Goal: Task Accomplishment & Management: Complete application form

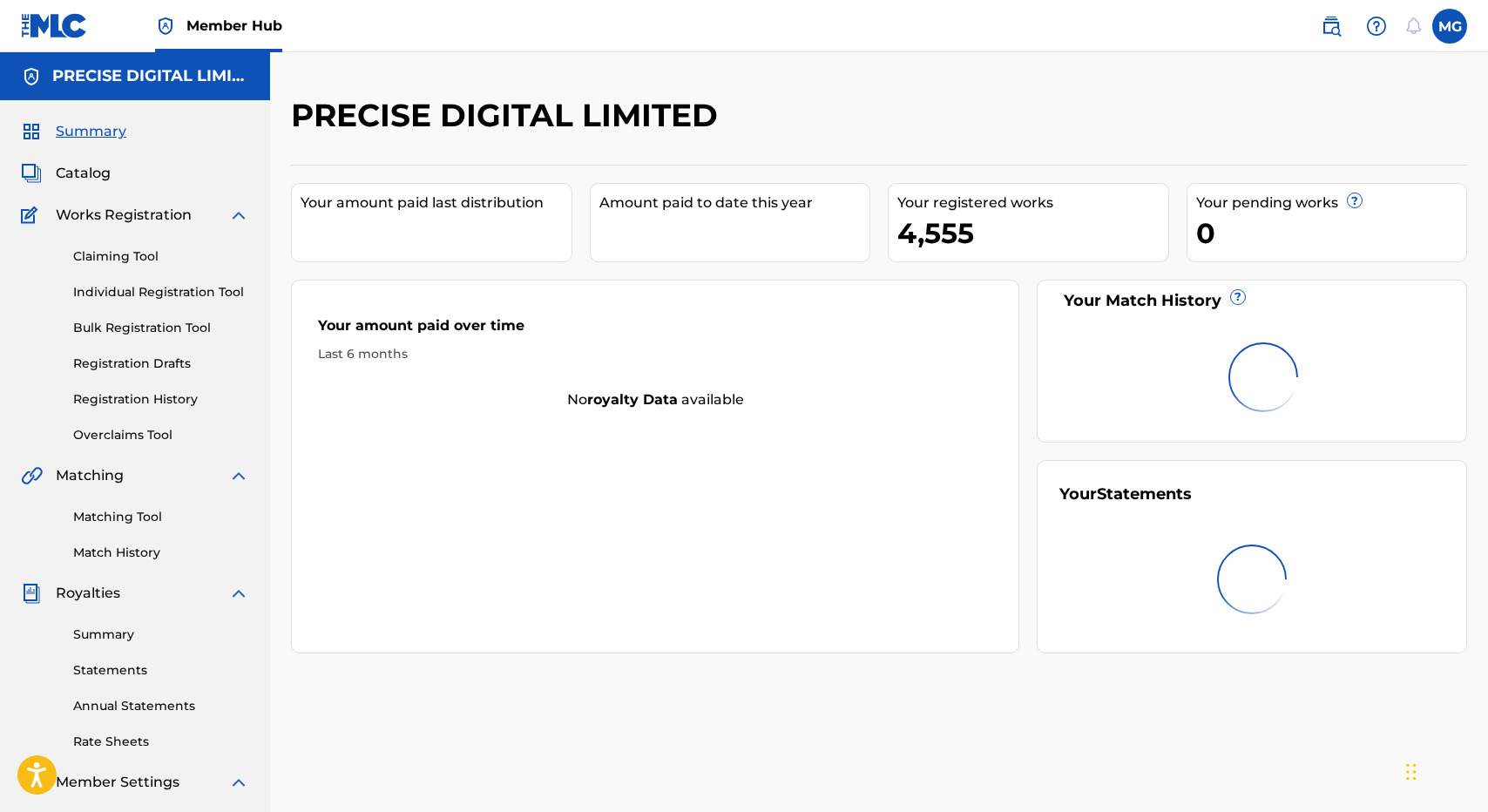
click at [1260, 32] on nav "Member Hub MG MG [PERSON_NAME] [PERSON_NAME][EMAIL_ADDRESS][DOMAIN_NAME] Notifi…" at bounding box center [744, 25] width 1488 height 52
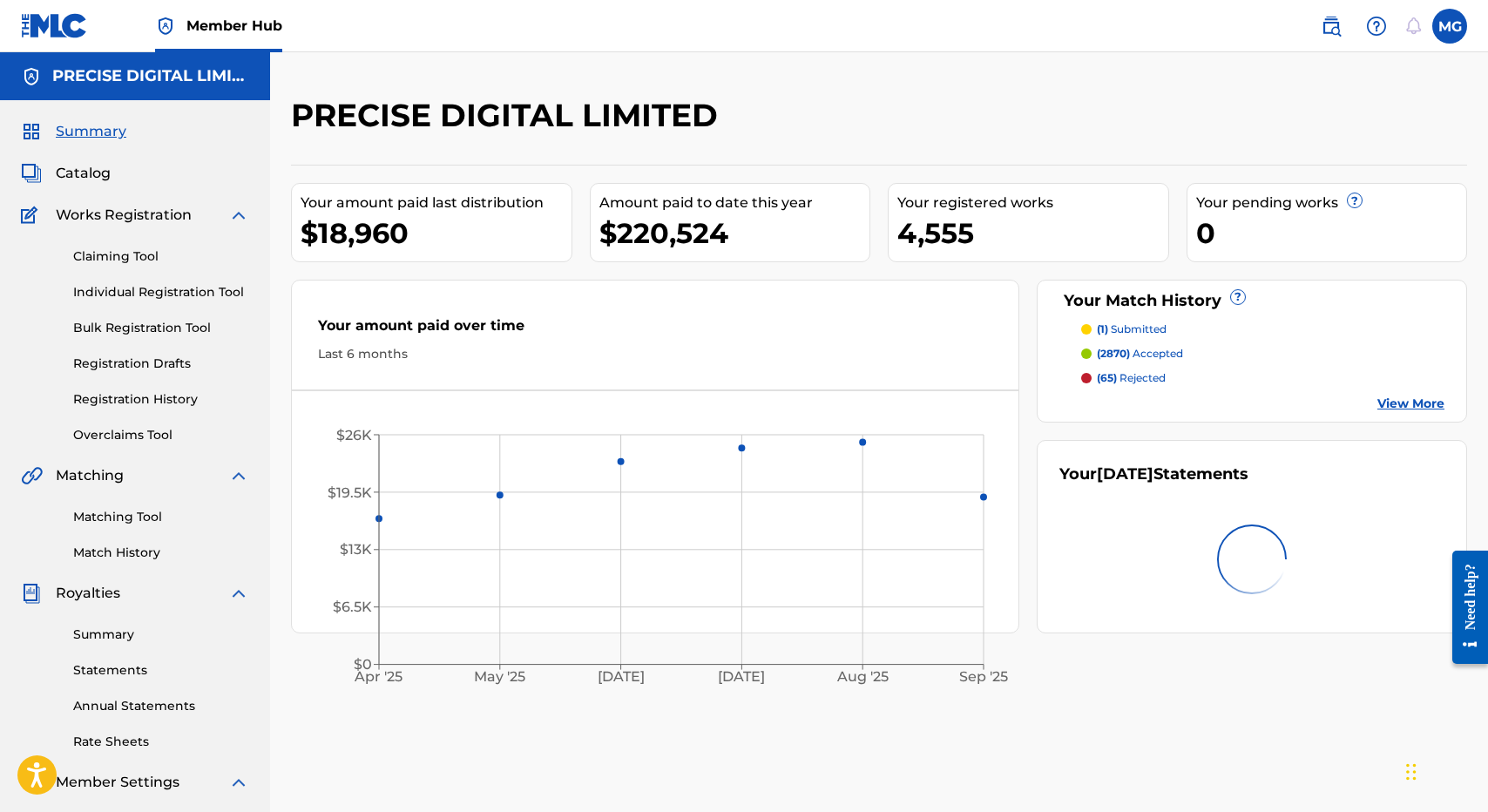
click at [1277, 26] on nav "Member Hub MG MG [PERSON_NAME] [PERSON_NAME][EMAIL_ADDRESS][DOMAIN_NAME] Notifi…" at bounding box center [744, 25] width 1488 height 52
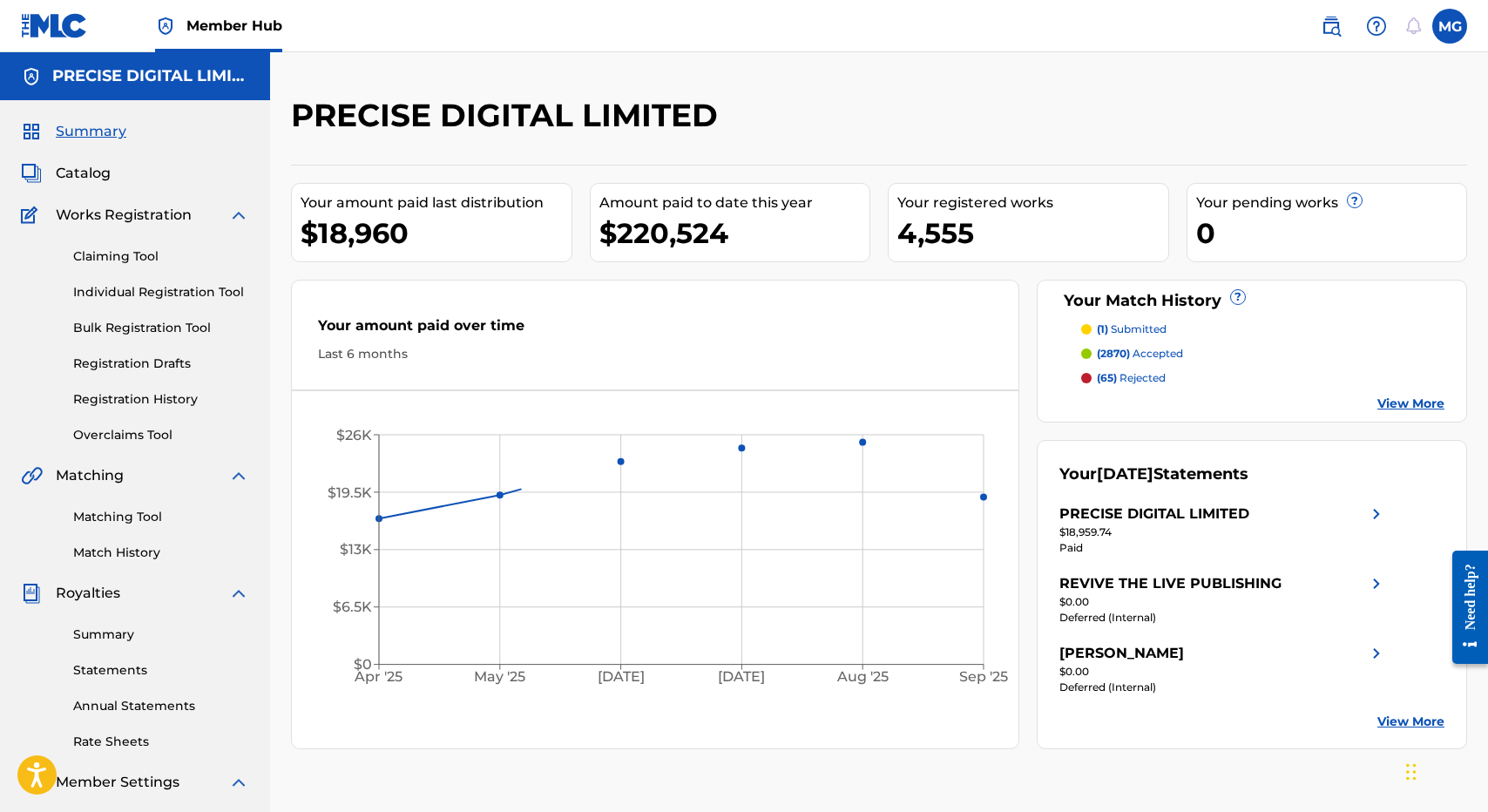
click at [1277, 11] on nav "Member Hub MG MG Michael Giles michael@precise.digital Notification Preferences…" at bounding box center [744, 25] width 1488 height 52
click at [1315, 20] on link at bounding box center [1332, 26] width 35 height 35
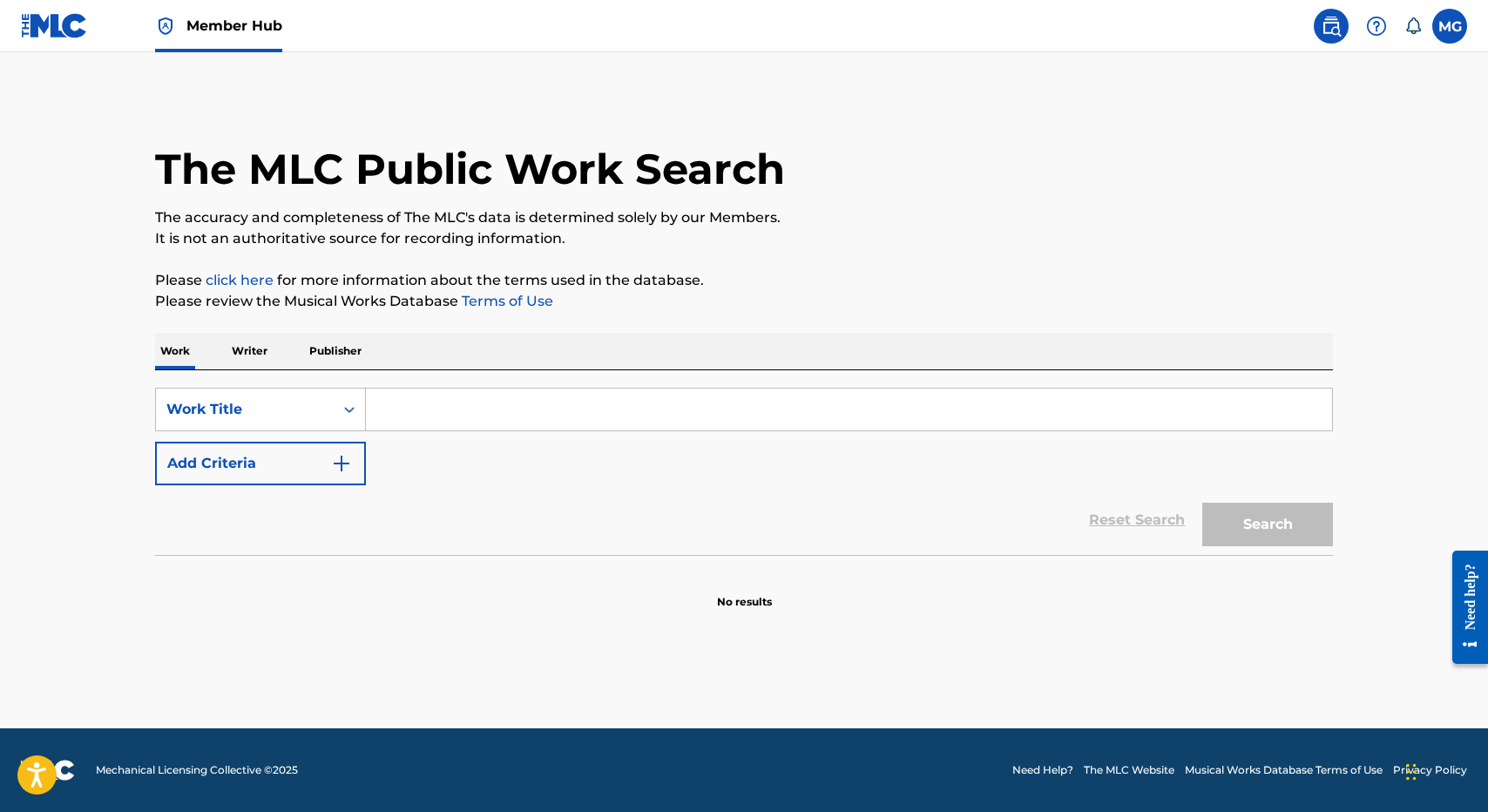
click at [636, 429] on input "Search Form" at bounding box center [848, 410] width 966 height 42
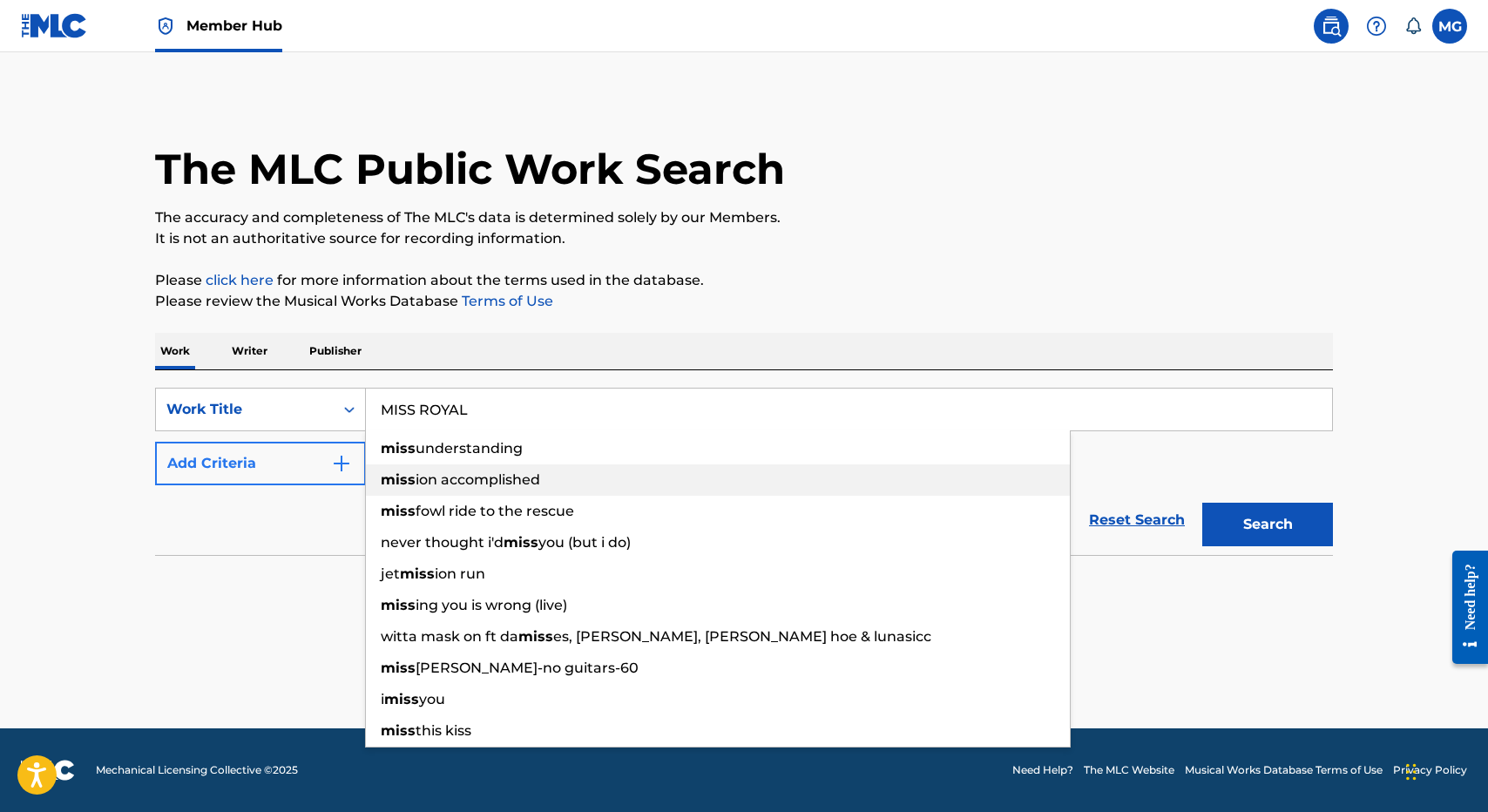
type input "MISS ROYAL"
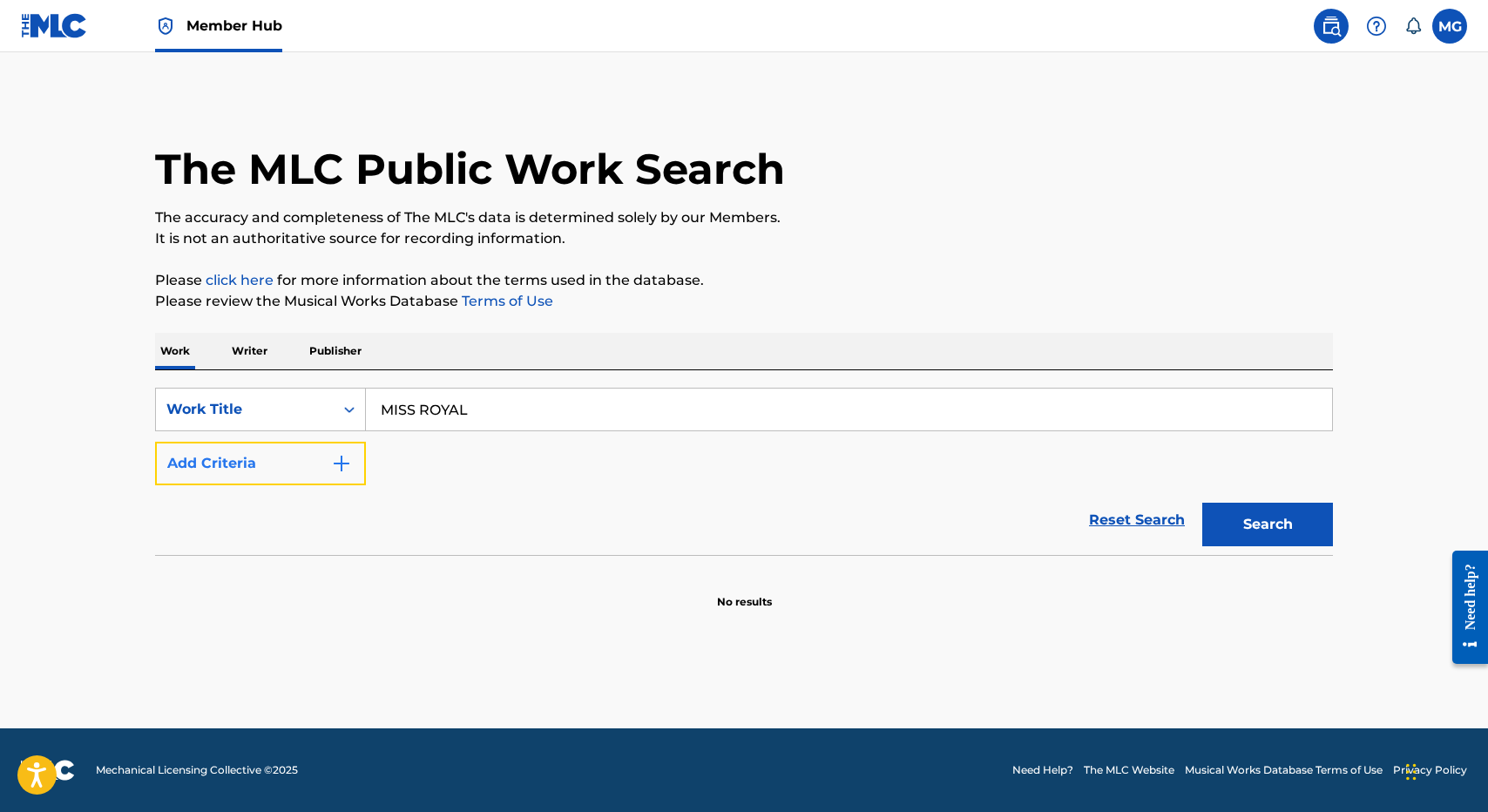
click at [322, 475] on button "Add Criteria" at bounding box center [260, 464] width 211 height 44
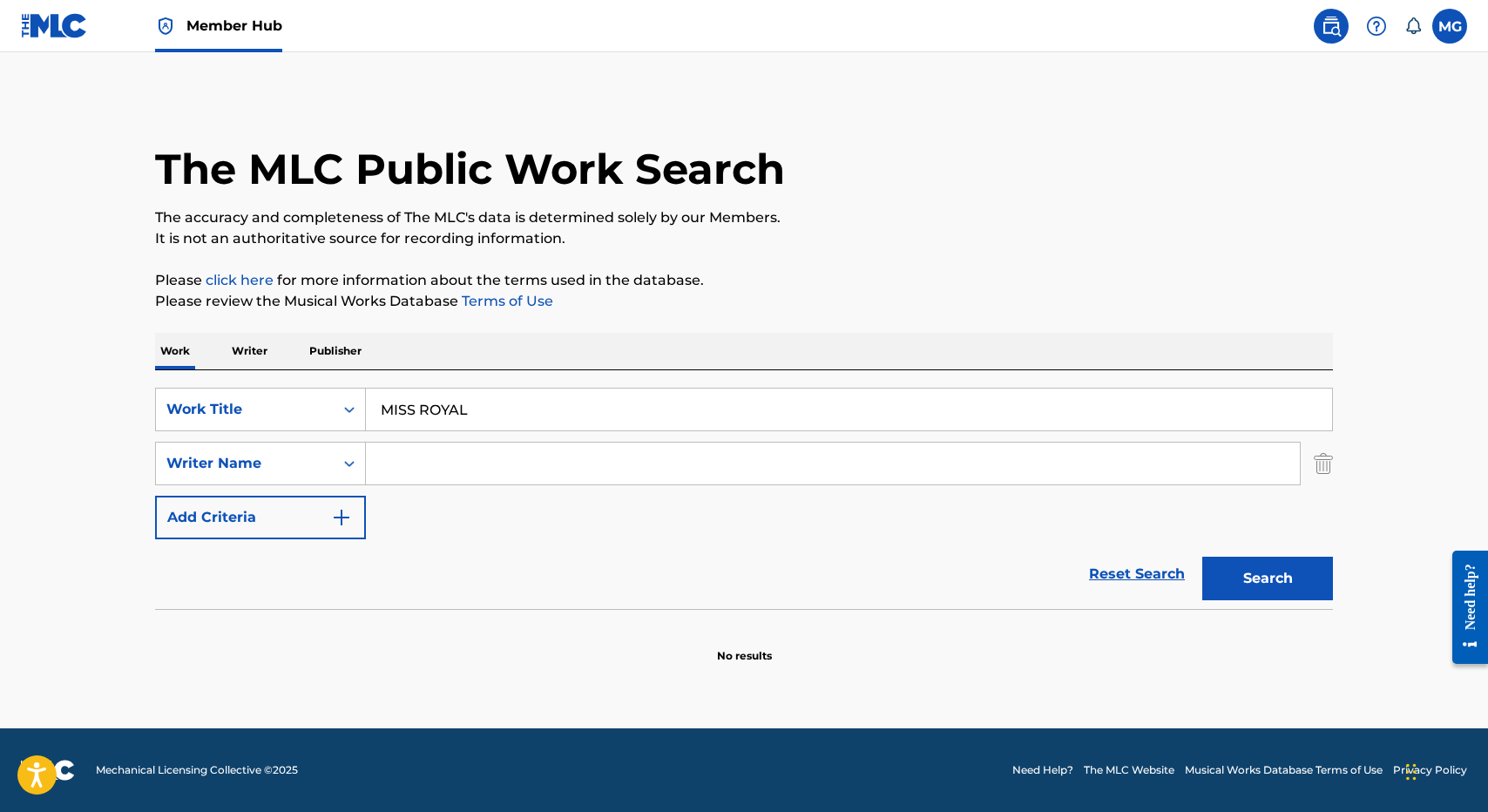
click at [427, 457] on input "Search Form" at bounding box center [832, 464] width 934 height 42
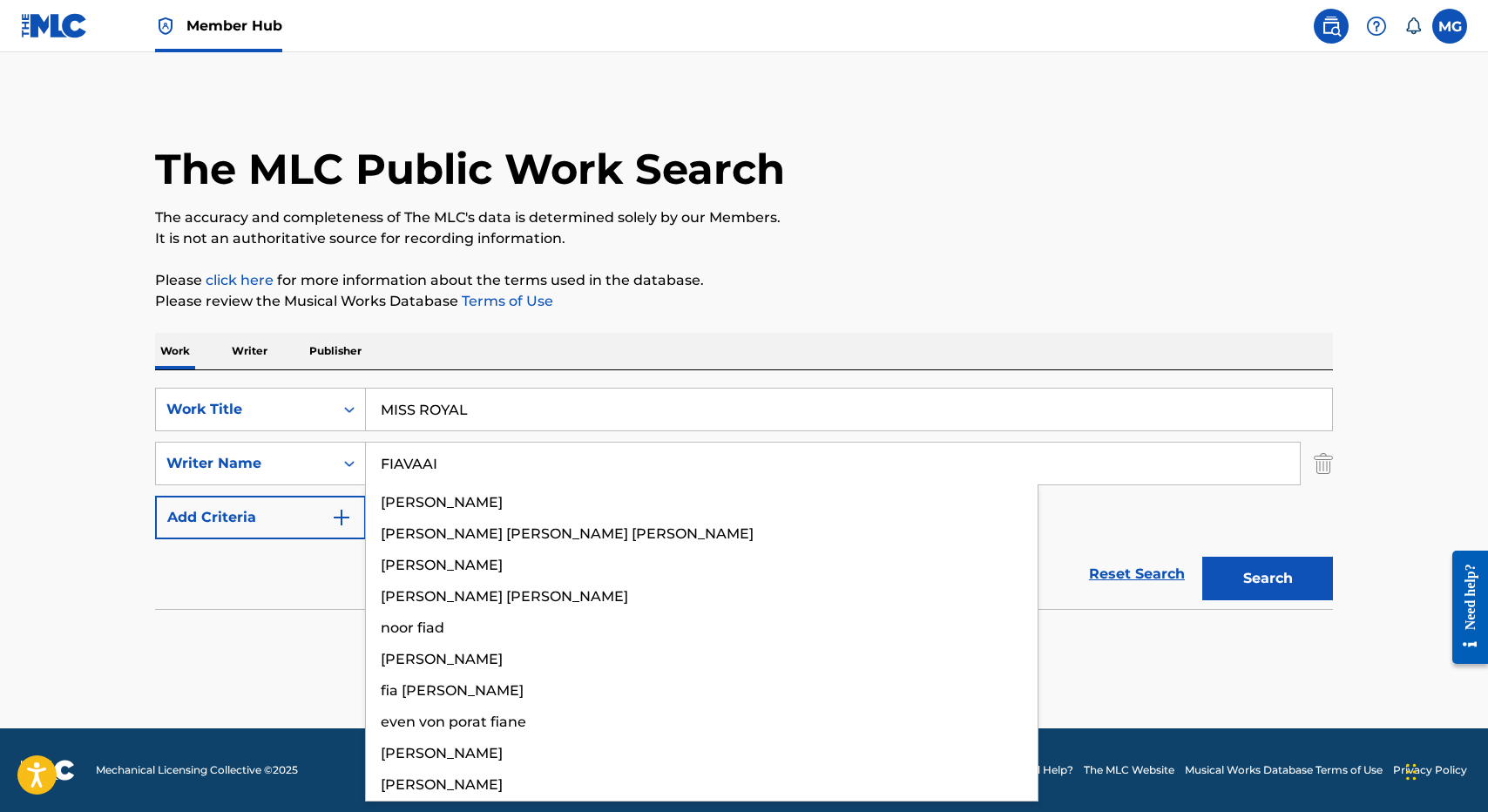
type input "FIAVAAI"
click at [1202, 556] on button "Search" at bounding box center [1267, 578] width 131 height 44
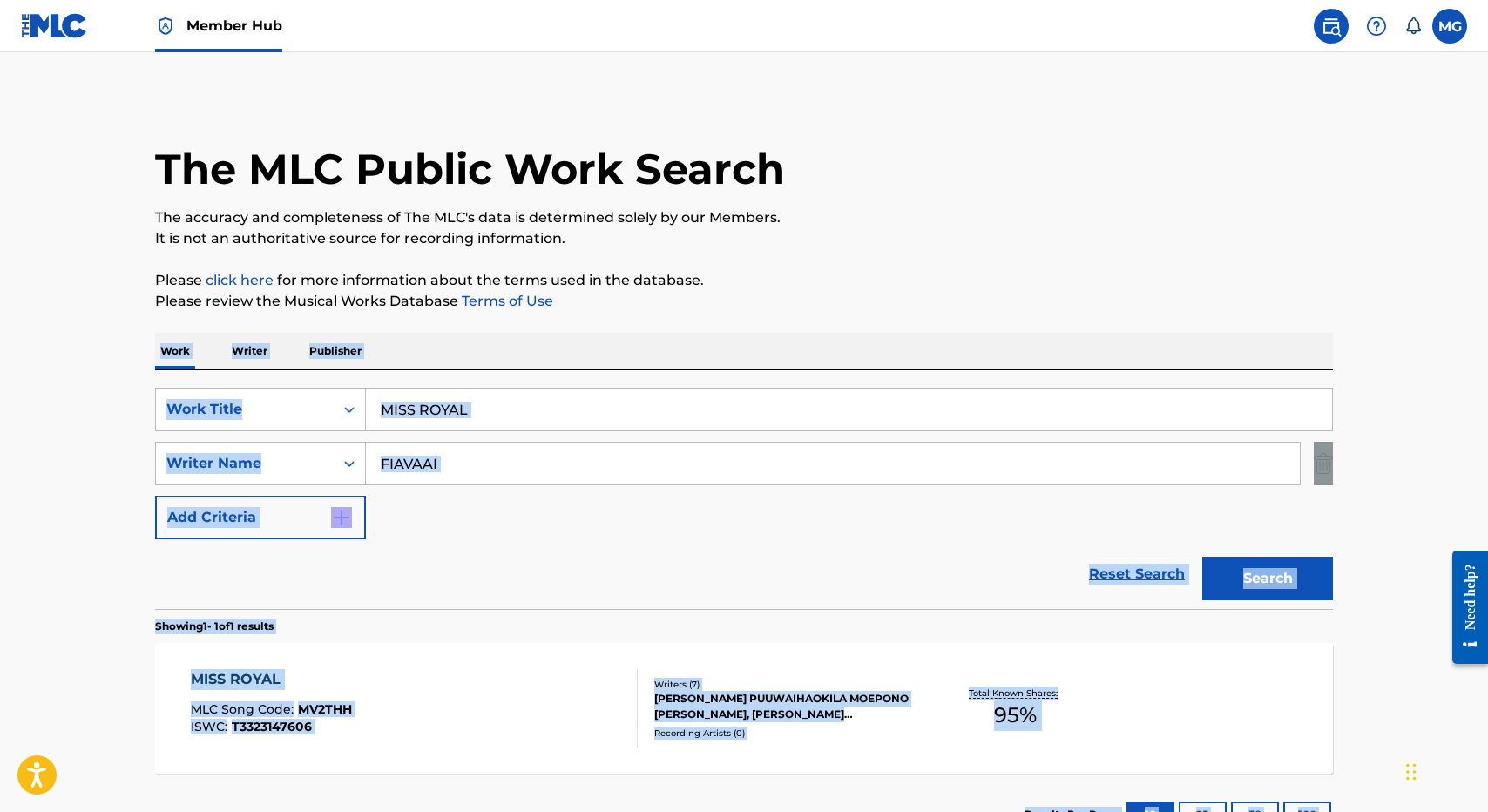
scroll to position [136, 0]
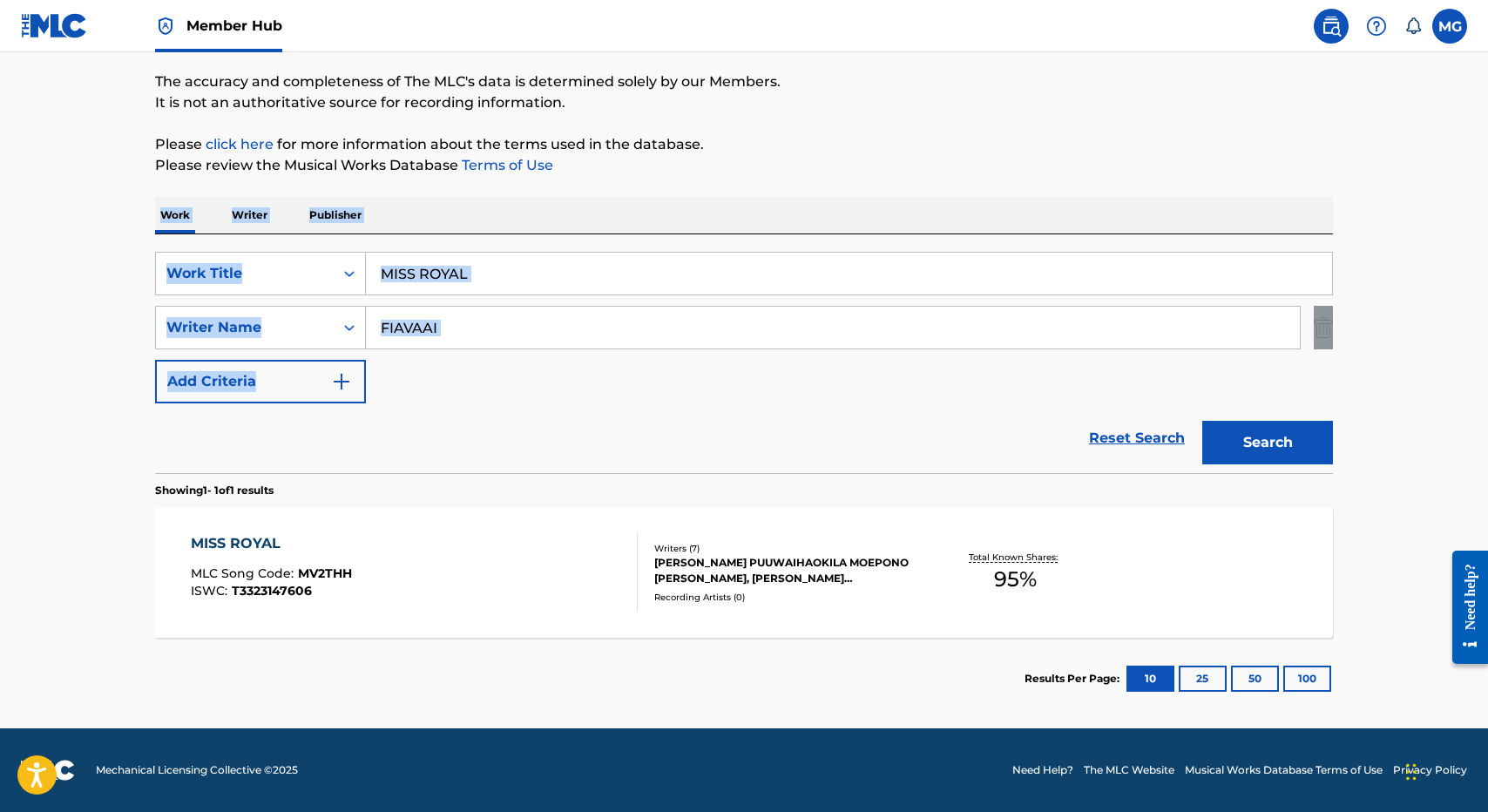
drag, startPoint x: 699, startPoint y: 323, endPoint x: 599, endPoint y: 395, distance: 123.2
click at [599, 395] on div "The MLC Public Work Search The accuracy and completeness of The MLC's data is d…" at bounding box center [744, 339] width 1220 height 759
click at [543, 630] on div "MISS ROYAL MLC Song Code : MV2THH ISWC : T3323147606 Writers ( 7 ) NATHANIEL PU…" at bounding box center [744, 572] width 1178 height 131
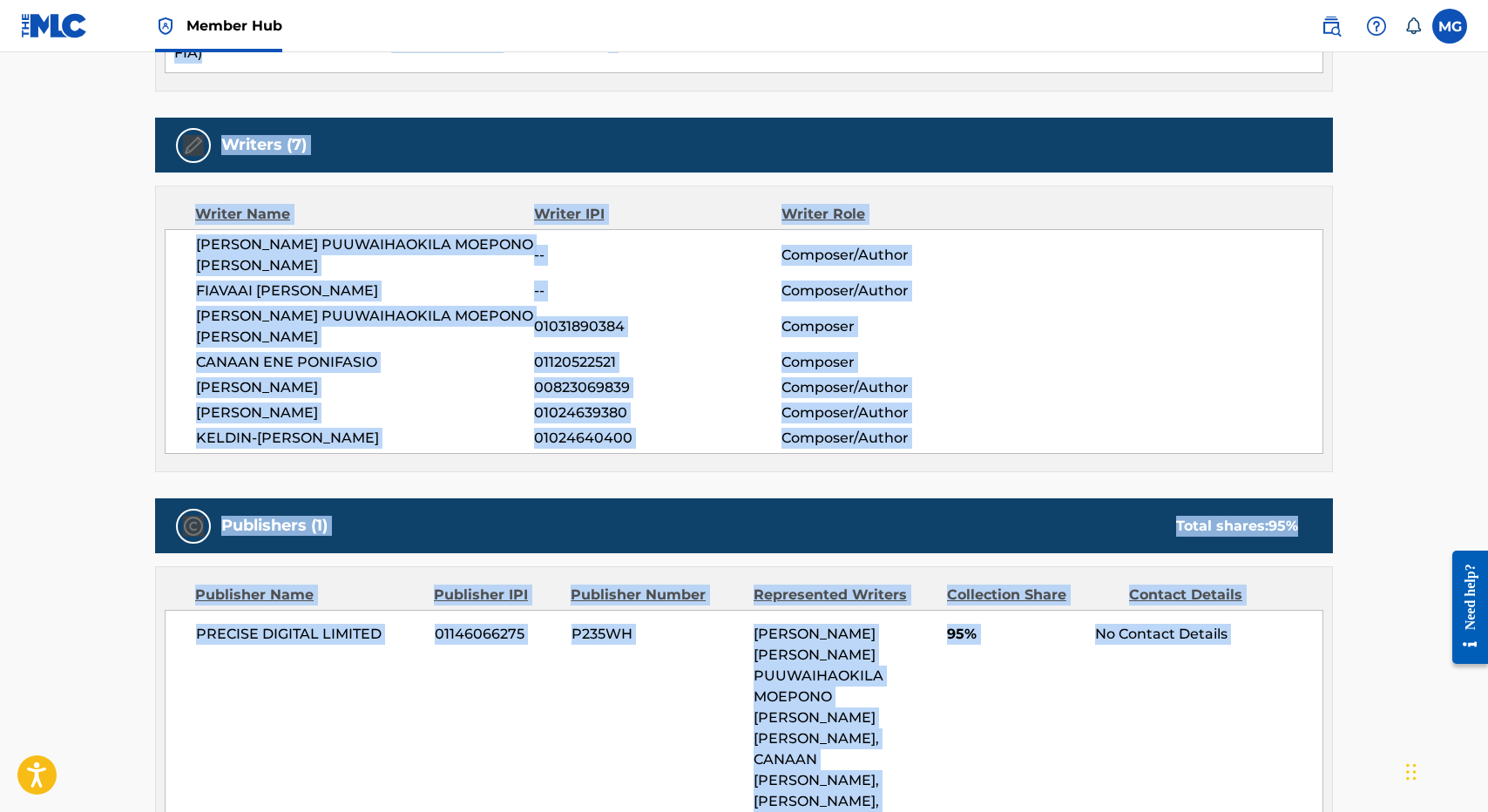
scroll to position [756, 0]
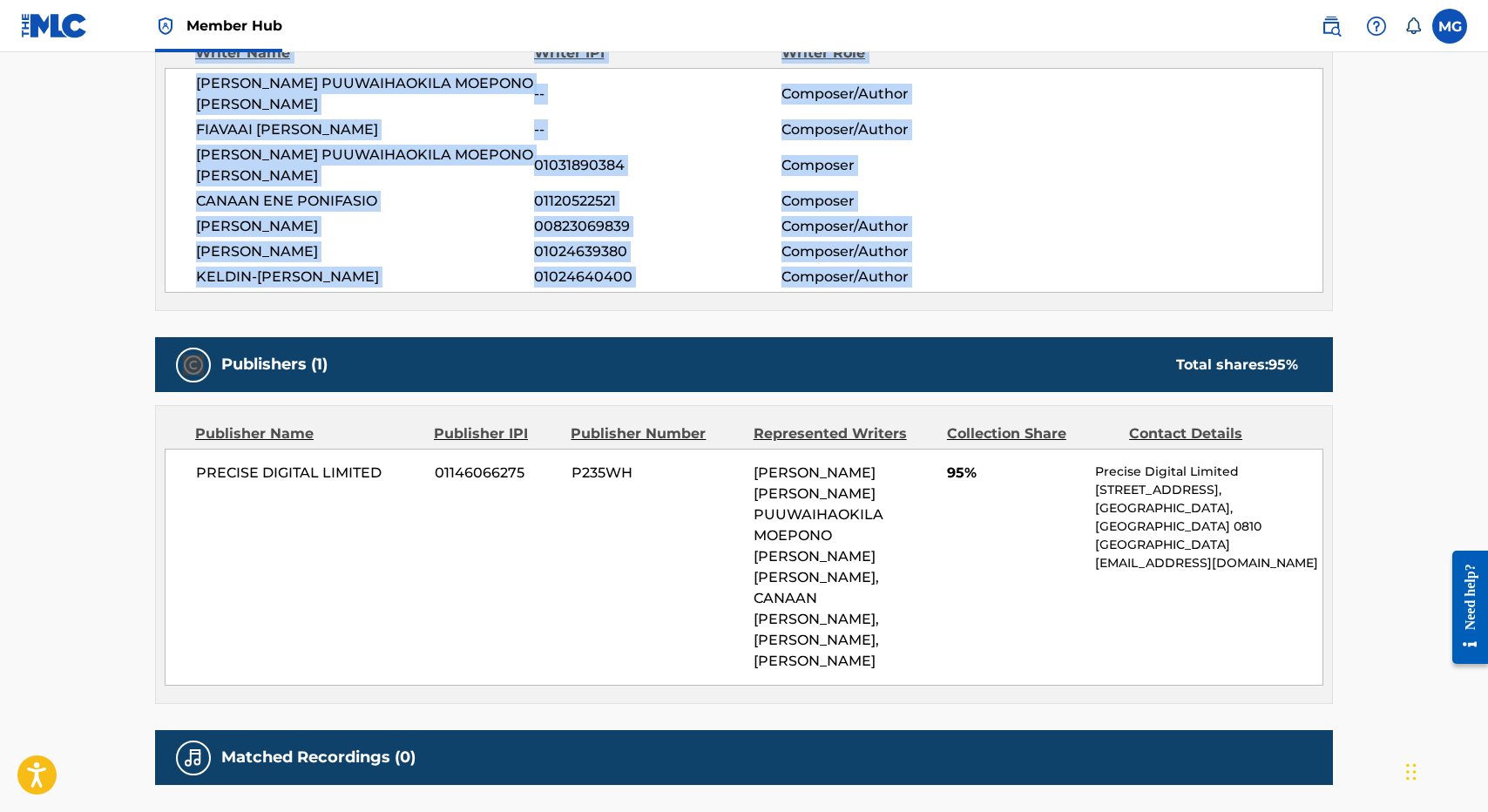
drag, startPoint x: 599, startPoint y: 354, endPoint x: 563, endPoint y: 291, distance: 72.6
click at [563, 290] on div "Work Detail Member Work Identifier -- MLC Song Code MV2THH ISWC T3323147606 Dur…" at bounding box center [744, 198] width 1178 height 1287
click at [563, 291] on div "Work Detail Member Work Identifier -- MLC Song Code MV2THH ISWC T3323147606 Dur…" at bounding box center [744, 198] width 1178 height 1287
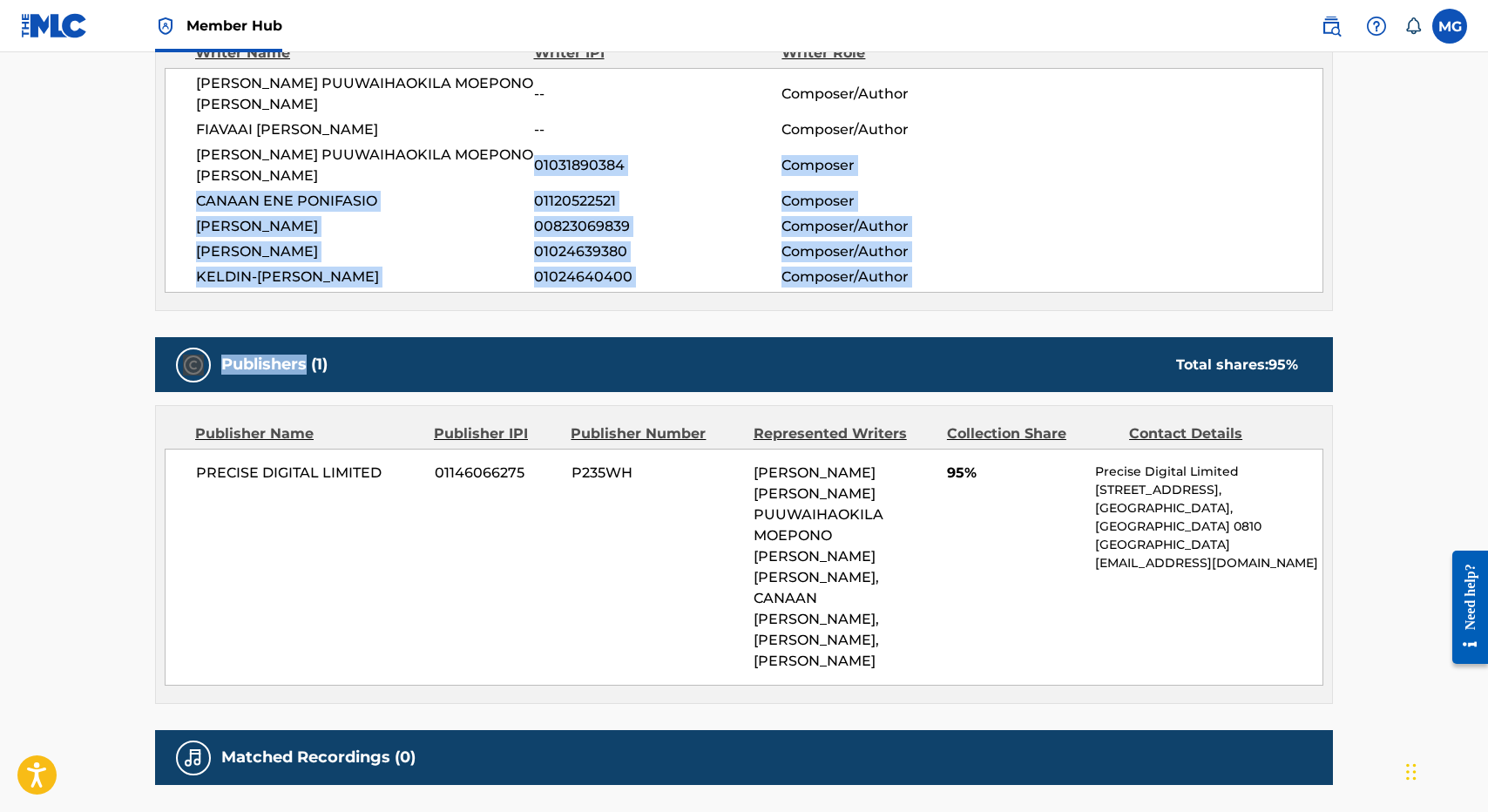
drag, startPoint x: 563, startPoint y: 291, endPoint x: 571, endPoint y: 145, distance: 146.2
click at [571, 145] on div "Work Detail Member Work Identifier -- MLC Song Code MV2THH ISWC T3323147606 Dur…" at bounding box center [744, 198] width 1178 height 1287
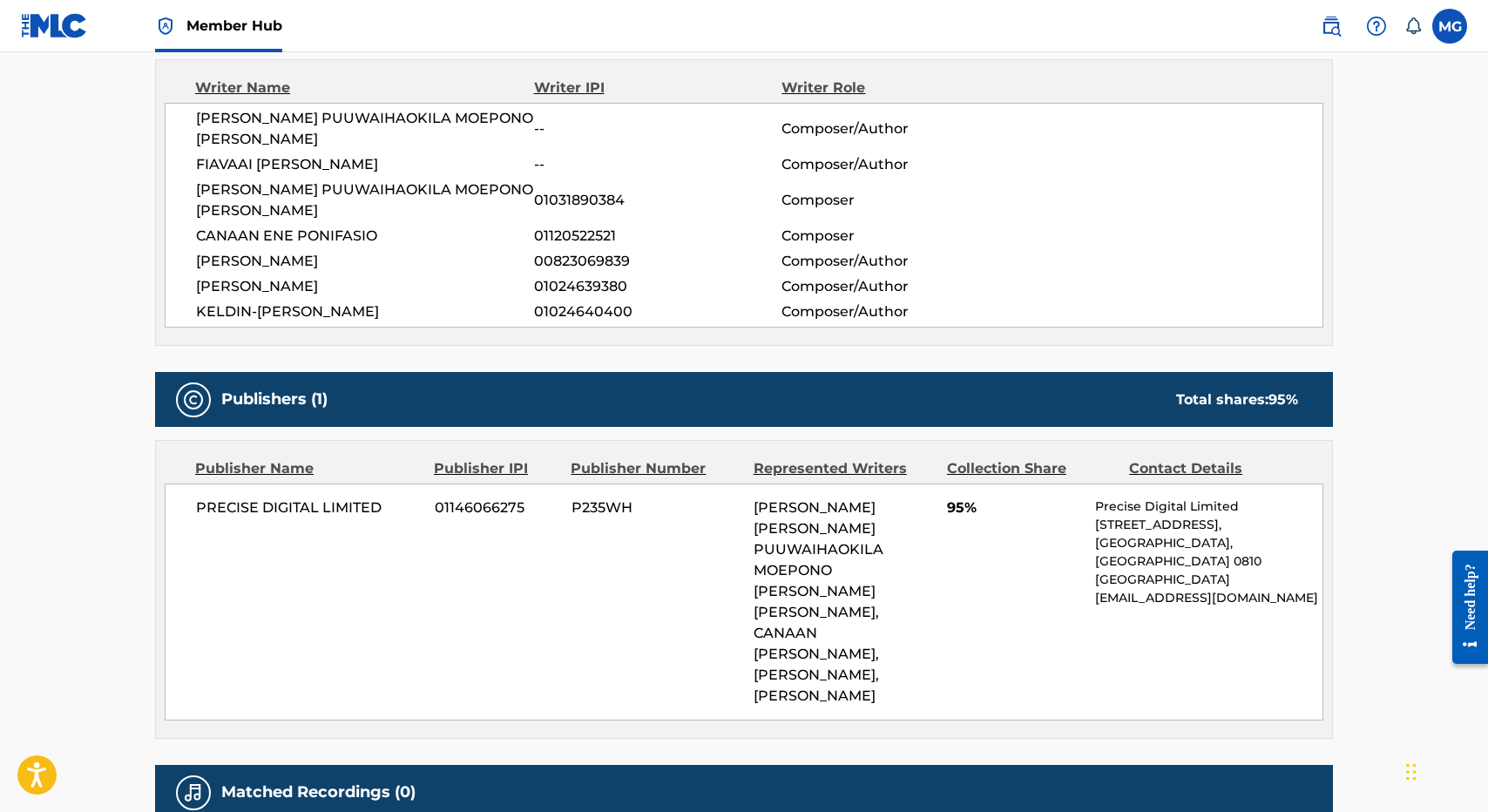
click at [571, 154] on span "--" at bounding box center [657, 164] width 247 height 21
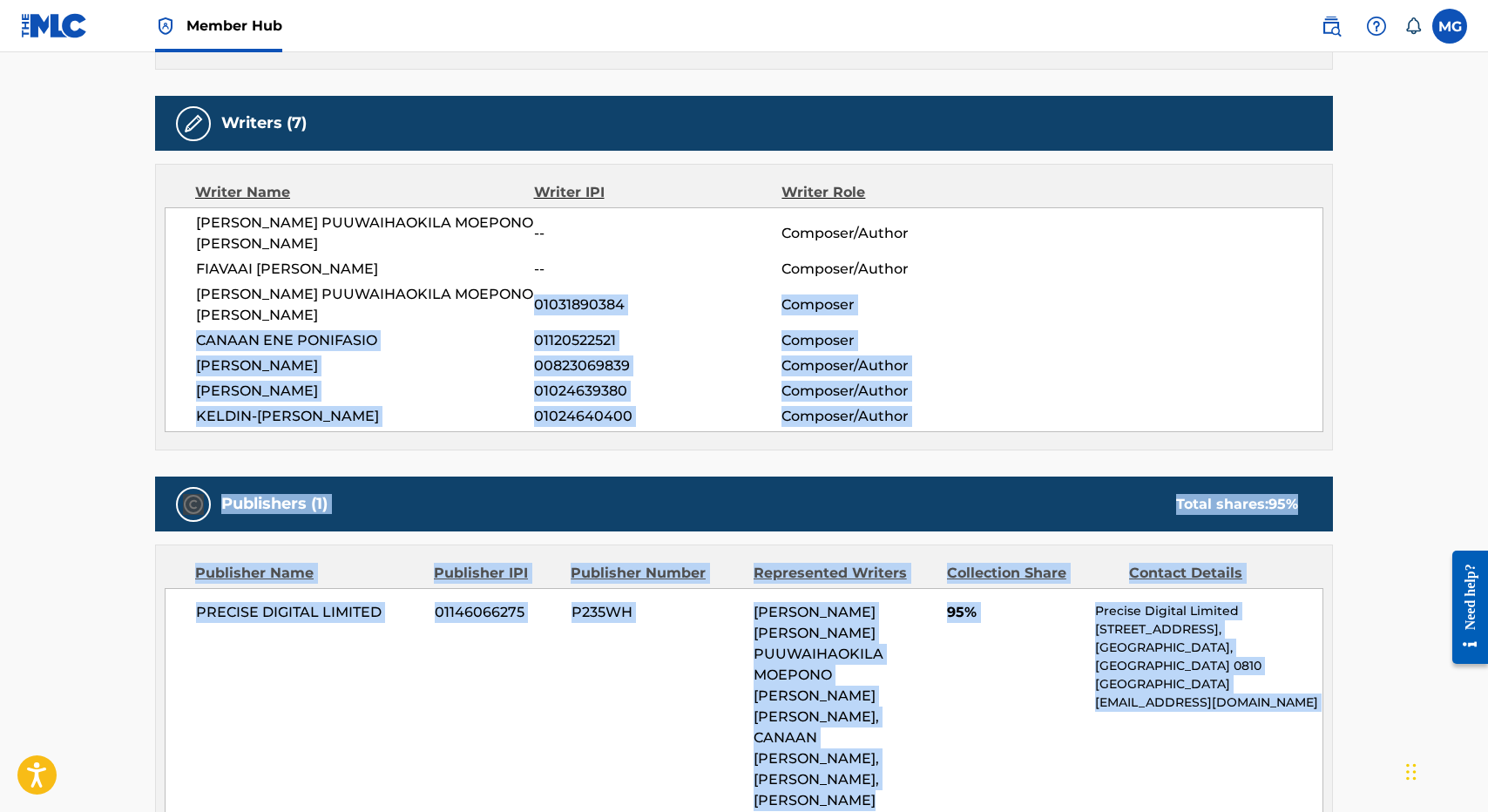
scroll to position [851, 0]
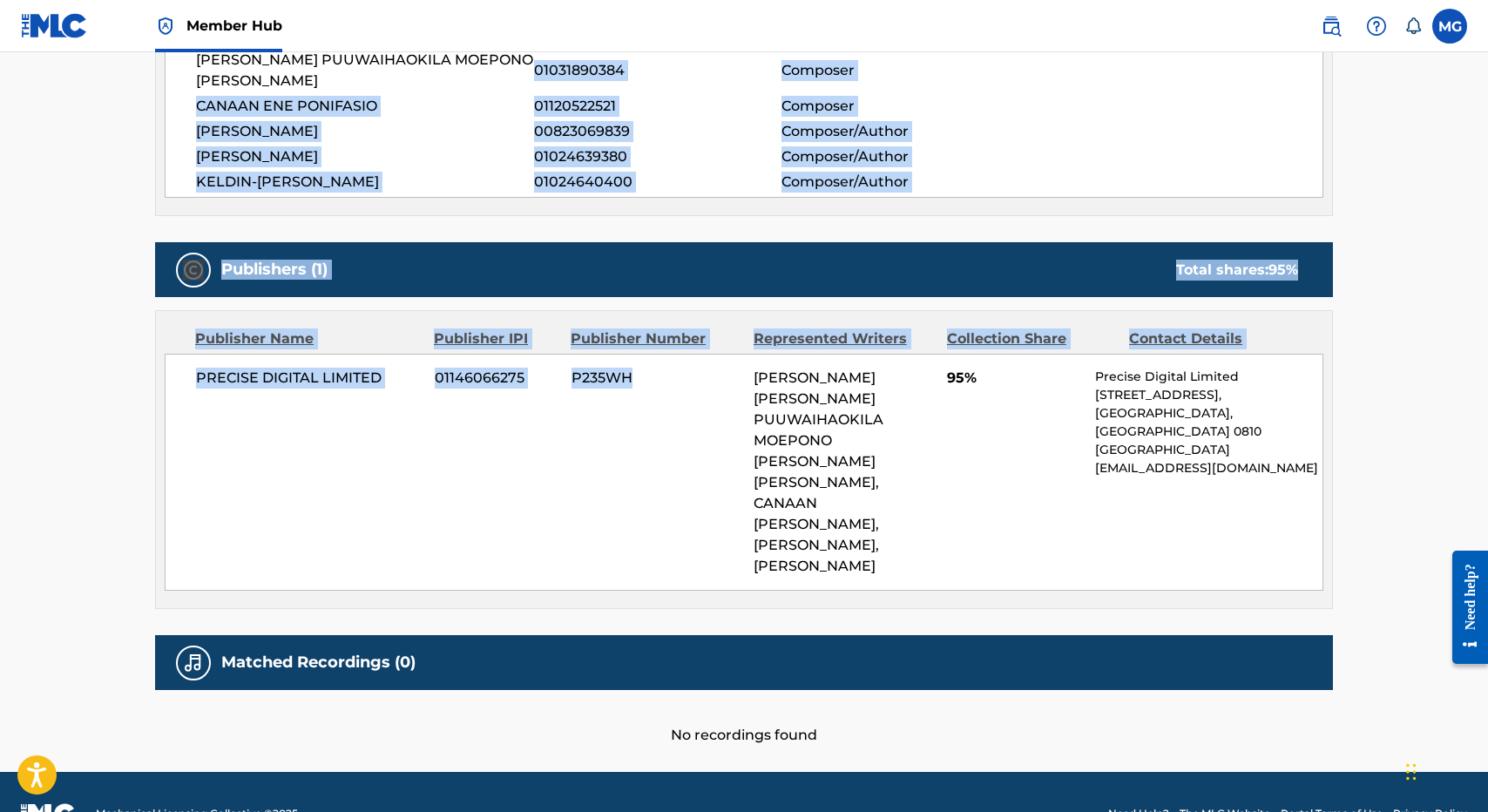
drag, startPoint x: 574, startPoint y: 261, endPoint x: 604, endPoint y: 389, distance: 131.5
click at [604, 389] on div "Work Detail Member Work Identifier -- MLC Song Code MV2THH ISWC T3323147606 Dur…" at bounding box center [744, 102] width 1178 height 1287
click at [604, 389] on div "PRECISE DIGITAL LIMITED 01146066275 P235WH FIAVAAI DESMOND ESENE, NATHANIEL PUU…" at bounding box center [744, 472] width 1158 height 237
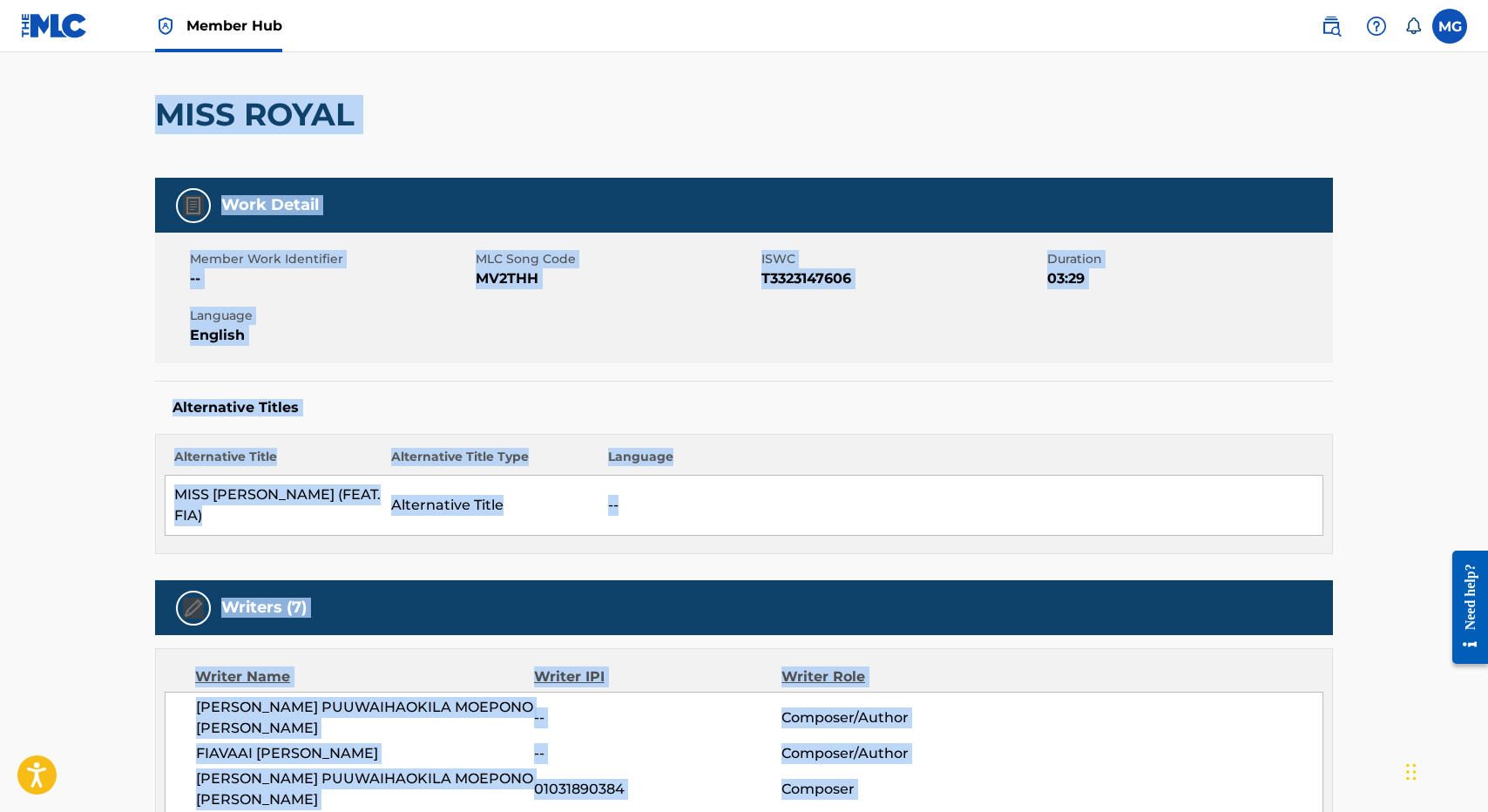
scroll to position [0, 0]
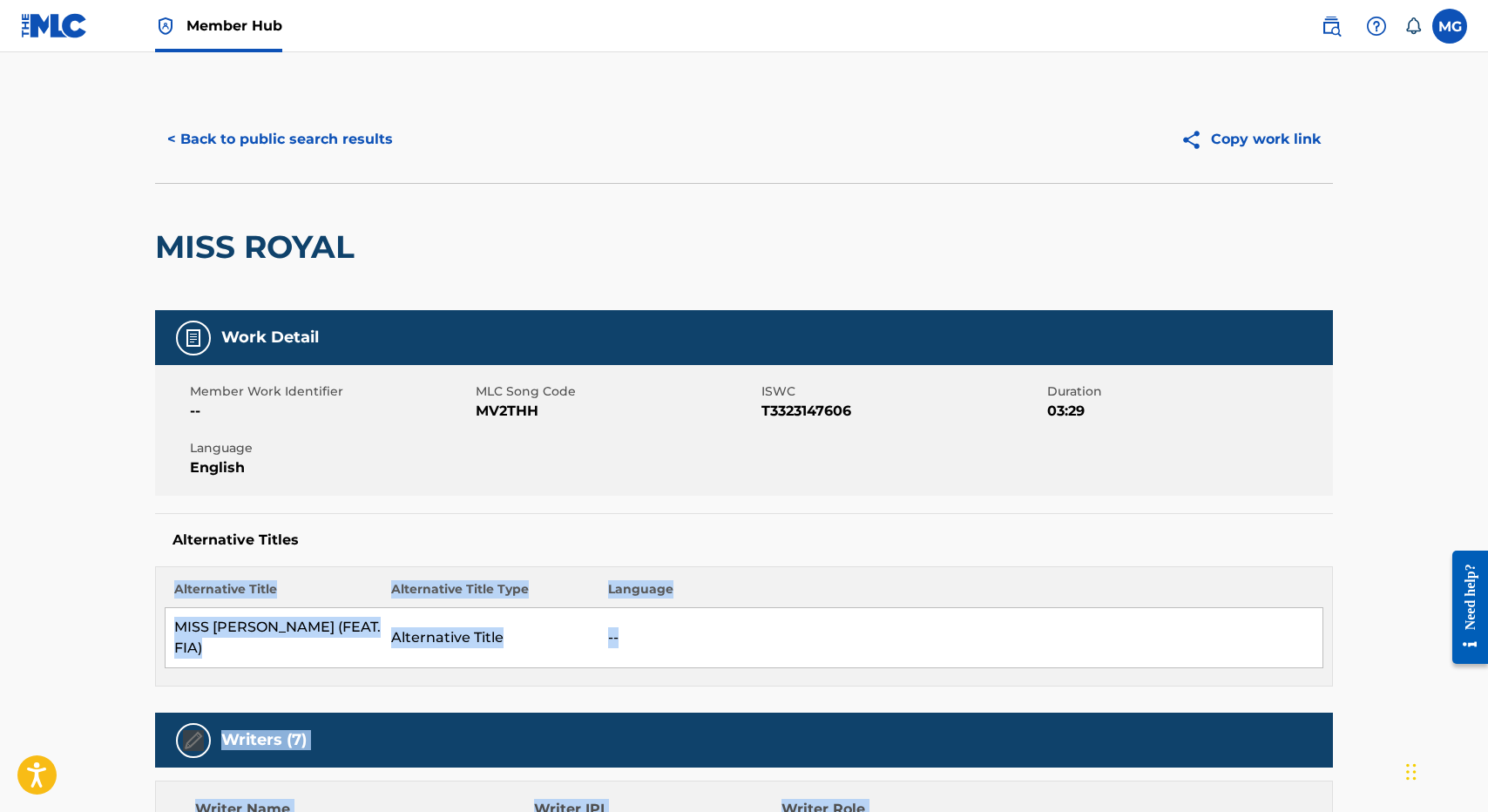
drag, startPoint x: 604, startPoint y: 389, endPoint x: 487, endPoint y: 572, distance: 217.2
click at [487, 575] on div "Alternative Title Alternative Title Type Language MISS ROYAL (FEAT. FIA) Altern…" at bounding box center [744, 626] width 1178 height 120
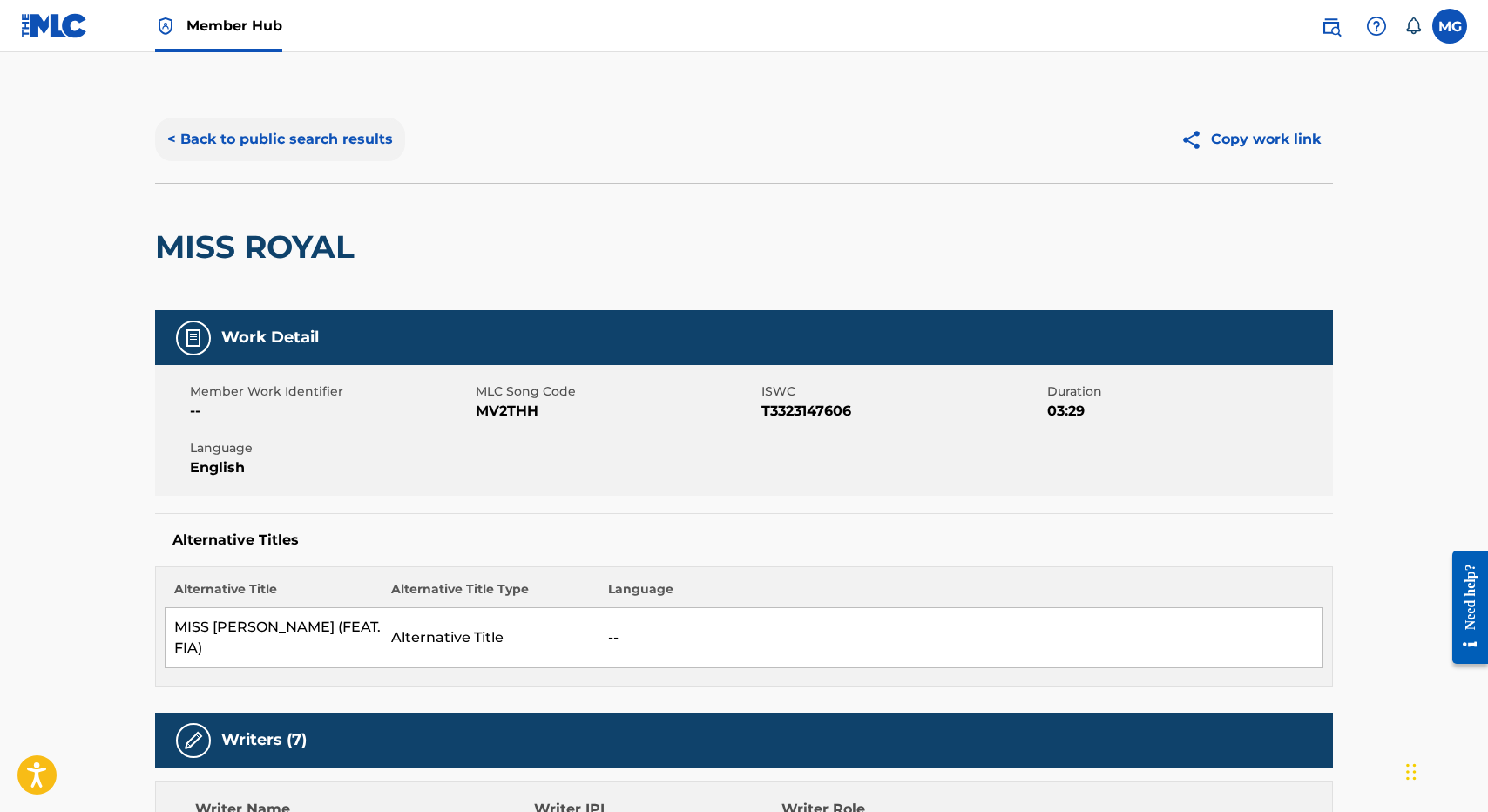
click at [313, 156] on button "< Back to public search results" at bounding box center [279, 140] width 250 height 44
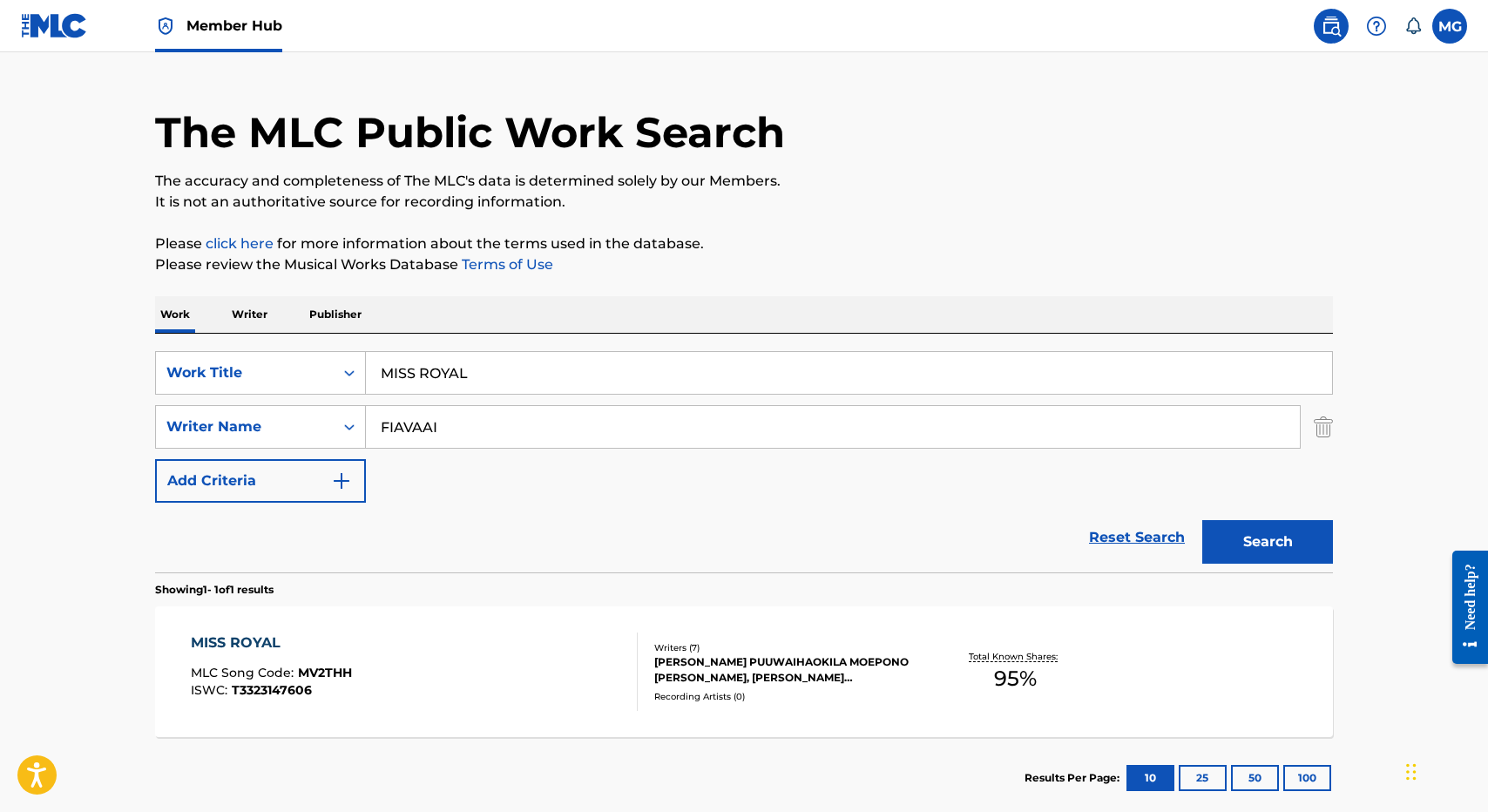
click at [861, 219] on div "The MLC Public Work Search The accuracy and completeness of The MLC's data is d…" at bounding box center [744, 439] width 1220 height 759
click at [497, 389] on input "MISS ROYAL" at bounding box center [848, 373] width 966 height 42
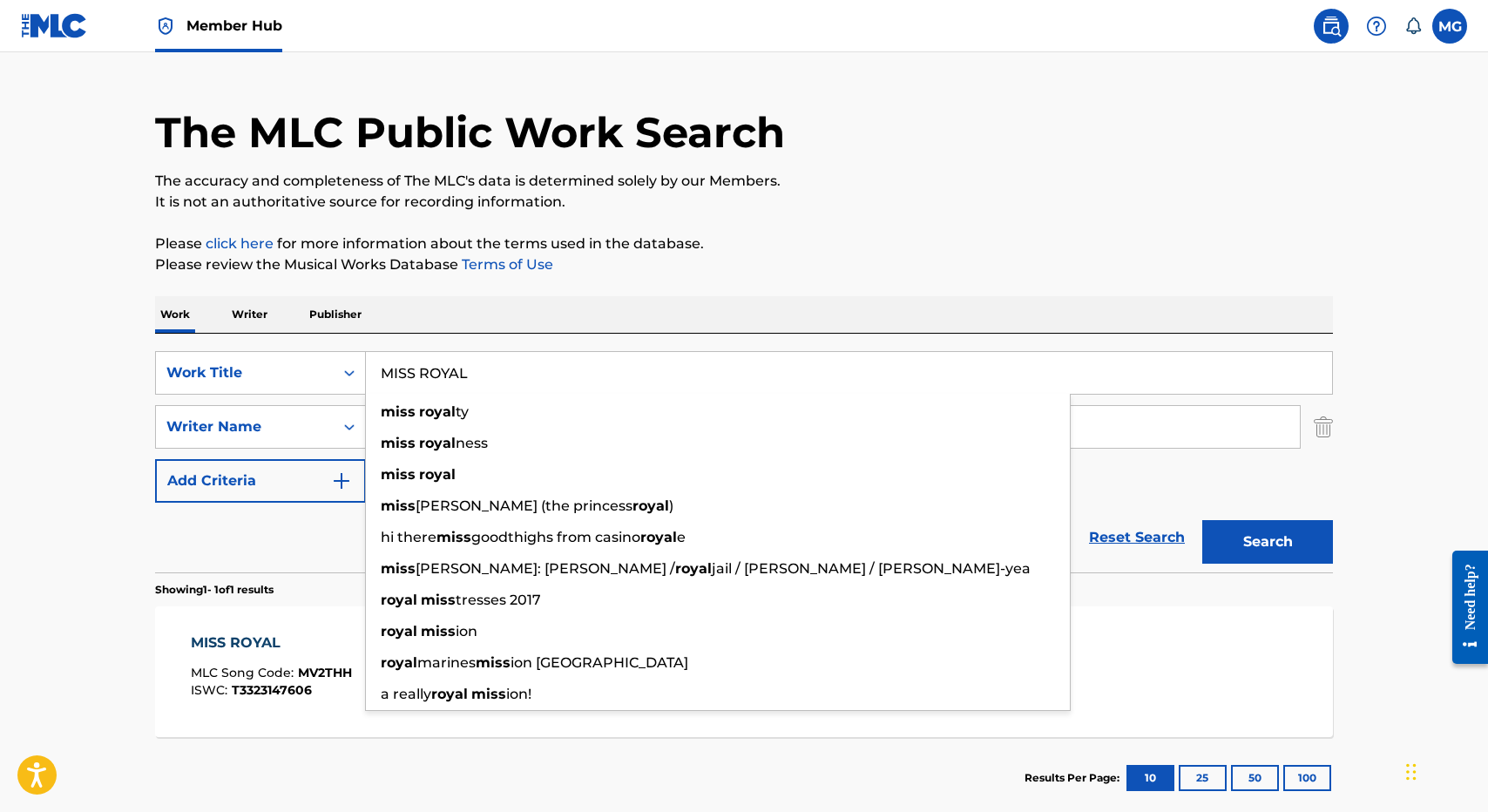
click at [490, 366] on input "MISS ROYAL" at bounding box center [848, 373] width 966 height 42
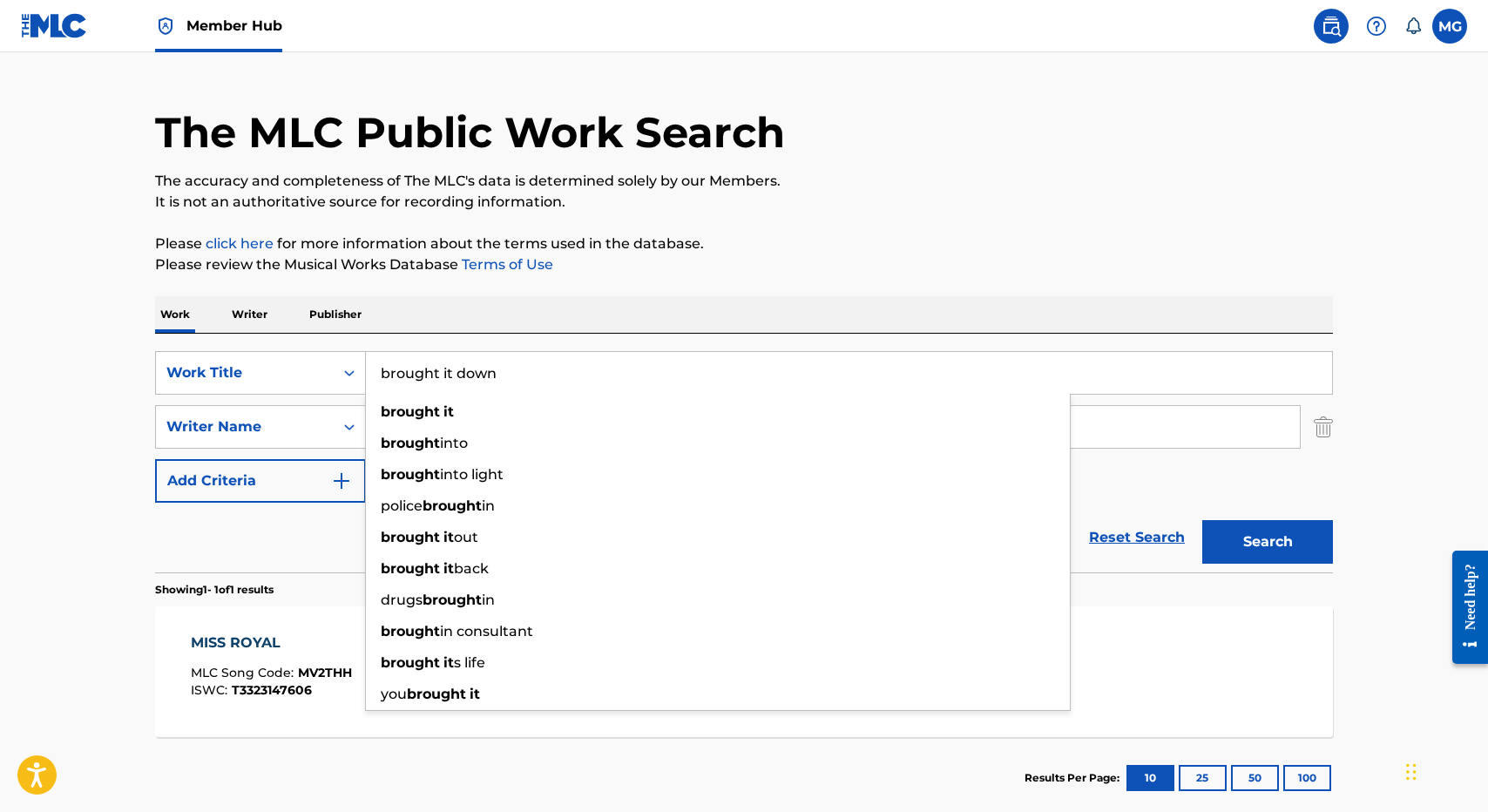
type input "brought it down"
click at [757, 290] on div "The MLC Public Work Search The accuracy and completeness of The MLC's data is d…" at bounding box center [744, 439] width 1220 height 759
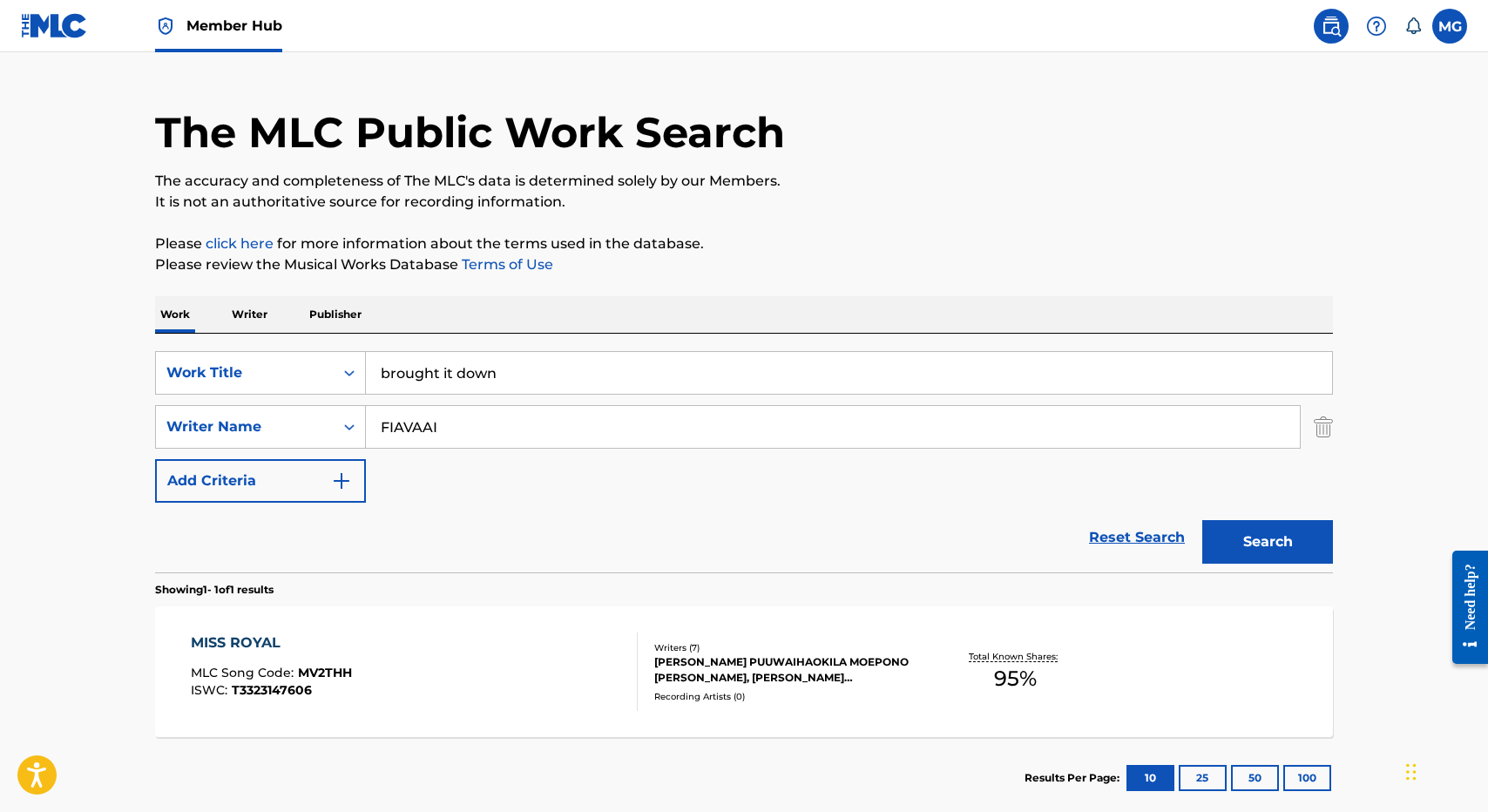
click at [540, 497] on div "SearchWithCriteria2bb8600f-b989-4120-b50d-3aa51e02fc55 Work Title brought it do…" at bounding box center [744, 426] width 1178 height 151
click at [555, 445] on input "FIAVAAI" at bounding box center [832, 427] width 934 height 42
click at [556, 434] on input "FIAVAAI" at bounding box center [832, 427] width 934 height 42
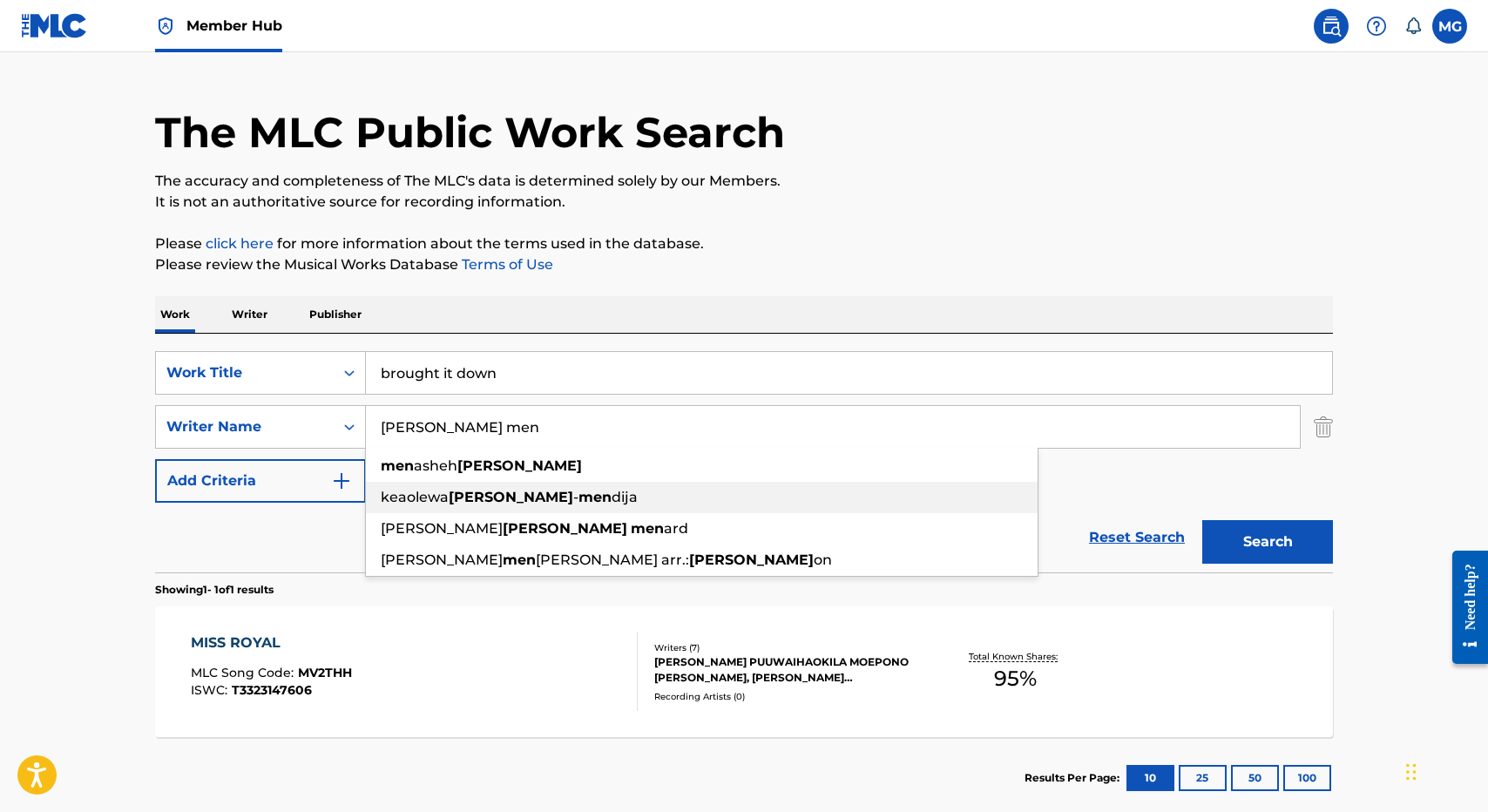
click at [553, 510] on div "keaolewa davis - men dija" at bounding box center [701, 497] width 671 height 32
type input "keaolewa davis-mendija"
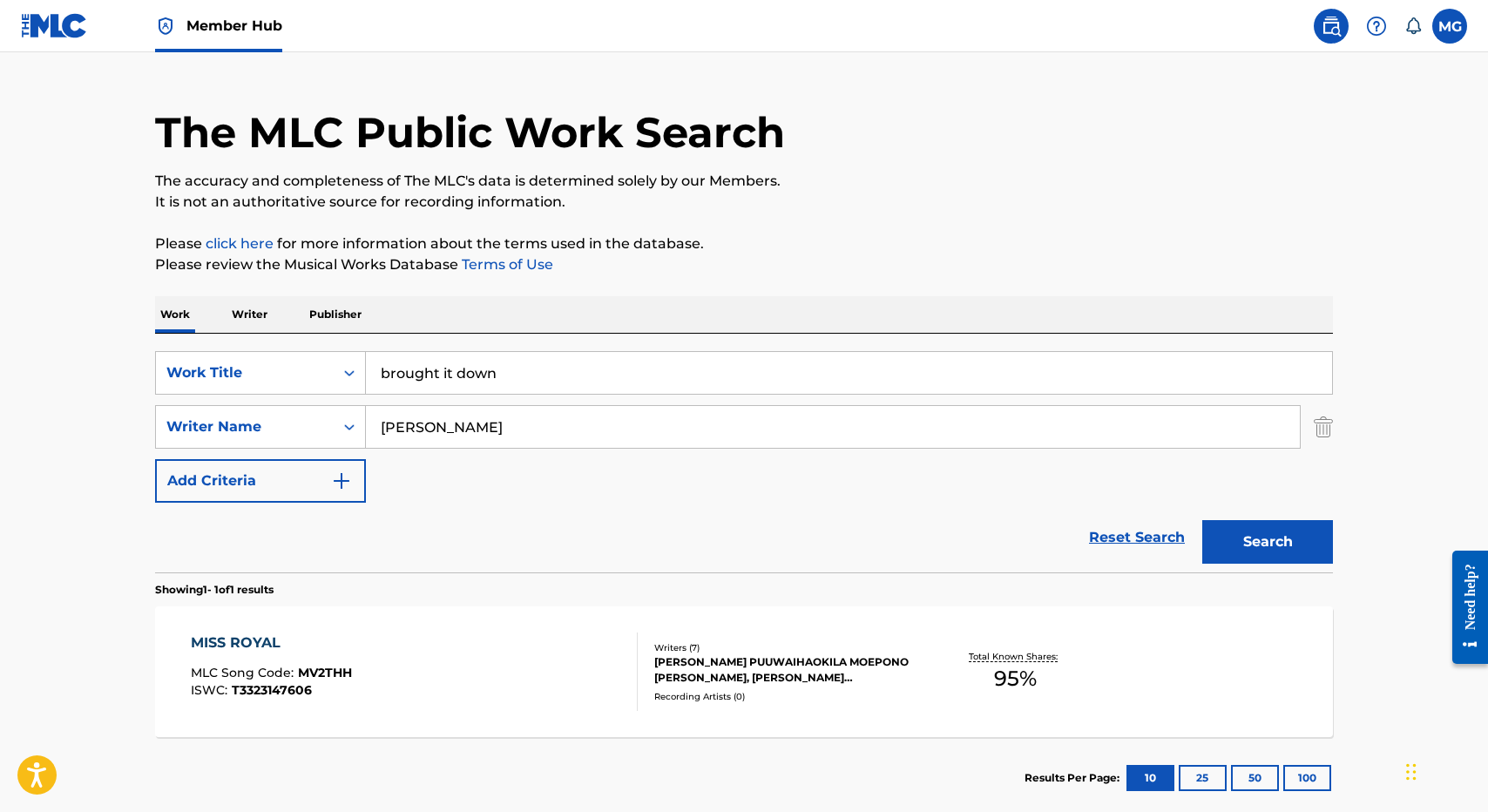
click at [1202, 520] on button "Search" at bounding box center [1267, 542] width 131 height 44
click at [539, 679] on div "BROUGHT IT DOWN MLC Song Code : BF8EQB ISWC :" at bounding box center [414, 671] width 447 height 78
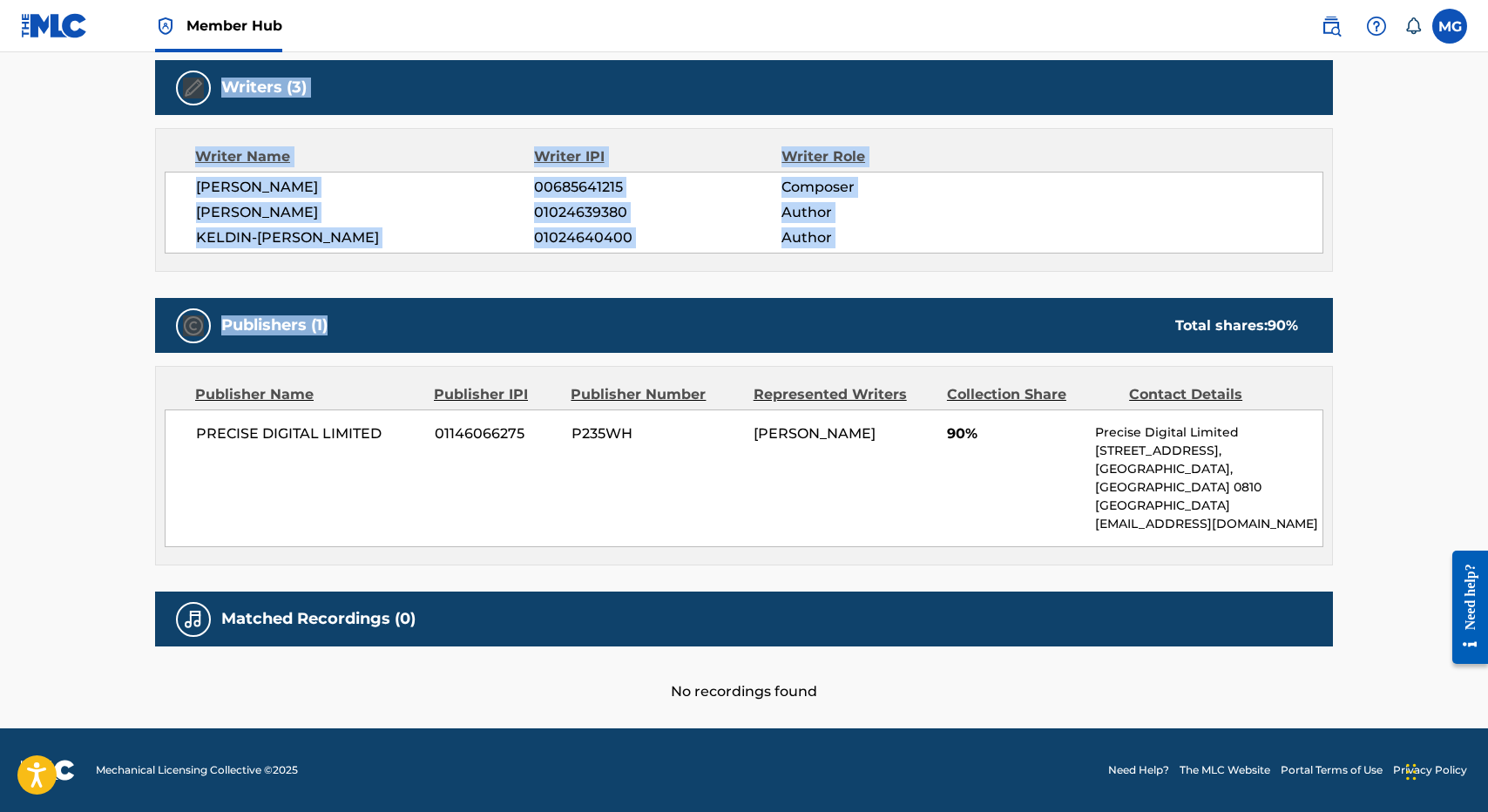
scroll to position [533, 0]
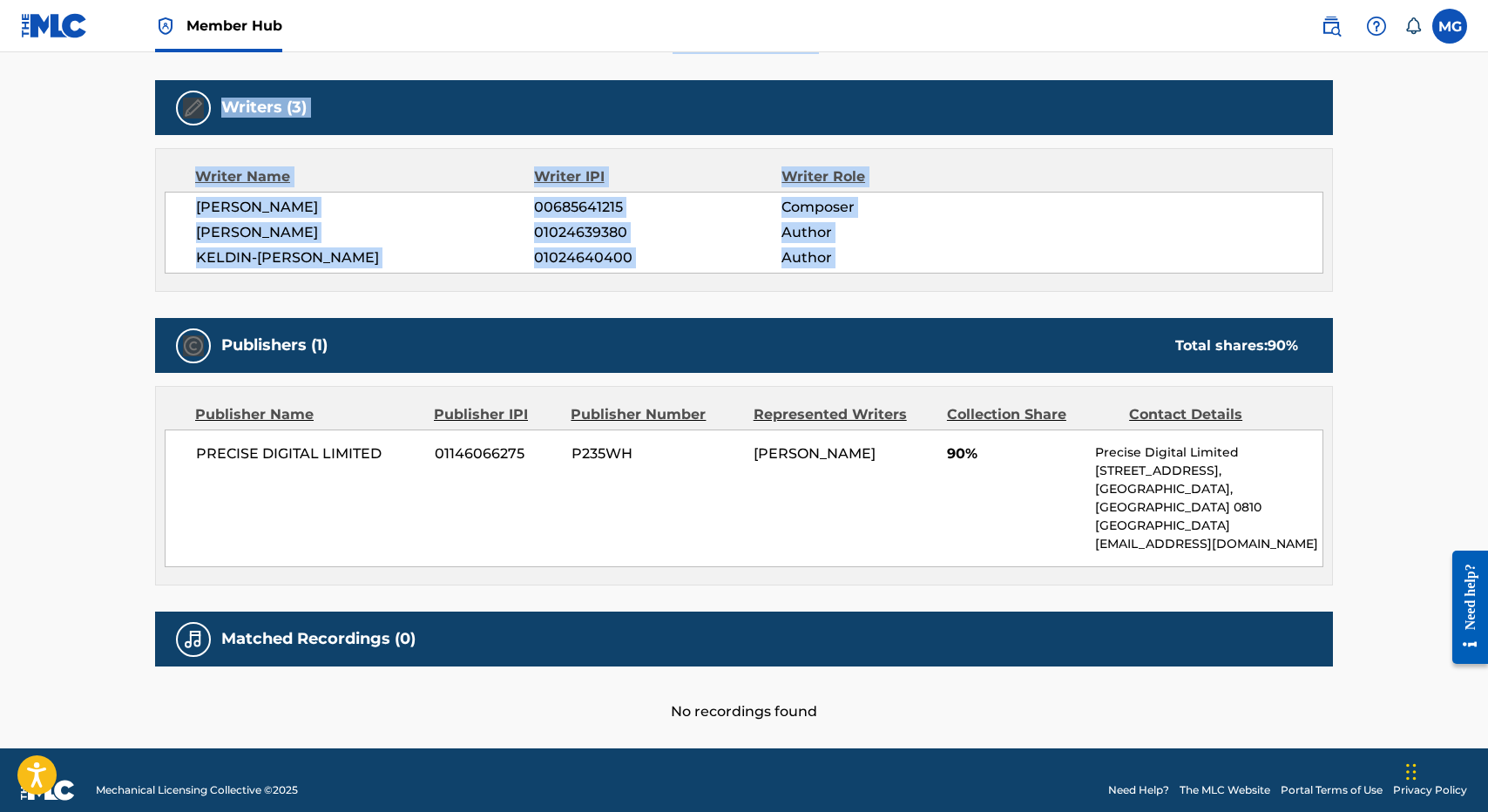
drag, startPoint x: 653, startPoint y: 324, endPoint x: 610, endPoint y: 329, distance: 43.3
click at [610, 329] on div "Work Detail Member Work Identifier -- MLC Song Code BF8EQB ISWC -- Duration 03:…" at bounding box center [744, 249] width 1178 height 945
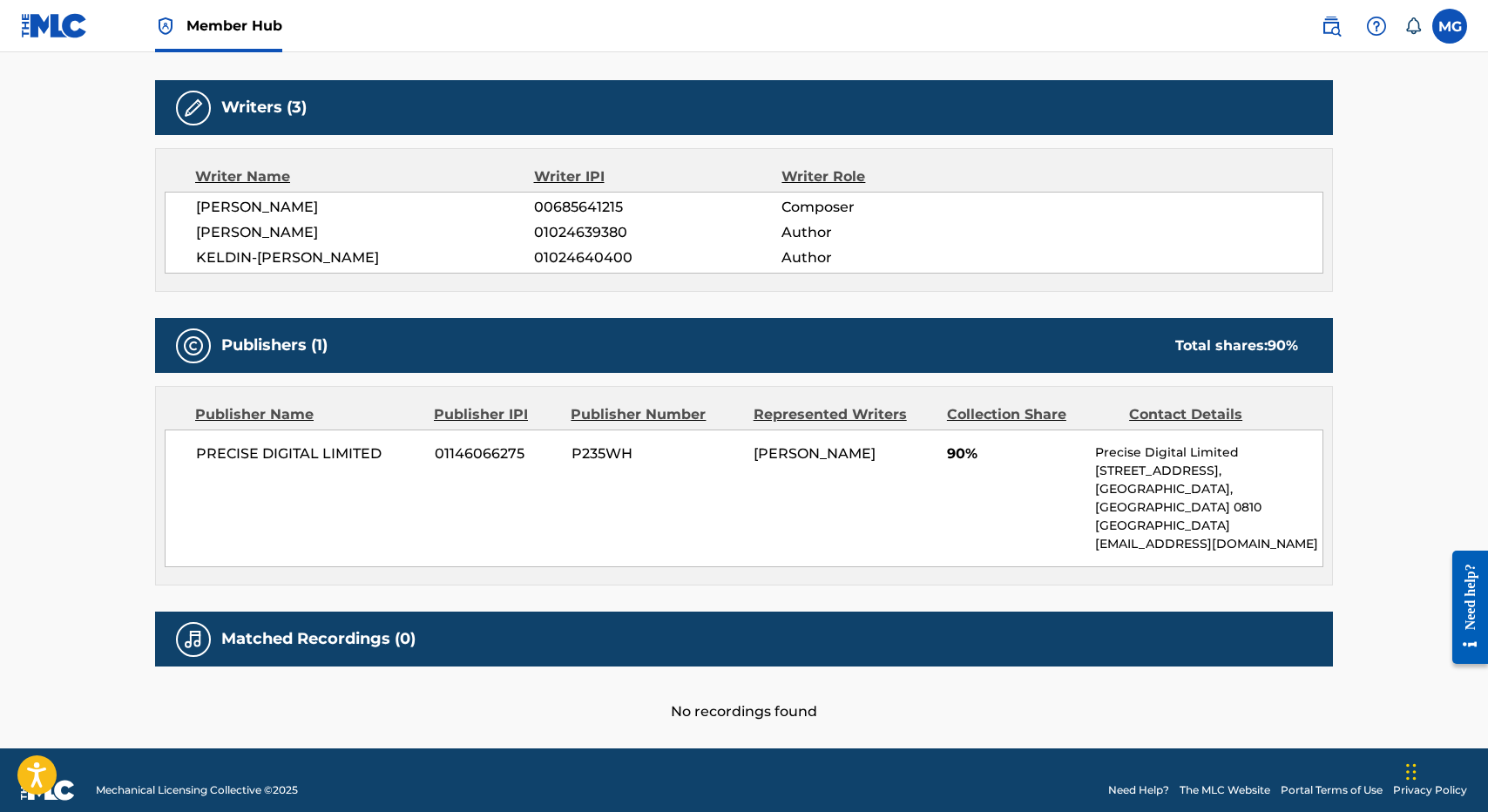
click at [578, 420] on div "Publisher Number" at bounding box center [655, 415] width 169 height 21
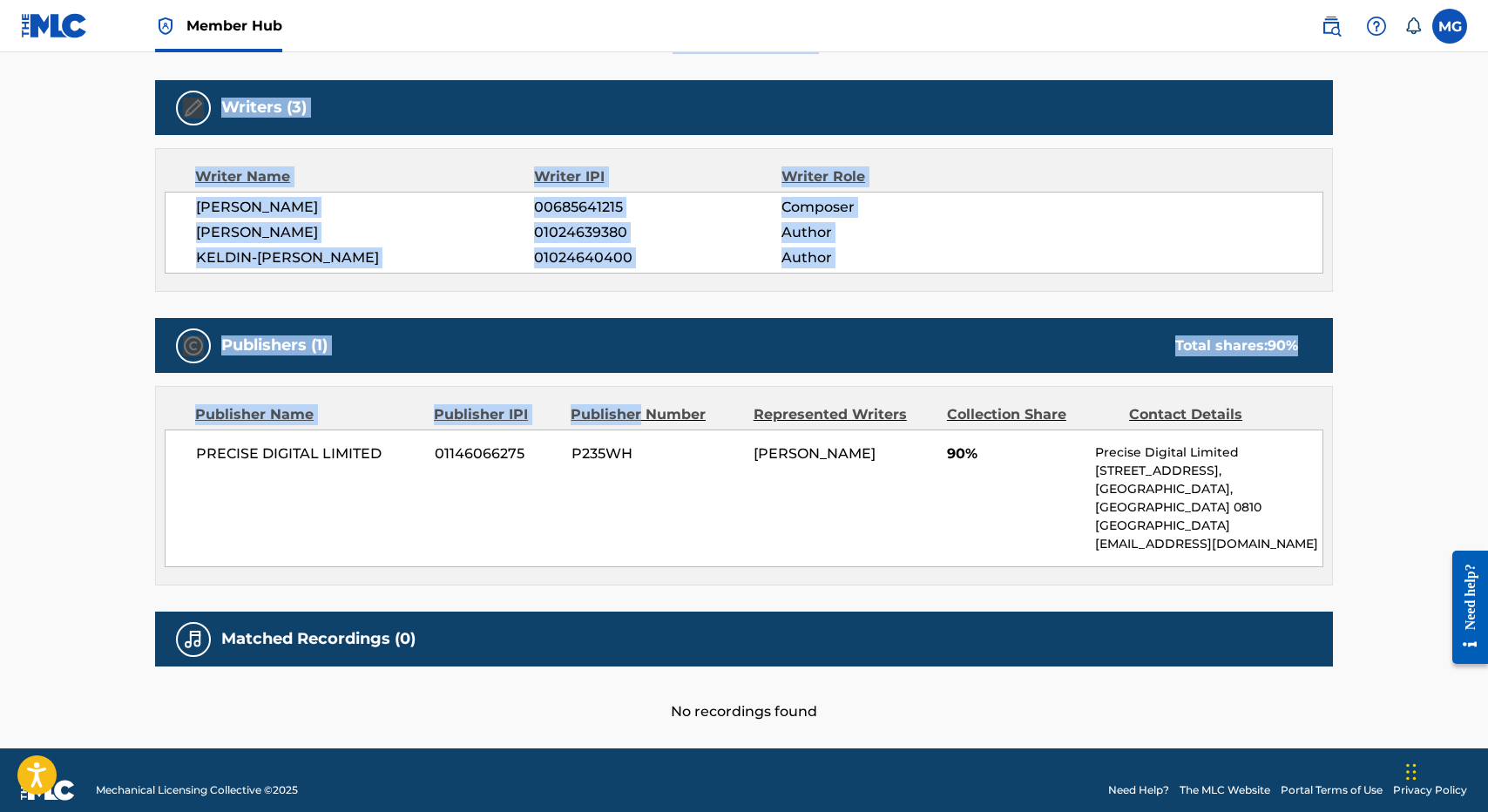
scroll to position [0, 0]
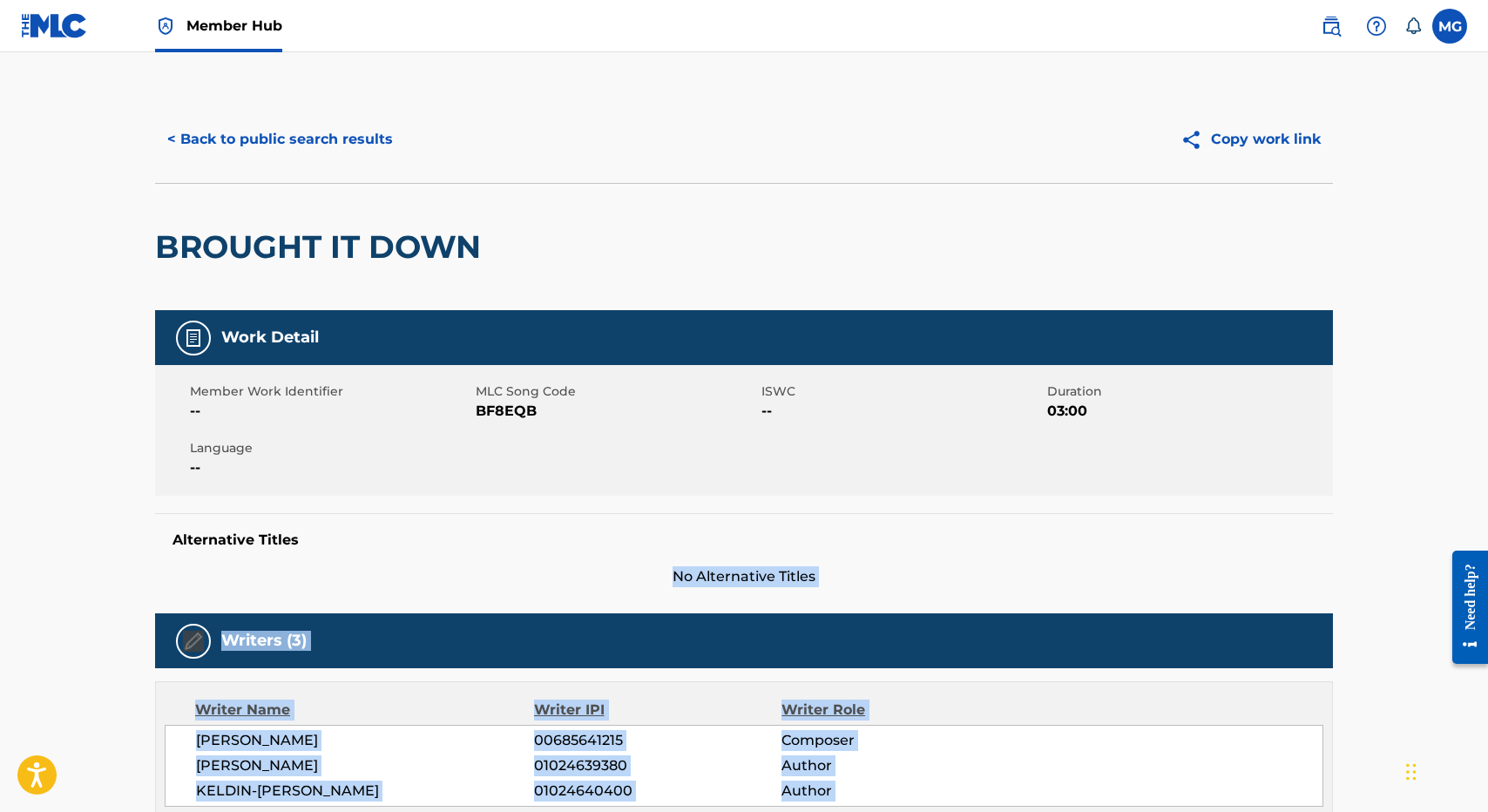
drag, startPoint x: 578, startPoint y: 420, endPoint x: 534, endPoint y: 556, distance: 142.9
click at [534, 556] on div "Work Detail Member Work Identifier -- MLC Song Code BF8EQB ISWC -- Duration 03:…" at bounding box center [744, 782] width 1178 height 945
click at [534, 558] on div "Alternative Titles No Alternative Titles" at bounding box center [744, 550] width 1178 height 74
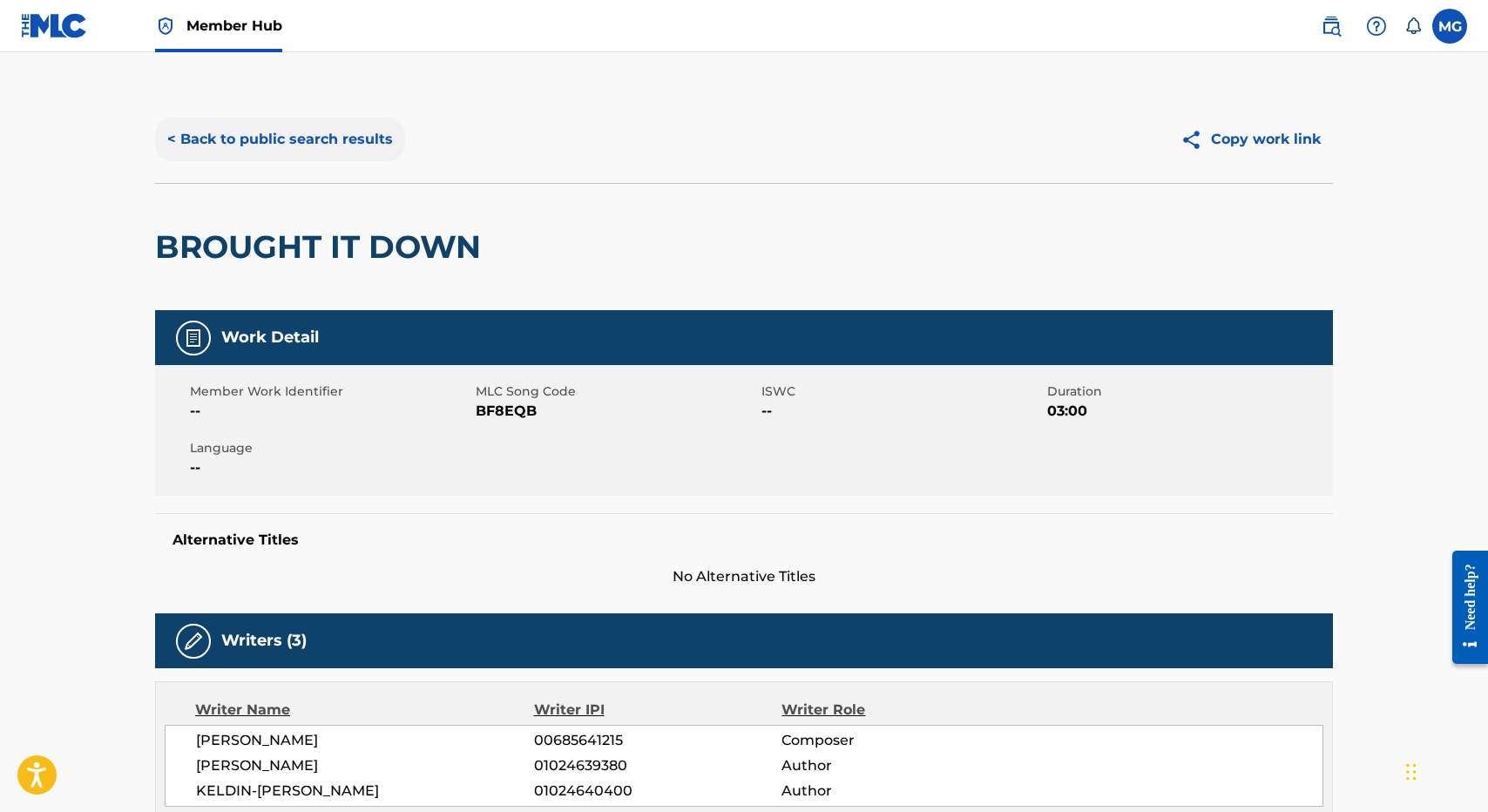
click at [270, 150] on button "< Back to public search results" at bounding box center [279, 140] width 250 height 44
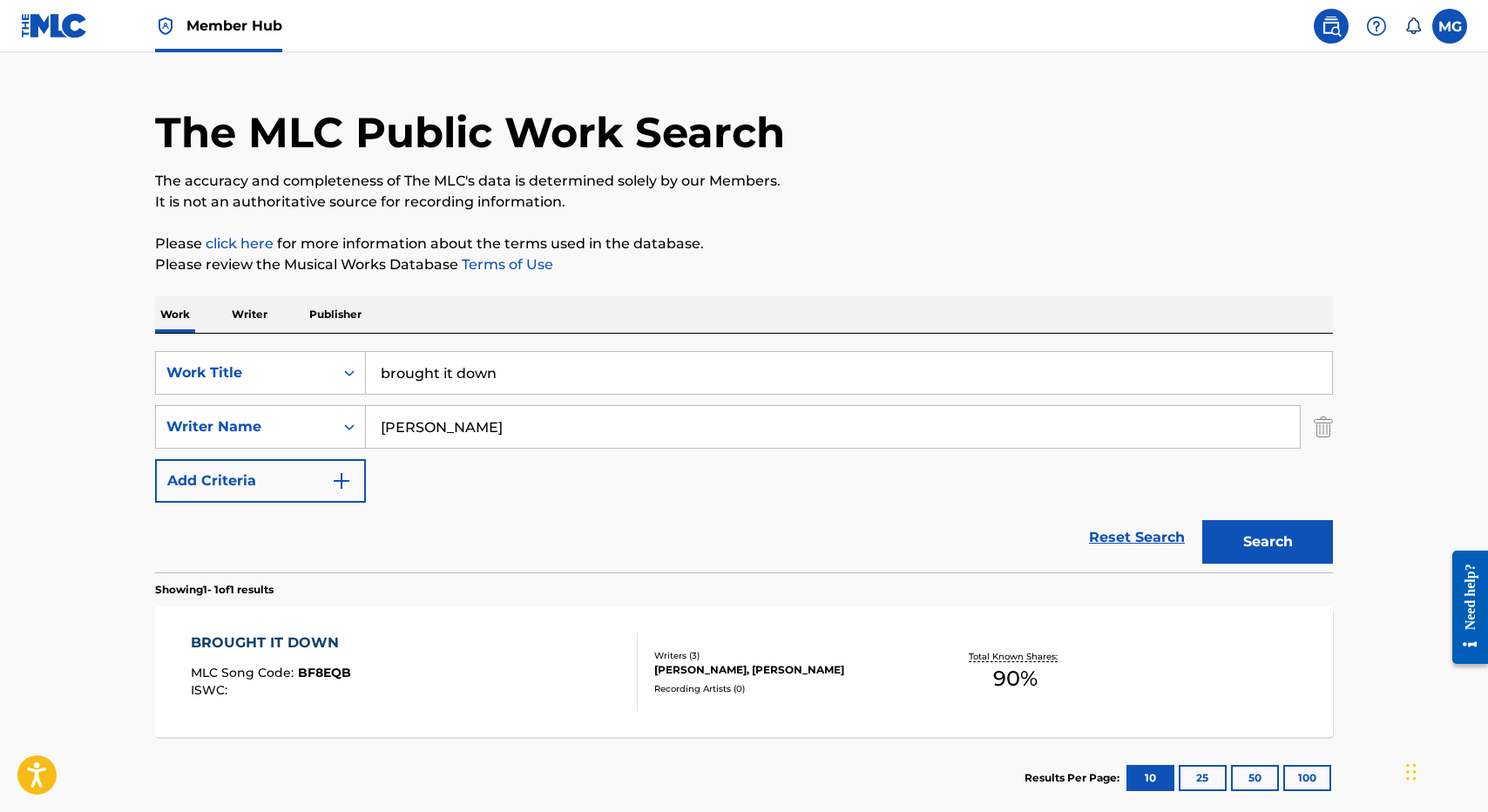
click at [455, 578] on section "Showing 1 - 1 of 1 results" at bounding box center [744, 584] width 1178 height 25
click at [683, 222] on div "The MLC Public Work Search The accuracy and completeness of The MLC's data is d…" at bounding box center [744, 439] width 1220 height 759
click at [513, 402] on div "SearchWithCriteria2bb8600f-b989-4120-b50d-3aa51e02fc55 Work Title brought it do…" at bounding box center [744, 426] width 1178 height 151
click at [513, 392] on input "brought it down" at bounding box center [848, 373] width 966 height 42
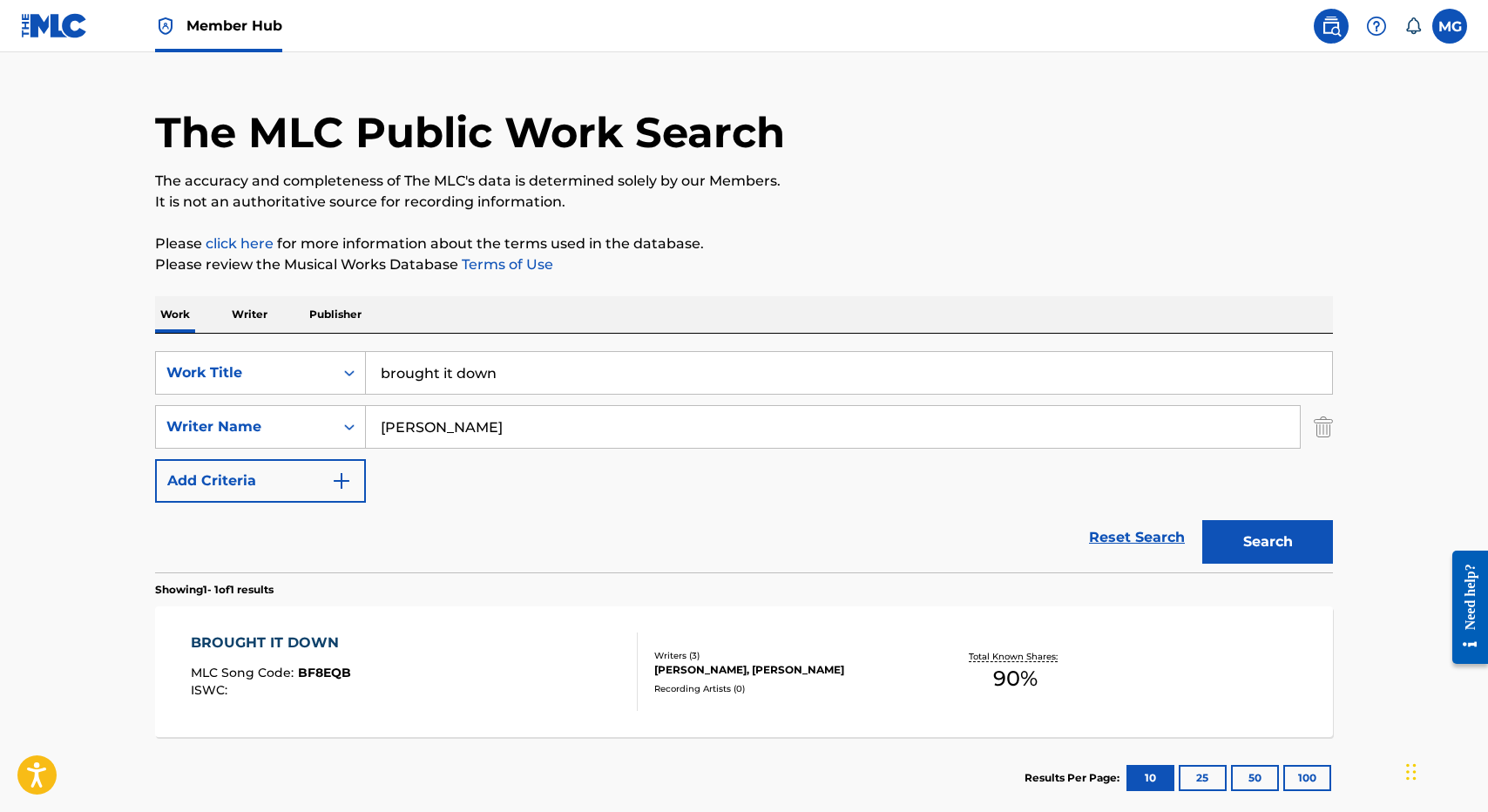
drag, startPoint x: 513, startPoint y: 392, endPoint x: 424, endPoint y: 375, distance: 90.6
click at [424, 376] on input "brought it down" at bounding box center [848, 373] width 966 height 42
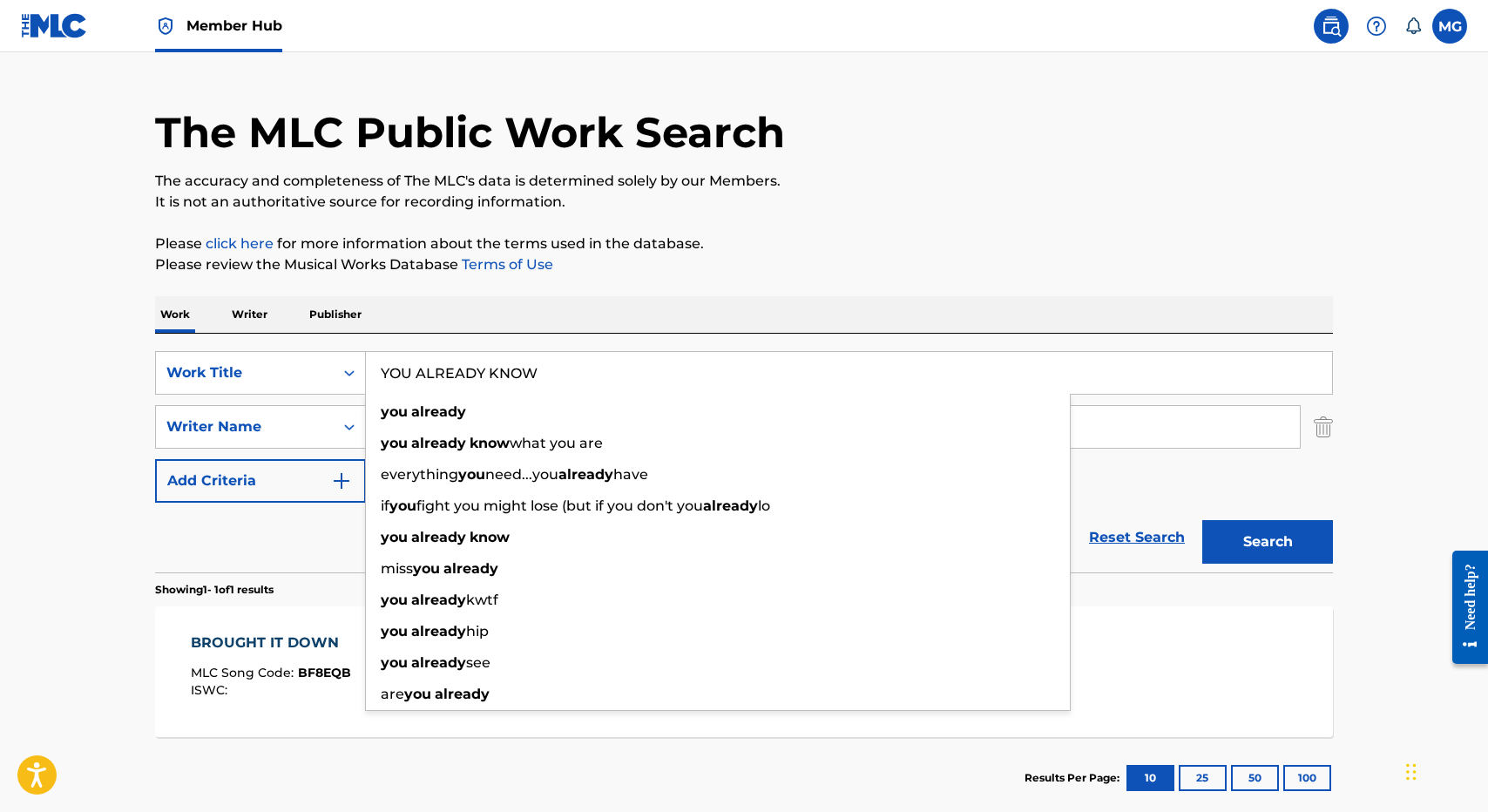
type input "YOU ALREADY KNOW"
click at [874, 283] on div "The MLC Public Work Search The accuracy and completeness of The MLC's data is d…" at bounding box center [744, 439] width 1220 height 759
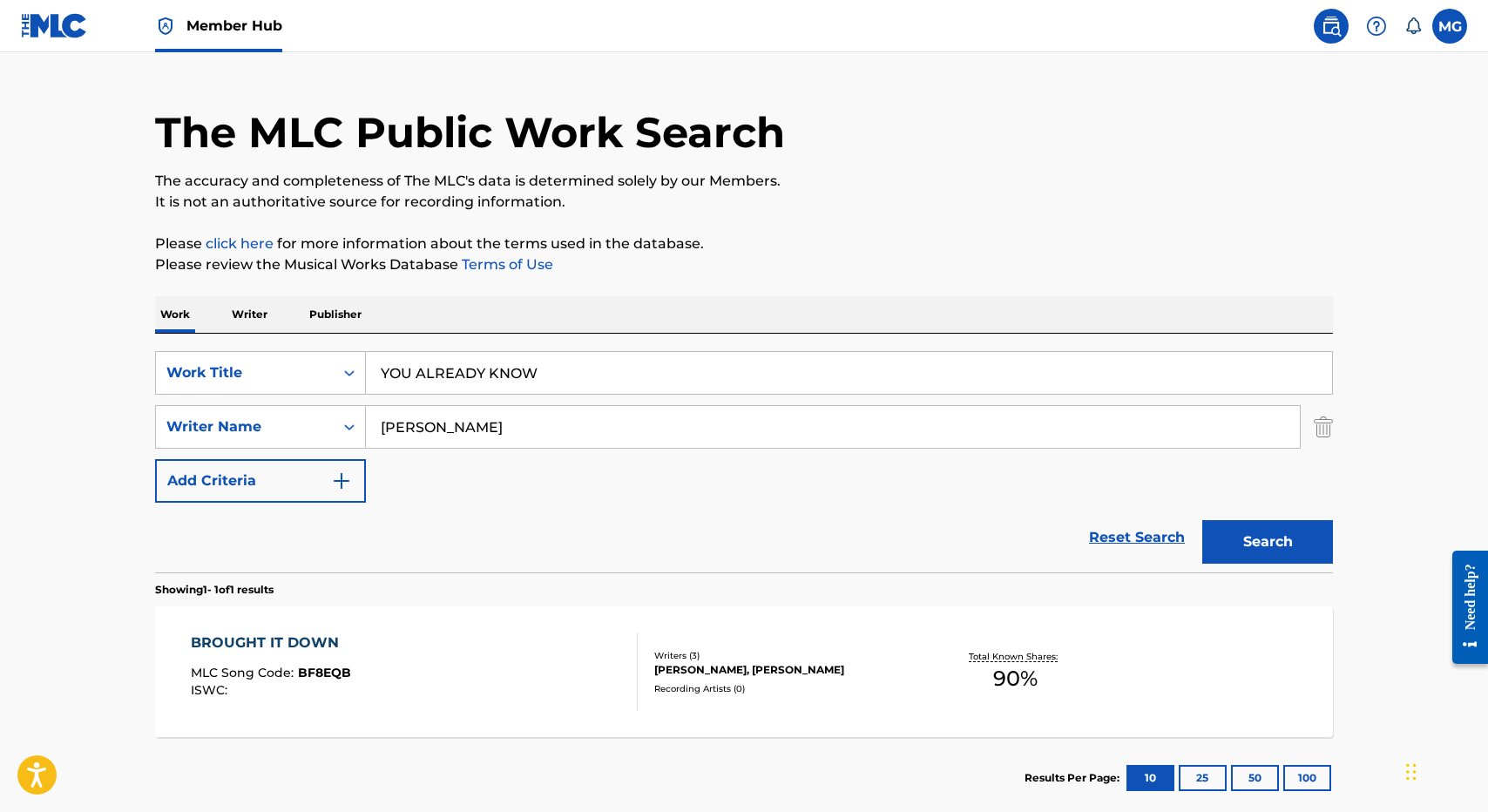
click at [683, 403] on div "SearchWithCriteria2bb8600f-b989-4120-b50d-3aa51e02fc55 Work Title YOU ALREADY K…" at bounding box center [744, 426] width 1178 height 151
click at [671, 422] on input "keaolewa davis-mendija" at bounding box center [832, 427] width 934 height 42
type input "[PERSON_NAME]"
click at [1202, 520] on button "Search" at bounding box center [1267, 542] width 131 height 44
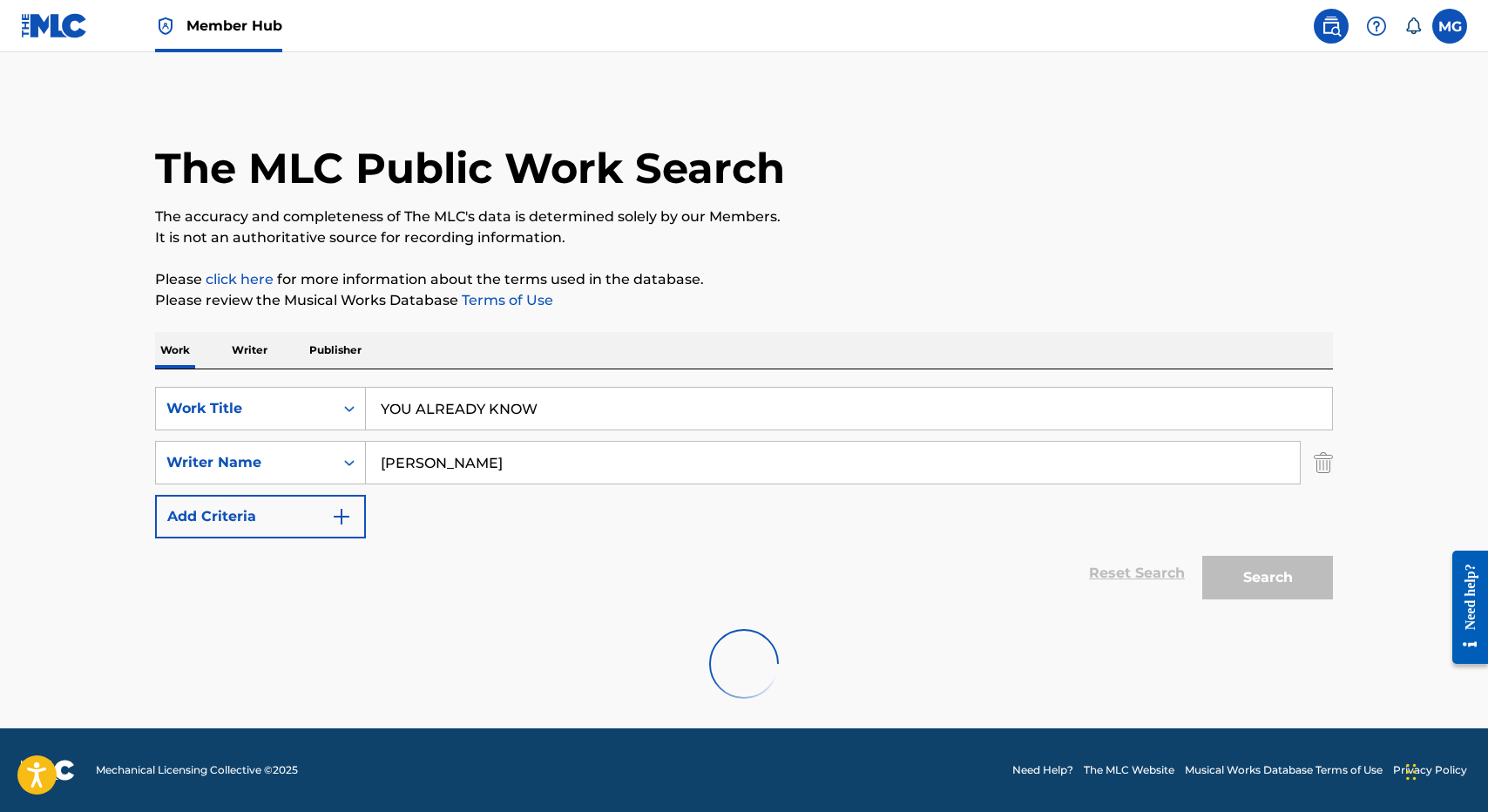
click at [754, 286] on p "Please click here for more information about the terms used in the database." at bounding box center [744, 279] width 1178 height 21
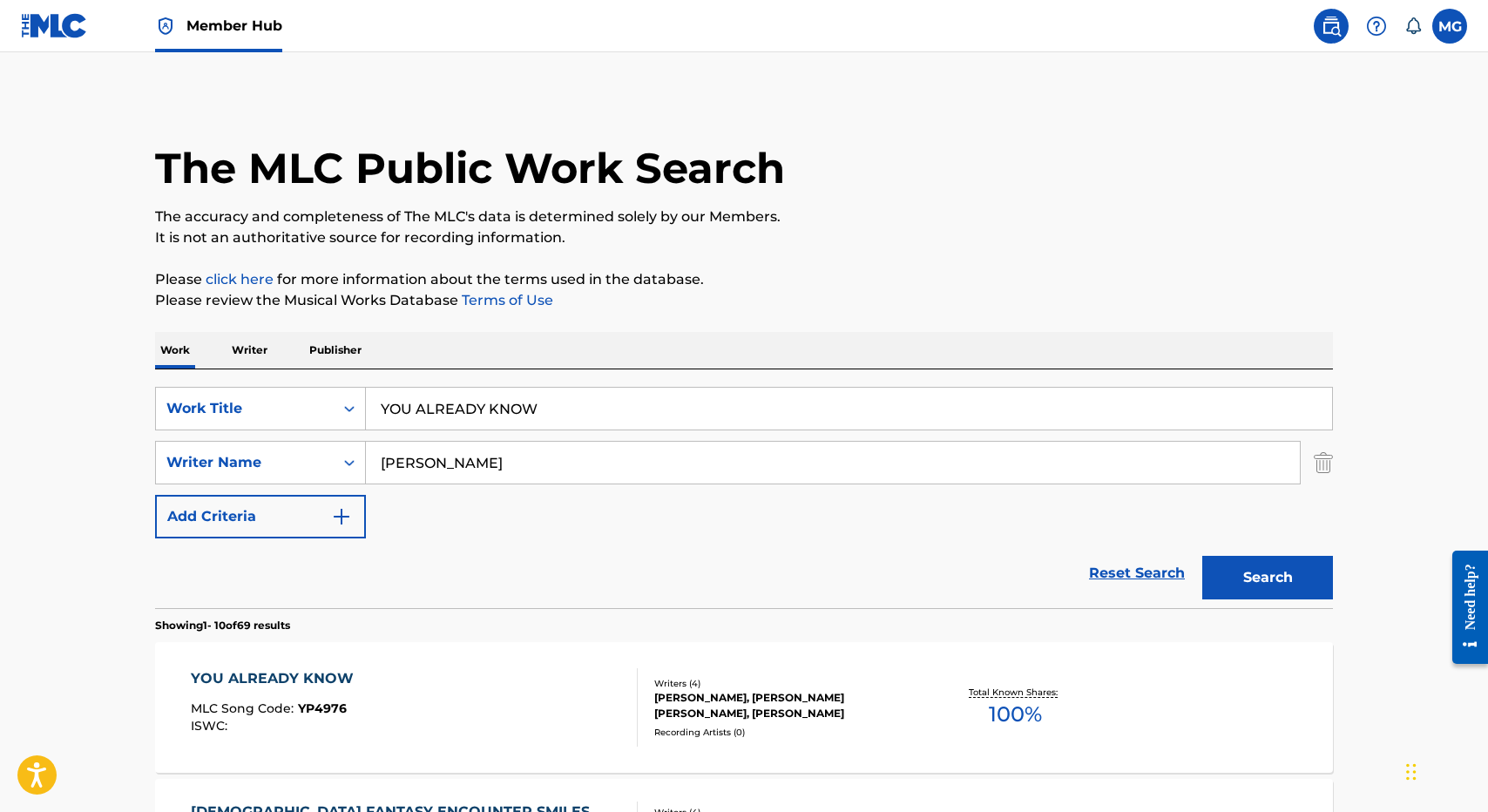
click at [563, 681] on div "YOU ALREADY KNOW MLC Song Code : YP4976 ISWC :" at bounding box center [414, 707] width 447 height 78
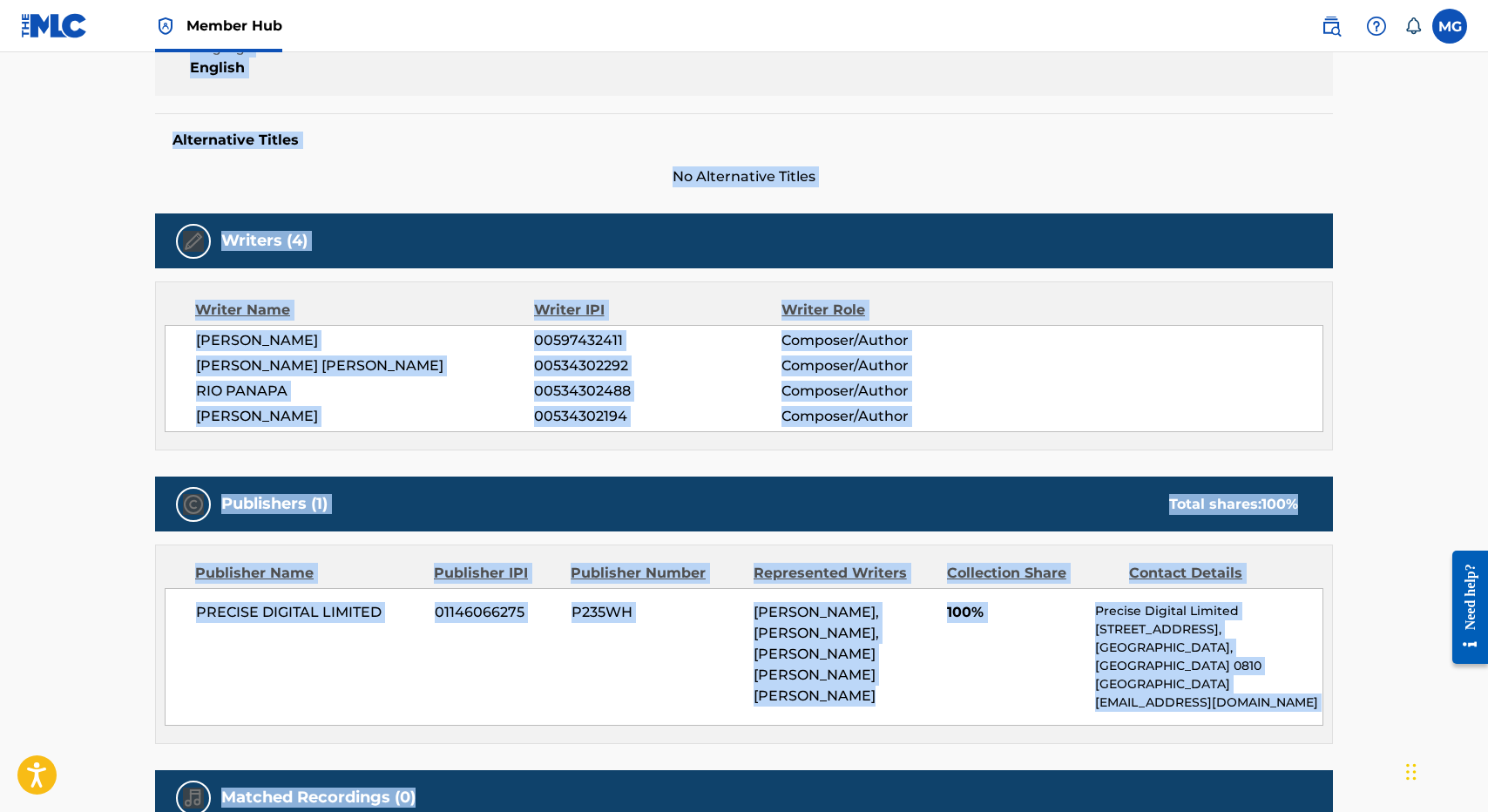
scroll to position [519, 0]
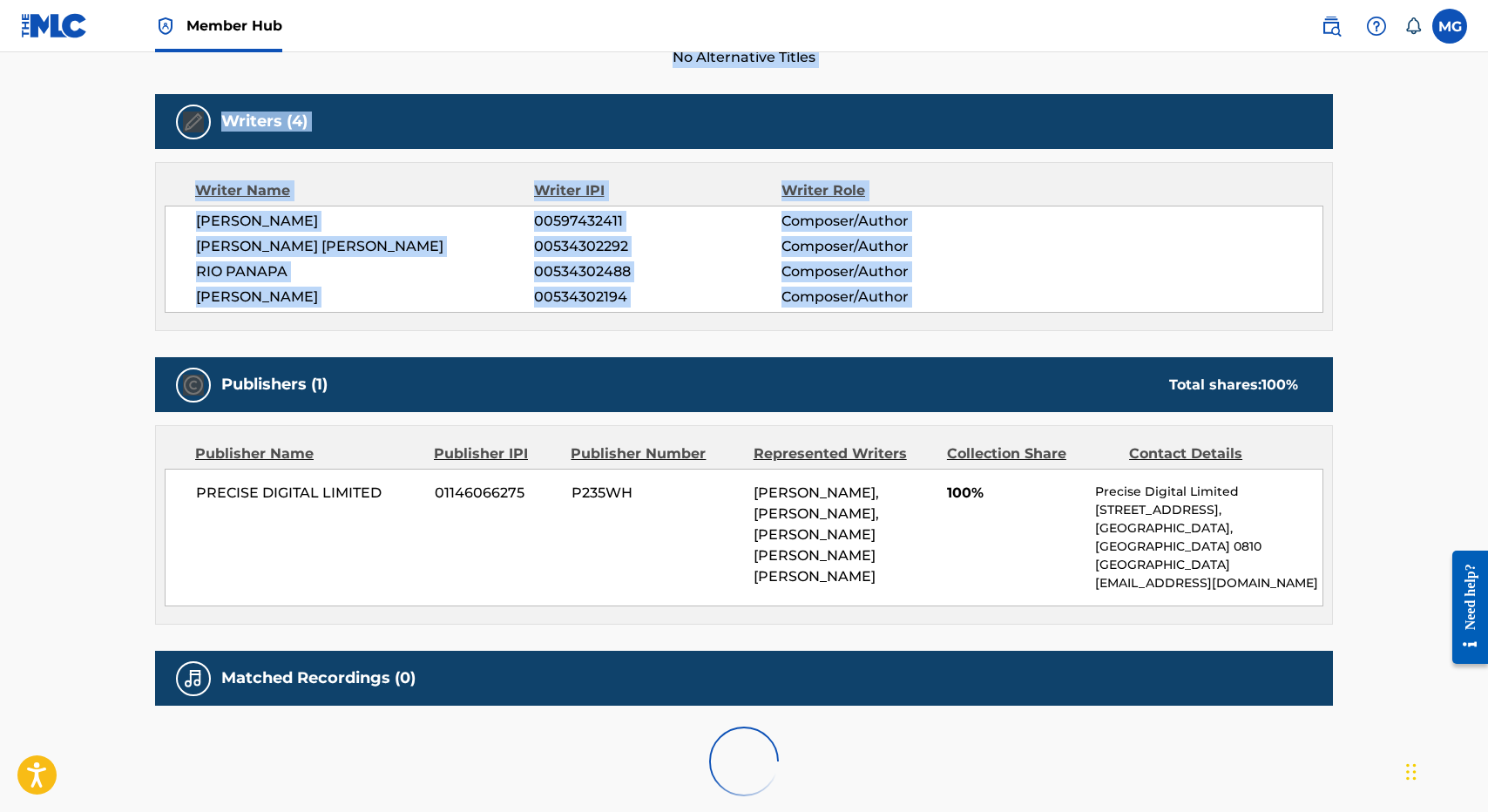
drag, startPoint x: 664, startPoint y: 253, endPoint x: 680, endPoint y: 357, distance: 105.2
click at [680, 357] on div "< Back to public search results Copy work link YOU ALREADY KNOW Work Detail Mem…" at bounding box center [744, 196] width 1220 height 1240
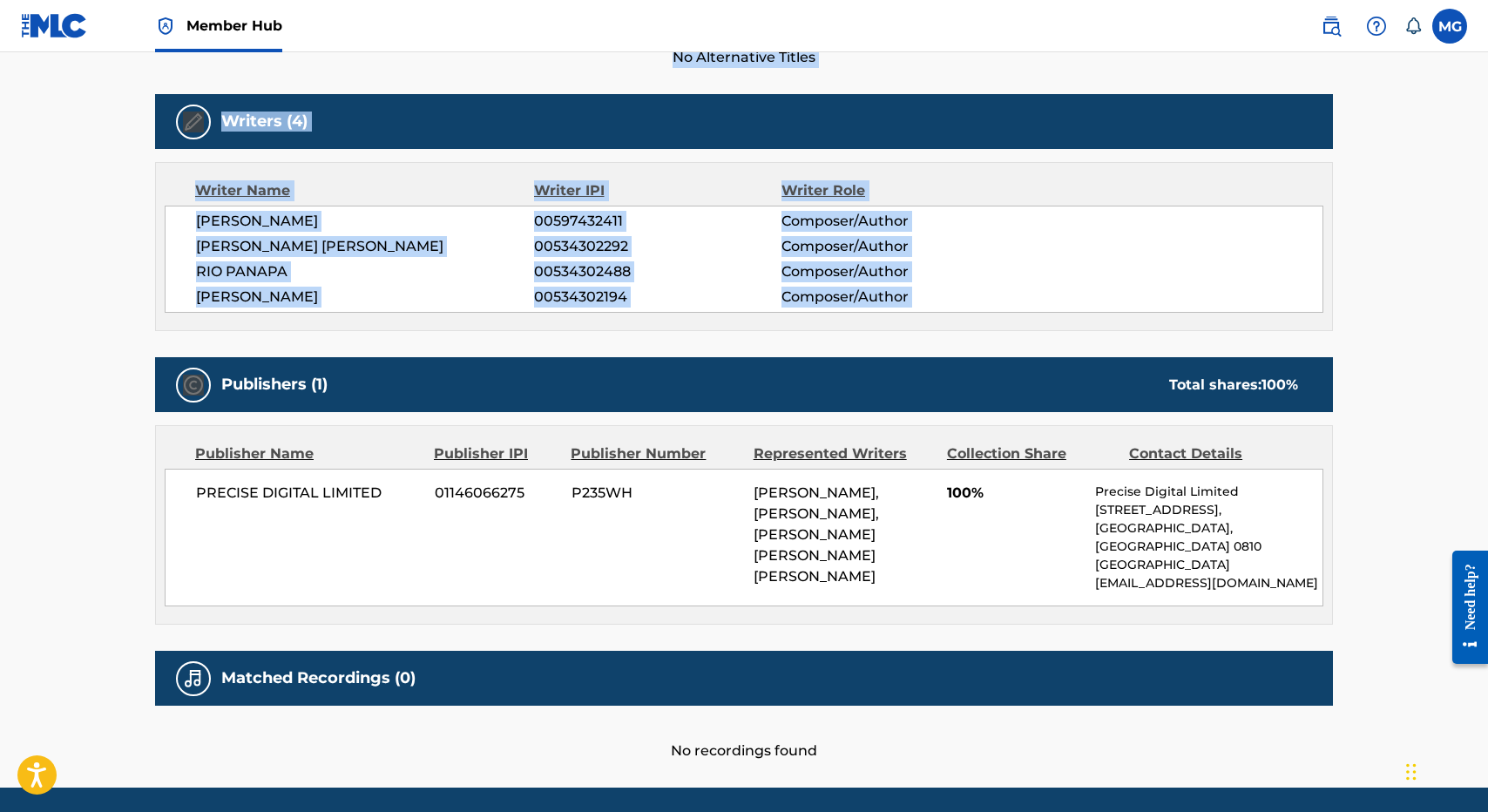
click at [680, 357] on div "Publishers (1) Total shares: 100 %" at bounding box center [744, 384] width 1178 height 54
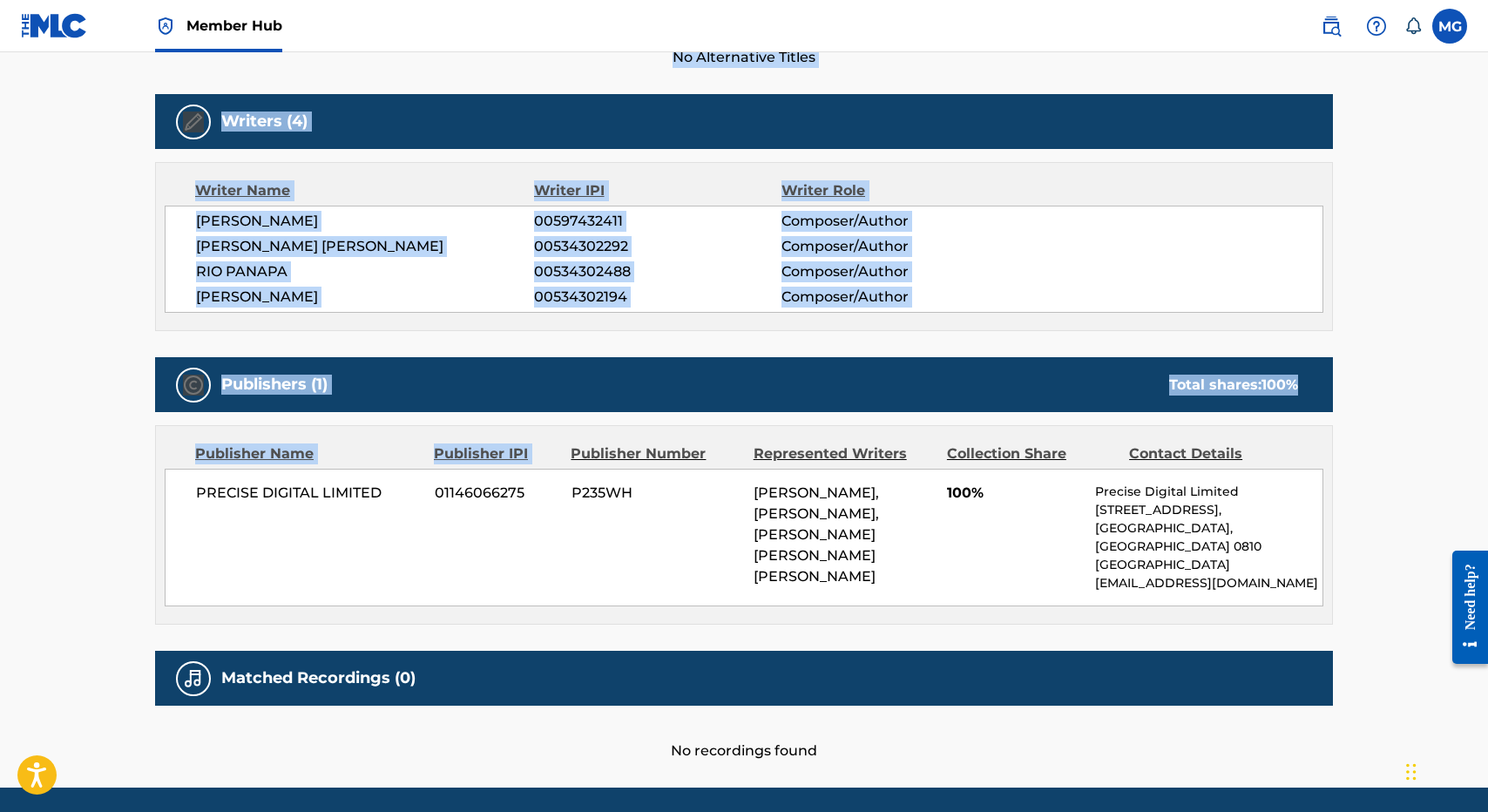
scroll to position [0, 0]
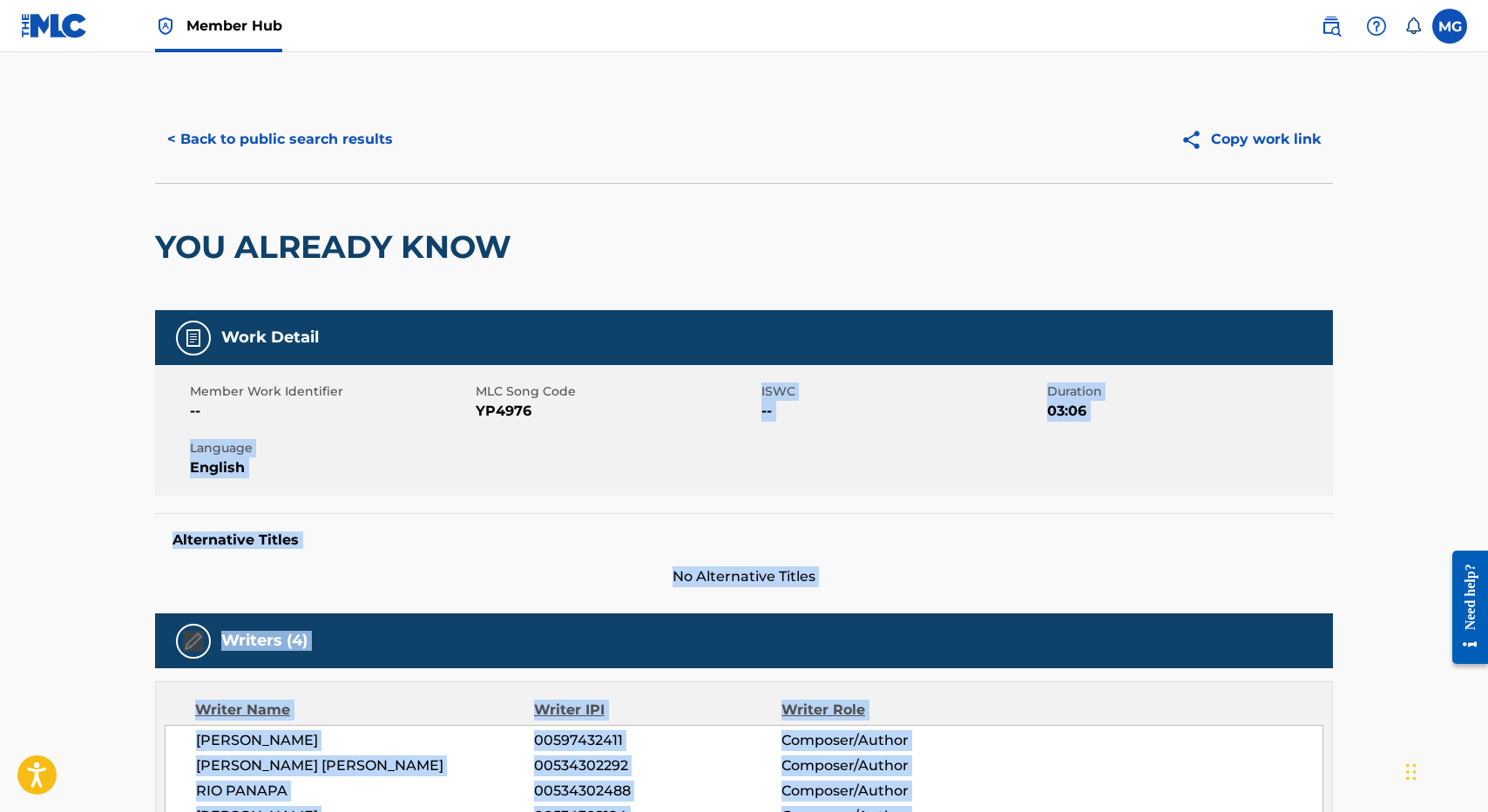
drag, startPoint x: 663, startPoint y: 440, endPoint x: 660, endPoint y: 473, distance: 33.1
click at [660, 473] on div "Work Detail Member Work Identifier -- MLC Song Code YP4976 ISWC -- Duration 03:…" at bounding box center [744, 795] width 1178 height 970
click at [660, 490] on div "Member Work Identifier -- MLC Song Code YP4976 ISWC -- Duration 03:06 Language …" at bounding box center [744, 430] width 1178 height 131
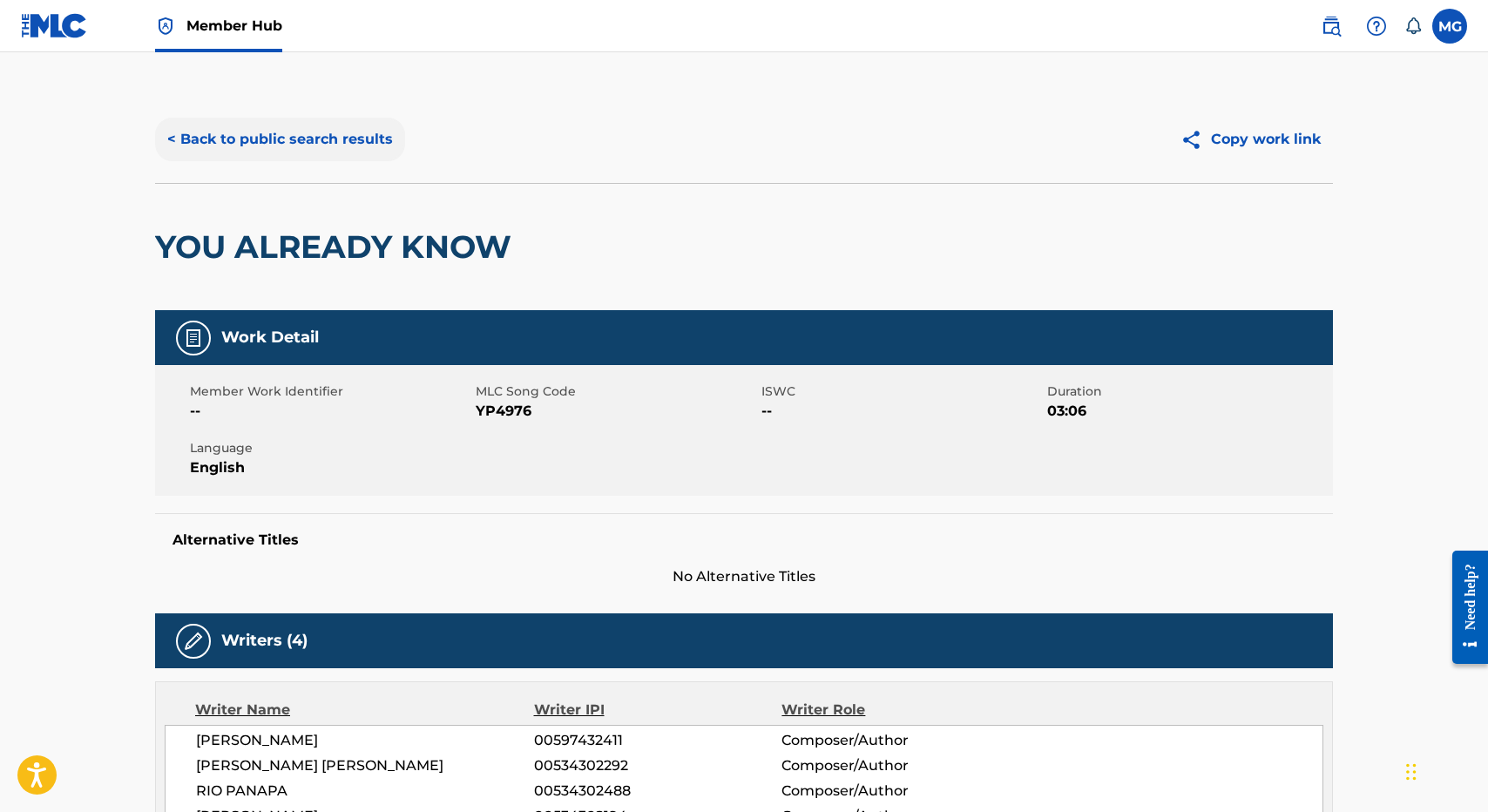
click at [351, 132] on button "< Back to public search results" at bounding box center [279, 140] width 250 height 44
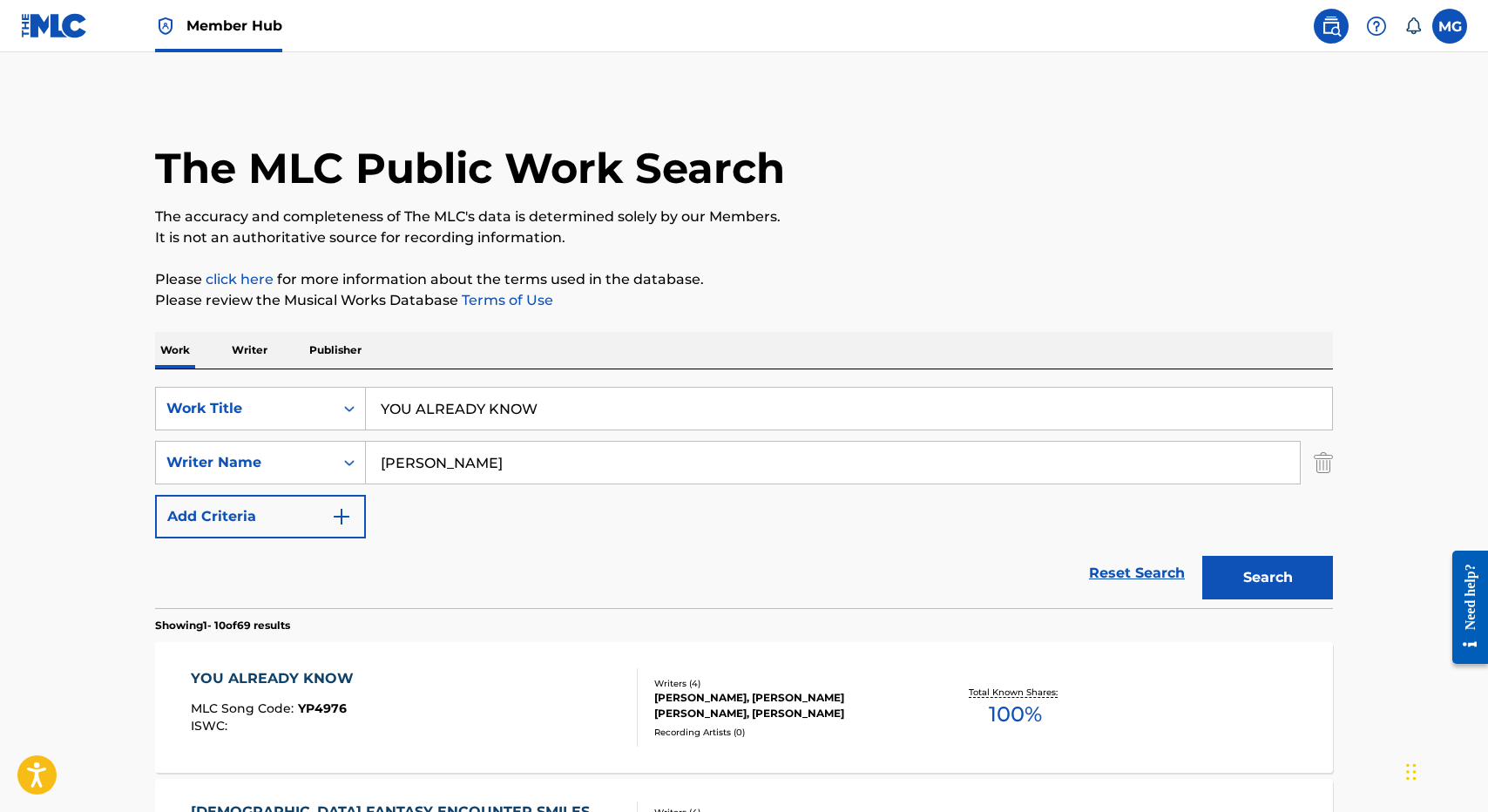
click at [541, 586] on div "Reset Search Search" at bounding box center [744, 573] width 1178 height 69
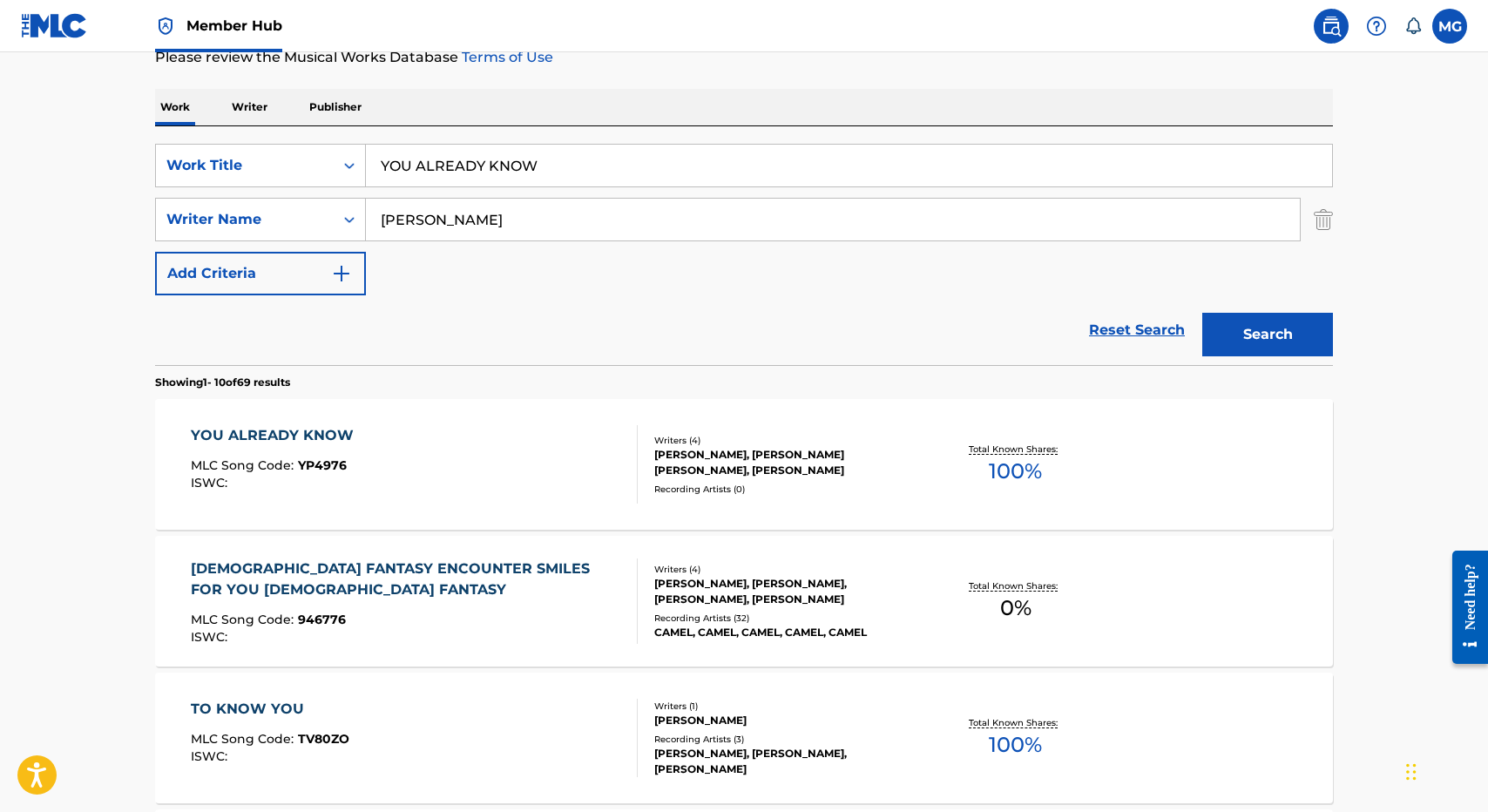
scroll to position [245, 0]
click at [479, 471] on div "YOU ALREADY KNOW MLC Song Code : YP4976 ISWC :" at bounding box center [414, 463] width 447 height 78
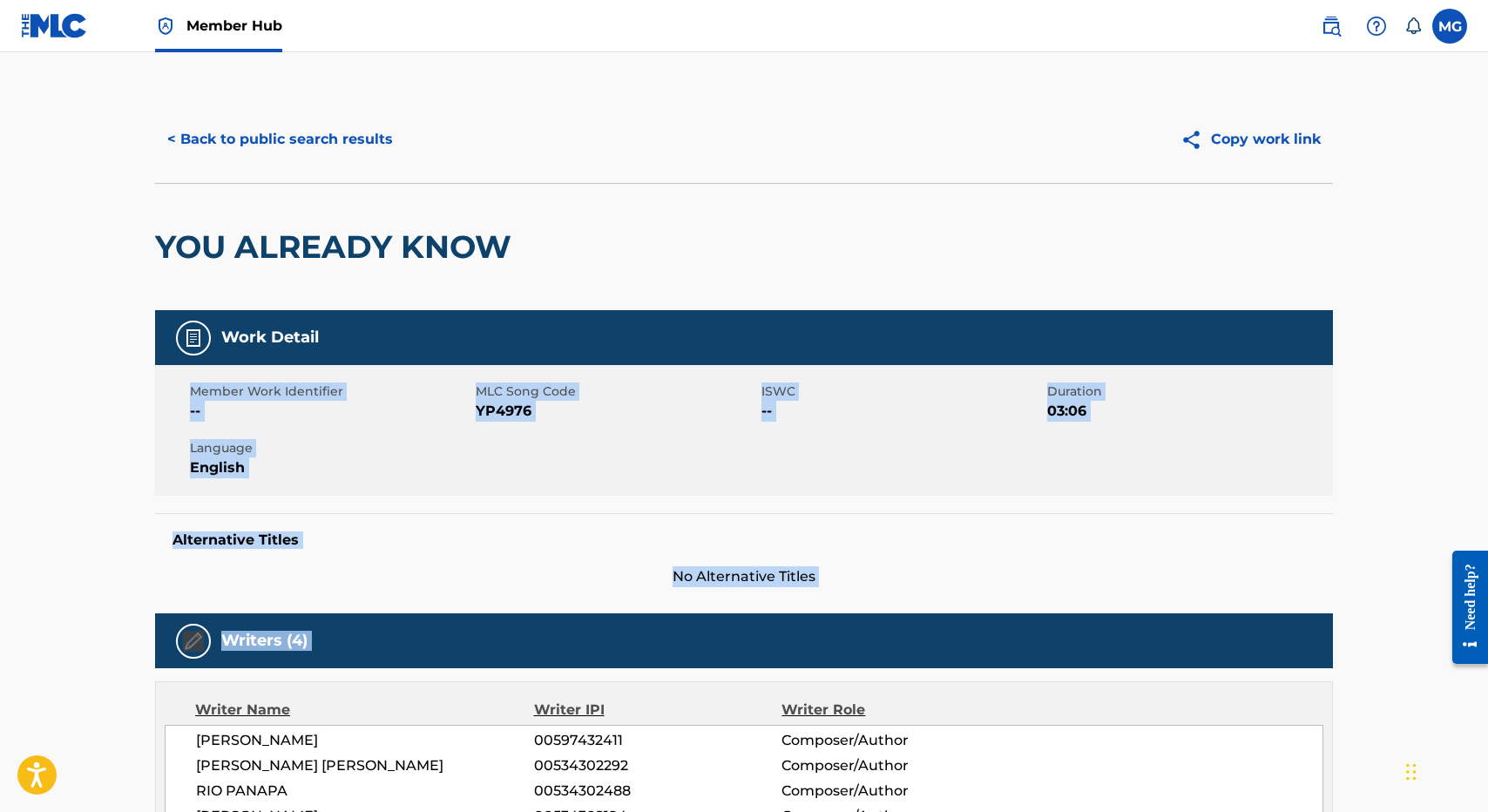
scroll to position [558, 0]
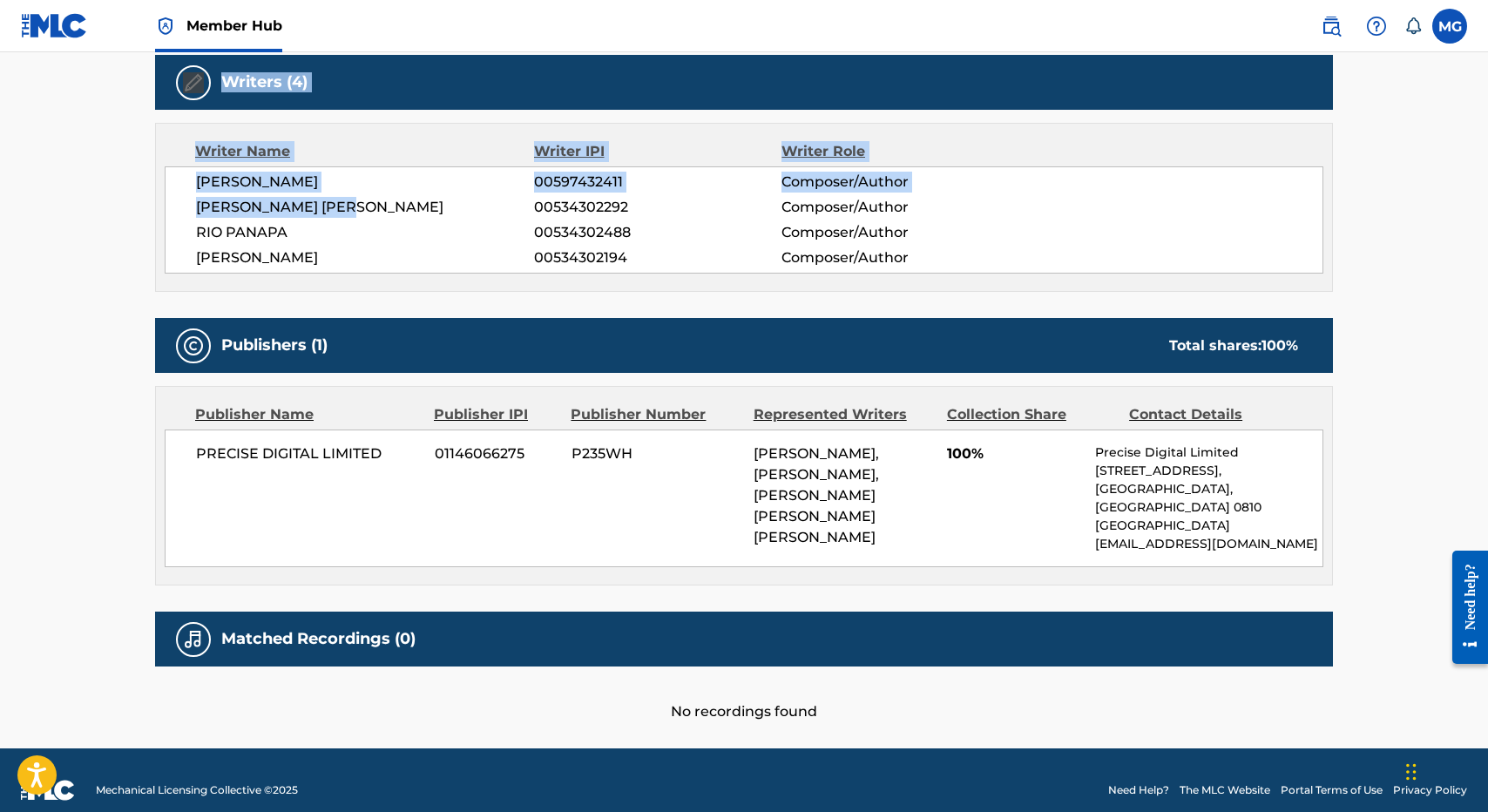
drag, startPoint x: 403, startPoint y: 685, endPoint x: 468, endPoint y: 202, distance: 487.4
click at [468, 202] on div "Work Detail Member Work Identifier -- MLC Song Code YP4976 ISWC -- Duration 03:…" at bounding box center [744, 237] width 1178 height 970
click at [468, 203] on span "JOEL DAVIS LATIMER" at bounding box center [365, 207] width 338 height 21
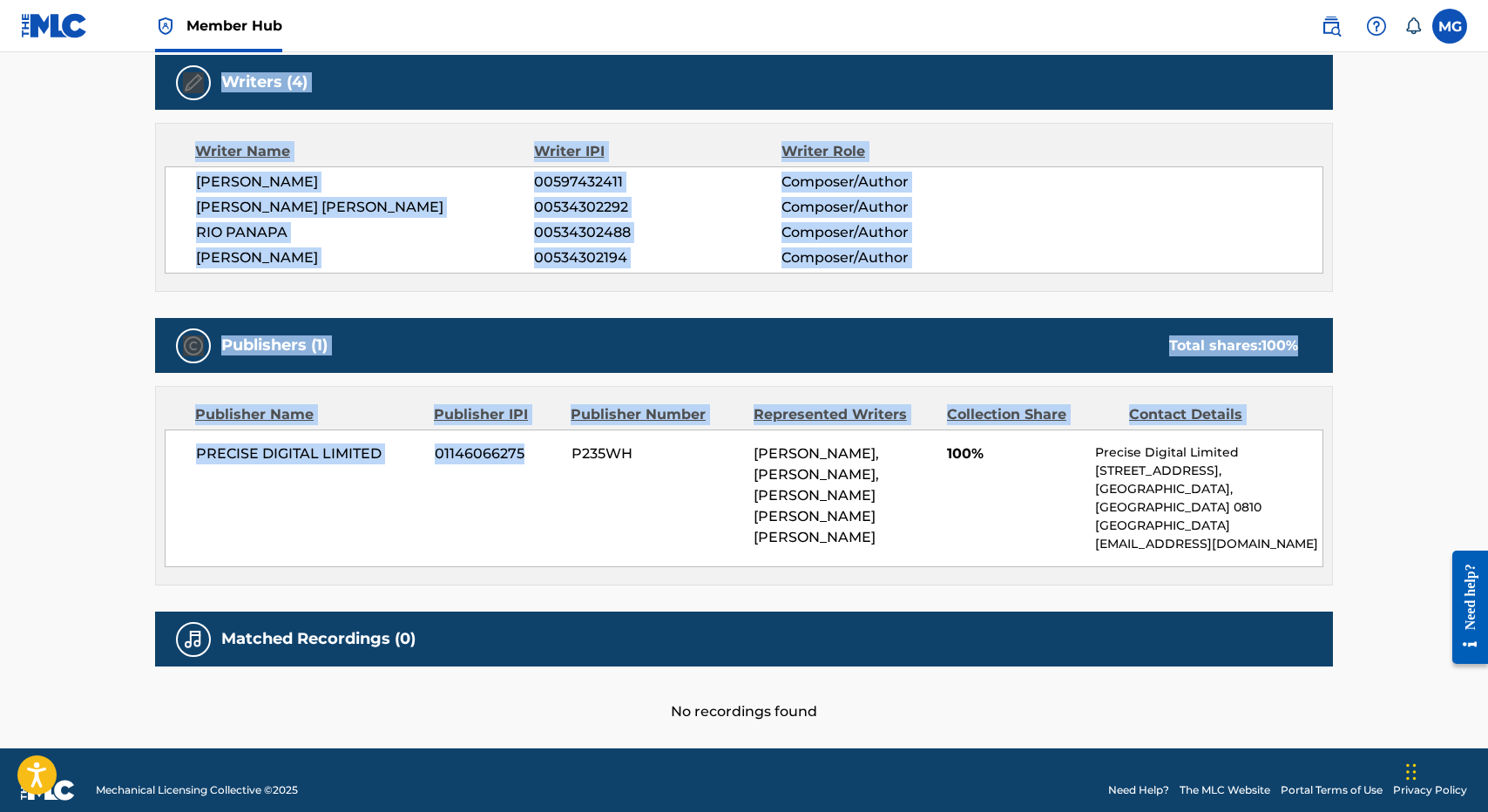
scroll to position [0, 0]
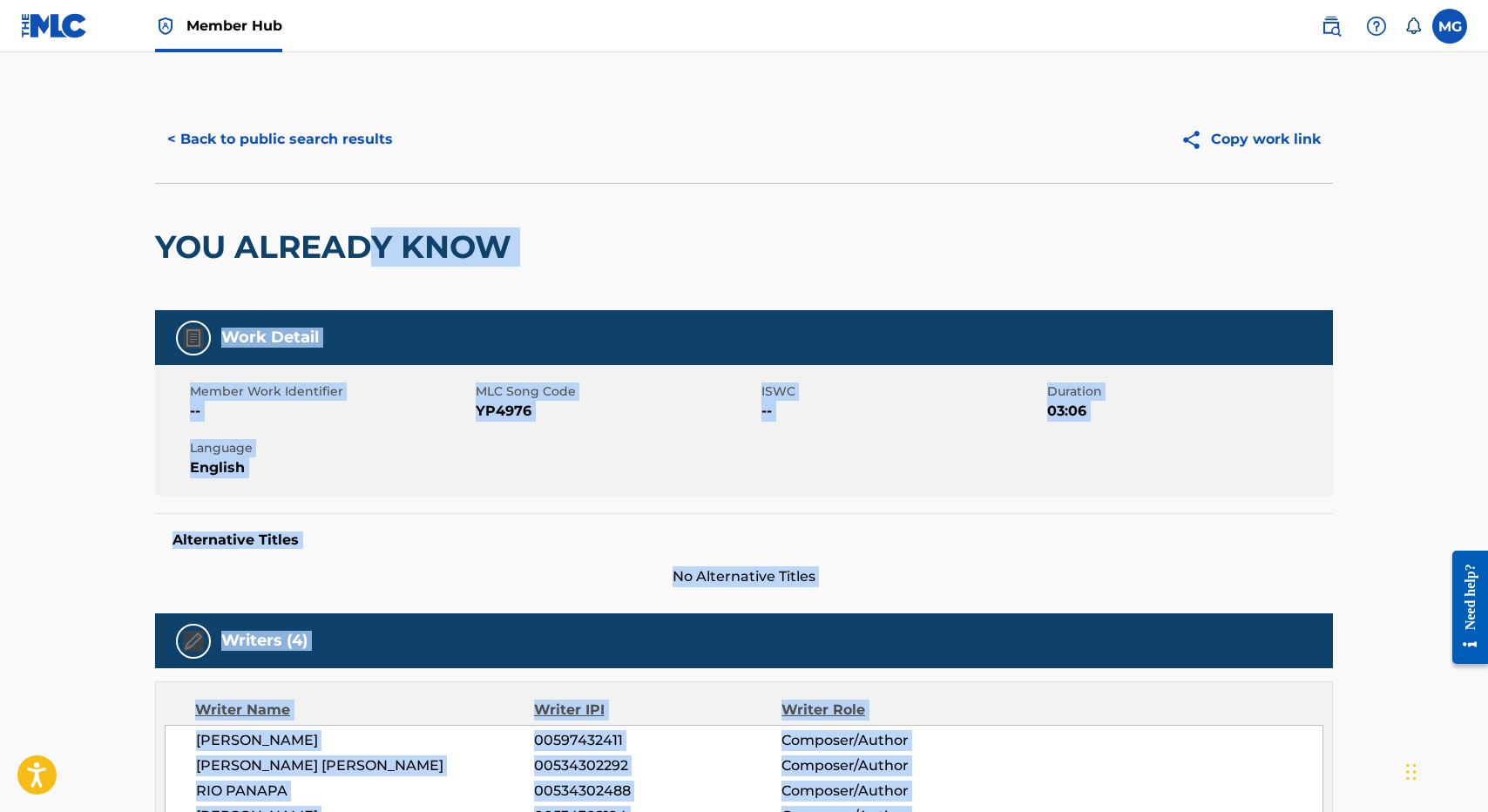
drag, startPoint x: 462, startPoint y: 499, endPoint x: 361, endPoint y: 257, distance: 262.2
click at [361, 257] on div "< Back to public search results Copy work link YOU ALREADY KNOW Work Detail Mem…" at bounding box center [744, 688] width 1220 height 1185
click at [284, 122] on button "< Back to public search results" at bounding box center [279, 140] width 250 height 44
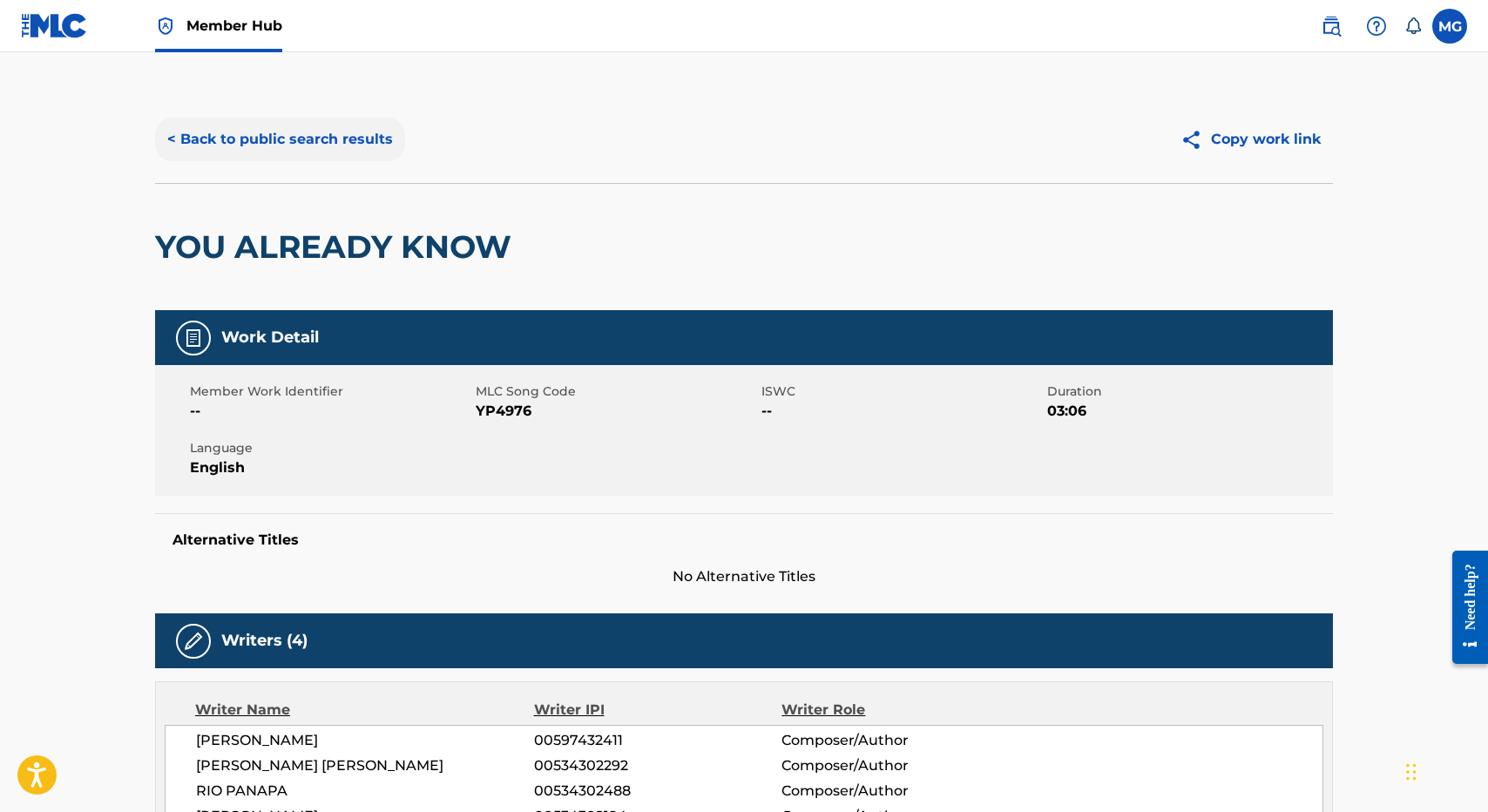
scroll to position [245, 0]
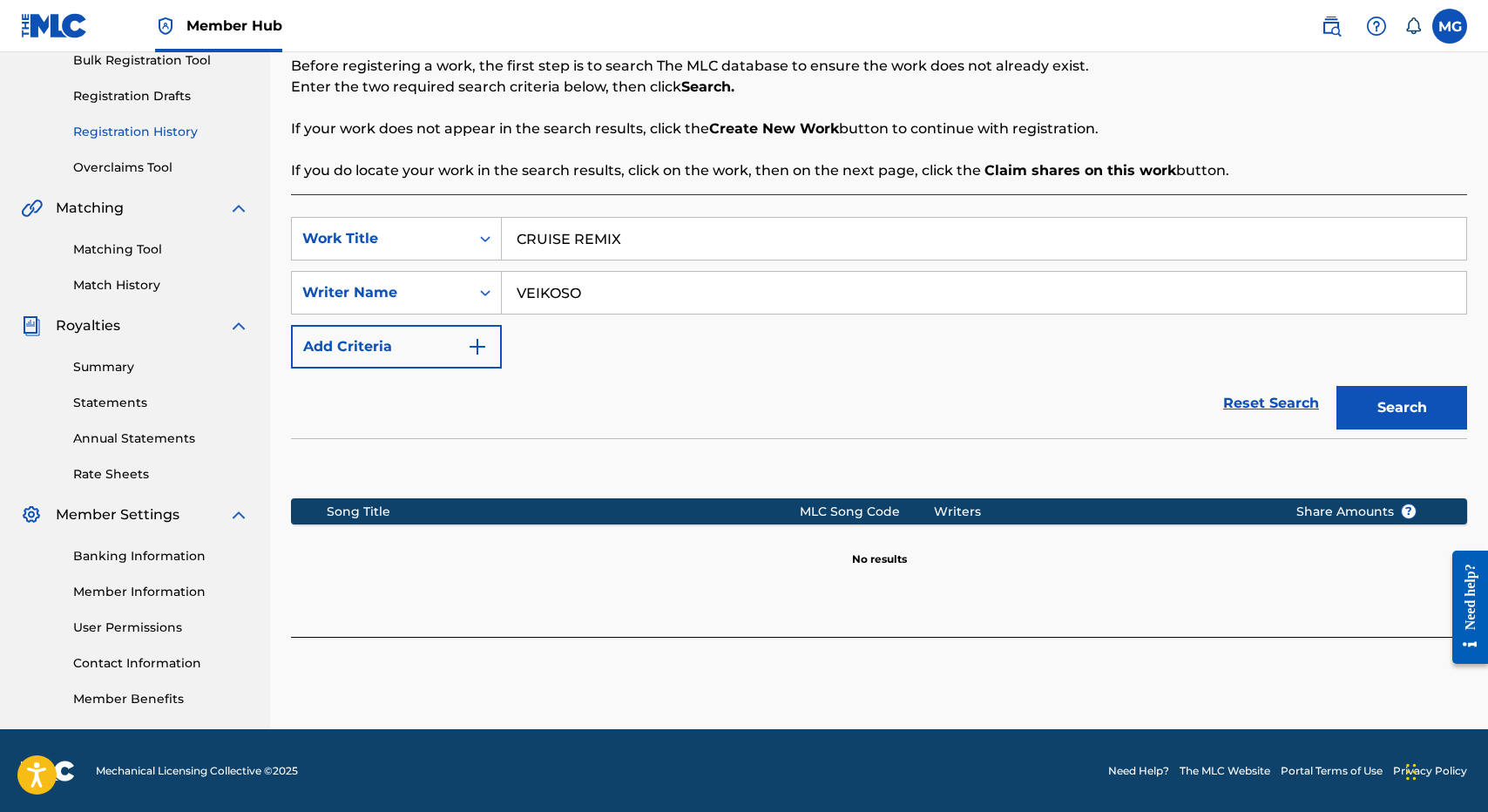
click at [201, 132] on link "Registration History" at bounding box center [161, 132] width 176 height 18
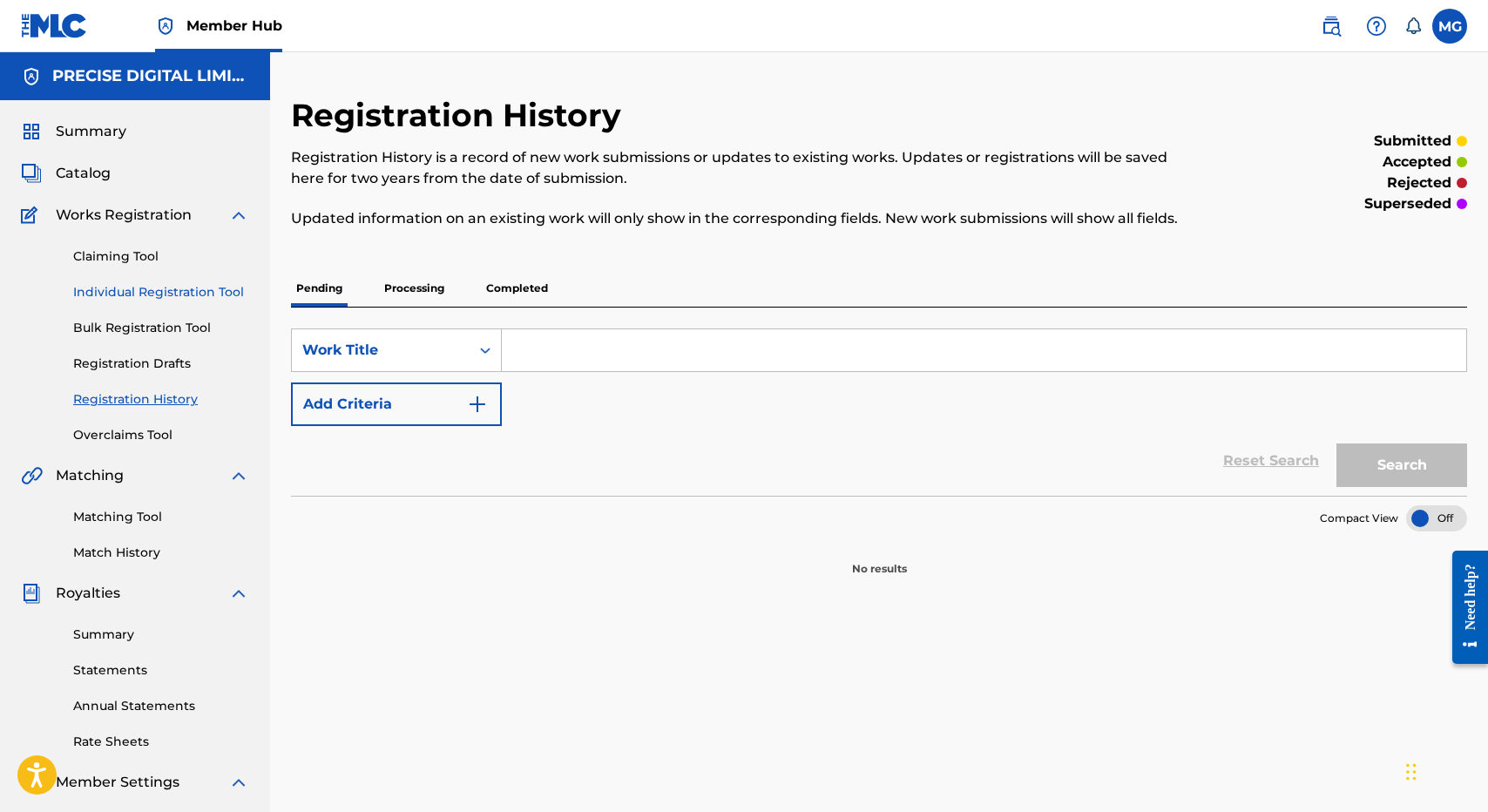
click at [191, 299] on link "Individual Registration Tool" at bounding box center [161, 292] width 176 height 18
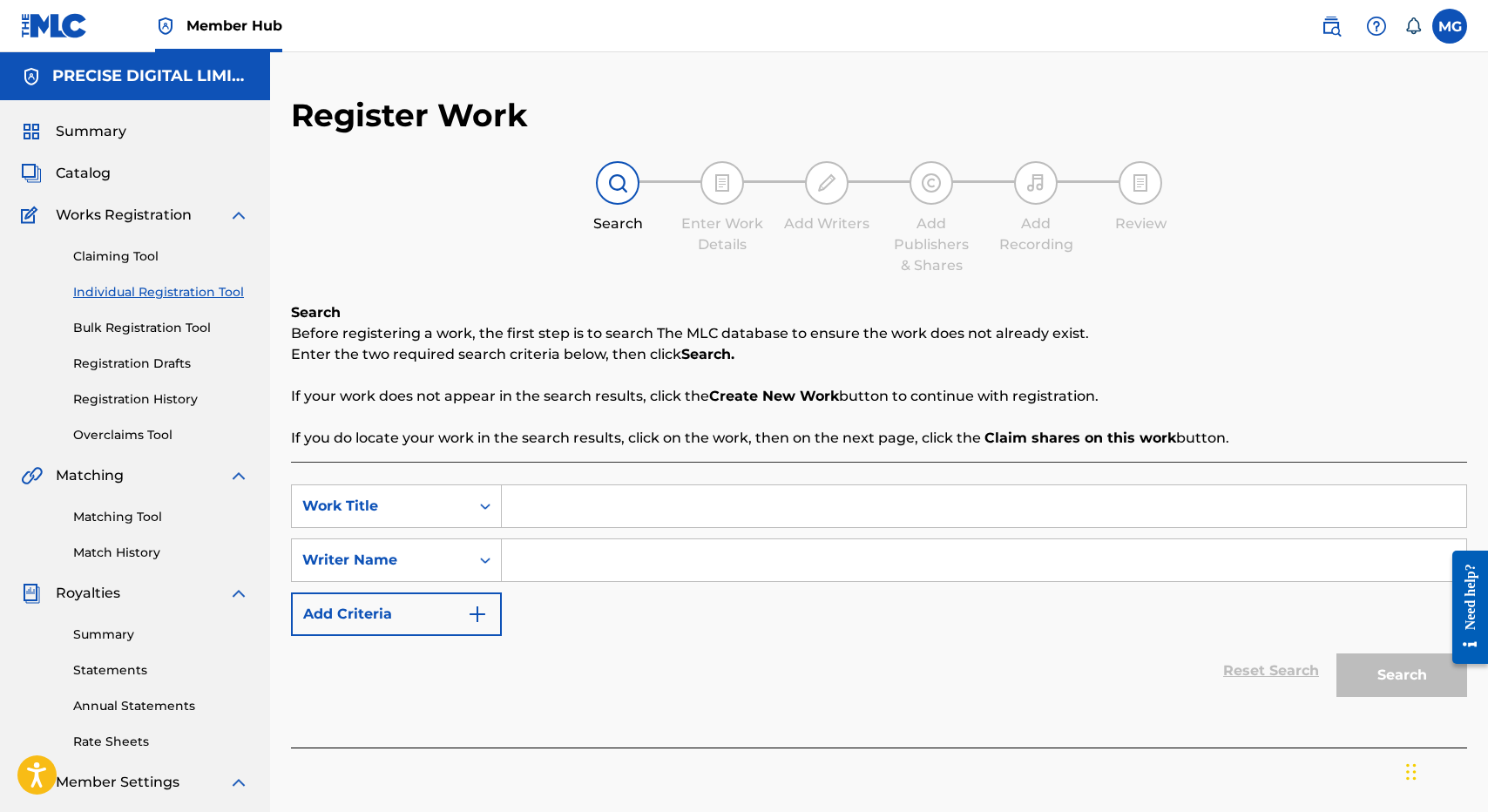
click at [629, 497] on input "Search Form" at bounding box center [984, 506] width 964 height 42
type input "CRUISE REMIX"
click at [622, 460] on div "Search Before registering a work, the first step is to search The MLC database …" at bounding box center [879, 525] width 1176 height 445
click at [611, 533] on div "SearchWithCriteriadbab7f0e-7c68-4ad0-ad55-5d8458469705 Work Title CRUISE REMIX …" at bounding box center [879, 560] width 1176 height 151
click at [611, 552] on input "Search Form" at bounding box center [984, 561] width 964 height 42
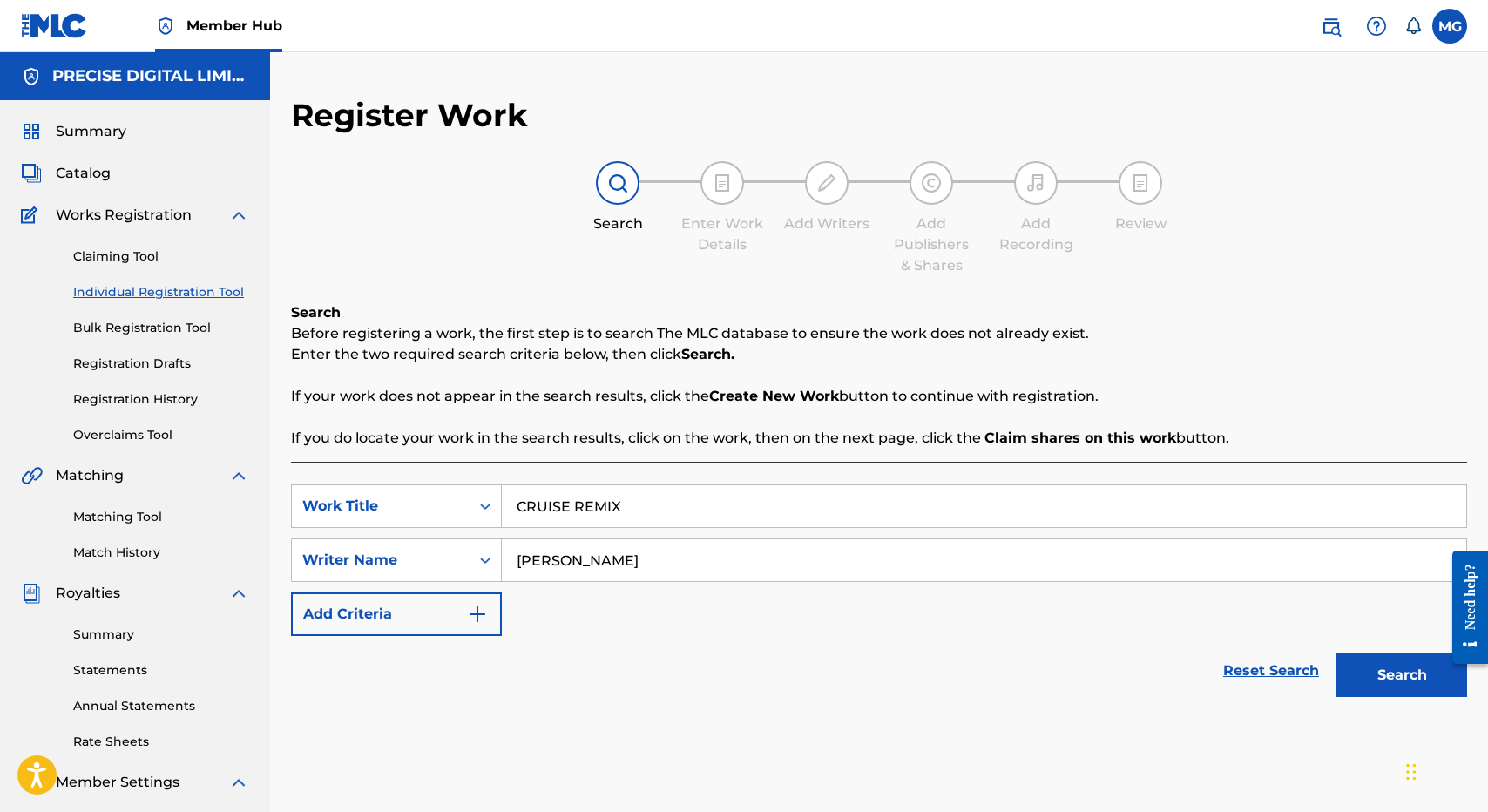
type input "[PERSON_NAME]"
click at [1336, 653] on button "Search" at bounding box center [1401, 675] width 131 height 44
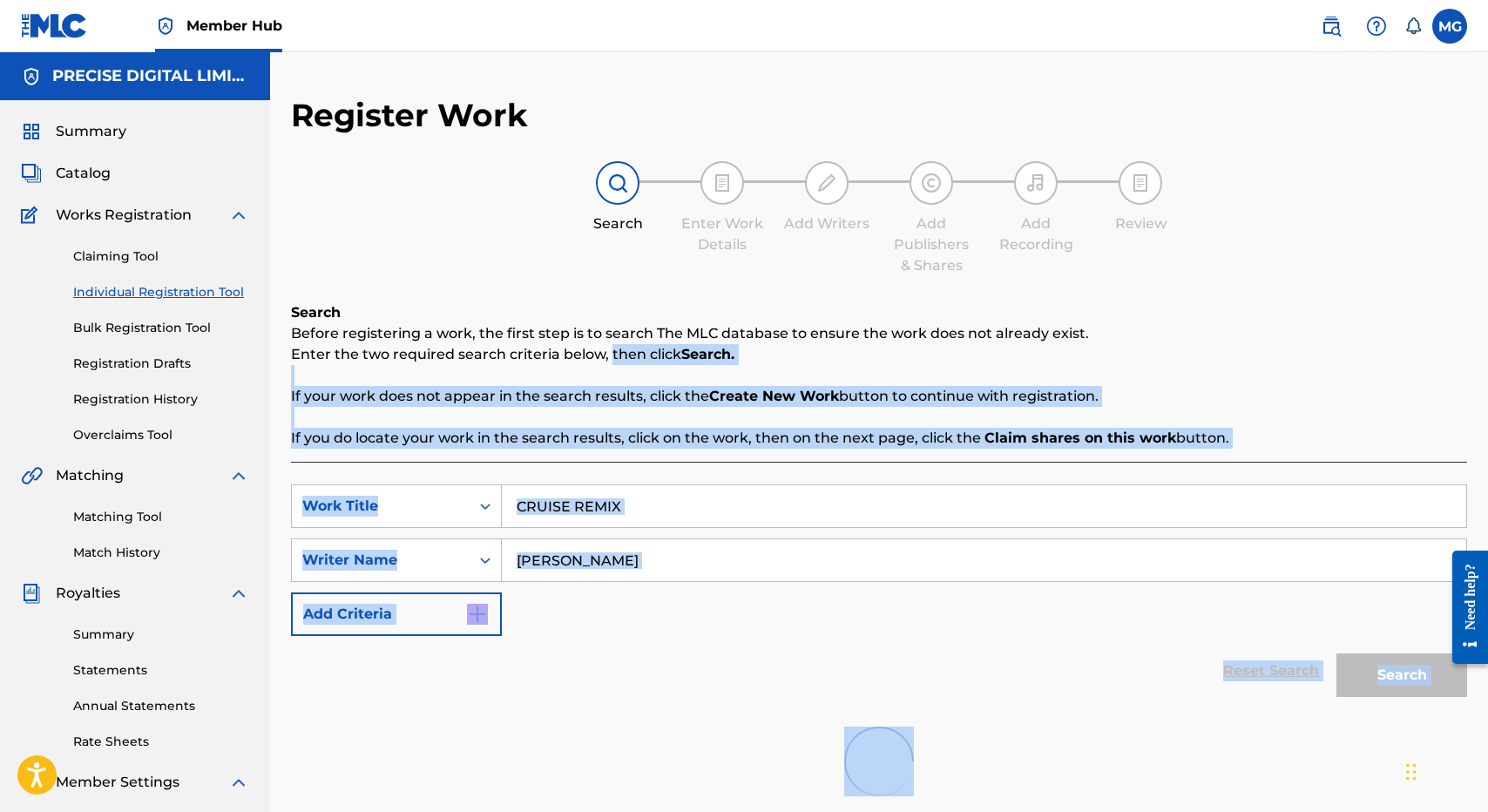
scroll to position [268, 0]
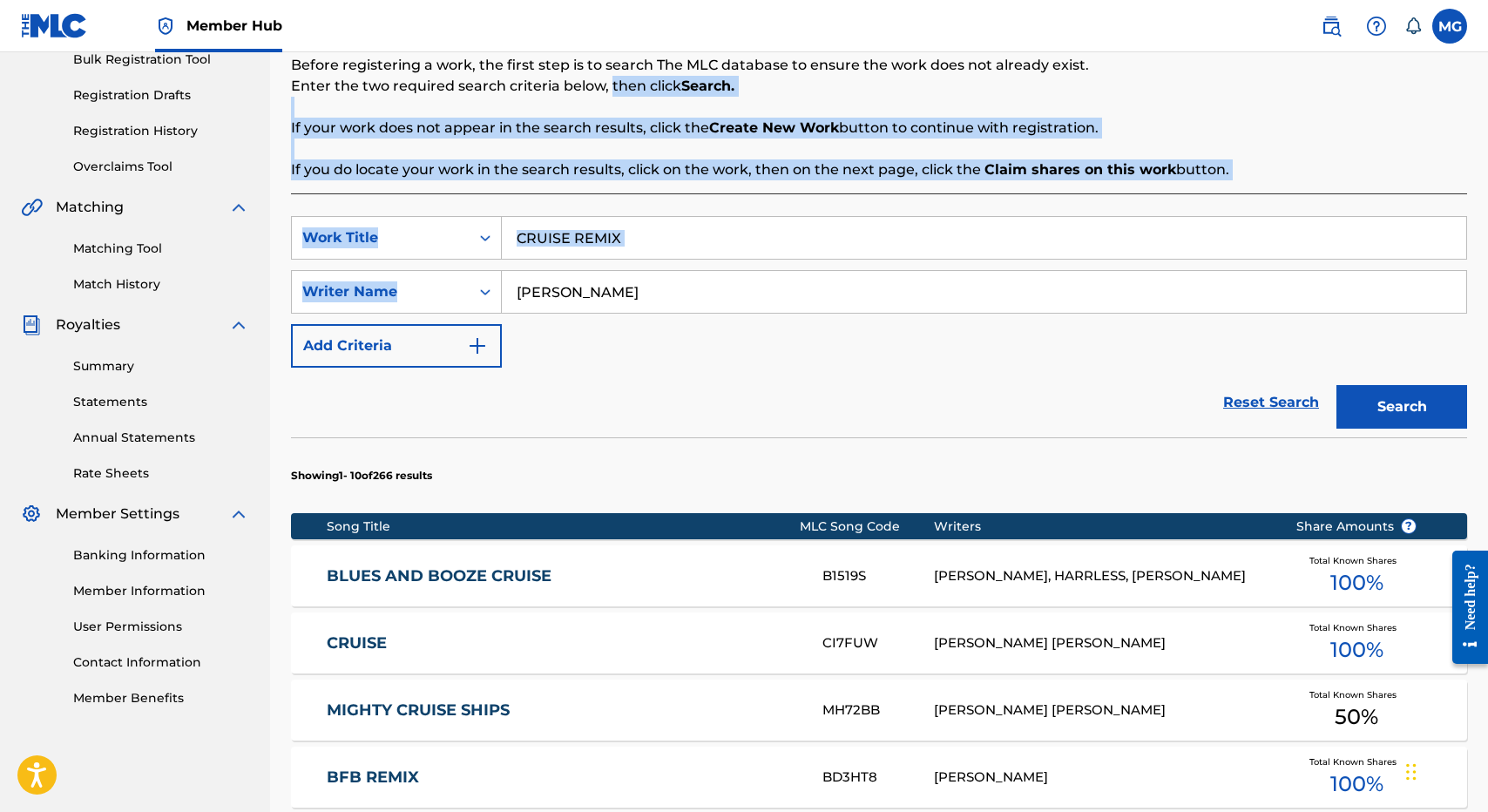
drag, startPoint x: 609, startPoint y: 358, endPoint x: 728, endPoint y: 310, distance: 128.3
click at [728, 310] on div "Search Before registering a work, the first step is to search The MLC database …" at bounding box center [879, 701] width 1176 height 1335
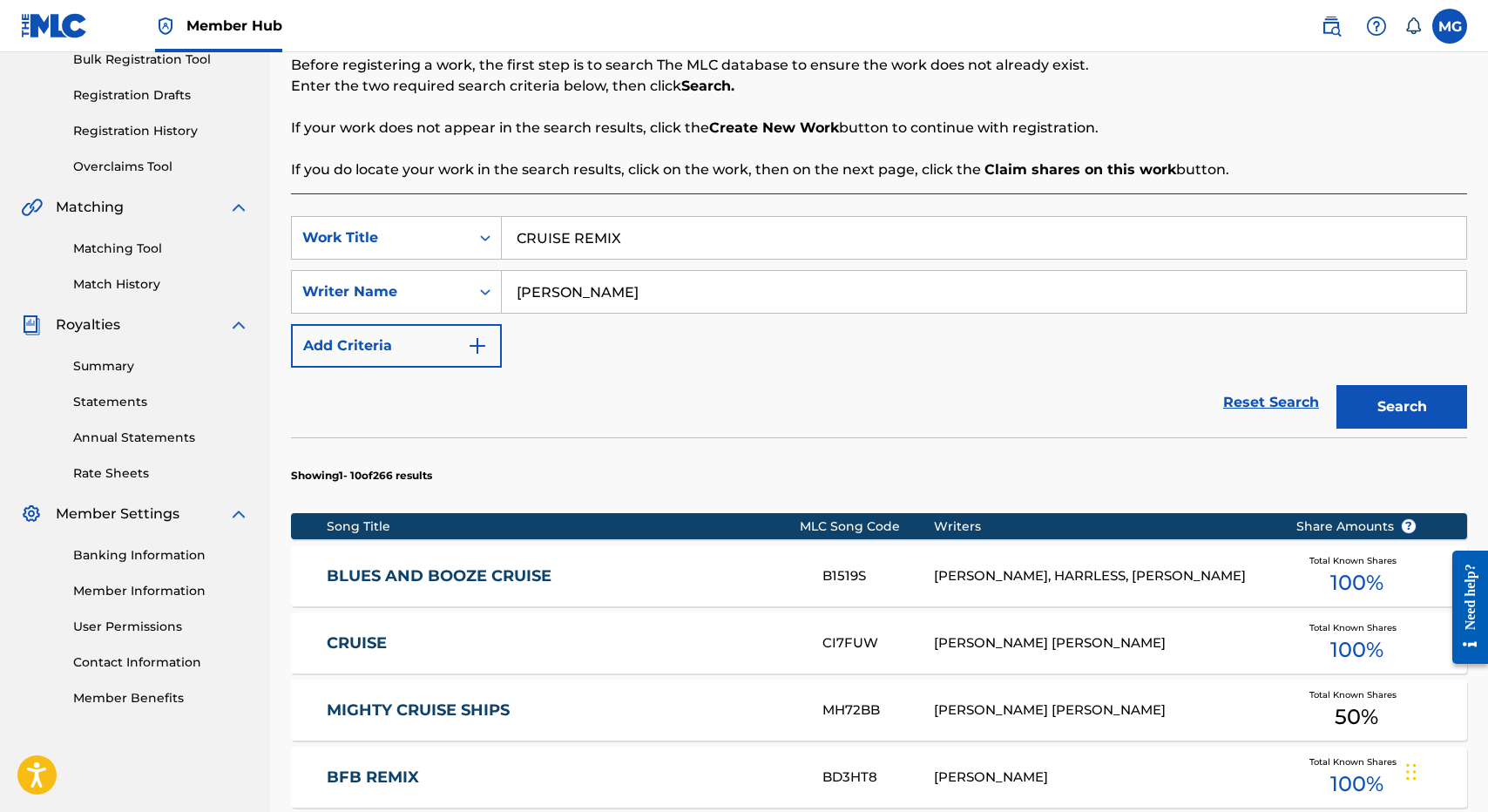
drag, startPoint x: 728, startPoint y: 310, endPoint x: 865, endPoint y: 420, distance: 175.7
click at [865, 420] on form "SearchWithCriteriadbab7f0e-7c68-4ad0-ad55-5d8458469705 Work Title CRUISE REMIX …" at bounding box center [879, 327] width 1176 height 221
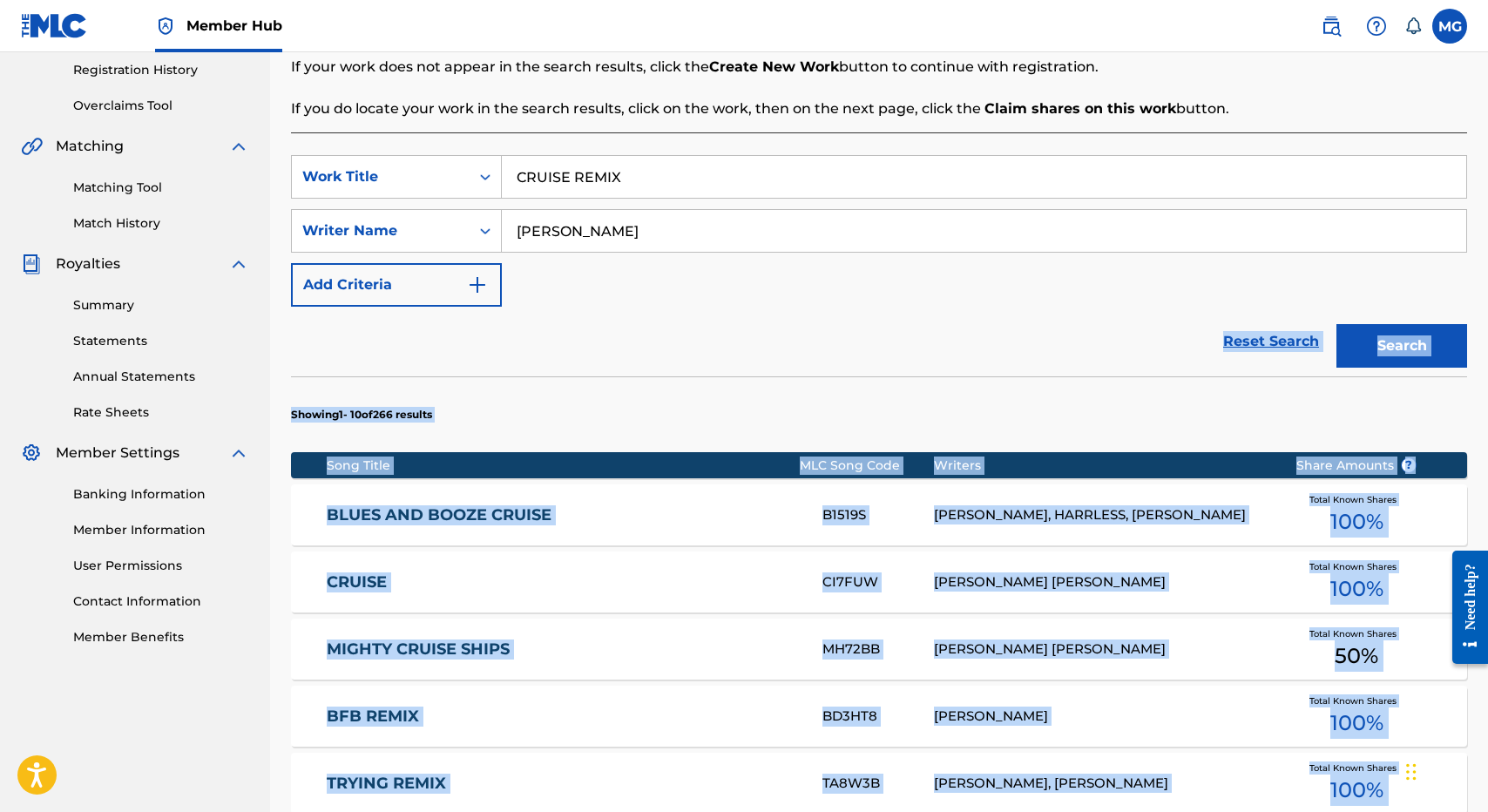
scroll to position [971, 0]
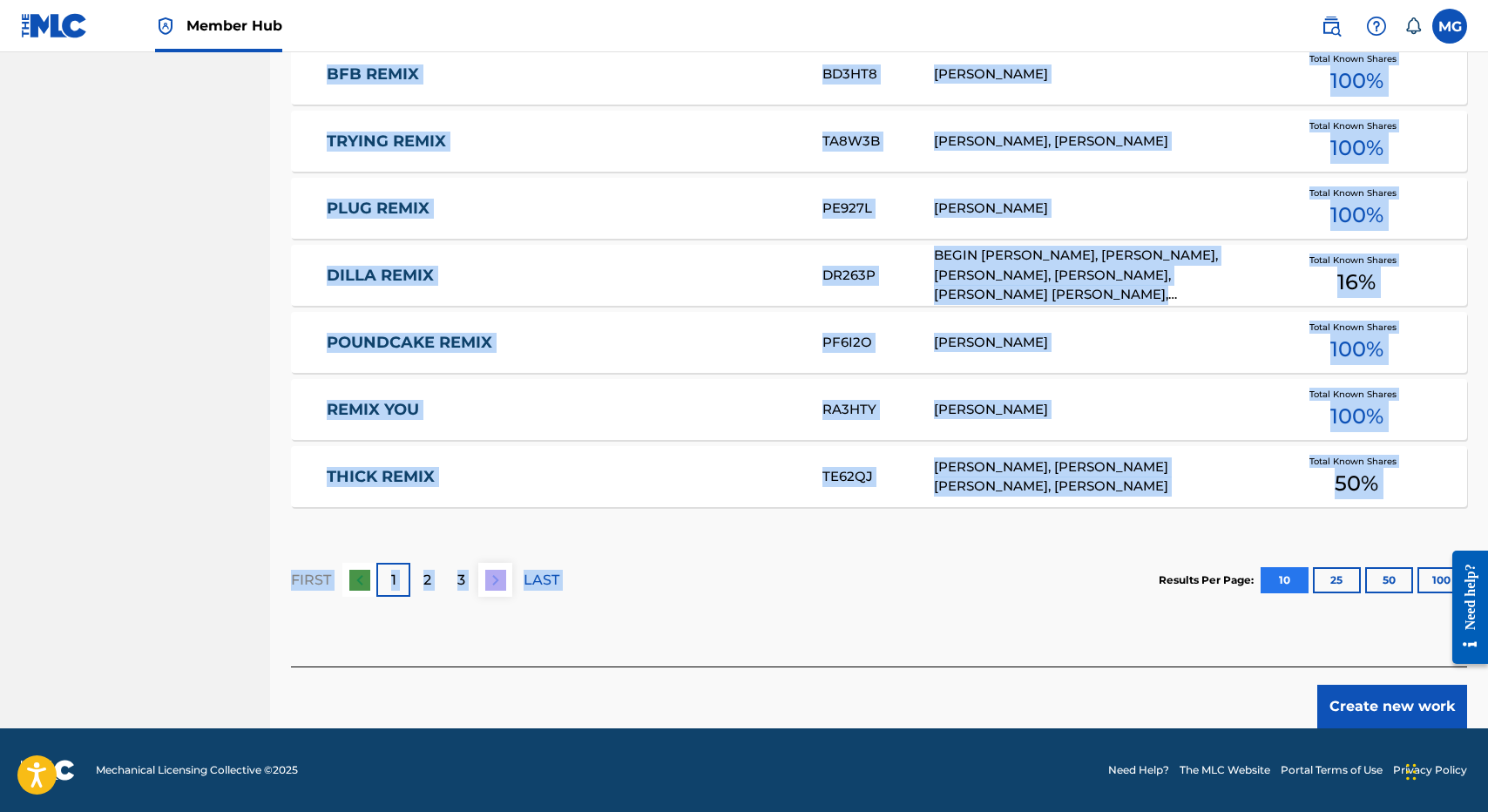
drag, startPoint x: 824, startPoint y: 790, endPoint x: 1267, endPoint y: 592, distance: 485.2
click at [1267, 592] on div "SearchWithCriteriadbab7f0e-7c68-4ad0-ad55-5d8458469705 Work Title CRUISE REMIX …" at bounding box center [879, 78] width 1176 height 1176
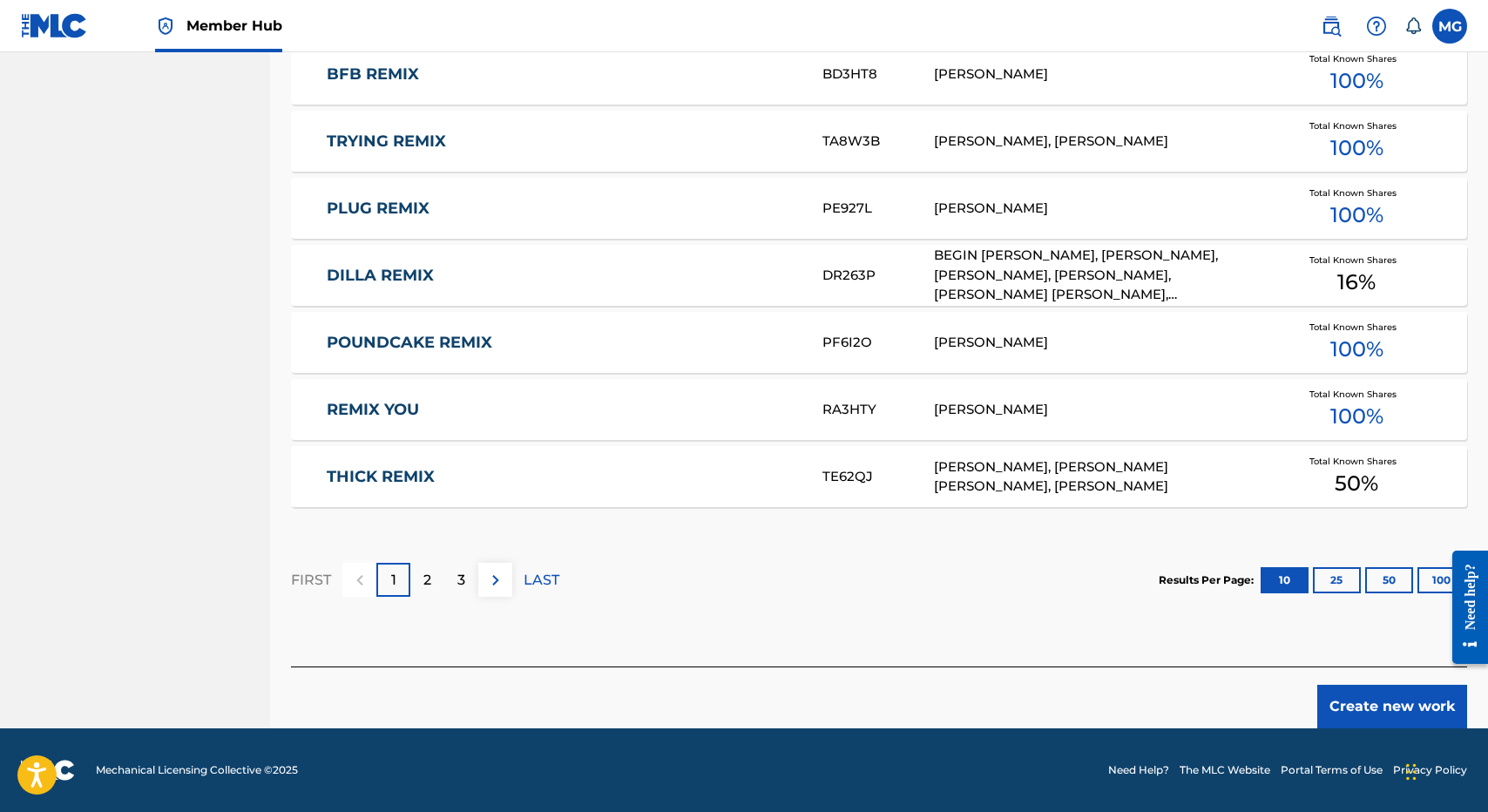
click at [1339, 675] on div "Create new work" at bounding box center [879, 697] width 1176 height 62
click at [1344, 696] on button "Create new work" at bounding box center [1392, 707] width 149 height 44
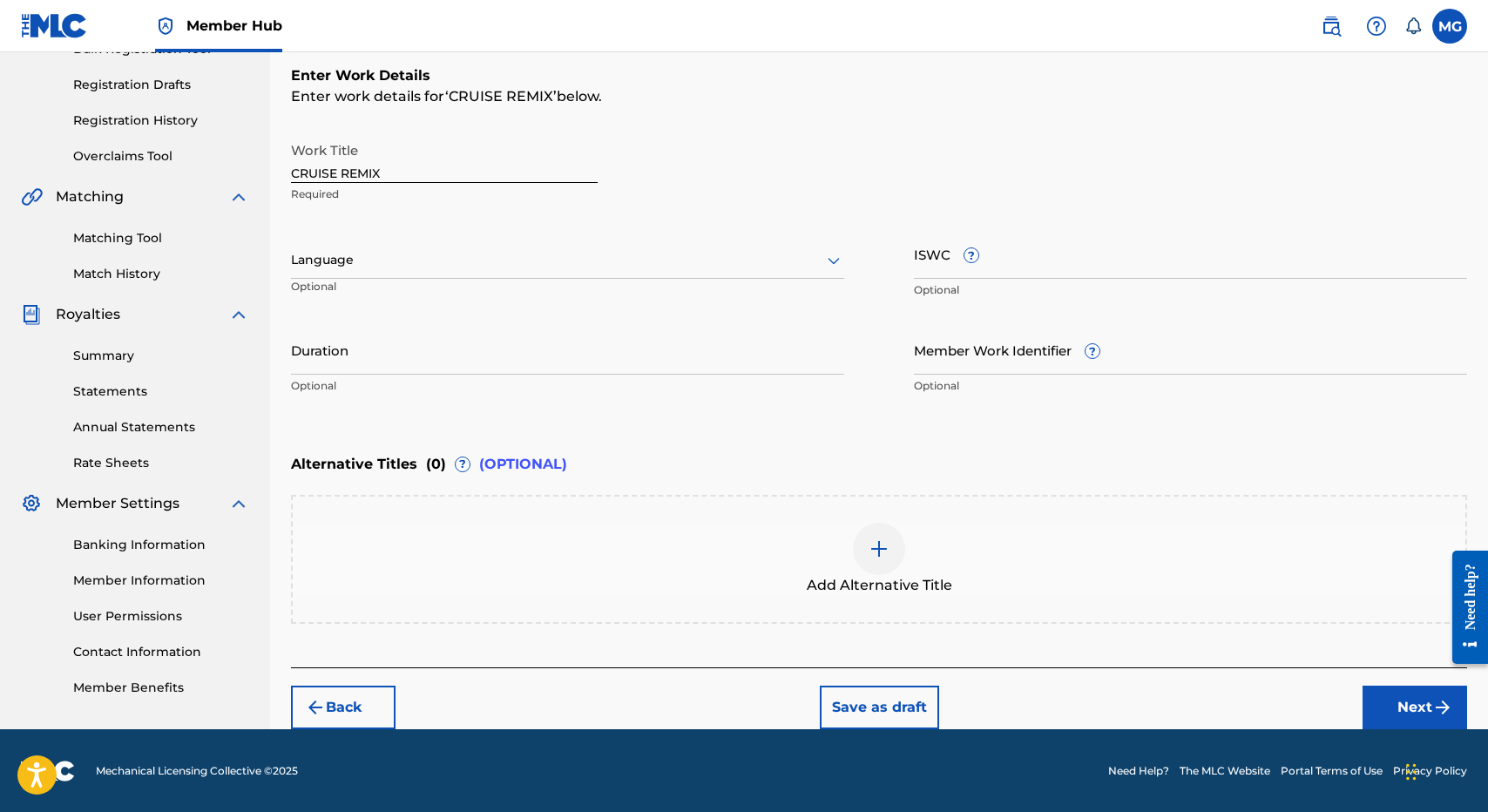
click at [516, 176] on input "CRUISE REMIX" at bounding box center [444, 158] width 307 height 49
click at [345, 173] on input "CRUISE REMIX" at bounding box center [444, 158] width 307 height 49
click at [436, 166] on input "CRUISE (REMIX" at bounding box center [444, 158] width 307 height 49
type input "CRUISE (REMIX)"
click at [441, 250] on div at bounding box center [567, 259] width 553 height 22
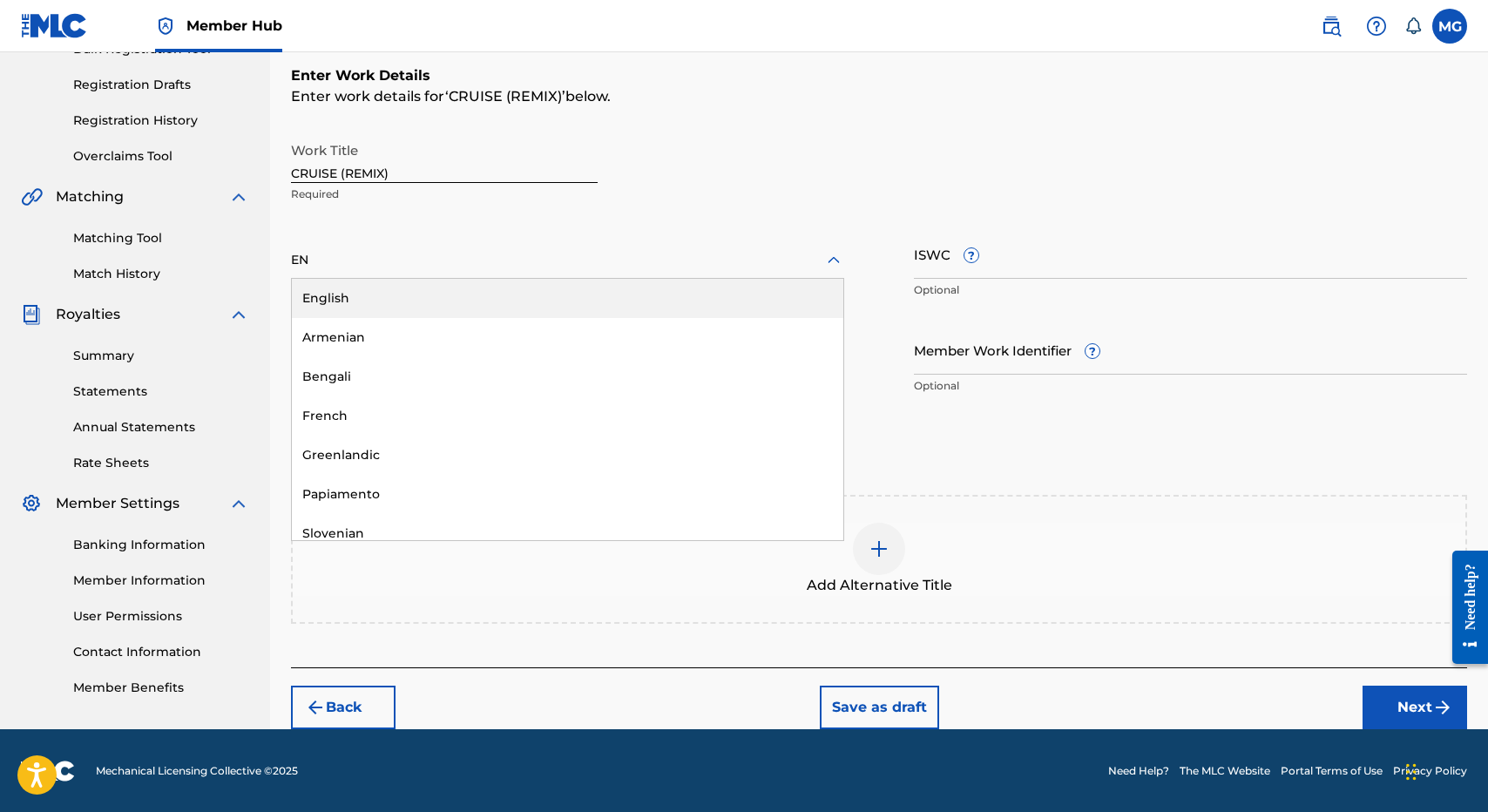
type input "ENG"
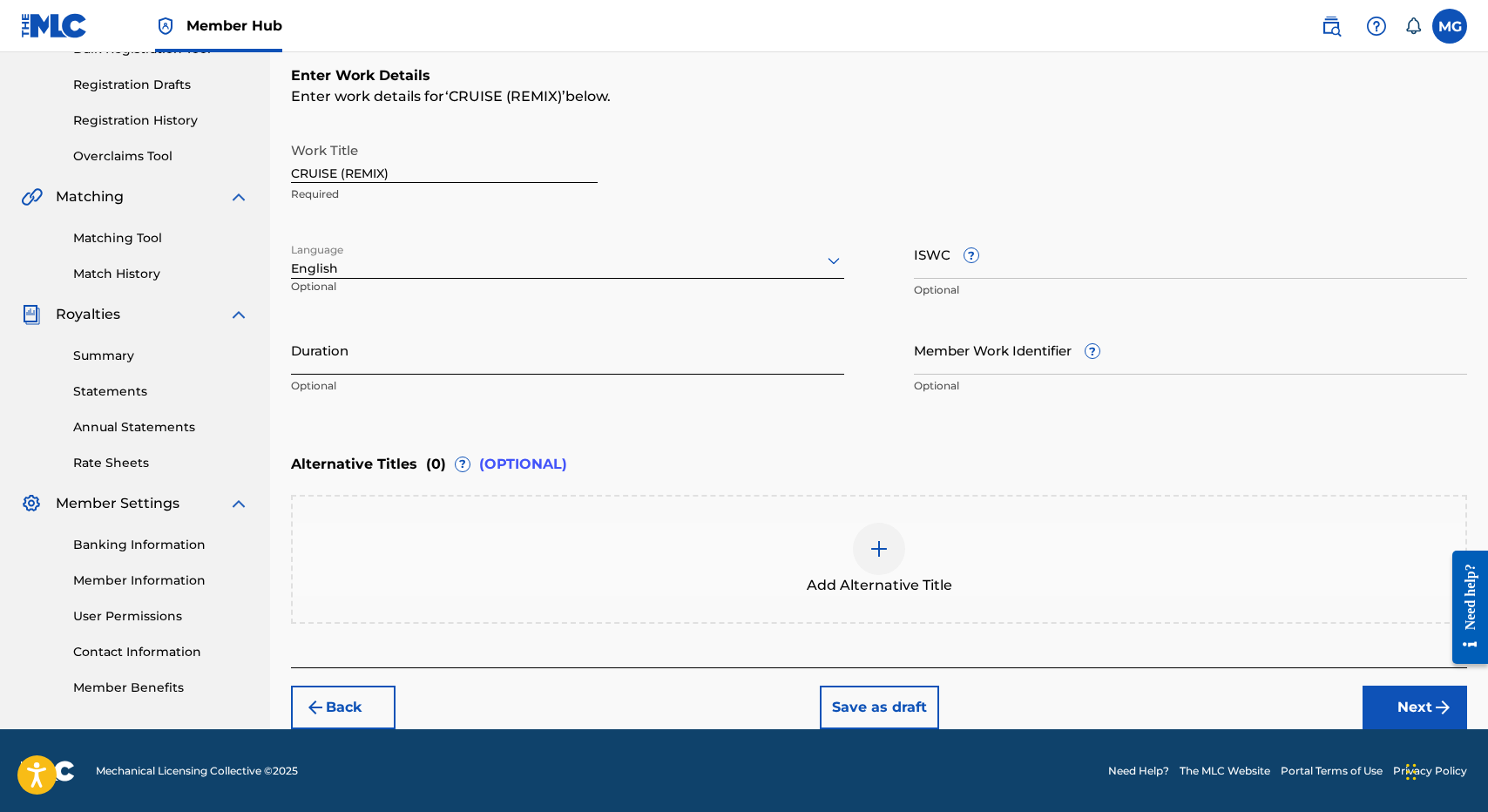
click at [405, 339] on input "Duration" at bounding box center [567, 350] width 553 height 49
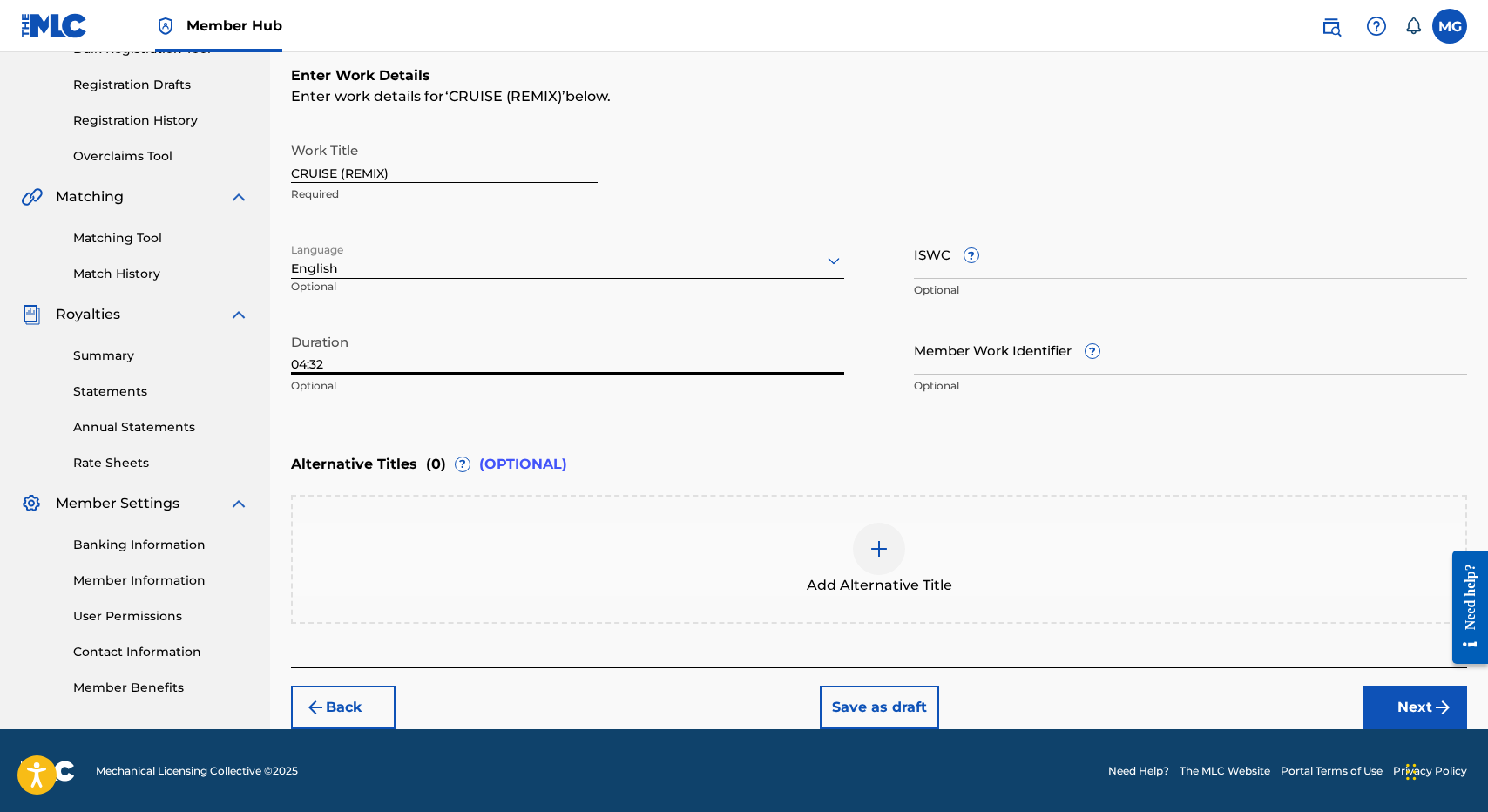
type input "04:32"
click at [574, 514] on div "Add Alternative Title" at bounding box center [879, 559] width 1176 height 129
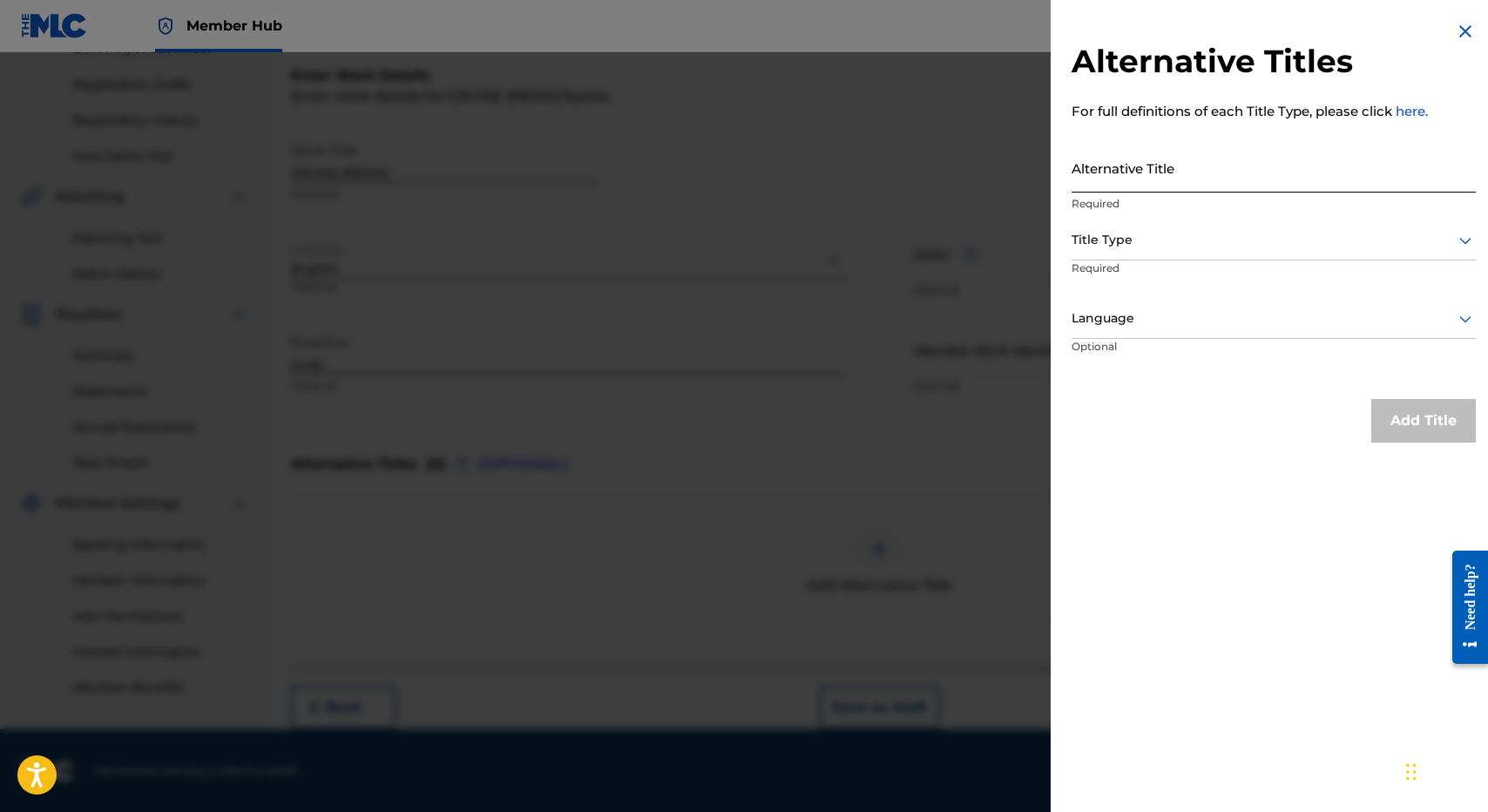
click at [1234, 163] on input "Alternative Title" at bounding box center [1274, 168] width 404 height 49
type input "CRUISE REMIX"
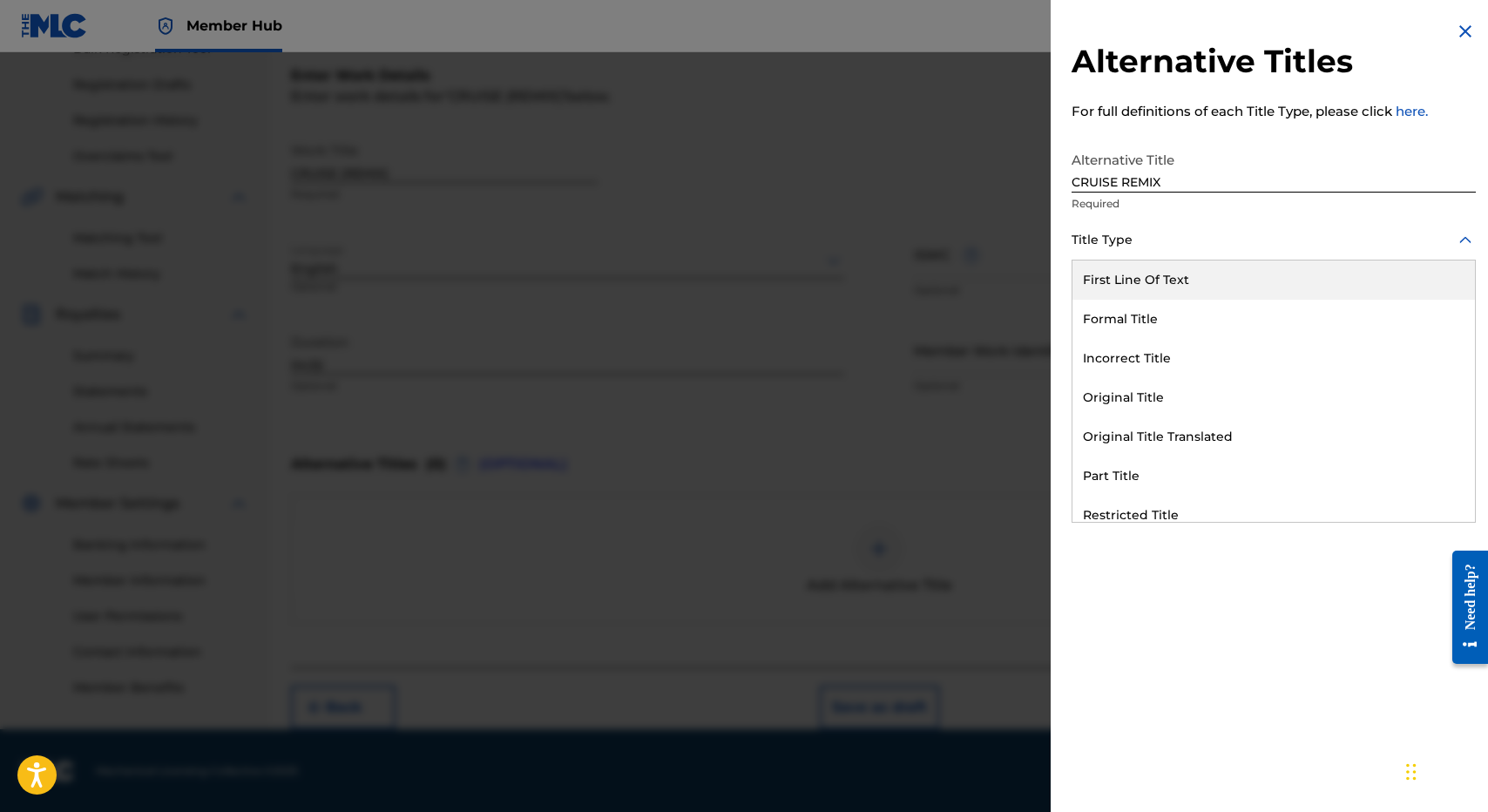
click at [1230, 232] on div at bounding box center [1274, 240] width 404 height 22
type input "ALT"
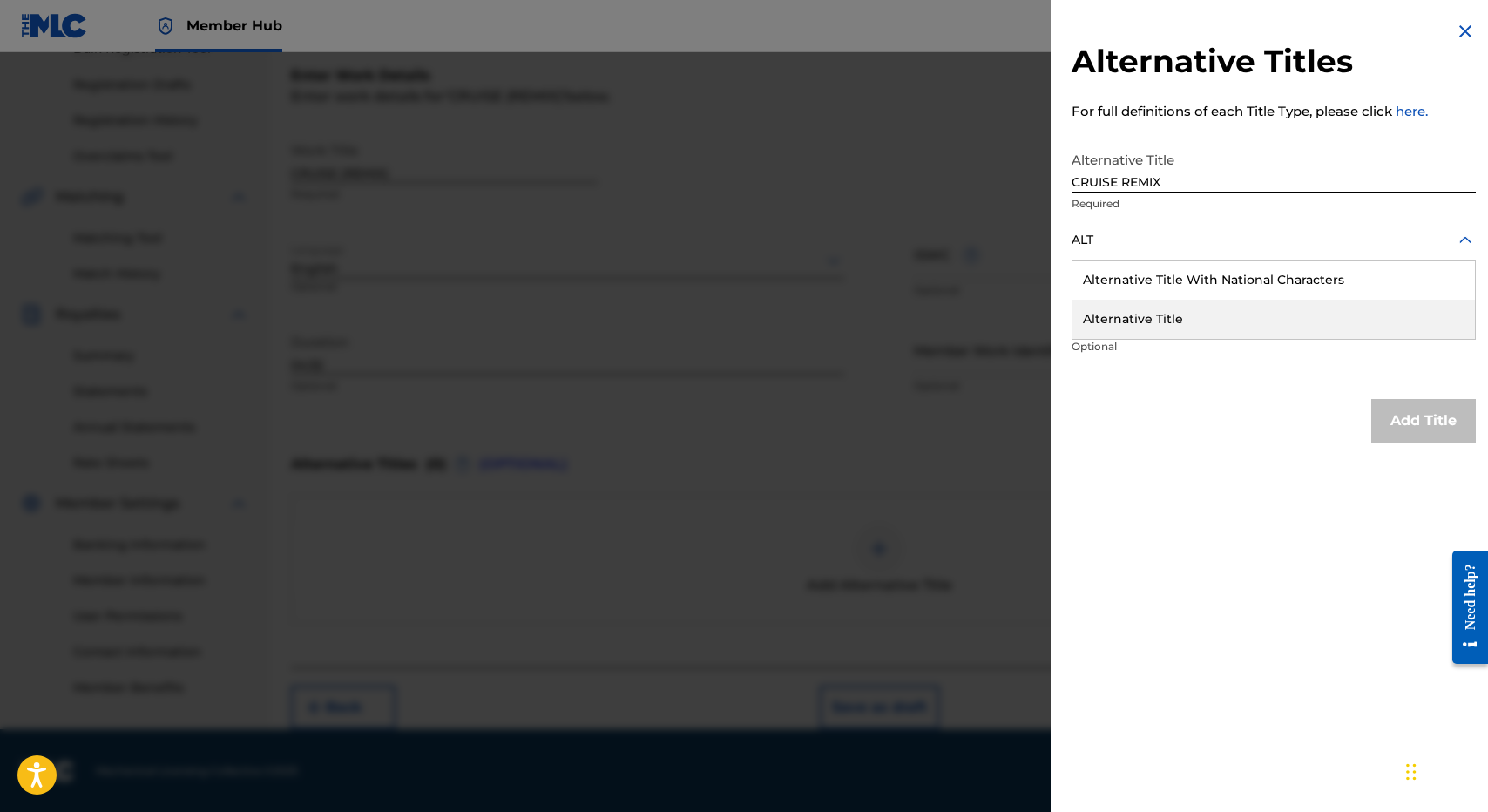
click at [1192, 300] on div "Alternative Title" at bounding box center [1274, 319] width 403 height 40
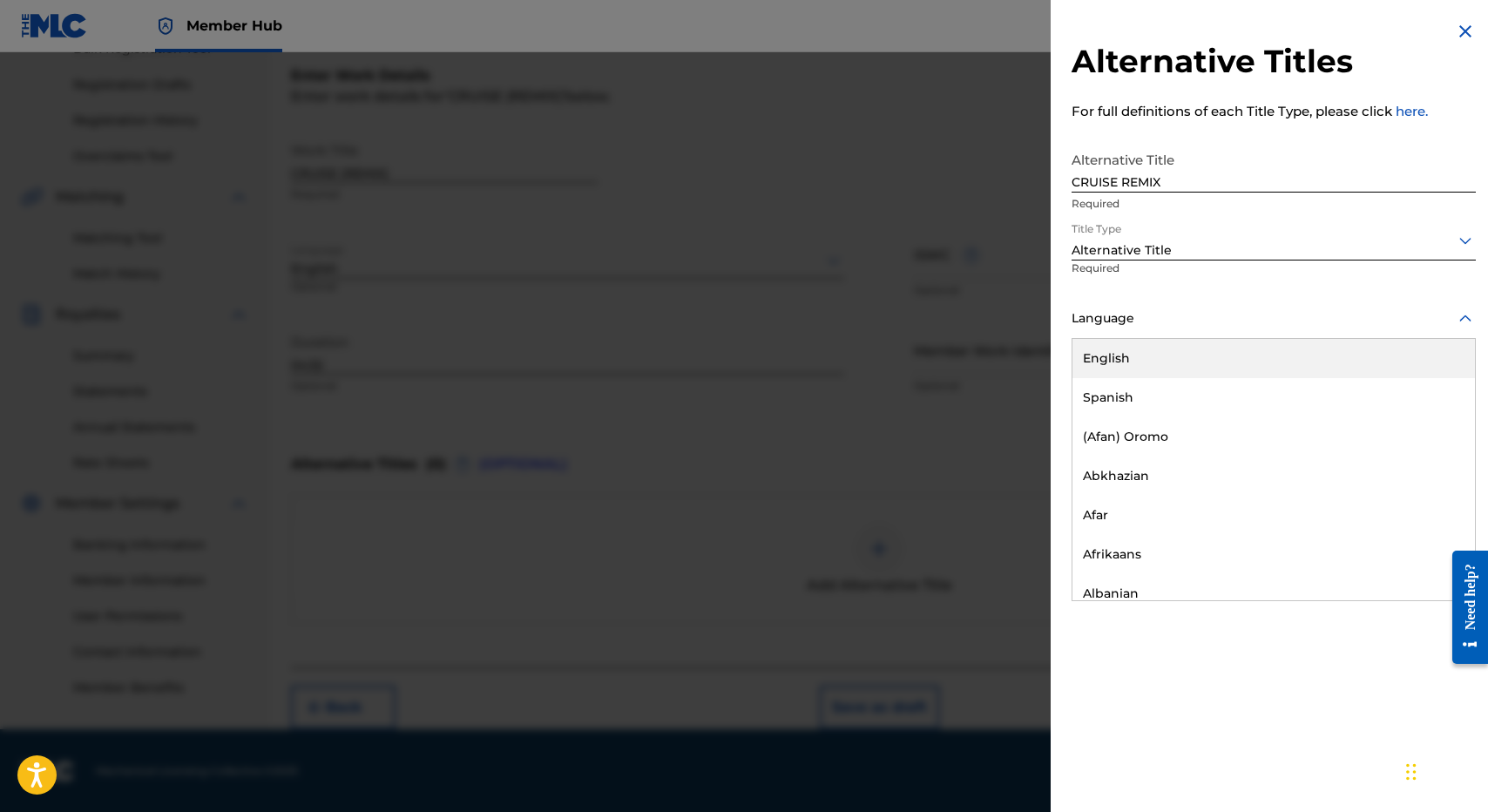
click at [1192, 300] on div "Language" at bounding box center [1274, 319] width 404 height 40
click at [1192, 339] on div "English" at bounding box center [1274, 359] width 403 height 40
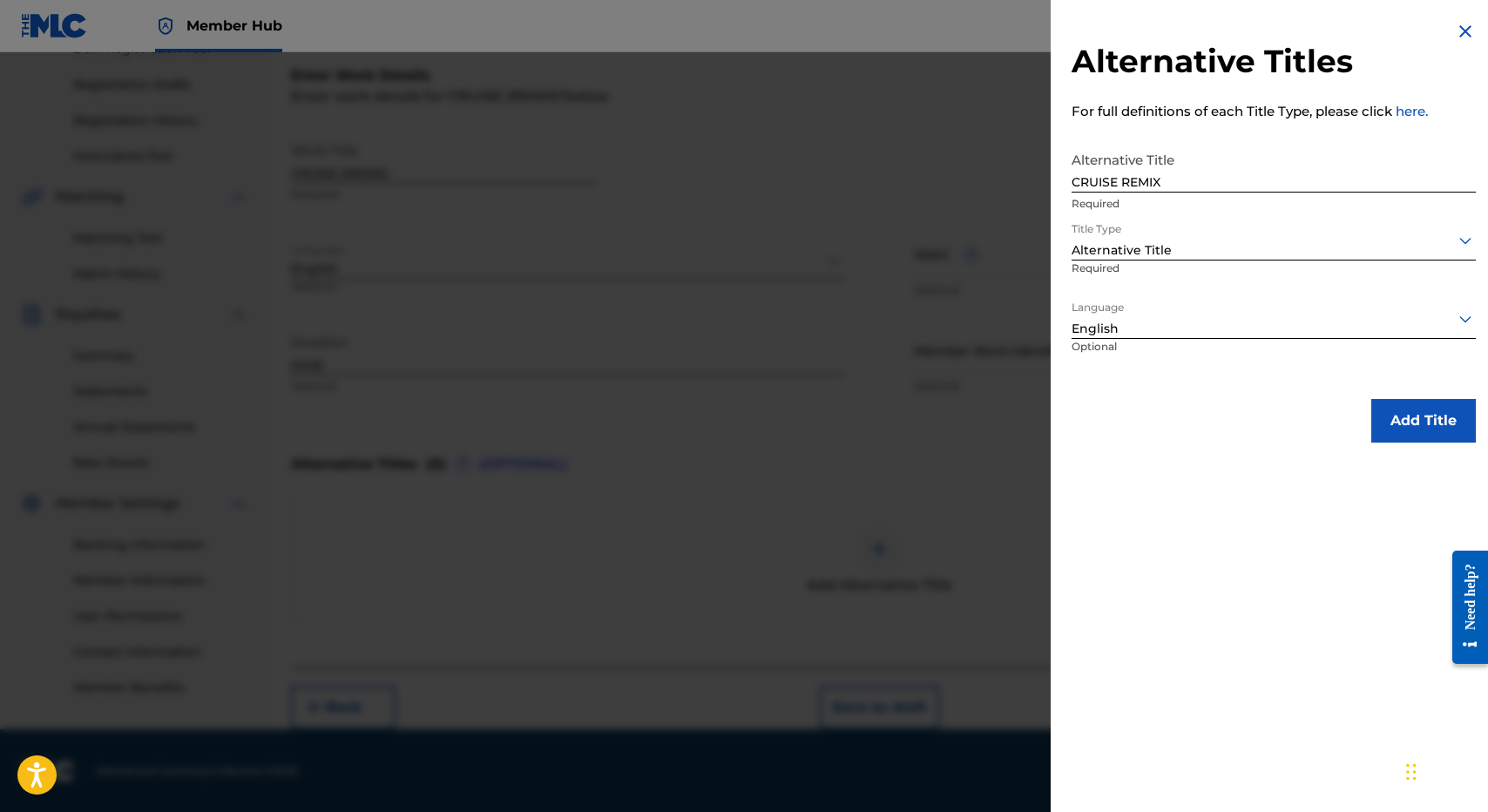
click at [1413, 389] on div "Alternative Titles For full definitions of each Title Type, please click here. …" at bounding box center [1273, 231] width 446 height 463
click at [1413, 402] on button "Add Title" at bounding box center [1423, 421] width 105 height 44
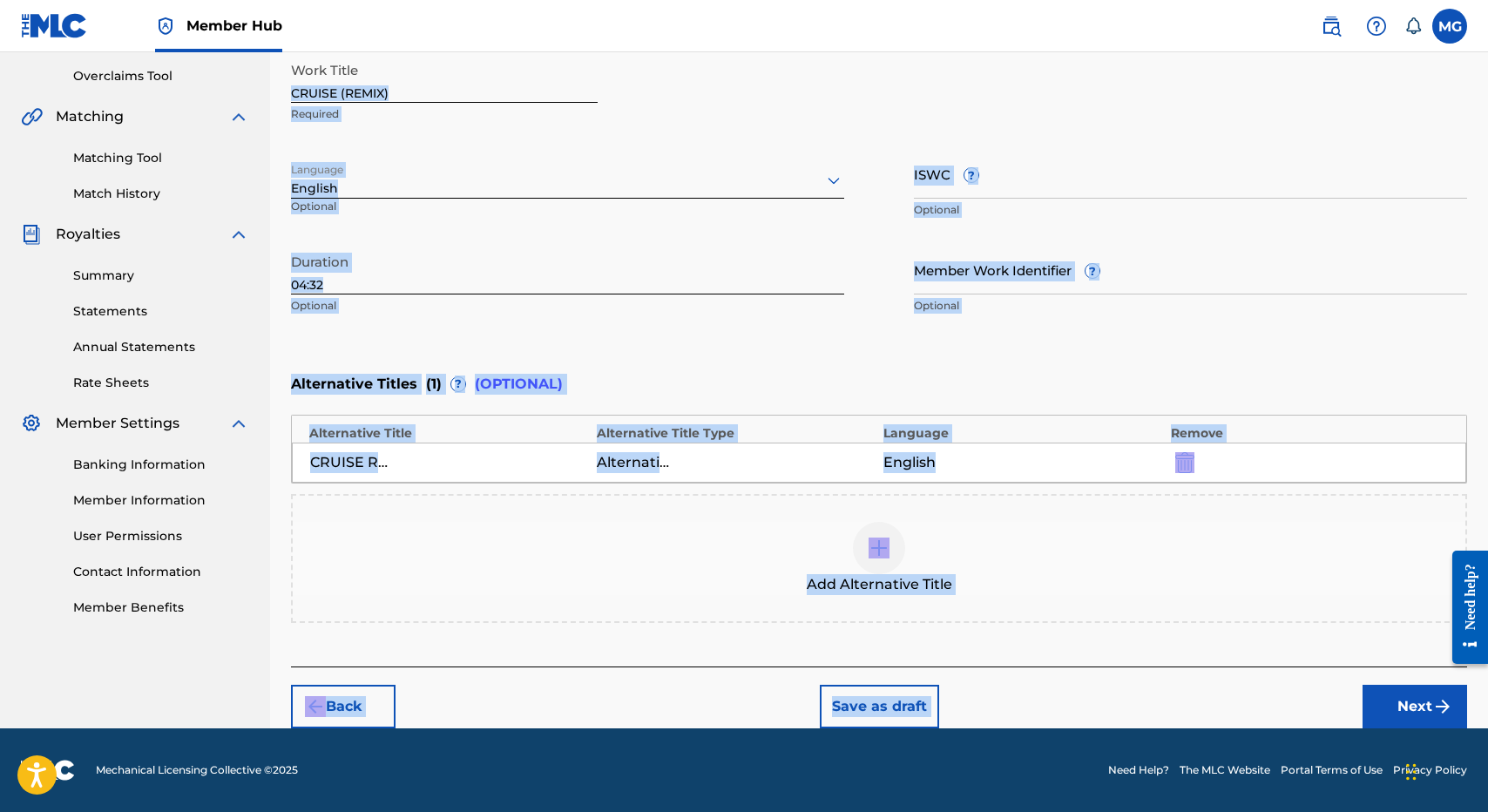
drag, startPoint x: 1267, startPoint y: 182, endPoint x: 1372, endPoint y: 657, distance: 486.5
click at [1372, 657] on div "Enter Work Details Enter work details for ‘ CRUISE (REMIX) ’ below. Work Title …" at bounding box center [879, 305] width 1176 height 723
click at [1382, 692] on button "Next" at bounding box center [1414, 707] width 105 height 44
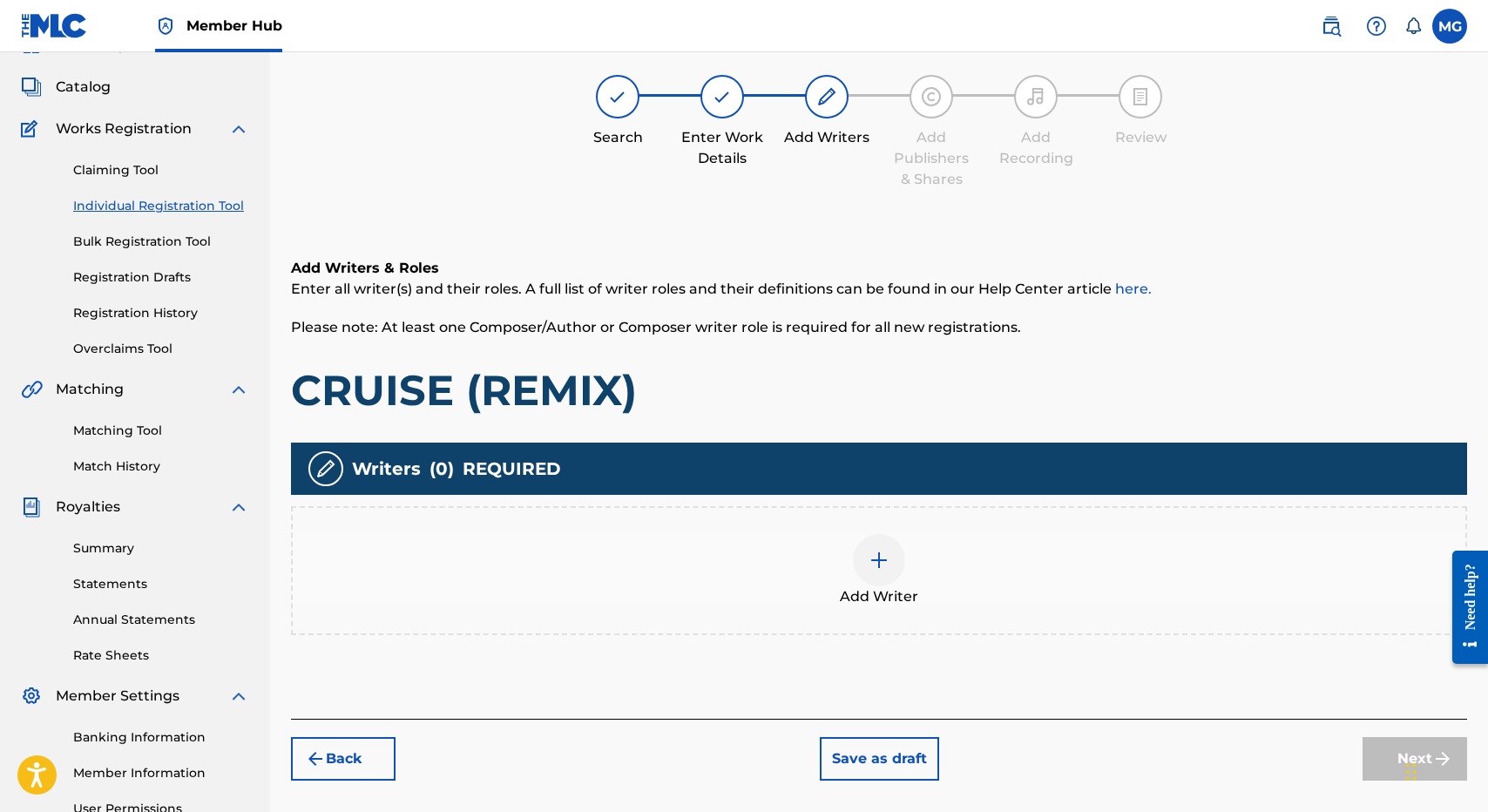
scroll to position [78, 0]
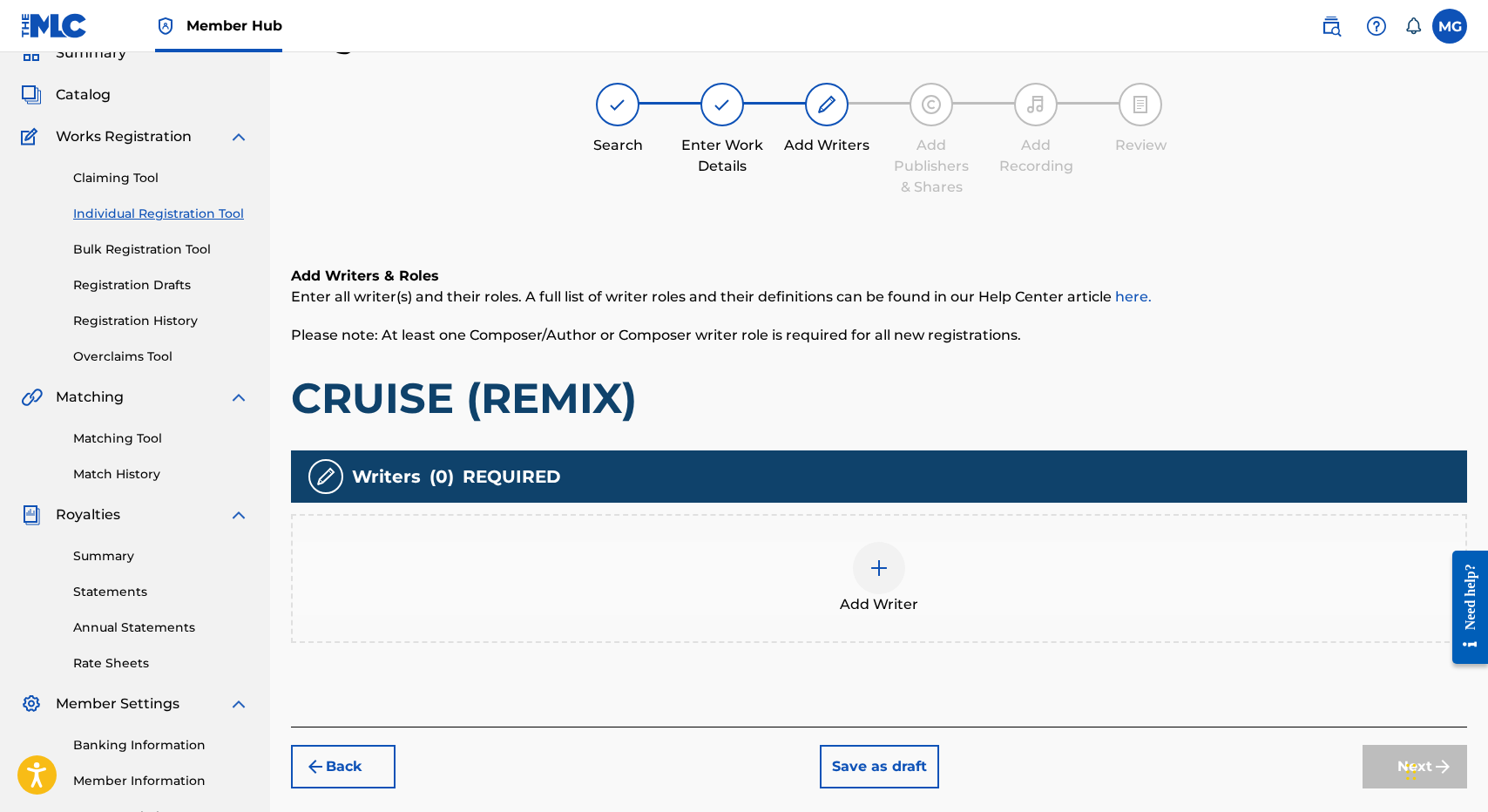
click at [829, 571] on div "Add Writer" at bounding box center [879, 578] width 1172 height 73
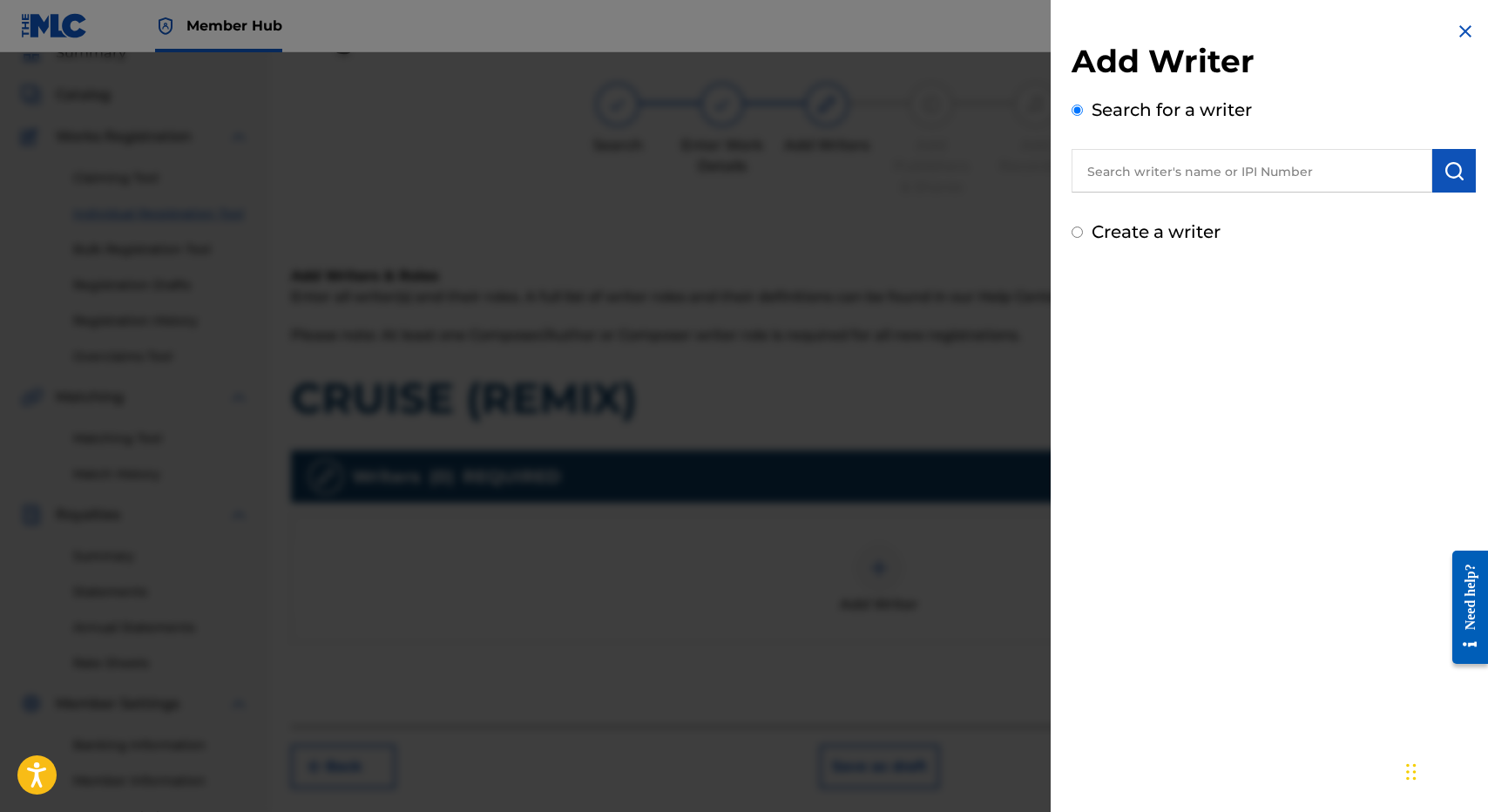
click at [1187, 170] on input "text" at bounding box center [1252, 170] width 360 height 44
paste input "Norman John Raymond Brown"
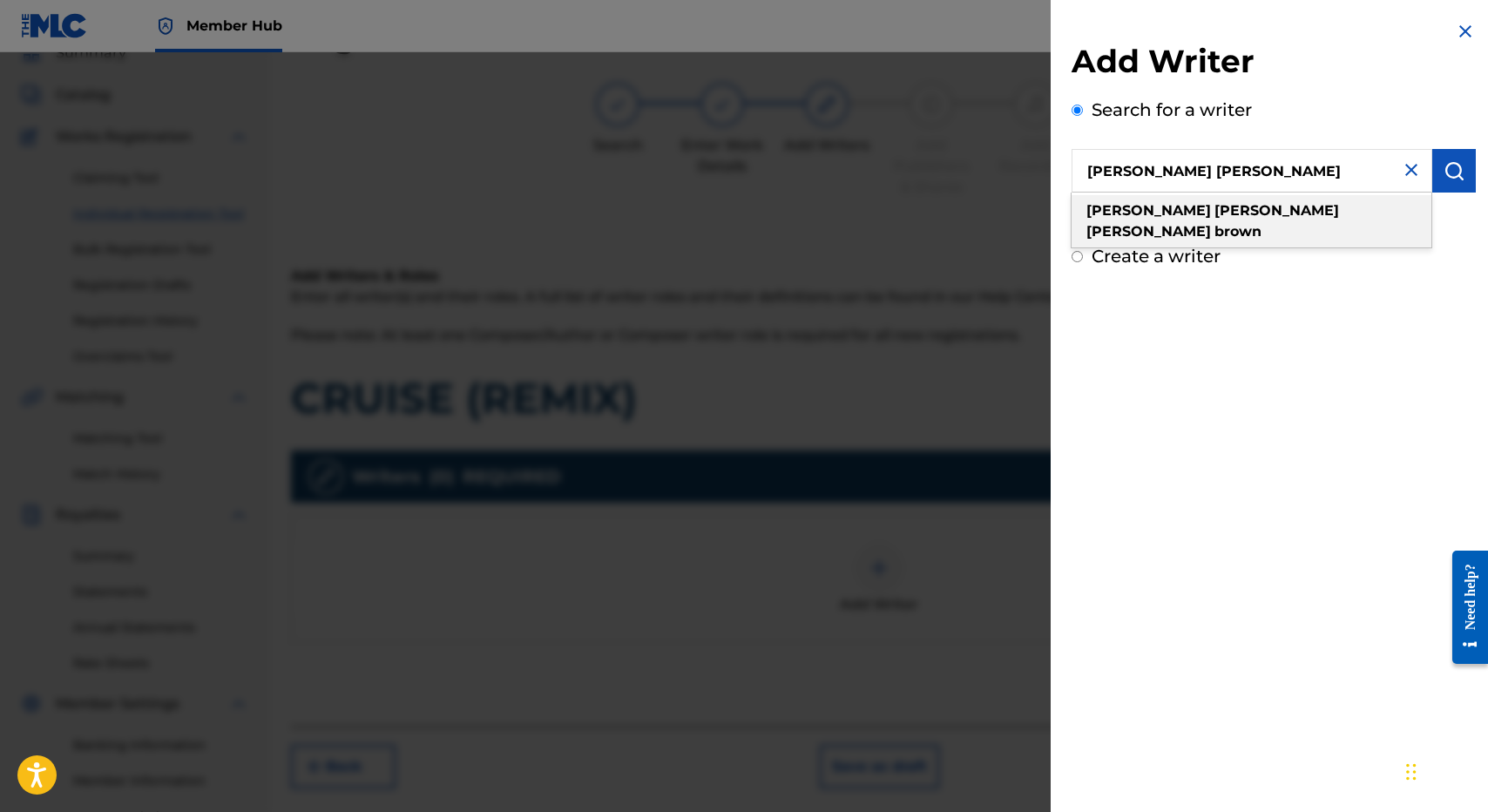
click at [1215, 203] on strong "john" at bounding box center [1277, 210] width 125 height 17
type input "norman john raymond brown"
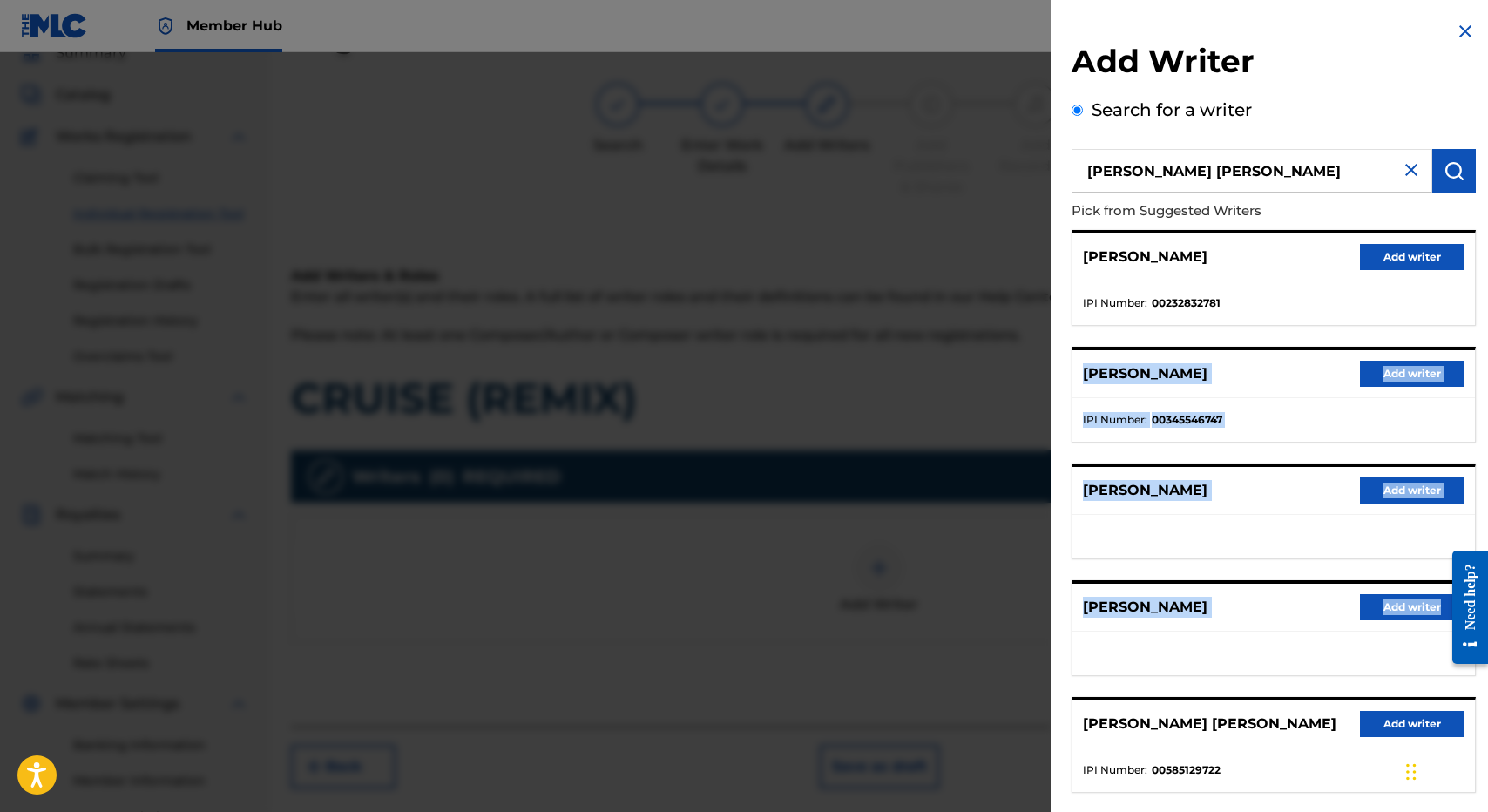
drag, startPoint x: 1262, startPoint y: 352, endPoint x: 1341, endPoint y: 669, distance: 326.7
click at [1322, 638] on div "NORMAN BROWN Add writer IPI Number : 00232832781 RAYMOND BROWN Add writer IPI N…" at bounding box center [1274, 511] width 404 height 562
drag, startPoint x: 1382, startPoint y: 721, endPoint x: 1217, endPoint y: 674, distance: 171.6
click at [1219, 675] on div "NORMAN BROWN Add writer IPI Number : 00232832781 RAYMOND BROWN Add writer IPI N…" at bounding box center [1274, 511] width 404 height 562
click at [1375, 711] on button "Add writer" at bounding box center [1412, 724] width 105 height 26
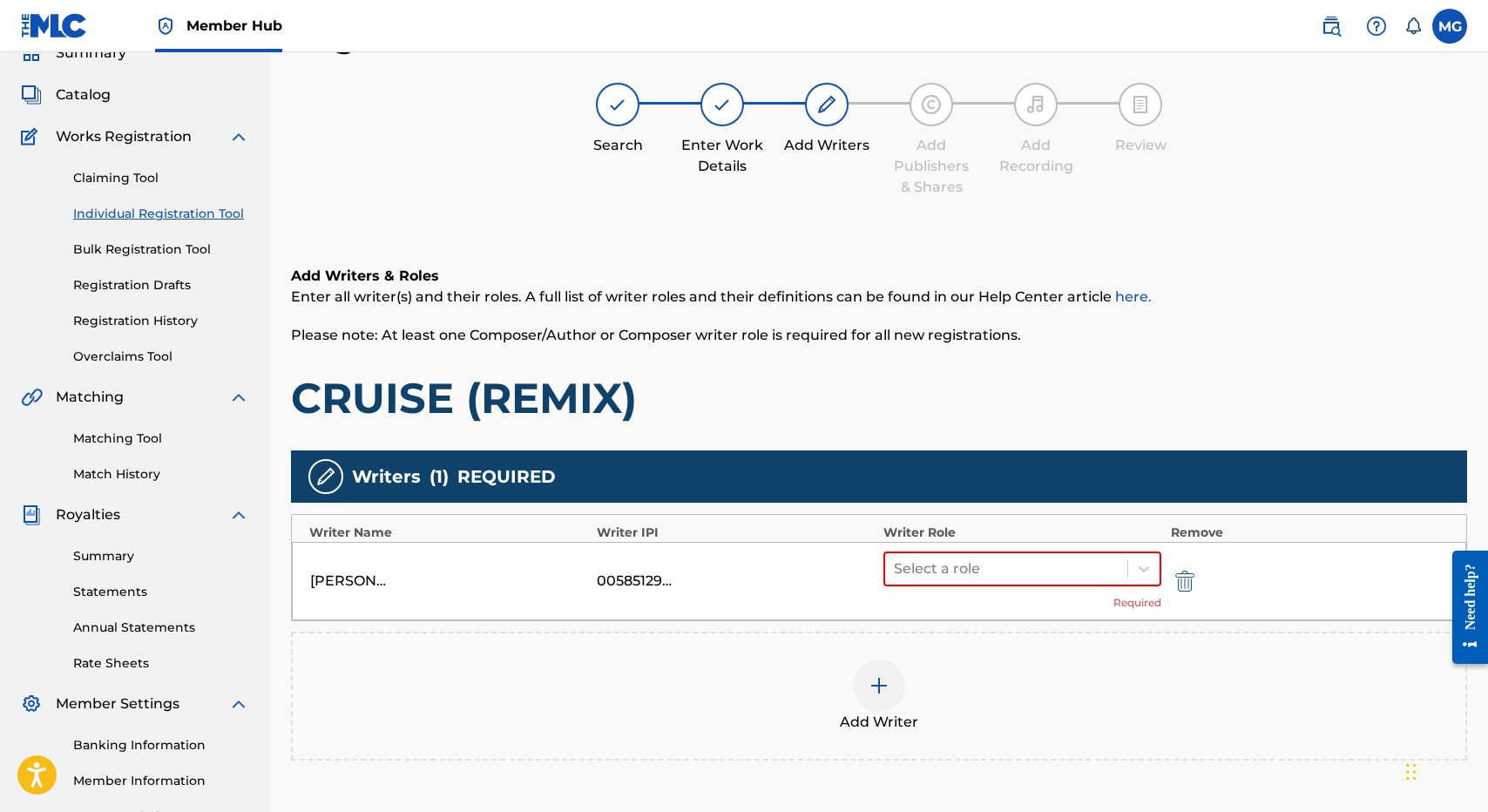
click at [1375, 718] on div "Add Writer" at bounding box center [879, 695] width 1172 height 73
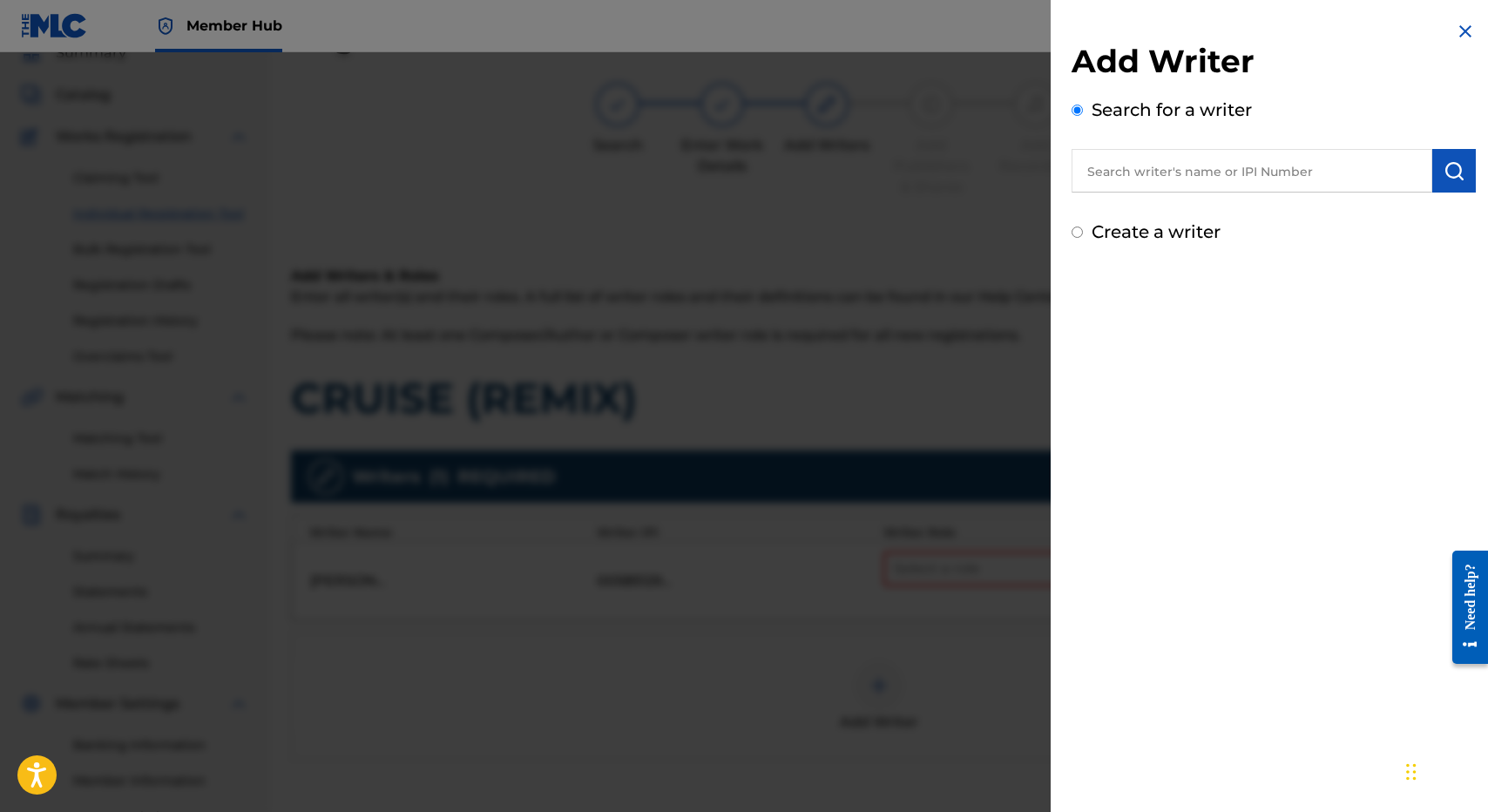
click at [933, 483] on div at bounding box center [744, 458] width 1488 height 812
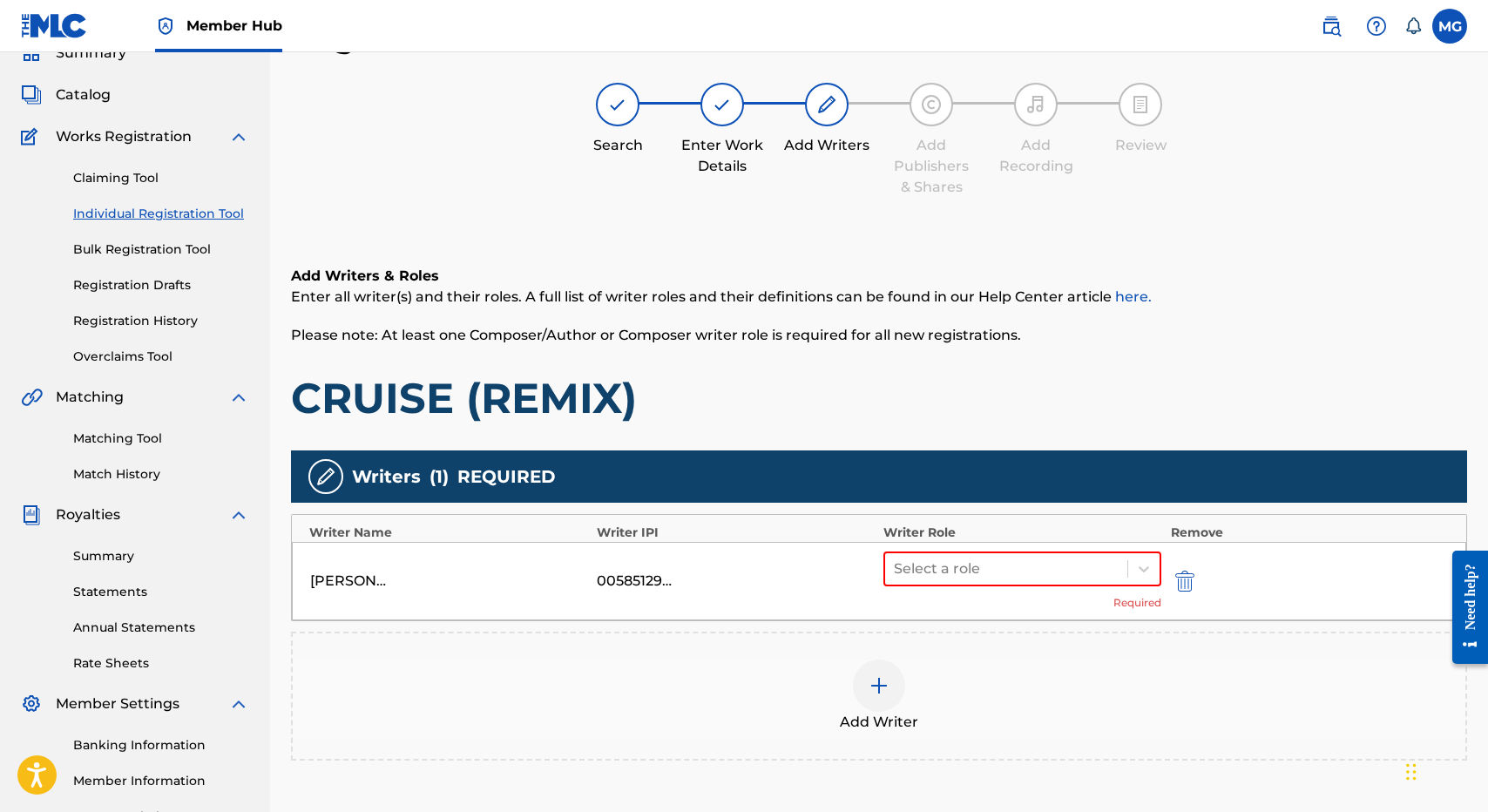
click at [943, 544] on div "NORMAN JOHN RAYMOND BROWN 00585129722 Select a role Required" at bounding box center [879, 581] width 1174 height 78
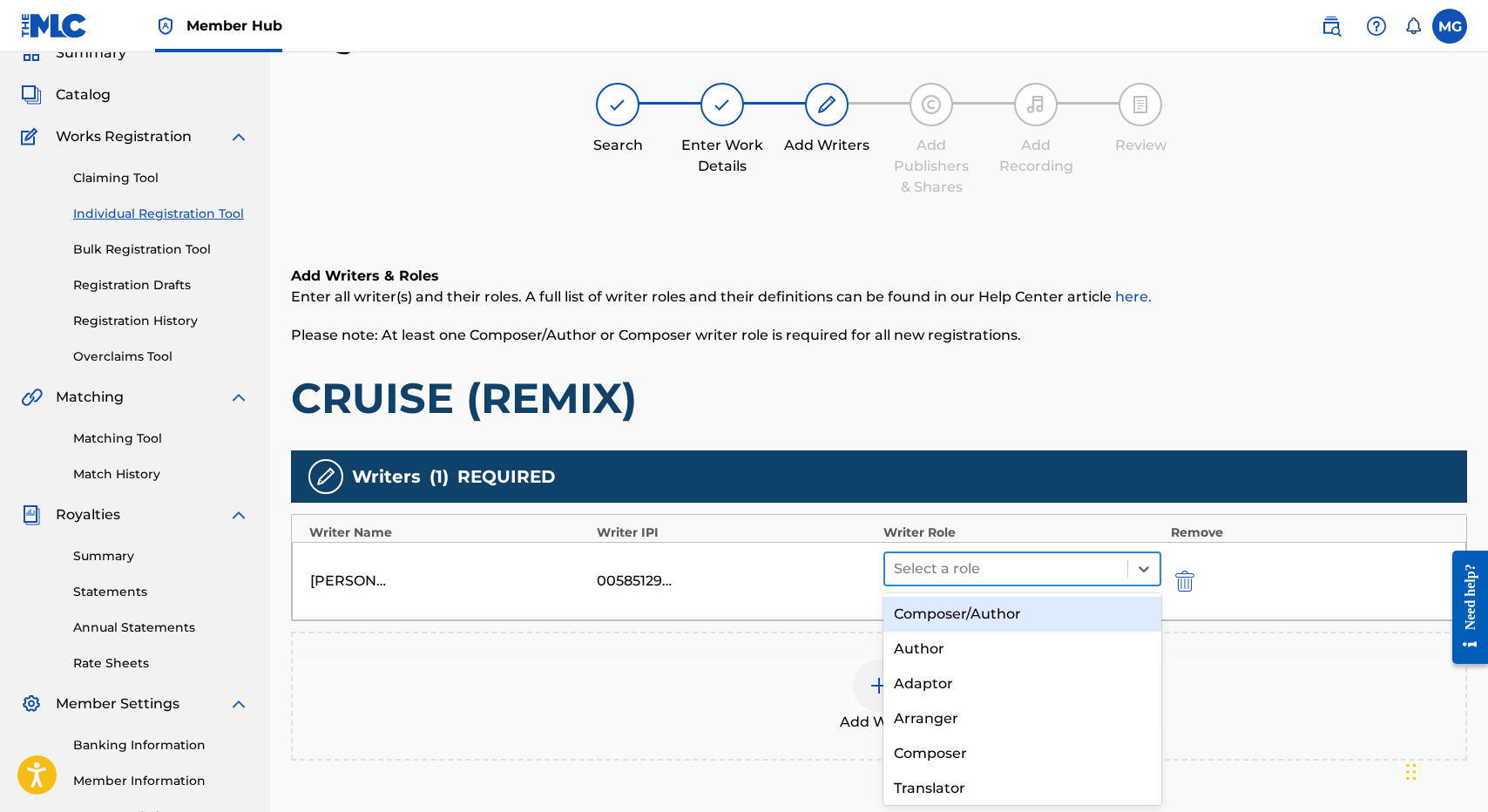
click at [943, 584] on div "Select a role" at bounding box center [1006, 569] width 243 height 32
click at [964, 626] on div "Composer/Author" at bounding box center [1022, 614] width 278 height 35
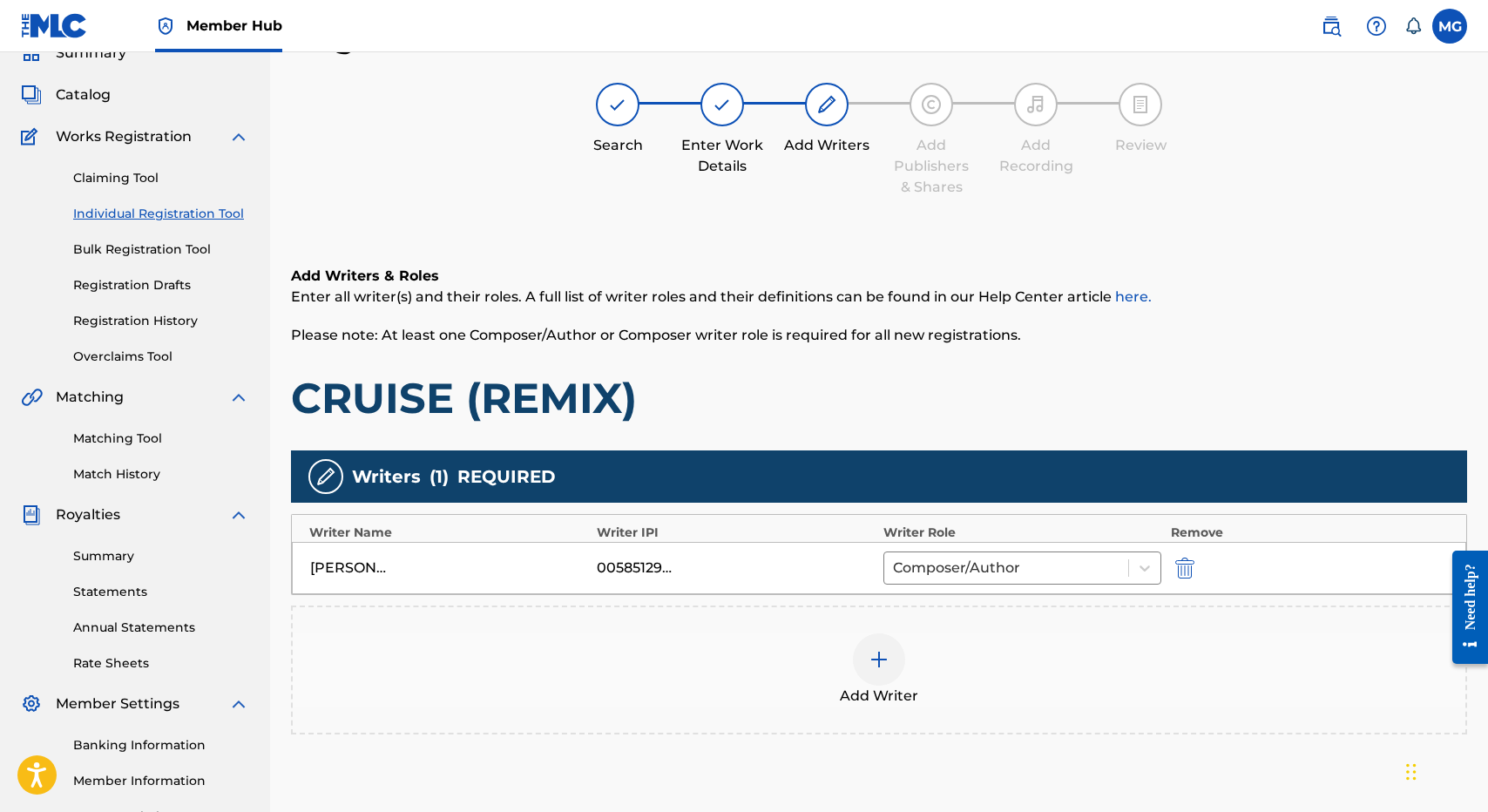
click at [774, 664] on div "Add Writer" at bounding box center [879, 670] width 1172 height 73
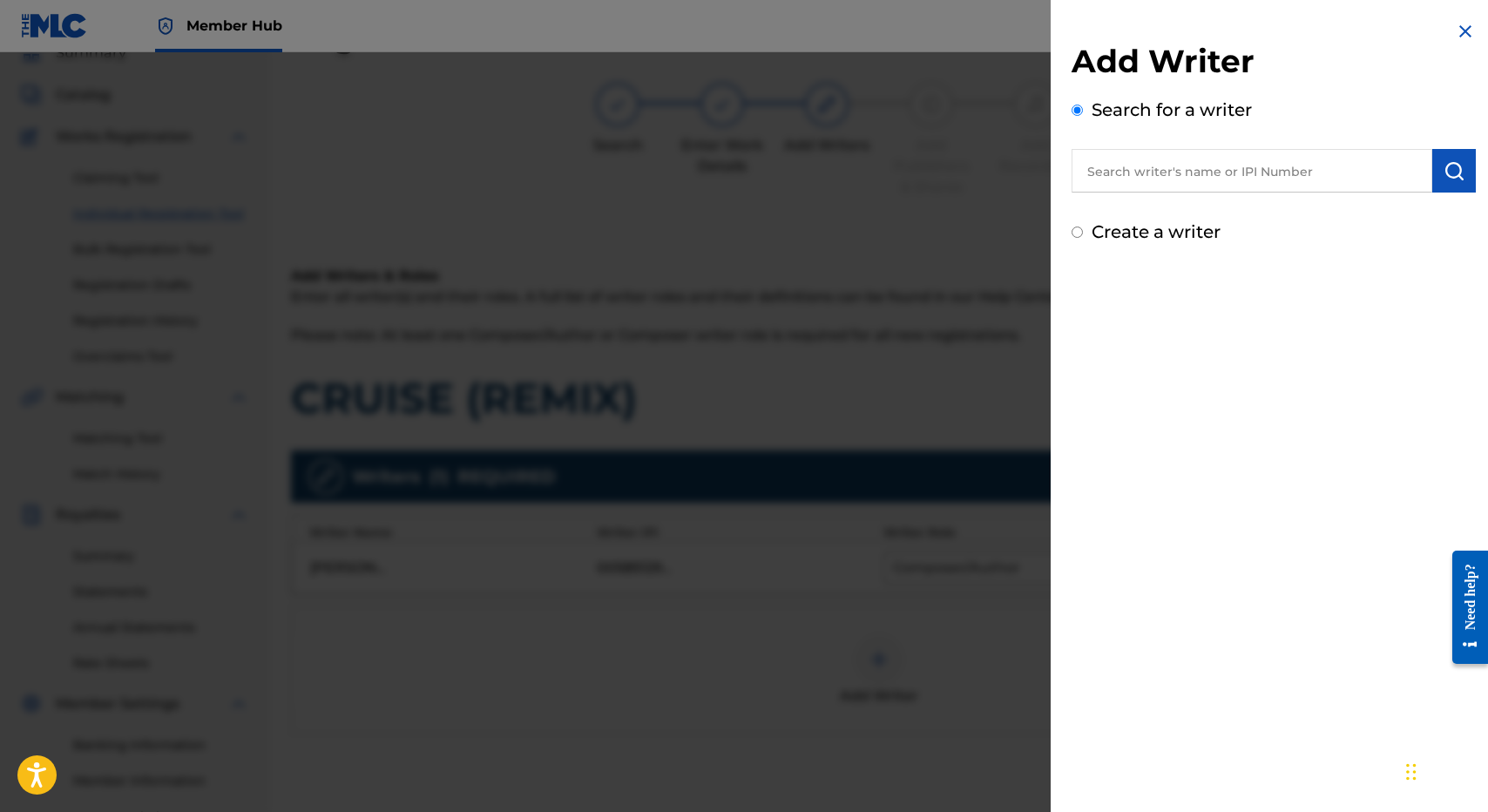
click at [1189, 185] on input "text" at bounding box center [1252, 170] width 360 height 44
paste input "Haifine Latapu"
type input "Haifine Latapu"
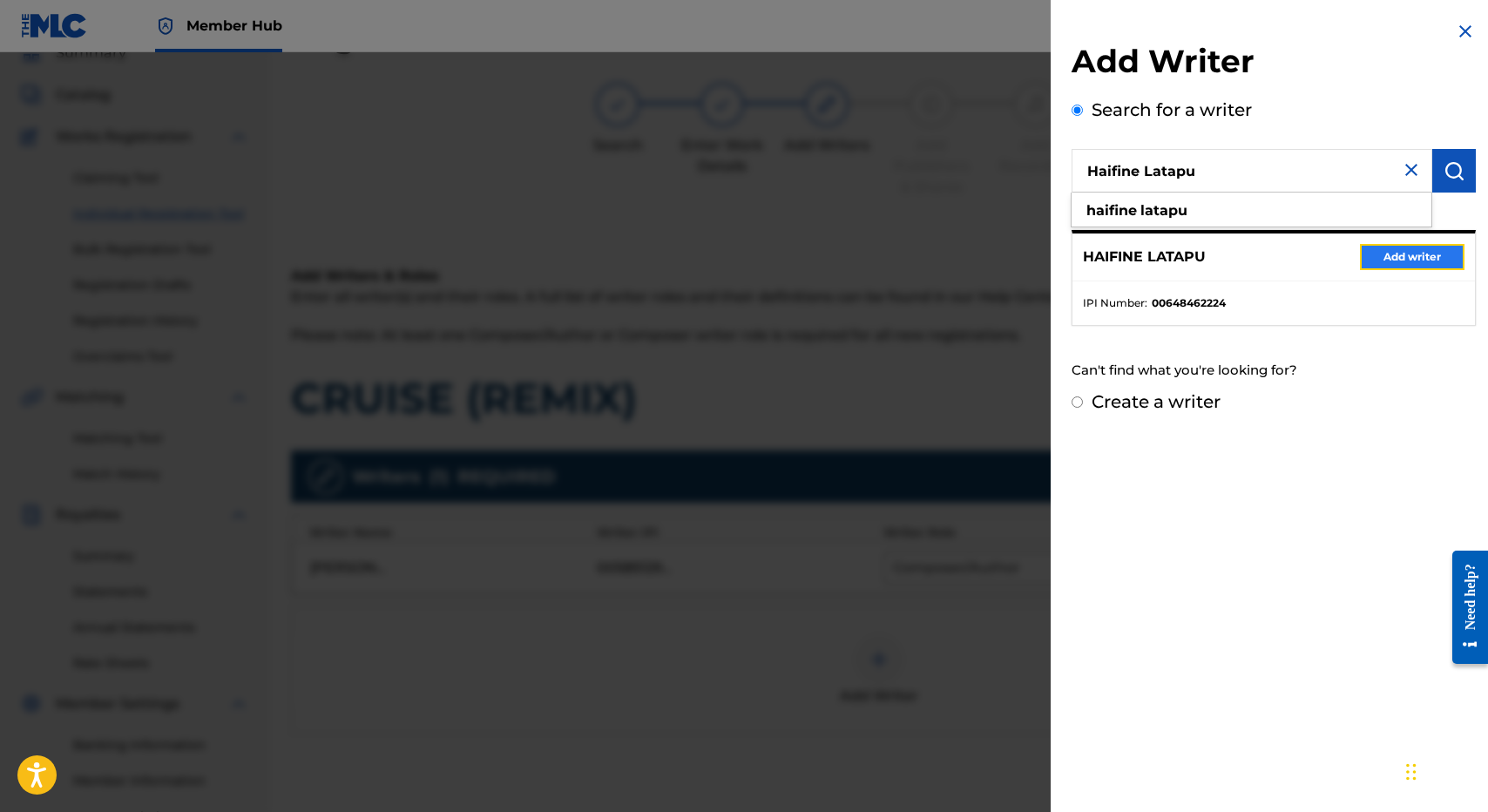
click at [1372, 266] on button "Add writer" at bounding box center [1412, 257] width 105 height 26
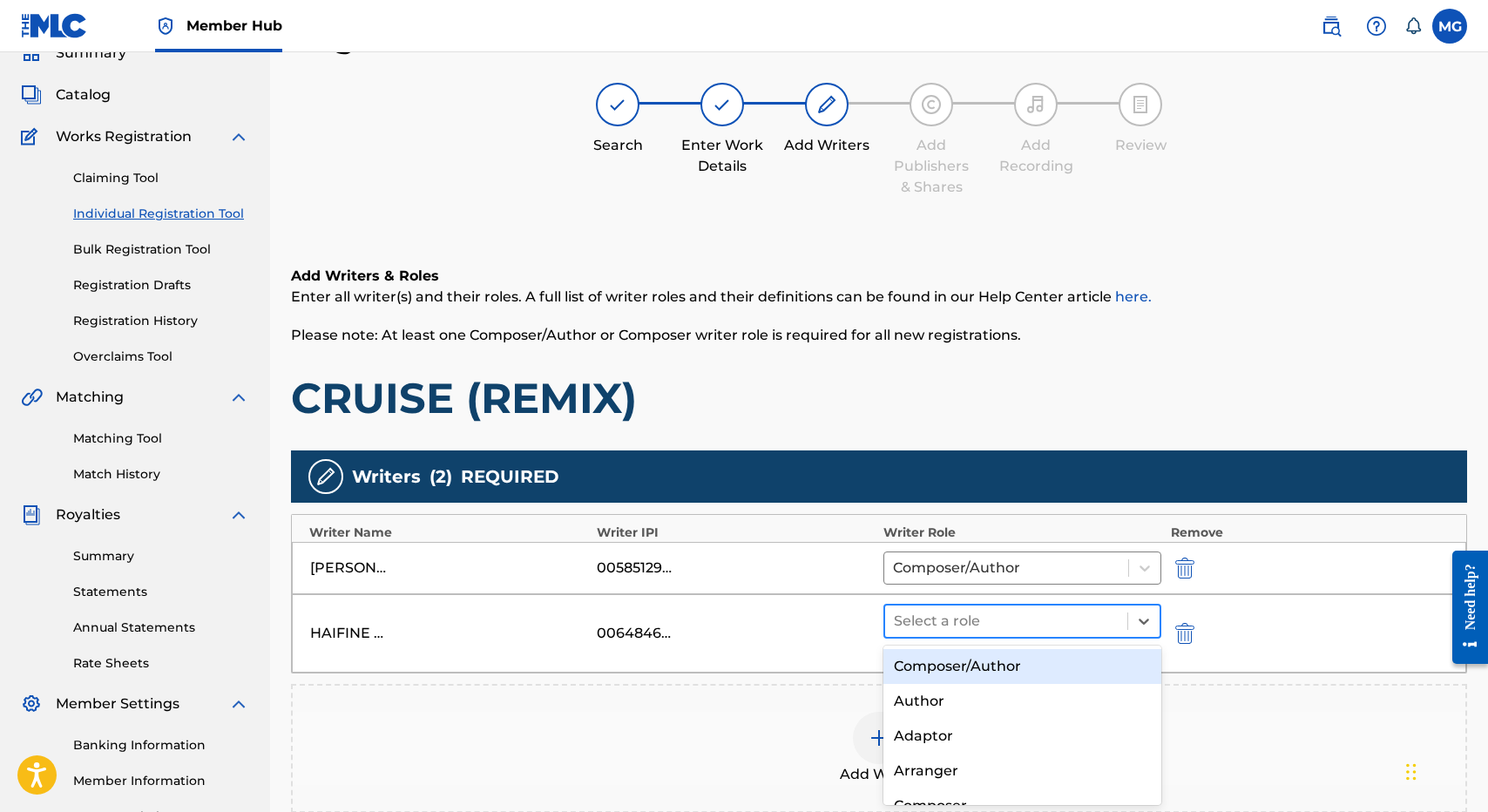
click at [1016, 612] on div at bounding box center [1006, 621] width 225 height 25
click at [1013, 654] on div "Composer/Author" at bounding box center [1022, 666] width 278 height 35
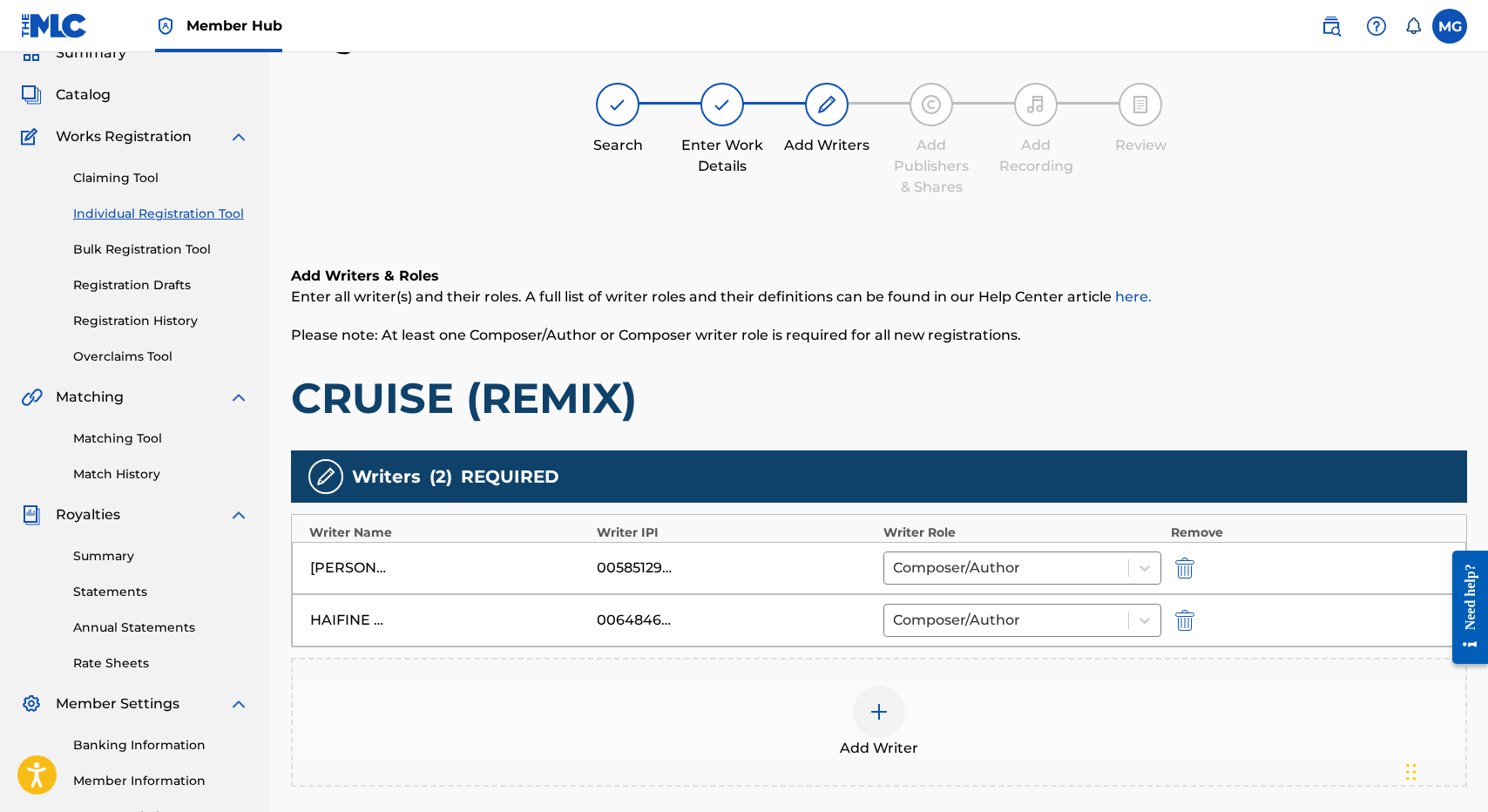
click at [759, 678] on div "Add Writer" at bounding box center [879, 721] width 1176 height 129
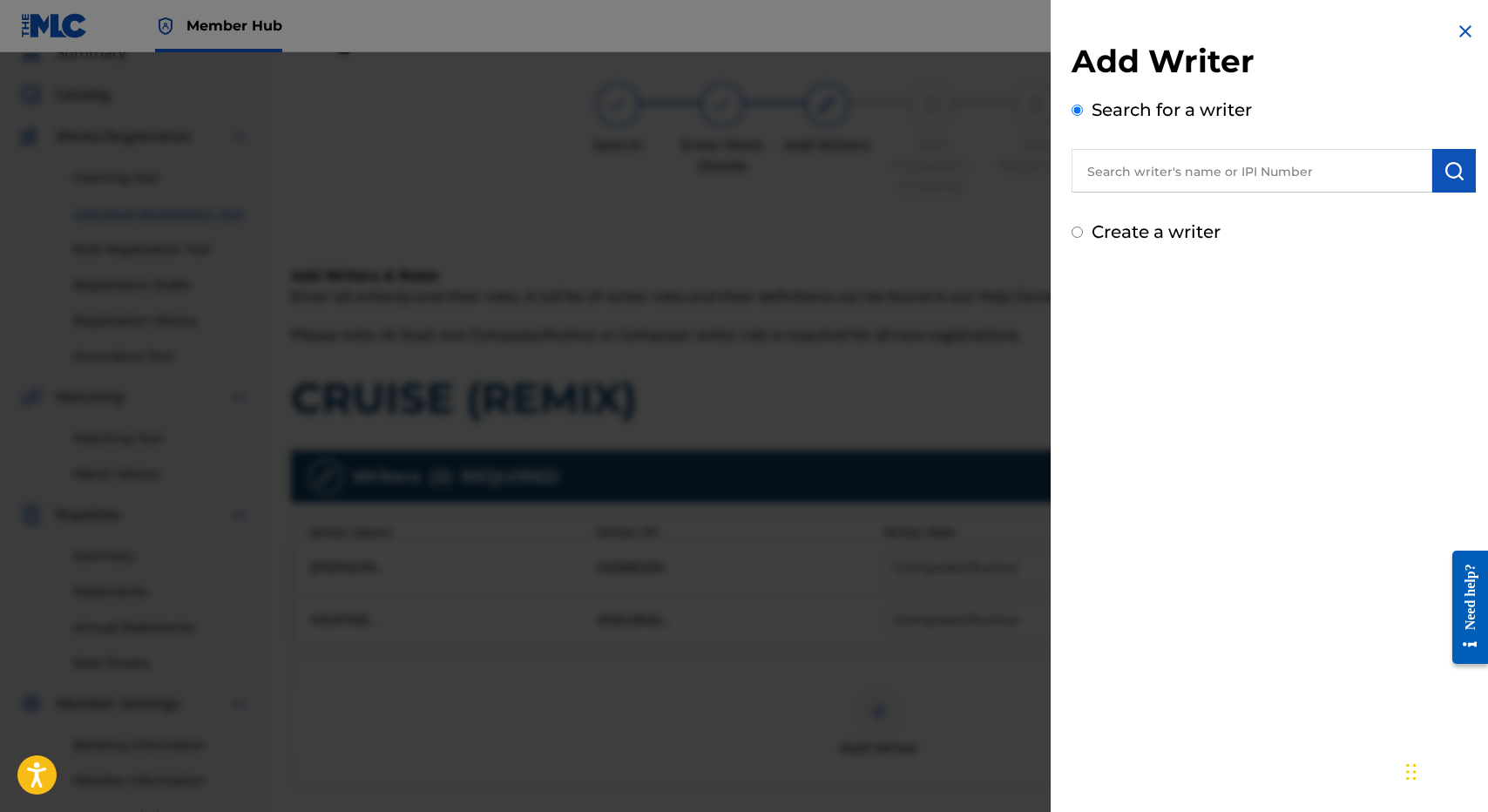
click at [1232, 183] on input "text" at bounding box center [1252, 170] width 360 height 44
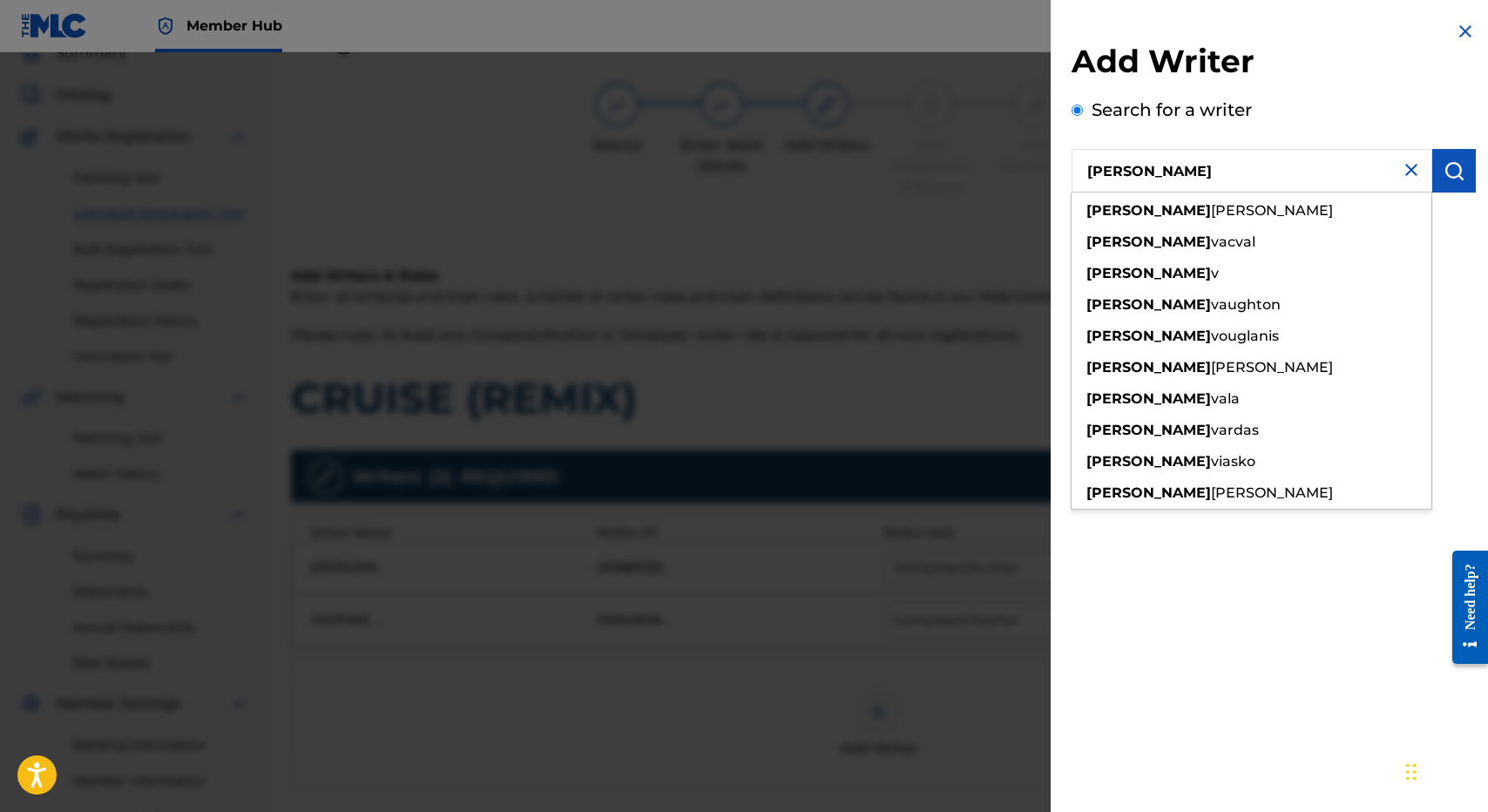
type input "GEORGE VEIKOSO"
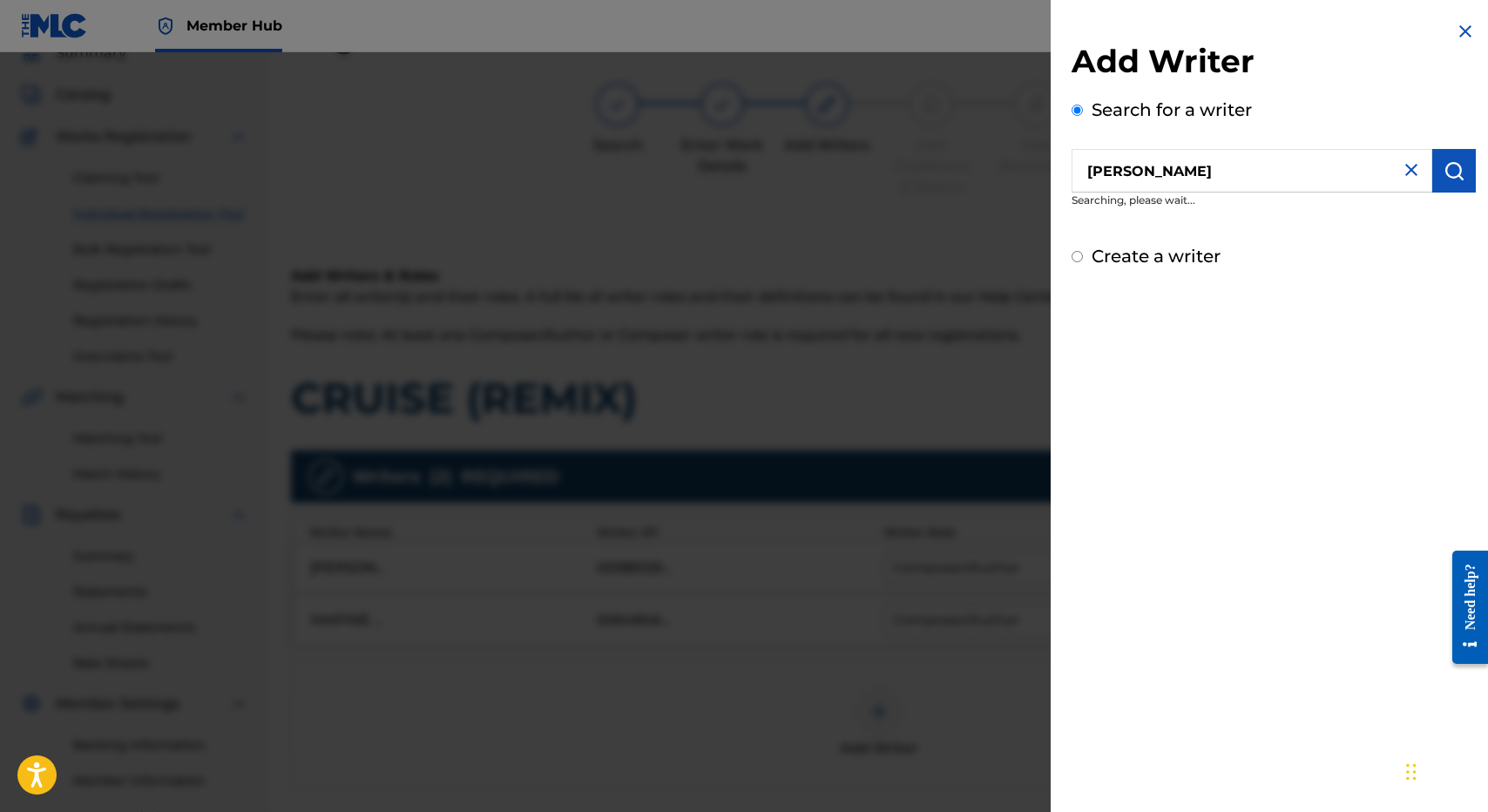
click at [1201, 99] on label "Search for a writer" at bounding box center [1172, 110] width 160 height 21
click at [1083, 105] on input "Search for a writer" at bounding box center [1077, 110] width 11 height 11
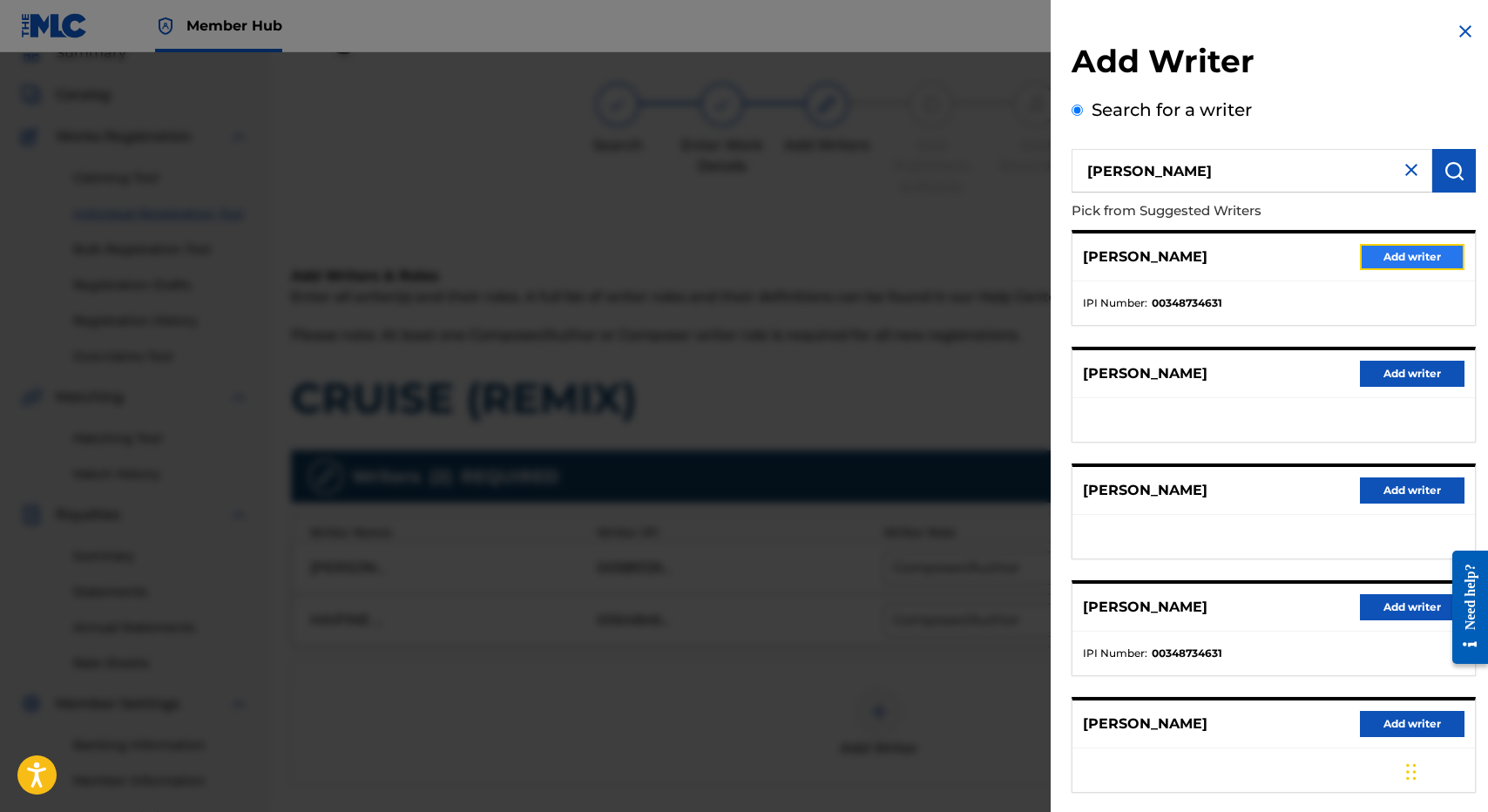
click at [1365, 251] on button "Add writer" at bounding box center [1412, 257] width 105 height 26
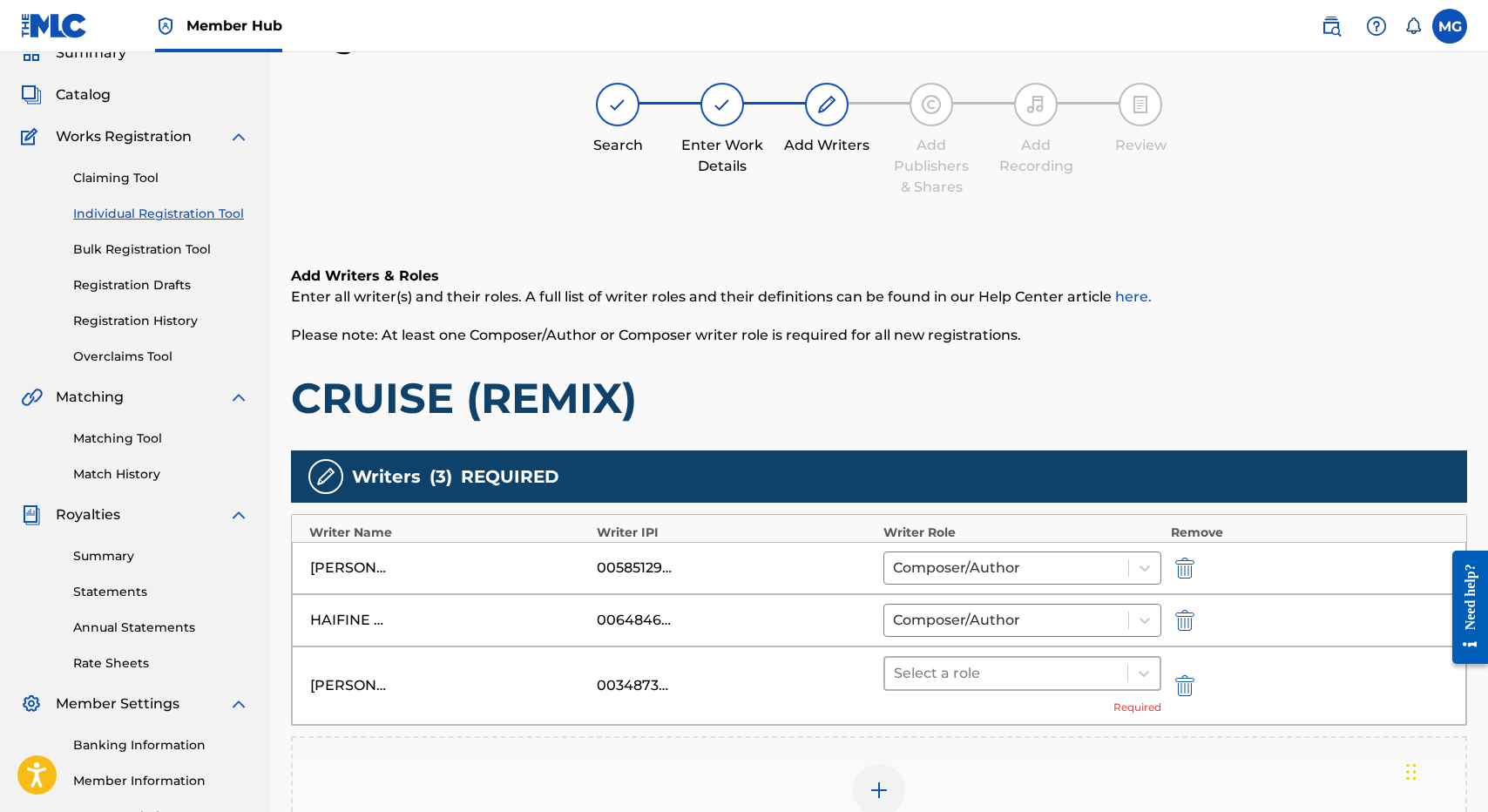
click at [914, 690] on div "Select a role Required" at bounding box center [1022, 685] width 278 height 59
click at [920, 674] on div at bounding box center [1006, 673] width 225 height 25
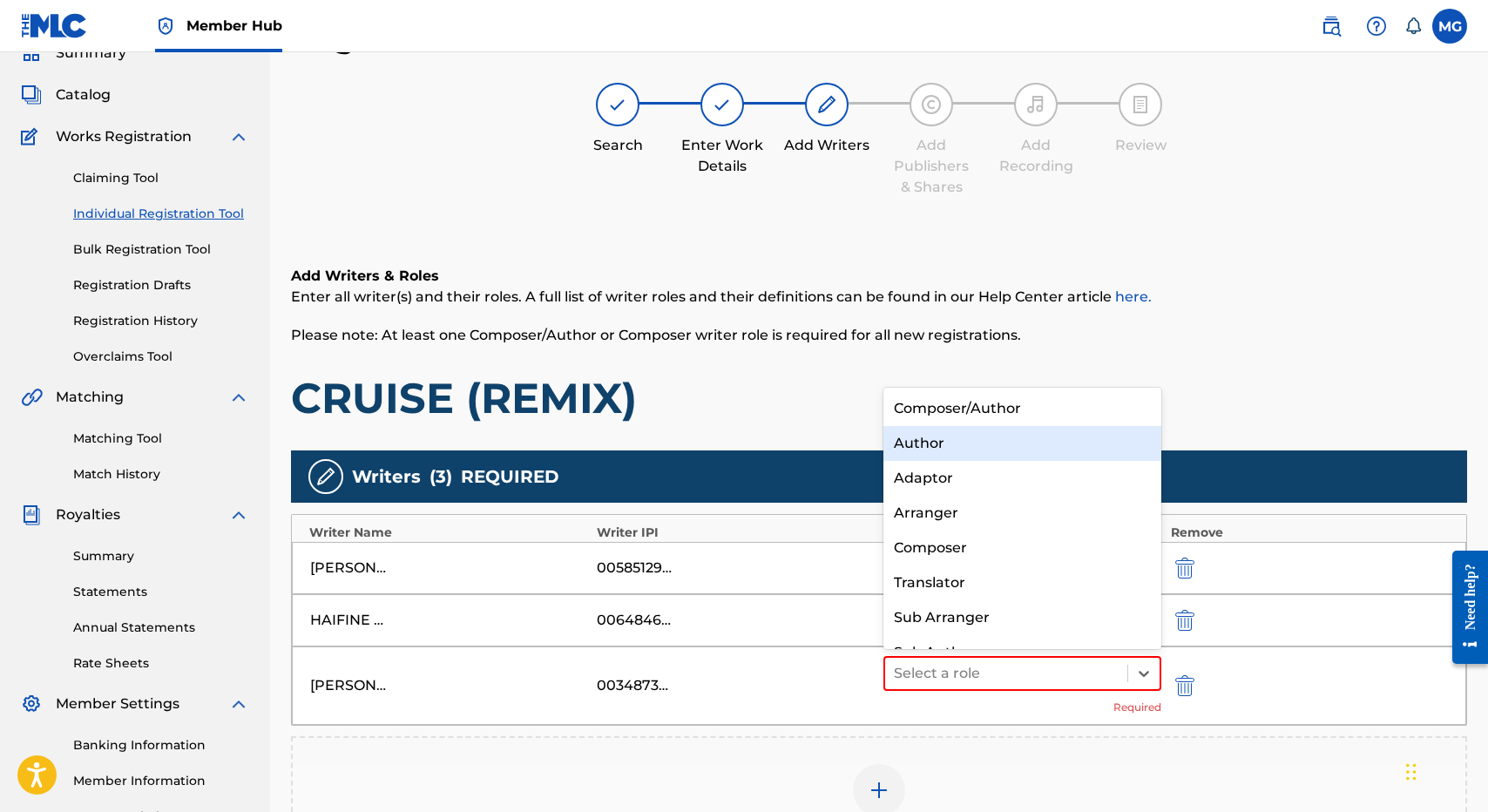
click at [953, 413] on div "Composer/Author" at bounding box center [1022, 409] width 278 height 35
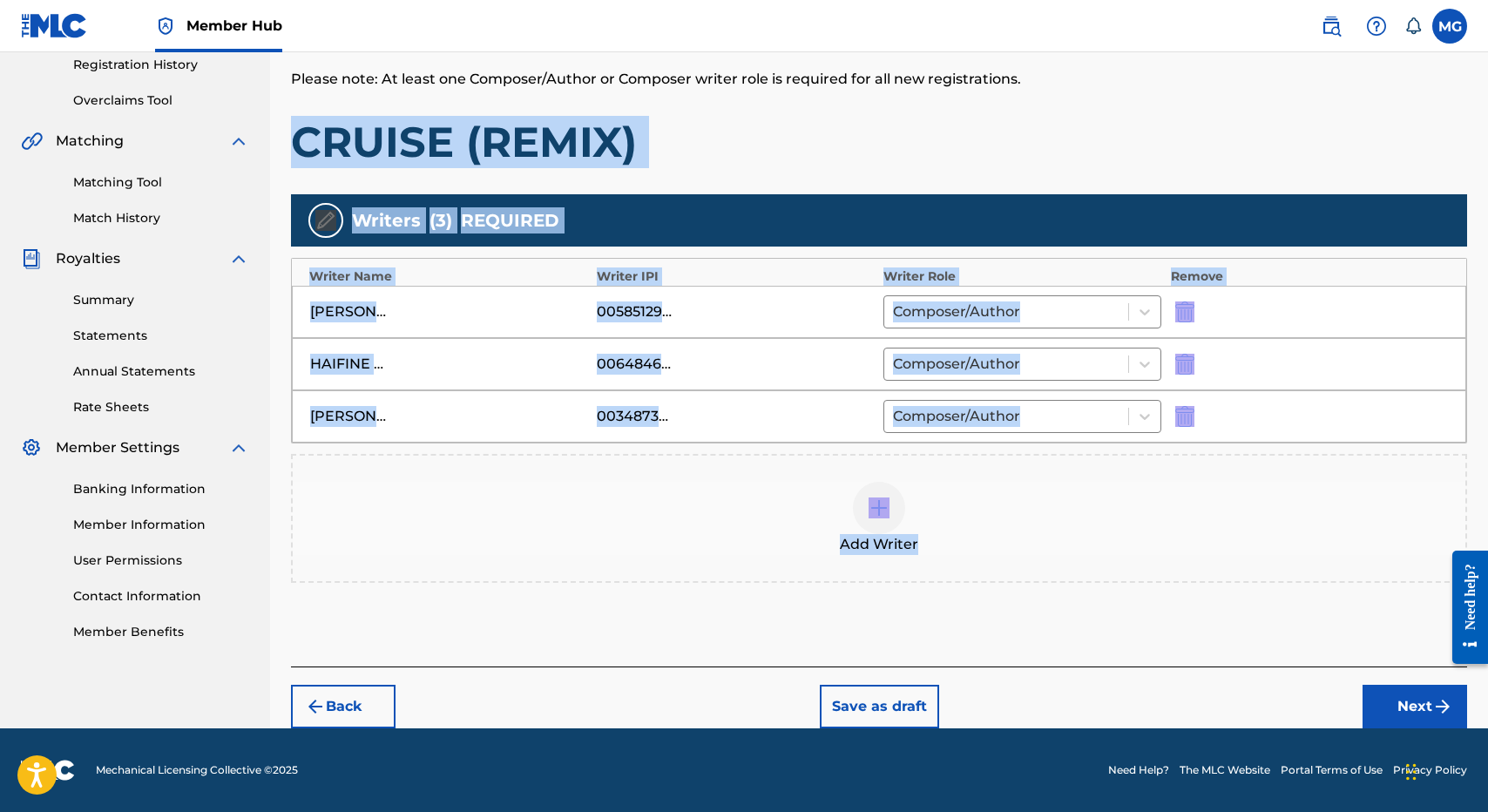
drag, startPoint x: 1078, startPoint y: 327, endPoint x: 1271, endPoint y: 634, distance: 362.6
click at [1266, 638] on div "Add Writers & Roles Enter all writer(s) and their roles. A full list of writer …" at bounding box center [879, 316] width 1176 height 699
click at [1452, 697] on img "submit" at bounding box center [1443, 707] width 21 height 21
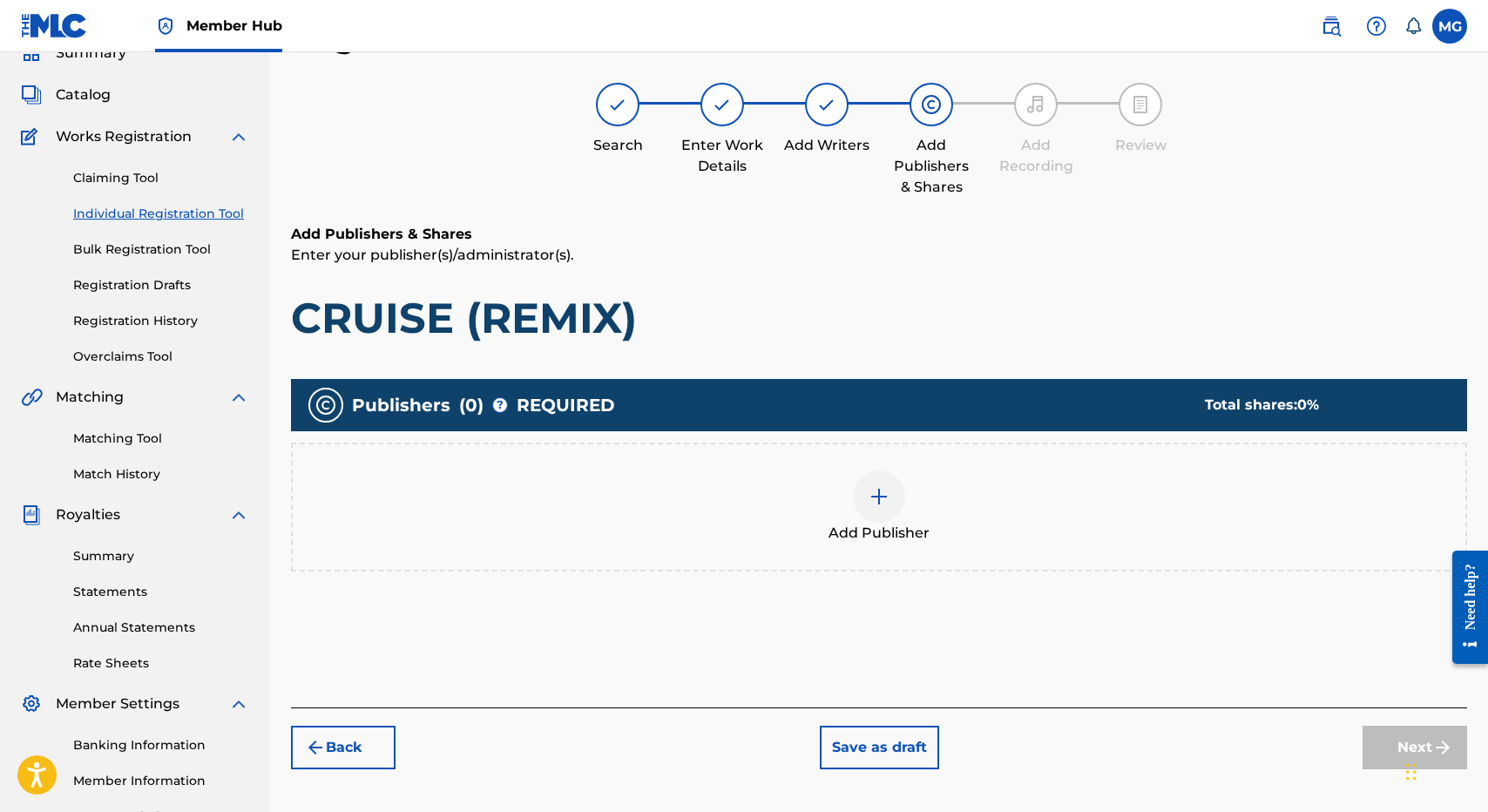
click at [925, 549] on div "Add Publisher" at bounding box center [879, 507] width 1176 height 129
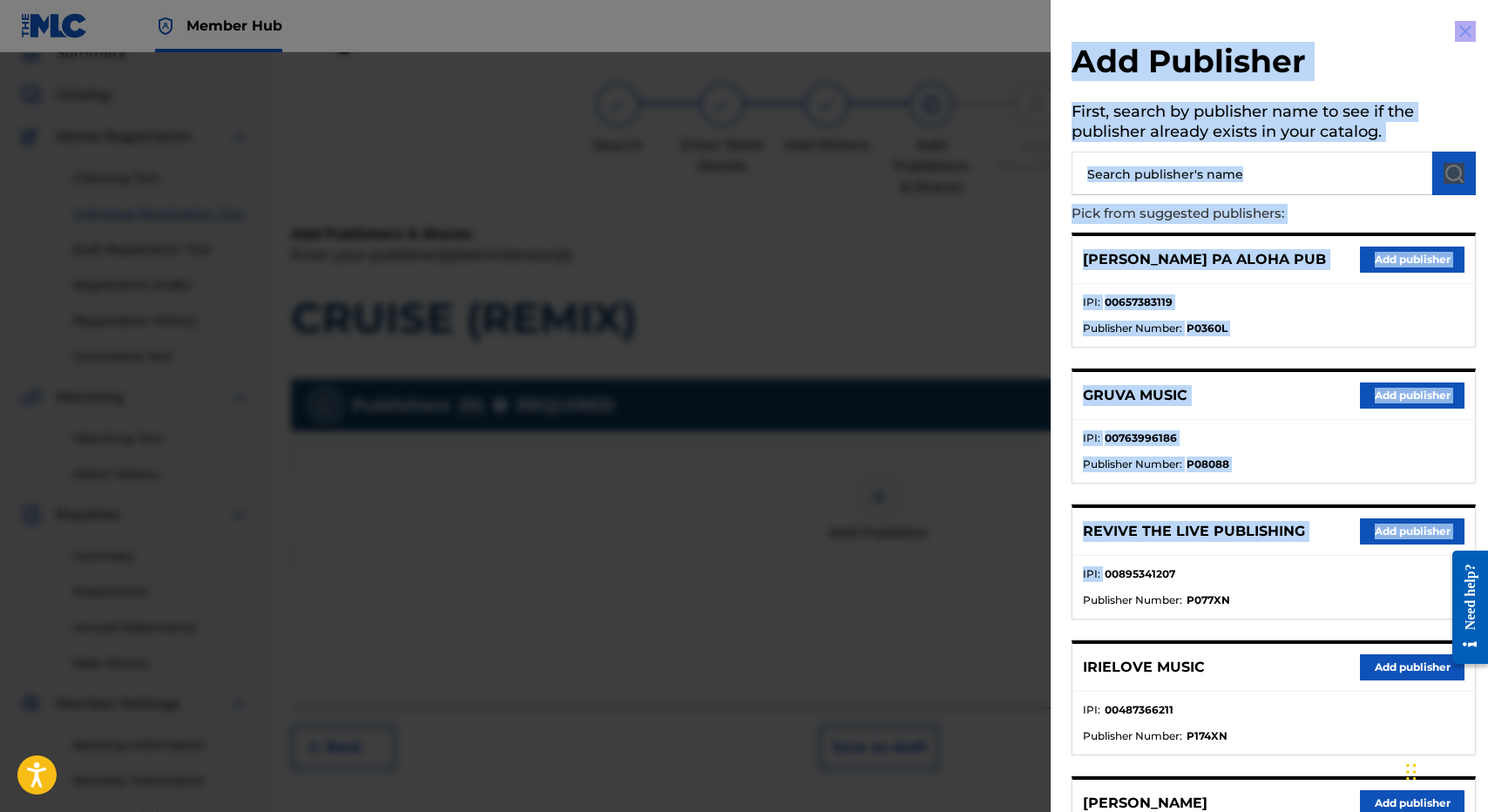
scroll to position [228, 0]
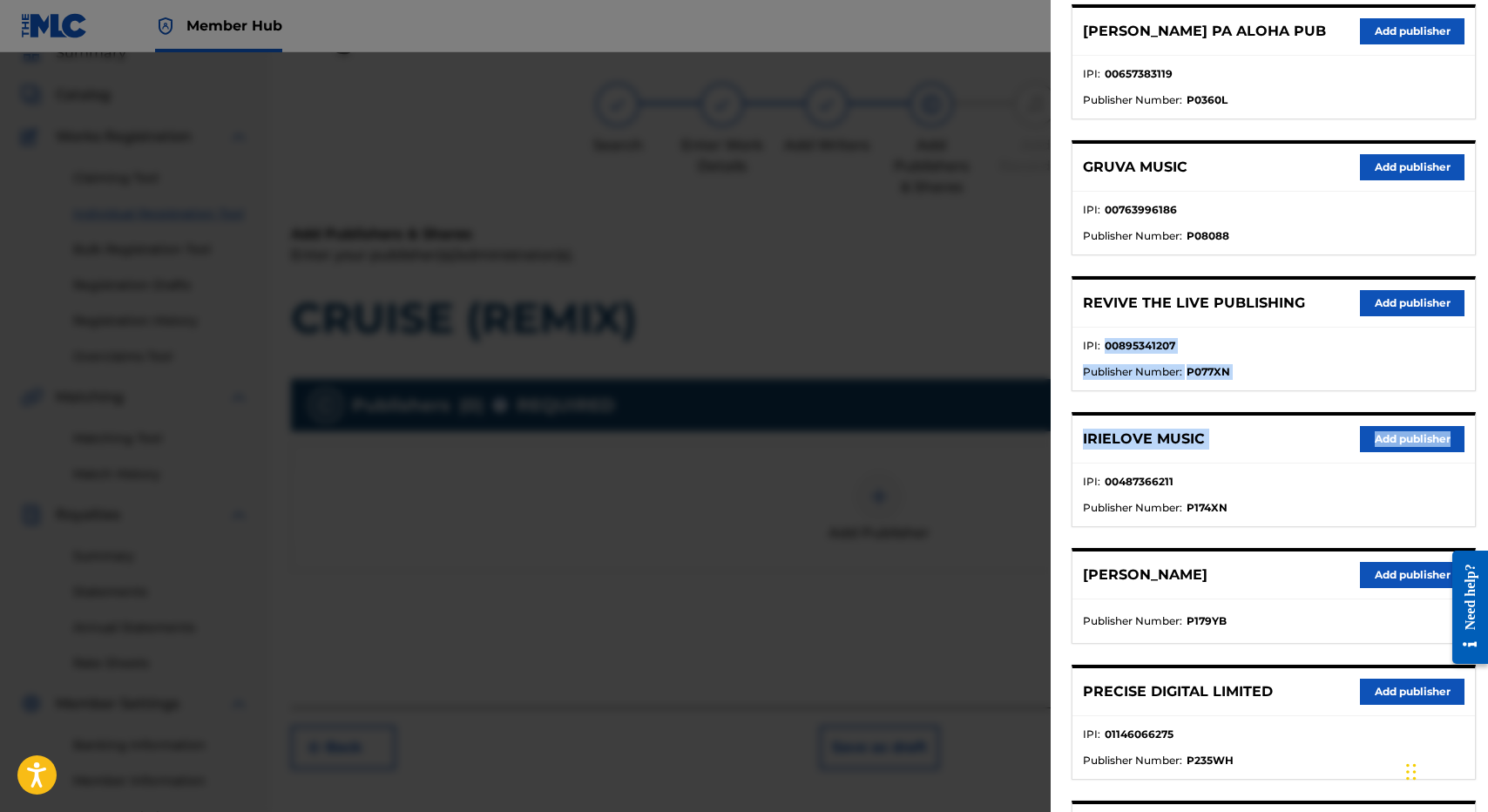
drag, startPoint x: 1333, startPoint y: 557, endPoint x: 1352, endPoint y: 449, distance: 109.7
click at [1352, 449] on div "DAN PA ALOHA PUB Add publisher IPI : 00657383119 Publisher Number : P0360L GRUV…" at bounding box center [1274, 654] width 404 height 1300
click at [1361, 703] on button "Add publisher" at bounding box center [1412, 692] width 105 height 26
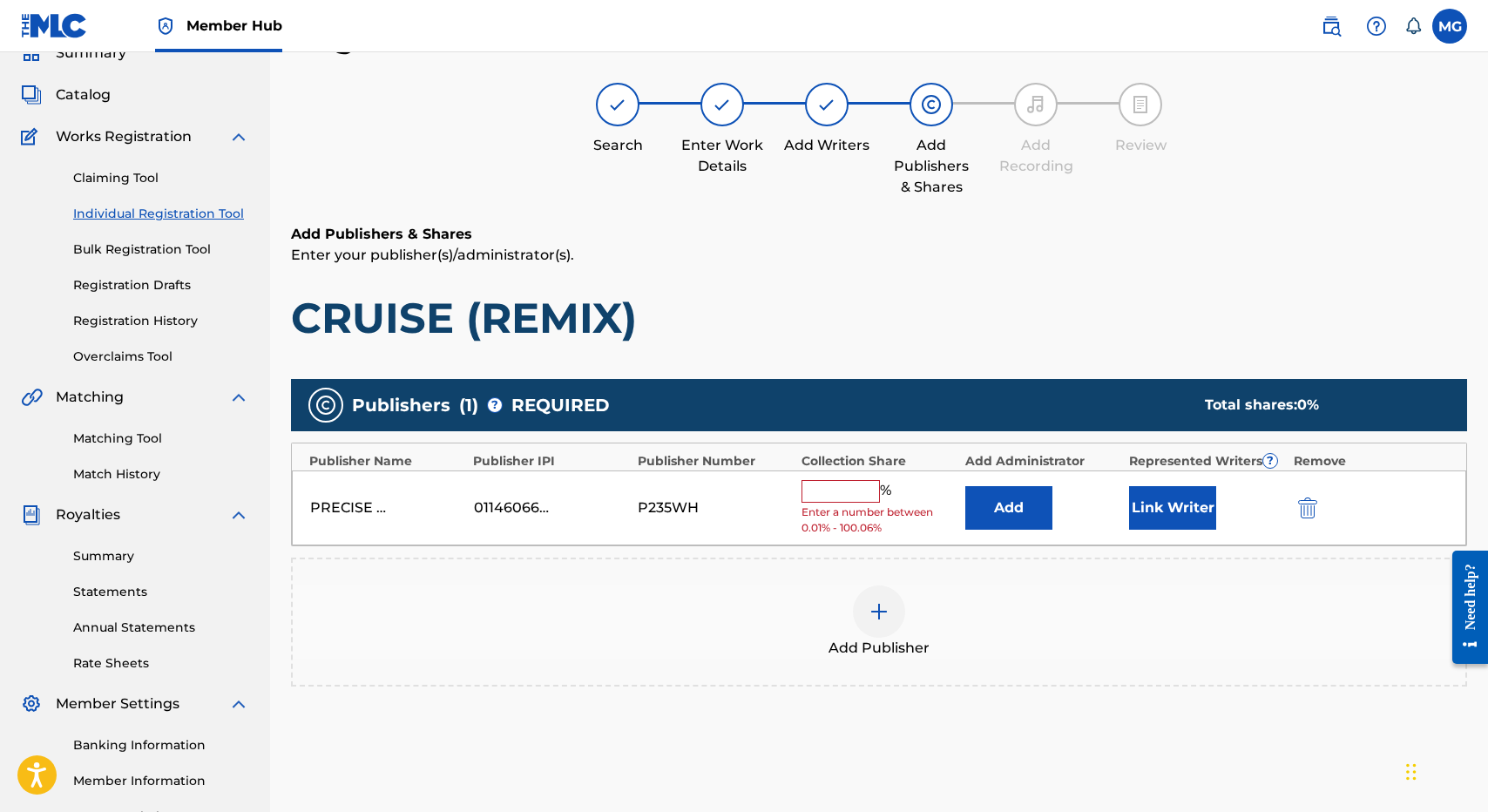
click at [843, 496] on input "text" at bounding box center [840, 491] width 78 height 23
click at [1000, 359] on div "Add Publishers & Shares Enter your publisher(s)/administrator(s). CRUISE (REMIX…" at bounding box center [879, 523] width 1176 height 598
click at [896, 606] on div at bounding box center [878, 611] width 52 height 52
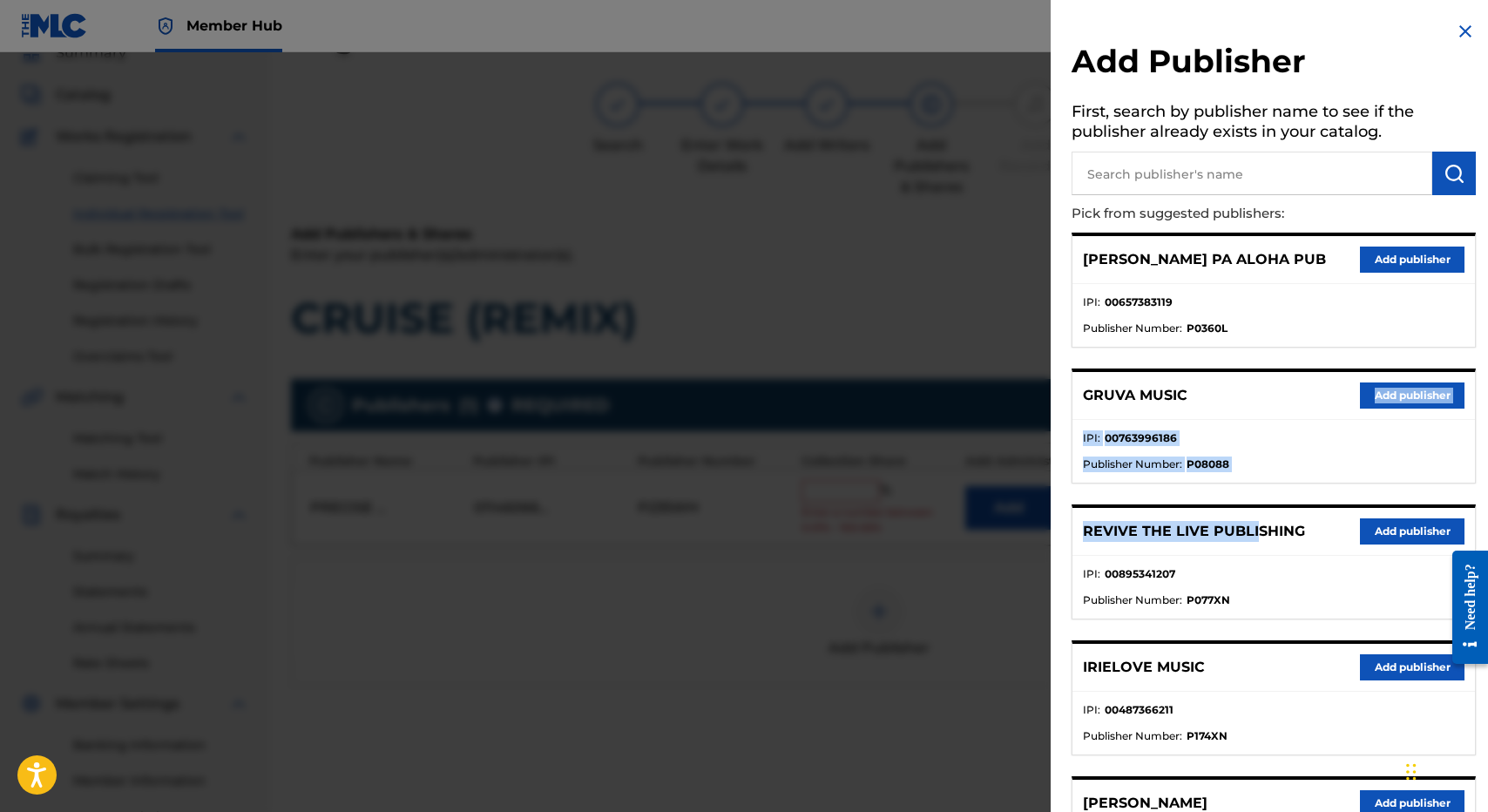
drag, startPoint x: 1273, startPoint y: 398, endPoint x: 1259, endPoint y: 511, distance: 113.9
click at [1390, 392] on button "Add publisher" at bounding box center [1412, 395] width 105 height 26
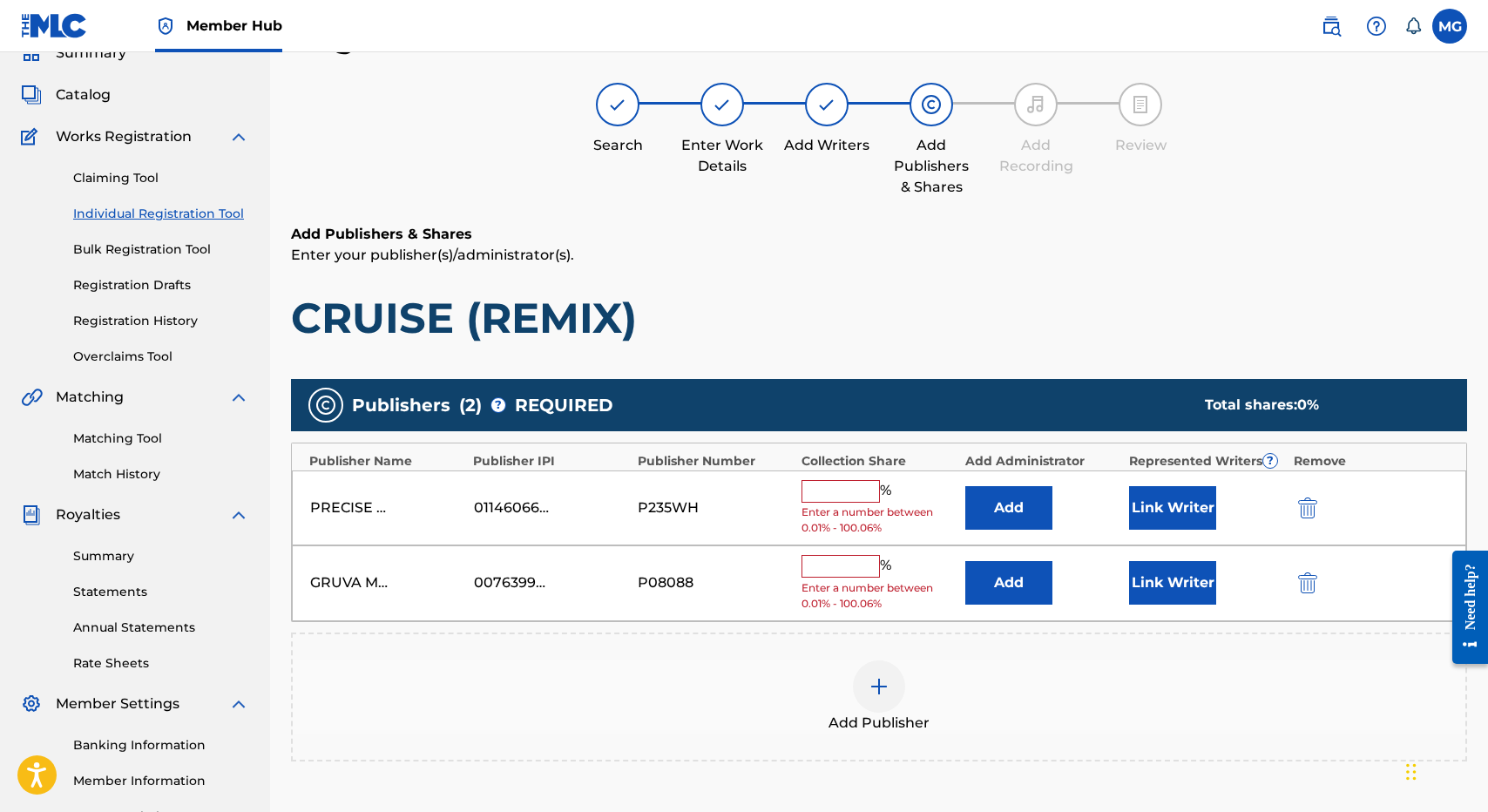
click at [840, 589] on span "Enter a number between 0.01% - 100.06%" at bounding box center [879, 596] width 155 height 32
click at [840, 572] on input "text" at bounding box center [840, 566] width 78 height 23
click at [1021, 575] on button "Add" at bounding box center [1008, 583] width 87 height 44
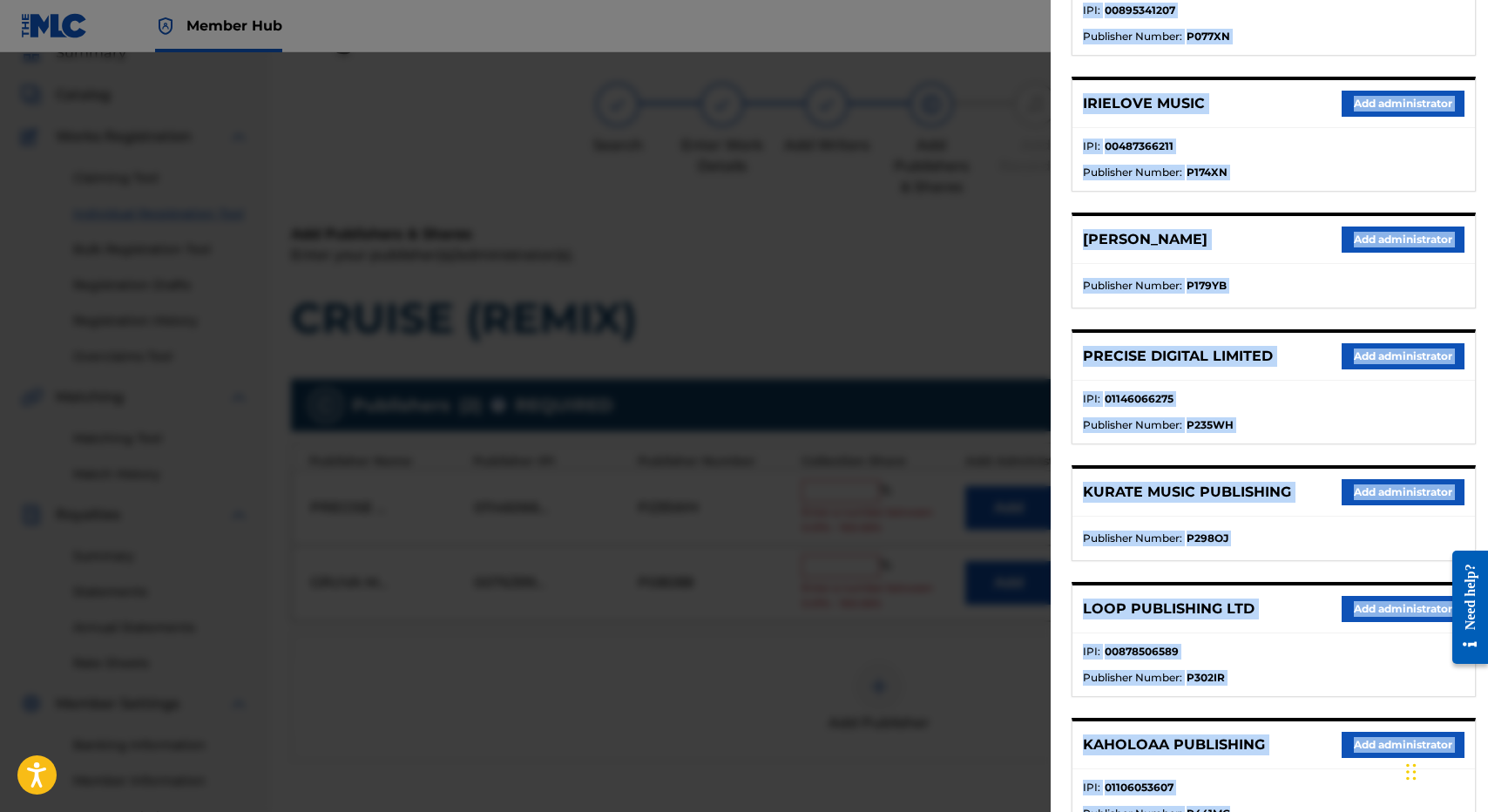
scroll to position [717, 0]
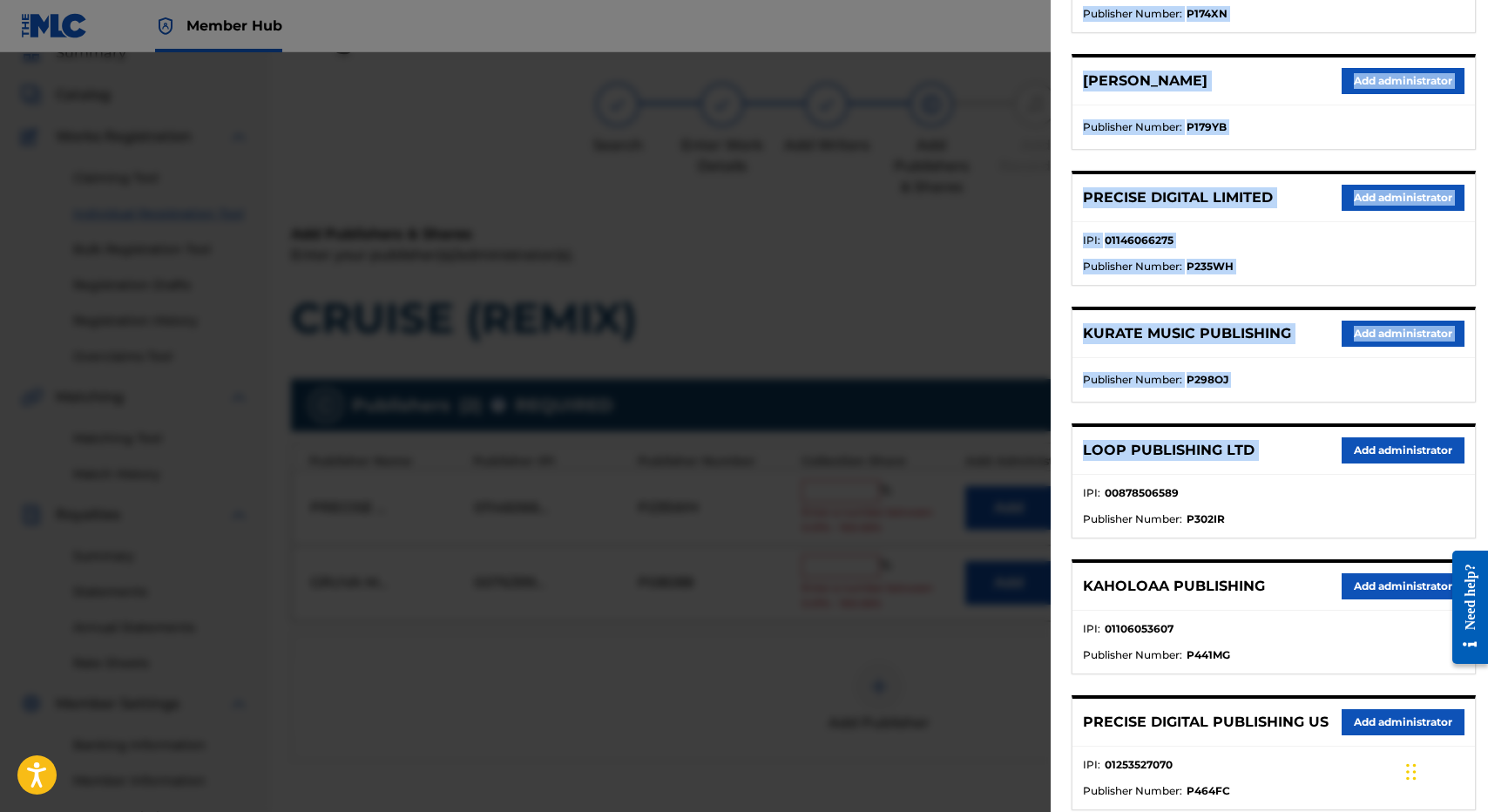
drag, startPoint x: 1293, startPoint y: 475, endPoint x: 1295, endPoint y: 436, distance: 39.1
click at [1295, 436] on div "DAN PA ALOHA PUB Add administrator IPI : 00657383119 Publisher Number : P0360L …" at bounding box center [1274, 163] width 404 height 1294
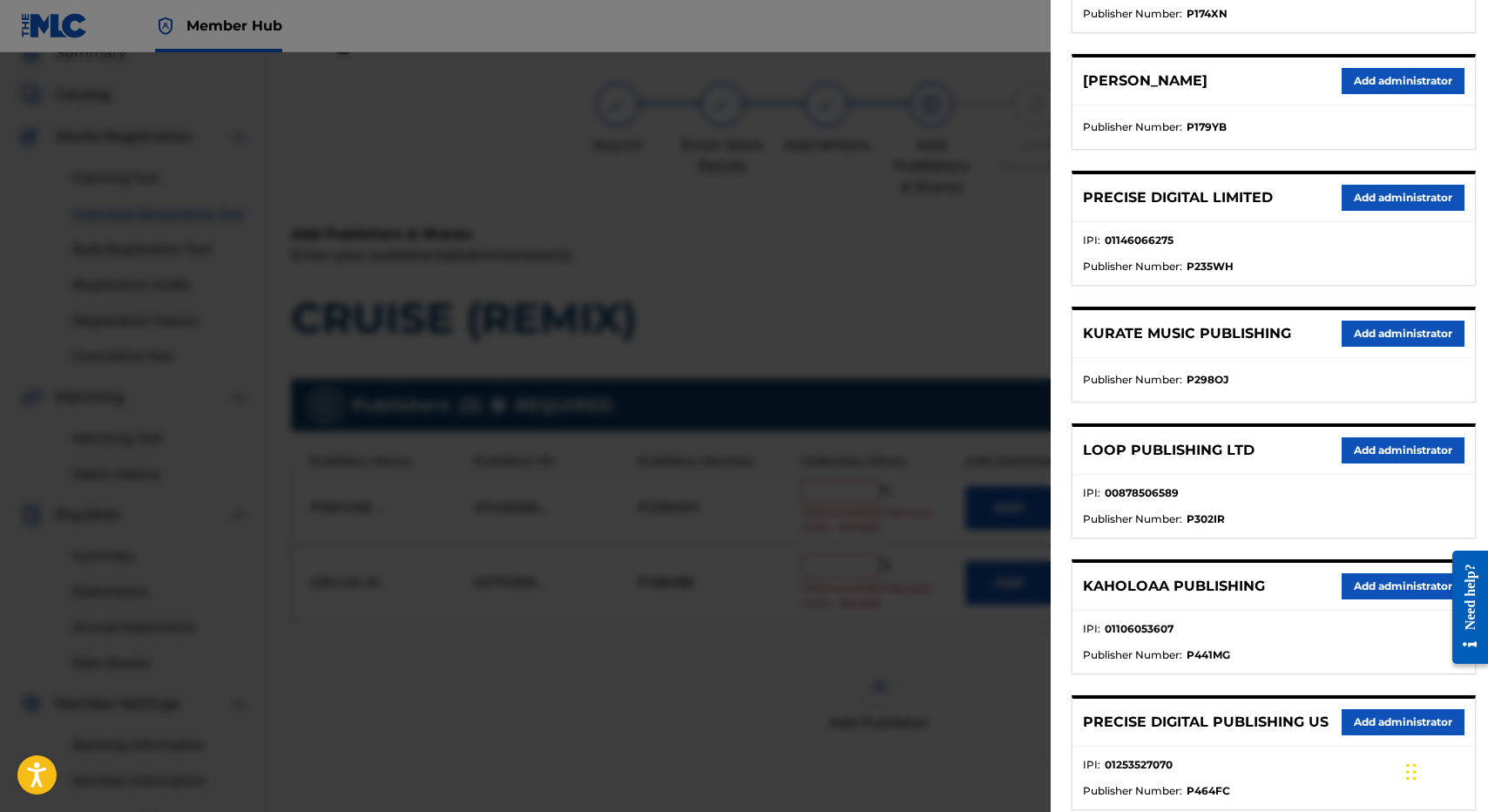
click at [1281, 490] on li "IPI : 00878506589" at bounding box center [1274, 498] width 381 height 26
click at [1382, 191] on button "Add administrator" at bounding box center [1403, 198] width 123 height 26
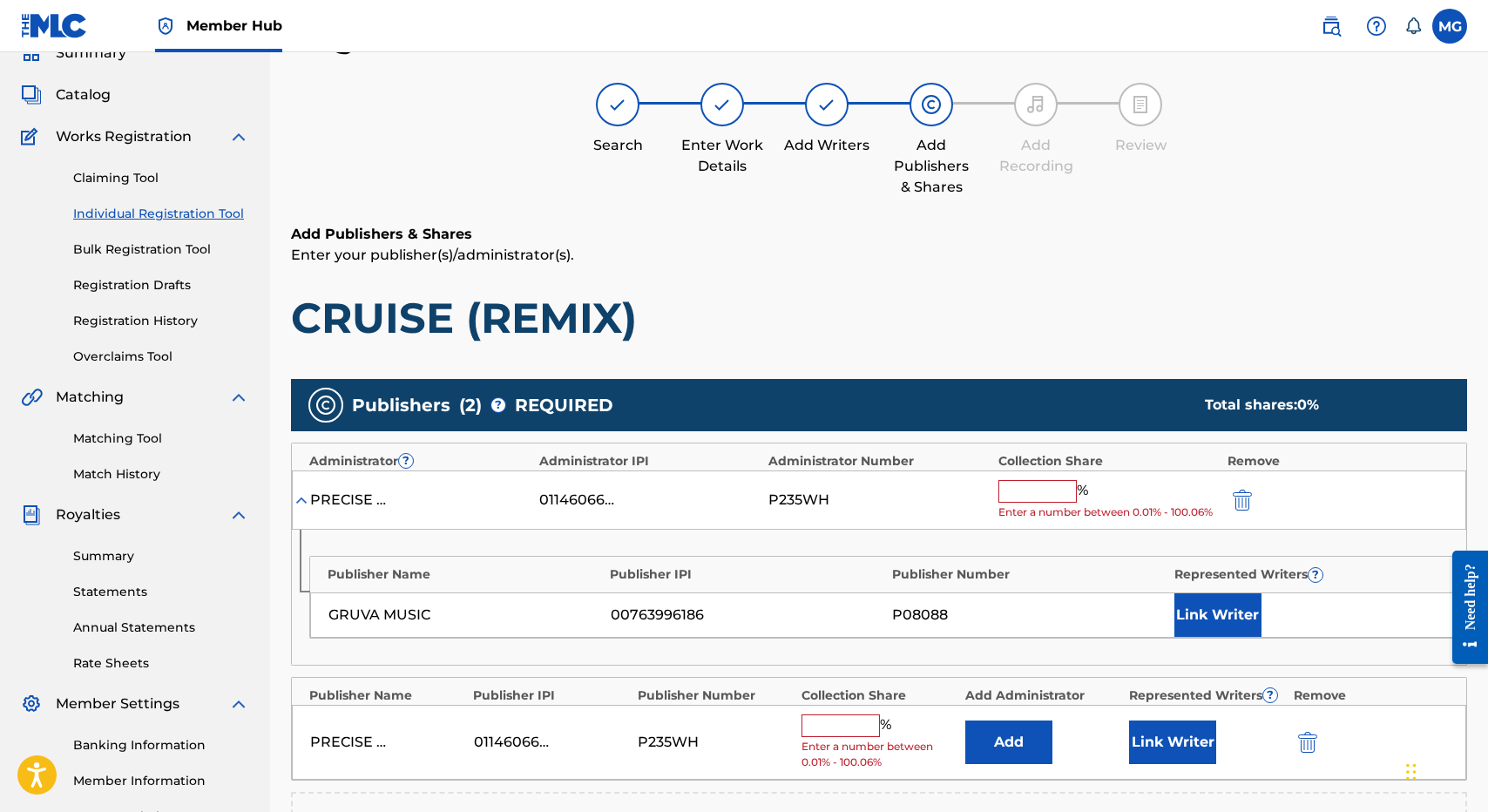
click at [1022, 505] on span "Enter a number between 0.01% - 100.06%" at bounding box center [1108, 512] width 221 height 16
click at [1024, 494] on input "text" at bounding box center [1037, 491] width 78 height 23
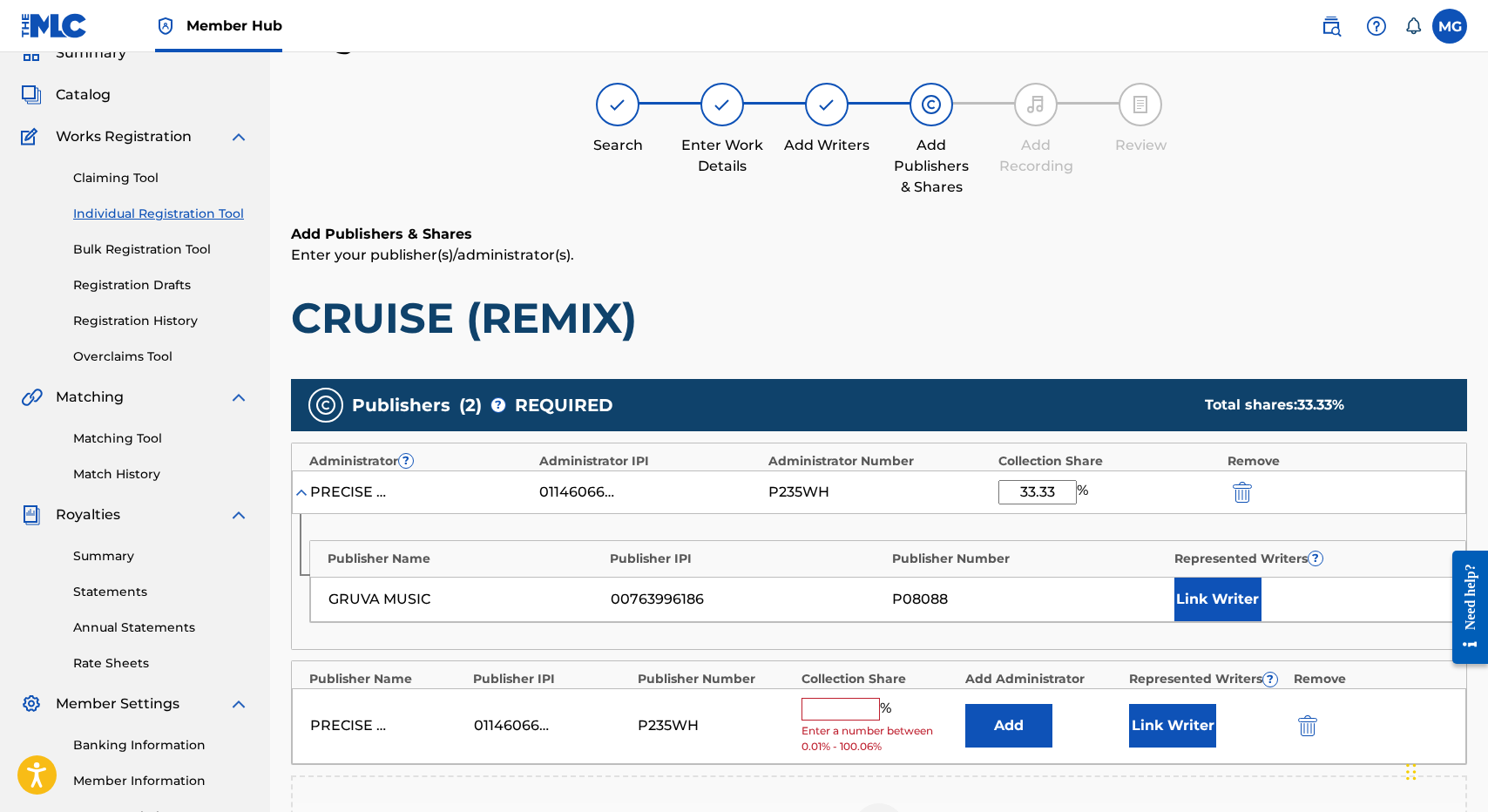
type input "33.33"
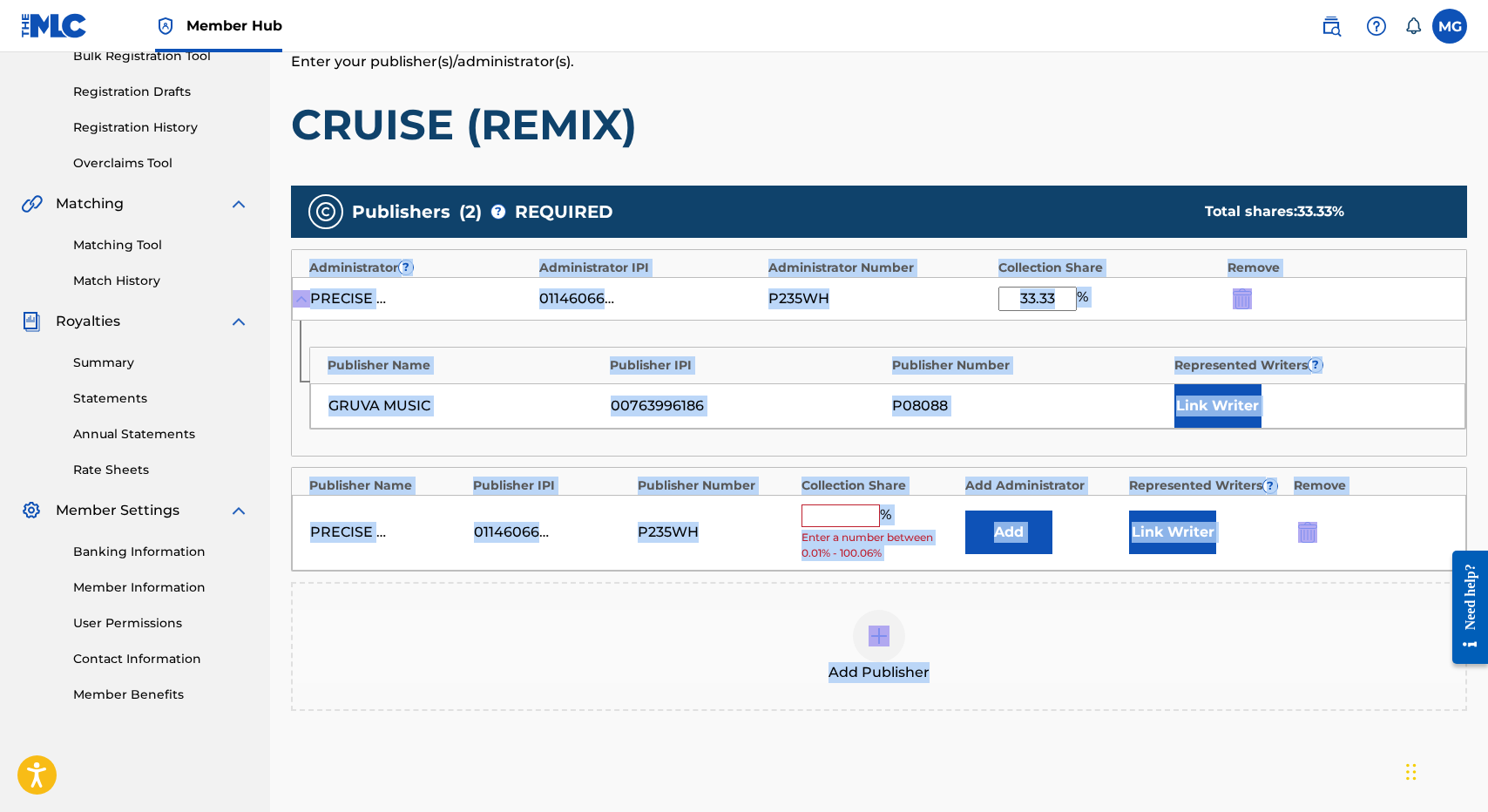
scroll to position [279, 0]
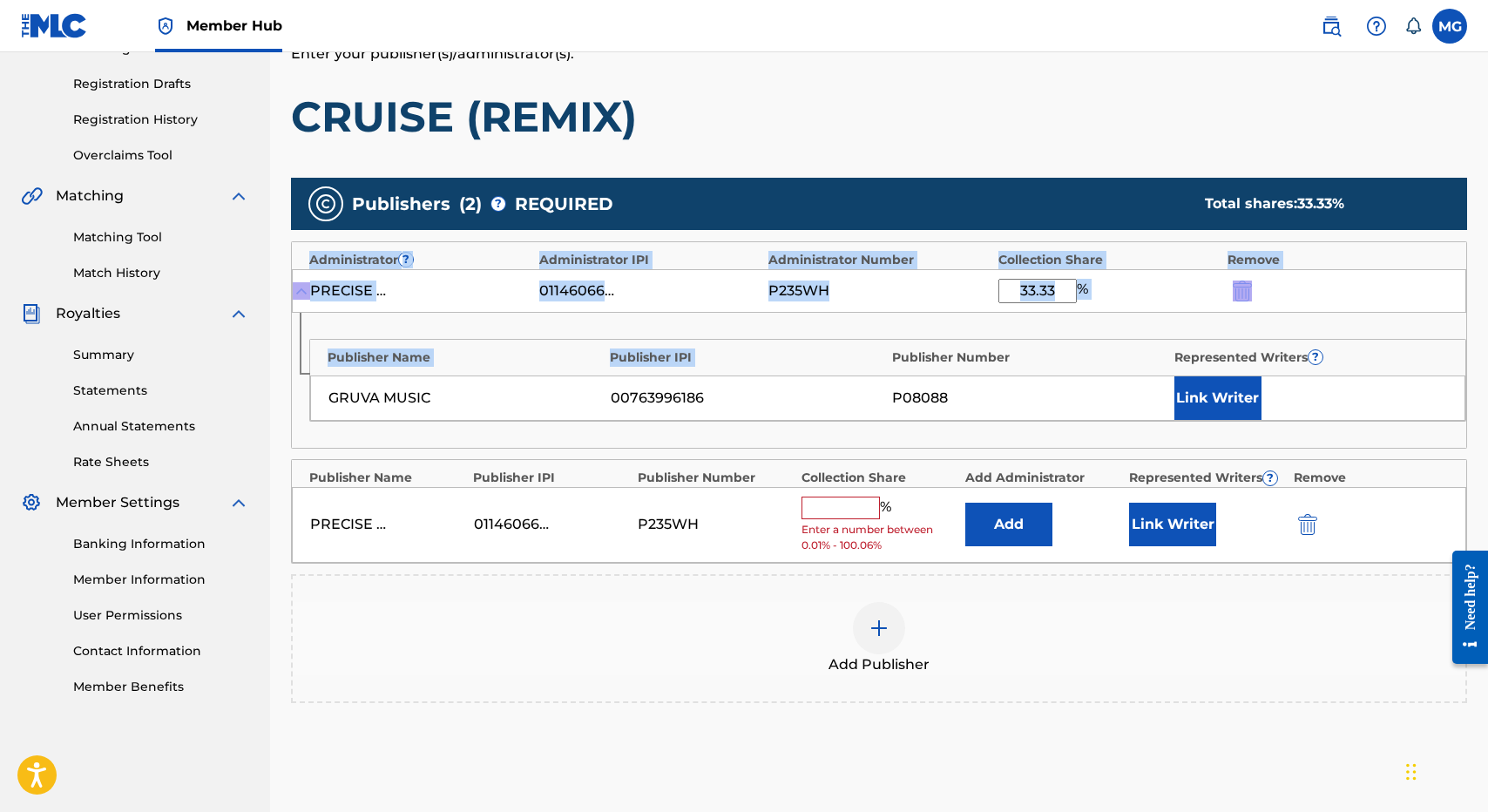
drag, startPoint x: 975, startPoint y: 576, endPoint x: 1064, endPoint y: 319, distance: 272.0
click at [1064, 319] on div "Publishers ( 2 ) ? REQUIRED Total shares: 33.33 % Administrator ? Administrator…" at bounding box center [879, 440] width 1176 height 526
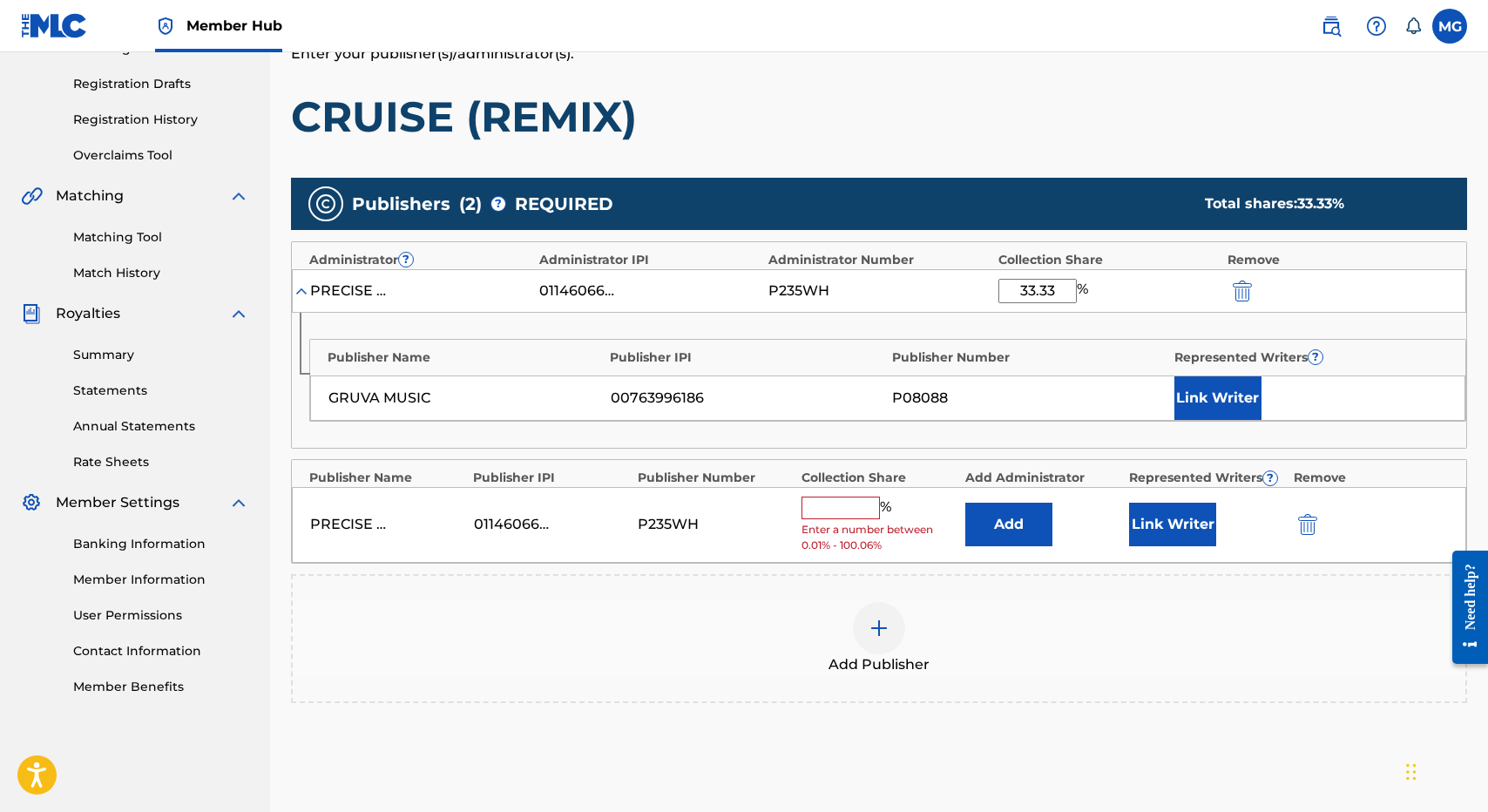
click at [962, 410] on div "GRUVA MUSIC 00763996186 P08088 Link Writer" at bounding box center [888, 398] width 1155 height 46
click at [1201, 410] on button "Link Writer" at bounding box center [1217, 398] width 87 height 44
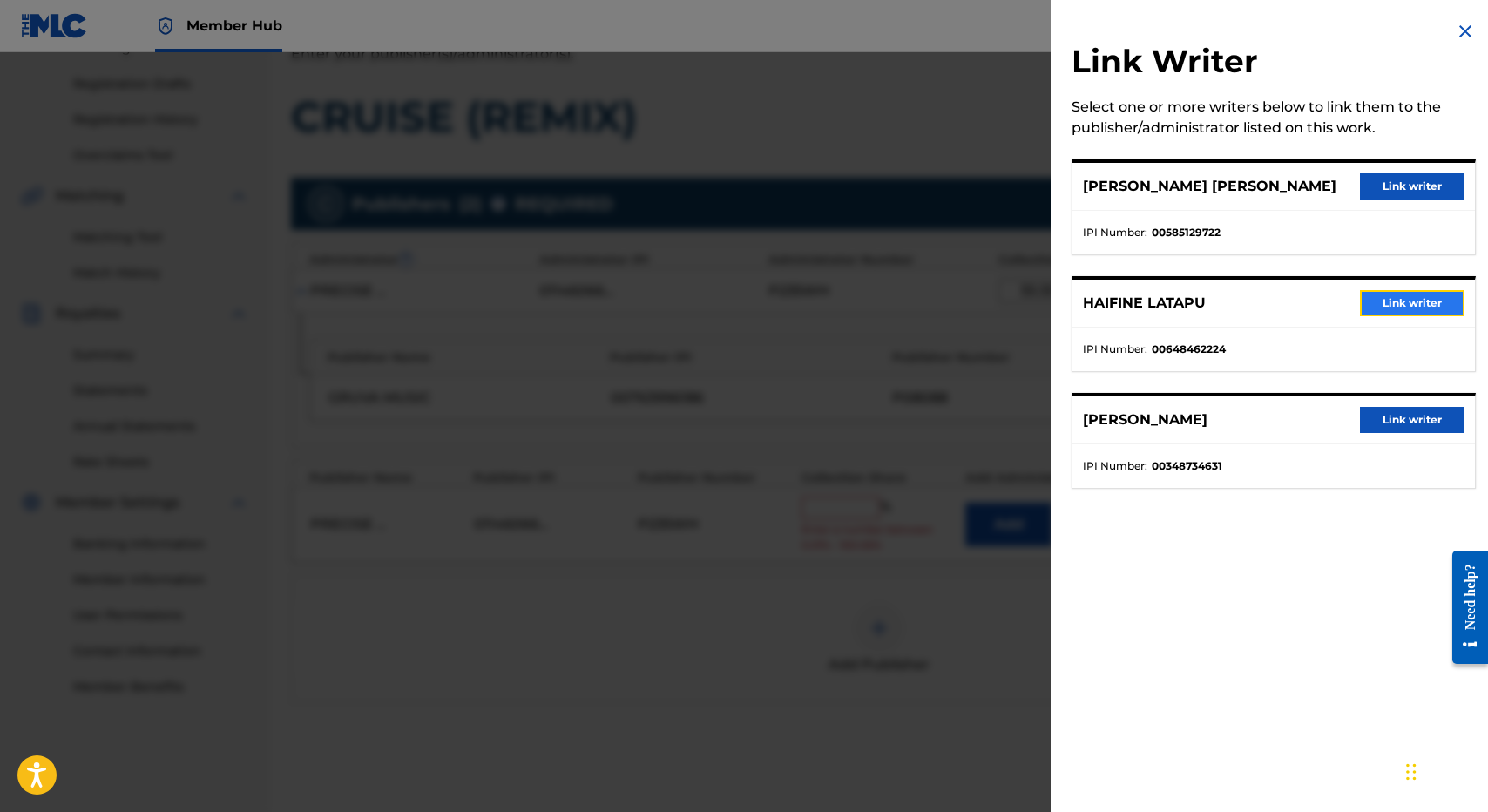
click at [1389, 309] on button "Link writer" at bounding box center [1412, 303] width 105 height 26
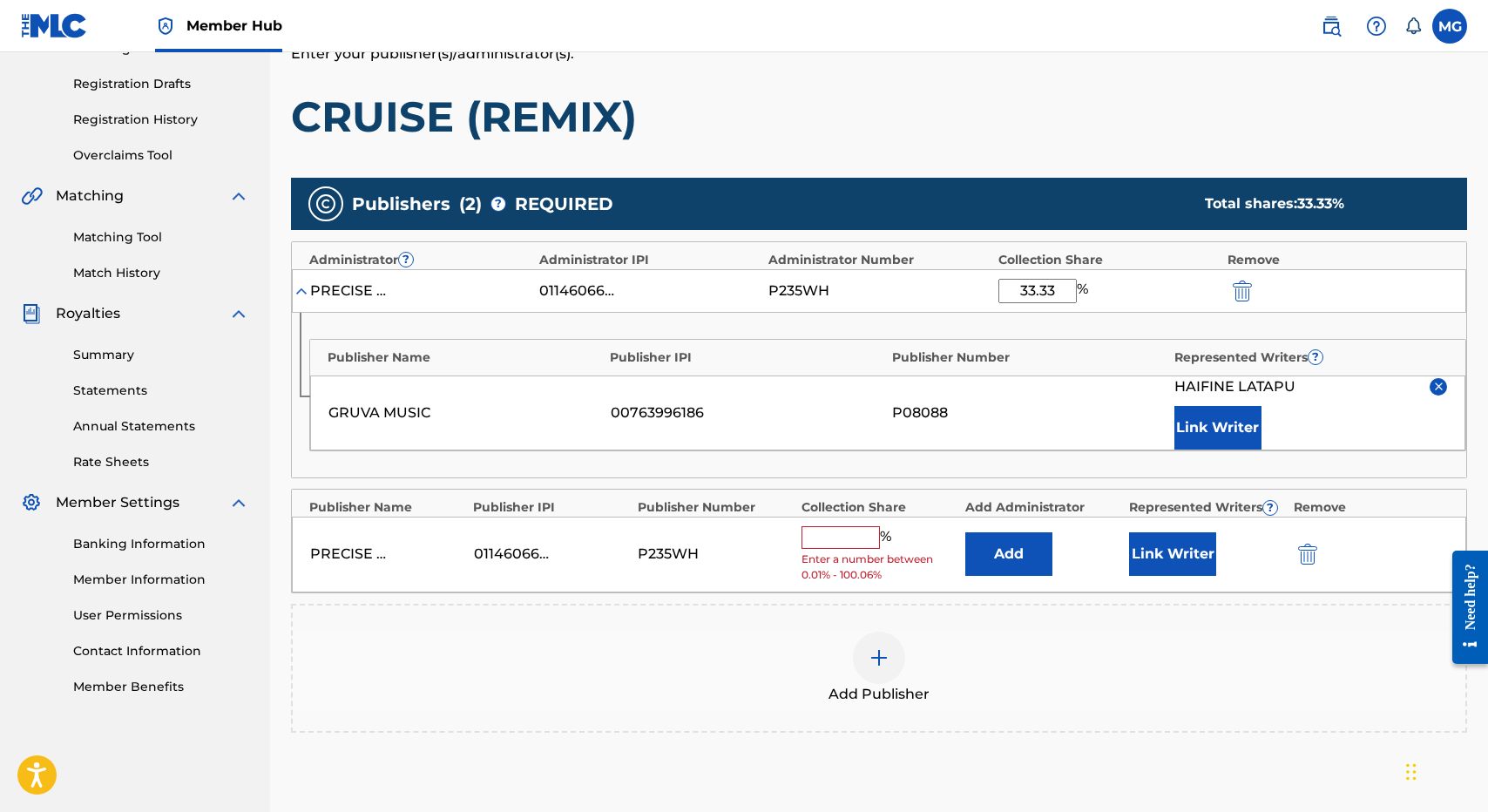
click at [925, 554] on span "Enter a number between 0.01% - 100.06%" at bounding box center [879, 567] width 155 height 32
click at [872, 545] on input "text" at bounding box center [840, 538] width 78 height 23
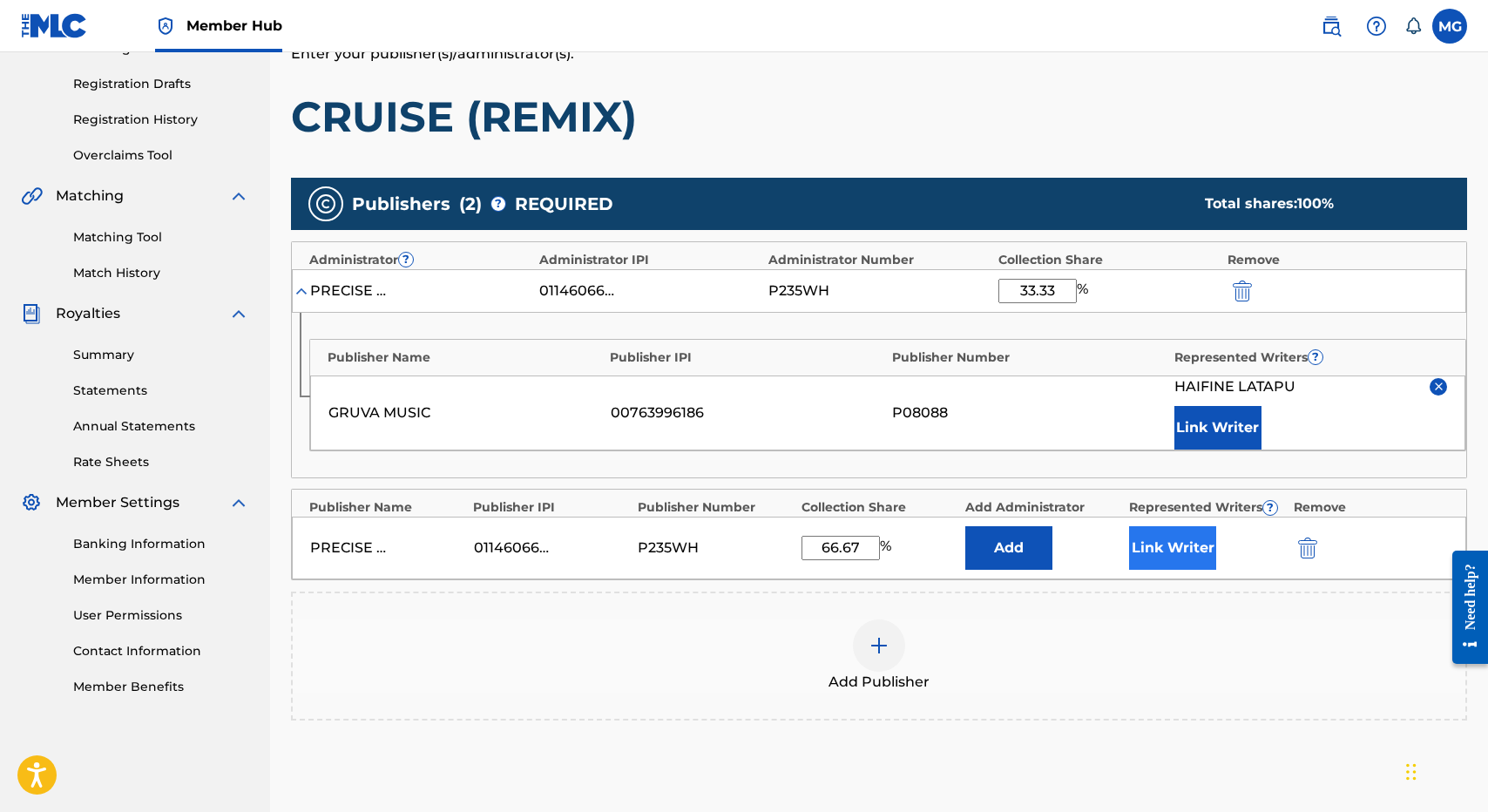
type input "66.67"
click at [1172, 542] on button "Link Writer" at bounding box center [1172, 548] width 87 height 44
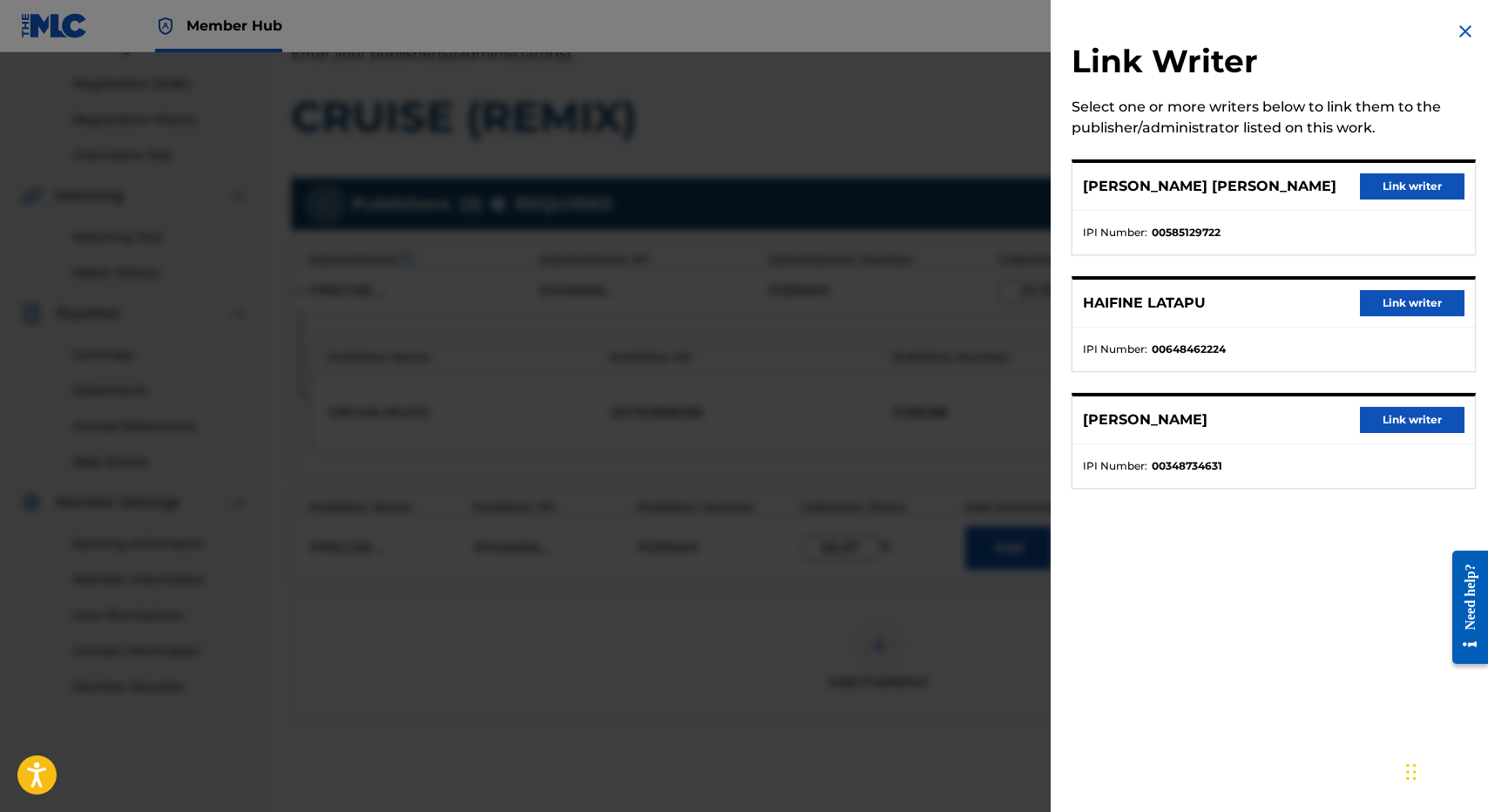
click at [1386, 167] on div "NORMAN JOHN RAYMOND BROWN Link writer" at bounding box center [1274, 186] width 403 height 48
click at [1386, 184] on button "Link writer" at bounding box center [1412, 186] width 105 height 26
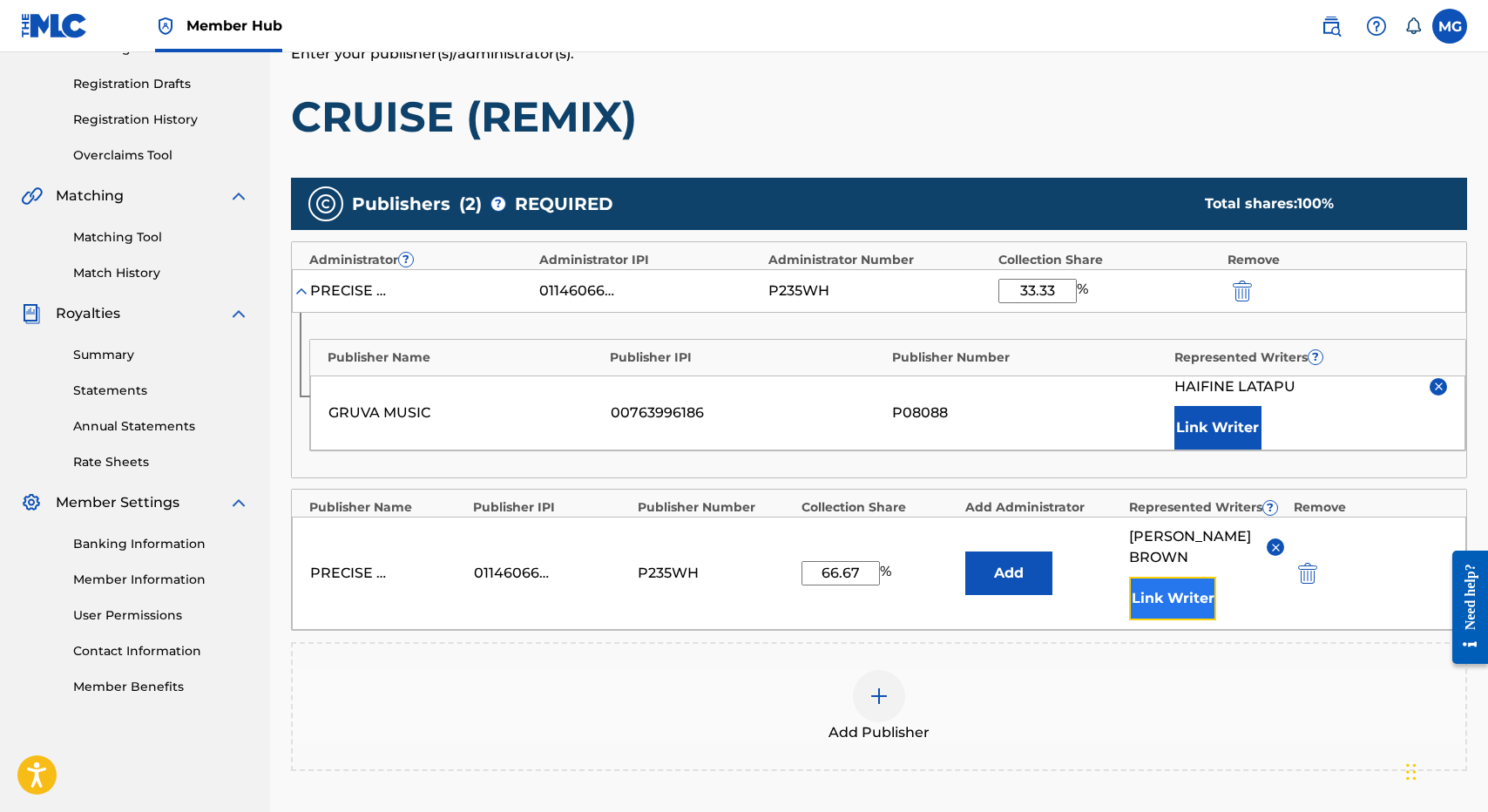
click at [1172, 605] on button "Link Writer" at bounding box center [1172, 598] width 87 height 44
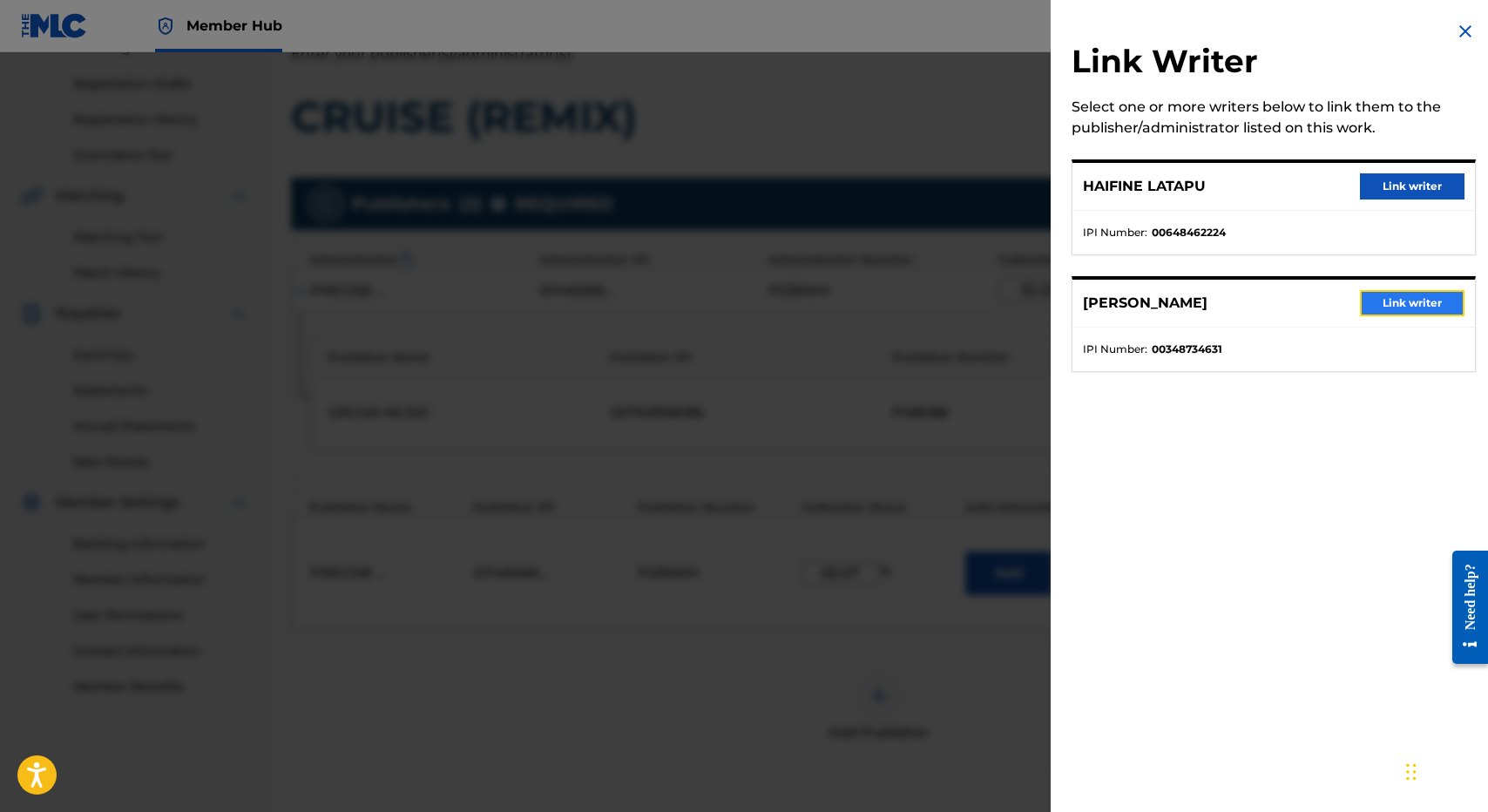
click at [1386, 301] on button "Link writer" at bounding box center [1412, 303] width 105 height 26
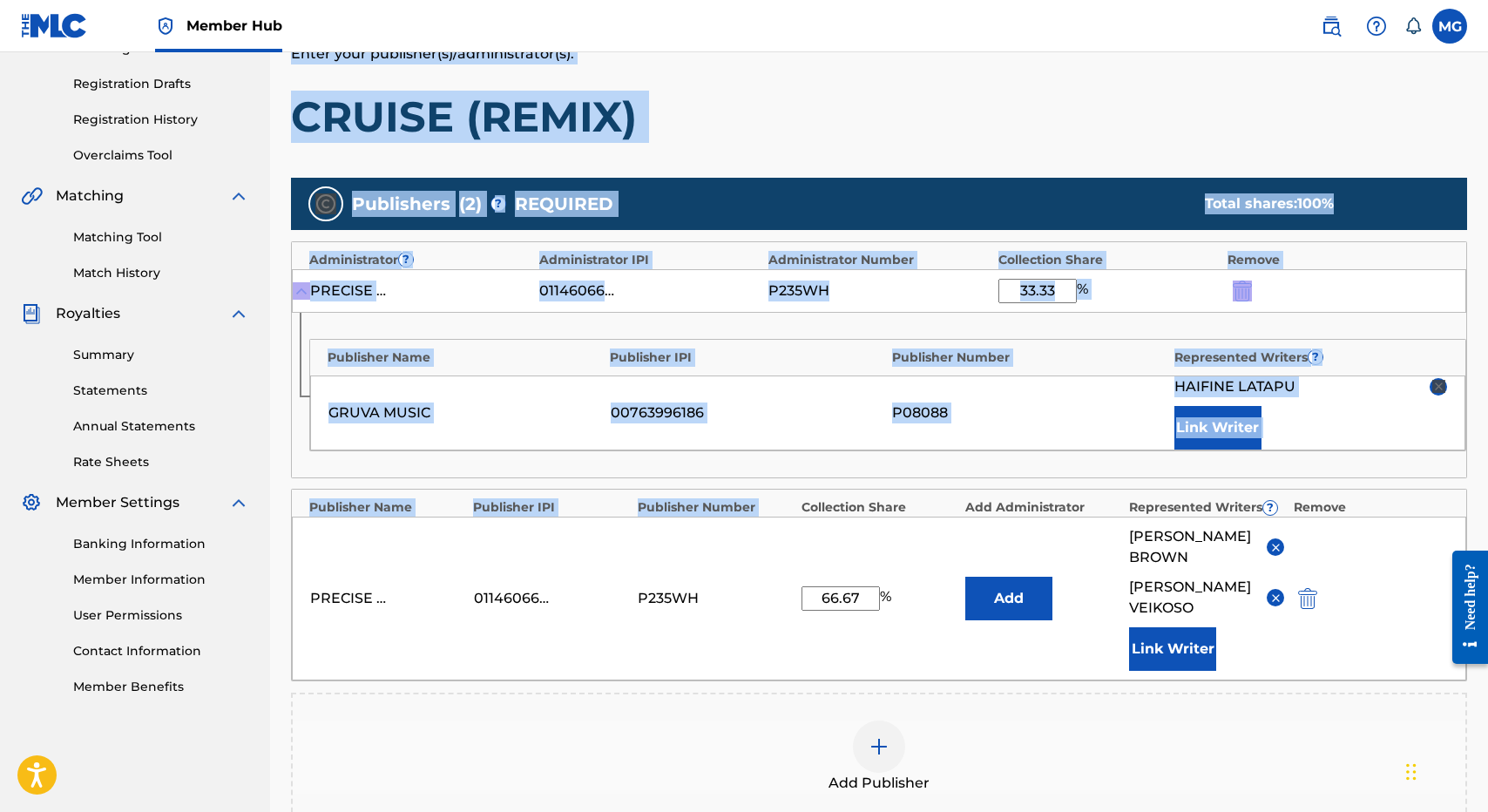
scroll to position [0, 0]
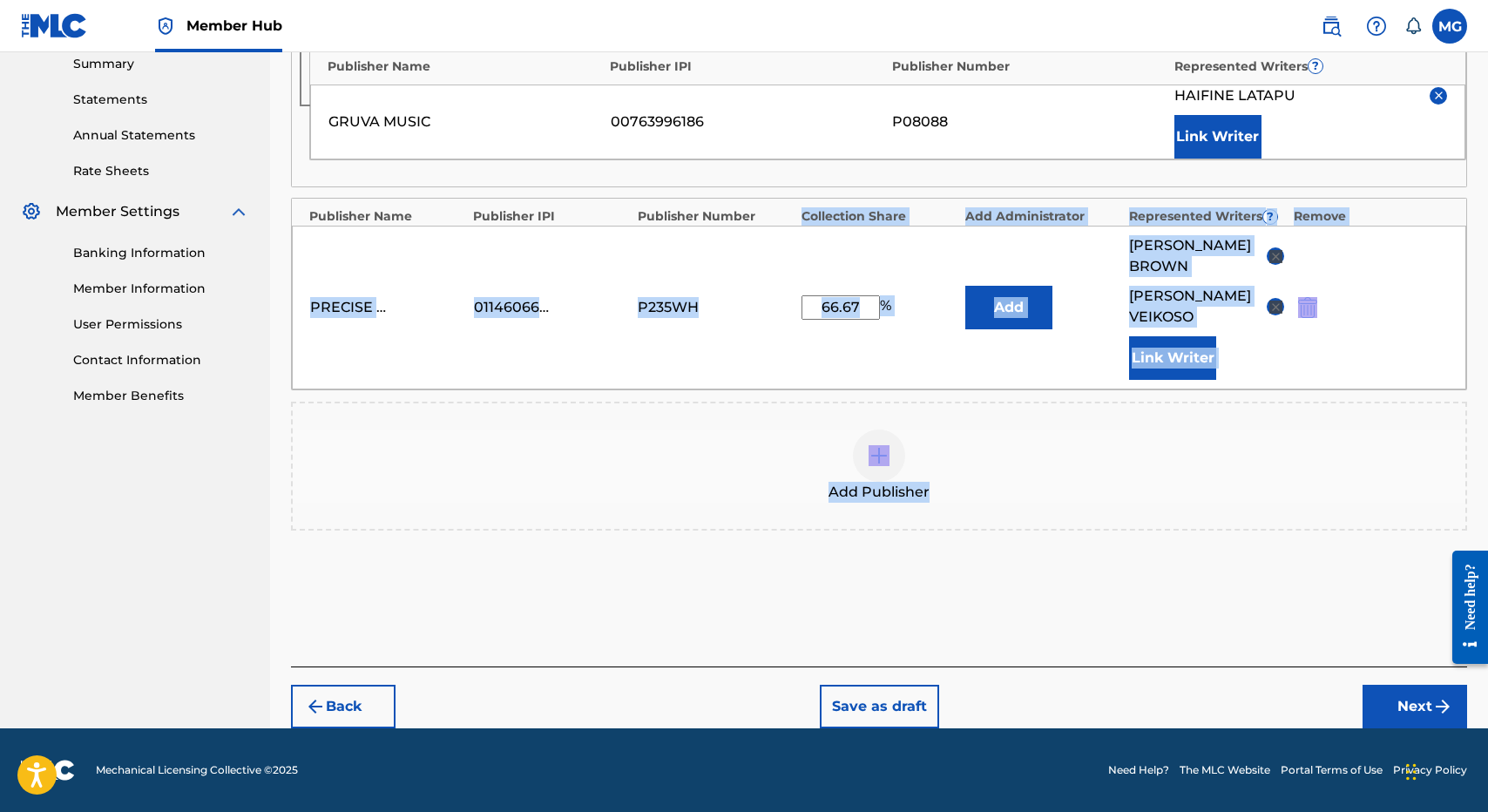
drag, startPoint x: 931, startPoint y: 486, endPoint x: 1194, endPoint y: 584, distance: 280.7
click at [1194, 584] on div "Publishers ( 2 ) ? REQUIRED Total shares: 100 % Administrator ? Administrator I…" at bounding box center [879, 234] width 1176 height 712
click at [1437, 725] on button "Next" at bounding box center [1414, 707] width 105 height 44
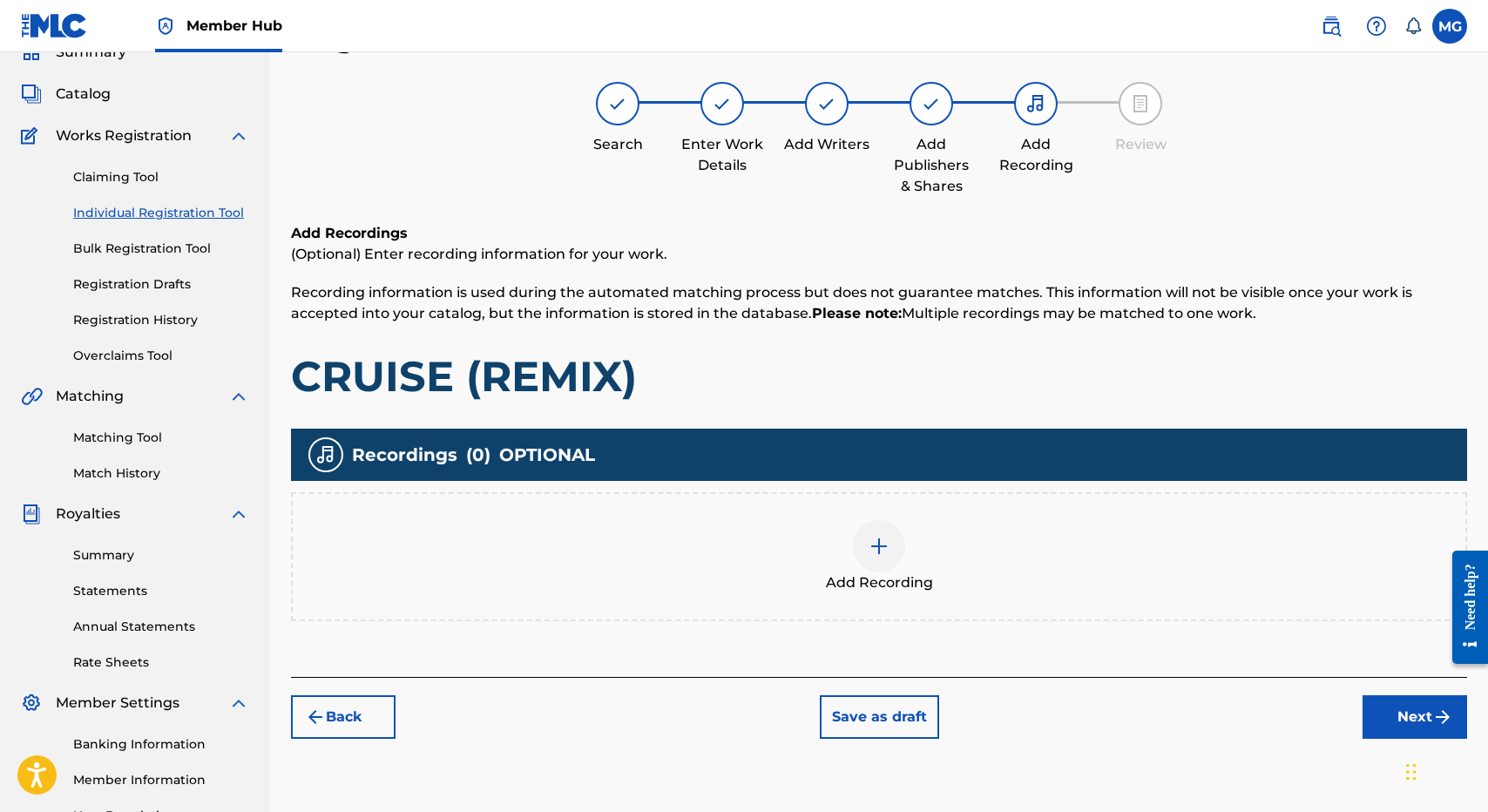
scroll to position [78, 0]
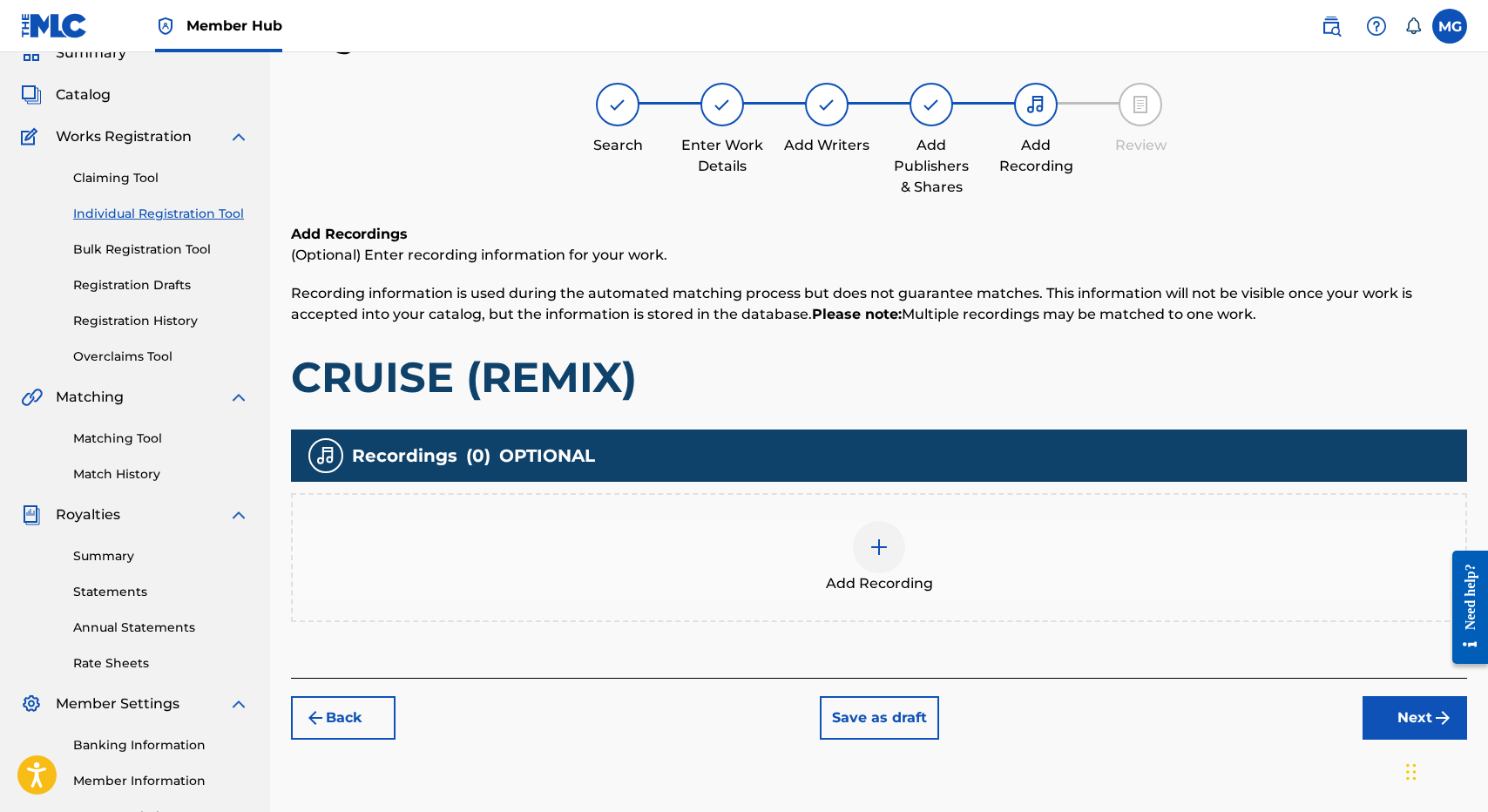
click at [781, 599] on div "Add Recording" at bounding box center [879, 557] width 1176 height 129
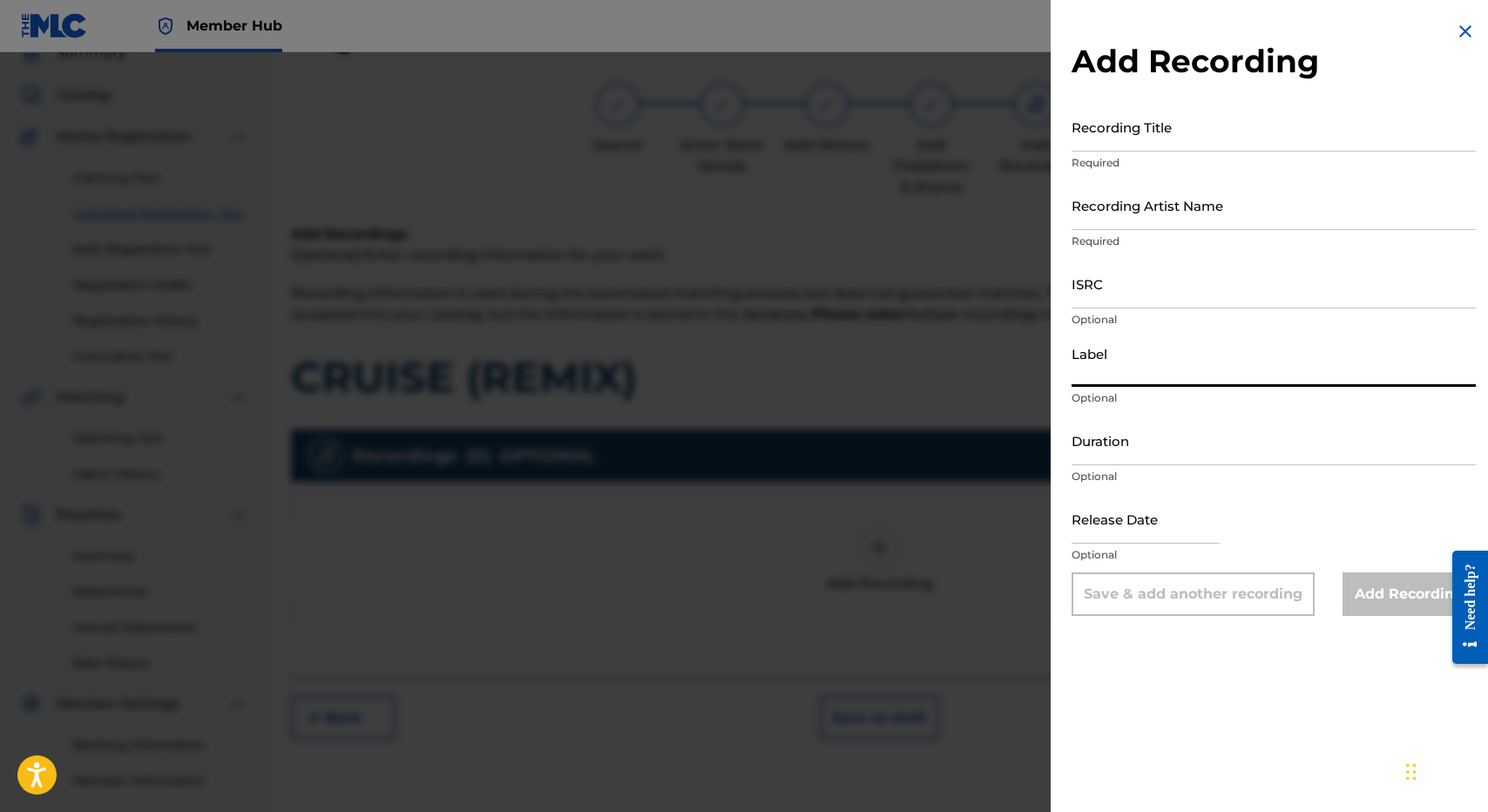
click at [1167, 352] on input "Label" at bounding box center [1274, 362] width 404 height 49
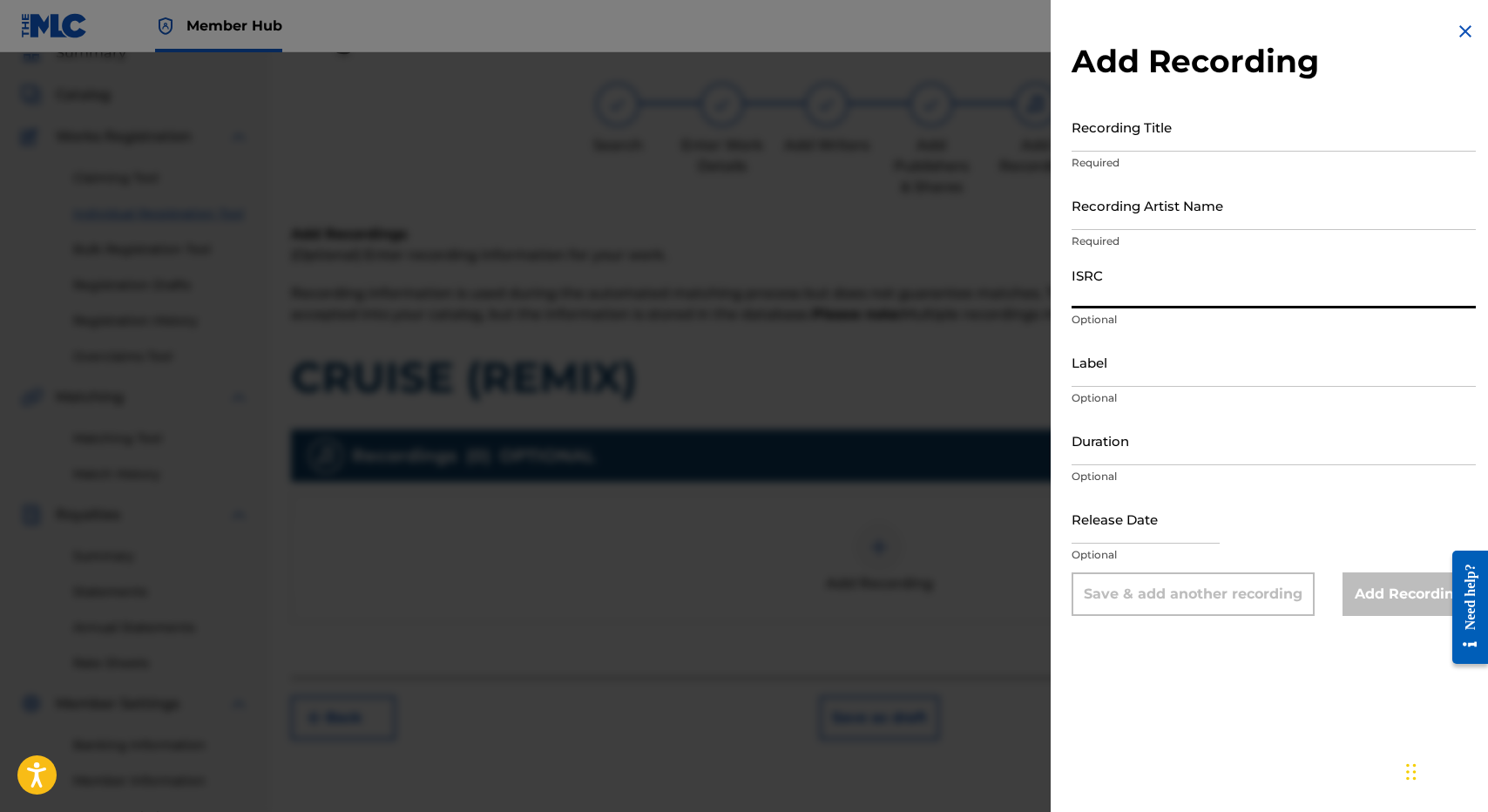
click at [1167, 279] on input "ISRC" at bounding box center [1274, 283] width 404 height 49
paste input "NZPB12501923"
type input "NZPB12501923"
click at [1168, 132] on input "Recording Title" at bounding box center [1274, 127] width 404 height 49
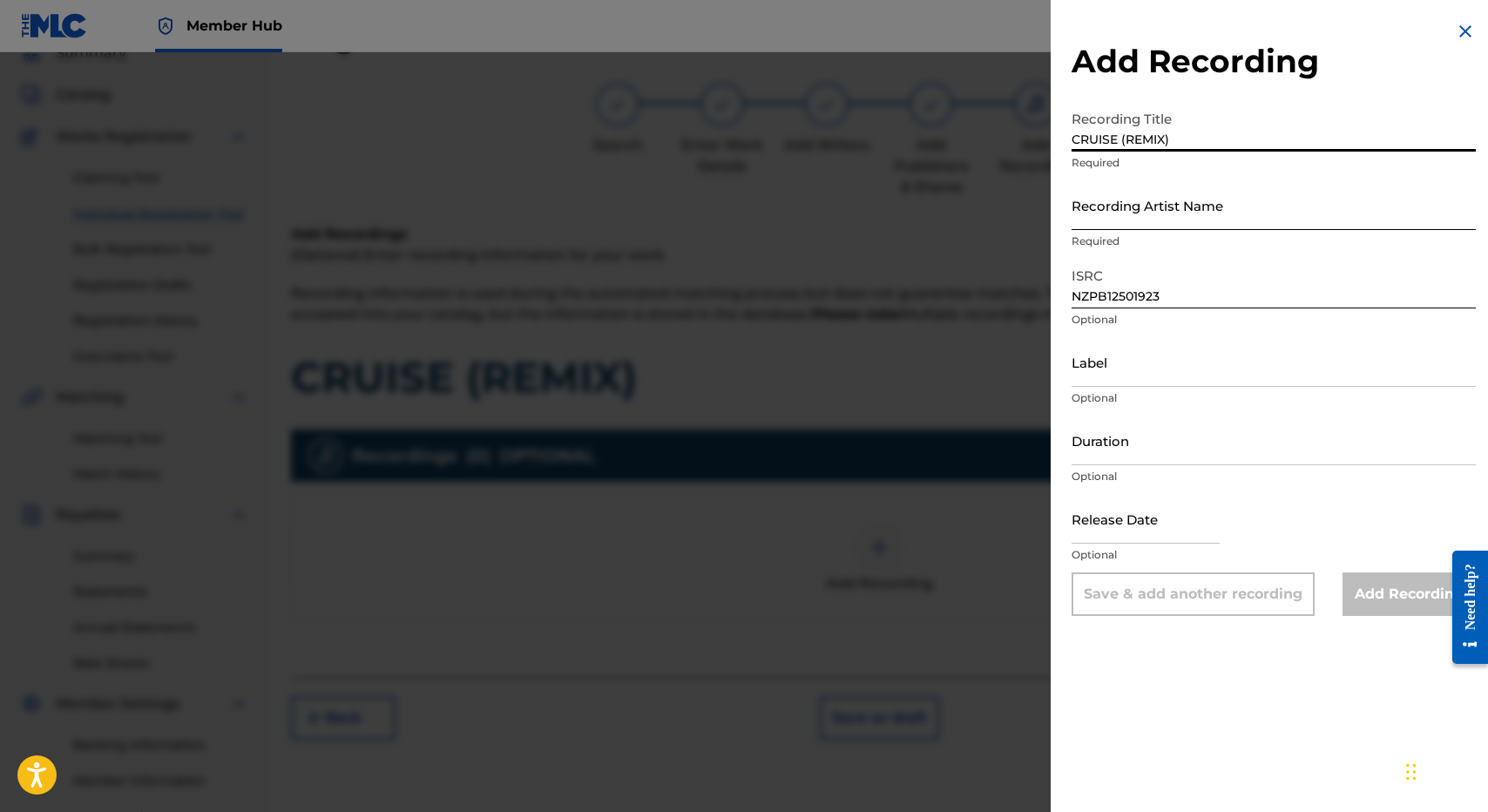
type input "CRUISE (REMIX)"
click at [1175, 223] on input "Recording Artist Name" at bounding box center [1274, 205] width 404 height 49
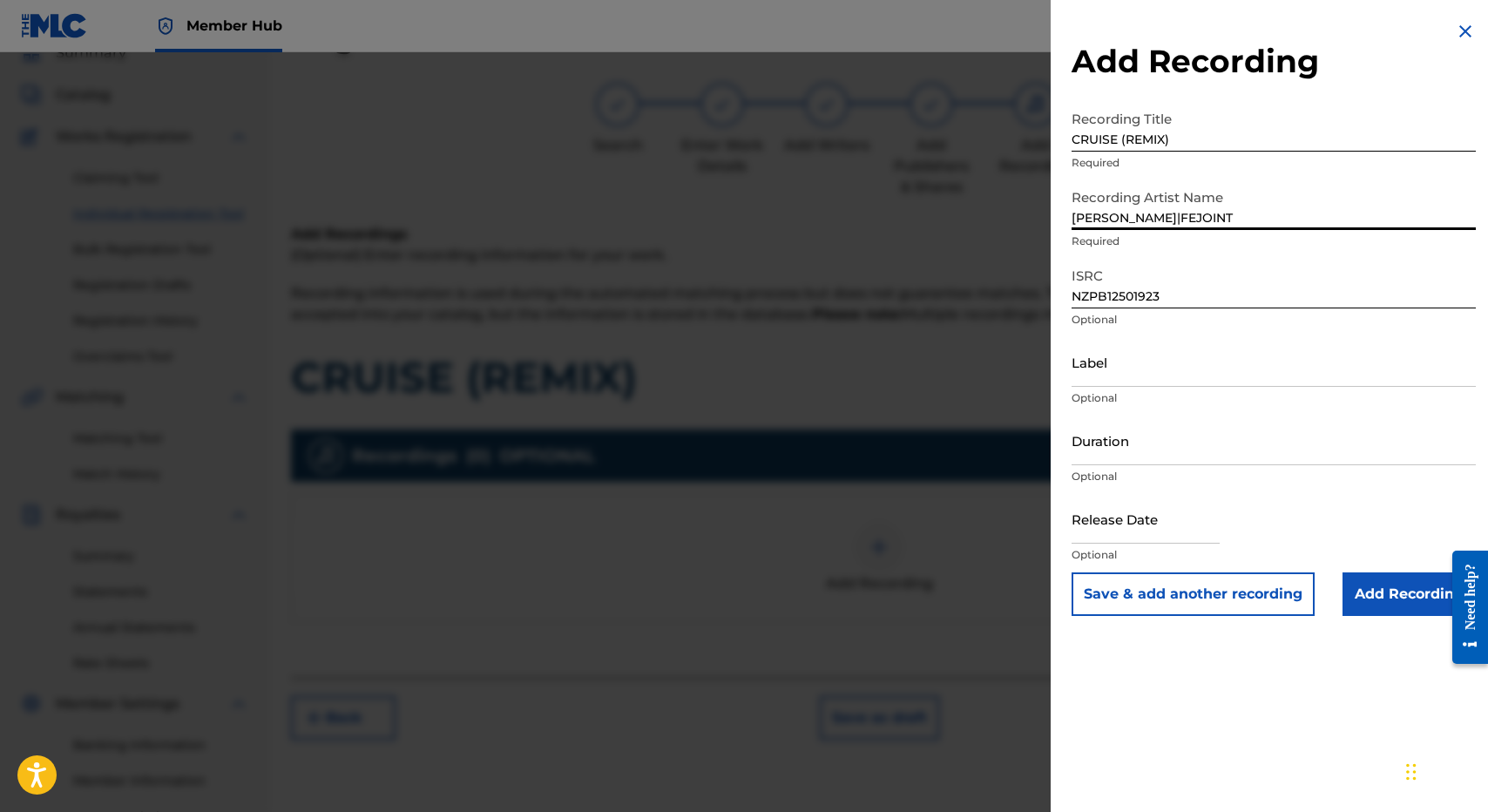
click at [1192, 215] on input "LOMEZ BROWN|FEJOINT" at bounding box center [1274, 205] width 404 height 49
type input "LOMEZ BROWN|FINN GRUVA|FIJI"
click at [1215, 359] on input "Label" at bounding box center [1274, 362] width 404 height 49
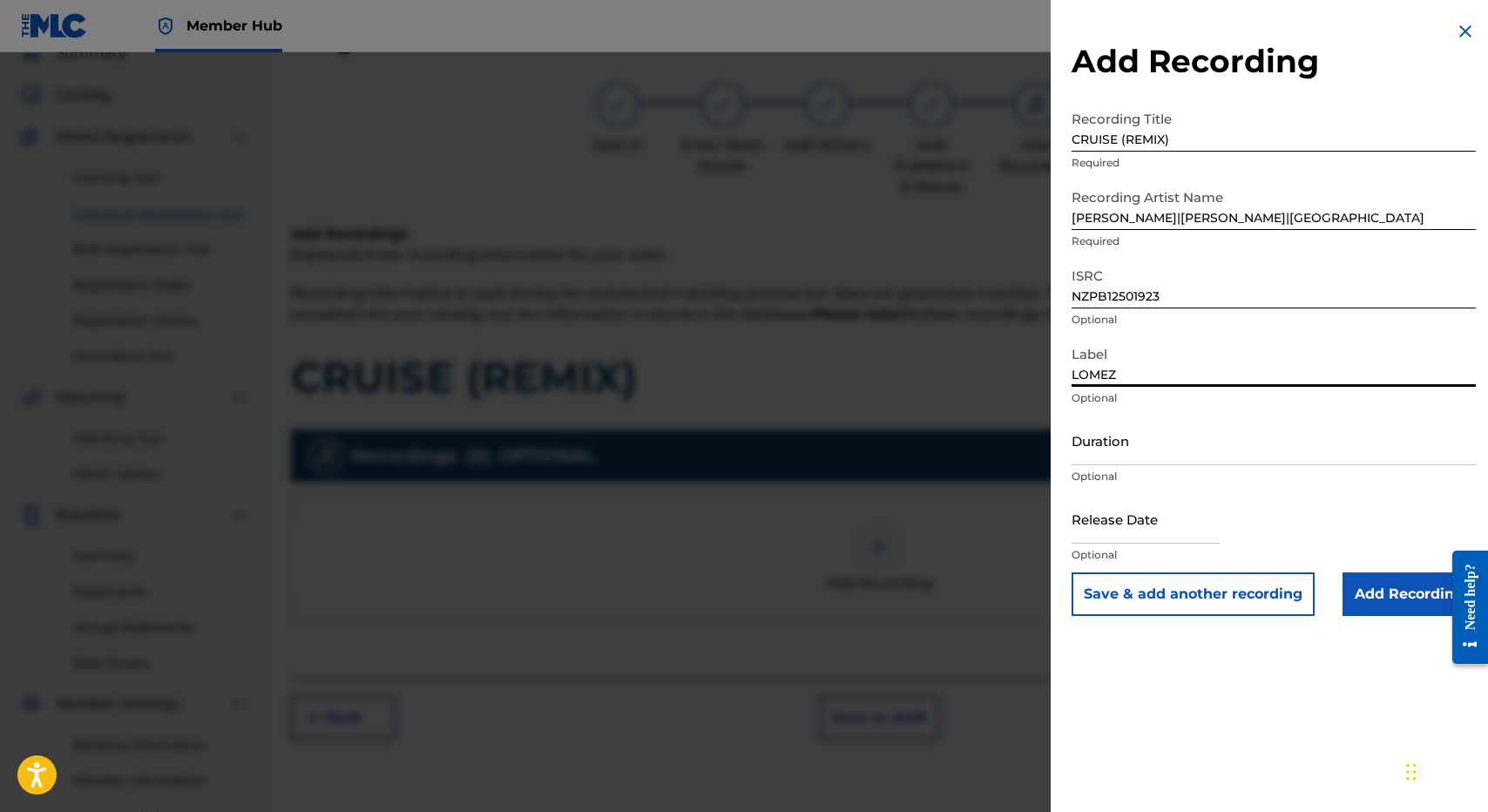
type input "LOMEZ BROWN MUSIC LIMITED"
click at [1194, 448] on input "Duration" at bounding box center [1274, 440] width 404 height 49
click at [1140, 518] on input "text" at bounding box center [1145, 518] width 149 height 49
select select "8"
select select "2025"
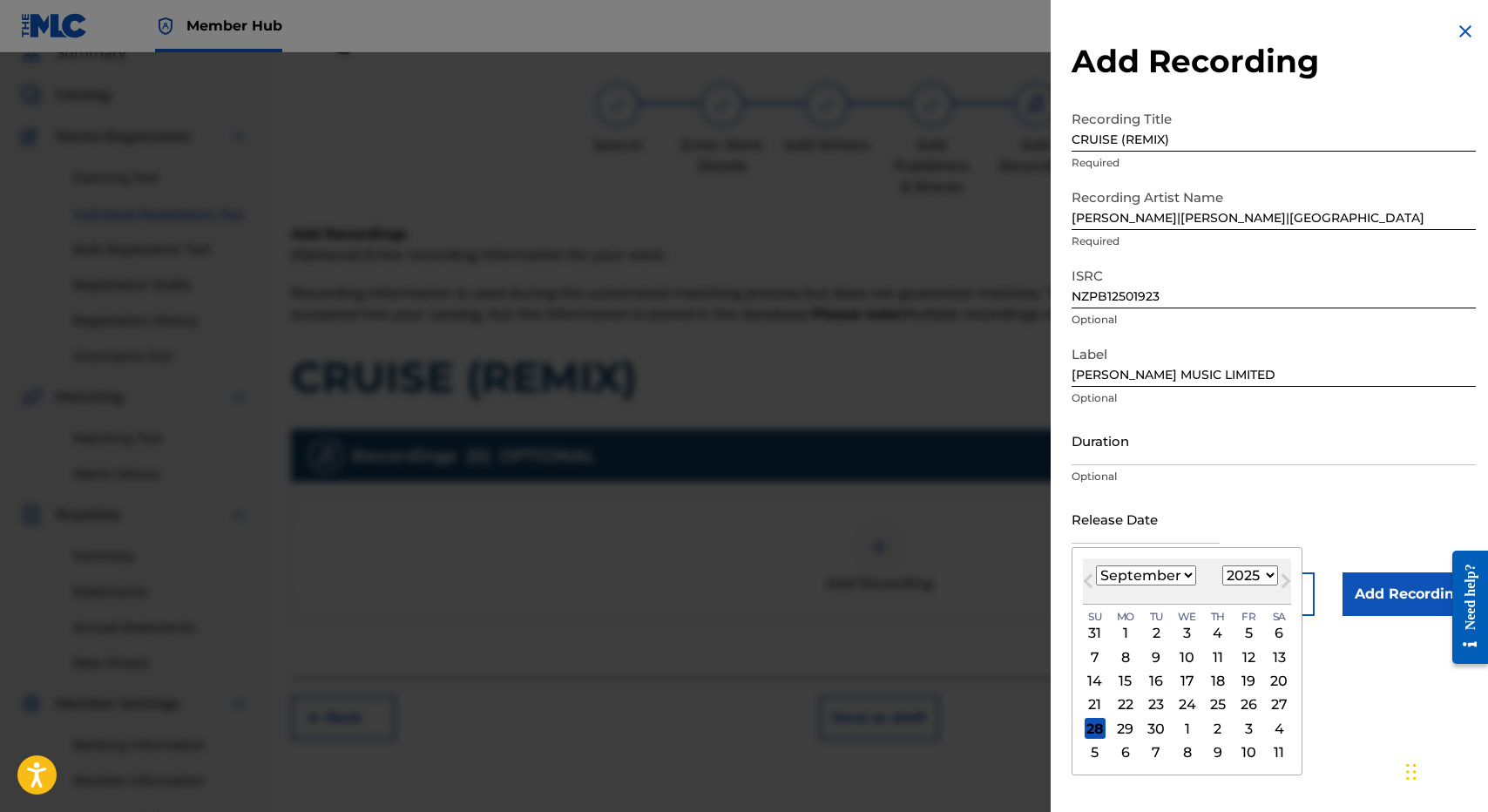
click at [1110, 575] on select "January February March April May June July August September October November De…" at bounding box center [1146, 575] width 100 height 20
select select "9"
click at [1096, 565] on select "January February March April May June July August September October November De…" at bounding box center [1146, 575] width 100 height 20
click at [1250, 637] on div "3" at bounding box center [1248, 634] width 21 height 21
type input "October 3 2025"
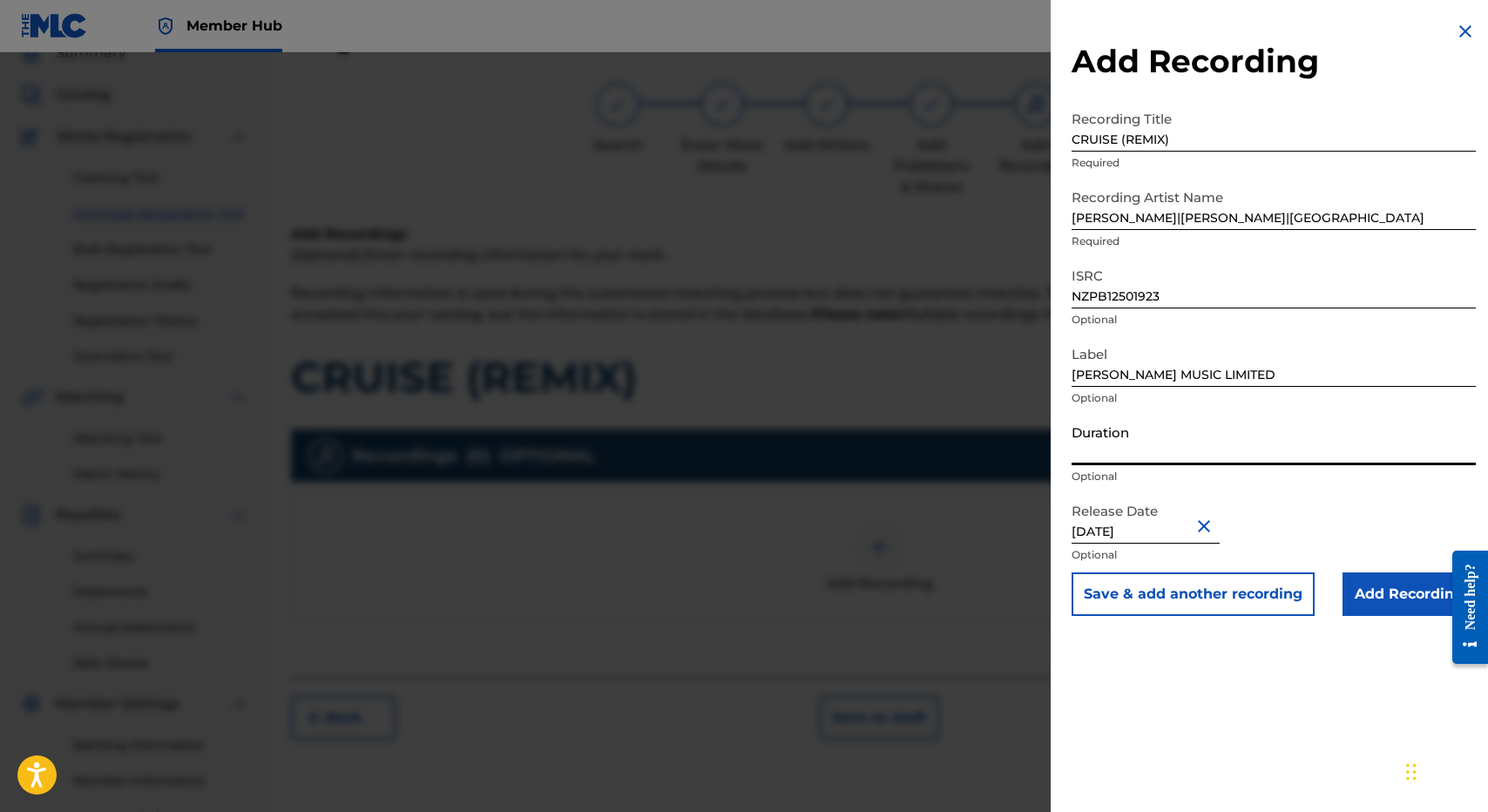
click at [1186, 453] on input "Duration" at bounding box center [1274, 440] width 404 height 49
type input "04:32"
click at [1374, 598] on input "Add Recording" at bounding box center [1409, 594] width 134 height 44
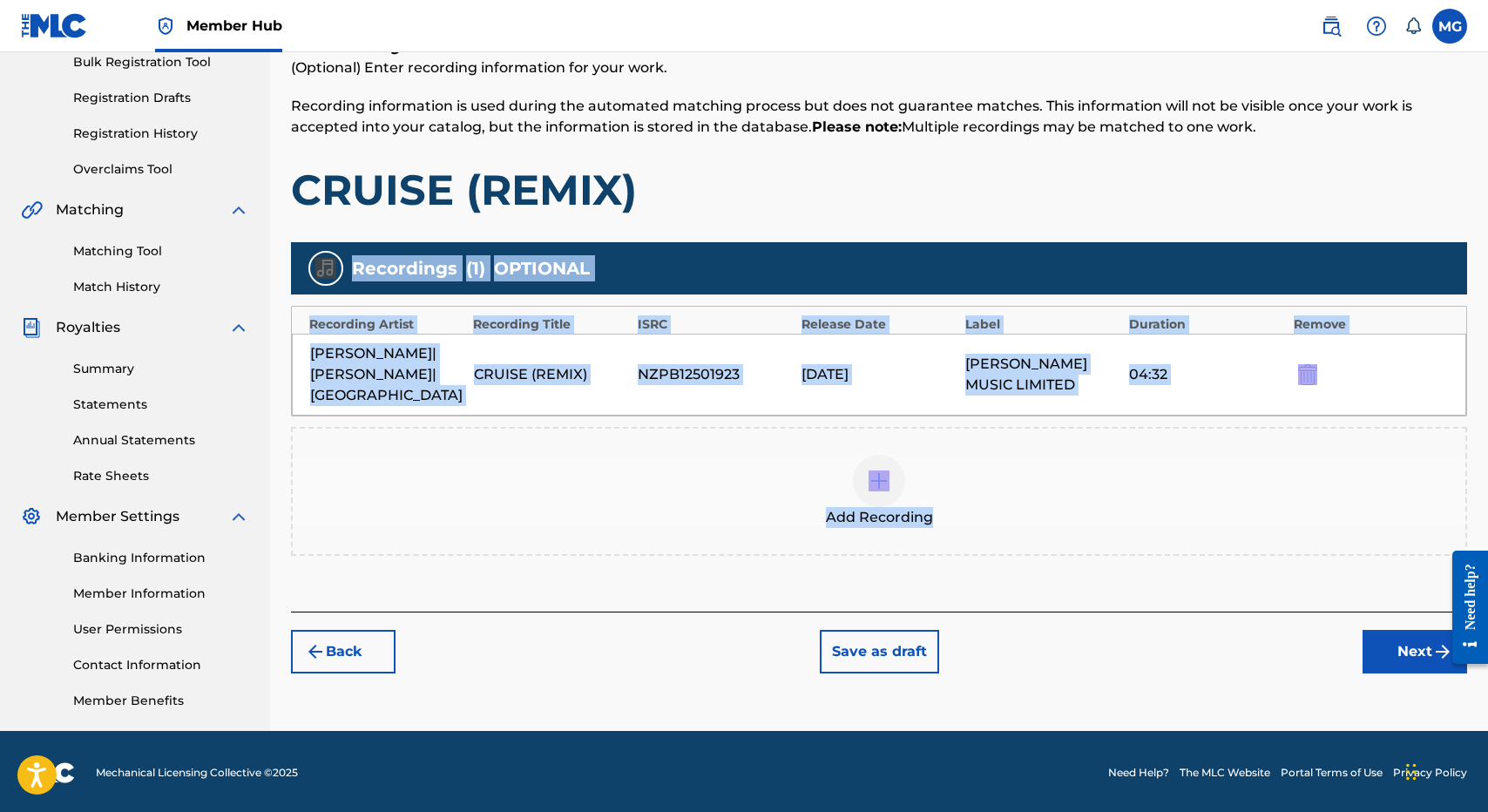
drag, startPoint x: 1140, startPoint y: 396, endPoint x: 1238, endPoint y: 584, distance: 212.0
click at [1234, 569] on div "Add Recordings (Optional) Enter recording information for your work. Recording …" at bounding box center [879, 324] width 1176 height 575
click at [1368, 630] on button "Next" at bounding box center [1414, 652] width 105 height 44
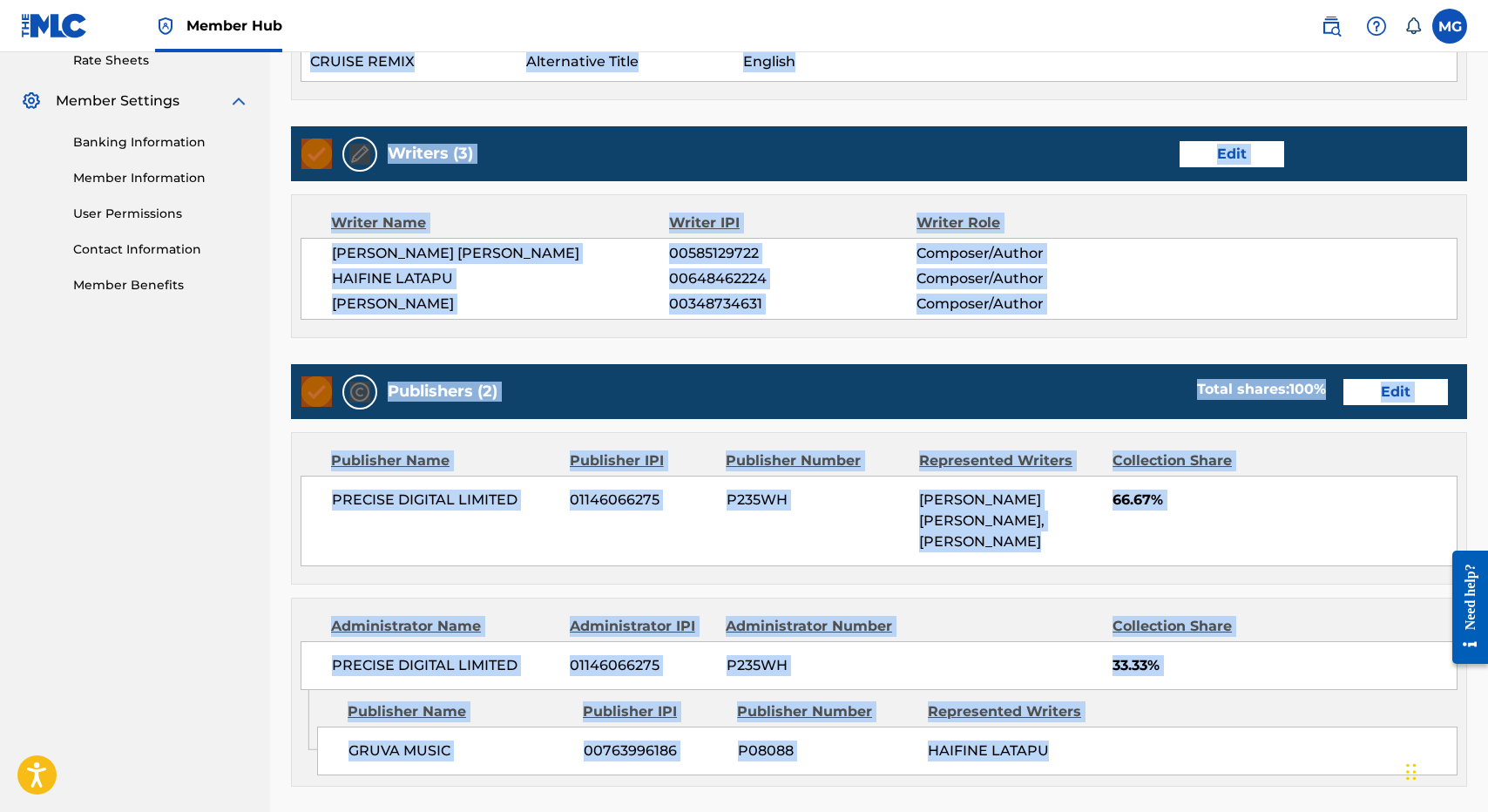
scroll to position [815, 0]
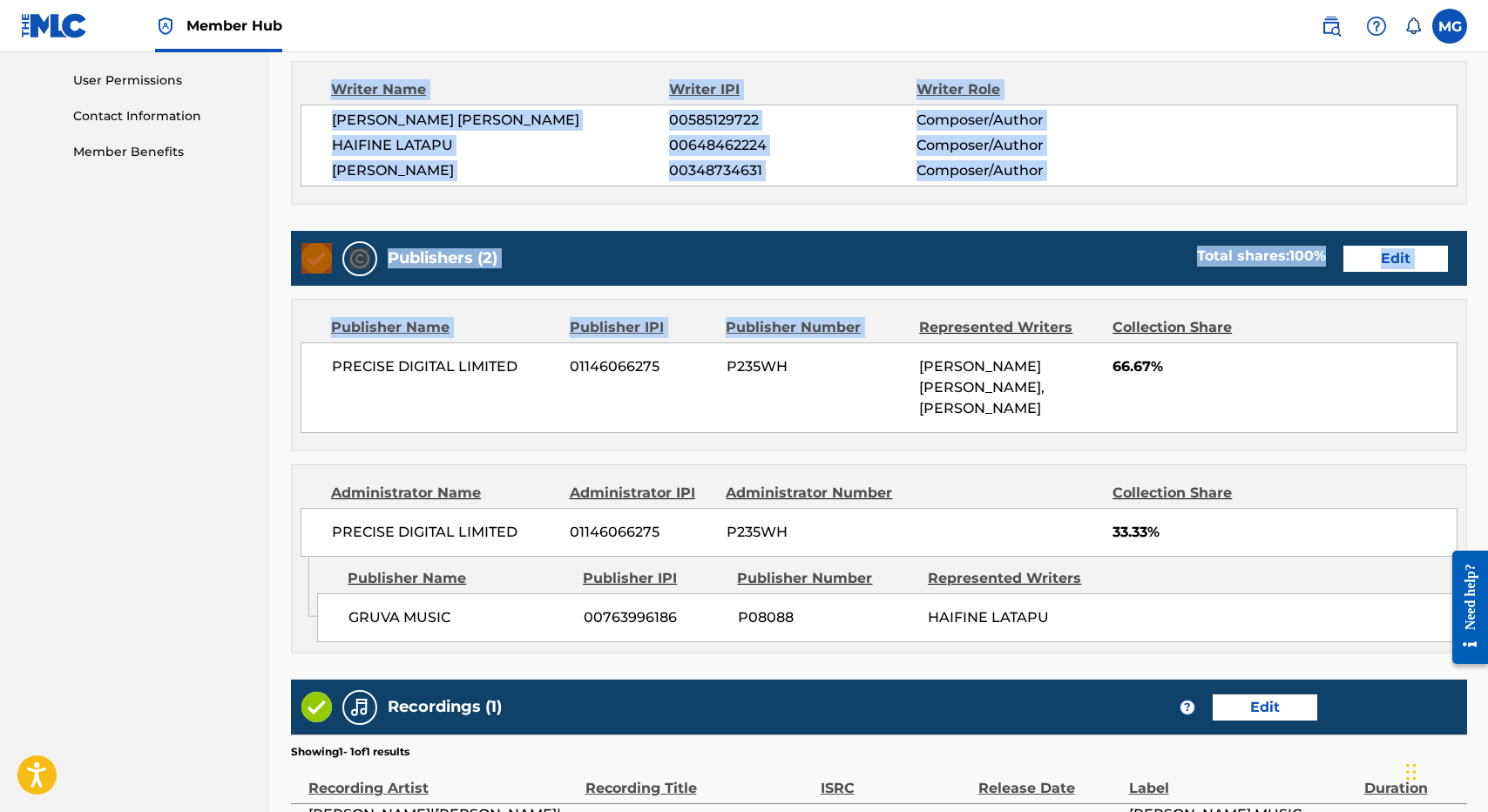
drag, startPoint x: 1092, startPoint y: 328, endPoint x: 1069, endPoint y: 296, distance: 39.4
click at [1069, 296] on div "Register Work Search Enter Work Details Add Writers Add Publishers & Shares Add…" at bounding box center [879, 108] width 1176 height 1654
click at [1069, 296] on div "Publishers (2) Total shares: 100 % Edit Publisher Name Publisher IPI Publisher …" at bounding box center [879, 442] width 1176 height 423
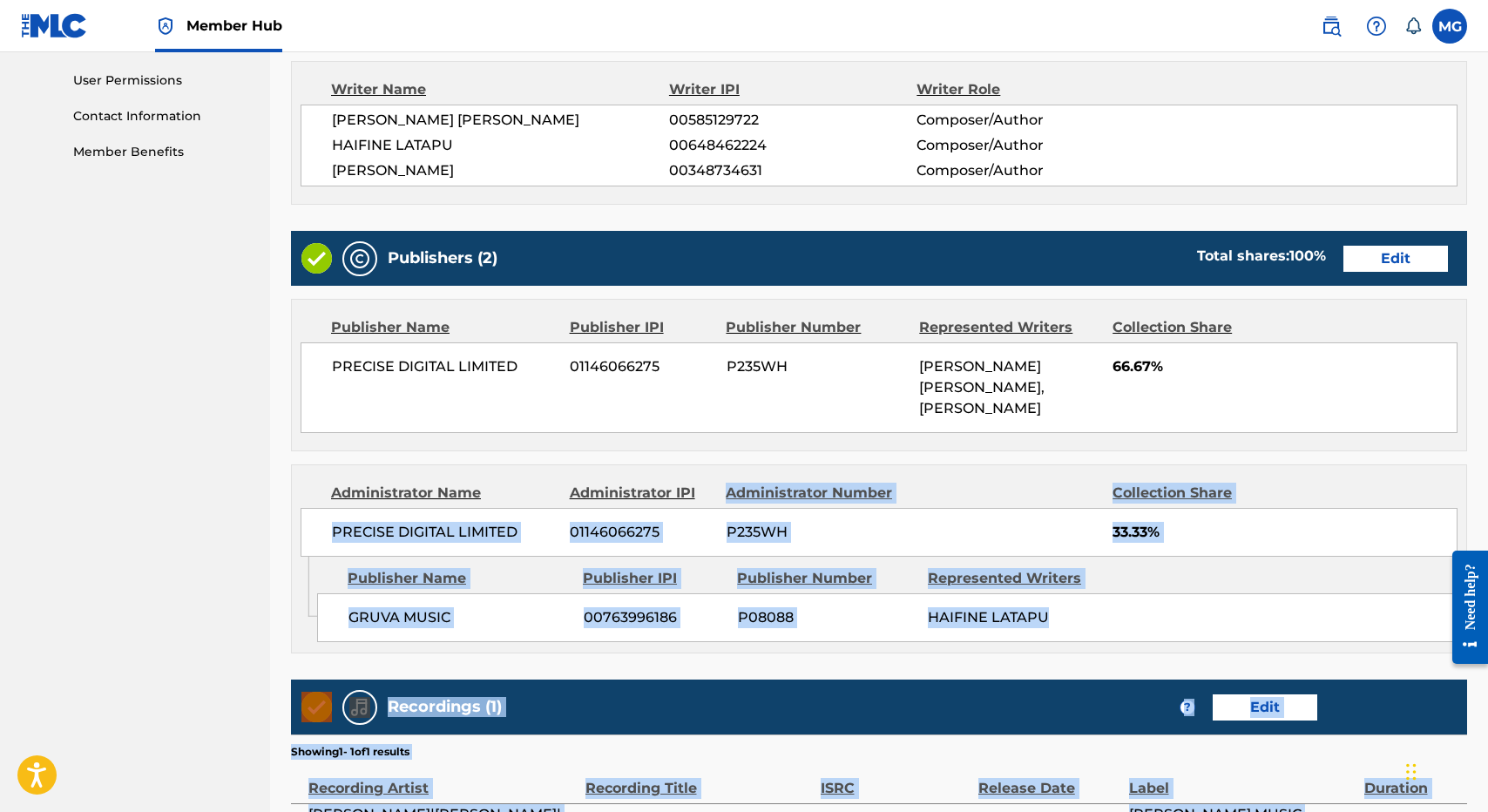
scroll to position [1039, 0]
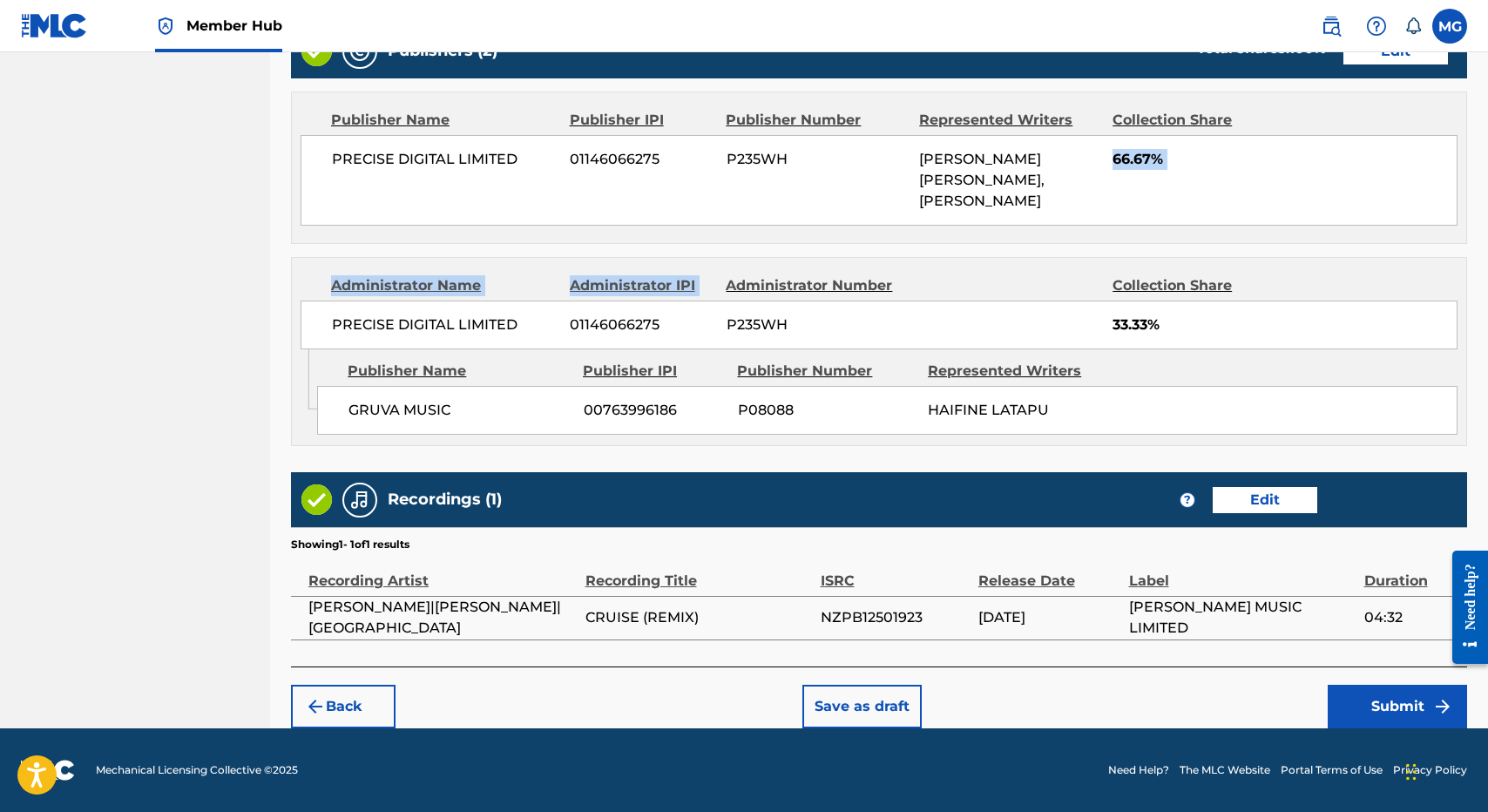
drag, startPoint x: 998, startPoint y: 492, endPoint x: 1010, endPoint y: 224, distance: 268.3
click at [1010, 224] on div "Publishers (2) Total shares: 100 % Edit Publisher Name Publisher IPI Publisher …" at bounding box center [879, 235] width 1176 height 423
click at [1010, 225] on div "PRECISE DIGITAL LIMITED 01146066275 P235WH NORMAN JOHN RAYMOND BROWN, GEORGE BR…" at bounding box center [879, 180] width 1157 height 91
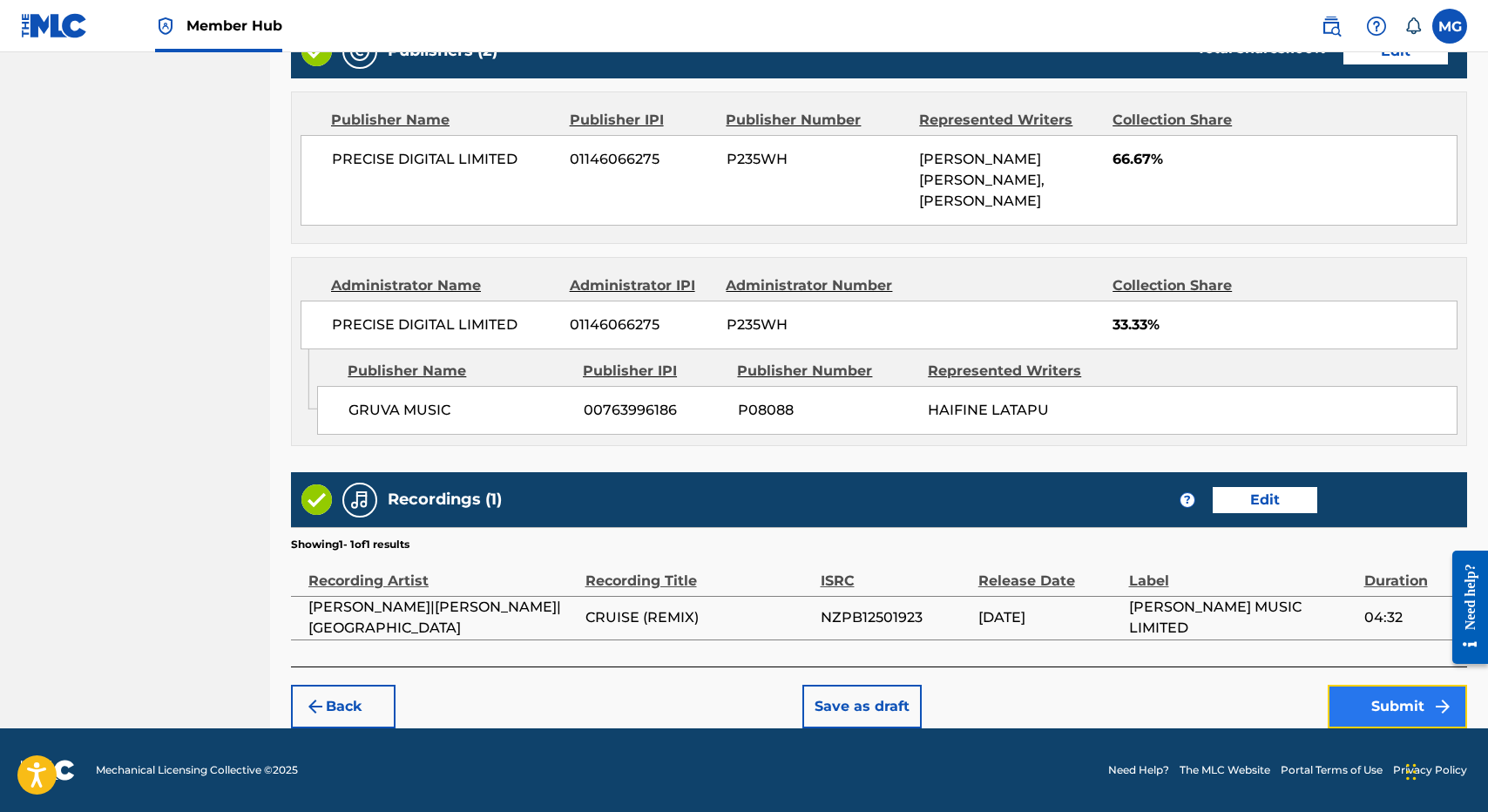
click at [1357, 689] on button "Submit" at bounding box center [1397, 707] width 140 height 44
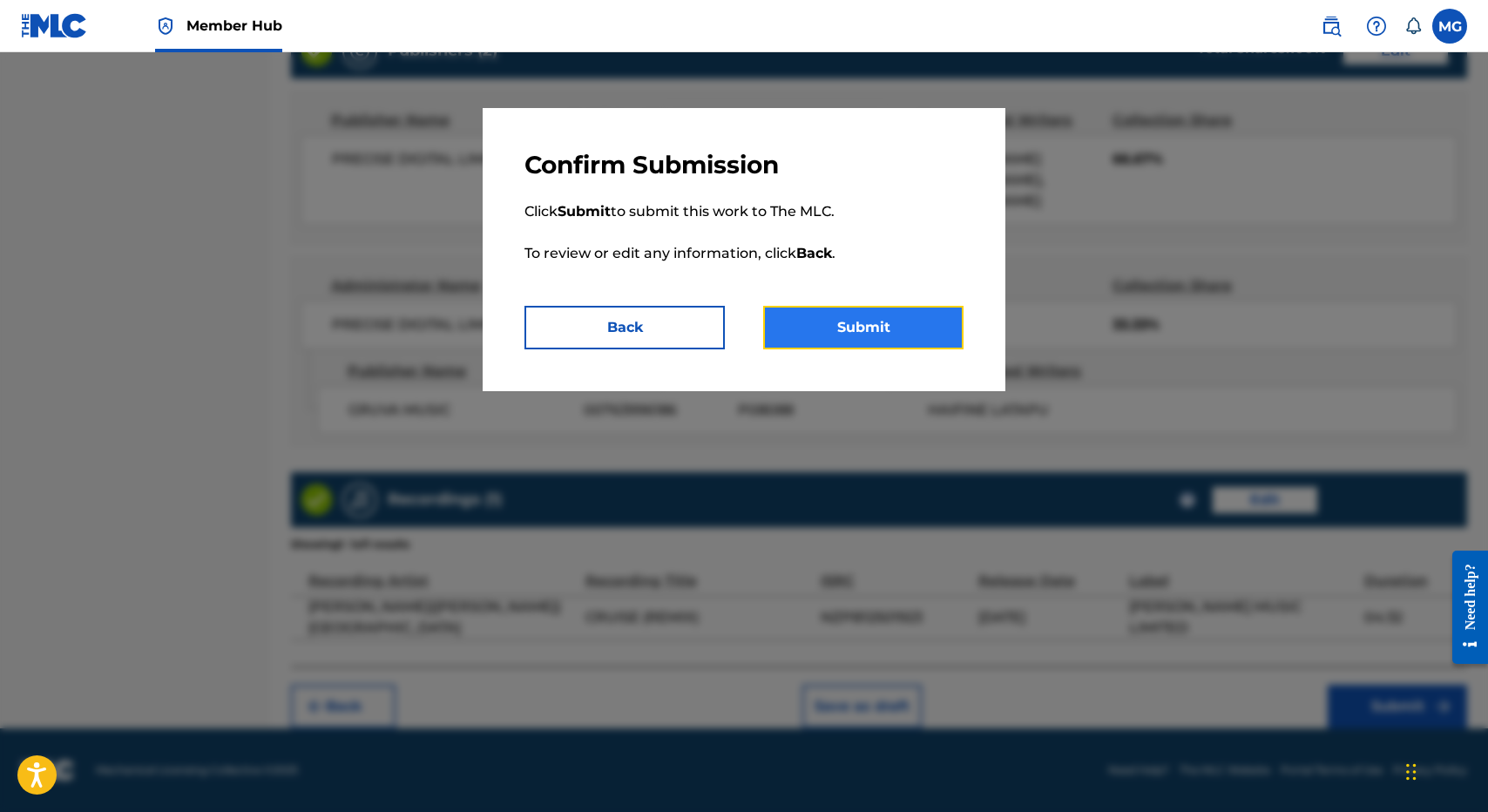
click at [952, 337] on button "Submit" at bounding box center [863, 328] width 200 height 44
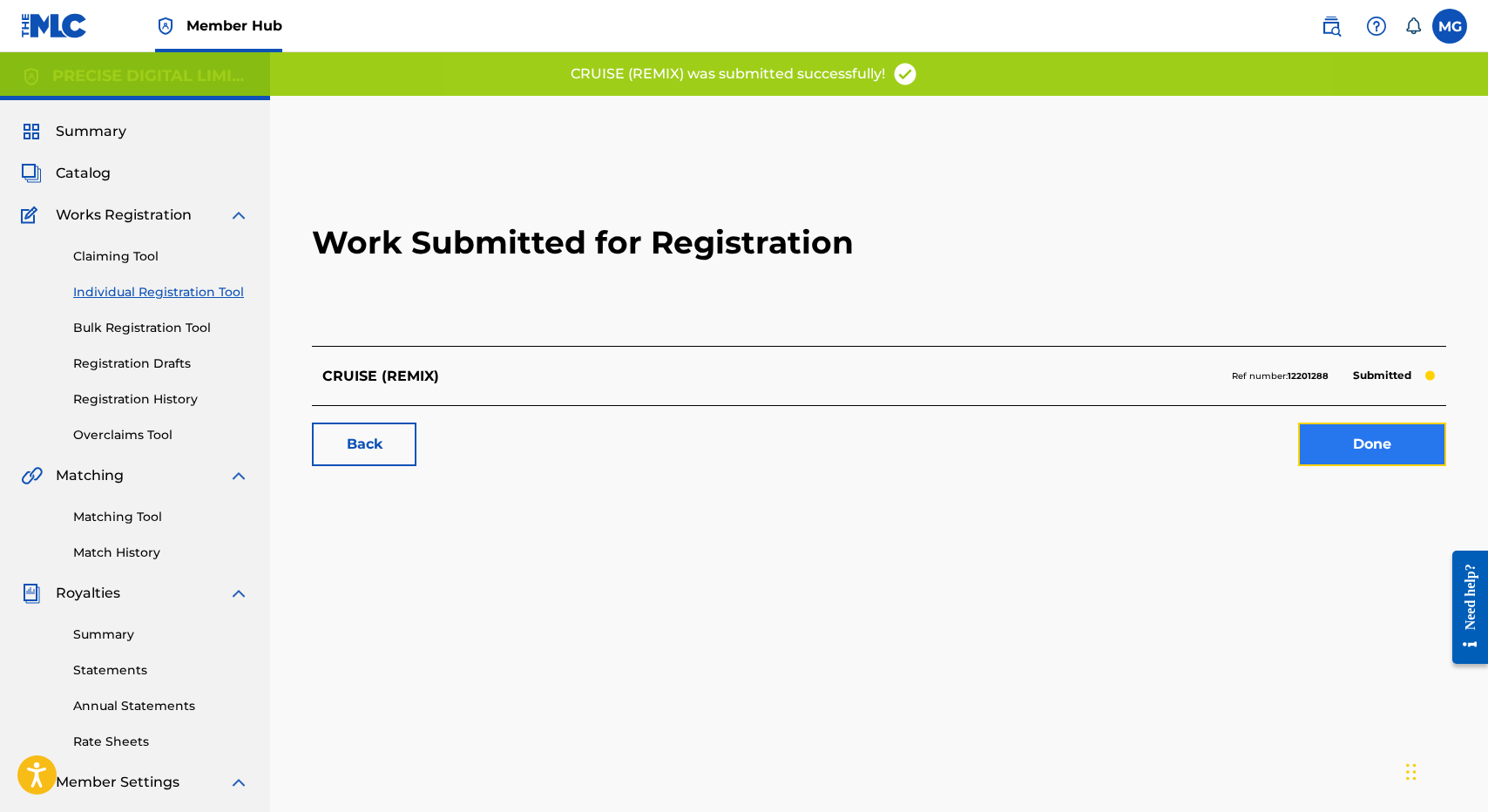
click at [1339, 452] on link "Done" at bounding box center [1372, 445] width 149 height 44
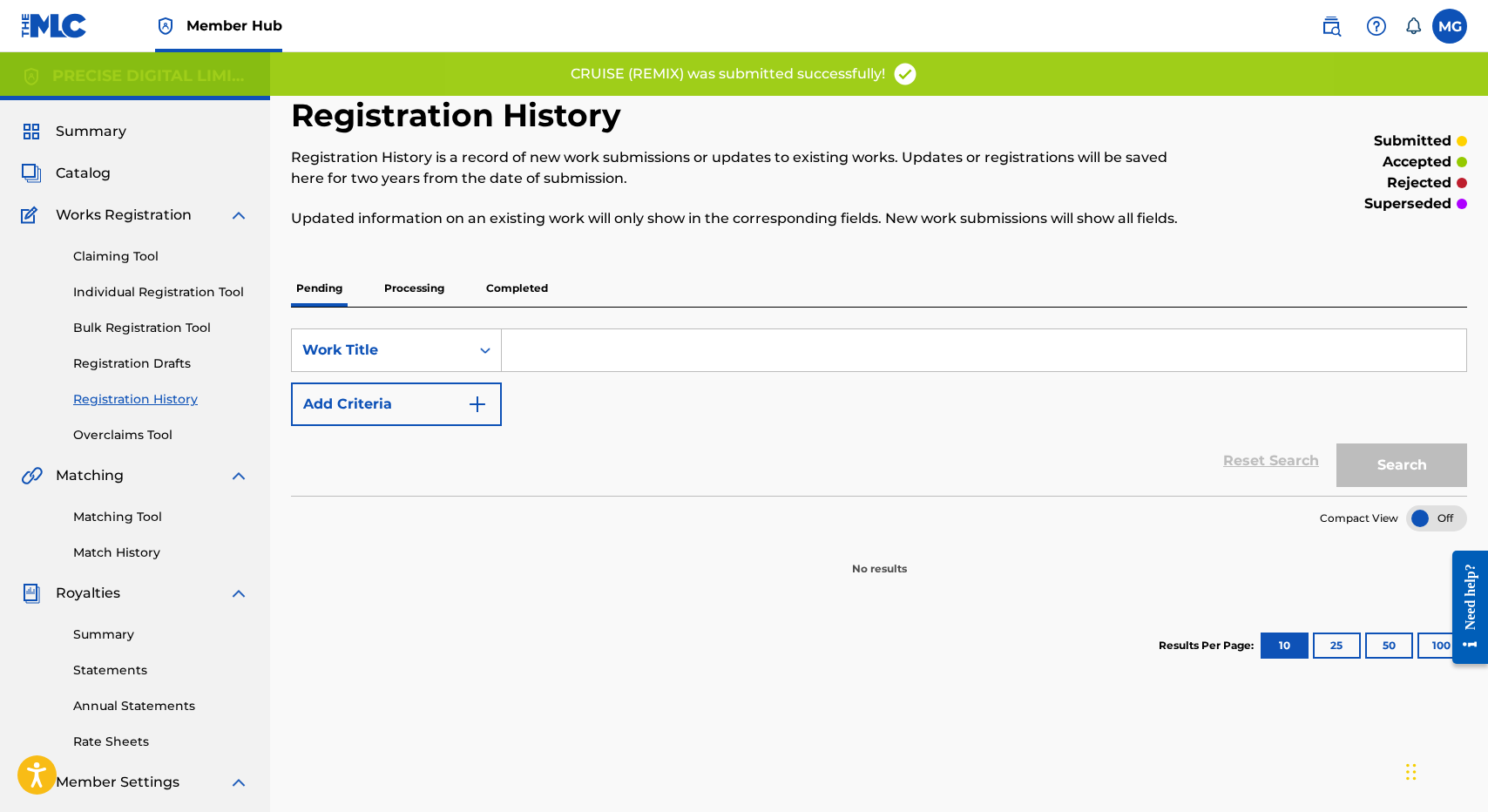
click at [769, 253] on div "Registration History Registration History is a record of new work submissions o…" at bounding box center [879, 391] width 1176 height 591
click at [488, 270] on p "Completed" at bounding box center [517, 288] width 72 height 37
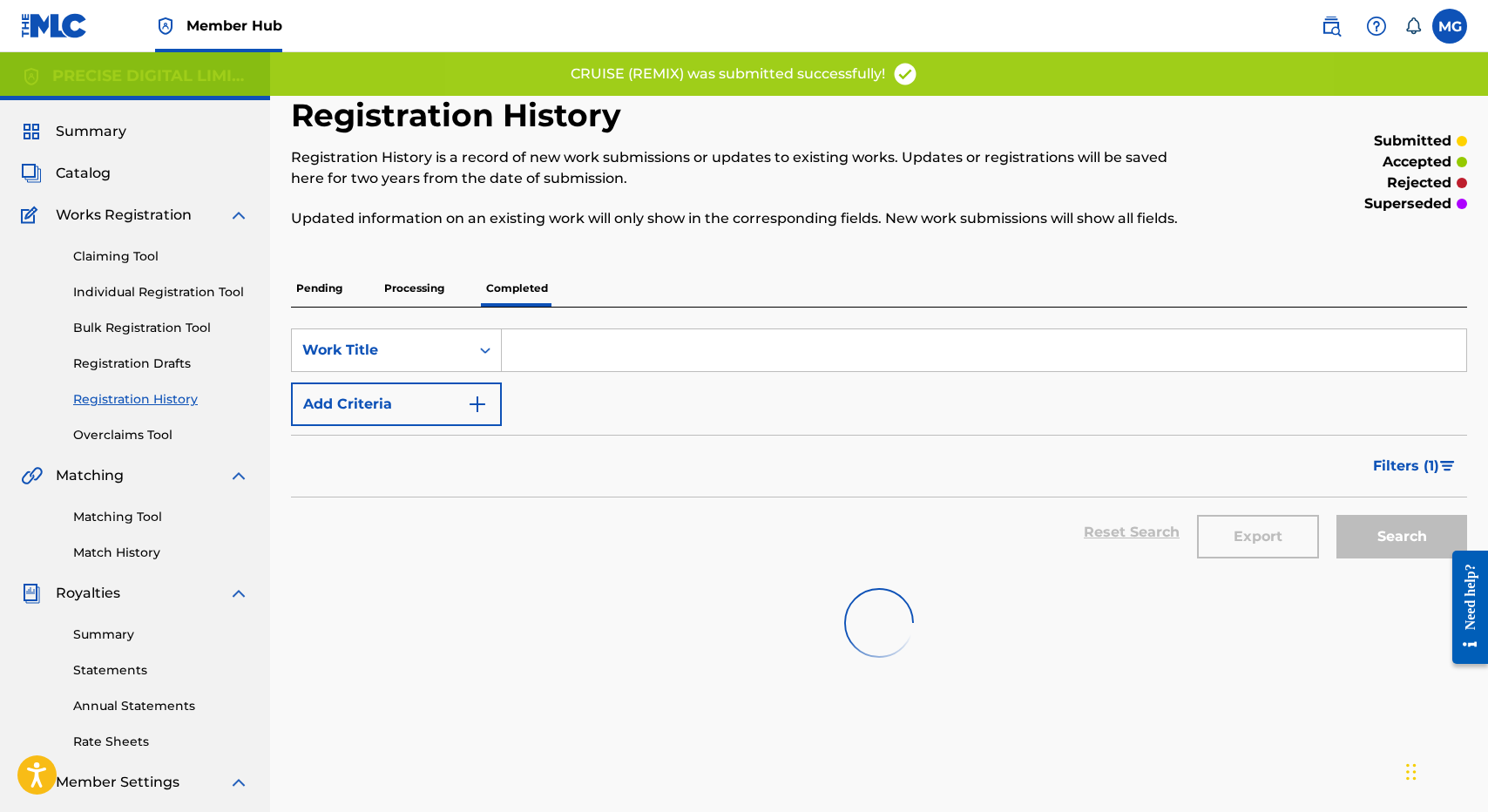
click at [500, 301] on p "Completed" at bounding box center [517, 288] width 72 height 37
click at [410, 288] on p "Processing" at bounding box center [414, 288] width 70 height 37
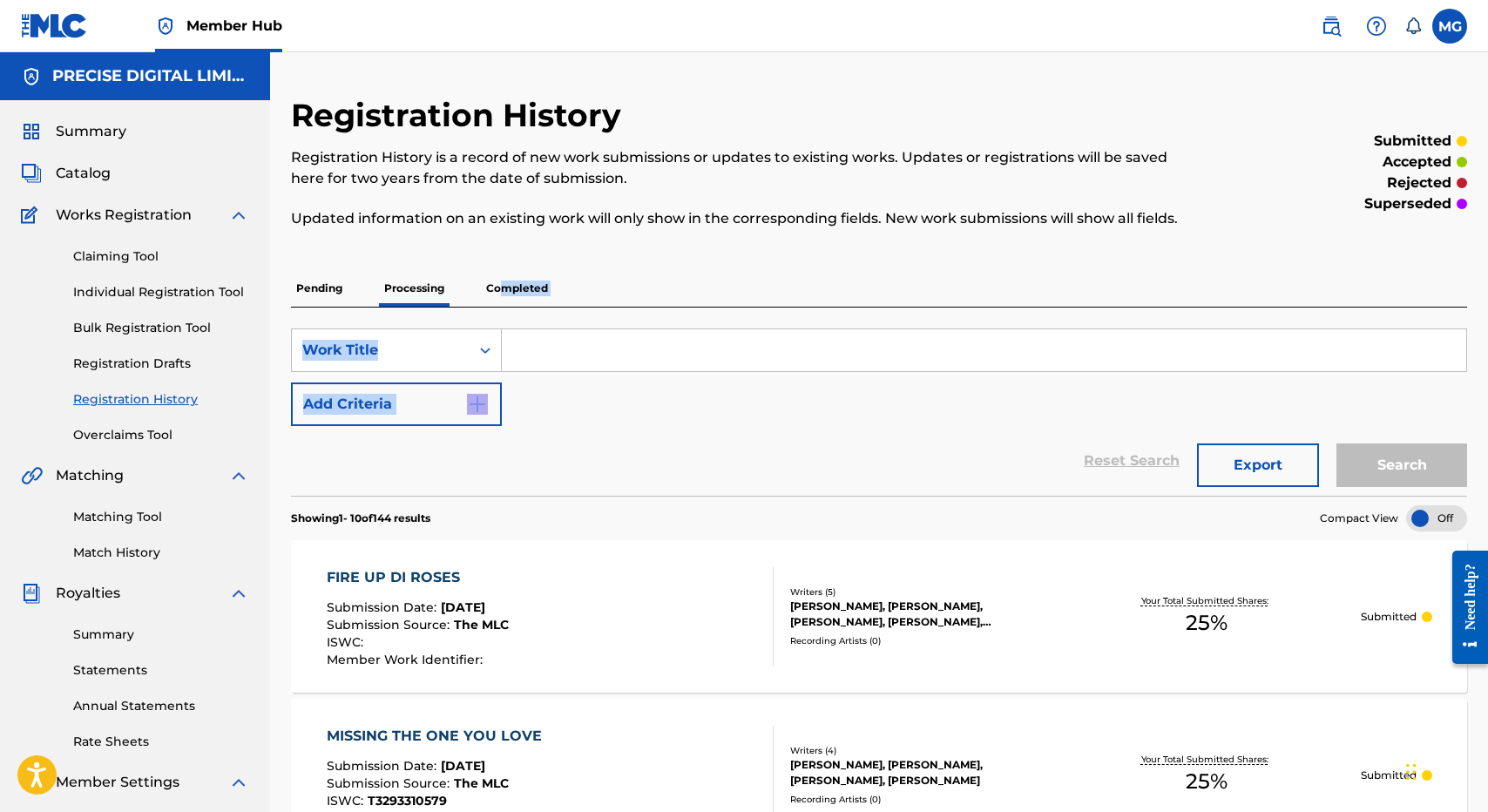
drag, startPoint x: 502, startPoint y: 289, endPoint x: 558, endPoint y: 434, distance: 155.4
click at [558, 434] on div "Reset Search Export Search" at bounding box center [879, 460] width 1176 height 69
drag, startPoint x: 558, startPoint y: 434, endPoint x: 600, endPoint y: 302, distance: 138.5
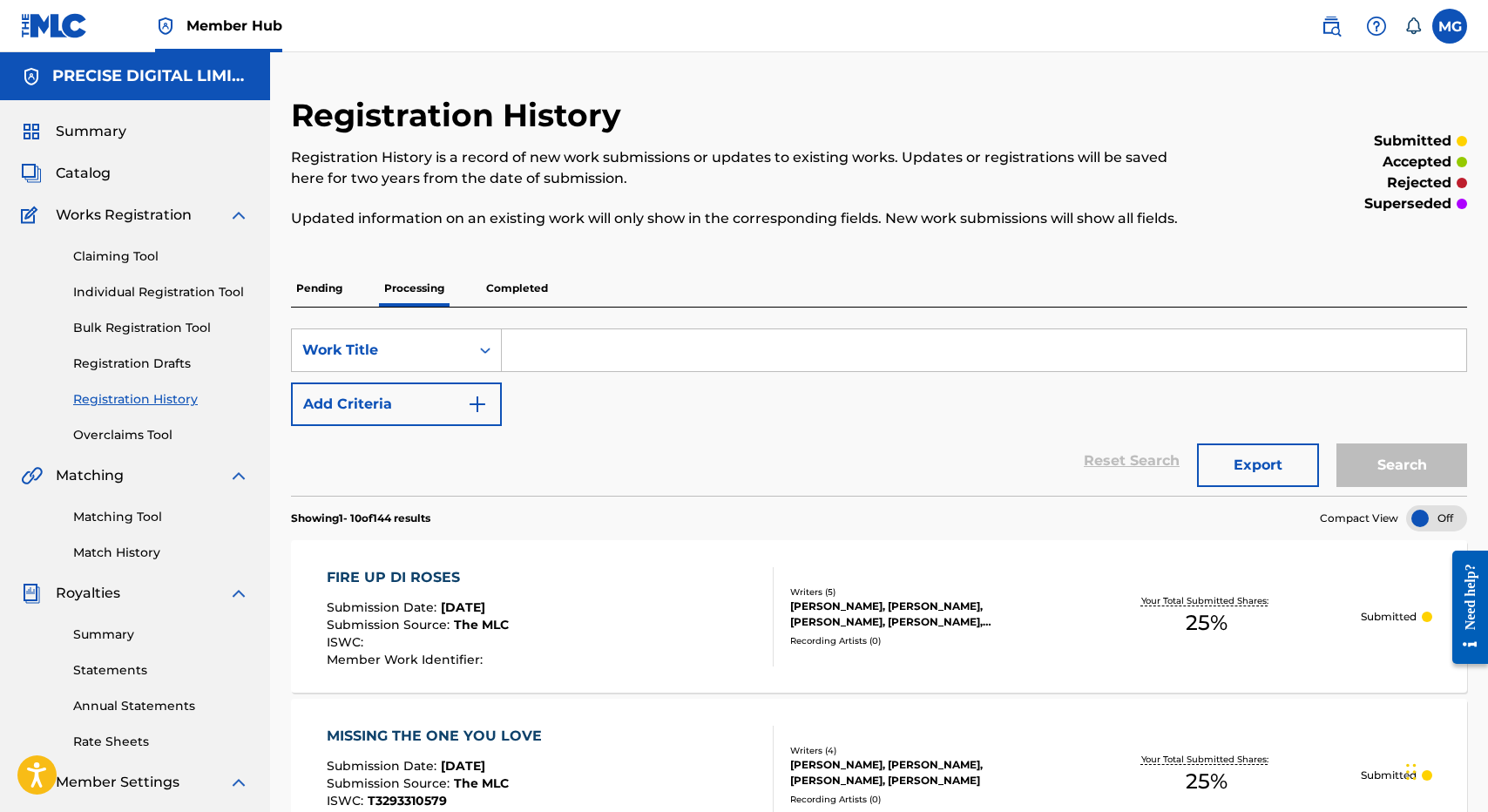
click at [540, 296] on p "Completed" at bounding box center [517, 288] width 72 height 37
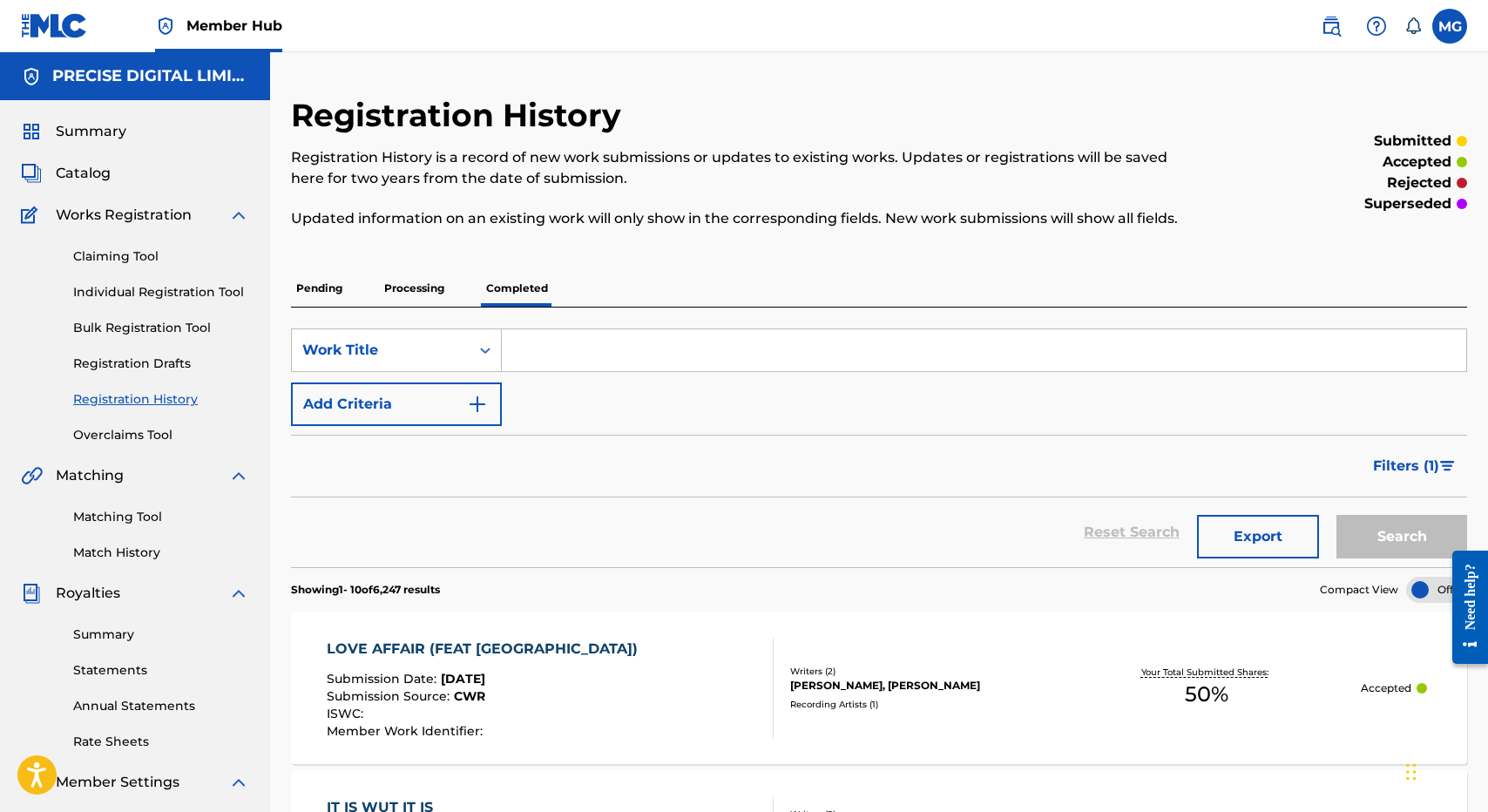
click at [563, 460] on div "Filters ( 1 )" at bounding box center [879, 466] width 1176 height 62
click at [160, 511] on link "Matching Tool" at bounding box center [161, 517] width 176 height 18
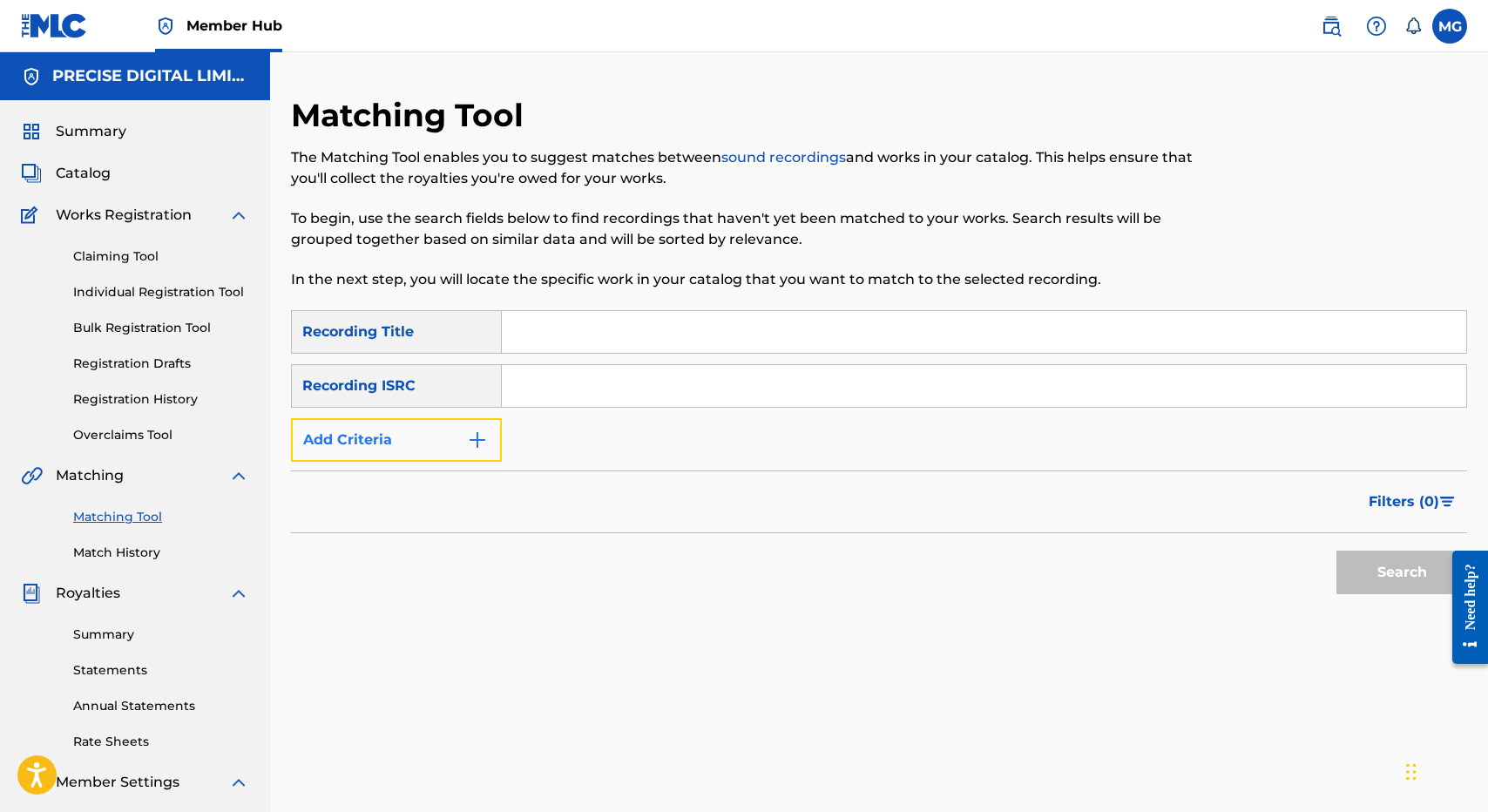
click at [414, 424] on button "Add Criteria" at bounding box center [396, 440] width 211 height 44
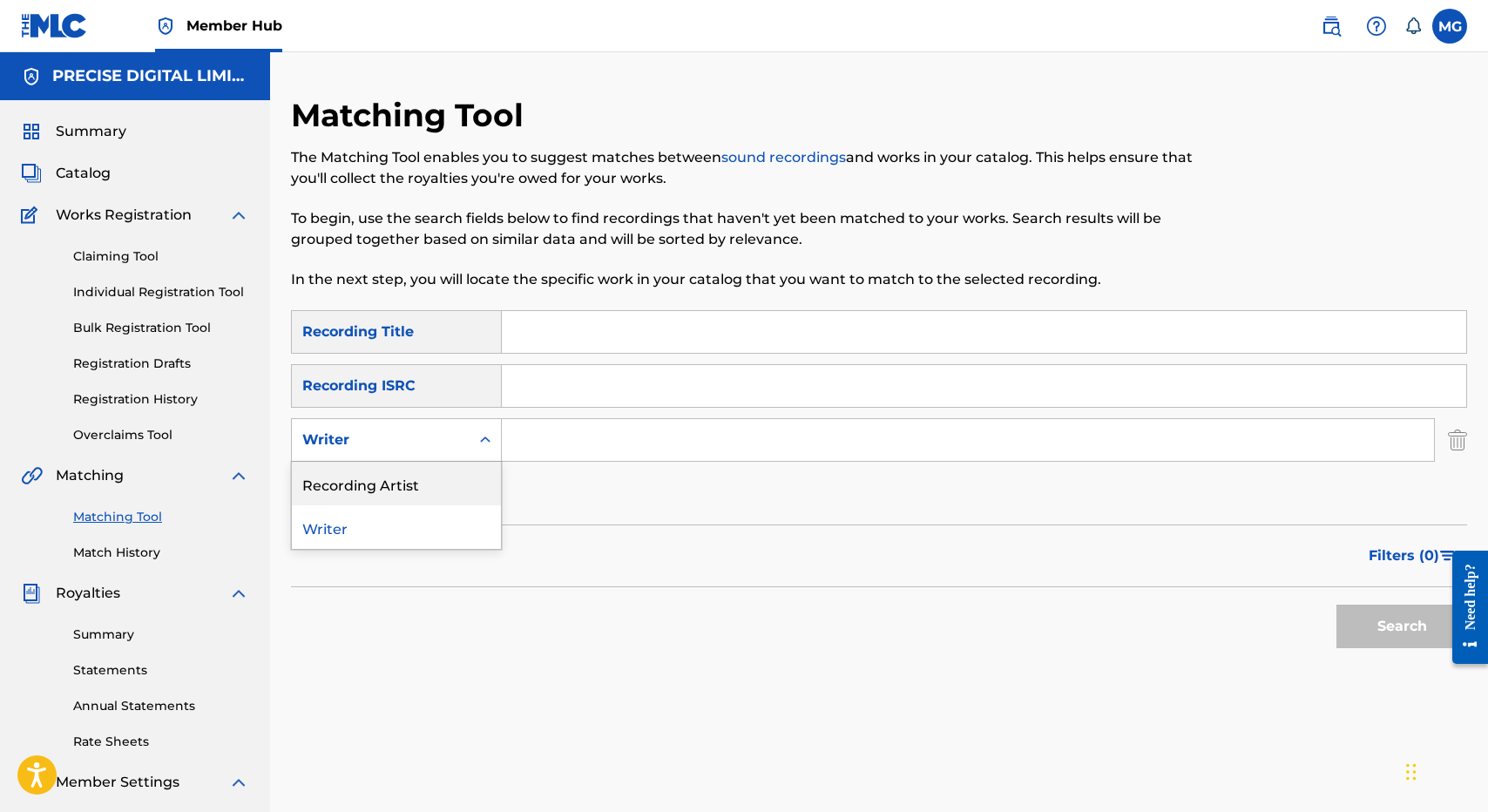
click at [414, 479] on div "Recording Artist" at bounding box center [396, 483] width 209 height 44
click at [573, 445] on input "Search Form" at bounding box center [968, 440] width 933 height 42
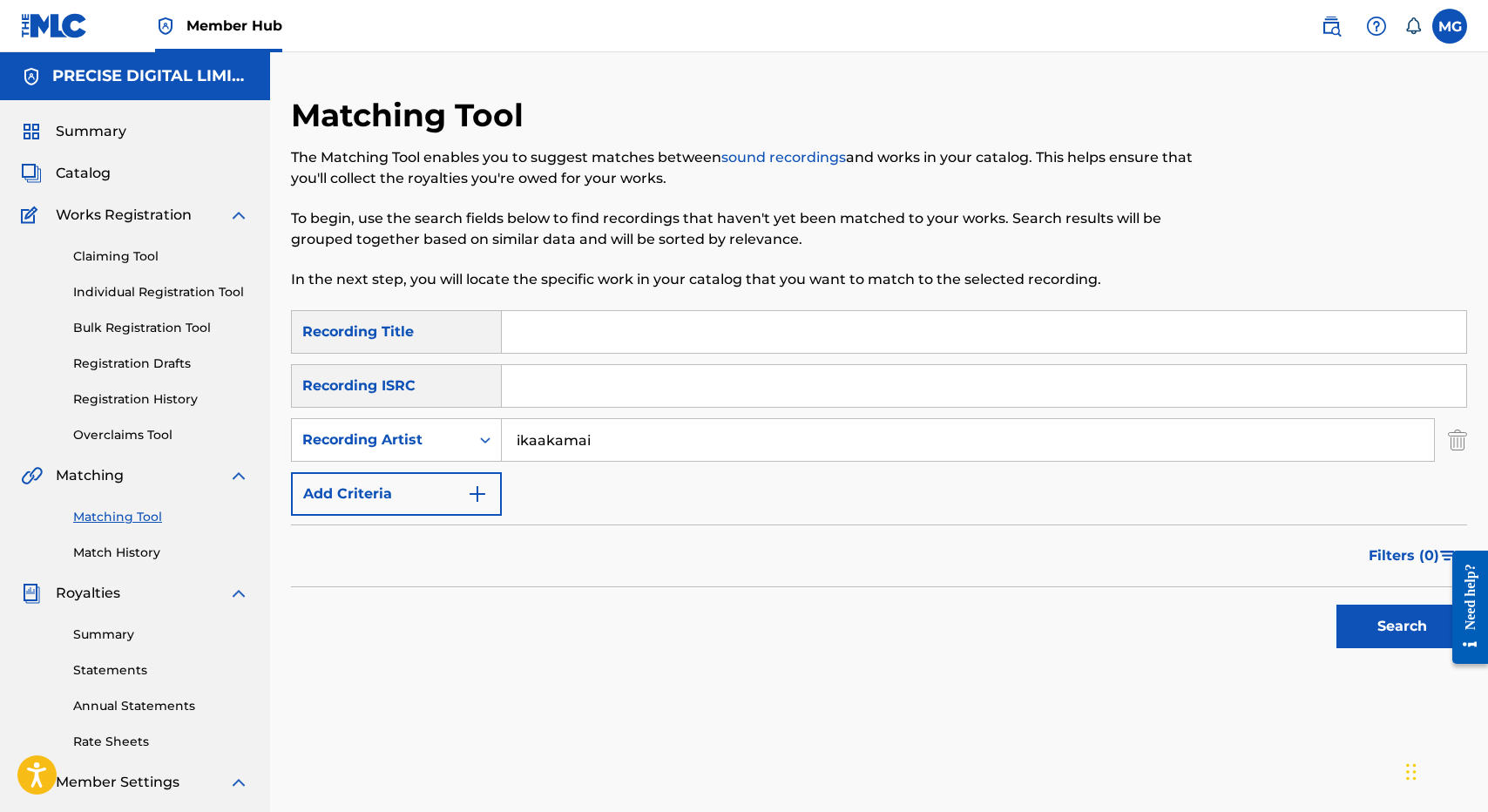
type input "ikaakamai"
click at [1336, 605] on button "Search" at bounding box center [1401, 627] width 131 height 44
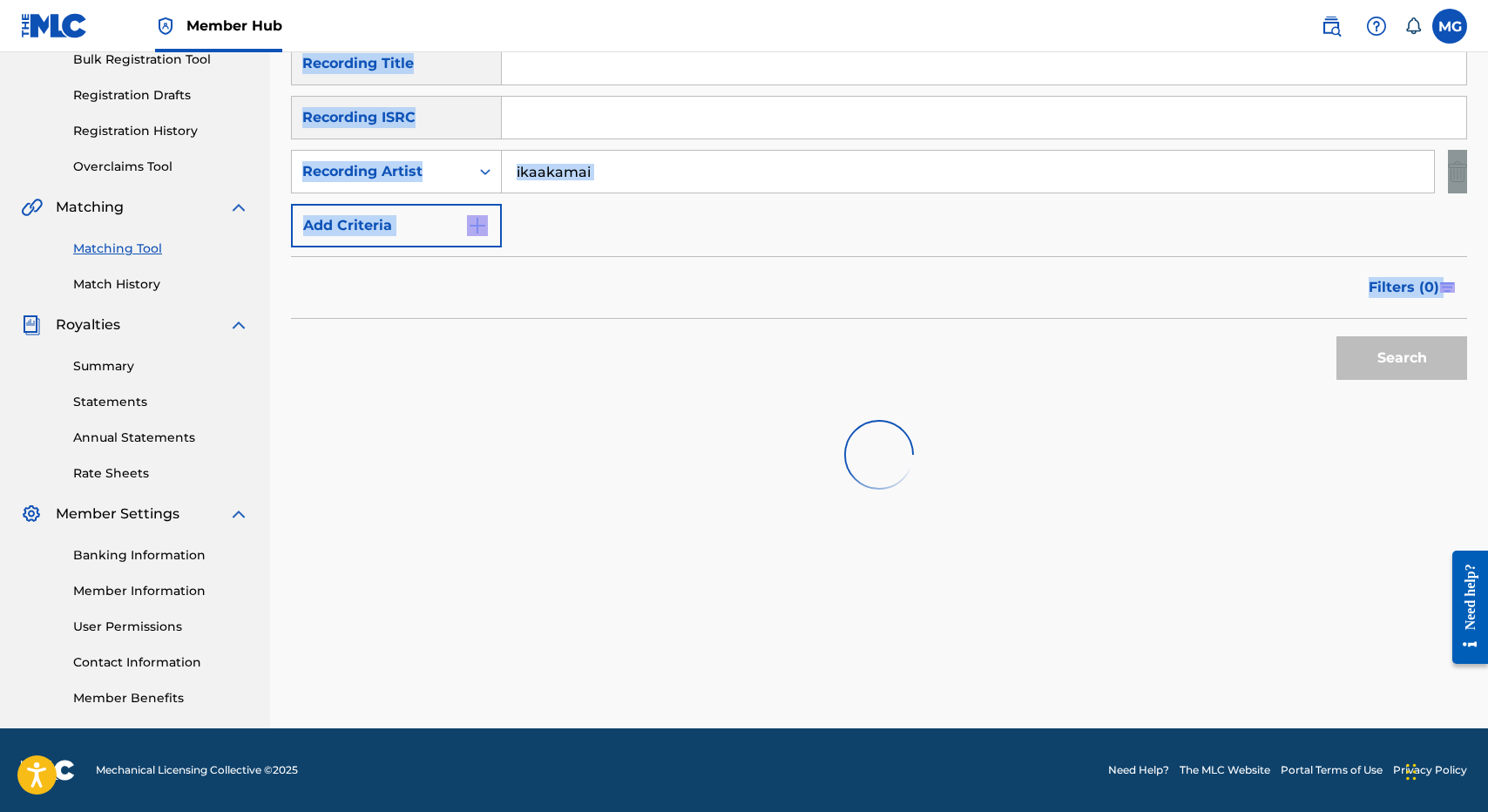
drag, startPoint x: 894, startPoint y: 121, endPoint x: 786, endPoint y: 333, distance: 237.9
click at [786, 333] on div "Matching Tool The Matching Tool enables you to suggest matches between sound re…" at bounding box center [879, 278] width 1176 height 901
click at [787, 330] on div "Search" at bounding box center [879, 353] width 1176 height 69
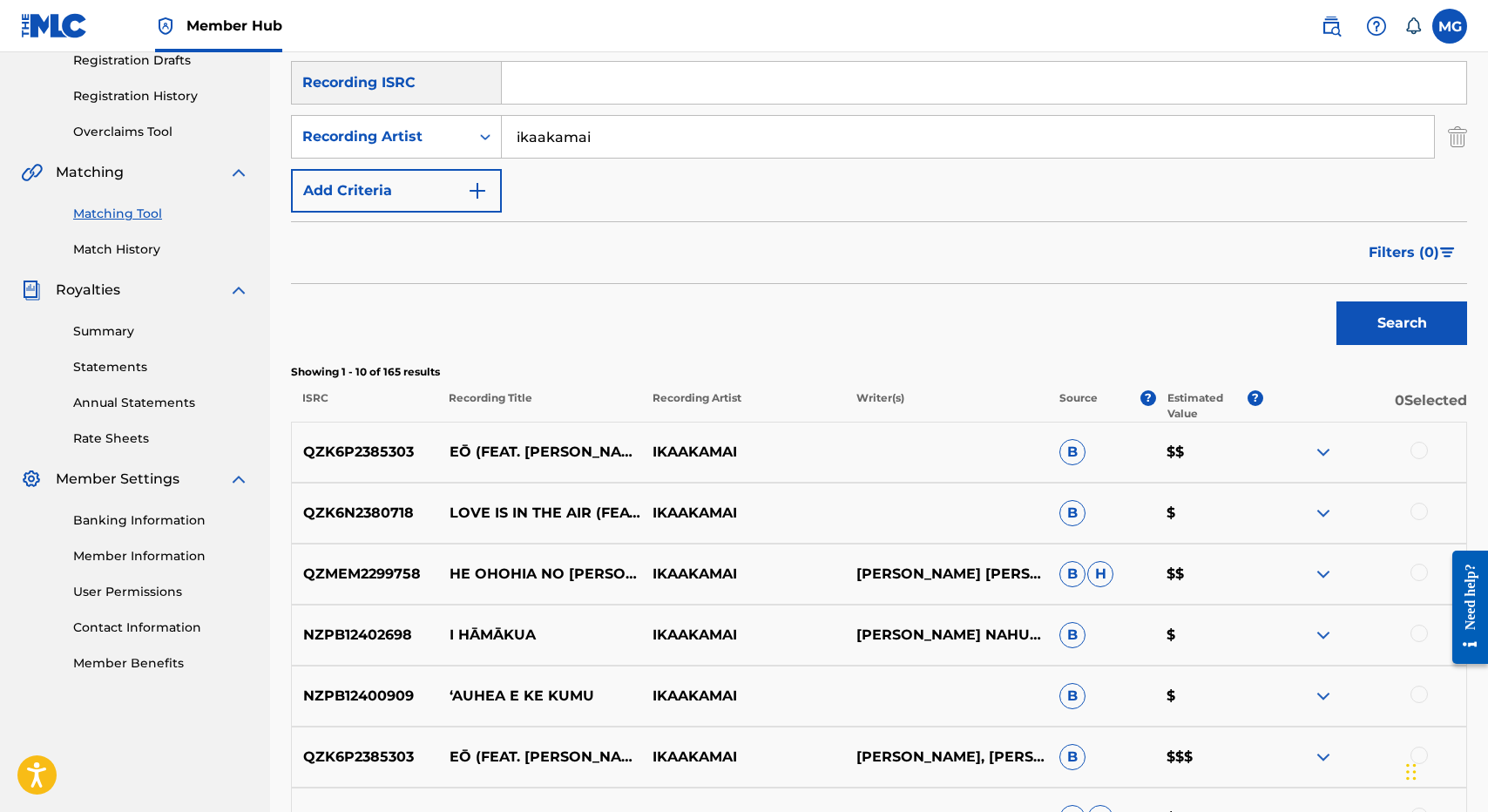
click at [769, 391] on p "Recording Artist" at bounding box center [743, 406] width 204 height 32
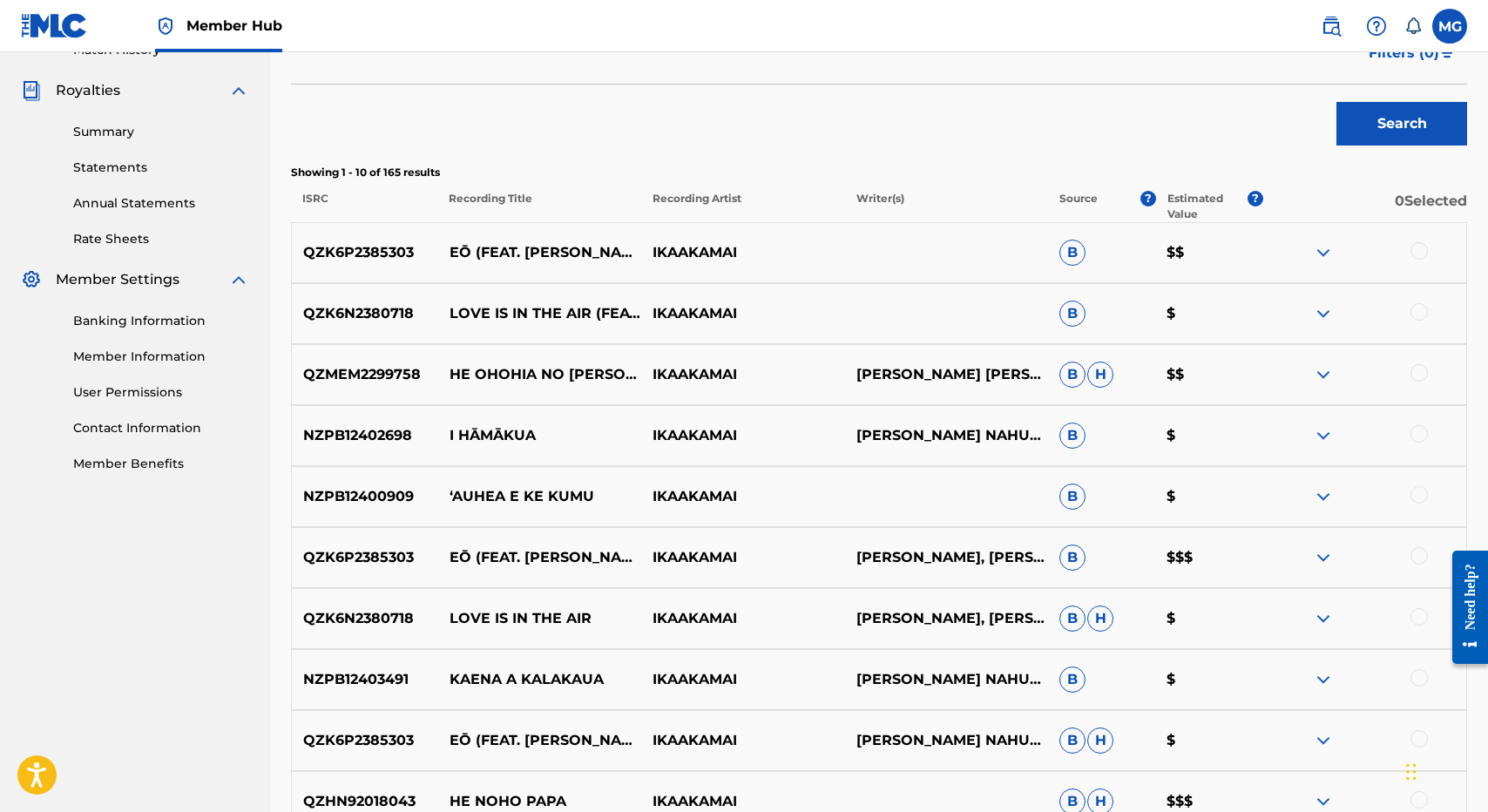
scroll to position [547, 0]
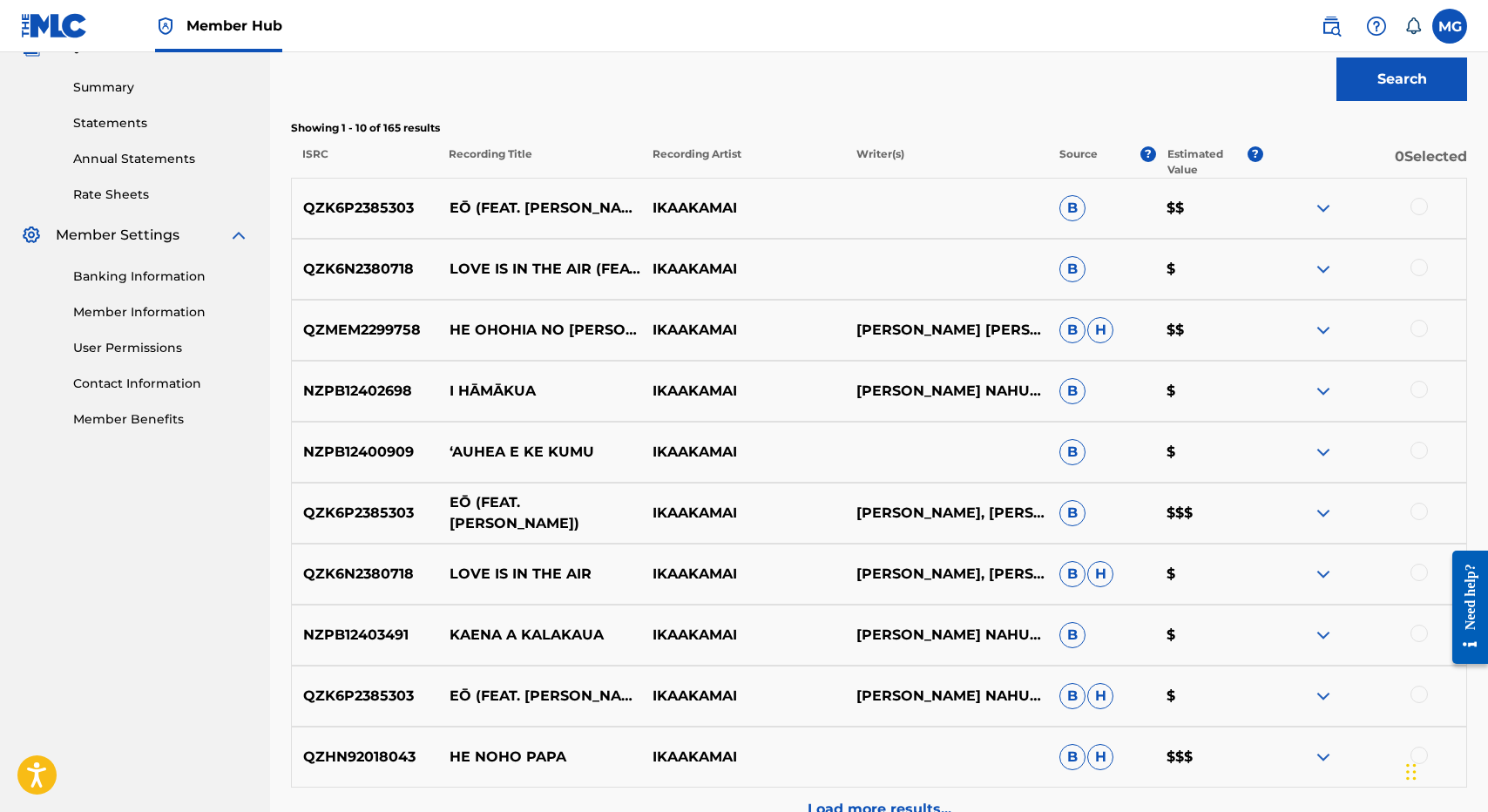
click at [462, 509] on p "EŌ (FEAT. KĀWIKA ASPILI)" at bounding box center [539, 513] width 203 height 42
copy p "EŌ"
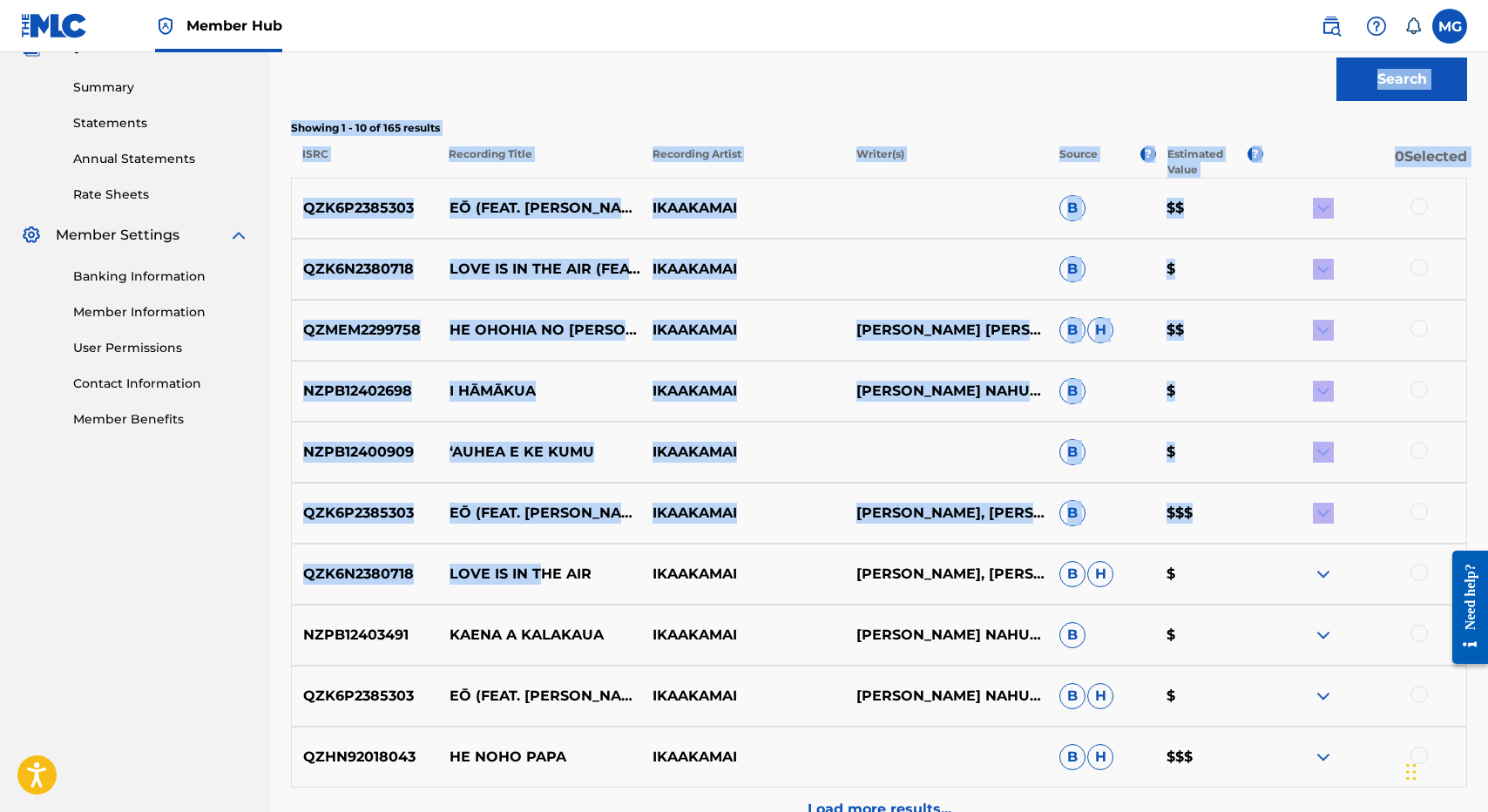
scroll to position [0, 0]
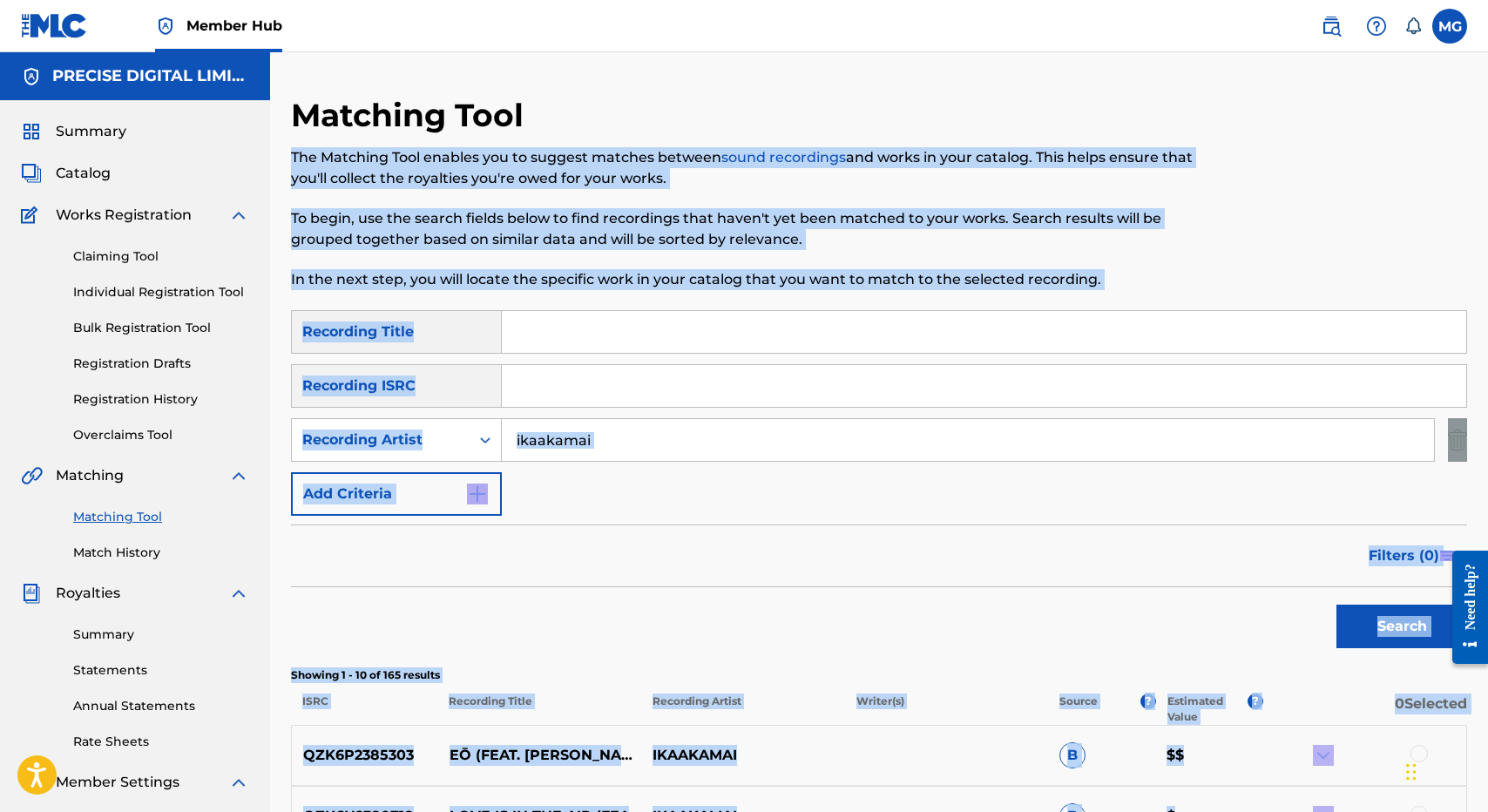
drag, startPoint x: 539, startPoint y: 568, endPoint x: 1063, endPoint y: 164, distance: 661.7
click at [1063, 164] on div "Matching Tool The Matching Tool enables you to suggest matches between sound re…" at bounding box center [879, 780] width 1176 height 1369
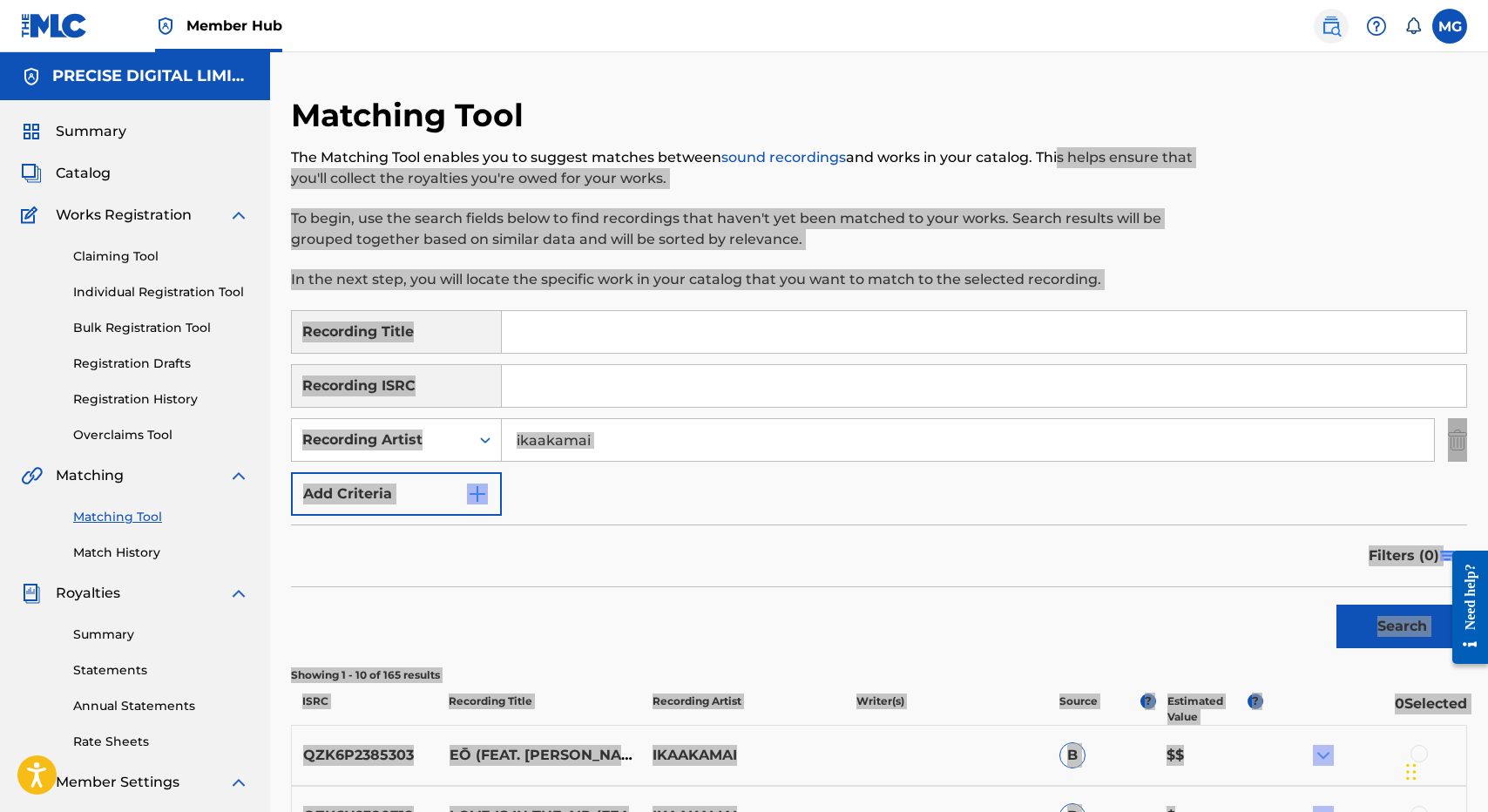
click at [0, 0] on nav "Member Hub MG MG Michael Giles michael@precise.digital Notification Preferences…" at bounding box center [744, 25] width 1488 height 52
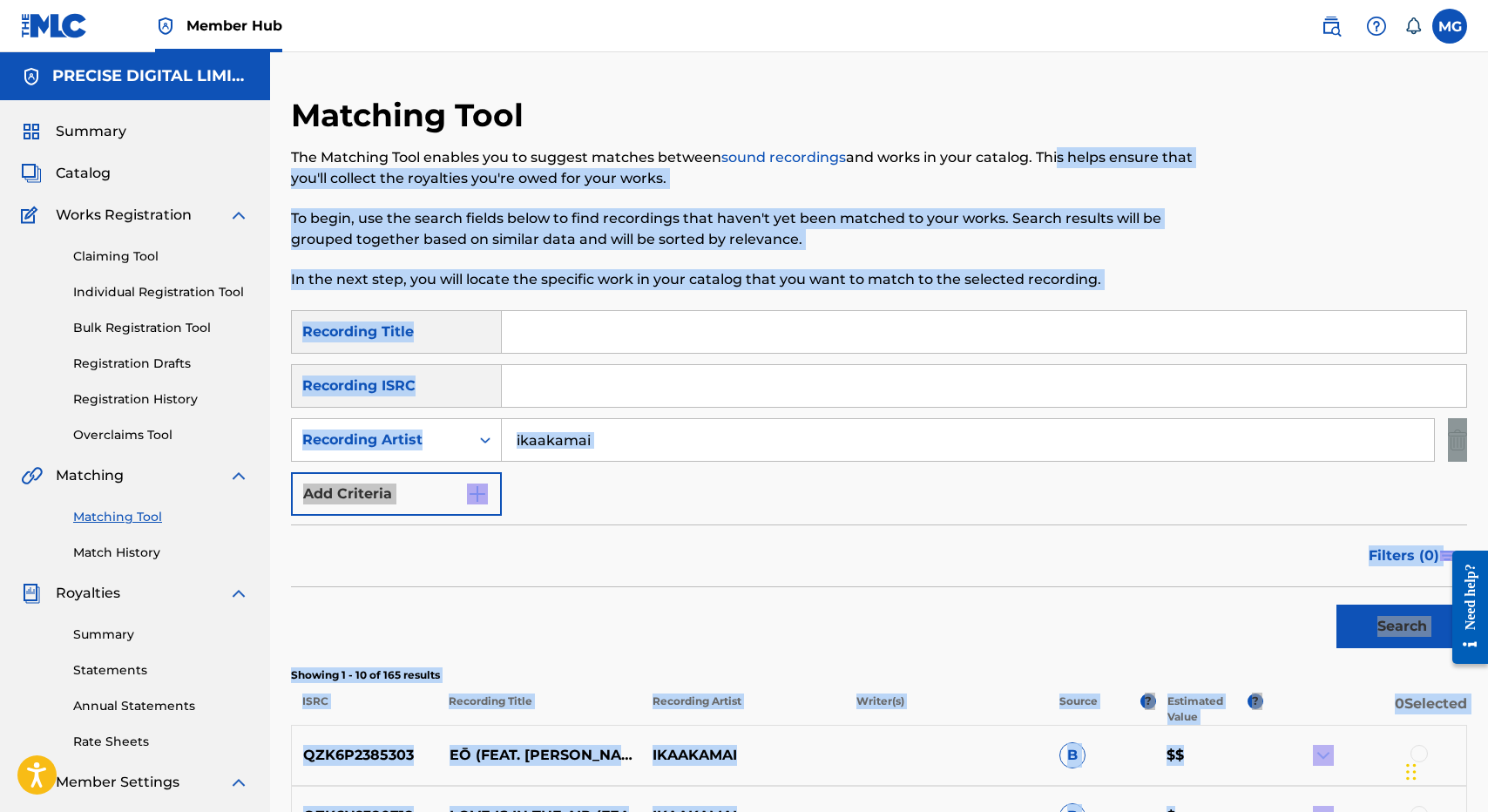
click at [537, 645] on div "Search" at bounding box center [879, 621] width 1176 height 69
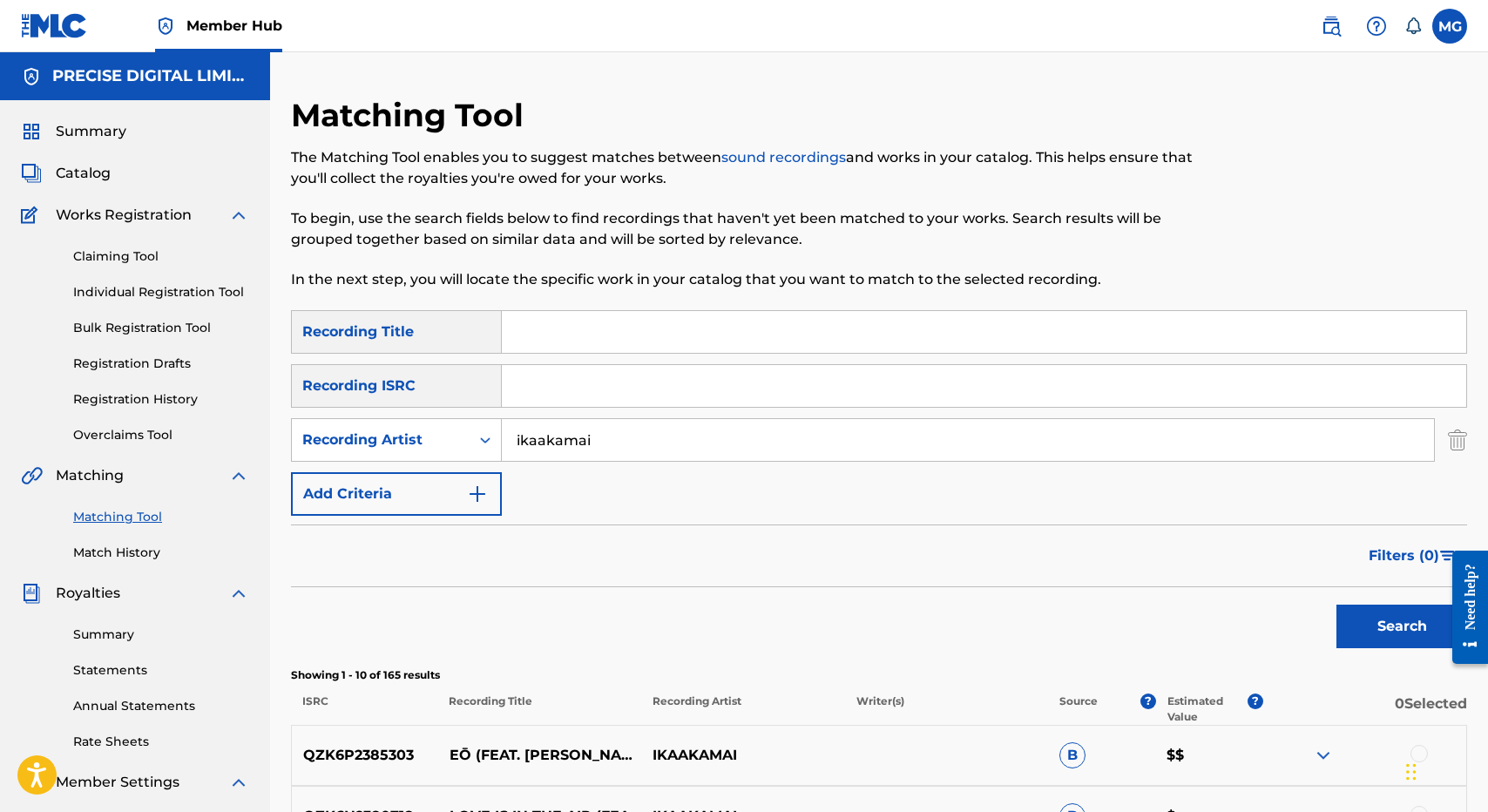
click at [388, 752] on p "QZK6P2385303" at bounding box center [365, 755] width 146 height 21
copy p "QZK6P2385303"
click at [572, 347] on input "Search Form" at bounding box center [984, 332] width 964 height 42
click at [524, 404] on input "Search Form" at bounding box center [984, 386] width 964 height 42
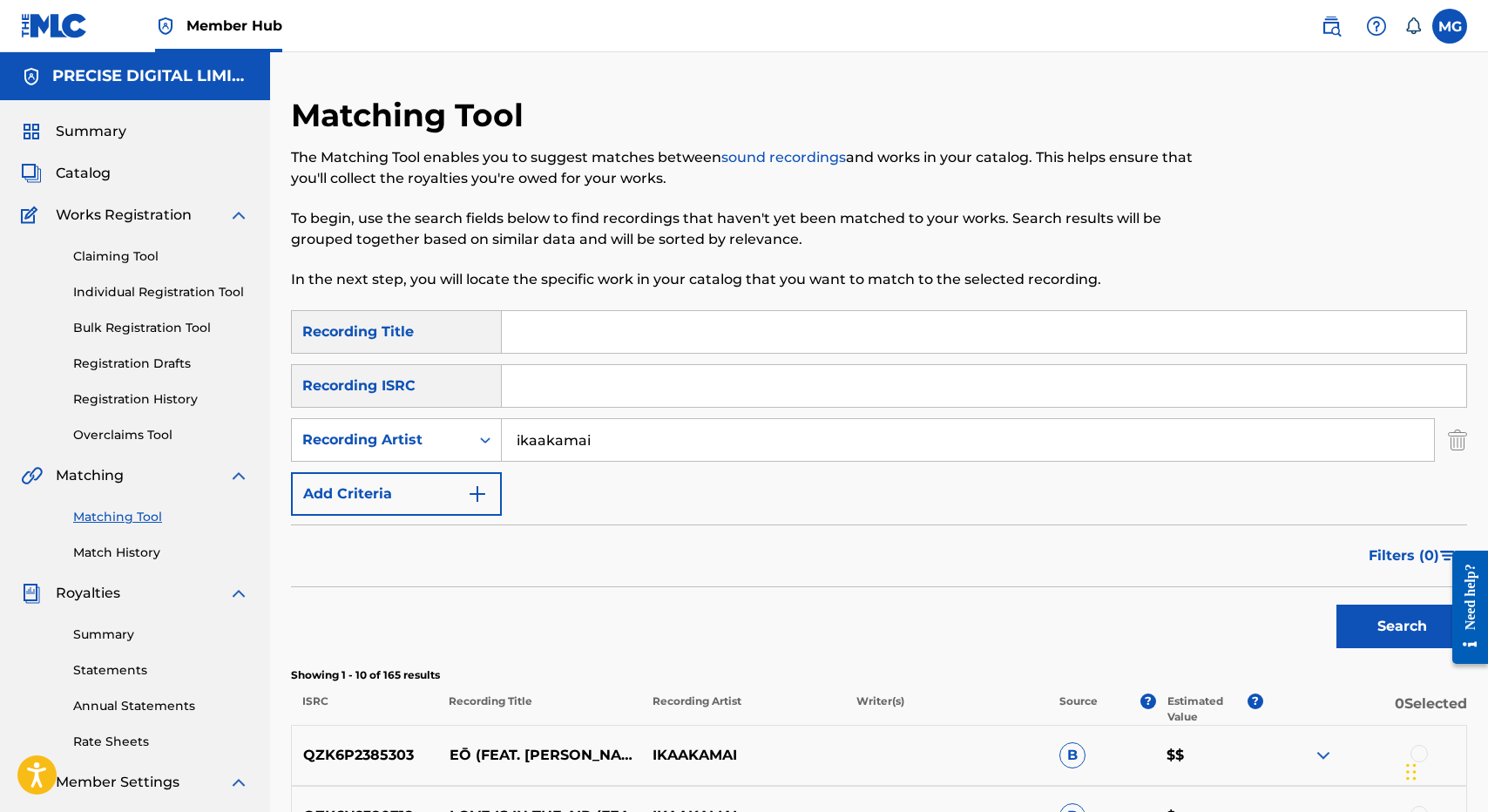
paste input "QZK6P2385303"
type input "QZK6P2385303"
click at [603, 453] on input "ikaakamai" at bounding box center [968, 440] width 933 height 42
click at [1336, 605] on button "Search" at bounding box center [1401, 627] width 131 height 44
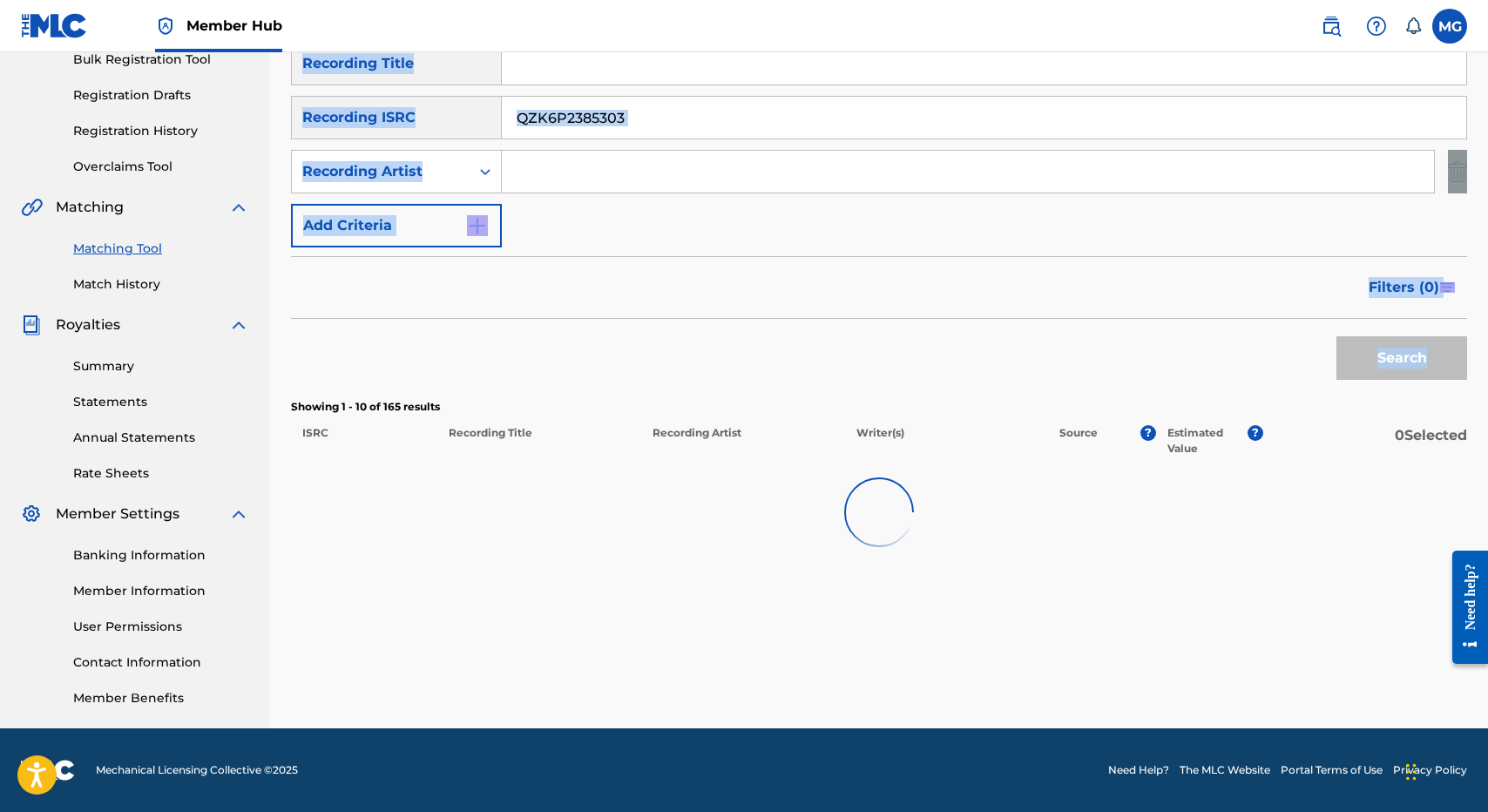
drag, startPoint x: 953, startPoint y: 176, endPoint x: 912, endPoint y: 385, distance: 213.0
click at [912, 385] on div "Matching Tool The Matching Tool enables you to suggest matches between sound re…" at bounding box center [879, 278] width 1176 height 901
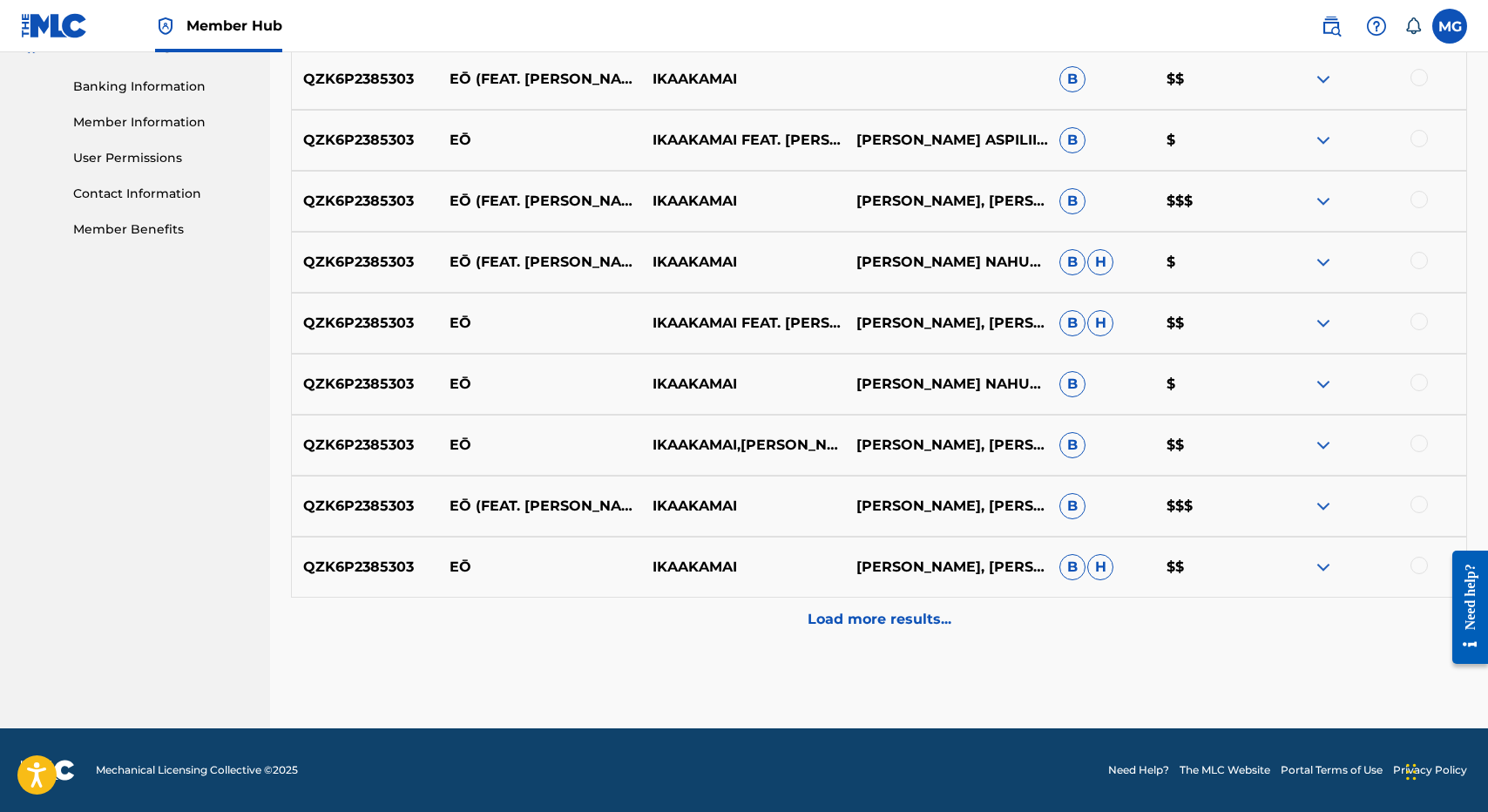
drag, startPoint x: 860, startPoint y: 436, endPoint x: 934, endPoint y: 216, distance: 232.1
click at [934, 216] on div "Showing 1 - 10 of 13 results ISRC Recording Title Recording Artist Writer(s) So…" at bounding box center [879, 286] width 1176 height 711
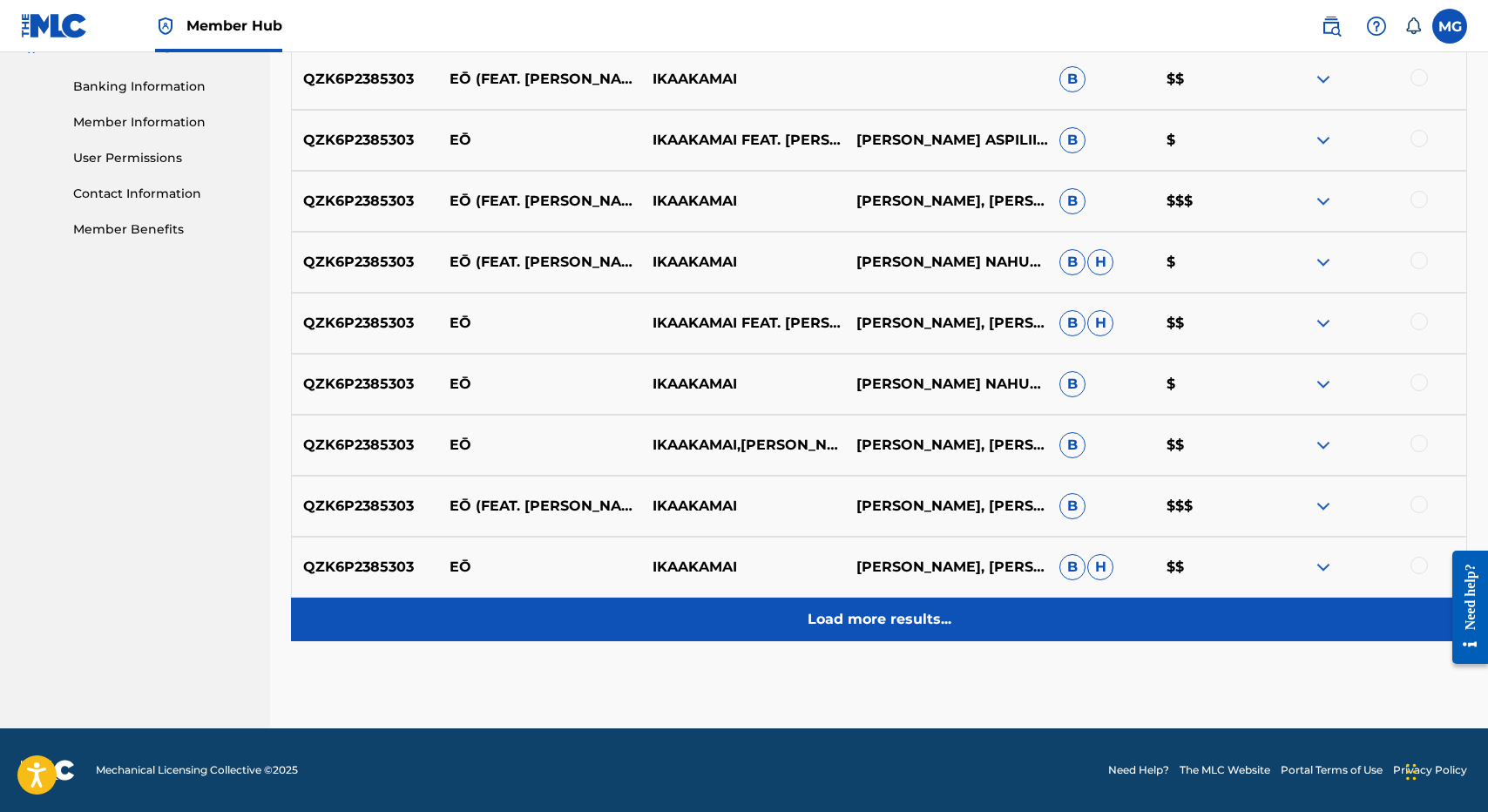
click at [1002, 634] on div "Load more results..." at bounding box center [879, 620] width 1176 height 44
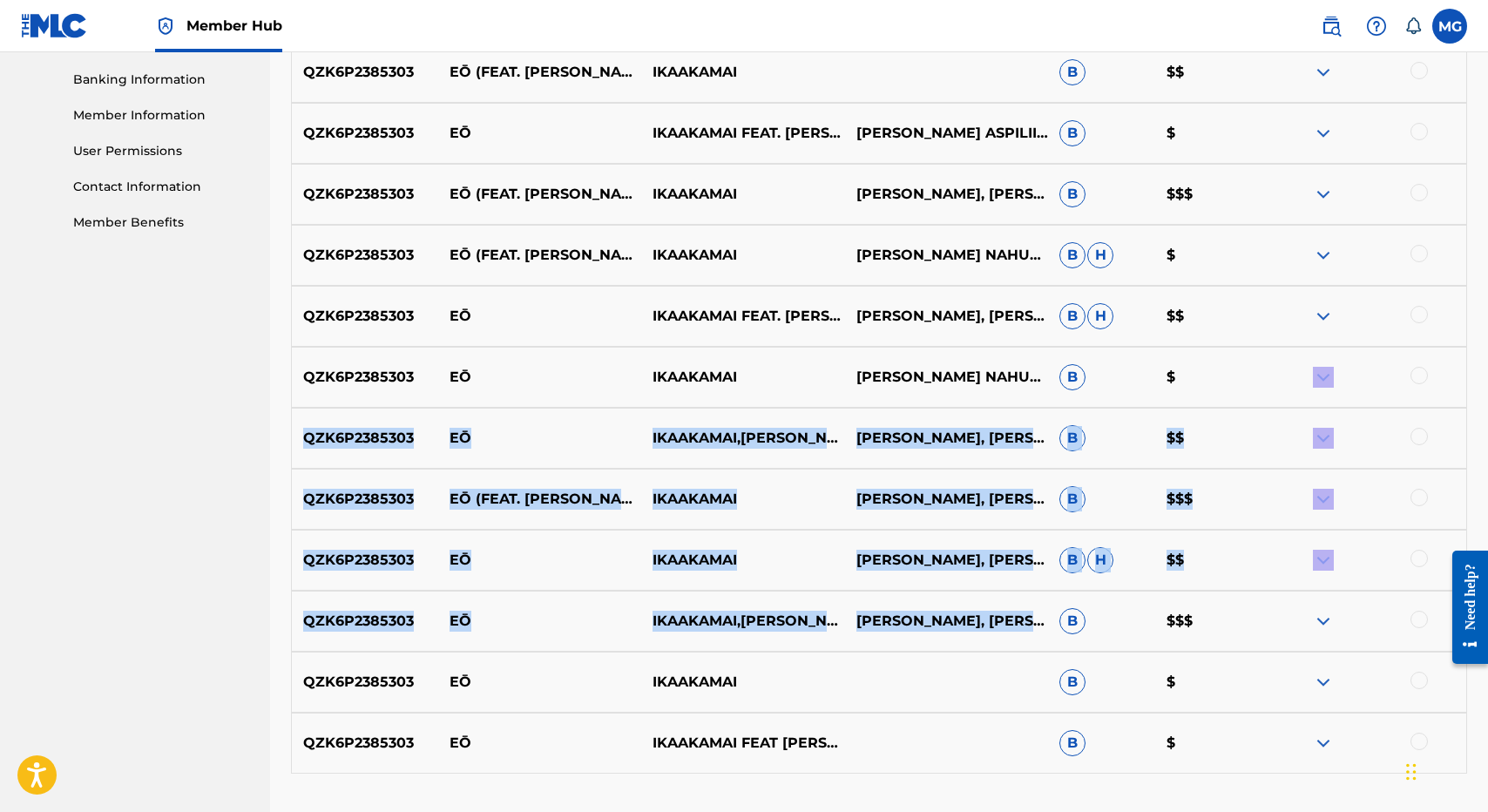
drag, startPoint x: 906, startPoint y: 479, endPoint x: 1329, endPoint y: 366, distance: 437.8
click at [1329, 366] on div "QZK6P2385303 EŌ IKAAKAMAI FEAT. KĀWIKA ASPILI,IKAAKAMAI,KĀWIKA ASPILI B $ QZK6P…" at bounding box center [879, 377] width 1176 height 793
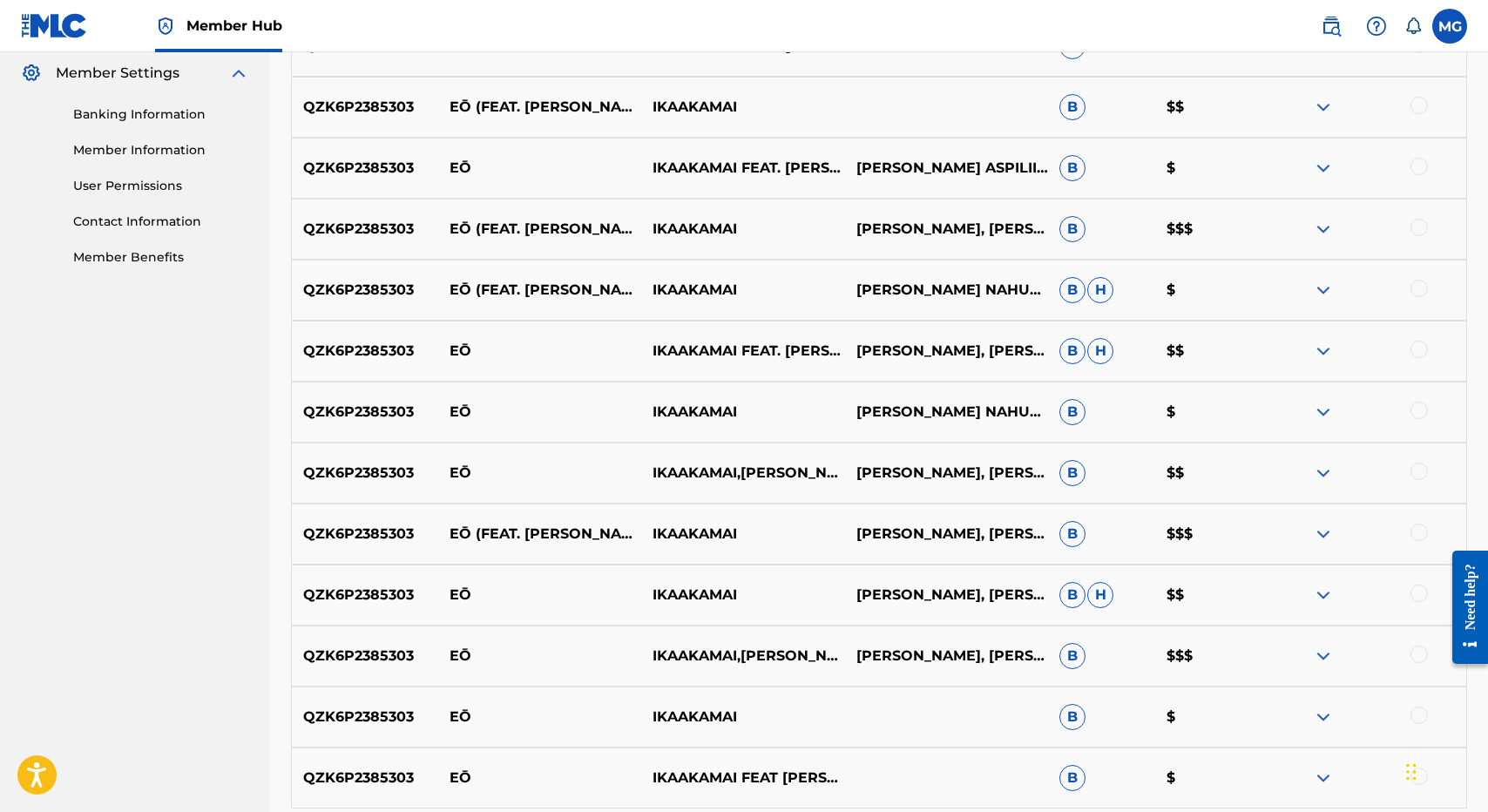
click at [1421, 199] on div "QZK6P2385303 EŌ (FEAT. KĀWIKA ASPILI) IKAAKAMAI ISAAC KUUIPONOHEA NAHUEWAI, RYA…" at bounding box center [879, 228] width 1176 height 61
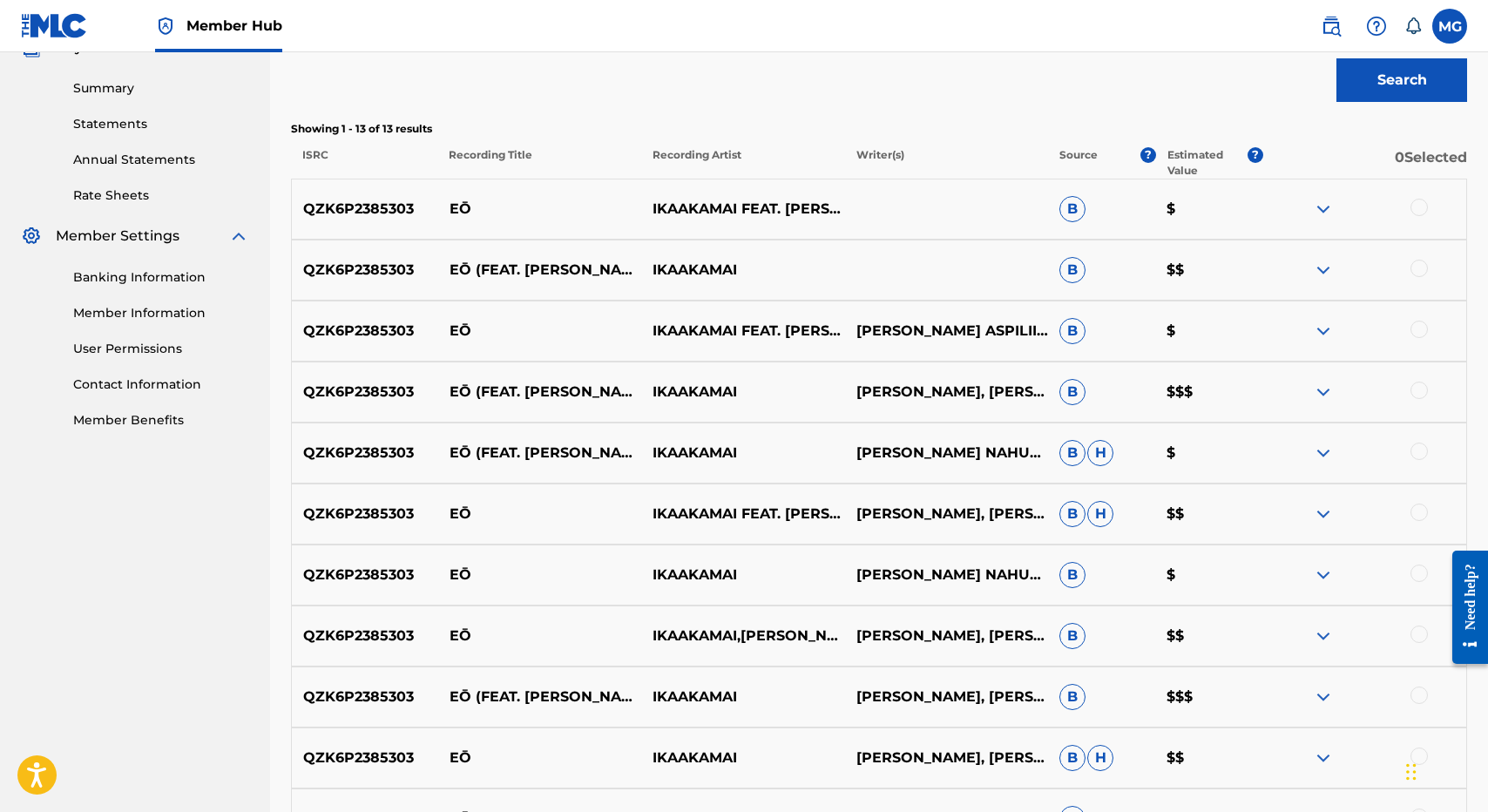
scroll to position [535, 0]
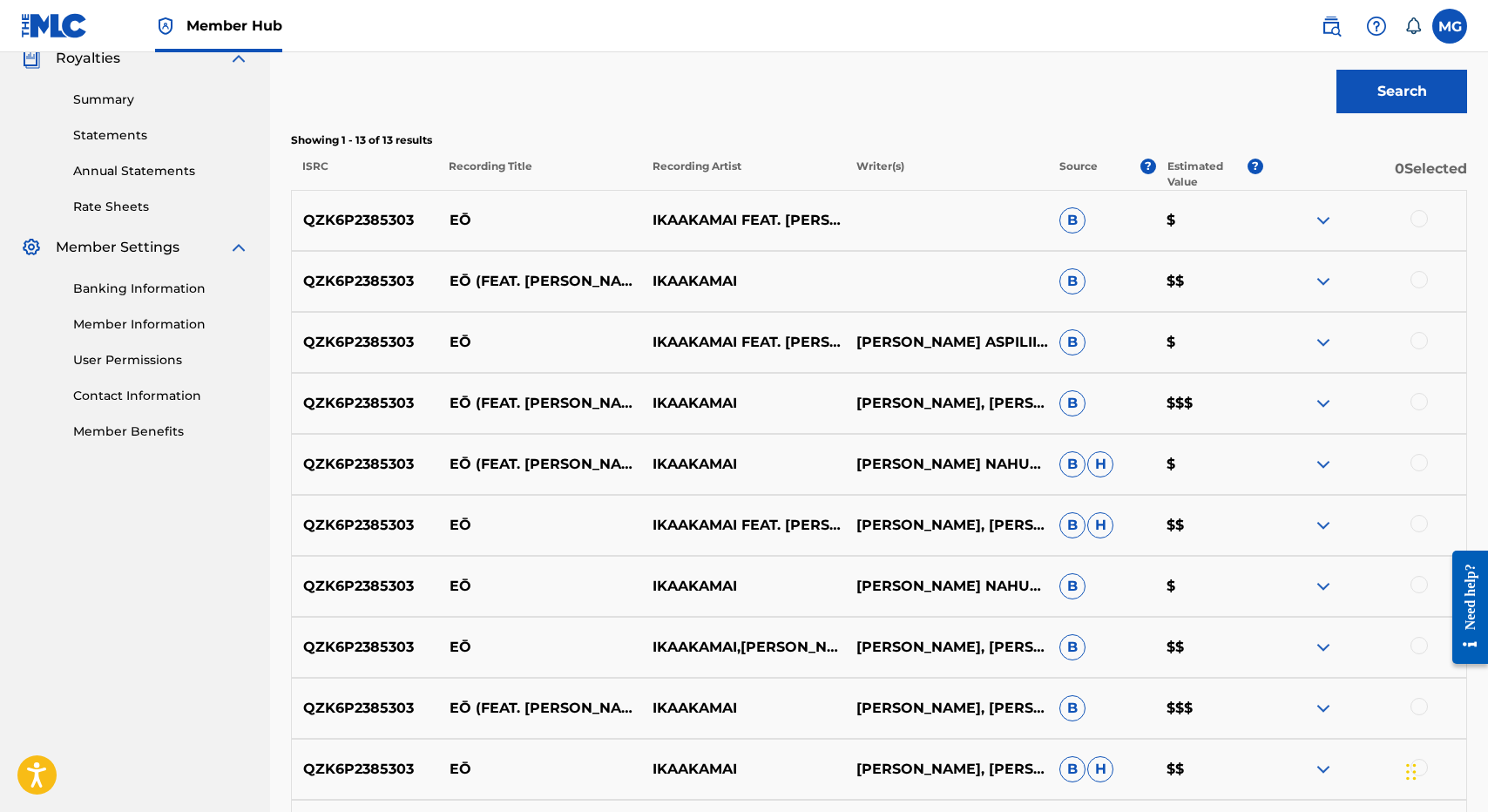
click at [1419, 221] on div at bounding box center [1419, 219] width 18 height 18
click at [1419, 265] on div "QZK6P2385303 EŌ (FEAT. KĀWIKA ASPILI) IKAAKAMAI B $$" at bounding box center [879, 280] width 1176 height 61
click at [1419, 279] on div at bounding box center [1419, 279] width 18 height 18
click at [1419, 347] on div at bounding box center [1419, 341] width 18 height 18
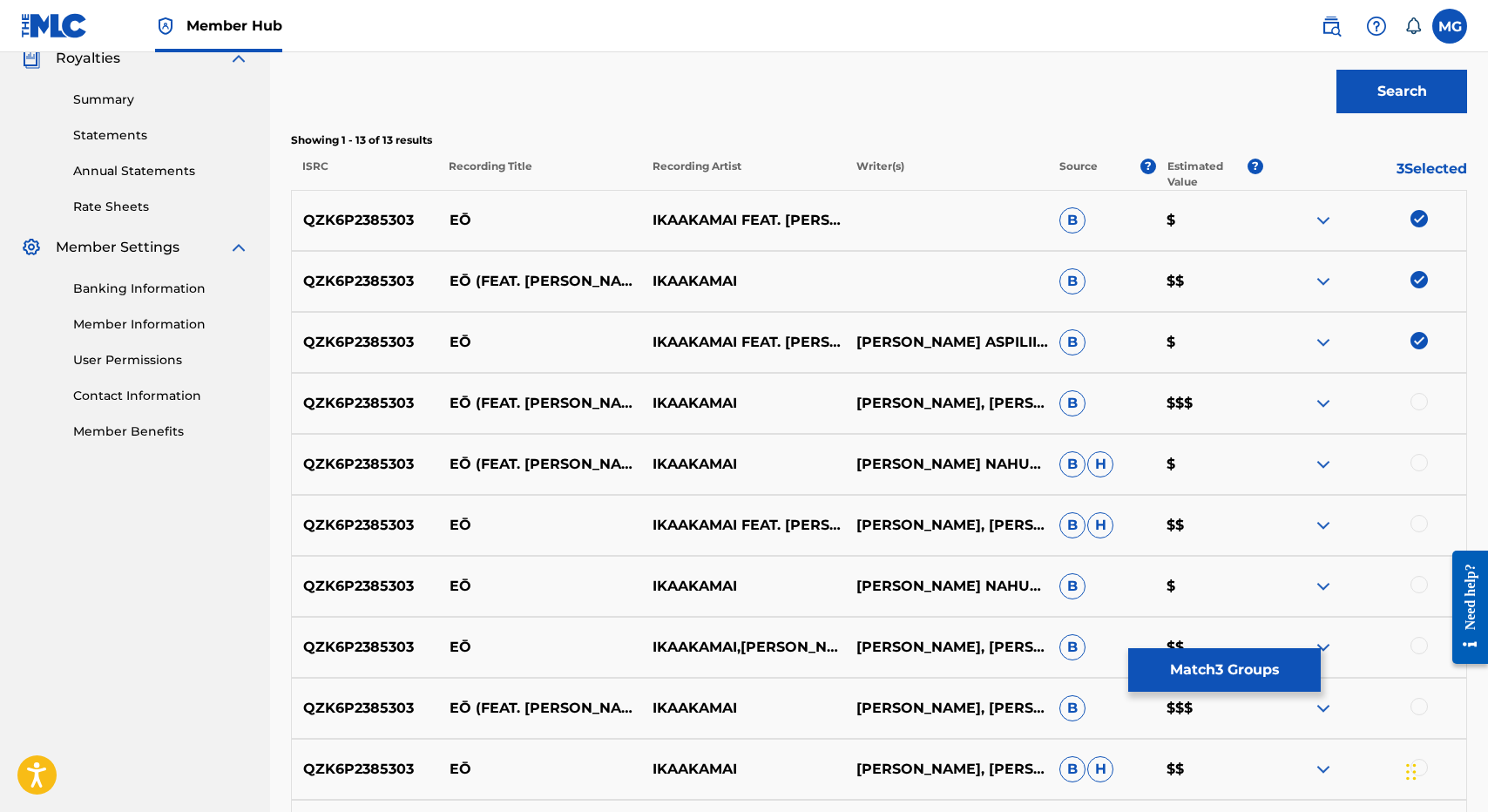
click at [1420, 386] on div "QZK6P2385303 EŌ (FEAT. KĀWIKA ASPILI) IKAAKAMAI ISAAC KUUIPONOHEA NAHUEWAI, RYA…" at bounding box center [879, 402] width 1176 height 61
click at [1420, 398] on div at bounding box center [1419, 402] width 18 height 18
click at [1417, 481] on div "QZK6P2385303 EŌ (FEAT. KĀWIKA ASPILI) IKAAKAMAI ISAAC KUUIPONOHEA NAHUEWAI B H $" at bounding box center [879, 464] width 1176 height 61
click at [1417, 455] on div at bounding box center [1419, 462] width 18 height 18
click at [1417, 515] on div at bounding box center [1419, 524] width 18 height 18
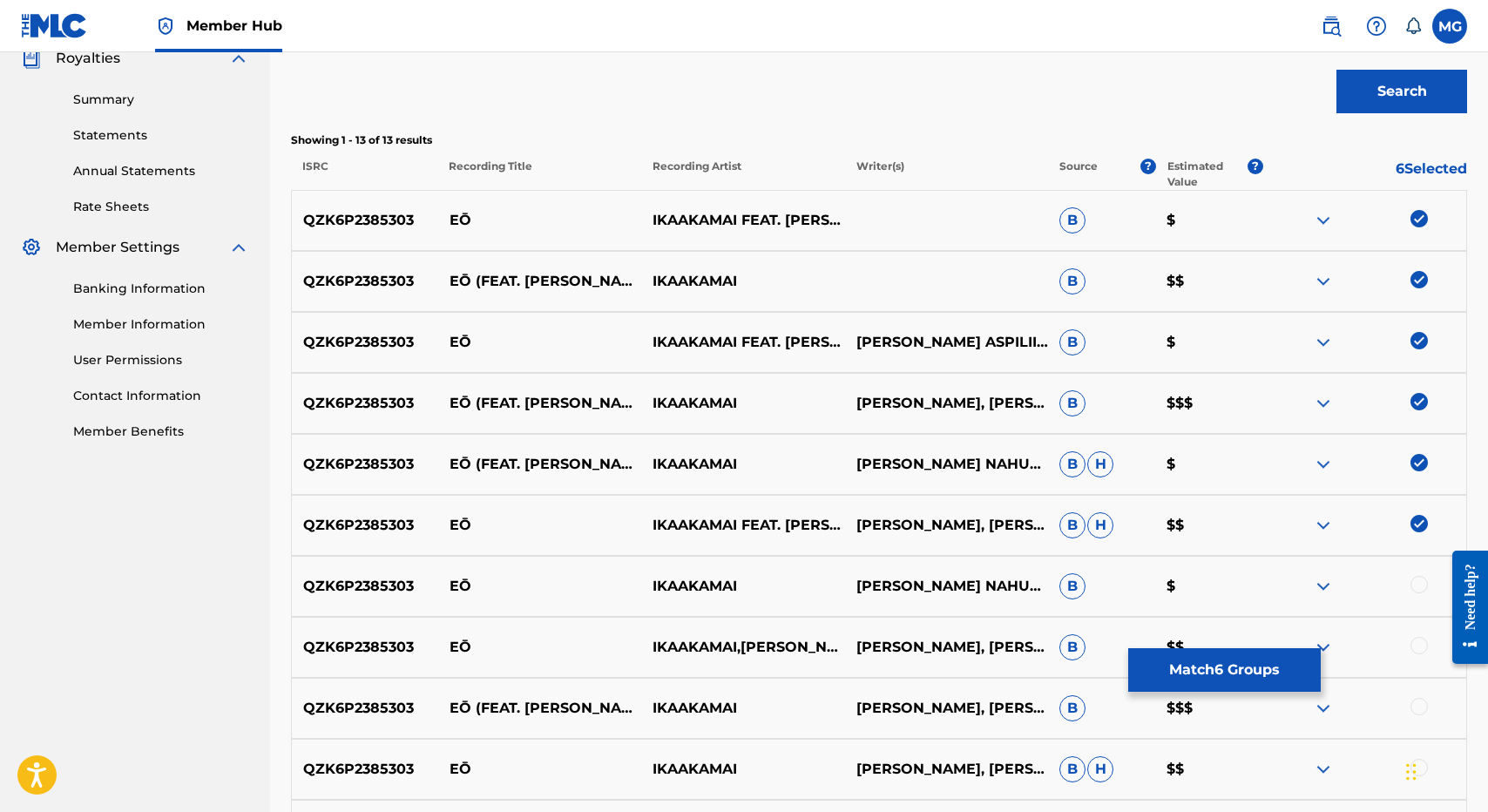
click at [1417, 585] on div at bounding box center [1419, 584] width 18 height 18
click at [1420, 657] on div "QZK6P2385303 EŌ IKAAKAMAI,KĀWIKA ASPILI ISAAC KUUIPONOHEA NAHUEWAI, RYAN KAWIKA…" at bounding box center [879, 647] width 1176 height 61
click at [1420, 650] on div at bounding box center [1419, 646] width 18 height 18
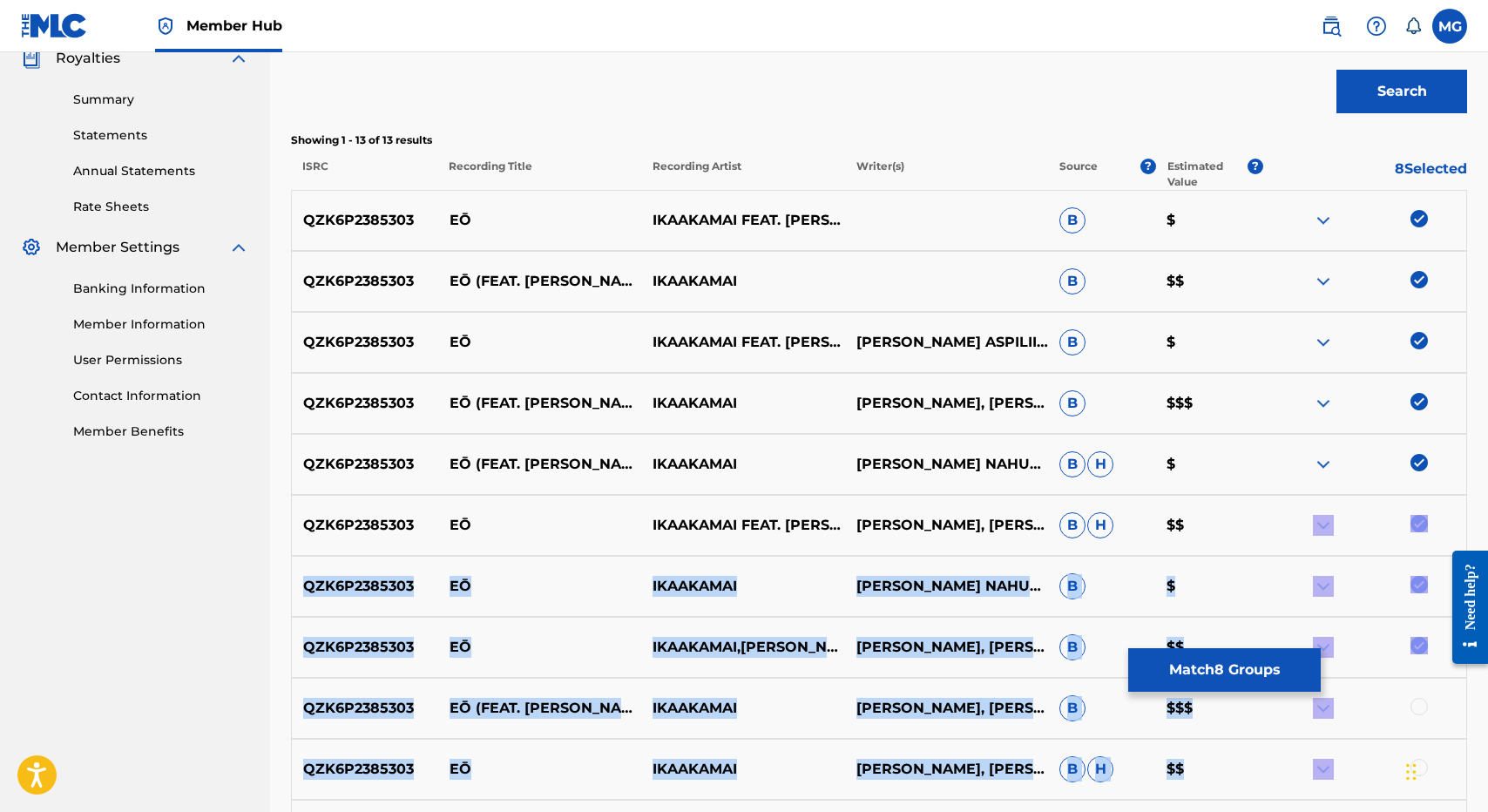
scroll to position [835, 0]
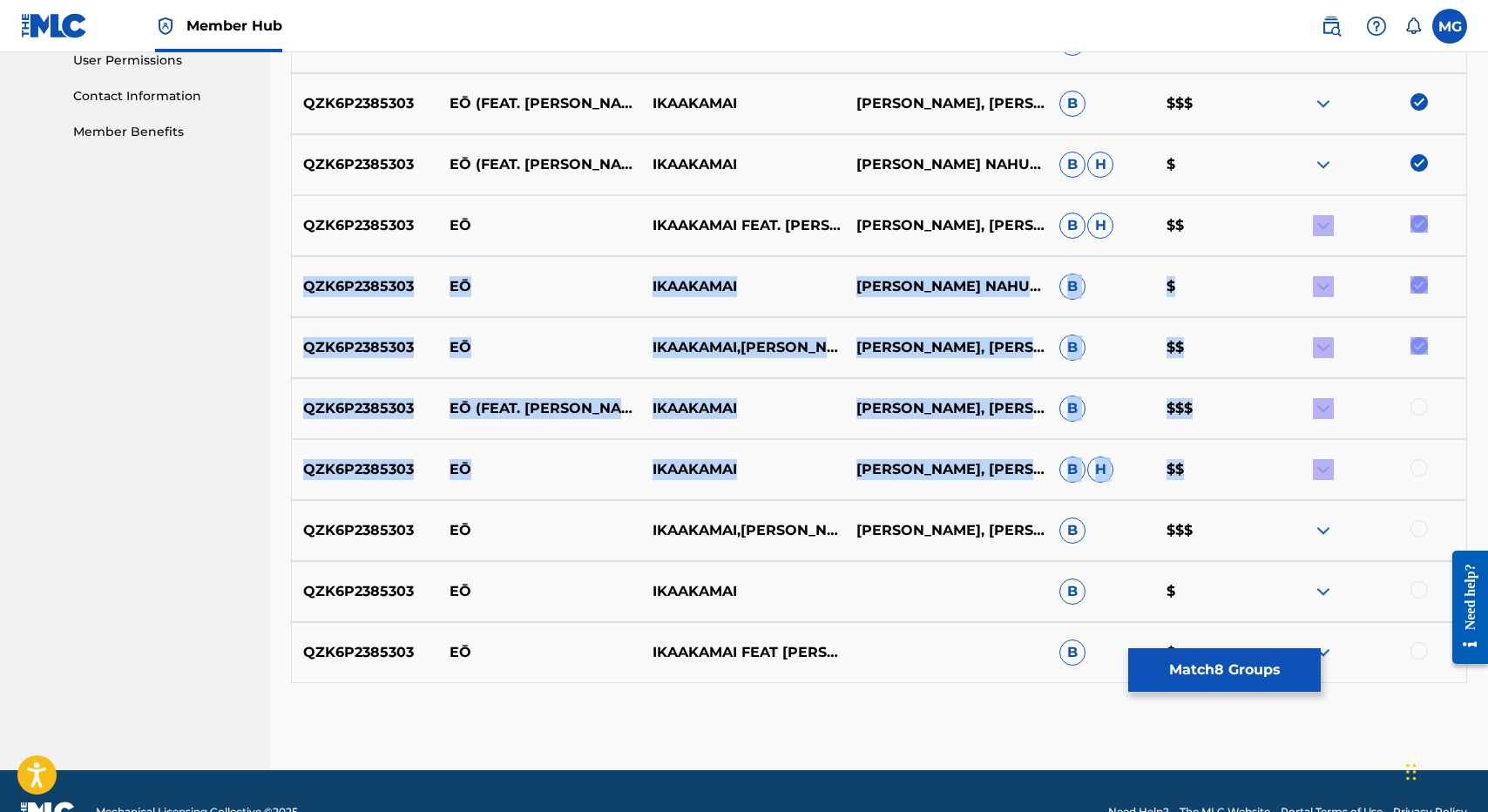
drag, startPoint x: 1323, startPoint y: 799, endPoint x: 1359, endPoint y: 463, distance: 337.9
click at [1359, 463] on div "QZK6P2385303 EŌ IKAAKAMAI FEAT. KĀWIKA ASPILI,IKAAKAMAI,KĀWIKA ASPILI B $ QZK6P…" at bounding box center [879, 286] width 1176 height 793
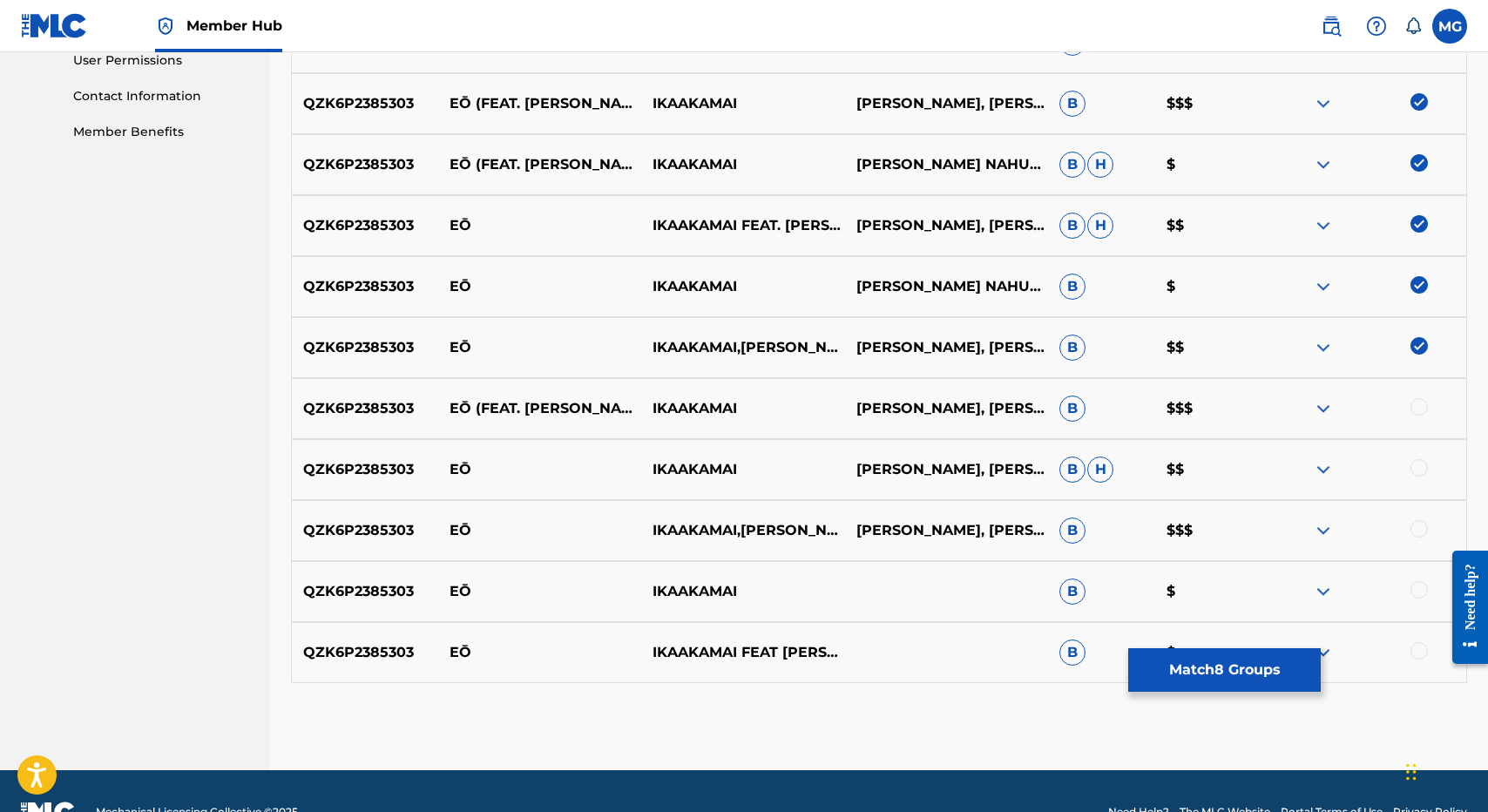
click at [1431, 422] on div "QZK6P2385303 EŌ (FEAT. KĀWIKA ASPILI) IKAAKAMAI ISAAC KUUIPONOHEA NAHUEWAI, RYA…" at bounding box center [879, 408] width 1176 height 61
click at [1428, 417] on div at bounding box center [1364, 409] width 203 height 21
click at [1426, 412] on div at bounding box center [1364, 409] width 203 height 21
click at [1421, 450] on div "QZK6P2385303 EŌ IKAAKAMAI ISAAC KUUIPONOHEA NAHUEWAI, RYAN KĀWIKA ASPILI B H $$" at bounding box center [879, 469] width 1176 height 61
click at [1421, 402] on div at bounding box center [1419, 407] width 18 height 18
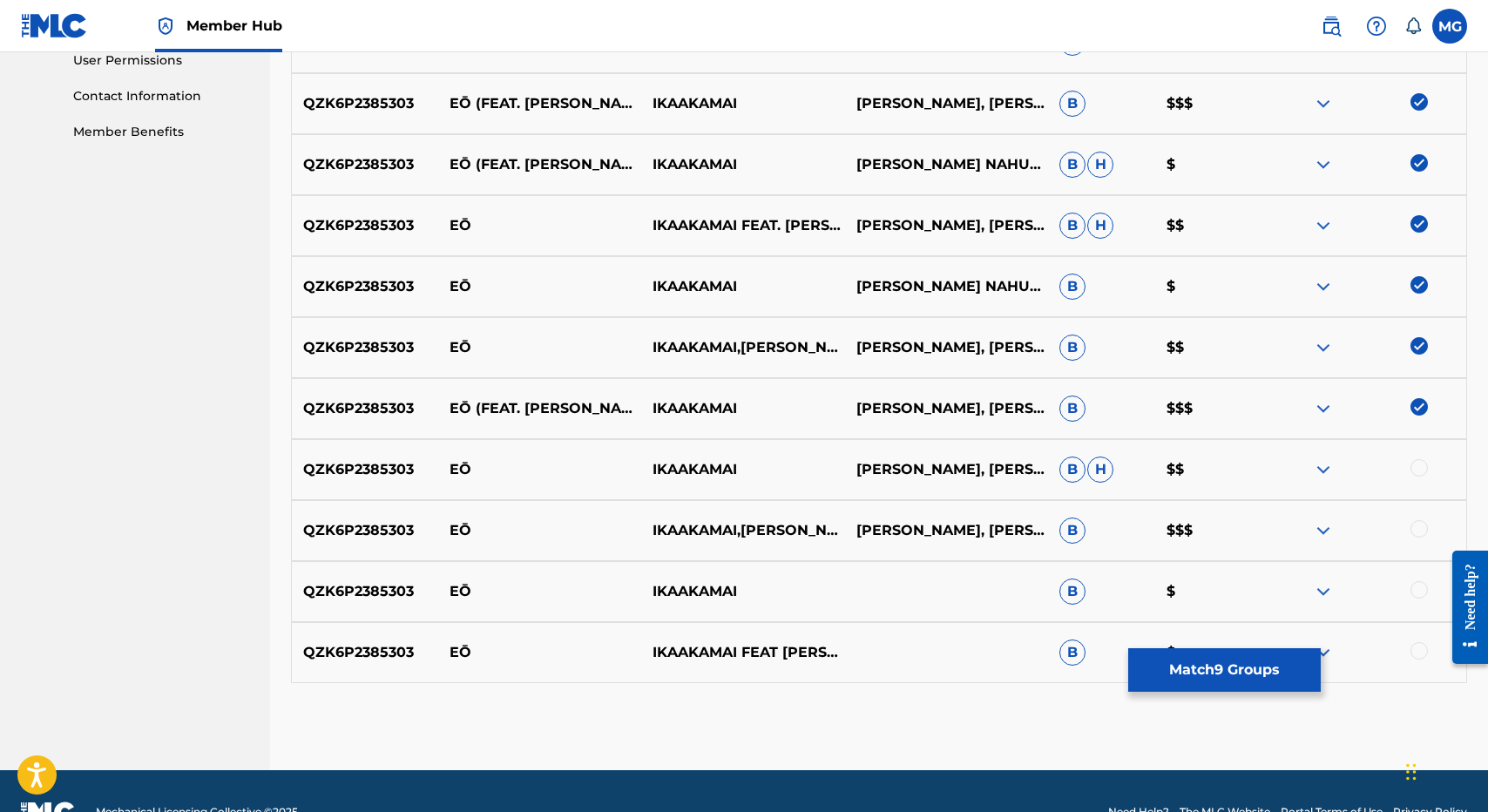
click at [1421, 479] on div at bounding box center [1364, 469] width 203 height 21
click at [1421, 475] on div at bounding box center [1419, 468] width 18 height 18
click at [1421, 514] on div "QZK6P2385303 EŌ IKAAKAMAI,KĀWIKA ASPILI ISAAC KUUIPONOHEA NAHUEWAI, RYAN KĀWIKA…" at bounding box center [879, 530] width 1176 height 61
click at [1421, 531] on div at bounding box center [1419, 529] width 18 height 18
click at [1416, 586] on div at bounding box center [1419, 590] width 18 height 18
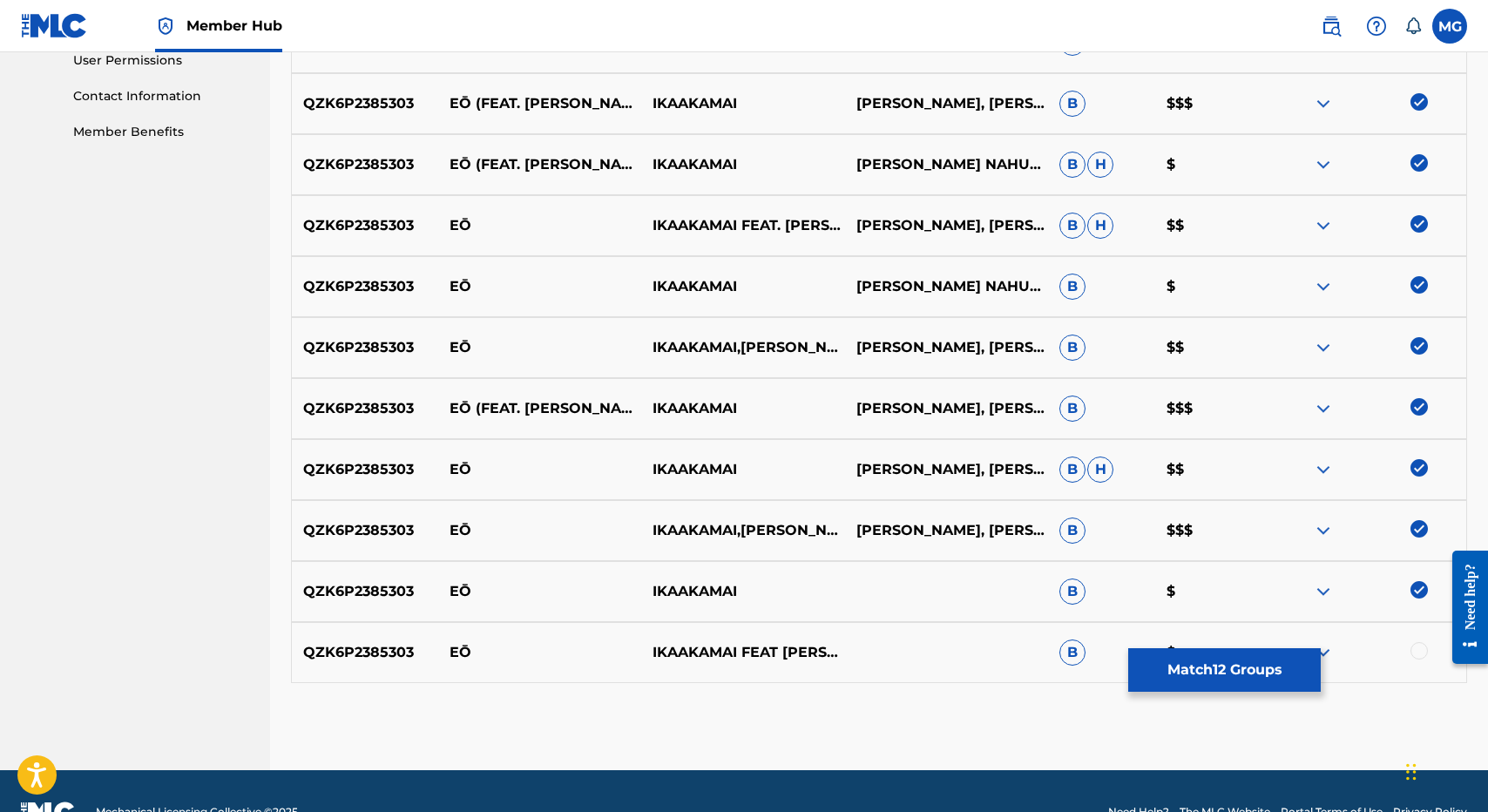
click at [1418, 631] on div "QZK6P2385303 EŌ IKAAKAMAI FEAT KĀWIKA ASPILI B $" at bounding box center [879, 652] width 1176 height 61
click at [1418, 648] on div at bounding box center [1419, 651] width 18 height 18
click at [467, 463] on p "EŌ" at bounding box center [539, 469] width 203 height 21
drag, startPoint x: 467, startPoint y: 463, endPoint x: 455, endPoint y: 463, distance: 12.0
click at [455, 463] on p "EŌ" at bounding box center [539, 469] width 203 height 21
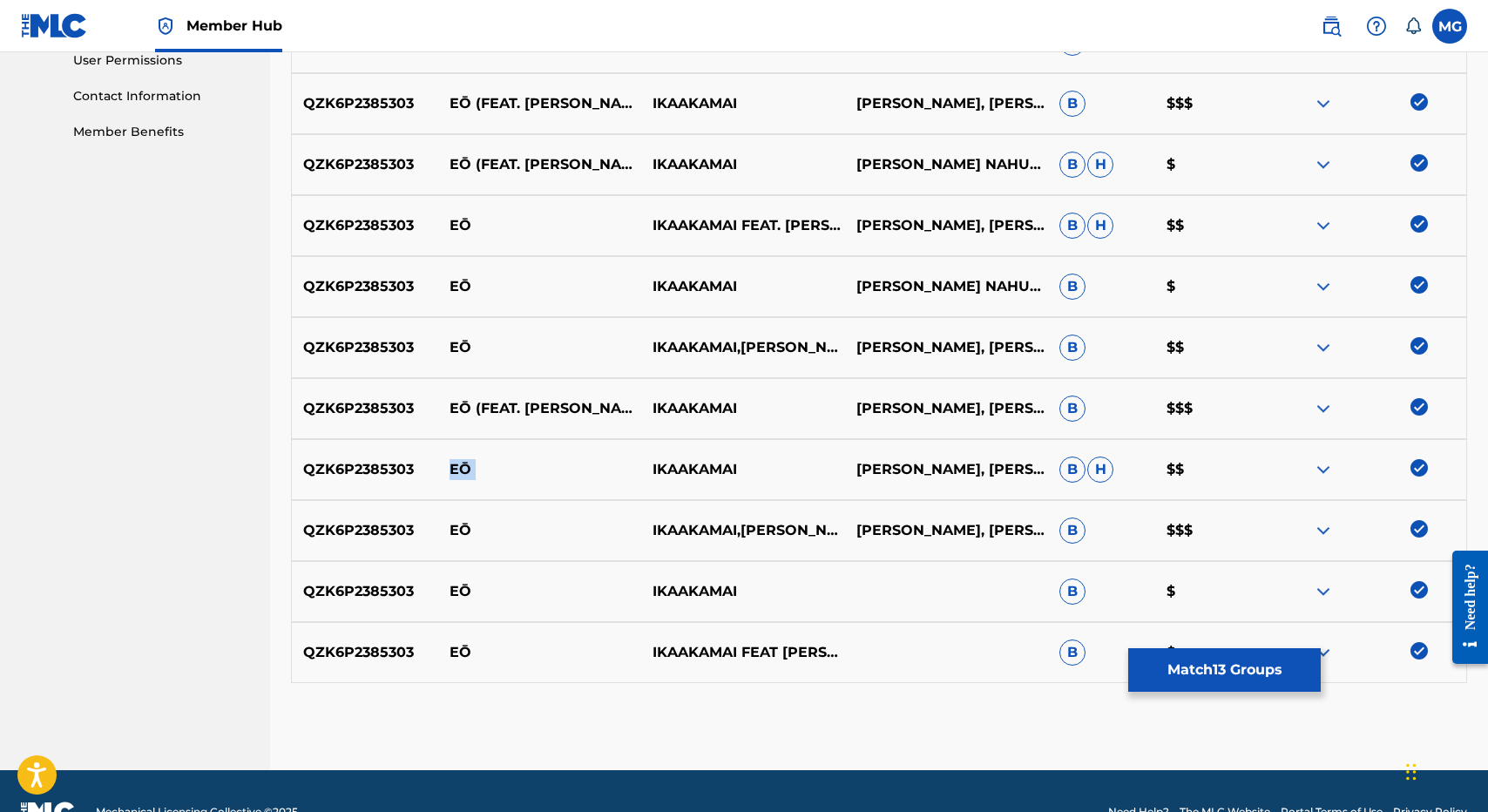
copy p "EŌ"
click at [1223, 697] on div "Matching Tool The Matching Tool enables you to suggest matches between sound re…" at bounding box center [879, 15] width 1176 height 1509
click at [1223, 682] on button "Match 13 Groups" at bounding box center [1224, 670] width 192 height 44
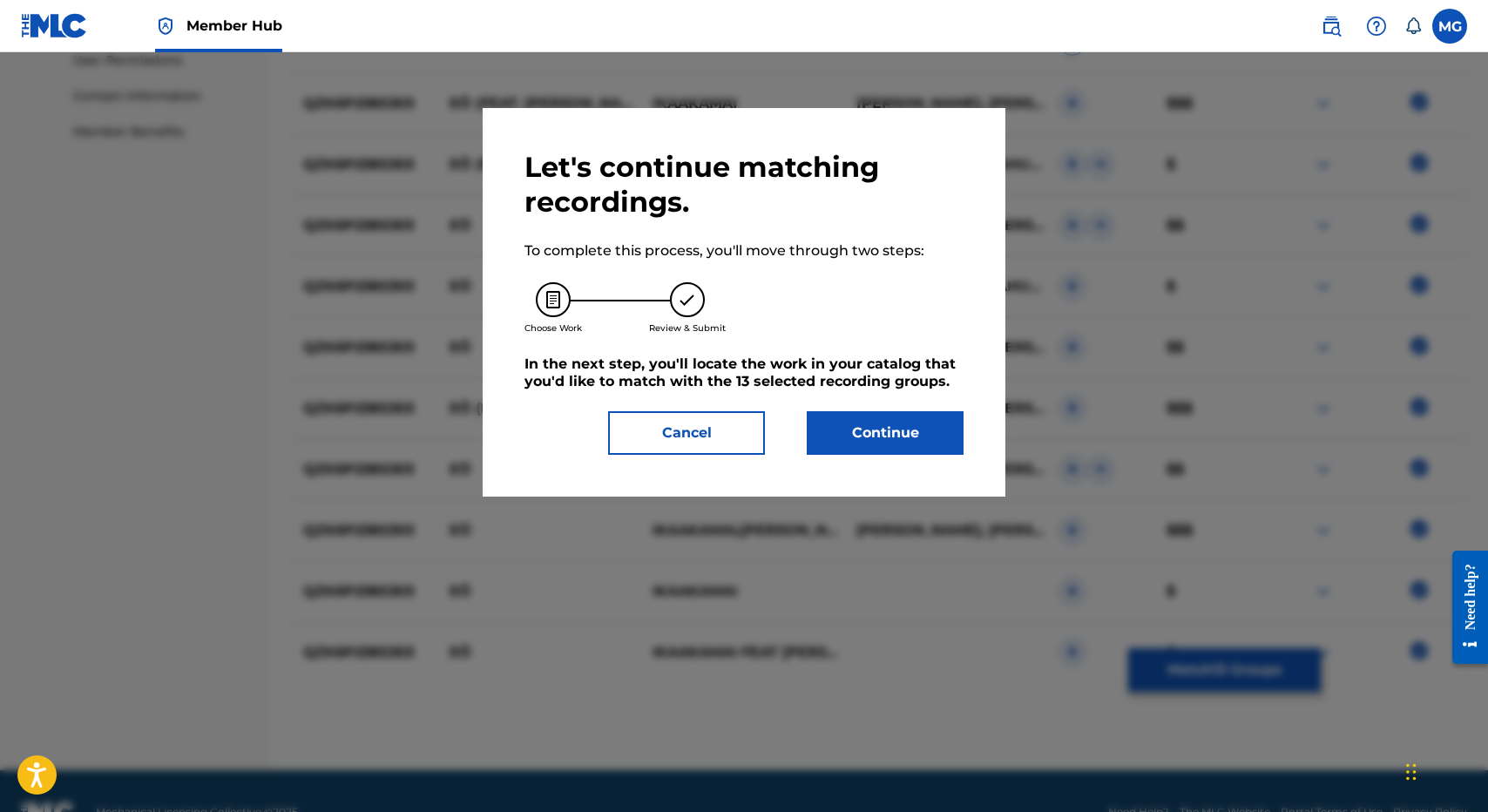
click at [807, 382] on h5 "In the next step, you'll locate the work in your catalog that you'd like to mat…" at bounding box center [744, 373] width 439 height 35
click at [841, 444] on button "Continue" at bounding box center [885, 433] width 156 height 44
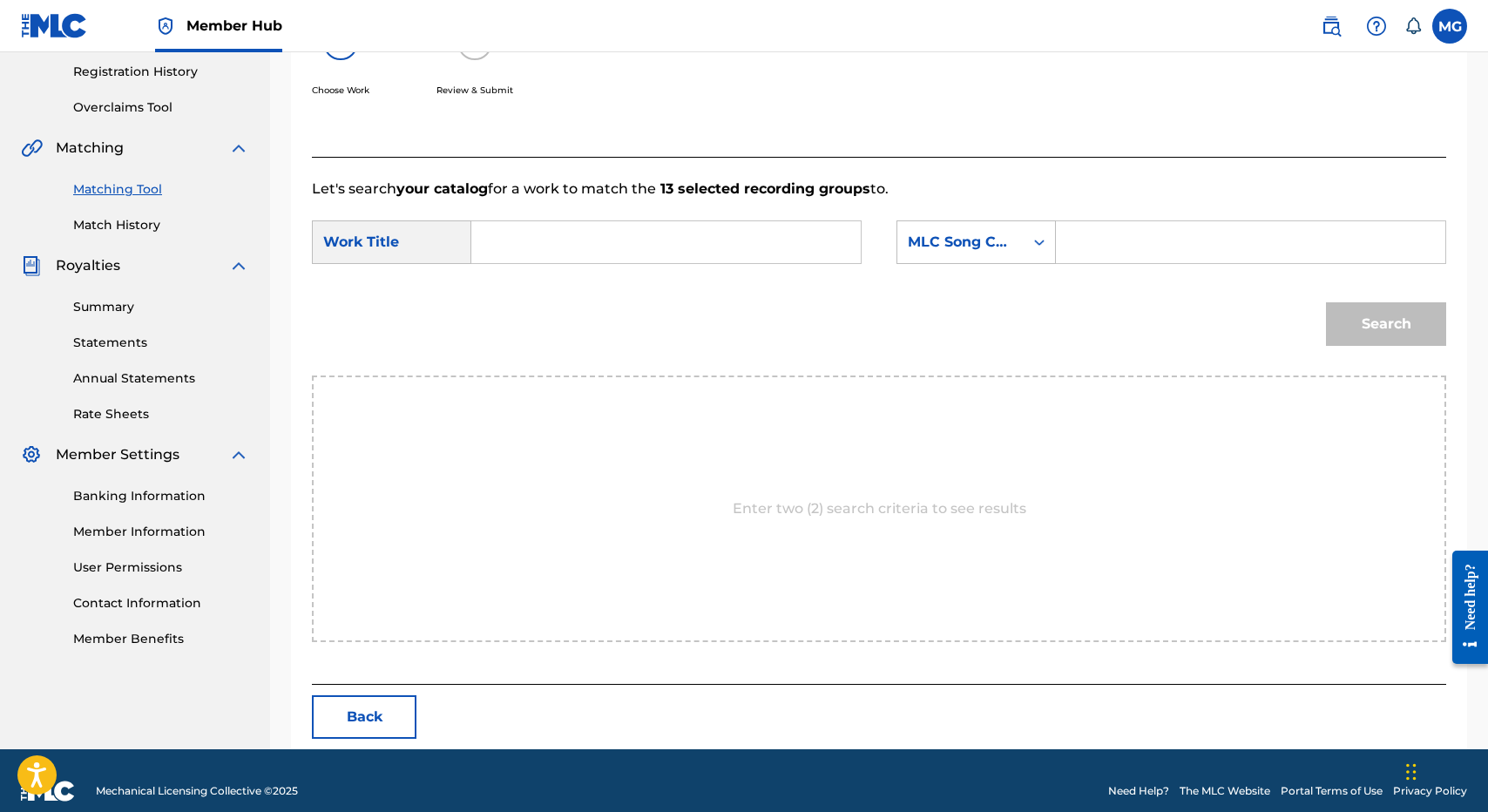
scroll to position [348, 0]
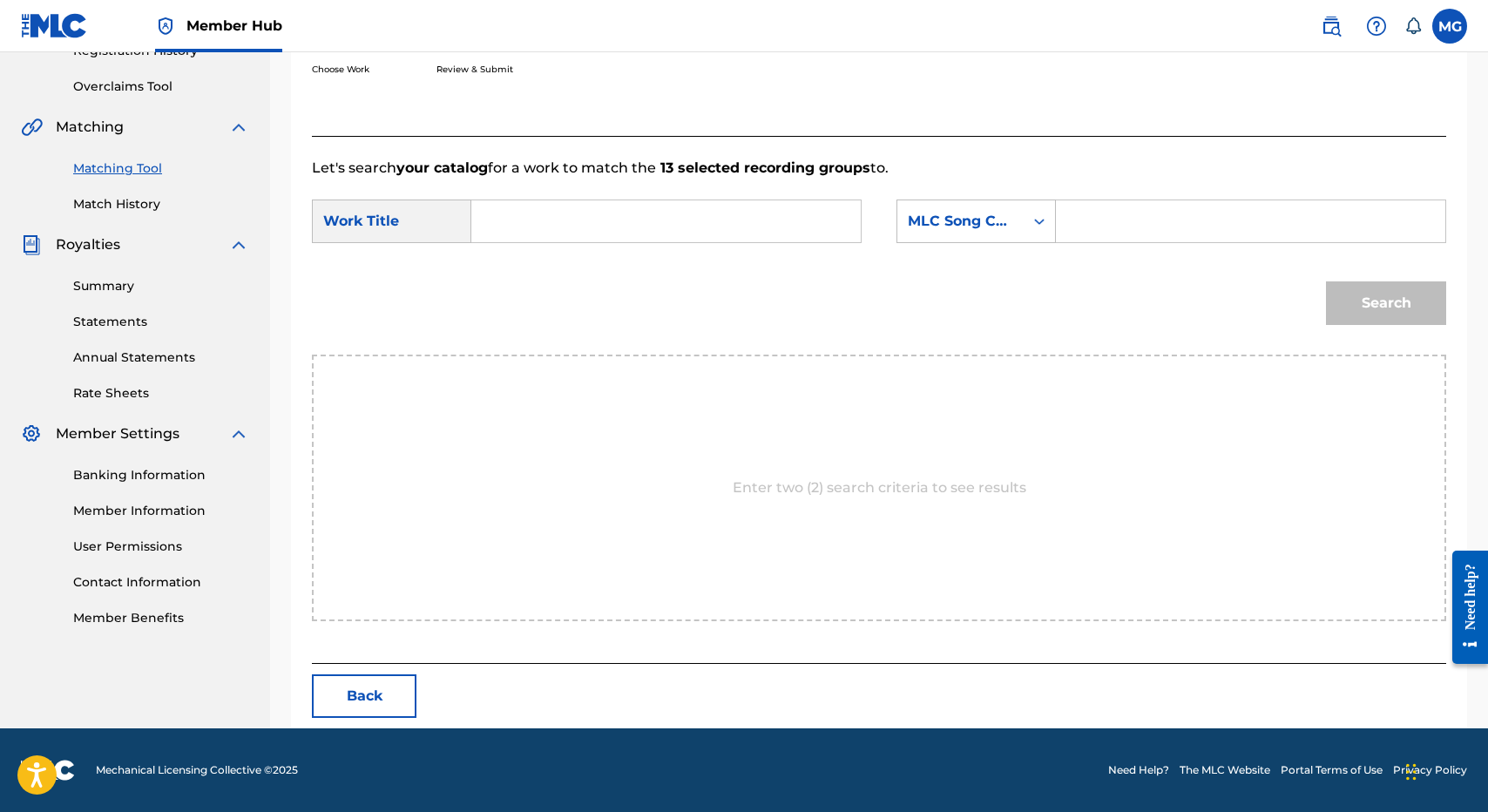
click at [591, 231] on input "Search Form" at bounding box center [665, 221] width 359 height 42
paste input "EŌ"
type input "EŌ"
click at [1043, 219] on icon "Search Form" at bounding box center [1040, 221] width 18 height 18
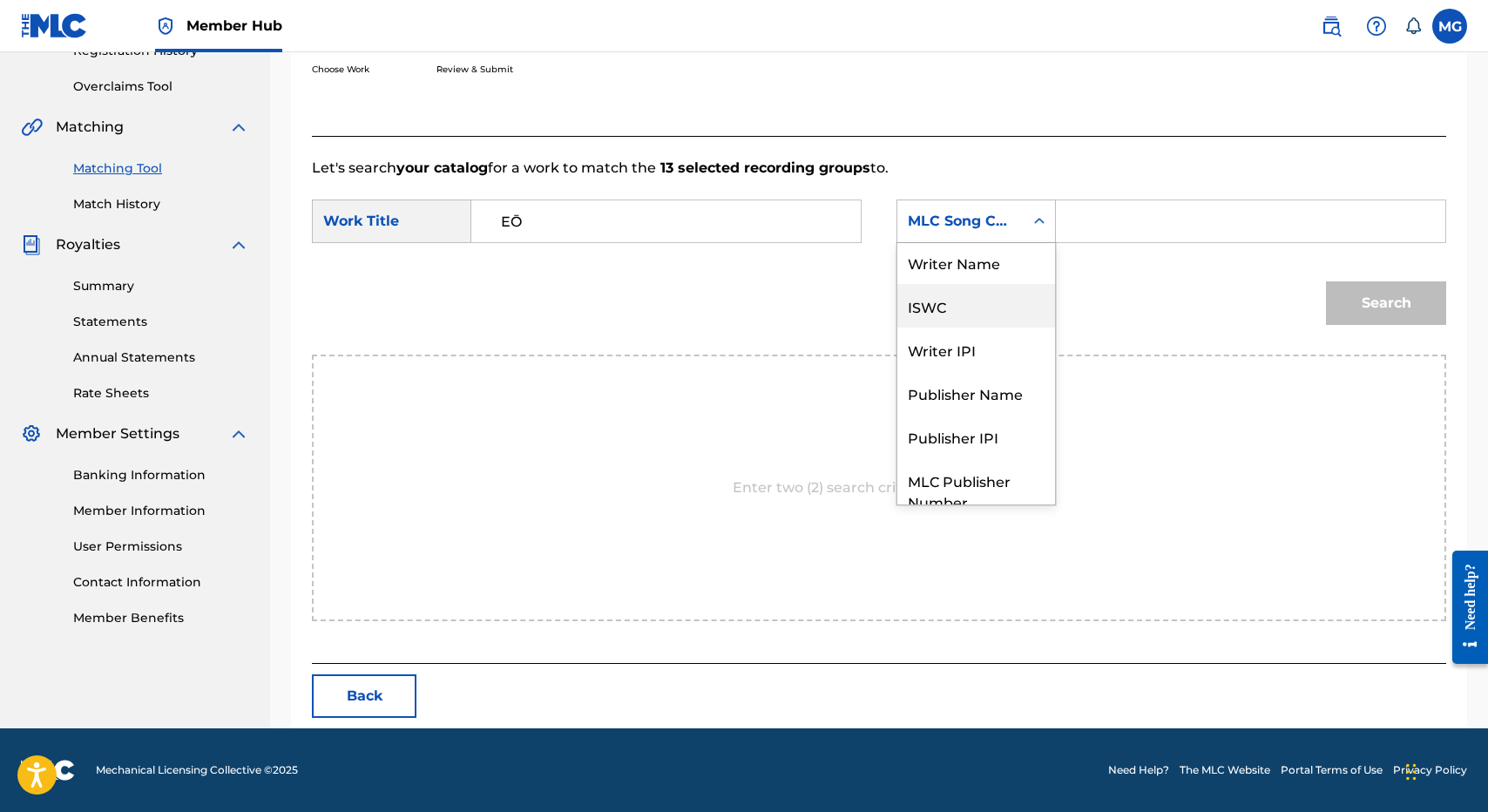
scroll to position [0, 0]
drag, startPoint x: 1004, startPoint y: 260, endPoint x: 1026, endPoint y: 257, distance: 22.2
click at [1005, 260] on div "Writer Name" at bounding box center [976, 265] width 157 height 44
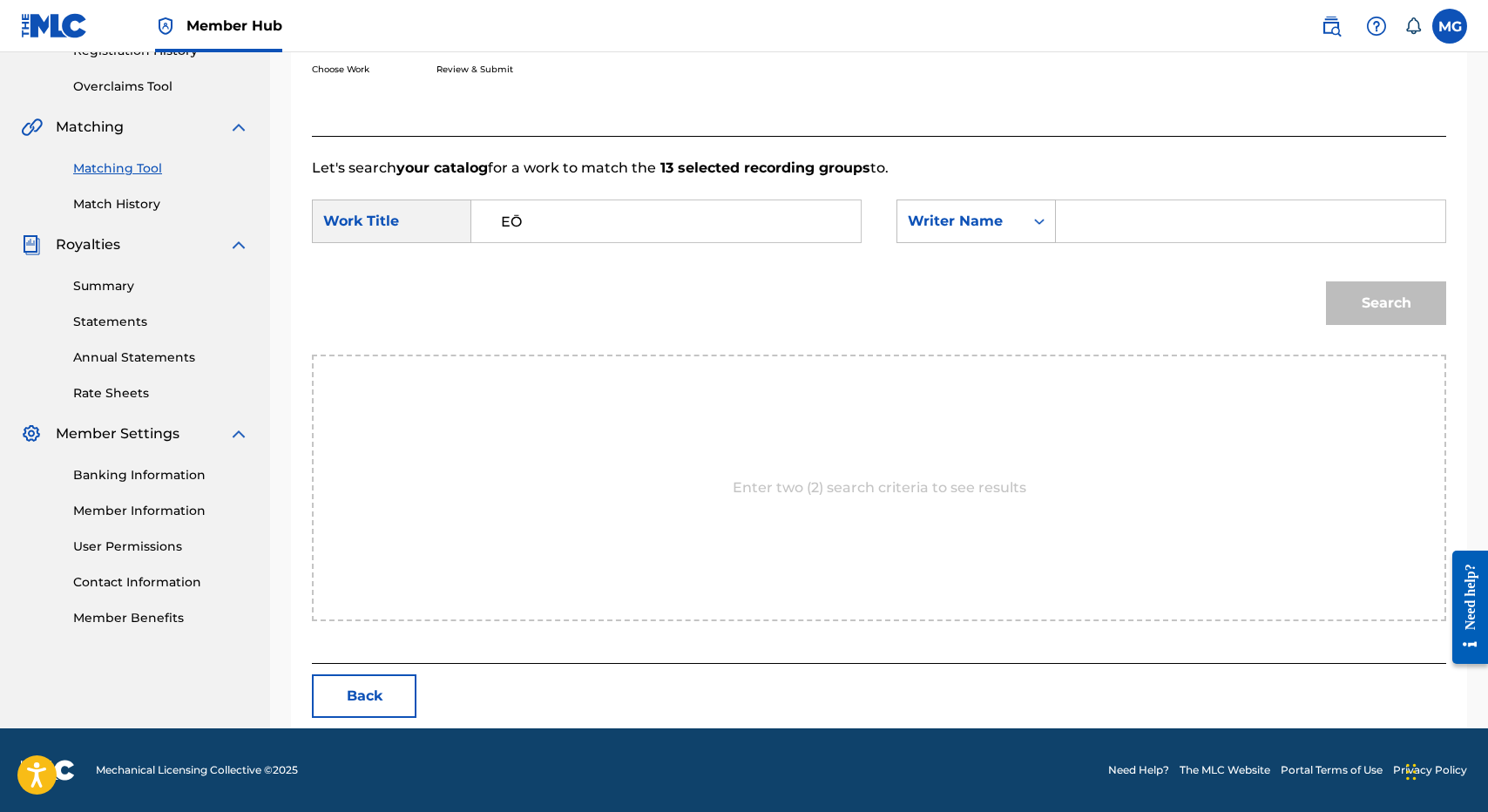
click at [1097, 242] on input "Search Form" at bounding box center [1250, 221] width 359 height 42
type input "isaac"
click at [1326, 281] on button "Search" at bounding box center [1386, 303] width 120 height 44
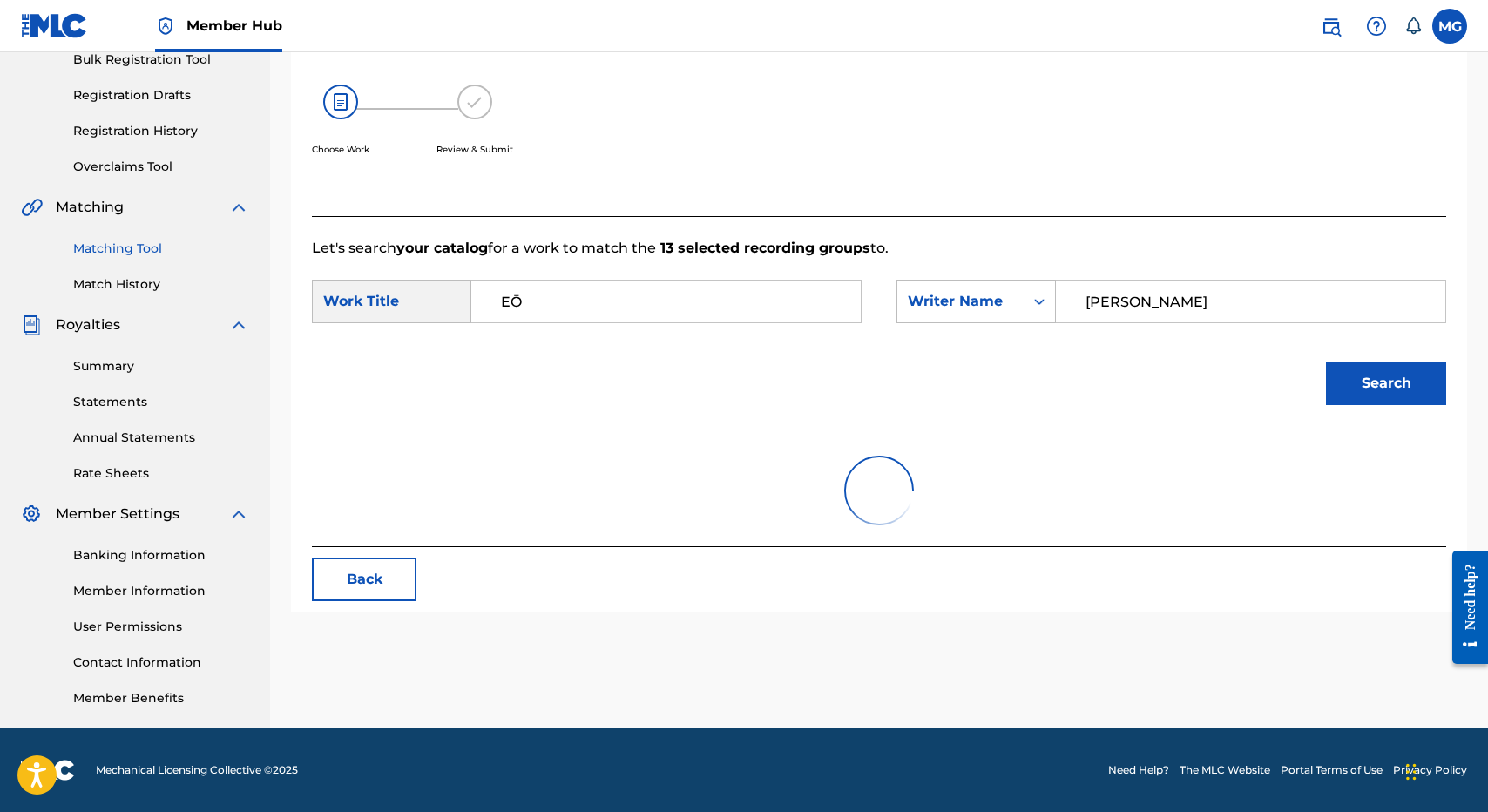
scroll to position [297, 0]
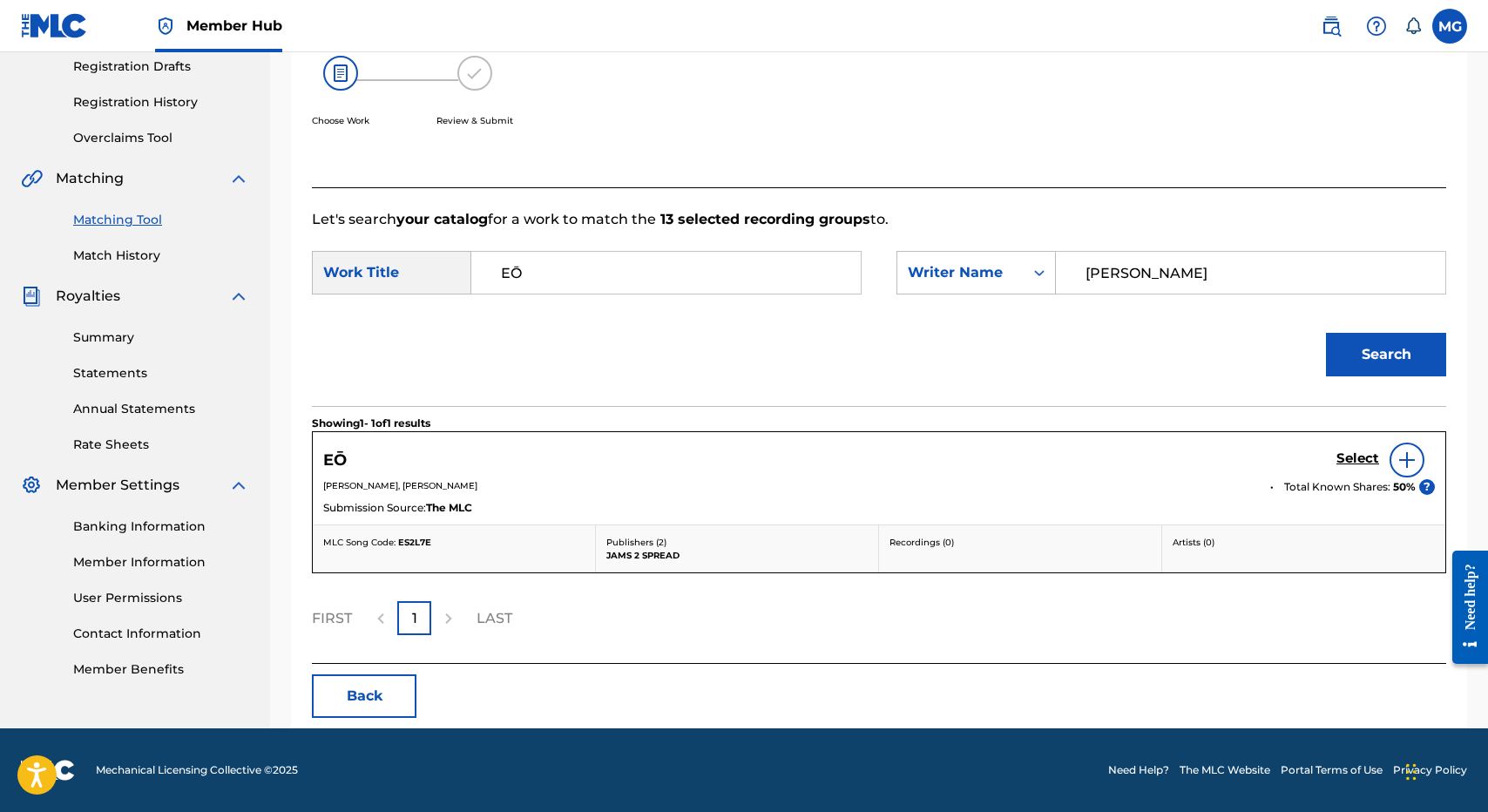
click at [1334, 452] on div "EŌ Select" at bounding box center [879, 460] width 1112 height 35
click at [1333, 462] on div "EŌ Select" at bounding box center [879, 460] width 1112 height 35
click at [1349, 458] on h5 "Select" at bounding box center [1357, 458] width 43 height 17
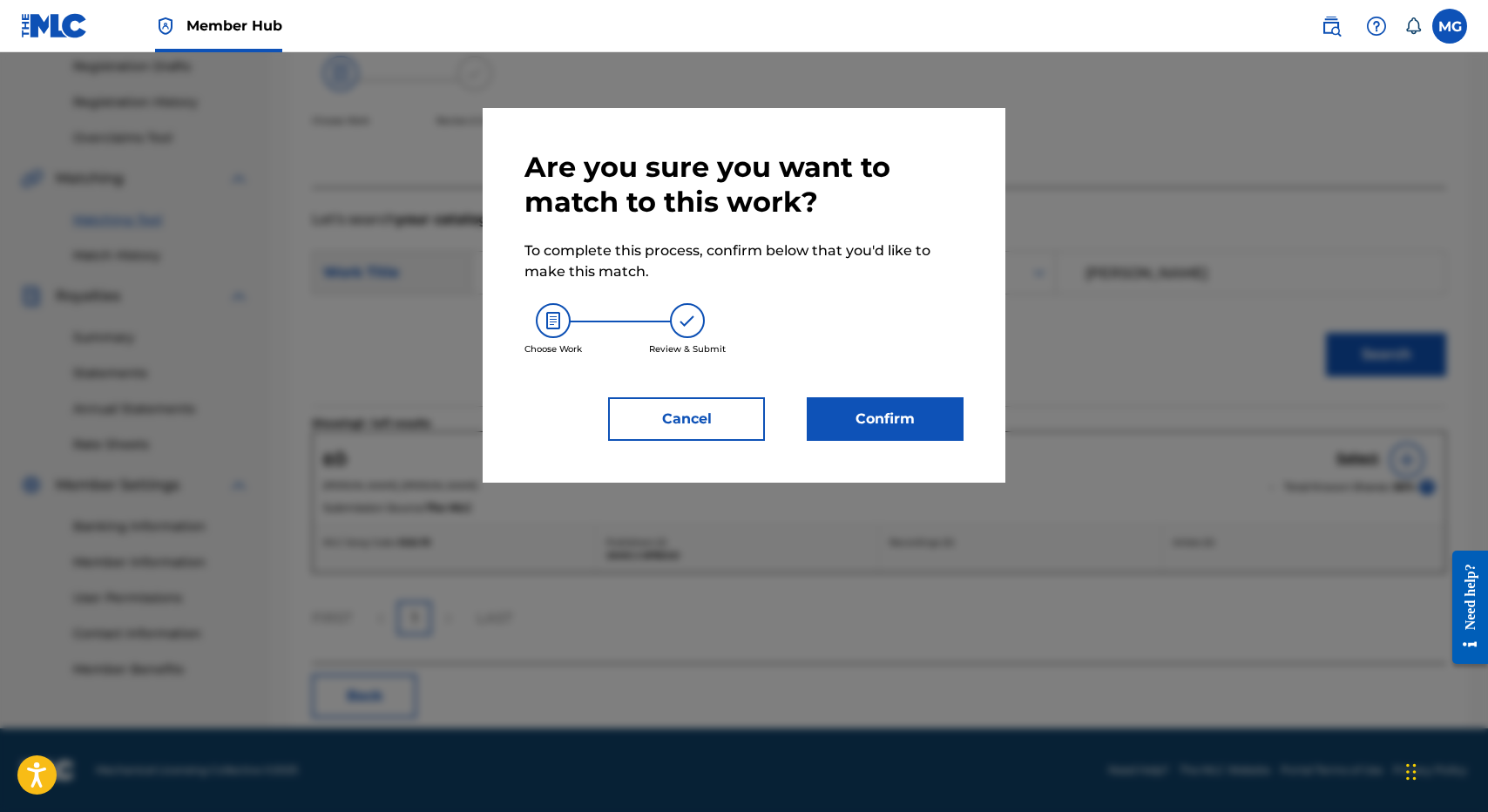
click at [900, 372] on div "Choose Work Review & Submit" at bounding box center [744, 329] width 439 height 94
click at [896, 396] on div "Are you sure you want to match to this work? To complete this process, confirm …" at bounding box center [744, 294] width 439 height 291
click at [885, 418] on button "Confirm" at bounding box center [885, 419] width 156 height 44
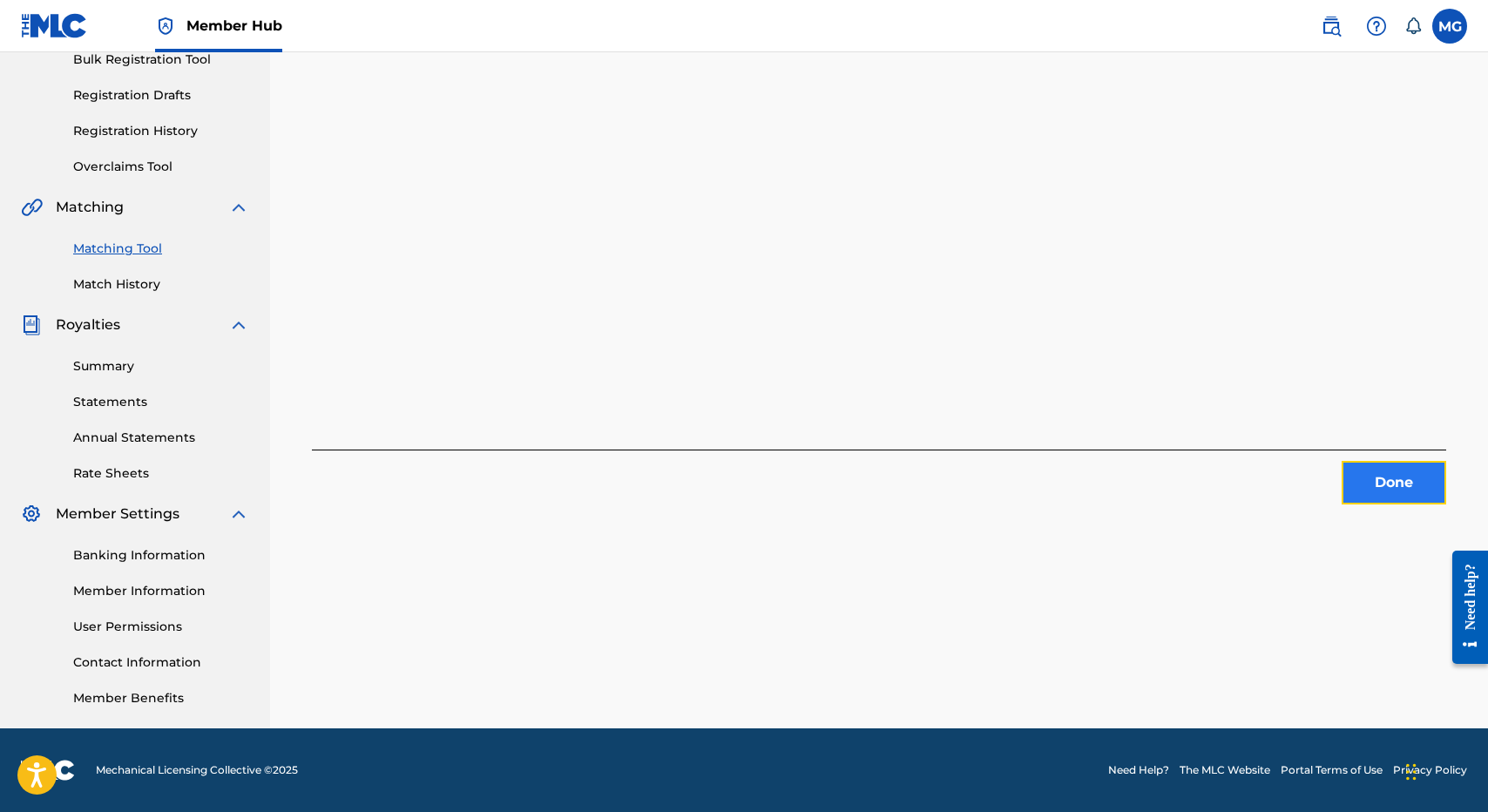
click at [1369, 460] on button "Done" at bounding box center [1393, 482] width 105 height 44
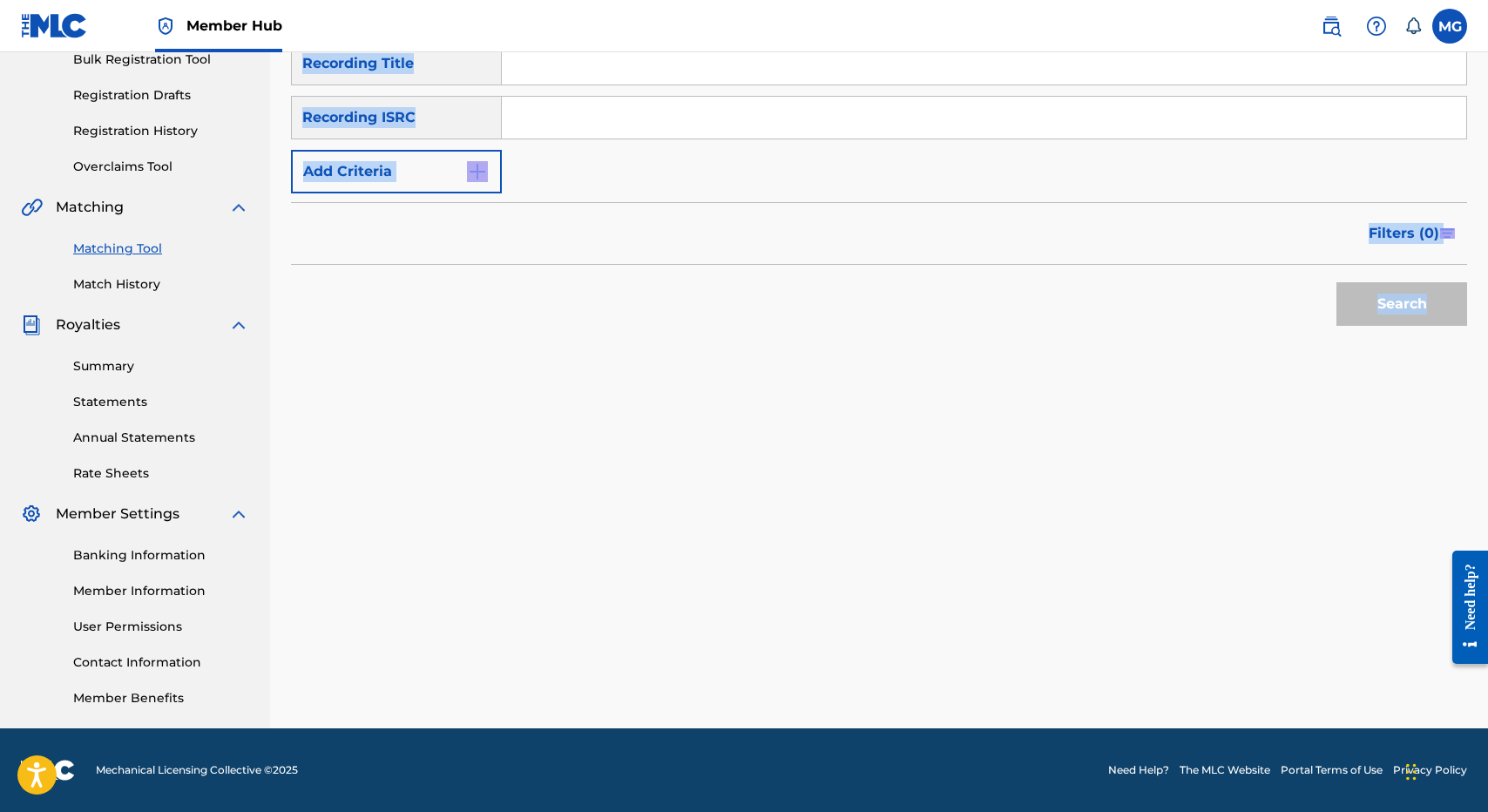
scroll to position [0, 0]
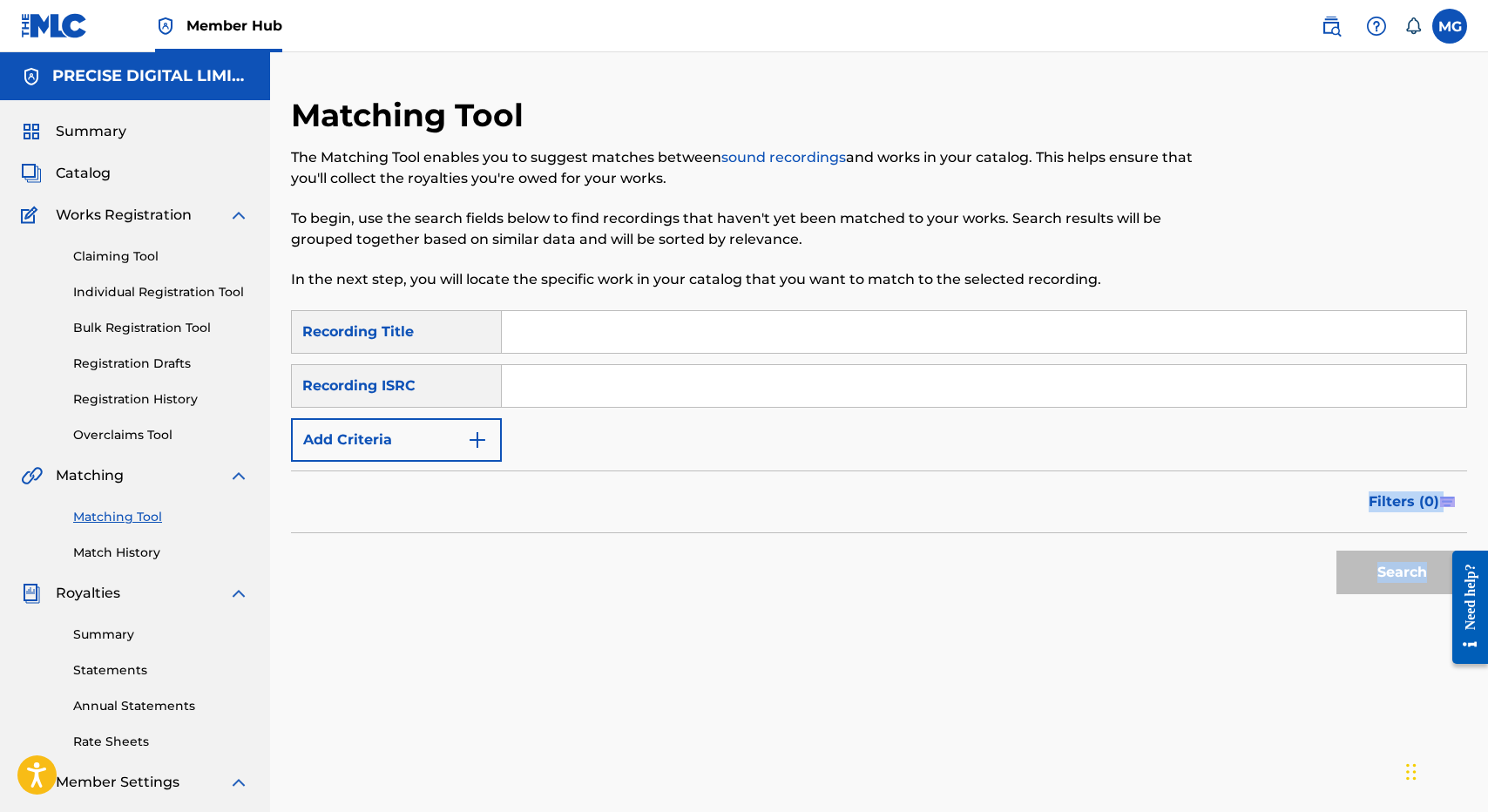
drag, startPoint x: 717, startPoint y: 325, endPoint x: 673, endPoint y: 525, distance: 204.8
click at [673, 525] on form "SearchWithCriteria96115abe-5abf-4a93-b70a-9e5a9c4f4785 Recording Title SearchWi…" at bounding box center [879, 456] width 1176 height 293
click at [599, 323] on input "Search Form" at bounding box center [984, 332] width 964 height 42
paste input "ʻAUHEA E KE KUMU"
type input "ʻAUHEA E KE KUMU"
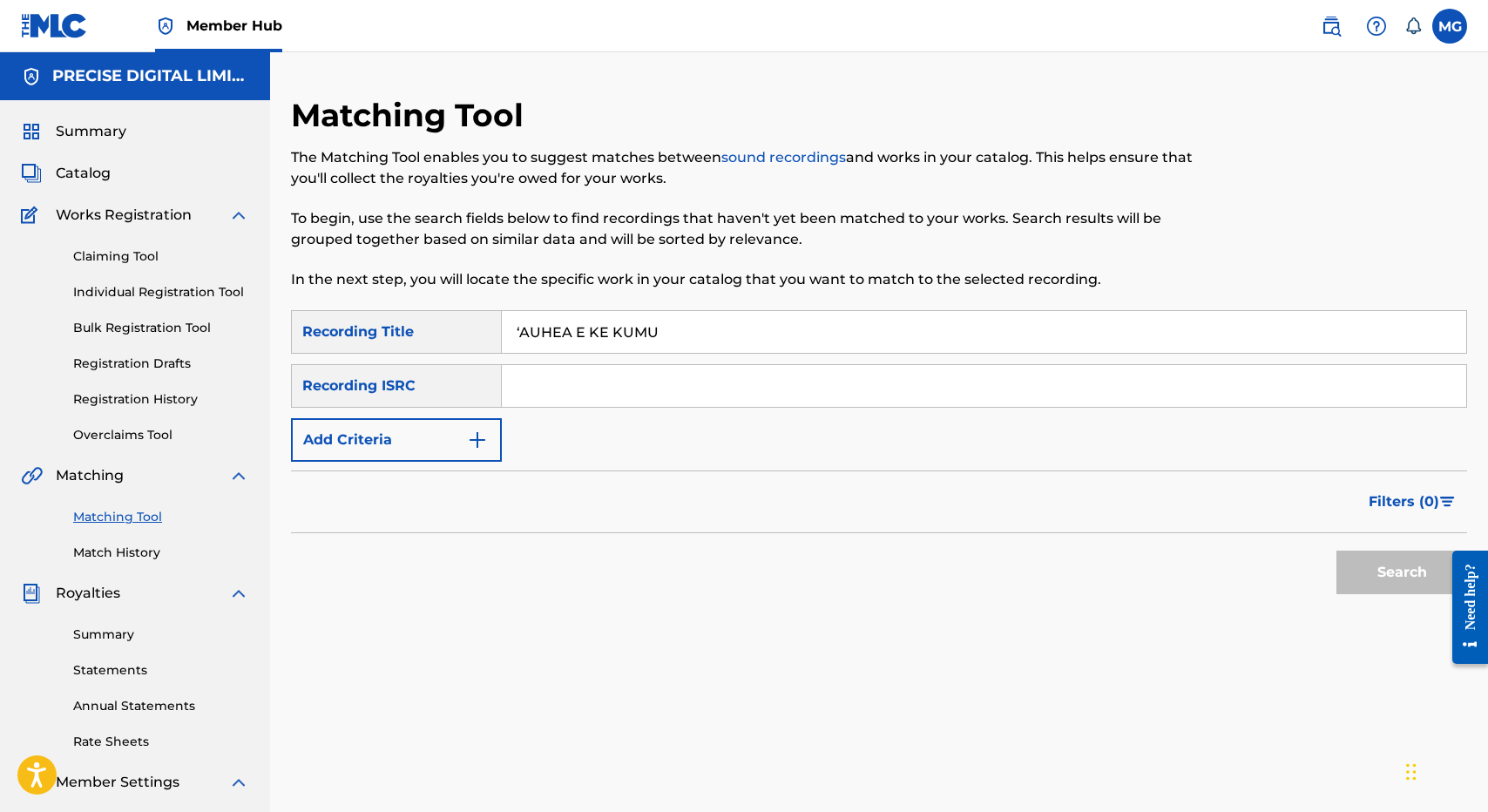
click at [1336, 550] on button "Search" at bounding box center [1401, 572] width 131 height 44
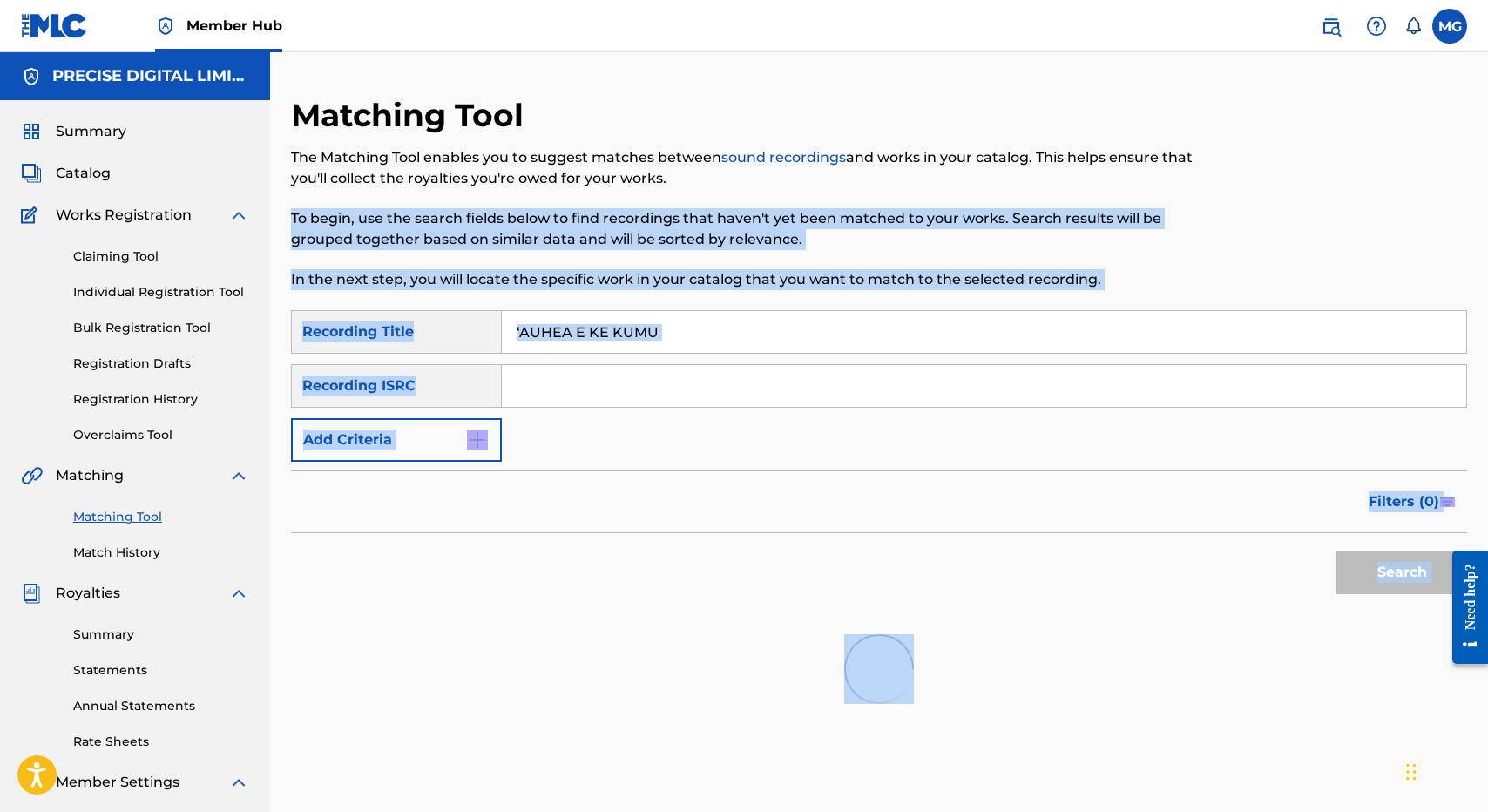
scroll to position [268, 0]
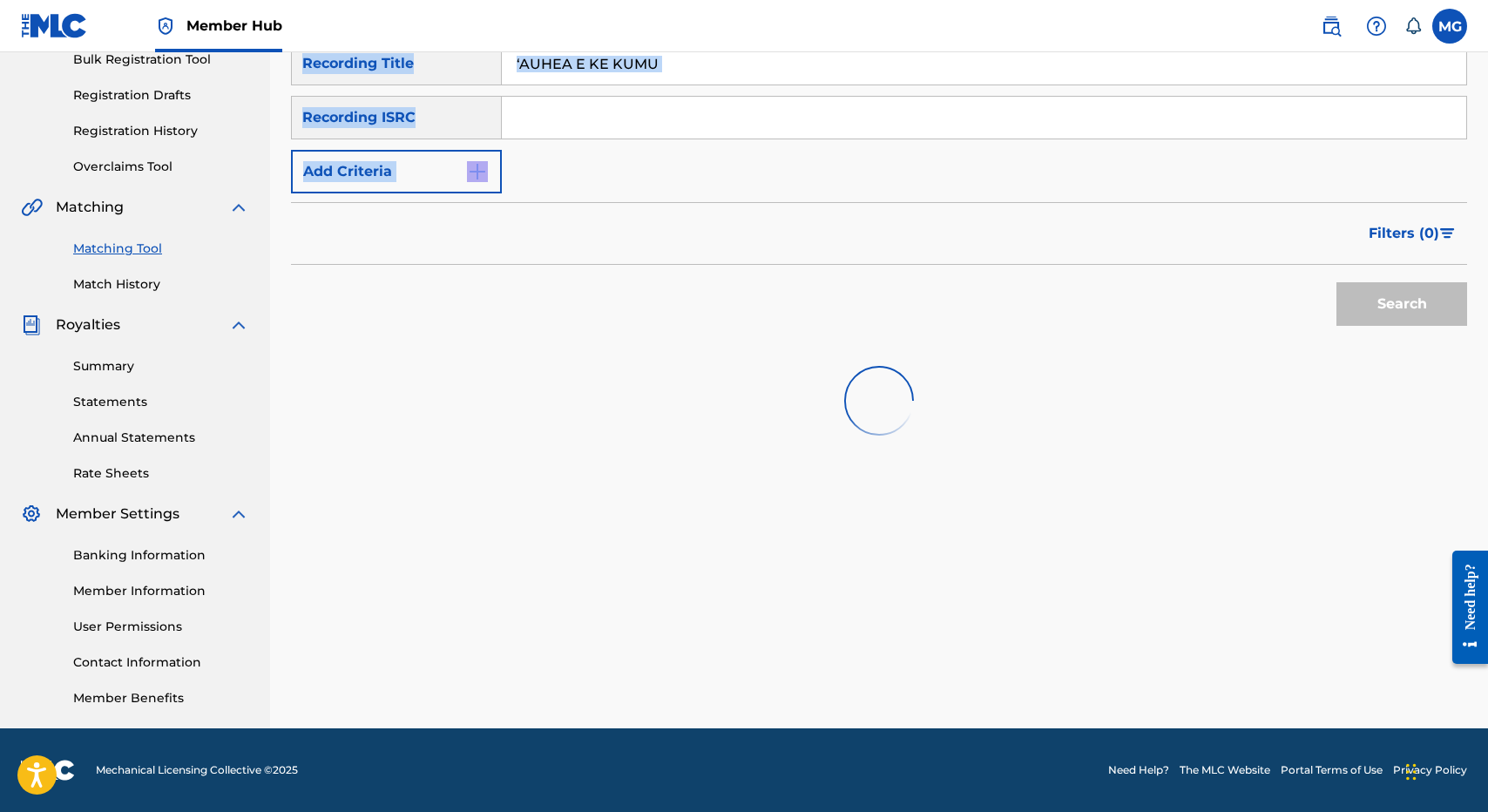
drag, startPoint x: 836, startPoint y: 204, endPoint x: 823, endPoint y: 207, distance: 13.3
click at [823, 207] on div "Matching Tool The Matching Tool enables you to suggest matches between sound re…" at bounding box center [879, 278] width 1176 height 901
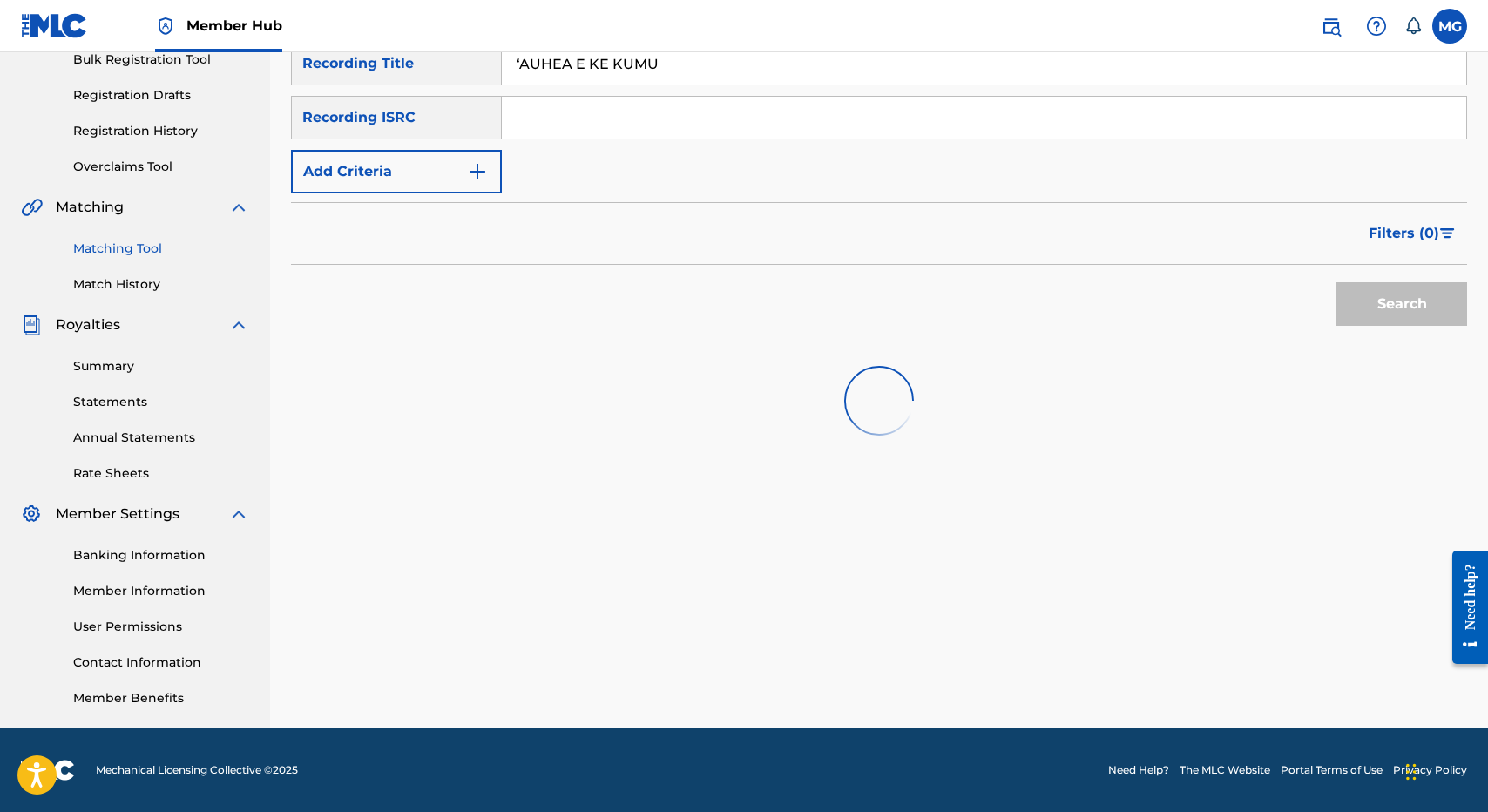
click at [818, 209] on div "Filters ( 0 )" at bounding box center [879, 233] width 1176 height 62
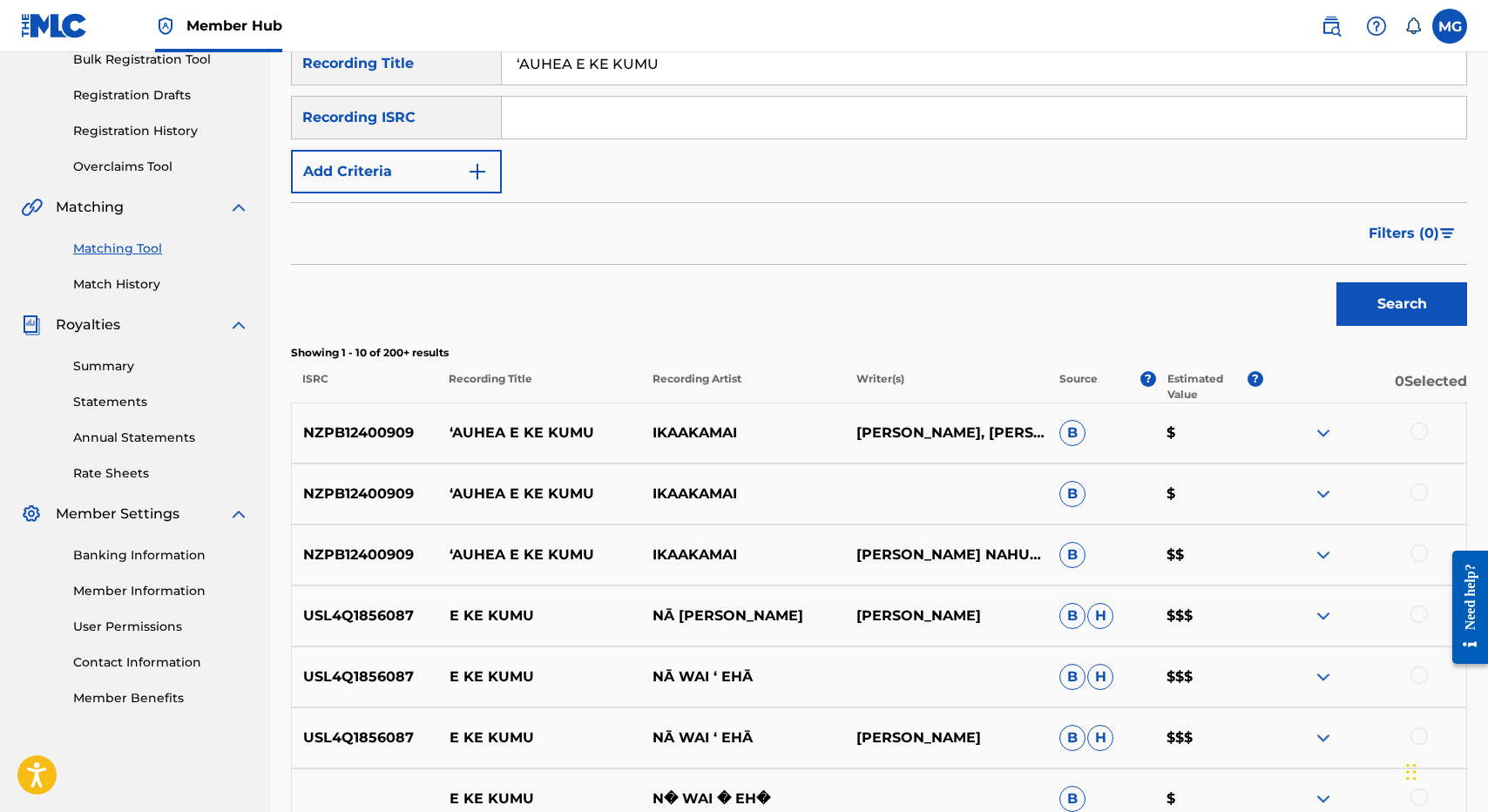
click at [435, 417] on div "NZPB12400909 ʻAUHEA E KE KUMU IKAAKAMAI ISAAC KUUIPONOHEA NAHUEWAI, ISAAC KUUIP…" at bounding box center [879, 432] width 1176 height 61
copy p "NZPB12400909"
click at [596, 122] on input "Search Form" at bounding box center [984, 118] width 964 height 42
paste input "NZPB12400909"
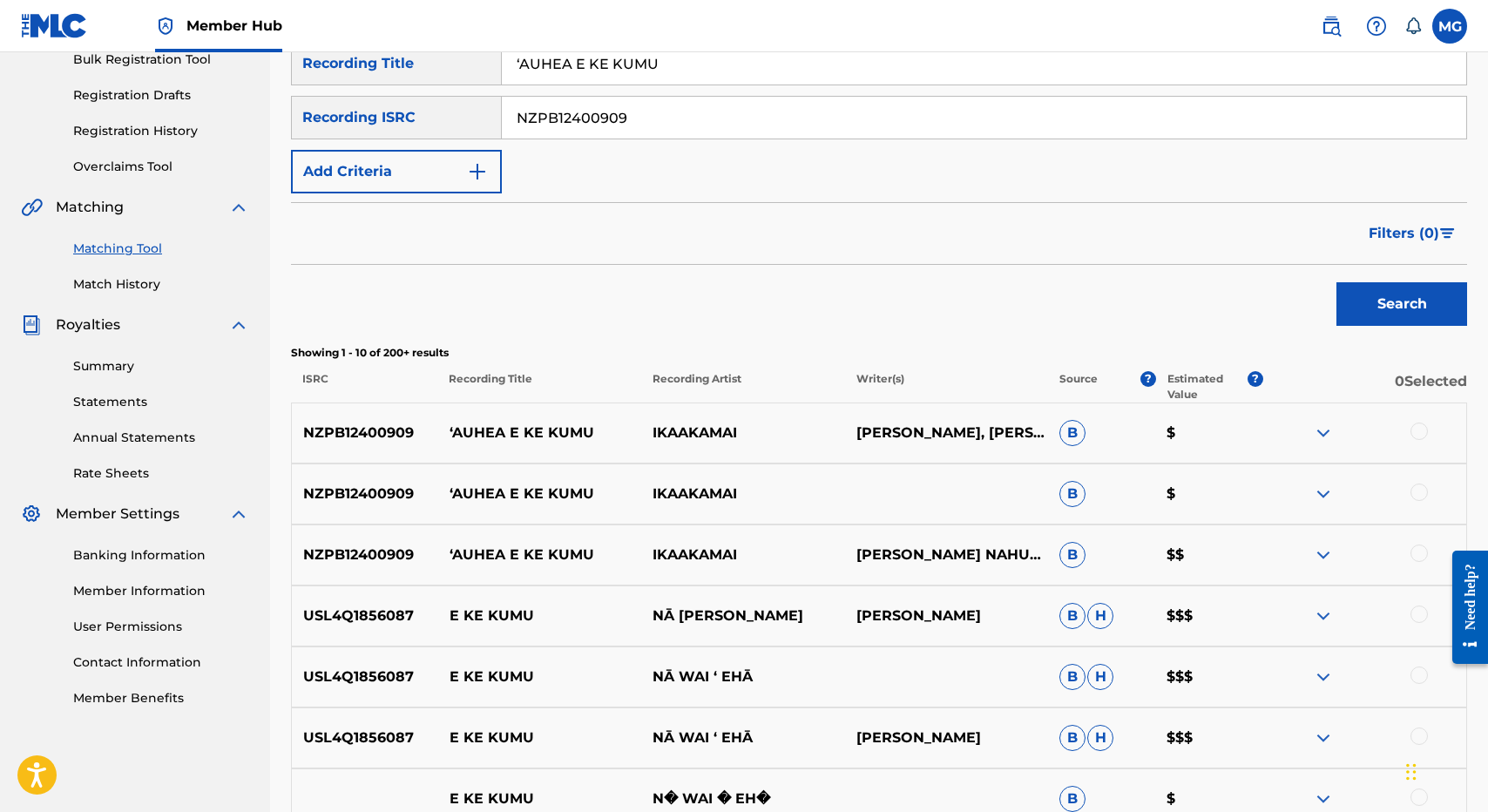
type input "NZPB12400909"
click at [677, 77] on input "ʻAUHEA E KE KUMU" at bounding box center [984, 64] width 964 height 42
click at [1336, 282] on button "Search" at bounding box center [1401, 304] width 131 height 44
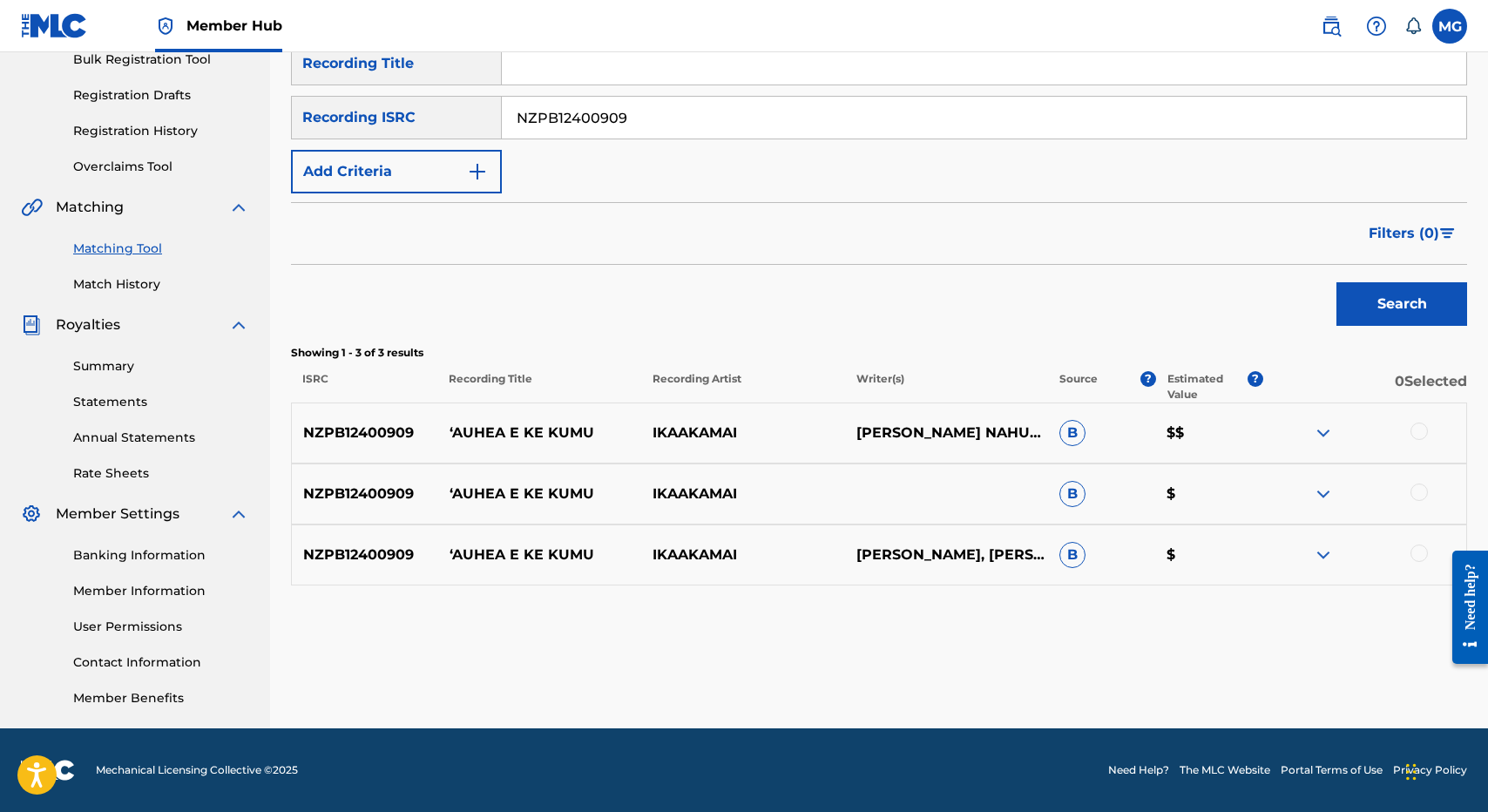
click at [1062, 301] on div "Search" at bounding box center [879, 299] width 1176 height 69
click at [1414, 436] on div at bounding box center [1419, 431] width 18 height 18
click at [1414, 486] on div at bounding box center [1419, 492] width 18 height 18
click at [1418, 542] on div "NZPB12400909 ʻAUHEA E KE KUMU IKAAKAMAI ISAAC KUUIPONOHEA NAHUEWAI, ISAAC KUUIP…" at bounding box center [879, 555] width 1176 height 61
click at [1418, 563] on div at bounding box center [1364, 555] width 203 height 21
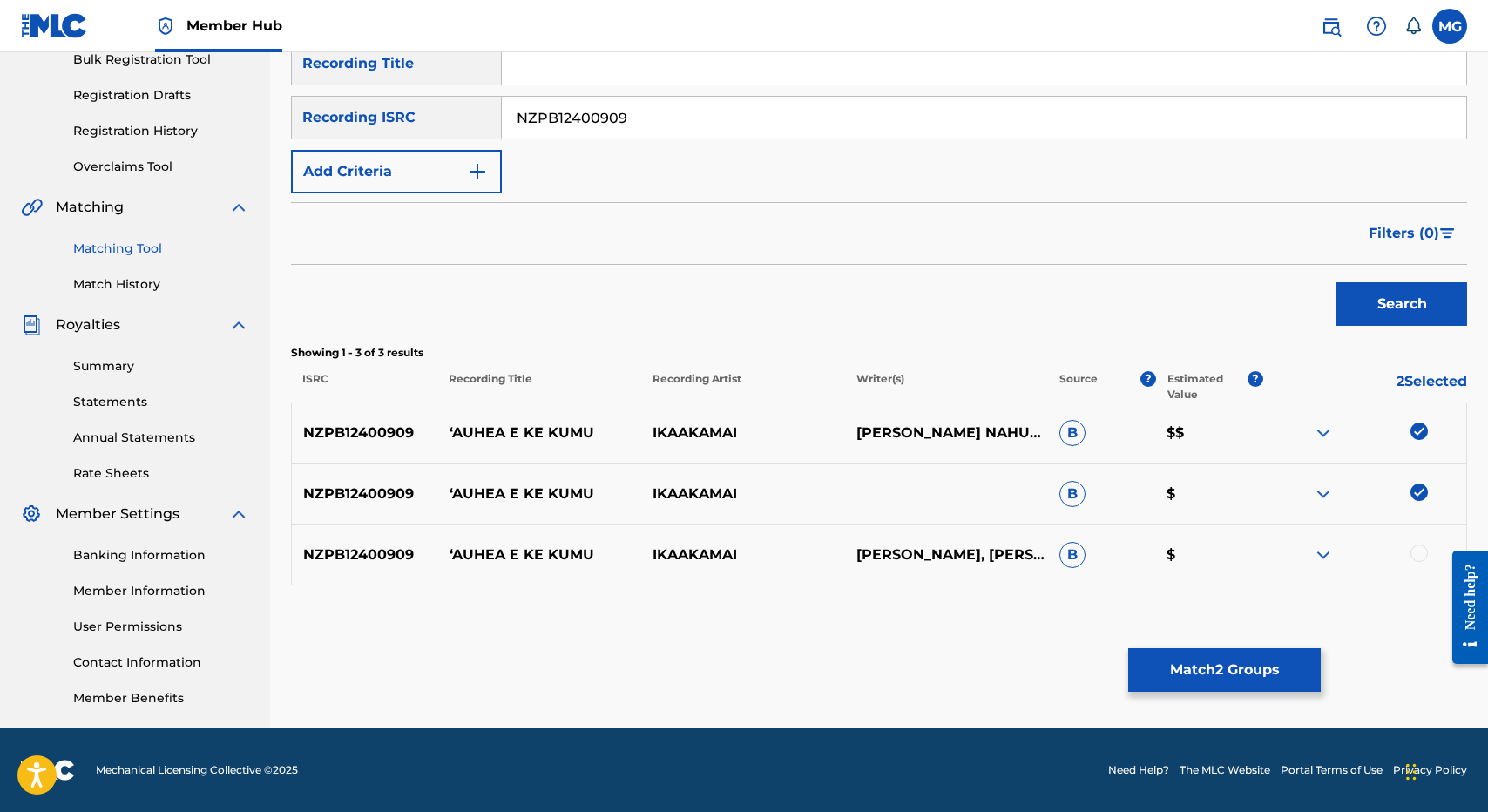
click at [1418, 562] on div at bounding box center [1364, 555] width 203 height 21
click at [1418, 561] on div at bounding box center [1419, 553] width 18 height 18
drag, startPoint x: 448, startPoint y: 430, endPoint x: 612, endPoint y: 442, distance: 164.4
click at [612, 442] on p "ʻAUHEA E KE KUMU" at bounding box center [539, 433] width 203 height 21
copy p "ʻAUHEA E KE KUMU"
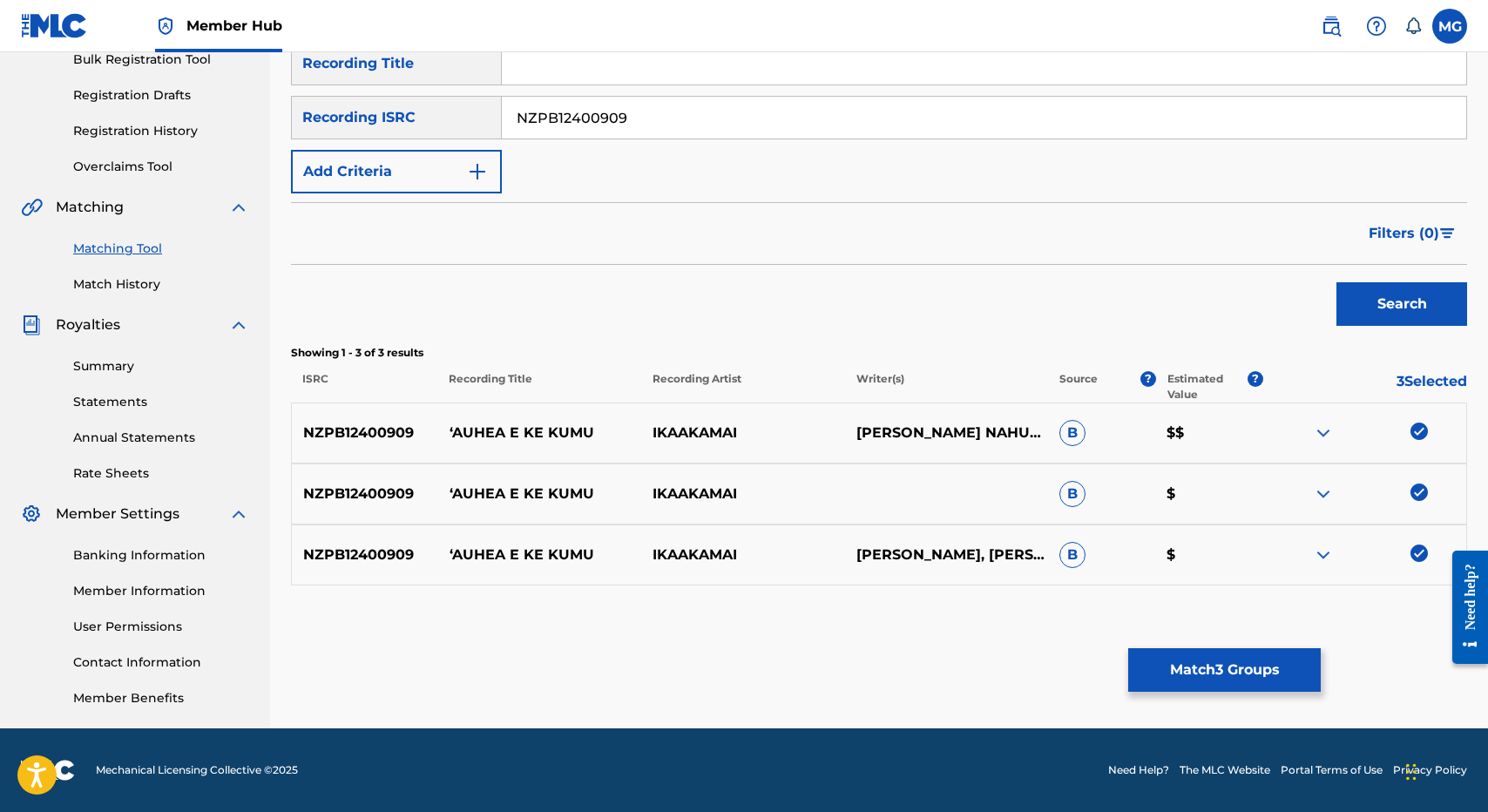
click at [1129, 642] on div "Matching Tool The Matching Tool enables you to suggest matches between sound re…" at bounding box center [879, 278] width 1176 height 901
click at [1156, 661] on button "Match 3 Groups" at bounding box center [1224, 670] width 192 height 44
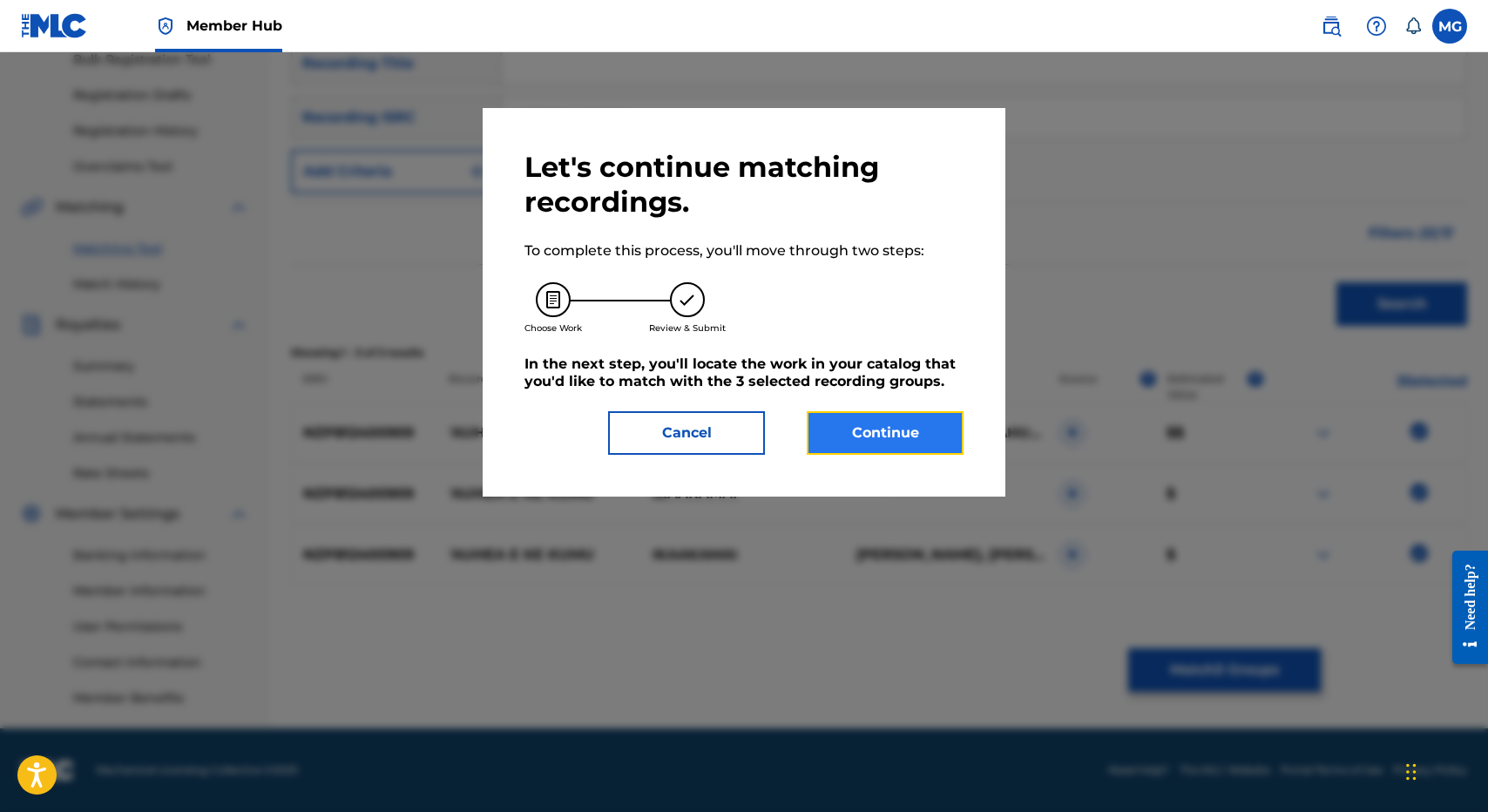
click at [904, 447] on button "Continue" at bounding box center [885, 433] width 156 height 44
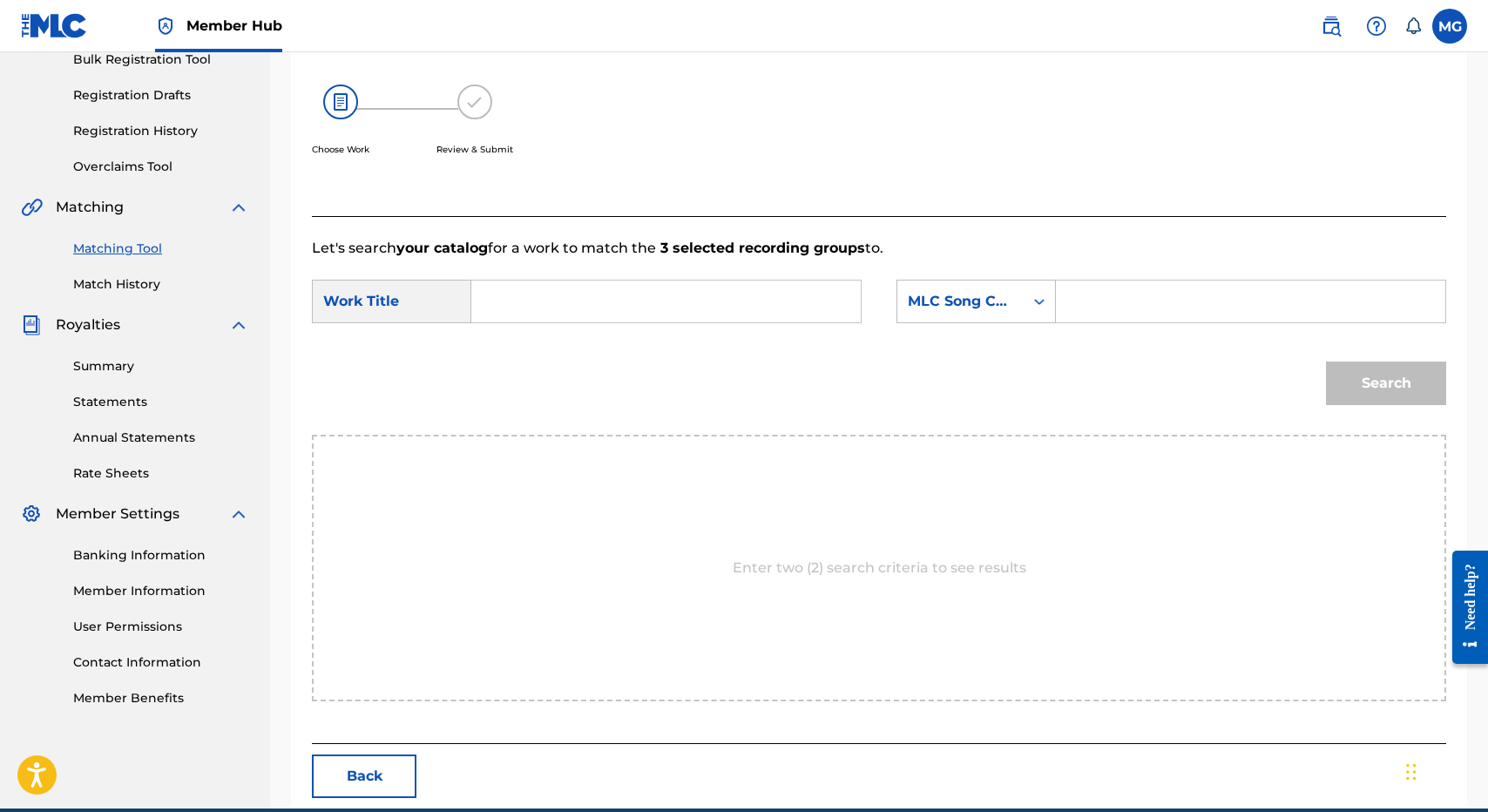
click at [666, 306] on input "Search Form" at bounding box center [665, 301] width 359 height 42
paste input "ʻAUHEA E KE KUMU"
type input "ʻAUHEA E KE KUMU"
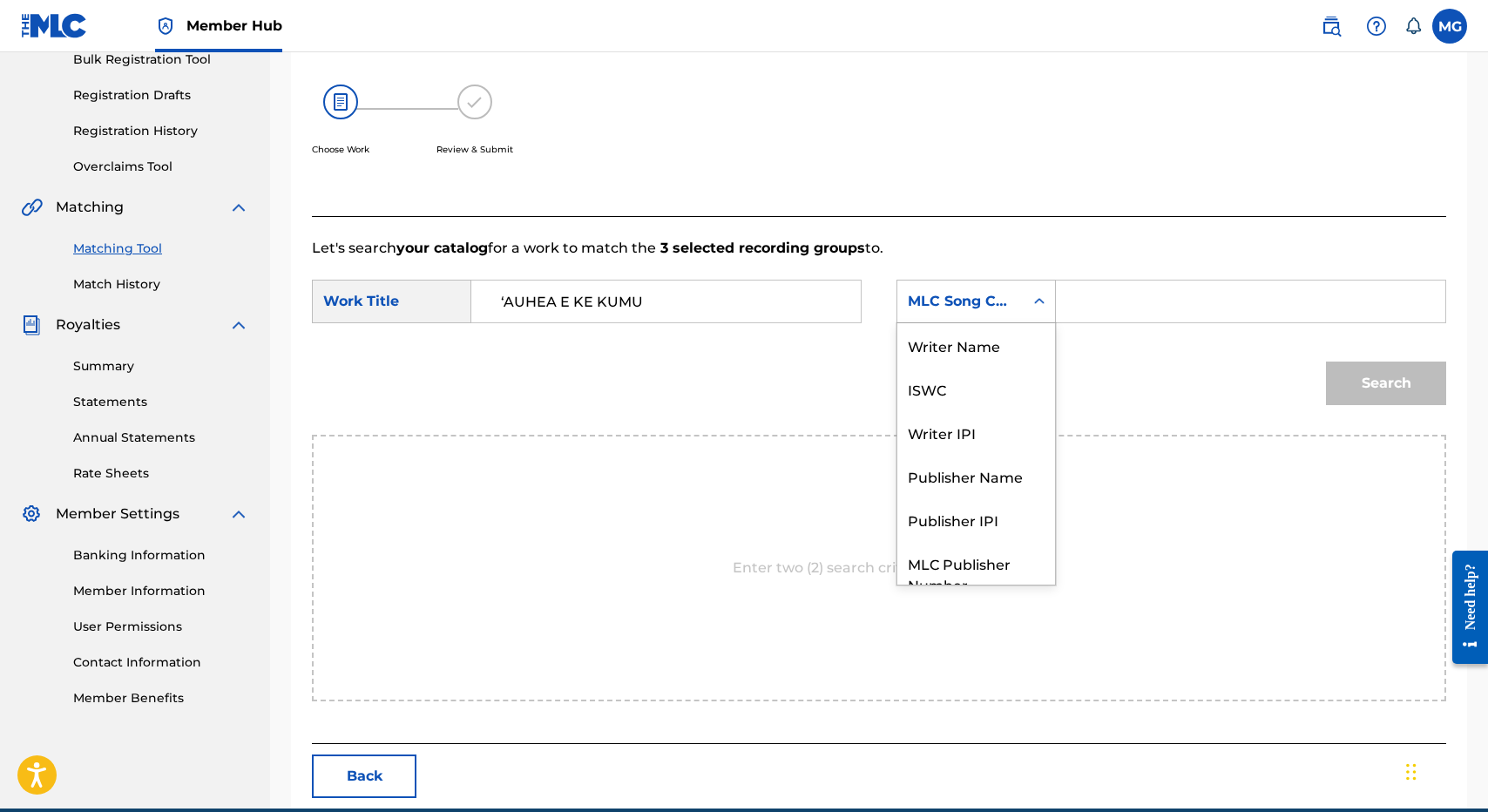
click at [1003, 296] on div "MLC Song Code" at bounding box center [961, 301] width 105 height 21
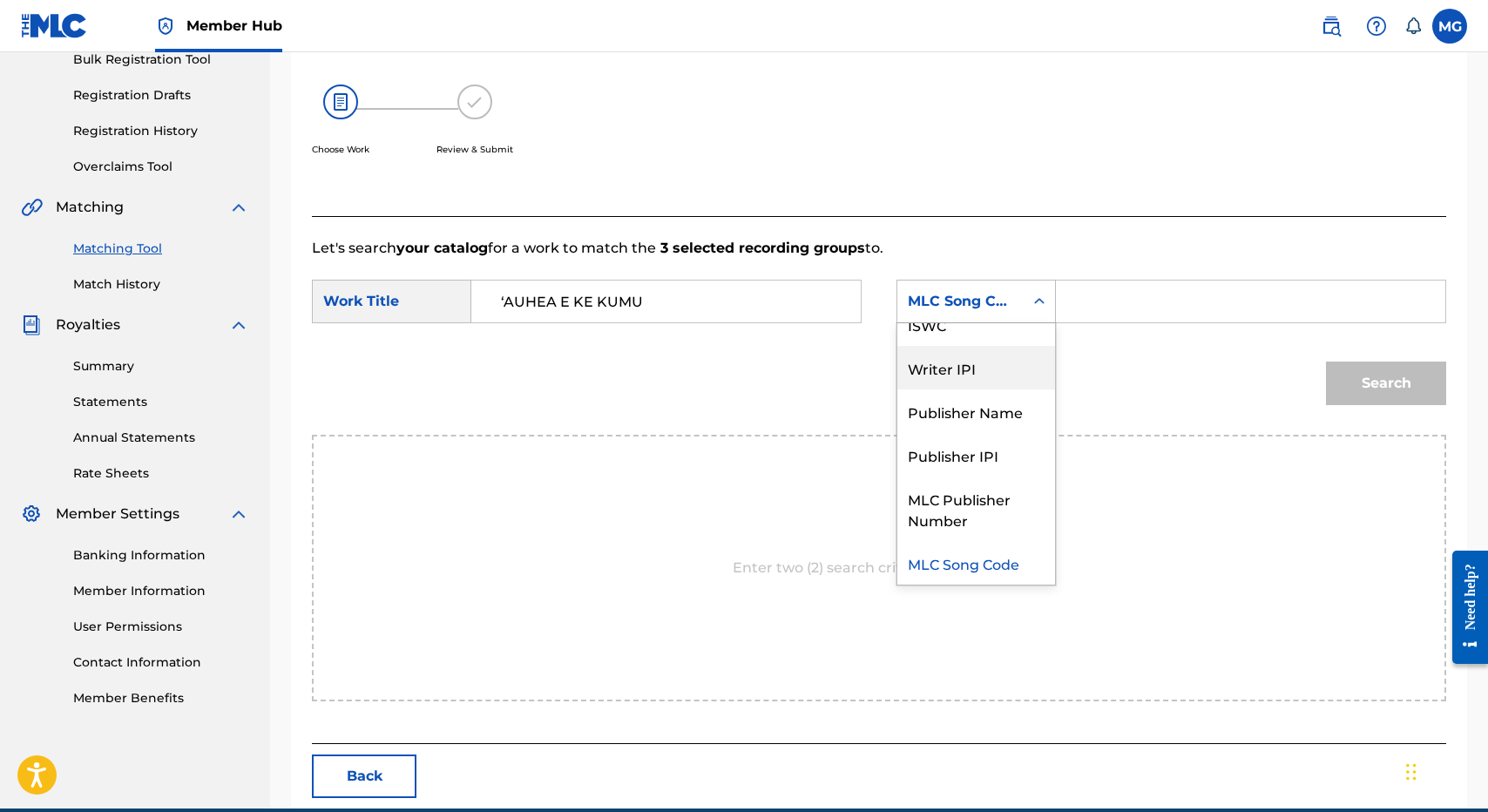
click at [1028, 347] on div "Writer IPI" at bounding box center [976, 368] width 157 height 44
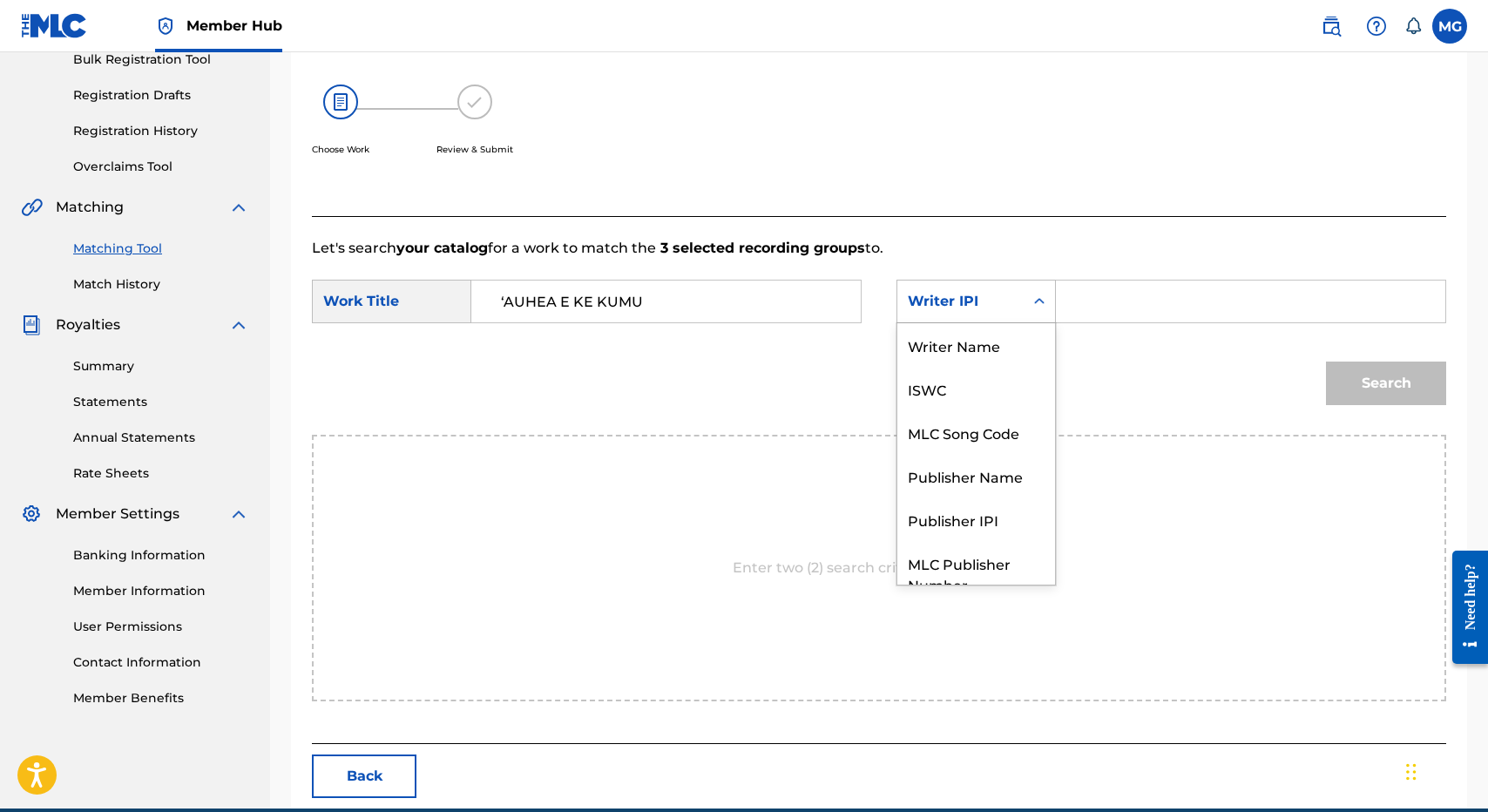
click at [1008, 290] on div "Writer IPI" at bounding box center [961, 301] width 127 height 33
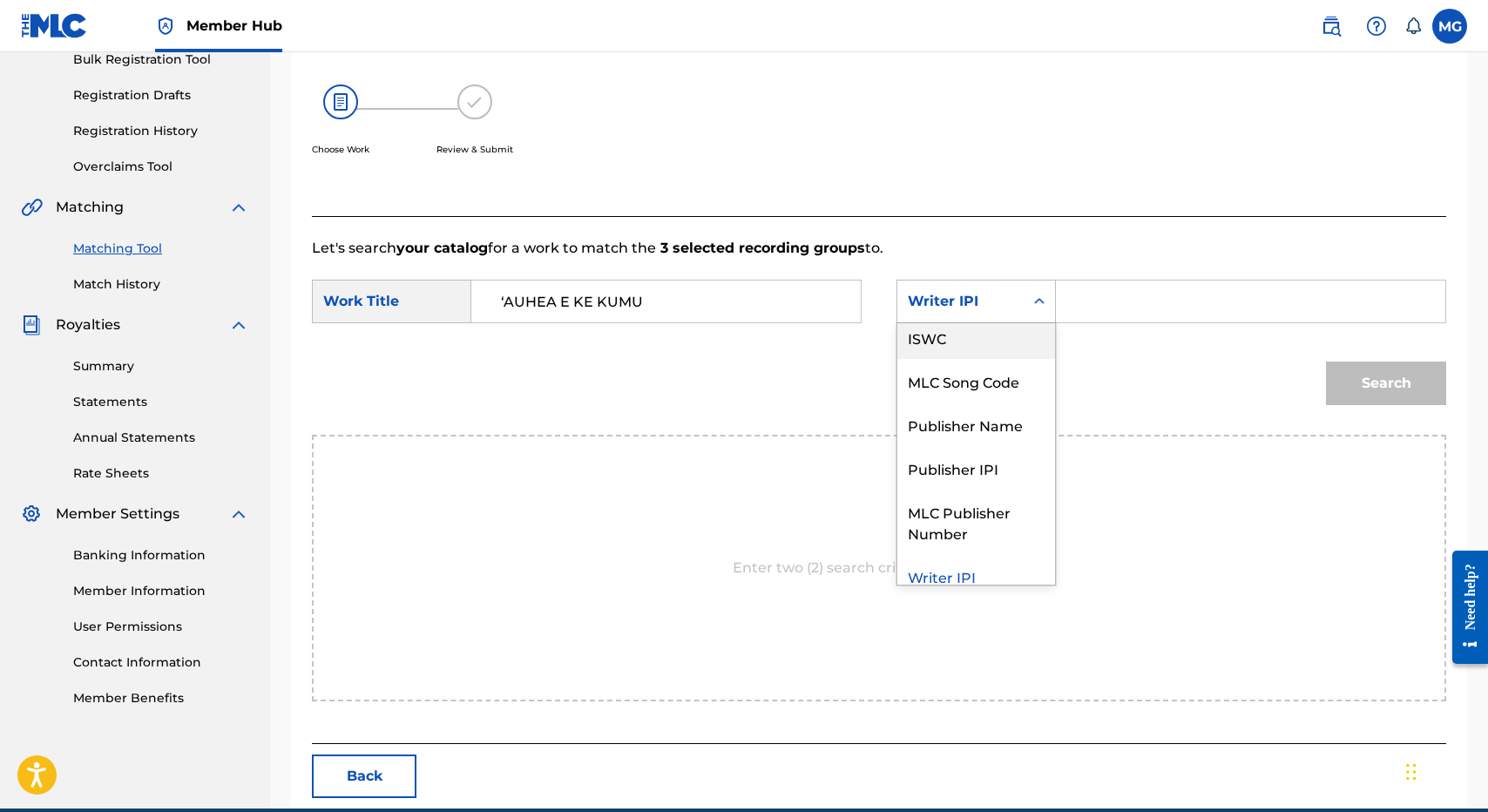
scroll to position [0, 0]
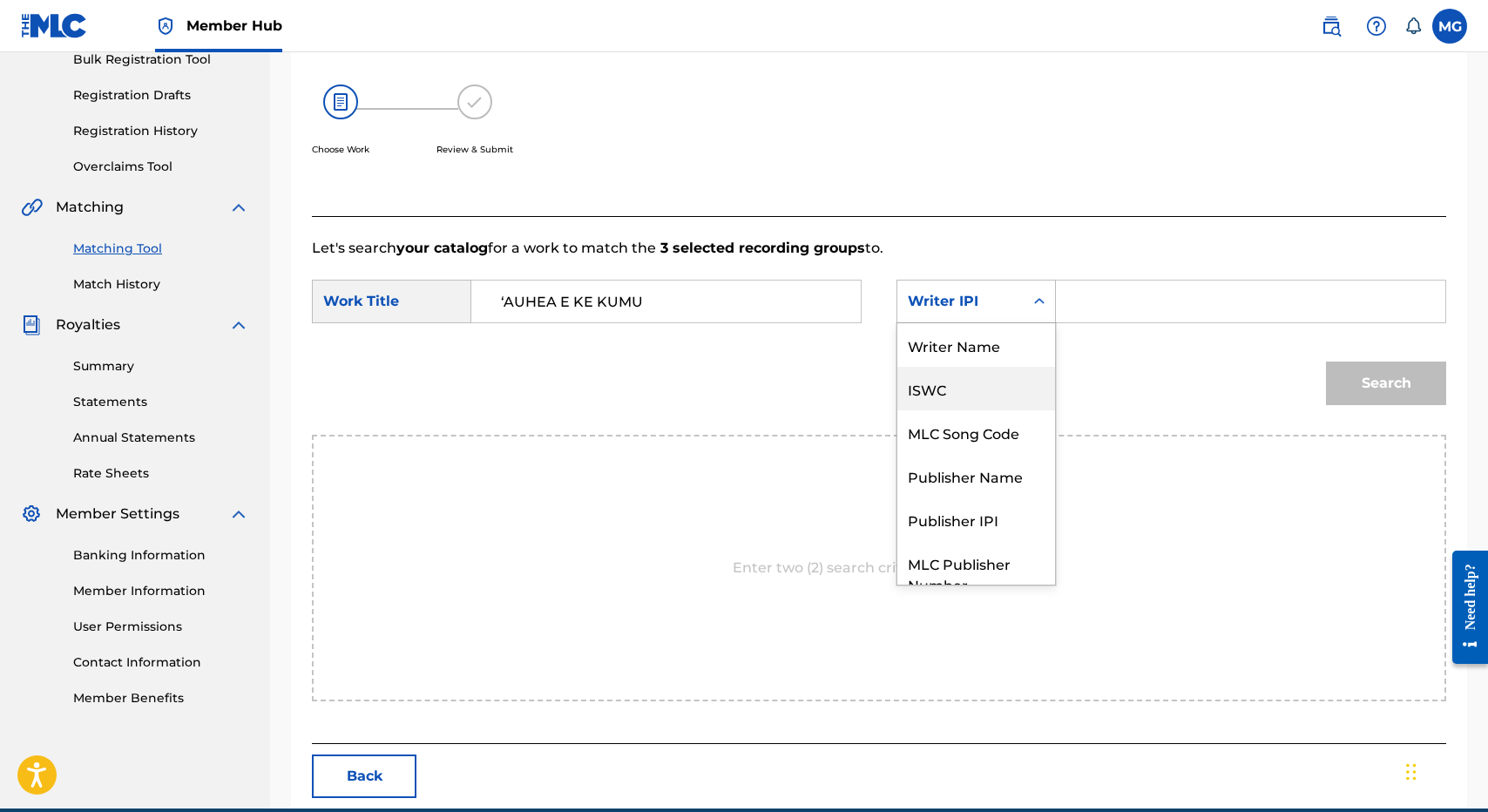
click at [1031, 343] on div "Writer Name" at bounding box center [976, 345] width 157 height 44
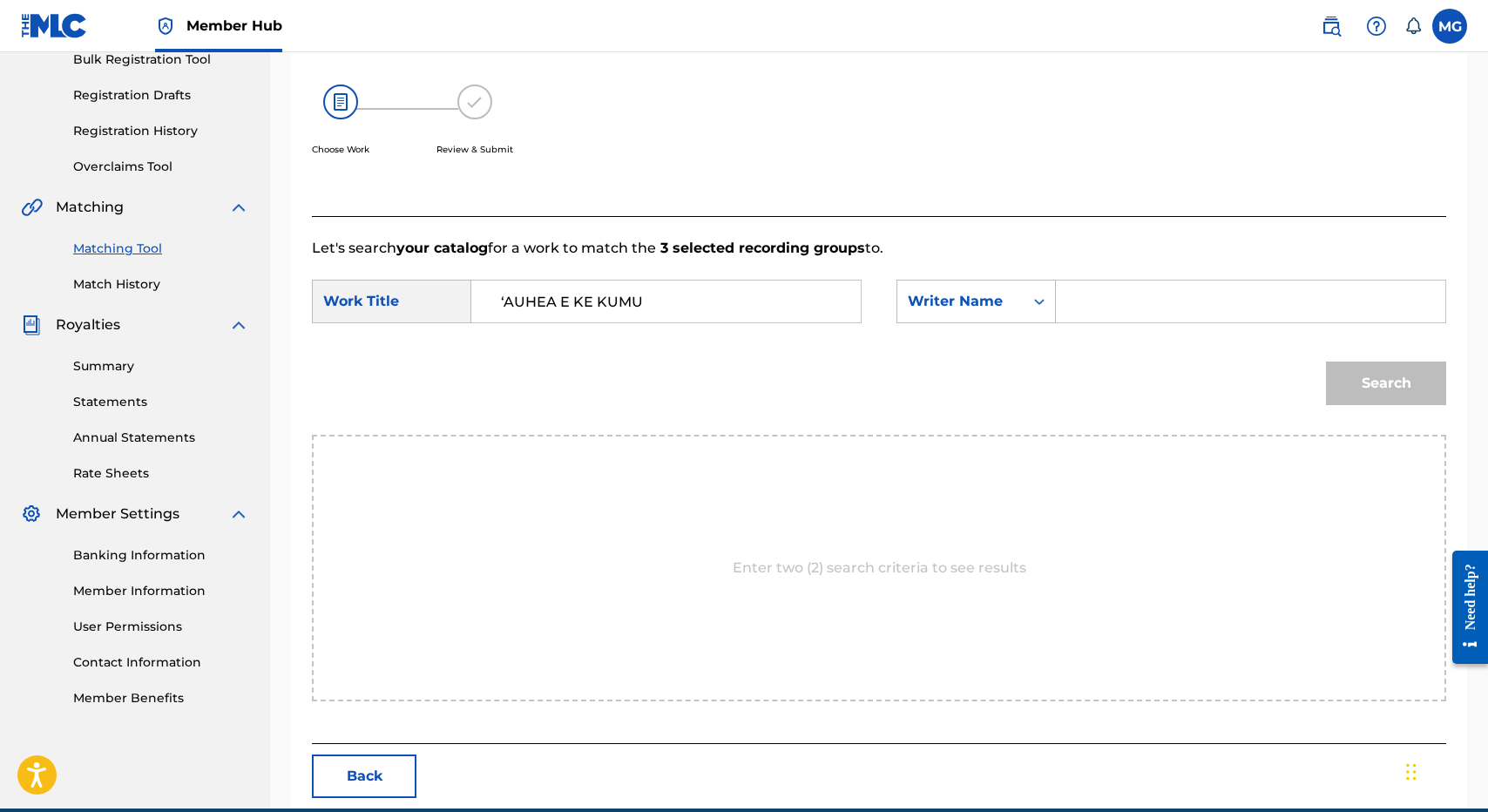
click at [1107, 309] on input "Search Form" at bounding box center [1250, 301] width 359 height 42
type input "isaac"
click at [1326, 361] on button "Search" at bounding box center [1386, 383] width 120 height 44
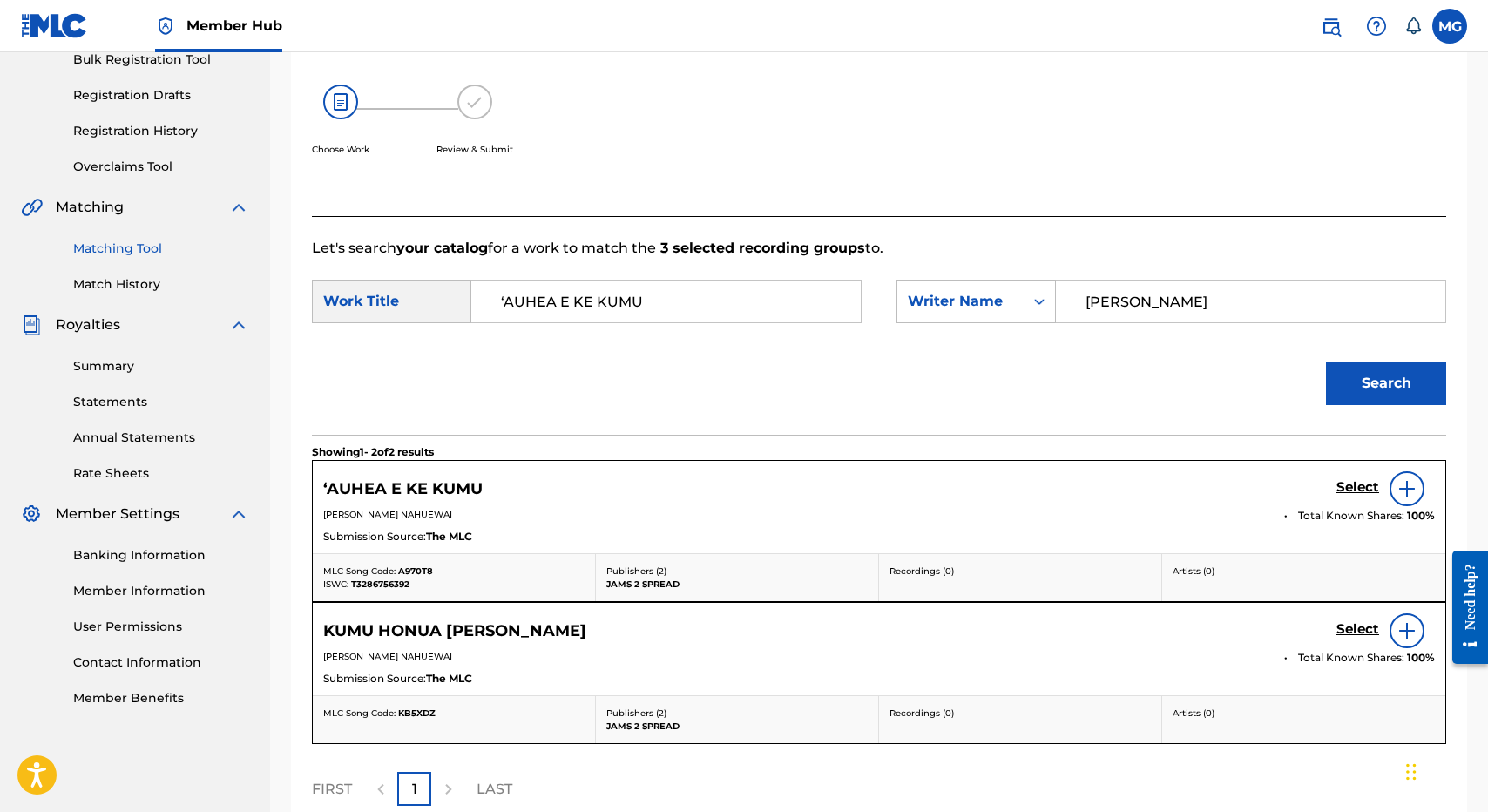
click at [1331, 482] on div "ʻAUHEA E KE KUMU Select" at bounding box center [879, 489] width 1112 height 35
click at [1339, 493] on h5 "Select" at bounding box center [1357, 487] width 43 height 17
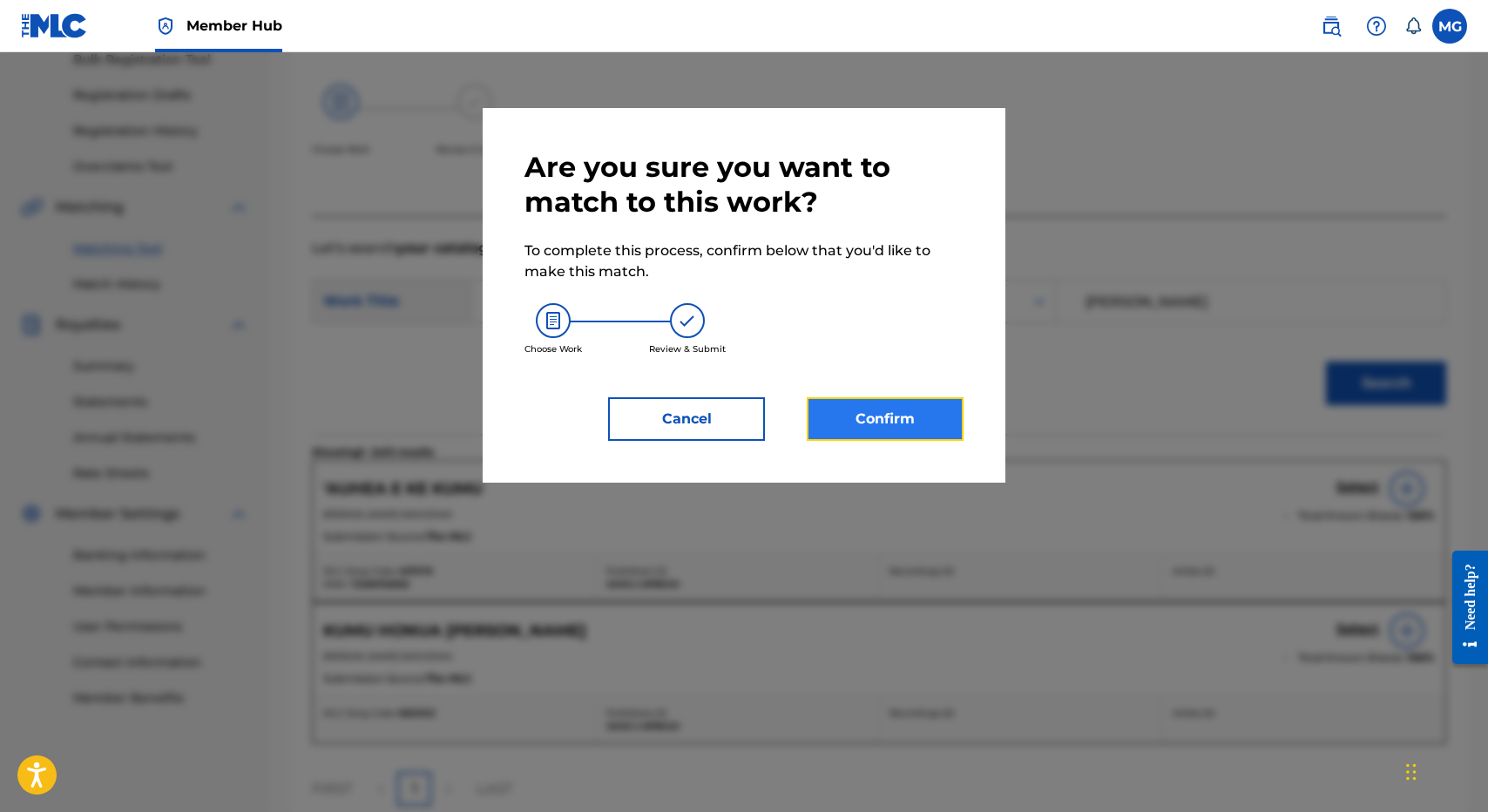
click at [868, 420] on button "Confirm" at bounding box center [885, 419] width 156 height 44
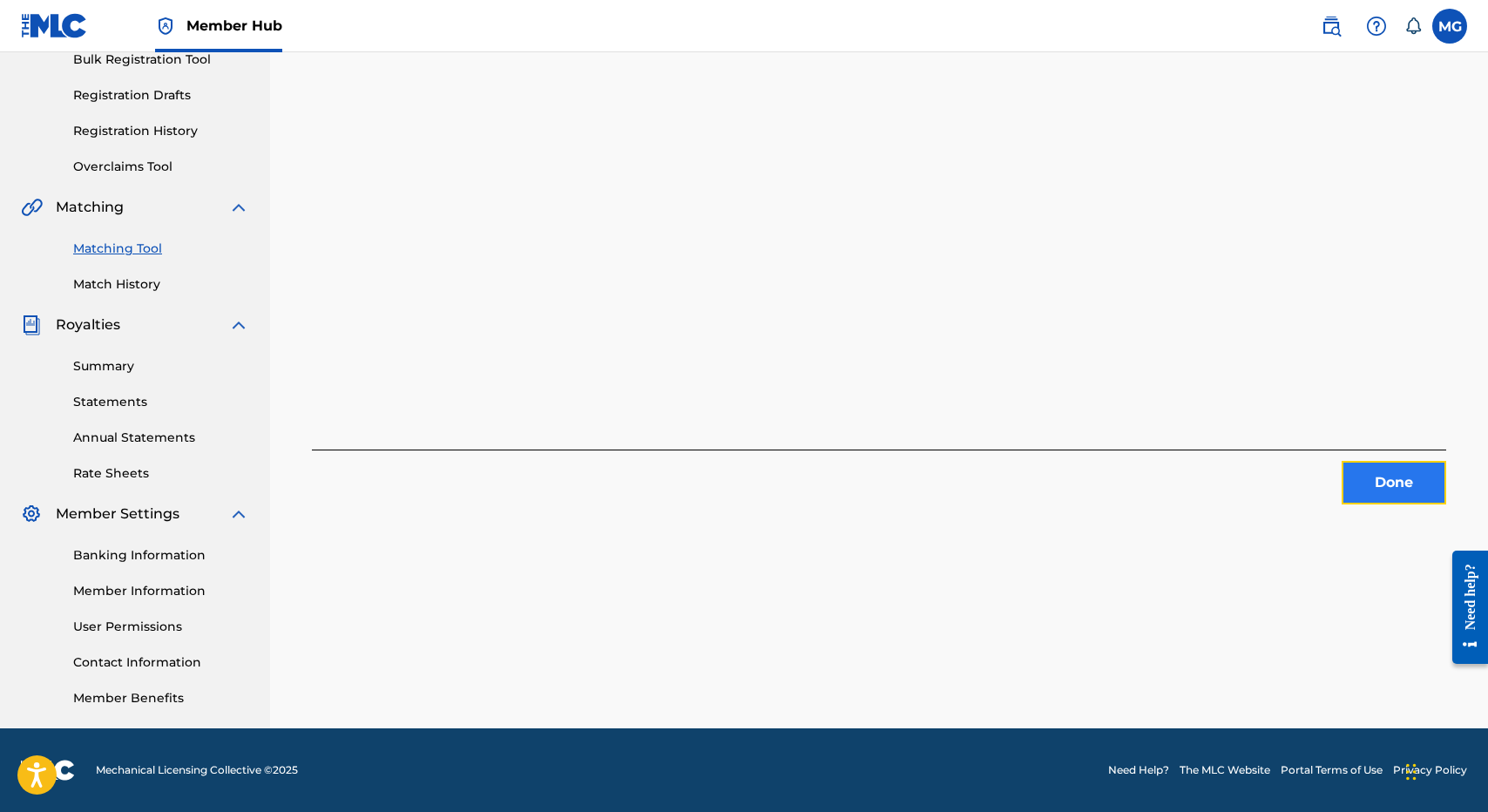
click at [1443, 492] on button "Done" at bounding box center [1393, 482] width 105 height 44
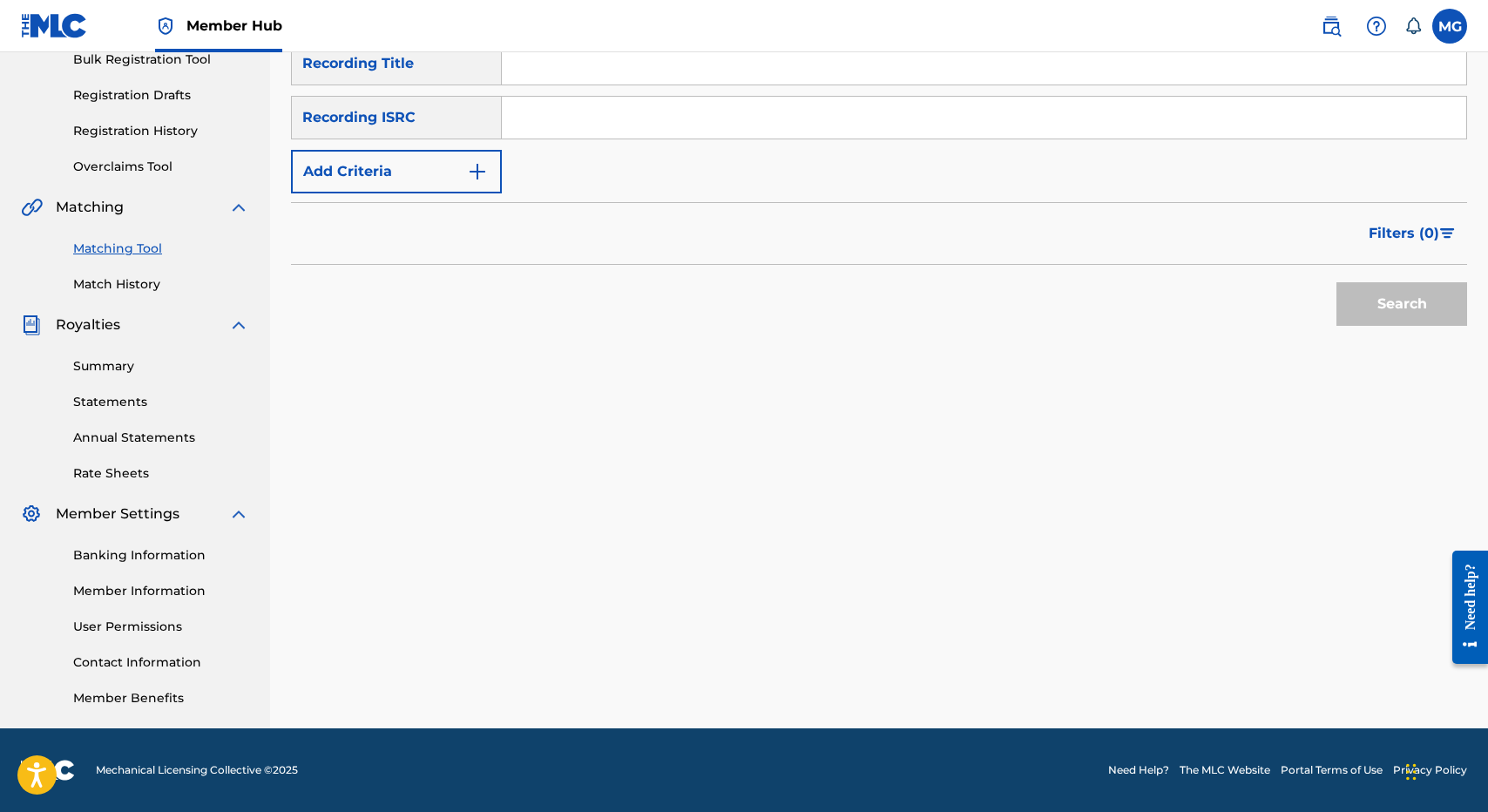
click at [619, 75] on input "Search Form" at bounding box center [984, 64] width 964 height 42
paste input "KO 'I'O NO"
type input "KO 'I'O NO"
click at [1336, 282] on button "Search" at bounding box center [1401, 304] width 131 height 44
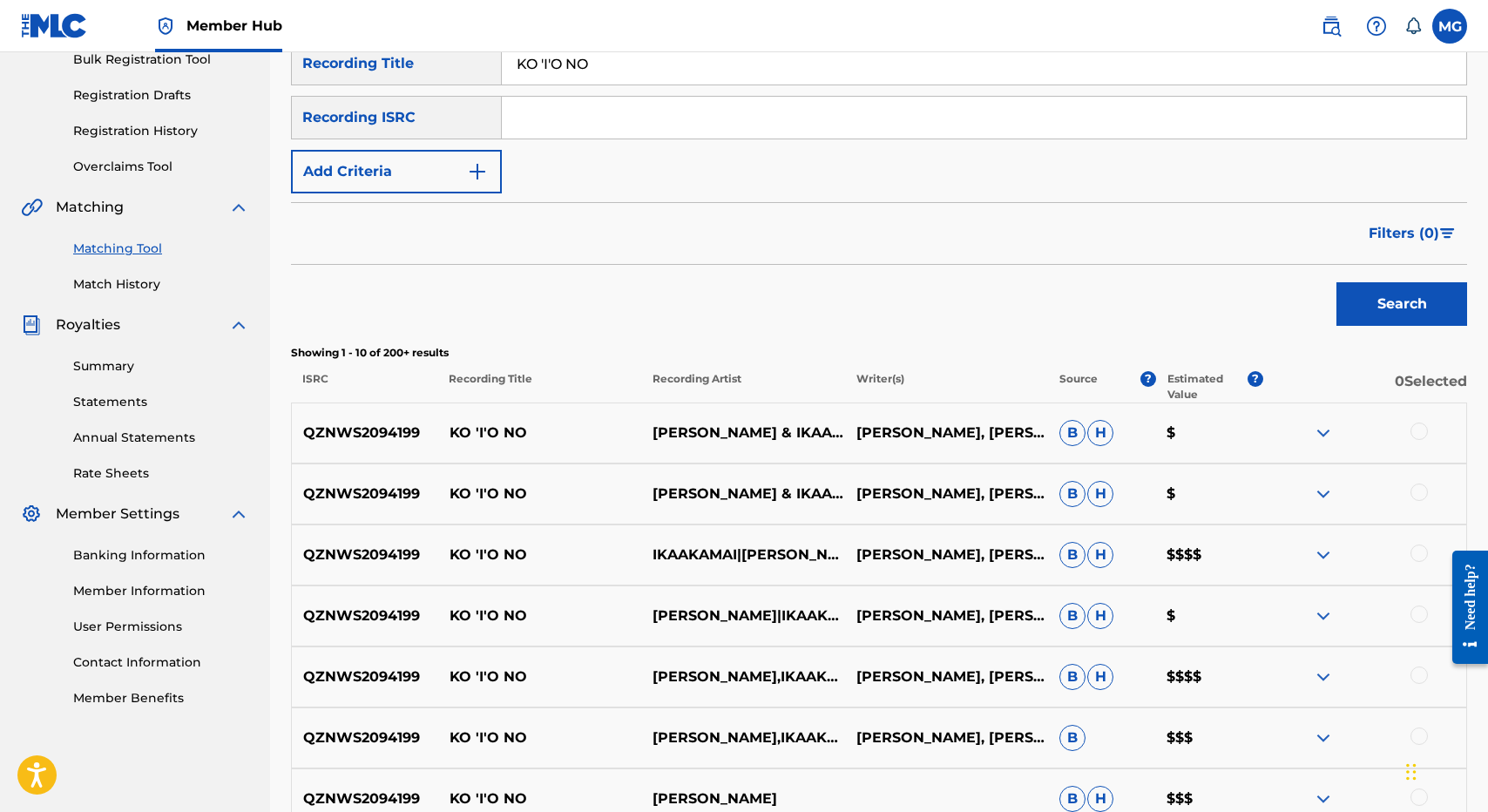
click at [389, 426] on p "QZNWS2094199" at bounding box center [365, 433] width 146 height 21
copy p "QZNWS2094199"
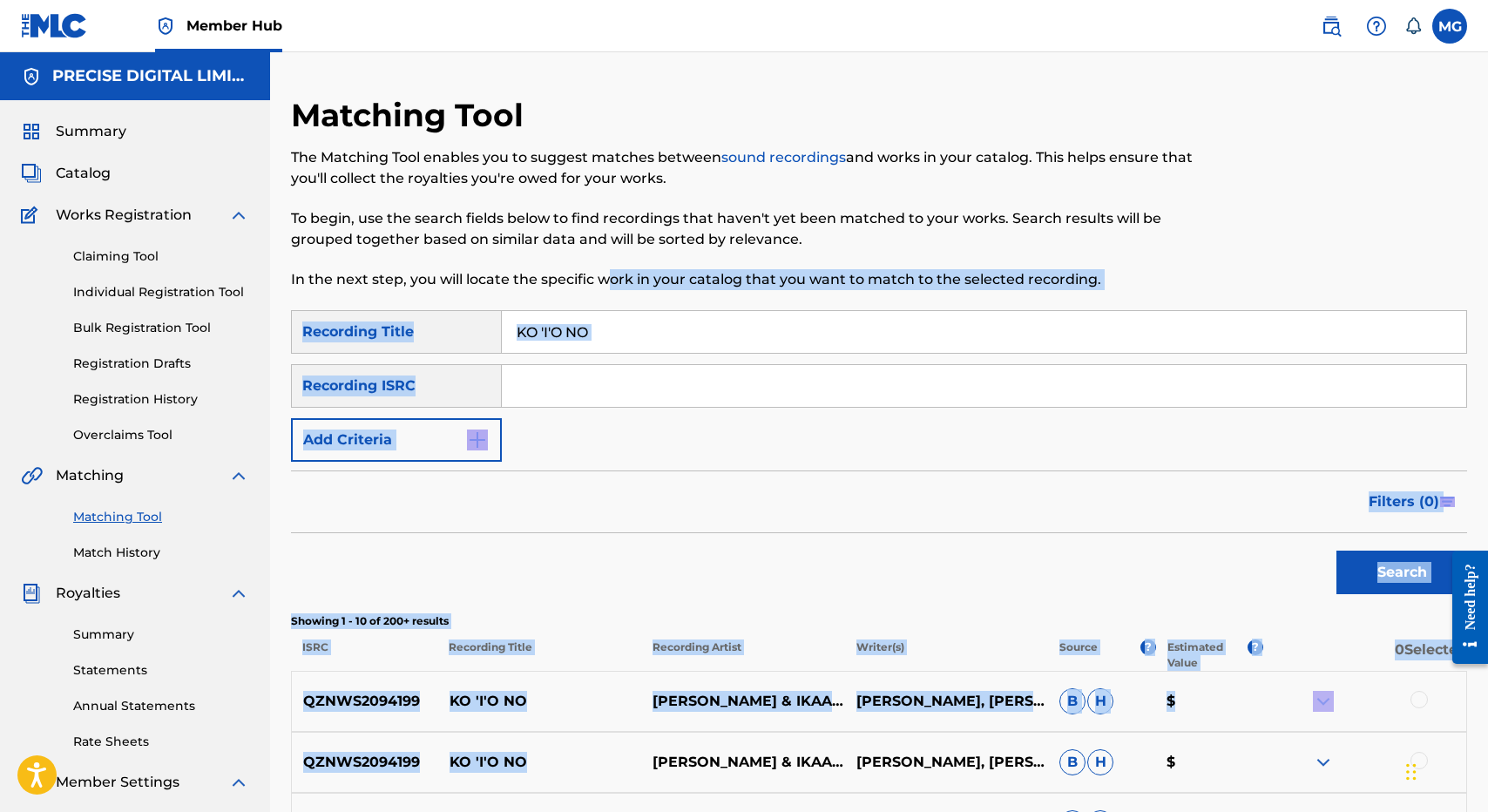
drag, startPoint x: 550, startPoint y: 487, endPoint x: 608, endPoint y: 283, distance: 212.1
click at [608, 283] on div "Matching Tool The Matching Tool enables you to suggest matches between sound re…" at bounding box center [879, 753] width 1176 height 1316
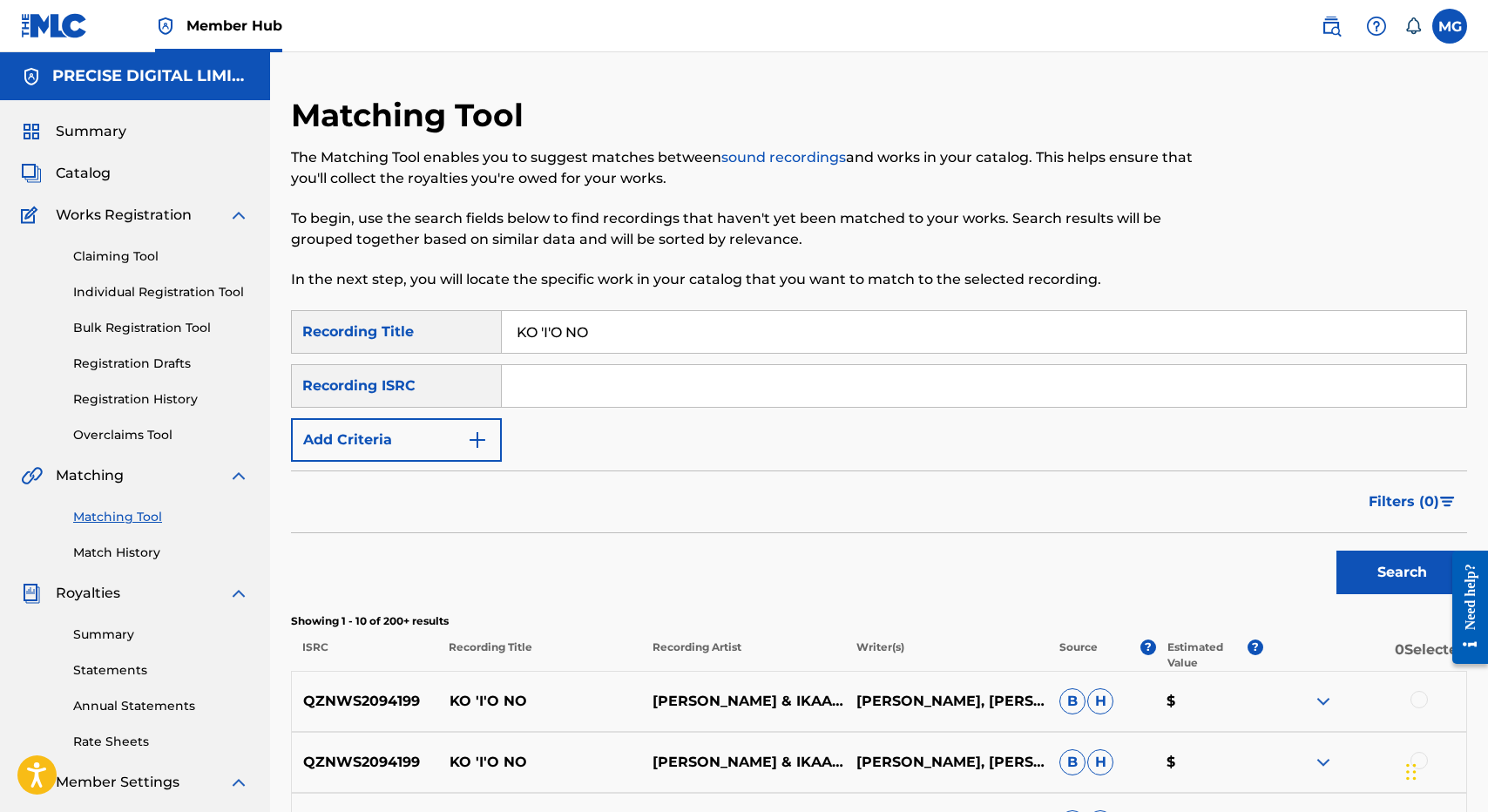
click at [589, 362] on div "SearchWithCriteria96115abe-5abf-4a93-b70a-9e5a9c4f4785 Recording Title KO 'I'O …" at bounding box center [879, 386] width 1176 height 151
click at [589, 370] on input "Search Form" at bounding box center [984, 386] width 964 height 42
paste input "QZNWS2094199"
type input "QZNWS2094199"
click at [655, 351] on input "KO 'I'O NO" at bounding box center [984, 332] width 964 height 42
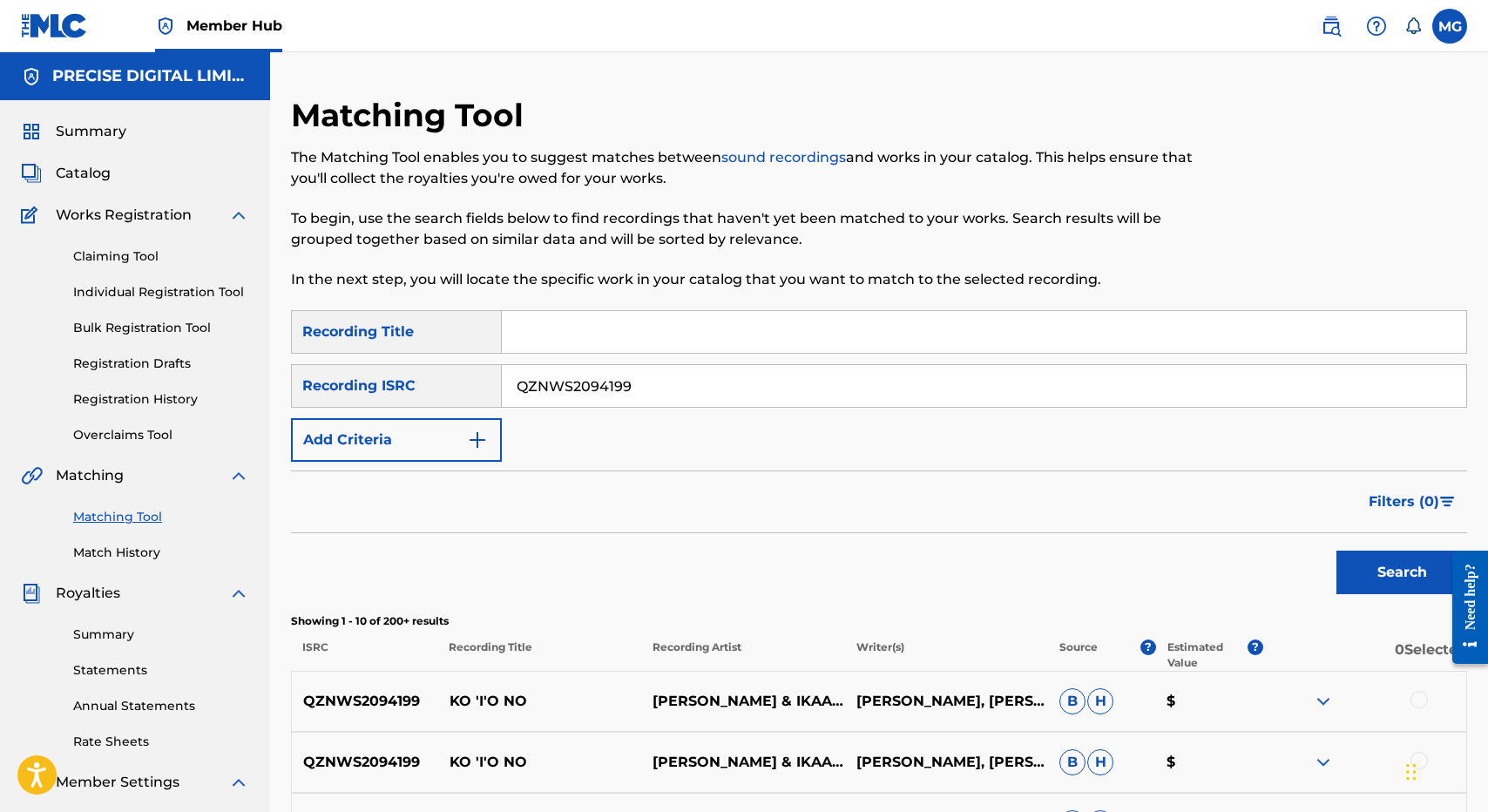
click at [1336, 550] on button "Search" at bounding box center [1401, 572] width 131 height 44
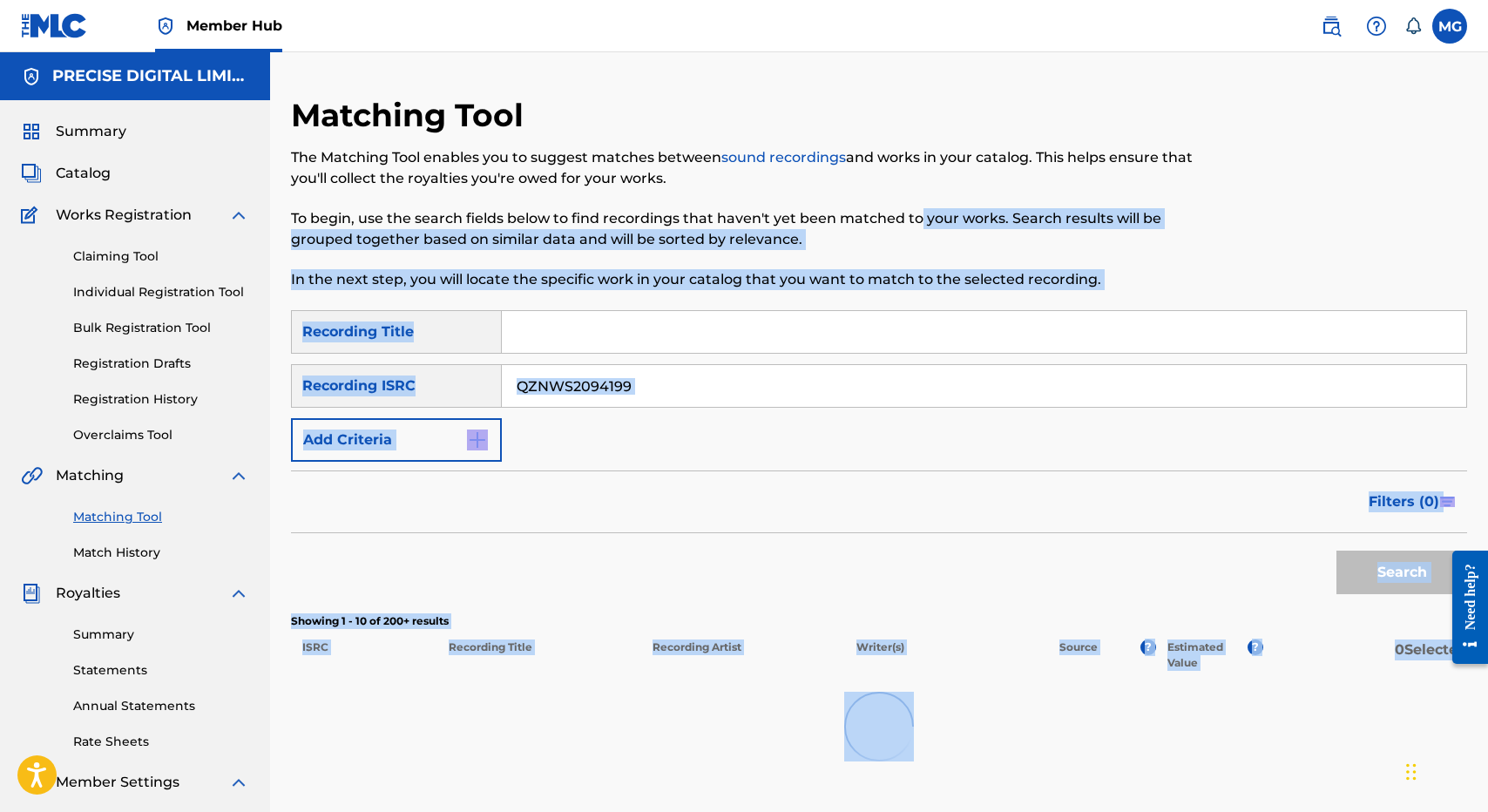
scroll to position [268, 0]
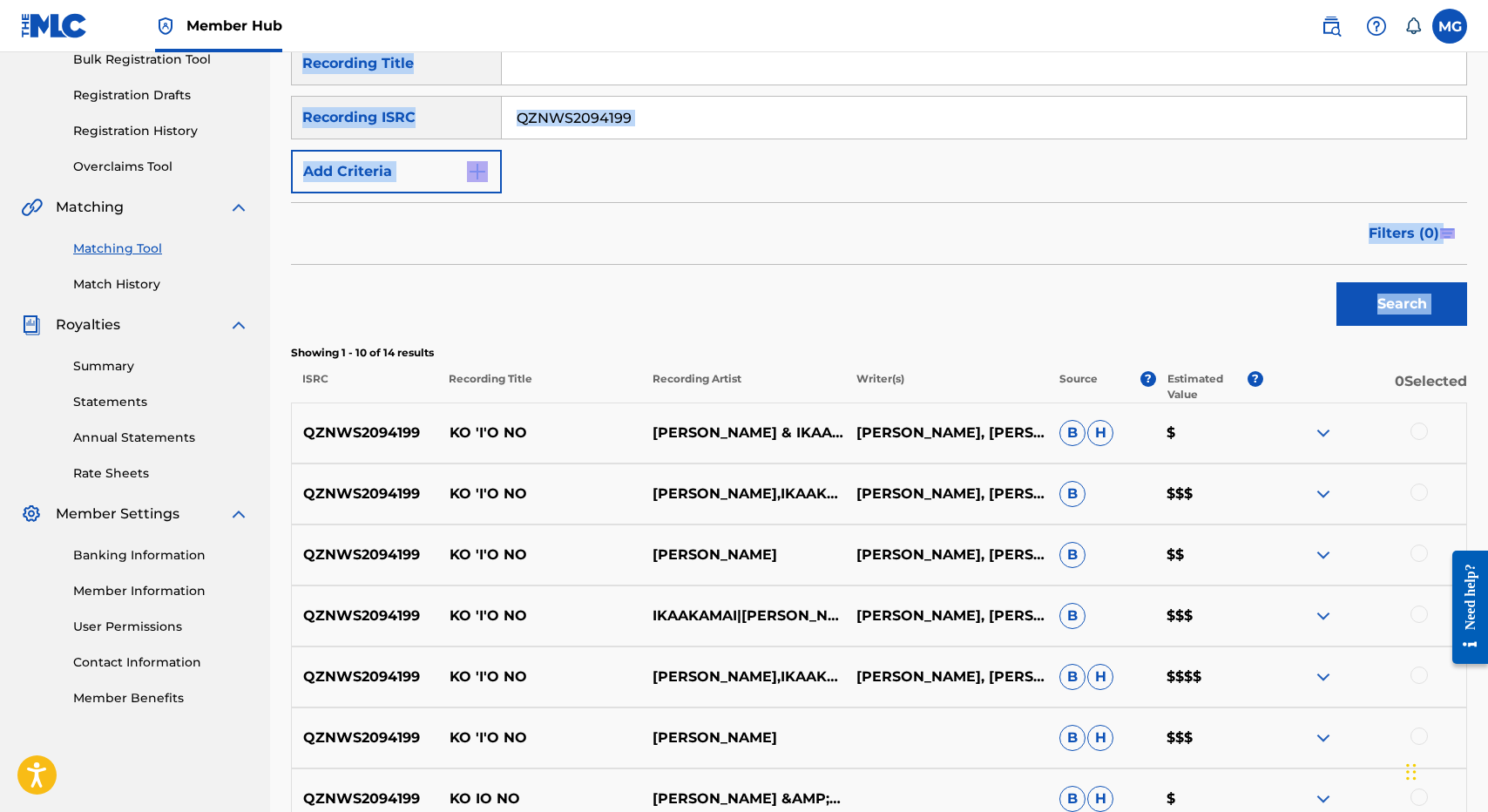
drag, startPoint x: 918, startPoint y: 238, endPoint x: 1043, endPoint y: 343, distance: 163.2
click at [1043, 343] on div "Matching Tool The Matching Tool enables you to suggest matches between sound re…" at bounding box center [879, 485] width 1176 height 1316
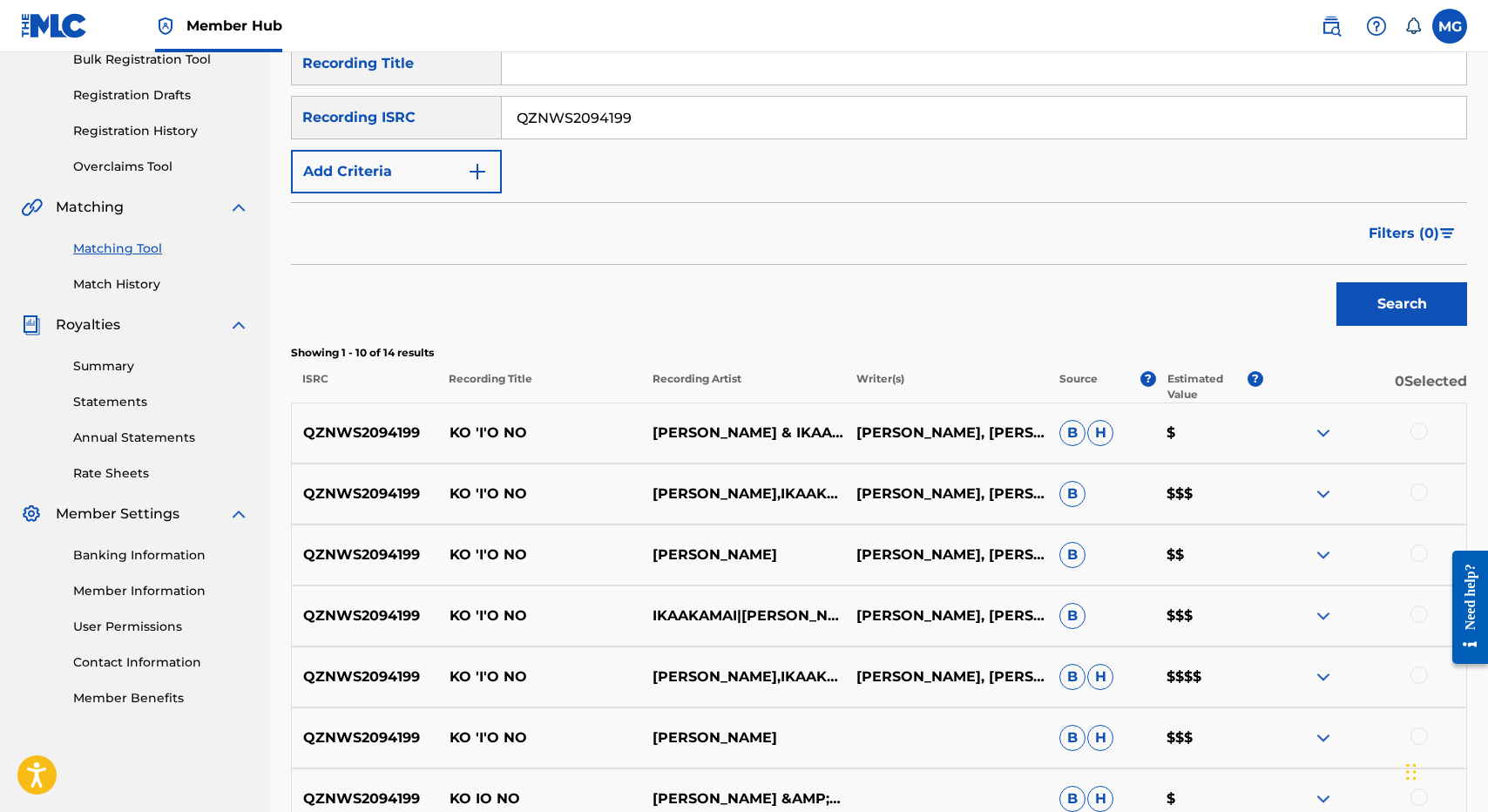
click at [1416, 431] on div at bounding box center [1419, 431] width 18 height 18
click at [1416, 506] on div "QZNWS2094199 KO 'I'O NO KĀWIKA ASPILI,IKAAKAMAI ISAAC KUUIPONOHEA NAHUEWAI, RYA…" at bounding box center [879, 493] width 1176 height 61
click at [1416, 496] on div at bounding box center [1419, 492] width 18 height 18
click at [1416, 558] on div at bounding box center [1419, 553] width 18 height 18
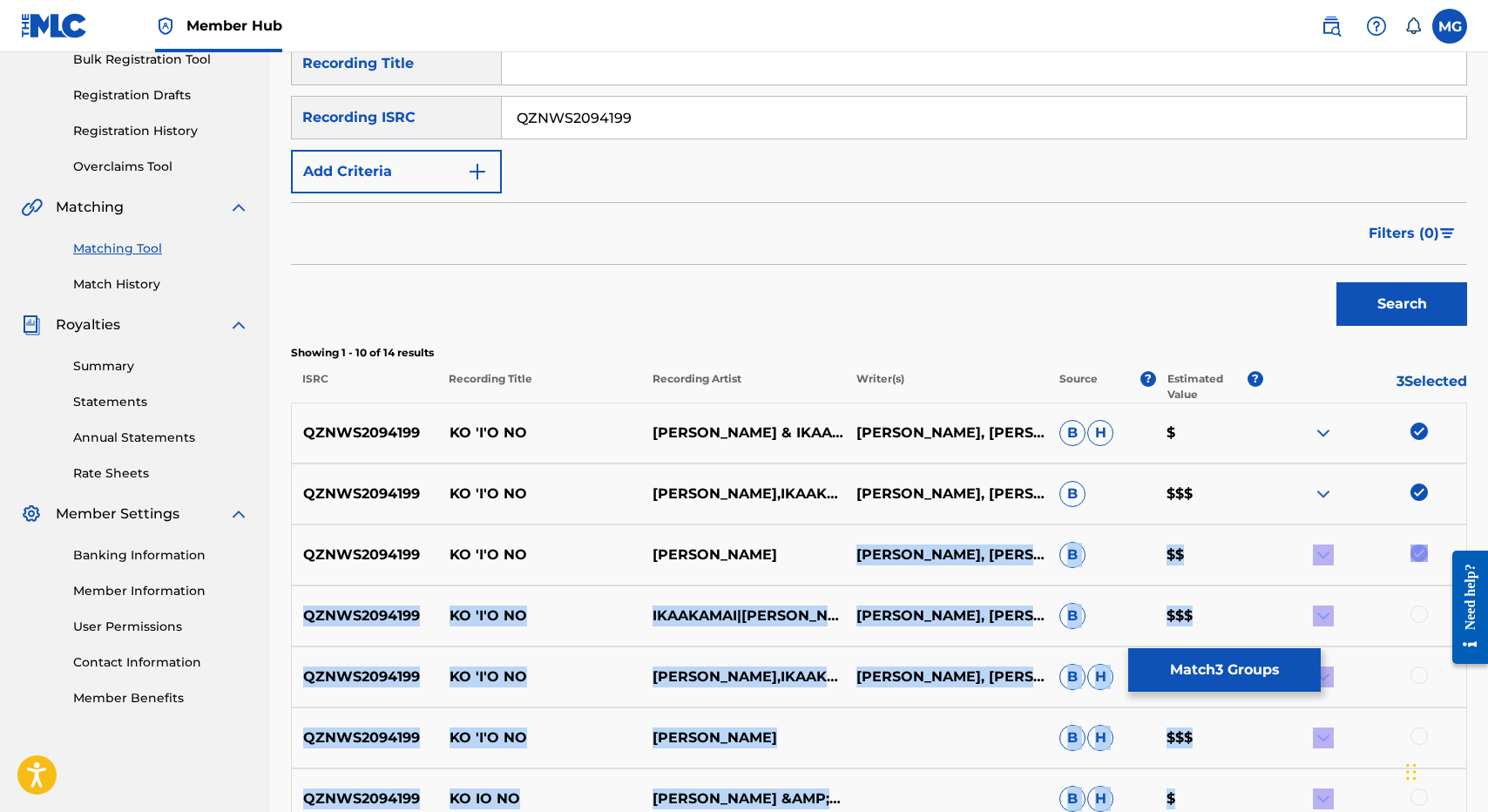
scroll to position [683, 0]
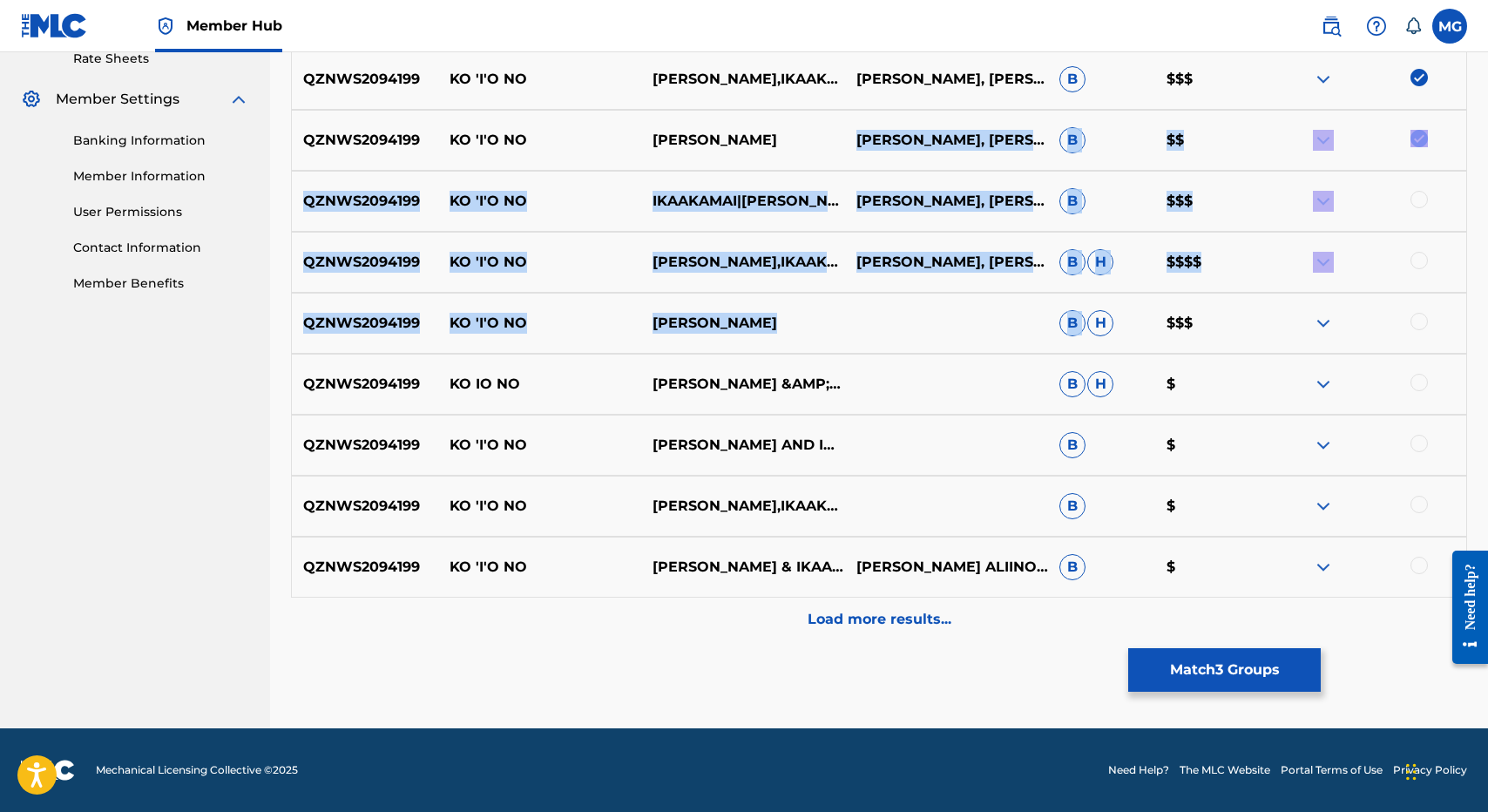
drag, startPoint x: 984, startPoint y: 555, endPoint x: 1100, endPoint y: 303, distance: 277.4
click at [1100, 303] on div "QZNWS2094199 KO 'I'O NO KĀWIKA ASPILI & IKAAKAMAI ISAAC KUUIPONOHEA NAHUEWAI, R…" at bounding box center [879, 314] width 1176 height 653
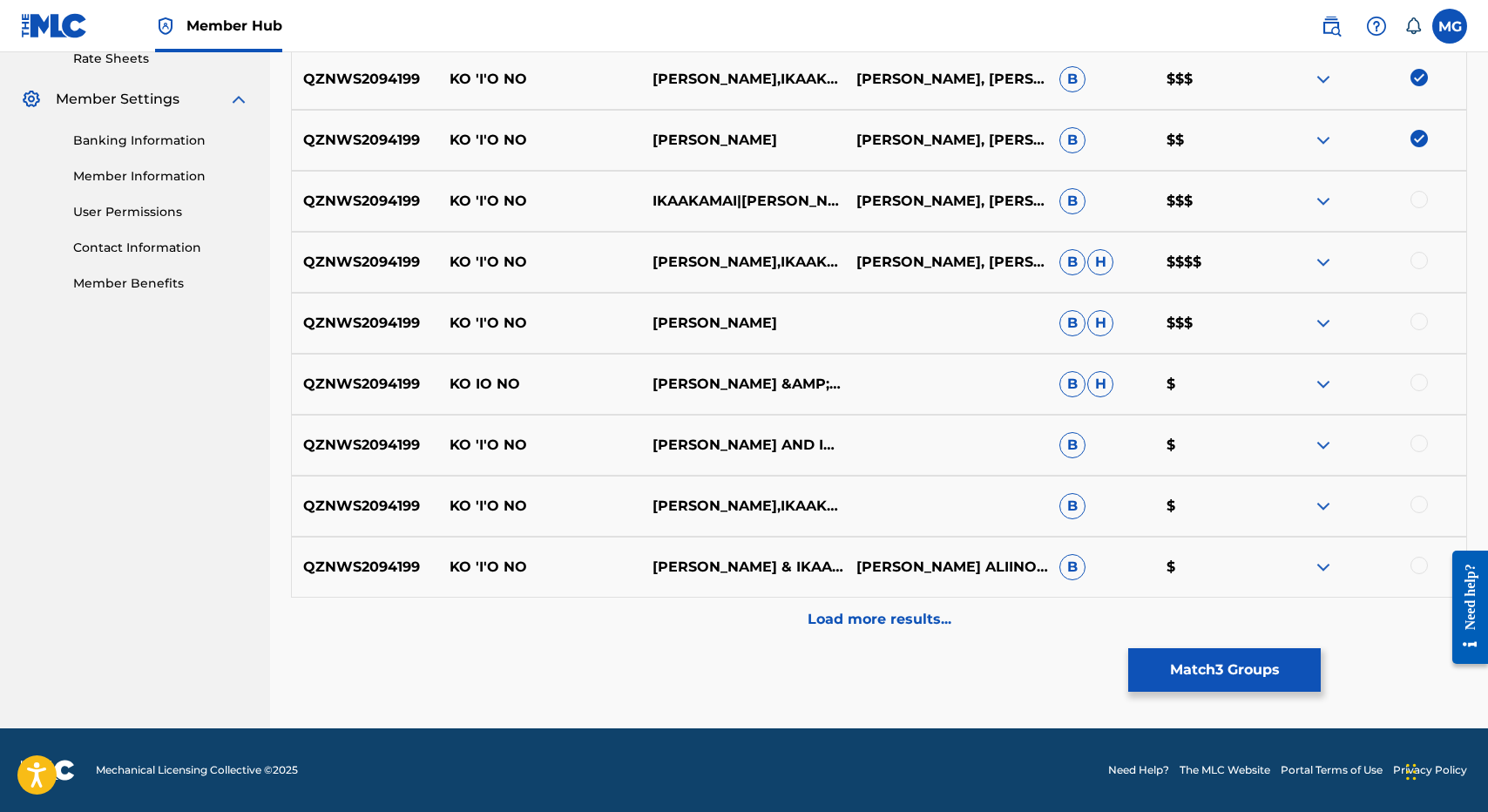
click at [1418, 189] on div "QZNWS2094199 KO 'I'O NO IKAAKAMAI|KĀWIKA ASPILI ISAAC KUUIPONOHEA NAHUEWAI, RYA…" at bounding box center [879, 200] width 1176 height 61
click at [1418, 197] on div at bounding box center [1419, 199] width 18 height 18
click at [1418, 257] on div at bounding box center [1419, 260] width 18 height 18
click at [1418, 314] on div at bounding box center [1419, 322] width 18 height 18
click at [1426, 364] on div "QZNWS2094199 KO IO NO KAWIKA ASPILI &AMP; IKAAKAMAI B H $" at bounding box center [879, 383] width 1176 height 61
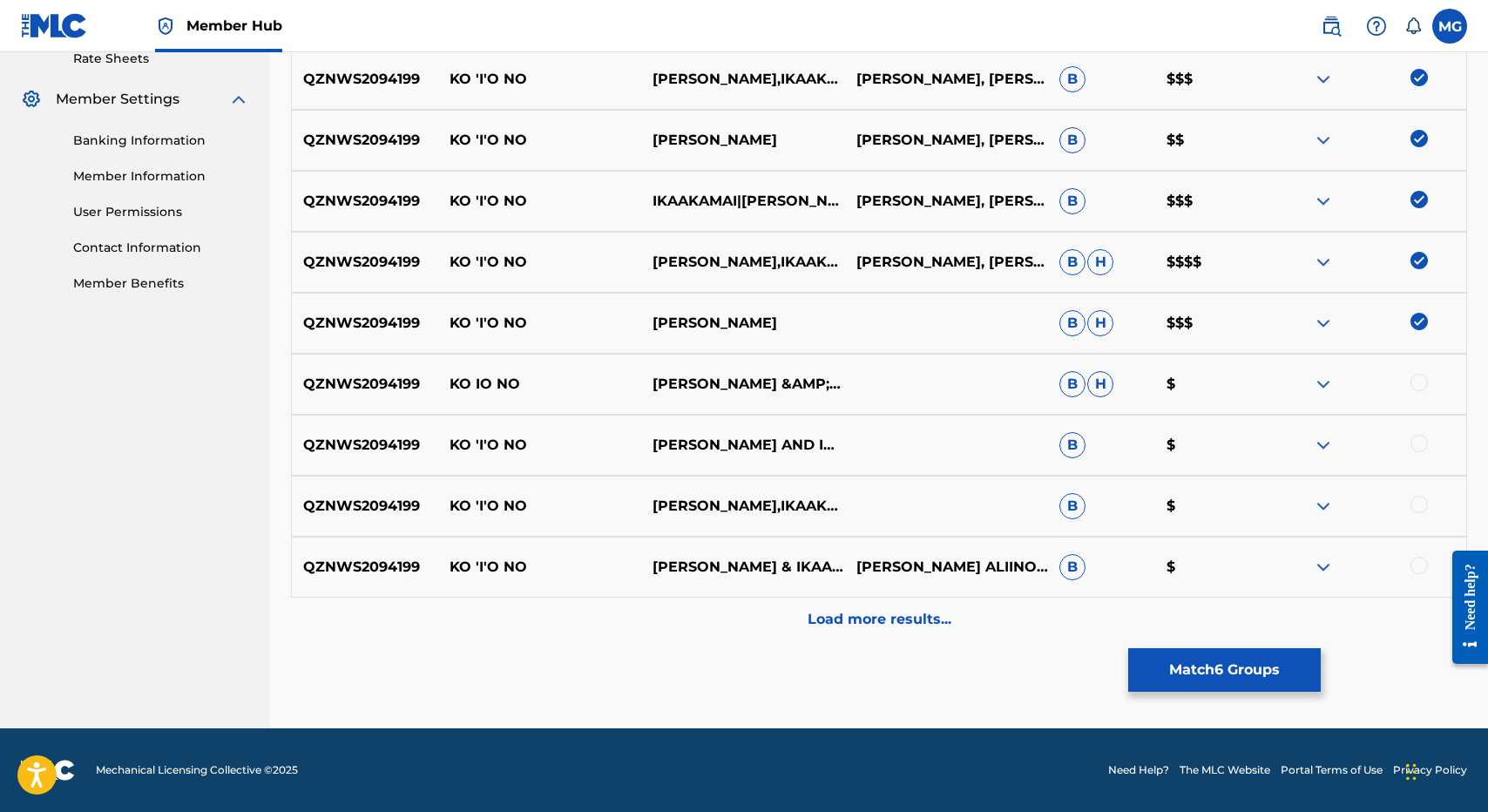
click at [1422, 373] on div at bounding box center [1419, 382] width 18 height 18
click at [1415, 438] on div at bounding box center [1419, 444] width 18 height 18
click at [1416, 517] on div "QZNWS2094199 KO 'I'O NO KĀWIKA ASPILI,IKAAKAMAI B $" at bounding box center [879, 505] width 1176 height 61
click at [1416, 500] on div at bounding box center [1419, 504] width 18 height 18
click at [1416, 556] on div at bounding box center [1419, 565] width 18 height 18
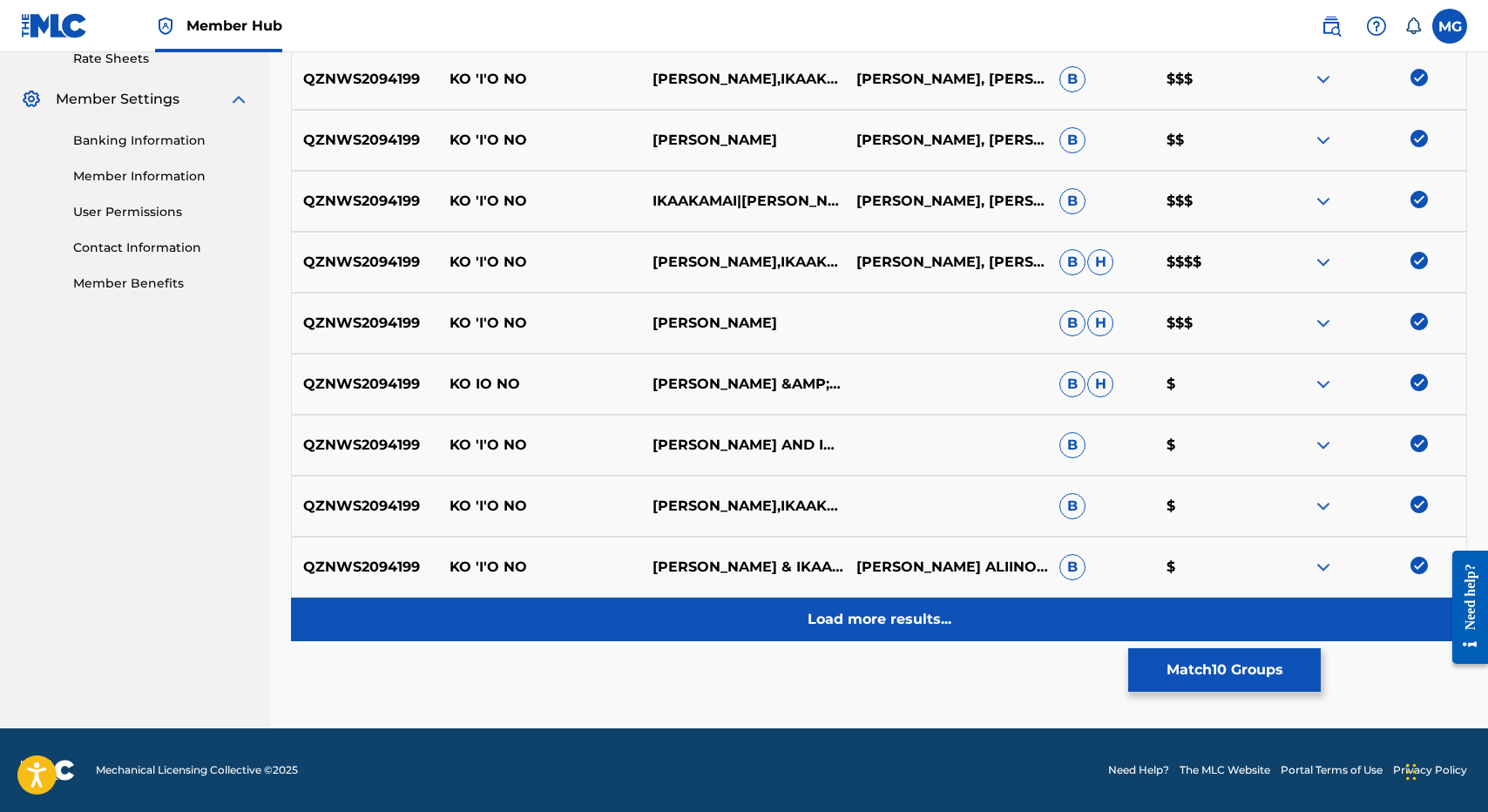
click at [754, 636] on div "Load more results..." at bounding box center [879, 620] width 1176 height 44
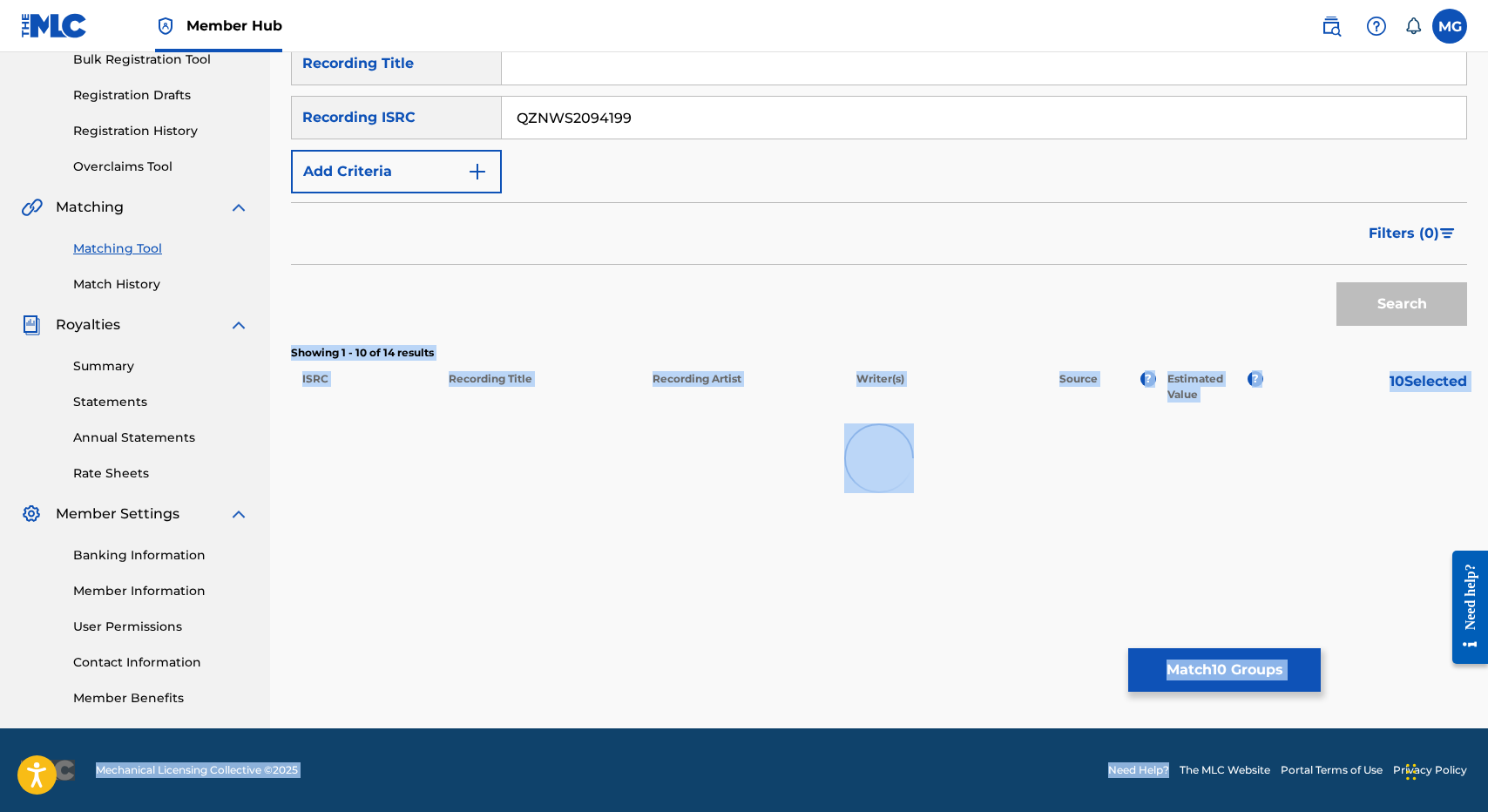
scroll to position [883, 0]
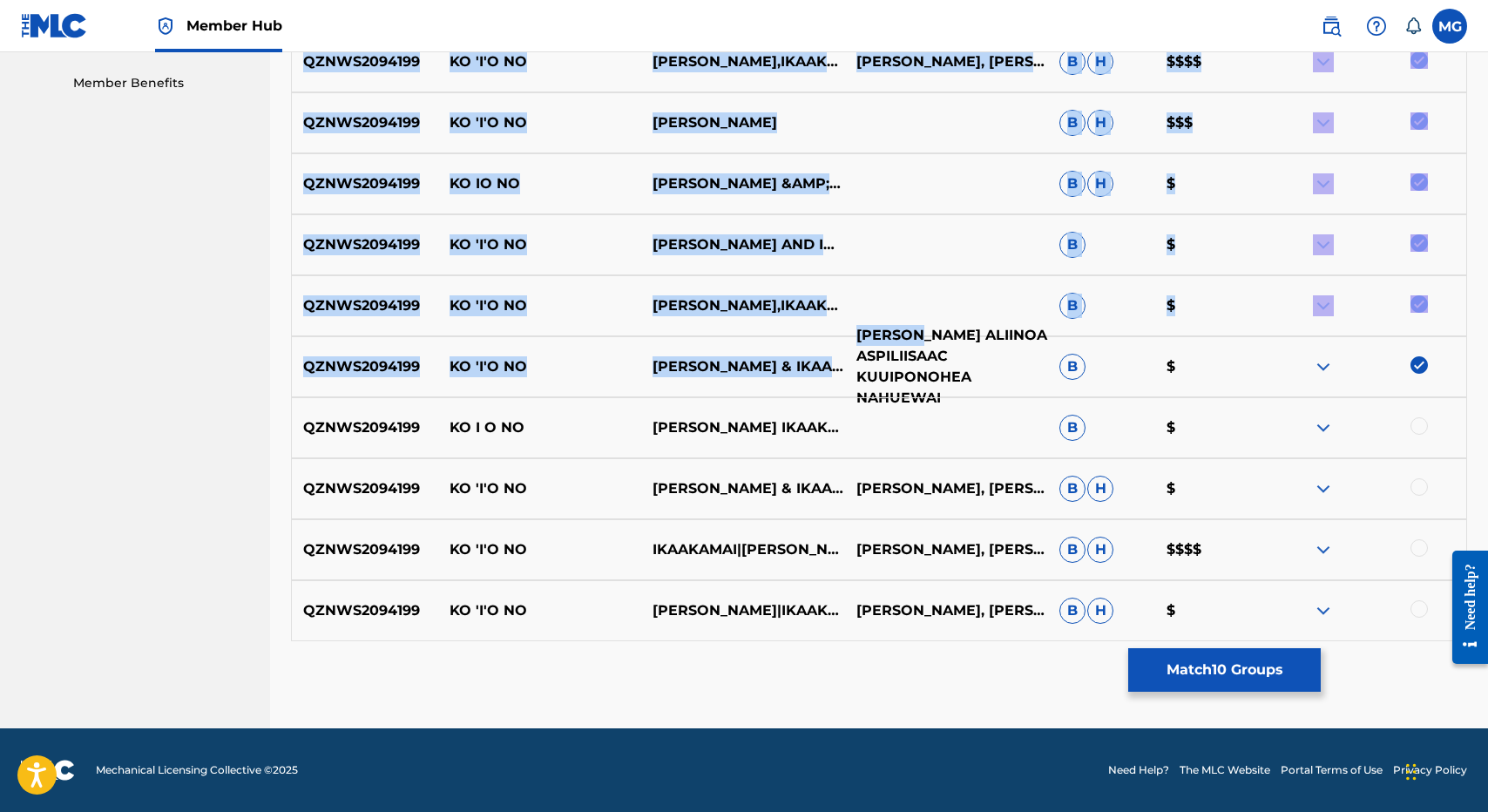
drag, startPoint x: 944, startPoint y: 345, endPoint x: 930, endPoint y: 341, distance: 14.6
click at [930, 341] on div "Showing 1 - 14 of 14 results ISRC Recording Title Recording Artist Writer(s) So…" at bounding box center [879, 185] width 1176 height 911
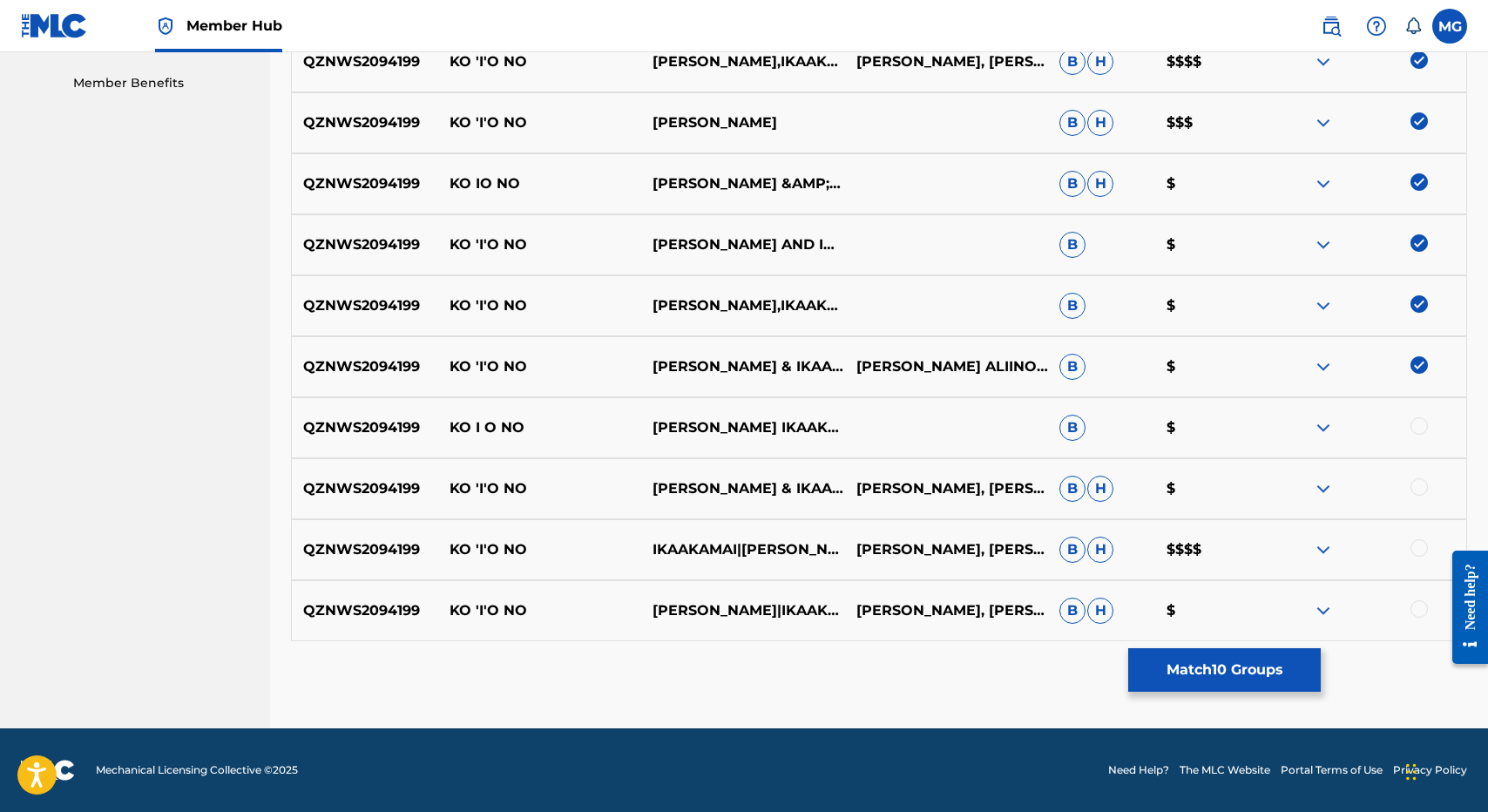
click at [1429, 428] on div at bounding box center [1364, 428] width 203 height 21
click at [1426, 428] on div at bounding box center [1419, 426] width 18 height 18
click at [1427, 474] on div "QZNWS2094199 KO 'I'O NO KAWIKA ASPILI & IKAAKAMAI ISAAC NAHUEWAI, RYAN ASPILI B…" at bounding box center [879, 488] width 1176 height 61
click at [1321, 551] on img at bounding box center [1324, 550] width 21 height 21
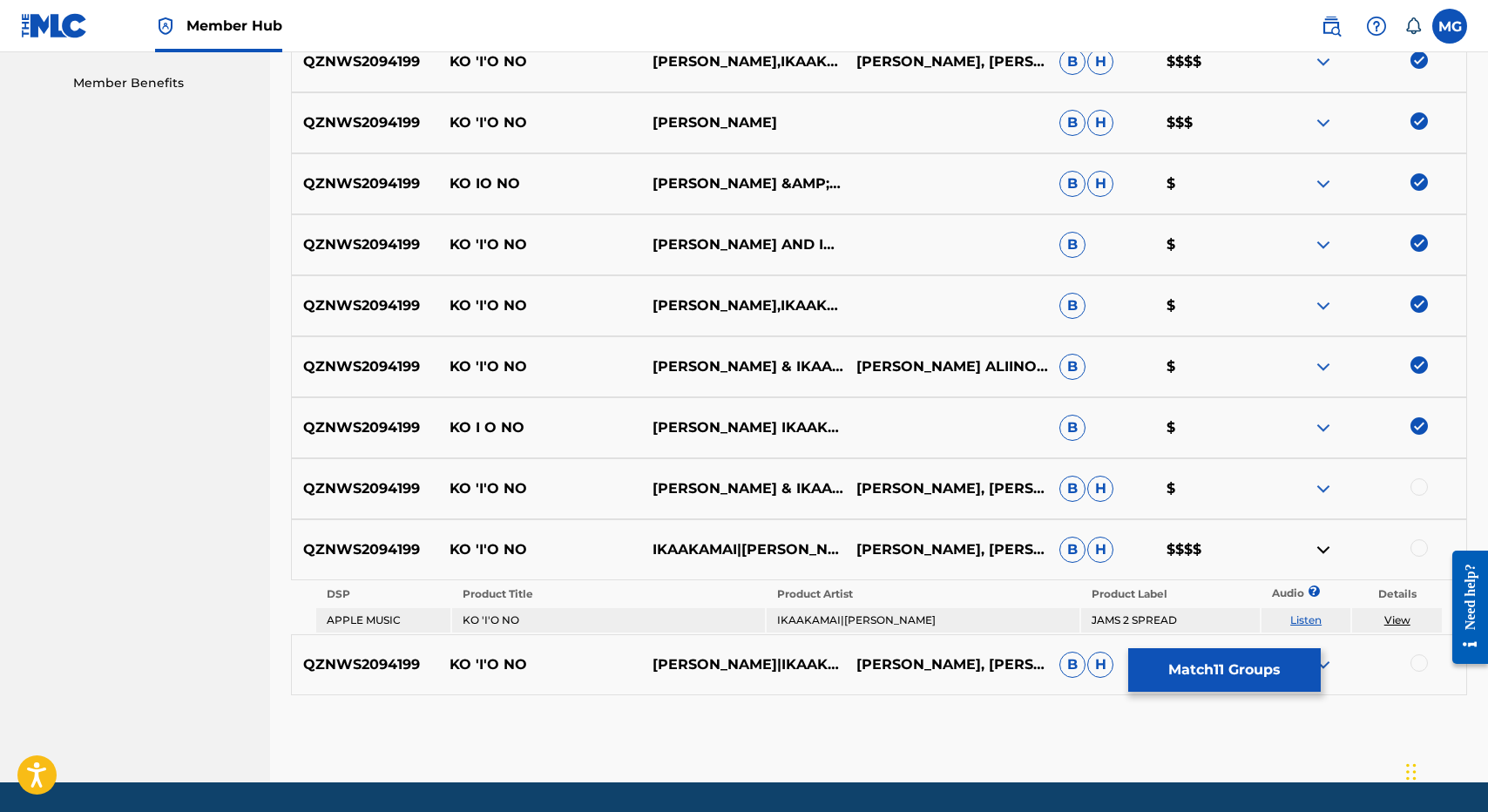
click at [1321, 551] on img at bounding box center [1324, 550] width 21 height 21
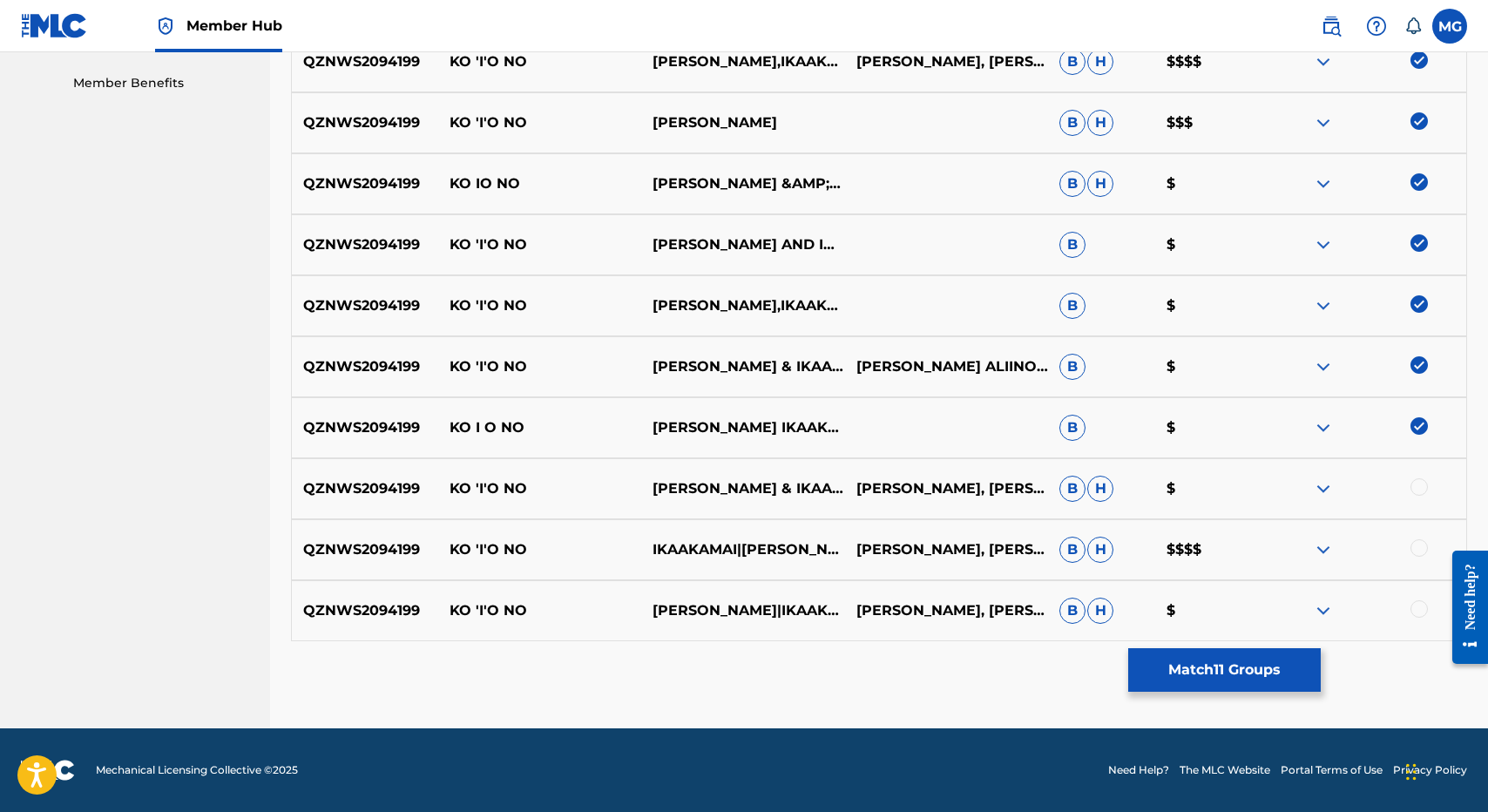
click at [1426, 482] on div at bounding box center [1419, 487] width 18 height 18
click at [1426, 545] on div at bounding box center [1419, 548] width 18 height 18
click at [1426, 606] on div at bounding box center [1419, 609] width 18 height 18
click at [1201, 675] on button "Match 14 Groups" at bounding box center [1224, 670] width 192 height 44
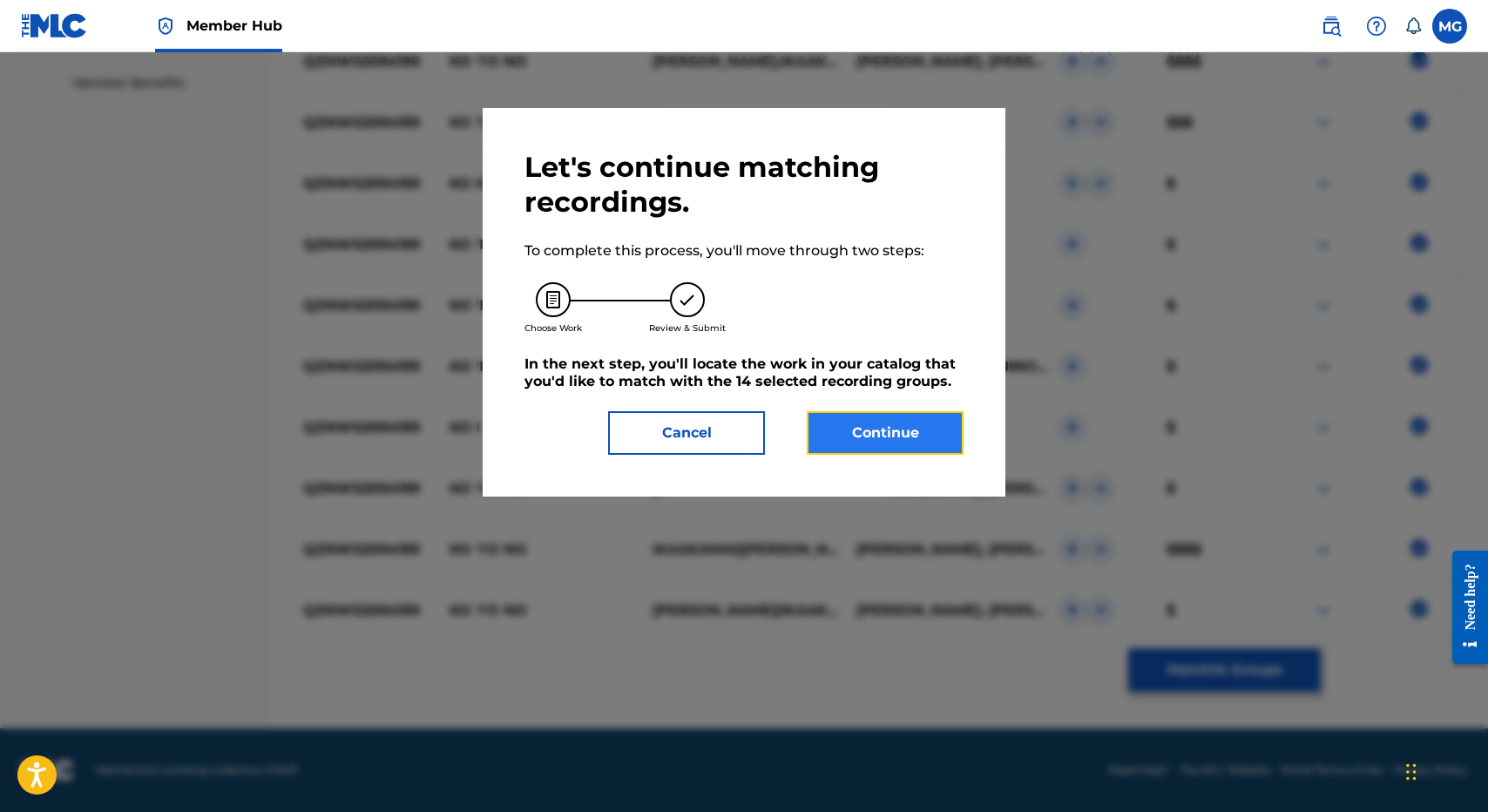
click at [896, 433] on button "Continue" at bounding box center [885, 433] width 156 height 44
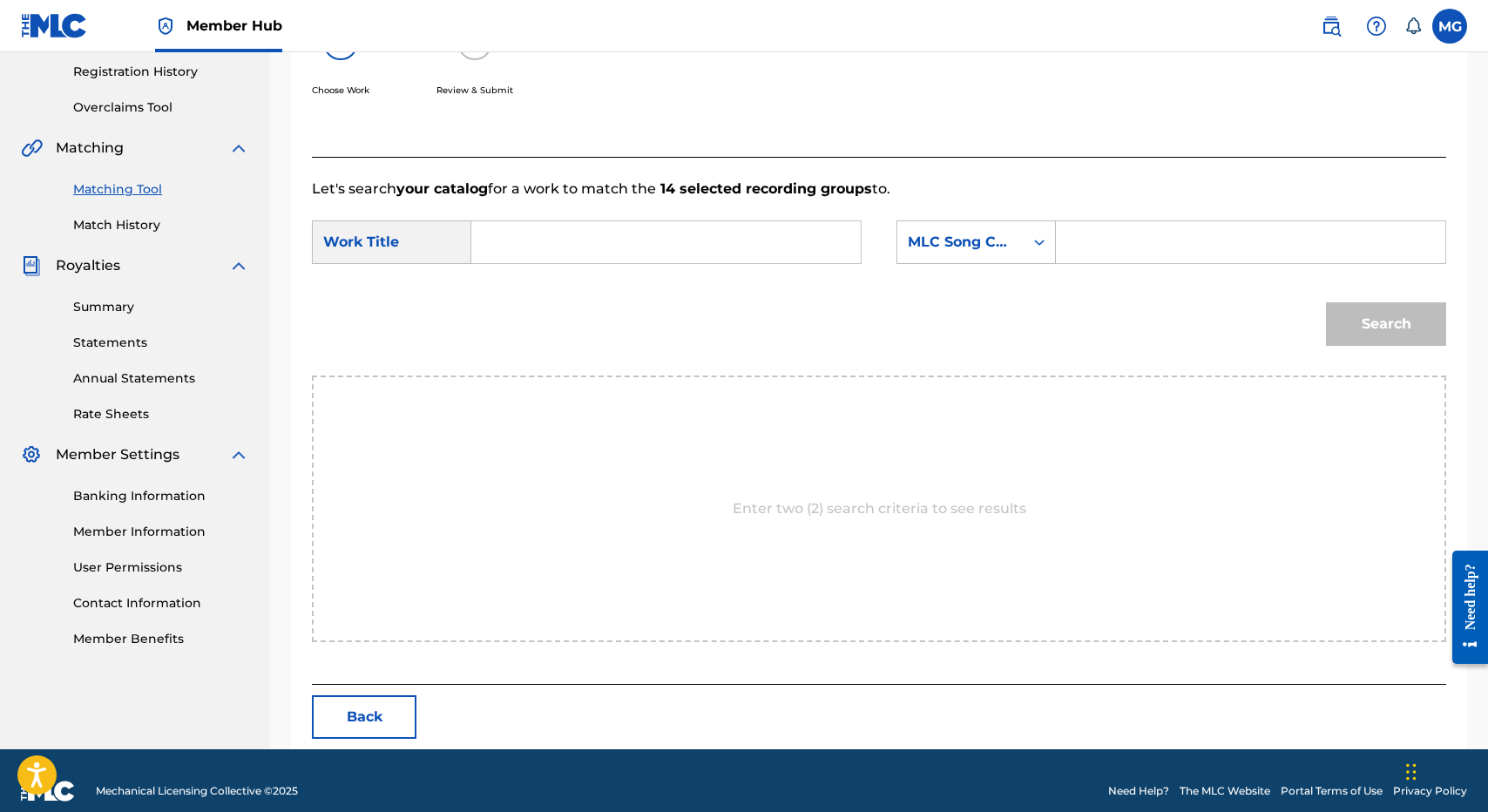
scroll to position [348, 0]
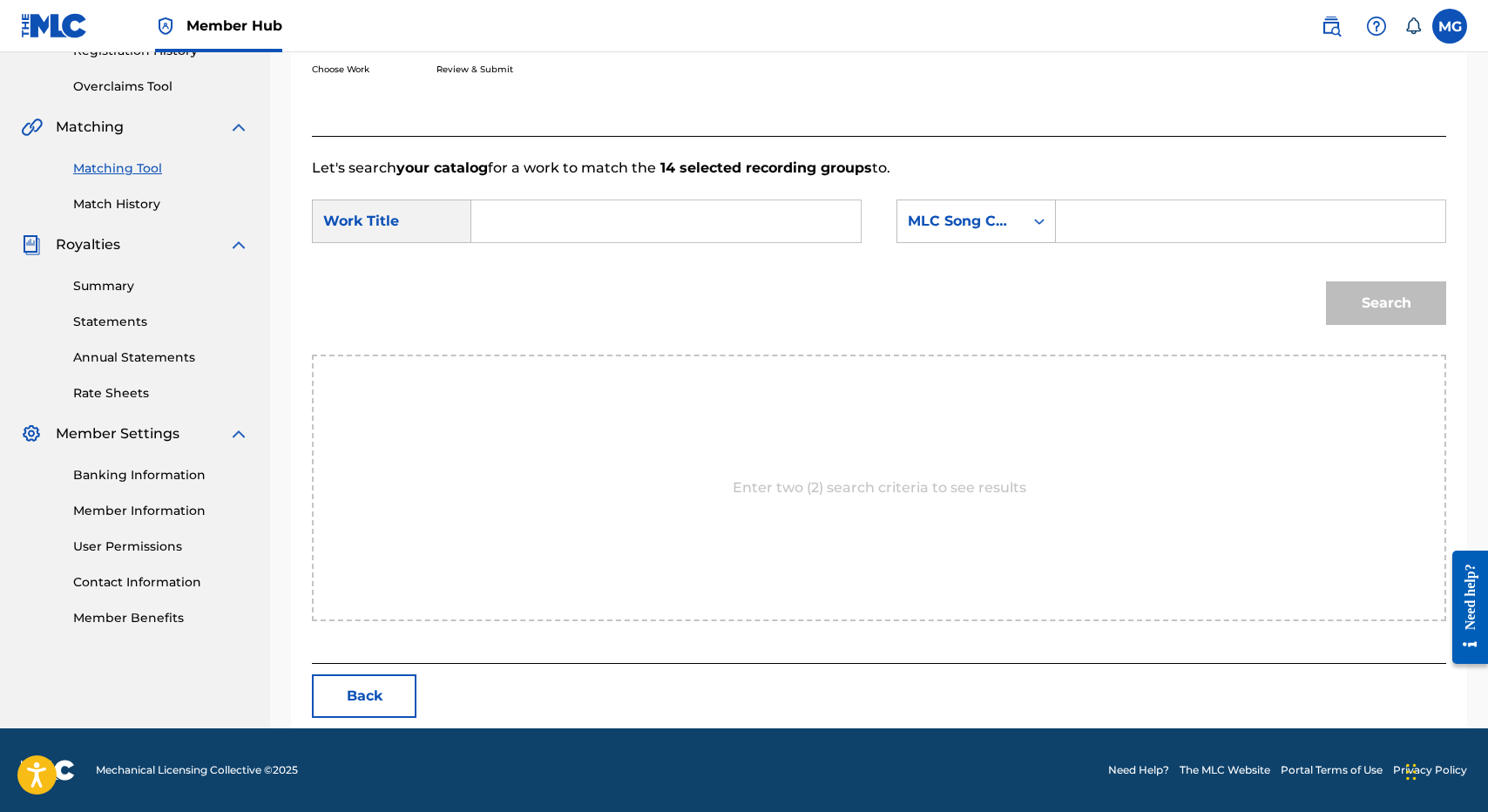
click at [615, 237] on input "Search Form" at bounding box center [665, 221] width 359 height 42
paste input "QZNWS2094199"
paste input "KO 'I'O NO"
type input "KO 'I'O NO"
click at [1112, 207] on input "Search Form" at bounding box center [1250, 221] width 359 height 42
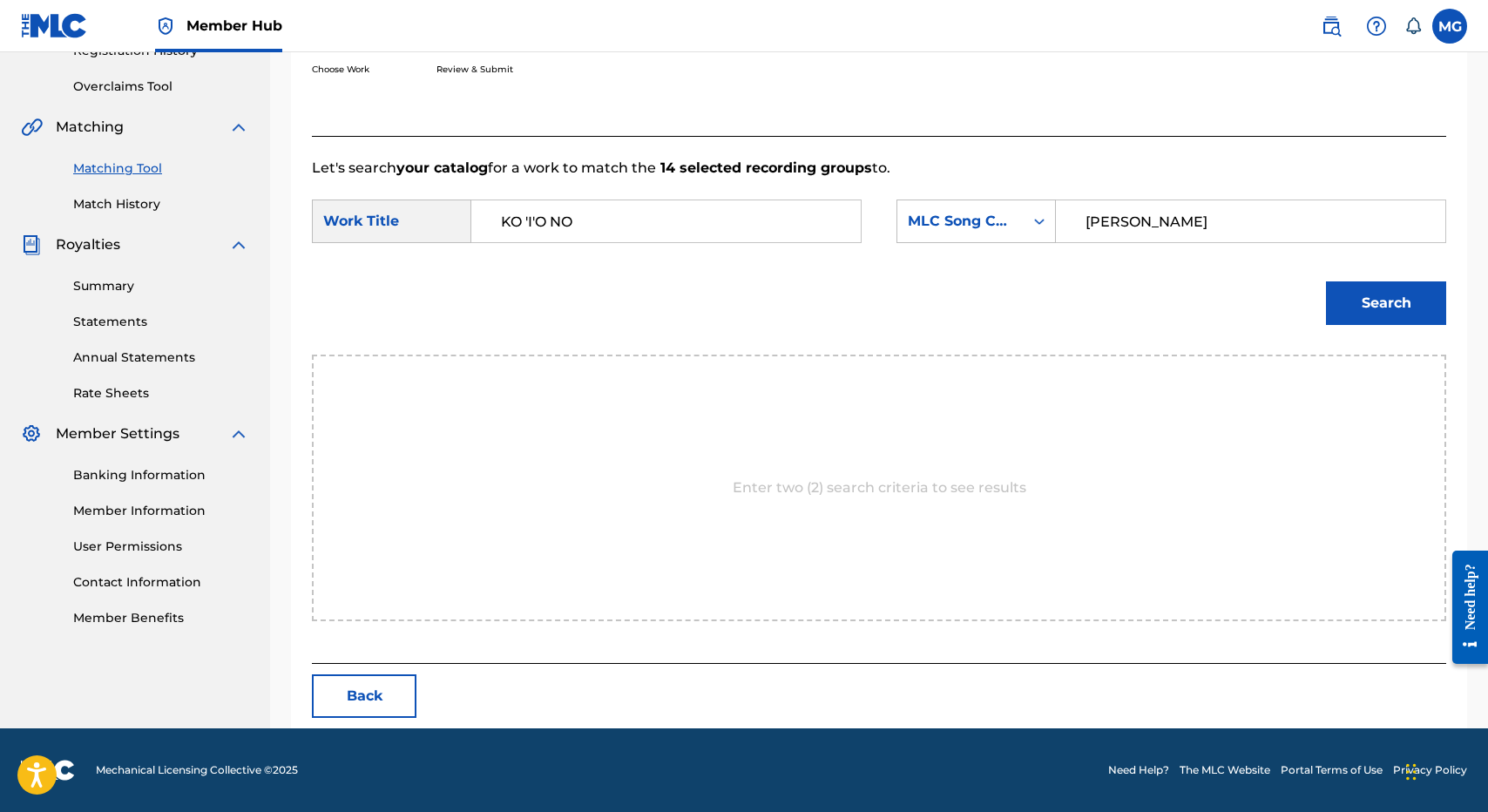
type input "isaac"
click at [1326, 281] on button "Search" at bounding box center [1386, 303] width 120 height 44
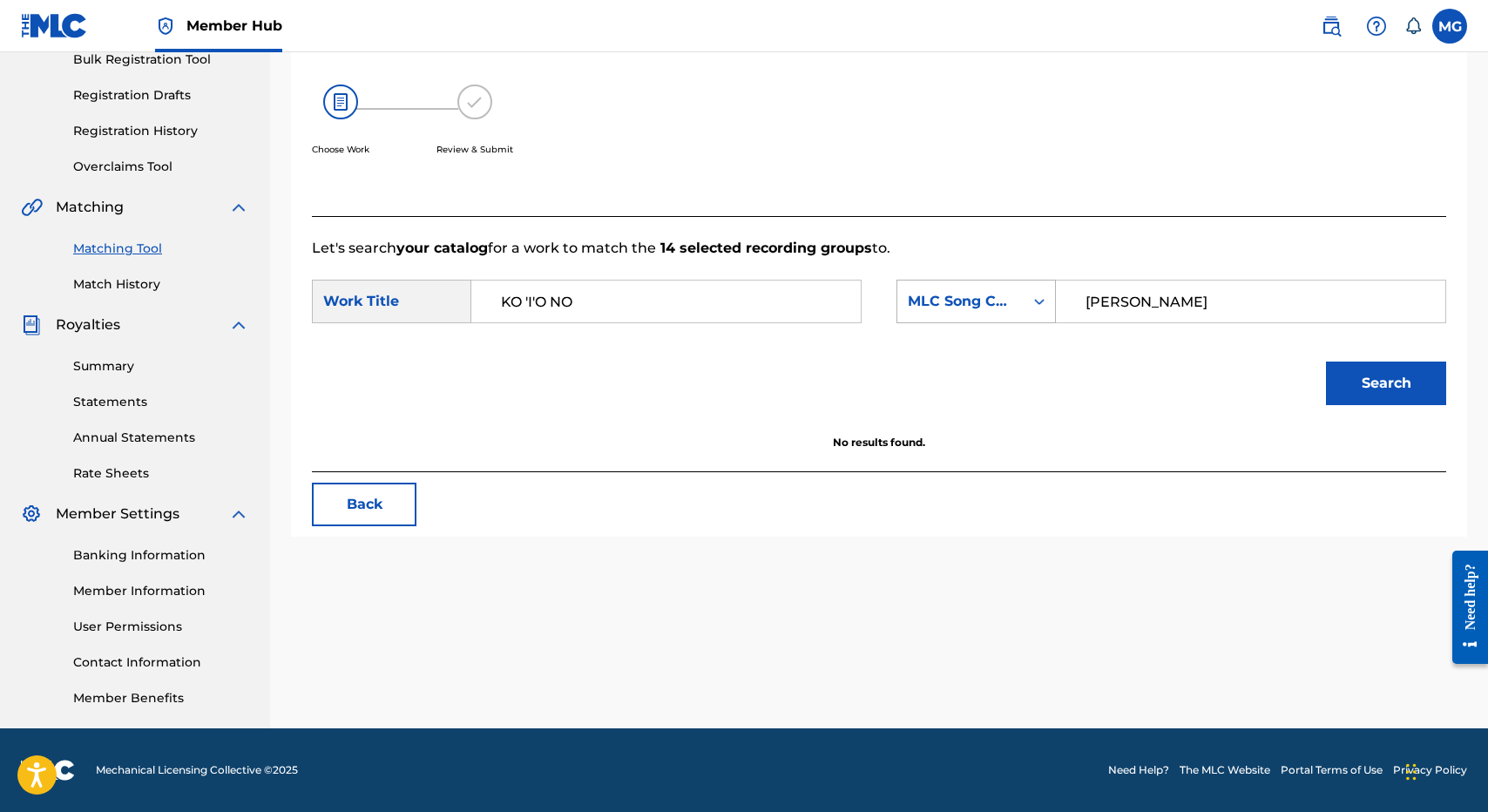
click at [1037, 320] on div "Search Form" at bounding box center [1040, 301] width 32 height 42
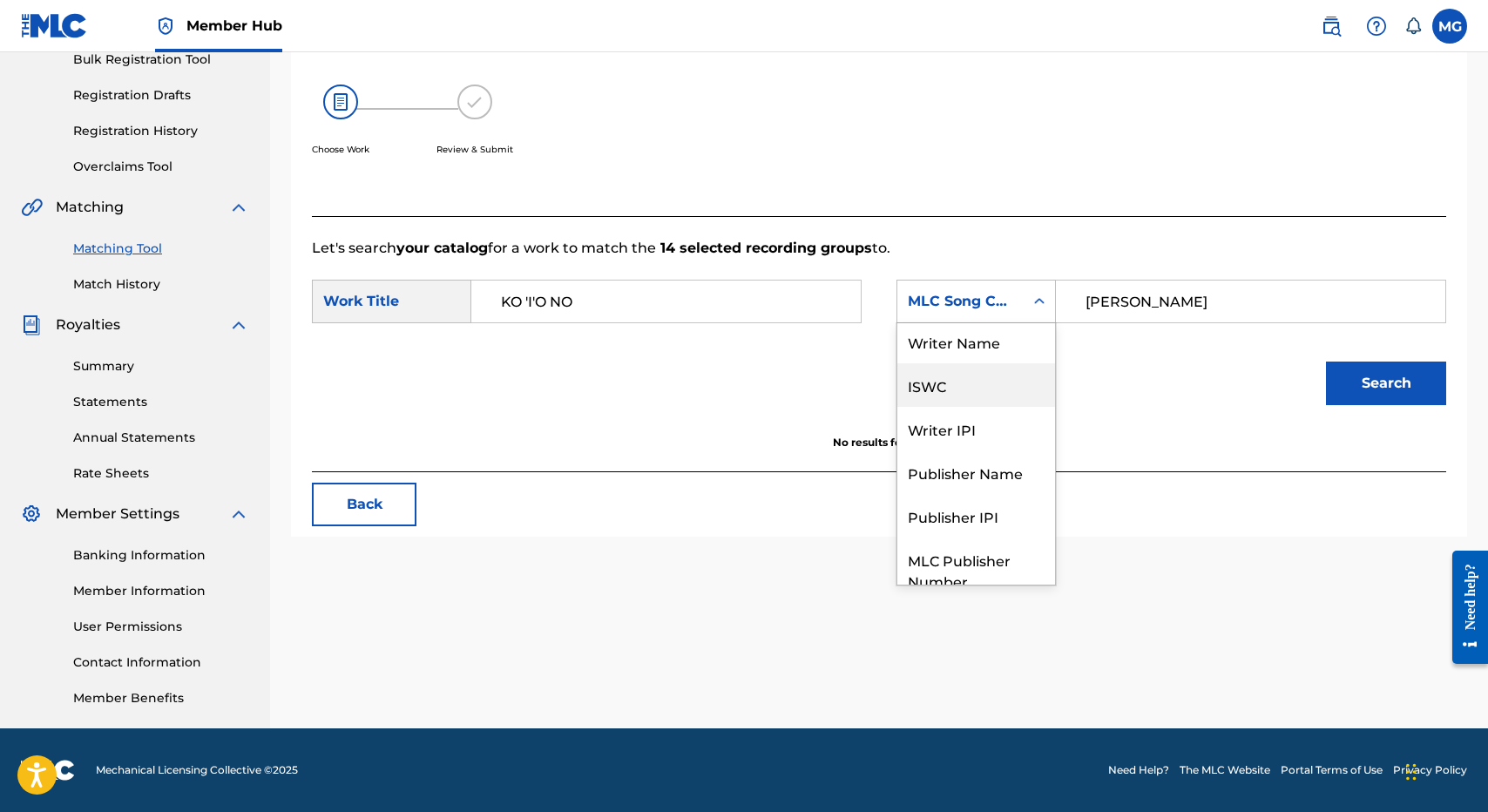
scroll to position [0, 0]
click at [1027, 338] on div "Writer Name" at bounding box center [976, 345] width 157 height 44
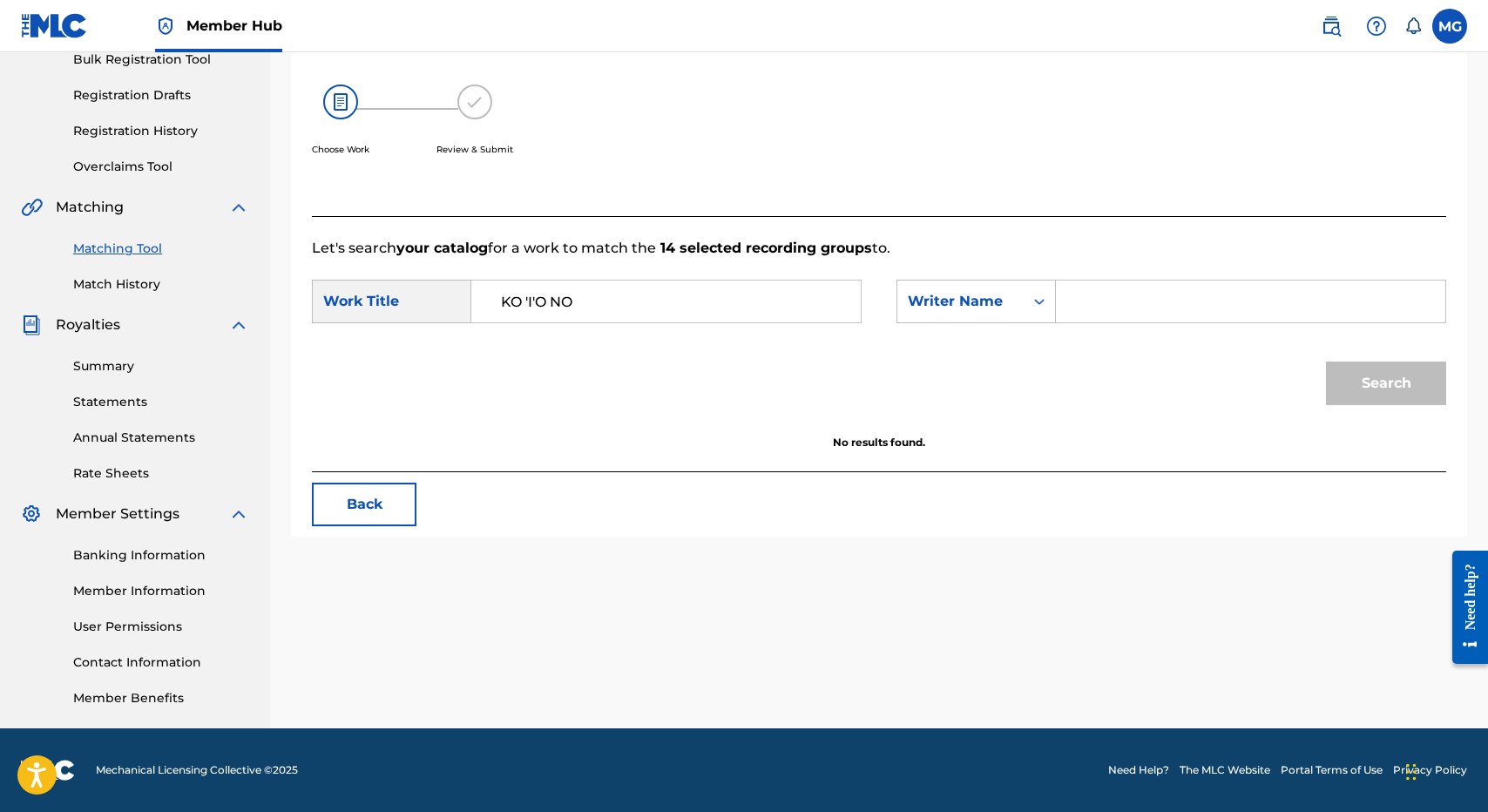
click at [1158, 311] on input "Search Form" at bounding box center [1250, 301] width 359 height 42
type input "isaac"
click at [1326, 361] on button "Search" at bounding box center [1386, 383] width 120 height 44
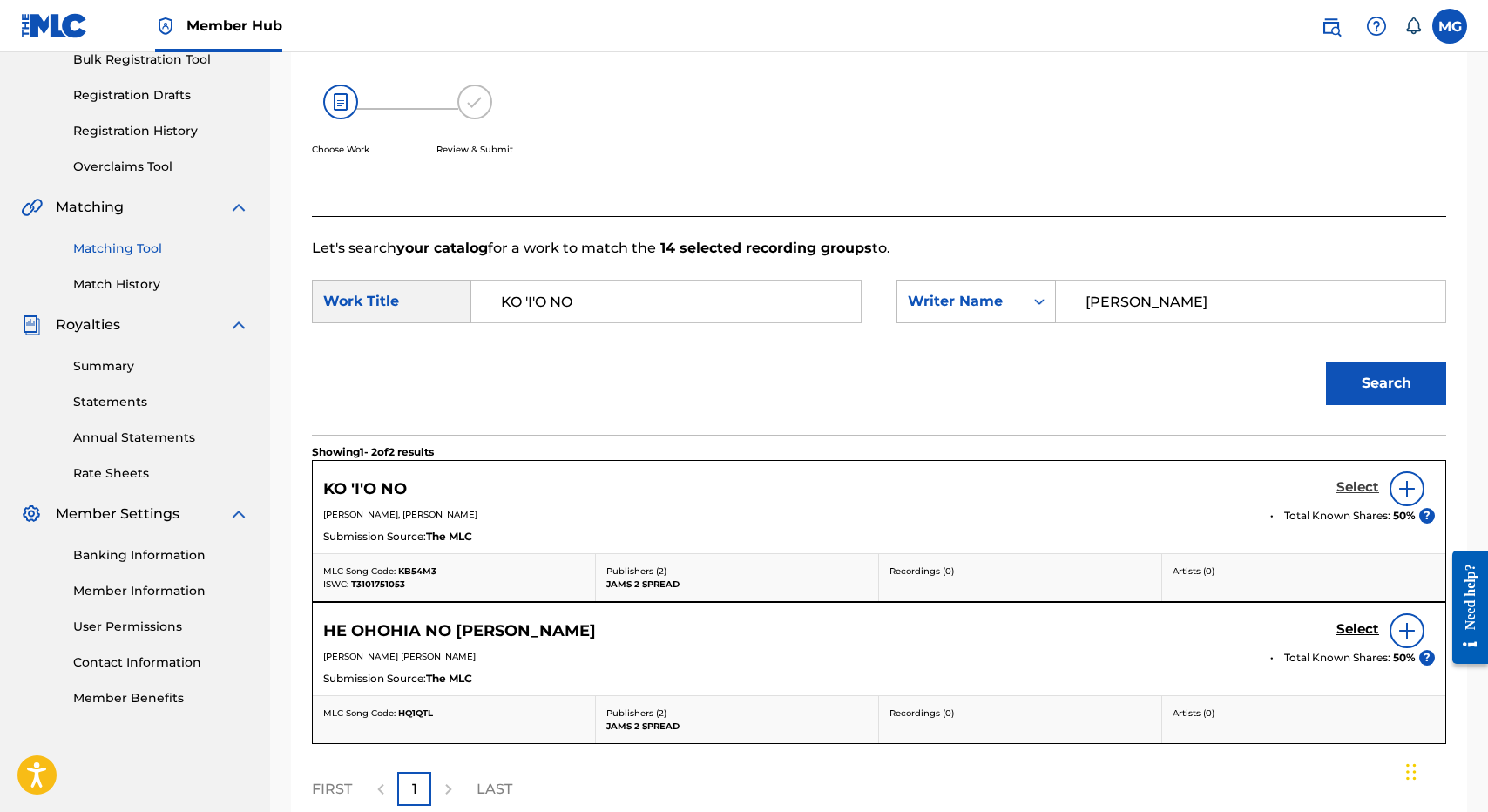
click at [1358, 488] on h5 "Select" at bounding box center [1357, 487] width 43 height 17
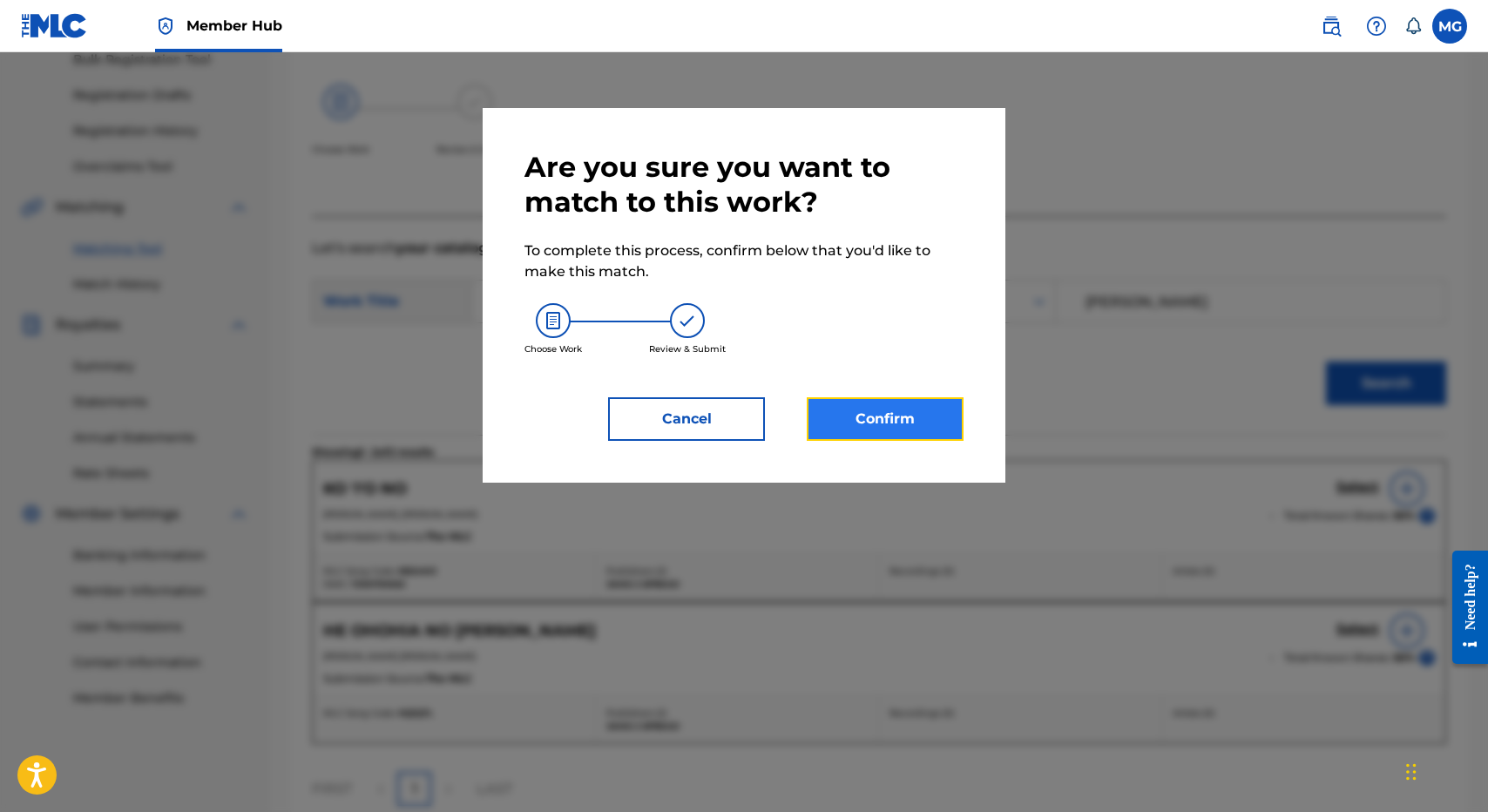
click at [854, 407] on button "Confirm" at bounding box center [885, 419] width 156 height 44
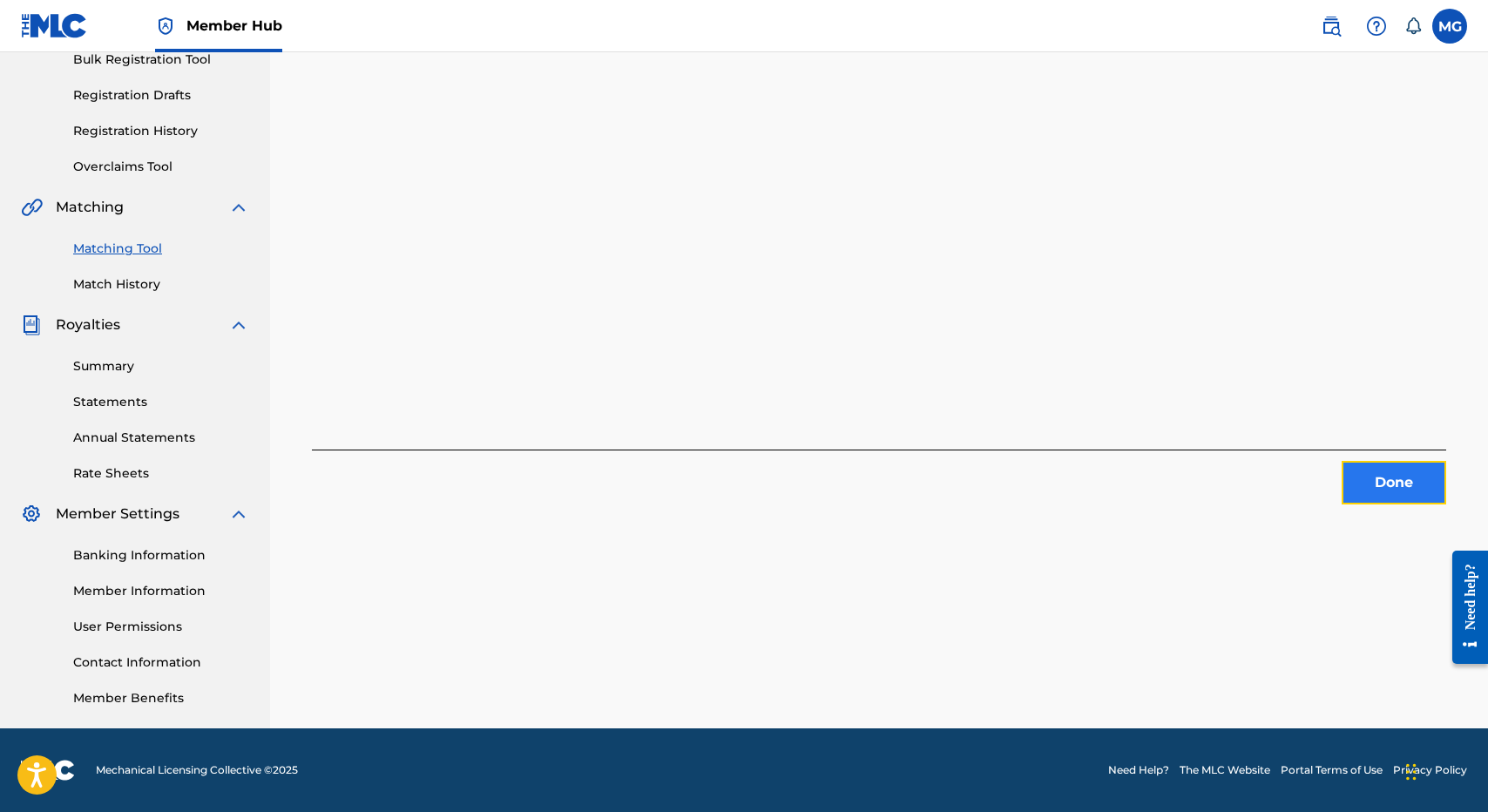
click at [1416, 473] on button "Done" at bounding box center [1393, 482] width 105 height 44
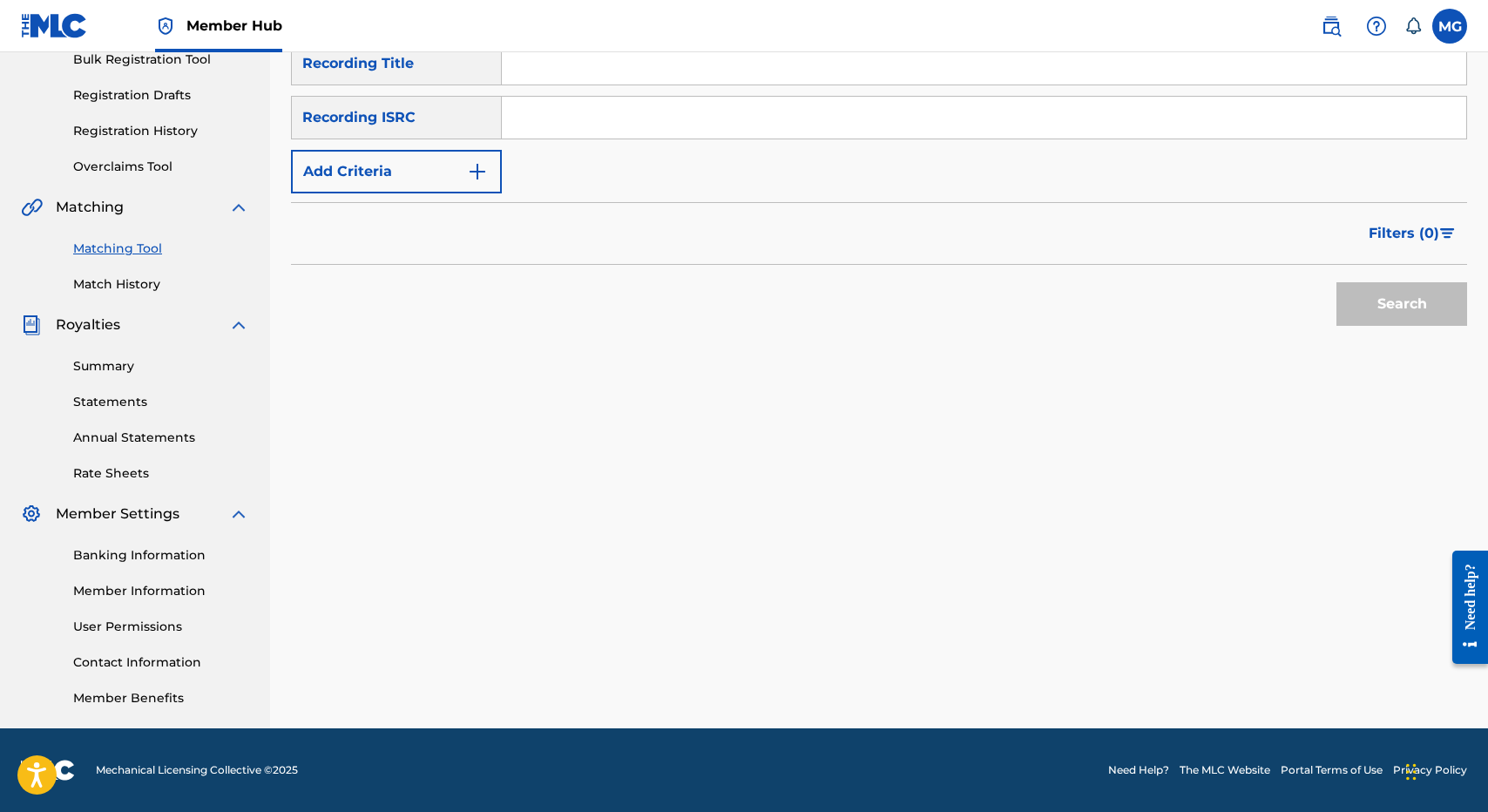
click at [598, 58] on input "Search Form" at bounding box center [984, 64] width 964 height 42
paste input "KAENA A KALAKAUA"
type input "KAENA A KALAKAUA"
click at [1336, 282] on button "Search" at bounding box center [1401, 304] width 131 height 44
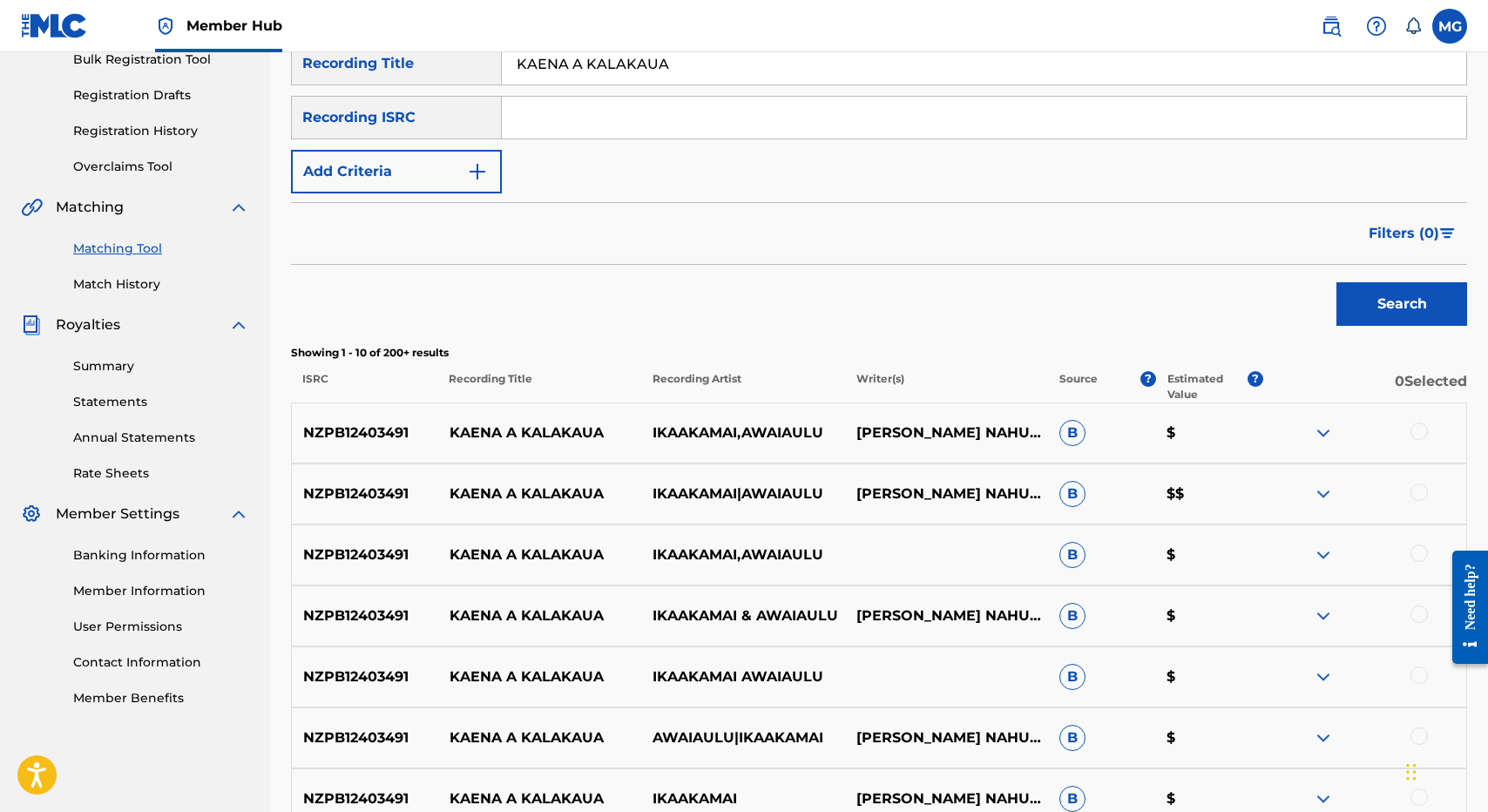
click at [381, 424] on p "NZPB12403491" at bounding box center [365, 433] width 146 height 21
copy p "NZPB12403491"
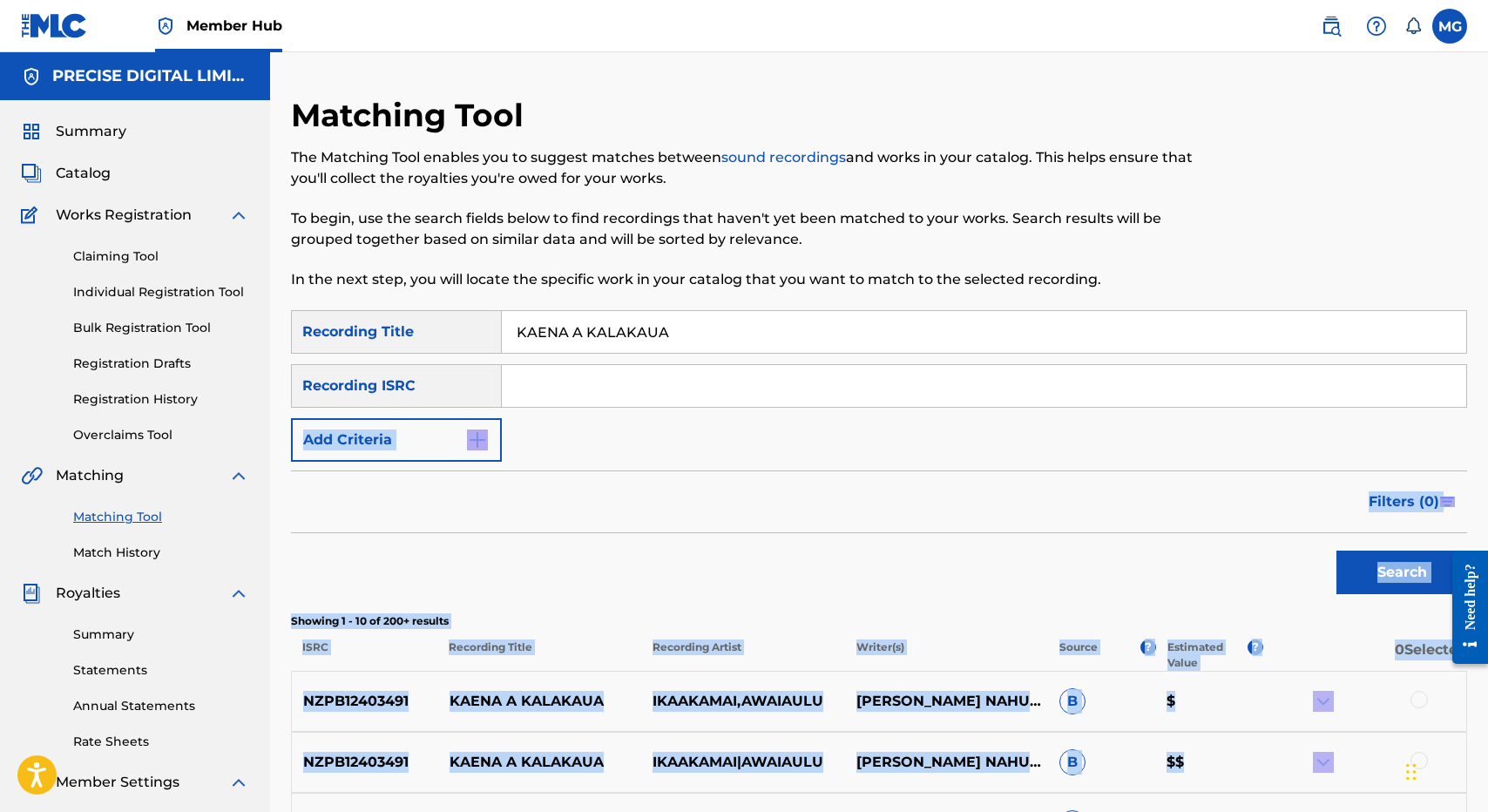
drag, startPoint x: 597, startPoint y: 13, endPoint x: 621, endPoint y: 417, distance: 404.7
click at [621, 417] on div "SearchWithCriteria96115abe-5abf-4a93-b70a-9e5a9c4f4785 Recording Title KAENA A …" at bounding box center [879, 817] width 1176 height 1014
click at [613, 426] on div "SearchWithCriteria96115abe-5abf-4a93-b70a-9e5a9c4f4785 Recording Title KAENA A …" at bounding box center [879, 386] width 1176 height 151
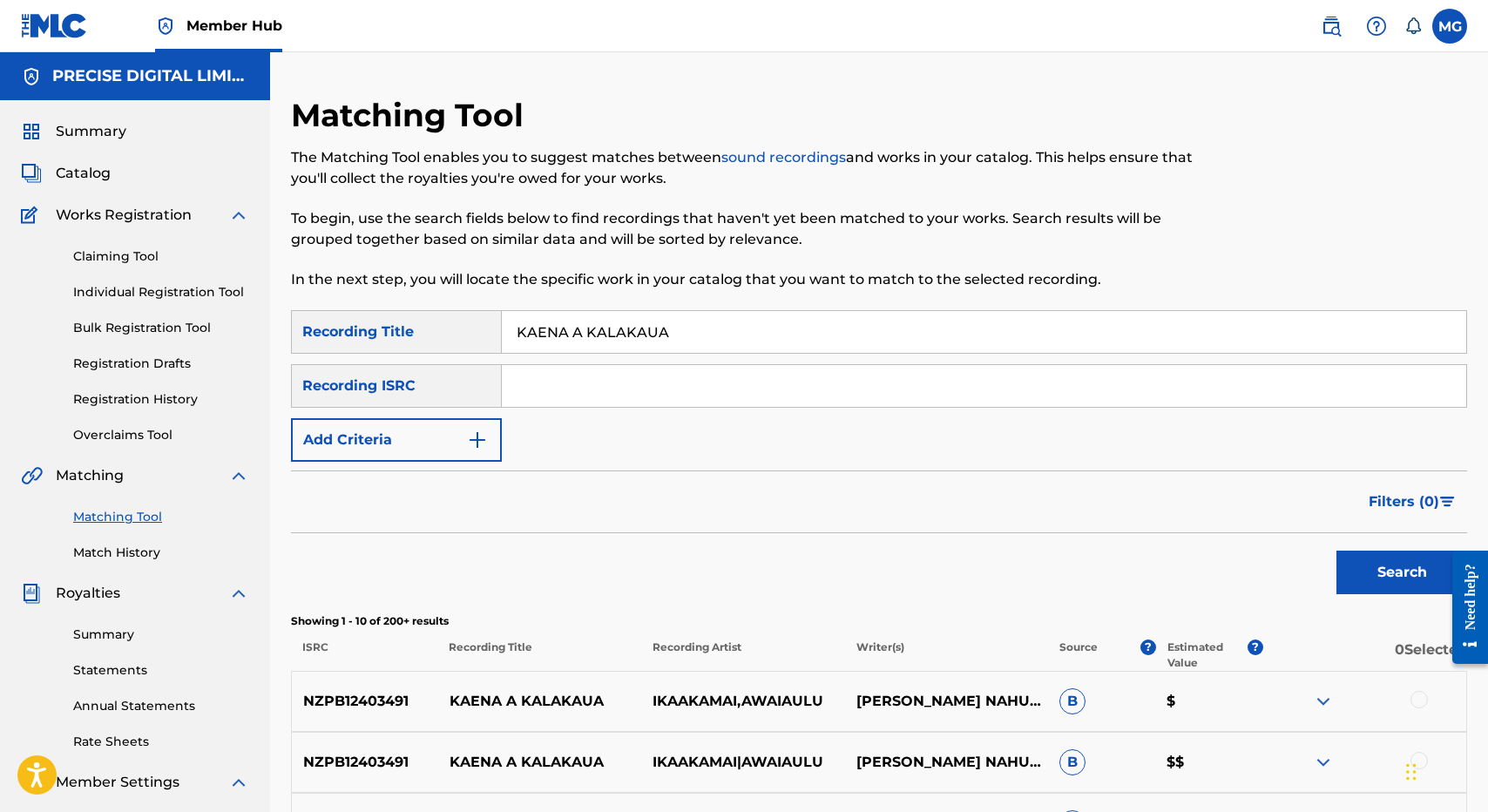
click at [613, 362] on div "SearchWithCriteria96115abe-5abf-4a93-b70a-9e5a9c4f4785 Recording Title KAENA A …" at bounding box center [879, 386] width 1176 height 151
click at [613, 398] on input "Search Form" at bounding box center [984, 386] width 964 height 42
paste input "NZPB12403491"
type input "NZPB12403491"
click at [707, 320] on input "KAENA A KALAKAUA" at bounding box center [984, 332] width 964 height 42
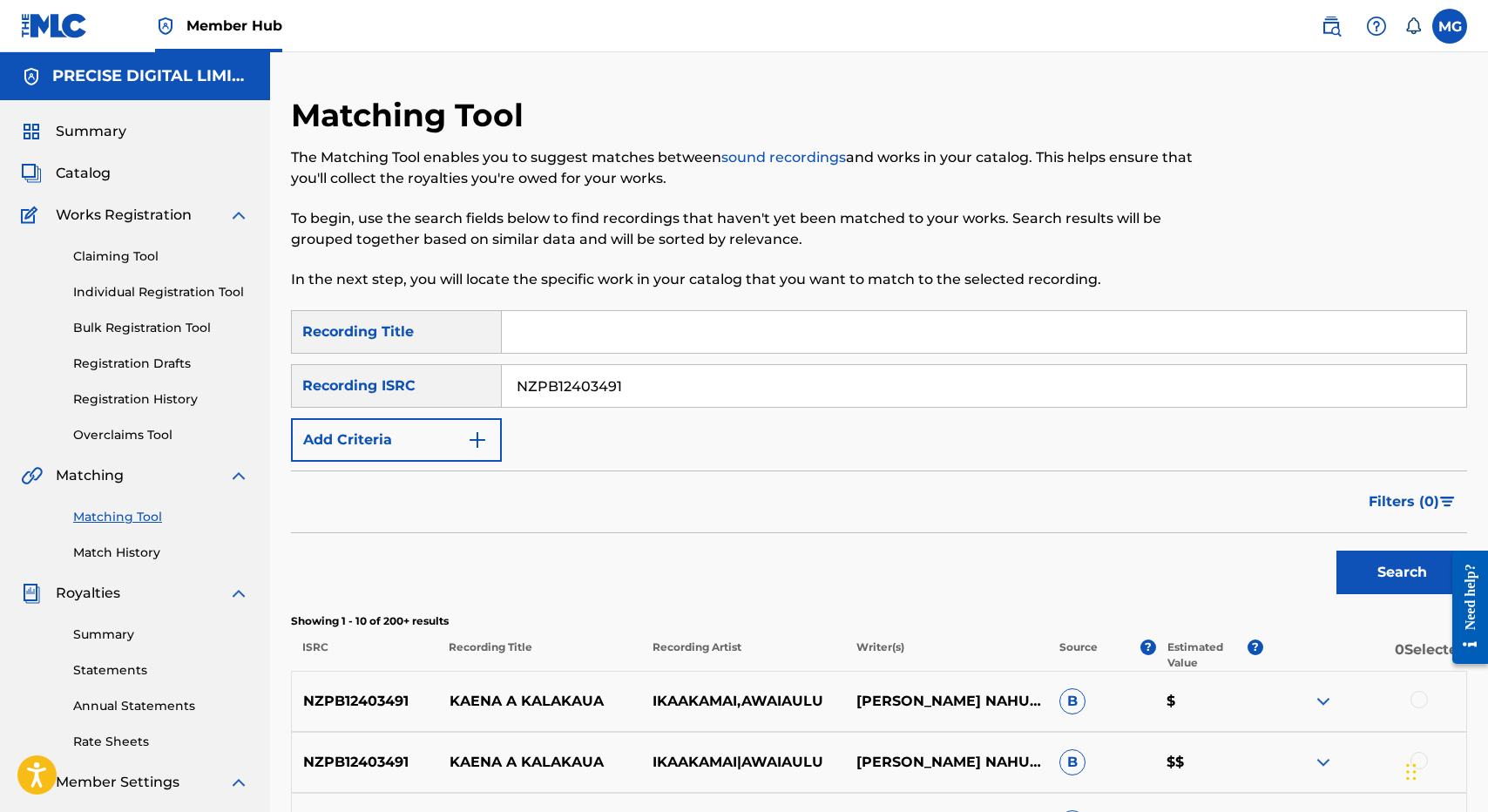
click at [1336, 550] on button "Search" at bounding box center [1401, 572] width 131 height 44
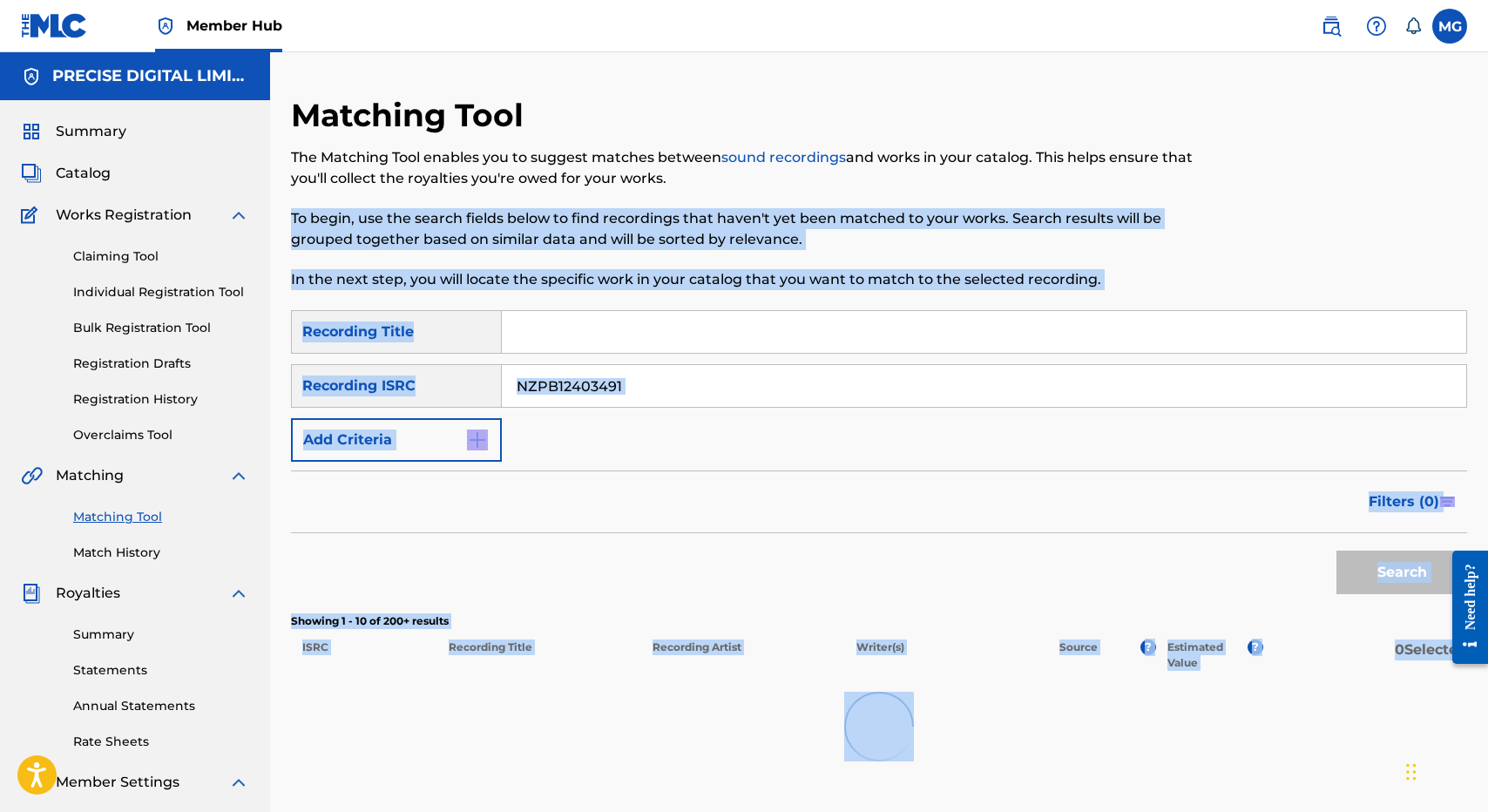
scroll to position [409, 0]
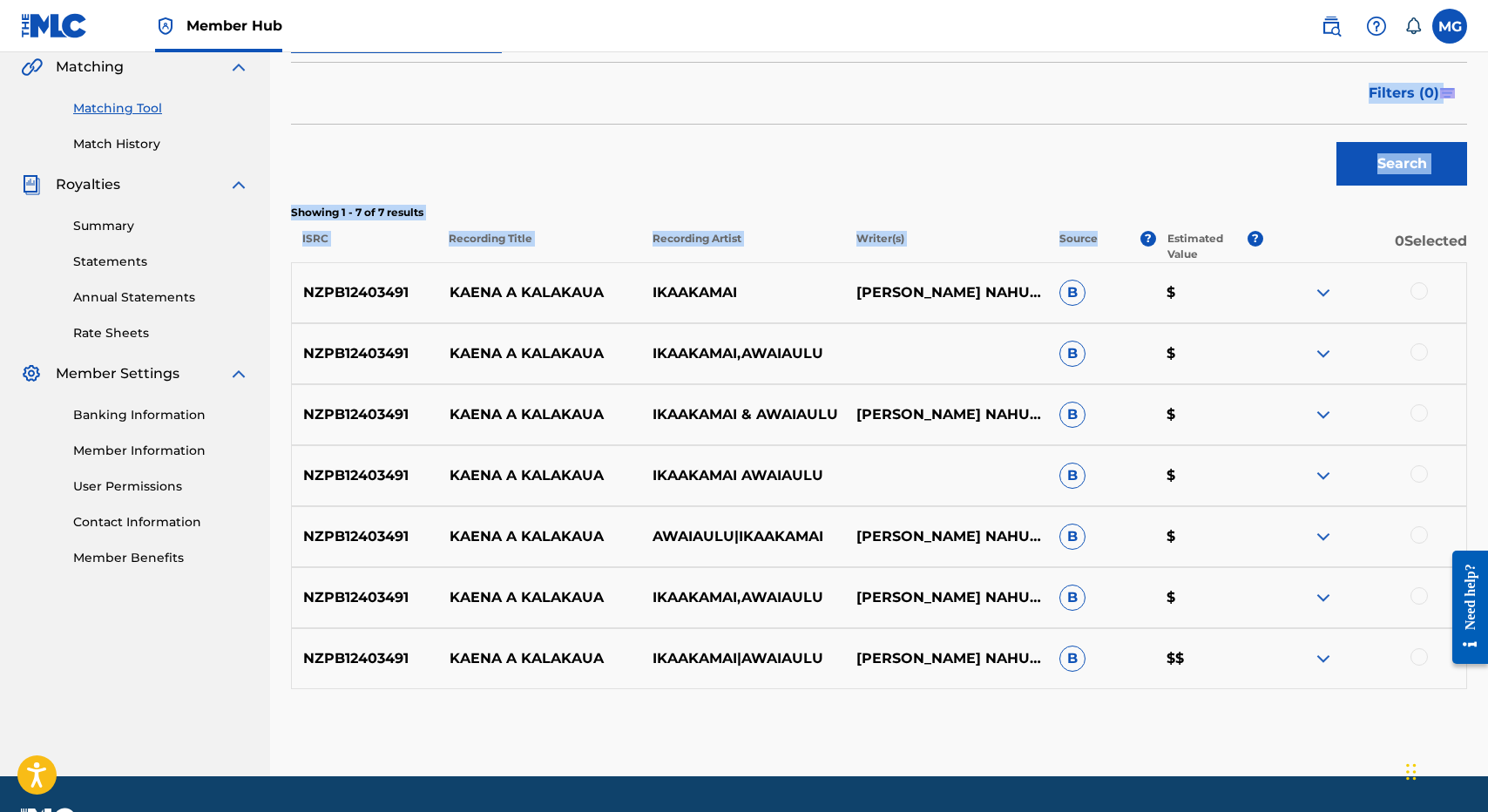
drag, startPoint x: 980, startPoint y: 190, endPoint x: 1061, endPoint y: 254, distance: 103.2
click at [1061, 254] on div "Matching Tool The Matching Tool enables you to suggest matches between sound re…" at bounding box center [879, 231] width 1176 height 1089
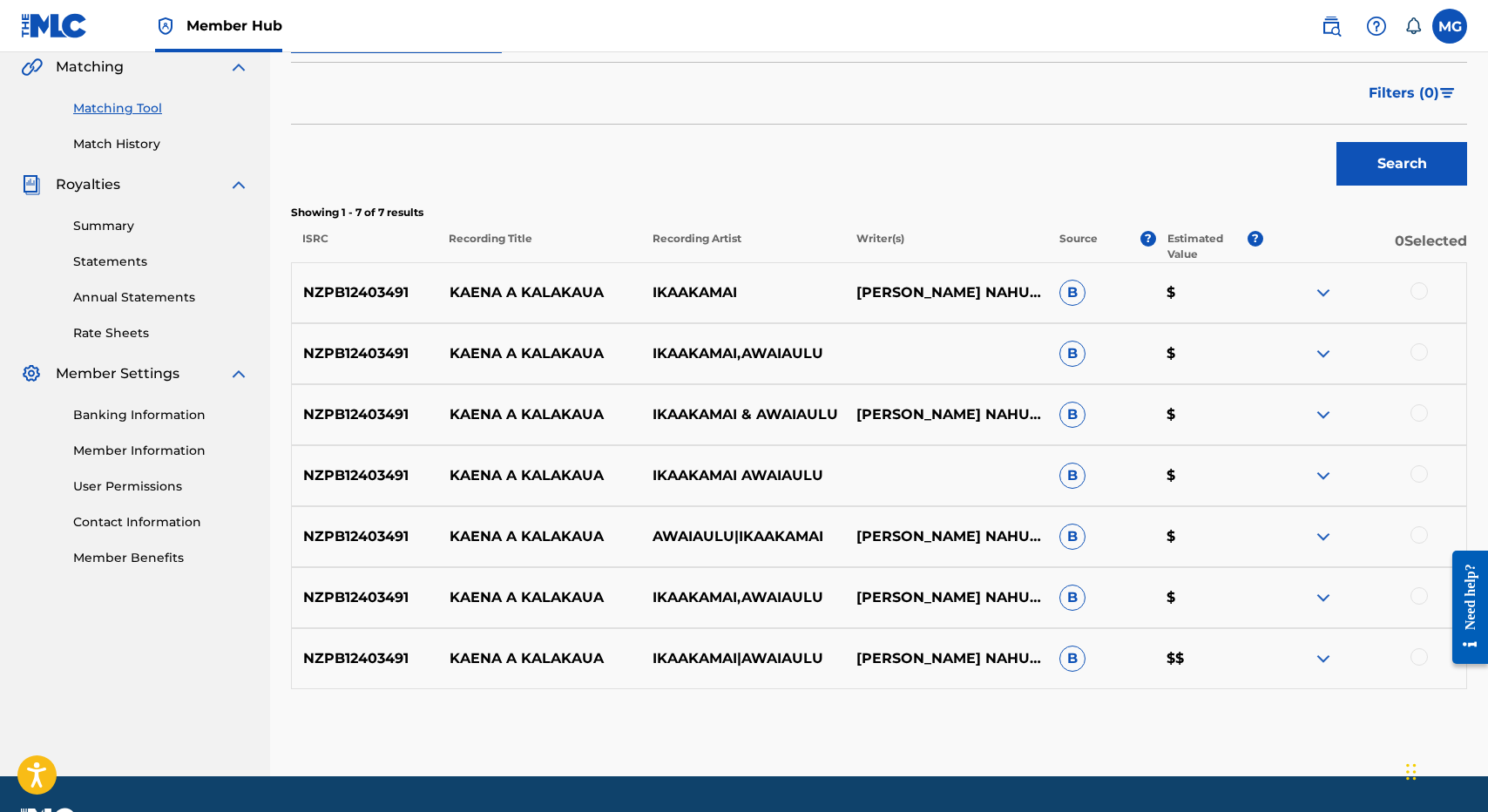
click at [1426, 284] on div at bounding box center [1364, 293] width 203 height 21
click at [1420, 354] on div at bounding box center [1419, 352] width 18 height 18
click at [1420, 303] on div "NZPB12403491 KAENA A KALAKAUA IKAAKAMAI ISAAC KUUIPONOHEA NAHUEWAI B $" at bounding box center [879, 292] width 1176 height 61
click at [1420, 296] on div at bounding box center [1419, 291] width 18 height 18
click at [1420, 430] on div "NZPB12403491 KAENA A KALAKAUA IKAAKAMAI & AWAIAULU ISAAC KUUIPONOHEA NAHUEWAI B…" at bounding box center [879, 414] width 1176 height 61
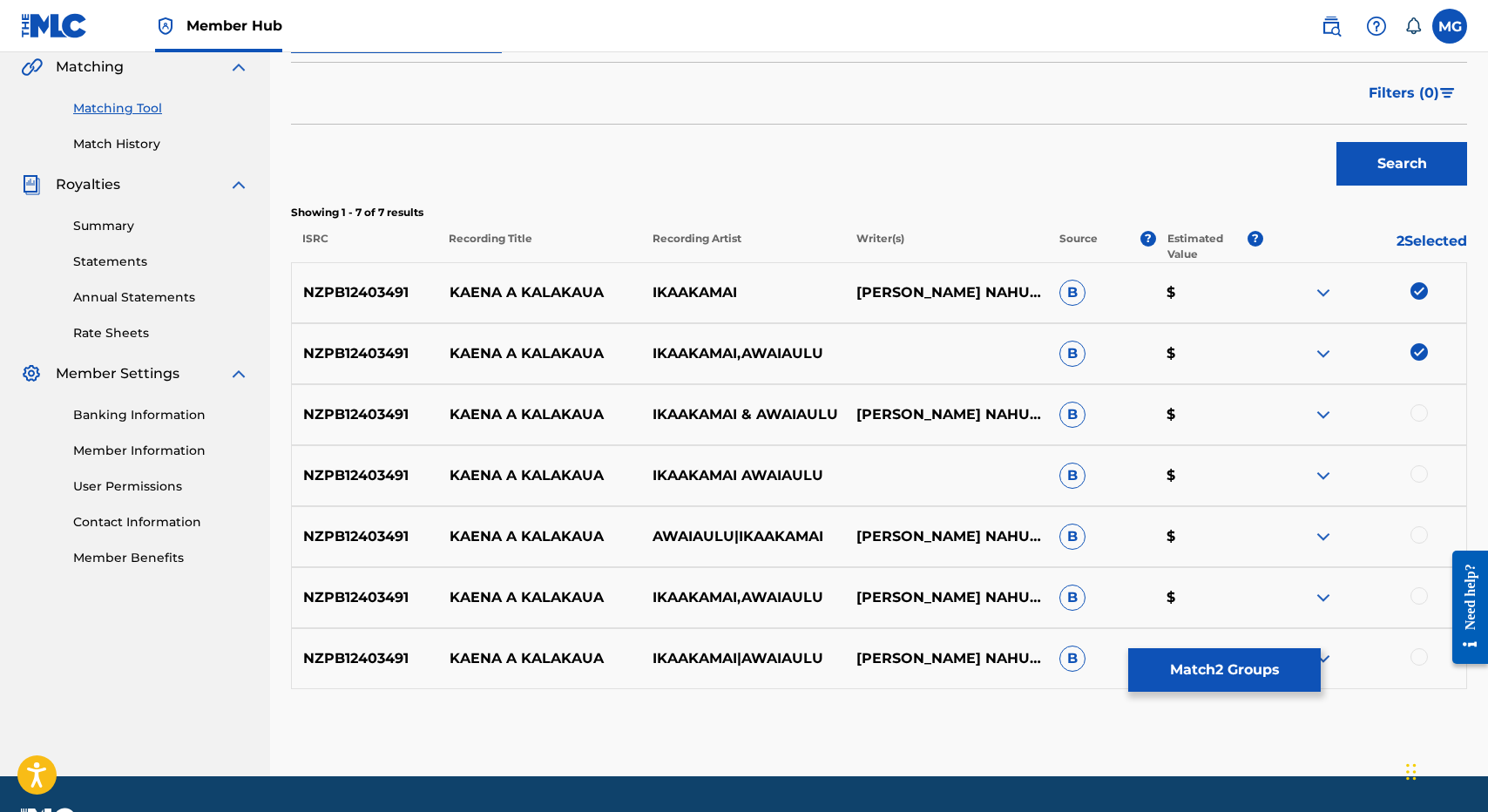
click at [1420, 419] on div at bounding box center [1419, 413] width 18 height 18
click at [1412, 476] on div at bounding box center [1419, 474] width 18 height 18
click at [1422, 548] on div "NZPB12403491 KAENA A KALAKAUA AWAIAULU|IKAAKAMAI ISAAC KUUIPONOHEA NAHUEWAI B $" at bounding box center [879, 536] width 1176 height 61
click at [1422, 542] on div at bounding box center [1419, 535] width 18 height 18
click at [1422, 571] on div "NZPB12403491 KAENA A KALAKAUA IKAAKAMAI,AWAIAULU ISAAC KUUIPONOHEA NAHUEWAI B $" at bounding box center [879, 597] width 1176 height 61
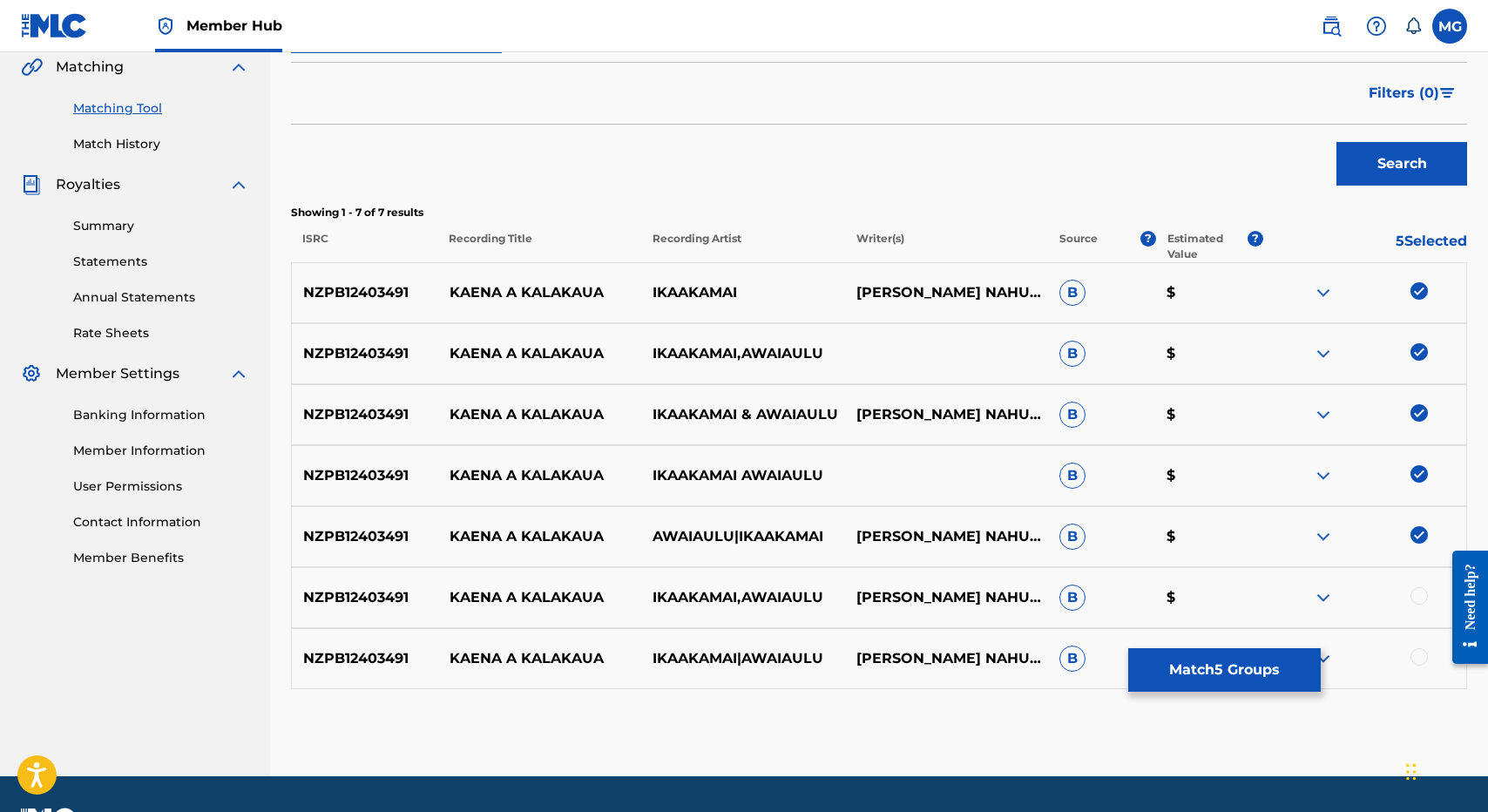
click at [1422, 606] on div at bounding box center [1364, 598] width 203 height 21
click at [1420, 602] on div at bounding box center [1419, 596] width 18 height 18
click at [1420, 673] on div "NZPB12403491 KAENA A KALAKAUA IKAAKAMAI|AWAIAULU ISAAC KUUIPONOHEA NAHUEWAI B $$" at bounding box center [879, 658] width 1176 height 61
click at [1420, 656] on div at bounding box center [1419, 656] width 18 height 18
click at [453, 422] on p "KAENA A KALAKAUA" at bounding box center [539, 415] width 203 height 21
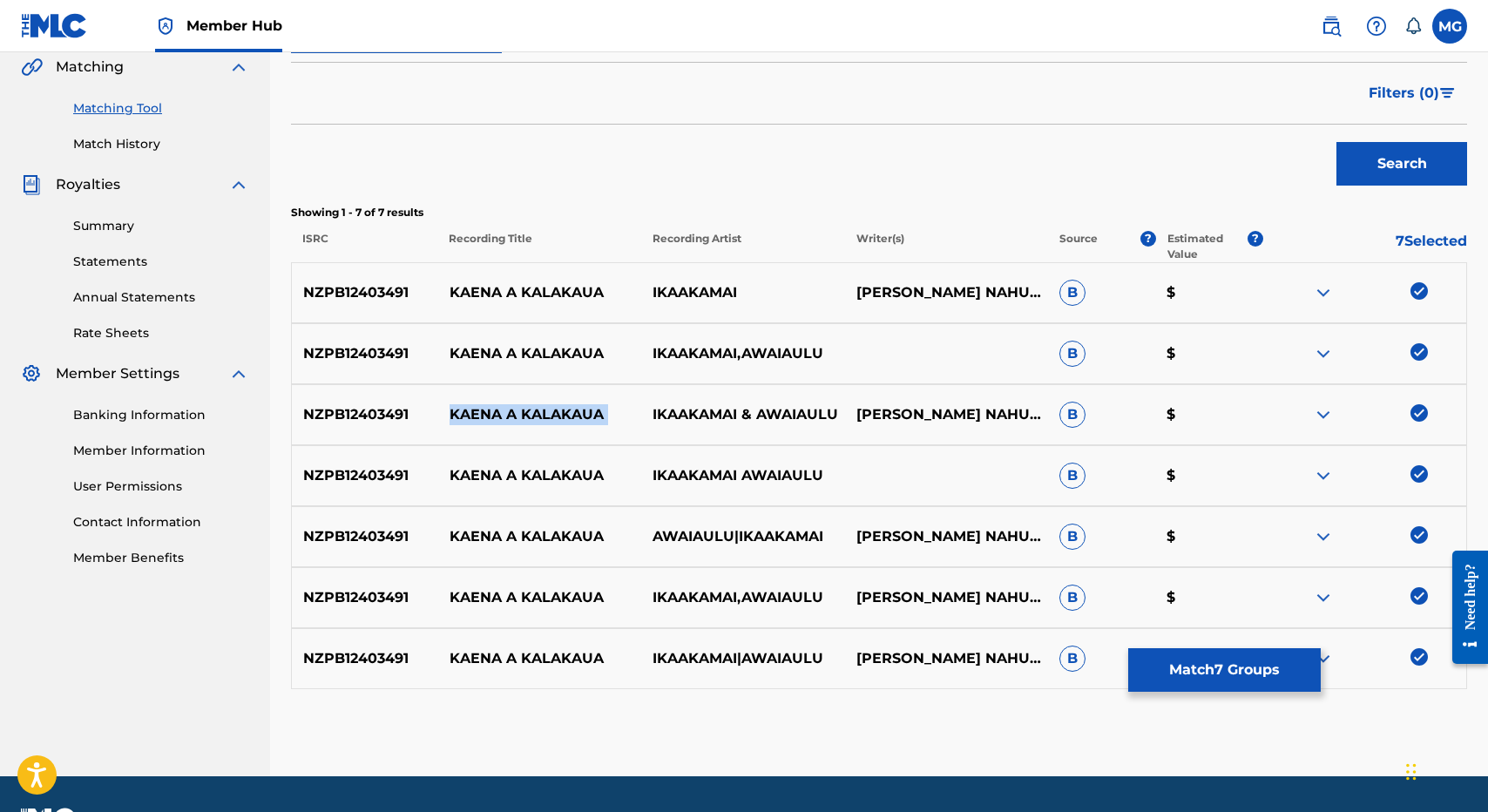
drag, startPoint x: 453, startPoint y: 422, endPoint x: 606, endPoint y: 422, distance: 153.0
click at [606, 422] on p "KAENA A KALAKAUA" at bounding box center [539, 415] width 203 height 21
copy p "KAENA A KALAKAUA"
click at [1238, 676] on button "Match 7 Groups" at bounding box center [1224, 670] width 192 height 44
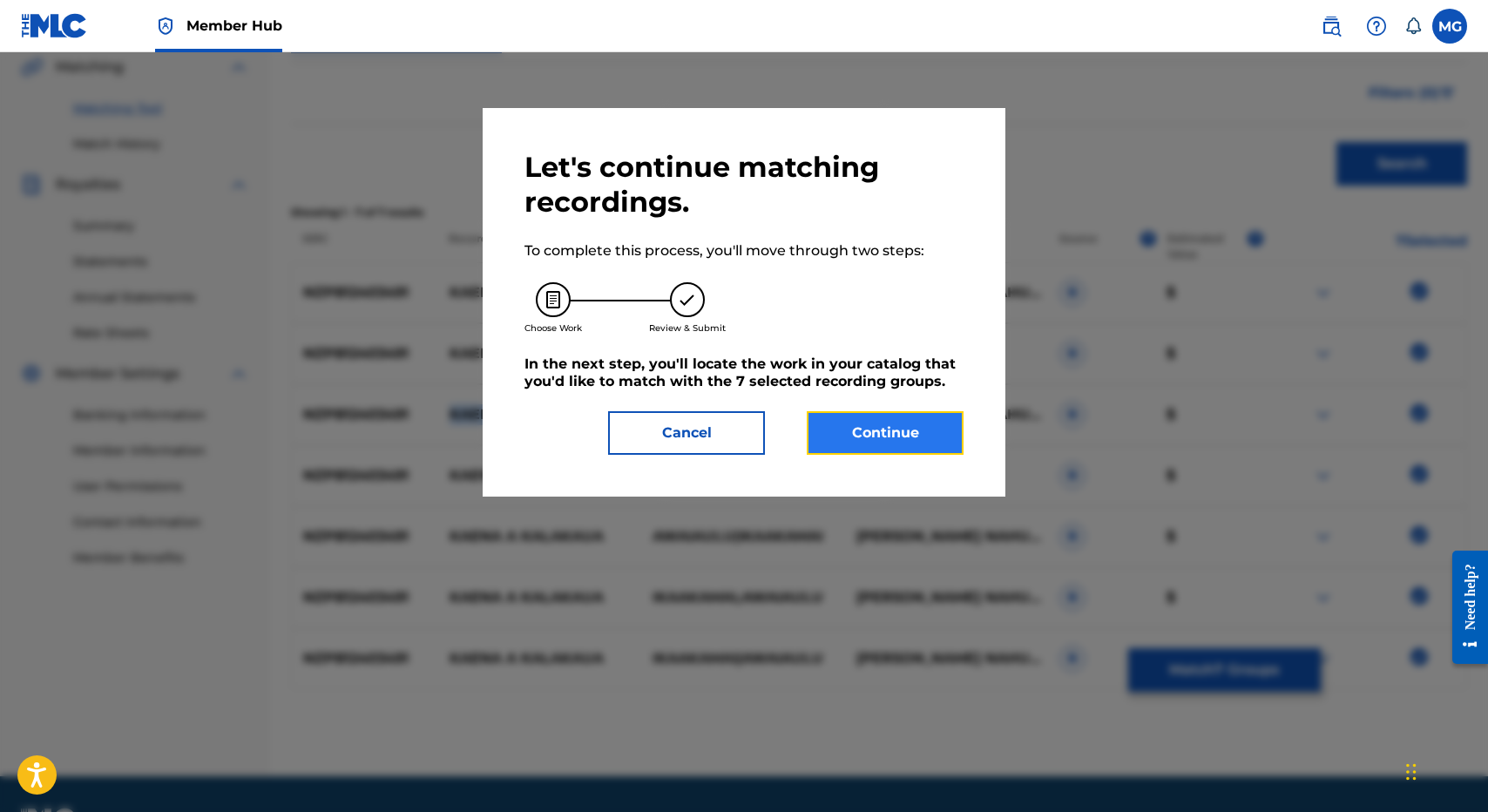
click at [893, 419] on button "Continue" at bounding box center [885, 433] width 156 height 44
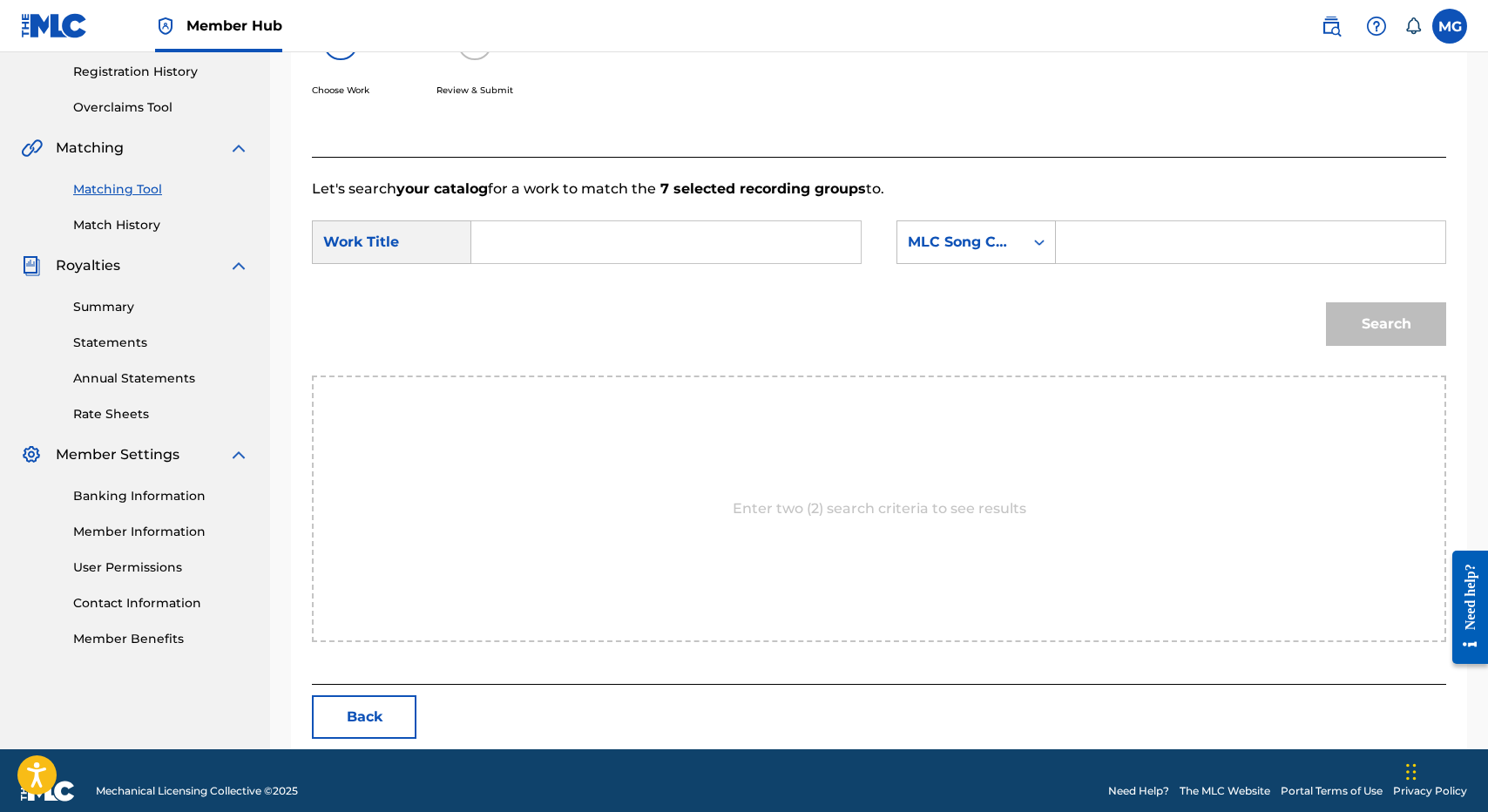
scroll to position [348, 0]
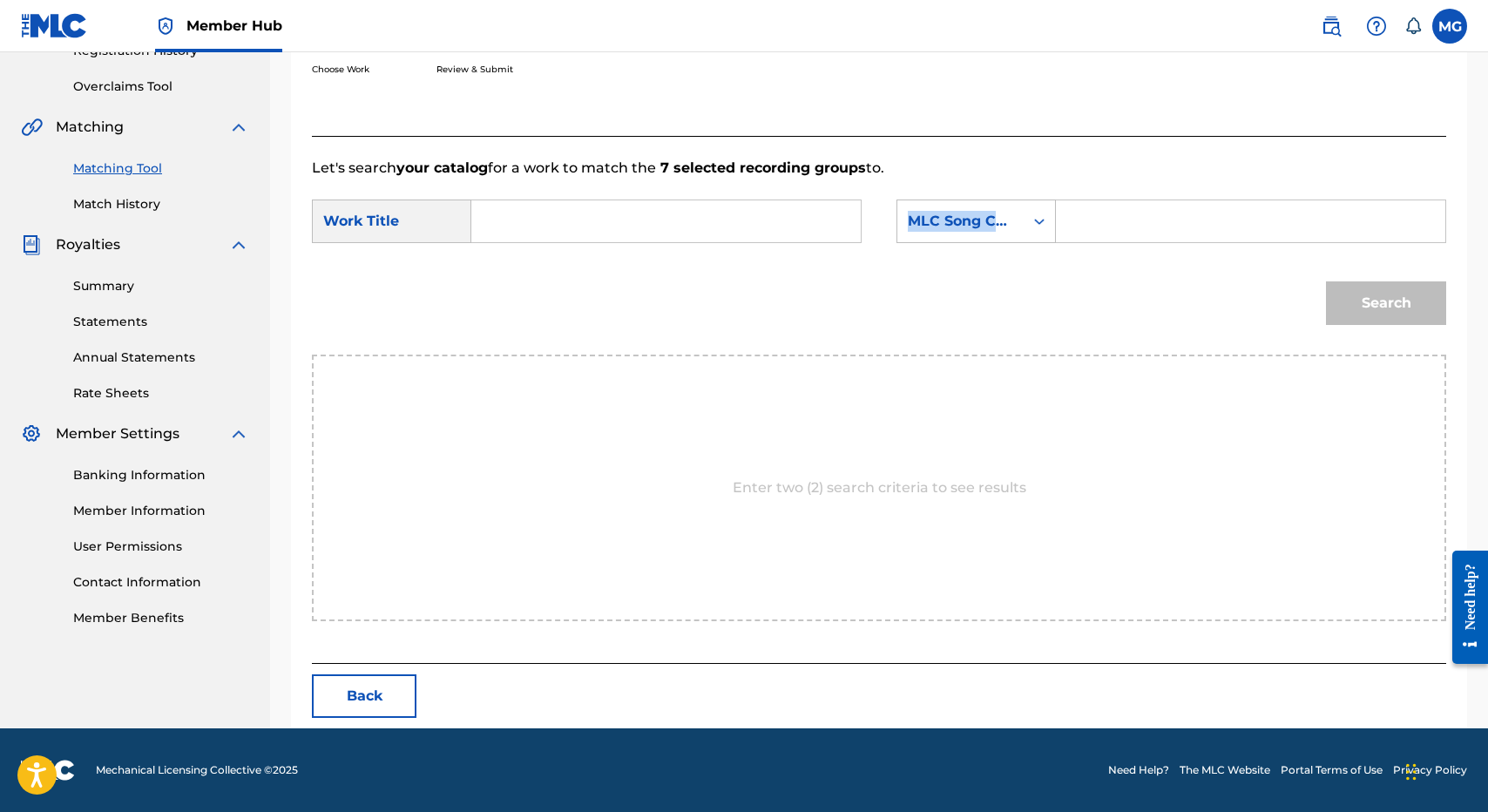
drag, startPoint x: 646, startPoint y: 255, endPoint x: 851, endPoint y: 161, distance: 225.5
click at [796, 178] on div "Let's search your catalog for a work to match the 7 selected recording groups t…" at bounding box center [879, 400] width 1135 height 528
click at [851, 161] on strong "7 selected recording groups" at bounding box center [760, 167] width 210 height 17
click at [809, 200] on input "Search Form" at bounding box center [665, 221] width 359 height 42
paste input "KAENA A KALAKAUA"
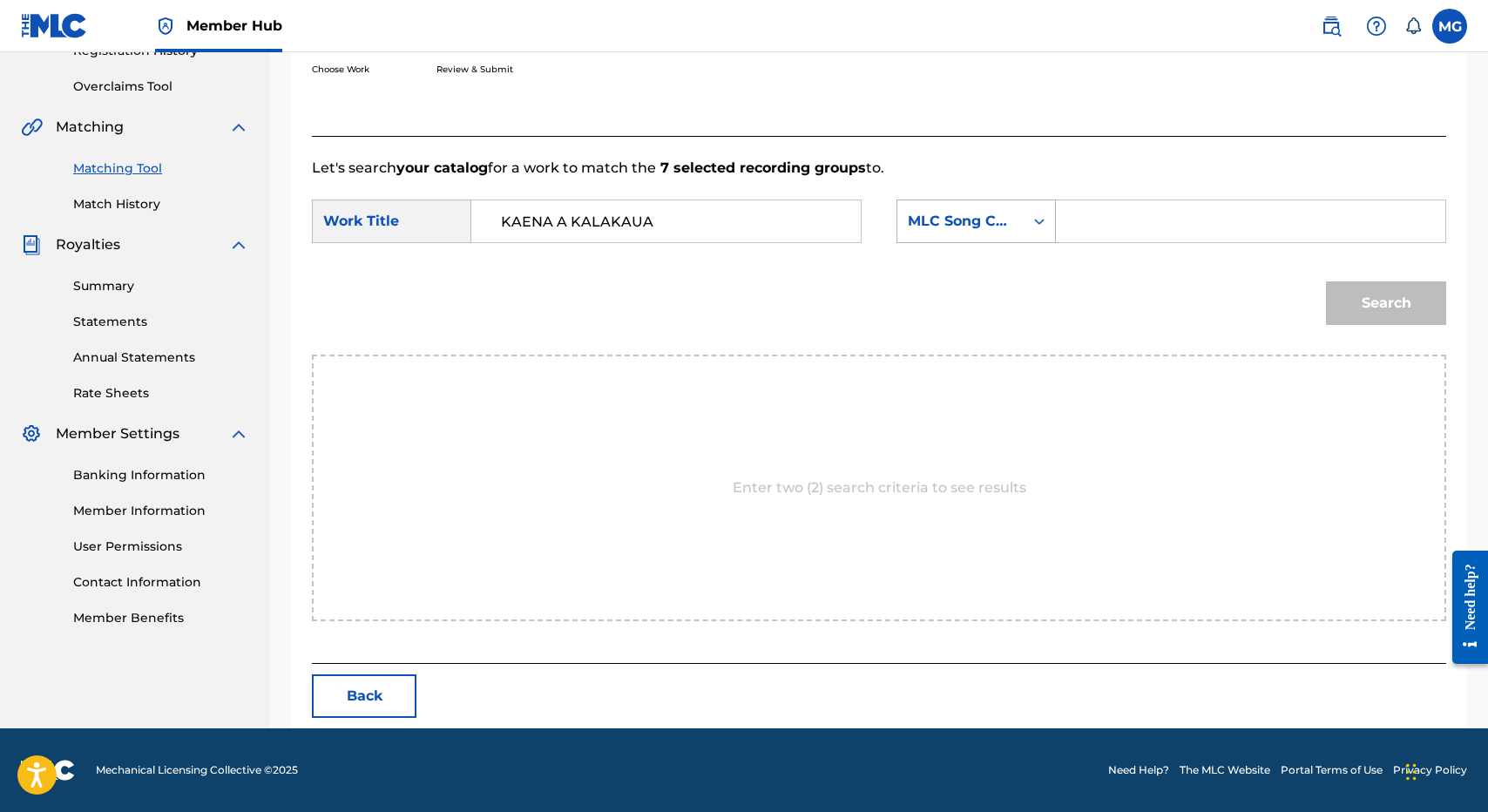
type input "KAENA A KALAKAUA"
click at [1003, 224] on div "MLC Song Code" at bounding box center [961, 221] width 105 height 21
click at [1031, 255] on div "Writer Name" at bounding box center [976, 265] width 157 height 44
click at [1120, 238] on input "Search Form" at bounding box center [1250, 221] width 359 height 42
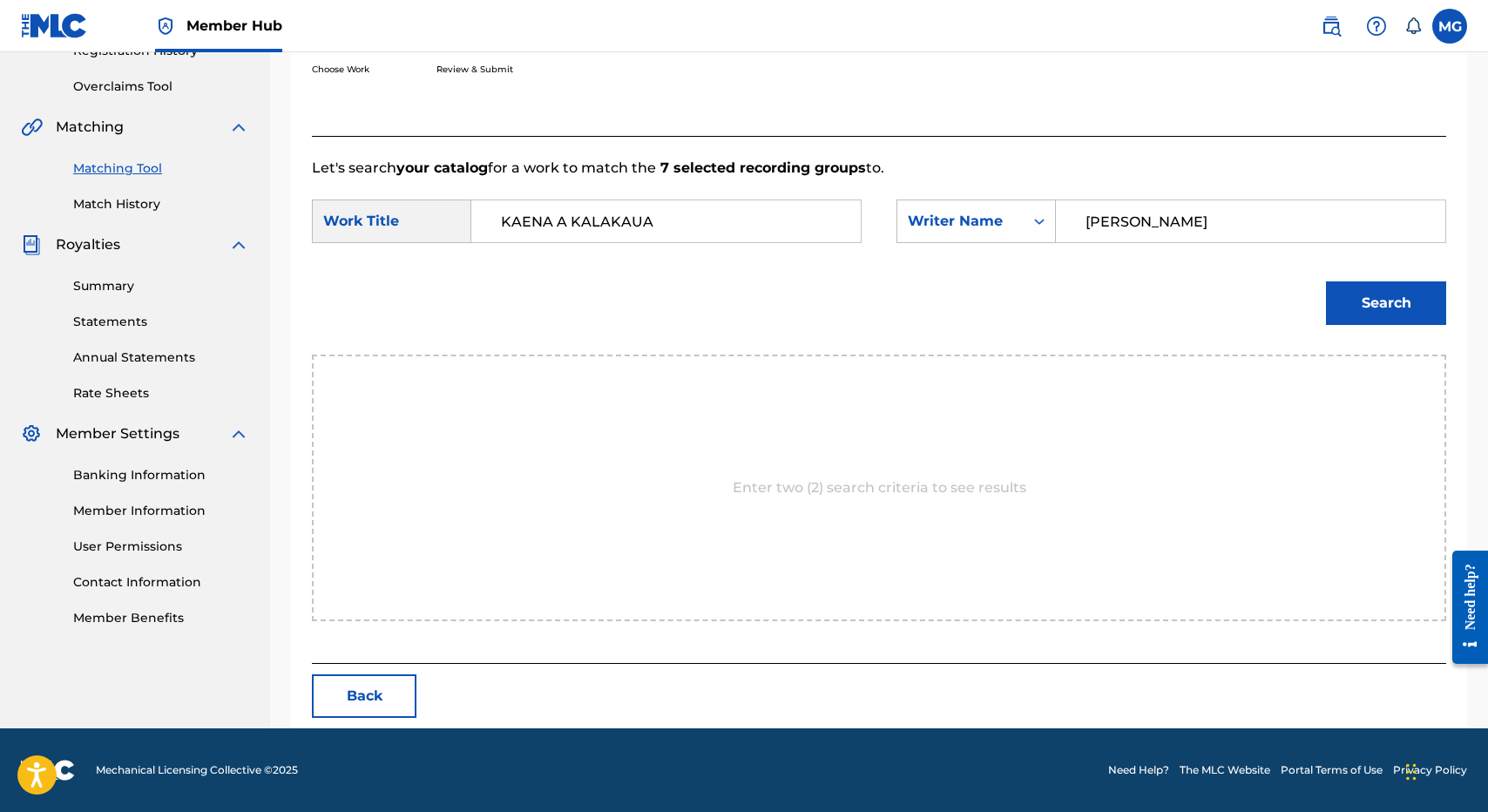
type input "isaac"
click at [1326, 281] on button "Search" at bounding box center [1386, 303] width 120 height 44
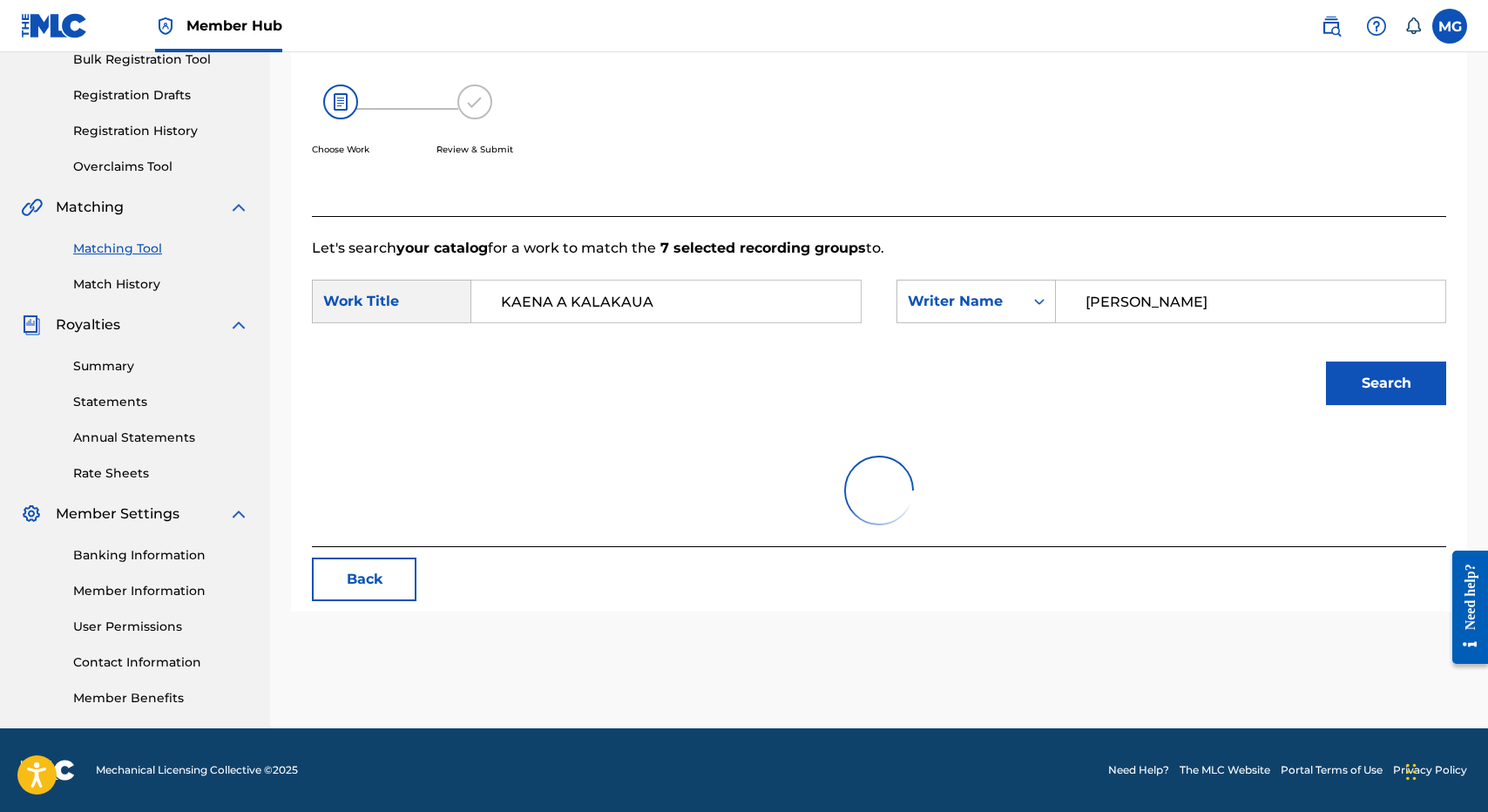
scroll to position [297, 0]
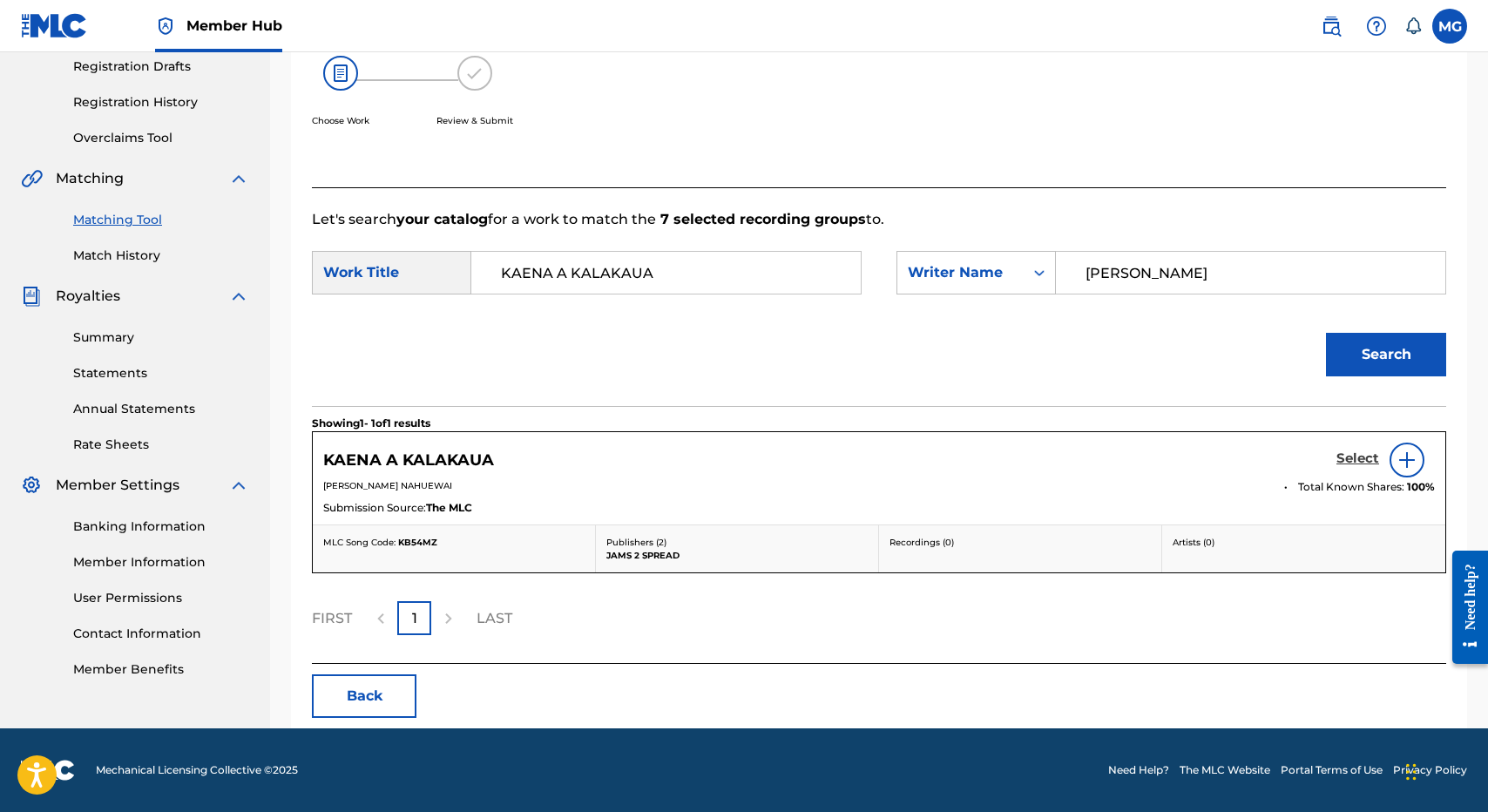
click at [1347, 454] on h5 "Select" at bounding box center [1357, 458] width 43 height 17
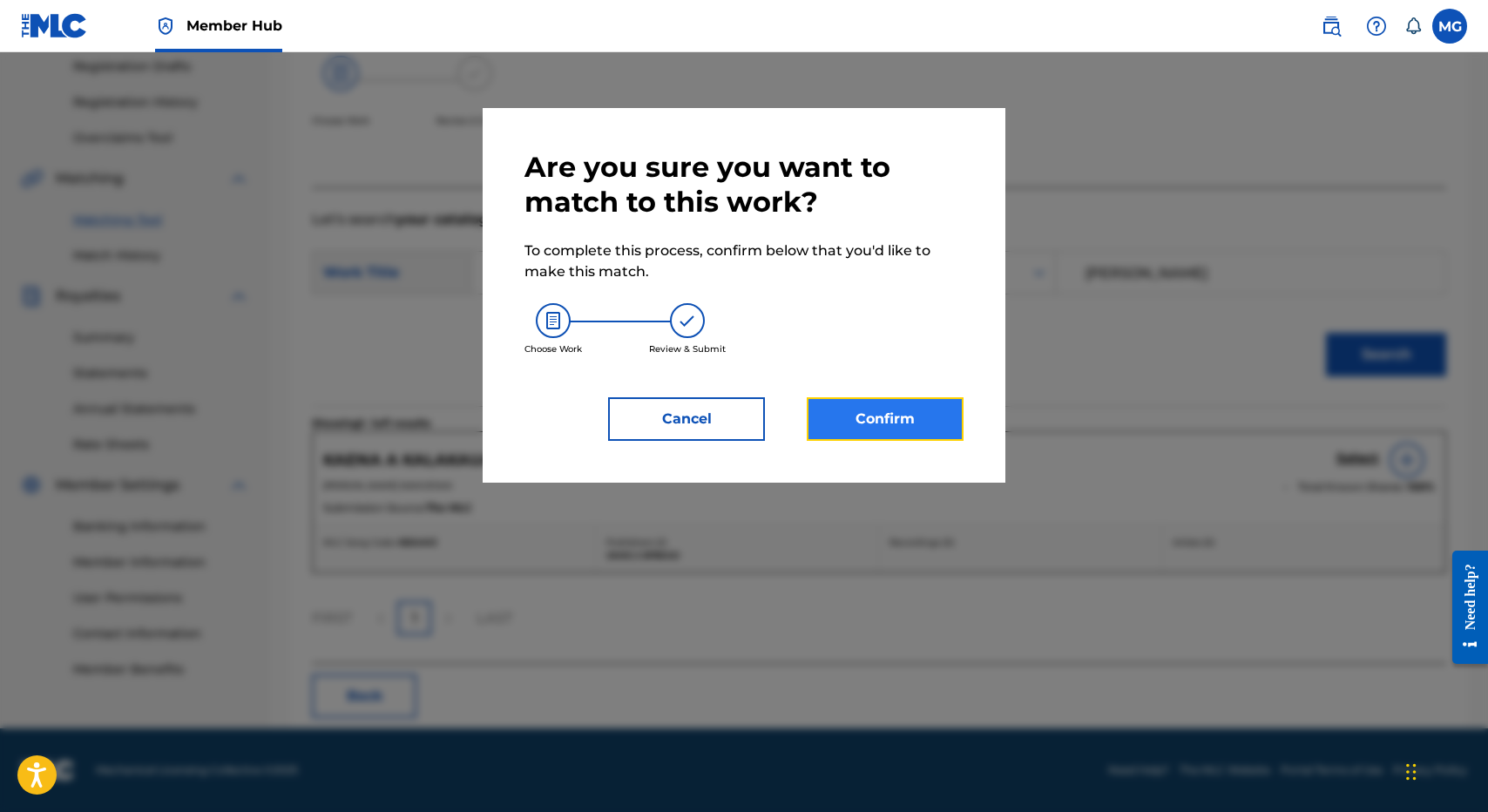
click at [911, 423] on button "Confirm" at bounding box center [885, 419] width 156 height 44
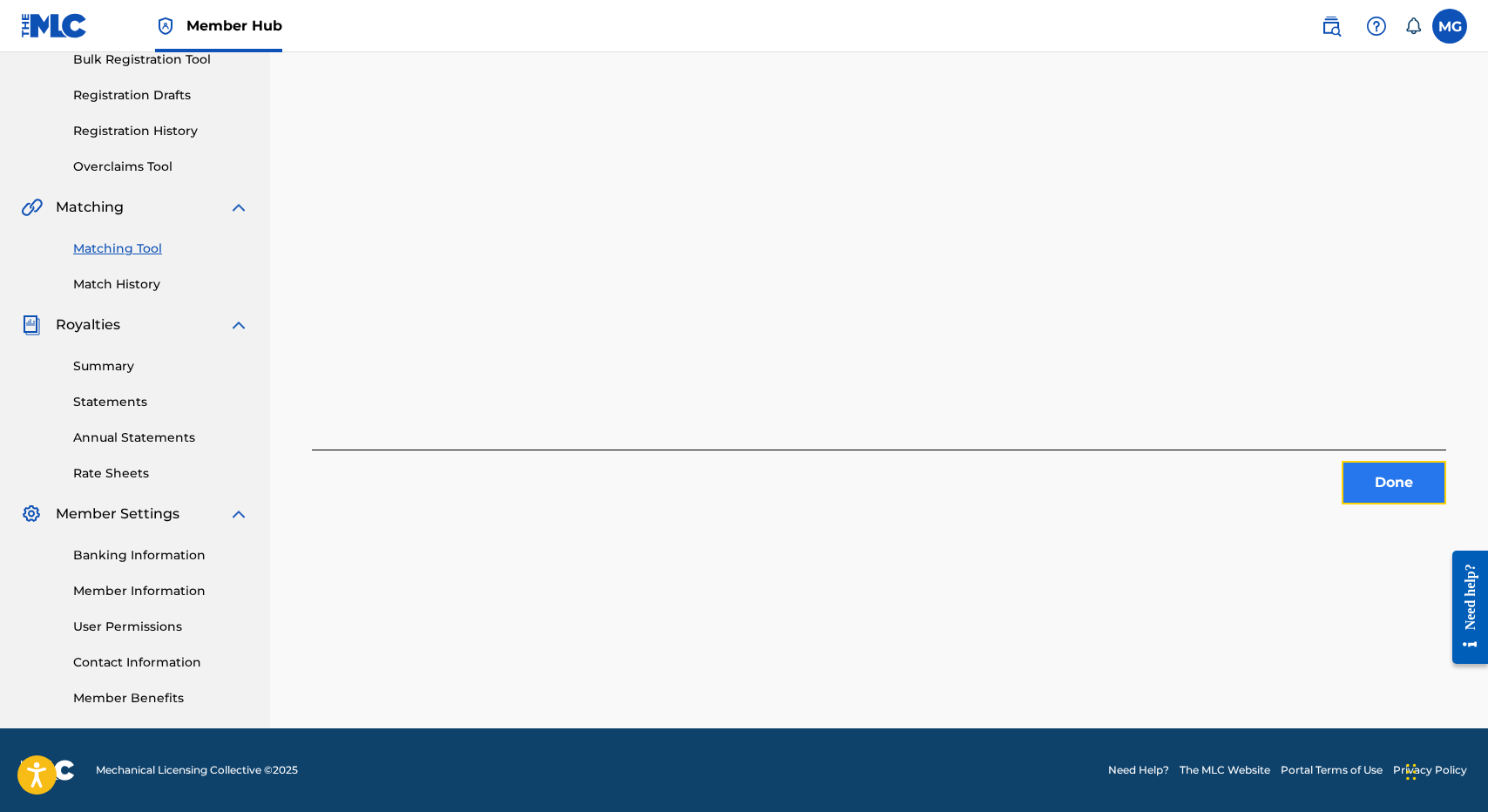
click at [1380, 475] on button "Done" at bounding box center [1393, 482] width 105 height 44
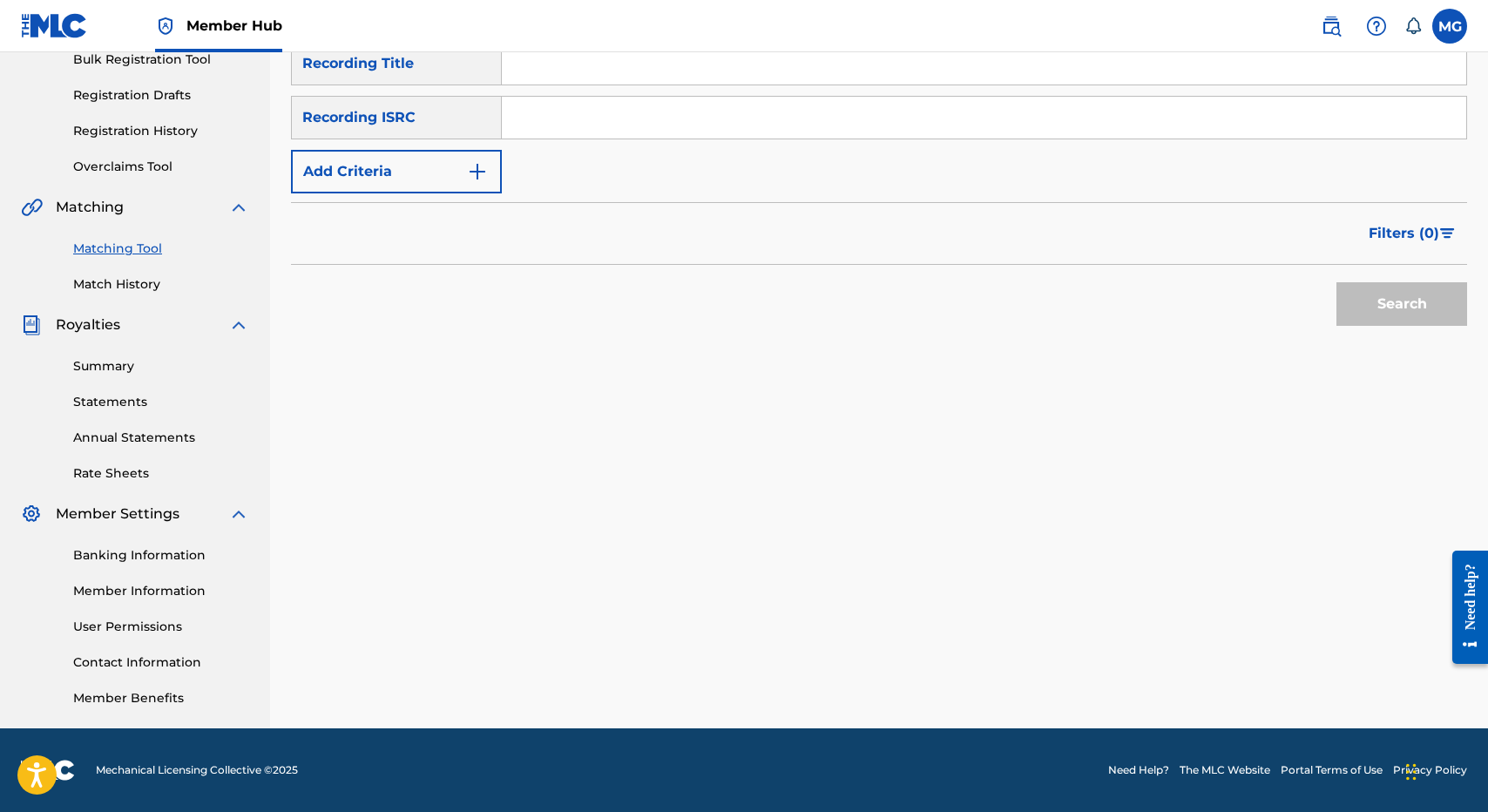
click at [658, 70] on input "Search Form" at bounding box center [984, 64] width 964 height 42
paste input "HE OHOHIA NO KAULIA"
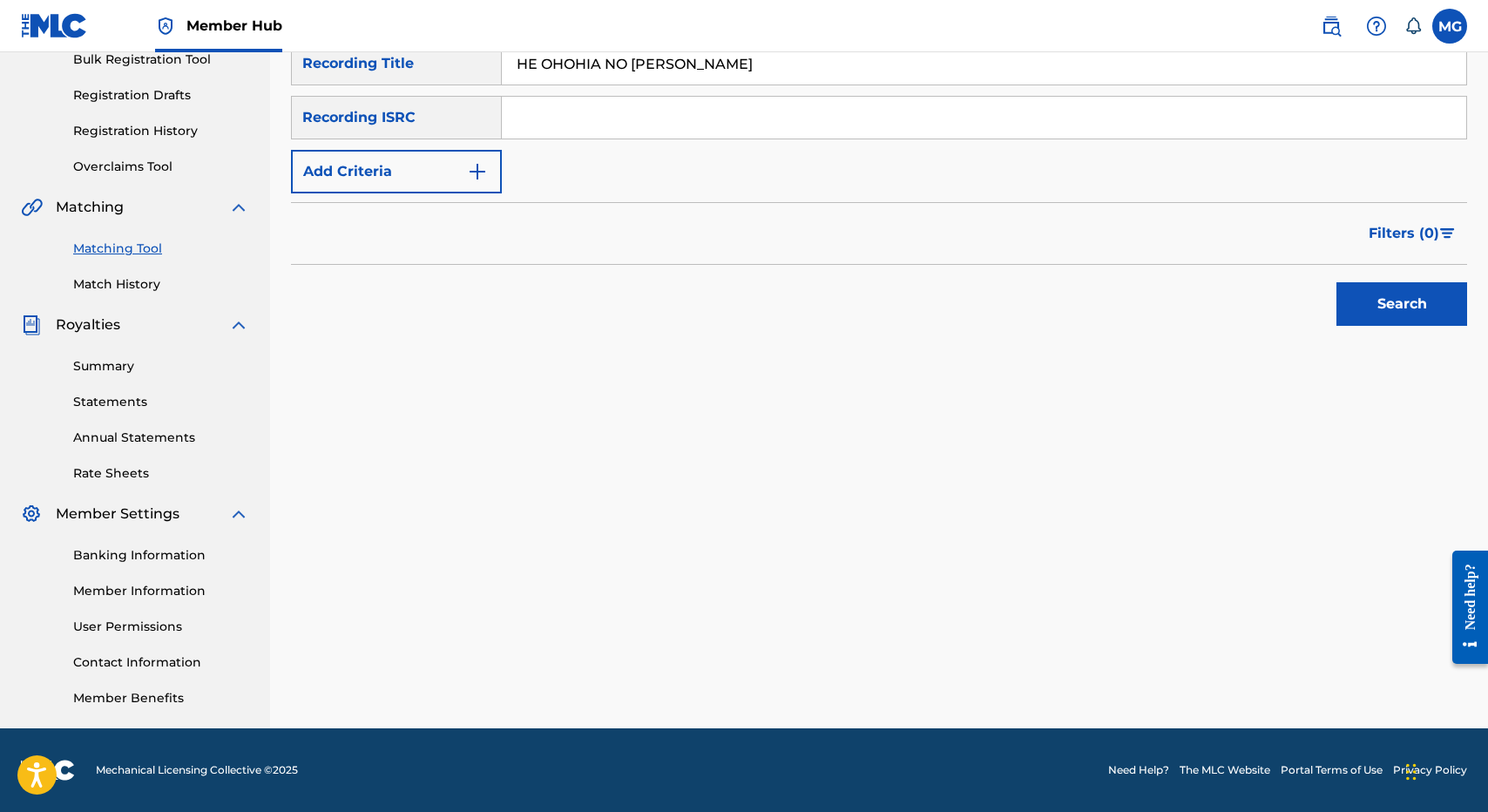
type input "HE OHOHIA NO KAULIA"
click at [1336, 282] on button "Search" at bounding box center [1401, 304] width 131 height 44
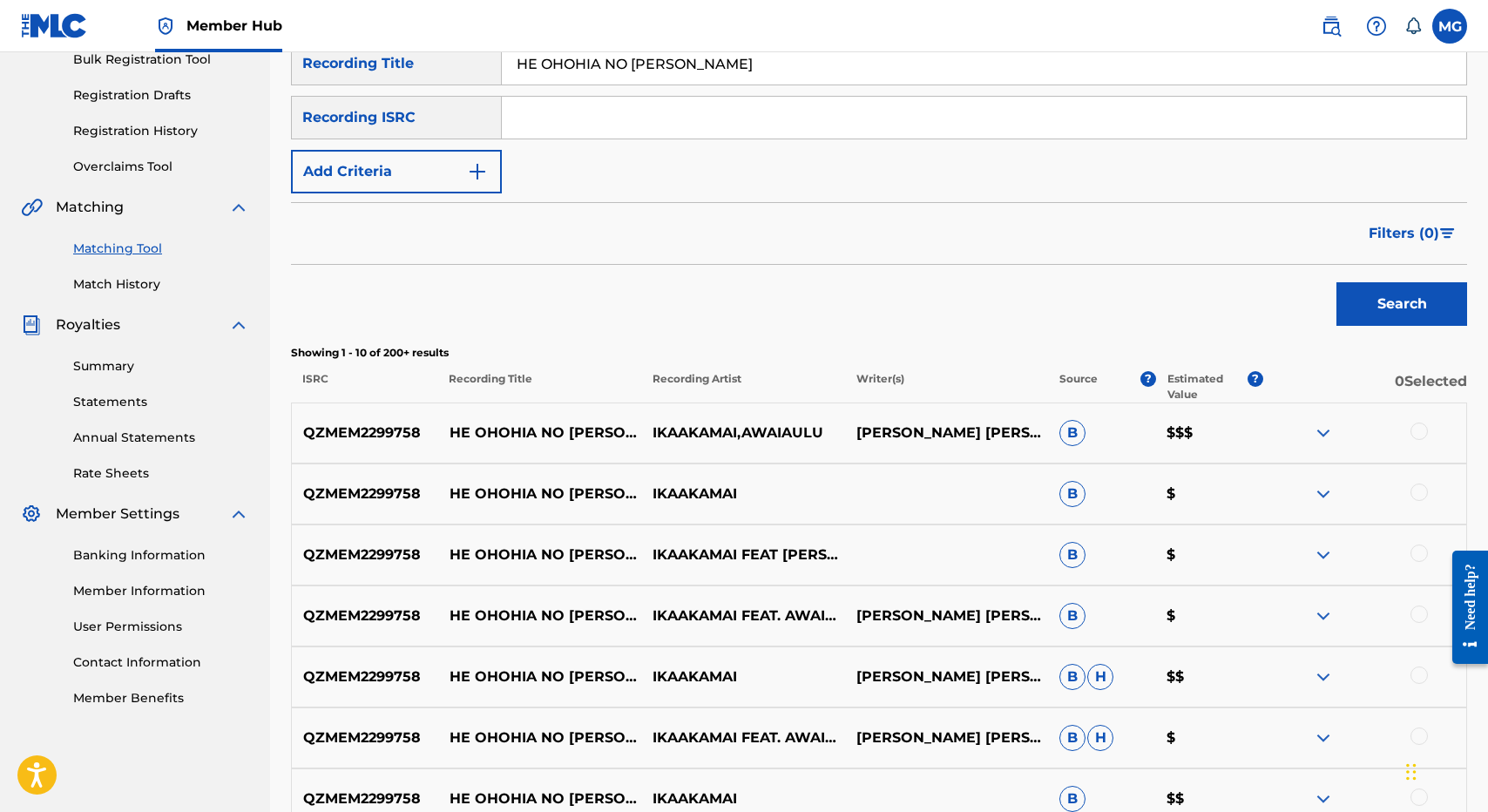
click at [374, 429] on p "QZMEM2299758" at bounding box center [365, 433] width 146 height 21
copy p "QZMEM2299758"
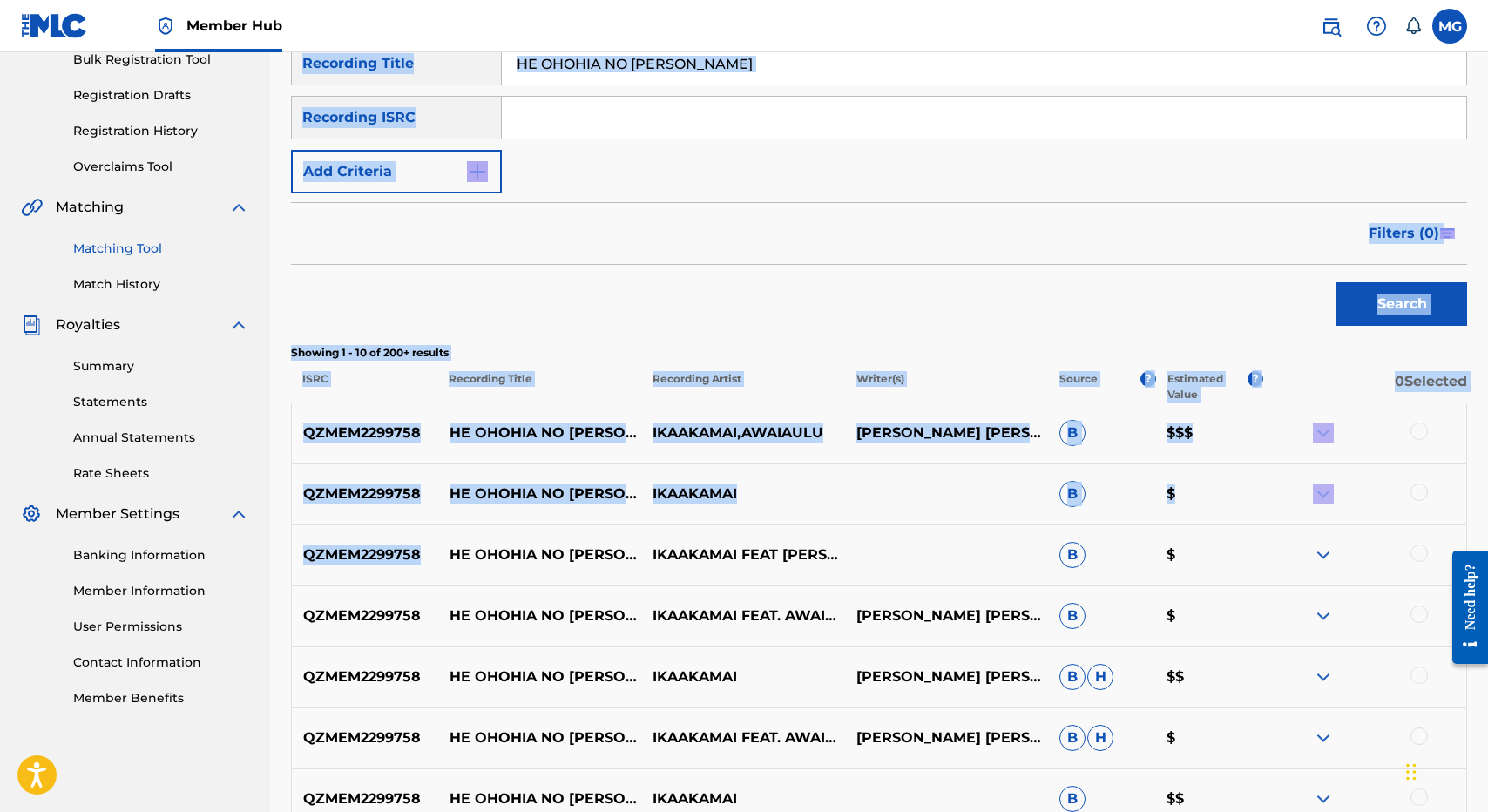
scroll to position [0, 0]
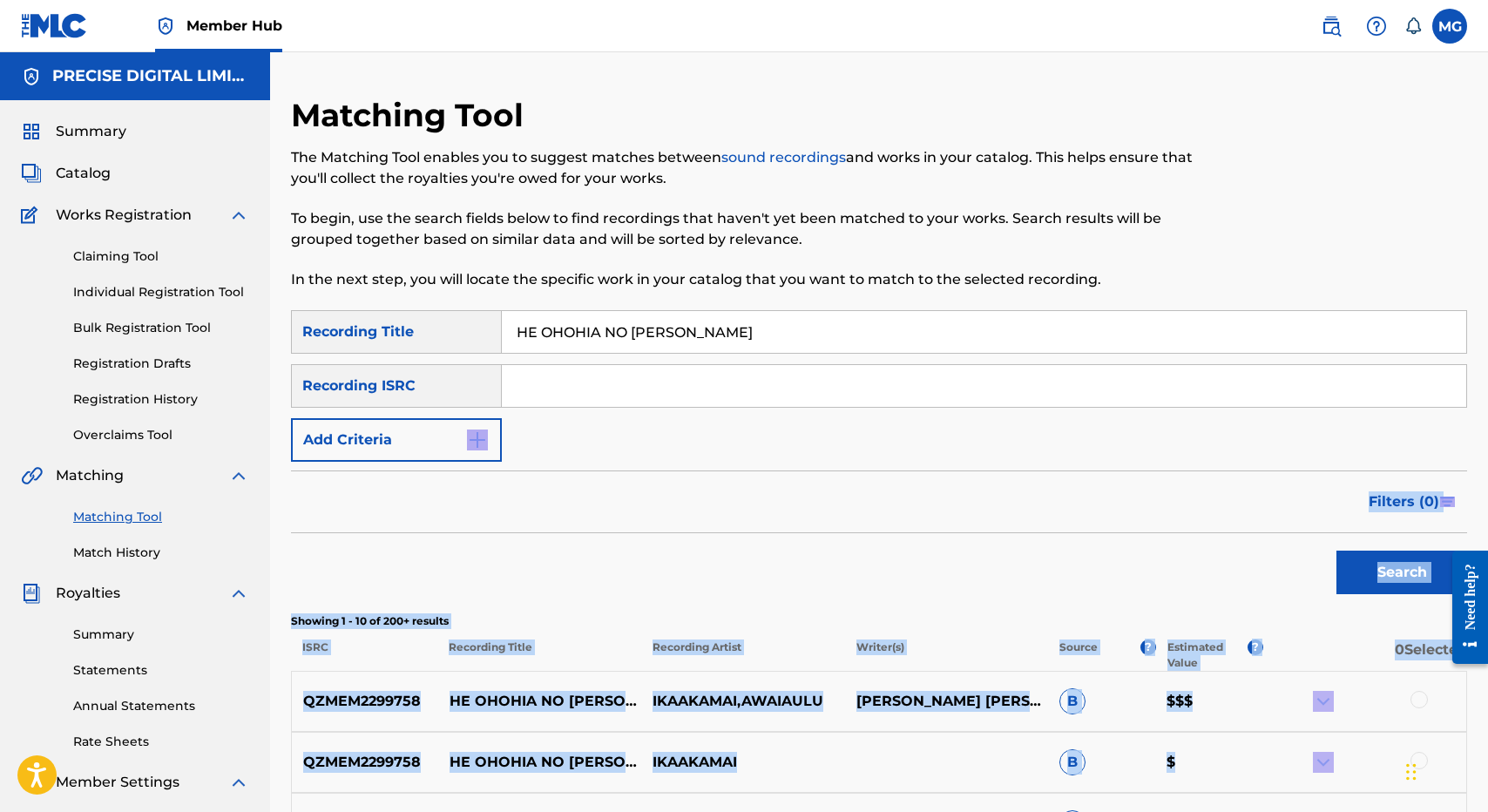
drag, startPoint x: 470, startPoint y: 539, endPoint x: 640, endPoint y: 474, distance: 182.0
click at [640, 474] on div "SearchWithCriteria96115abe-5abf-4a93-b70a-9e5a9c4f4785 Recording Title HE OHOHI…" at bounding box center [879, 817] width 1176 height 1014
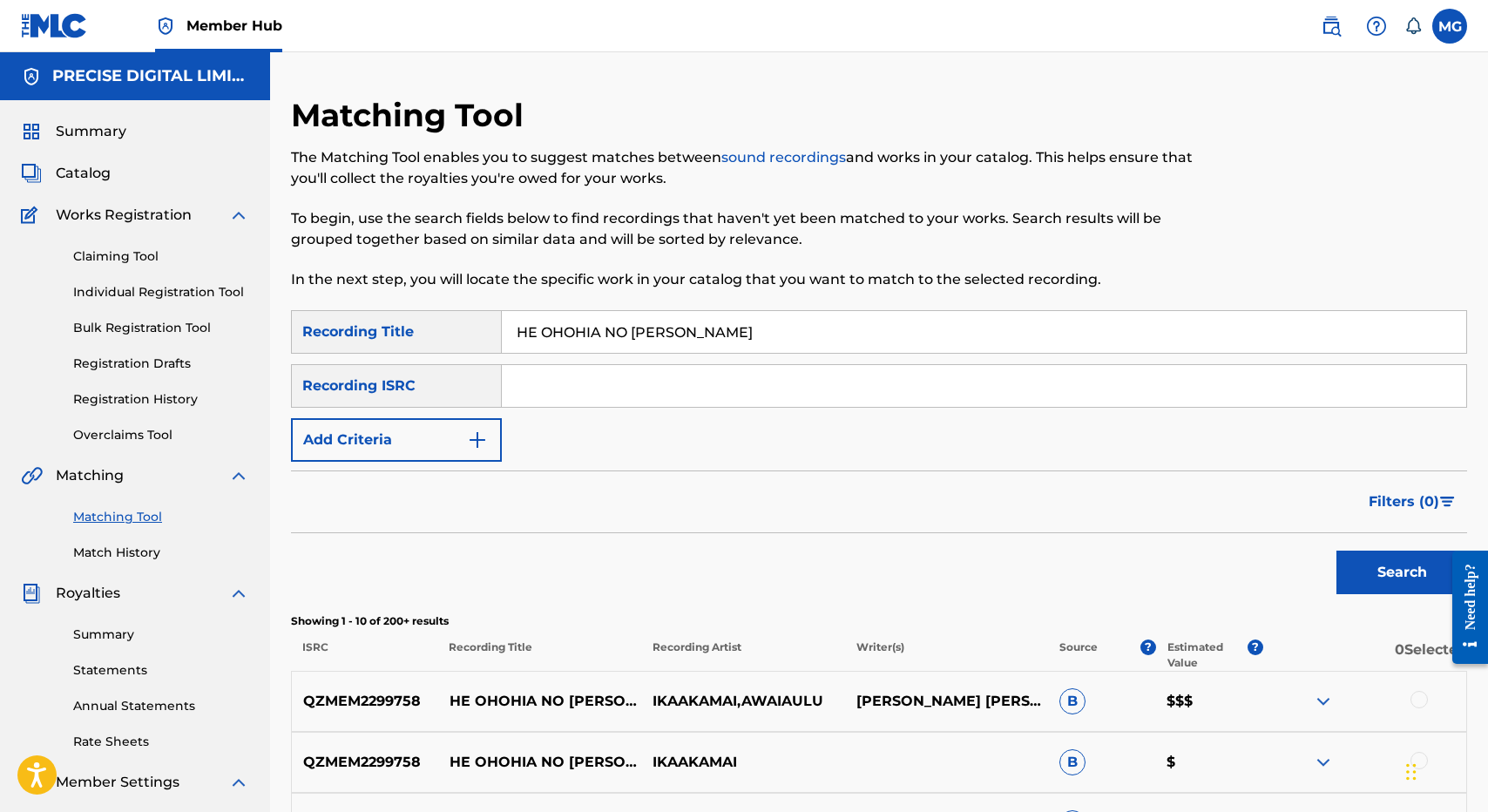
click at [577, 399] on input "Search Form" at bounding box center [984, 386] width 964 height 42
paste input "QZMEM2299758"
type input "QZMEM2299758"
click at [681, 346] on input "HE OHOHIA NO KAULIA" at bounding box center [984, 332] width 964 height 42
click at [1336, 550] on button "Search" at bounding box center [1401, 572] width 131 height 44
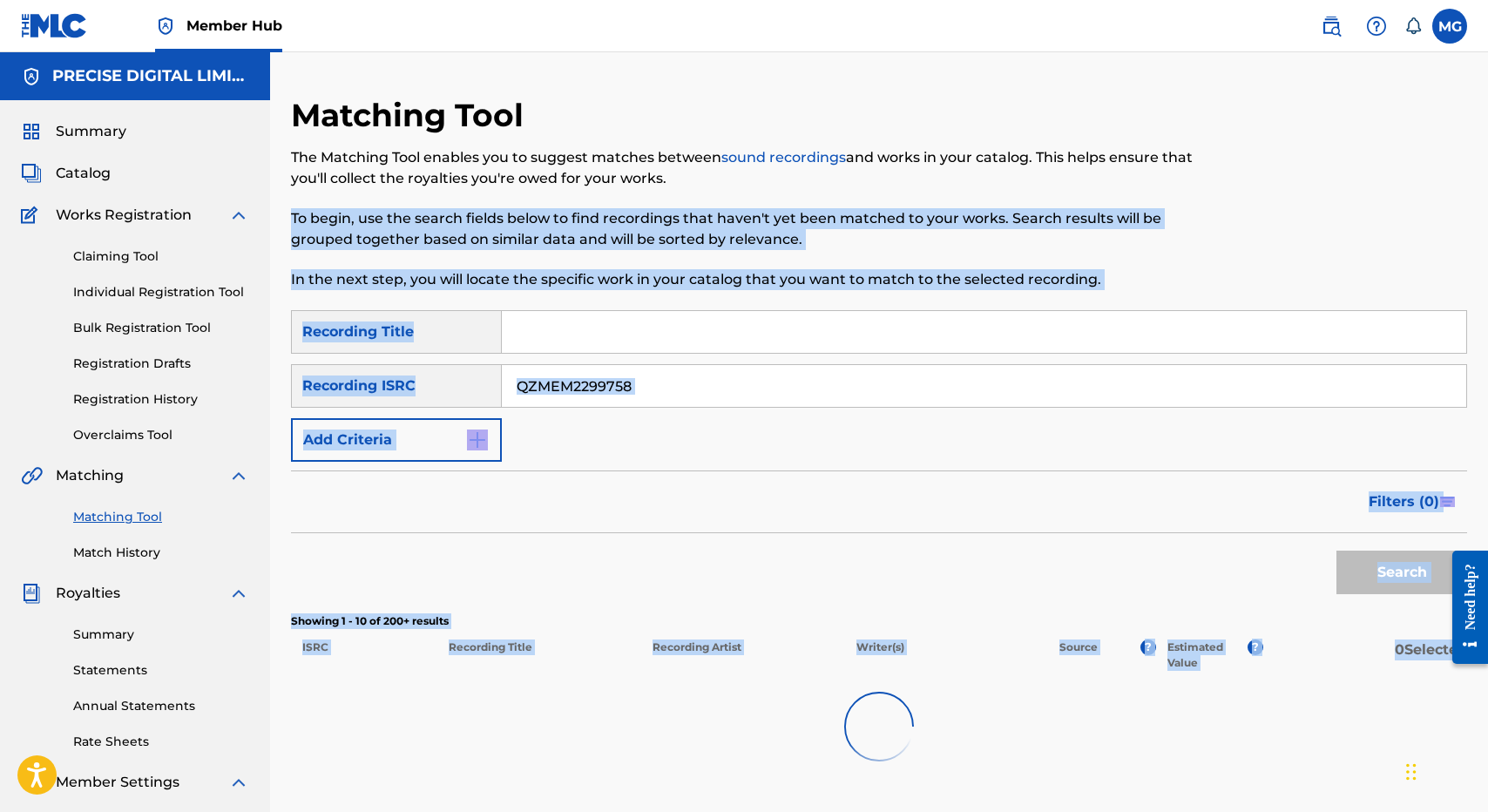
scroll to position [268, 0]
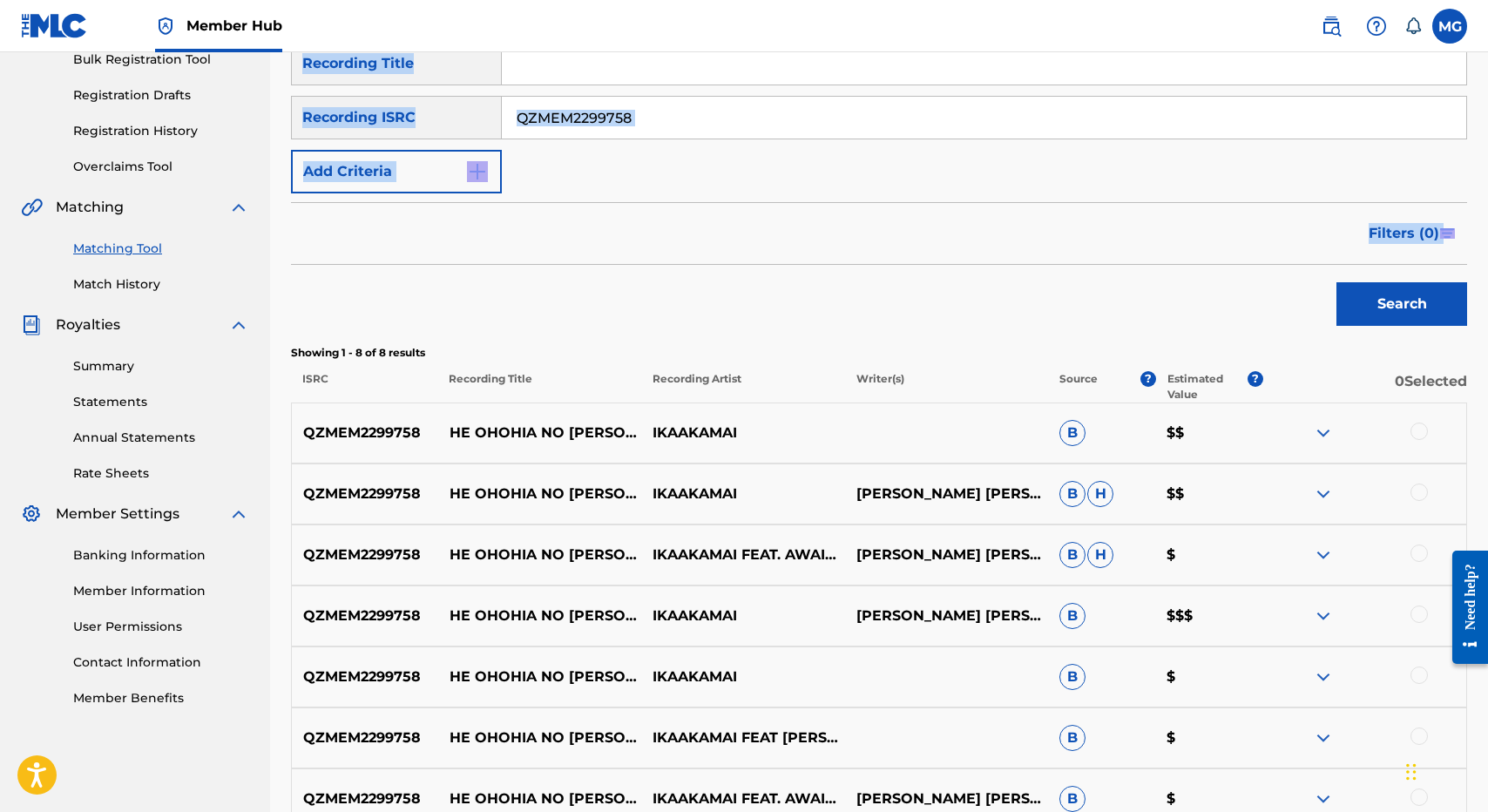
drag, startPoint x: 1009, startPoint y: 188, endPoint x: 1191, endPoint y: 296, distance: 211.6
click at [1191, 296] on div "Matching Tool The Matching Tool enables you to suggest matches between sound re…" at bounding box center [879, 402] width 1176 height 1149
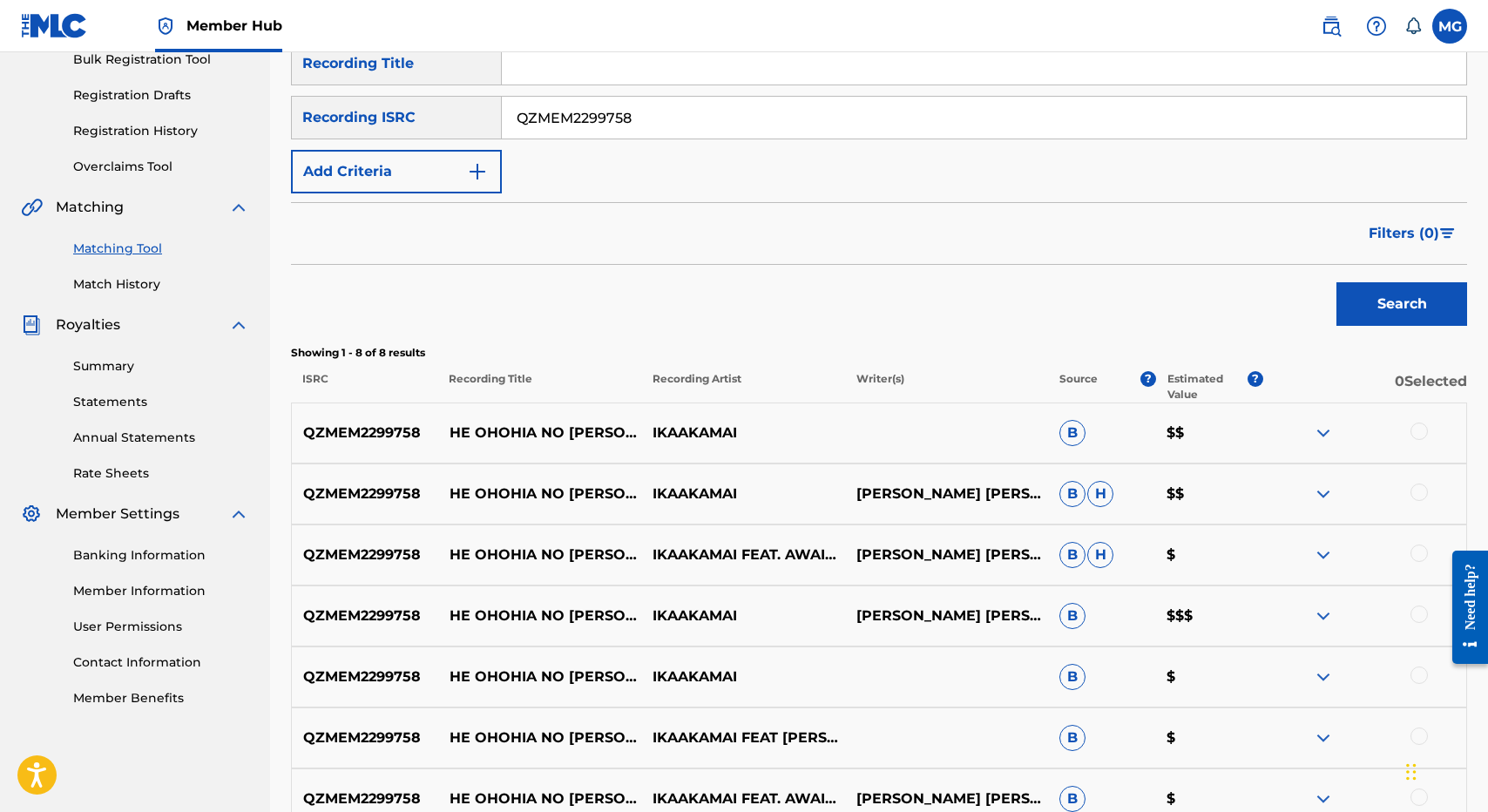
click at [1423, 431] on div at bounding box center [1419, 431] width 18 height 18
click at [1423, 519] on div "QZMEM2299758 HE OHOHIA NO KAULIA IKAAKAMAI ELI LIHAU MAIOHO, ISAAC KUUIPONOHEA …" at bounding box center [879, 493] width 1176 height 61
click at [1422, 494] on div at bounding box center [1419, 492] width 18 height 18
click at [1422, 562] on div at bounding box center [1364, 555] width 203 height 21
click at [1421, 584] on div "QZMEM2299758 HE OHOHIA NO KAULIA (FEAT. AWAIAULU) IKAAKAMAI B $$ QZMEM2299758 H…" at bounding box center [879, 646] width 1176 height 488
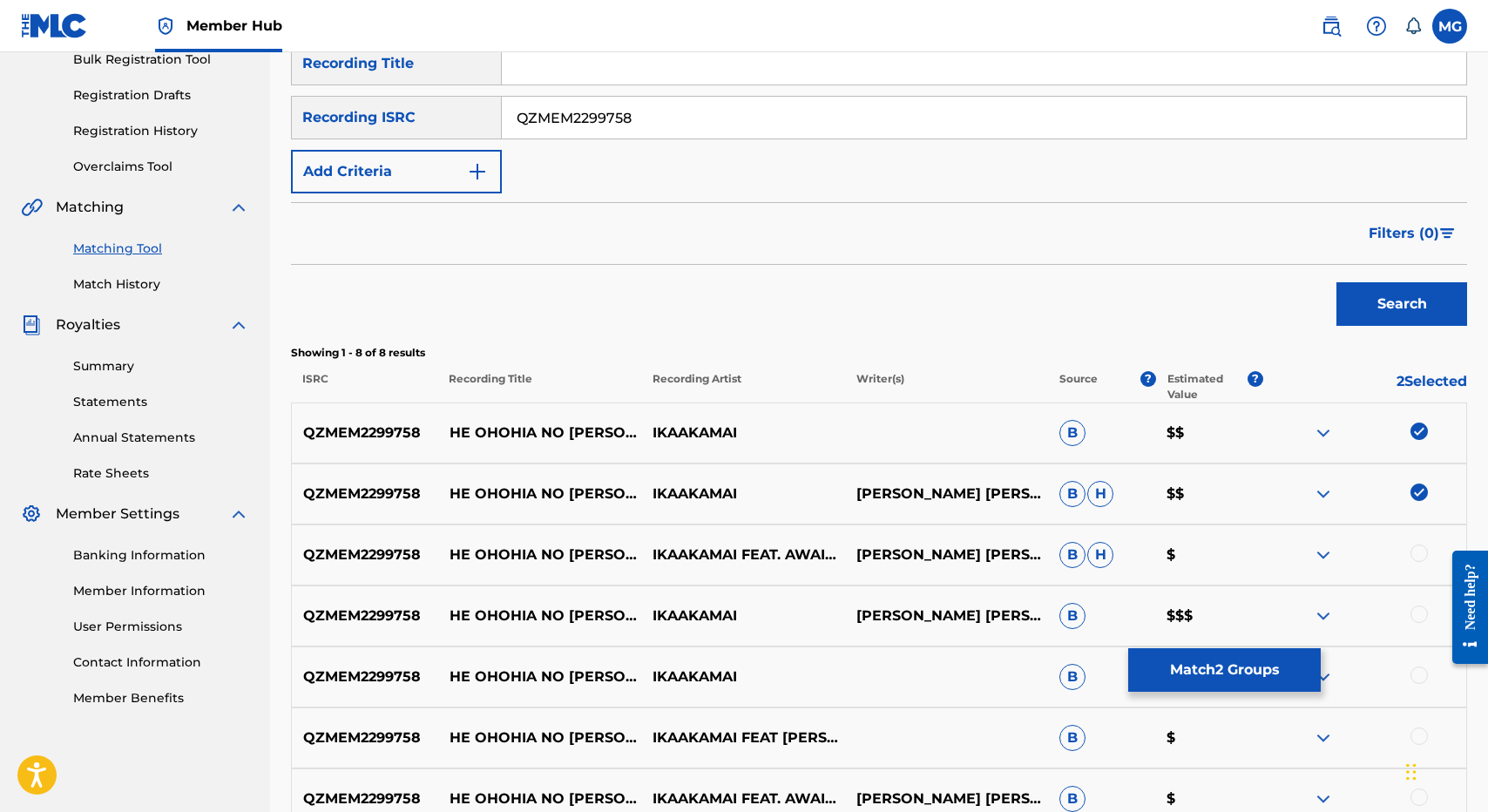
click at [1421, 622] on div at bounding box center [1419, 614] width 18 height 18
click at [1421, 535] on div "QZMEM2299758 HE OHOHIA NO KAULIA IKAAKAMAI FEAT. AWAIAULU ELI LIHAU MAIOHO, ISA…" at bounding box center [879, 555] width 1176 height 61
click at [1421, 563] on div at bounding box center [1364, 555] width 203 height 21
click at [1421, 545] on div at bounding box center [1419, 553] width 18 height 18
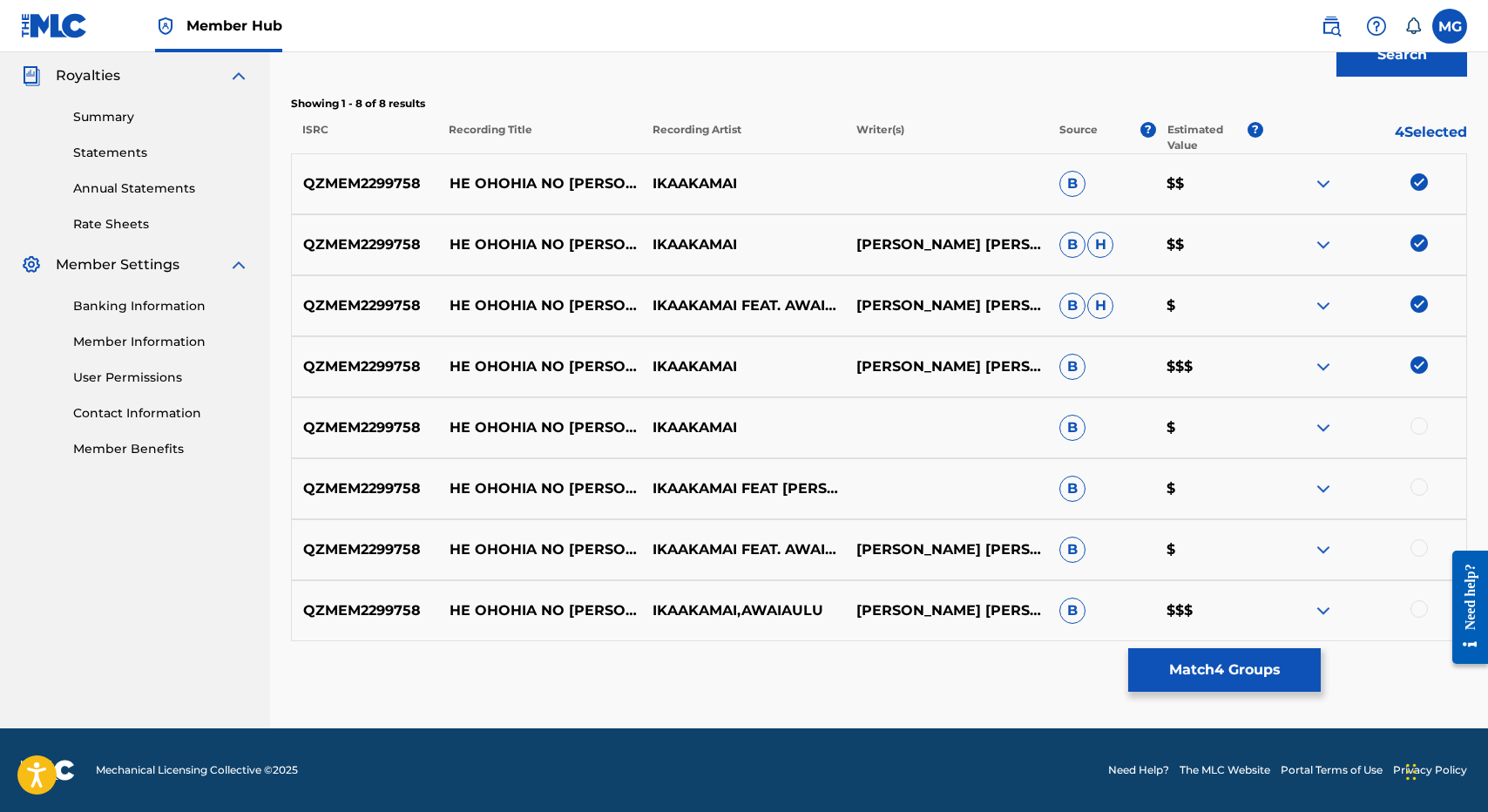
drag, startPoint x: 961, startPoint y: 501, endPoint x: 1116, endPoint y: 210, distance: 329.7
click at [1116, 210] on div "QZMEM2299758 HE OHOHIA NO KAULIA (FEAT. AWAIAULU) IKAAKAMAI B $$ QZMEM2299758 H…" at bounding box center [879, 396] width 1176 height 488
click at [1415, 424] on div at bounding box center [1419, 426] width 18 height 18
click at [1415, 497] on div at bounding box center [1364, 489] width 203 height 21
click at [1416, 496] on div at bounding box center [1364, 489] width 203 height 21
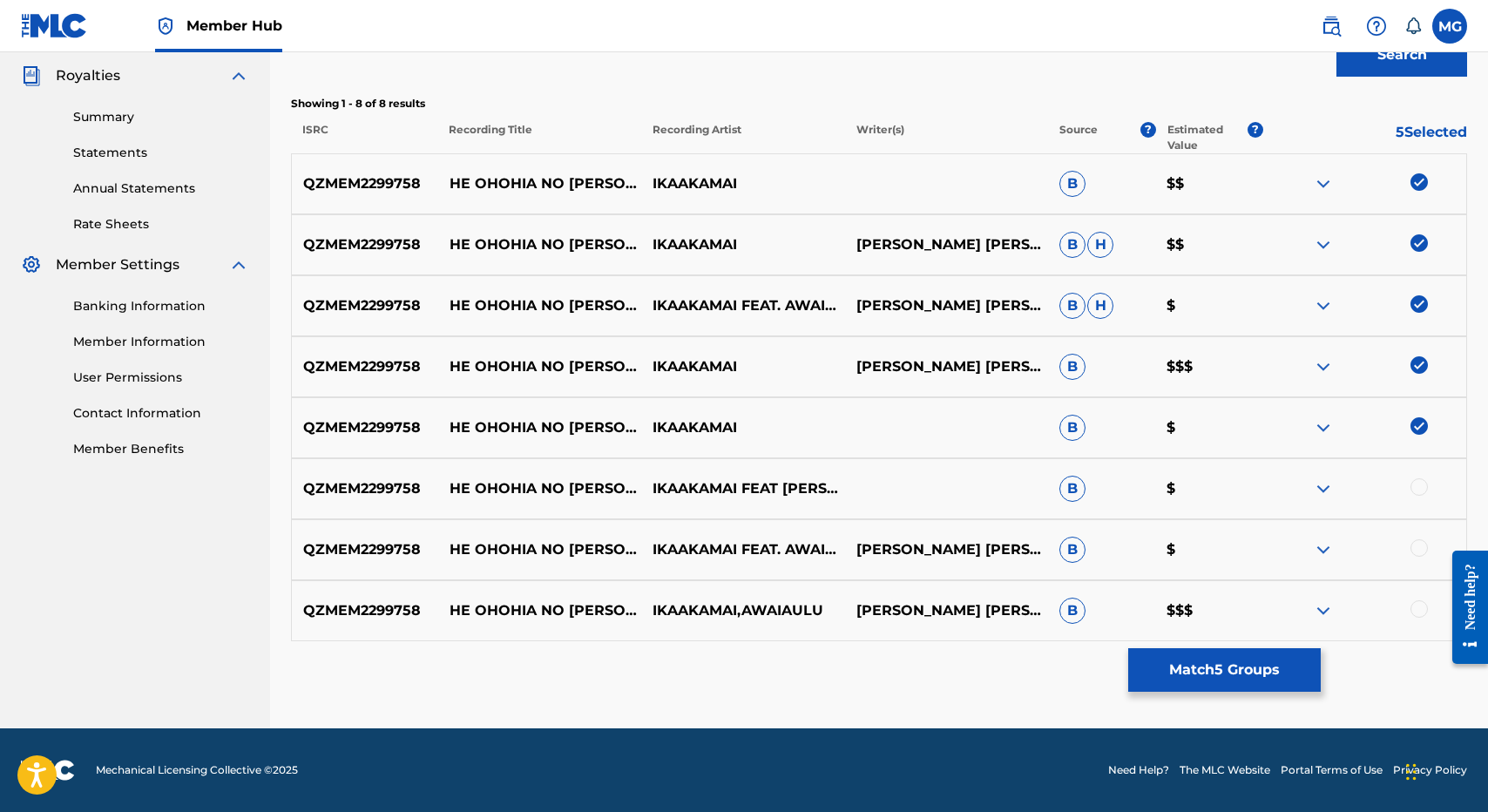
click at [1416, 489] on div at bounding box center [1419, 487] width 18 height 18
click at [1416, 538] on div "QZMEM2299758 HE OHOHIA NO KAULIA IKAAKAMAI FEAT. AWAIAULU ISAAC KUUIPONOHEA NAH…" at bounding box center [879, 549] width 1176 height 61
click at [1415, 543] on div at bounding box center [1419, 548] width 18 height 18
click at [1415, 595] on div "QZMEM2299758 HE OHOHIA NO KAULIA IKAAKAMAI,AWAIAULU ELI LIHAU MAIOHO, ISAAC KUU…" at bounding box center [879, 610] width 1176 height 61
click at [1418, 614] on div at bounding box center [1419, 609] width 18 height 18
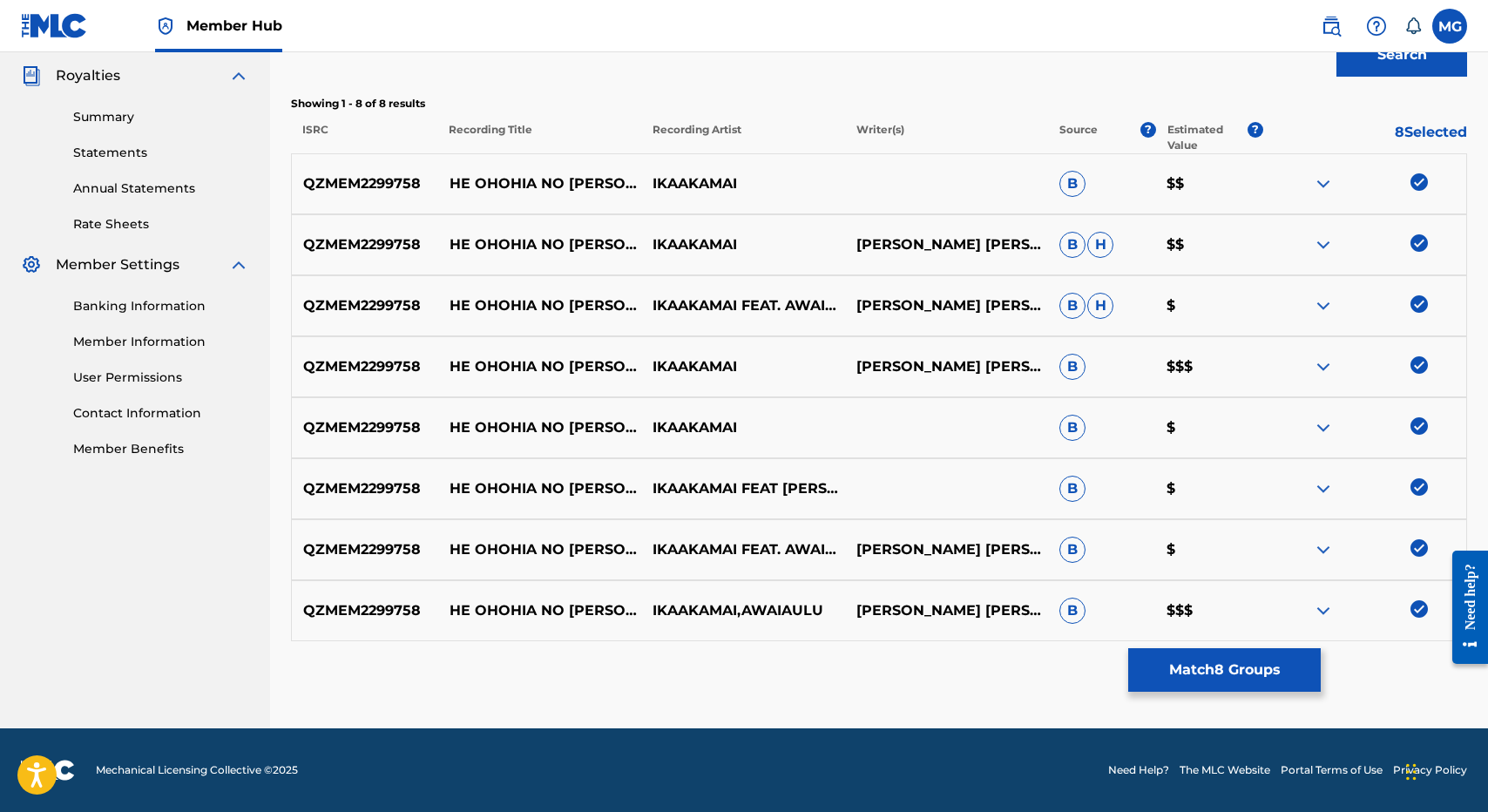
click at [1245, 696] on div "Matching Tool The Matching Tool enables you to suggest matches between sound re…" at bounding box center [879, 153] width 1176 height 1149
click at [1239, 685] on button "Match 8 Groups" at bounding box center [1224, 670] width 192 height 44
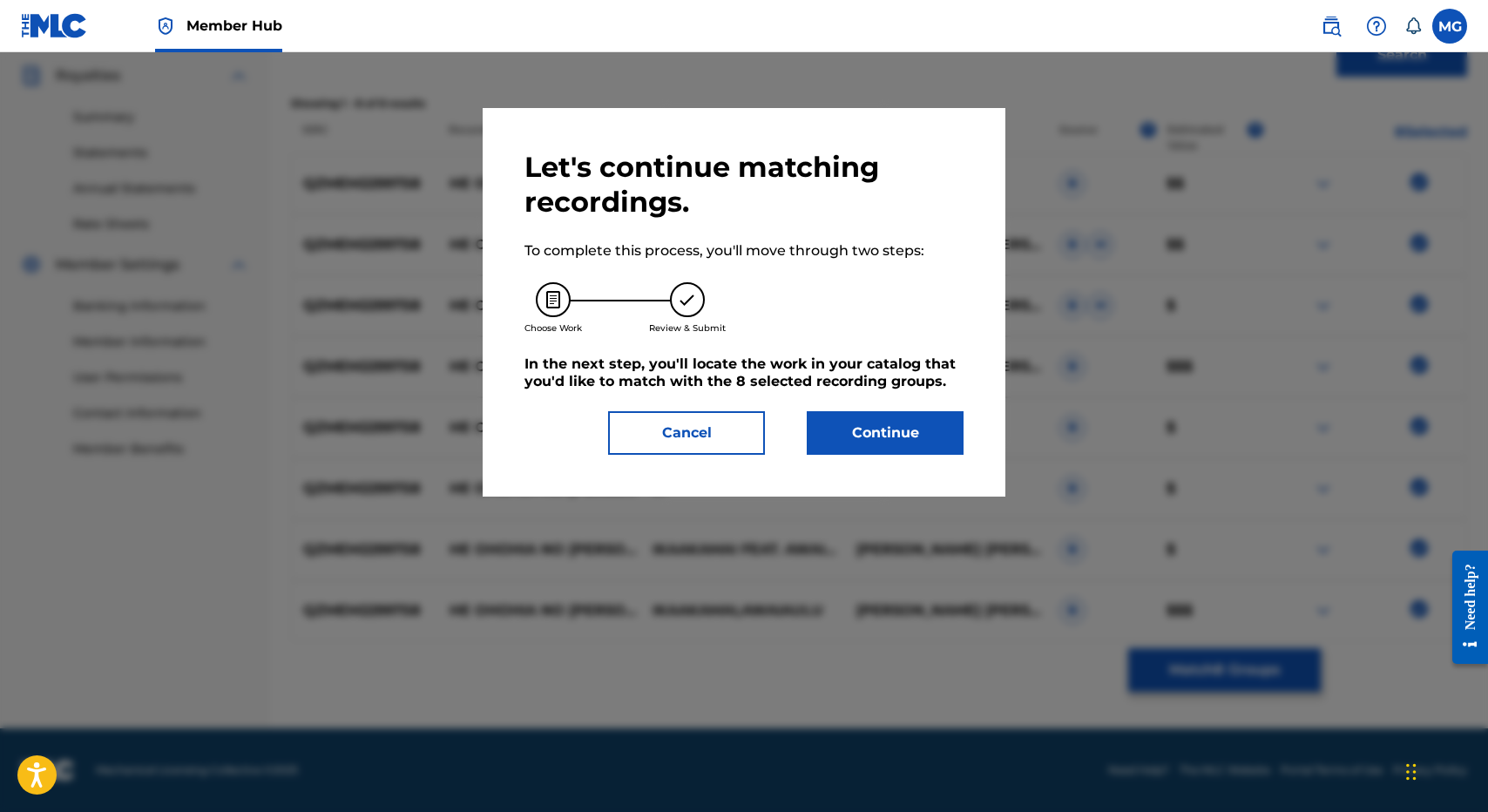
click at [831, 398] on div "Let's continue matching recordings. To complete this process, you'll move throu…" at bounding box center [744, 301] width 439 height 305
click at [831, 399] on div "Let's continue matching recordings. To complete this process, you'll move throu…" at bounding box center [744, 301] width 439 height 305
click at [831, 437] on button "Continue" at bounding box center [885, 433] width 156 height 44
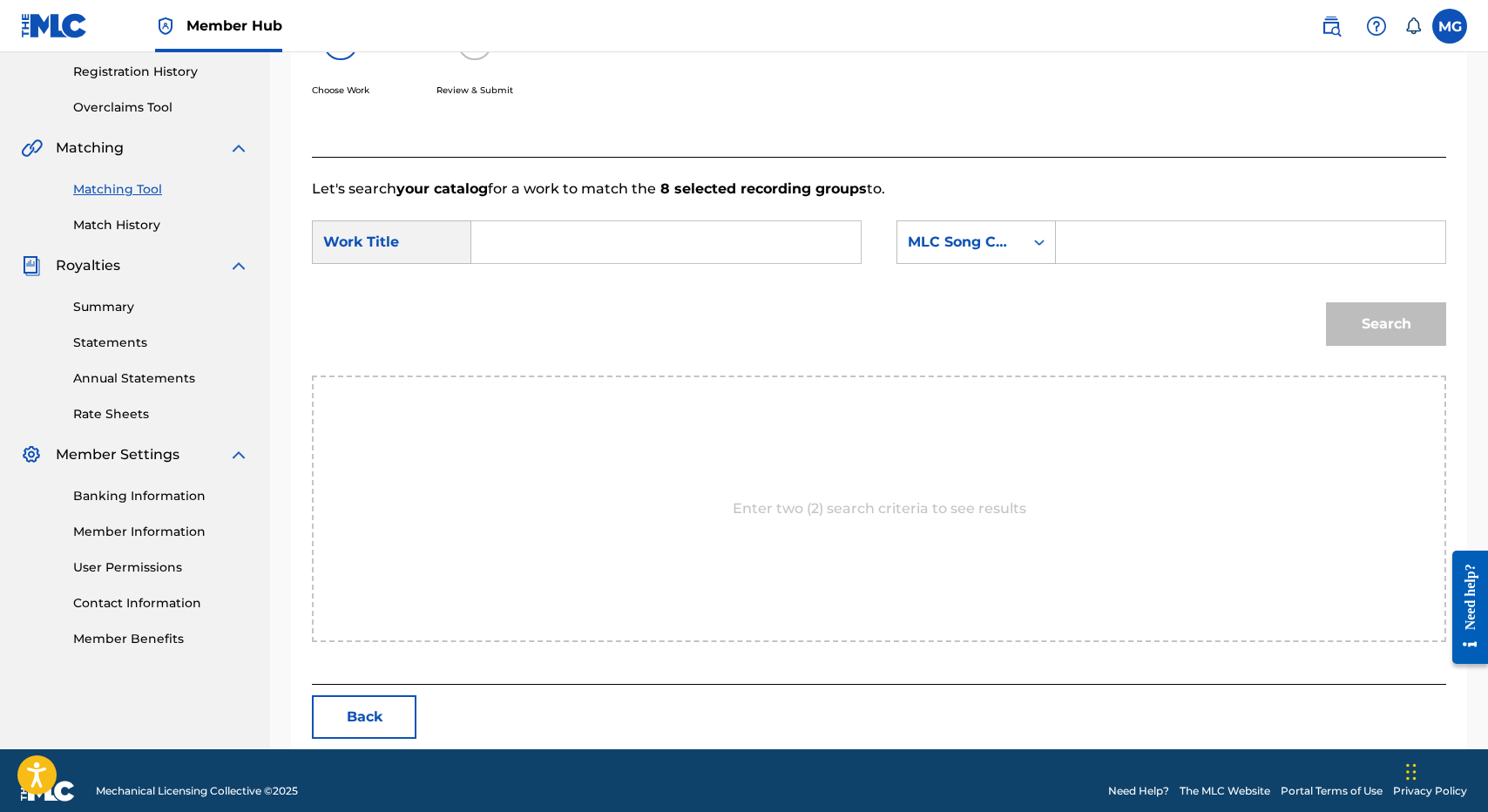
scroll to position [348, 0]
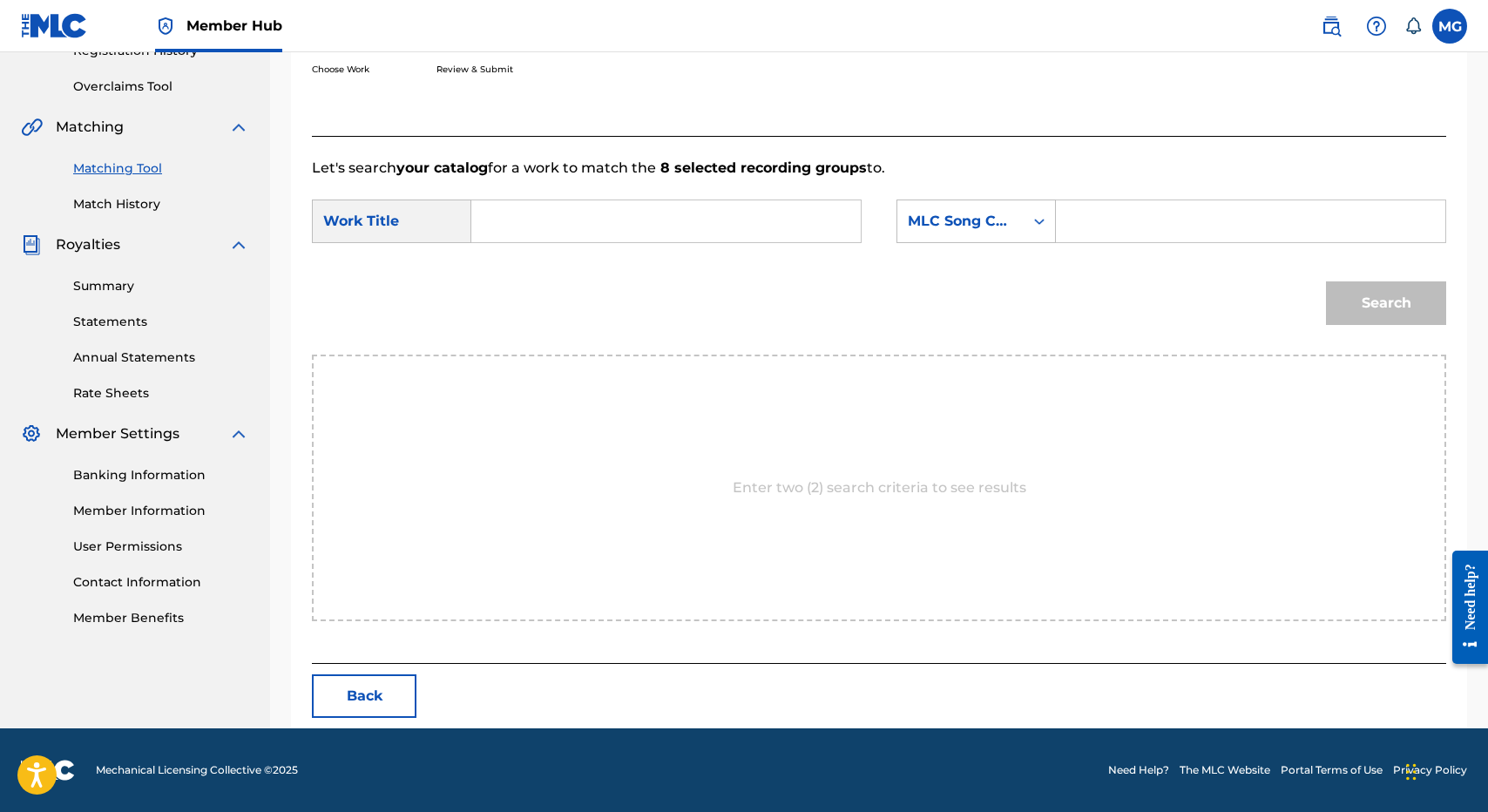
click at [616, 229] on input "Search Form" at bounding box center [665, 221] width 359 height 42
paste input "QZMEM2299758"
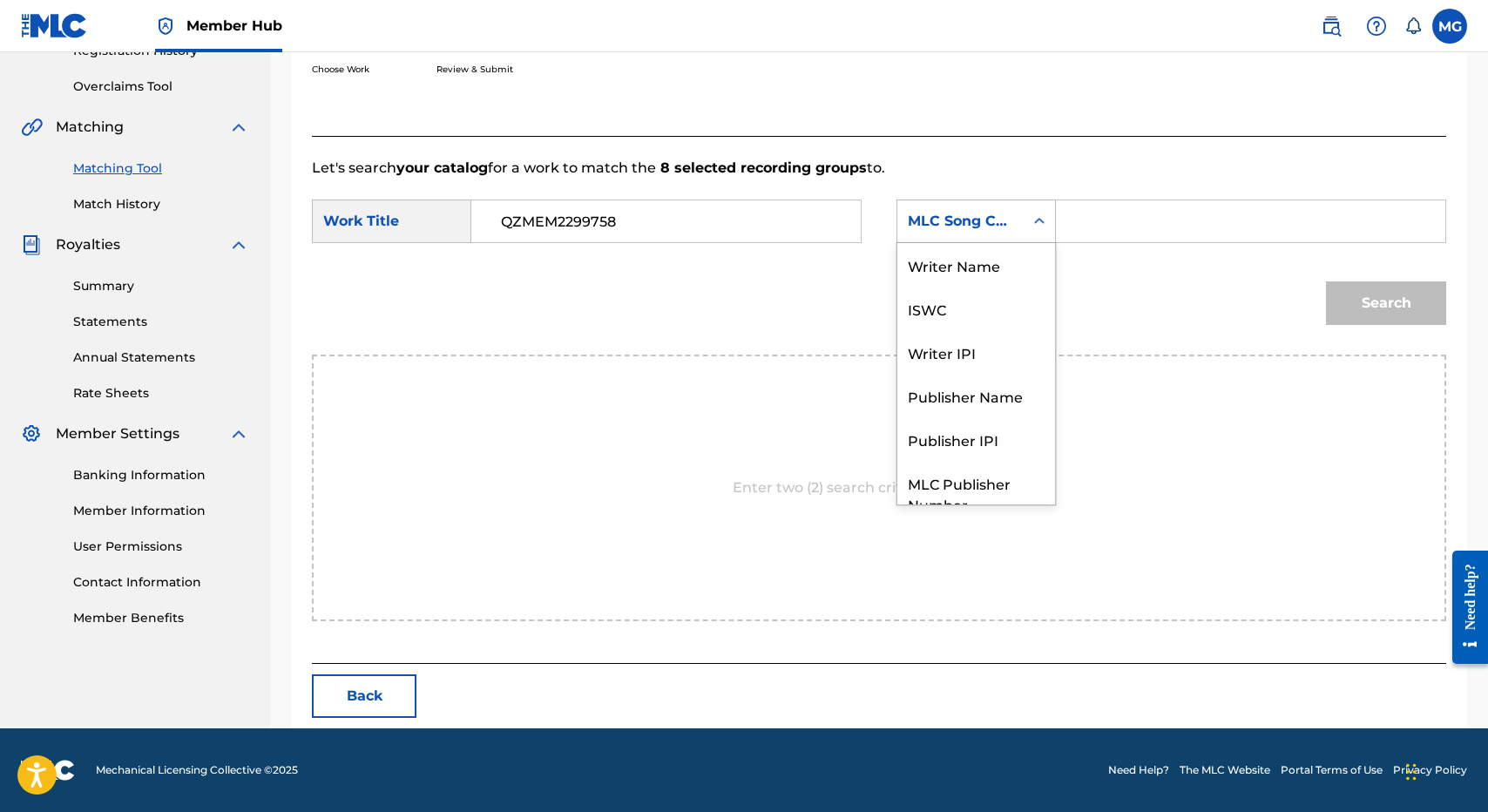
scroll to position [64, 0]
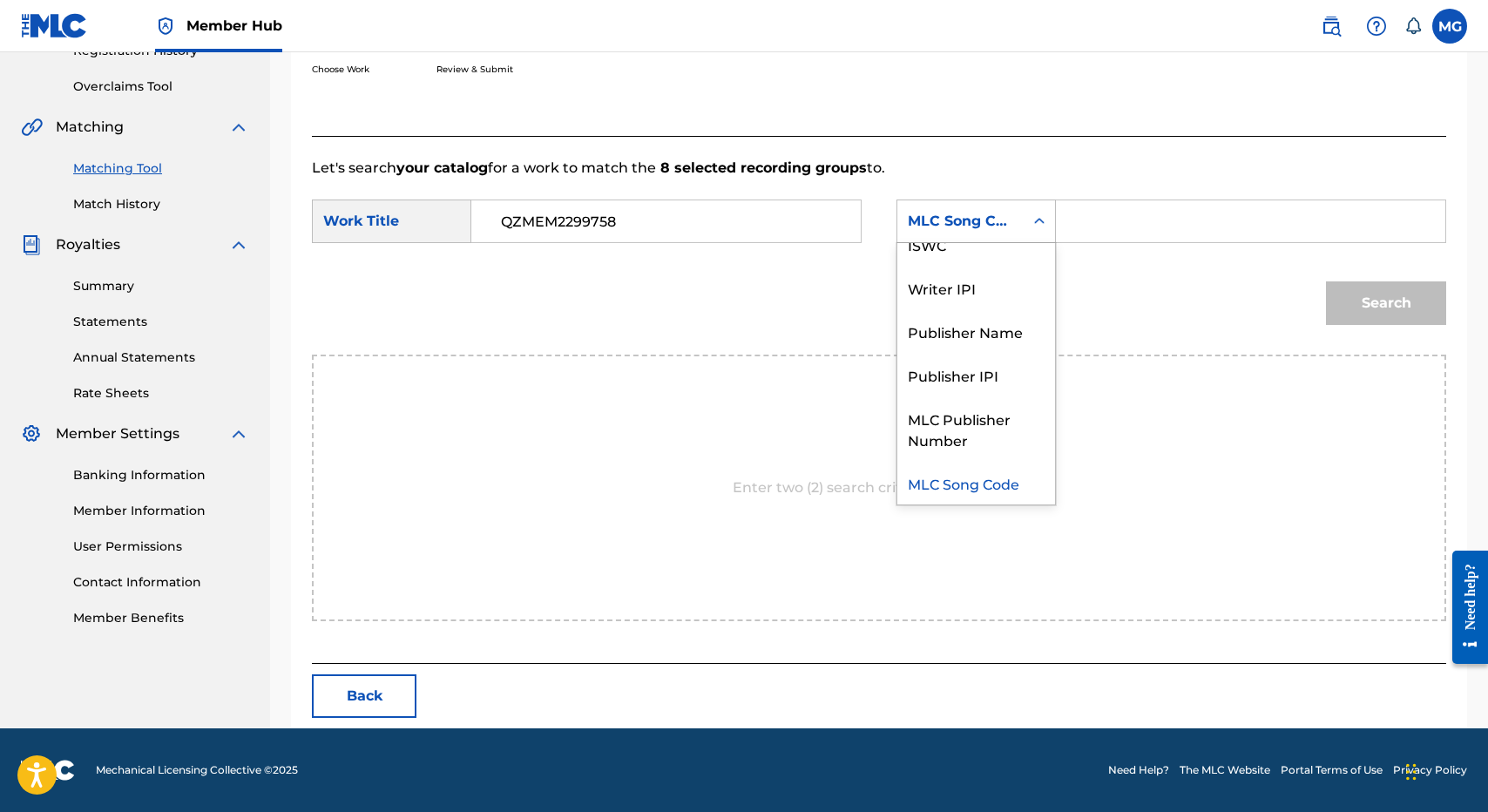
click at [1004, 213] on div "MLC Song Code" at bounding box center [961, 221] width 105 height 21
click at [774, 235] on input "QZMEM2299758" at bounding box center [665, 221] width 359 height 42
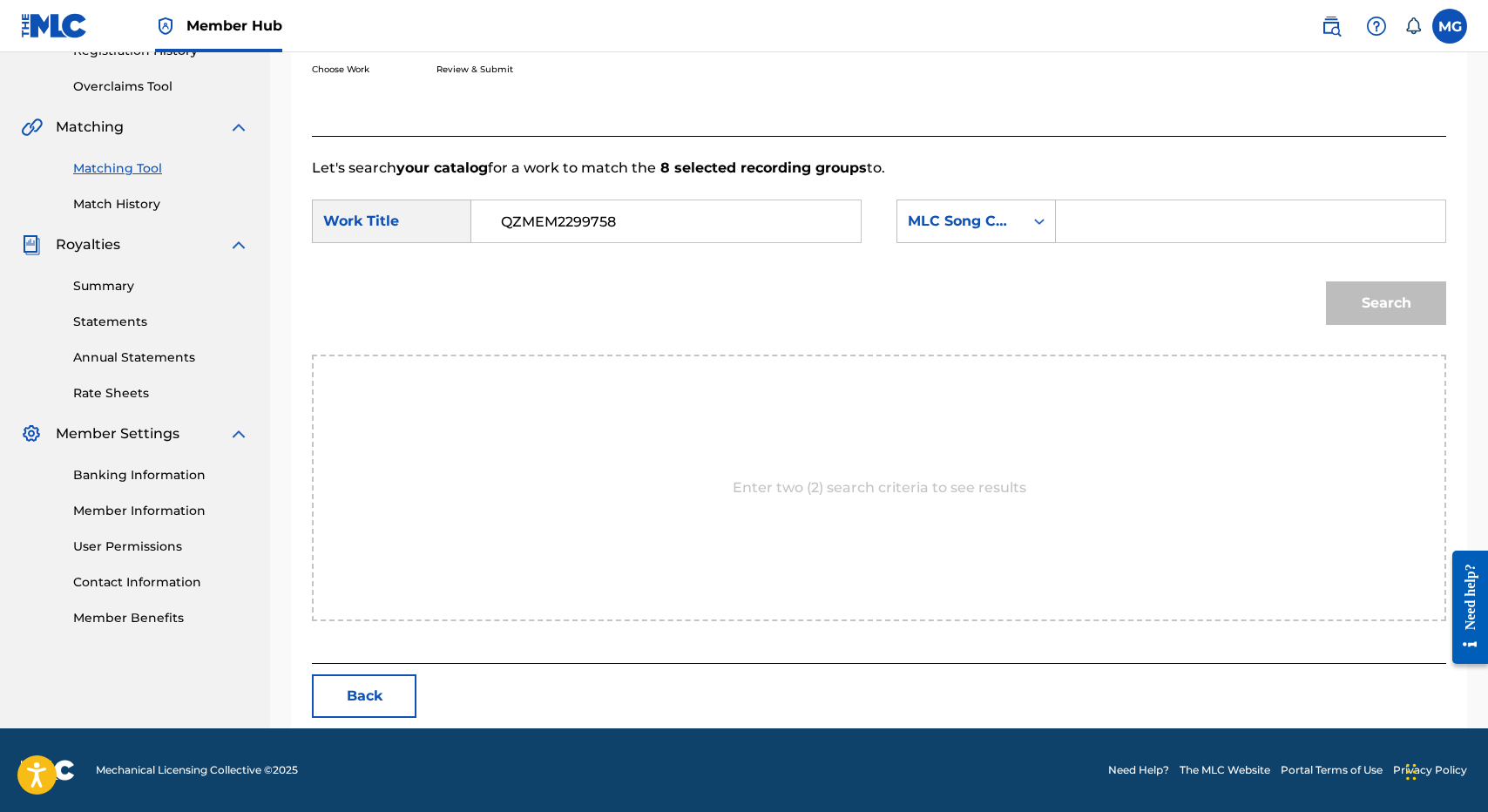
paste input "HE OHOHIA NO KAULIA"
type input "HE OHOHIA NO KAULIA"
click at [941, 240] on div "MLC Song Code" at bounding box center [976, 221] width 159 height 44
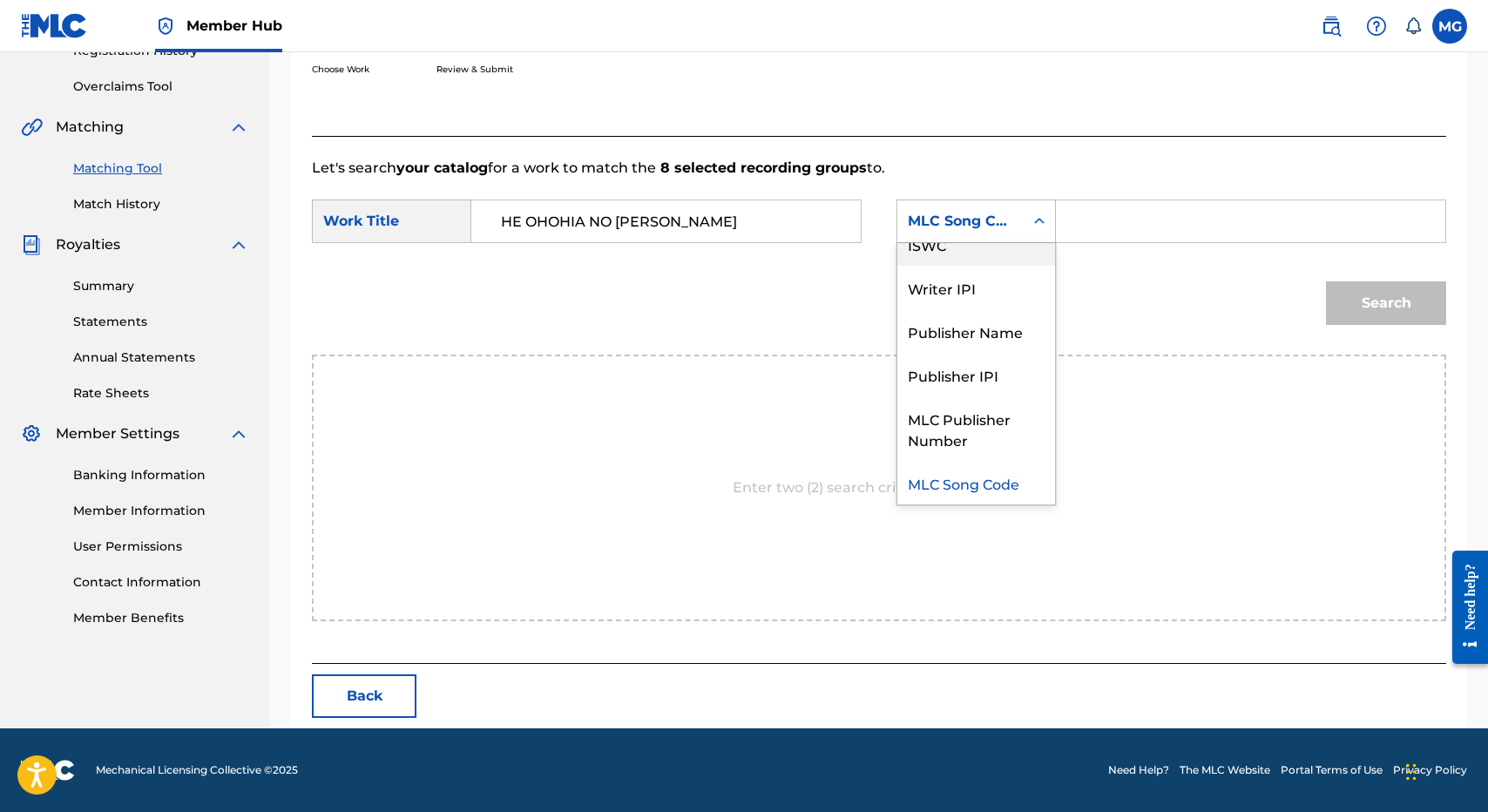
click at [1037, 258] on div "ISWC" at bounding box center [976, 244] width 157 height 44
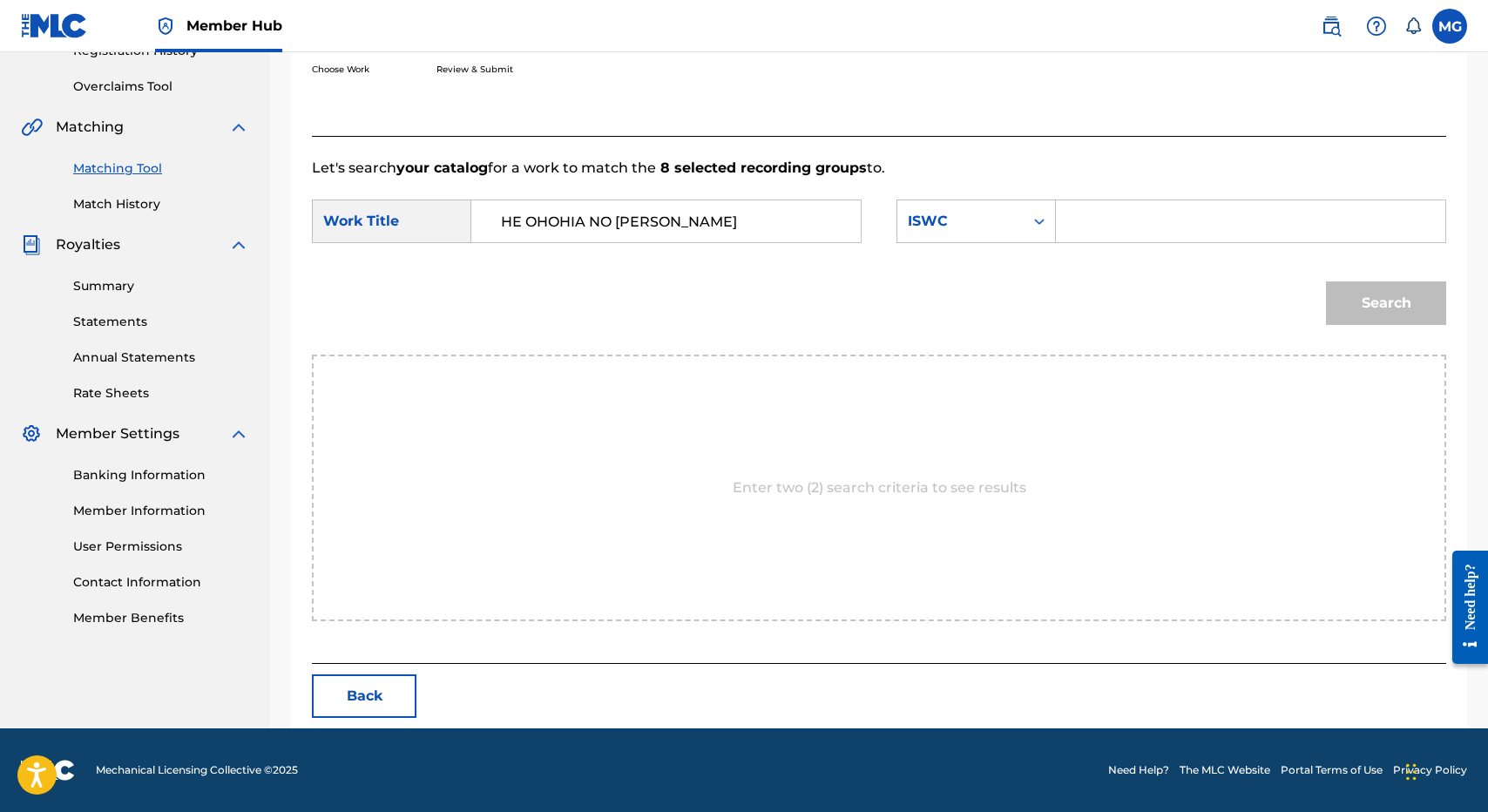
click at [1046, 258] on form "SearchWithCriteriadbab7f0e-7c68-4ad0-ad55-5d8458469705 Work Title HE OHOHIA NO …" at bounding box center [879, 266] width 1135 height 176
click at [1024, 232] on div "Search Form" at bounding box center [1040, 221] width 32 height 32
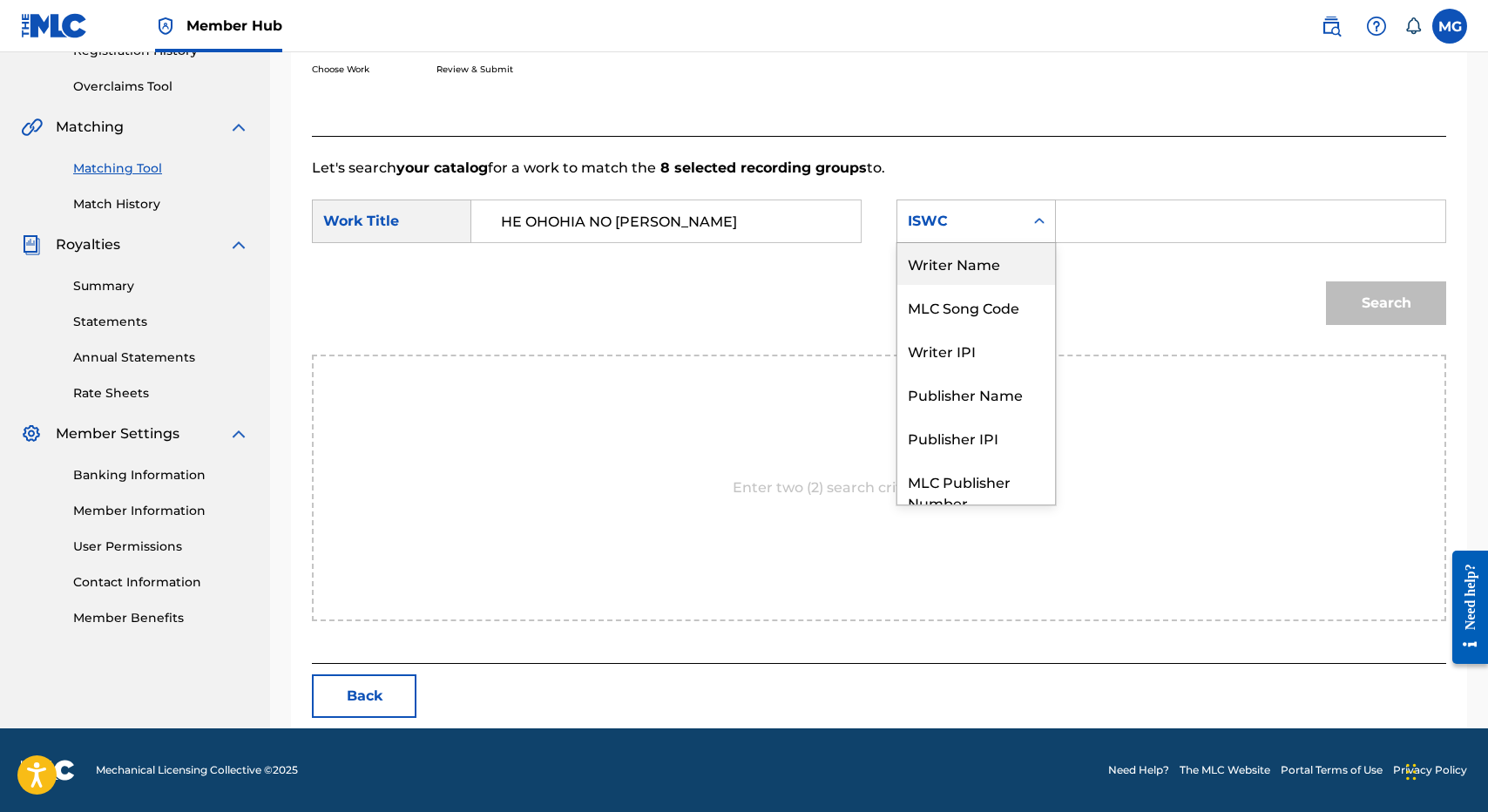
scroll to position [0, 0]
click at [1016, 254] on div "Writer Name" at bounding box center [976, 265] width 157 height 44
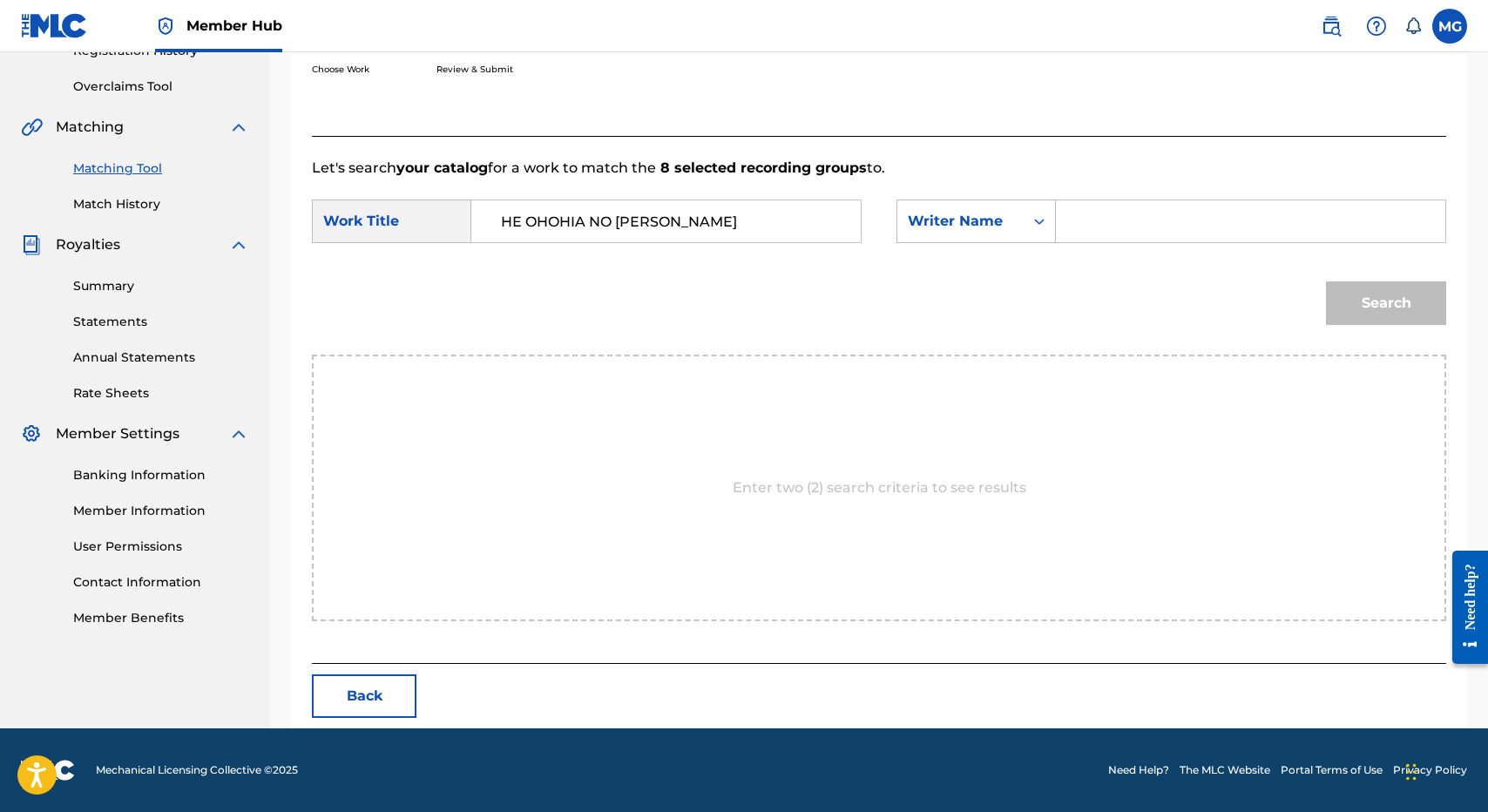
click at [1094, 240] on input "Search Form" at bounding box center [1250, 221] width 359 height 42
type input "isaac"
click at [1326, 281] on button "Search" at bounding box center [1386, 303] width 120 height 44
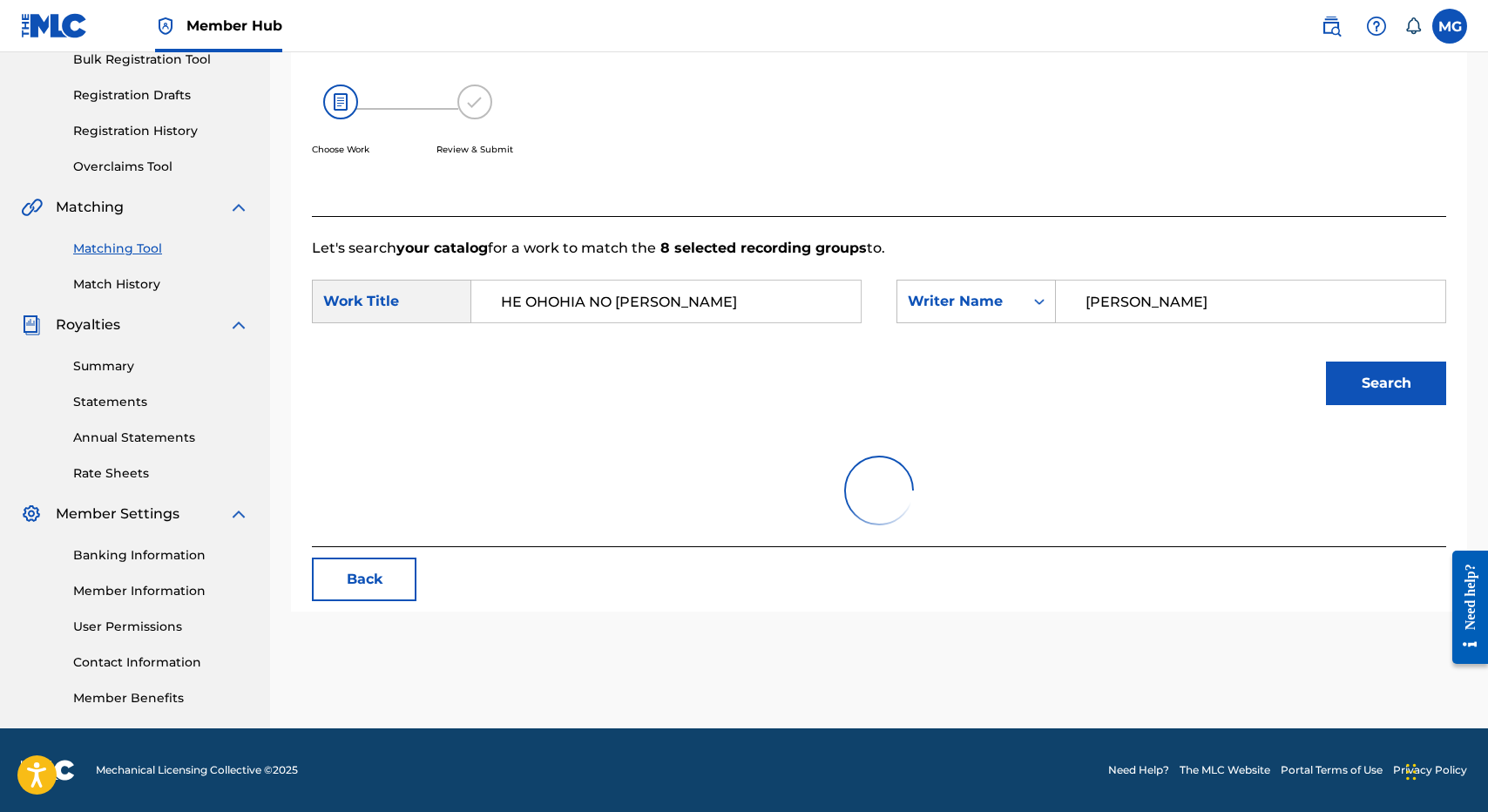
scroll to position [348, 0]
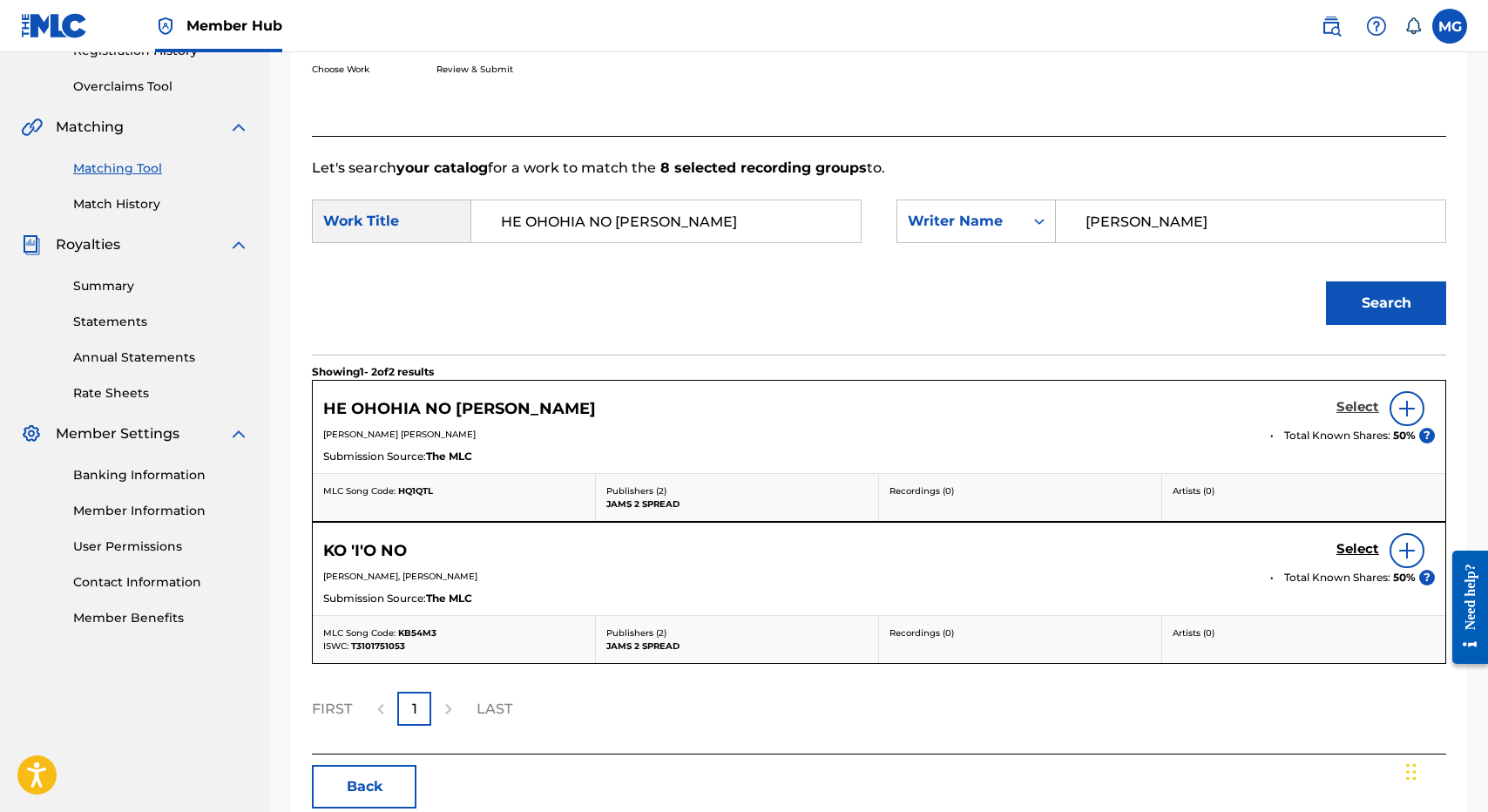
click at [1346, 409] on h5 "Select" at bounding box center [1357, 407] width 43 height 17
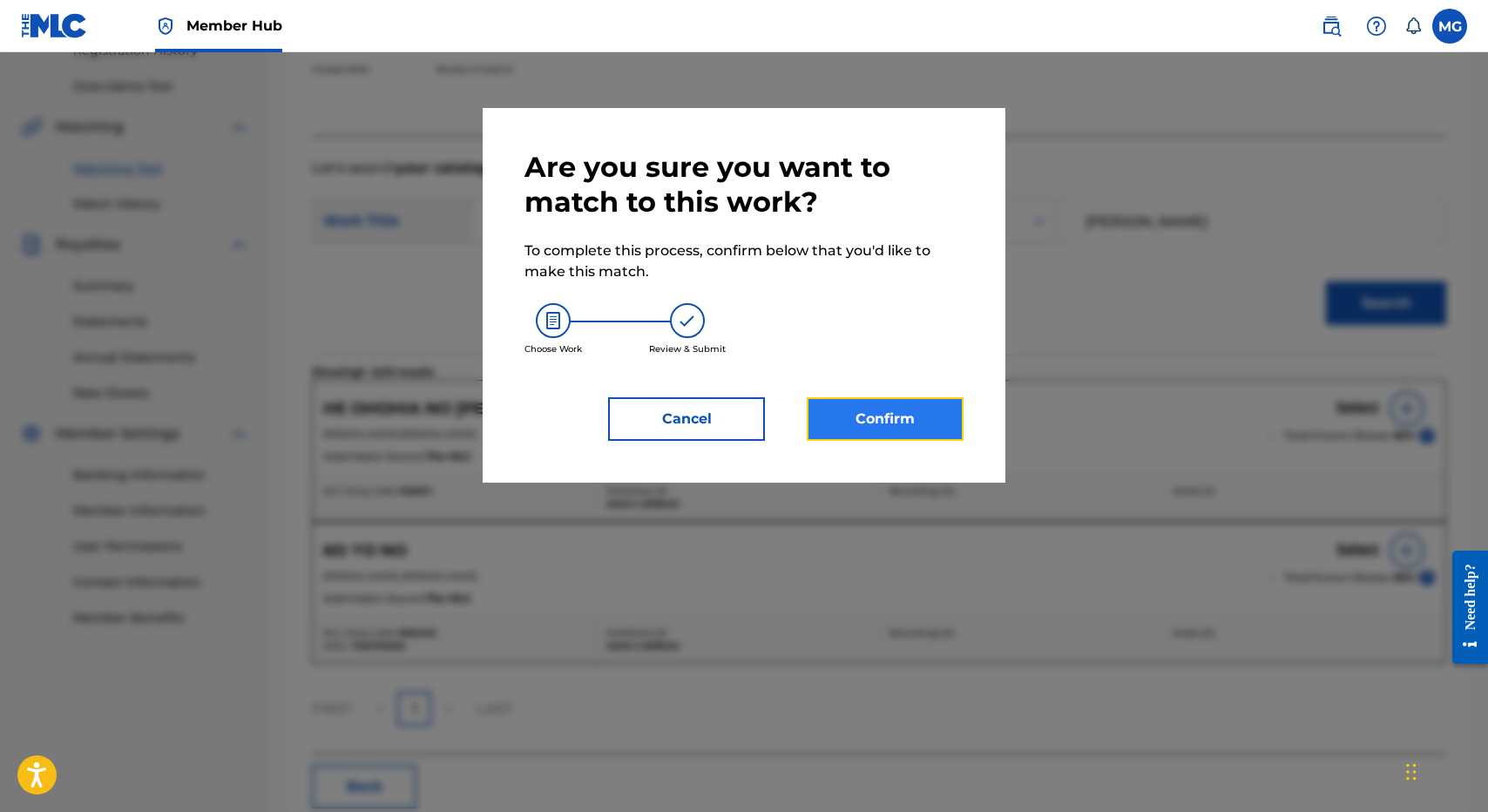
click at [914, 432] on button "Confirm" at bounding box center [885, 419] width 156 height 44
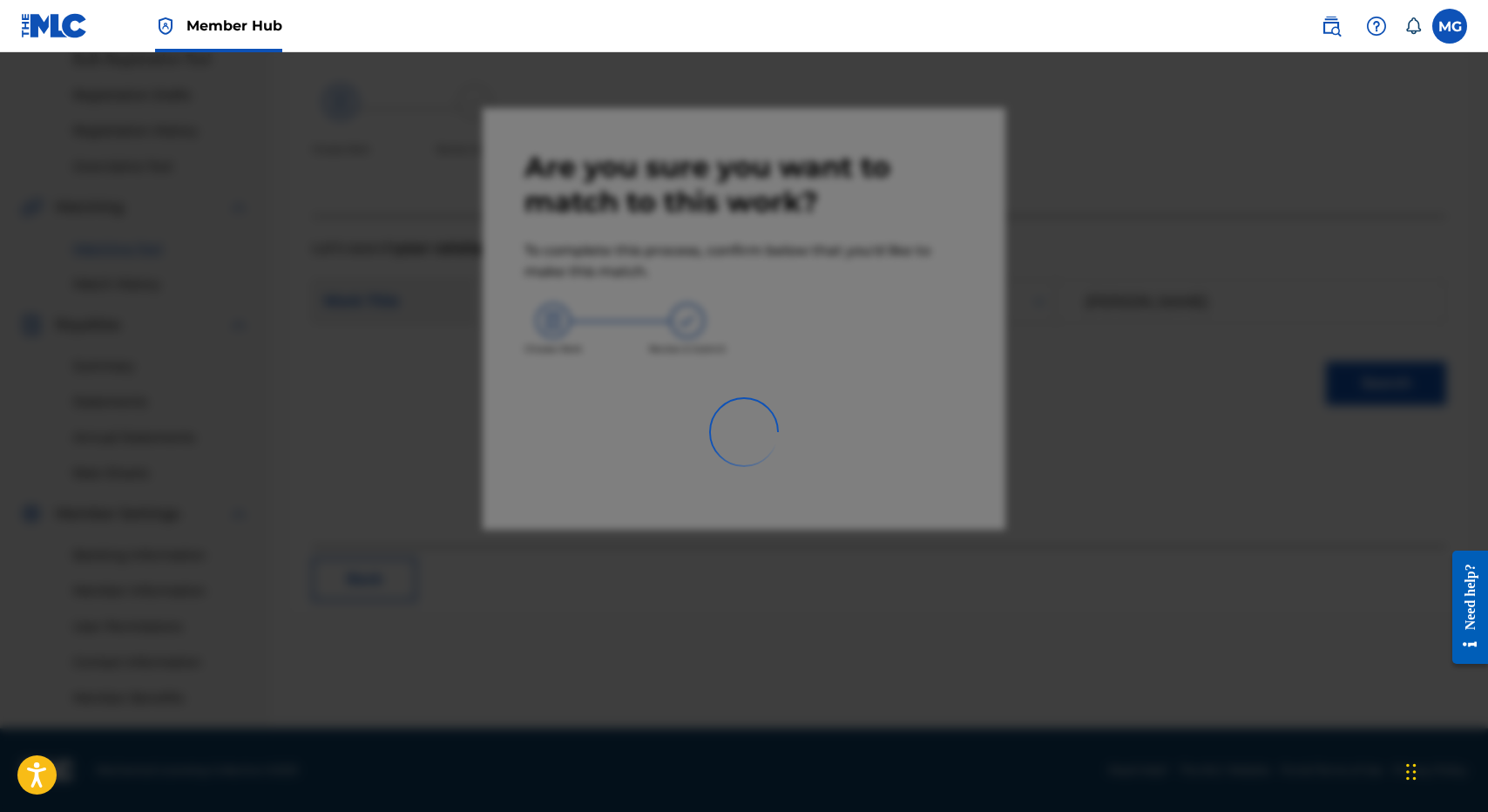
scroll to position [268, 0]
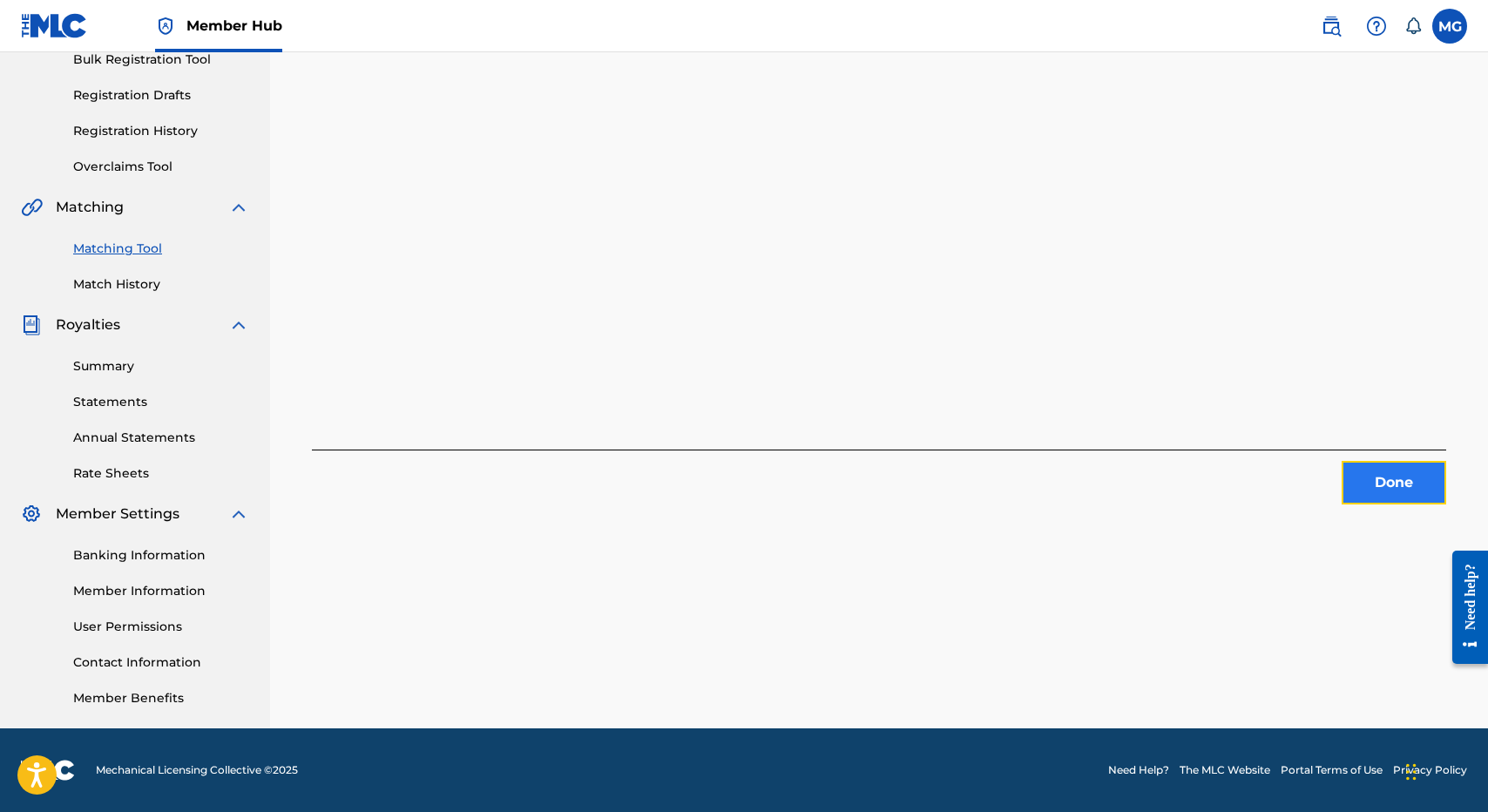
click at [1361, 468] on button "Done" at bounding box center [1393, 482] width 105 height 44
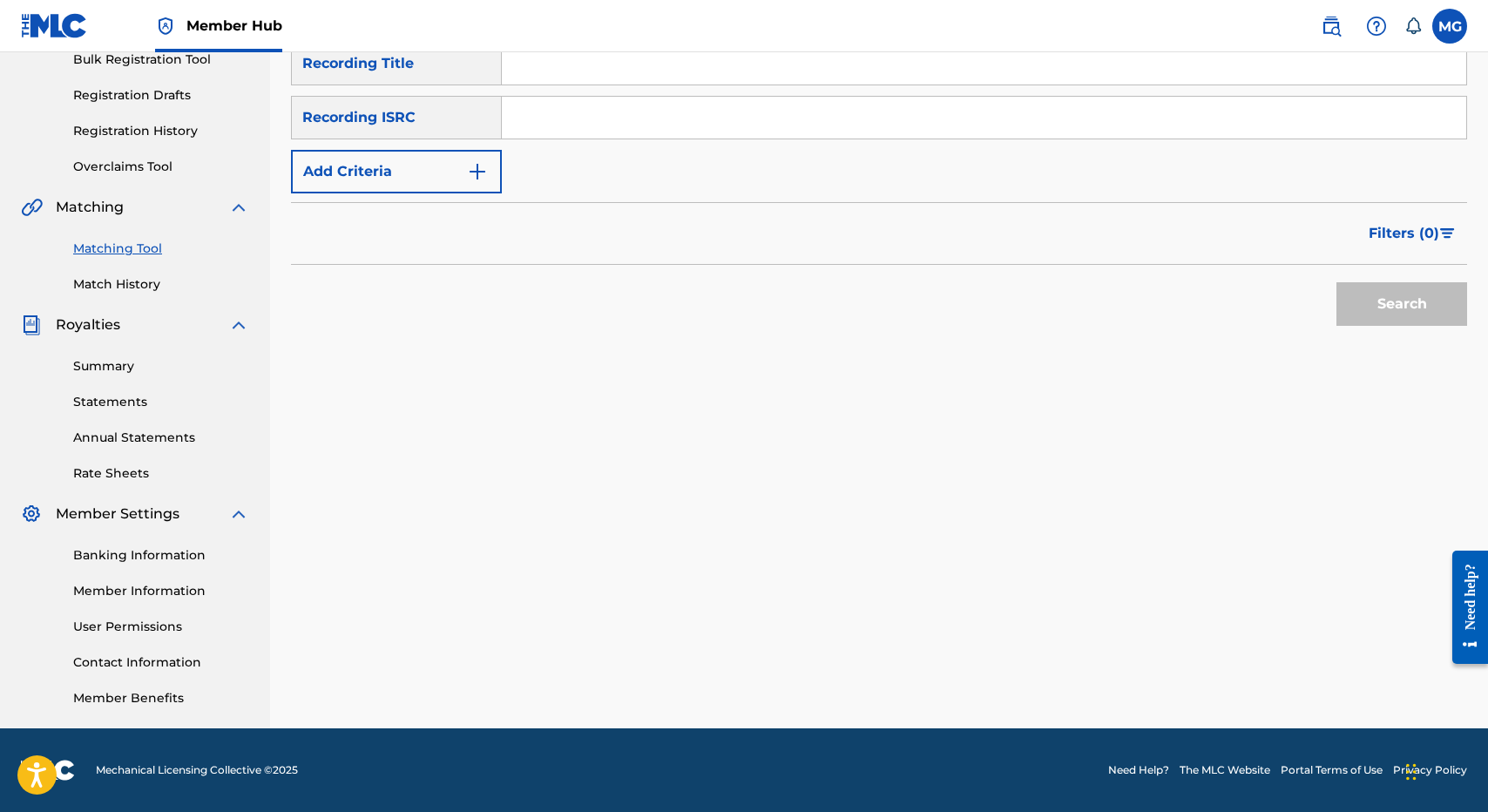
click at [661, 91] on div "SearchWithCriteria96115abe-5abf-4a93-b70a-9e5a9c4f4785 Recording Title SearchWi…" at bounding box center [879, 118] width 1176 height 151
click at [654, 76] on input "Search Form" at bounding box center [984, 64] width 964 height 42
paste input "SCHOLARSHIP"
type input "SCHOLARSHIP"
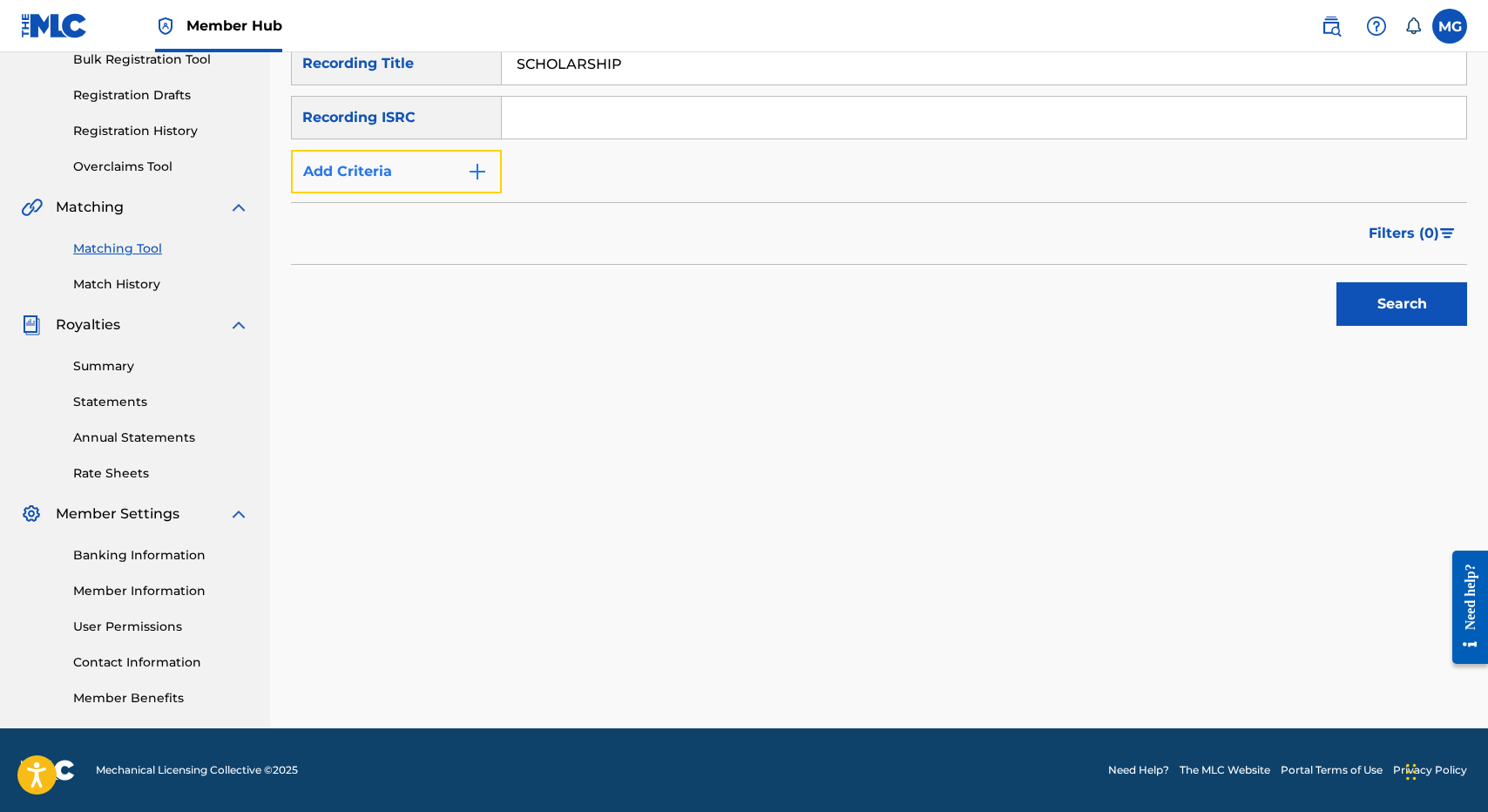
click at [440, 178] on button "Add Criteria" at bounding box center [396, 171] width 211 height 44
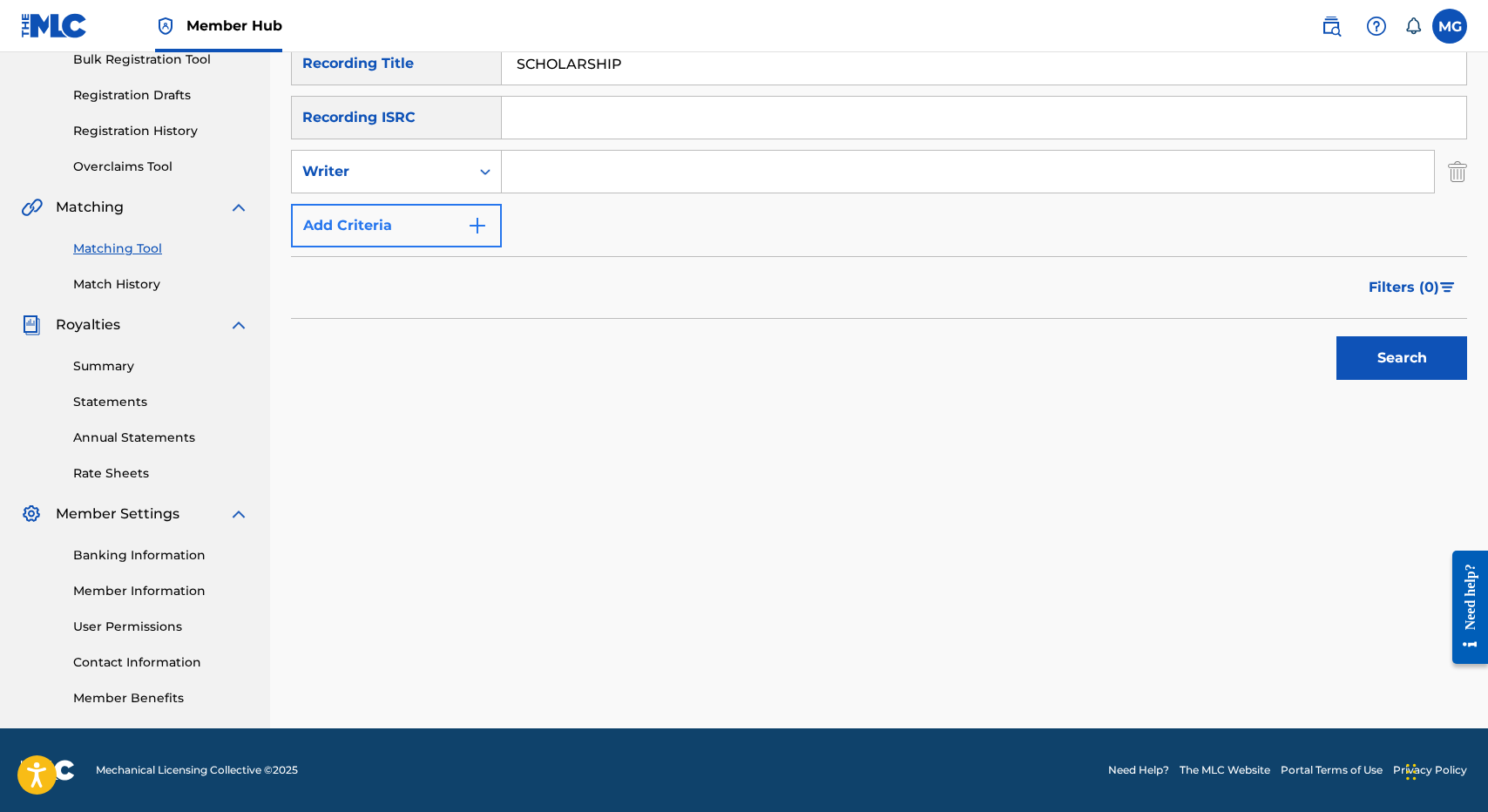
click at [440, 178] on div "Writer" at bounding box center [381, 171] width 156 height 21
click at [440, 216] on div "Recording Artist" at bounding box center [396, 215] width 209 height 44
click at [557, 180] on input "Search Form" at bounding box center [968, 171] width 933 height 42
type input "ikaakamai"
click at [1336, 337] on button "Search" at bounding box center [1401, 359] width 131 height 44
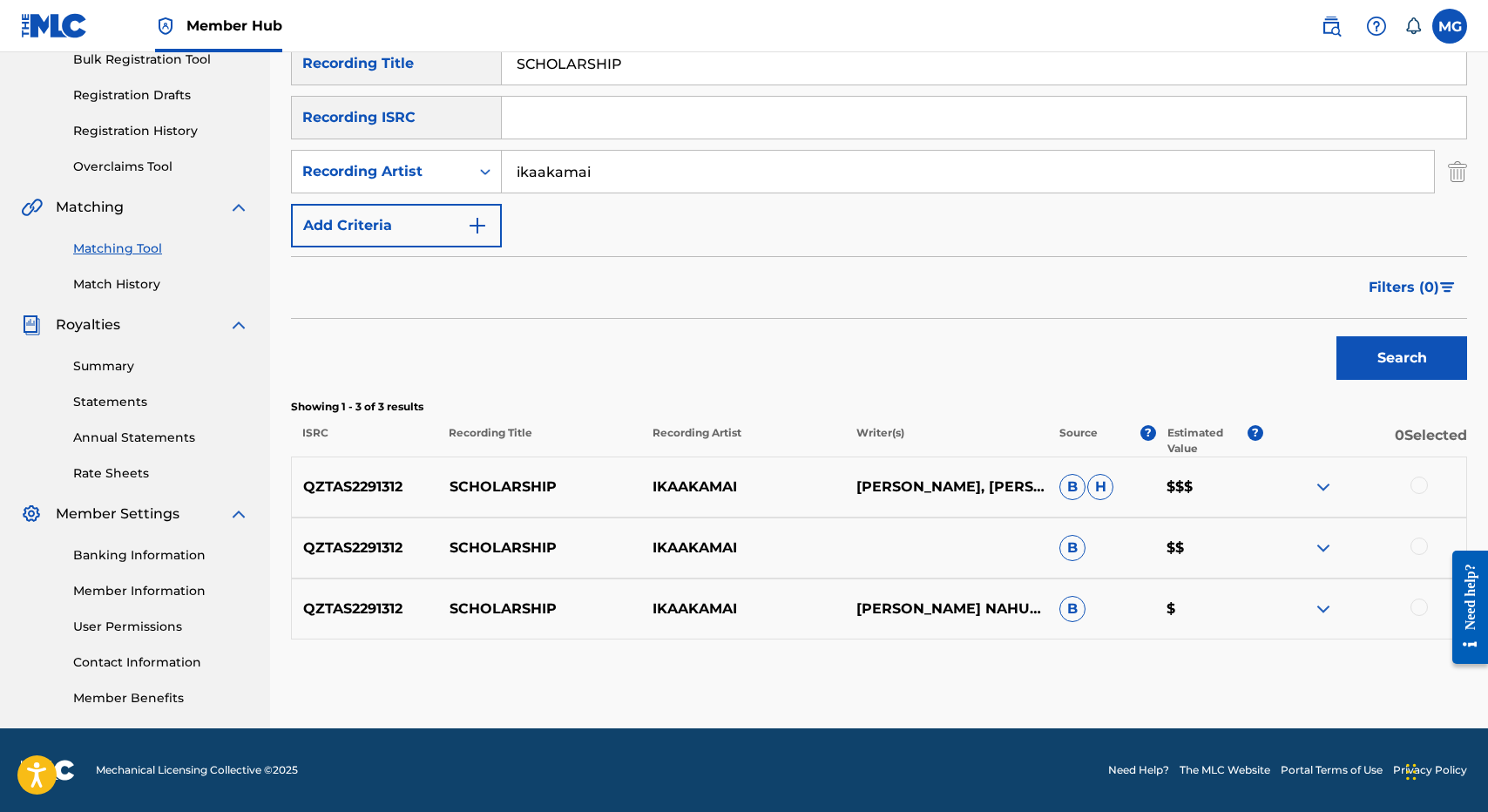
click at [887, 397] on div "SearchWithCriteria96115abe-5abf-4a93-b70a-9e5a9c4f4785 Recording Title SCHOLARS…" at bounding box center [879, 341] width 1176 height 598
click at [371, 489] on p "QZTAS2291312" at bounding box center [365, 487] width 146 height 21
copy p "QZTAS2291312"
click at [695, 129] on input "Search Form" at bounding box center [984, 118] width 964 height 42
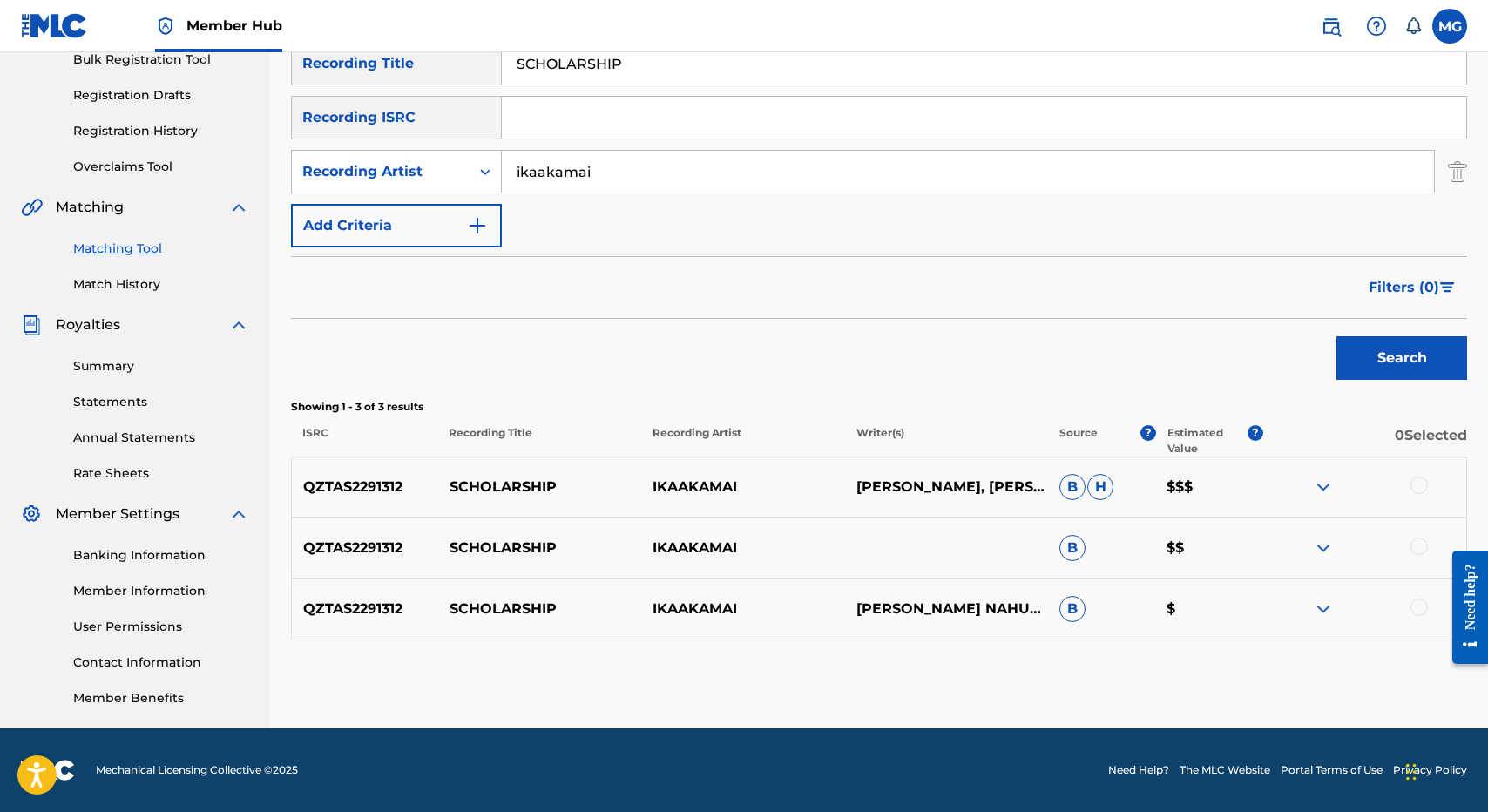
paste input "QZTAS2291312"
type input "QZTAS2291312"
click at [733, 91] on div "SearchWithCriteria96115abe-5abf-4a93-b70a-9e5a9c4f4785 Recording Title SCHOLARS…" at bounding box center [879, 145] width 1176 height 206
click at [712, 72] on input "SCHOLARSHIP" at bounding box center [984, 64] width 964 height 42
click at [726, 146] on div "SearchWithCriteria96115abe-5abf-4a93-b70a-9e5a9c4f4785 Recording Title SearchWi…" at bounding box center [879, 145] width 1176 height 206
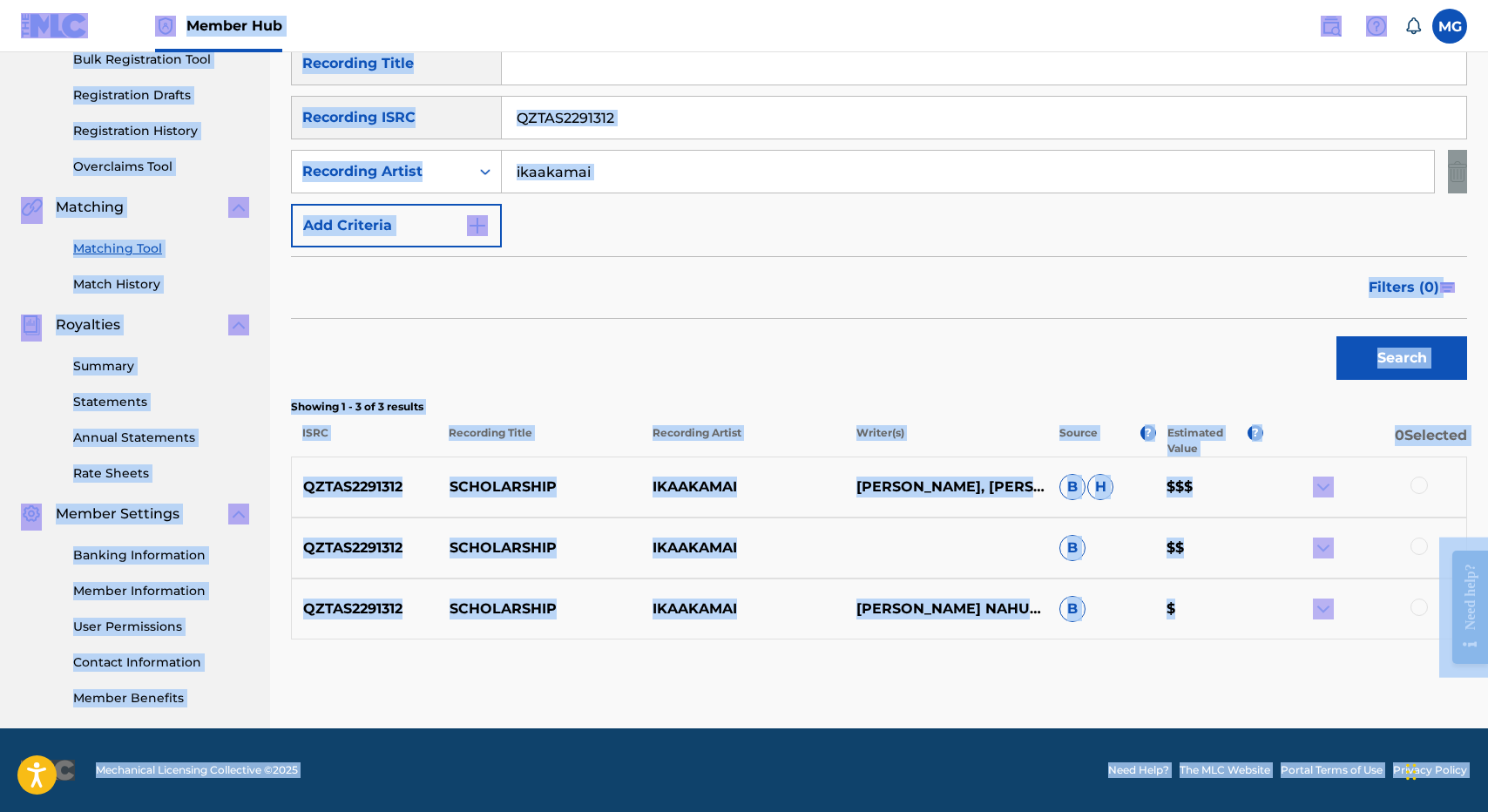
click at [726, 145] on div "SearchWithCriteria96115abe-5abf-4a93-b70a-9e5a9c4f4785 Recording Title SearchWi…" at bounding box center [879, 145] width 1176 height 206
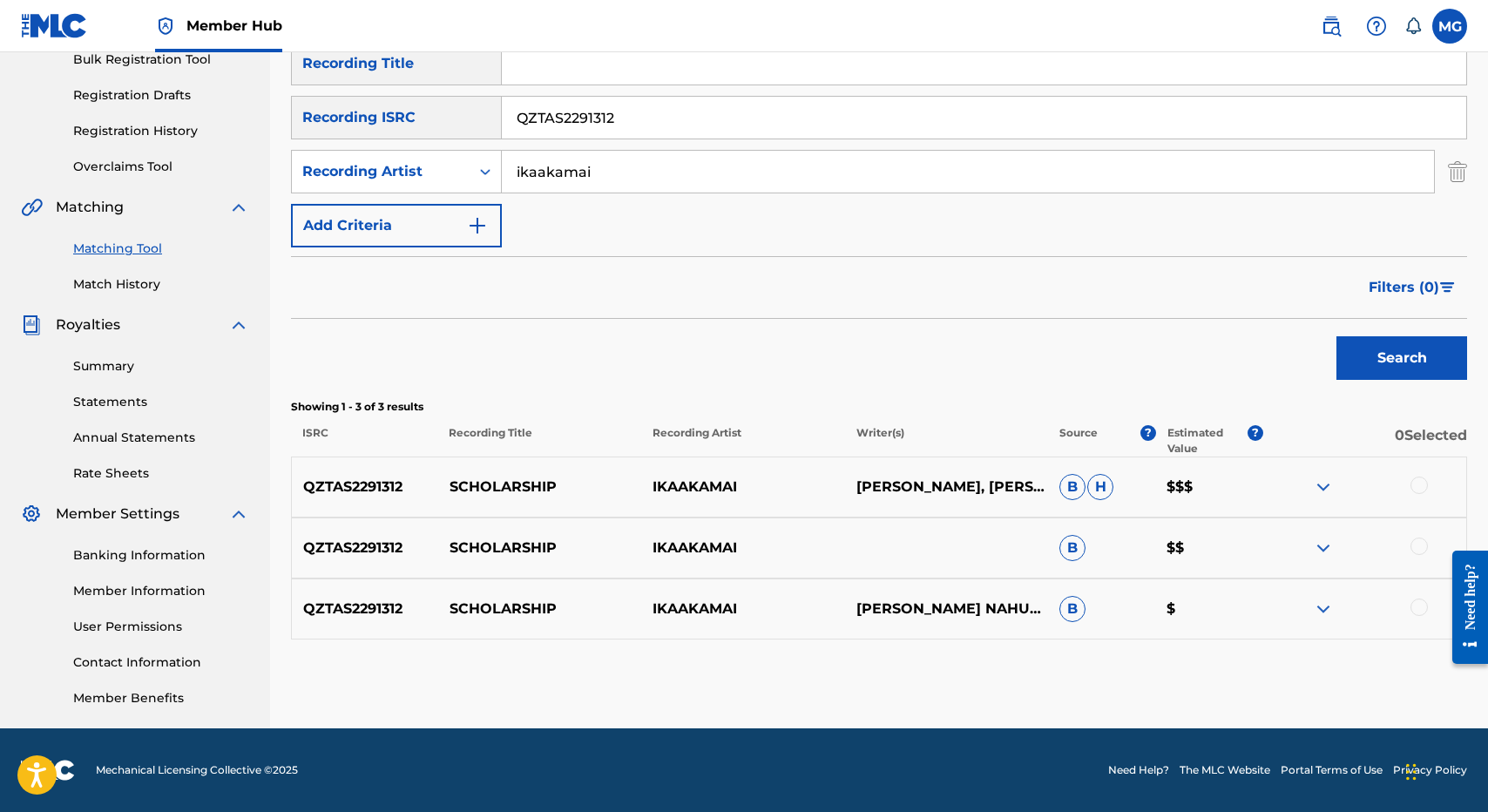
click at [703, 155] on input "ikaakamai" at bounding box center [968, 171] width 933 height 42
click at [1336, 337] on button "Search" at bounding box center [1401, 359] width 131 height 44
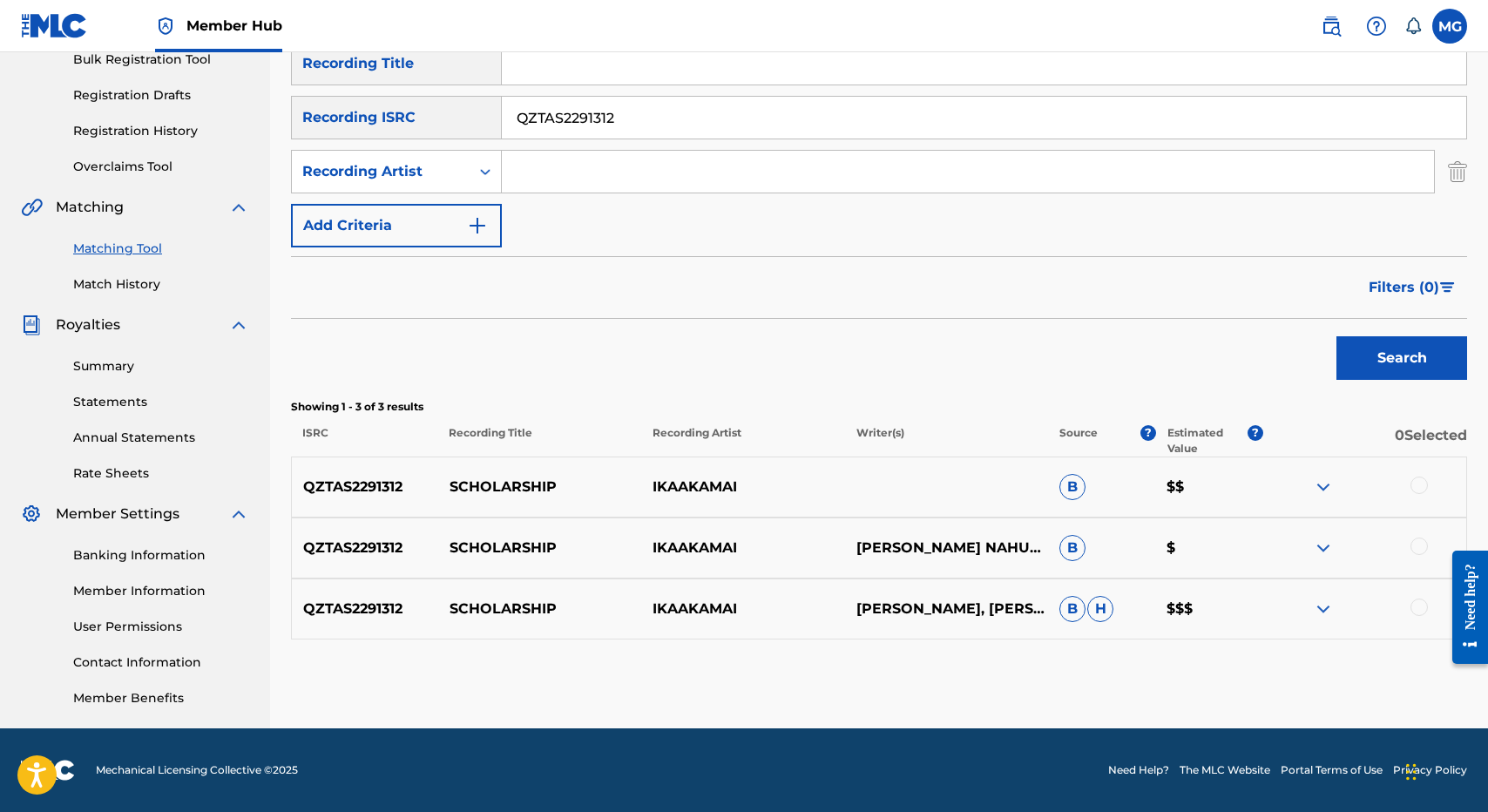
click at [1404, 486] on div at bounding box center [1364, 487] width 203 height 21
click at [1422, 492] on div at bounding box center [1419, 485] width 18 height 18
click at [1414, 541] on div at bounding box center [1419, 547] width 18 height 18
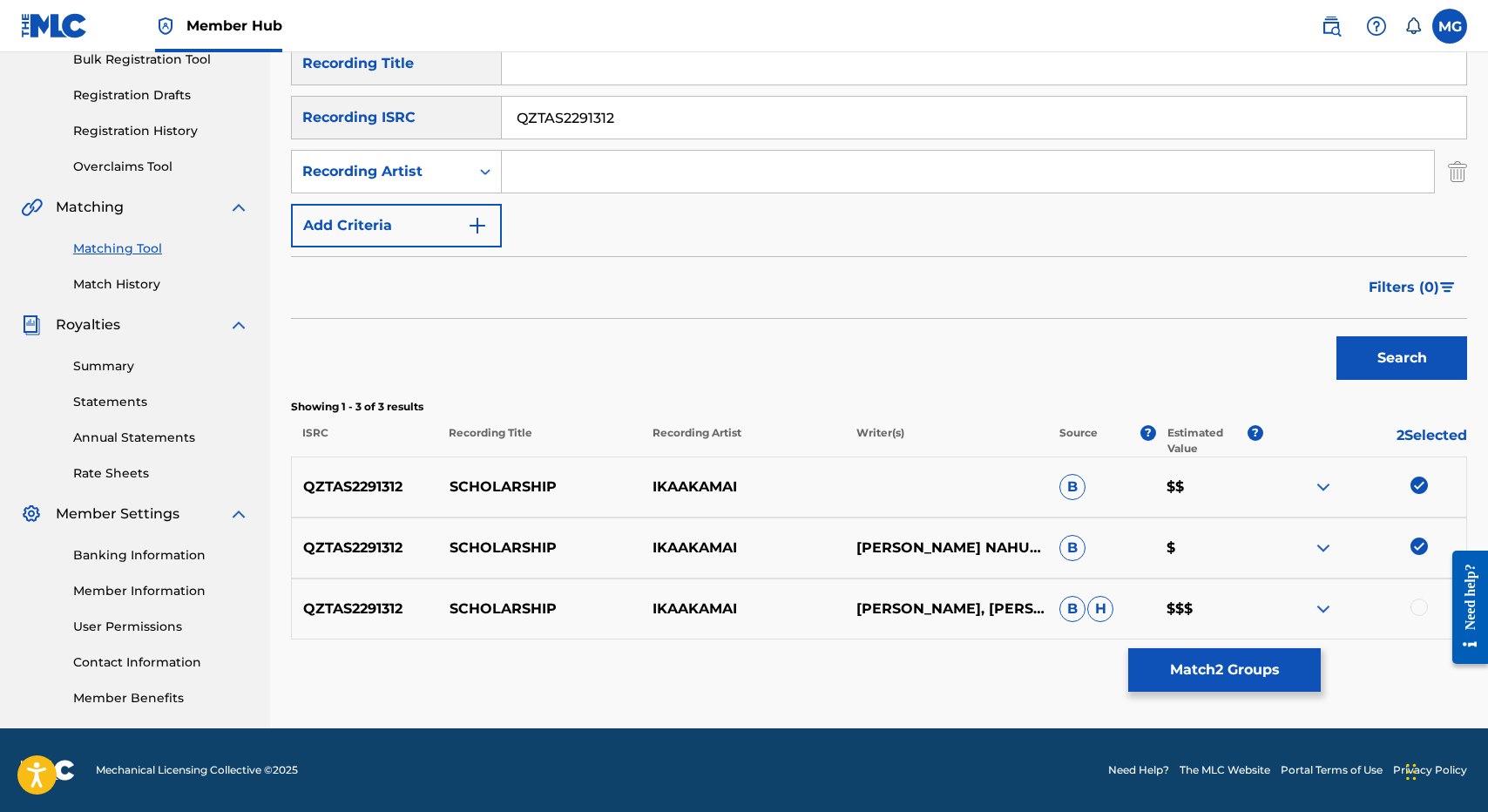
click at [1424, 603] on div at bounding box center [1419, 607] width 18 height 18
click at [508, 544] on p "SCHOLARSHIP" at bounding box center [539, 548] width 203 height 21
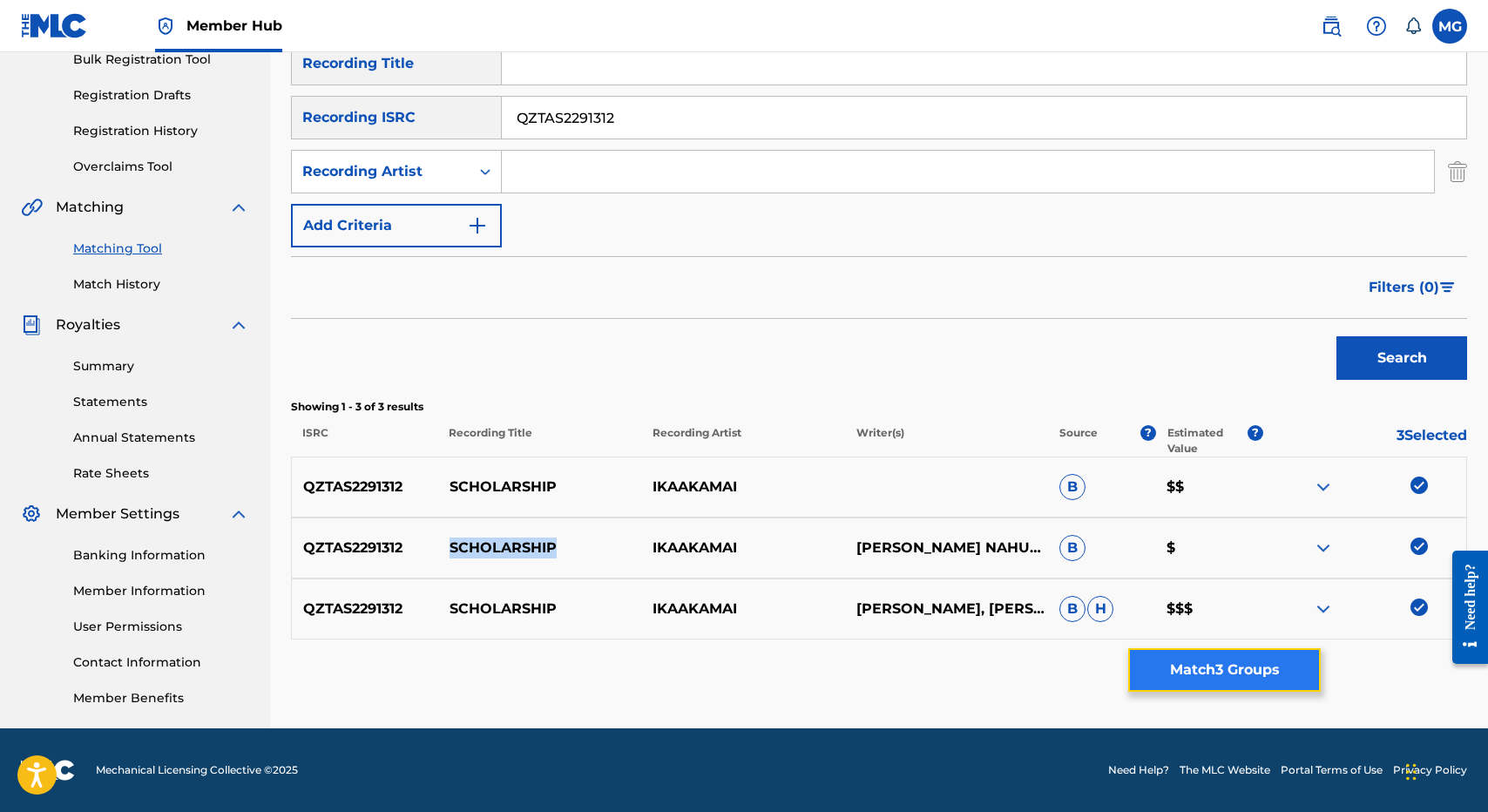
click at [1223, 661] on button "Match 3 Groups" at bounding box center [1224, 670] width 192 height 44
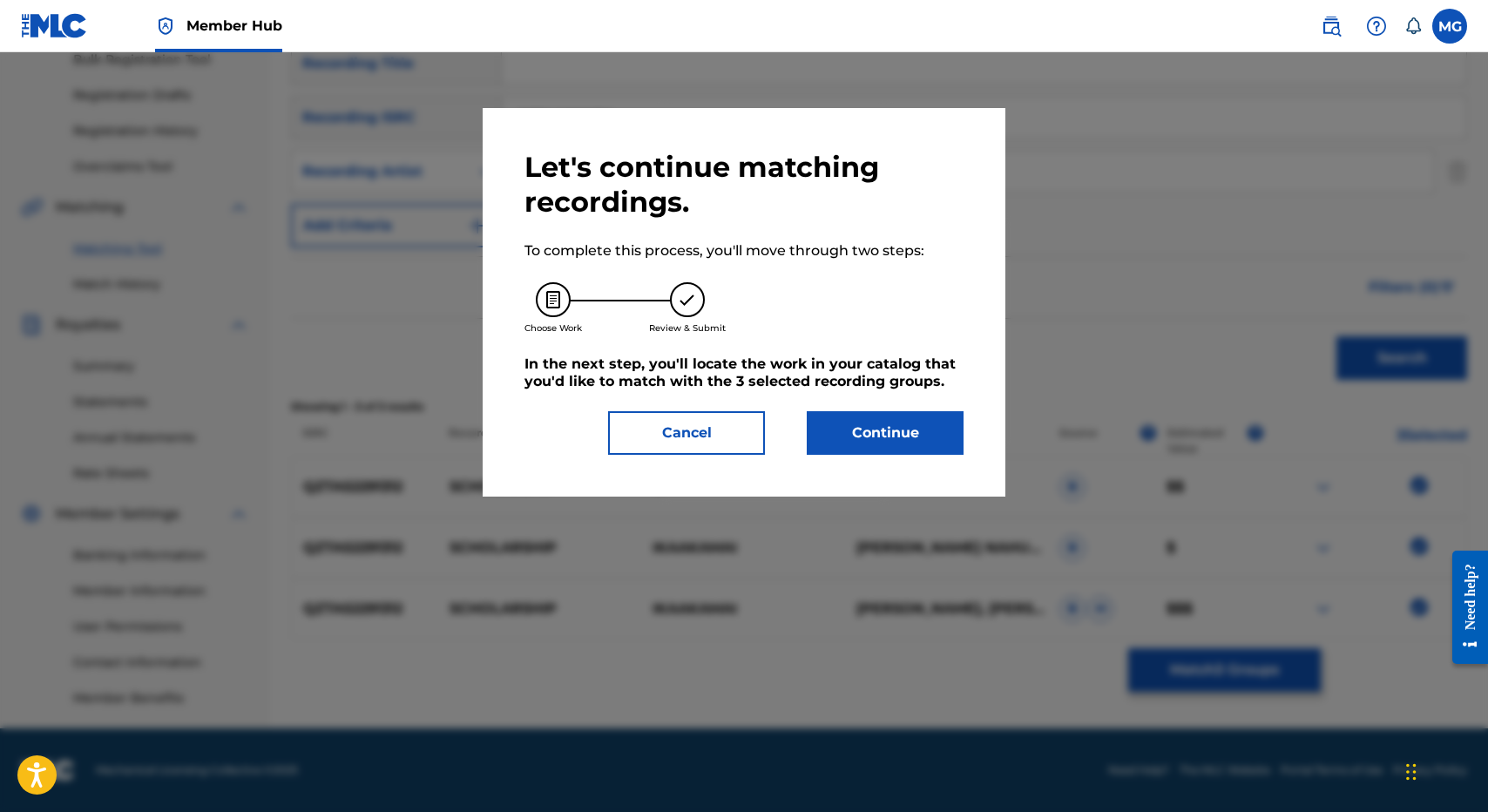
click at [833, 407] on div "Let's continue matching recordings. To complete this process, you'll move throu…" at bounding box center [744, 301] width 439 height 305
click at [856, 440] on button "Continue" at bounding box center [885, 433] width 156 height 44
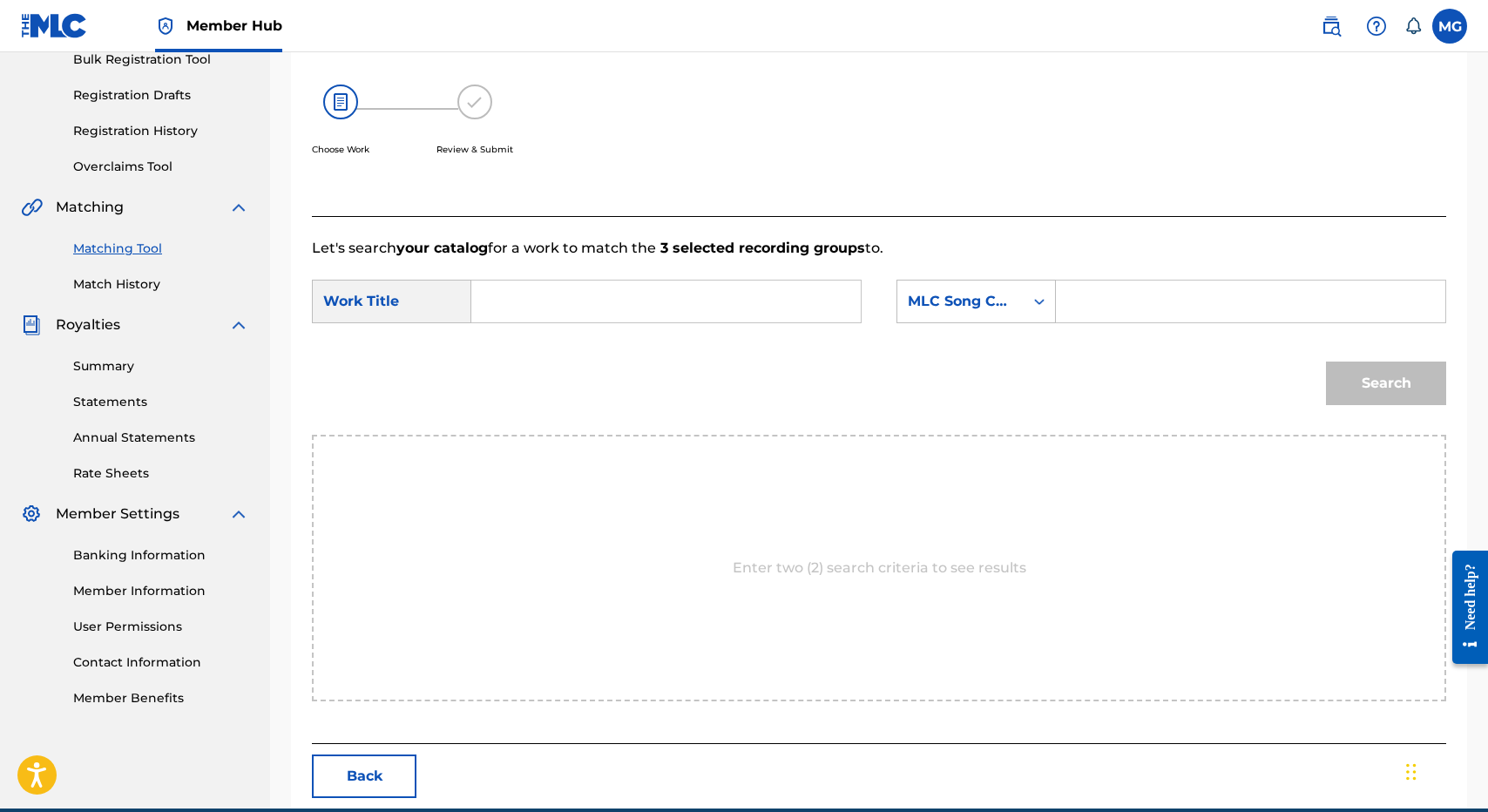
click at [585, 291] on input "Search Form" at bounding box center [665, 301] width 359 height 42
paste input "SCHOLARSHIP"
type input "SCHOLARSHIP"
click at [1049, 301] on div "Search Form" at bounding box center [1040, 301] width 32 height 32
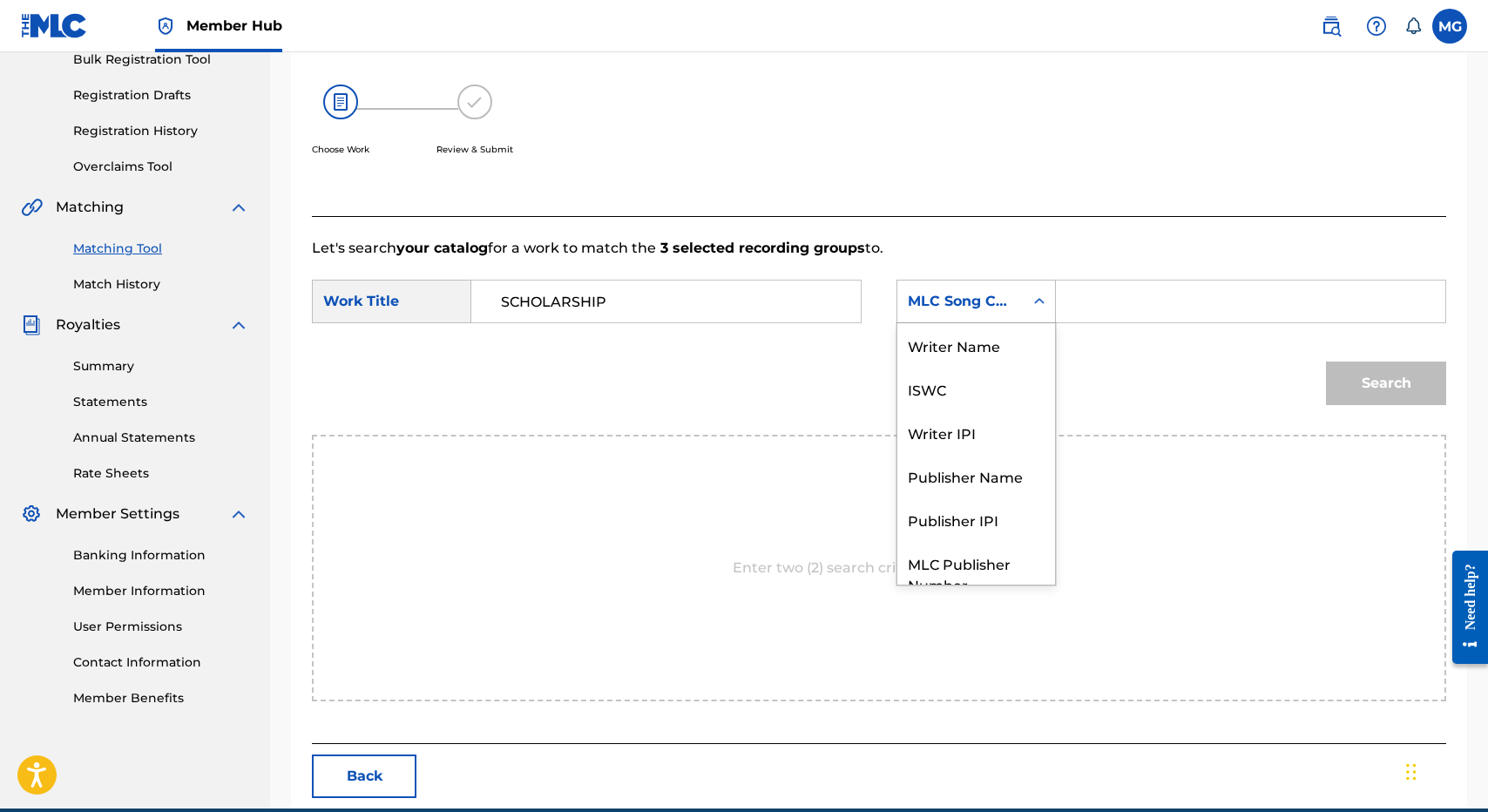
scroll to position [64, 0]
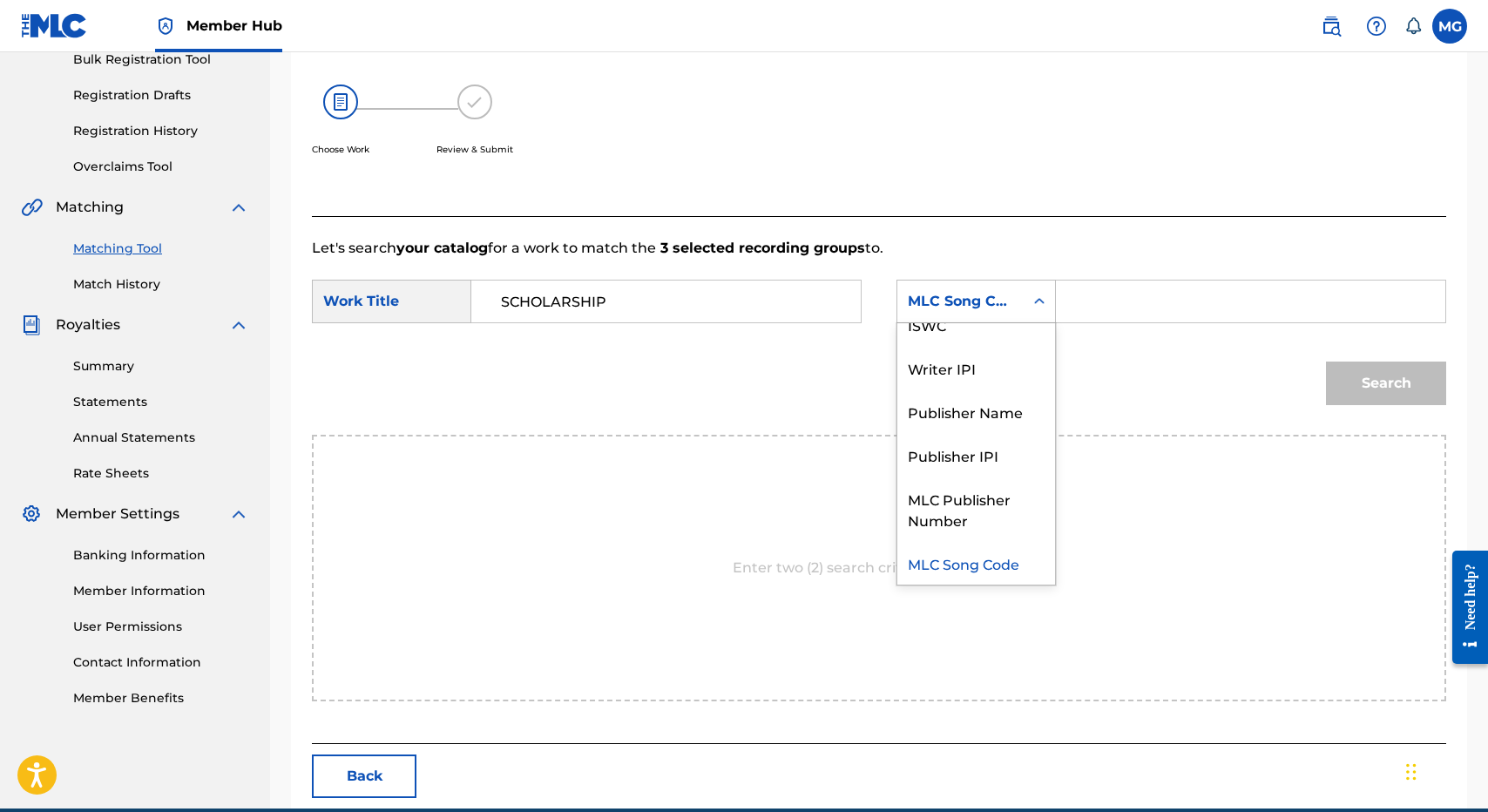
click at [1056, 359] on div "Search" at bounding box center [879, 389] width 1135 height 91
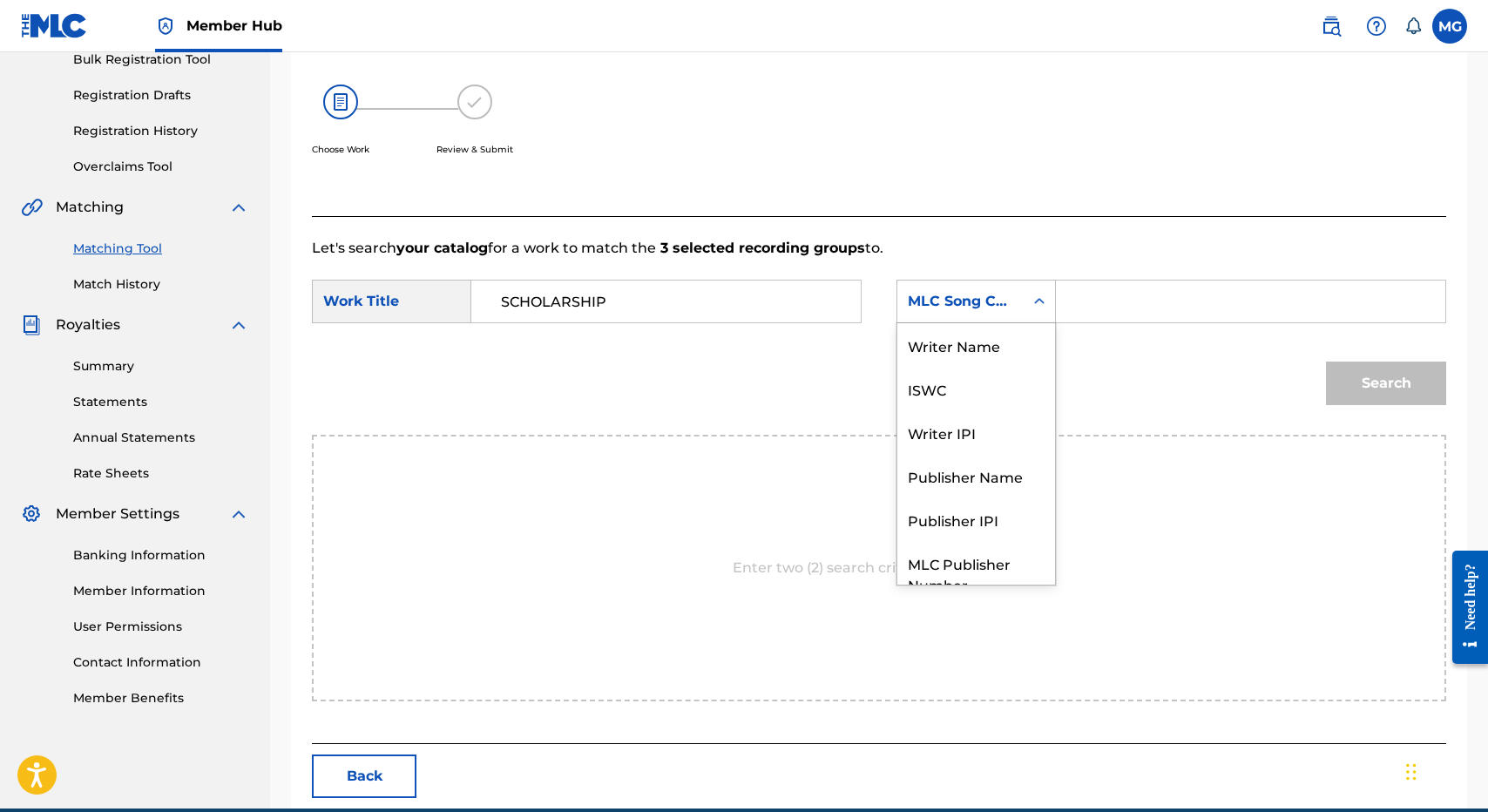
click at [1014, 312] on div "MLC Song Code" at bounding box center [961, 301] width 127 height 33
click at [1005, 326] on div "Writer Name" at bounding box center [976, 345] width 157 height 44
click at [1109, 285] on input "Search Form" at bounding box center [1250, 301] width 359 height 42
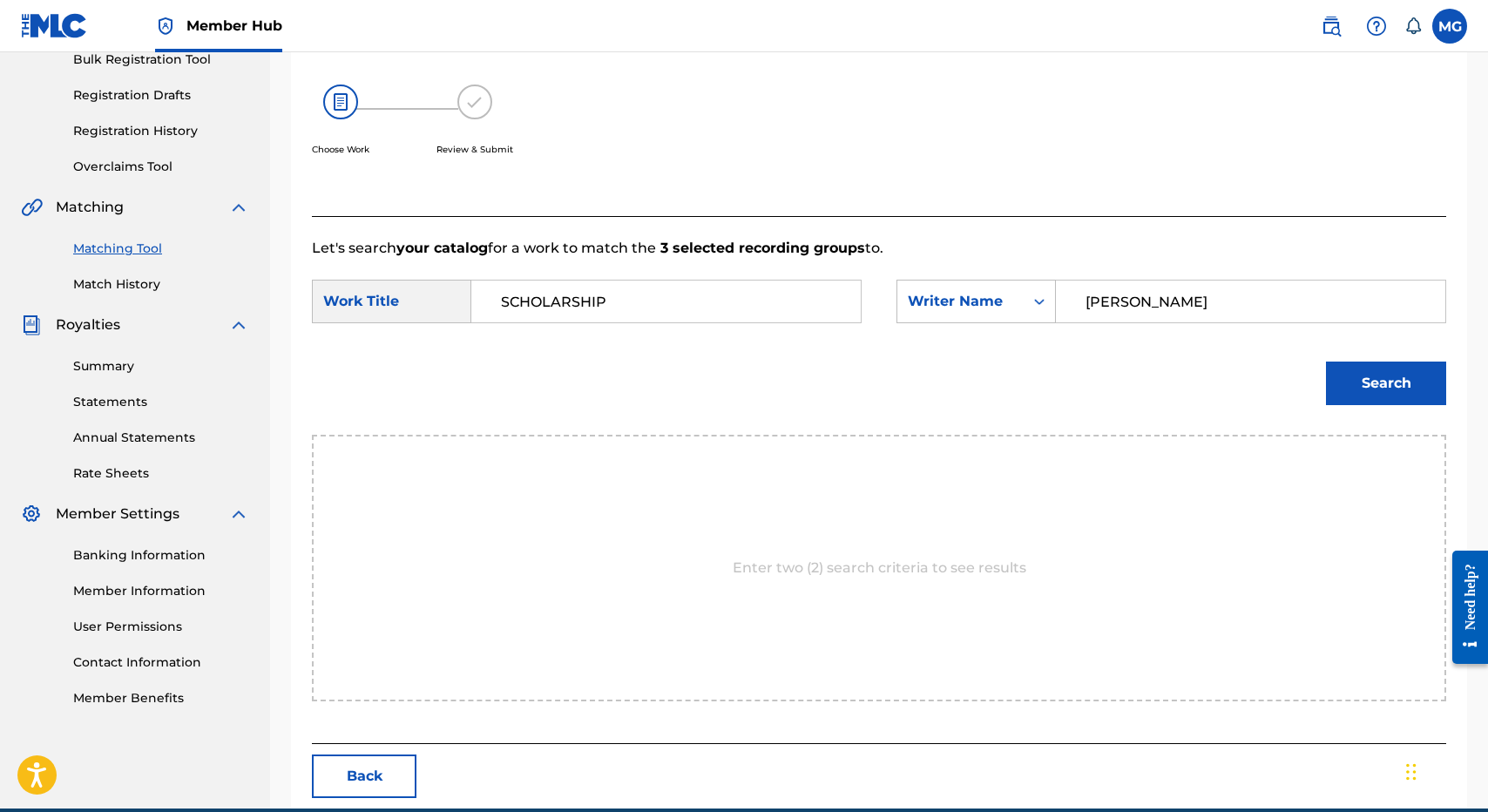
type input "isaac"
click at [1326, 361] on button "Search" at bounding box center [1386, 383] width 120 height 44
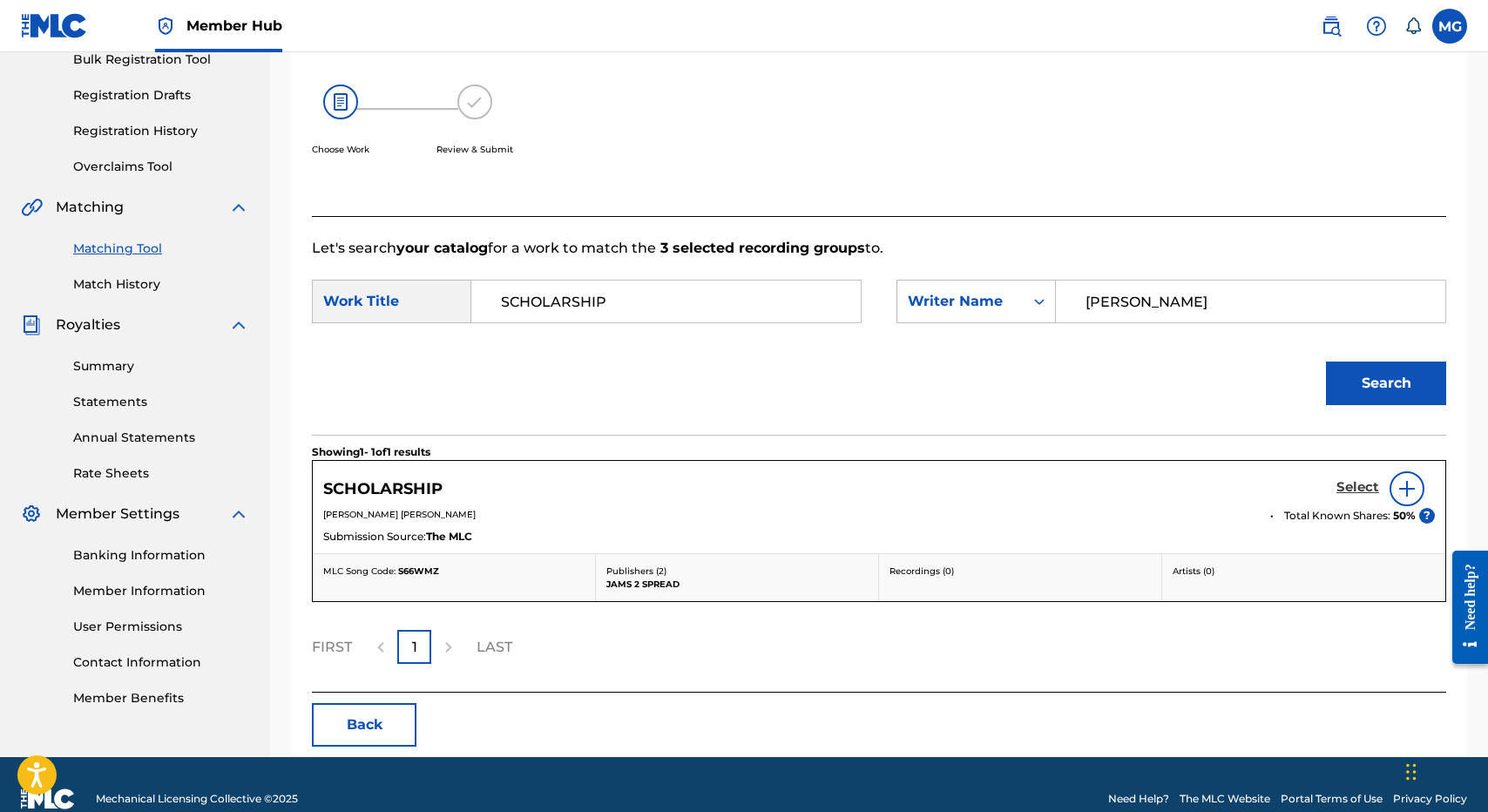
click at [1360, 486] on h5 "Select" at bounding box center [1357, 487] width 43 height 17
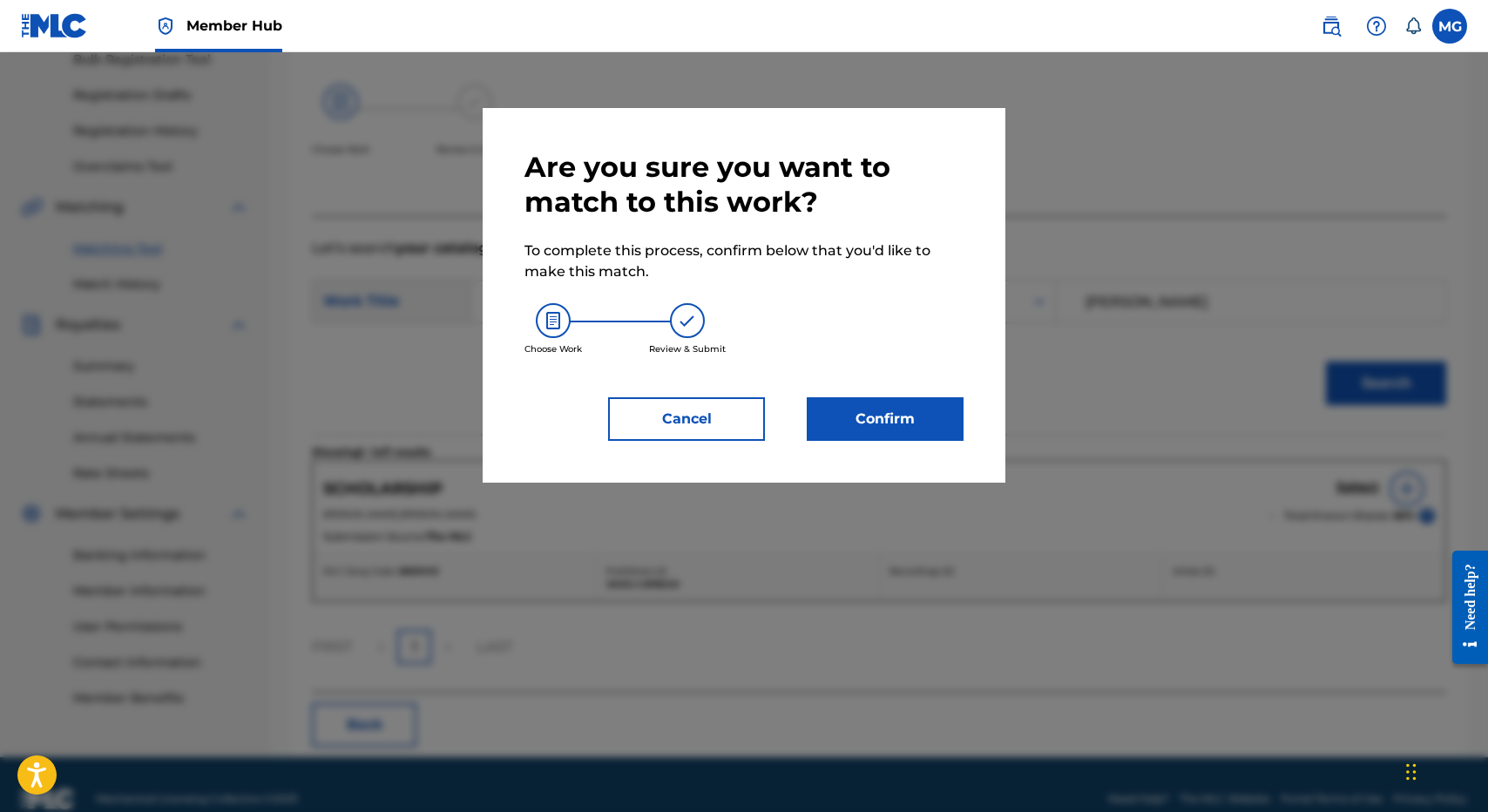
drag, startPoint x: 861, startPoint y: 457, endPoint x: 861, endPoint y: 447, distance: 10.0
click at [861, 456] on div "Are you sure you want to match to this work? To complete this process, confirm …" at bounding box center [744, 295] width 523 height 374
click at [861, 431] on button "Confirm" at bounding box center [885, 419] width 156 height 44
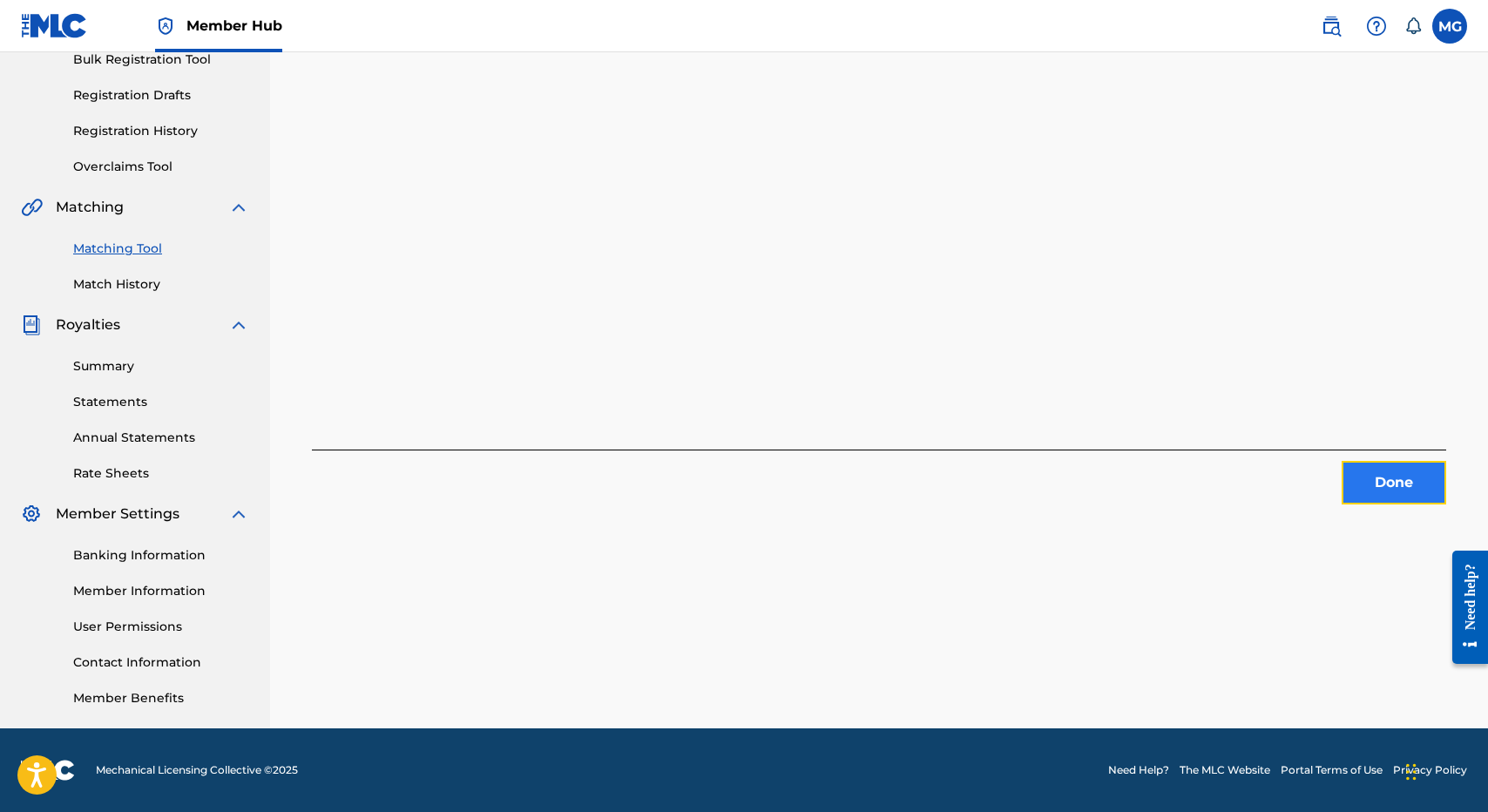
click at [1368, 487] on button "Done" at bounding box center [1393, 482] width 105 height 44
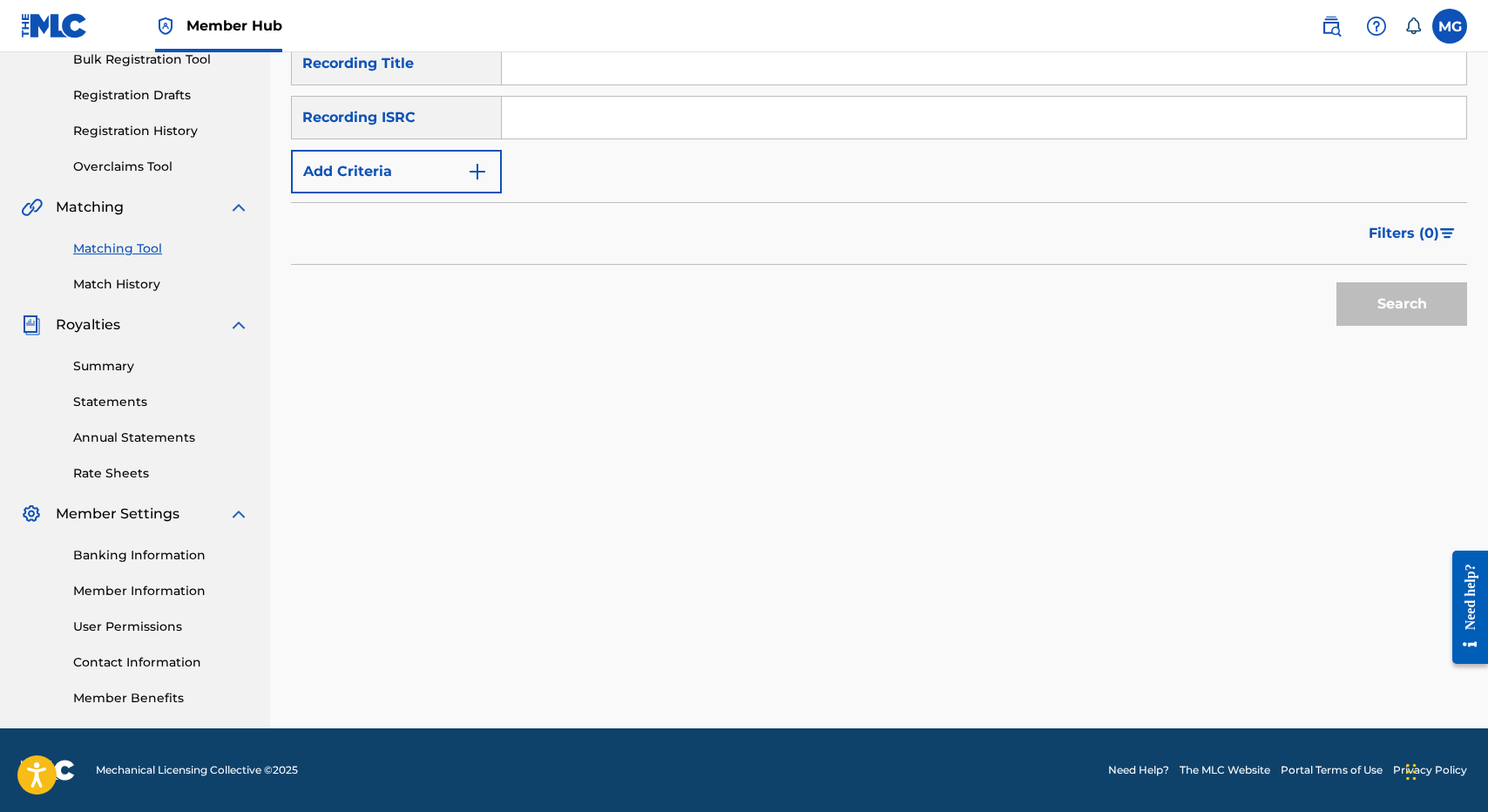
click at [618, 58] on input "Search Form" at bounding box center [984, 64] width 964 height 42
paste input "KUPANAHA HOI KAU"
type input "KUPANAHA HOI KAU"
click at [1336, 282] on button "Search" at bounding box center [1401, 304] width 131 height 44
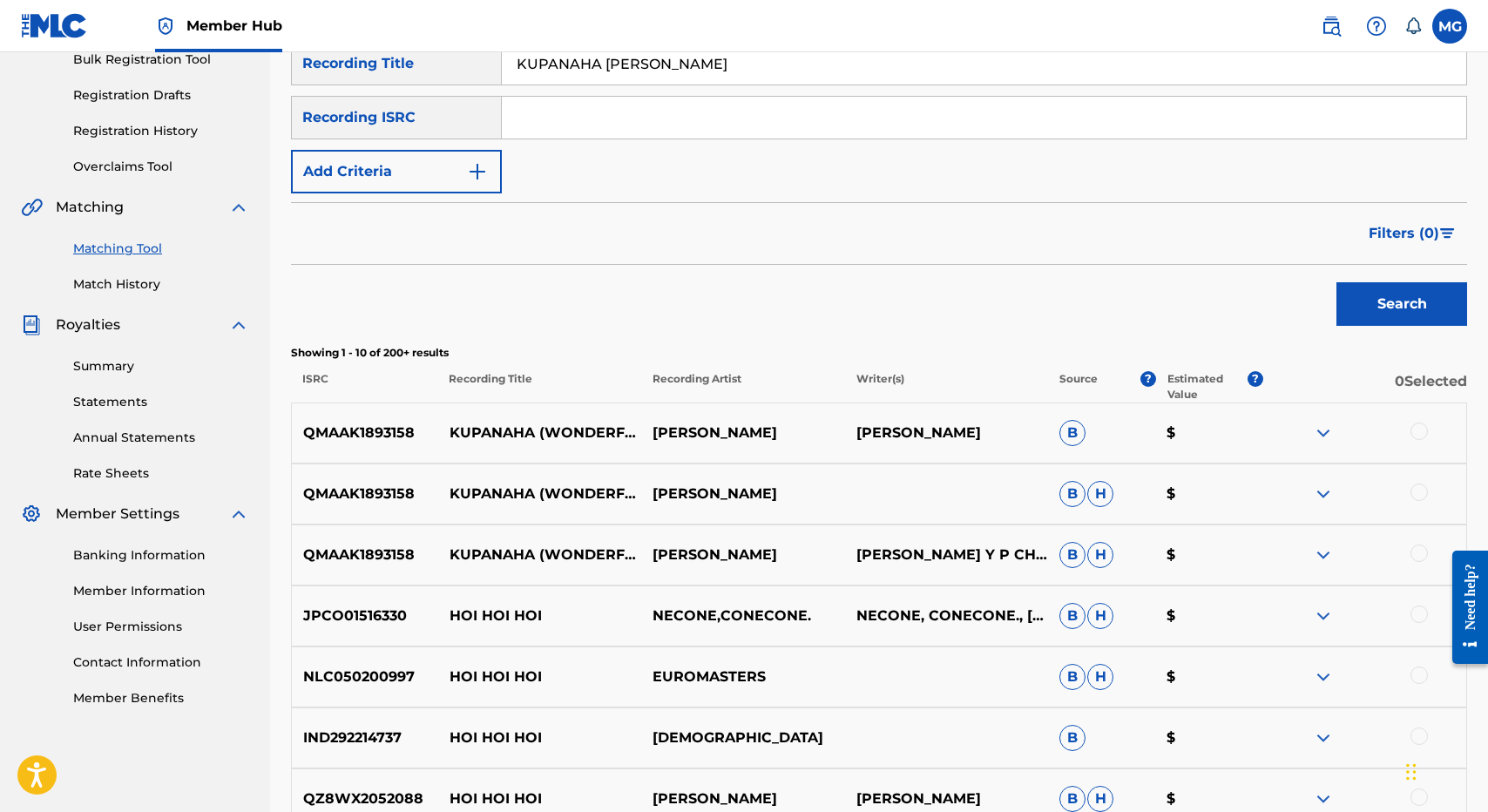
click at [382, 408] on div "QMAAK1893158 KUPANAHA (WONDERFUL) MICHAEL CHOCK MICHAEL CHOCK B $" at bounding box center [879, 432] width 1176 height 61
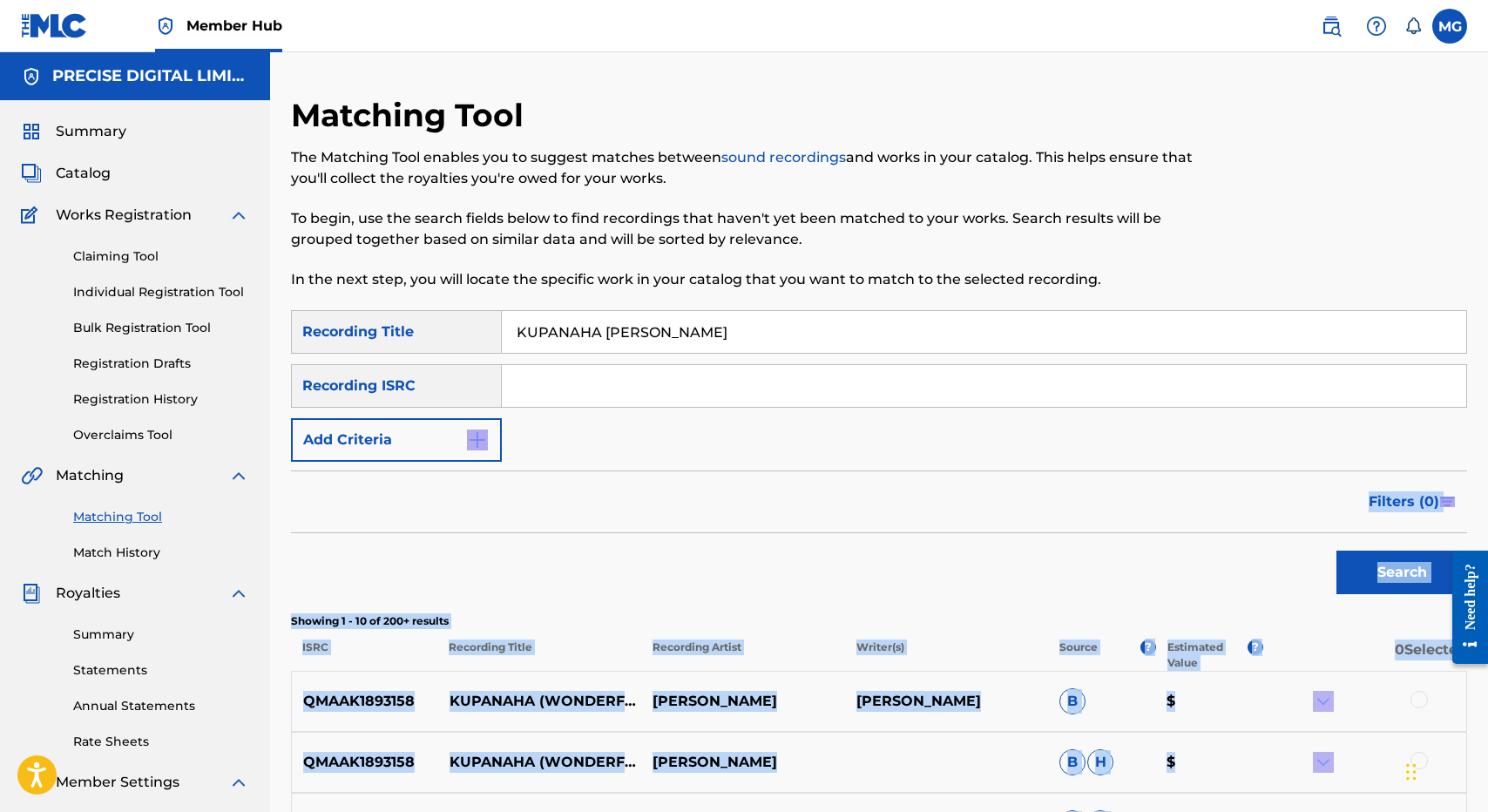
drag, startPoint x: 631, startPoint y: 805, endPoint x: 643, endPoint y: 442, distance: 363.2
click at [643, 442] on div "SearchWithCriteria96115abe-5abf-4a93-b70a-9e5a9c4f4785 Recording Title KUPANAHA…" at bounding box center [879, 817] width 1176 height 1014
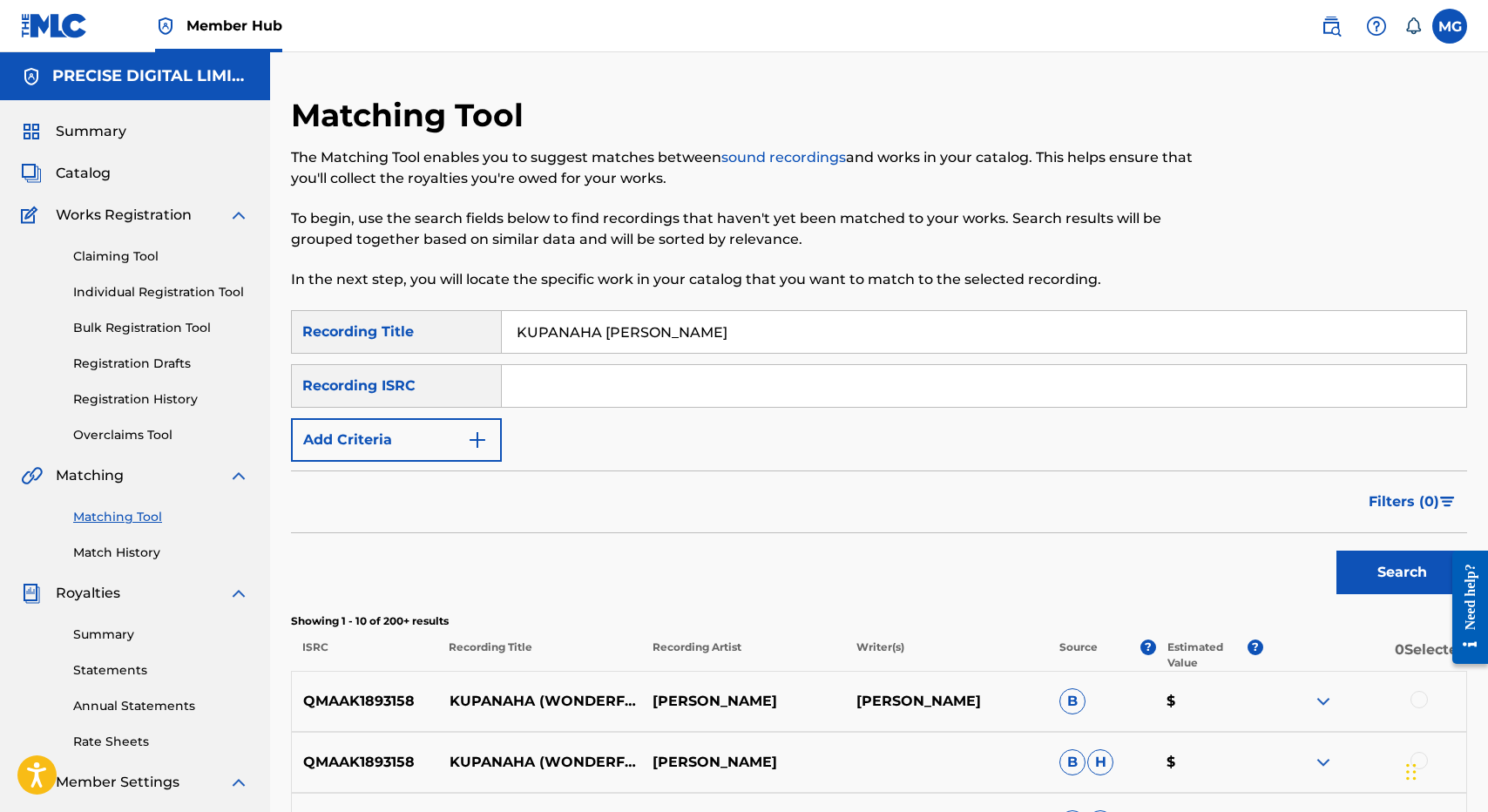
click at [599, 404] on input "Search Form" at bounding box center [984, 386] width 964 height 42
click at [458, 440] on button "Add Criteria" at bounding box center [396, 440] width 211 height 44
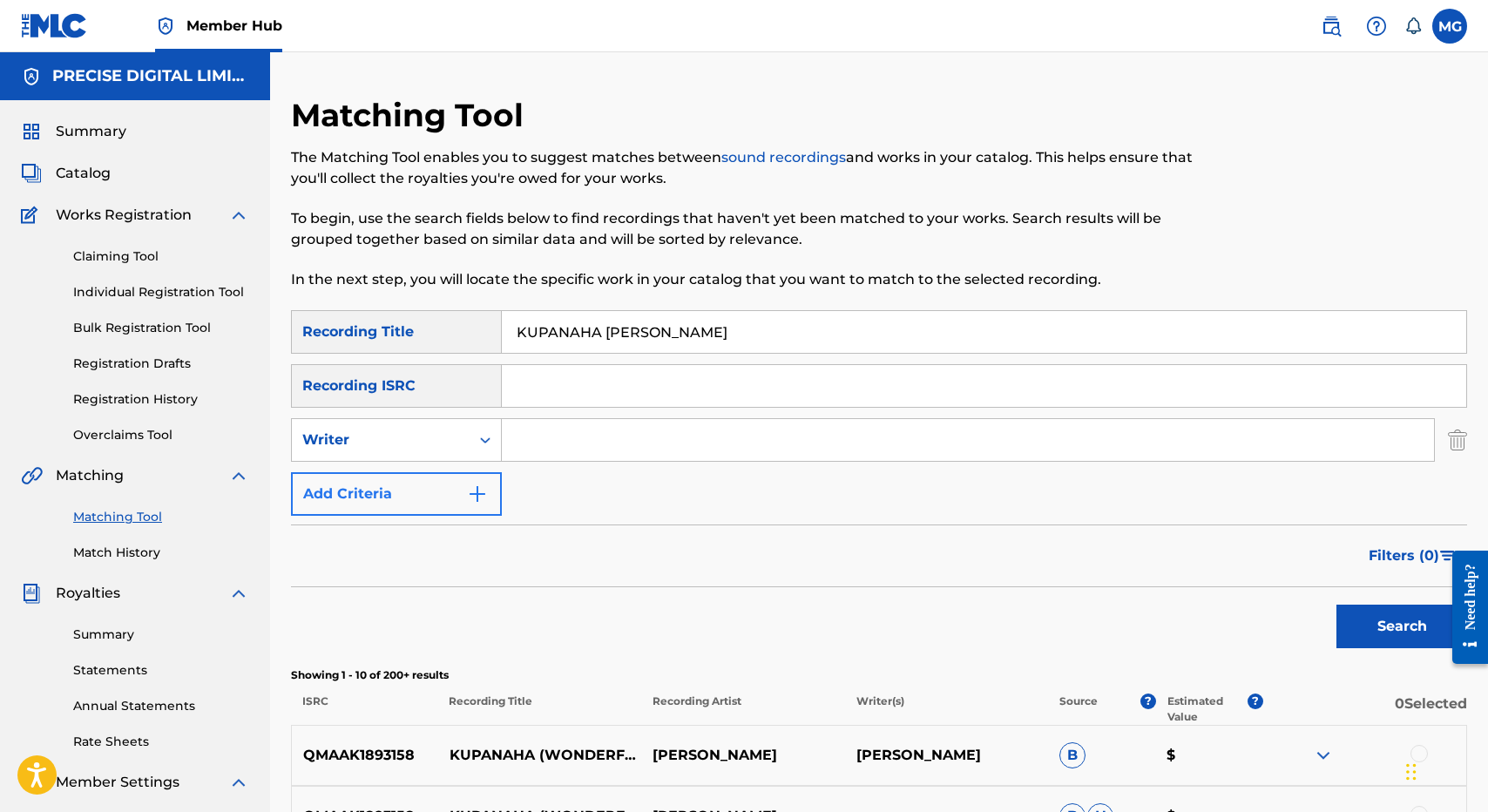
click at [458, 445] on div "Writer" at bounding box center [381, 440] width 156 height 21
click at [458, 466] on div "Recording Artist" at bounding box center [396, 483] width 209 height 44
click at [551, 440] on input "Search Form" at bounding box center [968, 440] width 933 height 42
type input "ikaakamai"
click at [1336, 605] on button "Search" at bounding box center [1401, 627] width 131 height 44
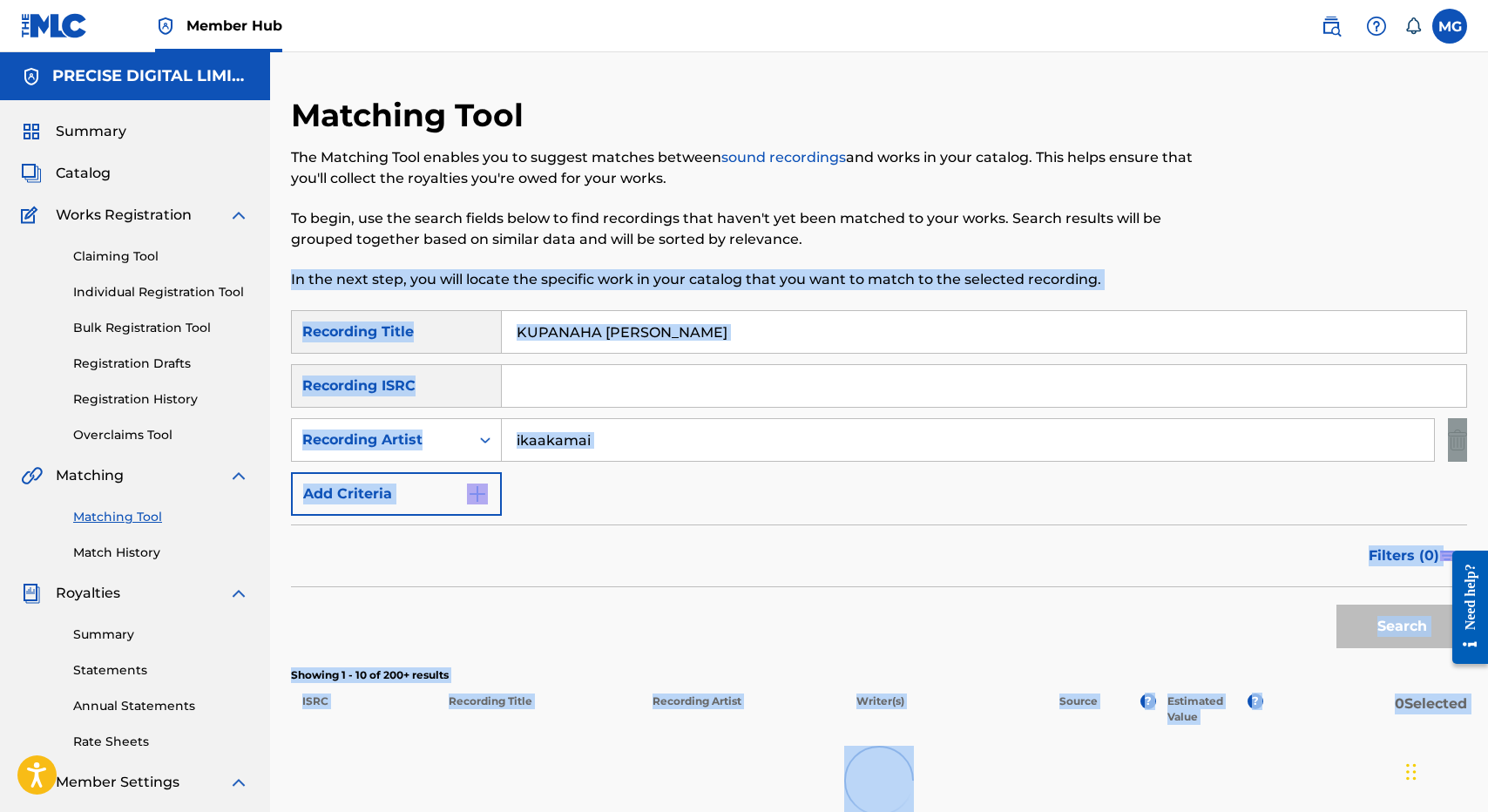
scroll to position [268, 0]
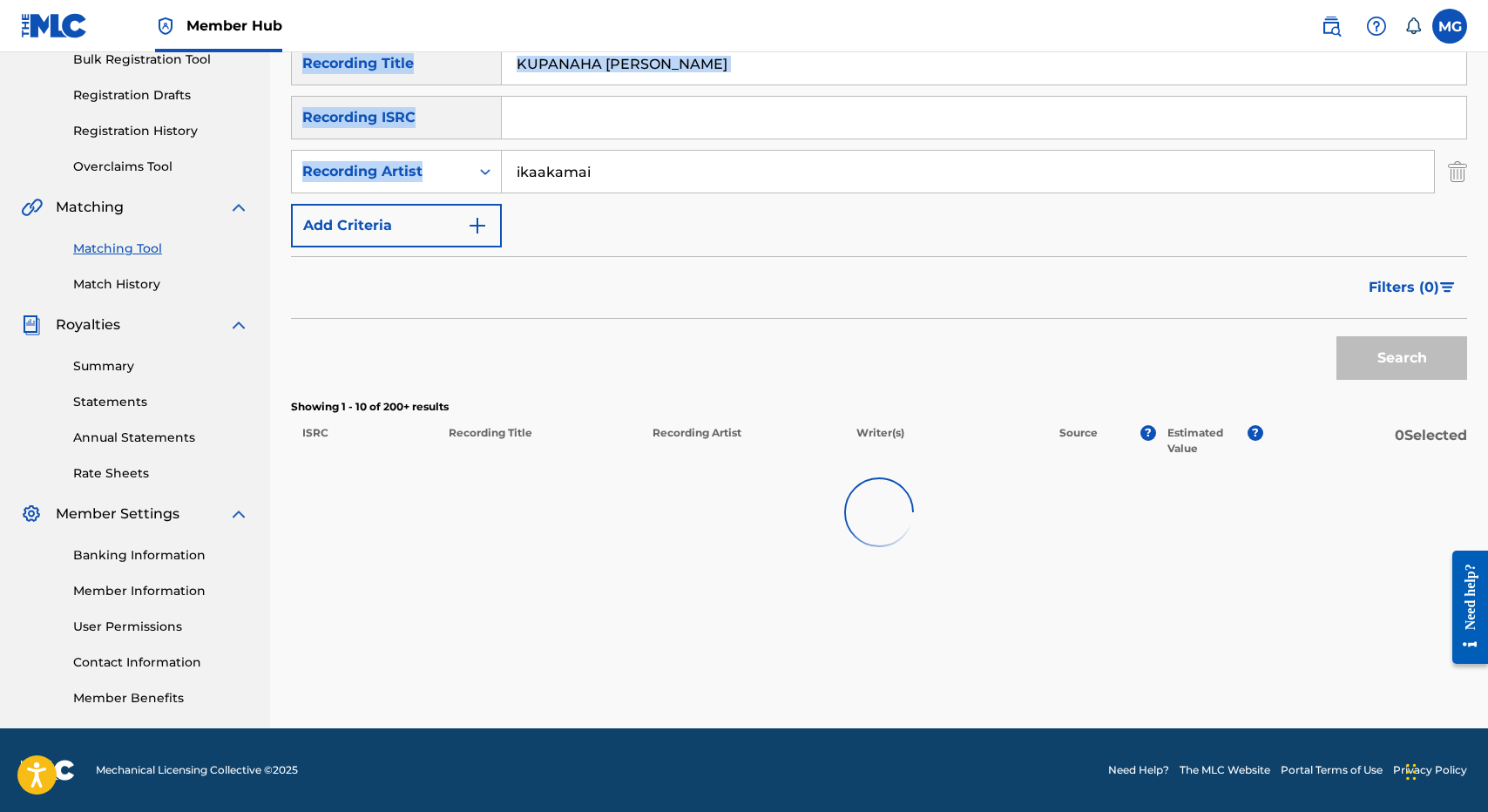
drag, startPoint x: 889, startPoint y: 231, endPoint x: 837, endPoint y: 154, distance: 92.9
click at [837, 154] on div "Matching Tool The Matching Tool enables you to suggest matches between sound re…" at bounding box center [879, 278] width 1176 height 901
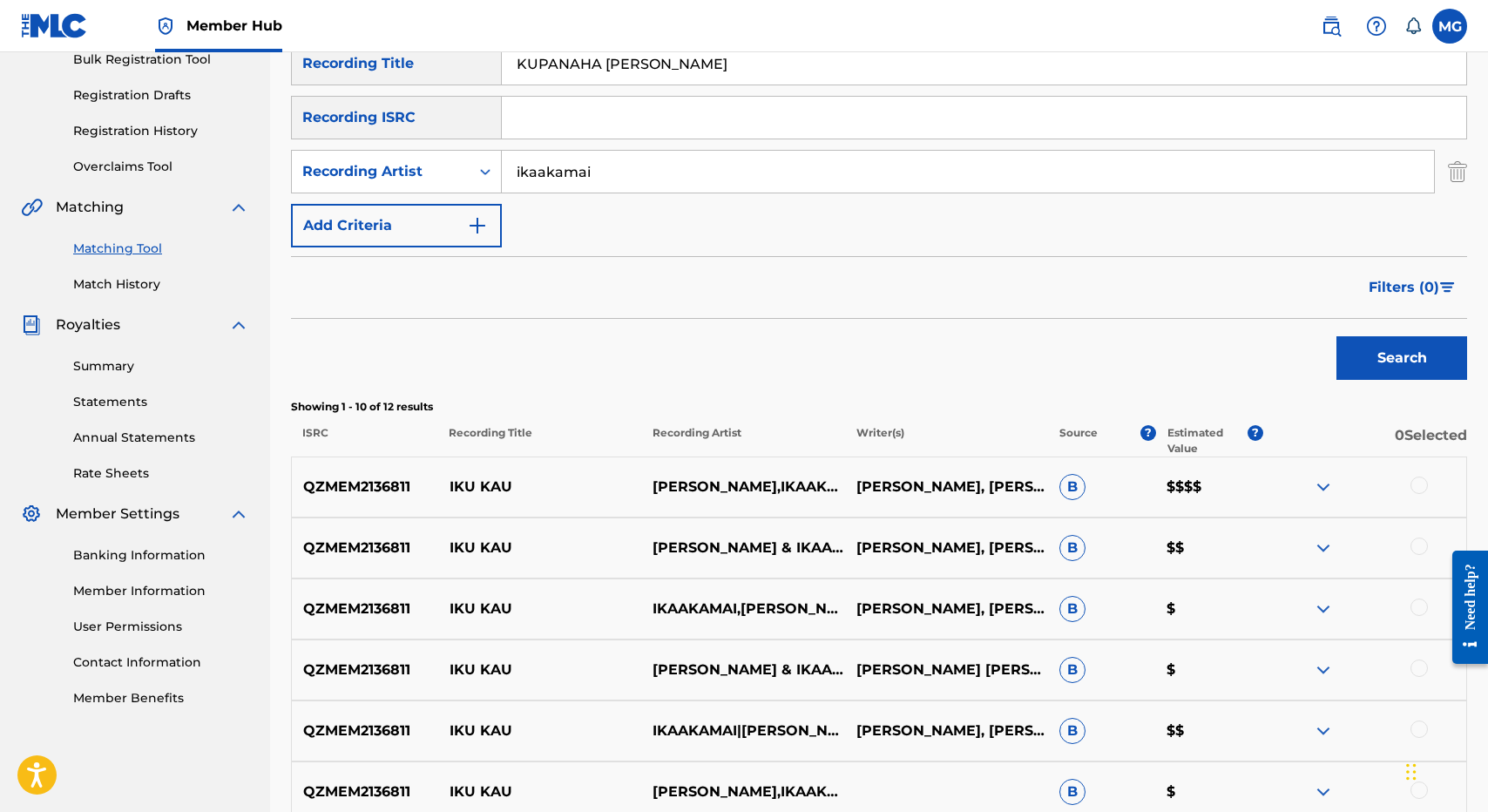
click at [389, 469] on div "QZMEM2136811 IKU KAU KĀWIKA ASPILI,IKAAKAMAI ISAAC KUUIPONOHEA NAHUEWAI, RYAN K…" at bounding box center [879, 486] width 1176 height 61
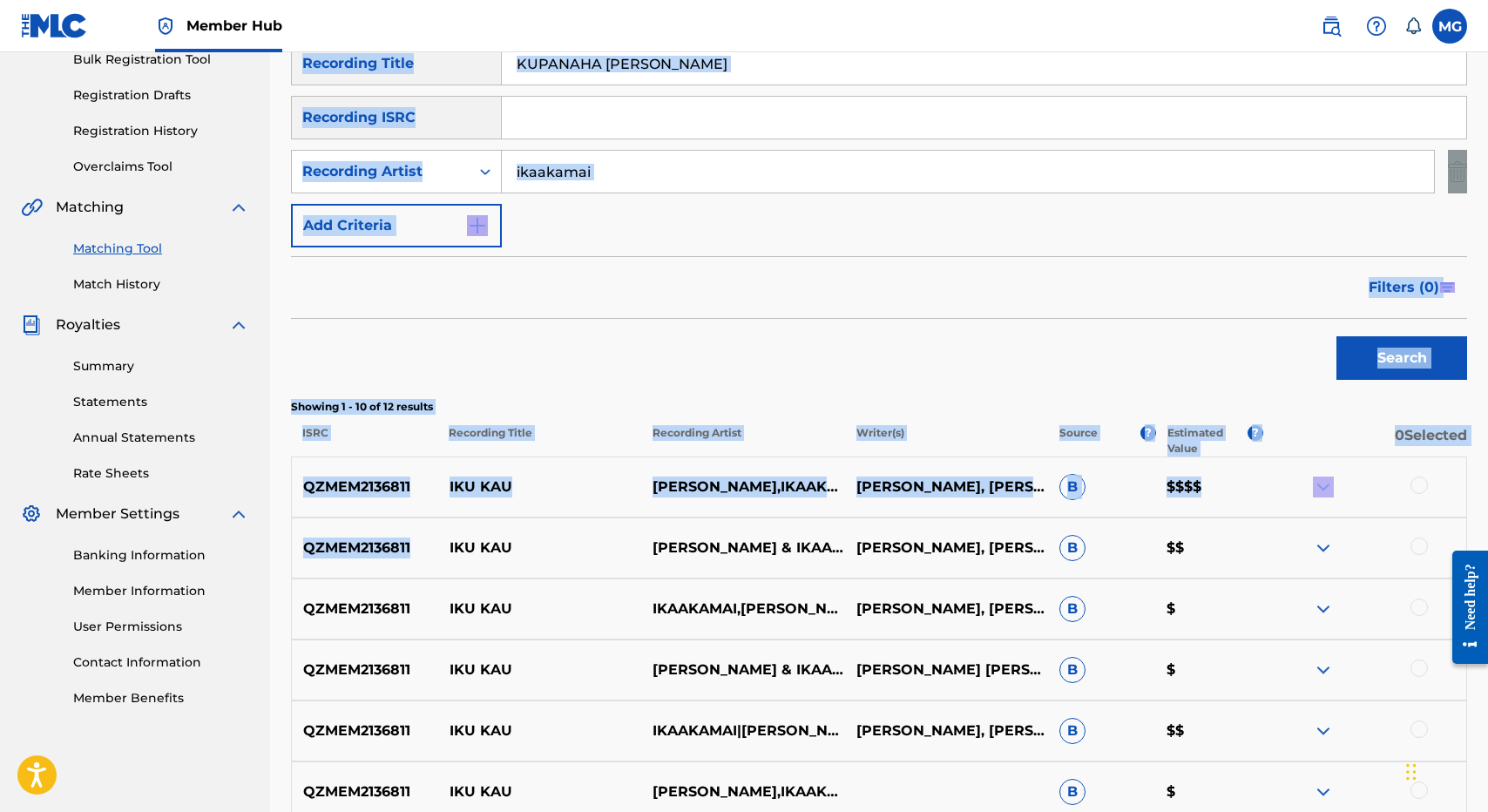
scroll to position [0, 0]
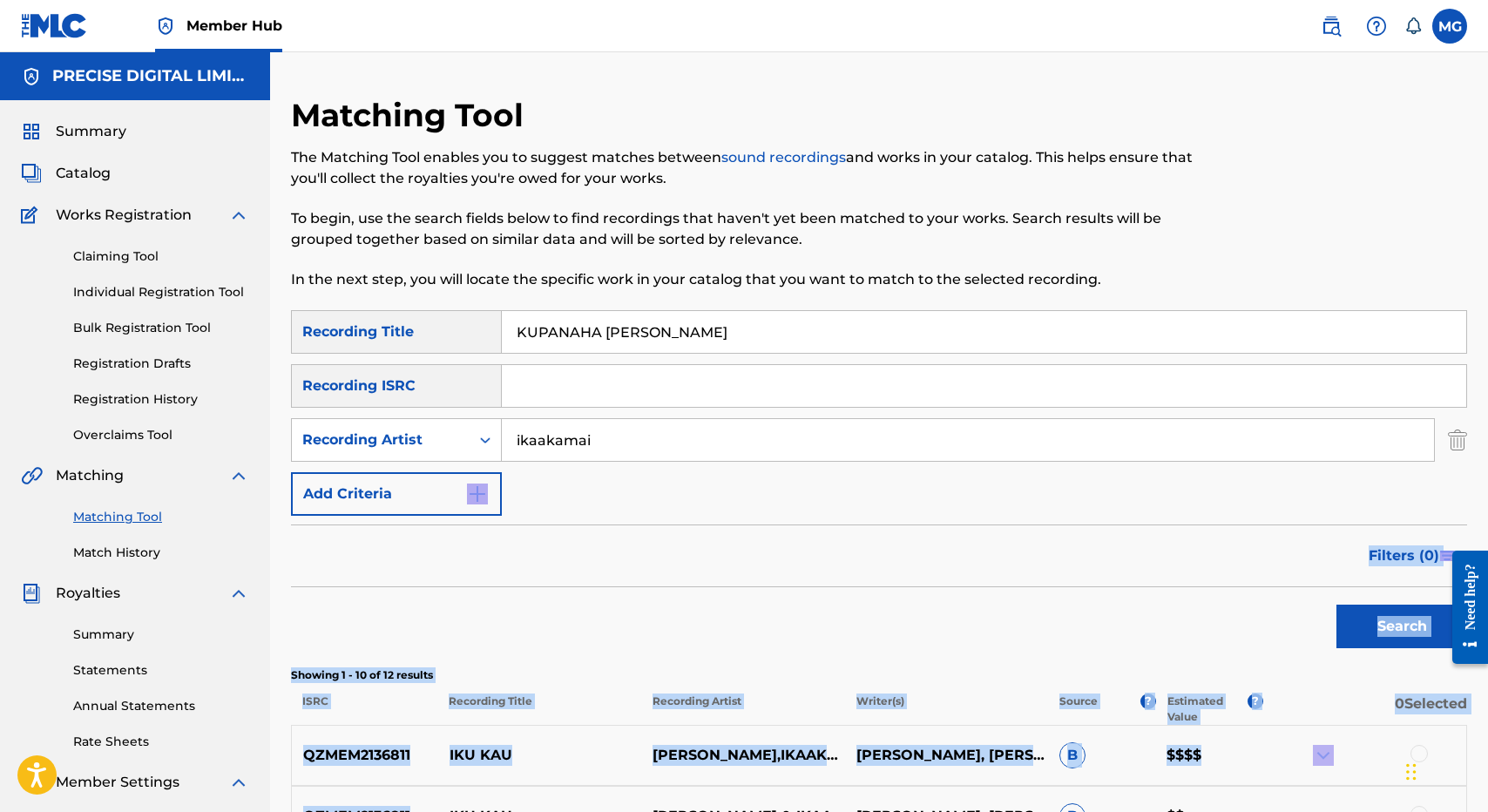
drag, startPoint x: 561, startPoint y: 523, endPoint x: 613, endPoint y: 502, distance: 56.1
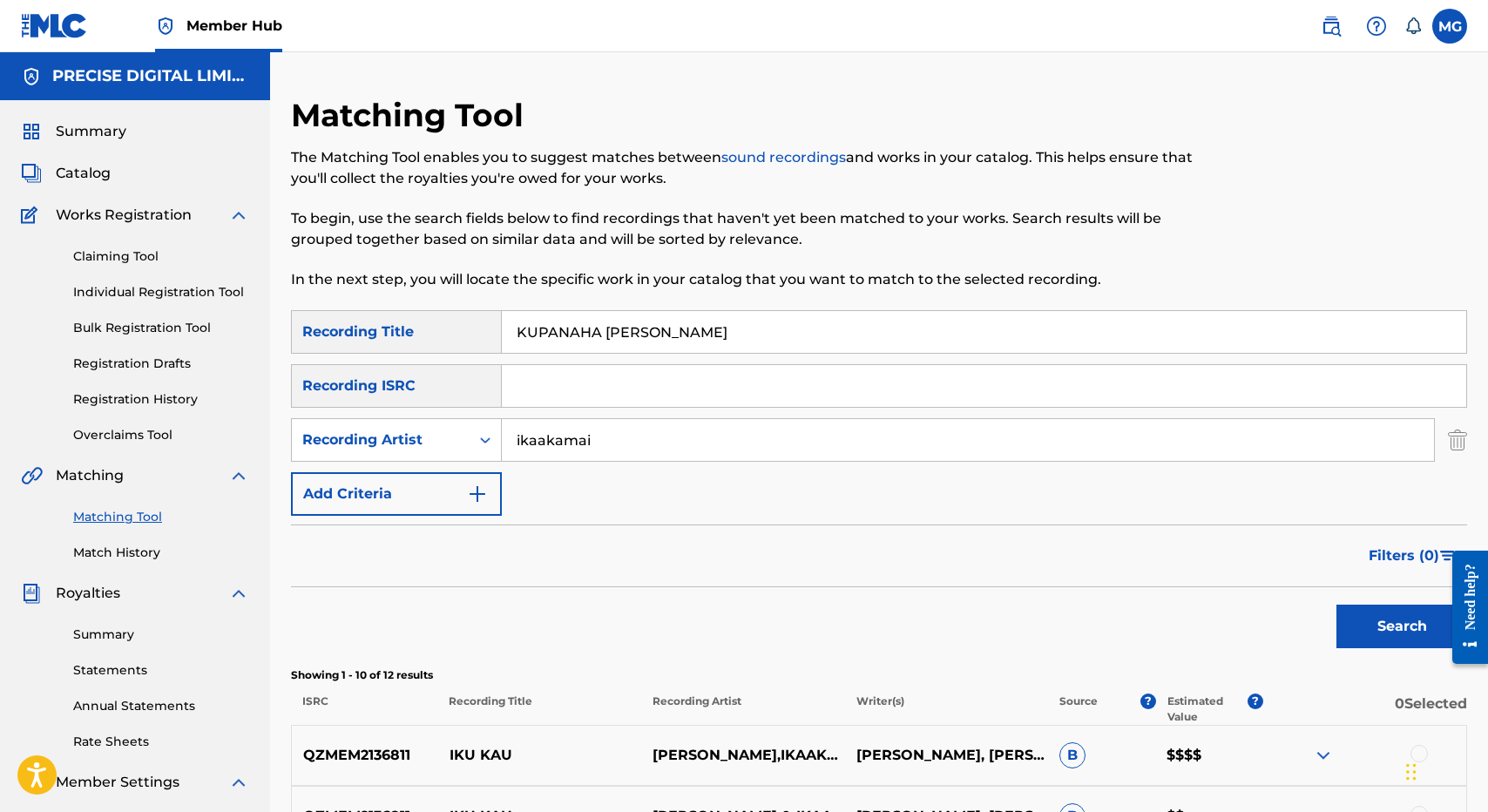
click at [592, 333] on input "KUPANAHA HOI KAU" at bounding box center [984, 332] width 964 height 42
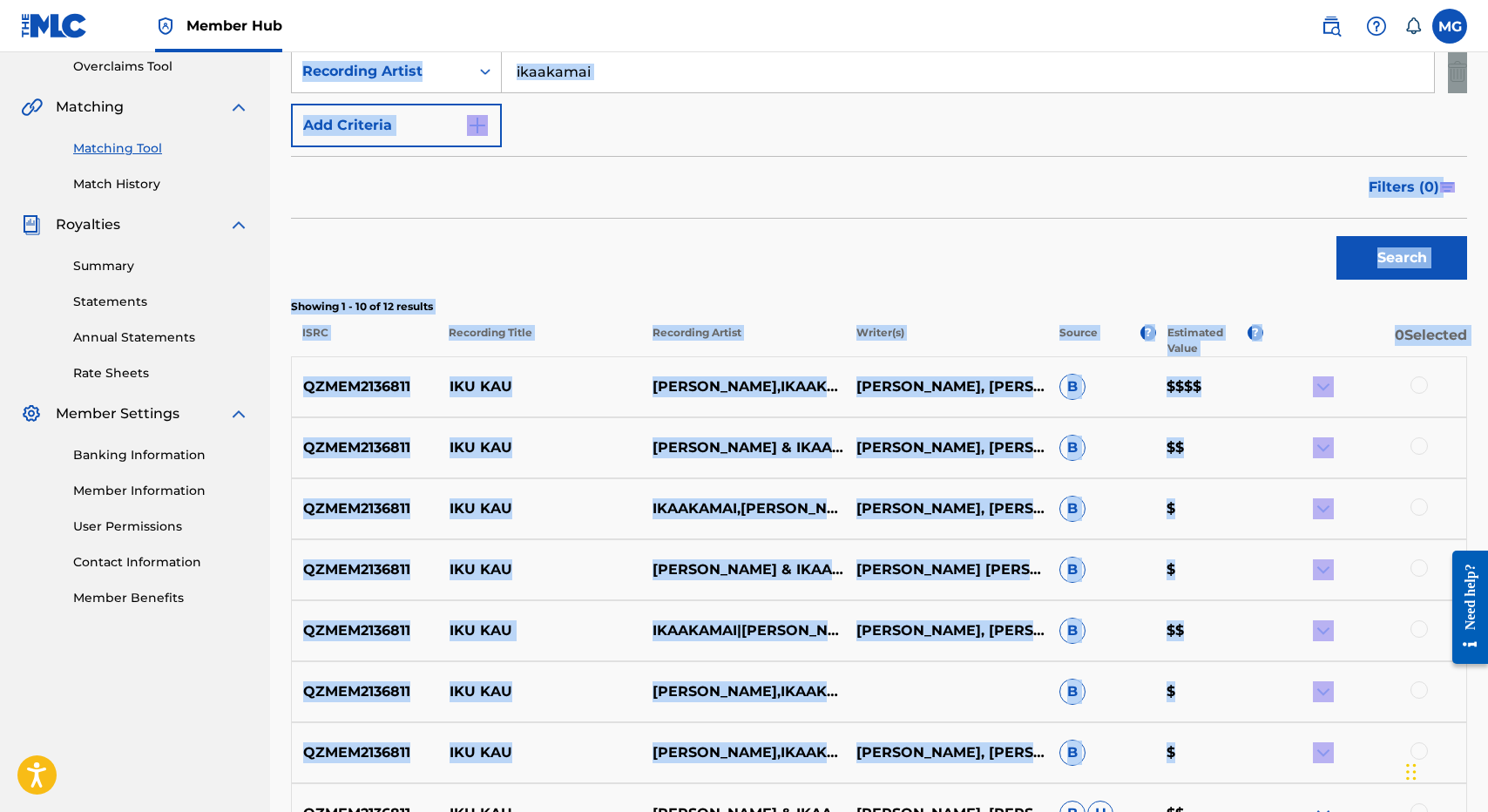
scroll to position [737, 0]
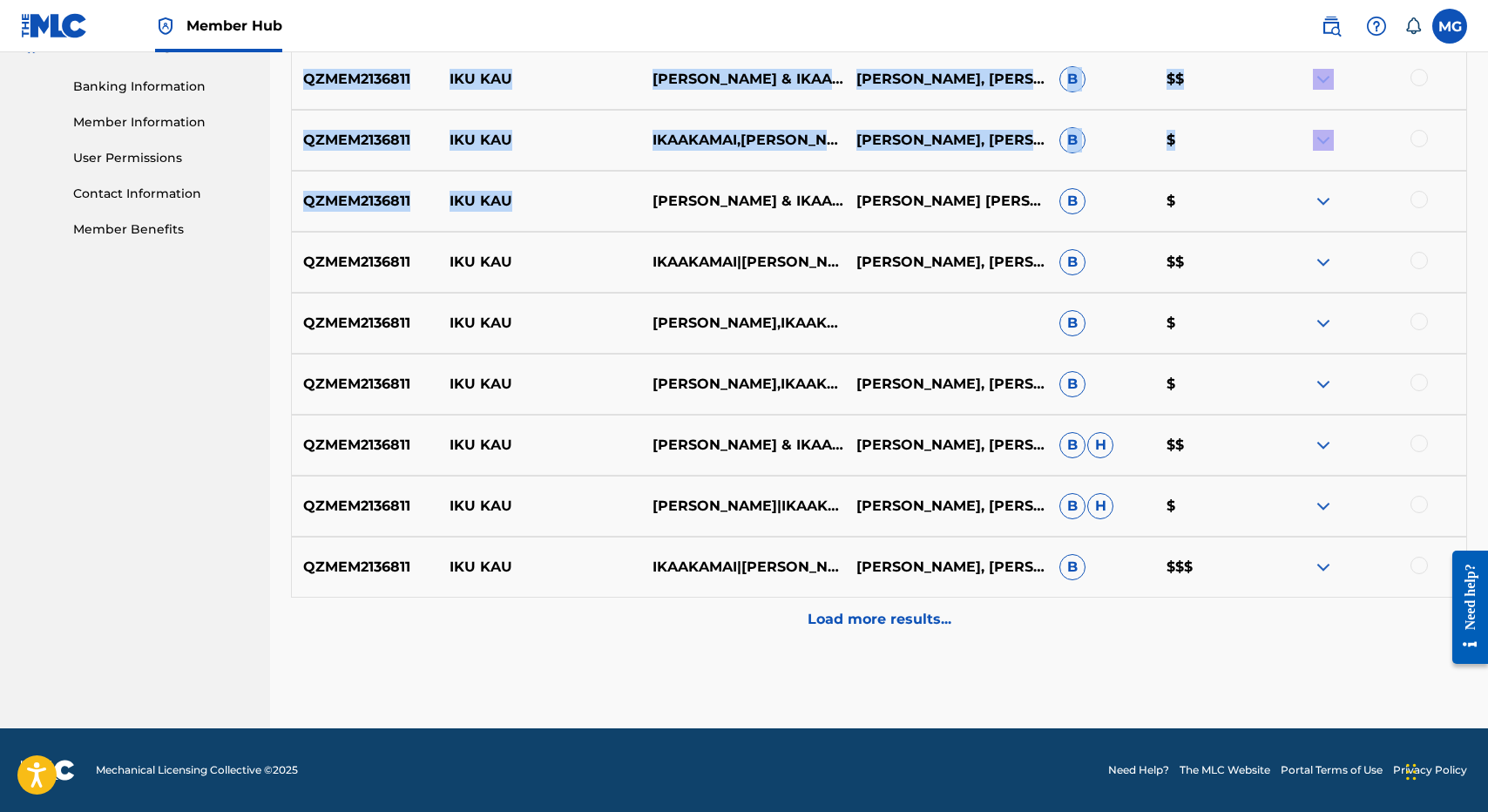
drag, startPoint x: 433, startPoint y: 863, endPoint x: 522, endPoint y: 199, distance: 669.9
click at [522, 199] on div "Matching Tool The Matching Tool enables you to suggest matches between sound re…" at bounding box center [879, 43] width 1176 height 1369
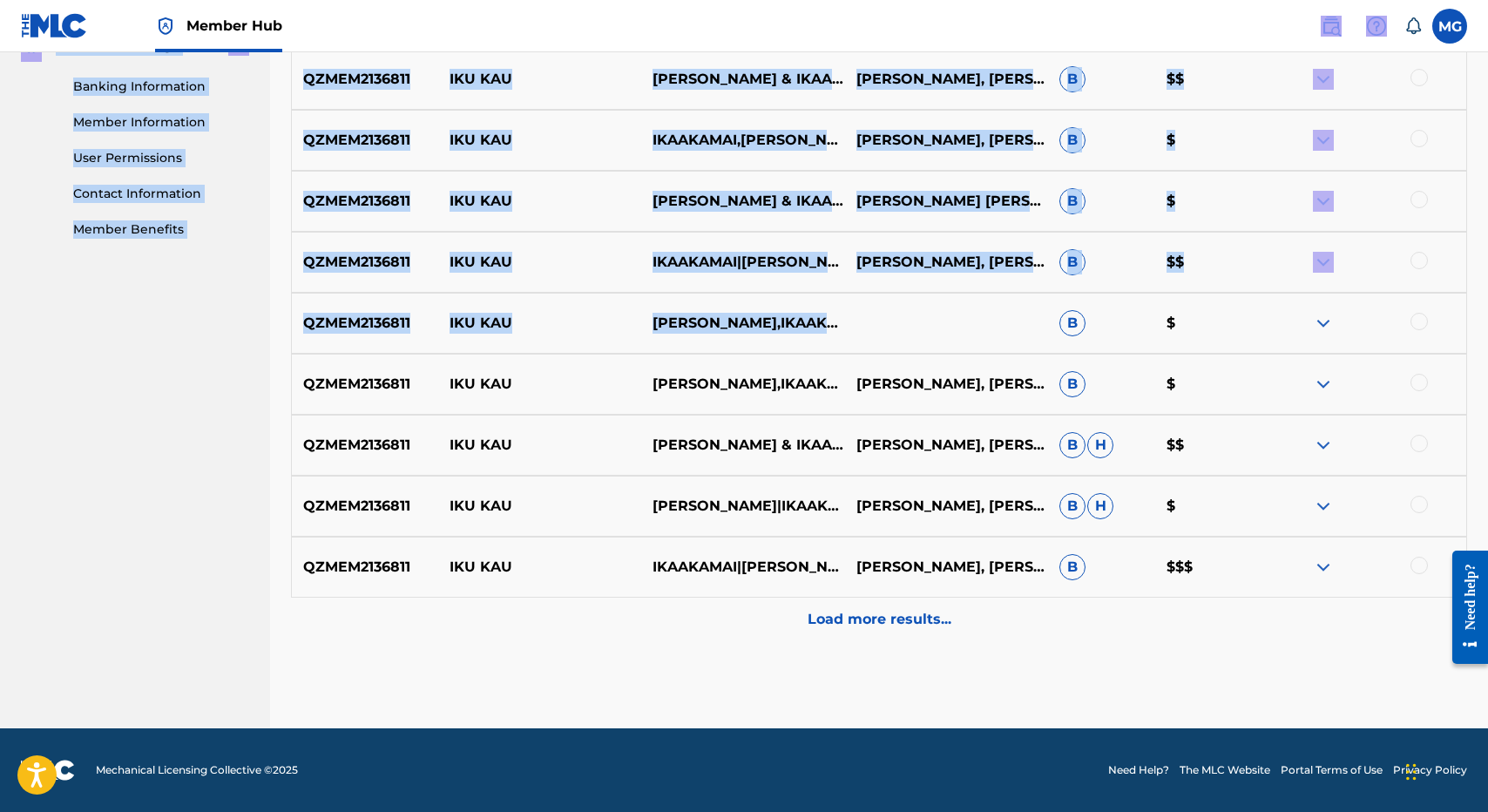
scroll to position [0, 0]
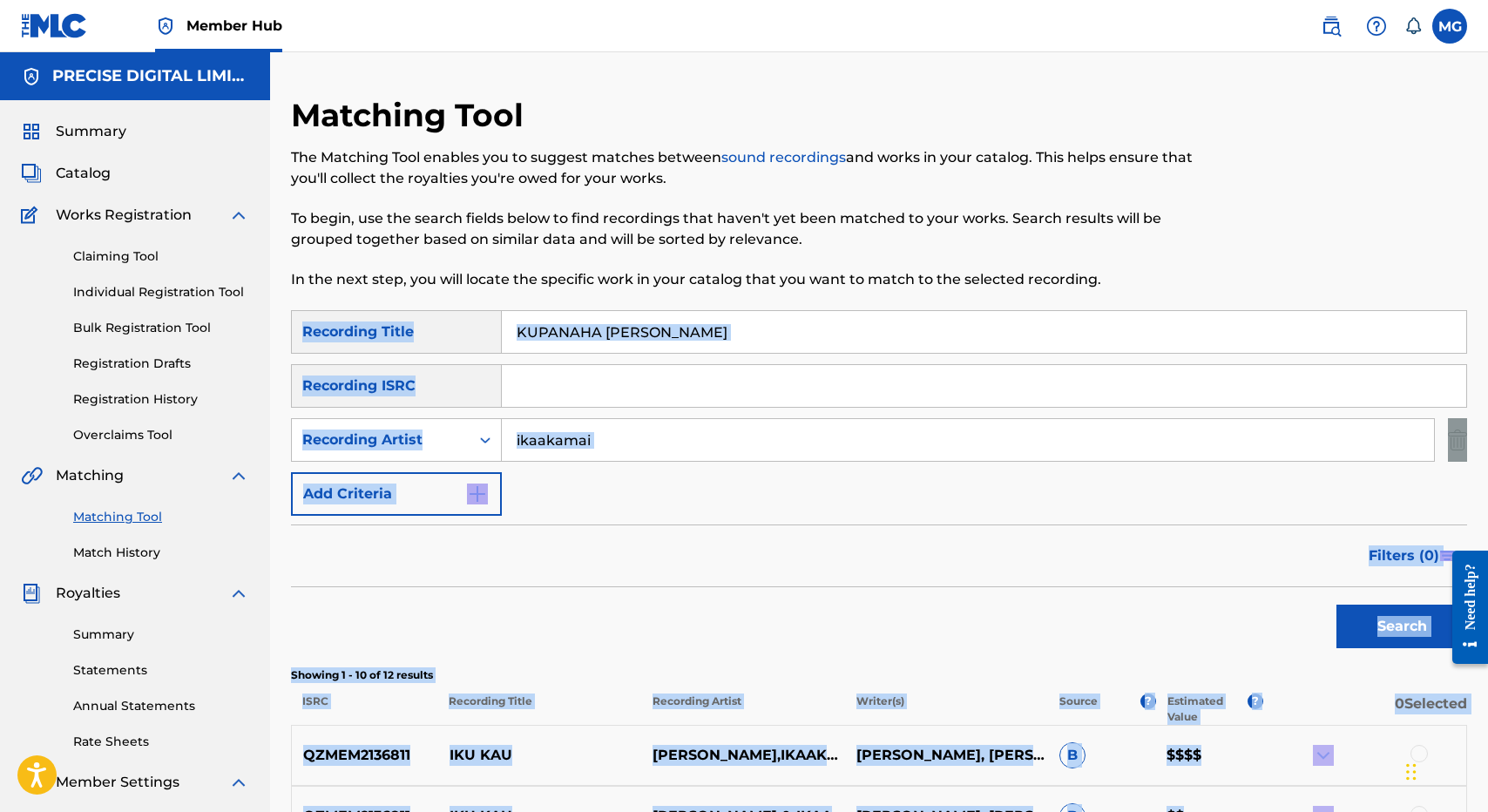
drag, startPoint x: 872, startPoint y: 352, endPoint x: 613, endPoint y: 313, distance: 261.9
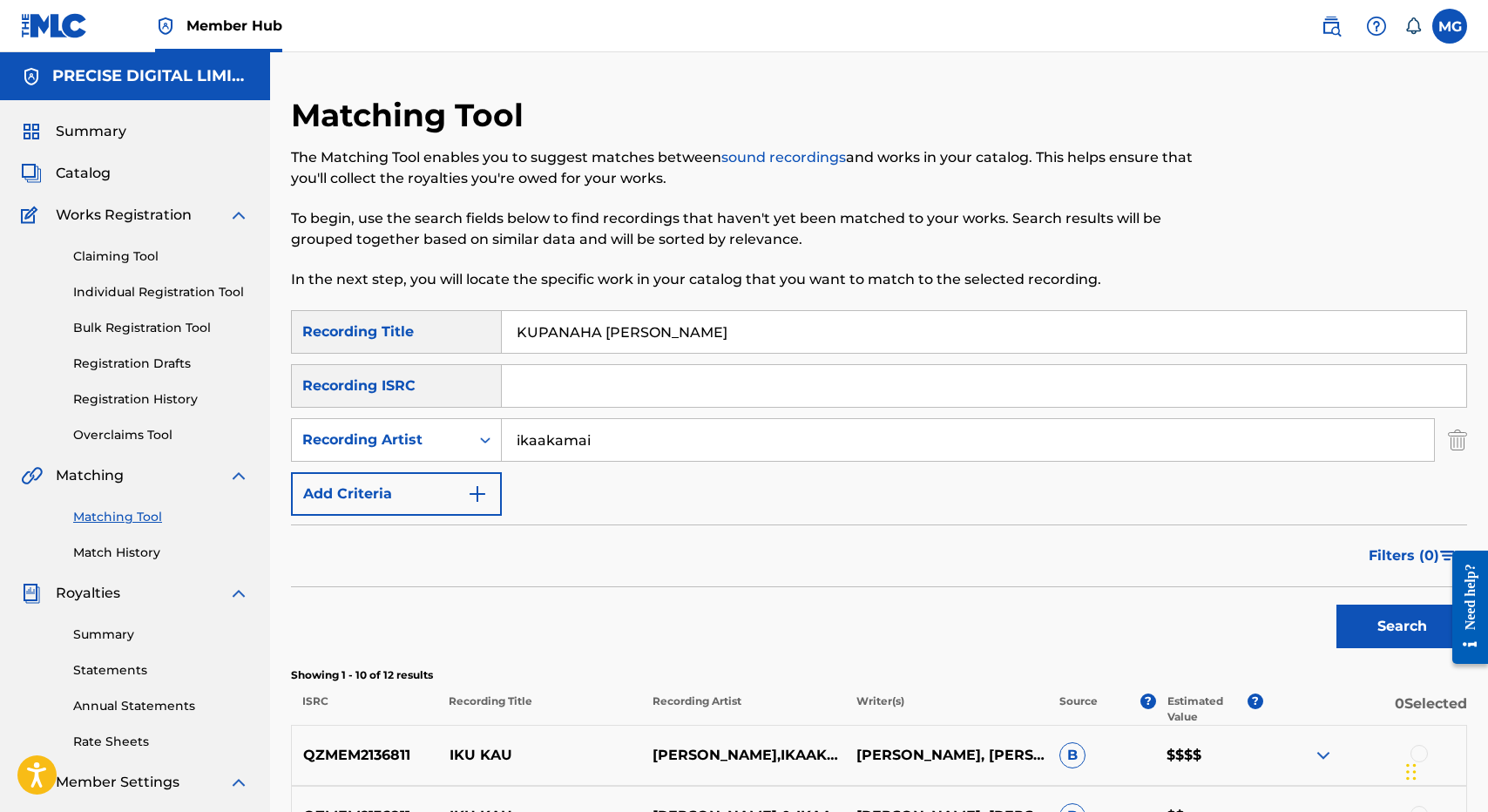
click at [609, 323] on input "KUPANAHA HOI KAU" at bounding box center [984, 332] width 964 height 42
type input "you i crave"
click at [621, 452] on input "ikaakamai" at bounding box center [968, 440] width 933 height 42
type input "firewoman"
click at [1336, 605] on button "Search" at bounding box center [1401, 627] width 131 height 44
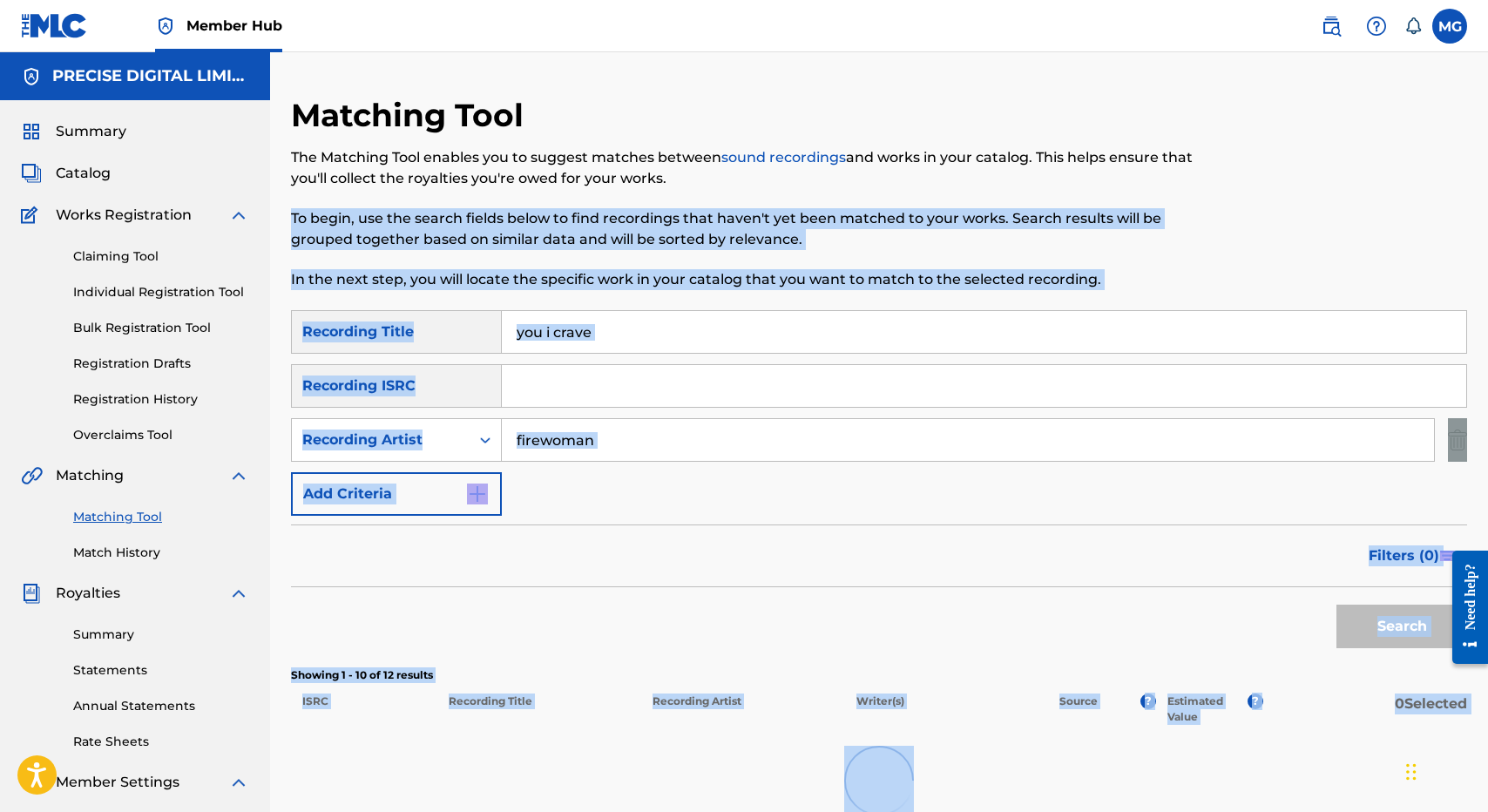
scroll to position [268, 0]
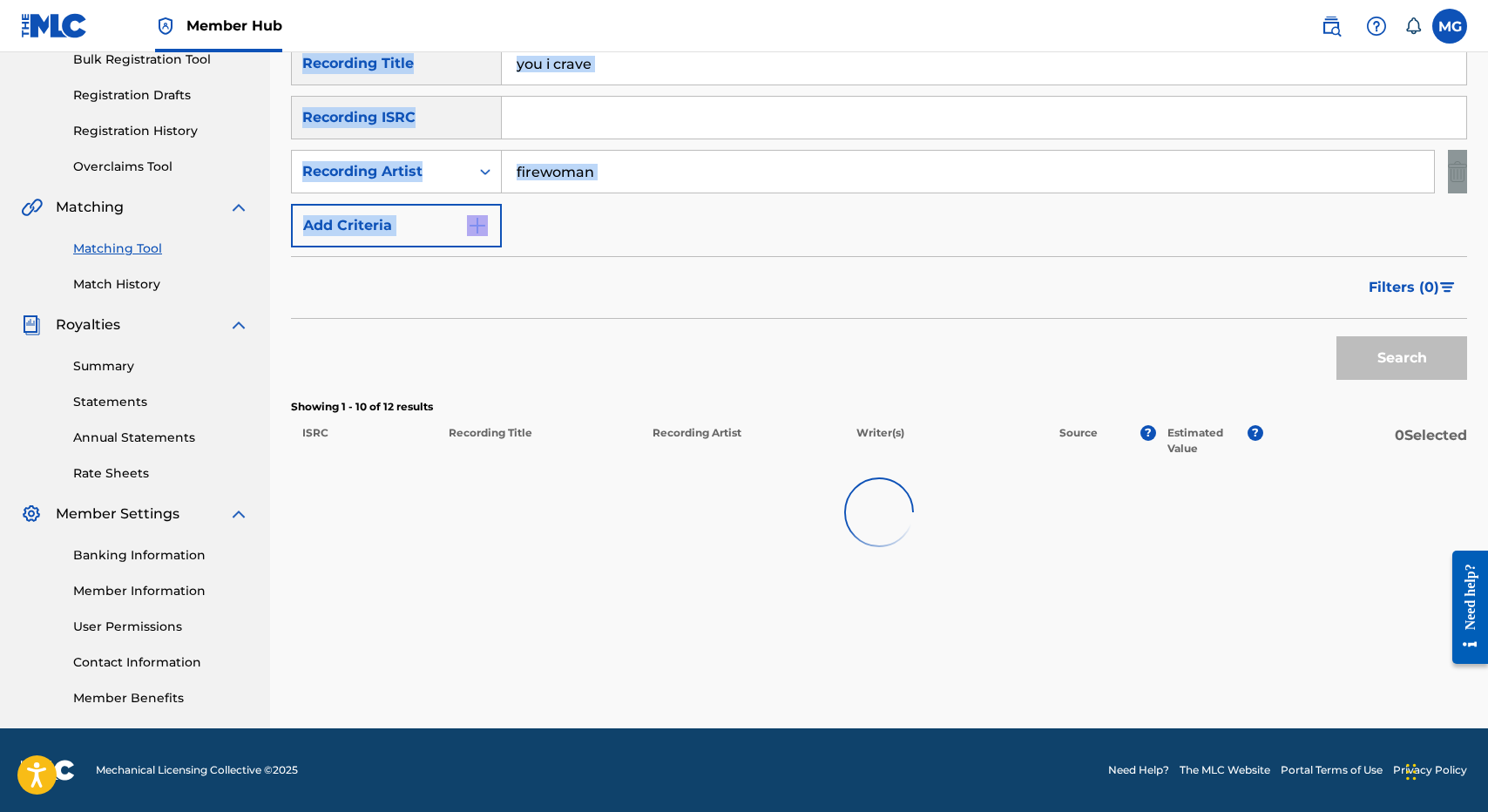
drag, startPoint x: 1001, startPoint y: 426, endPoint x: 982, endPoint y: 289, distance: 138.3
click at [982, 289] on div "Matching Tool The Matching Tool enables you to suggest matches between sound re…" at bounding box center [879, 278] width 1176 height 901
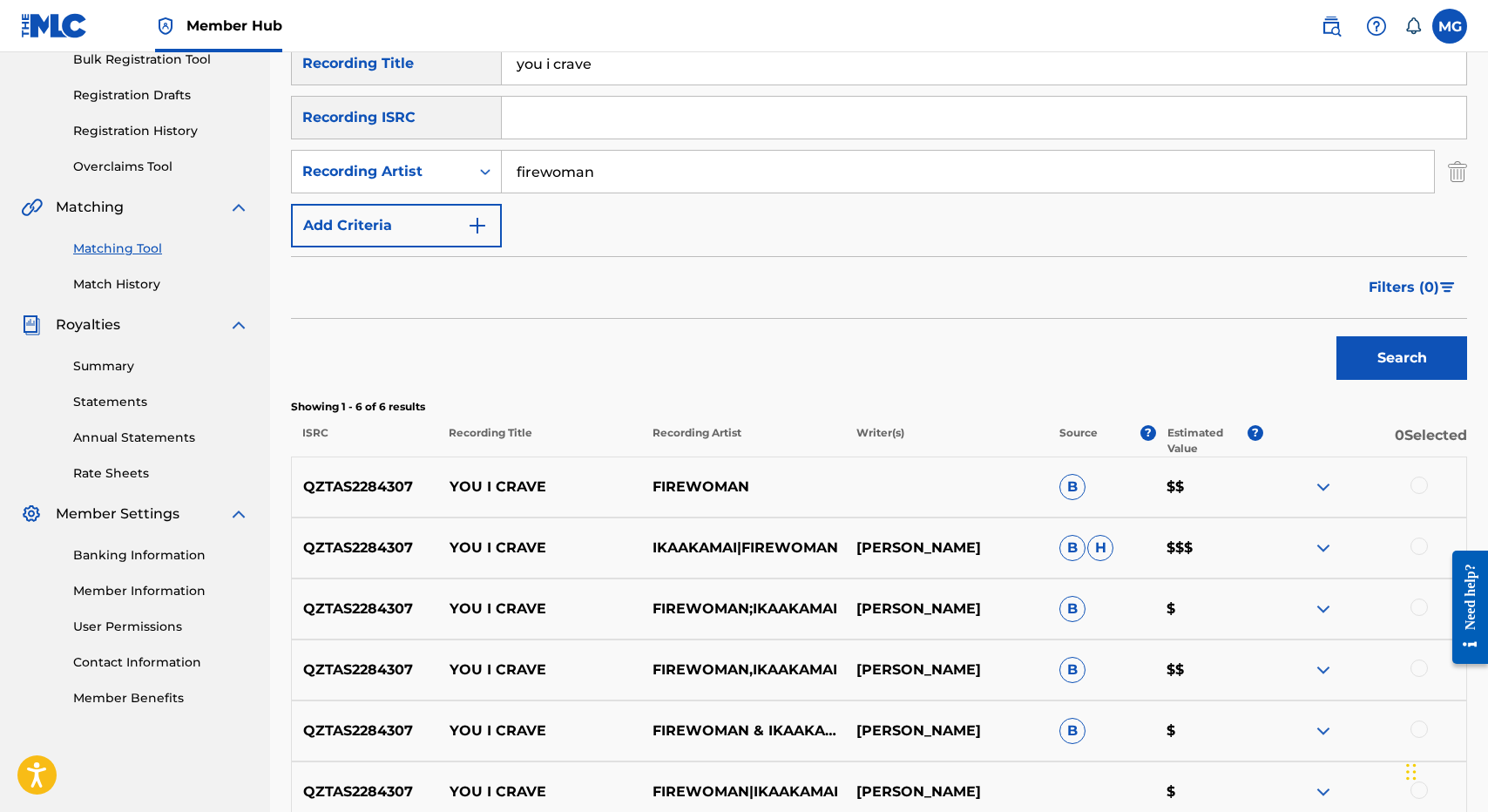
click at [351, 493] on p "QZTAS2284307" at bounding box center [365, 487] width 146 height 21
click at [631, 142] on div "SearchWithCriteria96115abe-5abf-4a93-b70a-9e5a9c4f4785 Recording Title you i cr…" at bounding box center [879, 145] width 1176 height 206
click at [664, 90] on div "SearchWithCriteria96115abe-5abf-4a93-b70a-9e5a9c4f4785 Recording Title you i cr…" at bounding box center [879, 145] width 1176 height 206
paste input "QZTAS2284307"
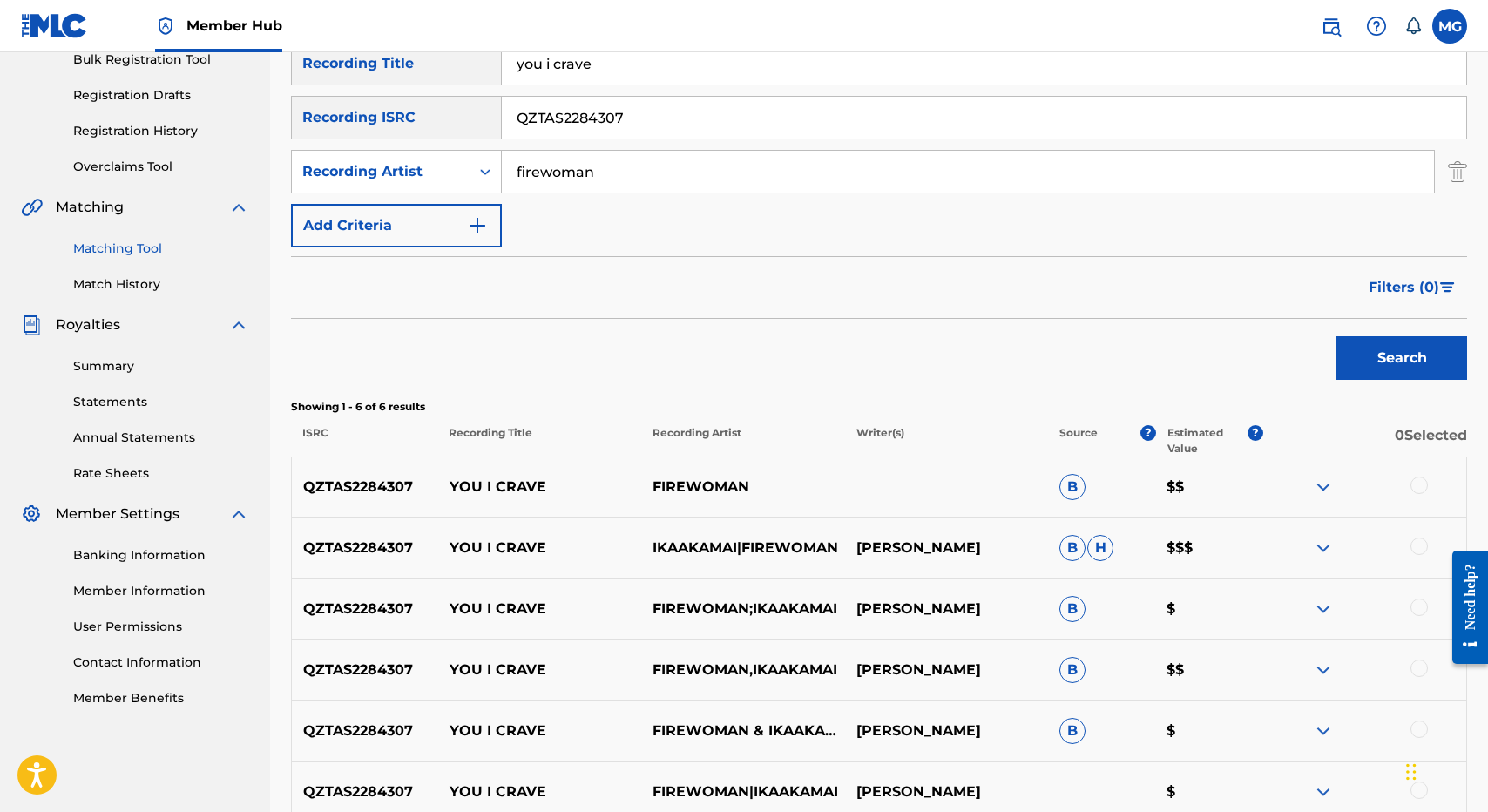
click at [642, 121] on input "QZTAS2284307" at bounding box center [984, 118] width 964 height 42
paste input "QZTAS2284307"
paste input "Search Form"
type input "QZTAS2284307"
click at [694, 80] on input "you i crave" at bounding box center [984, 64] width 964 height 42
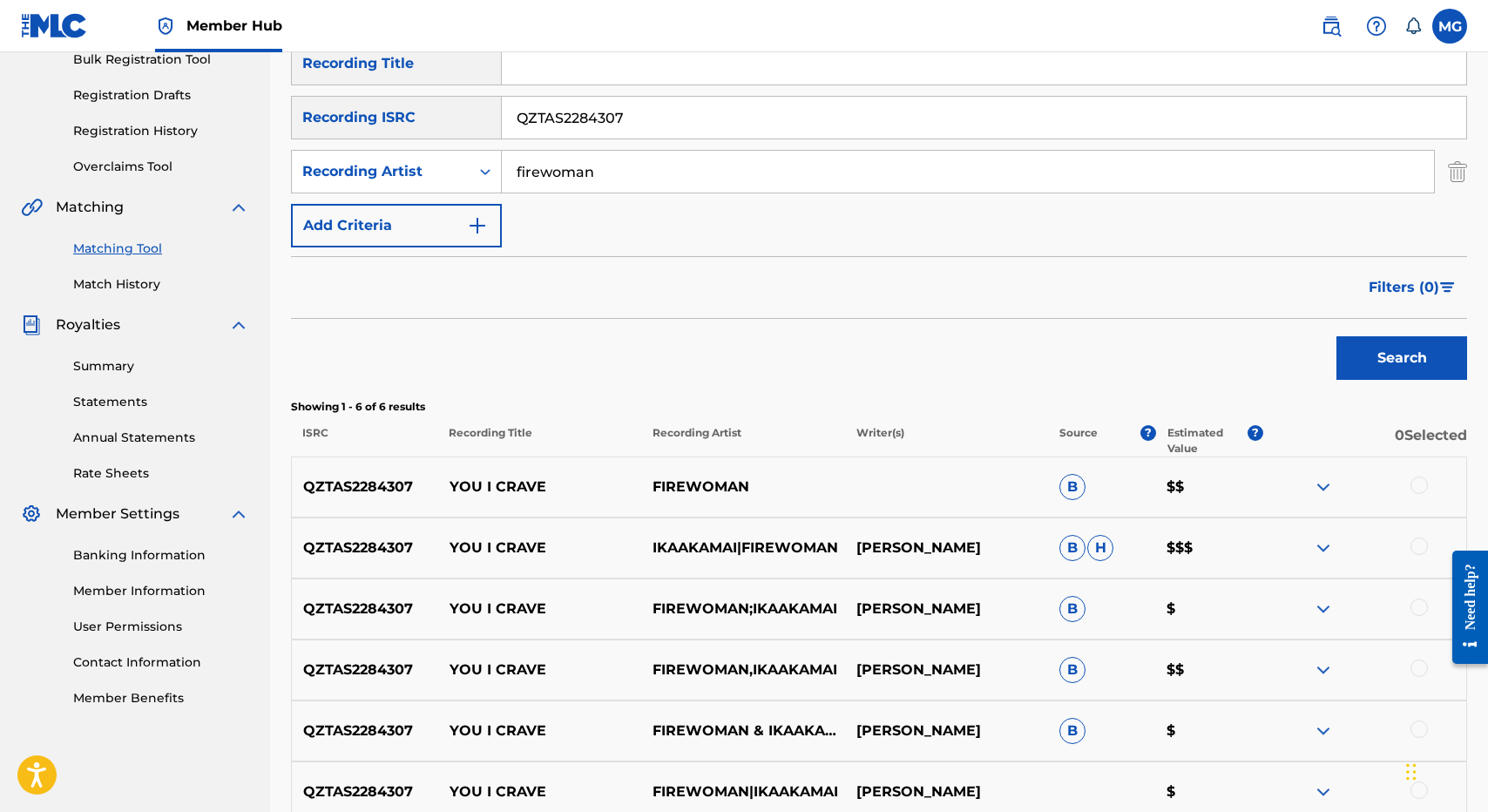
click at [688, 175] on input "firewoman" at bounding box center [968, 171] width 933 height 42
click at [1336, 337] on button "Search" at bounding box center [1401, 359] width 131 height 44
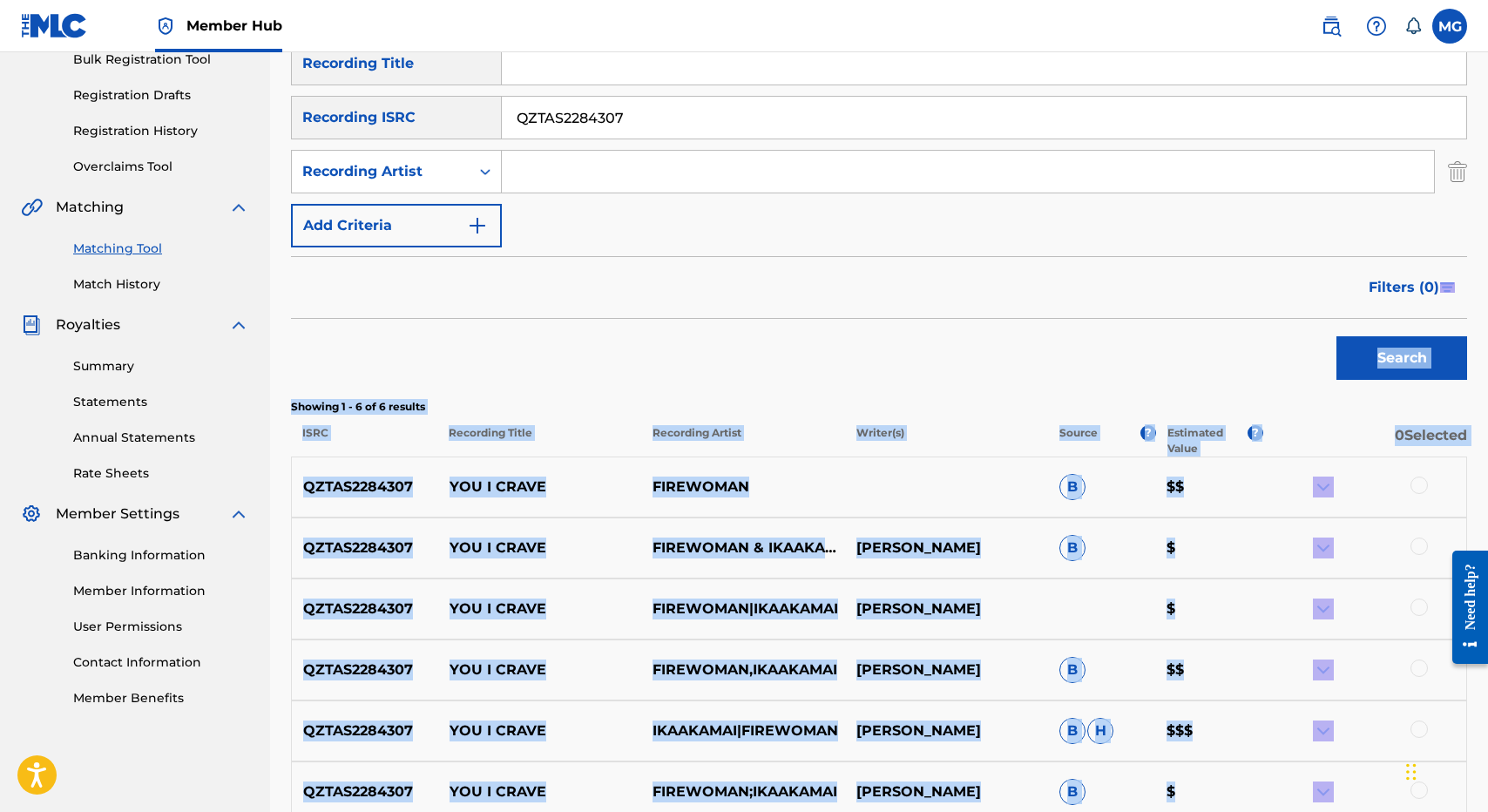
scroll to position [449, 0]
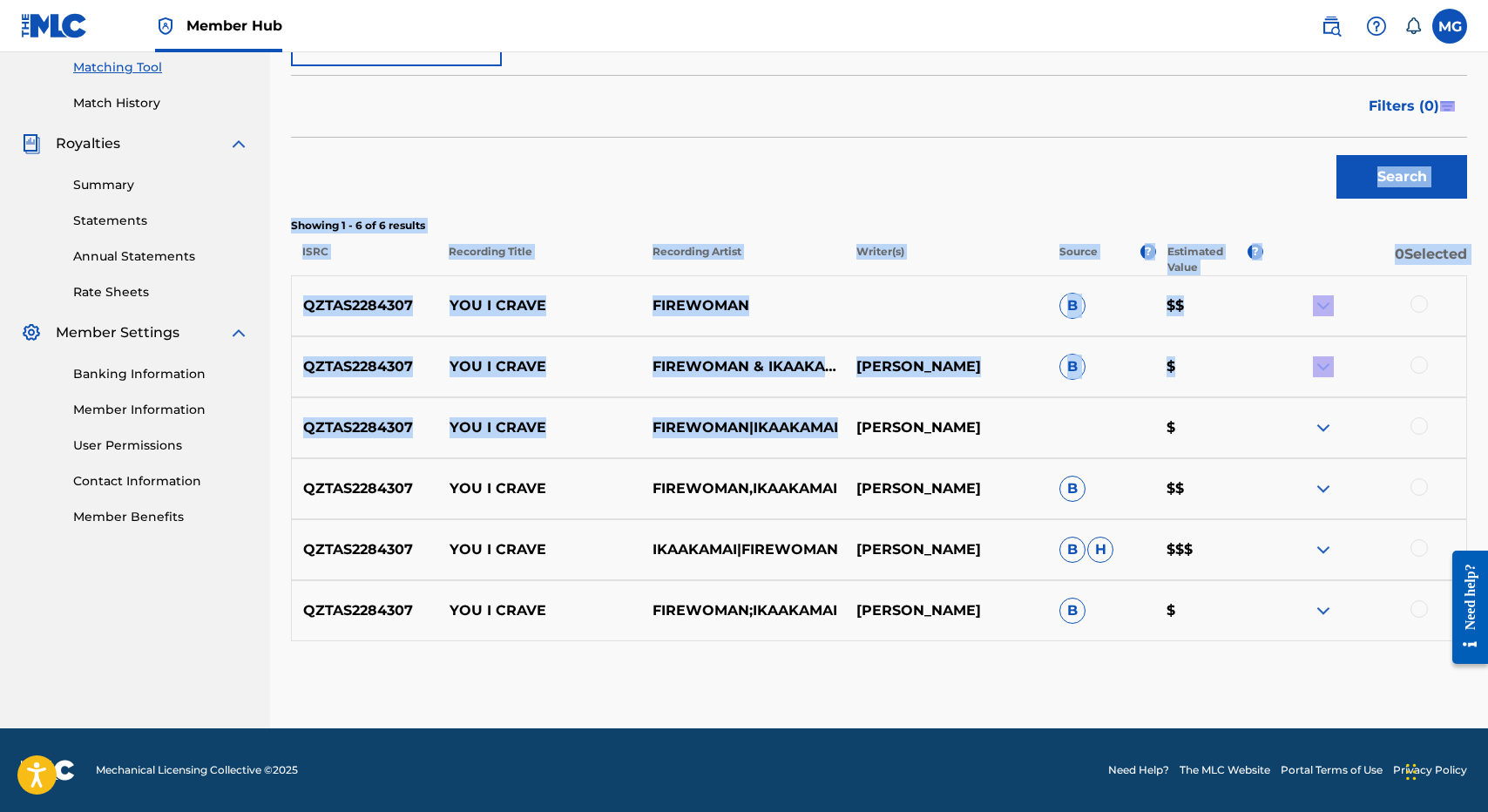
drag, startPoint x: 925, startPoint y: 331, endPoint x: 1085, endPoint y: 337, distance: 160.1
click at [1085, 337] on div "SearchWithCriteria96115abe-5abf-4a93-b70a-9e5a9c4f4785 Recording Title SearchWi…" at bounding box center [879, 250] width 1176 height 780
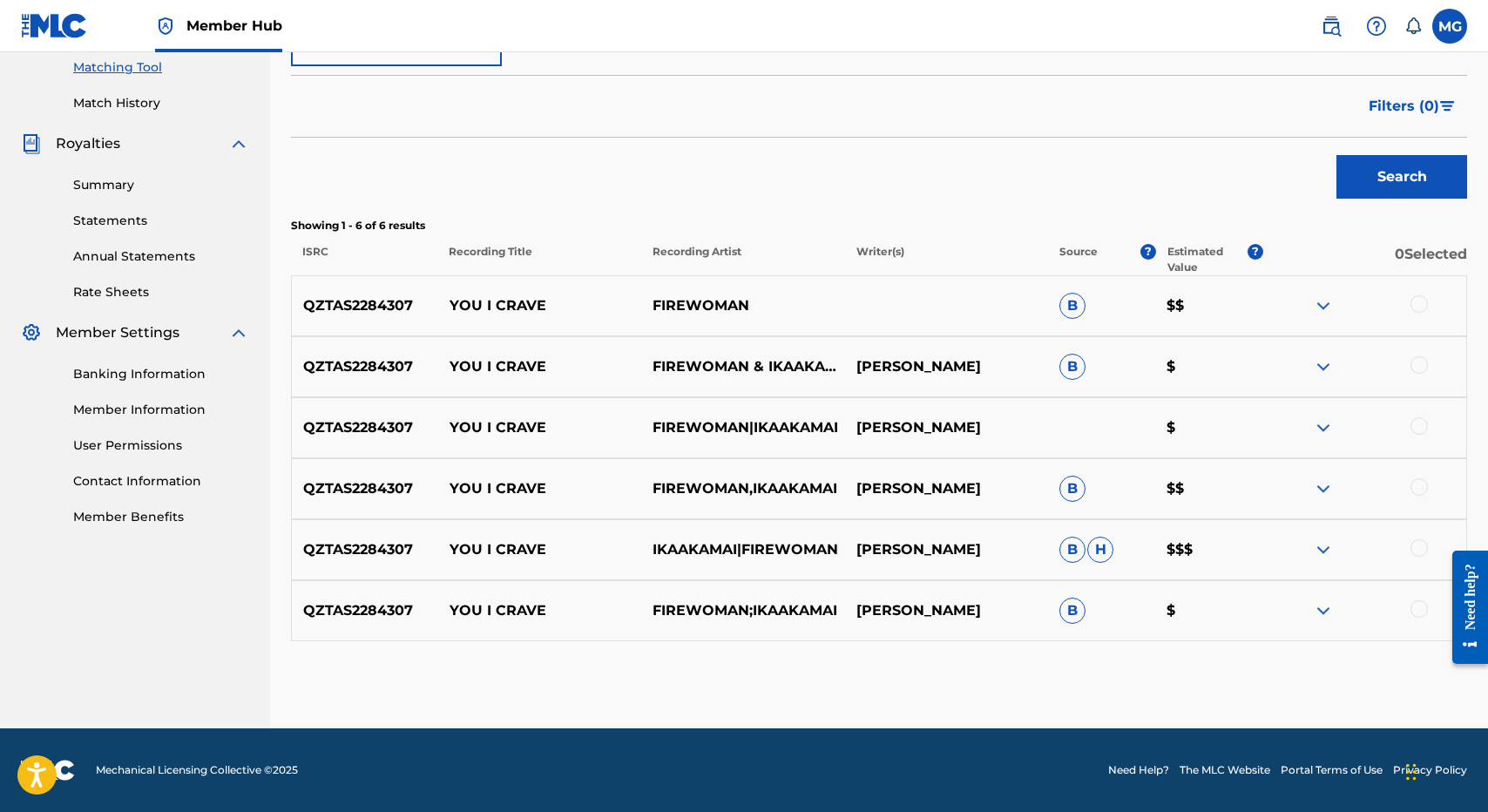
click at [1419, 303] on div at bounding box center [1419, 304] width 18 height 18
click at [1419, 371] on div at bounding box center [1419, 365] width 18 height 18
click at [1419, 356] on div at bounding box center [1364, 366] width 203 height 21
click at [1419, 421] on div at bounding box center [1419, 426] width 18 height 18
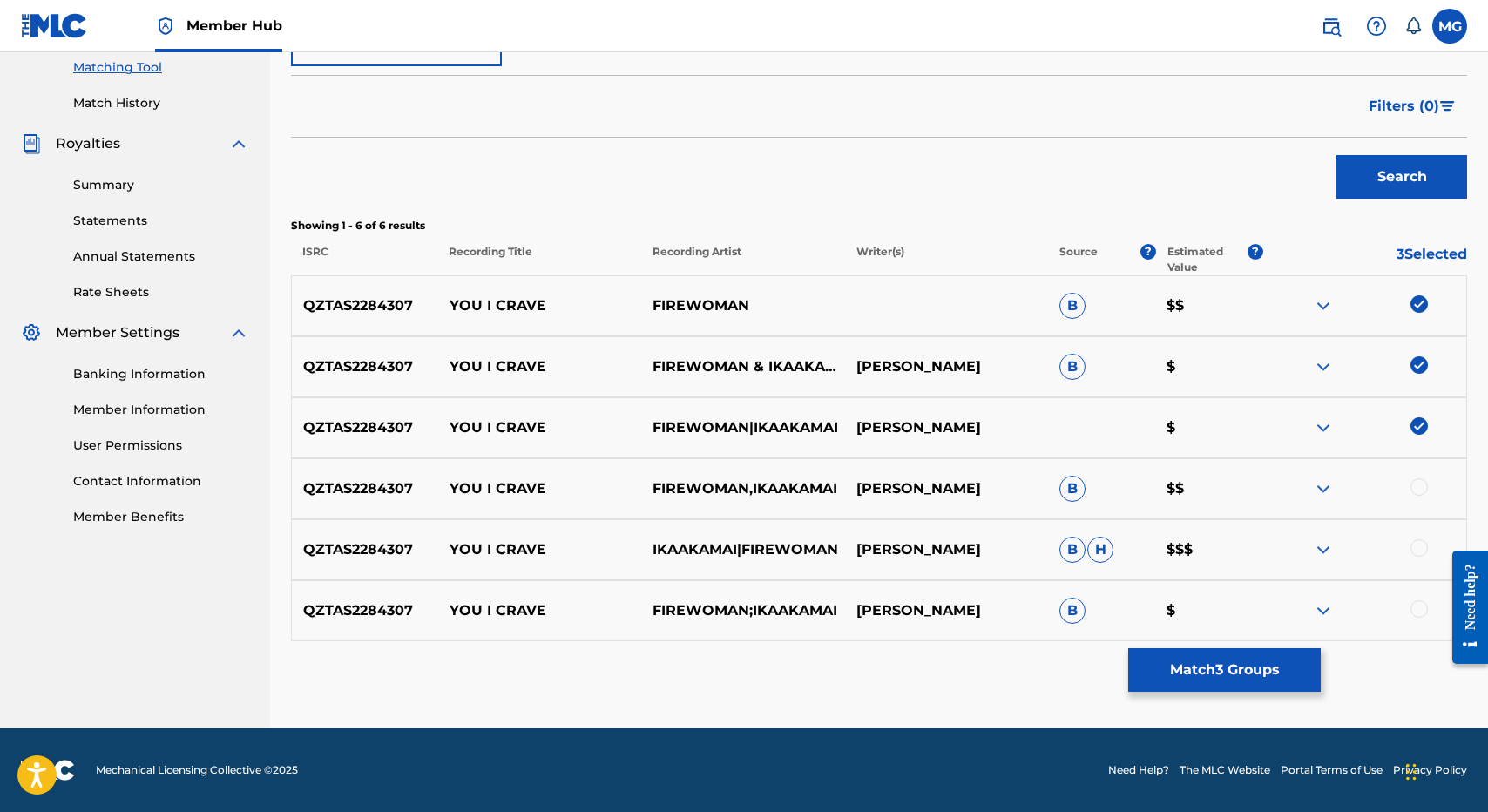
click at [1419, 526] on div "QZTAS2284307 YOU I CRAVE IKAAKAMAI|FIREWOMAN SARAH KALANIELE WAKANA B H $$$" at bounding box center [879, 549] width 1176 height 61
click at [1419, 487] on div at bounding box center [1419, 487] width 18 height 18
click at [1419, 553] on div at bounding box center [1419, 548] width 18 height 18
click at [1419, 543] on div at bounding box center [1364, 550] width 203 height 21
click at [1412, 642] on div "Matching Tool The Matching Tool enables you to suggest matches between sound re…" at bounding box center [879, 187] width 1176 height 1082
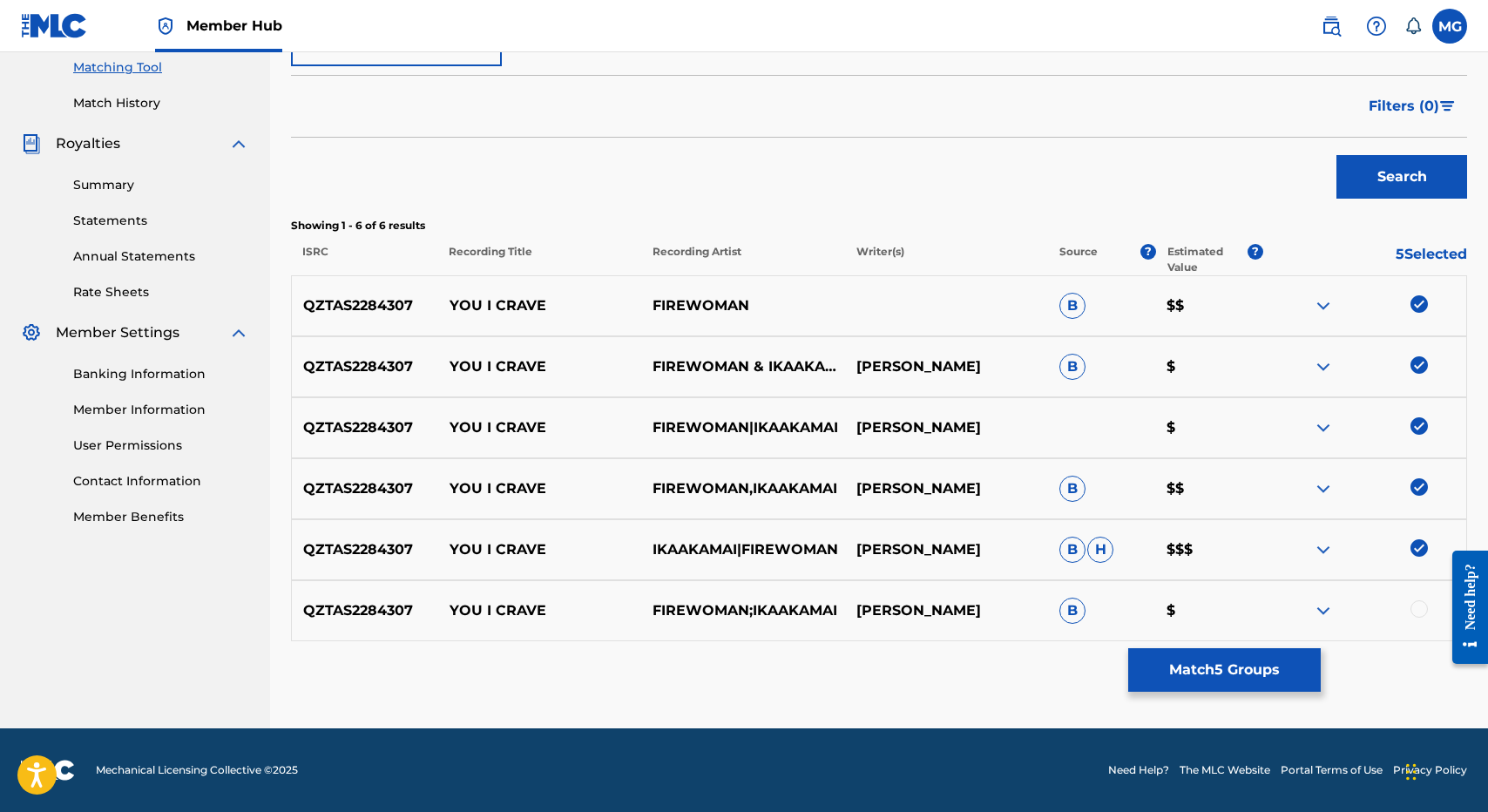
click at [1412, 628] on div "QZTAS2284307 YOU I CRAVE FIREWOMAN;IKAAKAMAI SARAH KALANIELE WAKANA B $" at bounding box center [879, 610] width 1176 height 61
click at [1415, 614] on div at bounding box center [1419, 609] width 18 height 18
click at [458, 497] on p "YOU I CRAVE" at bounding box center [539, 489] width 203 height 21
drag, startPoint x: 458, startPoint y: 497, endPoint x: 539, endPoint y: 490, distance: 81.3
click at [539, 490] on p "YOU I CRAVE" at bounding box center [539, 489] width 203 height 21
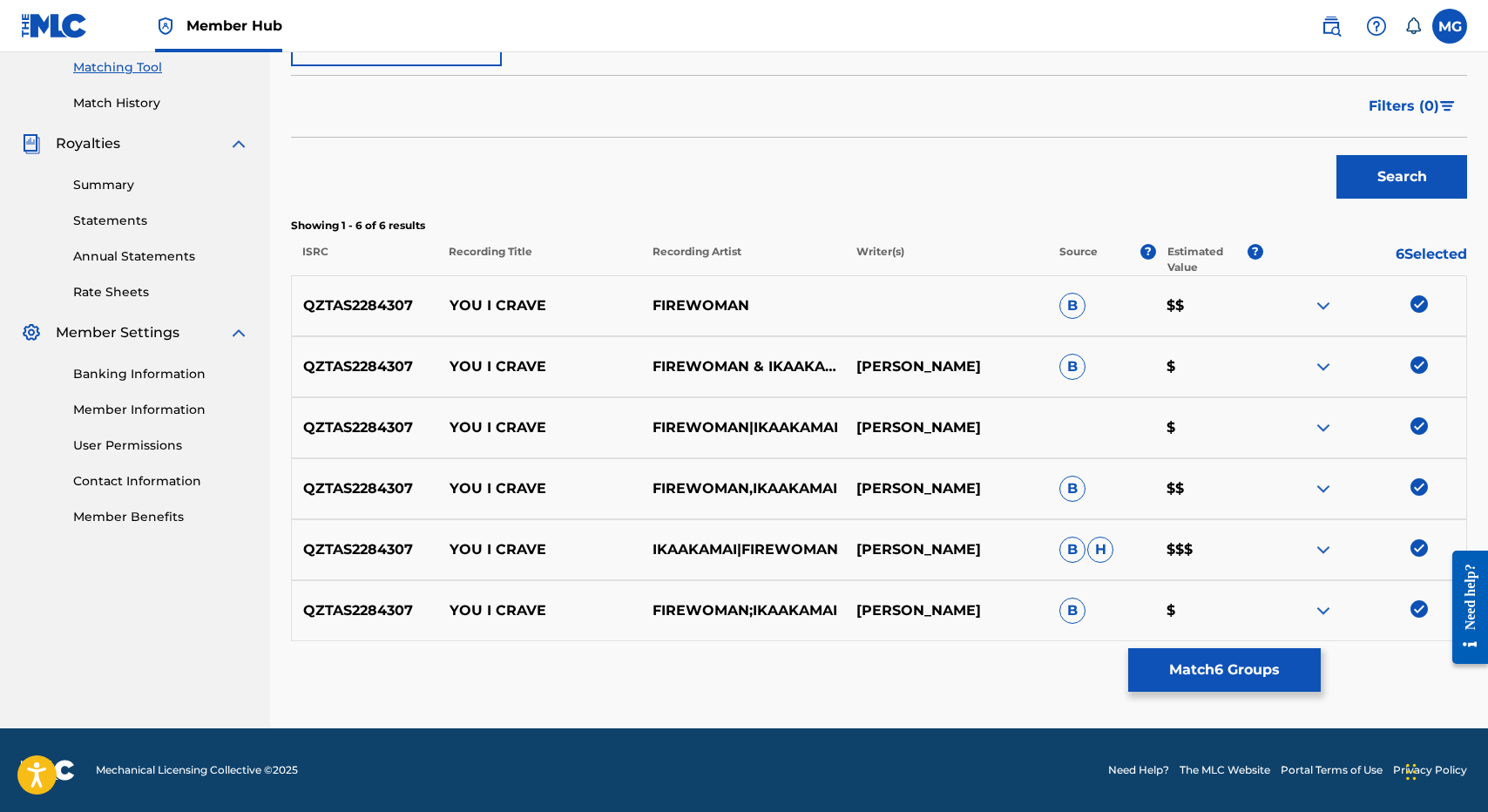
click at [1107, 661] on div "Matching Tool The Matching Tool enables you to suggest matches between sound re…" at bounding box center [879, 187] width 1176 height 1082
click at [1150, 663] on button "Match 6 Groups" at bounding box center [1224, 670] width 192 height 44
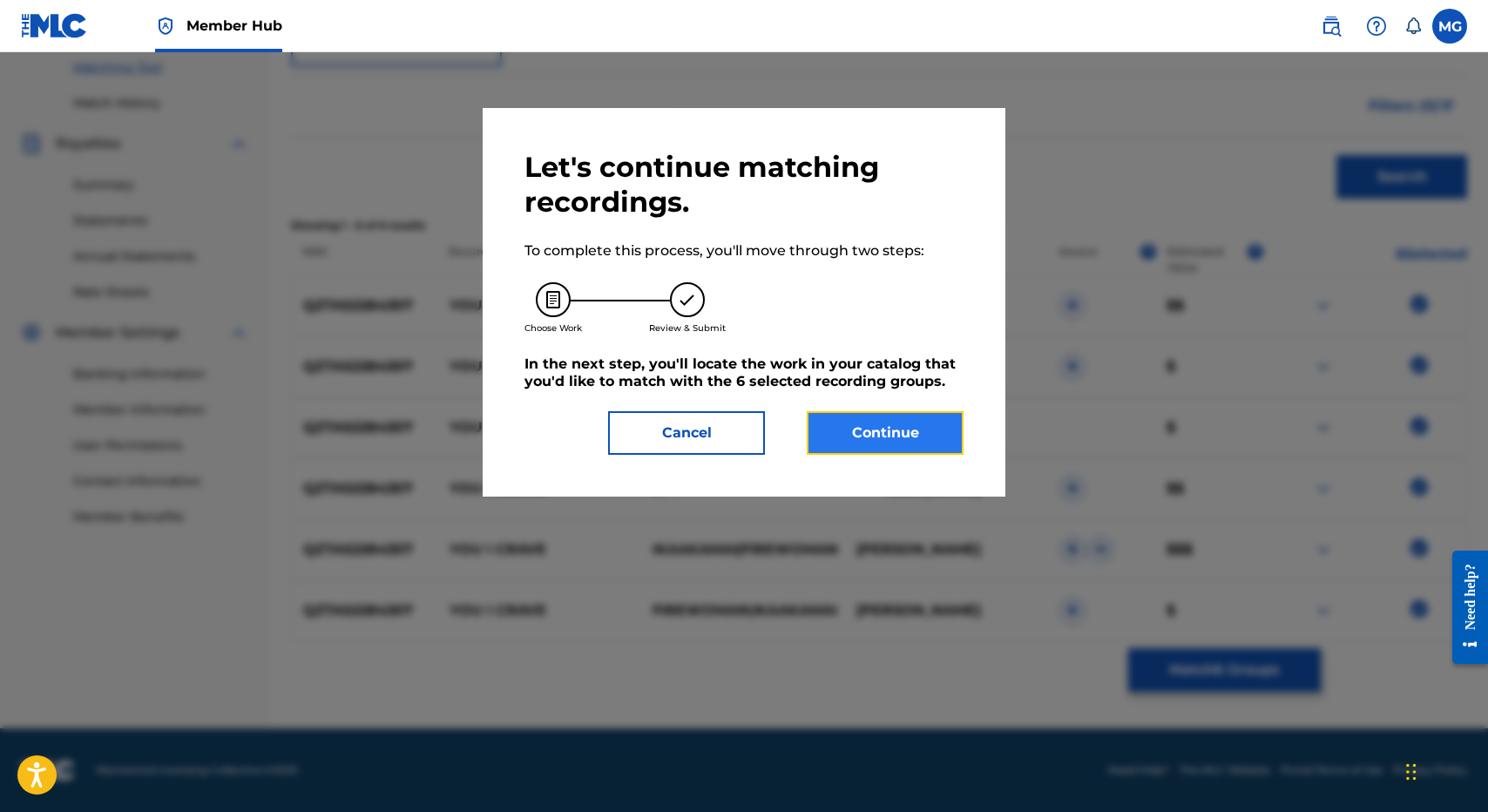
click at [866, 418] on button "Continue" at bounding box center [885, 433] width 156 height 44
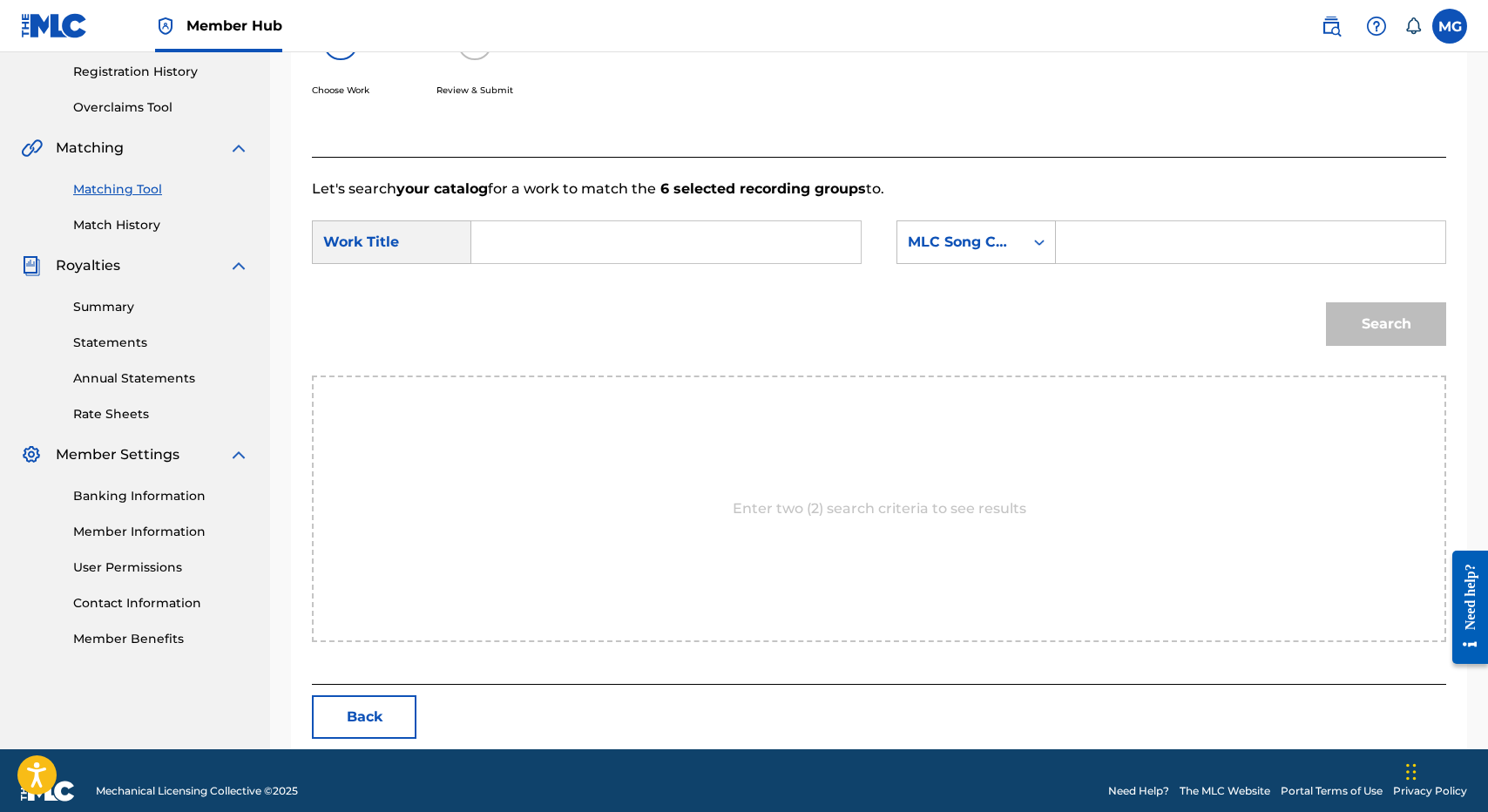
scroll to position [348, 0]
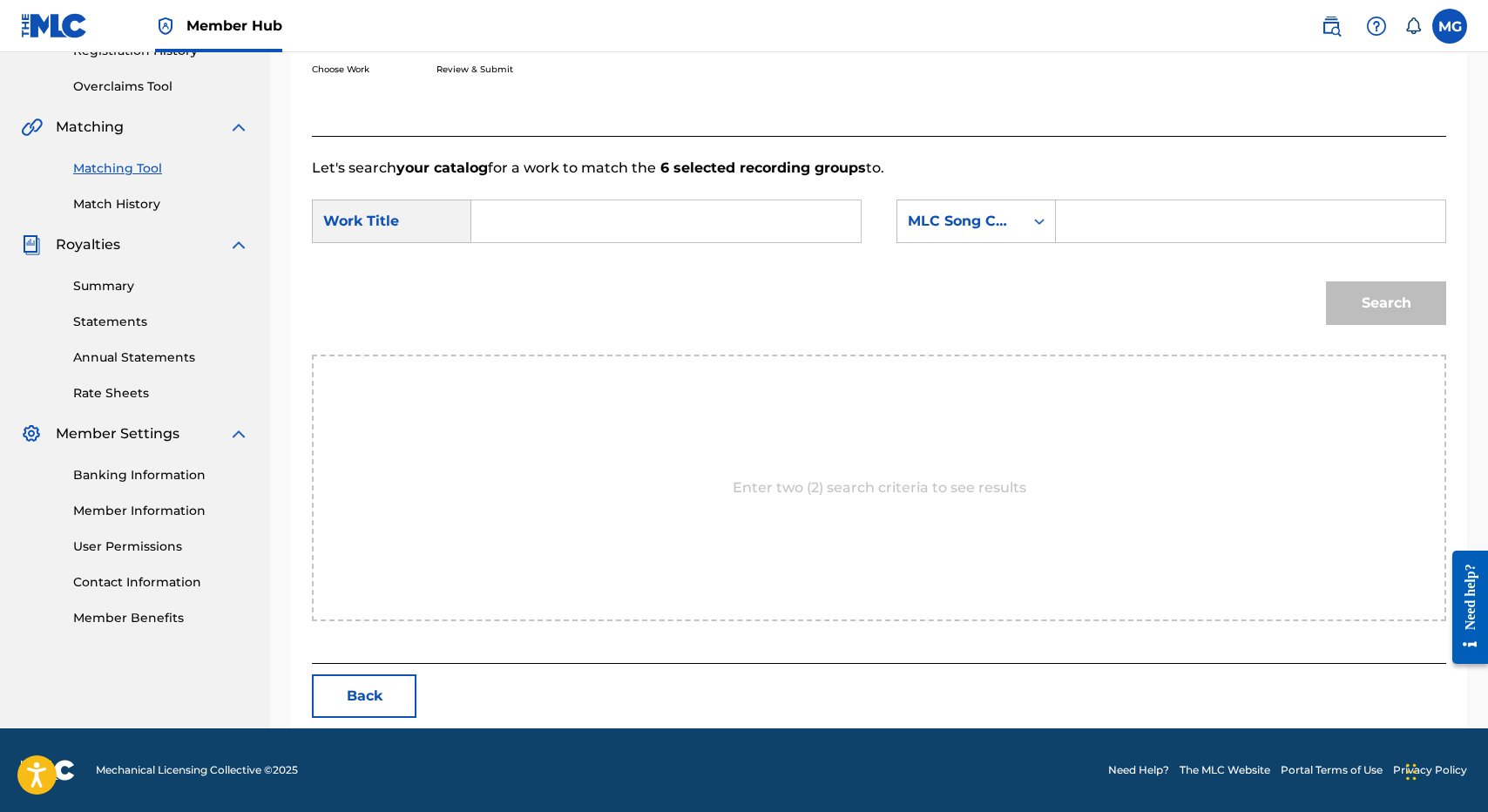
click at [638, 204] on input "Search Form" at bounding box center [665, 221] width 359 height 42
paste input "YOU I CRAVE"
type input "YOU I CRAVE"
click at [1037, 206] on div "Search Form" at bounding box center [1040, 221] width 32 height 32
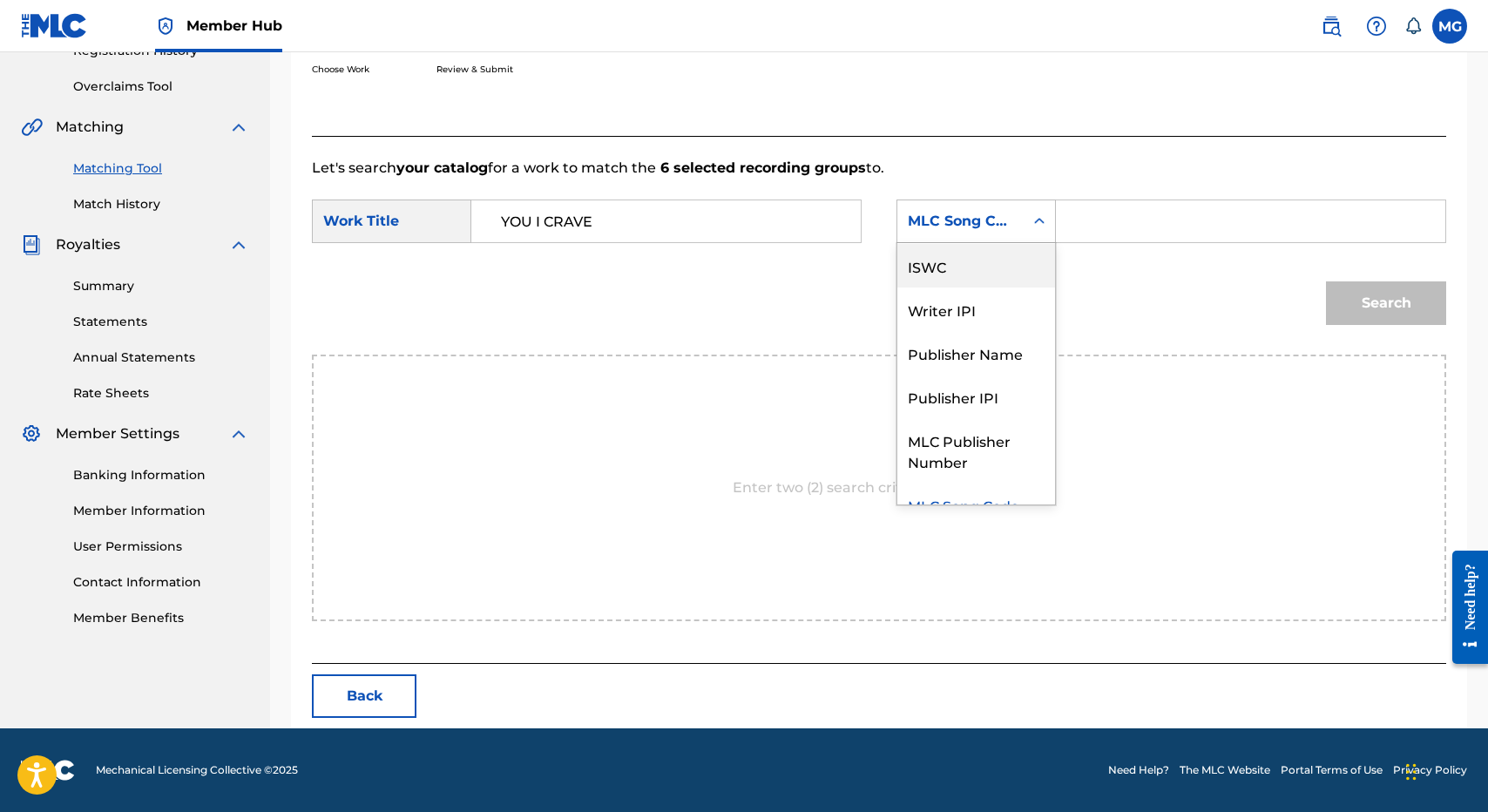
scroll to position [0, 0]
click at [1030, 255] on div "Writer Name" at bounding box center [976, 265] width 157 height 44
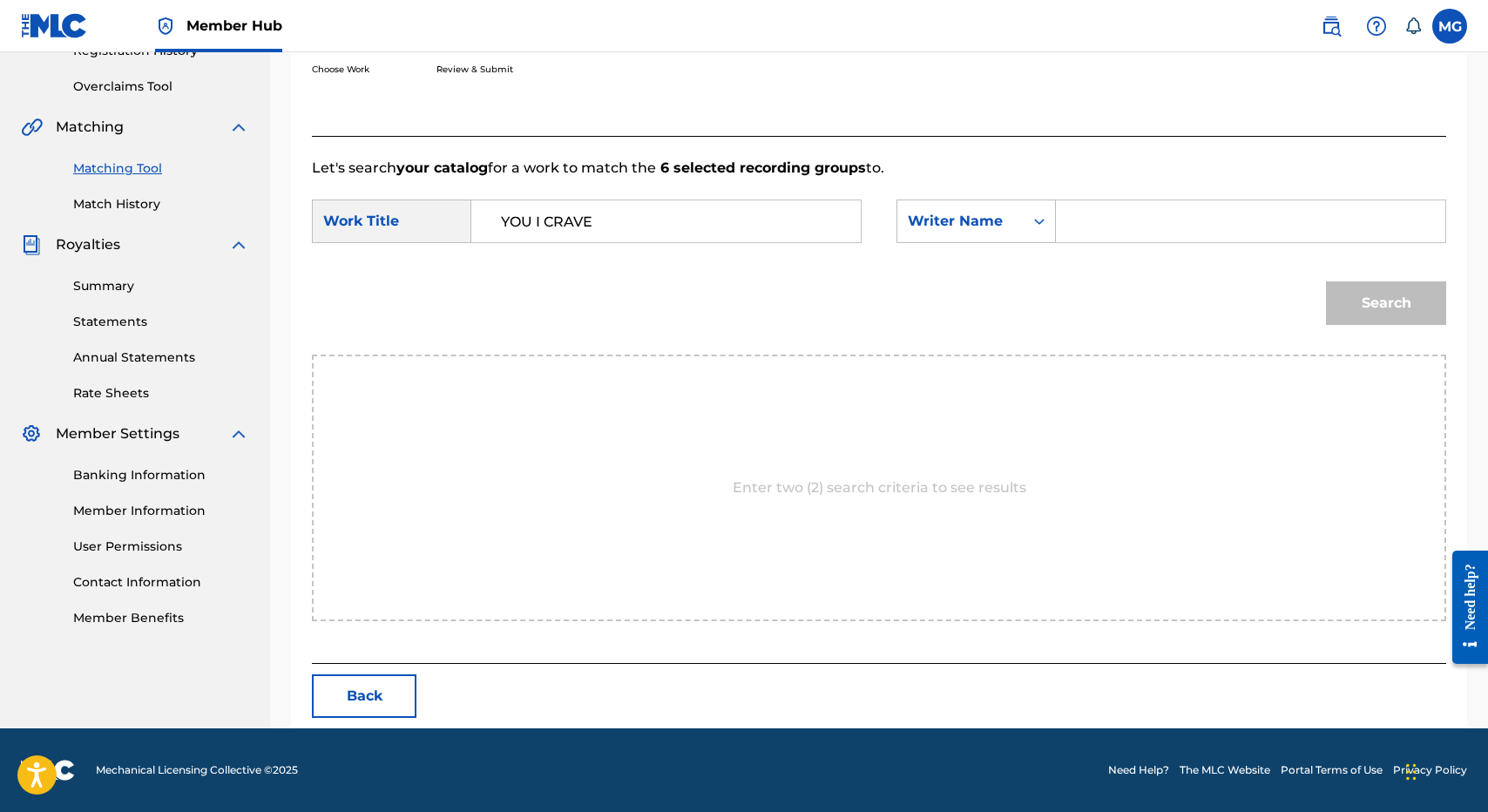
click at [1140, 223] on input "Search Form" at bounding box center [1250, 221] width 359 height 42
type input "isaac"
click at [1326, 281] on button "Search" at bounding box center [1386, 303] width 120 height 44
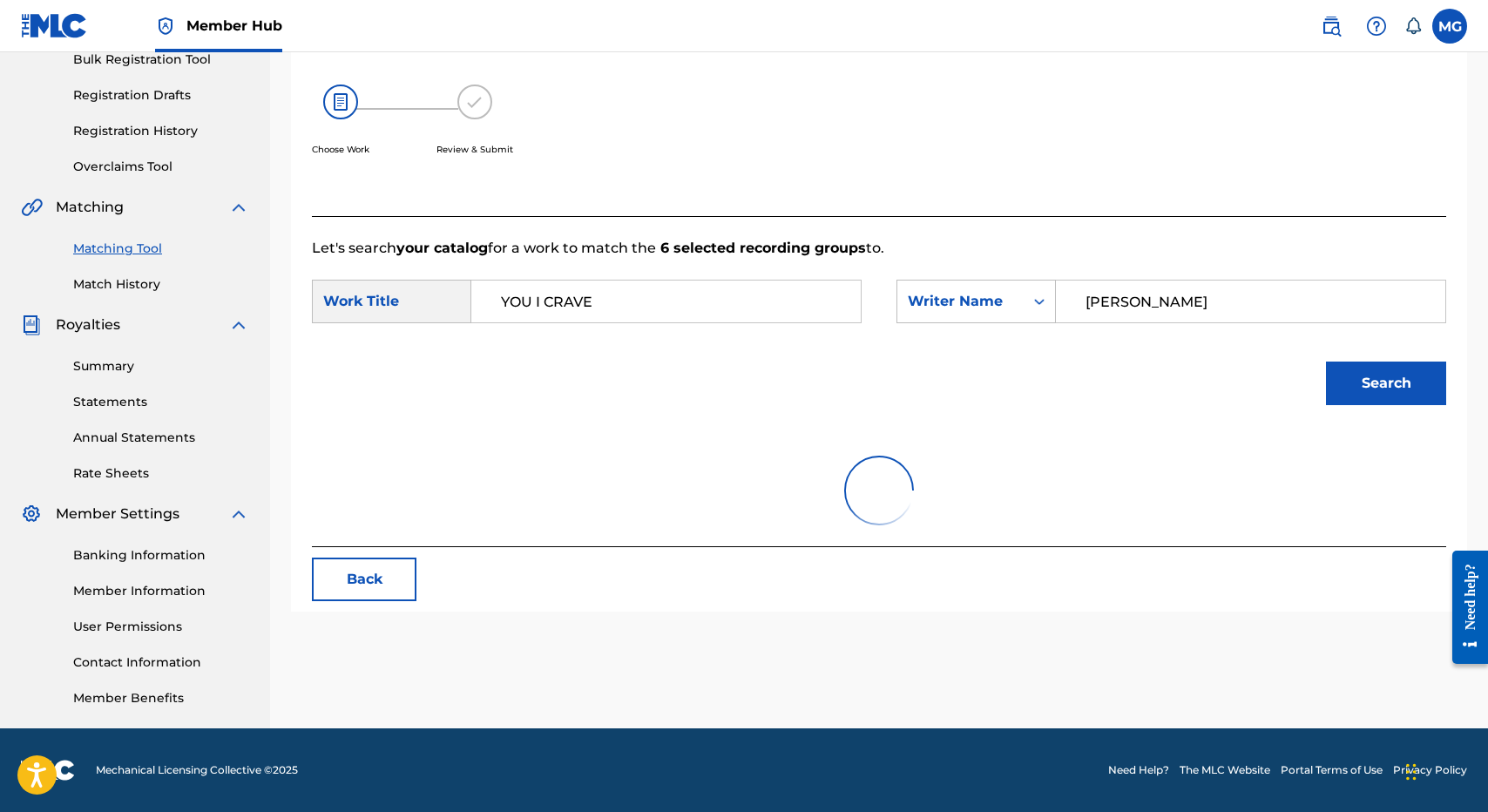
scroll to position [348, 0]
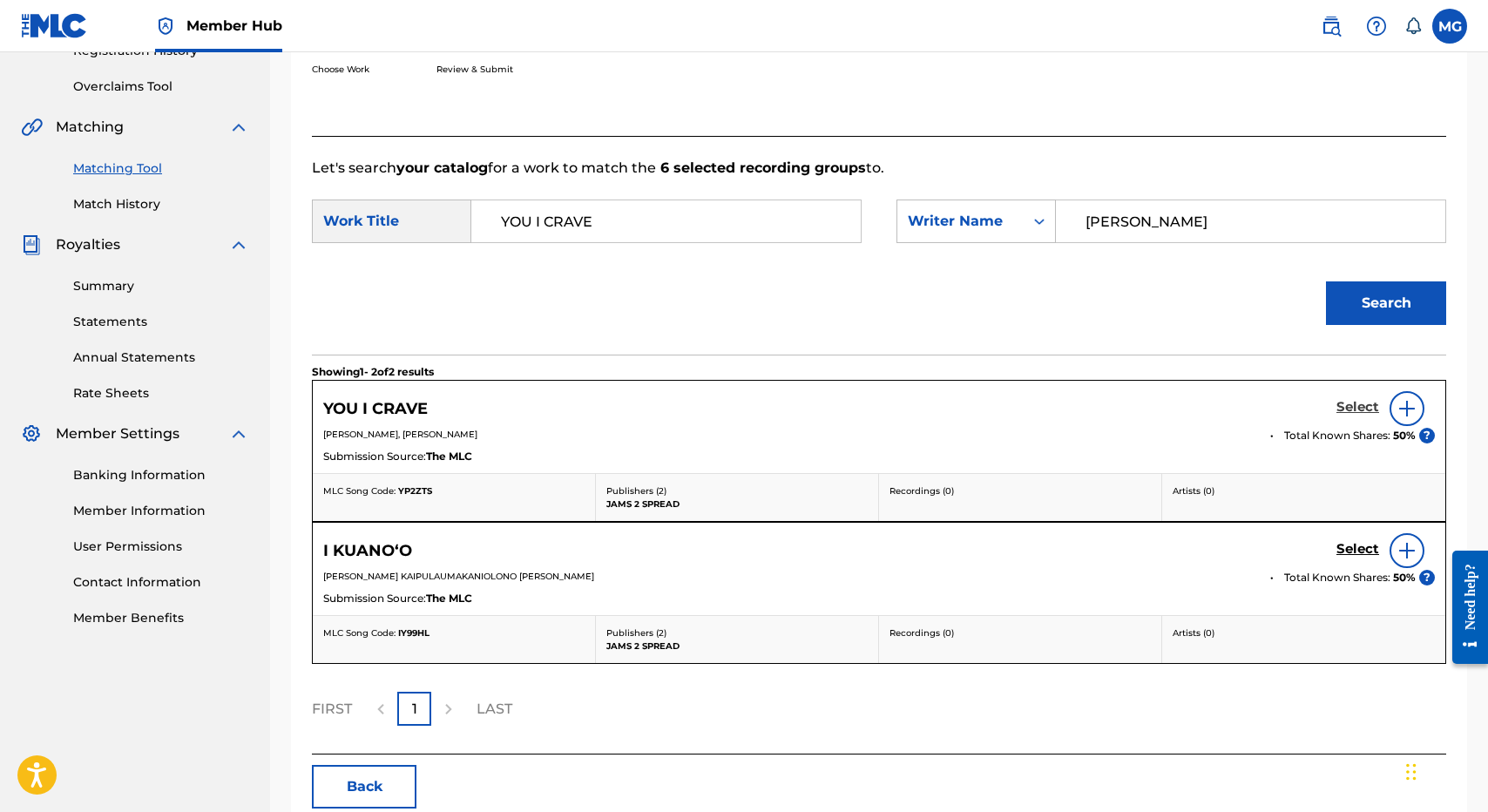
click at [1340, 401] on h5 "Select" at bounding box center [1357, 407] width 43 height 17
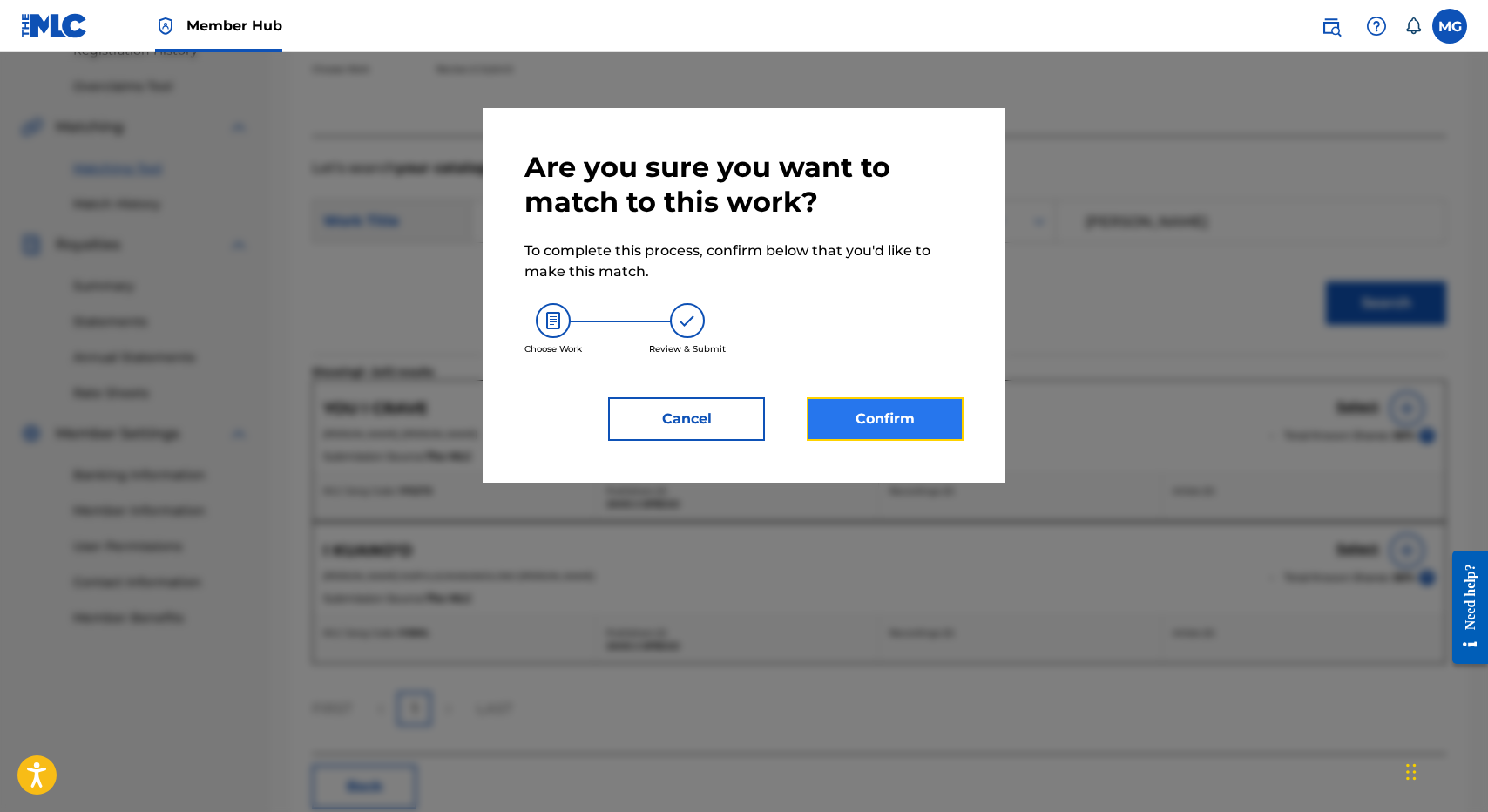
click at [918, 423] on button "Confirm" at bounding box center [885, 419] width 156 height 44
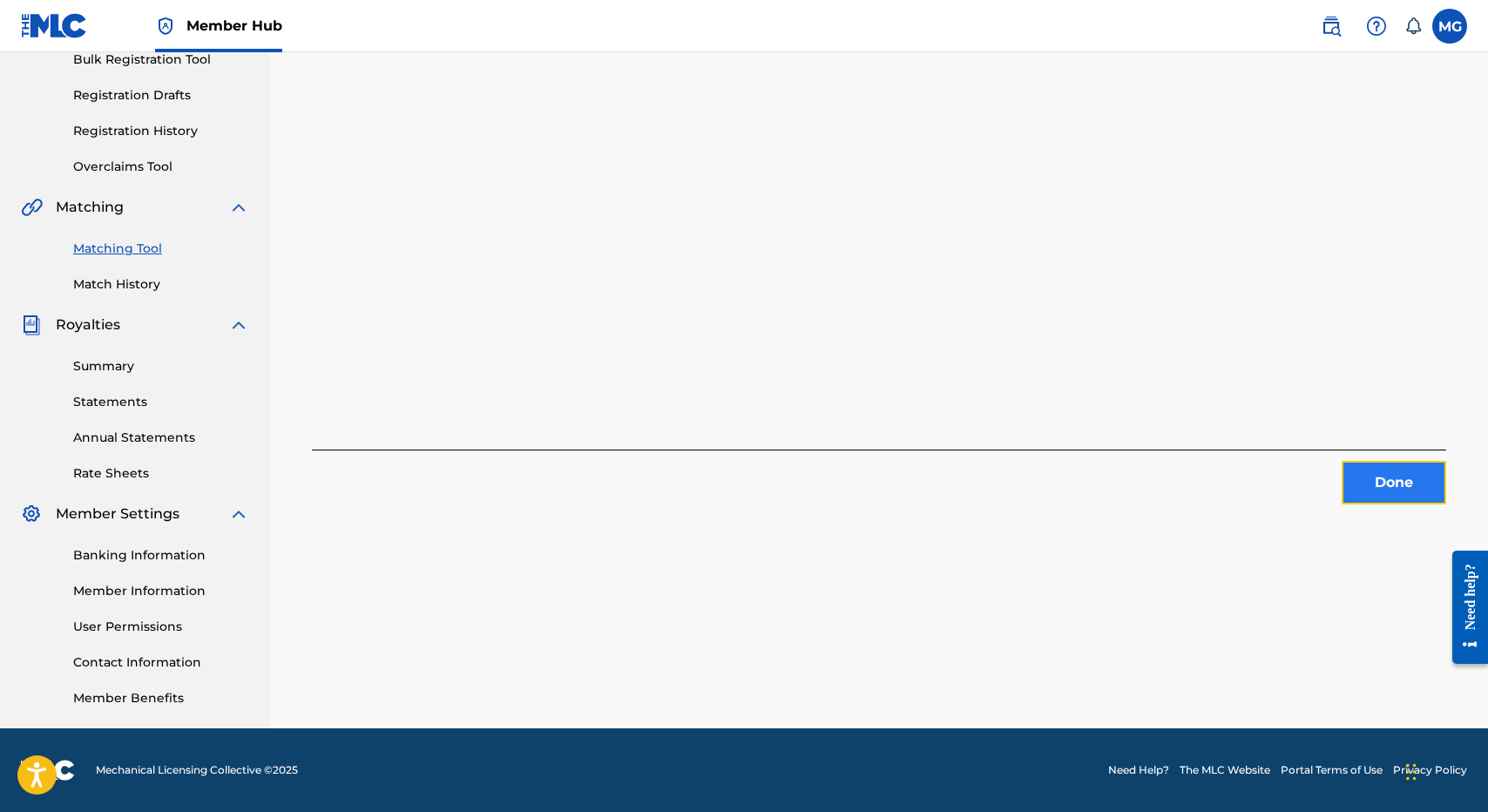
click at [1368, 483] on button "Done" at bounding box center [1393, 482] width 105 height 44
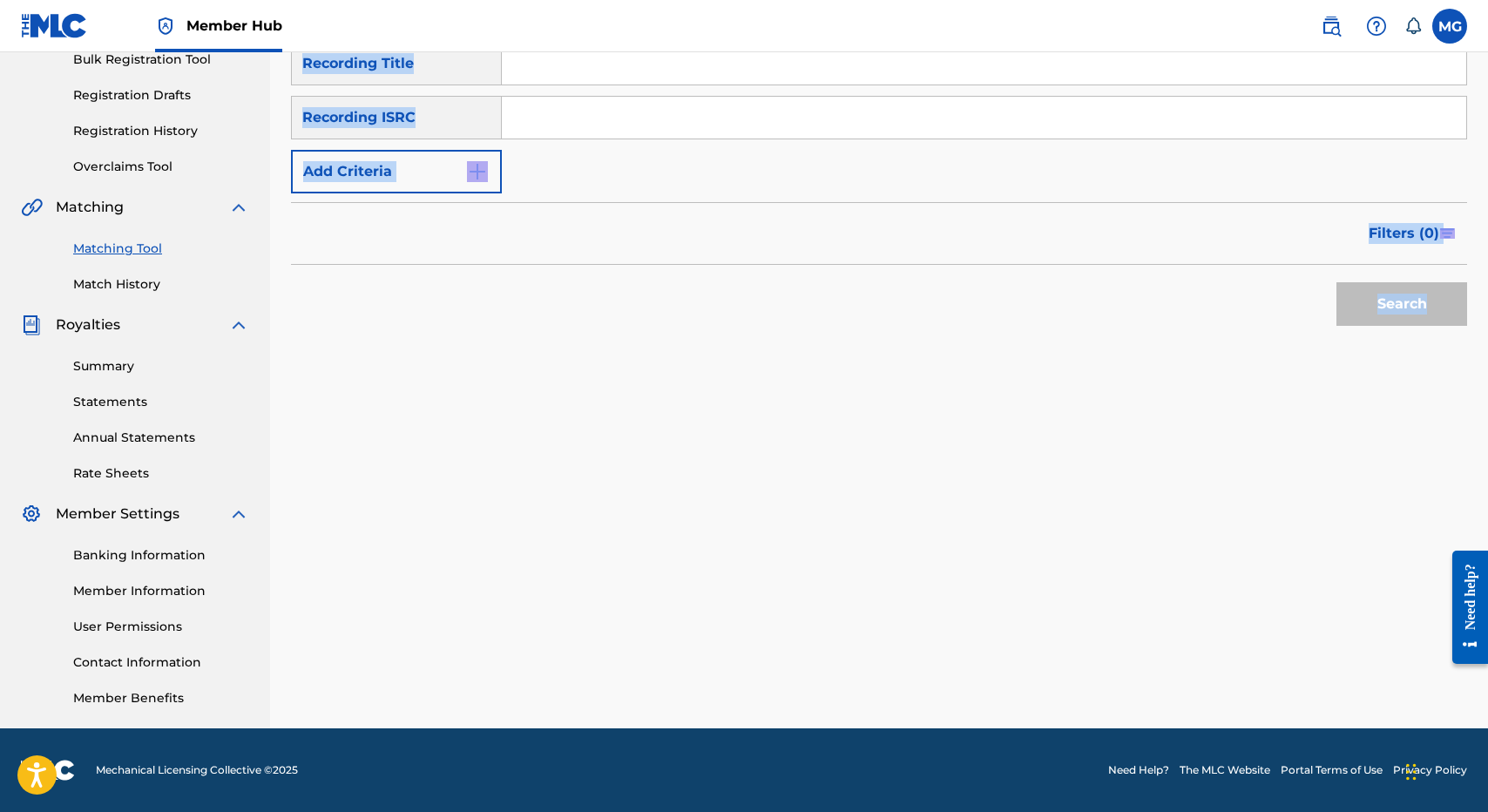
scroll to position [0, 0]
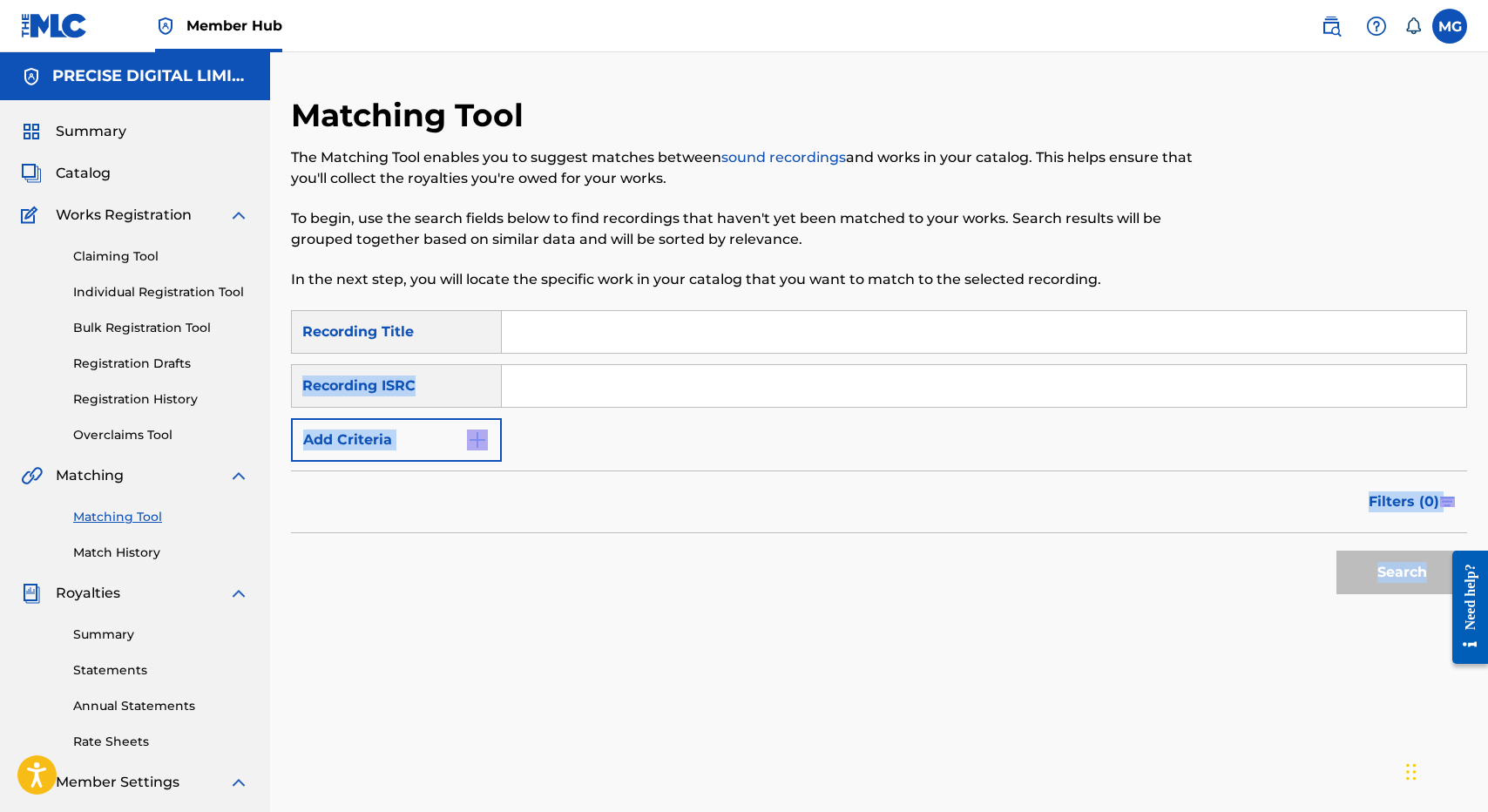
drag, startPoint x: 810, startPoint y: 335, endPoint x: 653, endPoint y: 367, distance: 160.2
click at [653, 367] on div "SearchWithCriteria96115abe-5abf-4a93-b70a-9e5a9c4f4785 Recording Title SearchWi…" at bounding box center [879, 461] width 1176 height 303
click at [631, 350] on input "Search Form" at bounding box center [984, 332] width 964 height 42
paste input "INSTANT OHANA"
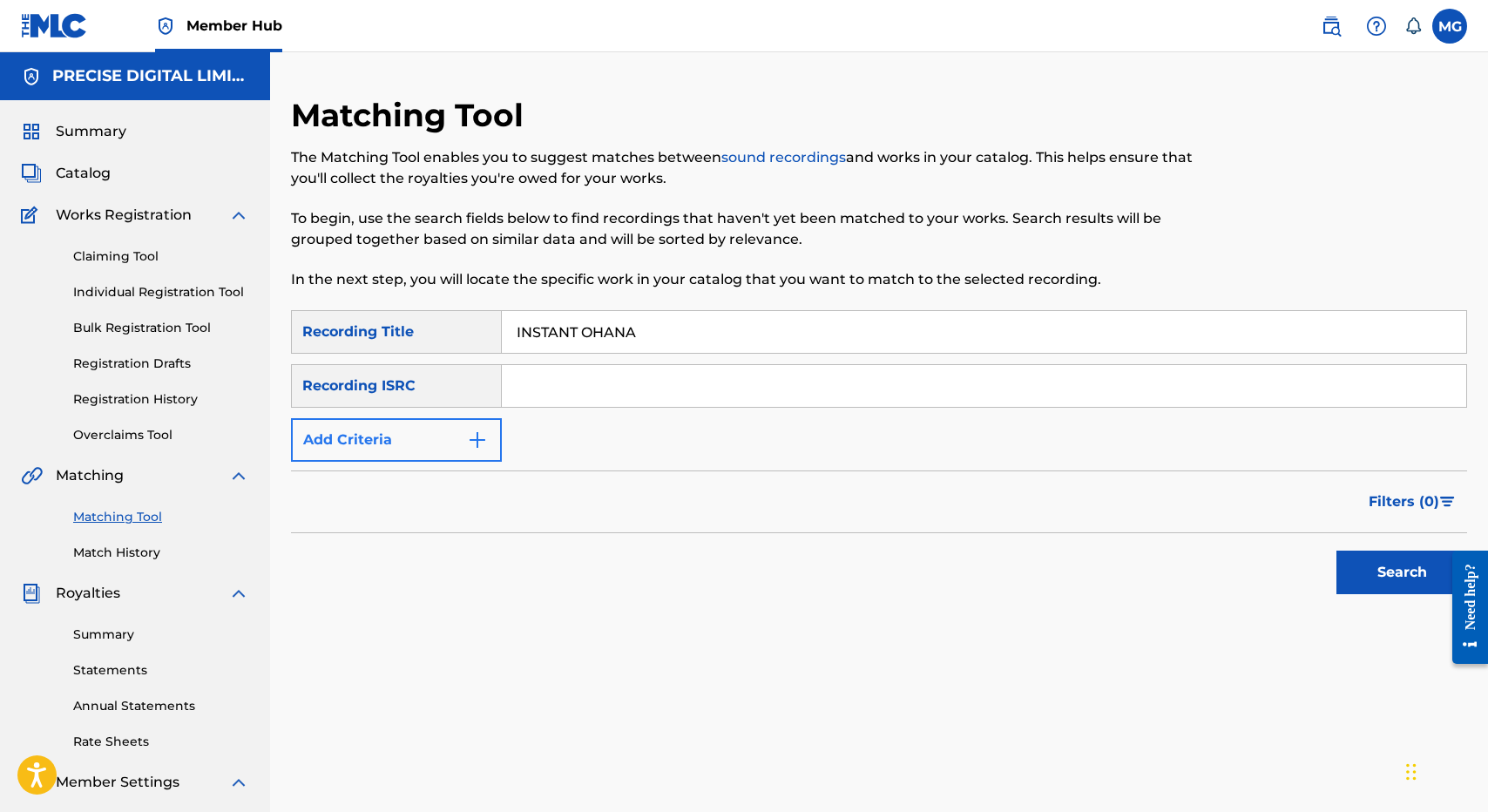
type input "INSTANT OHANA"
click at [463, 421] on button "Add Criteria" at bounding box center [396, 440] width 211 height 44
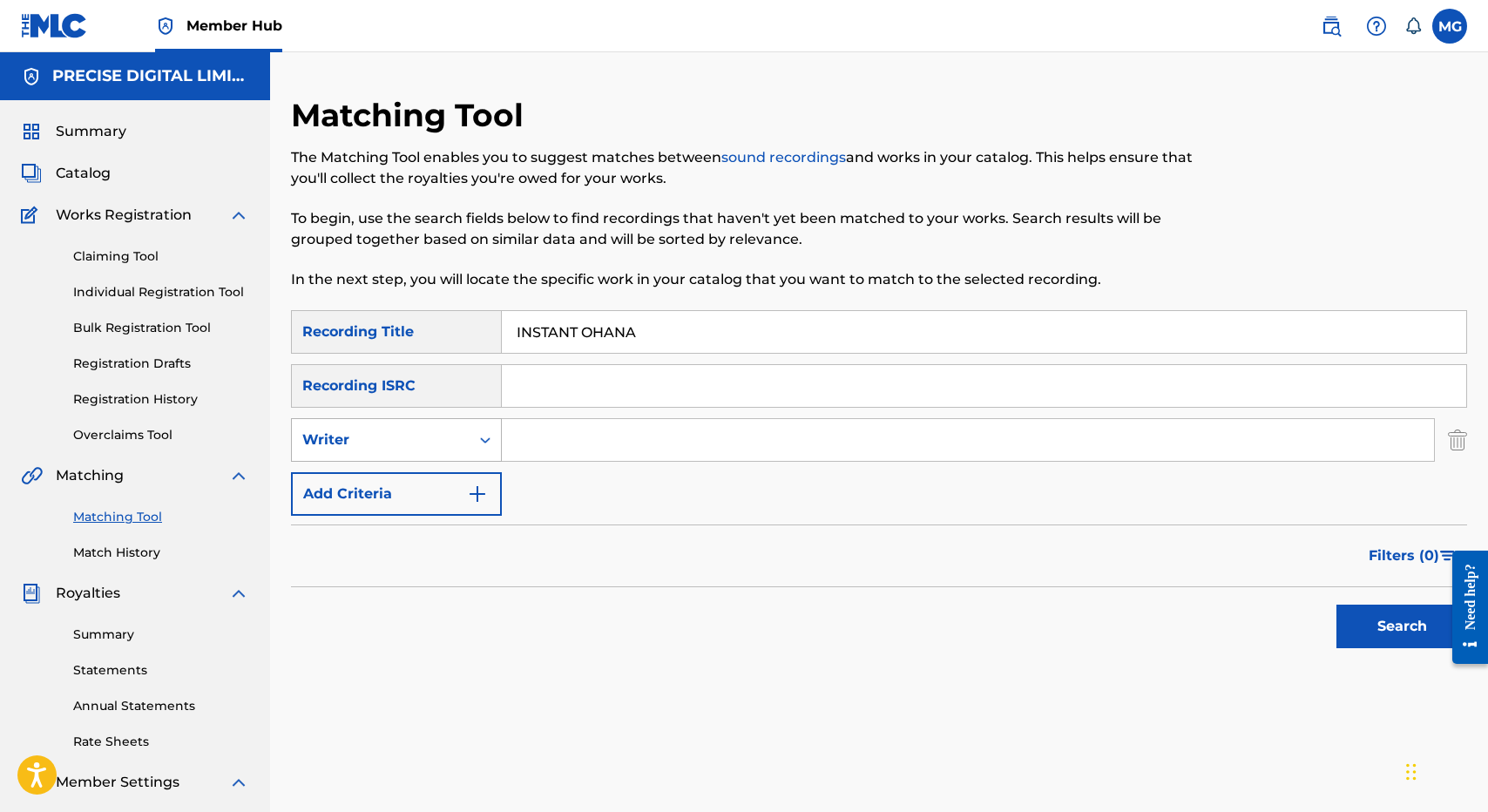
click at [461, 453] on div "Writer" at bounding box center [381, 440] width 178 height 33
click at [475, 489] on div "Recording Artist" at bounding box center [396, 483] width 209 height 44
click at [613, 433] on input "Search Form" at bounding box center [968, 440] width 933 height 42
type input "ikaakamai"
click at [1336, 605] on button "Search" at bounding box center [1401, 627] width 131 height 44
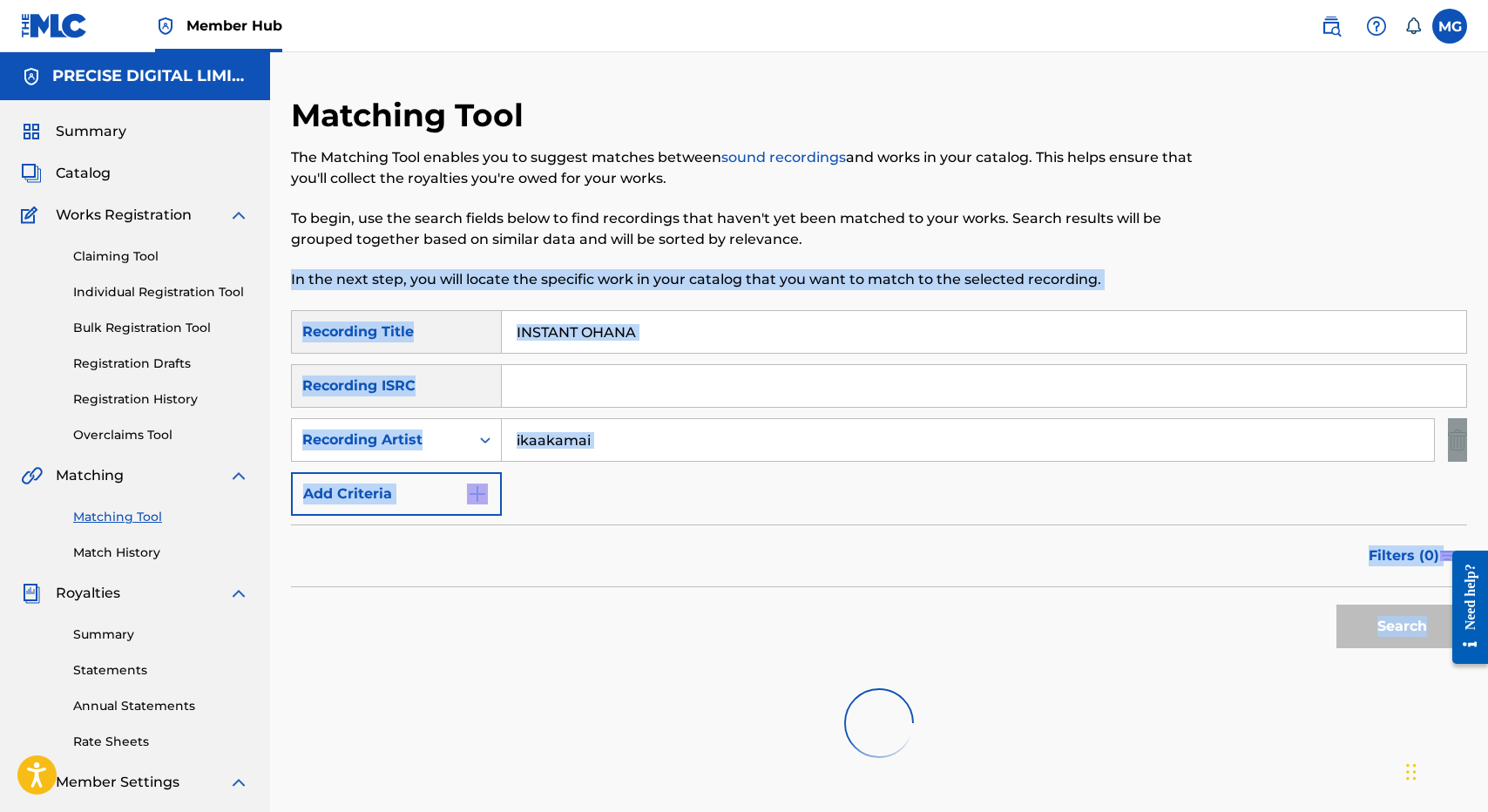
scroll to position [268, 0]
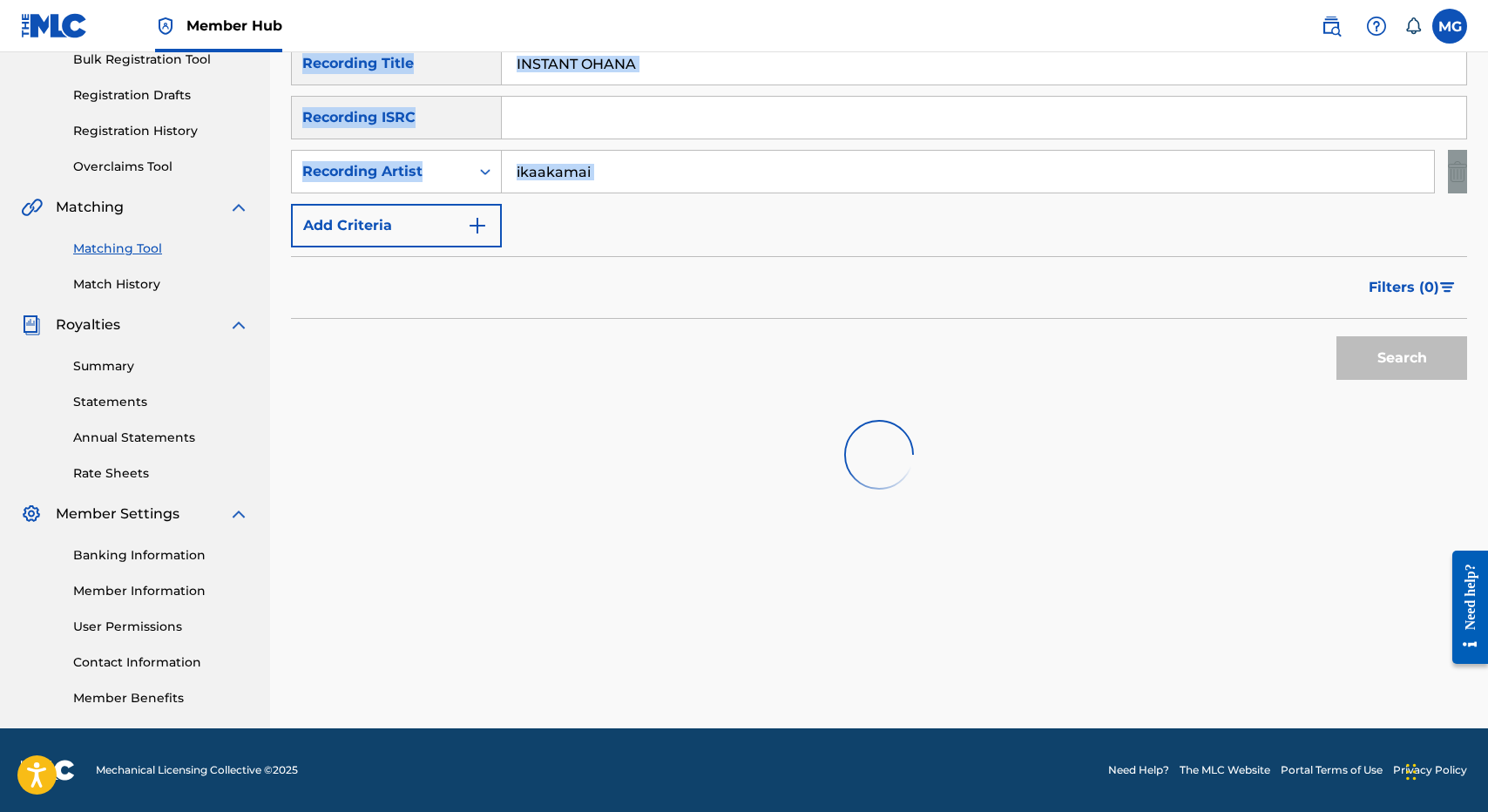
drag, startPoint x: 940, startPoint y: 239, endPoint x: 921, endPoint y: 198, distance: 45.2
click at [921, 198] on div "Matching Tool The Matching Tool enables you to suggest matches between sound re…" at bounding box center [879, 278] width 1176 height 901
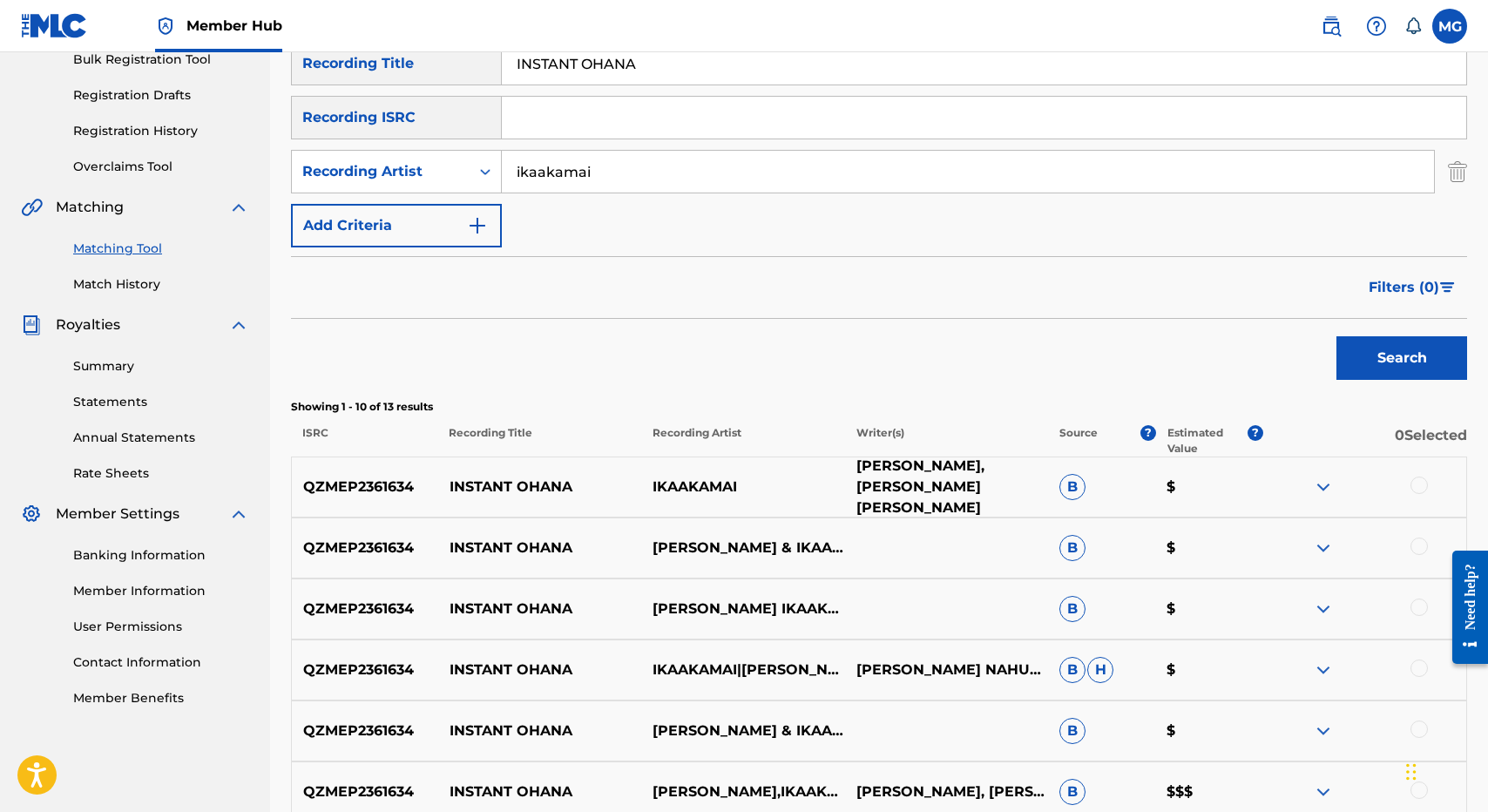
click at [899, 506] on p "ISAAC KUUIPONOHEA NAHUEWAI, RYAN KĀWIKA ASPILI" at bounding box center [945, 486] width 203 height 62
click at [384, 482] on p "QZMEP2361634" at bounding box center [365, 487] width 146 height 21
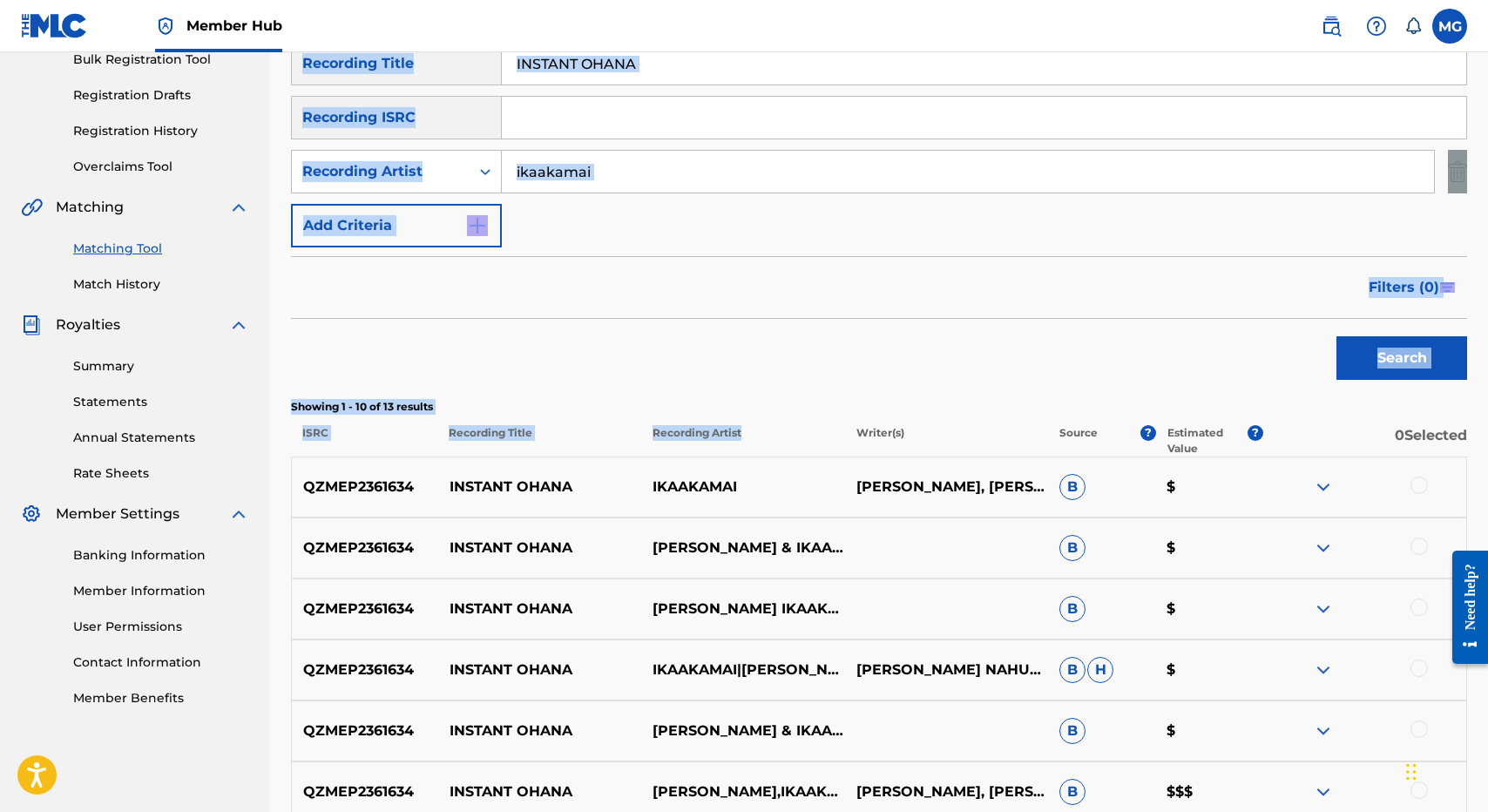
scroll to position [0, 0]
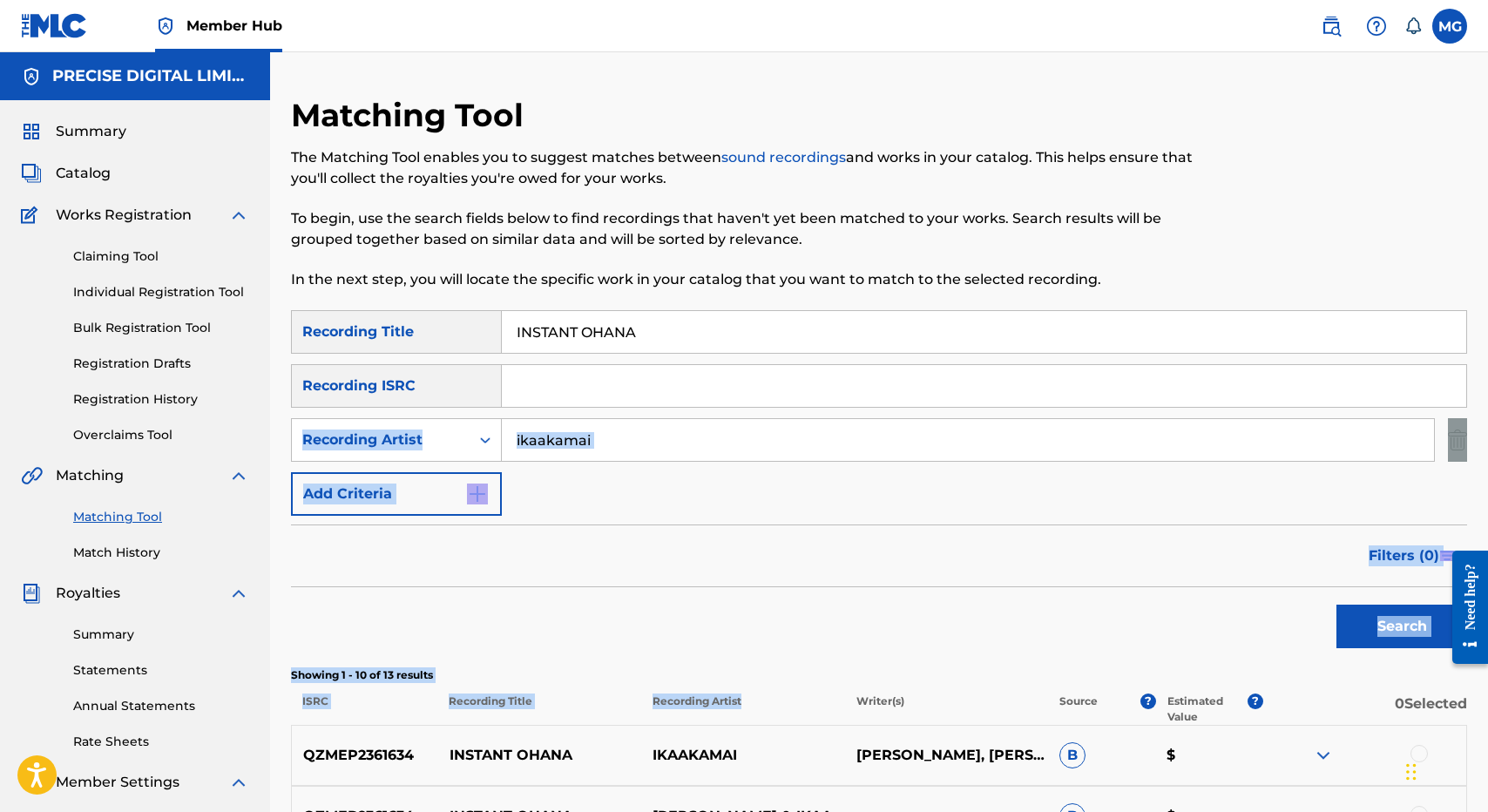
drag, startPoint x: 659, startPoint y: 453, endPoint x: 661, endPoint y: 383, distance: 70.0
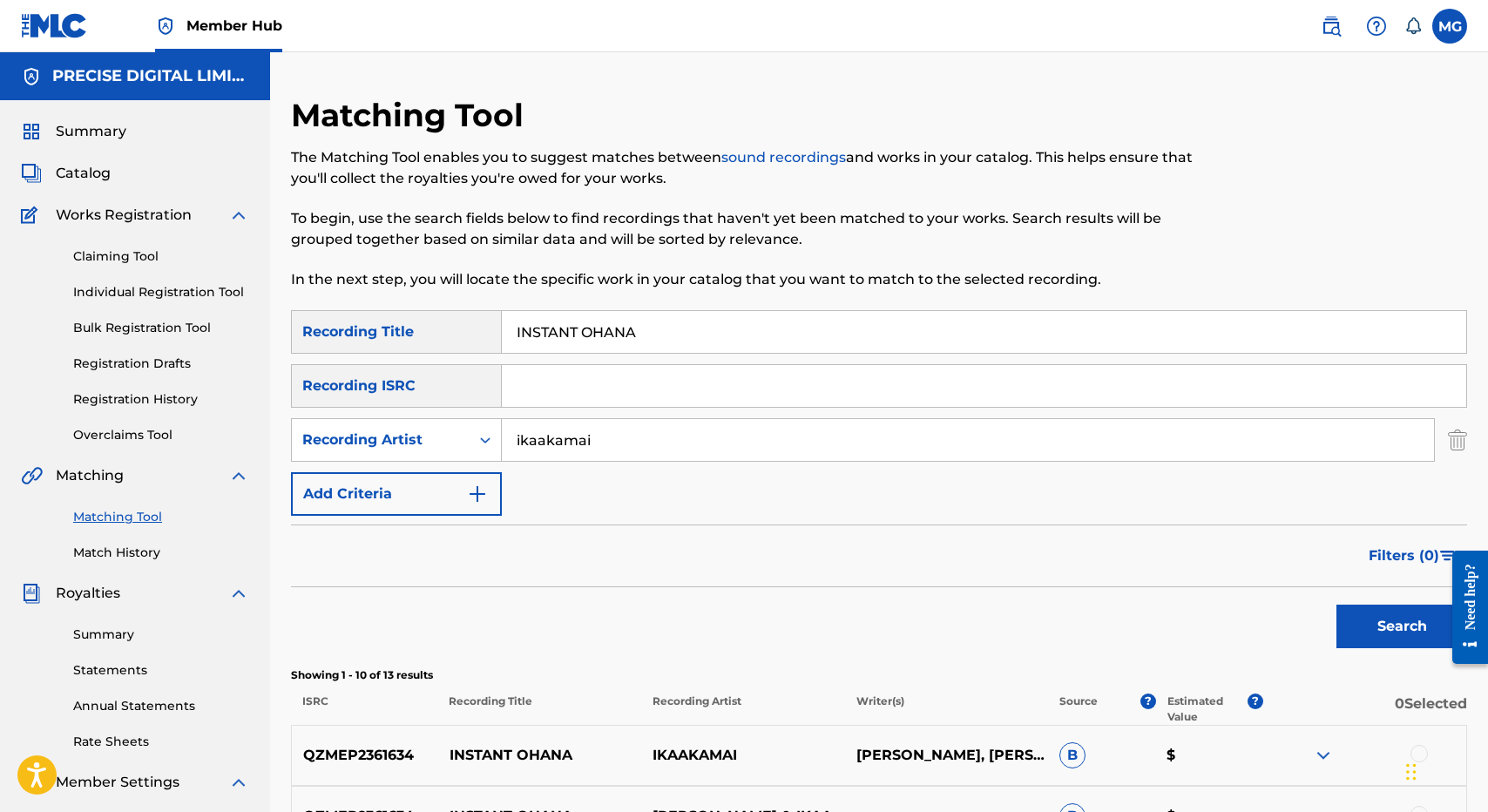
click at [648, 366] on input "Search Form" at bounding box center [984, 386] width 964 height 42
paste input "QZMEP2361634"
type input "QZMEP2361634"
click at [703, 336] on input "INSTANT OHANA" at bounding box center [984, 332] width 964 height 42
click at [649, 446] on input "ikaakamai" at bounding box center [968, 440] width 933 height 42
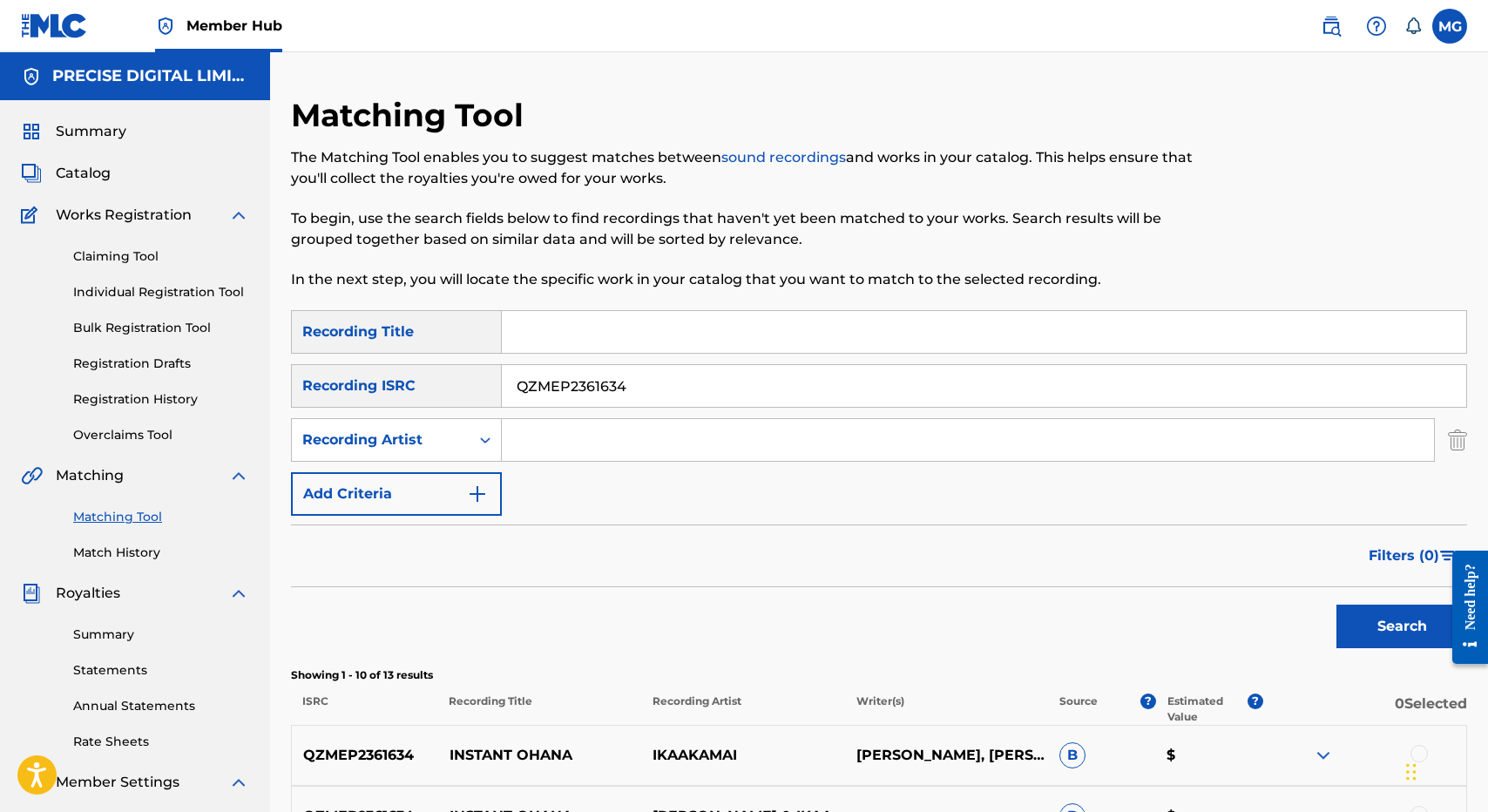
click at [1336, 605] on button "Search" at bounding box center [1401, 627] width 131 height 44
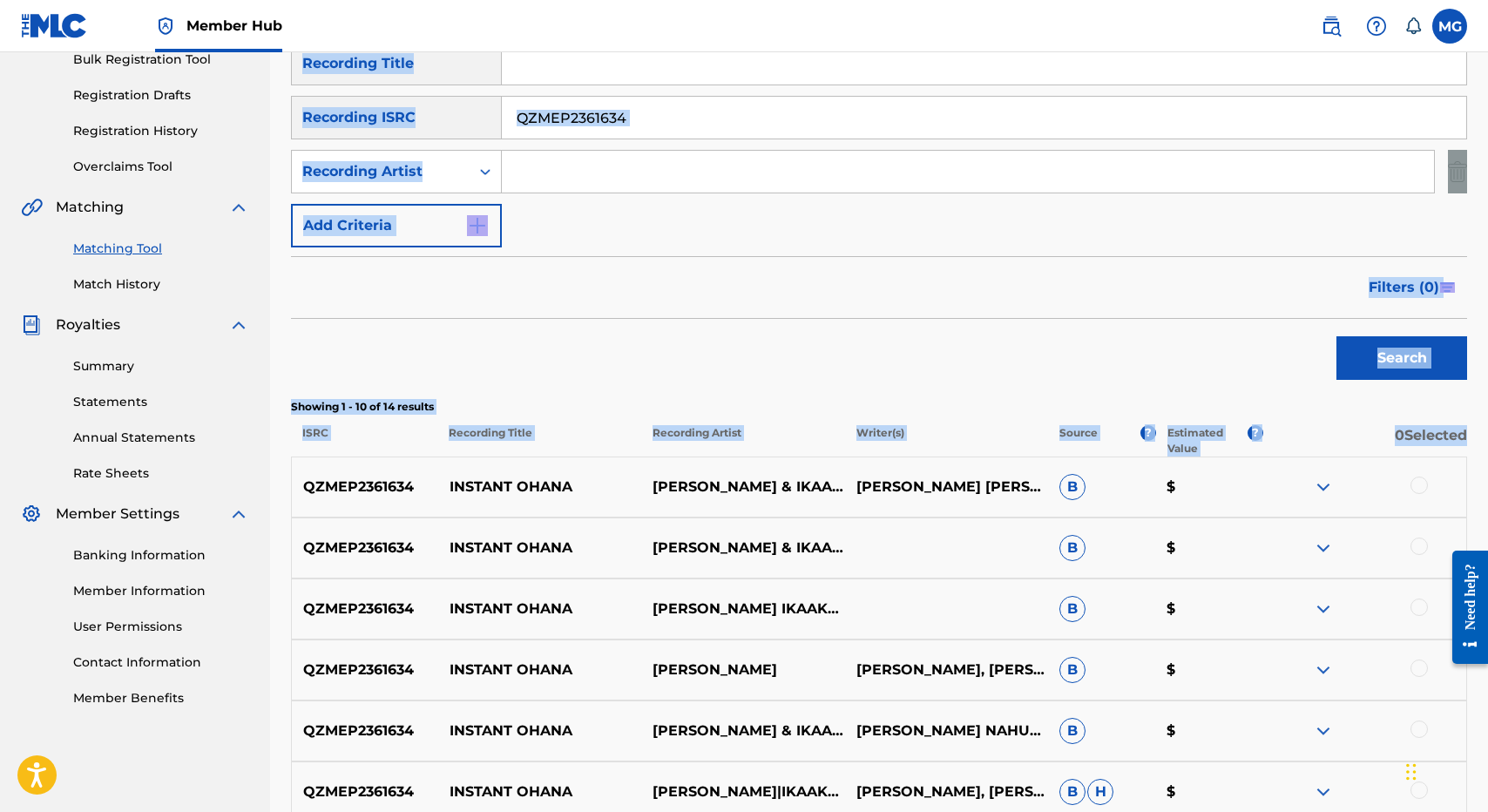
drag, startPoint x: 1050, startPoint y: 223, endPoint x: 1145, endPoint y: 511, distance: 303.3
click at [1145, 511] on div "Matching Tool The Matching Tool enables you to suggest matches between sound re…" at bounding box center [879, 512] width 1176 height 1369
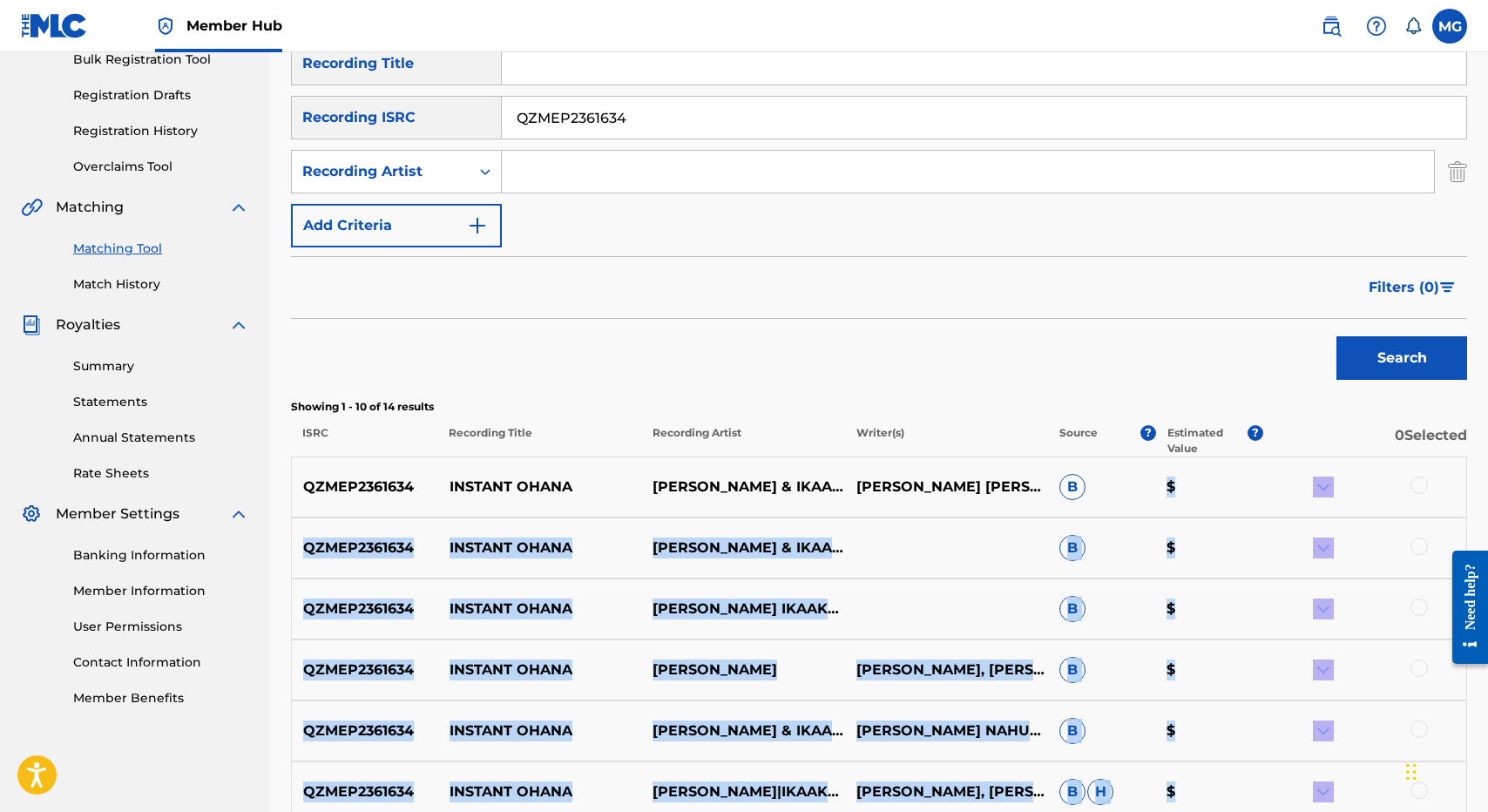
scroll to position [737, 0]
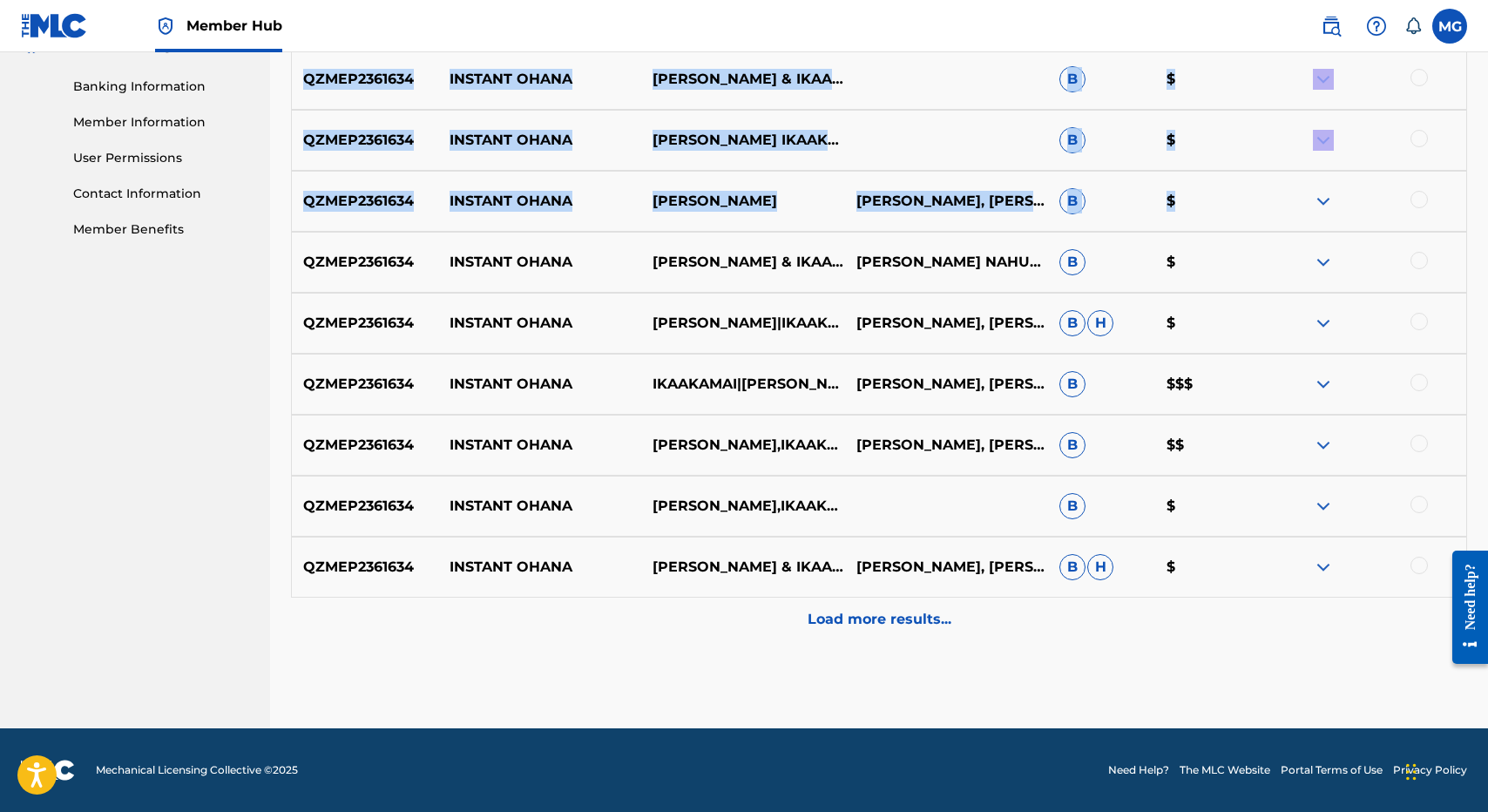
drag, startPoint x: 1145, startPoint y: 511, endPoint x: 1158, endPoint y: 214, distance: 297.3
click at [1158, 214] on div "QZMEP2361634 INSTANT OHANA KĀWIKA ASPILI & IKAAKAMAI ISAAC KUUIPONOHEA NAHUEWAI…" at bounding box center [879, 314] width 1176 height 653
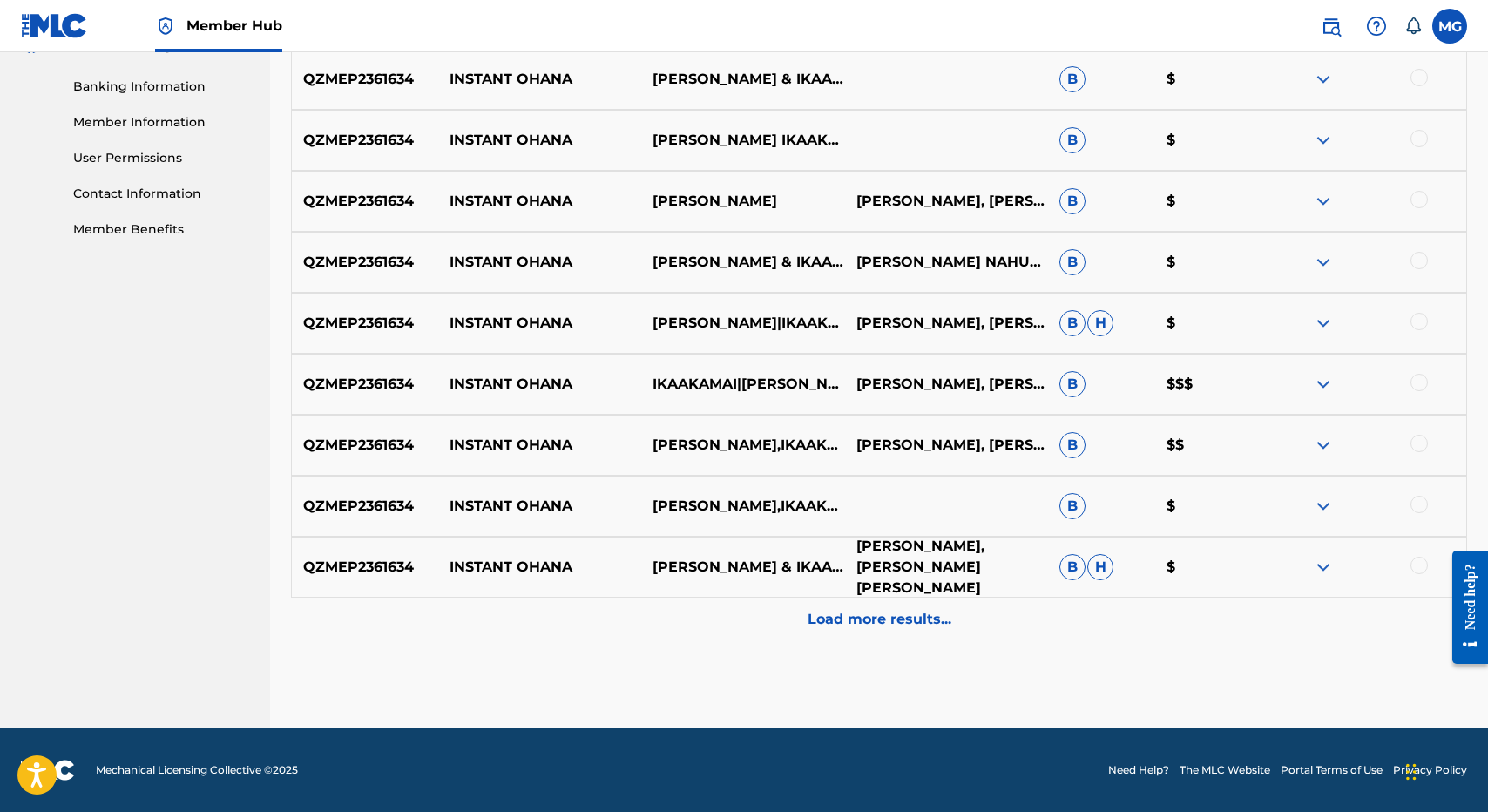
click at [918, 561] on p "ISAAC KUUIPONOHEA NAHUEWAI, RYAN KĀWIKA ASPILI" at bounding box center [945, 567] width 203 height 62
click at [904, 591] on p "ISAAC KUUIPONOHEA NAHUEWAI, RYAN KĀWIKA ASPILI" at bounding box center [945, 567] width 203 height 62
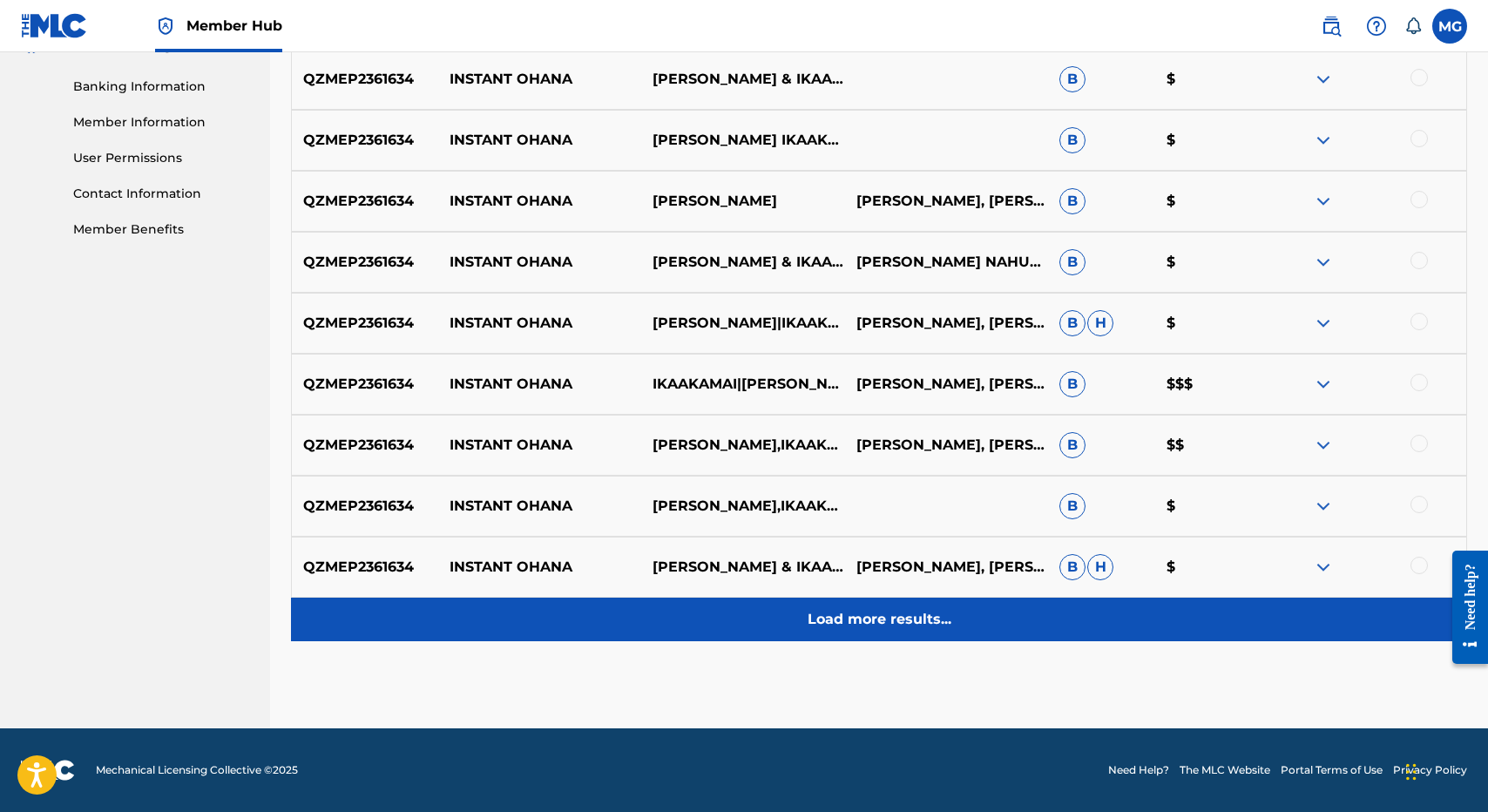
click at [904, 620] on p "Load more results..." at bounding box center [880, 620] width 144 height 21
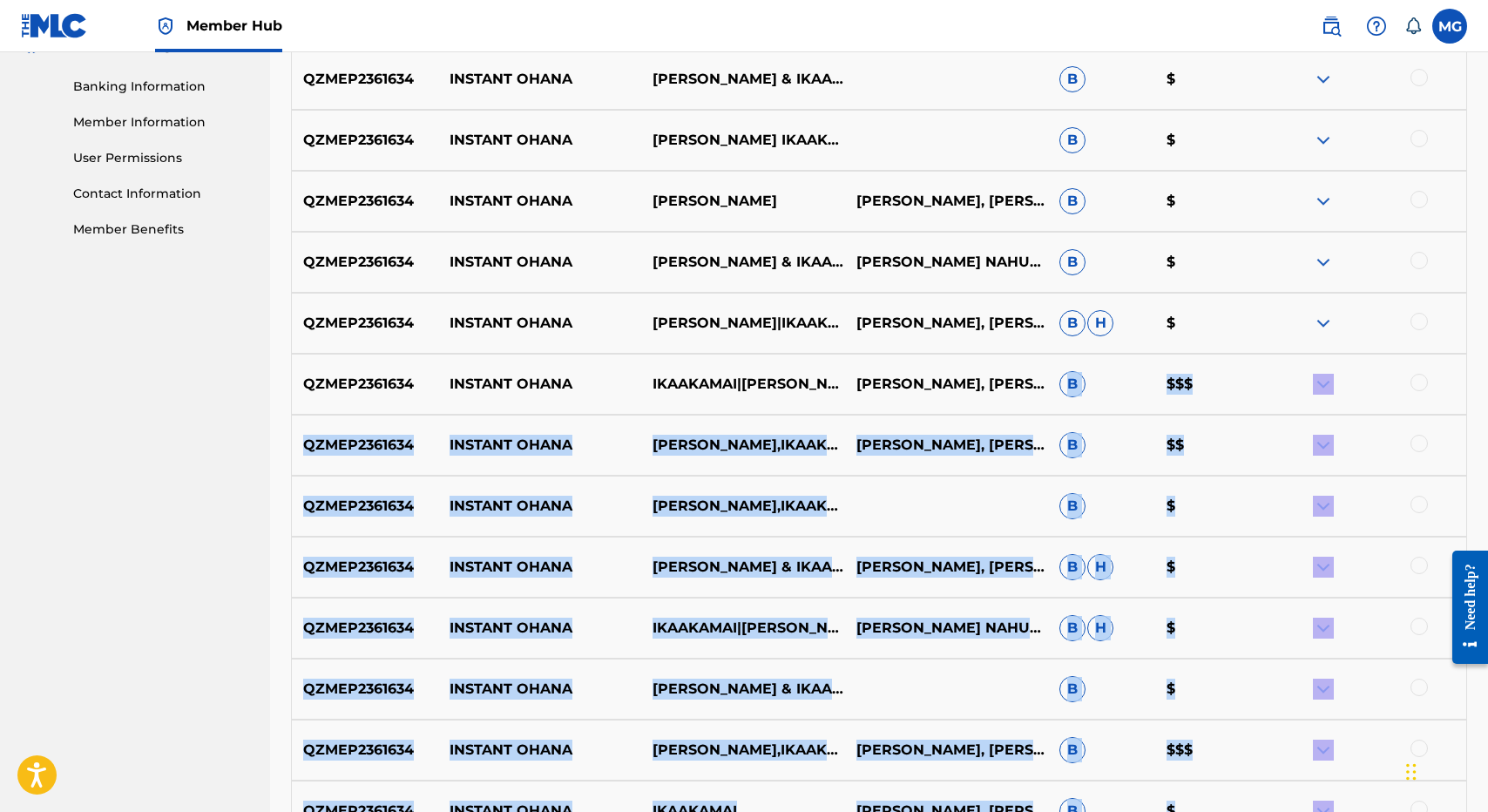
scroll to position [938, 0]
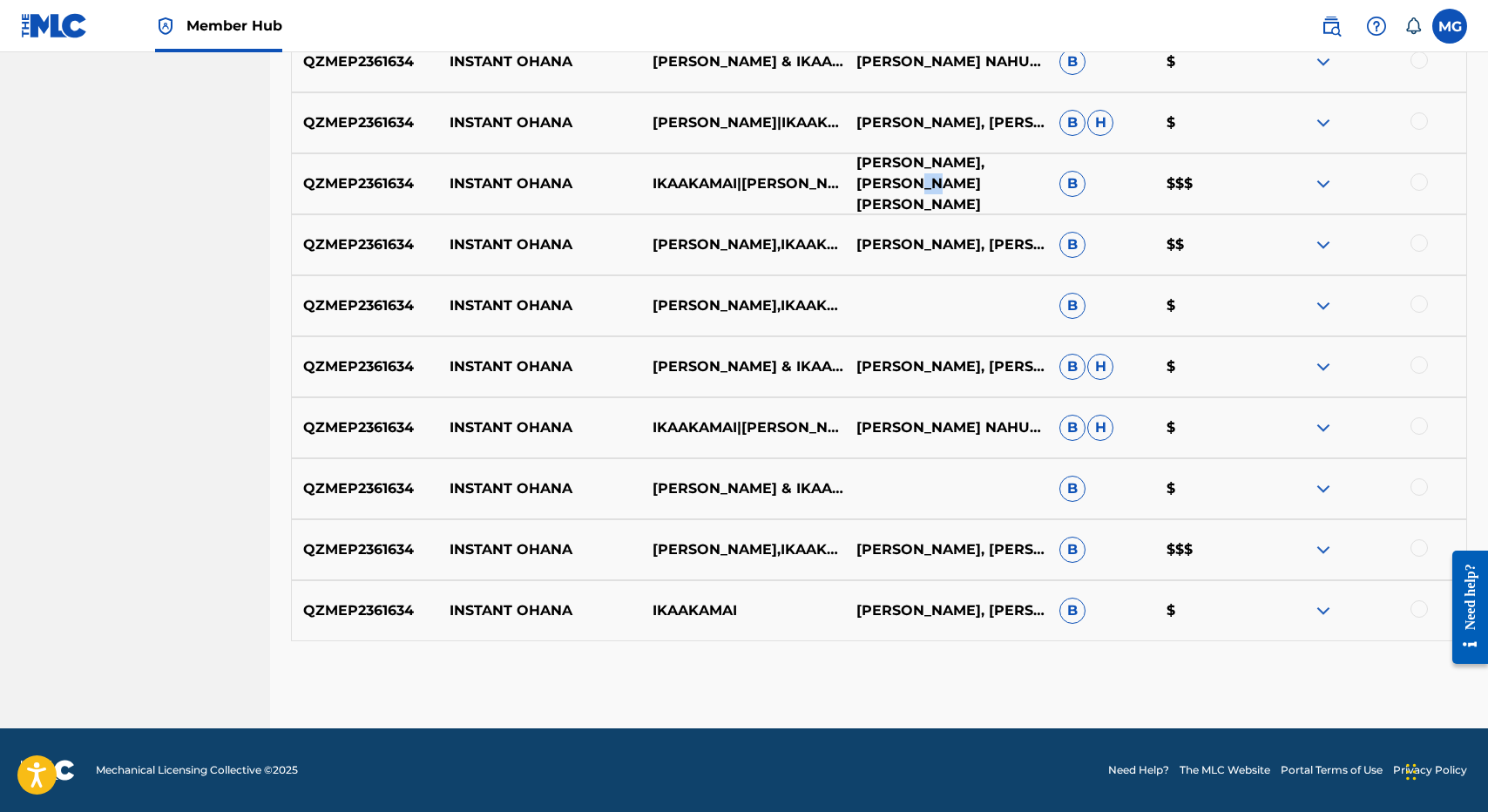
drag, startPoint x: 902, startPoint y: 373, endPoint x: 925, endPoint y: 185, distance: 189.4
click at [925, 185] on p "ISAAC KUUIPONOHEA NAHUEWAI, RYAN KĀWIKA ASPILI" at bounding box center [945, 183] width 203 height 62
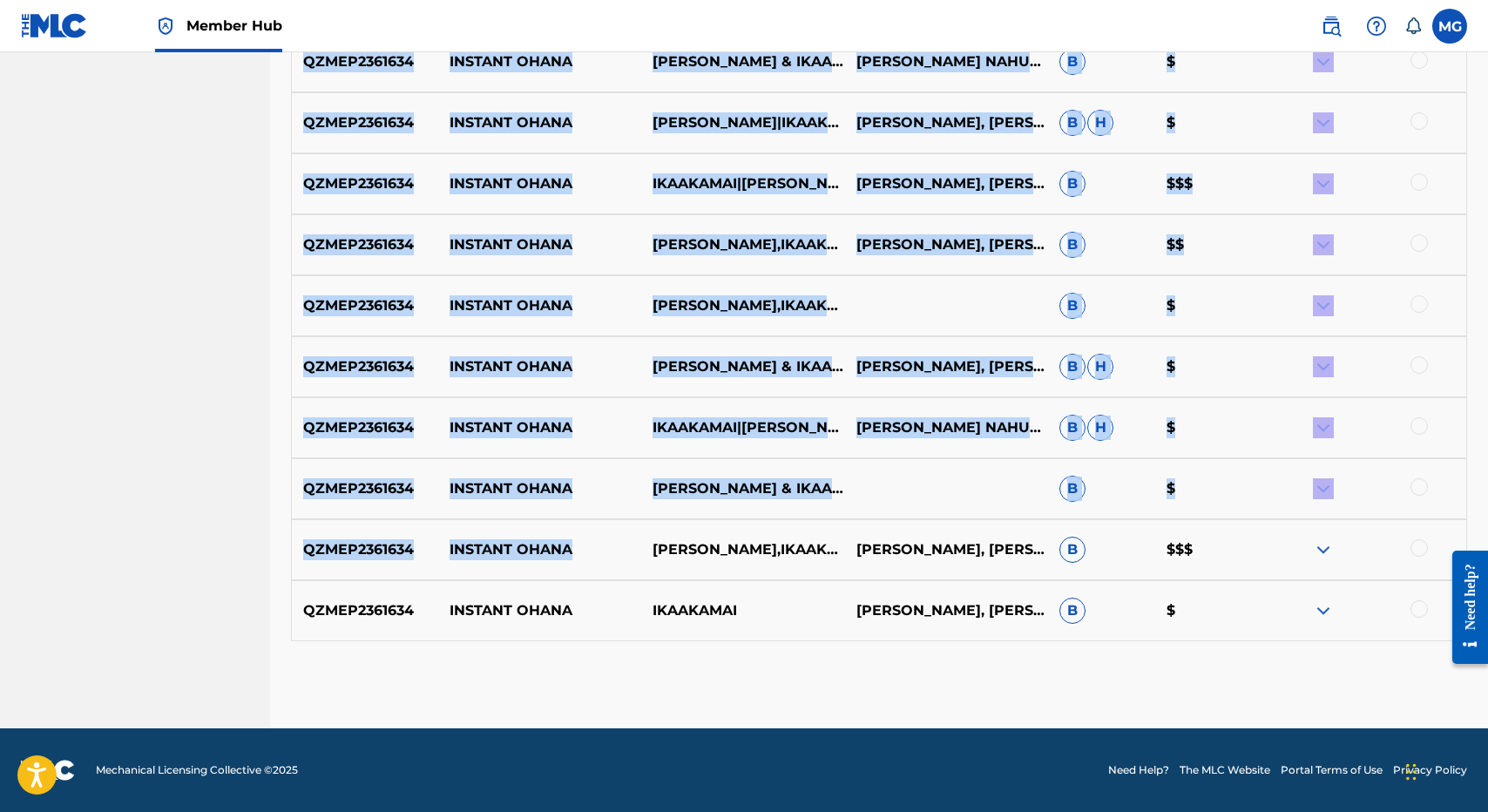
scroll to position [0, 0]
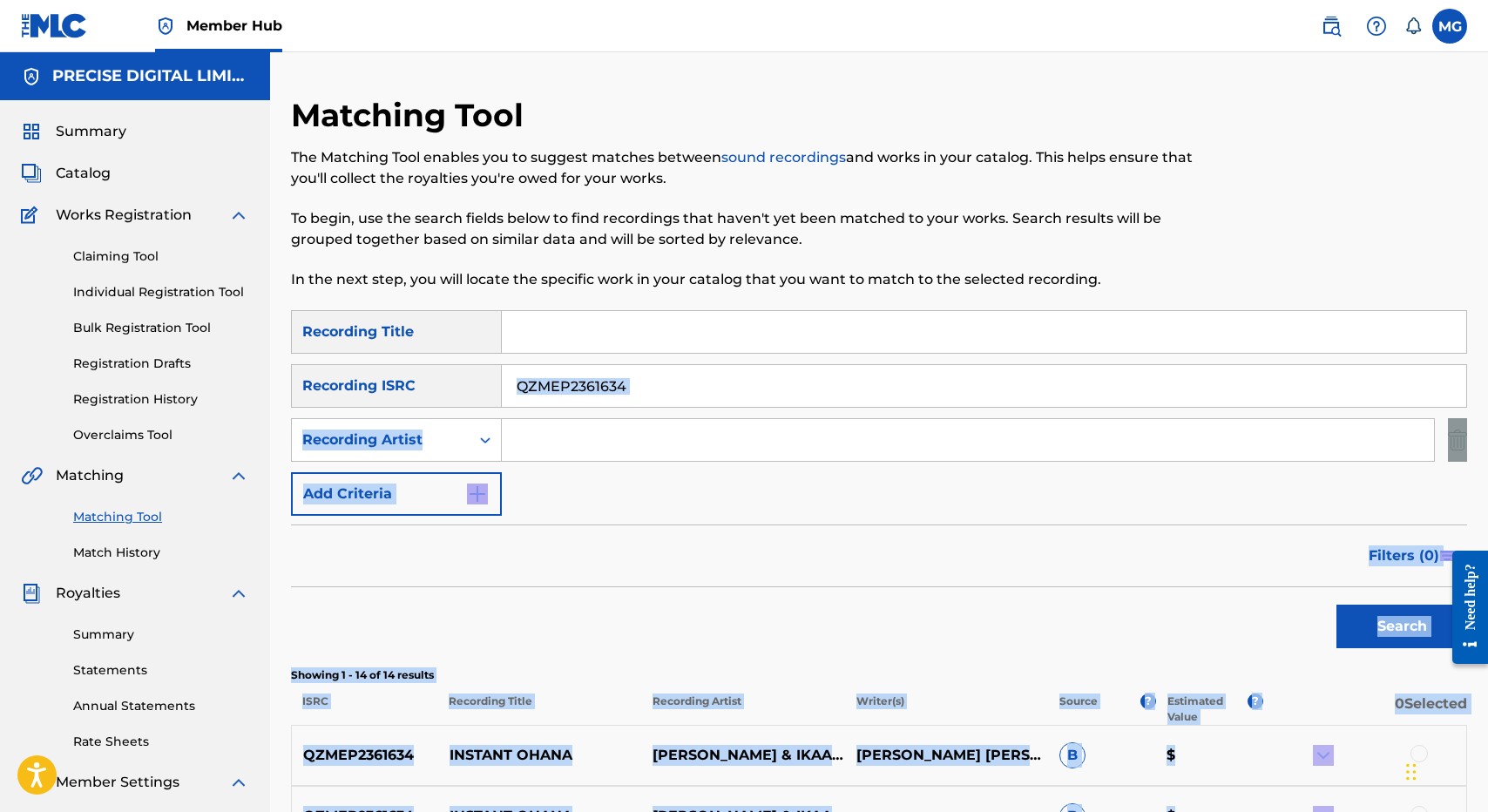
drag, startPoint x: 811, startPoint y: 519, endPoint x: 1274, endPoint y: 392, distance: 480.1
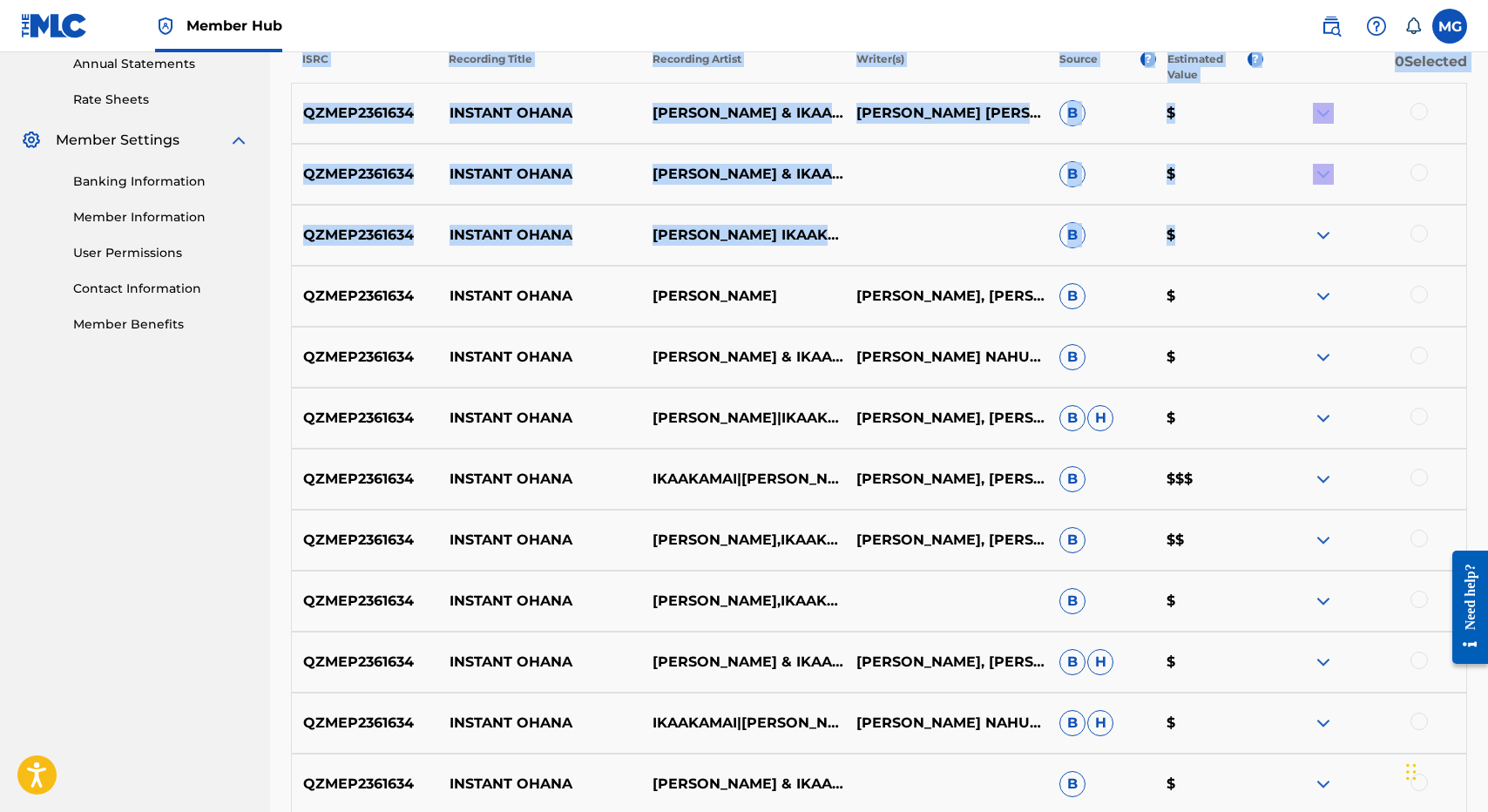
drag, startPoint x: 1171, startPoint y: 569, endPoint x: 1230, endPoint y: 257, distance: 317.5
click at [1230, 257] on div "SearchWithCriteria96115abe-5abf-4a93-b70a-9e5a9c4f4785 Recording Title SearchWi…" at bounding box center [879, 301] width 1176 height 1268
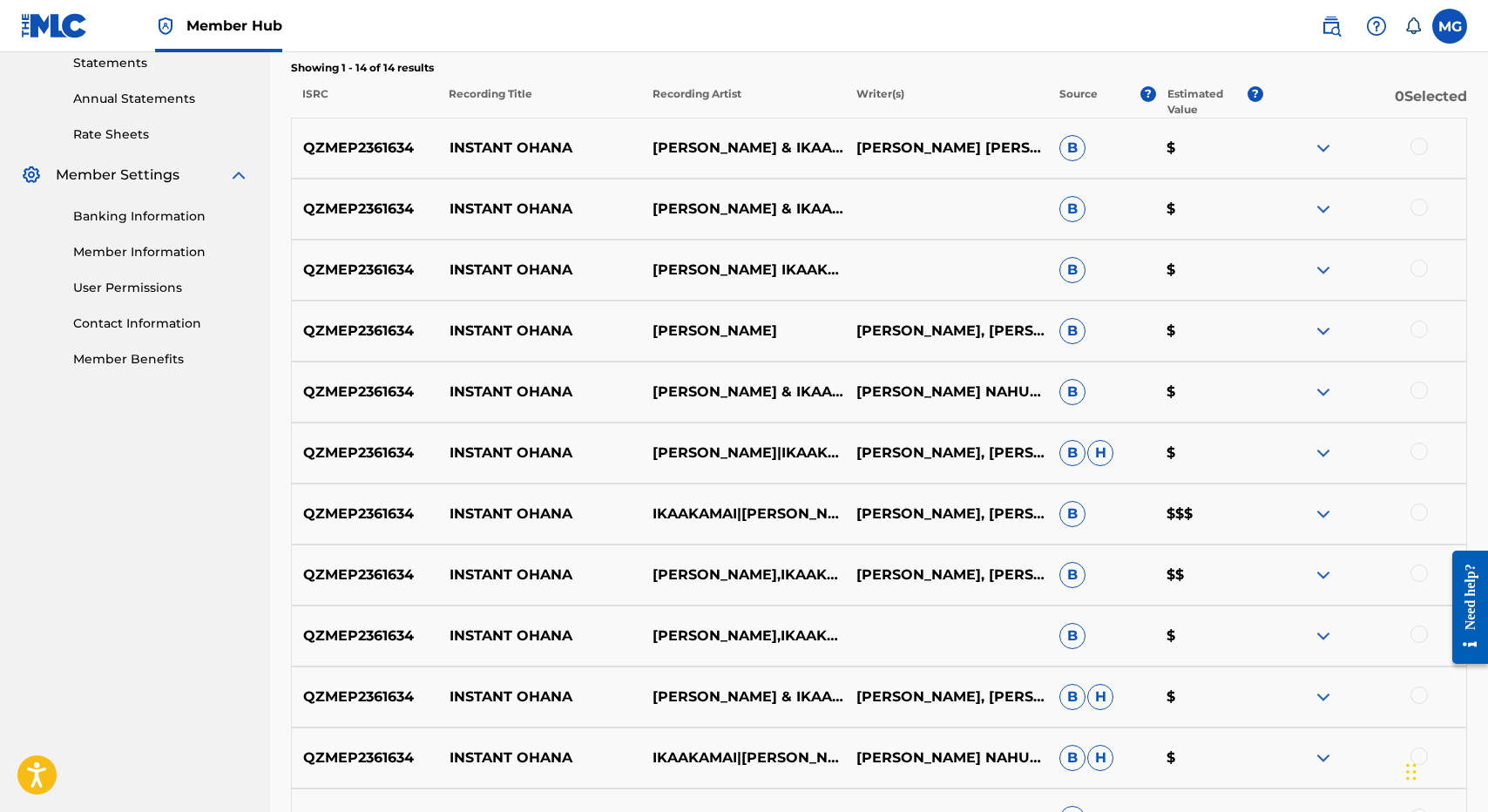
click at [1412, 144] on div at bounding box center [1419, 147] width 18 height 18
click at [1419, 205] on div at bounding box center [1419, 207] width 18 height 18
click at [1419, 279] on div at bounding box center [1364, 270] width 203 height 21
click at [1419, 268] on div at bounding box center [1419, 268] width 18 height 18
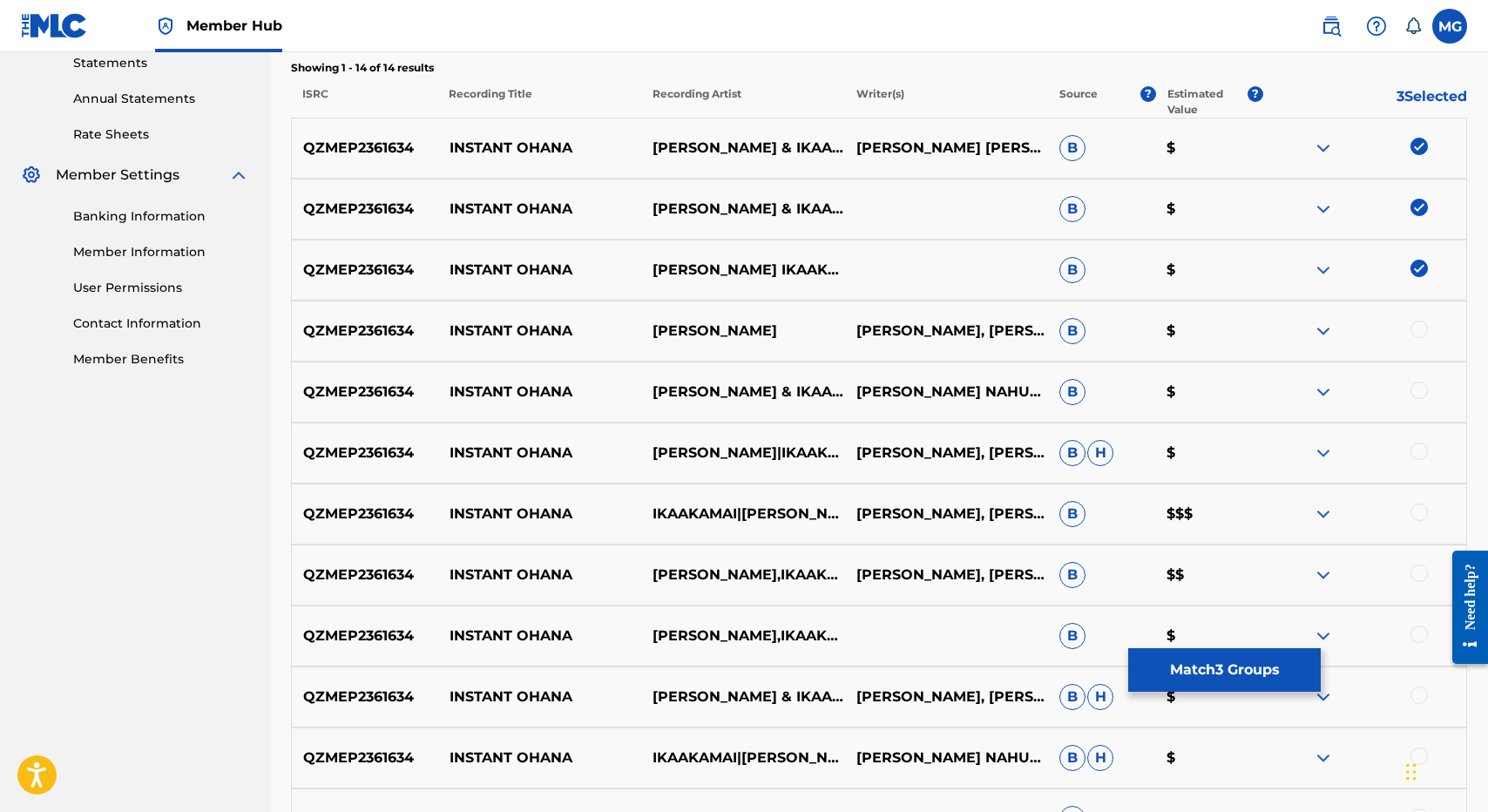
click at [1419, 352] on div "QZMEP2361634 INSTANT OHANA KĀWIKA ASPILI ISAAC KUUIPONOHEA NAHUEWAI, RYAN KĀWIK…" at bounding box center [879, 330] width 1176 height 61
click at [1422, 420] on div "QZMEP2361634 INSTANT OHANA KAWIKA ASPILI & IKAAKAMAI ISAAC KUUIPONOHEA NAHUEWAI…" at bounding box center [879, 391] width 1176 height 61
click at [1419, 373] on div "QZMEP2361634 INSTANT OHANA KAWIKA ASPILI & IKAAKAMAI ISAAC KUUIPONOHEA NAHUEWAI…" at bounding box center [879, 391] width 1176 height 61
click at [1419, 389] on div at bounding box center [1419, 390] width 18 height 18
click at [1419, 303] on div "QZMEP2361634 INSTANT OHANA KĀWIKA ASPILI ISAAC KUUIPONOHEA NAHUEWAI, RYAN KĀWIK…" at bounding box center [879, 330] width 1176 height 61
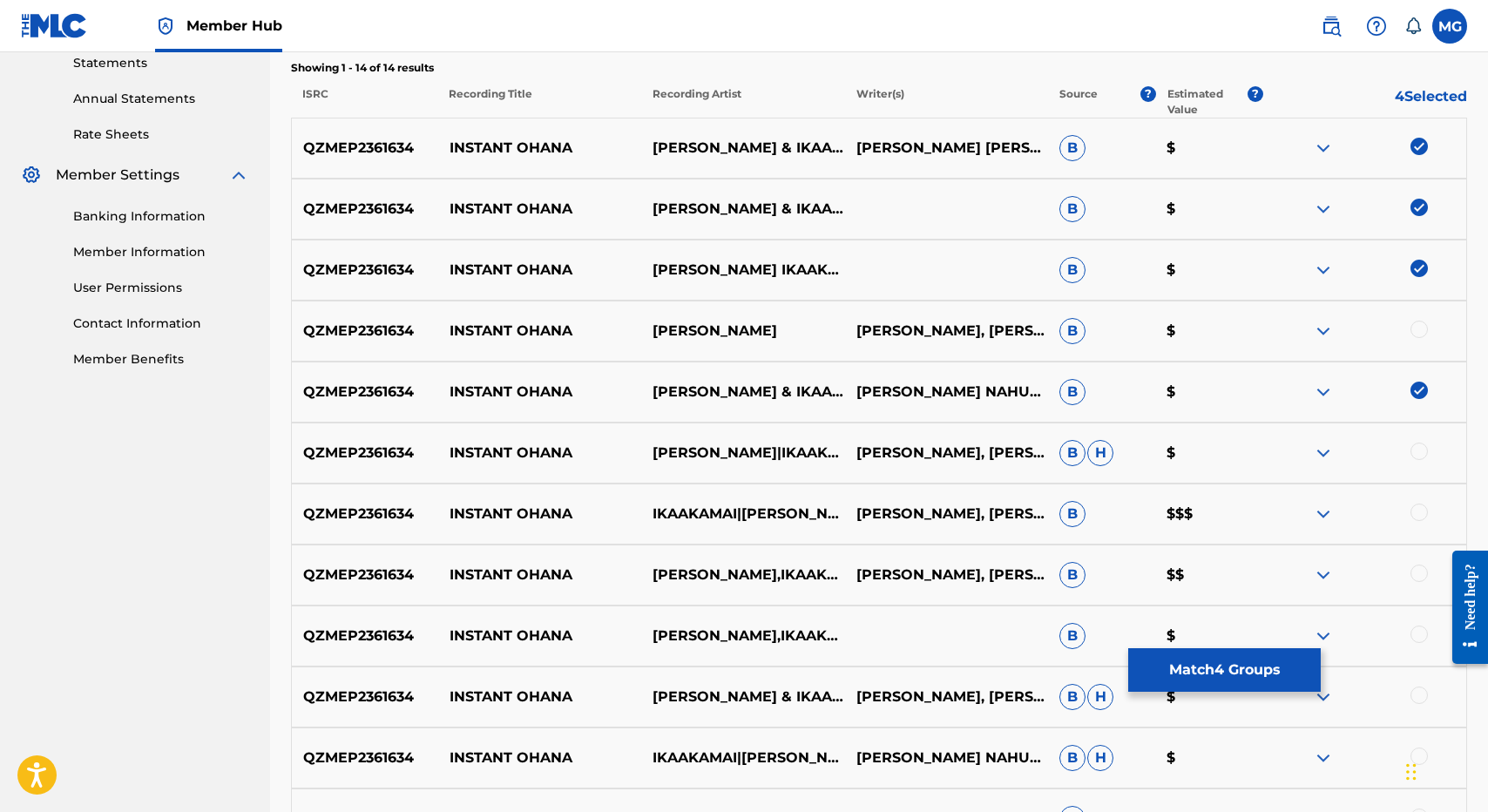
click at [1419, 335] on div at bounding box center [1419, 330] width 18 height 18
click at [1427, 455] on div at bounding box center [1364, 453] width 203 height 21
click at [1419, 455] on div at bounding box center [1419, 452] width 18 height 18
click at [1417, 520] on div at bounding box center [1364, 514] width 203 height 21
click at [1417, 512] on div at bounding box center [1419, 512] width 18 height 18
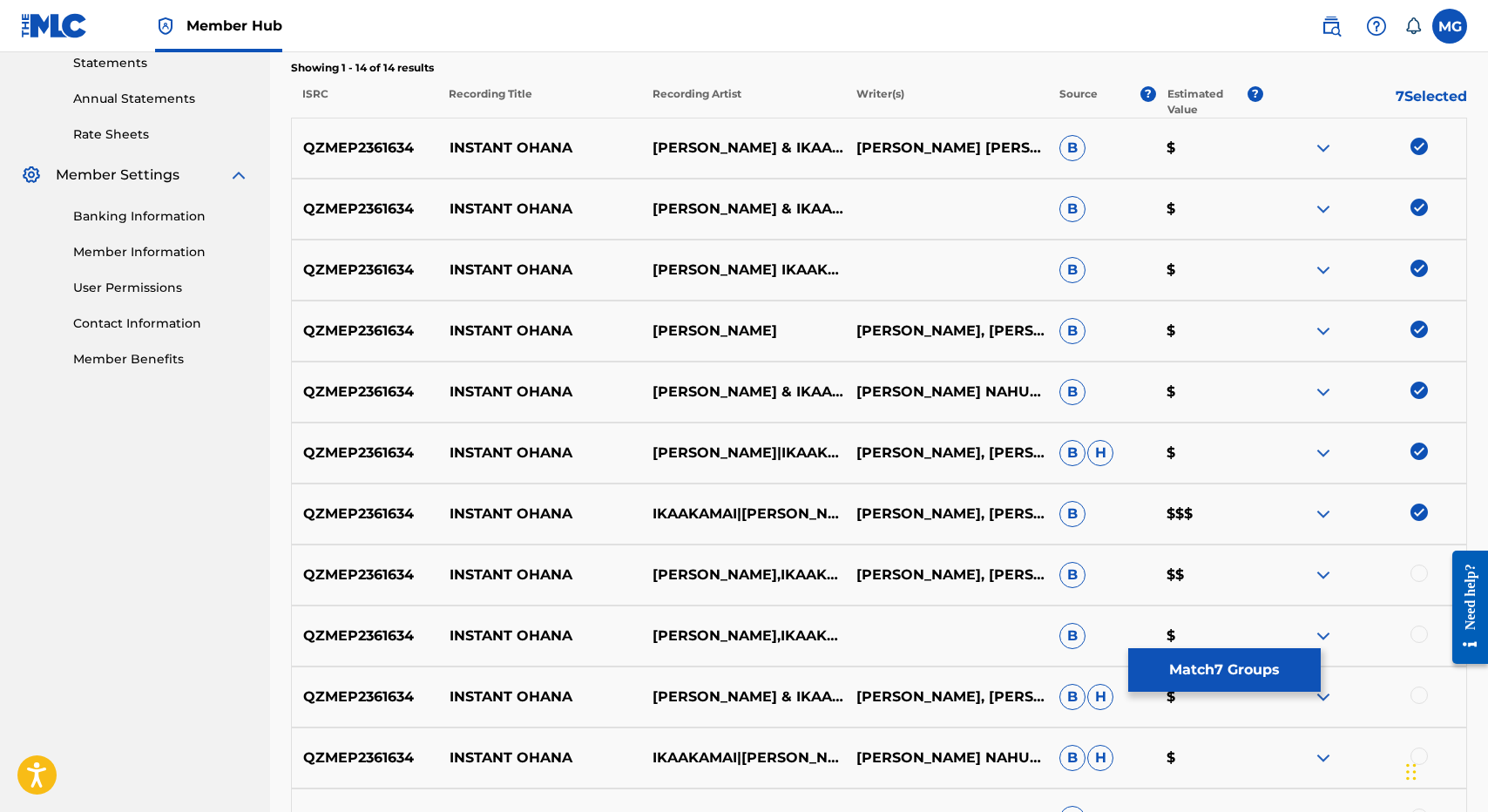
click at [1417, 577] on div at bounding box center [1419, 573] width 18 height 18
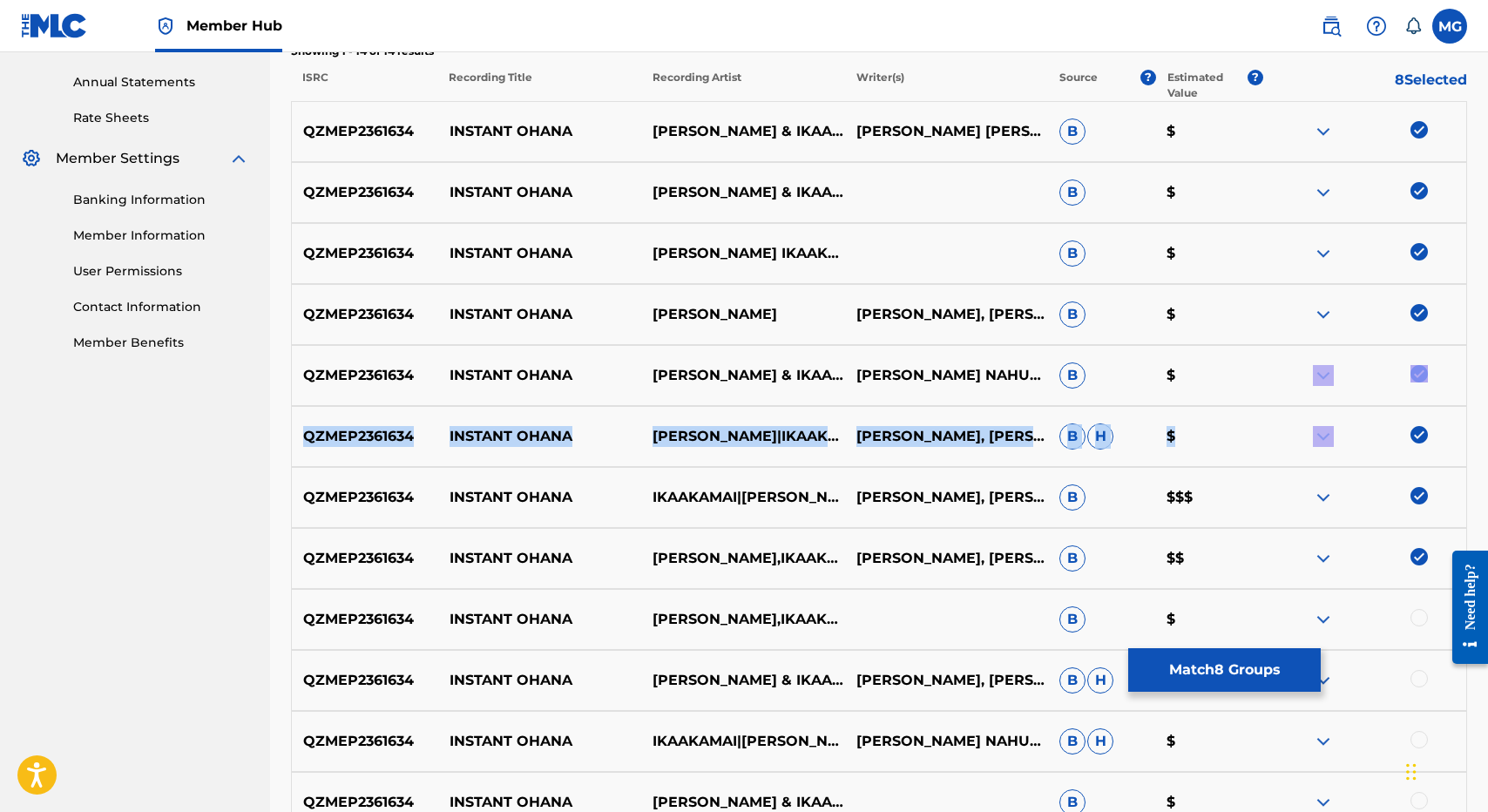
drag, startPoint x: 1270, startPoint y: 533, endPoint x: 1293, endPoint y: 344, distance: 190.4
click at [1293, 344] on div "QZMEP2361634 INSTANT OHANA KĀWIKA ASPILI & IKAAKAMAI ISAAC KUUIPONOHEA NAHUEWAI…" at bounding box center [879, 527] width 1176 height 853
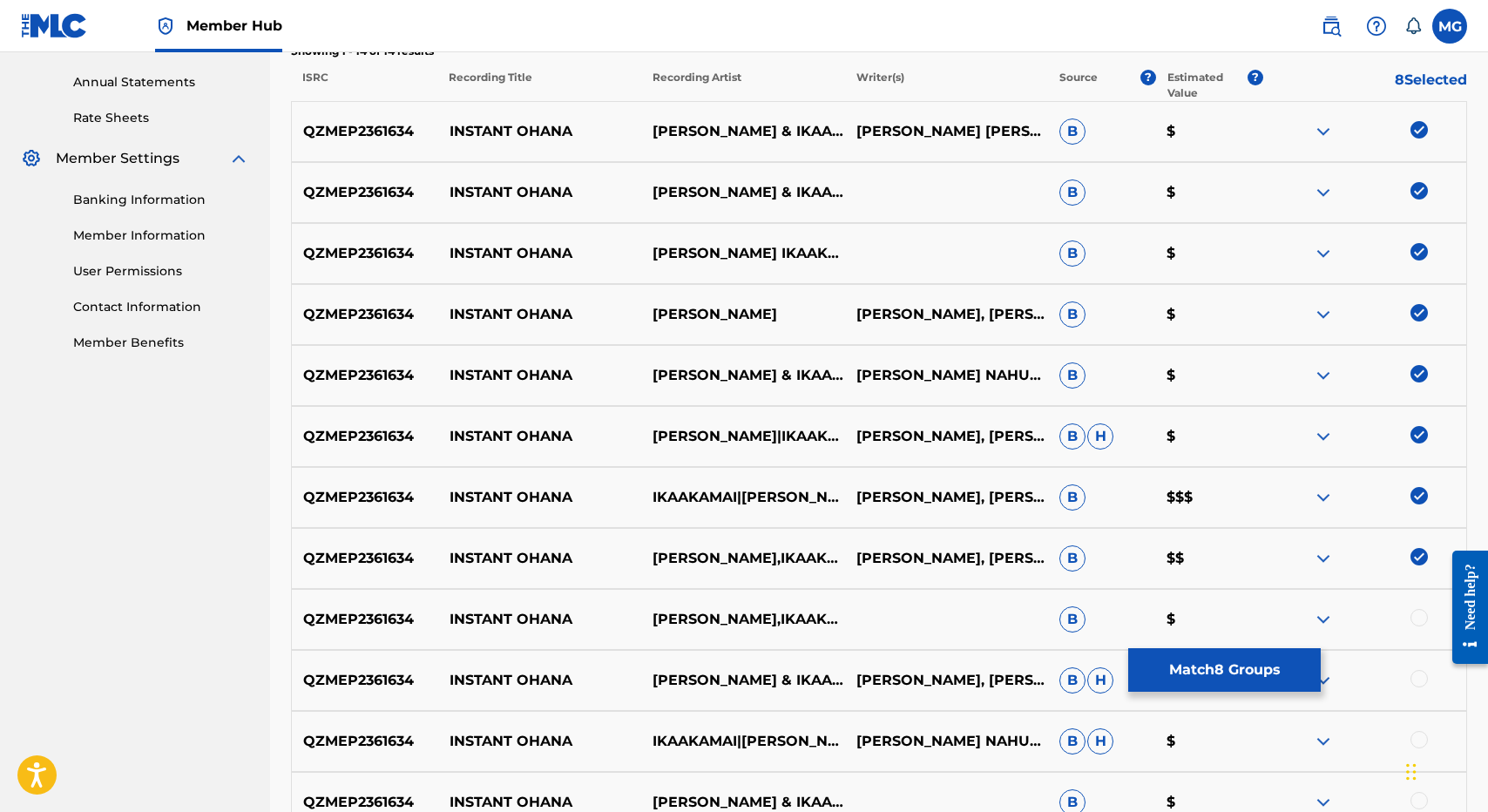
click at [1293, 336] on div "QZMEP2361634 INSTANT OHANA KĀWIKA ASPILI ISAAC KUUIPONOHEA NAHUEWAI, RYAN KĀWIK…" at bounding box center [879, 314] width 1176 height 61
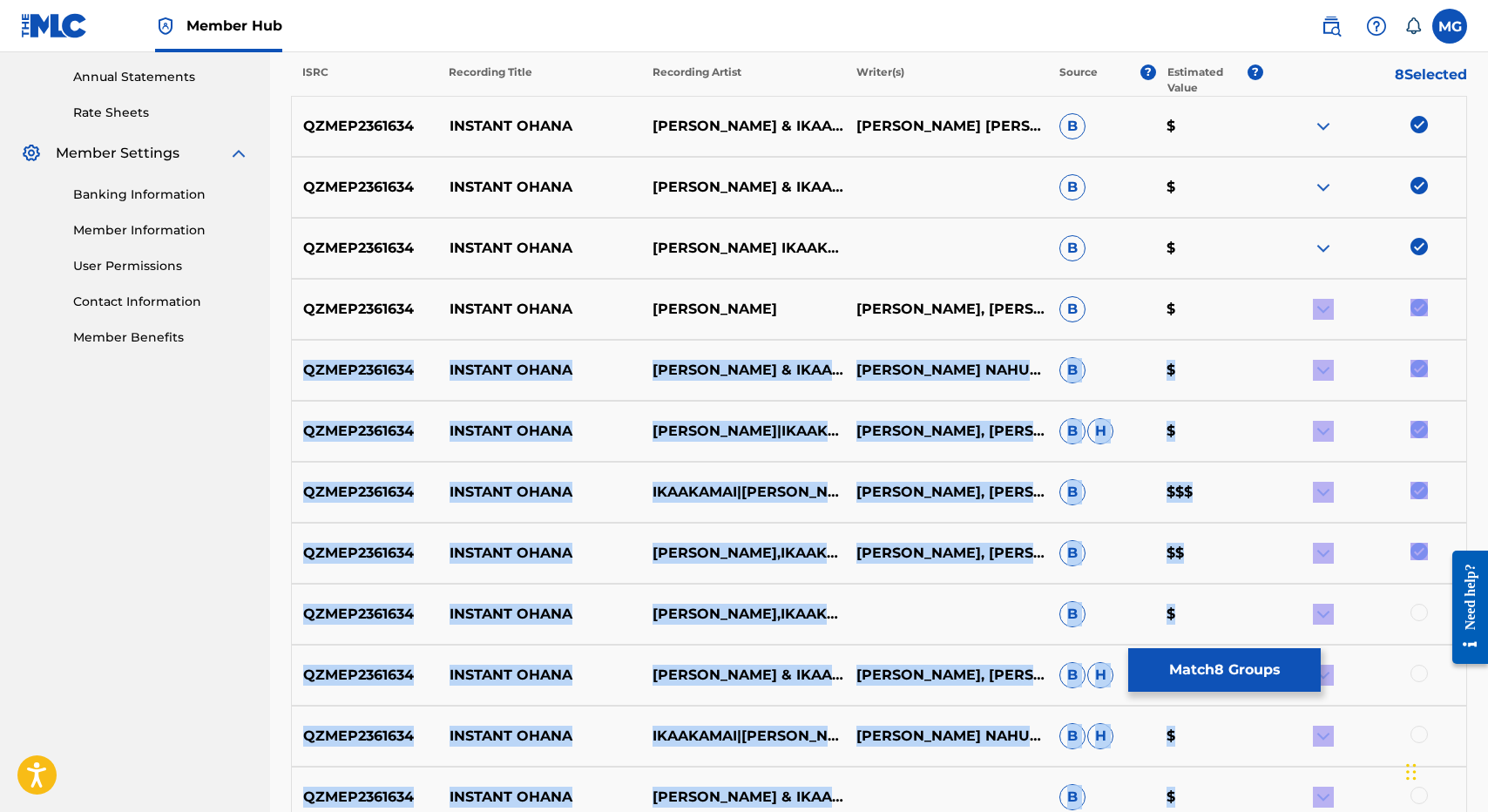
scroll to position [938, 0]
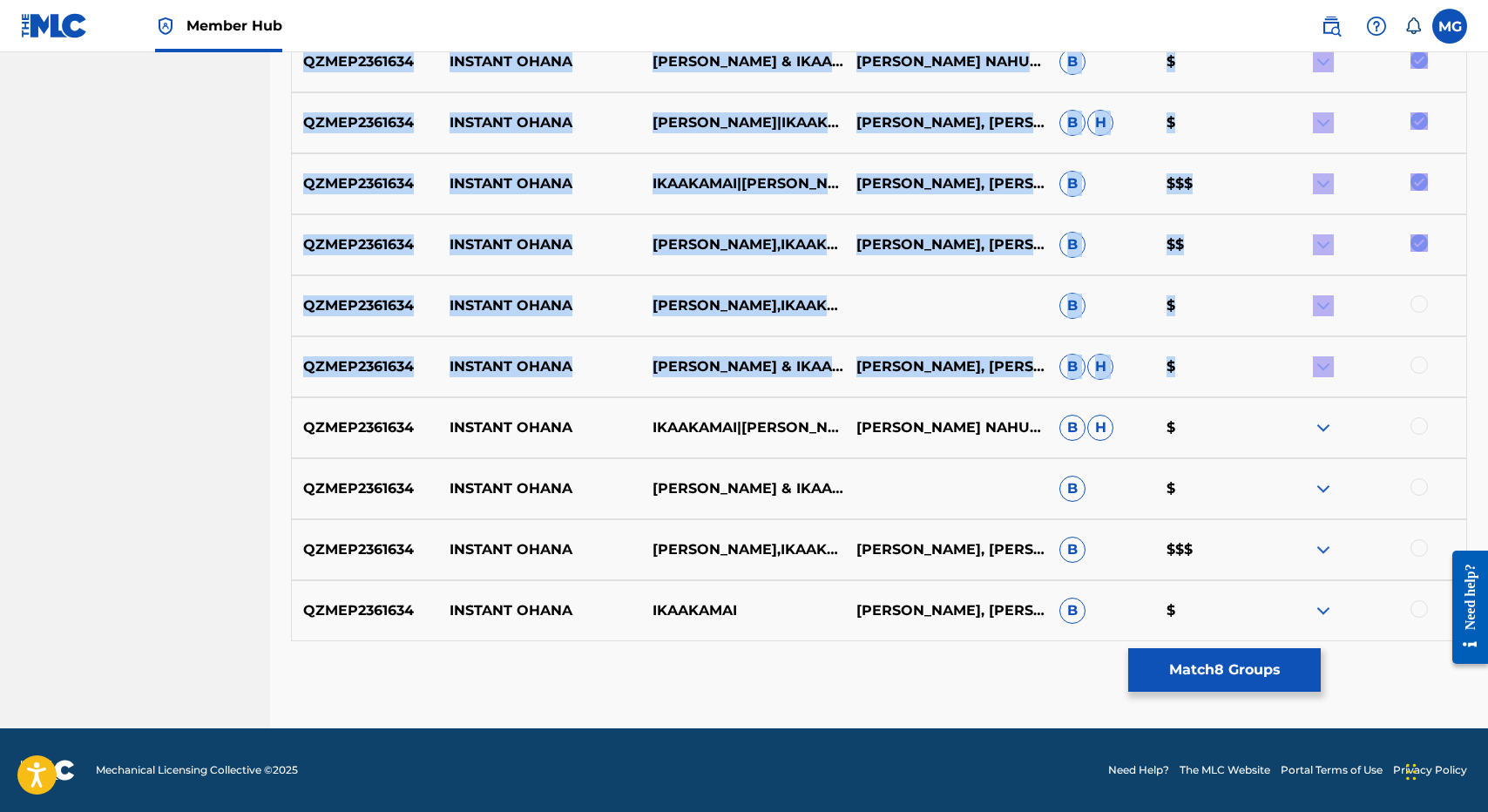
click at [1296, 332] on div "QZMEP2361634 INSTANT OHANA KĀWIKA ASPILI & IKAAKAMAI ISAAC KUUIPONOHEA NAHUEWAI…" at bounding box center [879, 214] width 1176 height 853
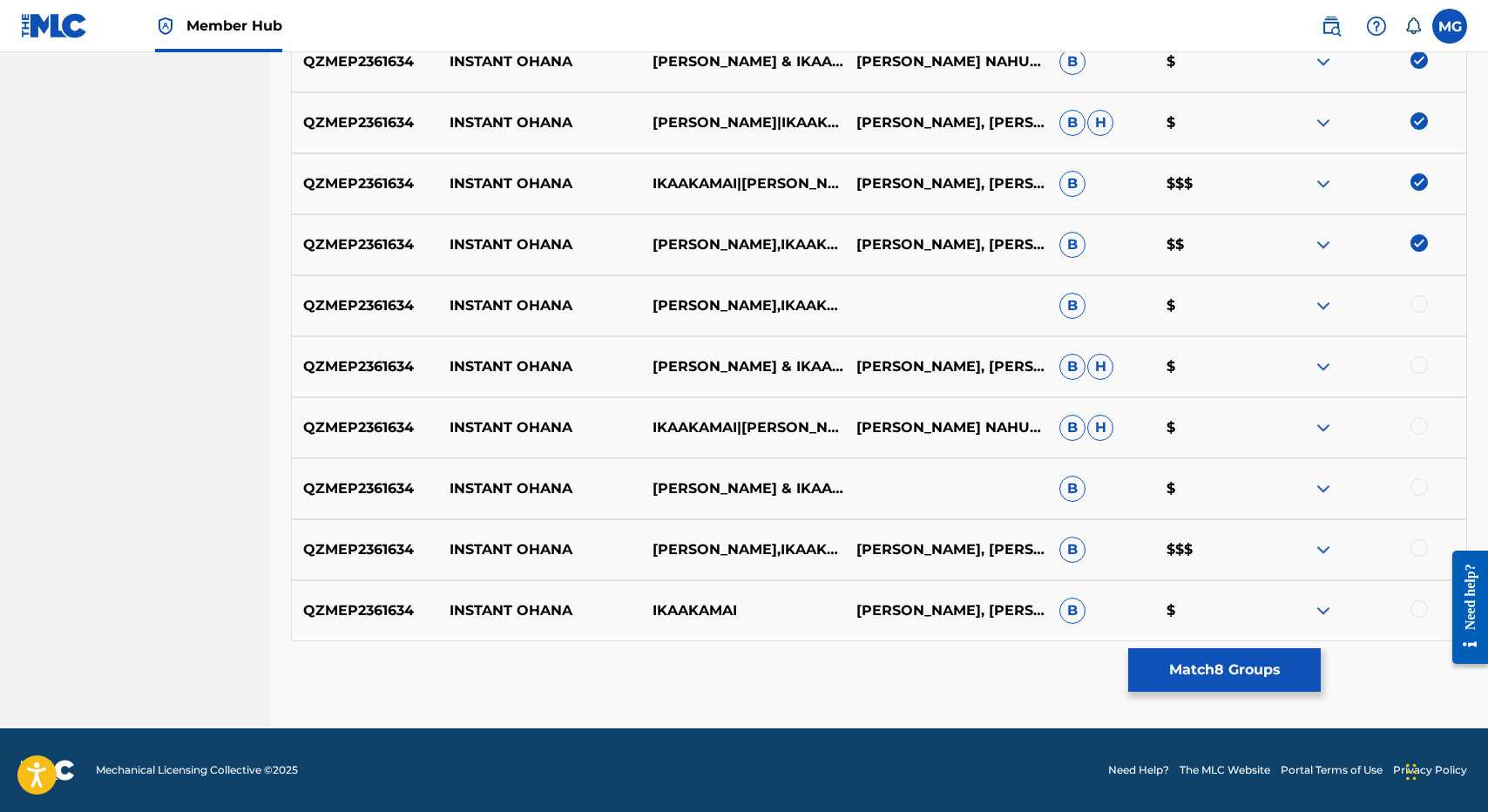
click at [1426, 314] on div at bounding box center [1364, 306] width 203 height 21
click at [1419, 303] on div at bounding box center [1419, 304] width 18 height 18
click at [1419, 390] on div "QZMEP2361634 INSTANT OHANA KĀWIKA ASPILI & IKAAKAMAI ISAAC KUUIPONOHEA NAHUEWAI…" at bounding box center [879, 366] width 1176 height 61
click at [1419, 366] on div at bounding box center [1419, 365] width 18 height 18
click at [1430, 437] on div at bounding box center [1364, 428] width 203 height 21
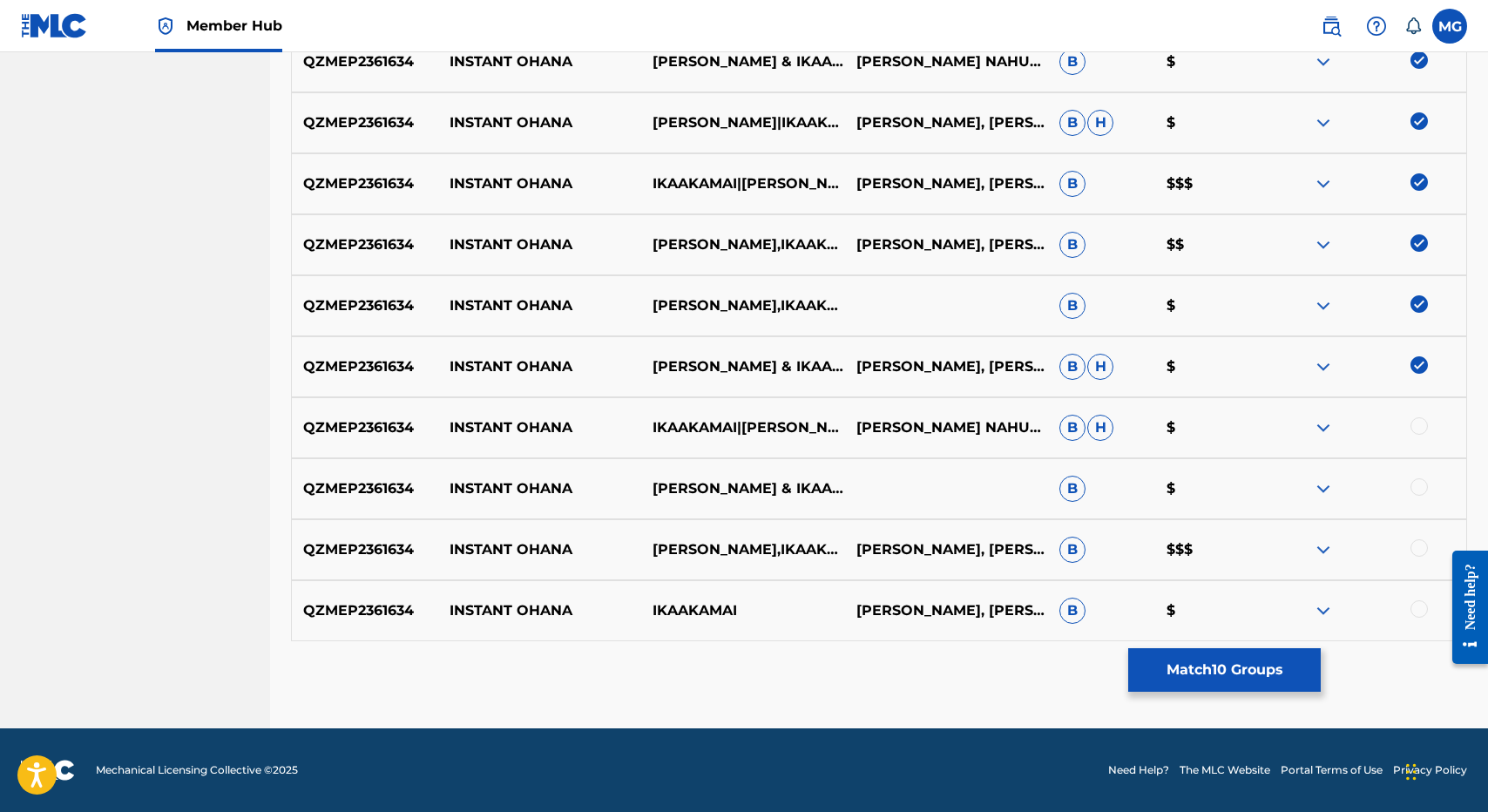
click at [1424, 425] on div at bounding box center [1419, 426] width 18 height 18
click at [1413, 480] on div at bounding box center [1419, 487] width 18 height 18
click at [1423, 528] on div "QZMEP2361634 INSTANT OHANA KĀWIKA ASPILI,IKAAKAMAI ISAAC KUUIPONOHEA NAHUEWAI, …" at bounding box center [879, 549] width 1176 height 61
click at [1423, 590] on div "QZMEP2361634 INSTANT OHANA IKAAKAMAI ISAAC KUUIPONOHEA NAHUEWAI, RYAN KĀWIKA AS…" at bounding box center [879, 610] width 1176 height 61
click at [1419, 544] on div at bounding box center [1419, 548] width 18 height 18
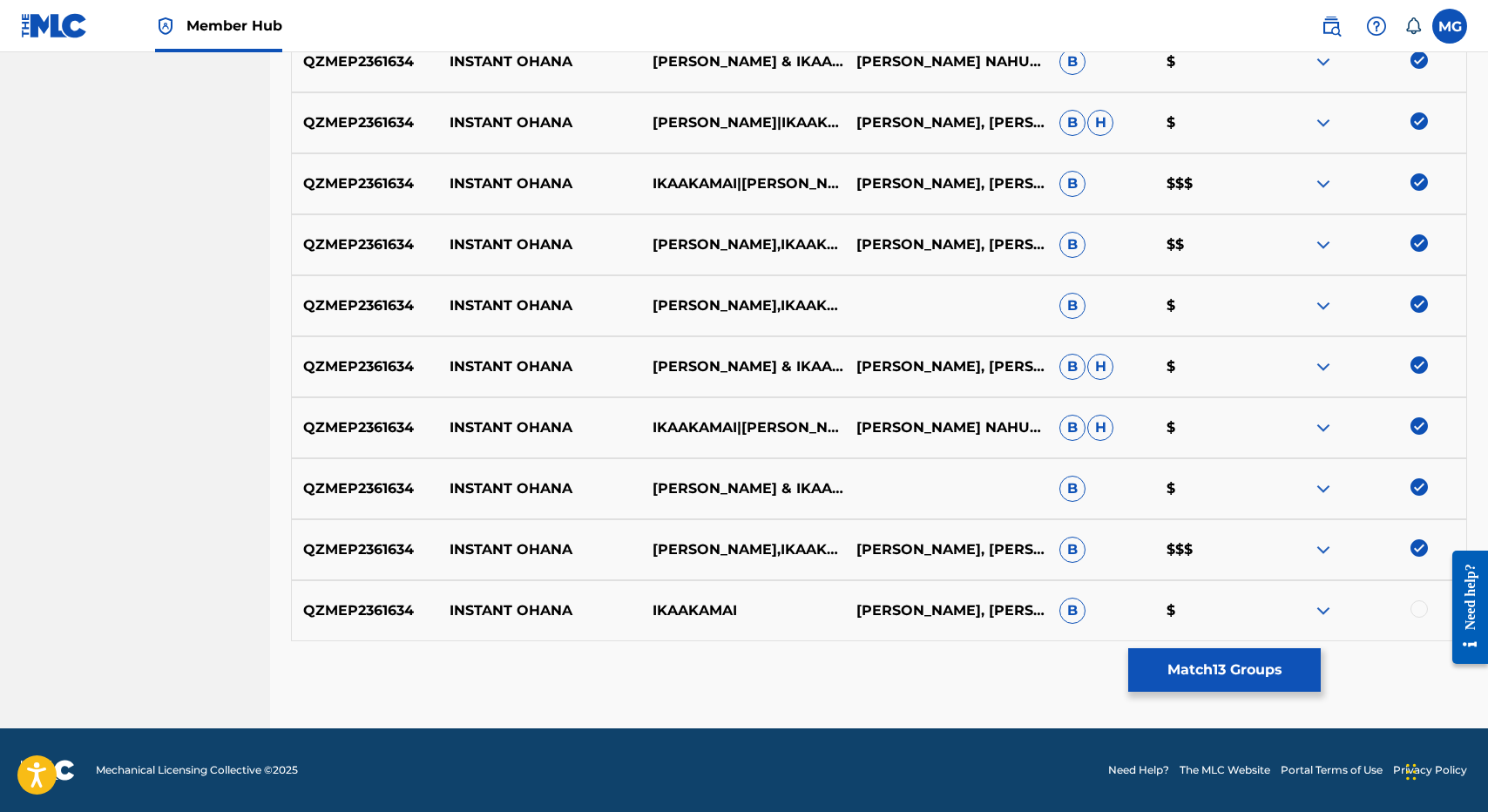
click at [1419, 605] on div at bounding box center [1419, 609] width 18 height 18
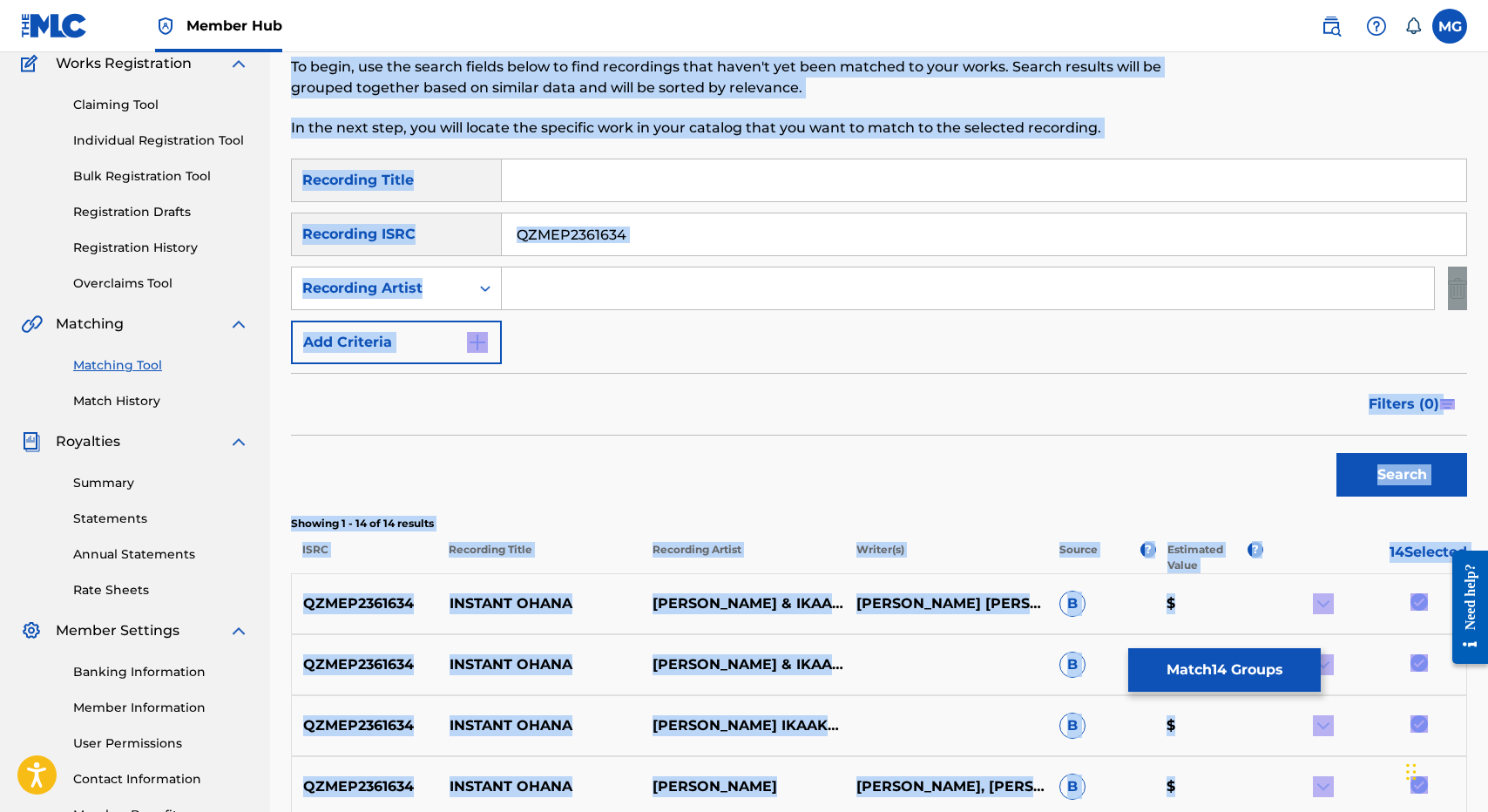
scroll to position [0, 0]
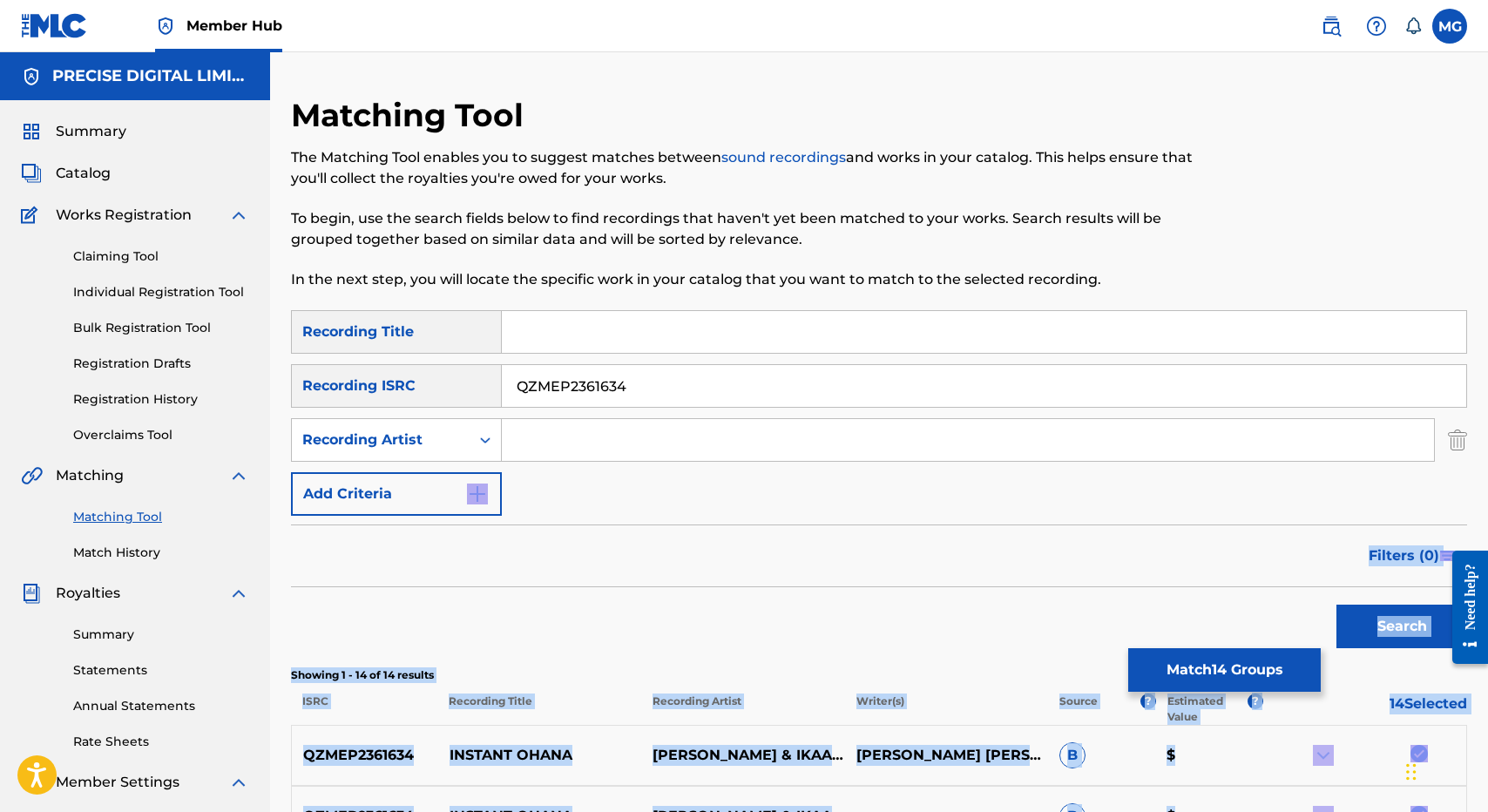
drag, startPoint x: 867, startPoint y: 554, endPoint x: 629, endPoint y: 523, distance: 240.0
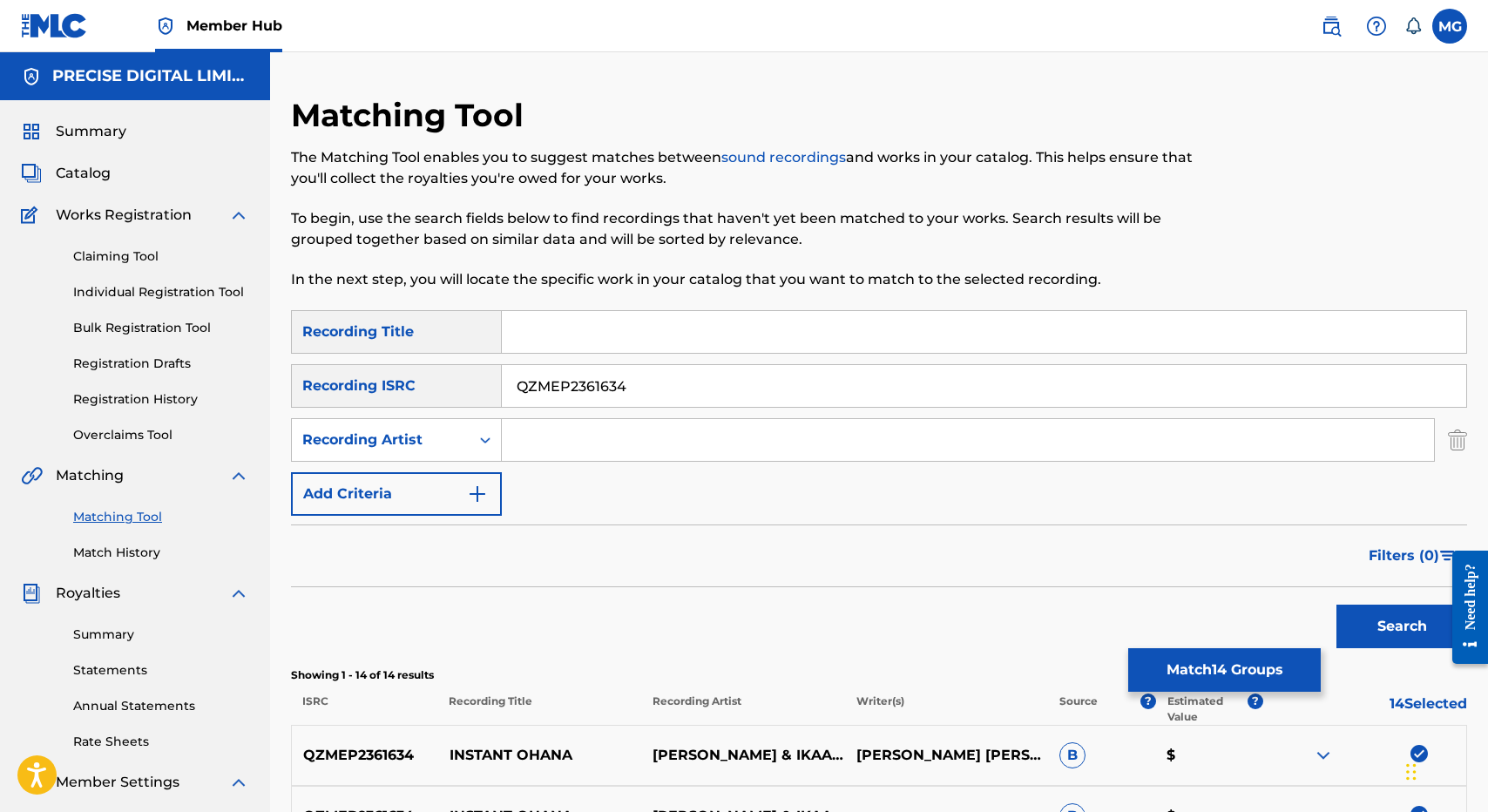
click at [496, 755] on p "INSTANT OHANA" at bounding box center [539, 755] width 203 height 21
drag, startPoint x: 496, startPoint y: 755, endPoint x: 570, endPoint y: 755, distance: 74.0
click at [570, 755] on p "INSTANT OHANA" at bounding box center [539, 755] width 203 height 21
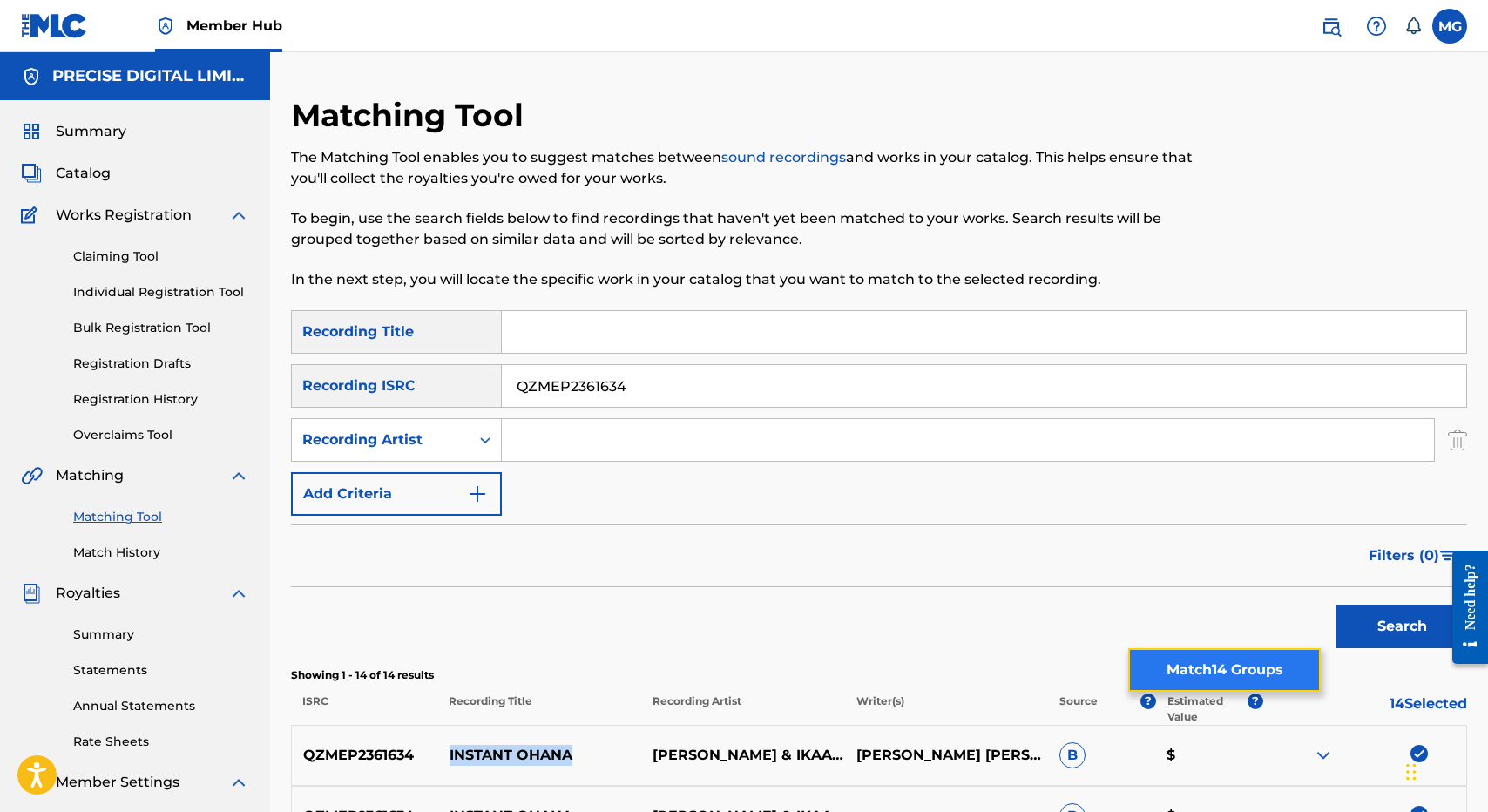
click at [1146, 651] on button "Match 14 Groups" at bounding box center [1224, 670] width 192 height 44
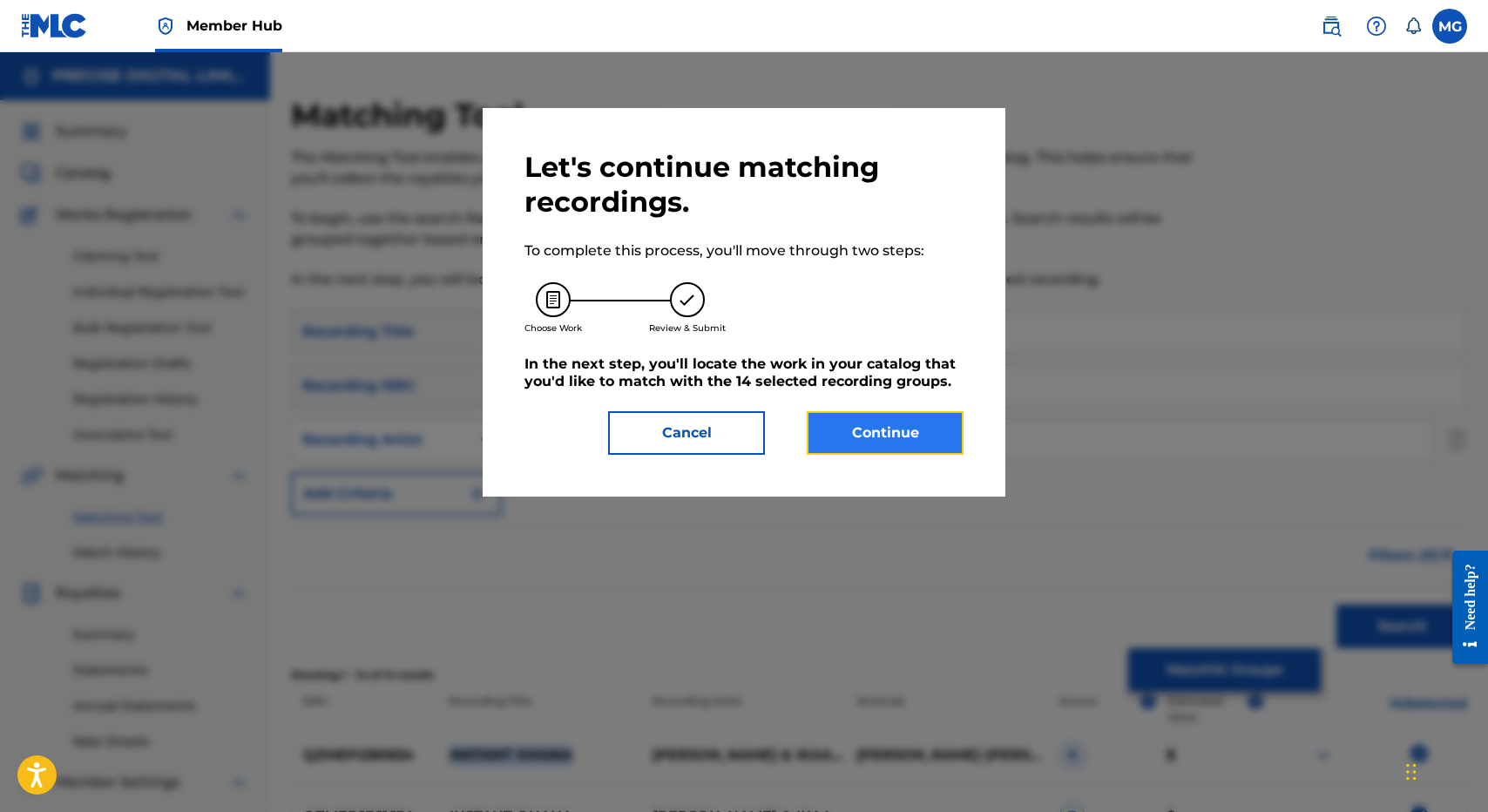
click at [872, 414] on button "Continue" at bounding box center [885, 433] width 156 height 44
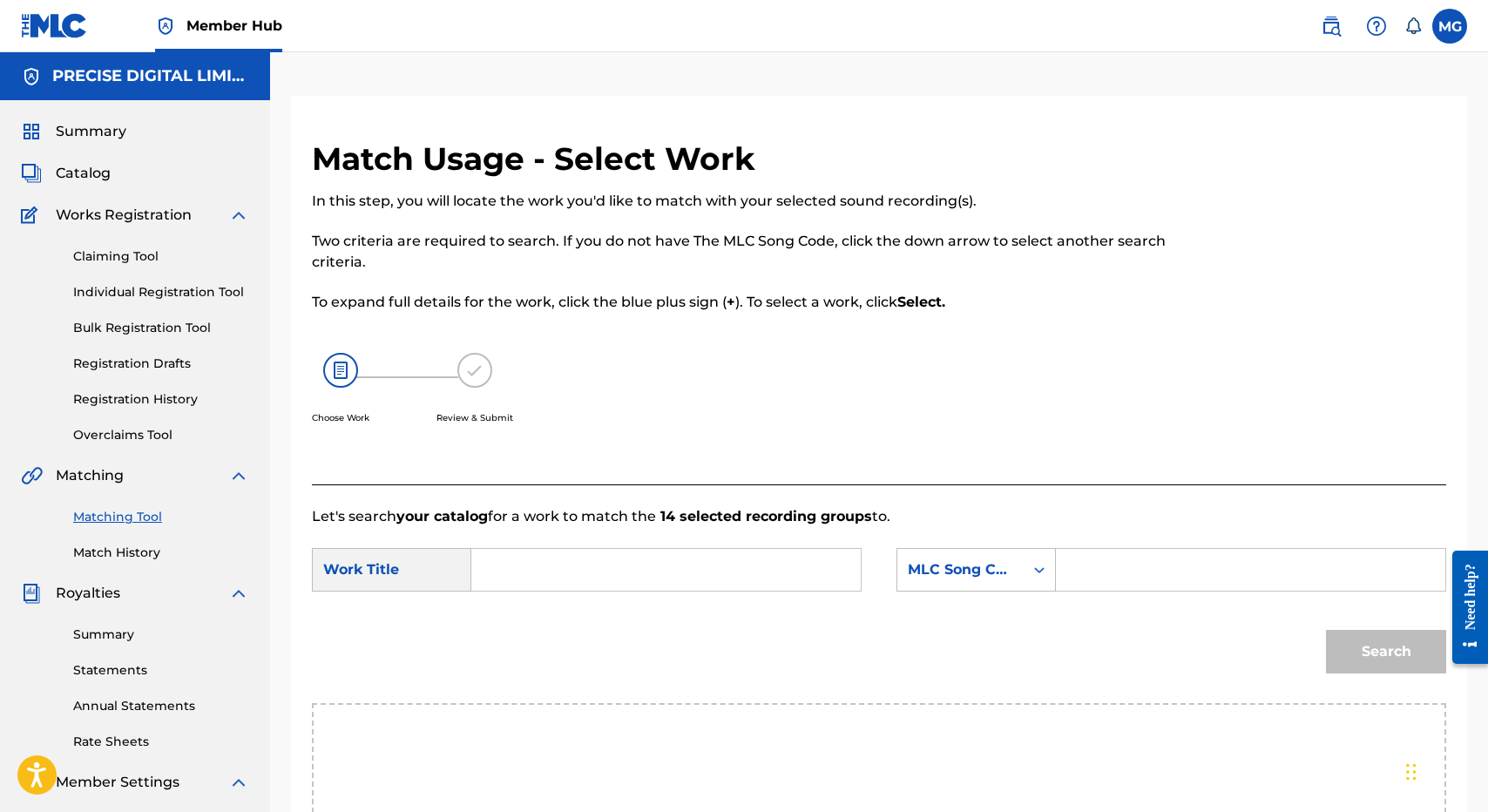
click at [592, 543] on form "SearchWithCriteriadbab7f0e-7c68-4ad0-ad55-5d8458469705 Work Title SearchWithCri…" at bounding box center [879, 615] width 1135 height 176
click at [594, 577] on input "Search Form" at bounding box center [665, 569] width 359 height 42
paste input "INSTANT OHANA"
type input "INSTANT OHANA"
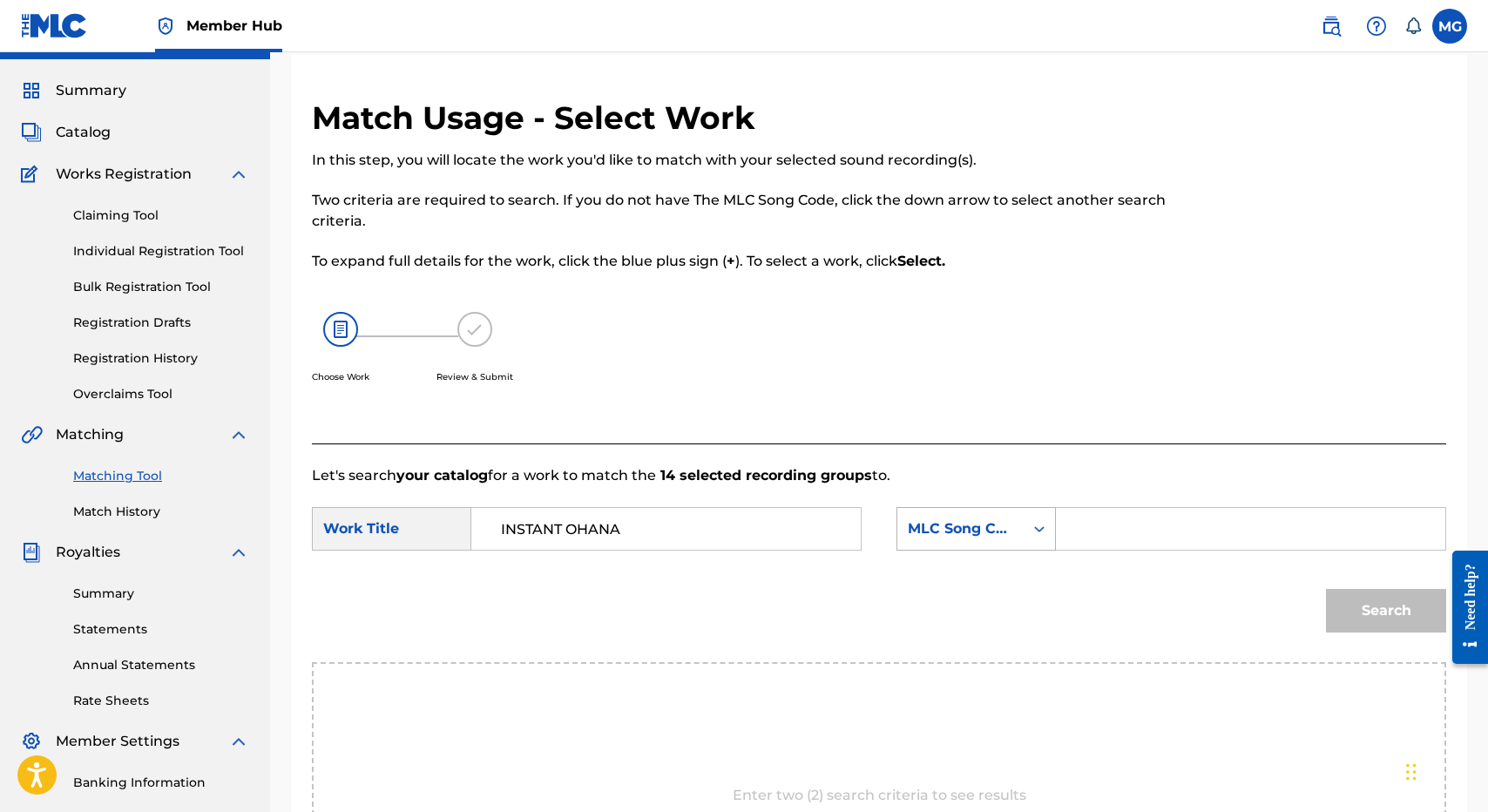
click at [1027, 550] on div "MLC Song Code" at bounding box center [976, 529] width 159 height 44
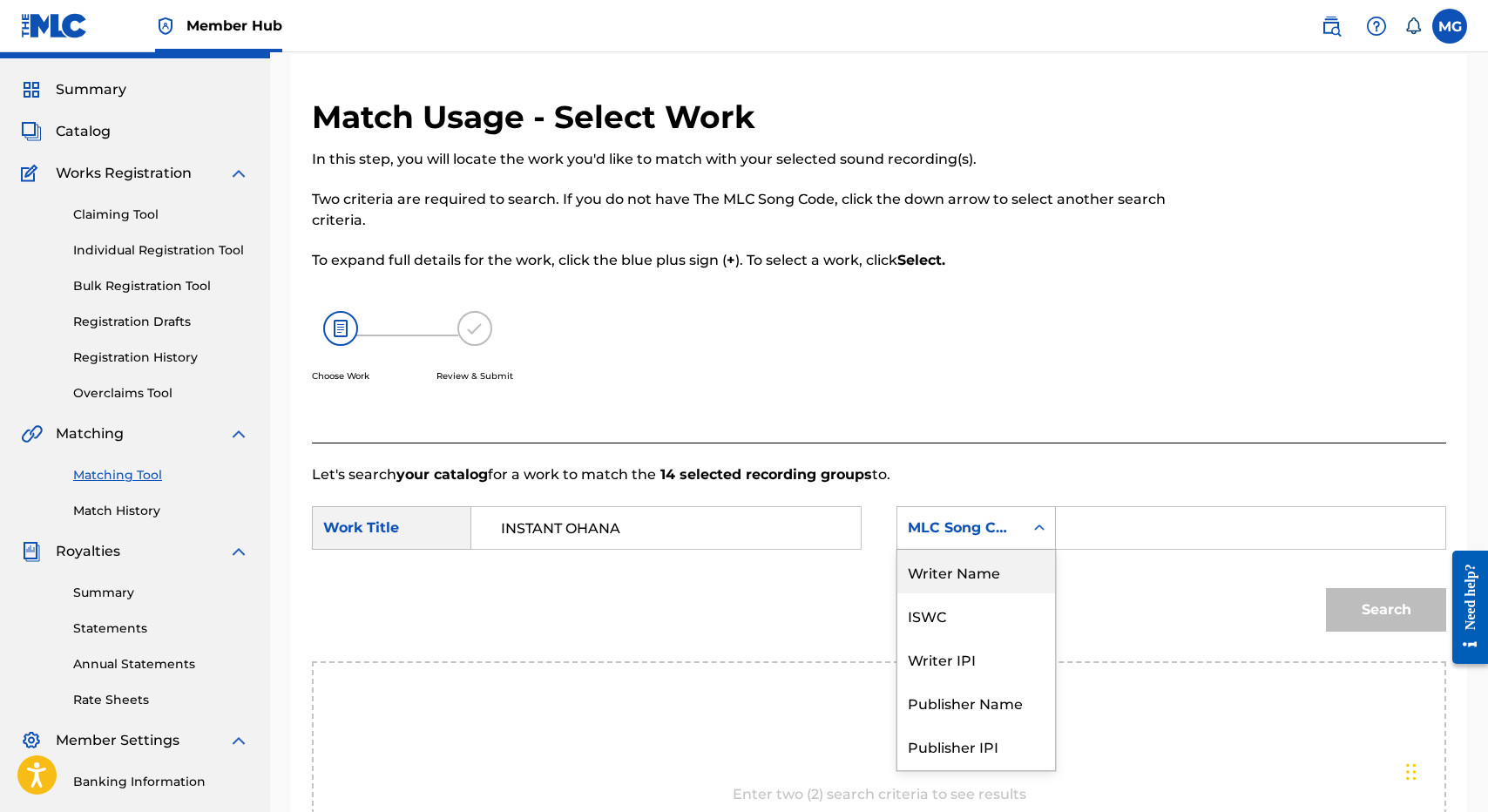
click at [1018, 562] on div "Writer Name" at bounding box center [976, 571] width 157 height 44
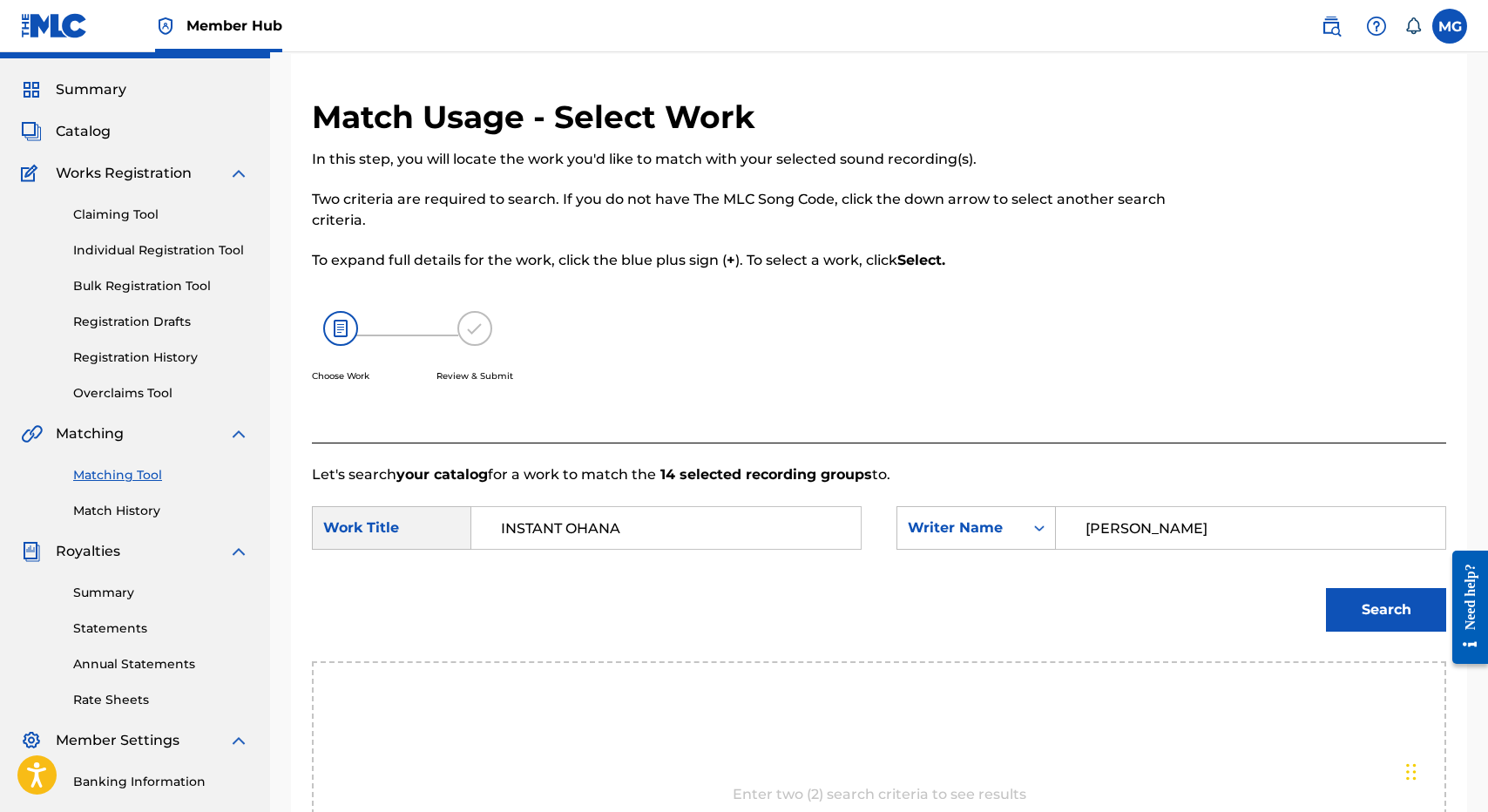
type input "isaac"
click at [1326, 588] on button "Search" at bounding box center [1386, 610] width 120 height 44
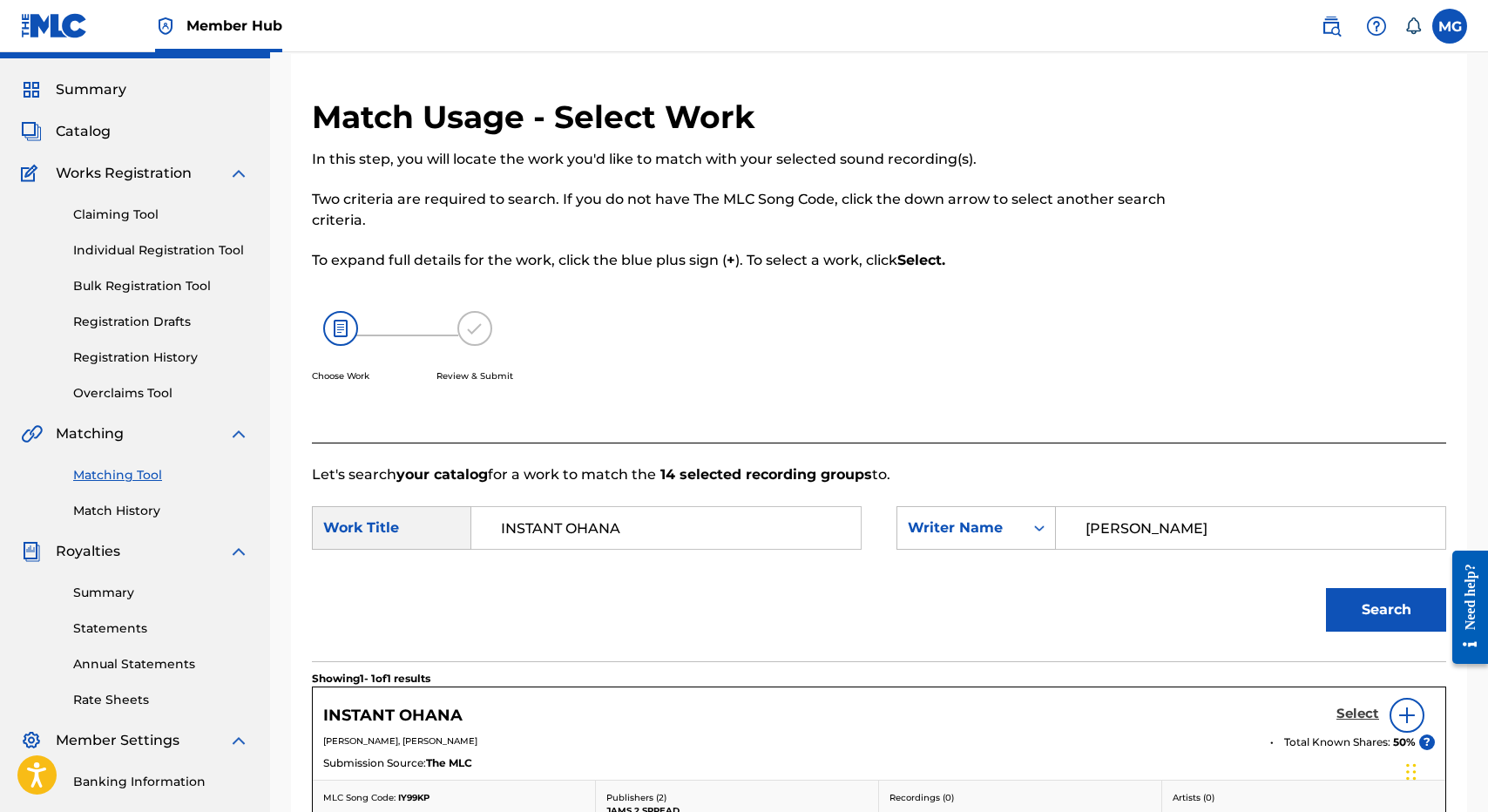
click at [1361, 707] on h5 "Select" at bounding box center [1357, 714] width 43 height 17
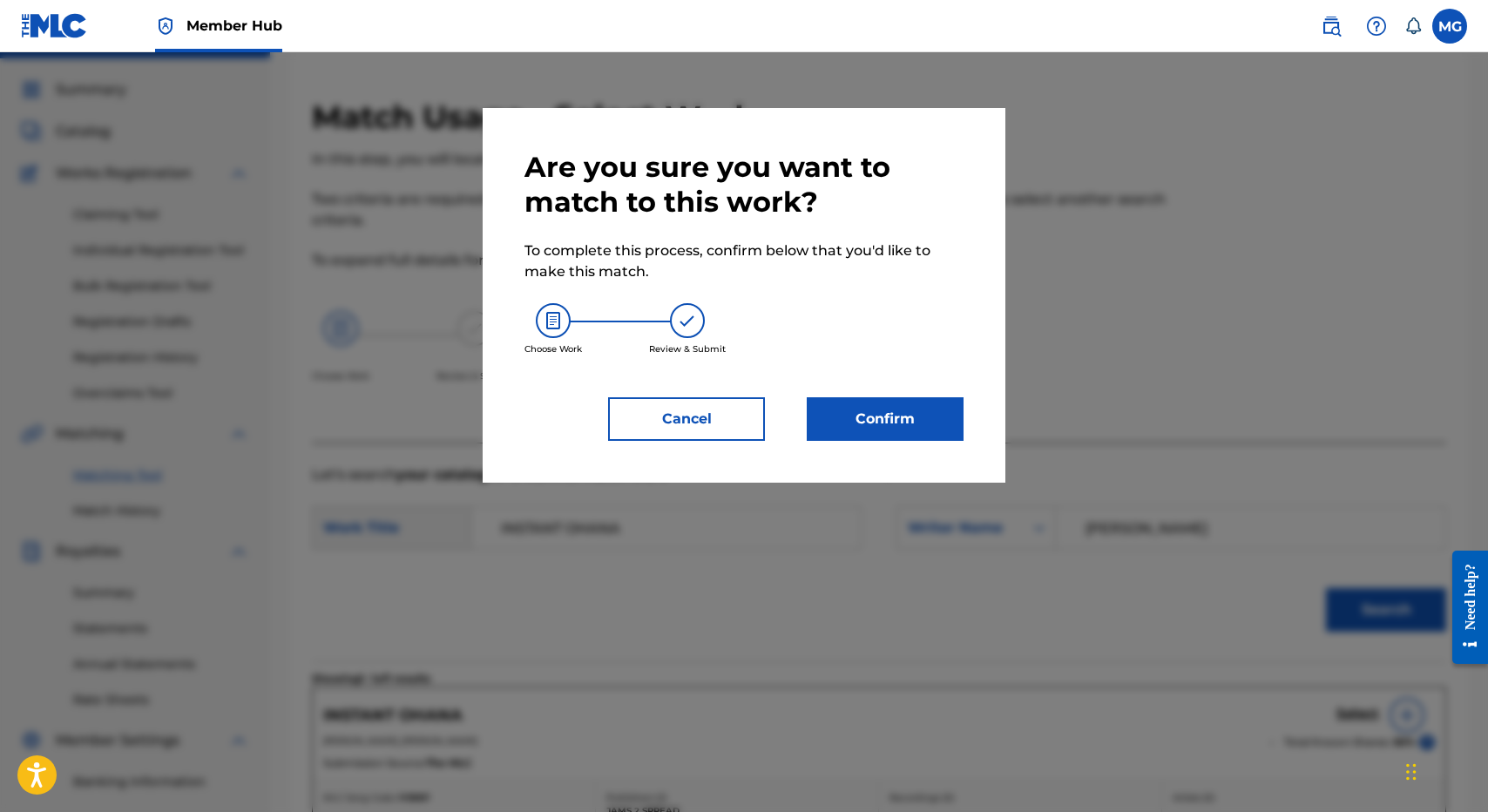
click at [881, 466] on div "Are you sure you want to match to this work? To complete this process, confirm …" at bounding box center [744, 295] width 523 height 374
click at [875, 439] on div "Are you sure you want to match to this work? To complete this process, confirm …" at bounding box center [744, 295] width 523 height 374
click at [874, 424] on button "Confirm" at bounding box center [885, 419] width 156 height 44
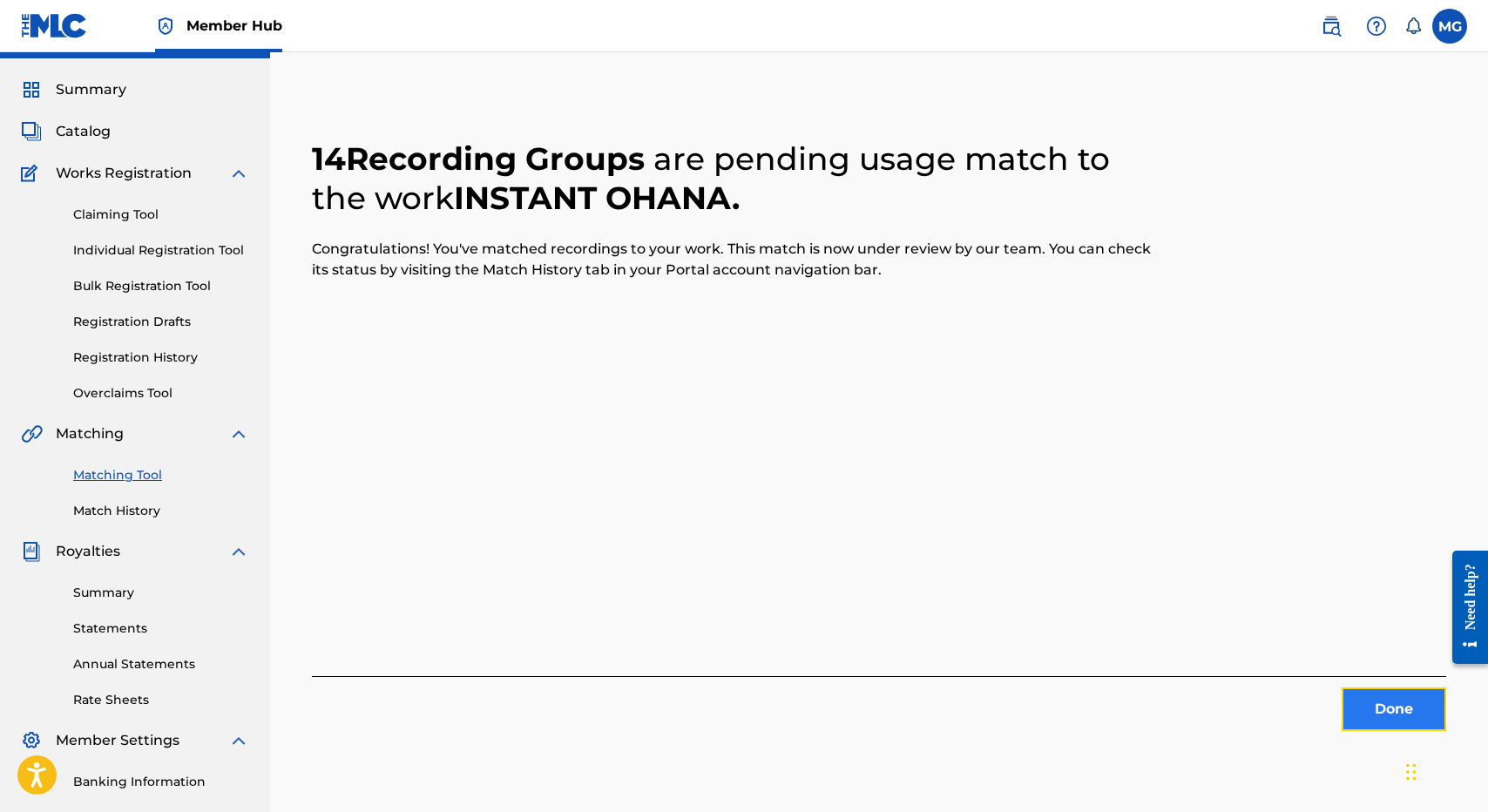
click at [1378, 700] on button "Done" at bounding box center [1393, 709] width 105 height 44
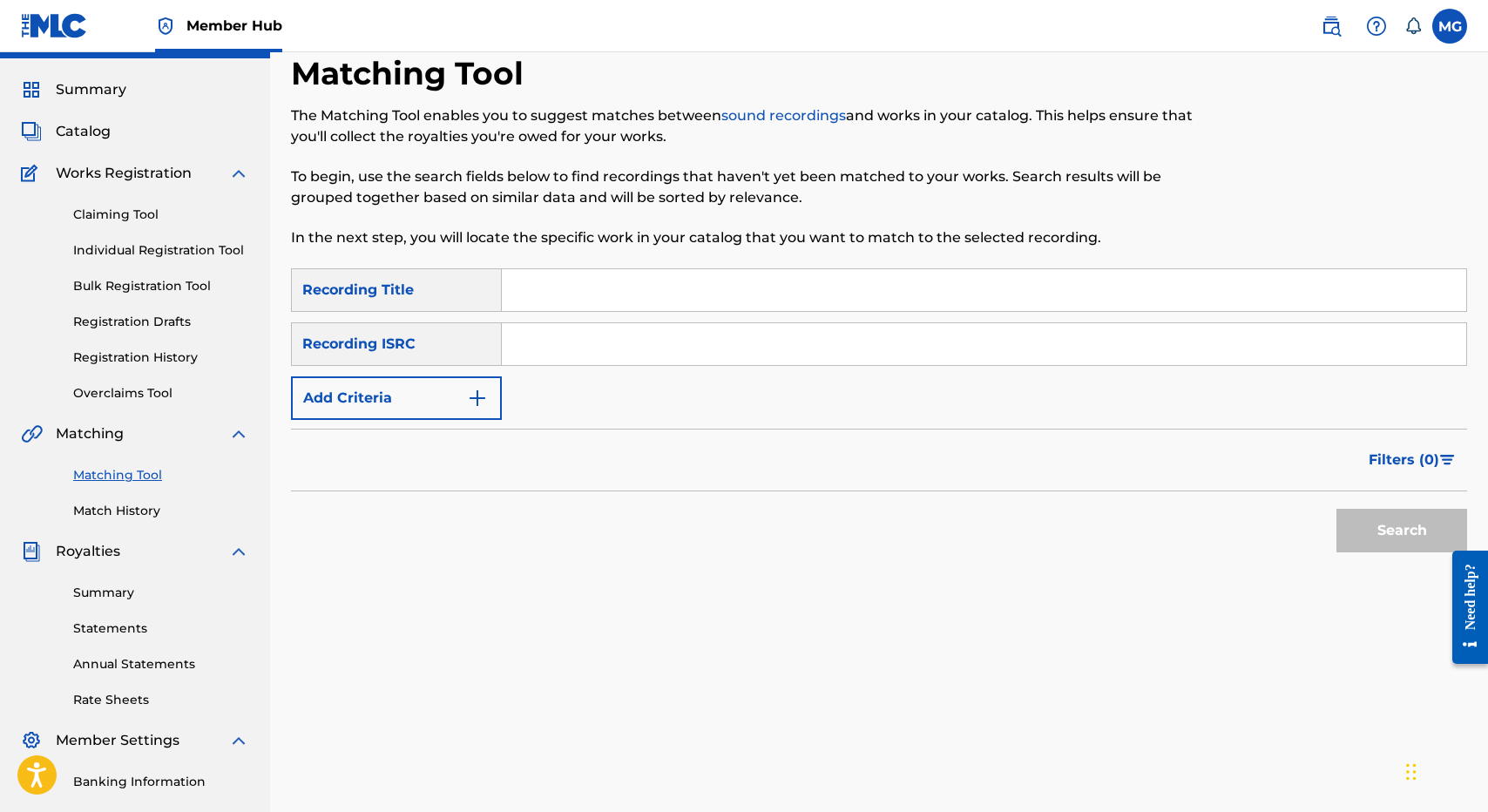
click at [702, 276] on input "Search Form" at bounding box center [984, 290] width 964 height 42
paste input "MELE LĀ KŪʻOKOʻA"
type input "MELE LĀ KŪʻOKOʻA"
click at [1336, 509] on button "Search" at bounding box center [1401, 531] width 131 height 44
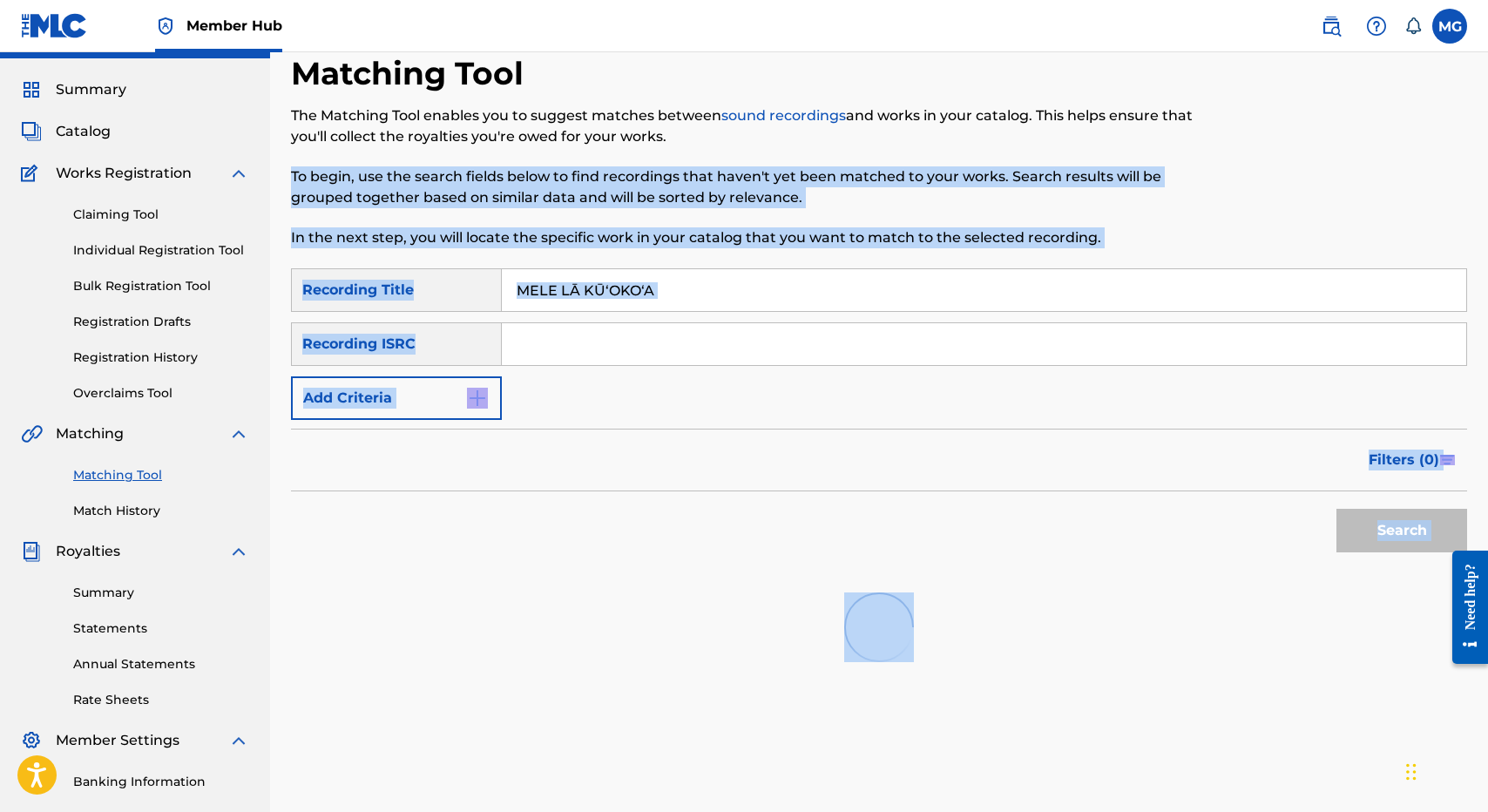
scroll to position [268, 0]
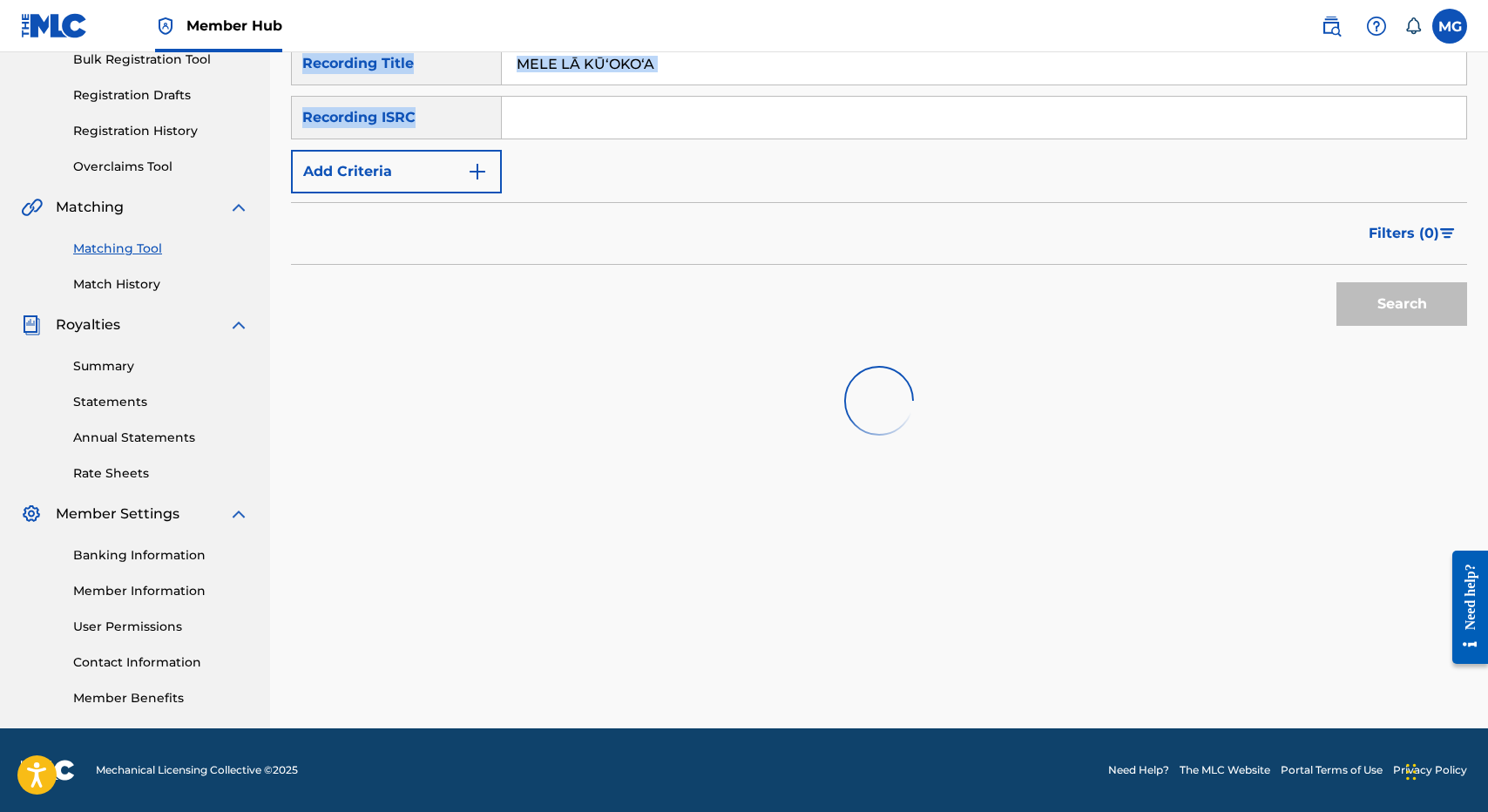
click at [827, 153] on div "Matching Tool The Matching Tool enables you to suggest matches between sound re…" at bounding box center [879, 278] width 1176 height 901
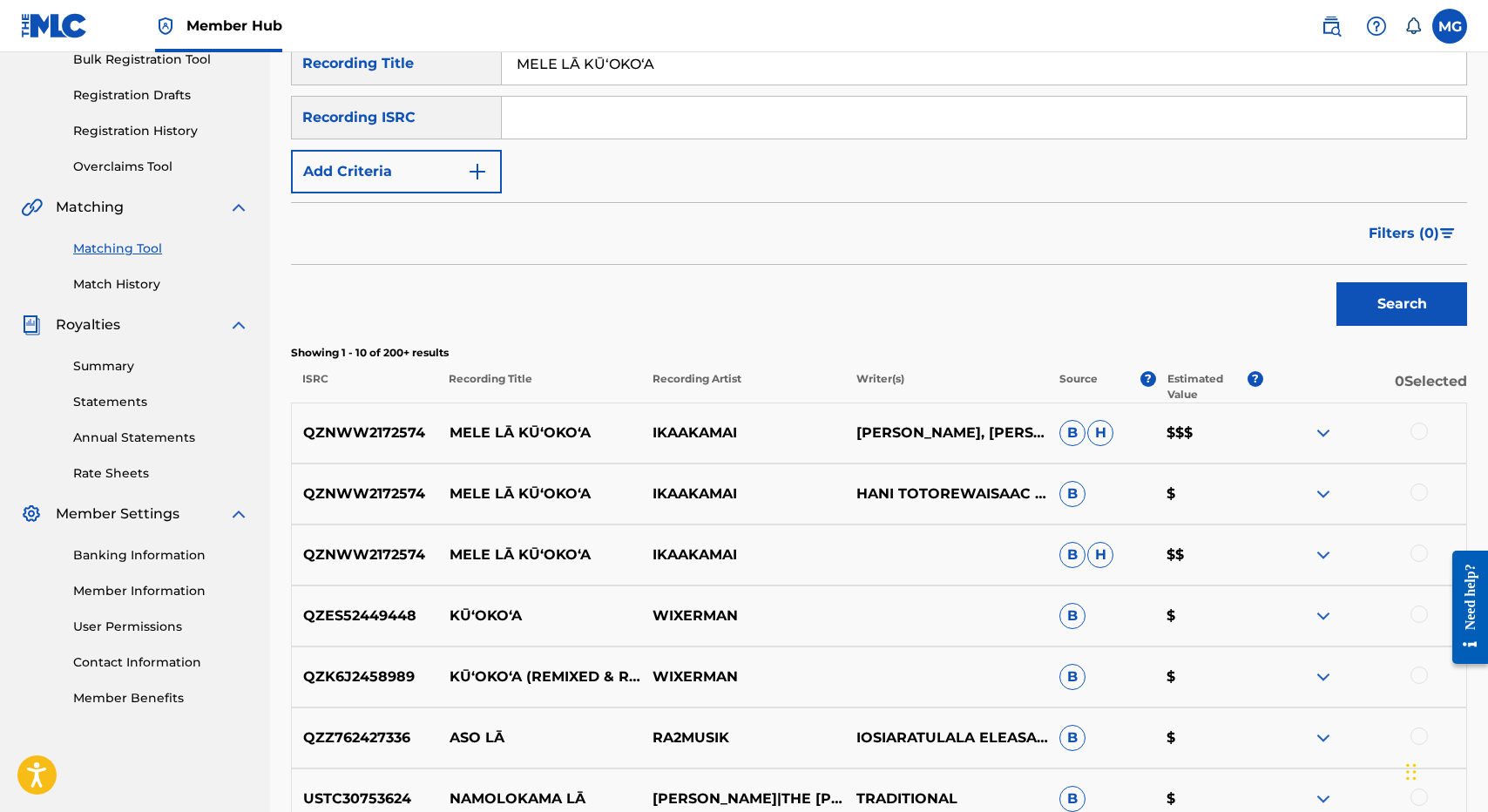
click at [378, 425] on p "QZNWW2172574" at bounding box center [365, 433] width 146 height 21
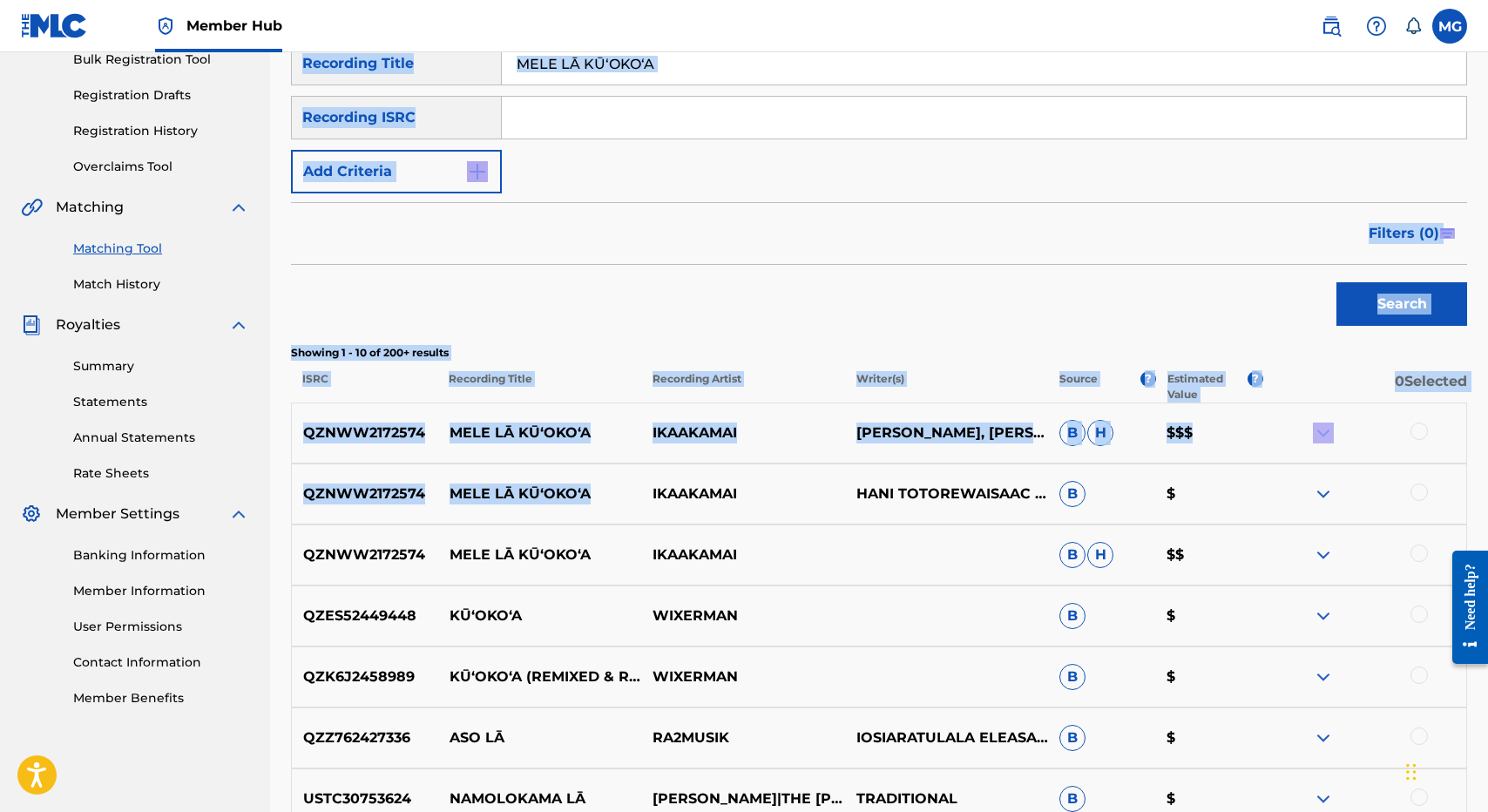
scroll to position [0, 0]
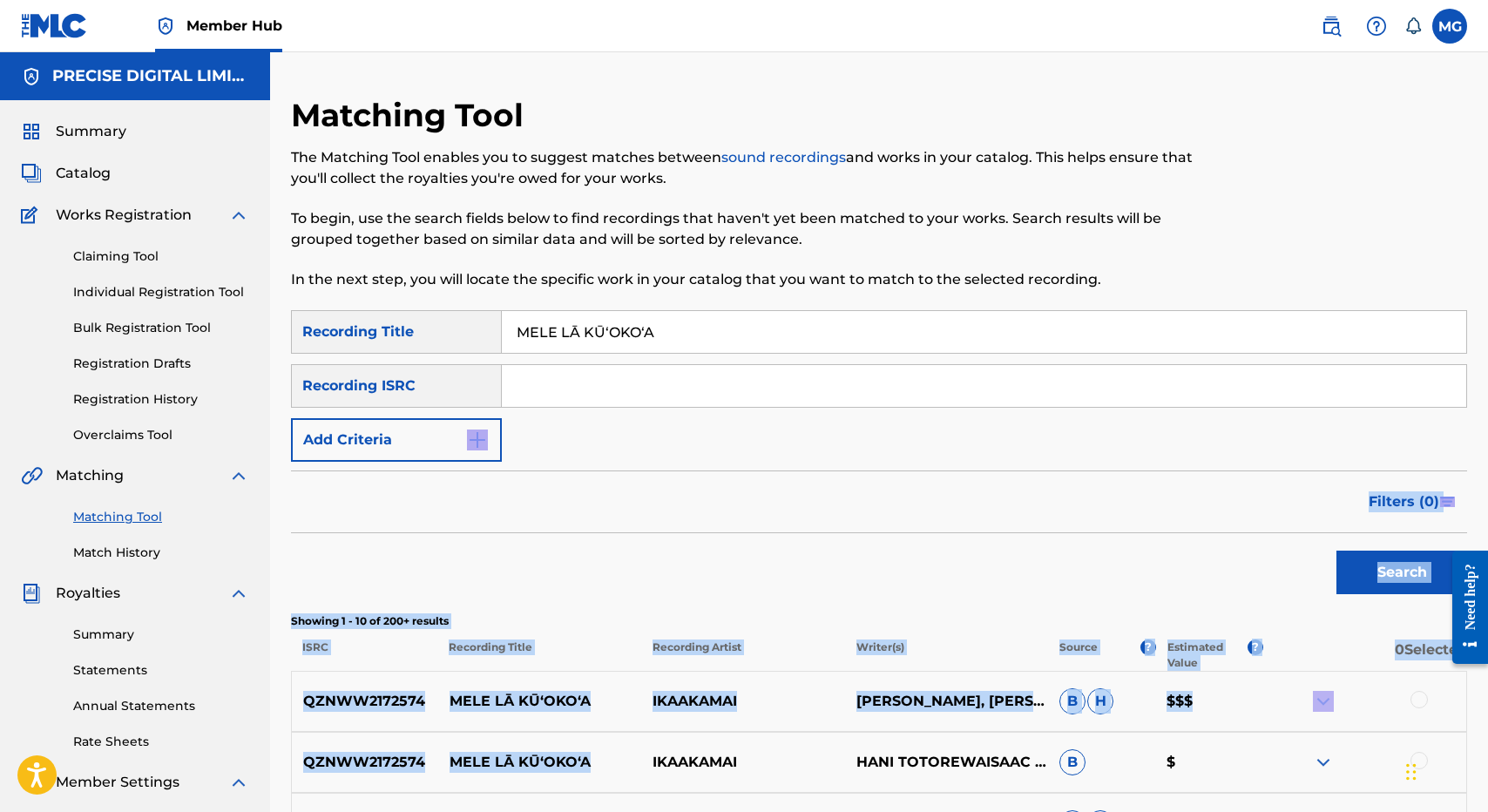
drag, startPoint x: 592, startPoint y: 494, endPoint x: 662, endPoint y: 485, distance: 70.6
click at [662, 485] on div "SearchWithCriteria96115abe-5abf-4a93-b70a-9e5a9c4f4785 Recording Title MELE LĀ …" at bounding box center [879, 817] width 1176 height 1014
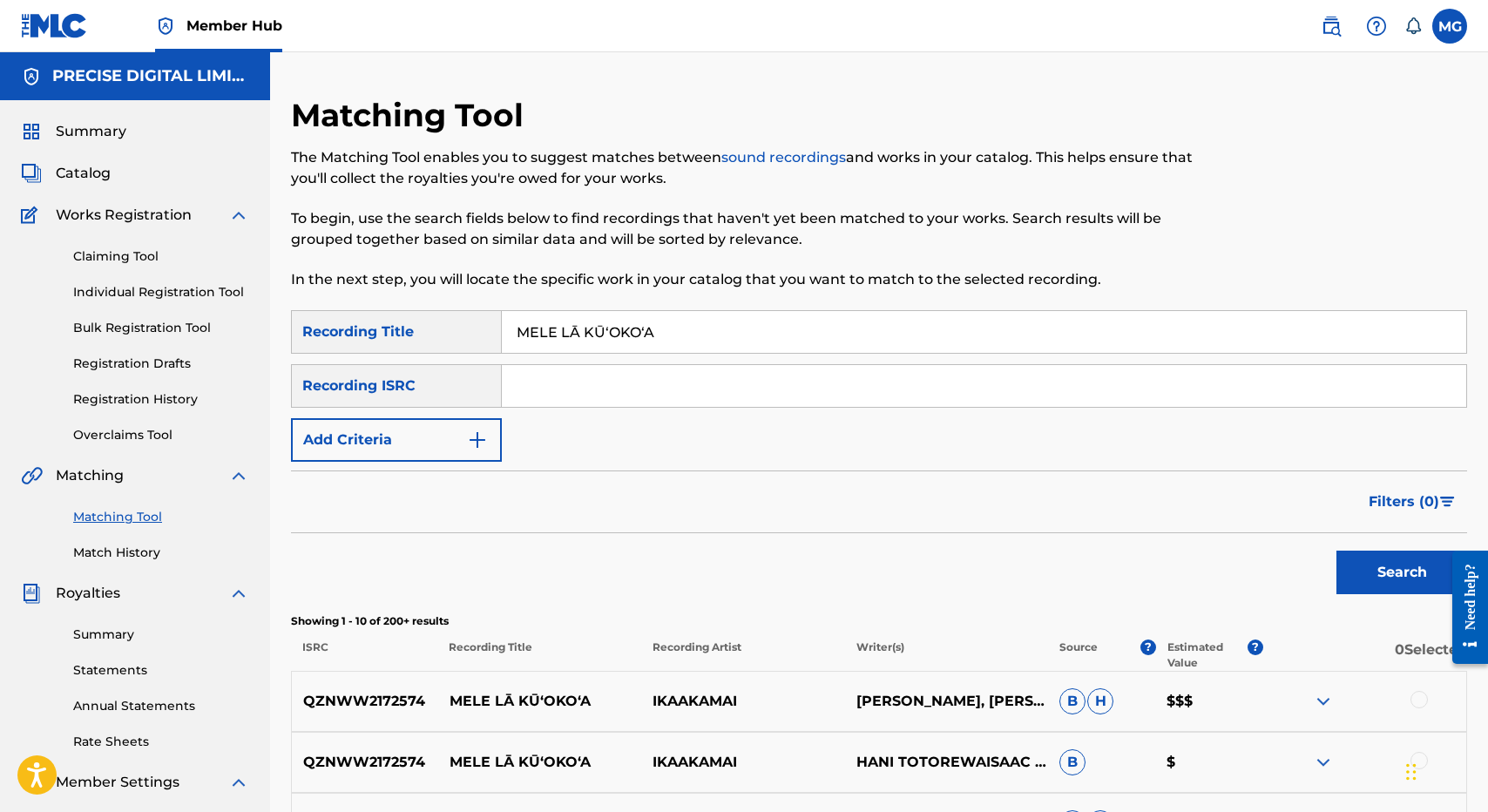
click at [569, 370] on input "Search Form" at bounding box center [984, 386] width 964 height 42
paste input "QZNWW2172574"
type input "QZNWW2172574"
click at [722, 342] on input "MELE LĀ KŪʻOKOʻA" at bounding box center [984, 332] width 964 height 42
click at [1336, 550] on button "Search" at bounding box center [1401, 572] width 131 height 44
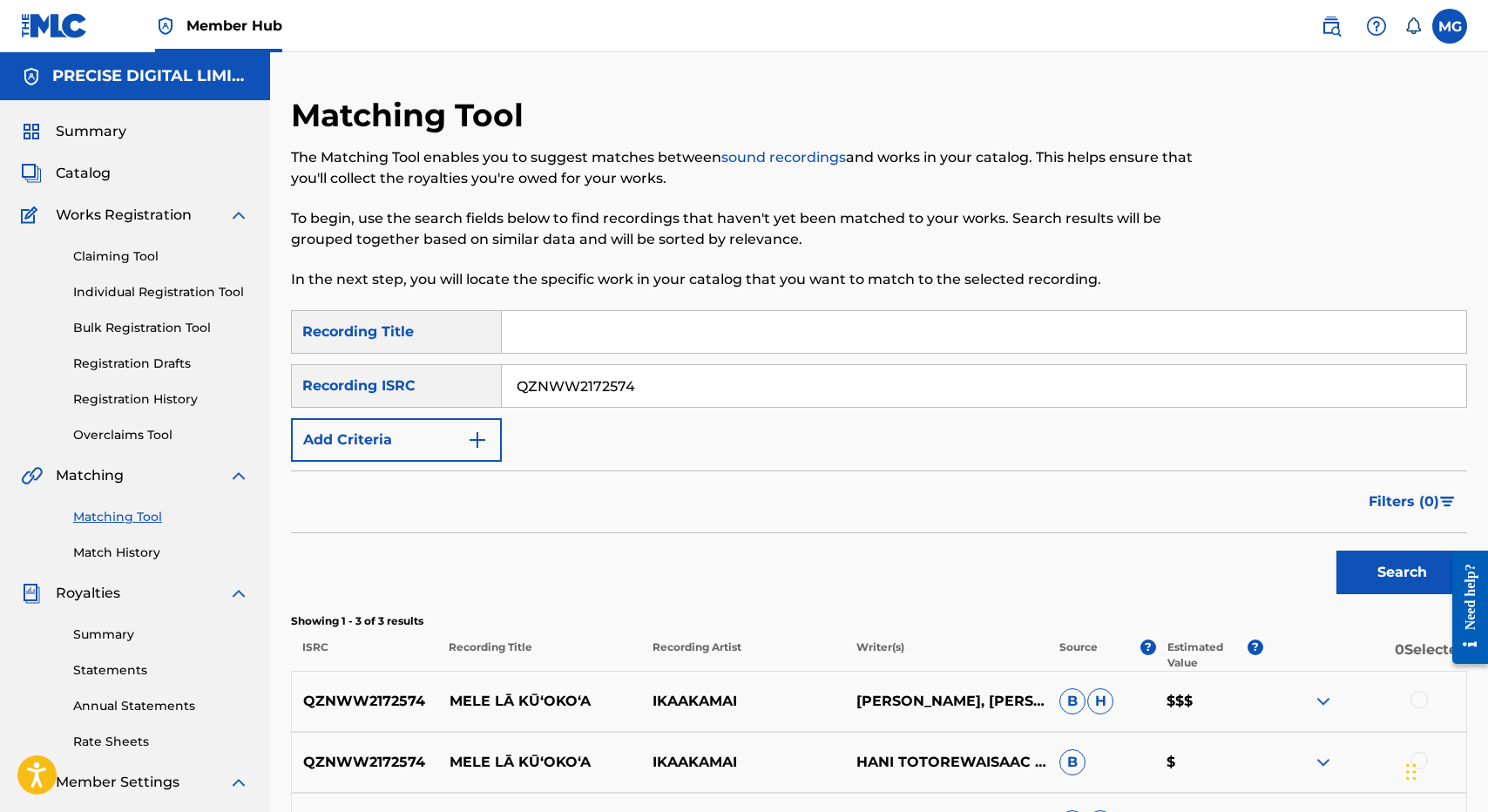
click at [1336, 550] on button "Search" at bounding box center [1401, 572] width 131 height 44
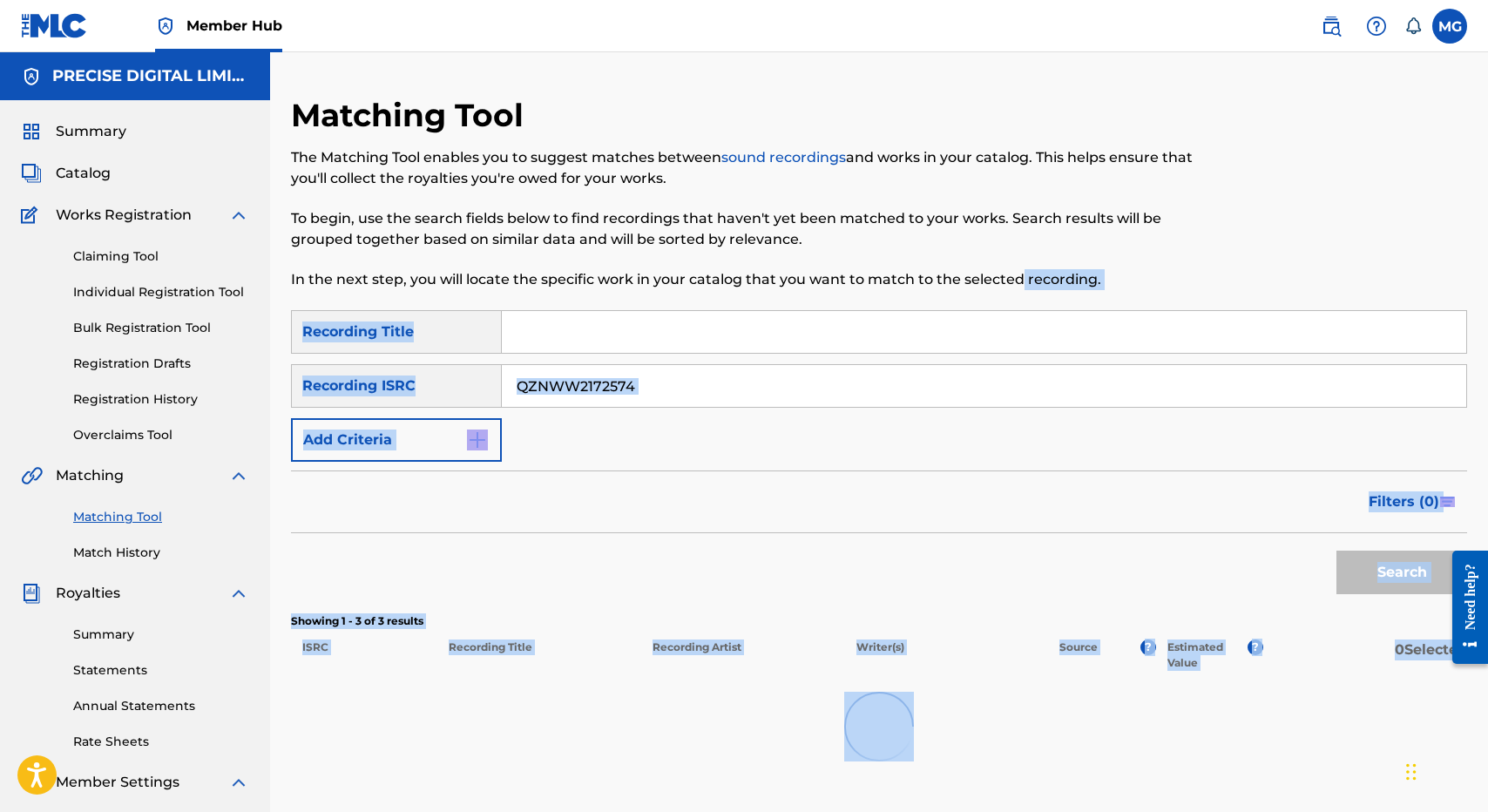
scroll to position [268, 0]
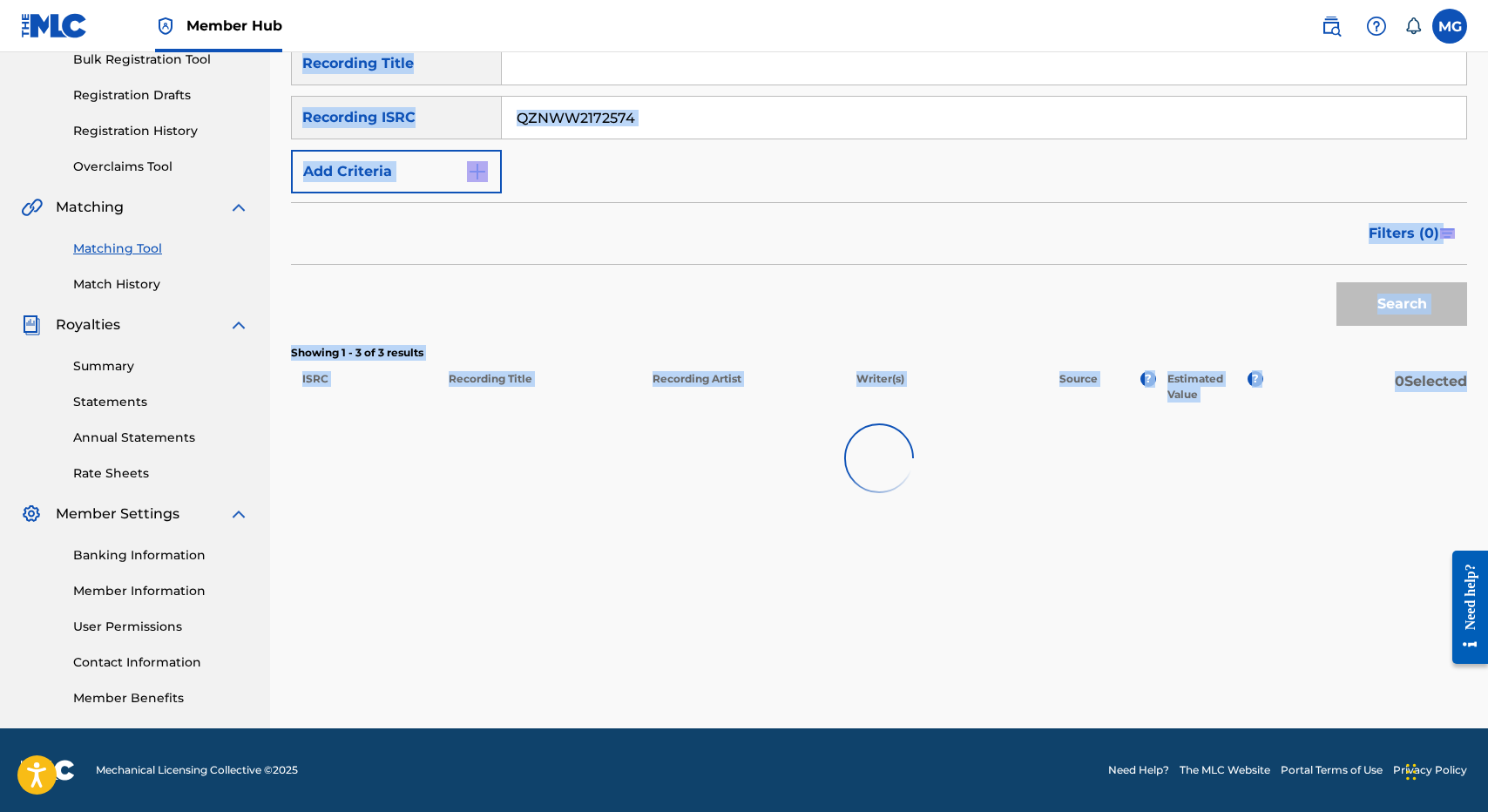
click at [1166, 412] on div "Matching Tool The Matching Tool enables you to suggest matches between sound re…" at bounding box center [879, 278] width 1176 height 901
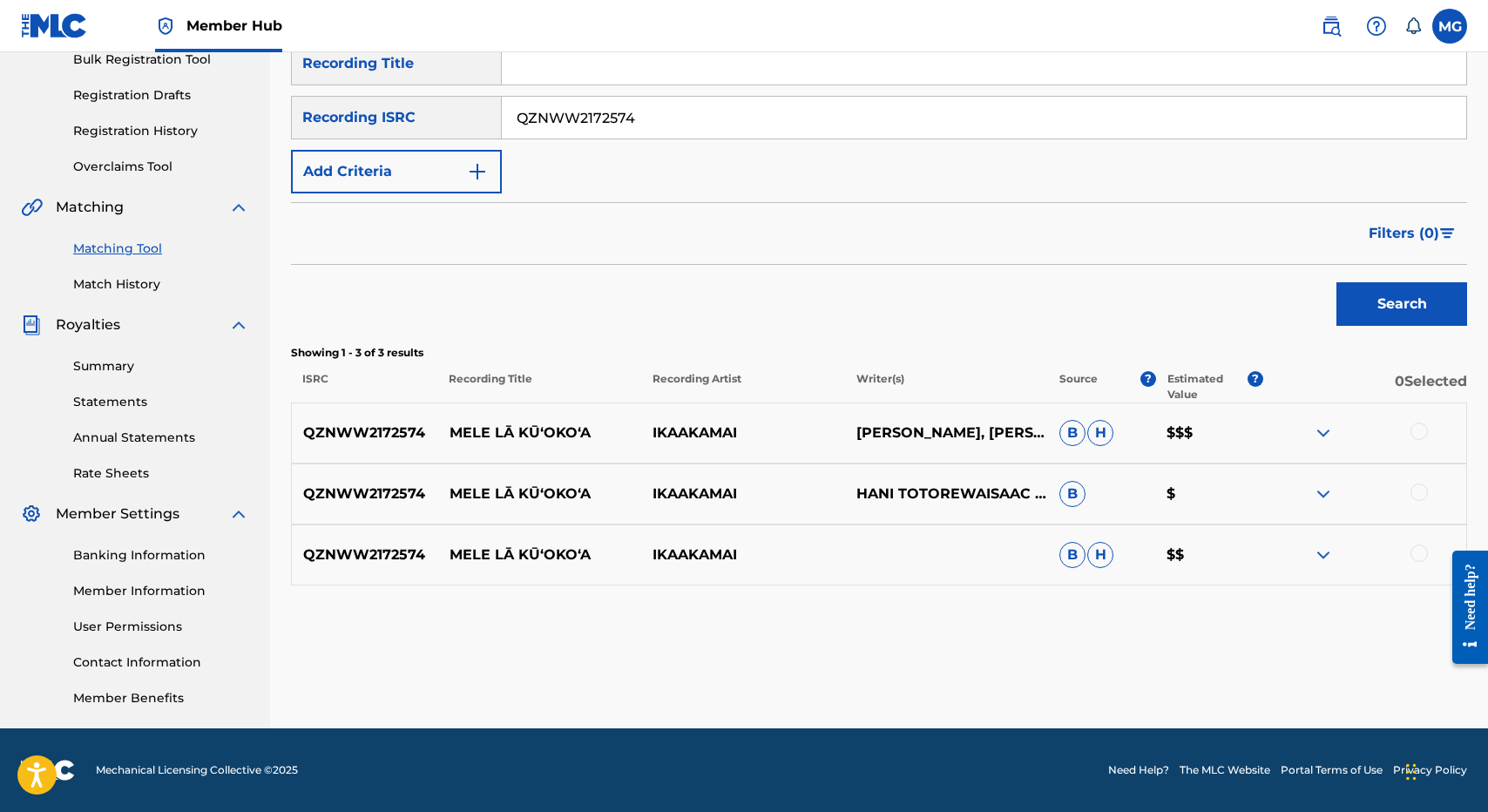
click at [1427, 438] on div at bounding box center [1364, 433] width 203 height 21
click at [1400, 444] on div "QZNWW2172574 MELE LĀ KŪʻOKOʻA IKAAKAMAI HANI TOTOREWA, ISAAC KUUIPONOHEA NAHUEW…" at bounding box center [879, 432] width 1176 height 61
drag, startPoint x: 1427, startPoint y: 413, endPoint x: 1420, endPoint y: 430, distance: 18.4
click at [1427, 413] on div "QZNWW2172574 MELE LĀ KŪʻOKOʻA IKAAKAMAI HANI TOTOREWA, ISAAC KUUIPONOHEA NAHUEW…" at bounding box center [879, 432] width 1176 height 61
click at [1406, 441] on div at bounding box center [1364, 433] width 203 height 21
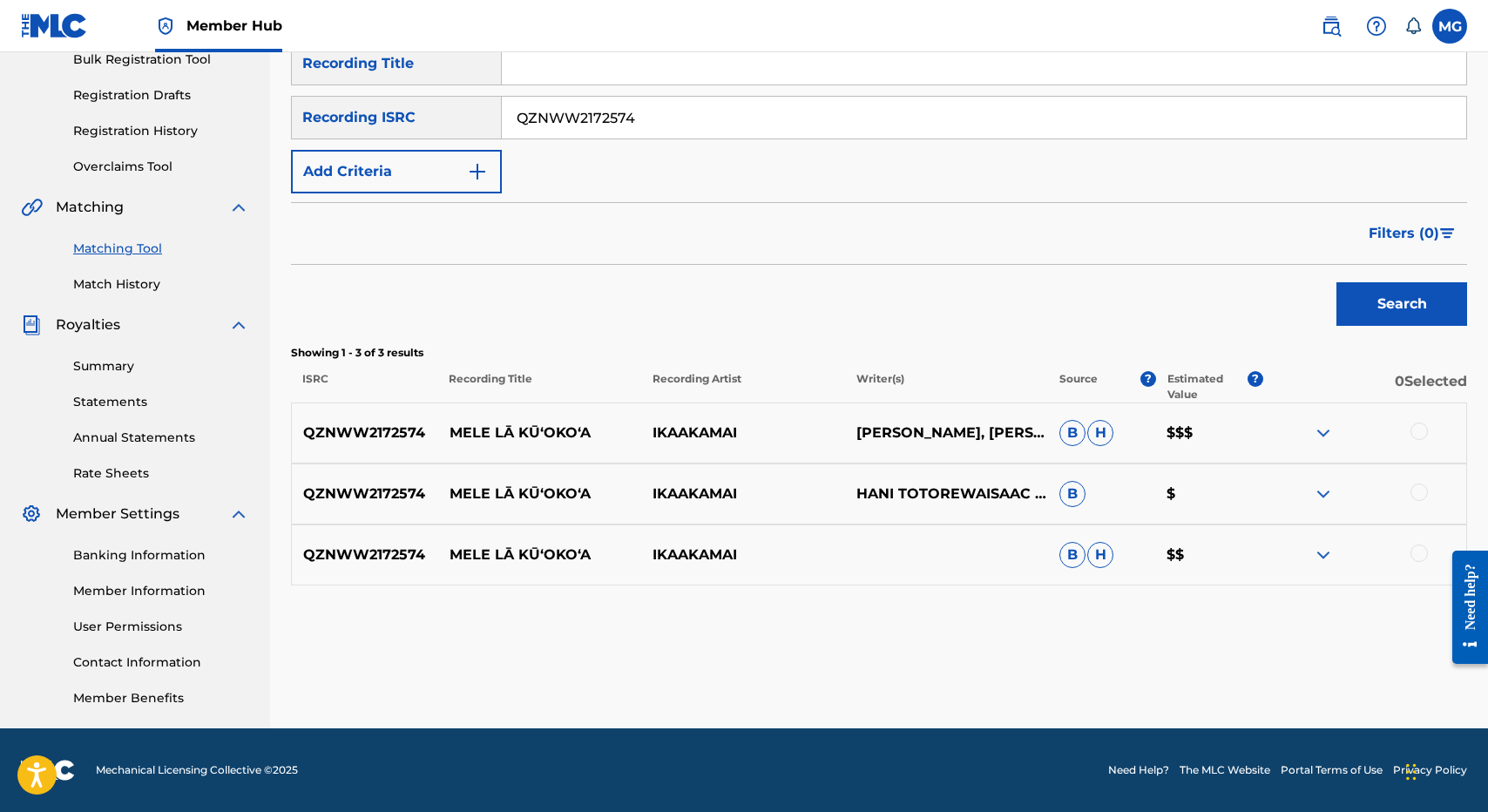
click at [1417, 432] on div at bounding box center [1419, 431] width 18 height 18
click at [1419, 509] on div "QZNWW2172574 MELE LĀ KŪʻOKOʻA IKAAKAMAI HANI TOTOREWAISAAC KUUIPONOHEA NAHUEWAI…" at bounding box center [879, 493] width 1176 height 61
click at [1419, 497] on div at bounding box center [1419, 492] width 18 height 18
click at [1421, 560] on div at bounding box center [1419, 553] width 18 height 18
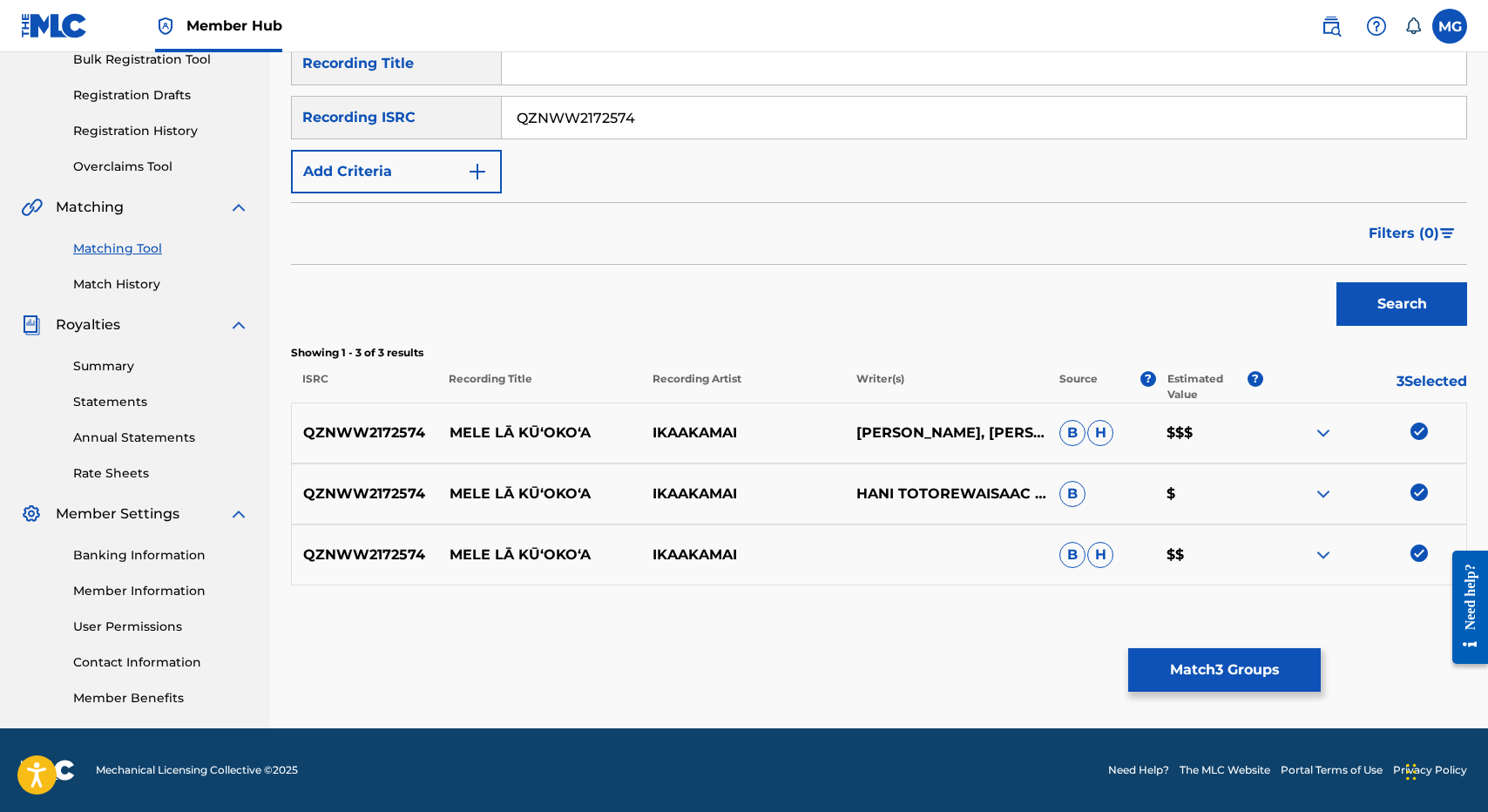
click at [474, 433] on p "MELE LĀ KŪʻOKOʻA" at bounding box center [539, 433] width 203 height 21
drag, startPoint x: 474, startPoint y: 433, endPoint x: 660, endPoint y: 445, distance: 186.4
click at [660, 445] on div "QZNWW2172574 MELE LĀ KŪʻOKOʻA IKAAKAMAI HANI TOTOREWA, ISAAC KUUIPONOHEA NAHUEW…" at bounding box center [879, 432] width 1176 height 61
click at [598, 437] on p "MELE LĀ KŪʻOKOʻA" at bounding box center [539, 433] width 203 height 21
drag, startPoint x: 551, startPoint y: 437, endPoint x: 483, endPoint y: 437, distance: 68.0
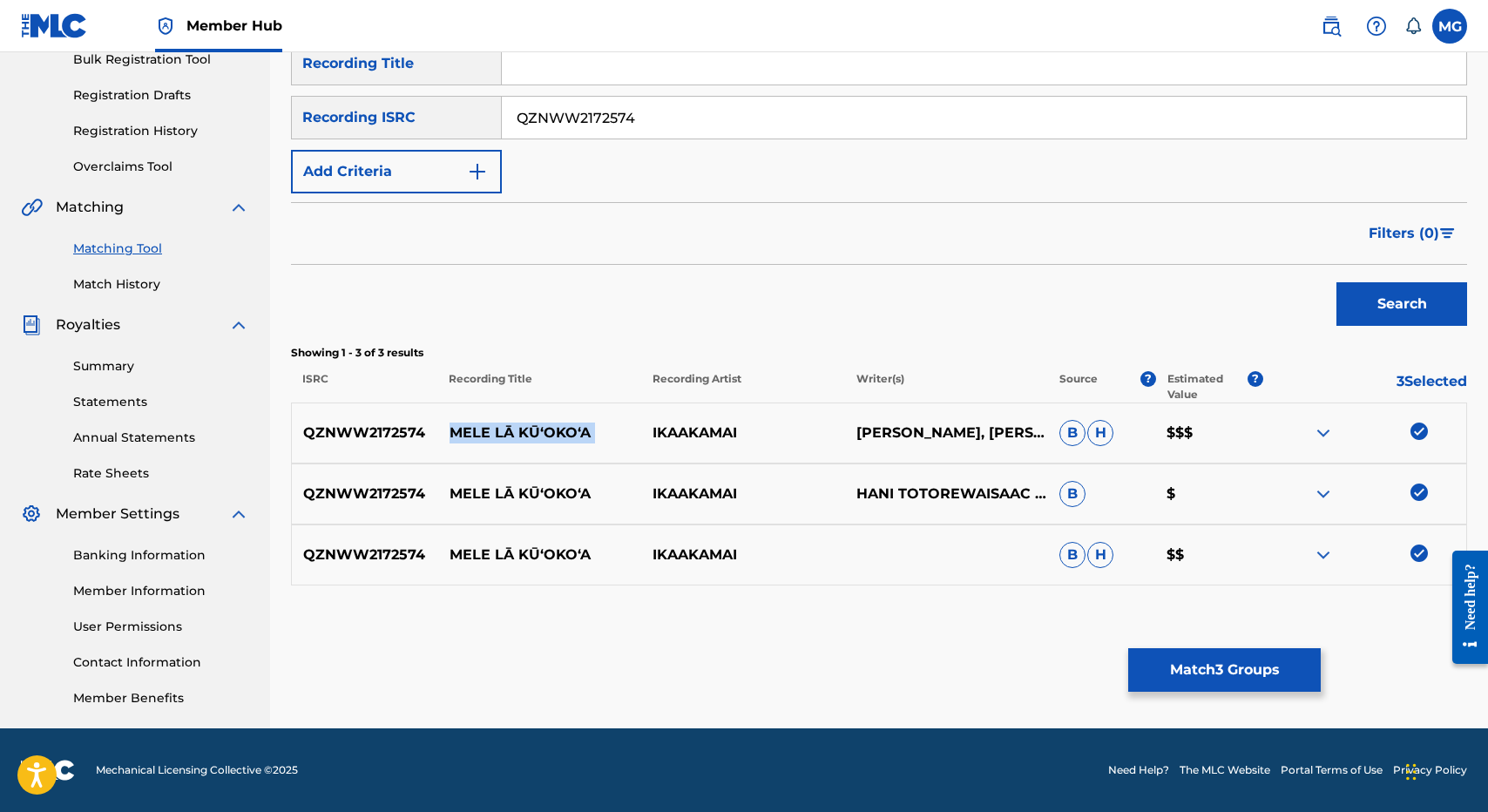
click at [483, 437] on p "MELE LĀ KŪʻOKOʻA" at bounding box center [539, 433] width 203 height 21
click at [1207, 646] on div "Matching Tool The Matching Tool enables you to suggest matches between sound re…" at bounding box center [879, 278] width 1176 height 901
click at [1122, 637] on div "Matching Tool The Matching Tool enables you to suggest matches between sound re…" at bounding box center [879, 278] width 1176 height 901
click at [1169, 642] on div "Matching Tool The Matching Tool enables you to suggest matches between sound re…" at bounding box center [879, 278] width 1176 height 901
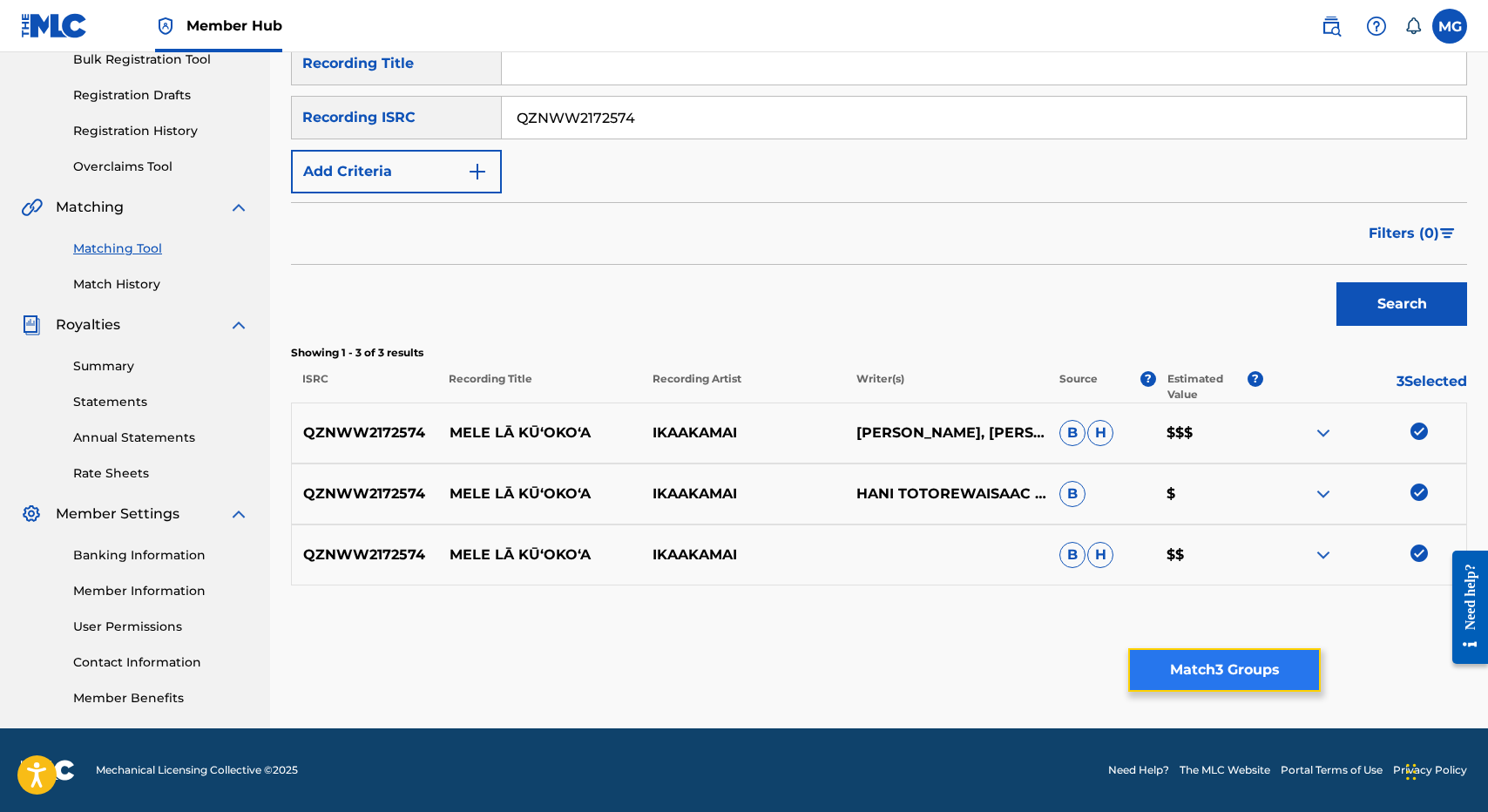
click at [1202, 649] on button "Match 3 Groups" at bounding box center [1224, 670] width 192 height 44
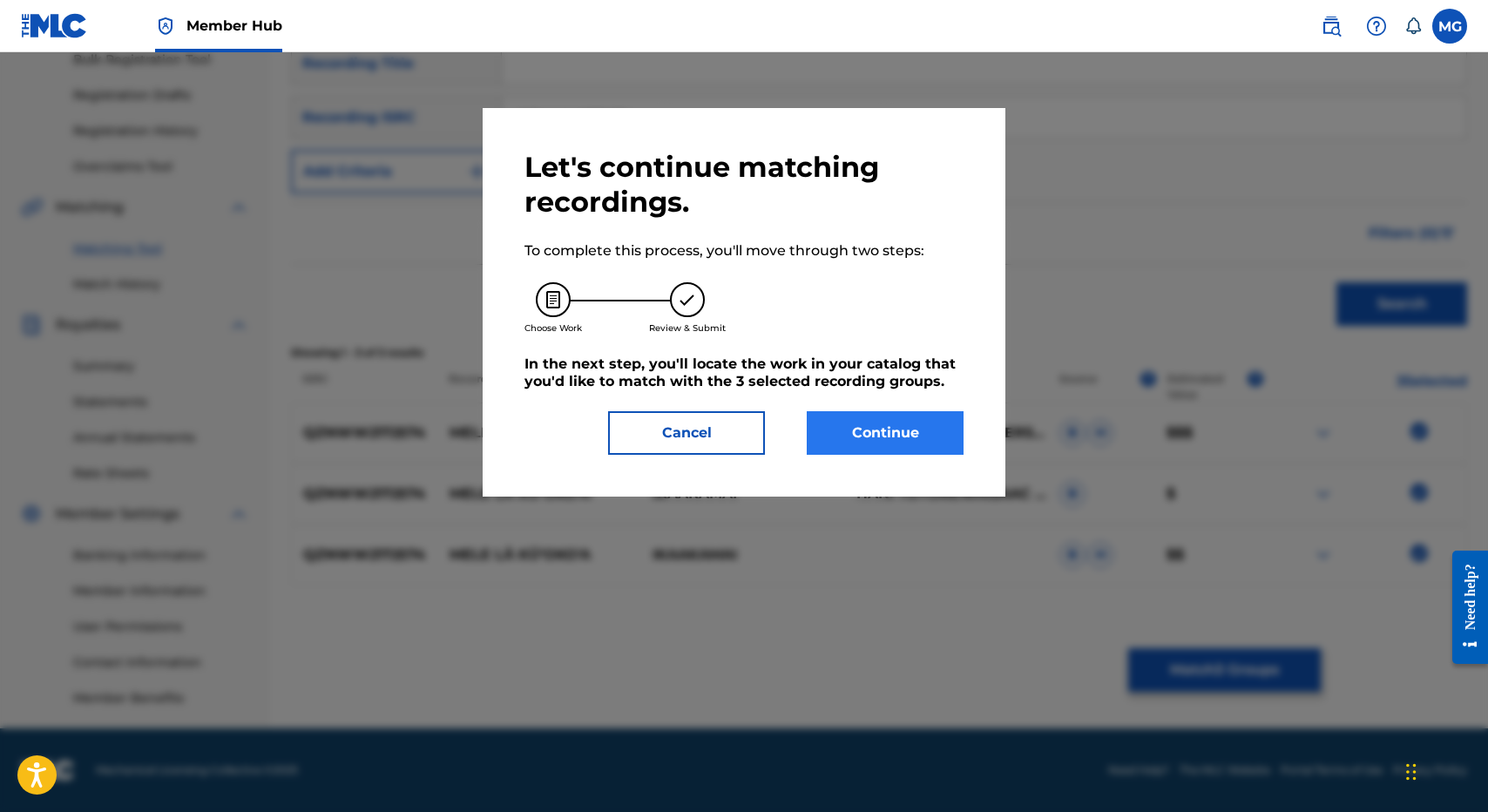
drag, startPoint x: 822, startPoint y: 356, endPoint x: 825, endPoint y: 413, distance: 57.1
click at [822, 360] on h5 "In the next step, you'll locate the work in your catalog that you'd like to mat…" at bounding box center [744, 373] width 439 height 35
click at [825, 413] on button "Continue" at bounding box center [885, 433] width 156 height 44
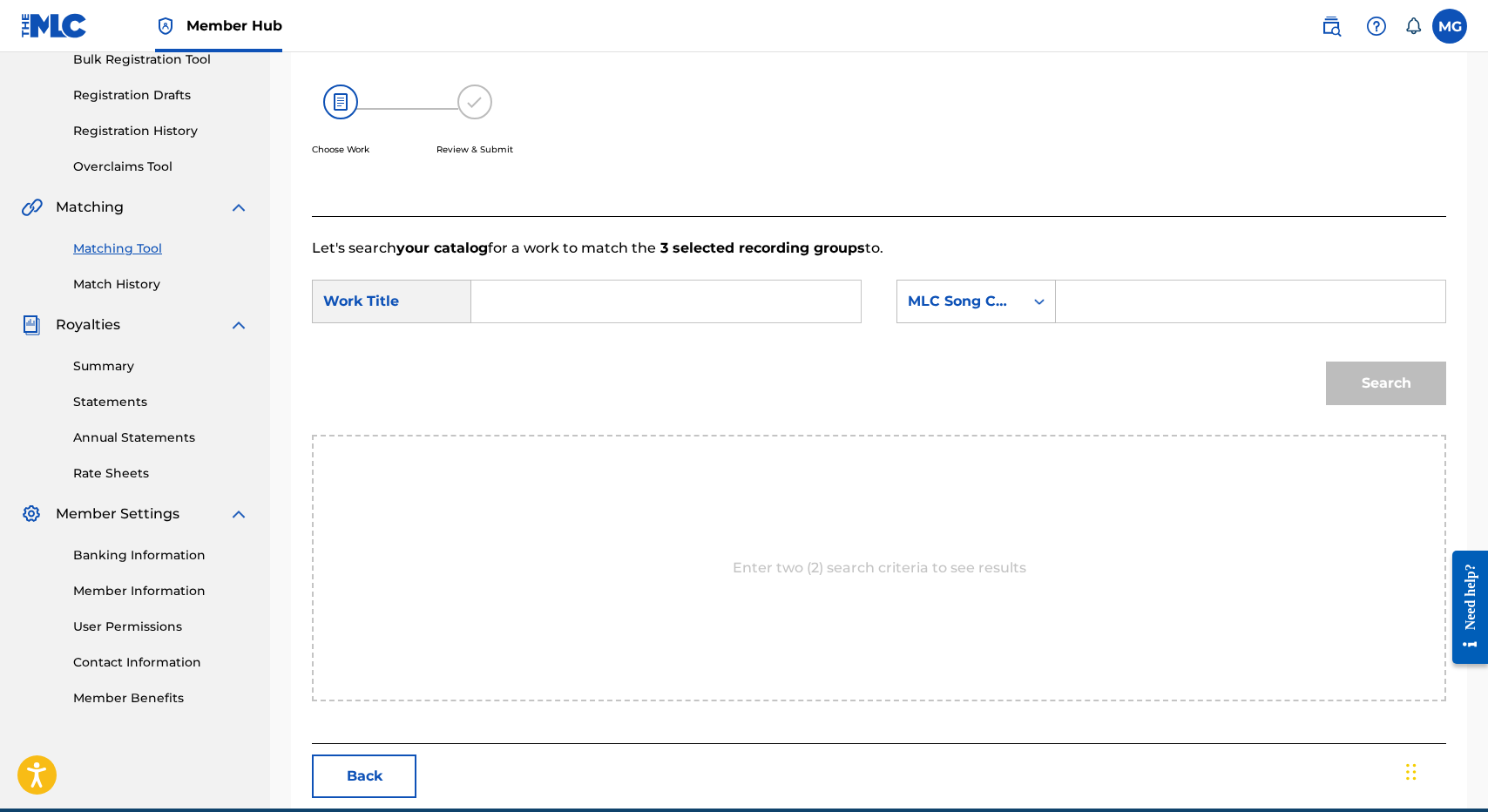
click at [621, 318] on input "Search Form" at bounding box center [665, 301] width 359 height 42
paste input "MELE LĀ KŪʻOKOʻA"
type input "MELE LĀ KŪʻOKOʻA"
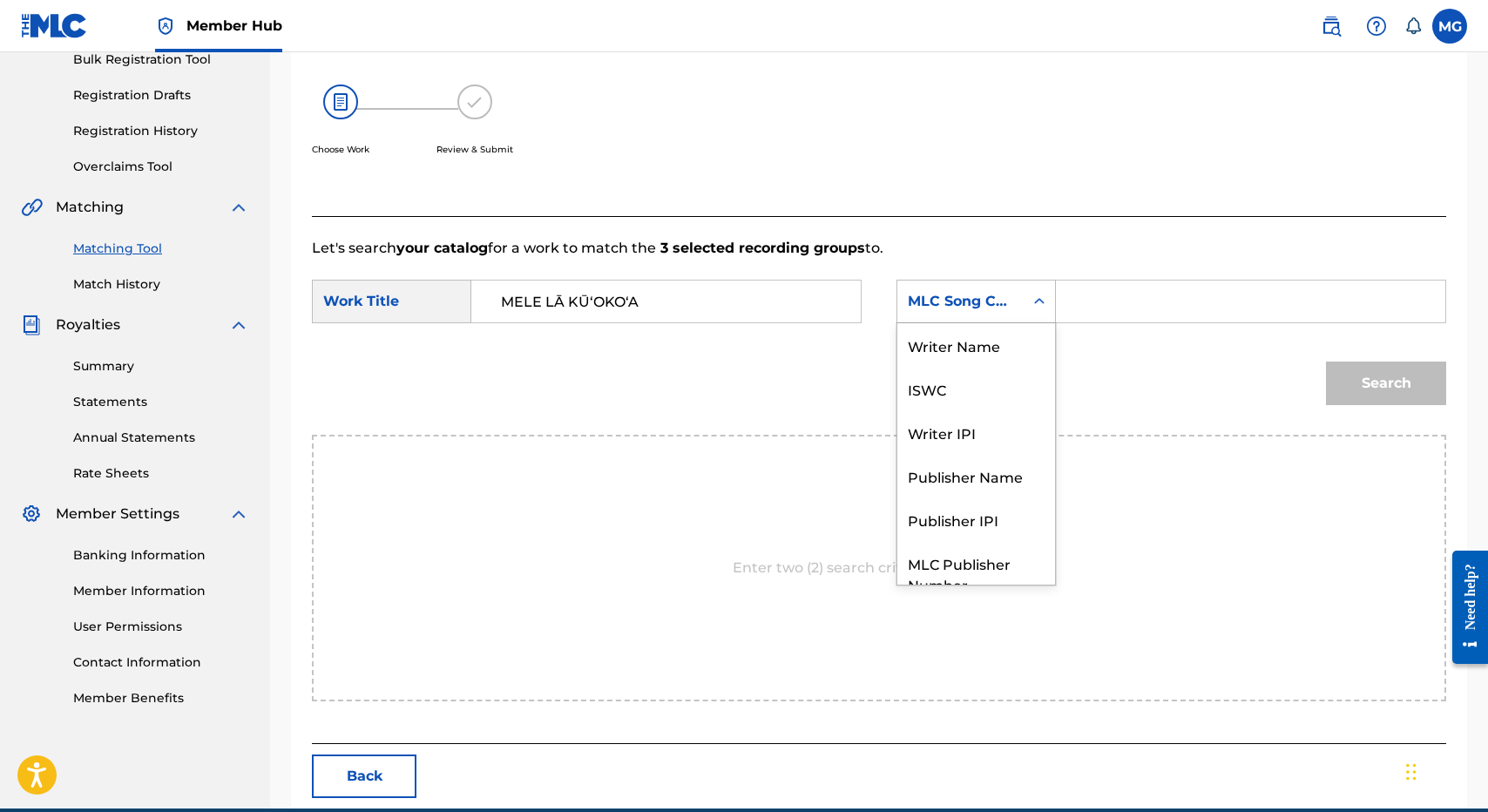
click at [980, 305] on div "MLC Song Code" at bounding box center [961, 301] width 105 height 21
click at [1055, 346] on div "Search" at bounding box center [879, 389] width 1135 height 91
click at [1013, 335] on form "SearchWithCriteriadbab7f0e-7c68-4ad0-ad55-5d8458469705 Work Title MELE LĀ KŪʻOK…" at bounding box center [879, 346] width 1135 height 176
click at [1017, 301] on div "MLC Song Code" at bounding box center [961, 301] width 127 height 33
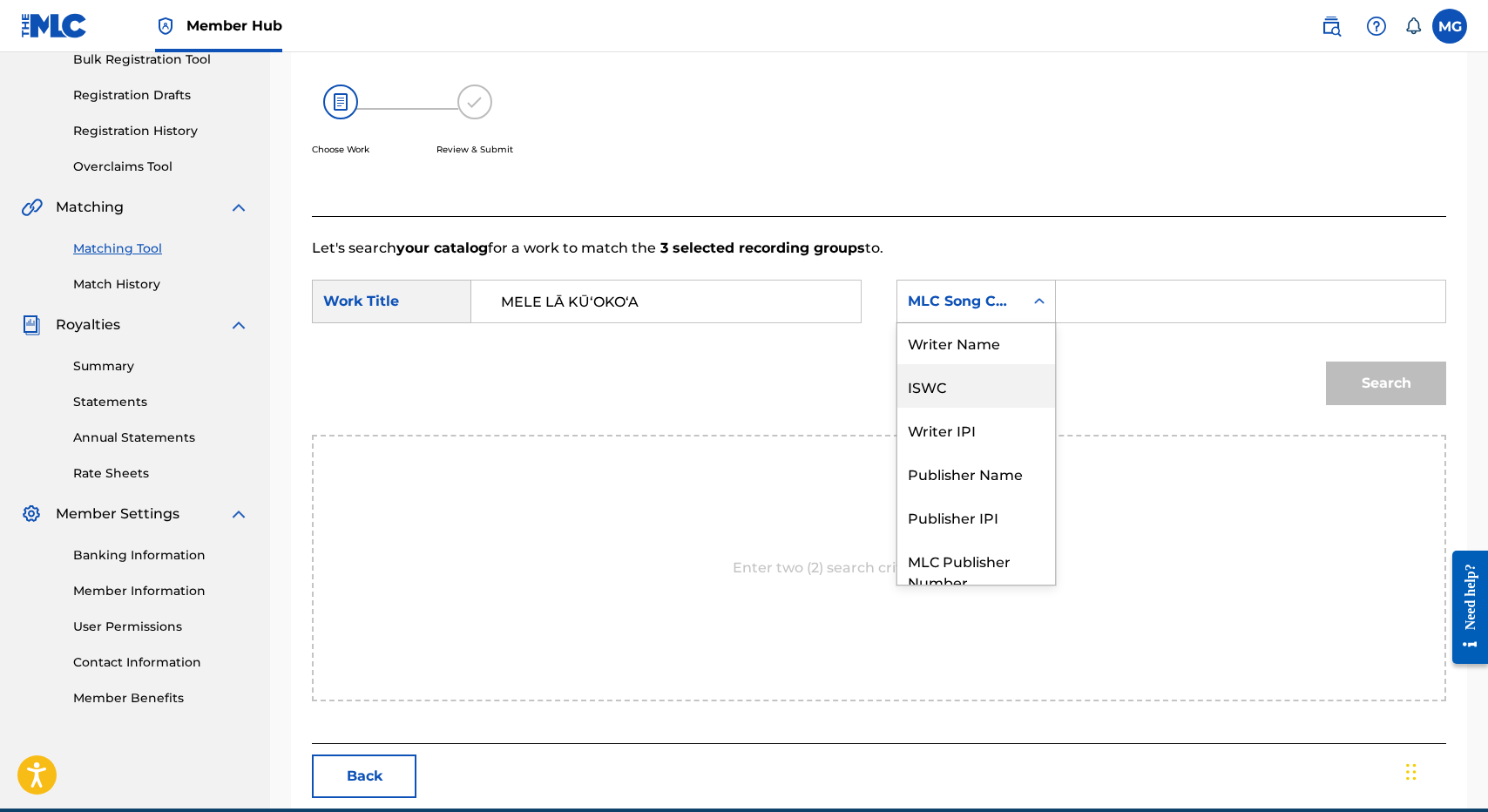
scroll to position [0, 0]
click at [1015, 337] on div "Writer Name" at bounding box center [976, 345] width 157 height 44
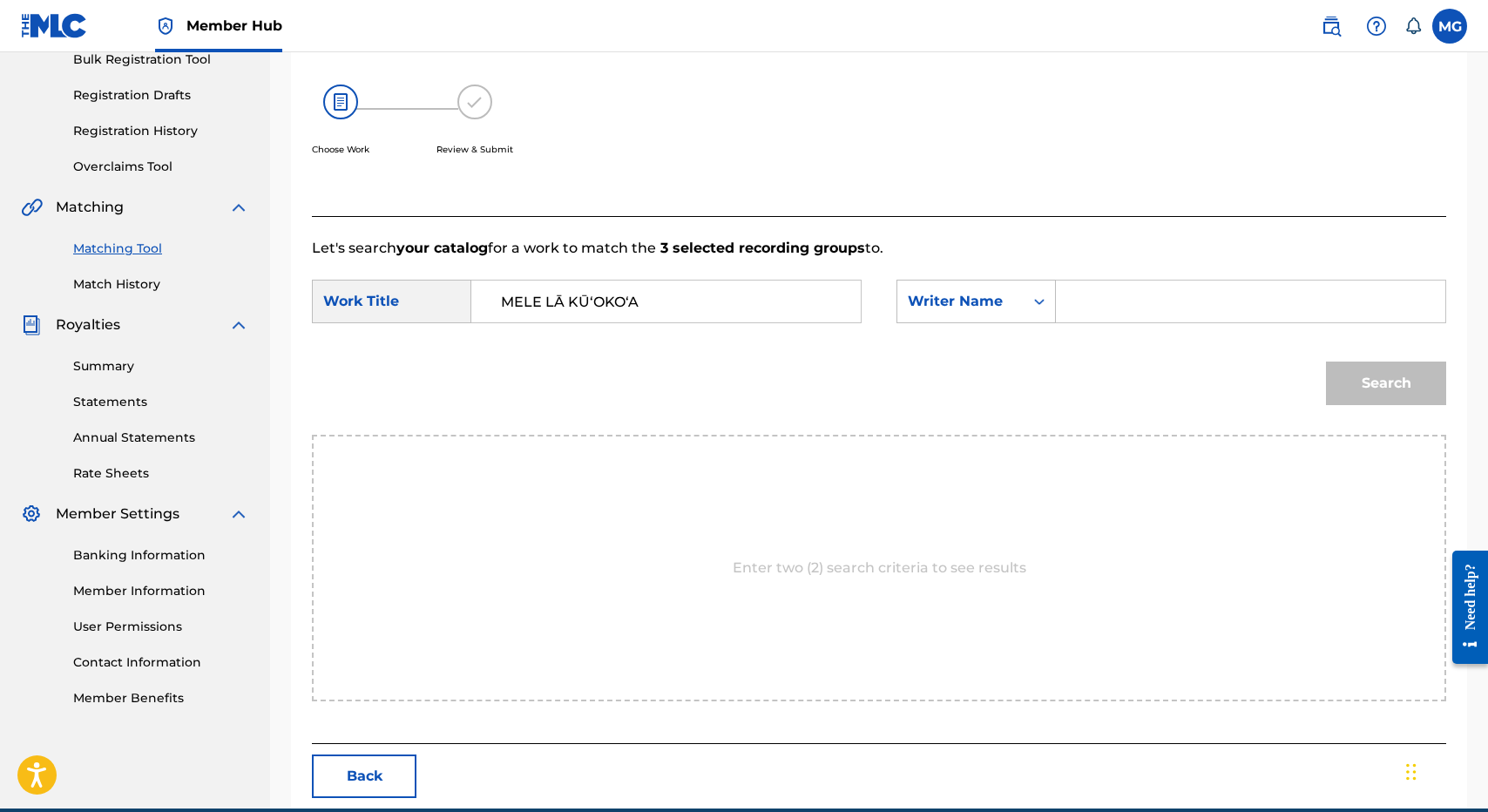
click at [1121, 312] on input "Search Form" at bounding box center [1250, 301] width 359 height 42
type input "isaac"
click at [1326, 361] on button "Search" at bounding box center [1386, 383] width 120 height 44
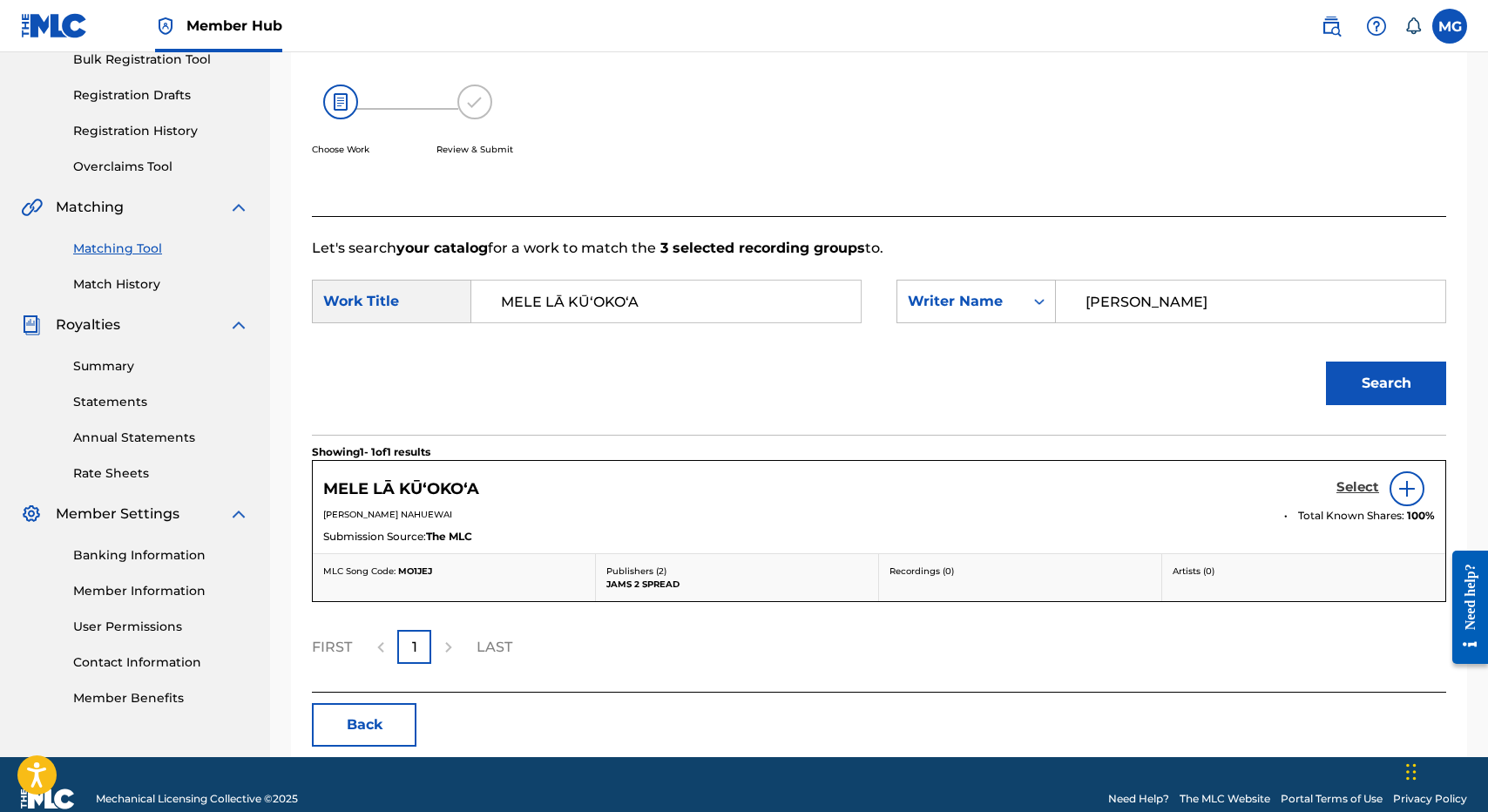
click at [1345, 497] on link "Select" at bounding box center [1357, 489] width 43 height 19
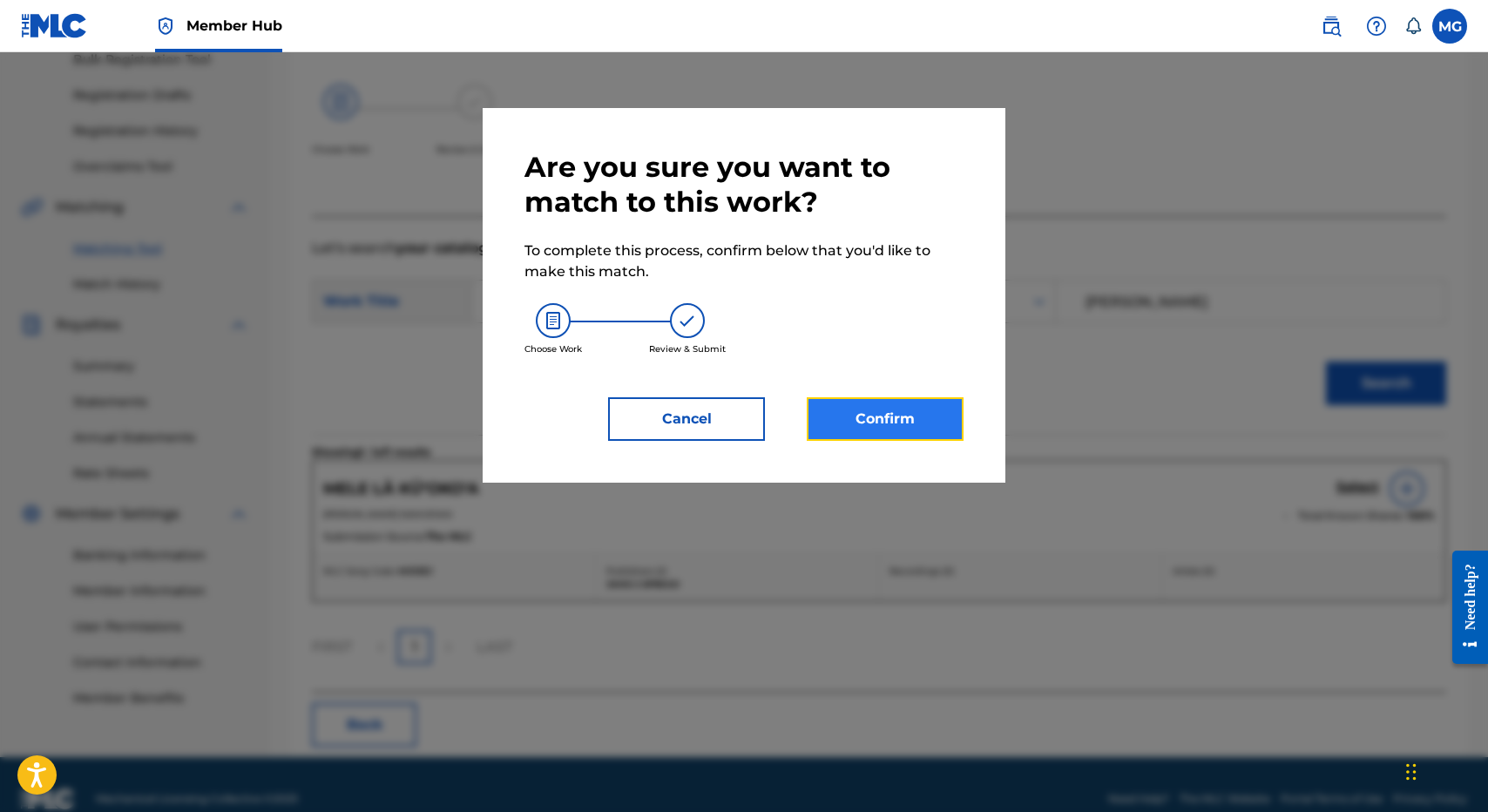
click at [911, 435] on button "Confirm" at bounding box center [885, 419] width 156 height 44
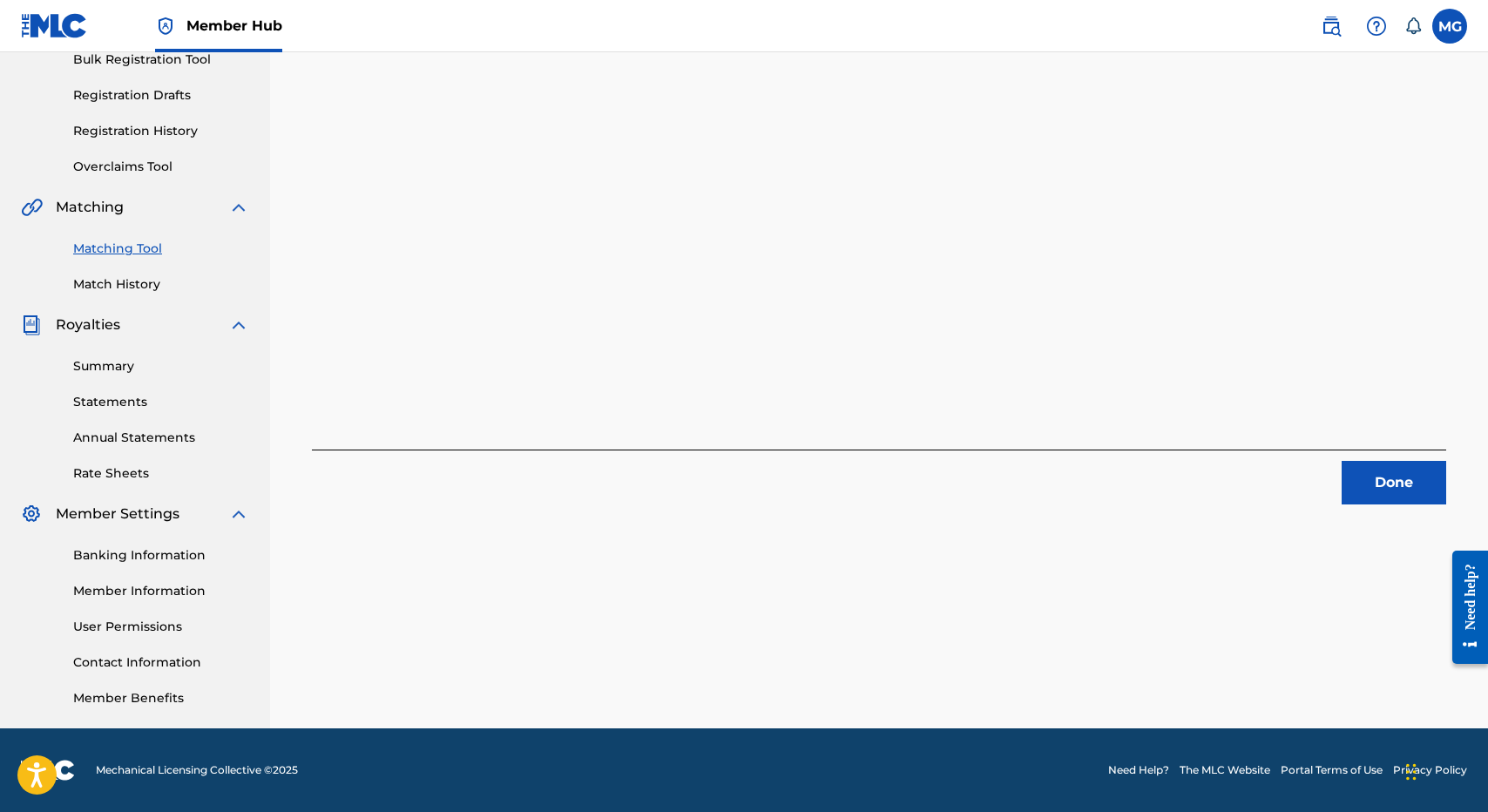
click at [1446, 508] on div "3 Recording Groups are pending usage match to the work MELE LĀ KŪʻOKOʻA . Congr…" at bounding box center [879, 278] width 1218 height 901
click at [1430, 496] on button "Done" at bounding box center [1393, 482] width 105 height 44
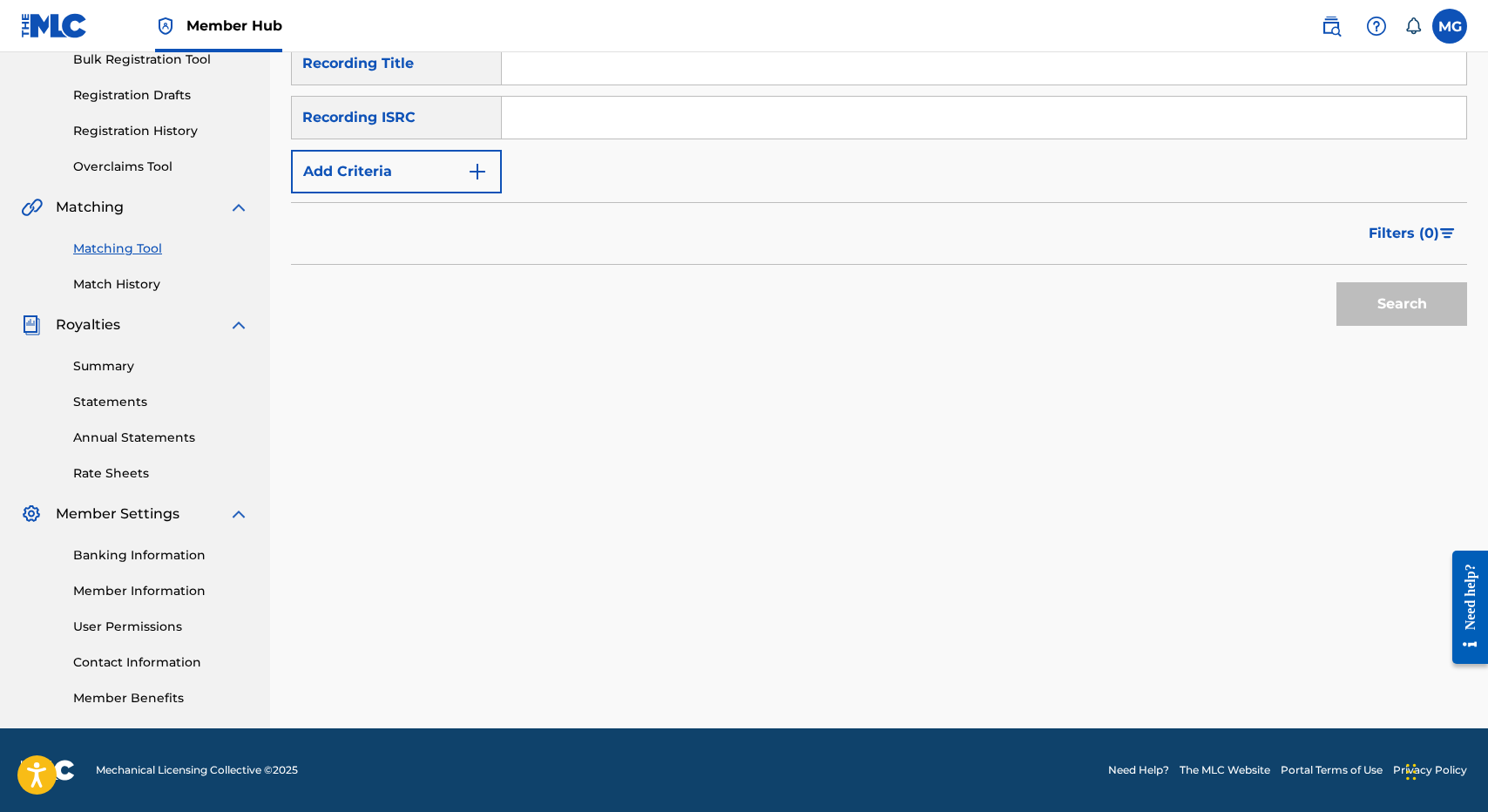
drag, startPoint x: 706, startPoint y: 294, endPoint x: 703, endPoint y: 178, distance: 116.0
click at [706, 271] on div "Search" at bounding box center [879, 299] width 1176 height 69
click at [681, 132] on input "Search Form" at bounding box center [984, 118] width 964 height 42
click at [696, 89] on div "SearchWithCriteria96115abe-5abf-4a93-b70a-9e5a9c4f4785 Recording Title SearchWi…" at bounding box center [879, 118] width 1176 height 151
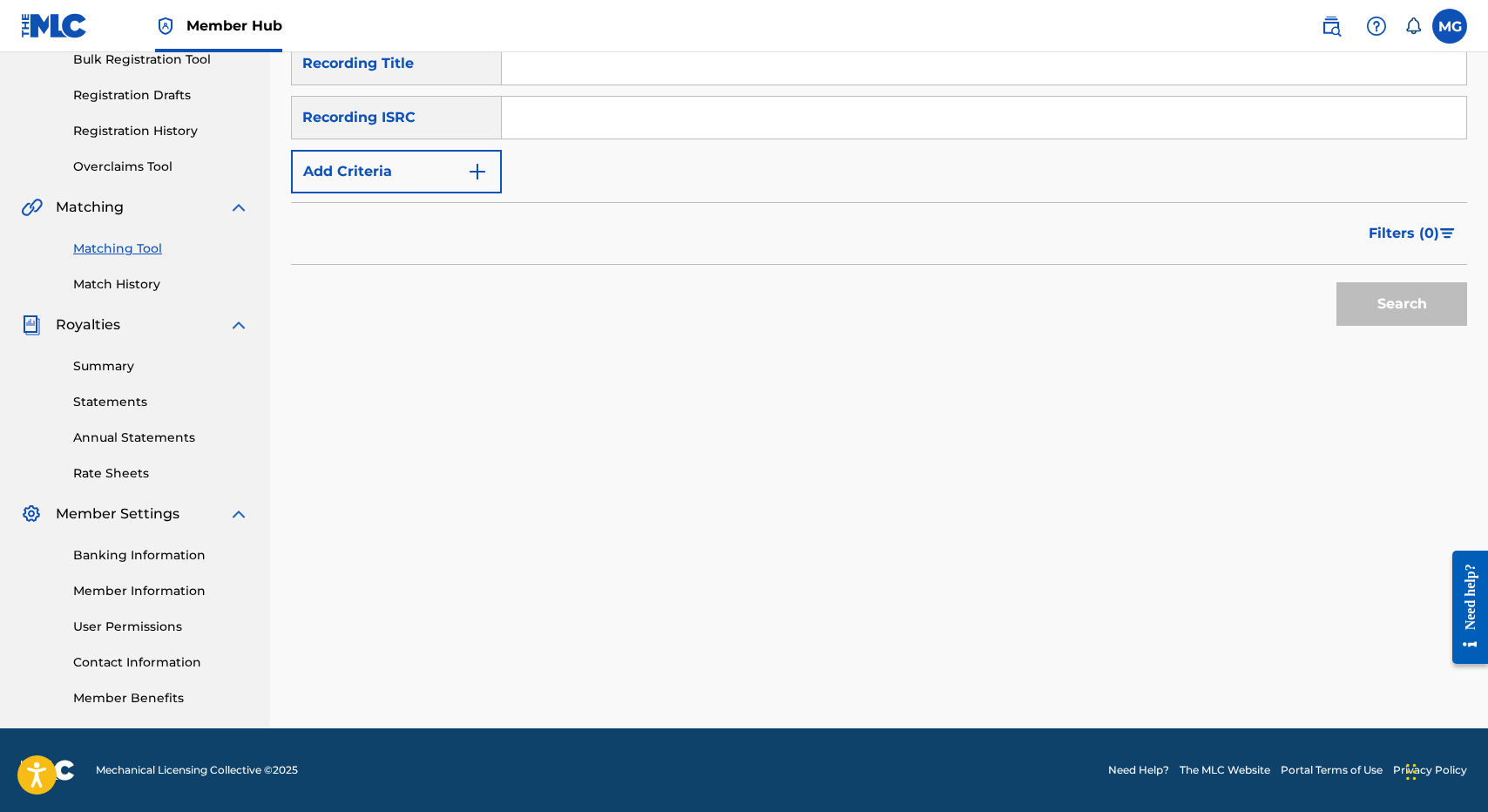
click at [692, 81] on input "Search Form" at bounding box center [984, 64] width 964 height 42
paste input "HAʻAWINA RĒGĒ"
type input "HAʻAWINA RĒGĒ"
click at [1336, 282] on button "Search" at bounding box center [1401, 304] width 131 height 44
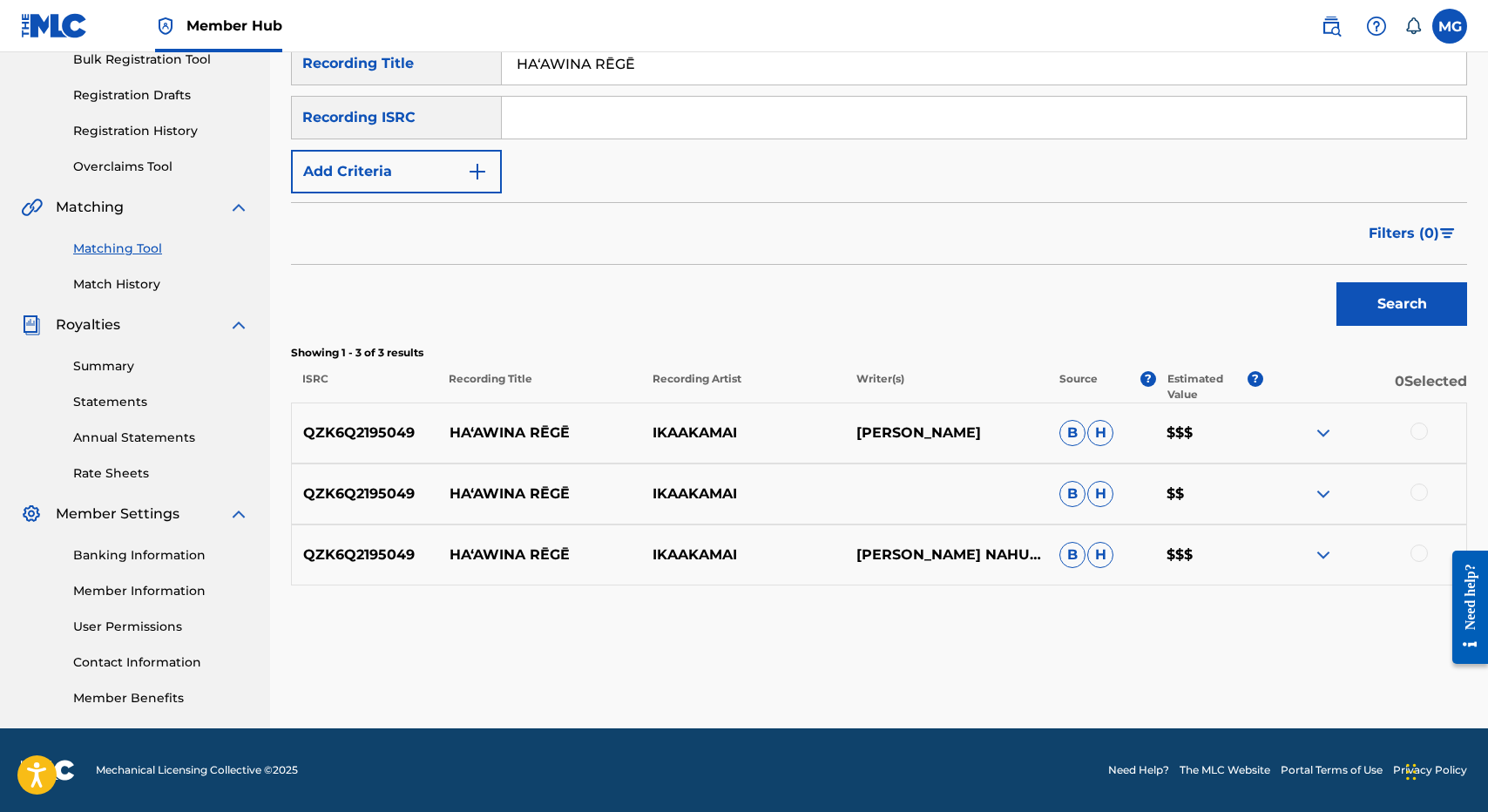
click at [1421, 435] on div at bounding box center [1419, 431] width 18 height 18
click at [1421, 494] on div at bounding box center [1419, 492] width 18 height 18
click at [1417, 539] on div "QZK6Q2195049 HAʻAWINA RĒGĒ IKAAKAMAI ISAAC KUUIPONOHEA NAHUEWAI B H $$$" at bounding box center [879, 555] width 1176 height 61
click at [1418, 551] on div at bounding box center [1419, 553] width 18 height 18
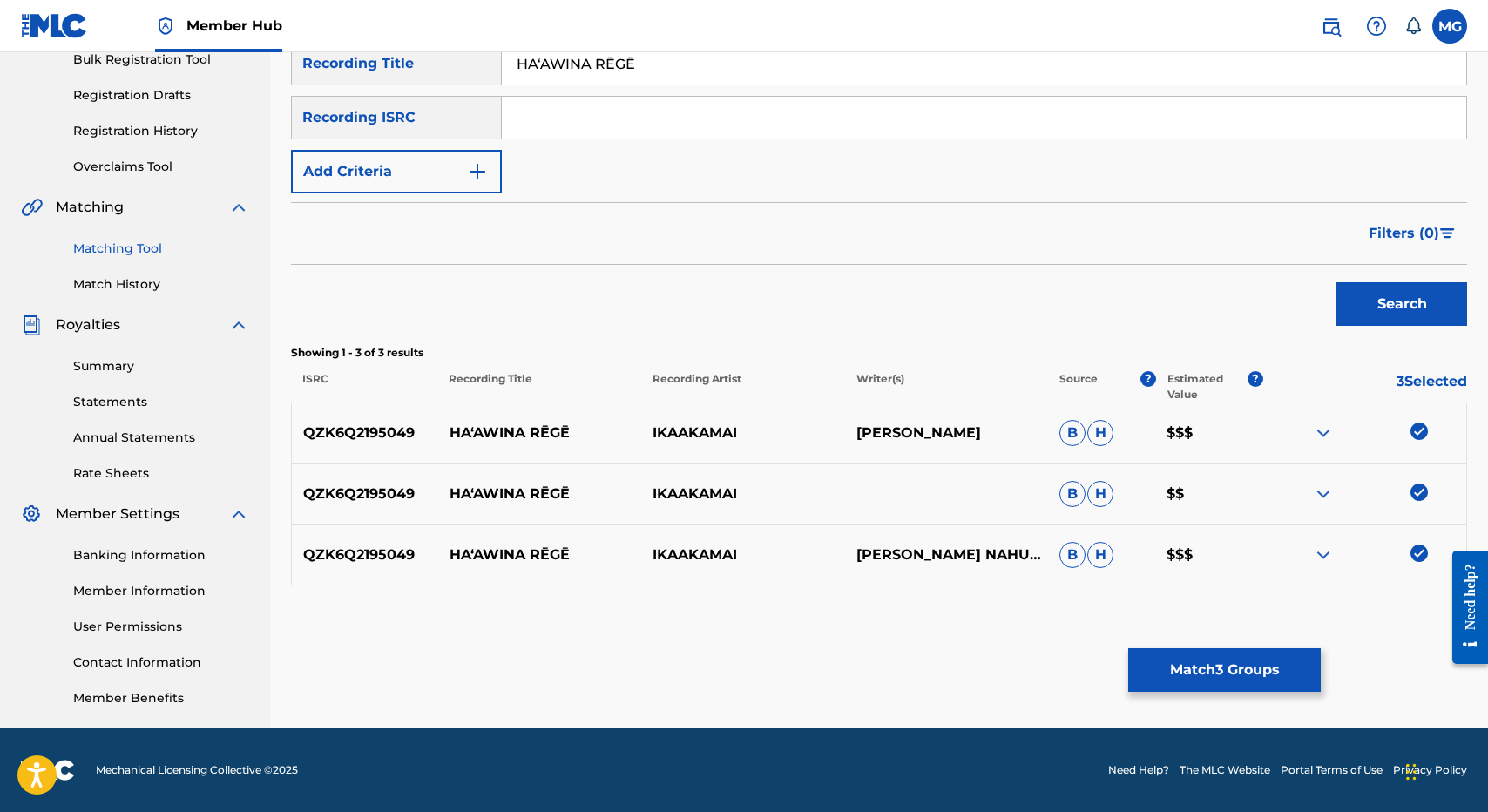
click at [434, 439] on p "QZK6Q2195049" at bounding box center [365, 433] width 146 height 21
drag, startPoint x: 434, startPoint y: 439, endPoint x: 566, endPoint y: 438, distance: 132.0
click at [566, 438] on div "QZK6Q2195049 HAʻAWINA RĒGĒ IKAAKAMAI ISAAC NAHUEWAI B H $$$" at bounding box center [879, 432] width 1176 height 61
click at [1216, 696] on div "Matching Tool The Matching Tool enables you to suggest matches between sound re…" at bounding box center [879, 278] width 1176 height 901
click at [1216, 679] on button "Match 3 Groups" at bounding box center [1224, 670] width 192 height 44
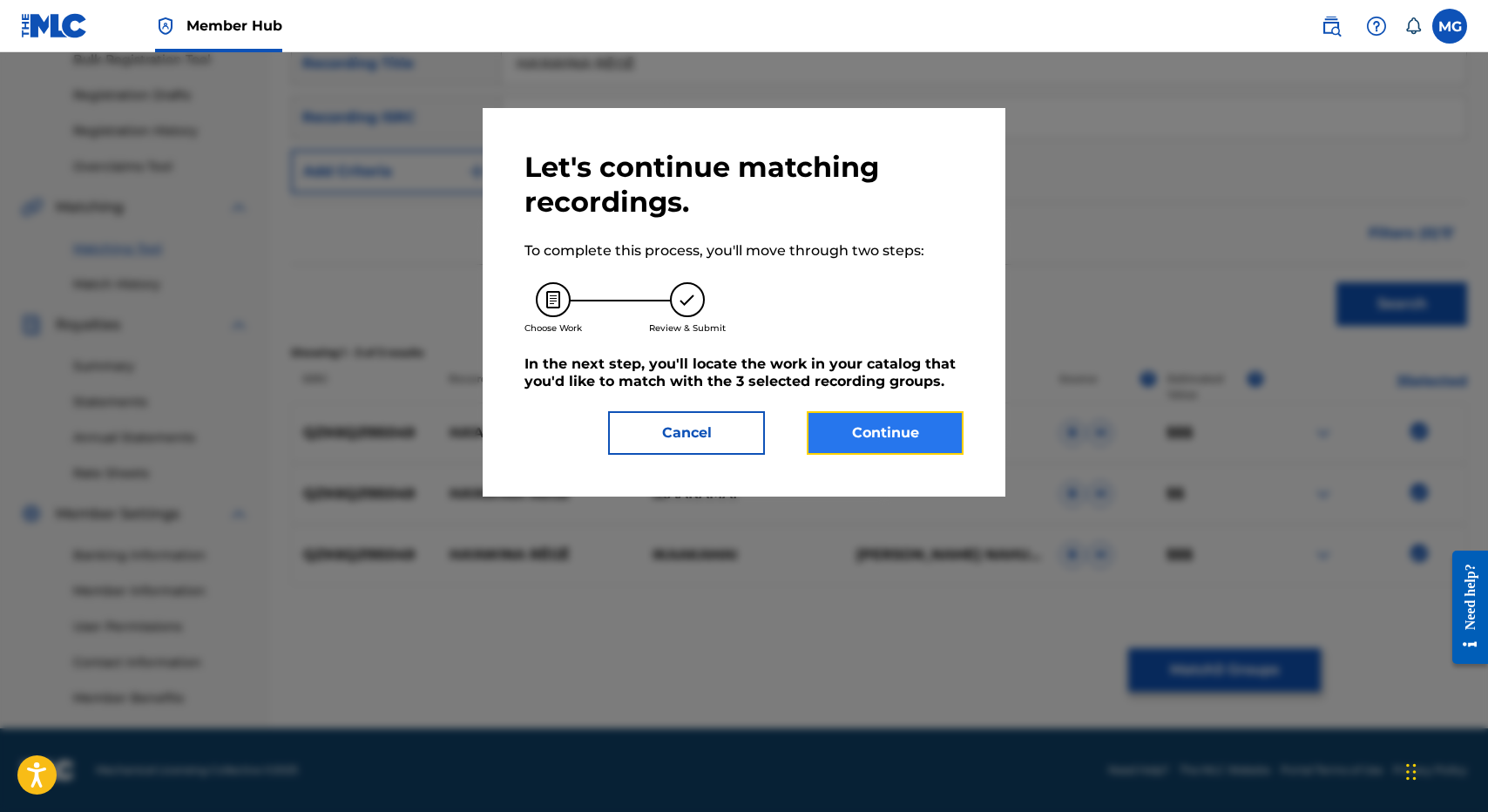
click at [855, 432] on button "Continue" at bounding box center [885, 433] width 156 height 44
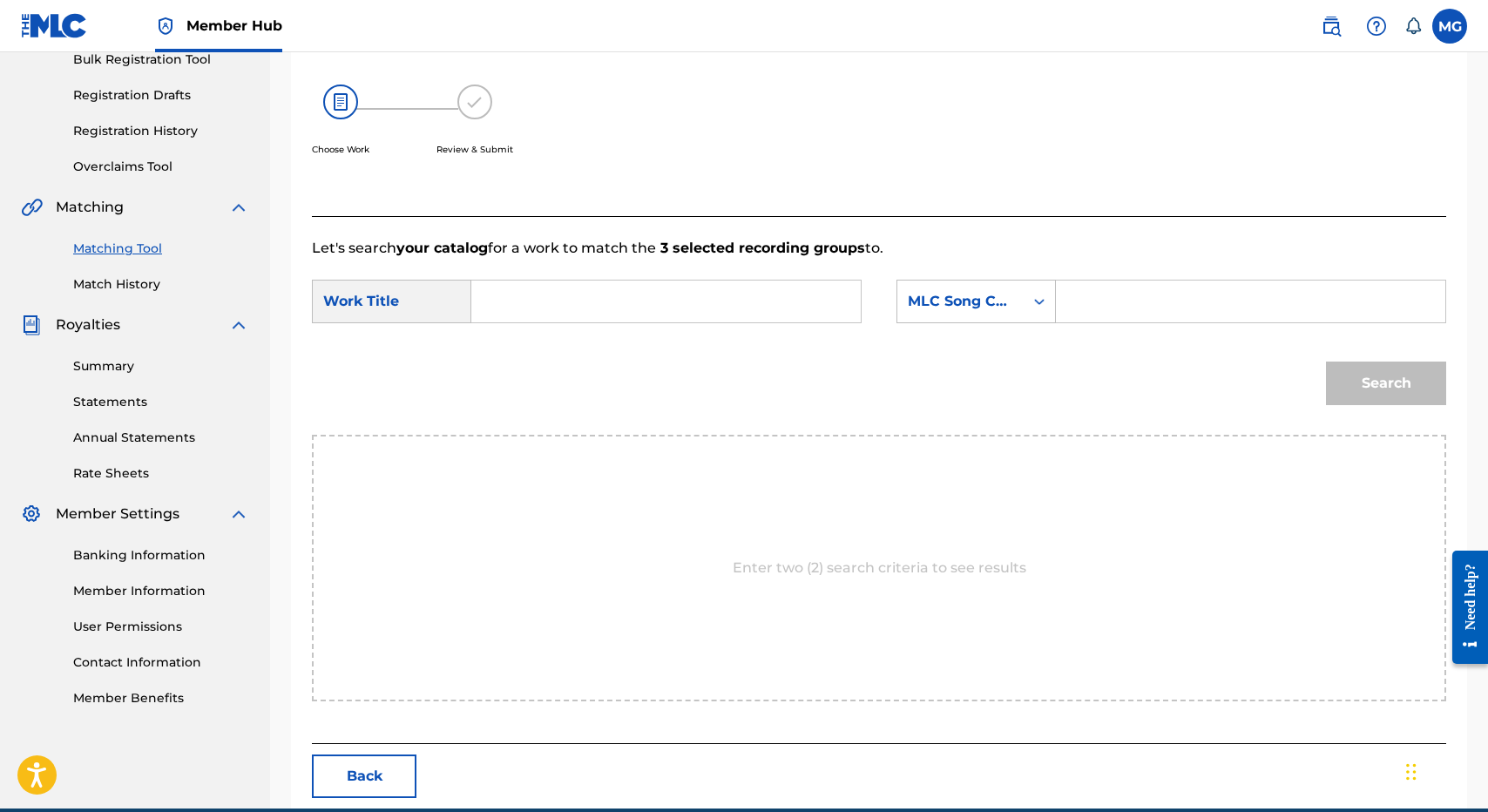
click at [620, 286] on input "Search Form" at bounding box center [665, 301] width 359 height 42
paste input "HAʻAWINA RĒGĒ"
type input "HAʻAWINA RĒGĒ"
click at [1034, 295] on icon "Search Form" at bounding box center [1040, 301] width 18 height 18
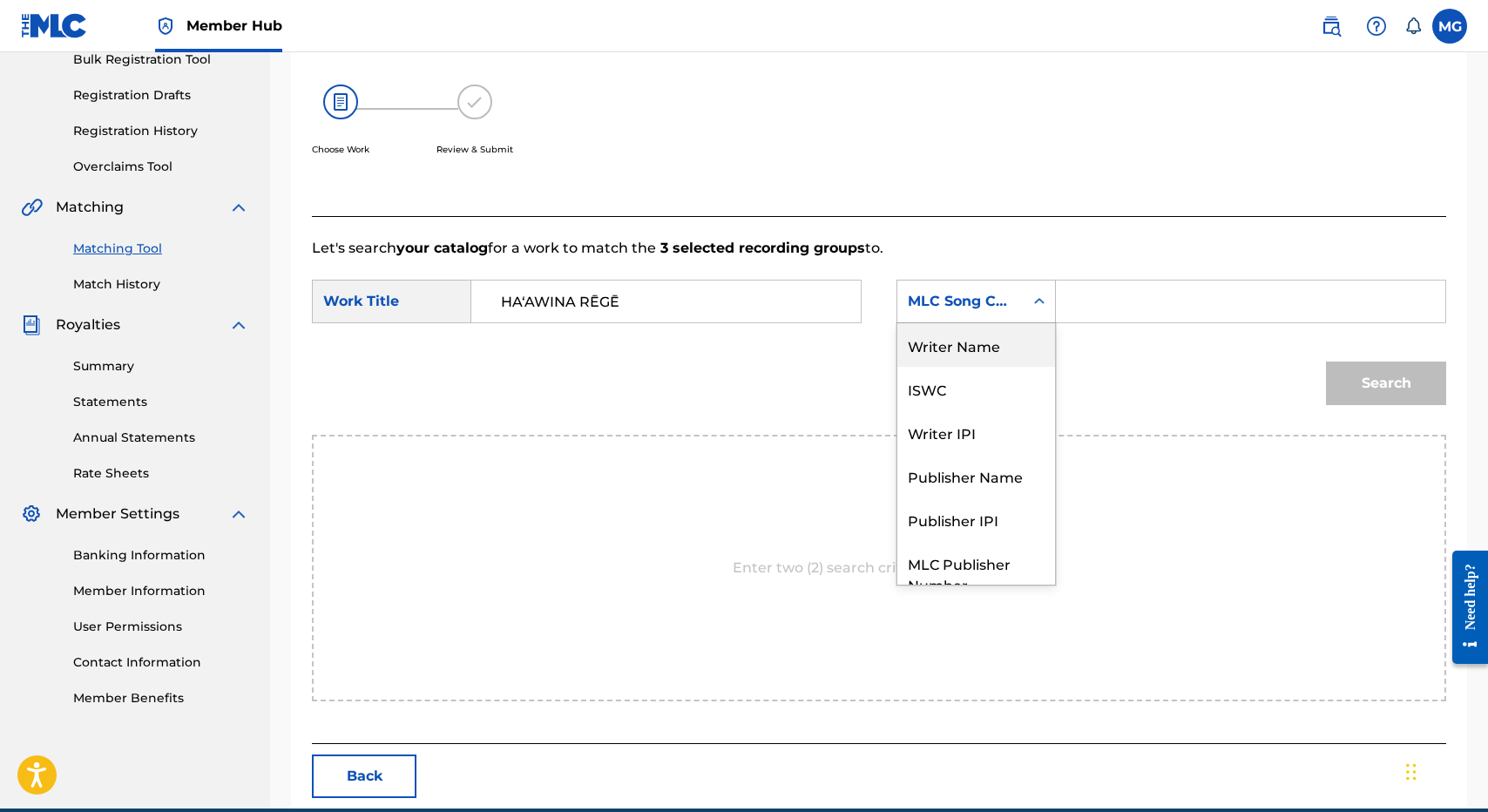
drag, startPoint x: 1018, startPoint y: 332, endPoint x: 1150, endPoint y: 330, distance: 132.0
click at [1025, 332] on div "Writer Name" at bounding box center [976, 345] width 157 height 44
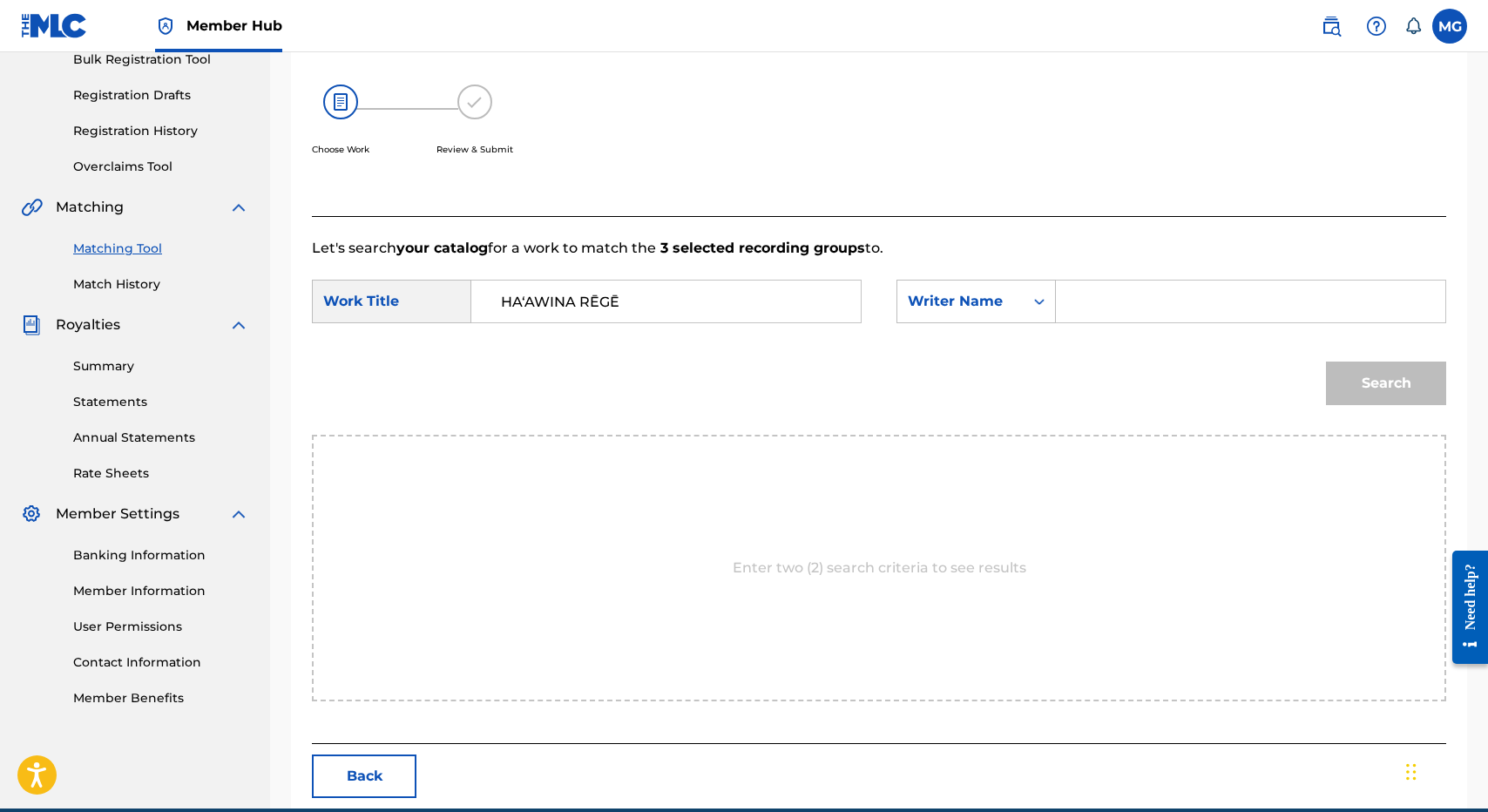
click at [1150, 330] on div "SearchWithCriteriadbab7f0e-7c68-4ad0-ad55-5d8458469705 Work Title HAʻAWINA RĒGĒ…" at bounding box center [879, 306] width 1135 height 54
click at [1143, 303] on input "Search Form" at bounding box center [1250, 301] width 359 height 42
type input "isaac"
click at [1326, 361] on button "Search" at bounding box center [1386, 383] width 120 height 44
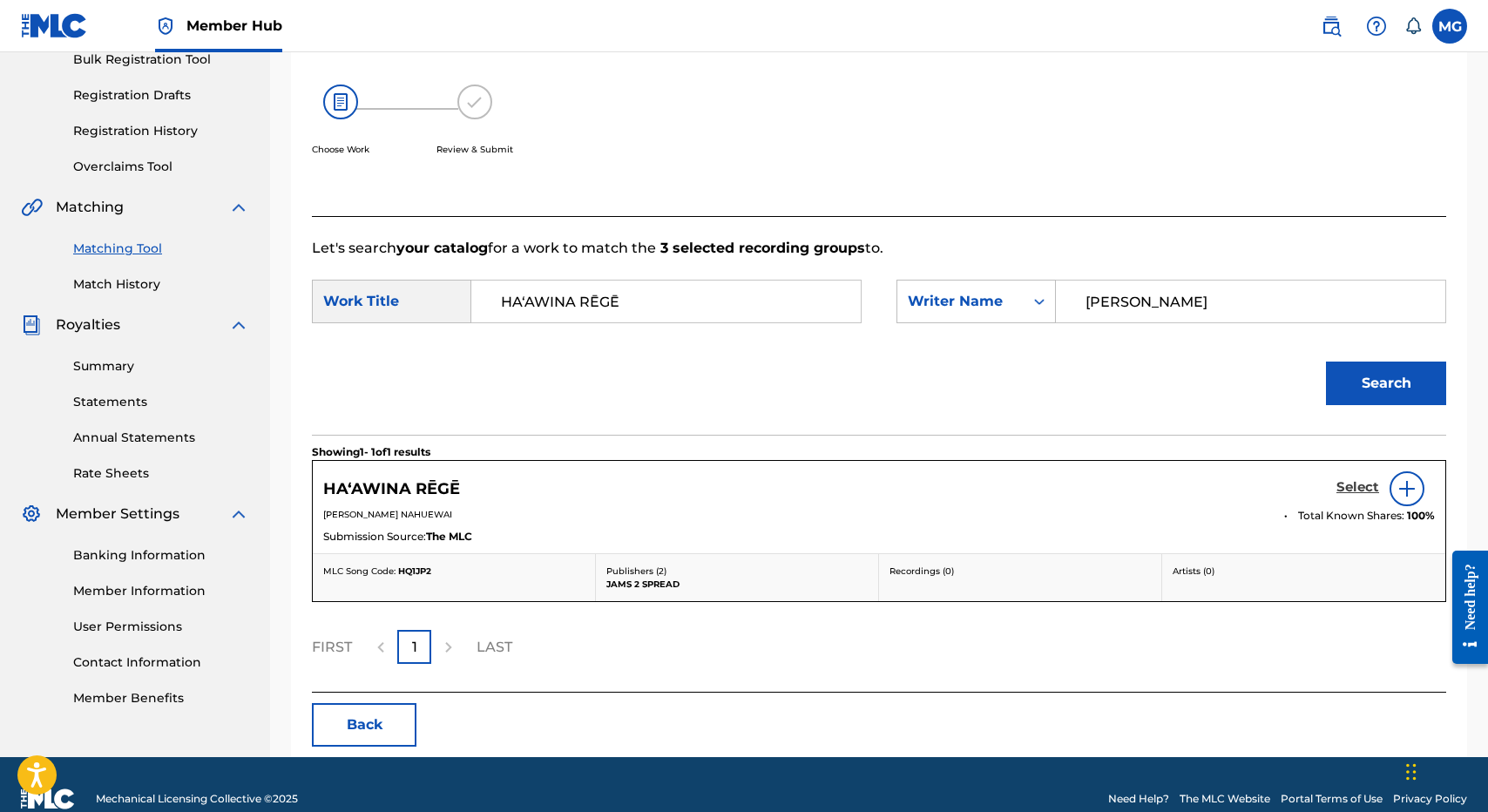
click at [1343, 479] on h5 "Select" at bounding box center [1357, 487] width 43 height 17
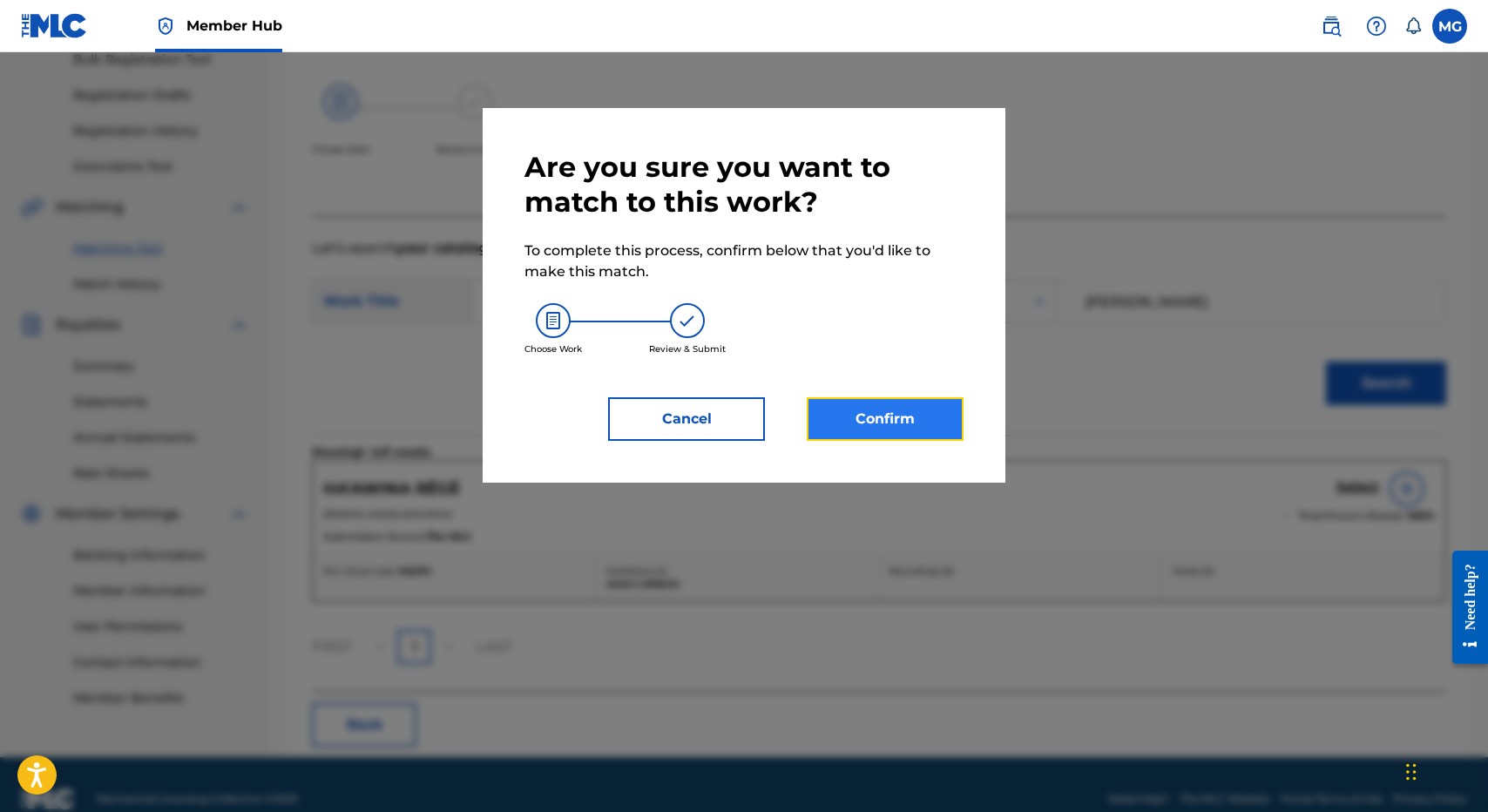
click at [858, 417] on button "Confirm" at bounding box center [885, 419] width 156 height 44
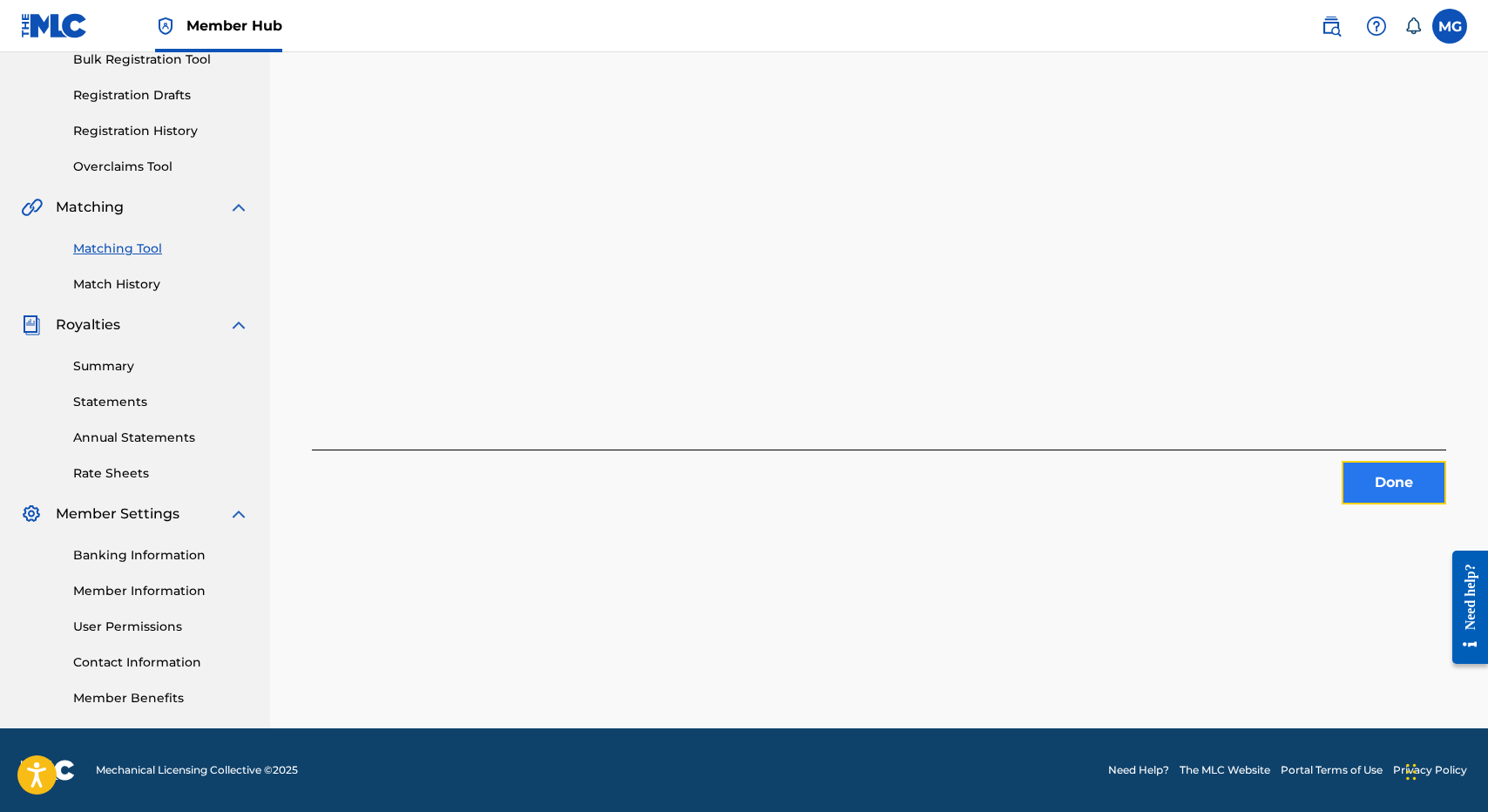
click at [1357, 492] on button "Done" at bounding box center [1393, 482] width 105 height 44
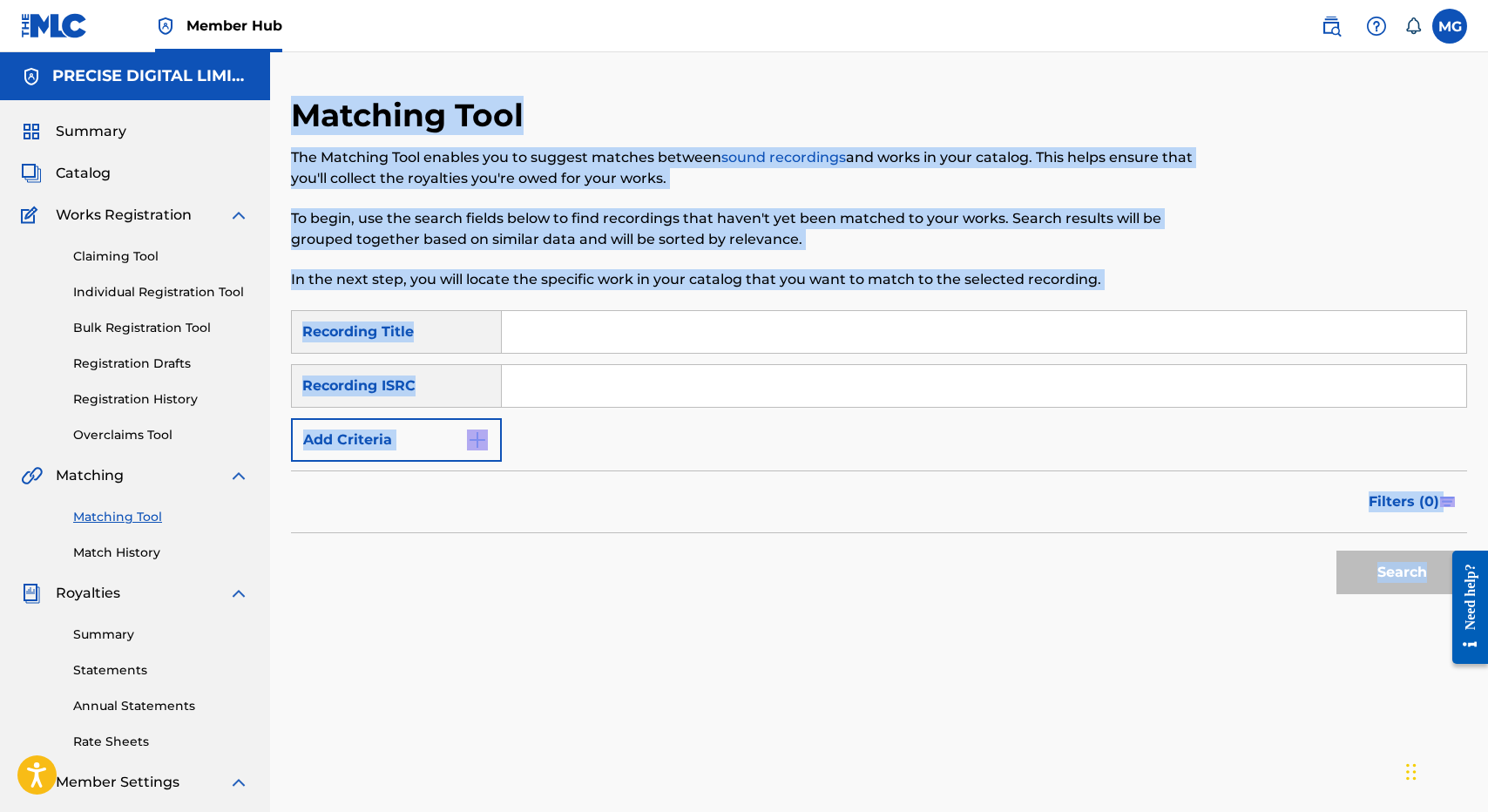
drag, startPoint x: 694, startPoint y: 421, endPoint x: 545, endPoint y: 108, distance: 346.7
click at [545, 108] on div "Matching Tool The Matching Tool enables you to suggest matches between sound re…" at bounding box center [879, 546] width 1176 height 901
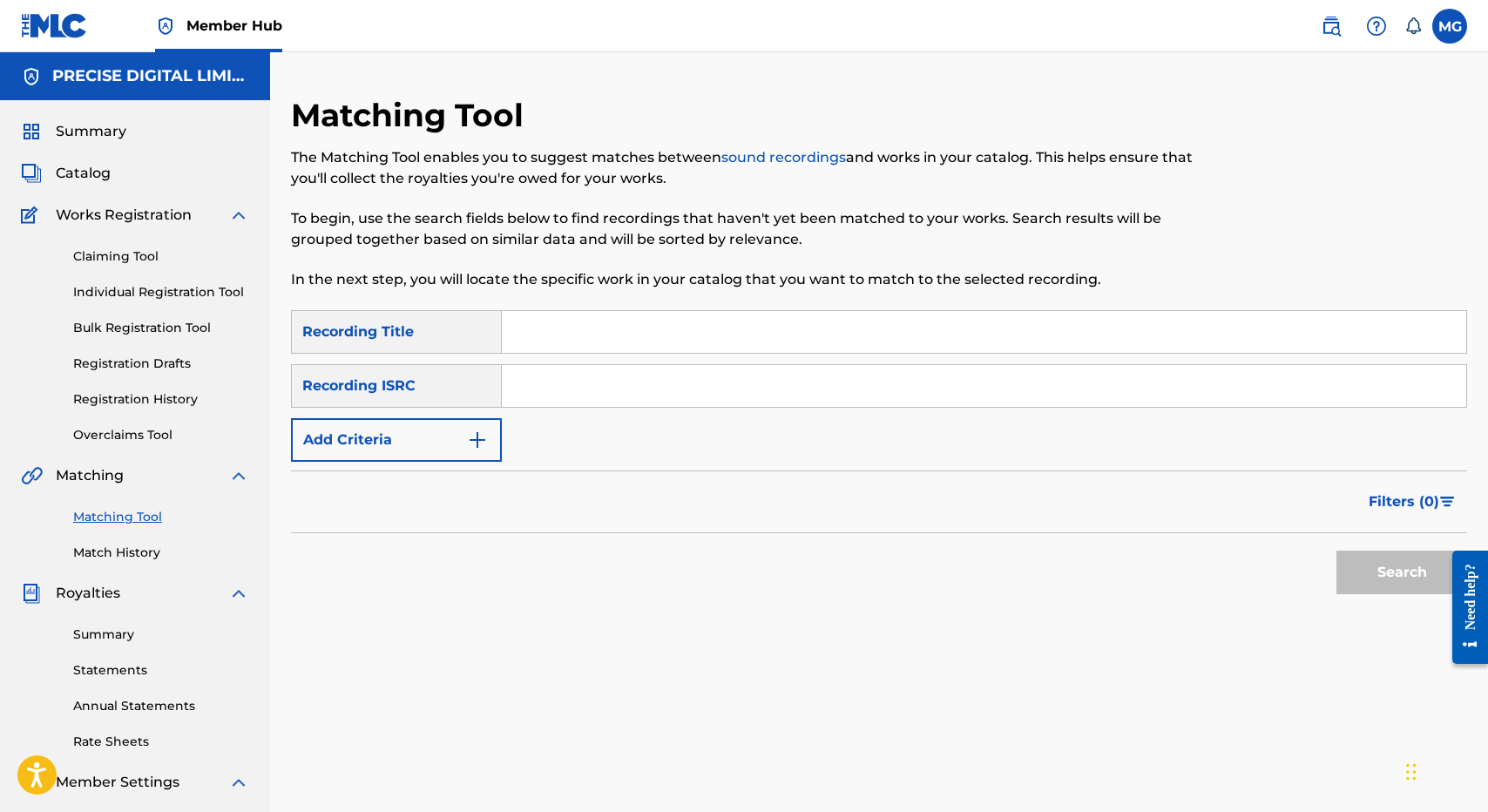
click at [558, 358] on div "SearchWithCriteria96115abe-5abf-4a93-b70a-9e5a9c4f4785 Recording Title SearchWi…" at bounding box center [879, 386] width 1176 height 151
click at [558, 263] on div "The Matching Tool enables you to suggest matches between sound recordings and w…" at bounding box center [744, 219] width 906 height 143
click at [549, 330] on input "Search Form" at bounding box center [984, 332] width 964 height 42
paste input "HAWAIʻI ALOHA"
type input "HAWAIʻI ALOHA"
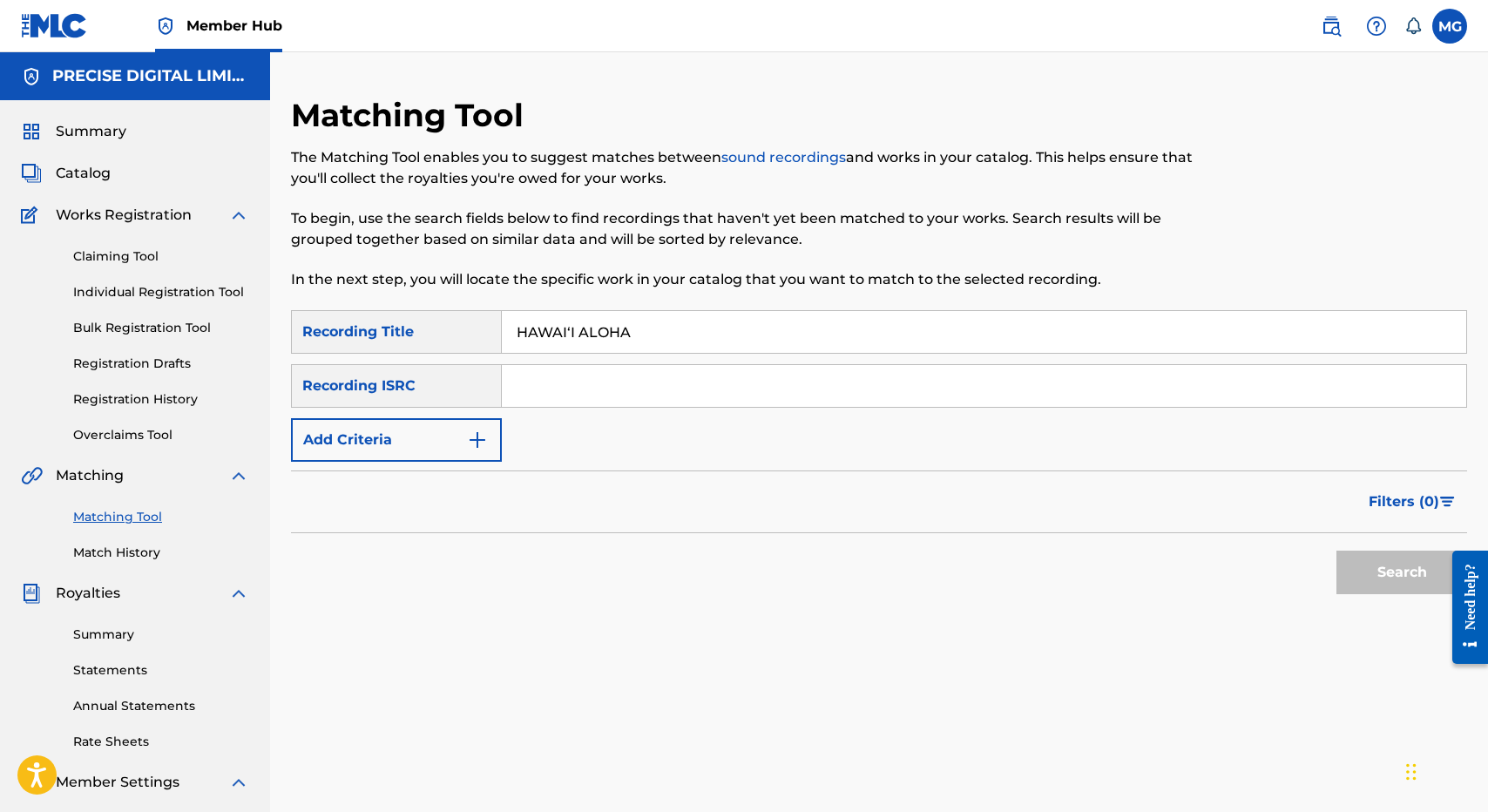
click at [1336, 550] on button "Search" at bounding box center [1401, 572] width 131 height 44
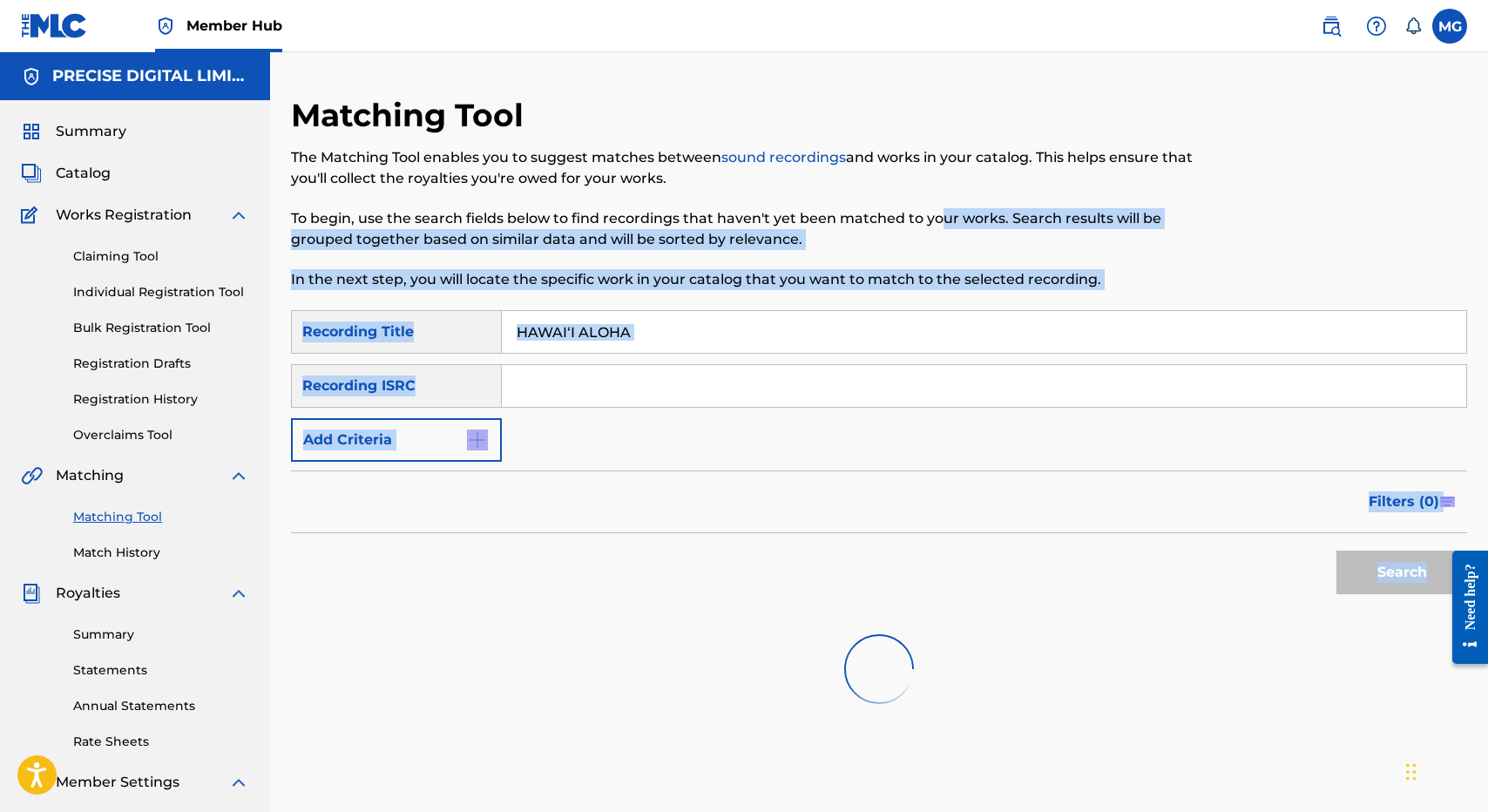
scroll to position [268, 0]
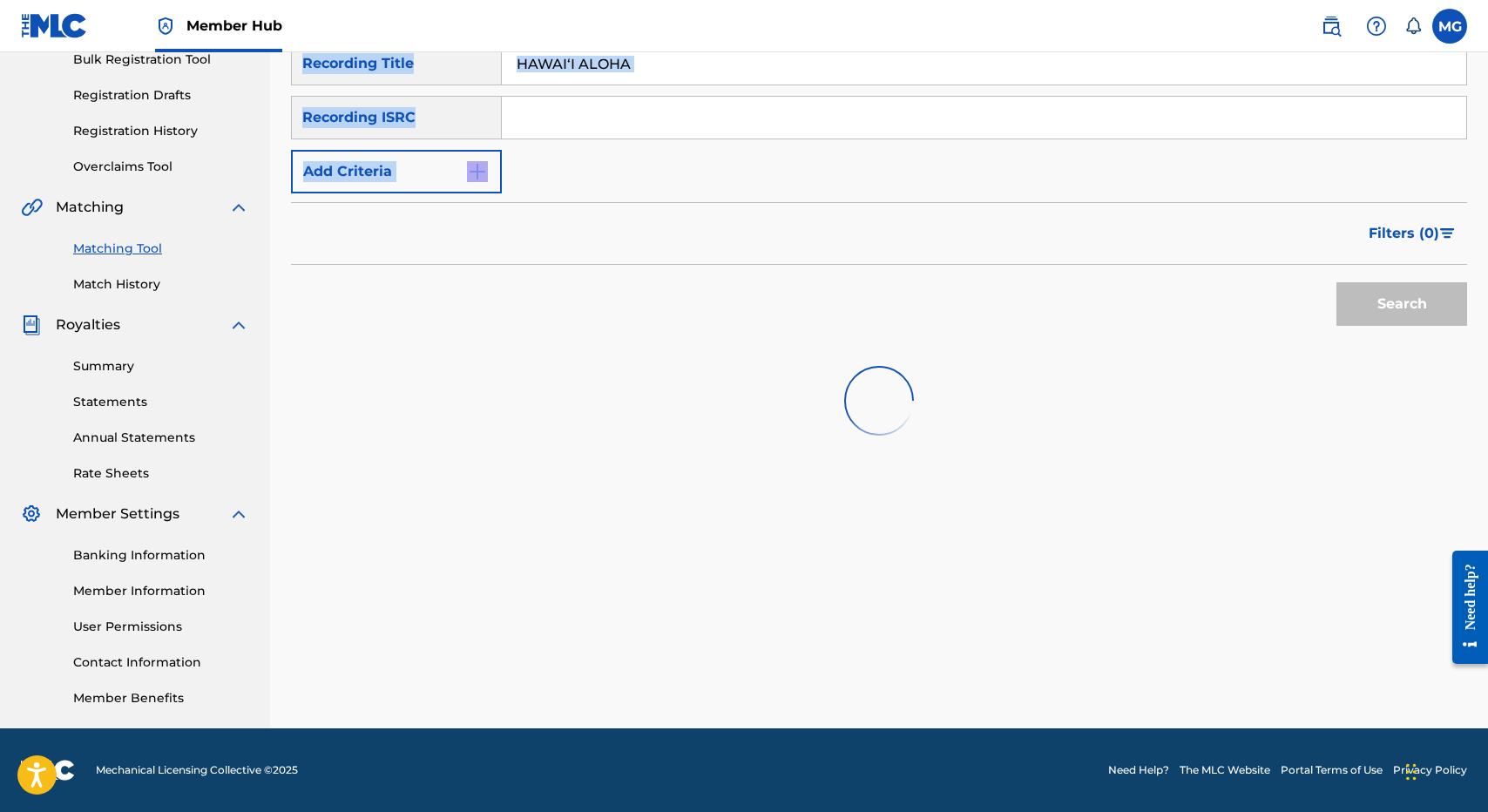
drag, startPoint x: 940, startPoint y: 221, endPoint x: 896, endPoint y: 231, distance: 45.1
click at [896, 231] on div "Matching Tool The Matching Tool enables you to suggest matches between sound re…" at bounding box center [879, 278] width 1176 height 901
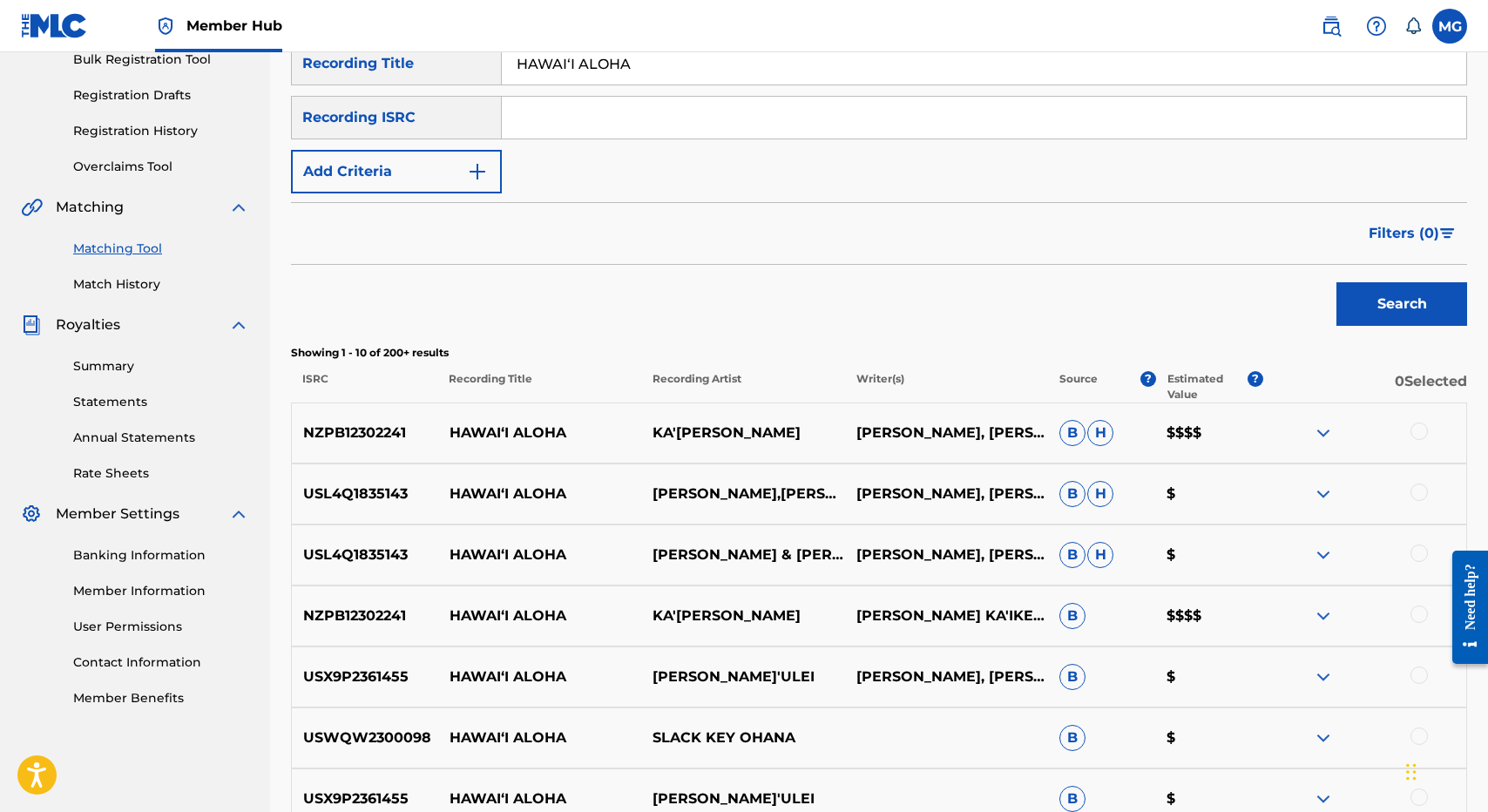
click at [388, 435] on p "NZPB12302241" at bounding box center [365, 433] width 146 height 21
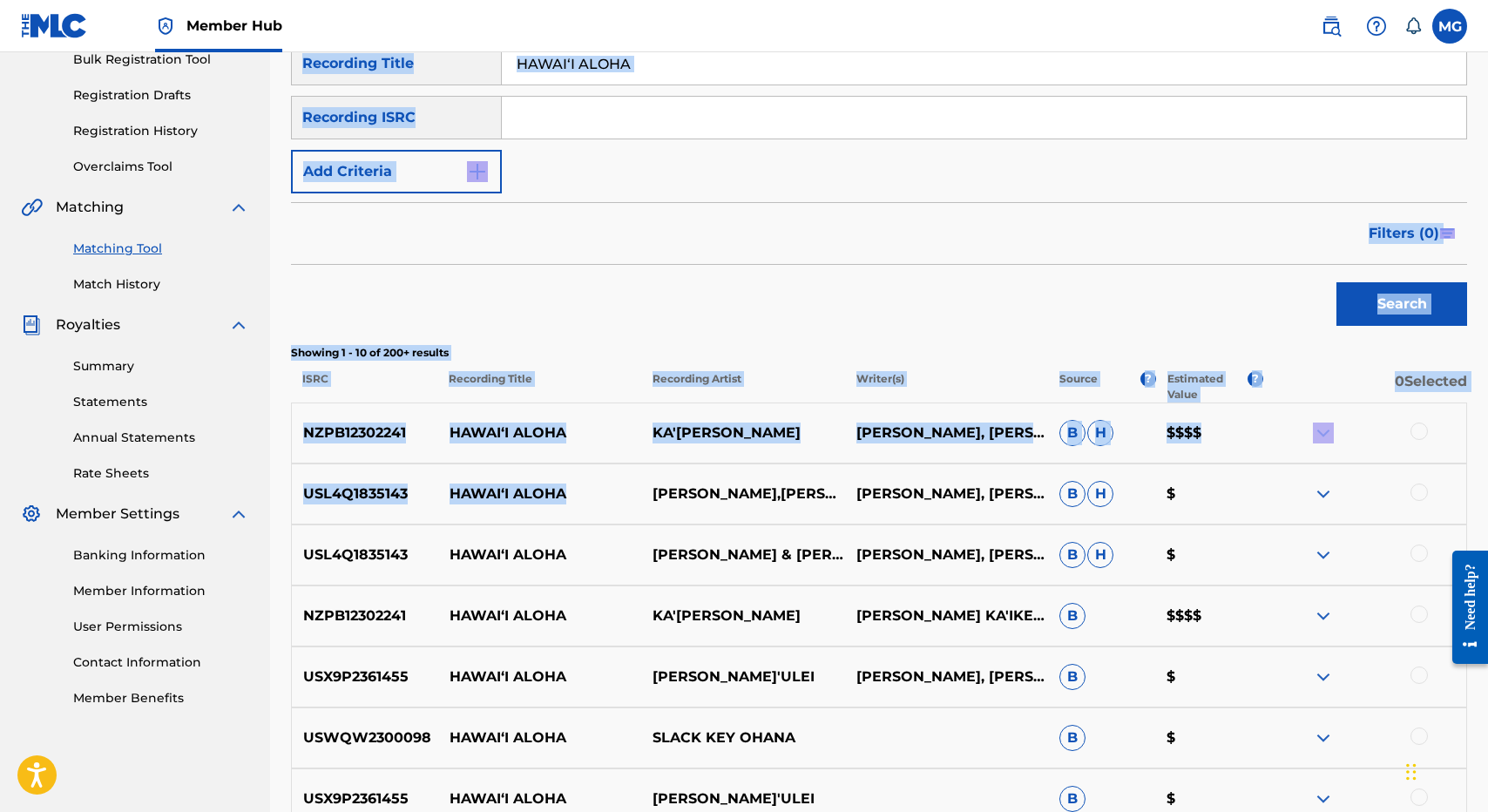
scroll to position [0, 0]
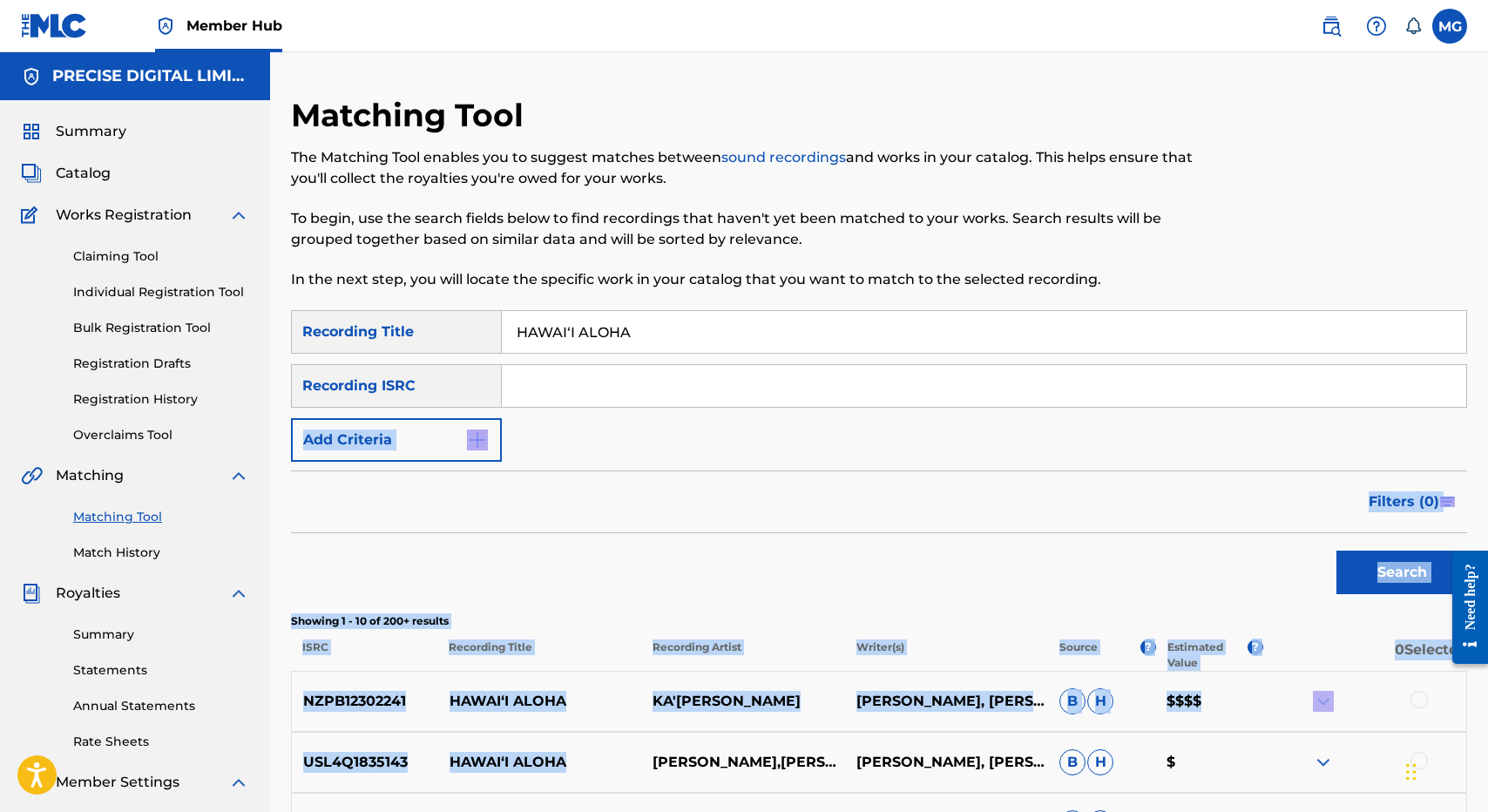
drag, startPoint x: 598, startPoint y: 493, endPoint x: 621, endPoint y: 387, distance: 108.5
click at [621, 387] on div "SearchWithCriteria96115abe-5abf-4a93-b70a-9e5a9c4f4785 Recording Title HAWAIʻI …" at bounding box center [879, 817] width 1176 height 1014
click at [617, 399] on input "Search Form" at bounding box center [984, 386] width 964 height 42
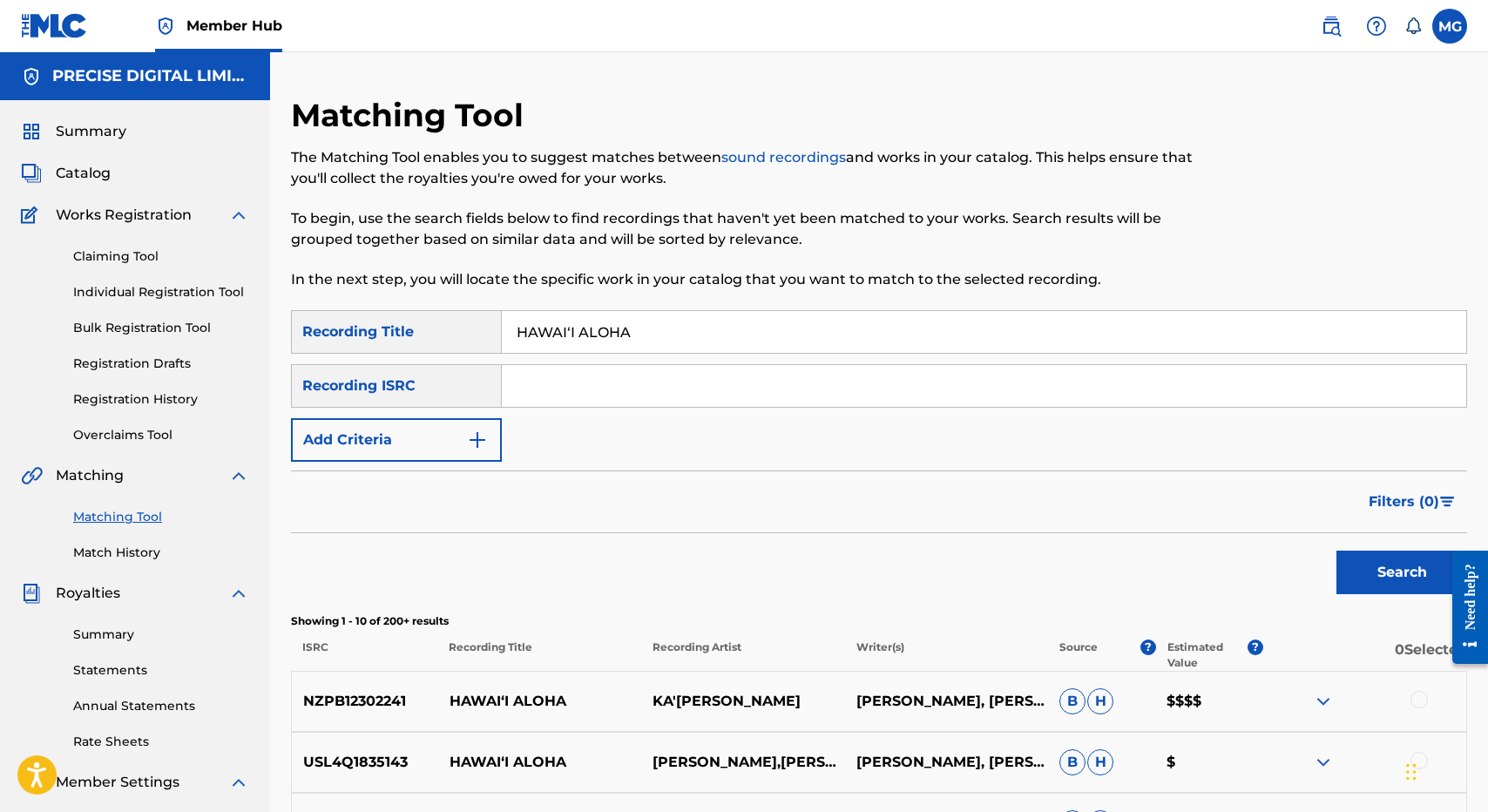
paste input "NZPB12302241"
type input "NZPB12302241"
click at [642, 325] on input "HAWAIʻI ALOHA" at bounding box center [984, 332] width 964 height 42
click at [1336, 550] on button "Search" at bounding box center [1401, 572] width 131 height 44
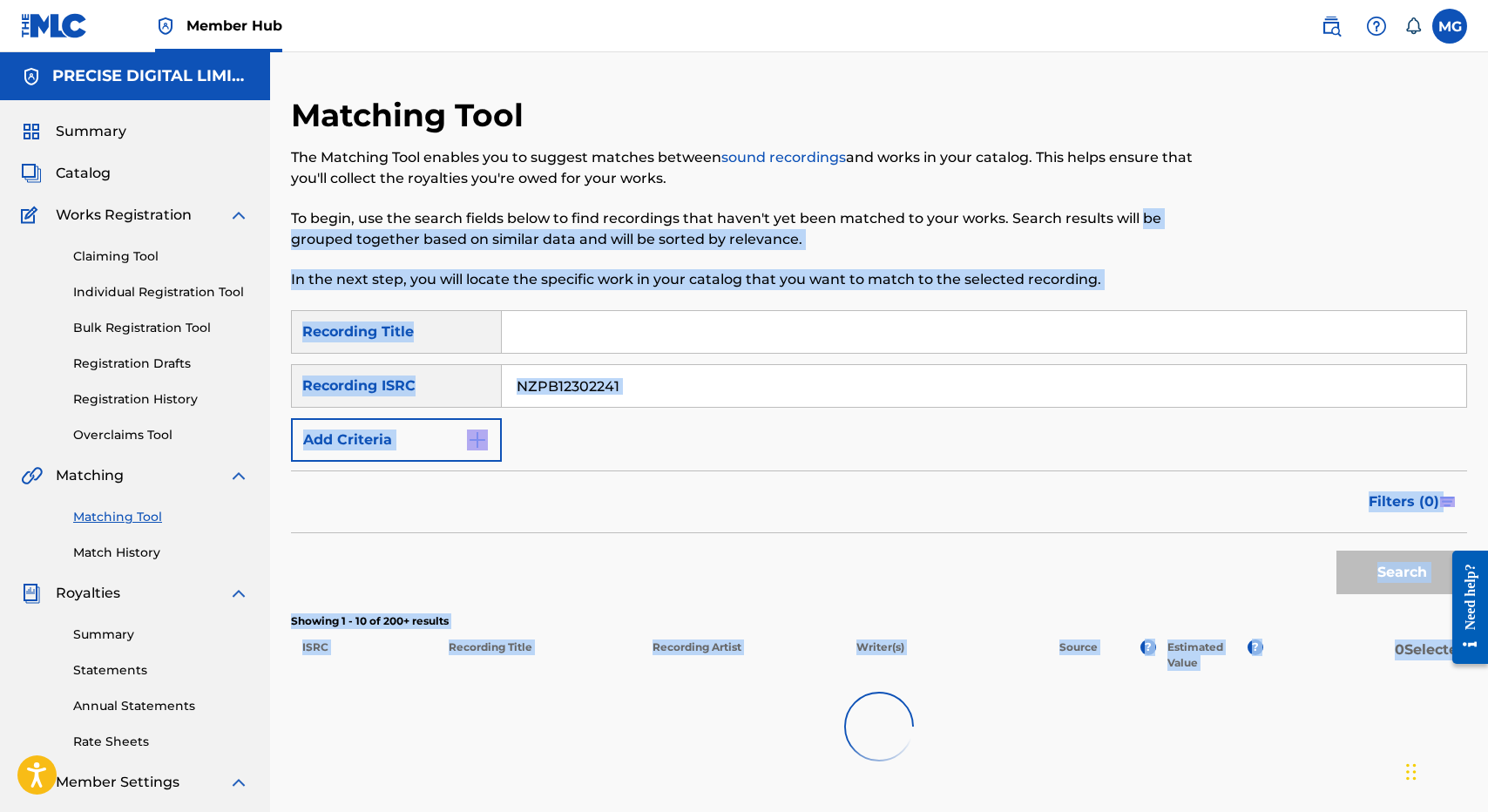
scroll to position [456, 0]
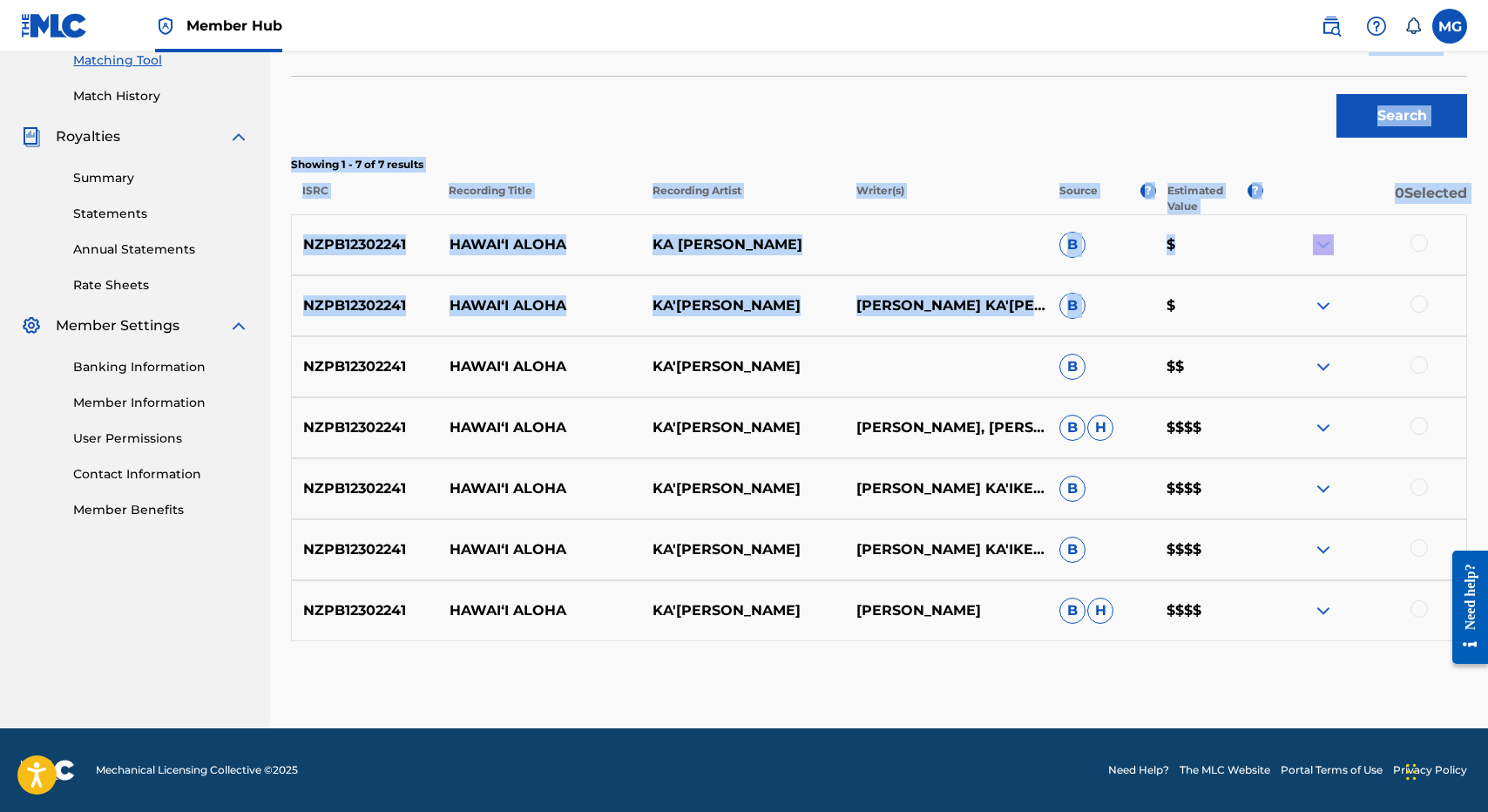
drag, startPoint x: 1136, startPoint y: 221, endPoint x: 1233, endPoint y: 286, distance: 116.8
click at [1233, 284] on div "Matching Tool The Matching Tool enables you to suggest matches between sound re…" at bounding box center [879, 184] width 1176 height 1089
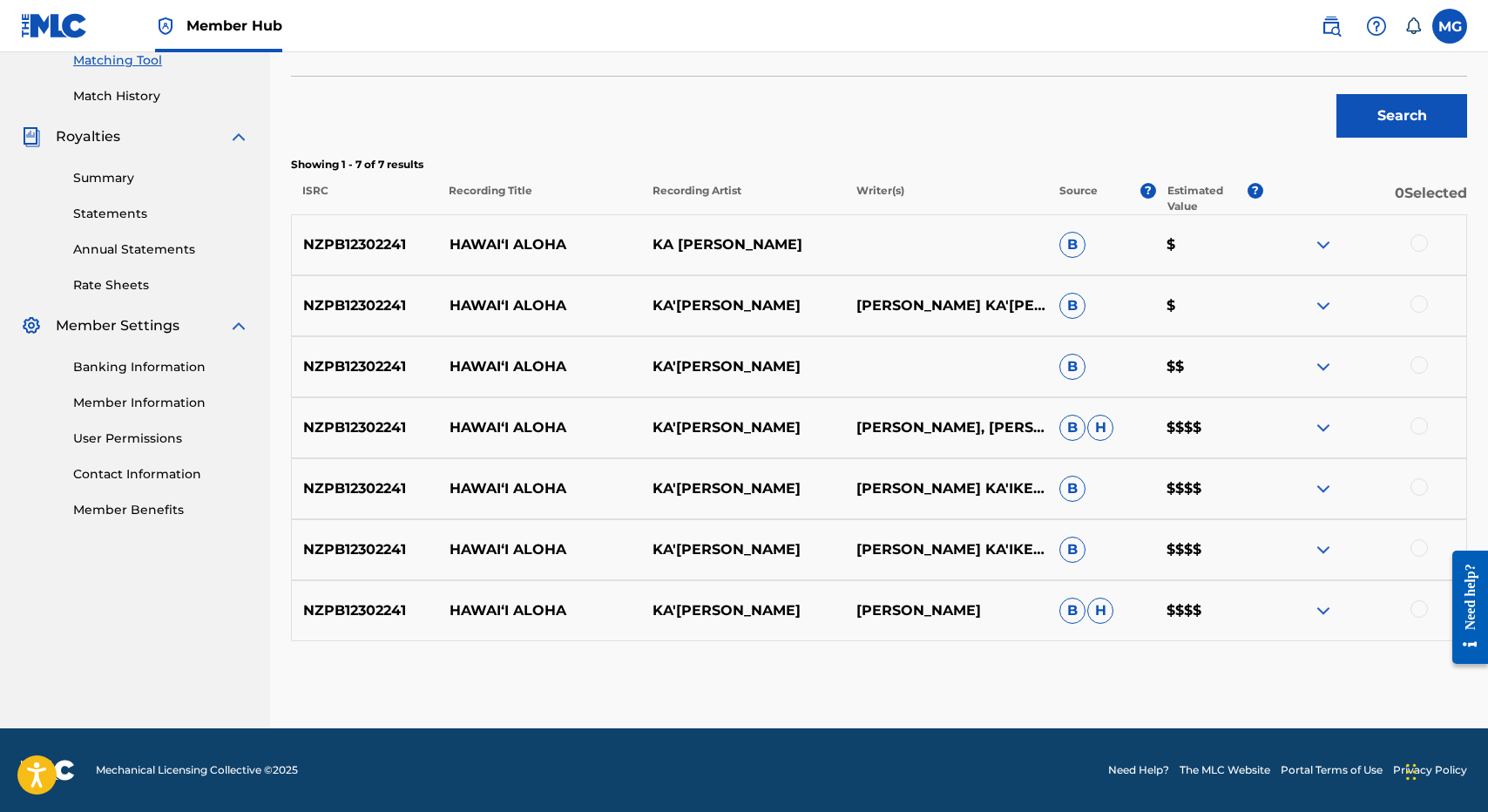
click at [1412, 250] on div at bounding box center [1364, 245] width 203 height 21
click at [1412, 241] on div at bounding box center [1419, 243] width 18 height 18
click at [1412, 295] on div at bounding box center [1364, 306] width 203 height 21
click at [1419, 313] on div at bounding box center [1364, 306] width 203 height 21
click at [1419, 310] on div at bounding box center [1419, 304] width 18 height 18
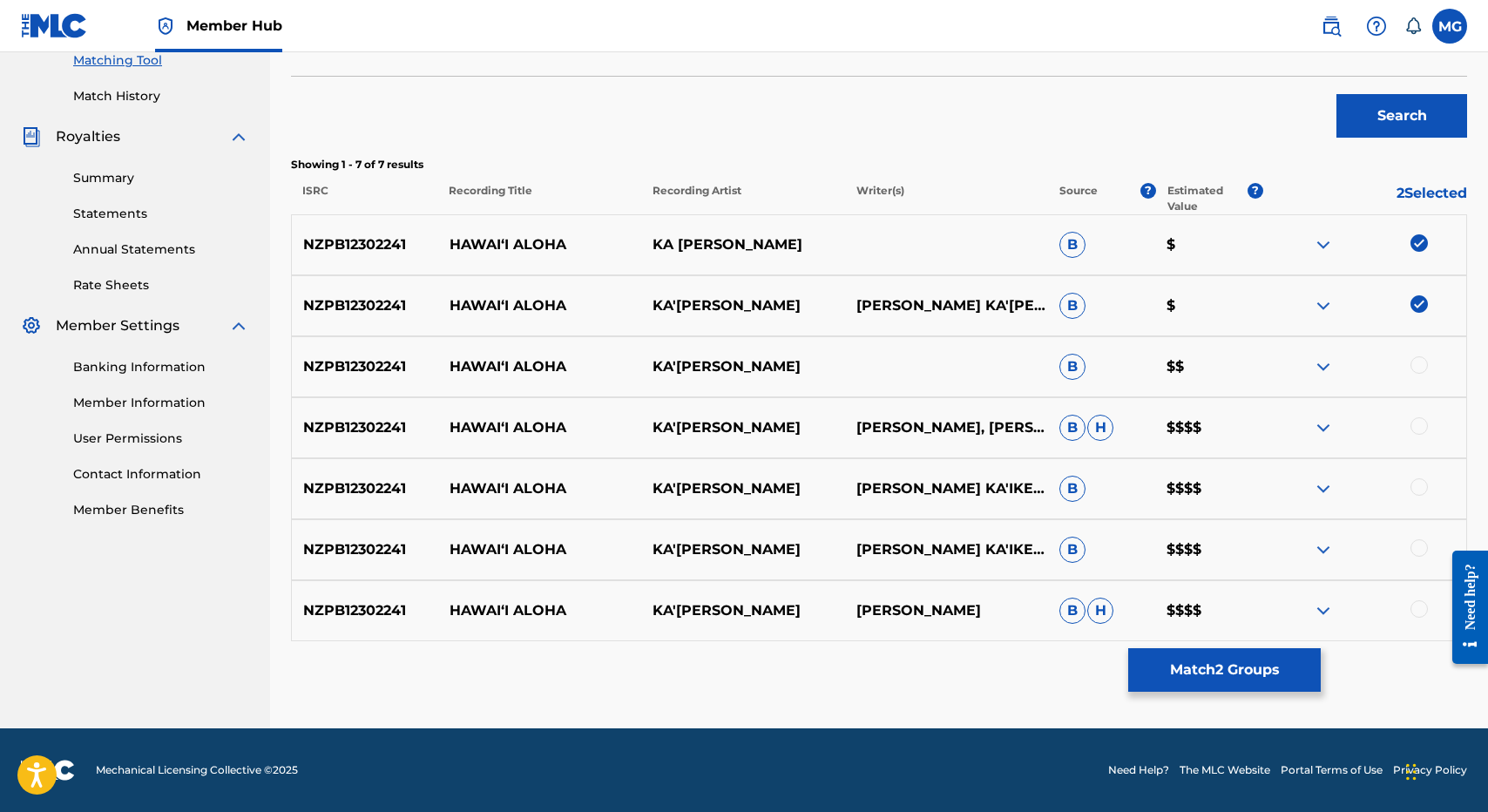
click at [1419, 350] on div "NZPB12302241 HAWAIʻI ALOHA KA'IKENA SCANLAN B $$" at bounding box center [879, 366] width 1176 height 61
click at [1418, 370] on div at bounding box center [1419, 365] width 18 height 18
click at [1417, 435] on div at bounding box center [1364, 428] width 203 height 21
click at [1417, 429] on div at bounding box center [1419, 426] width 18 height 18
click at [1417, 474] on div "NZPB12302241 HAWAIʻI ALOHA KA'IKENA SCANLAN ELIJAH KA'IKENA SCANLAN, ISAAC NÅHU…" at bounding box center [879, 488] width 1176 height 61
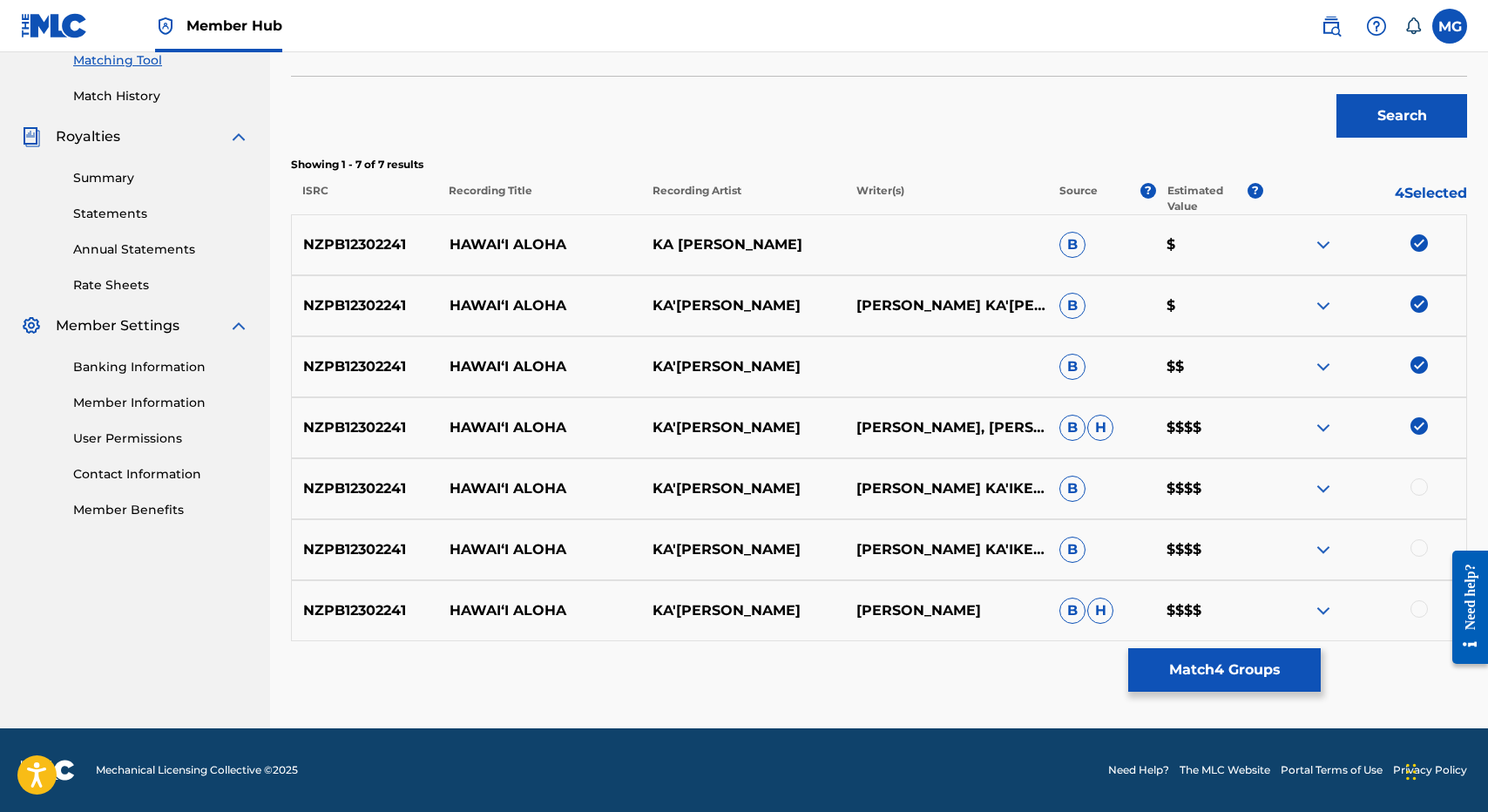
click at [1418, 495] on div at bounding box center [1419, 487] width 18 height 18
click at [1422, 549] on div at bounding box center [1419, 548] width 18 height 18
click at [1421, 609] on div at bounding box center [1419, 609] width 18 height 18
click at [1294, 690] on button "Match 7 Groups" at bounding box center [1224, 670] width 192 height 44
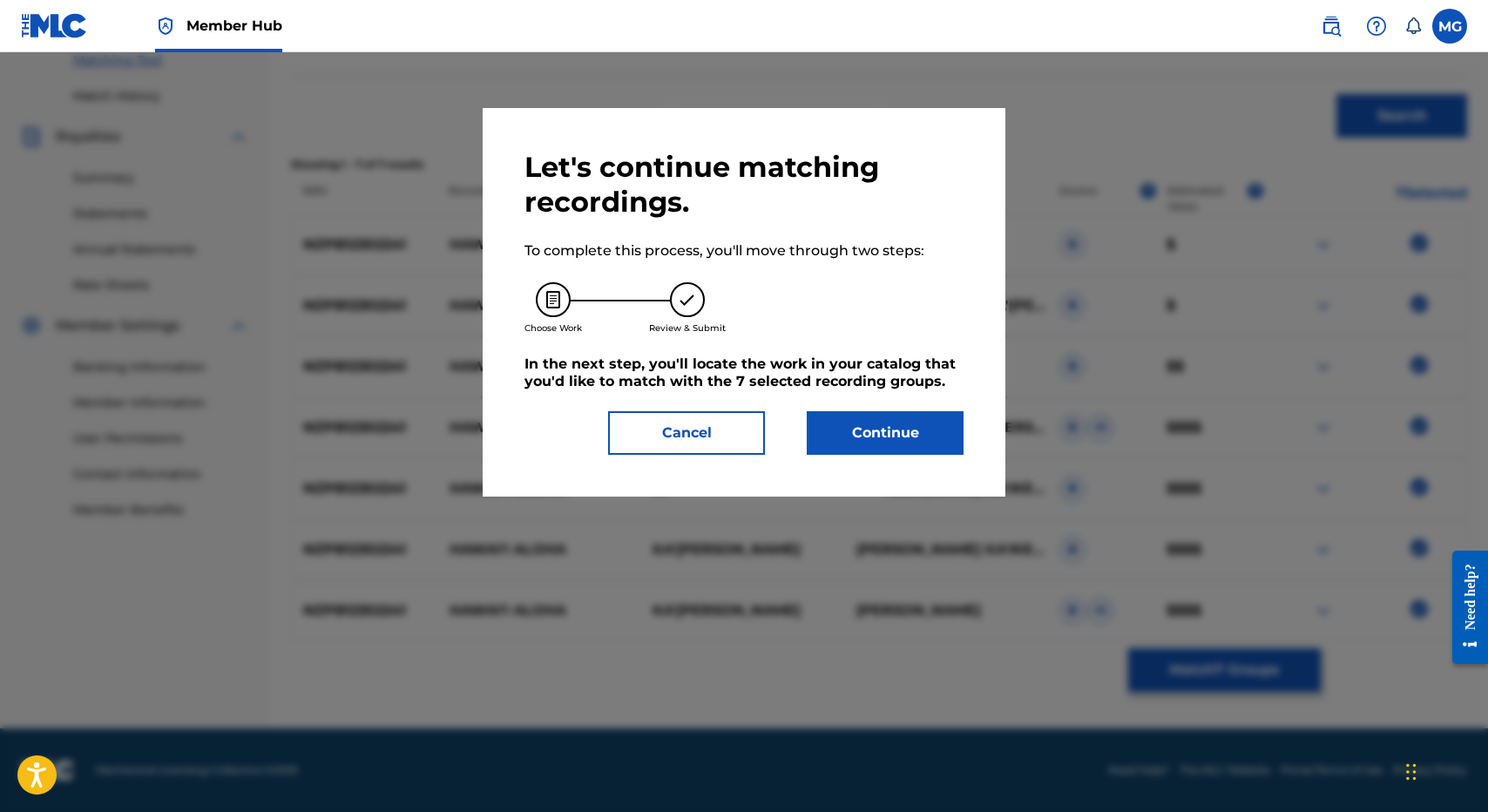
click at [894, 478] on div "Let's continue matching recordings. To complete this process, you'll move throu…" at bounding box center [744, 302] width 523 height 388
click at [892, 428] on button "Continue" at bounding box center [885, 433] width 156 height 44
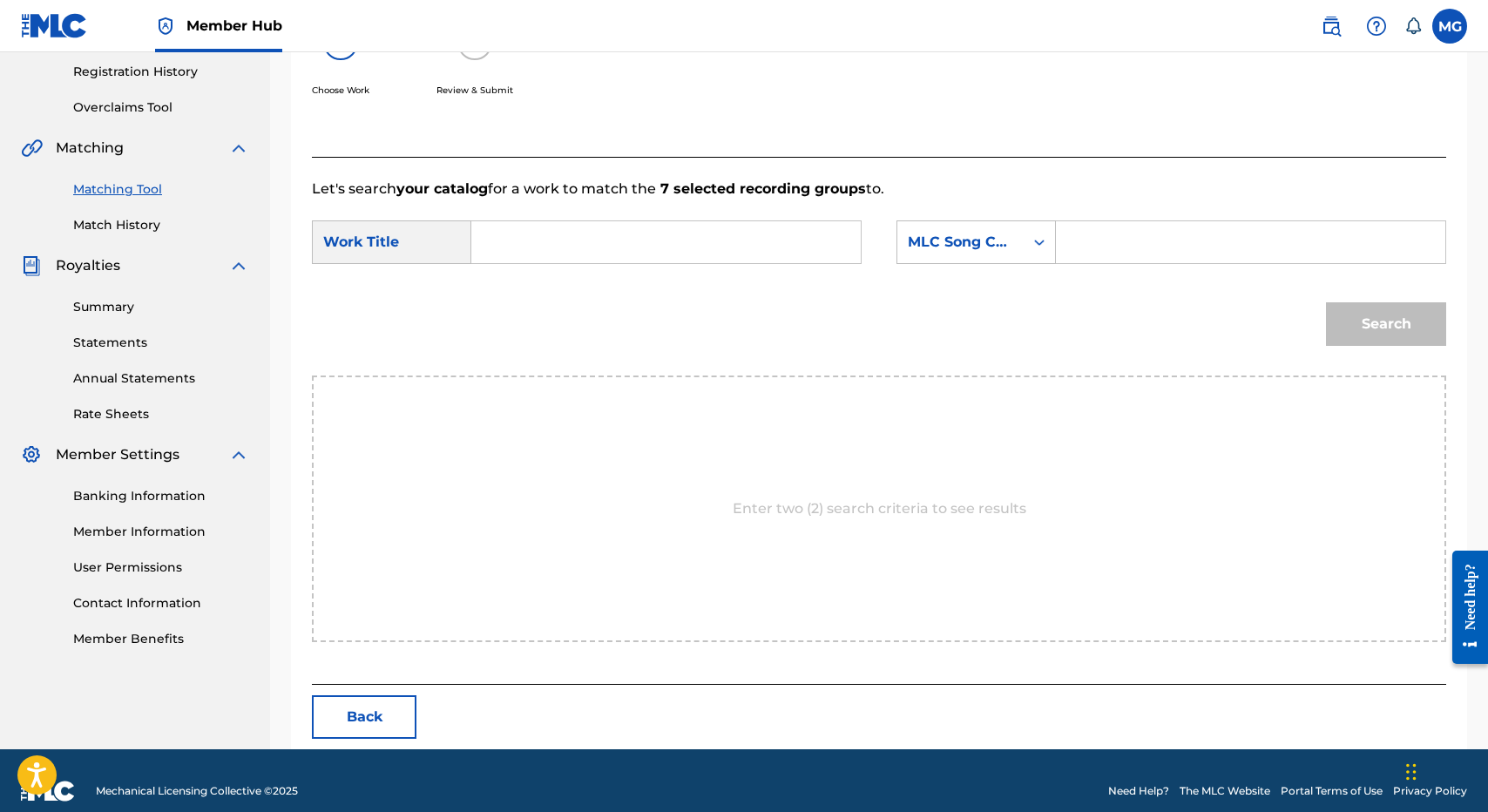
scroll to position [348, 0]
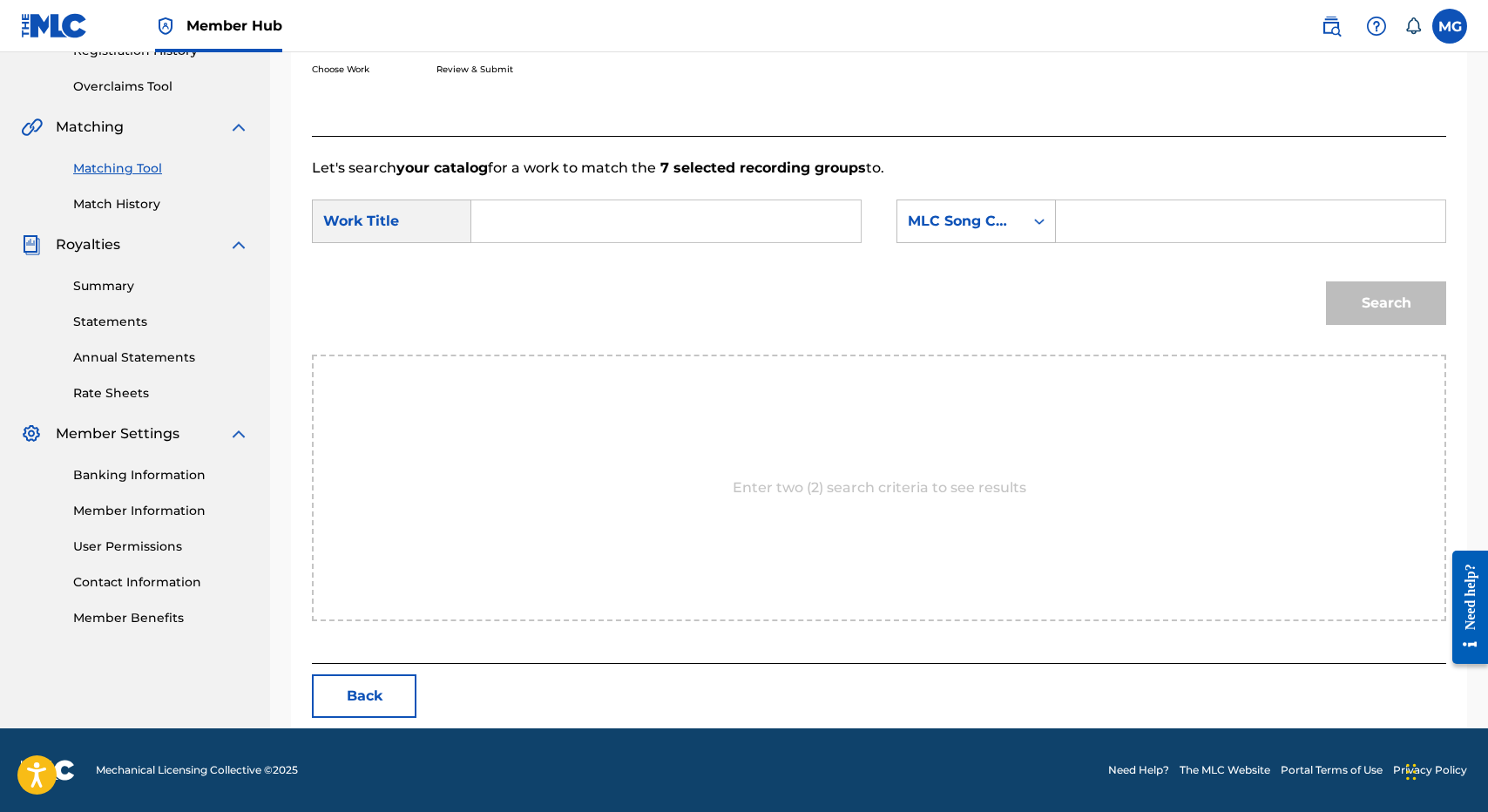
click at [630, 251] on div "SearchWithCriteriadbab7f0e-7c68-4ad0-ad55-5d8458469705 Work Title SearchWithCri…" at bounding box center [879, 226] width 1135 height 54
click at [667, 218] on input "Search Form" at bounding box center [665, 221] width 359 height 42
paste input "NZPB12302241"
click at [925, 225] on div "MLC Song Code" at bounding box center [961, 221] width 105 height 21
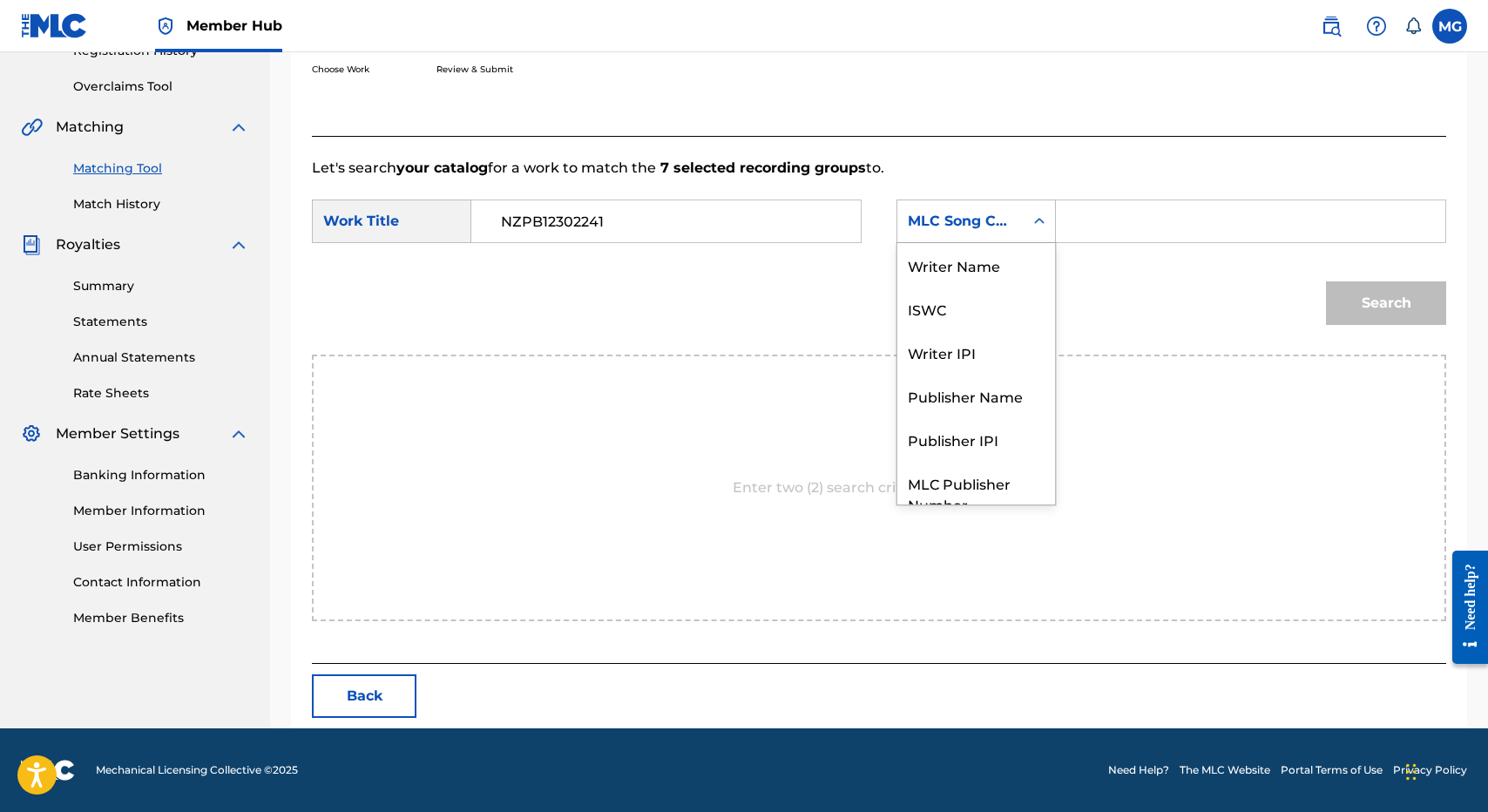
scroll to position [64, 0]
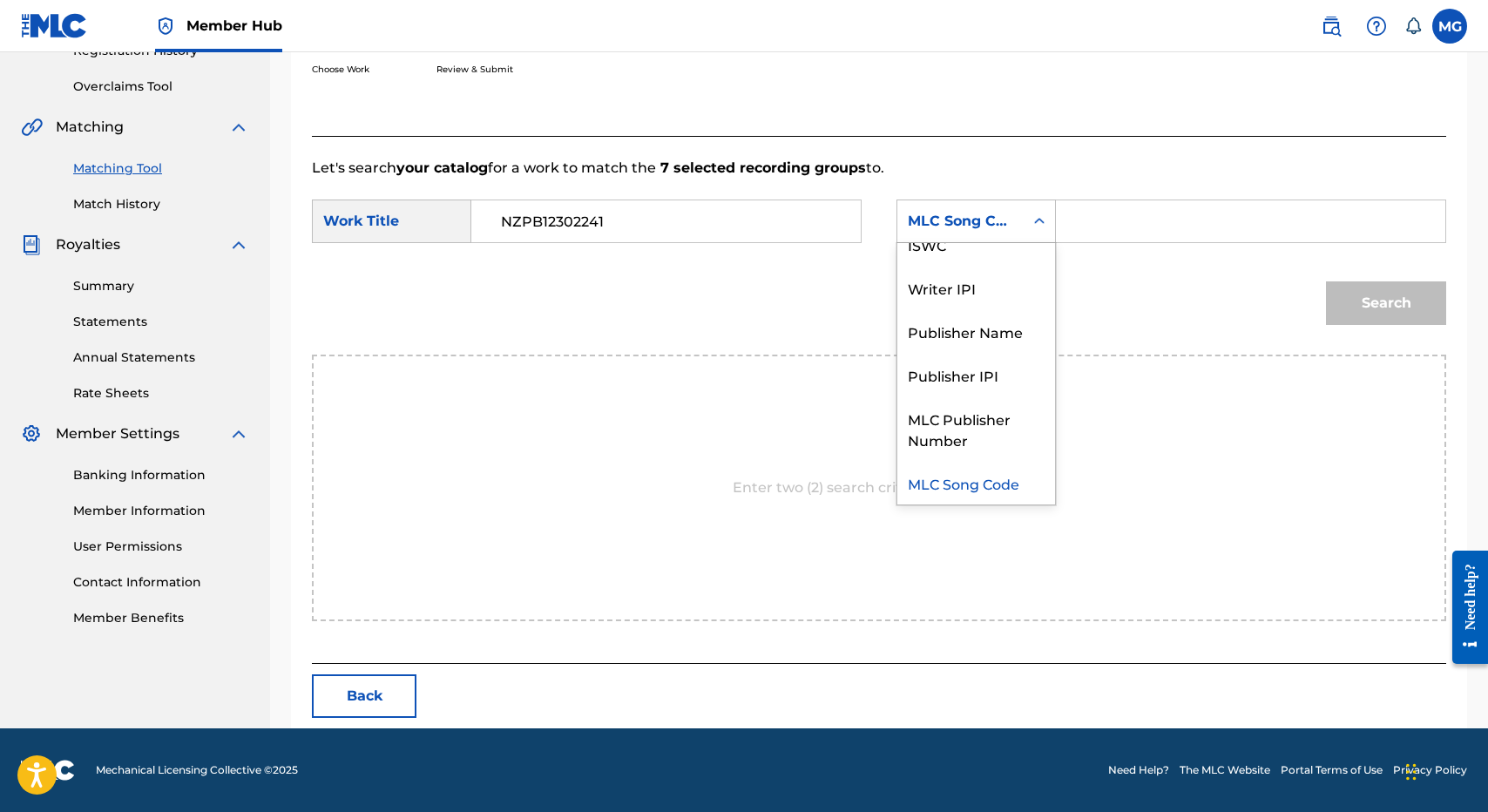
click at [729, 225] on input "NZPB12302241" at bounding box center [665, 221] width 359 height 42
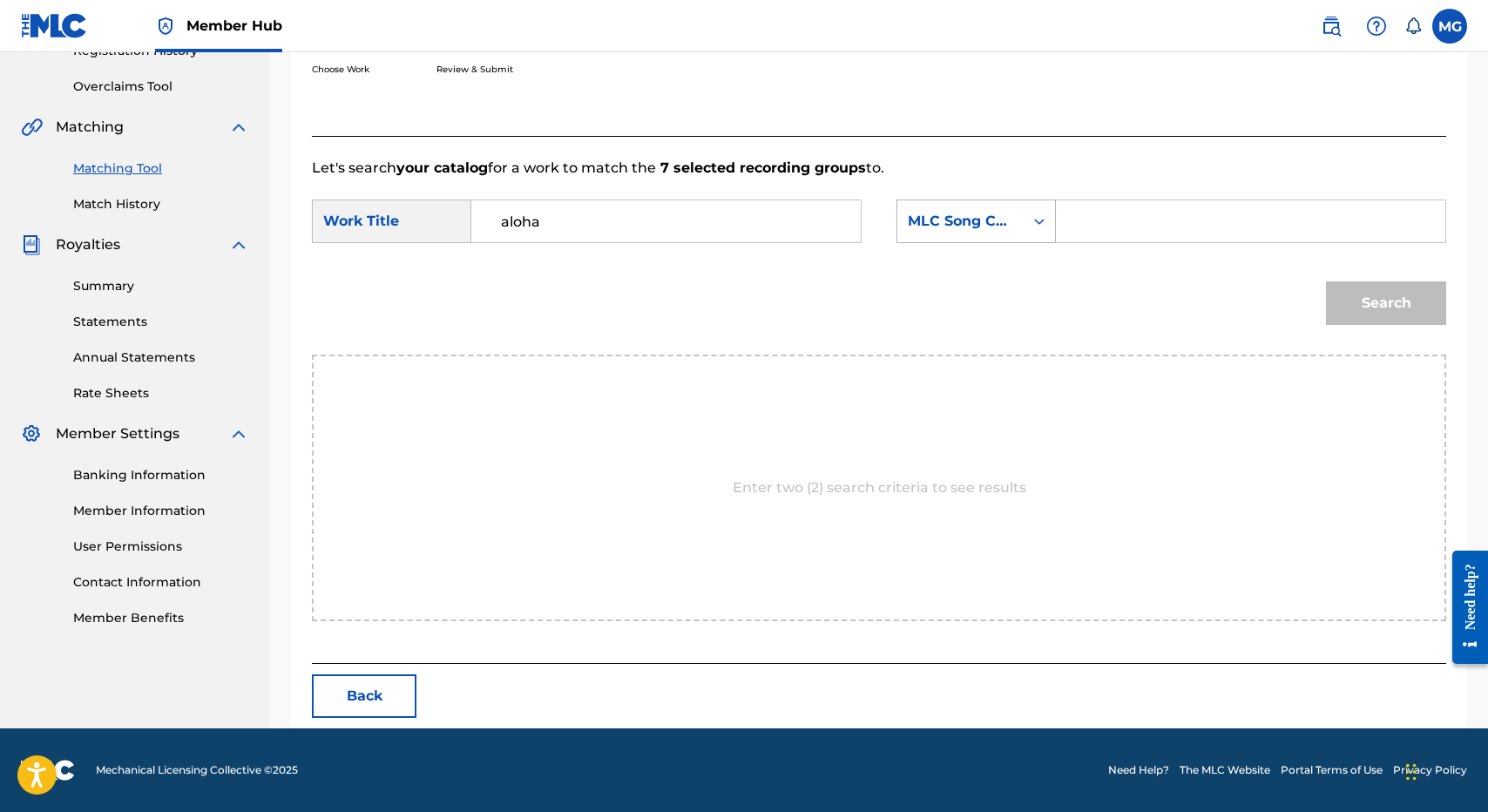
type input "aloha"
click at [1012, 223] on div "MLC Song Code" at bounding box center [961, 221] width 127 height 33
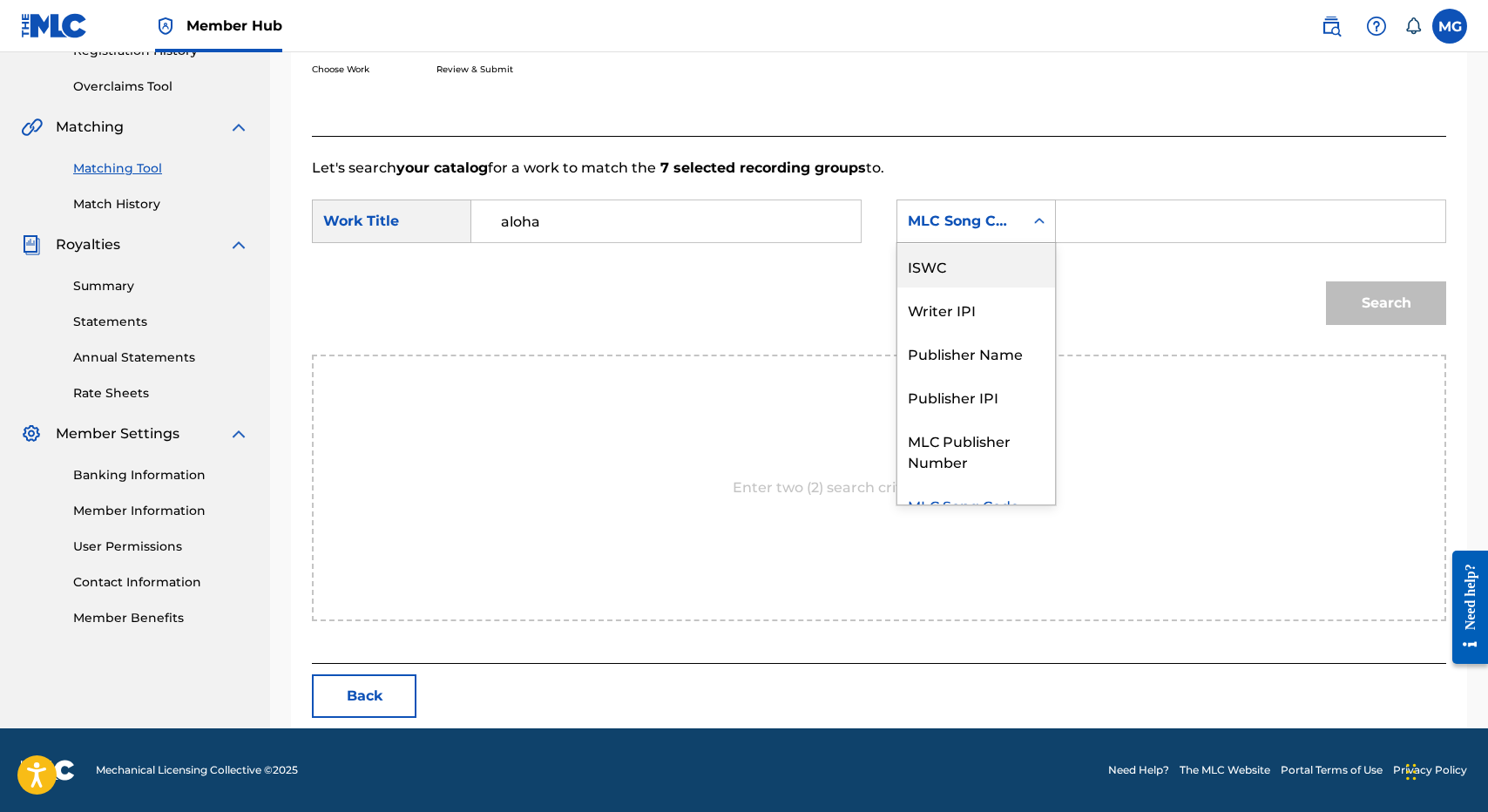
scroll to position [0, 0]
click at [1014, 253] on div "Writer Name" at bounding box center [976, 265] width 157 height 44
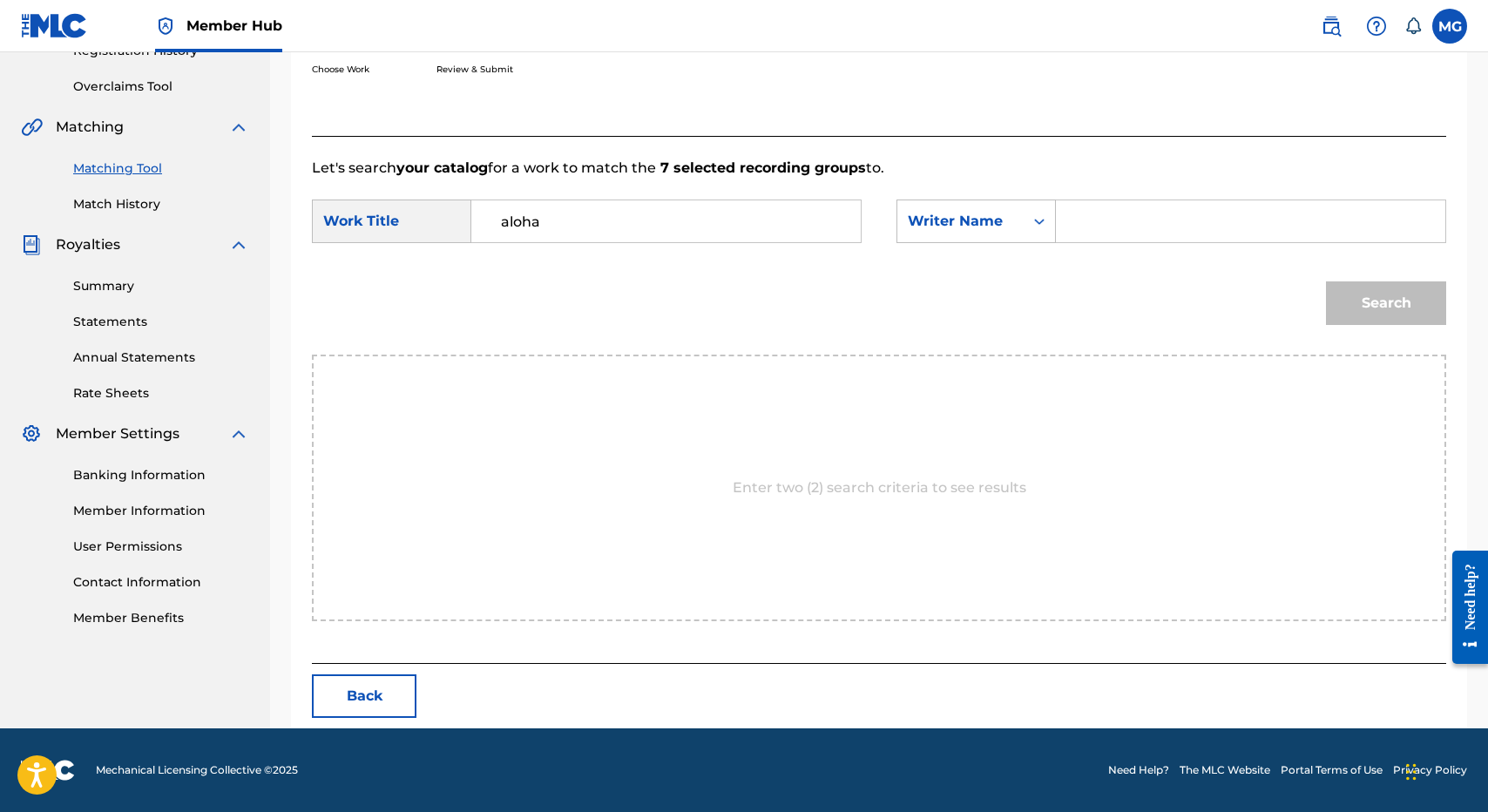
click at [1088, 232] on input "Search Form" at bounding box center [1250, 221] width 359 height 42
type input "isaac"
click at [1326, 281] on button "Search" at bounding box center [1386, 303] width 120 height 44
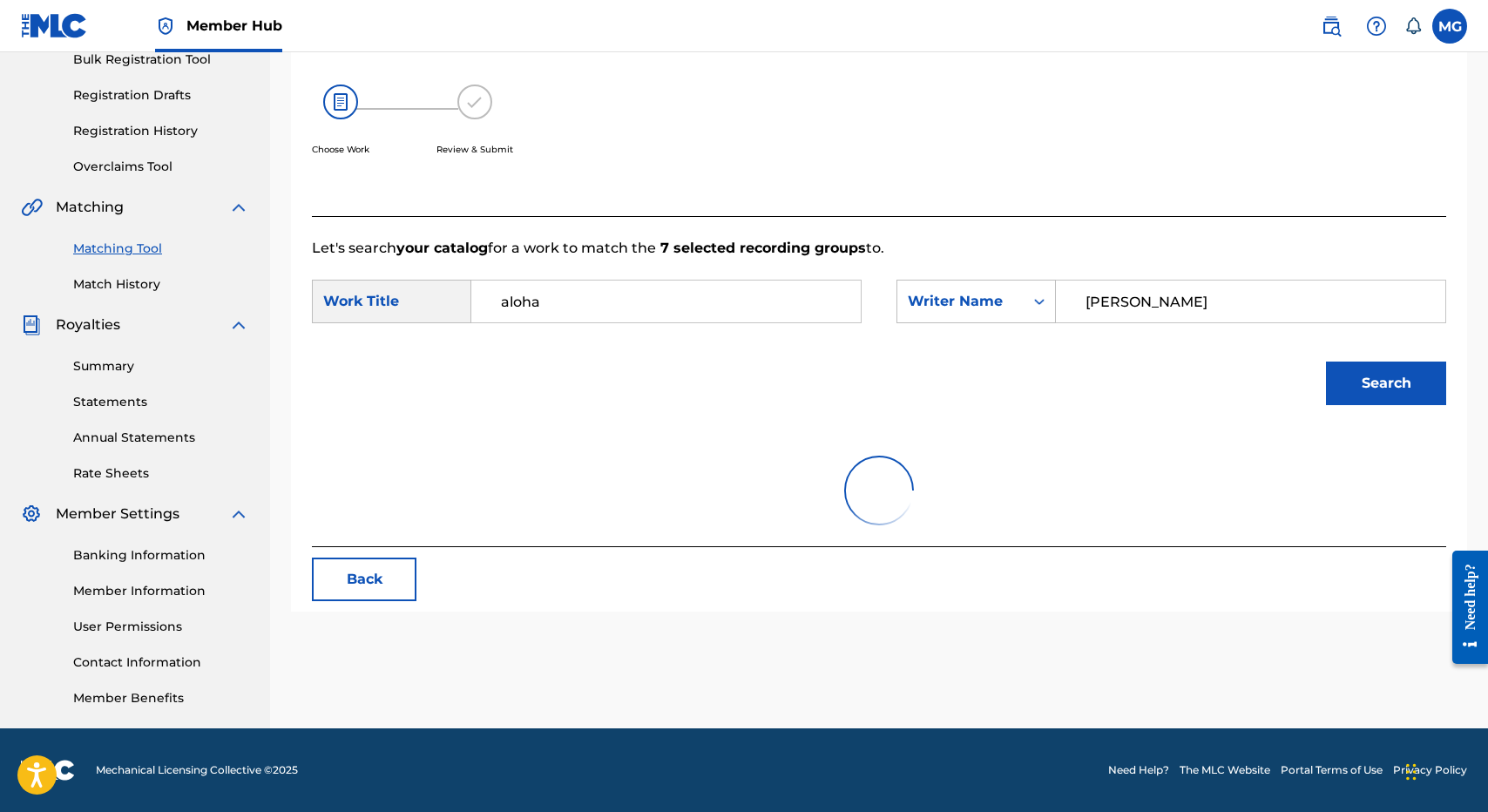
scroll to position [297, 0]
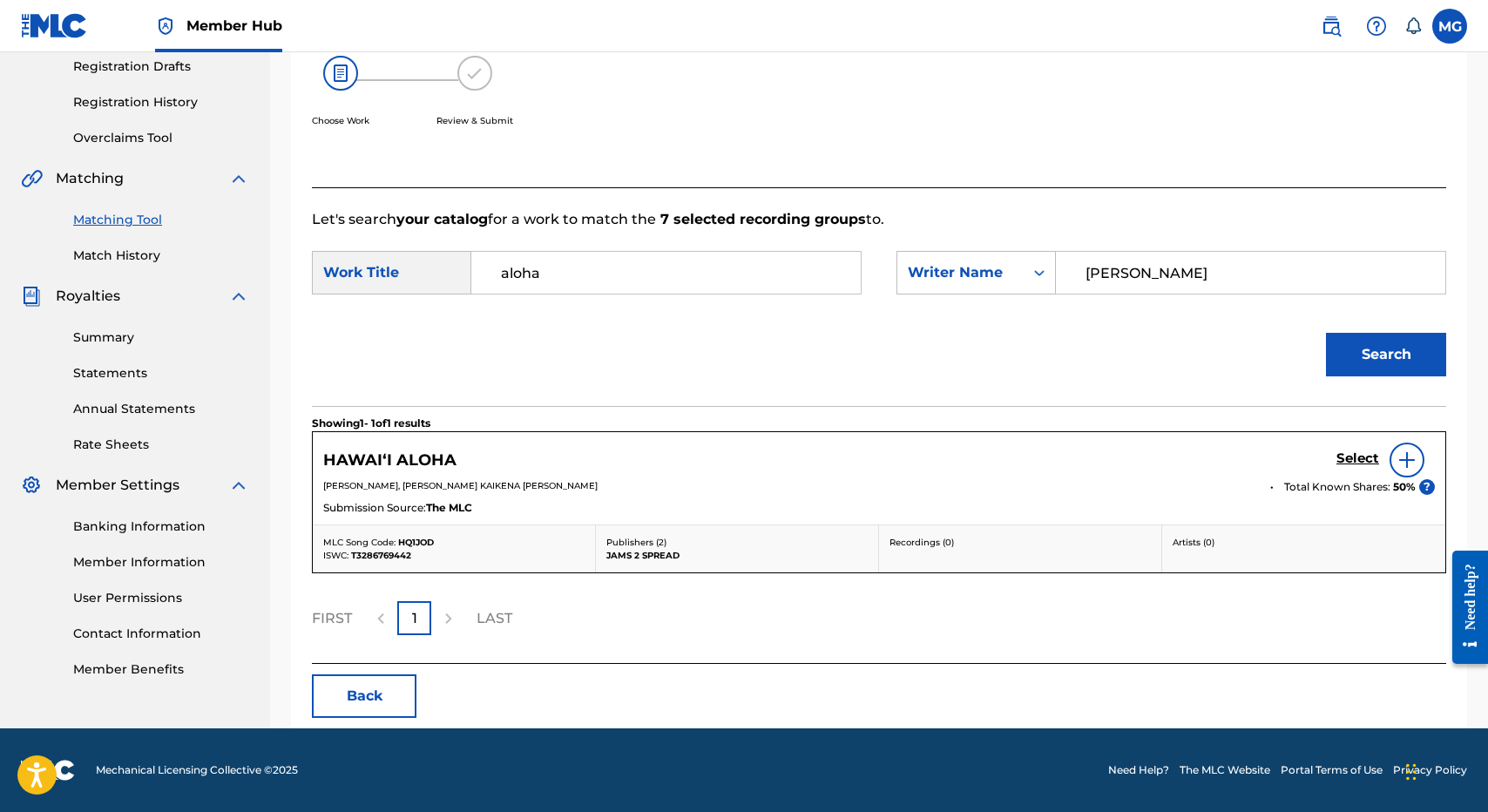
click at [1349, 473] on div "Select" at bounding box center [1385, 460] width 98 height 35
click at [1372, 456] on h5 "Select" at bounding box center [1357, 458] width 43 height 17
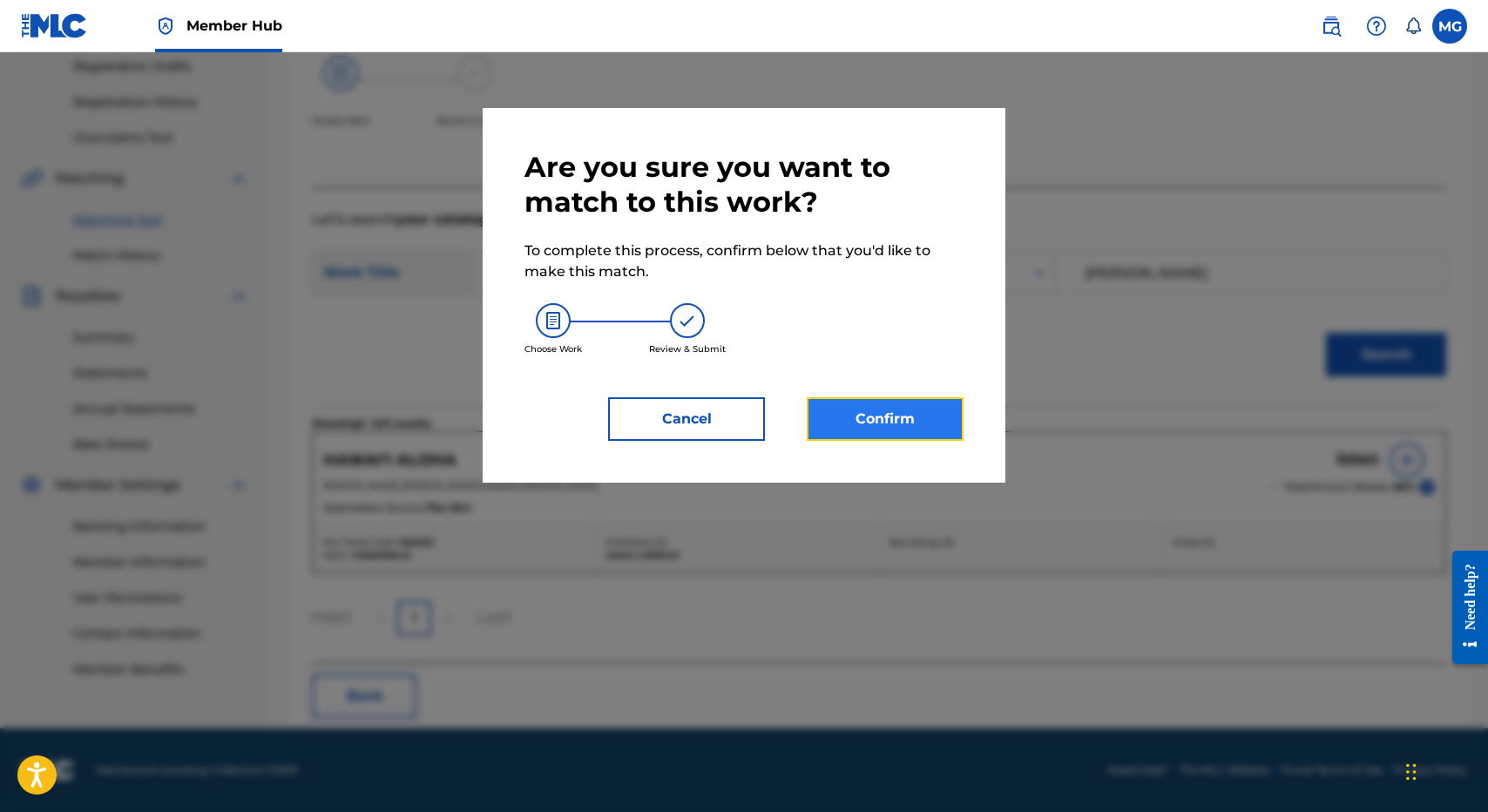
click at [895, 419] on button "Confirm" at bounding box center [885, 419] width 156 height 44
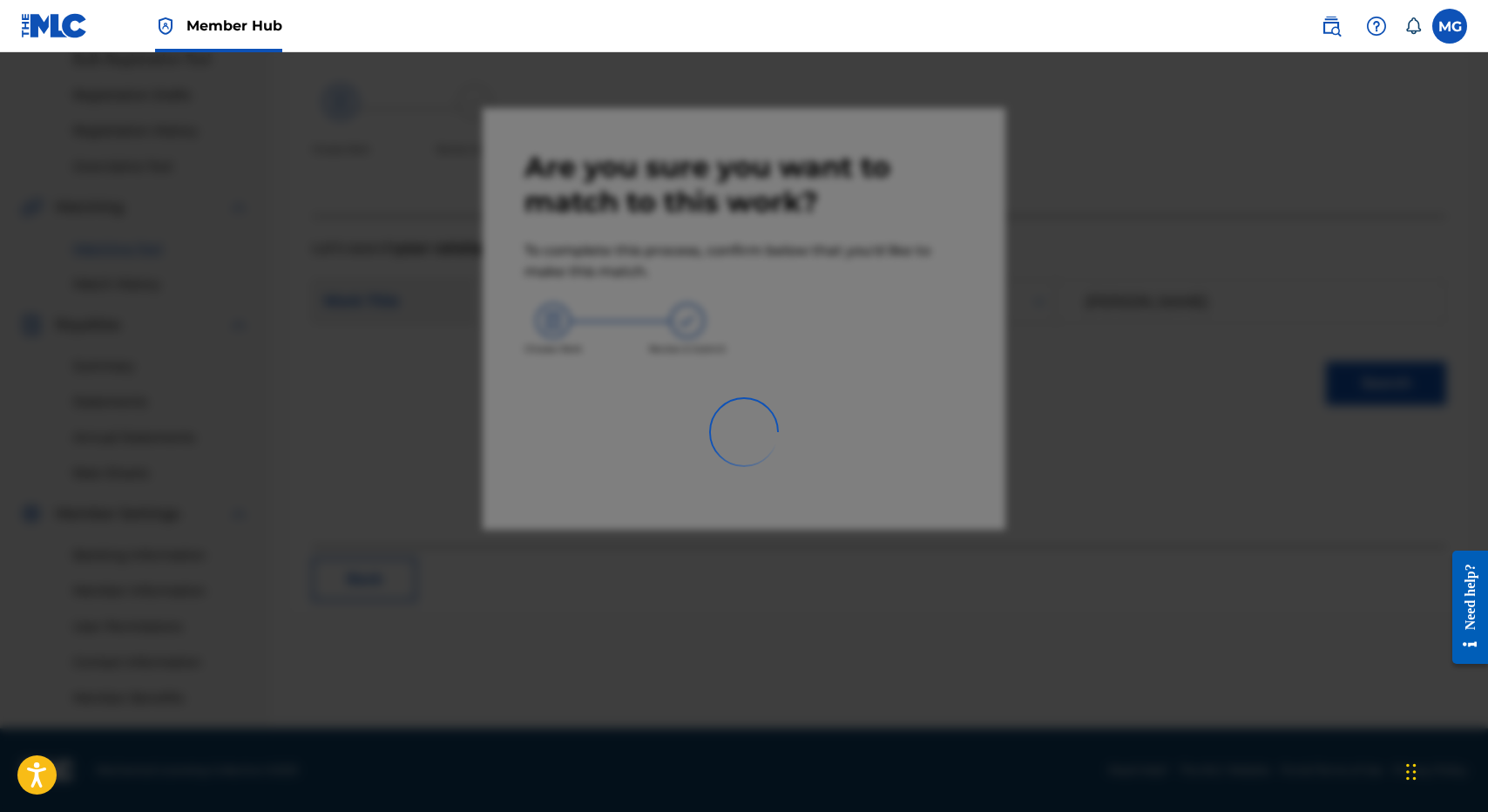
scroll to position [268, 0]
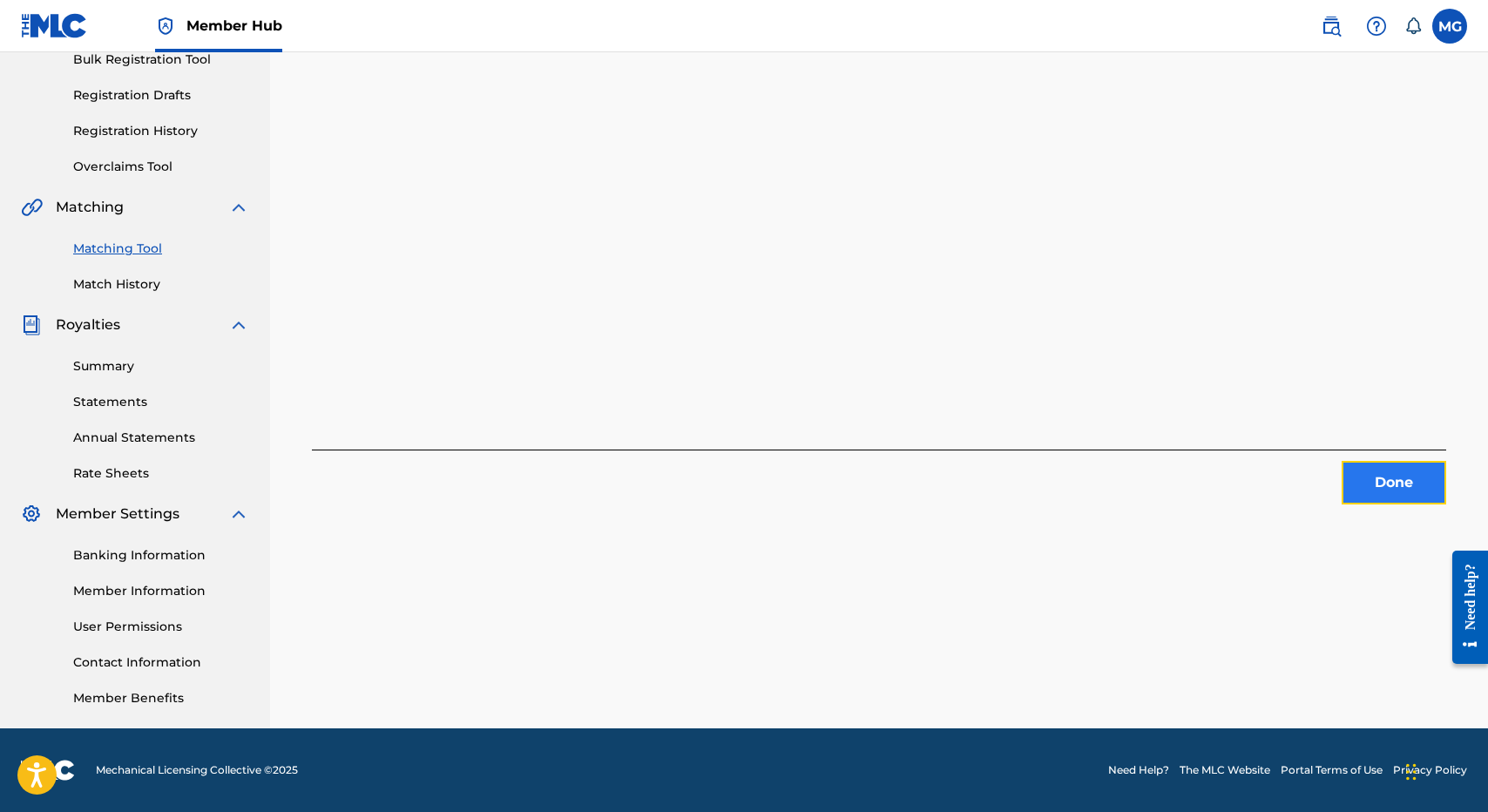
click at [1372, 475] on button "Done" at bounding box center [1393, 482] width 105 height 44
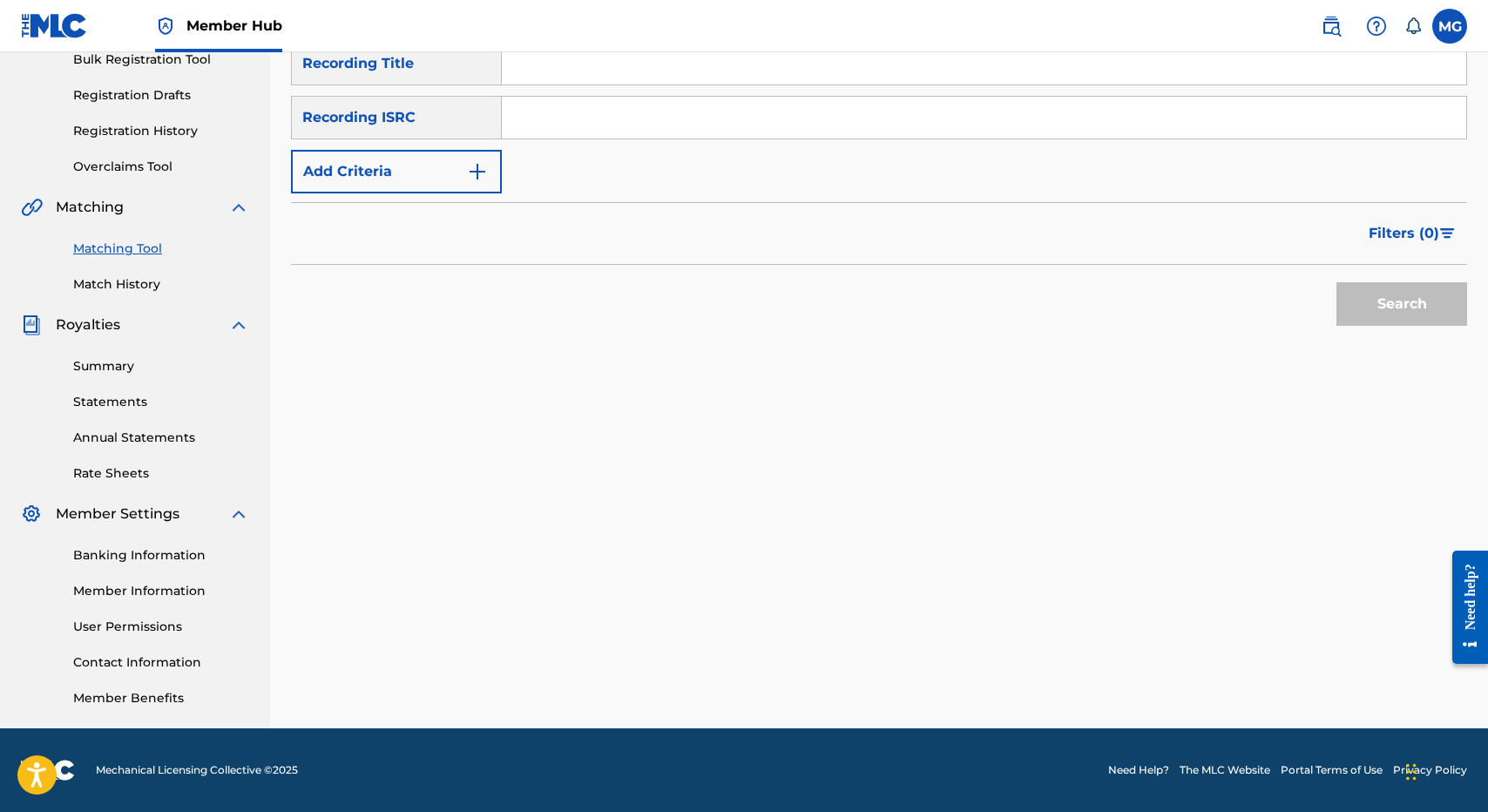
click at [650, 62] on input "Search Form" at bounding box center [984, 64] width 964 height 42
paste input "THE CARETAKERS"
type input "THE CARETAKERS"
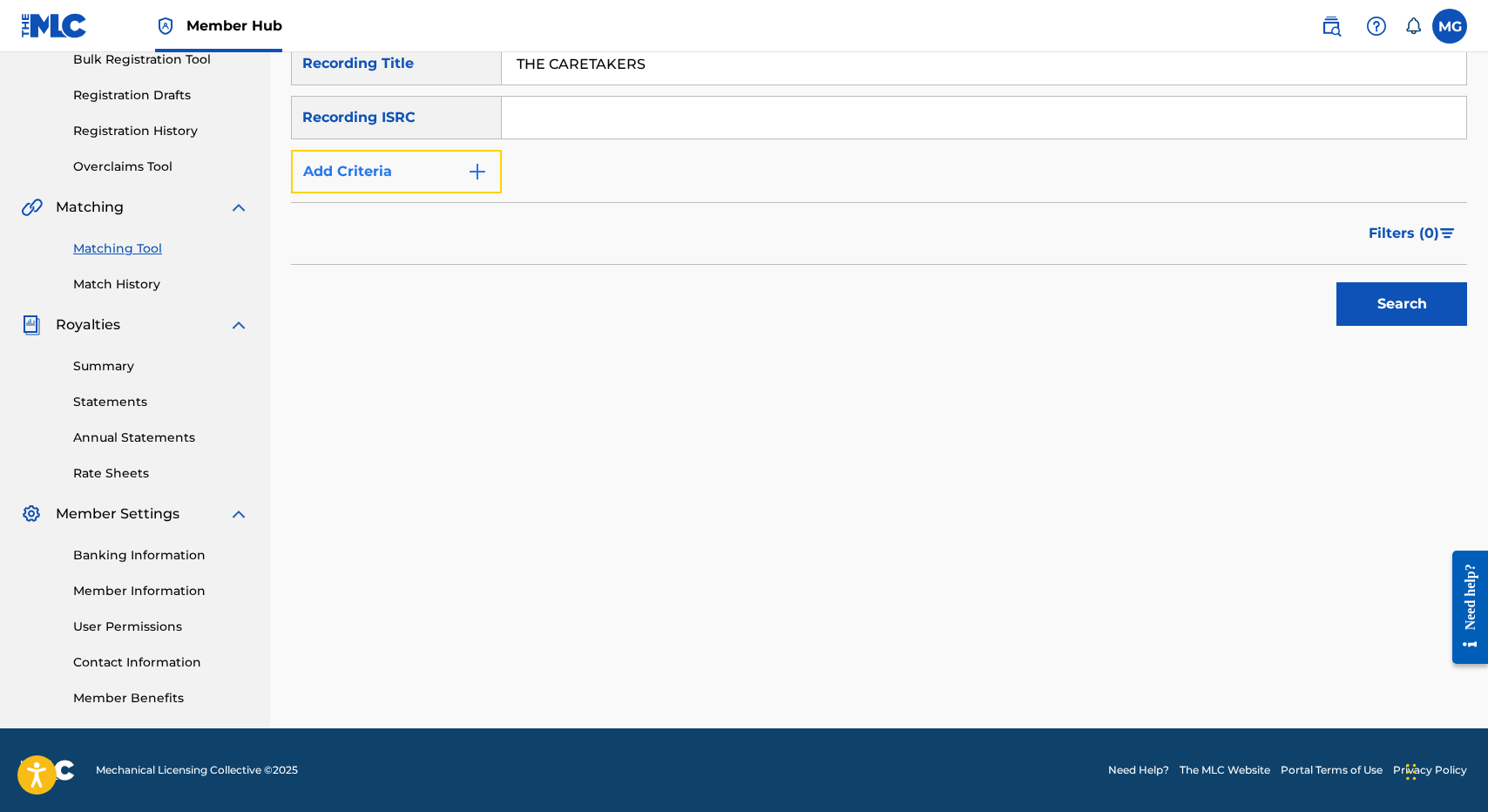
click at [411, 177] on button "Add Criteria" at bounding box center [396, 171] width 211 height 44
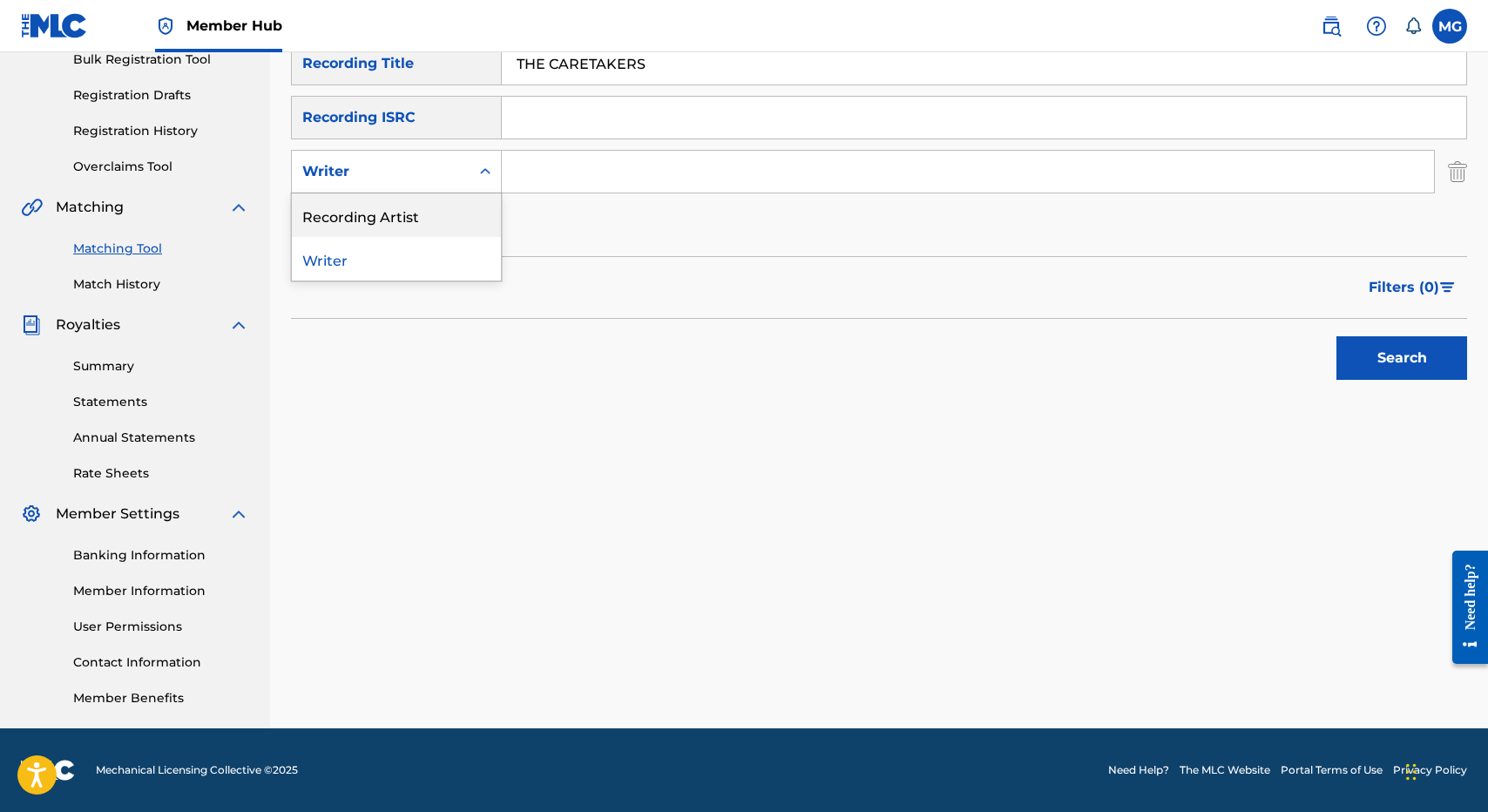
click at [411, 222] on div "Recording Artist" at bounding box center [396, 215] width 209 height 44
click at [607, 183] on input "Search Form" at bounding box center [968, 171] width 933 height 42
type input "ikaakamai"
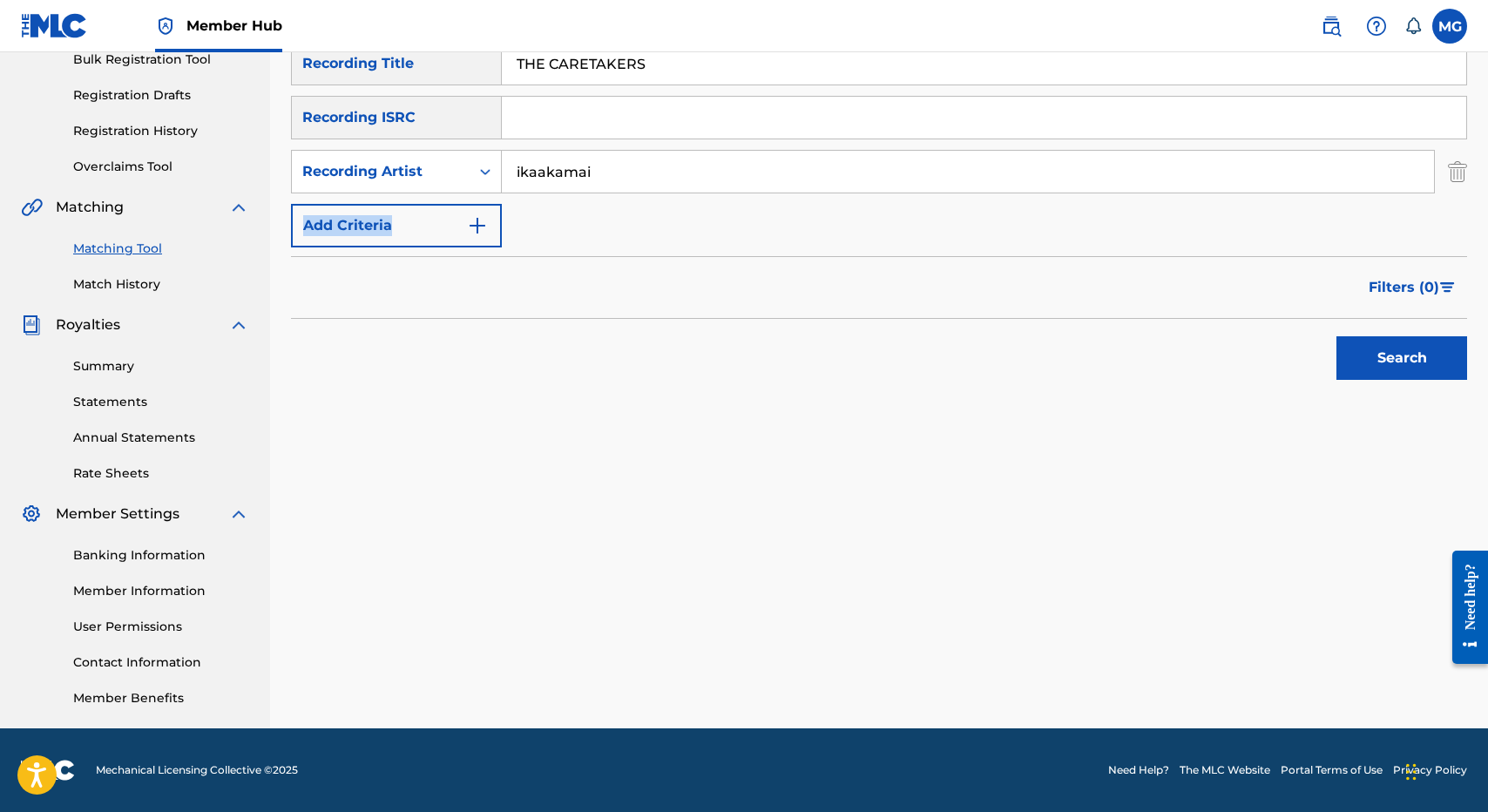
click at [641, 243] on div "SearchWithCriteria96115abe-5abf-4a93-b70a-9e5a9c4f4785 Recording Title THE CARE…" at bounding box center [879, 145] width 1176 height 206
click at [1436, 376] on button "Search" at bounding box center [1401, 359] width 131 height 44
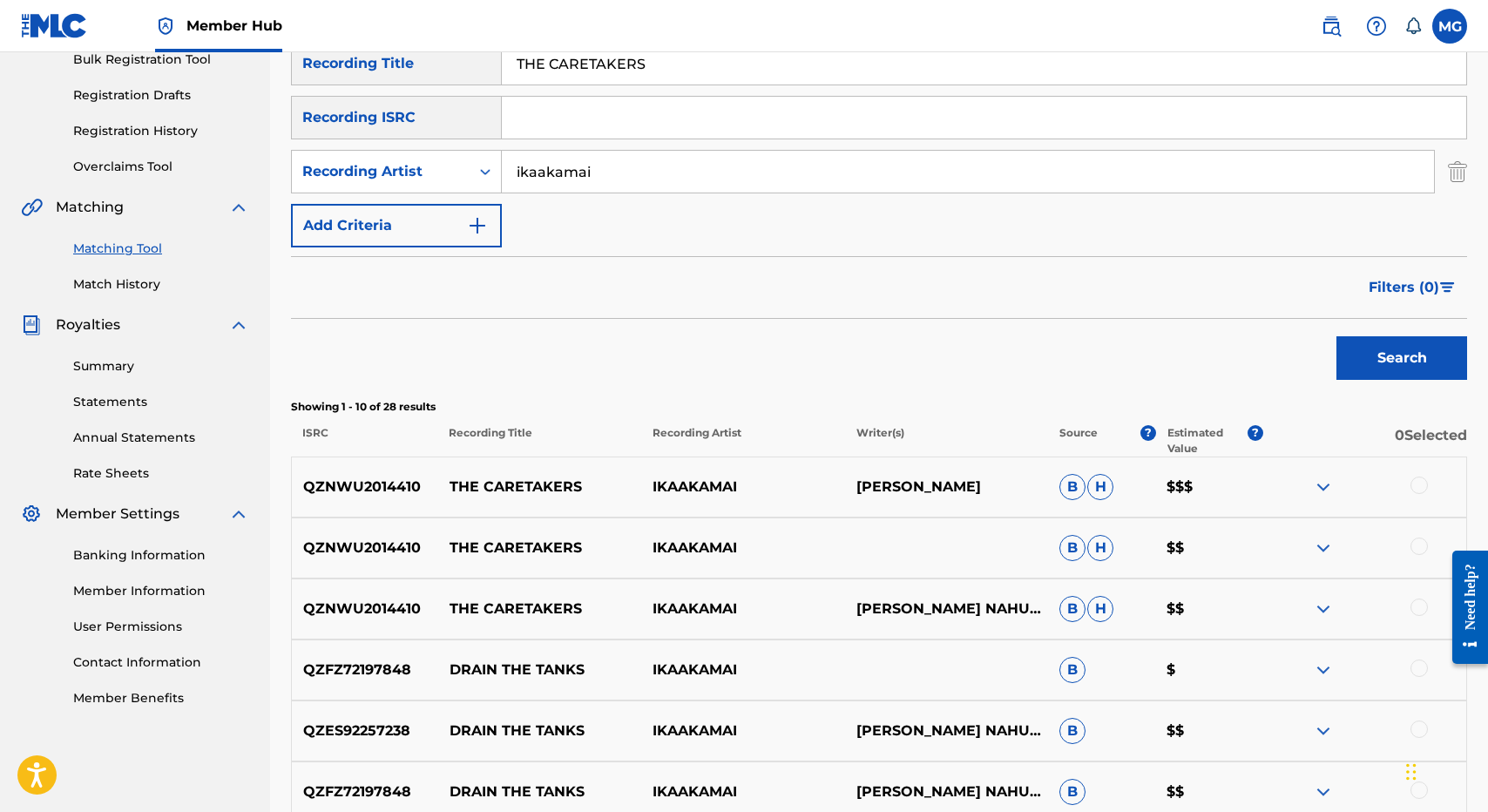
click at [347, 495] on p "QZNWU2014410" at bounding box center [365, 487] width 146 height 21
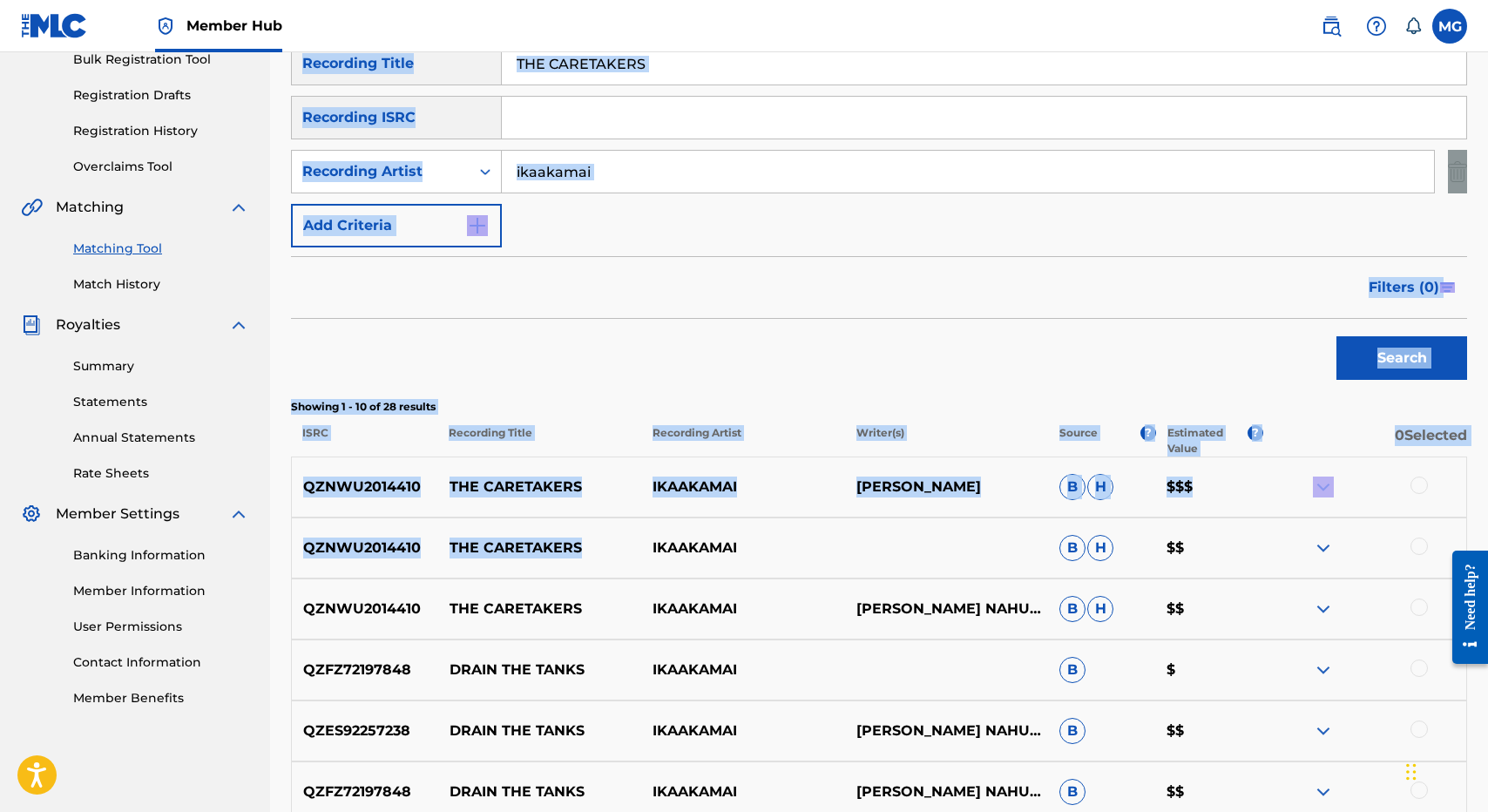
scroll to position [0, 0]
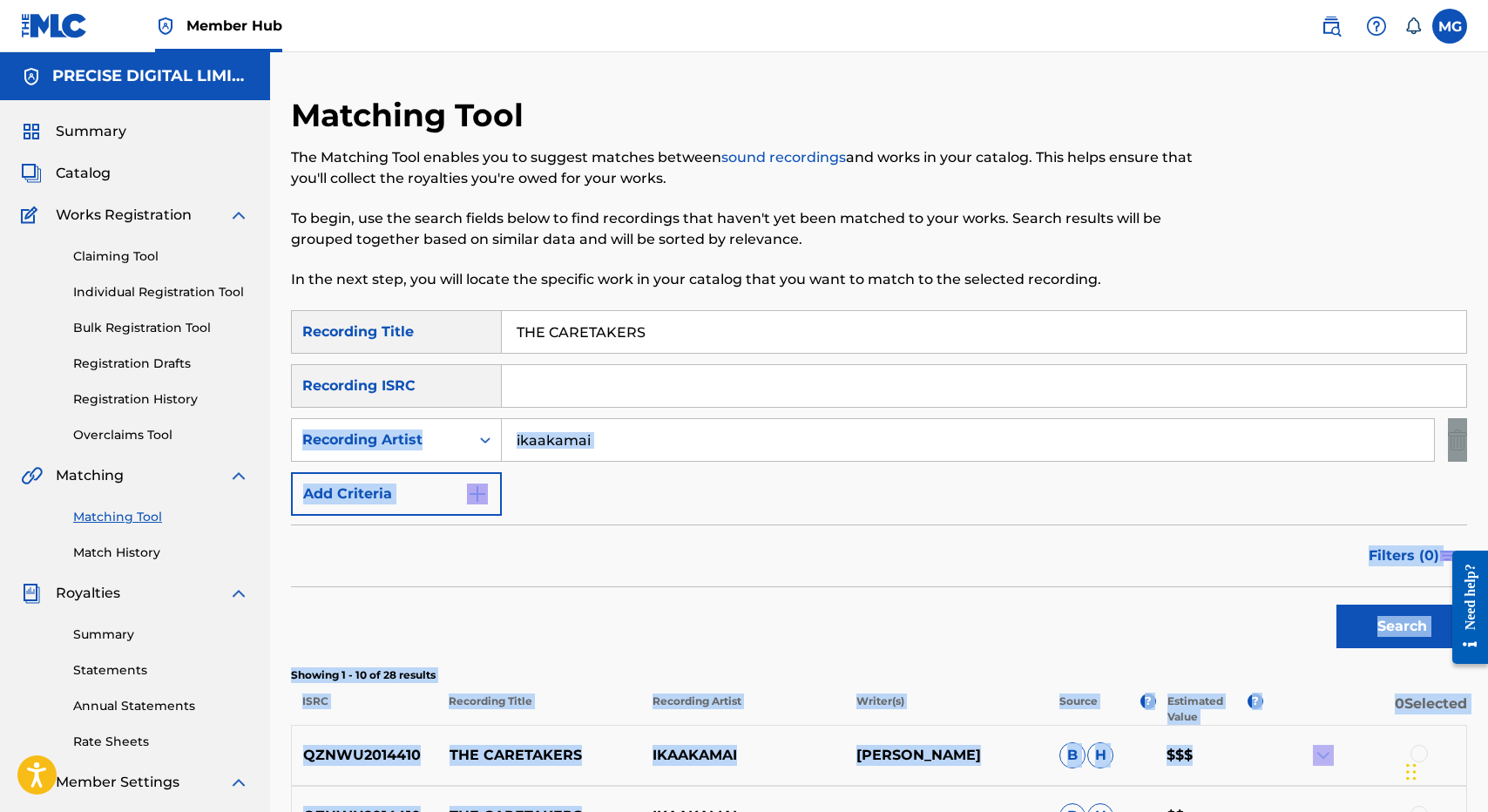
drag, startPoint x: 651, startPoint y: 534, endPoint x: 599, endPoint y: 395, distance: 148.4
click at [599, 401] on input "Search Form" at bounding box center [984, 386] width 964 height 42
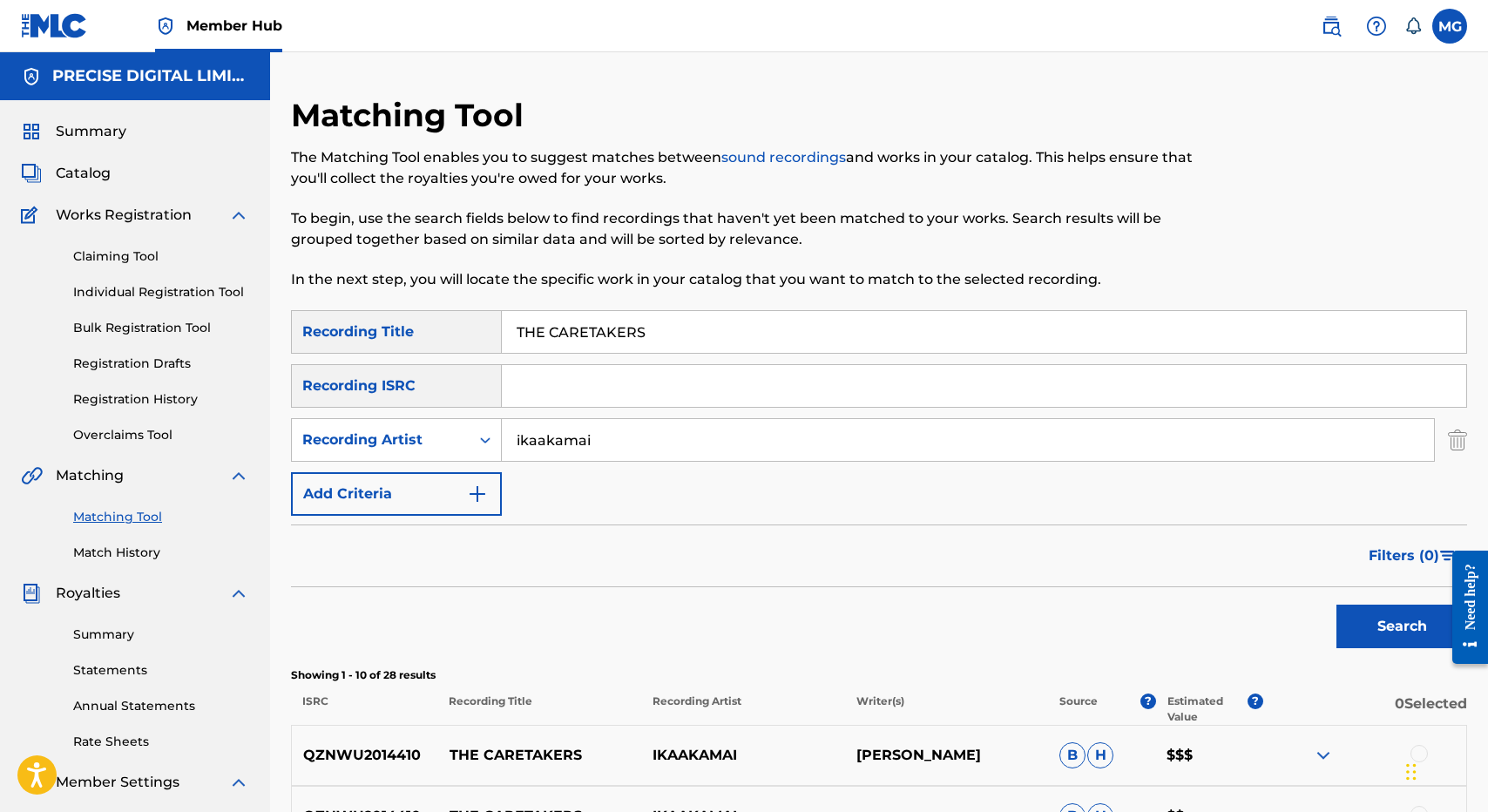
paste input "QZNWU2014410"
type input "QZNWU2014410"
click at [671, 342] on input "THE CARETAKERS" at bounding box center [984, 332] width 964 height 42
click at [662, 436] on input "ikaakamai" at bounding box center [968, 440] width 933 height 42
click at [1336, 605] on button "Search" at bounding box center [1401, 627] width 131 height 44
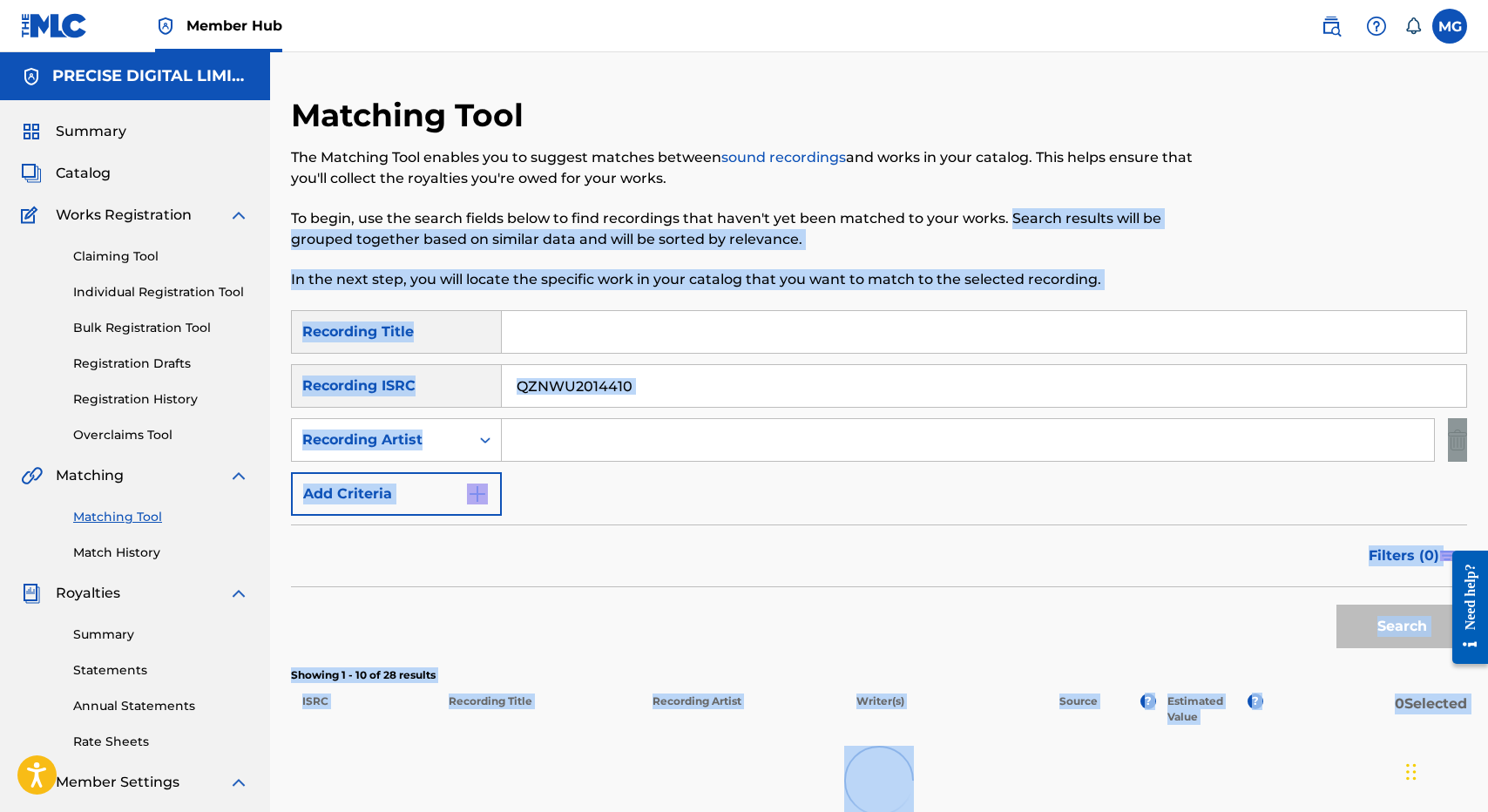
scroll to position [268, 0]
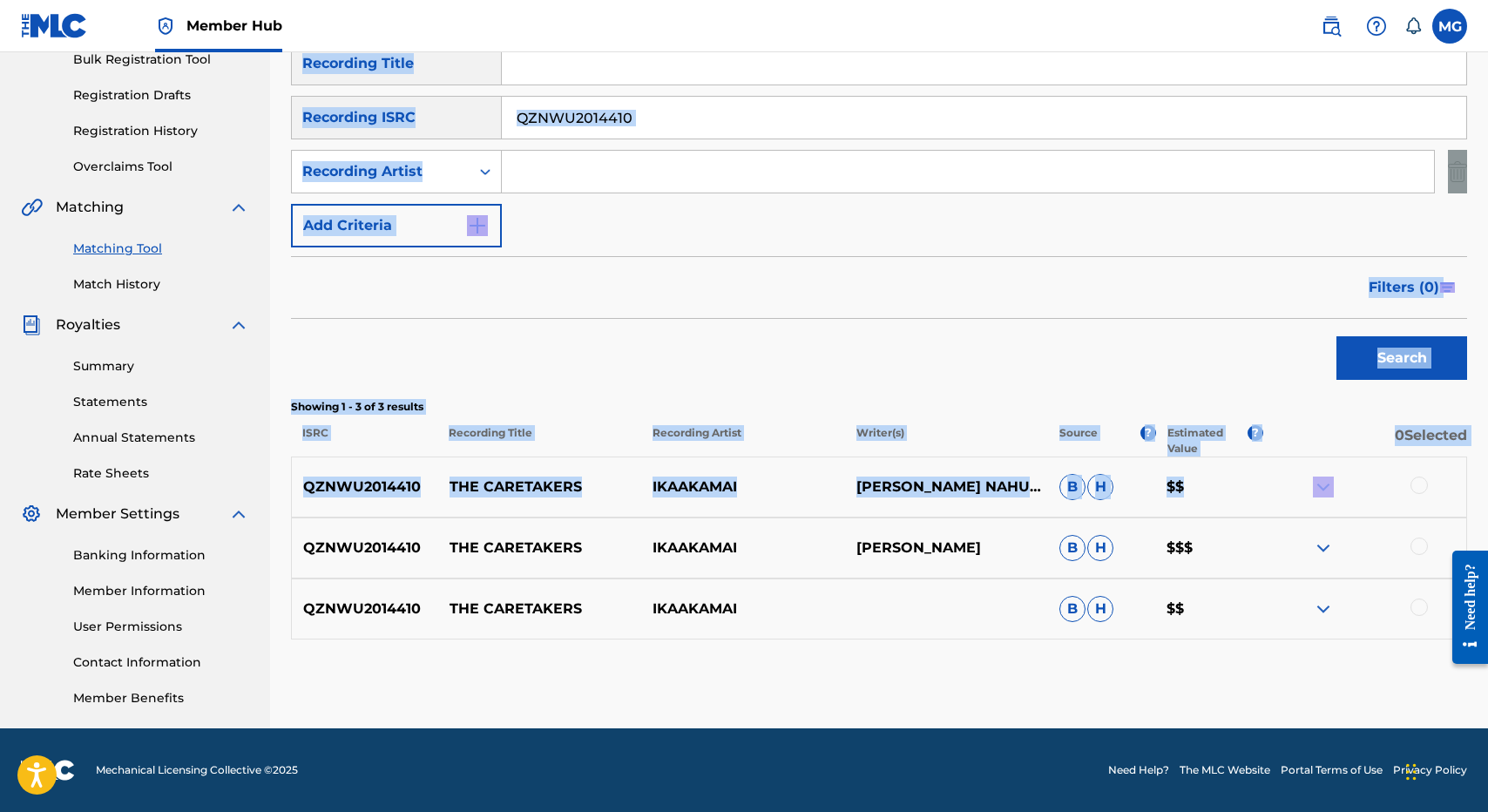
drag, startPoint x: 1015, startPoint y: 218, endPoint x: 1289, endPoint y: 487, distance: 384.0
click at [1289, 487] on div "Matching Tool The Matching Tool enables you to suggest matches between sound re…" at bounding box center [879, 278] width 1176 height 901
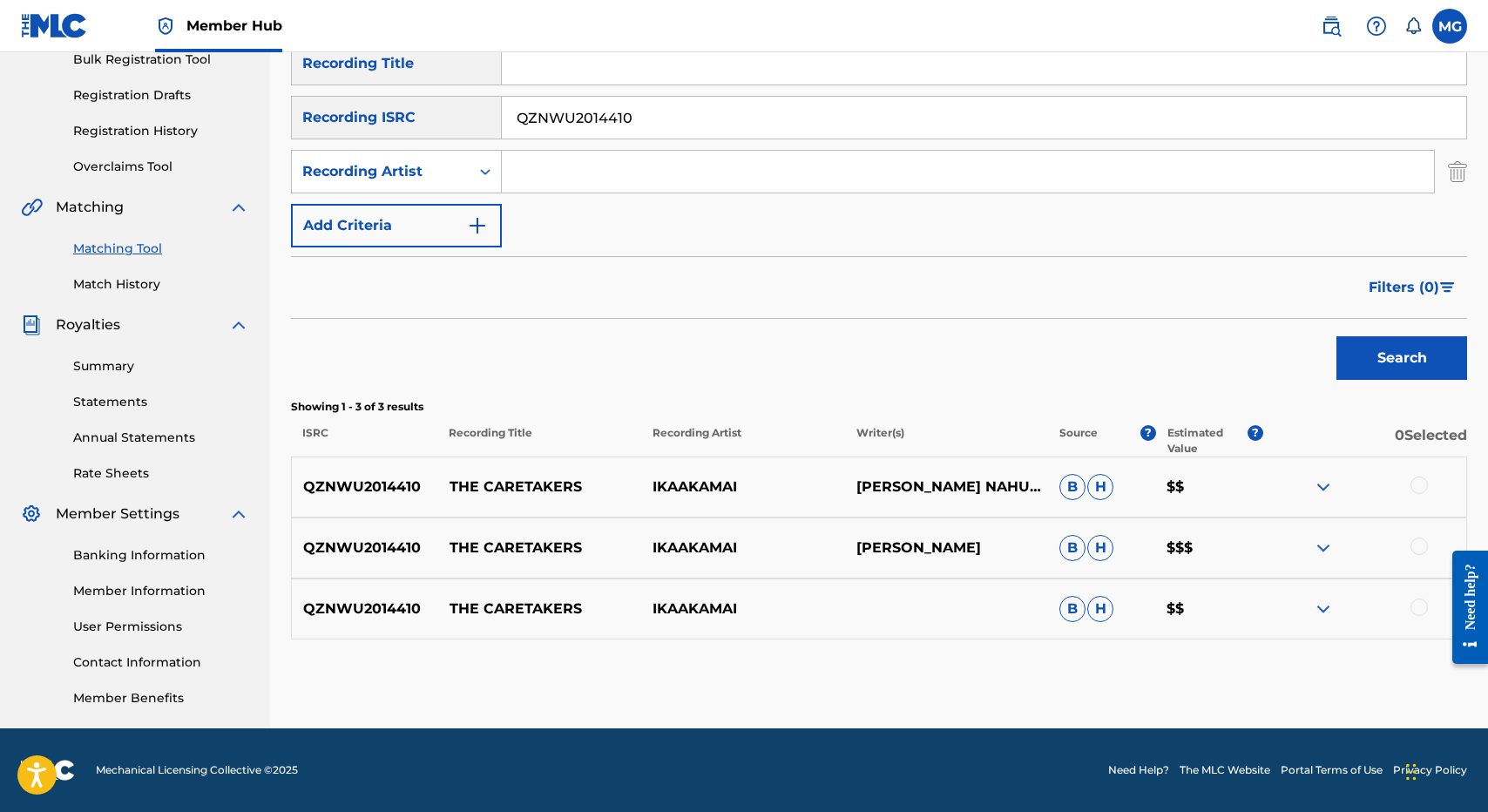
click at [1427, 488] on div at bounding box center [1364, 487] width 203 height 21
click at [1426, 478] on div at bounding box center [1364, 487] width 203 height 21
click at [1424, 533] on div "QZNWU2014410 THE CARETAKERS IKAAKAMAI ISAAC NAHUEWAI B H $$$" at bounding box center [879, 547] width 1176 height 61
click at [1423, 557] on div at bounding box center [1364, 548] width 203 height 21
click at [1423, 554] on div at bounding box center [1364, 548] width 203 height 21
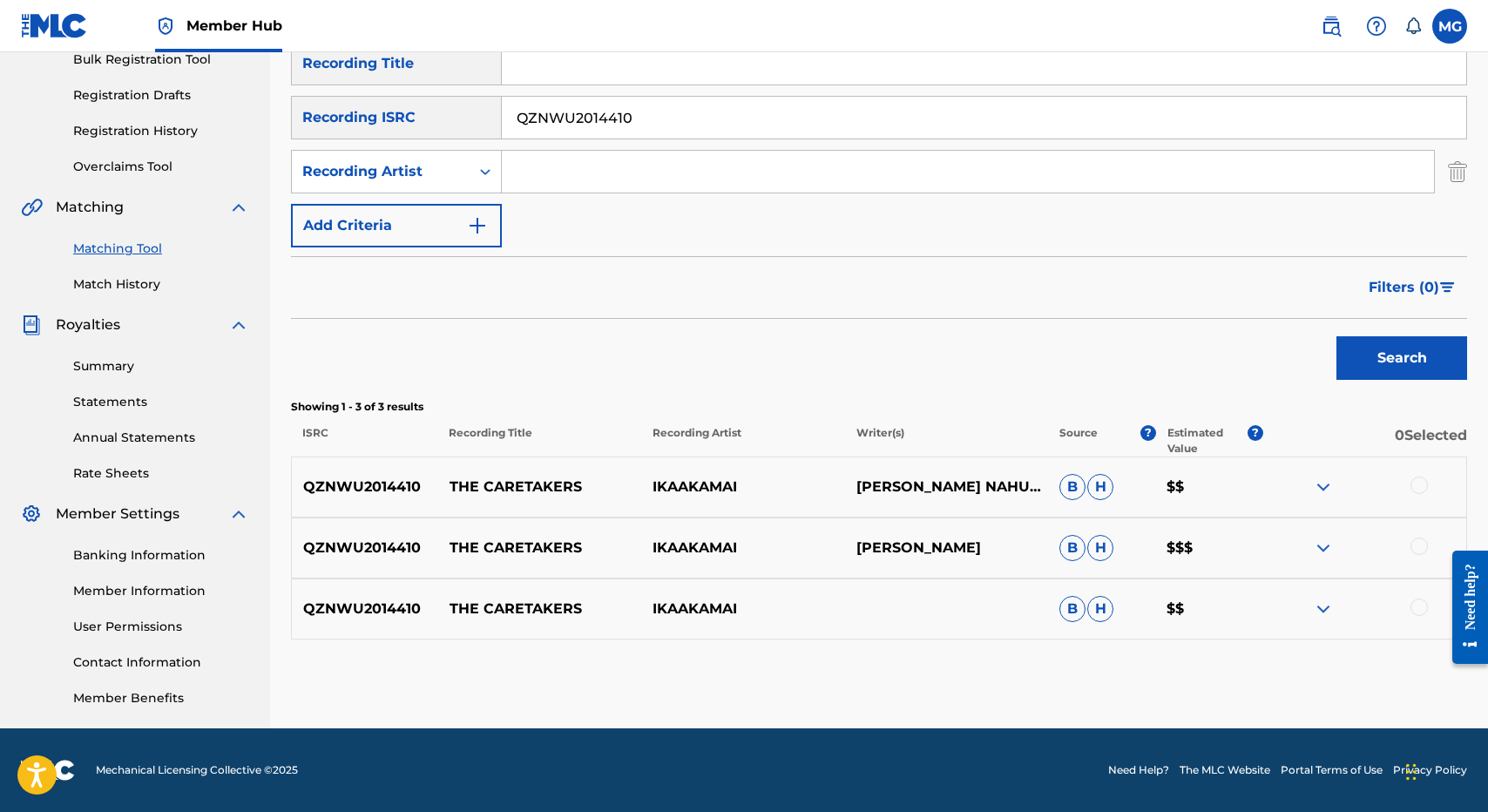
click at [1416, 469] on div "QZNWU2014410 THE CARETAKERS IKAAKAMAI ISAAC KUUIPONOHEA NAHUEWAI B H $$" at bounding box center [879, 486] width 1176 height 61
click at [1420, 496] on div at bounding box center [1364, 487] width 203 height 21
click at [1420, 483] on div at bounding box center [1419, 485] width 18 height 18
click at [1420, 543] on div at bounding box center [1419, 547] width 18 height 18
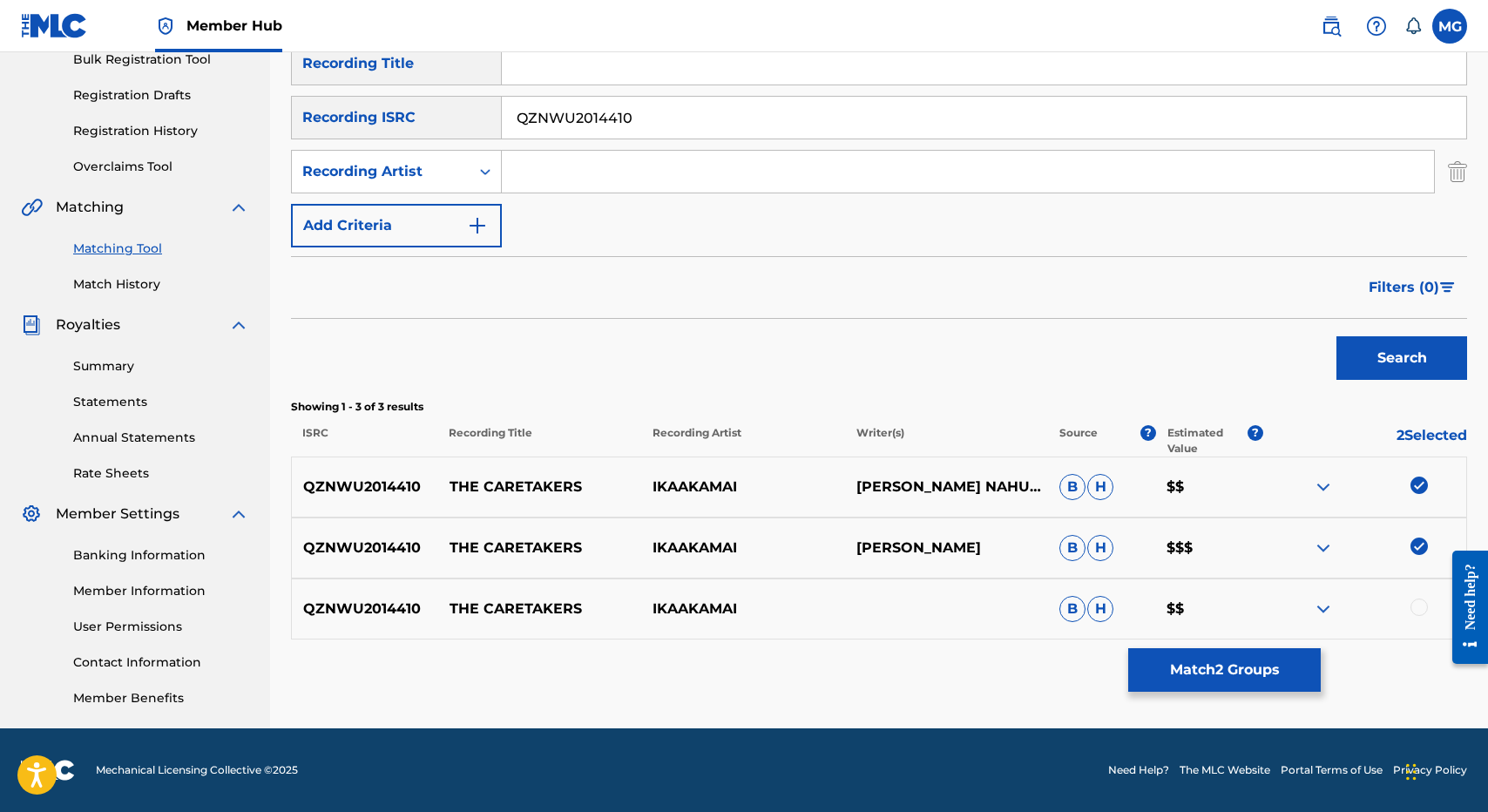
click at [1420, 596] on div "QZNWU2014410 THE CARETAKERS IKAAKAMAI B H $$" at bounding box center [879, 608] width 1176 height 61
click at [1420, 600] on div at bounding box center [1419, 607] width 18 height 18
click at [470, 559] on div "QZNWU2014410 THE CARETAKERS IKAAKAMAI ISAAC NAHUEWAI B H $$$" at bounding box center [879, 547] width 1176 height 61
drag, startPoint x: 470, startPoint y: 554, endPoint x: 585, endPoint y: 555, distance: 115.0
click at [585, 555] on p "THE CARETAKERS" at bounding box center [539, 548] width 203 height 21
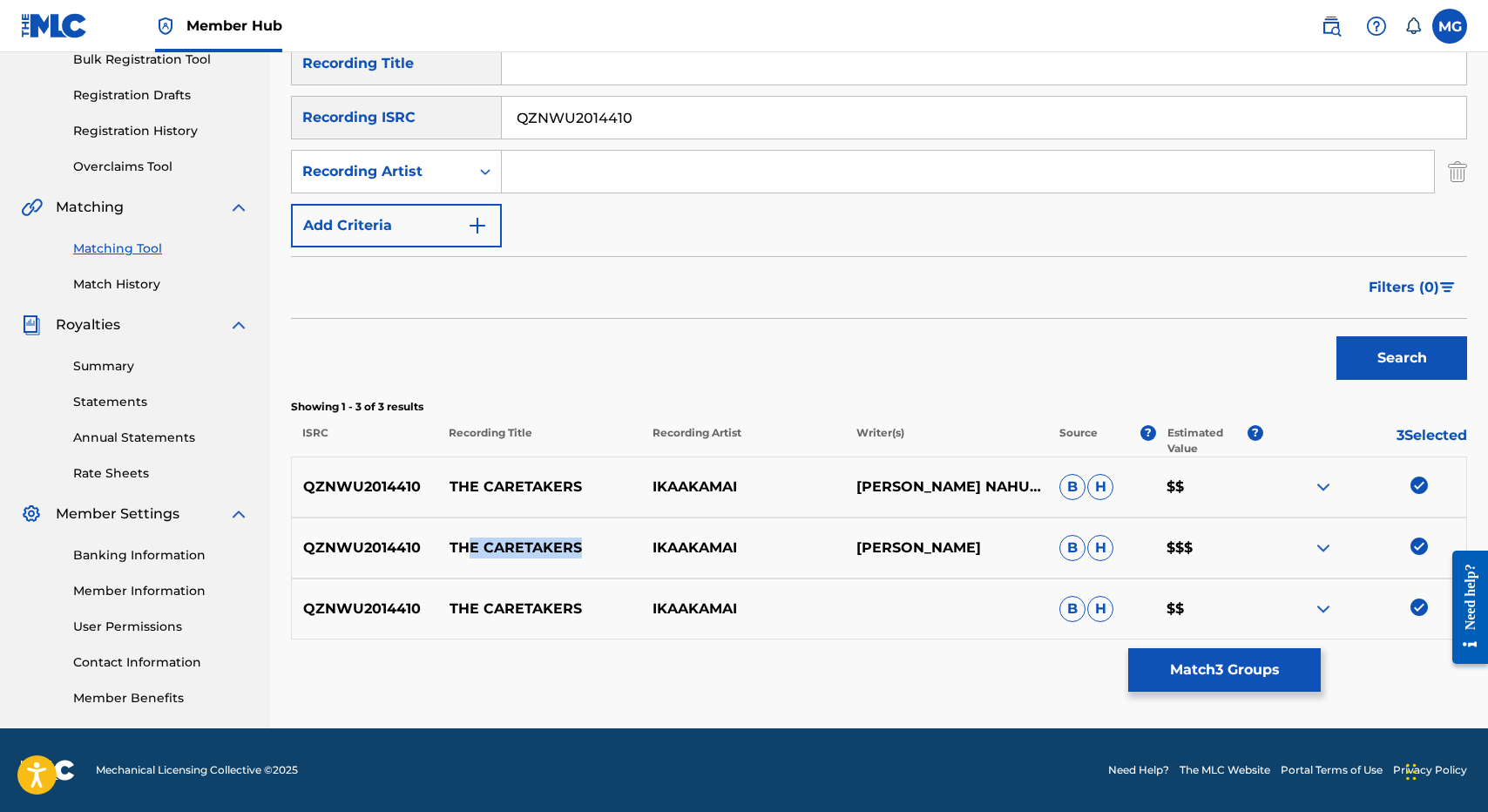
click at [585, 555] on p "THE CARETAKERS" at bounding box center [539, 548] width 203 height 21
drag, startPoint x: 585, startPoint y: 555, endPoint x: 466, endPoint y: 548, distance: 119.2
click at [466, 548] on p "THE CARETAKERS" at bounding box center [539, 548] width 203 height 21
click at [1142, 656] on button "Match 3 Groups" at bounding box center [1224, 670] width 192 height 44
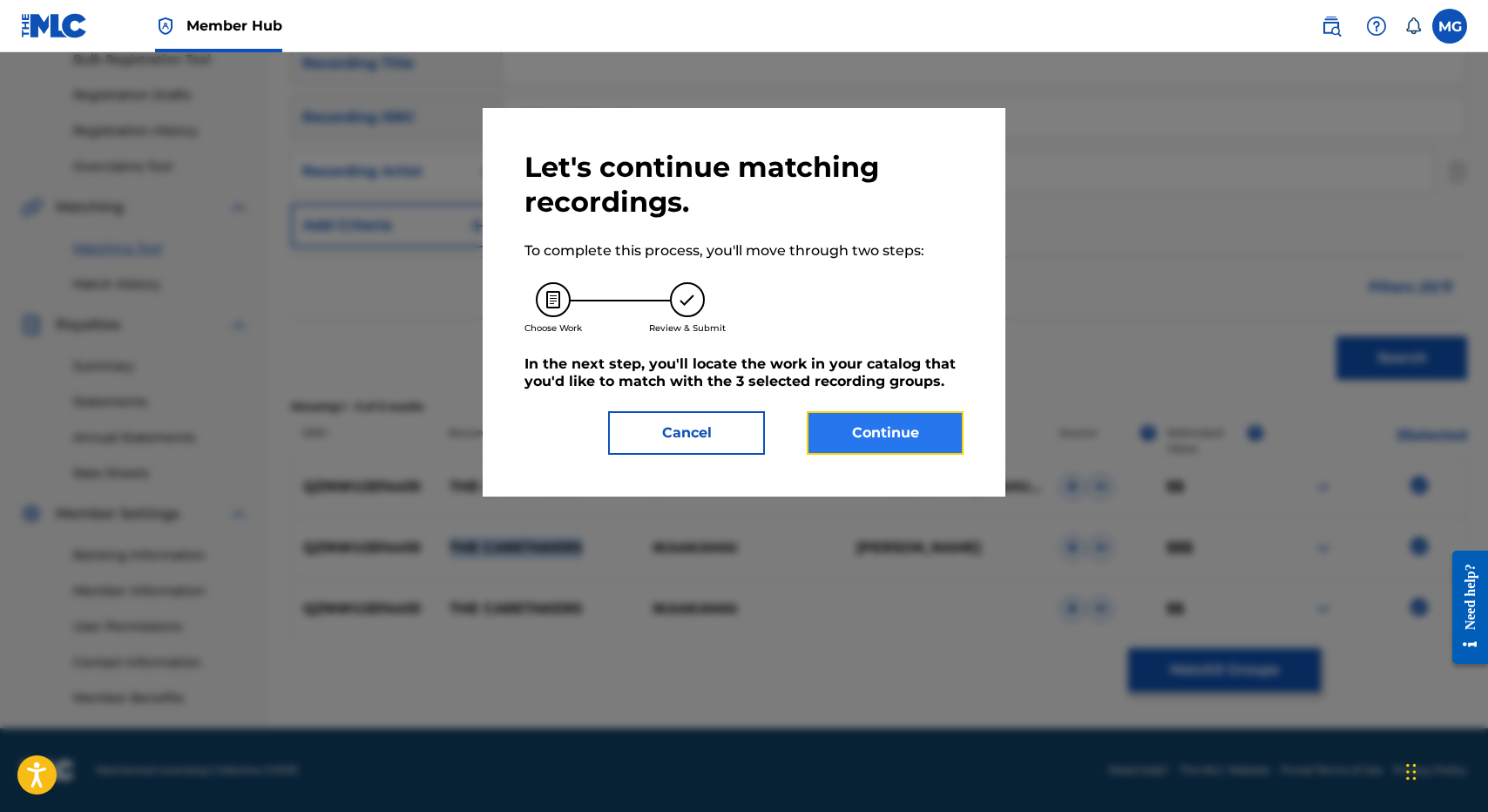
click at [883, 420] on button "Continue" at bounding box center [885, 433] width 156 height 44
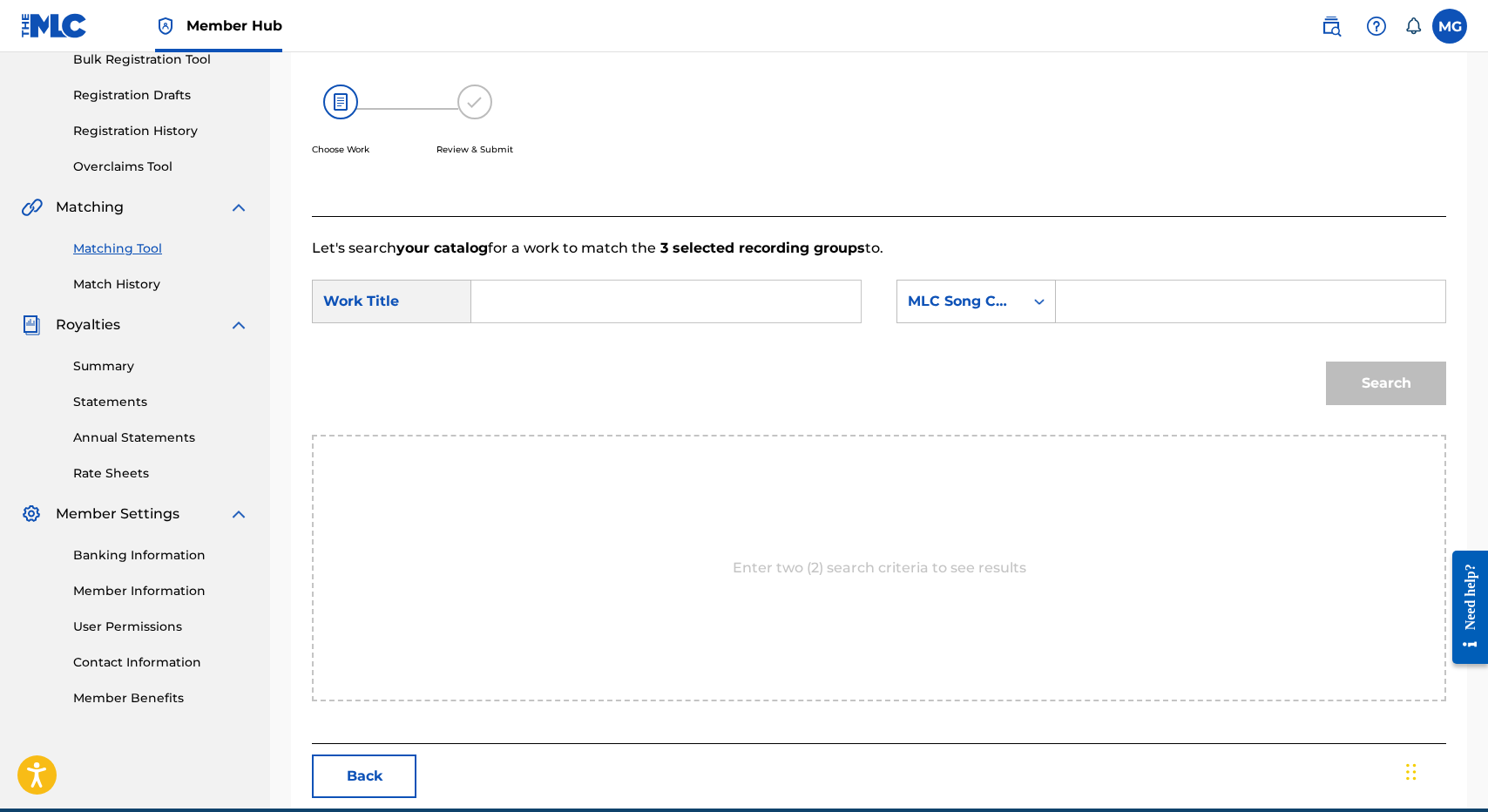
click at [743, 274] on form "SearchWithCriteriadbab7f0e-7c68-4ad0-ad55-5d8458469705 Work Title SearchWithCri…" at bounding box center [879, 346] width 1135 height 176
click at [733, 295] on input "Search Form" at bounding box center [665, 301] width 359 height 42
type input "the caretakers"
click at [1038, 301] on icon "Search Form" at bounding box center [1040, 301] width 11 height 6
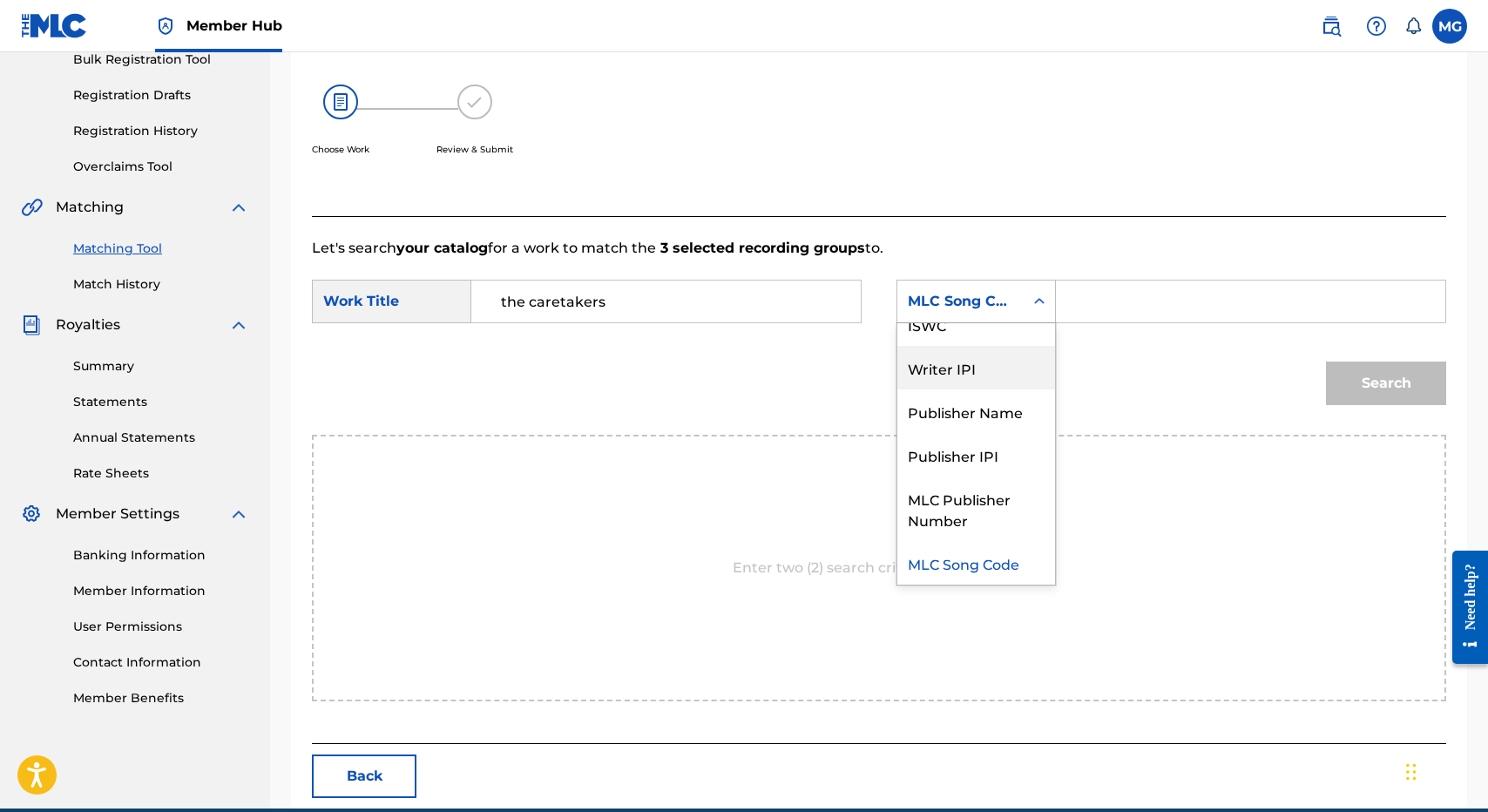
click at [1038, 346] on div "Writer IPI" at bounding box center [976, 368] width 157 height 44
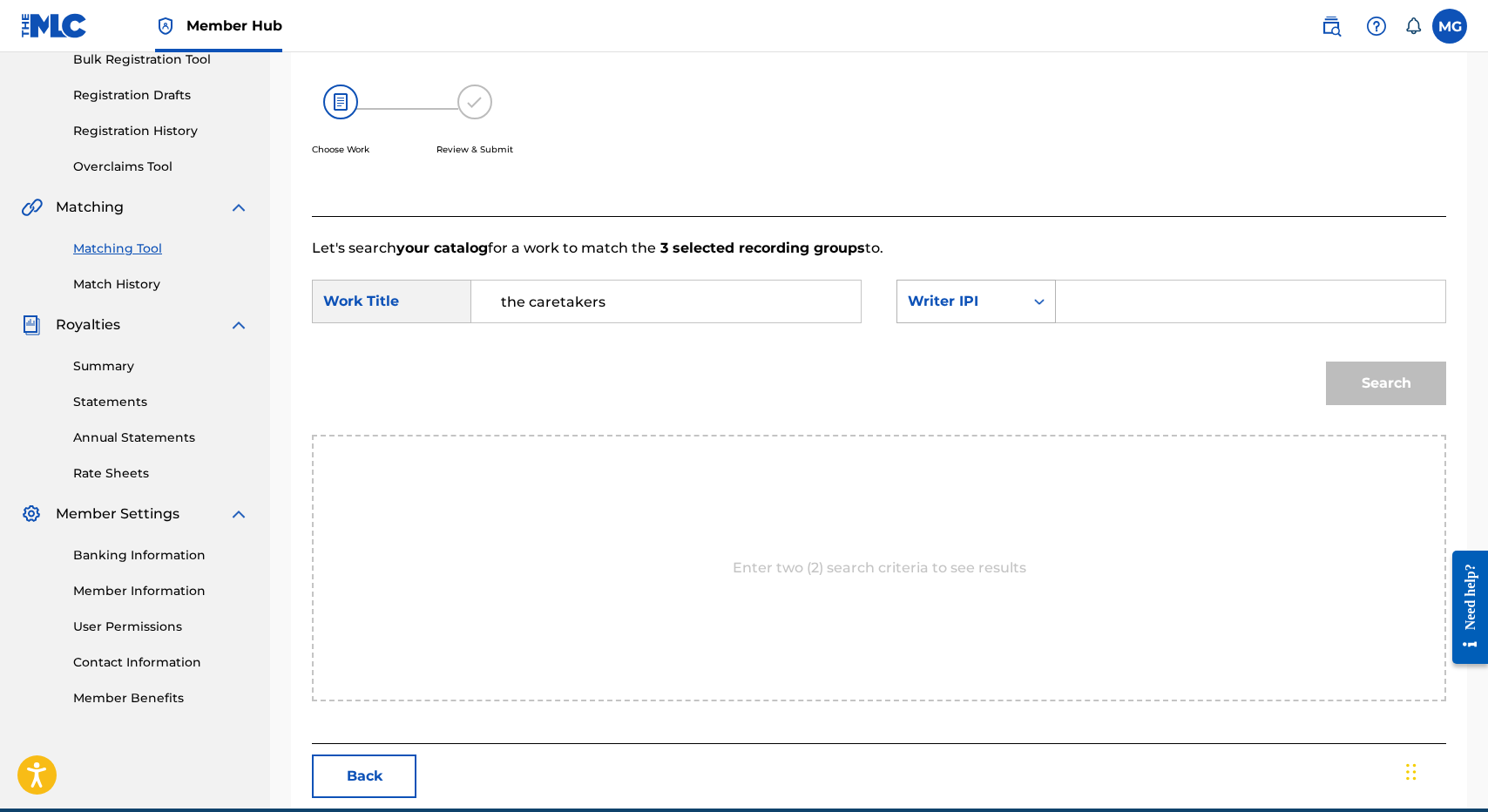
click at [1041, 322] on div "Writer IPI" at bounding box center [976, 301] width 159 height 44
click at [1041, 284] on div "Search Form" at bounding box center [1040, 301] width 32 height 42
click at [1041, 301] on icon "Search Form" at bounding box center [1040, 301] width 11 height 6
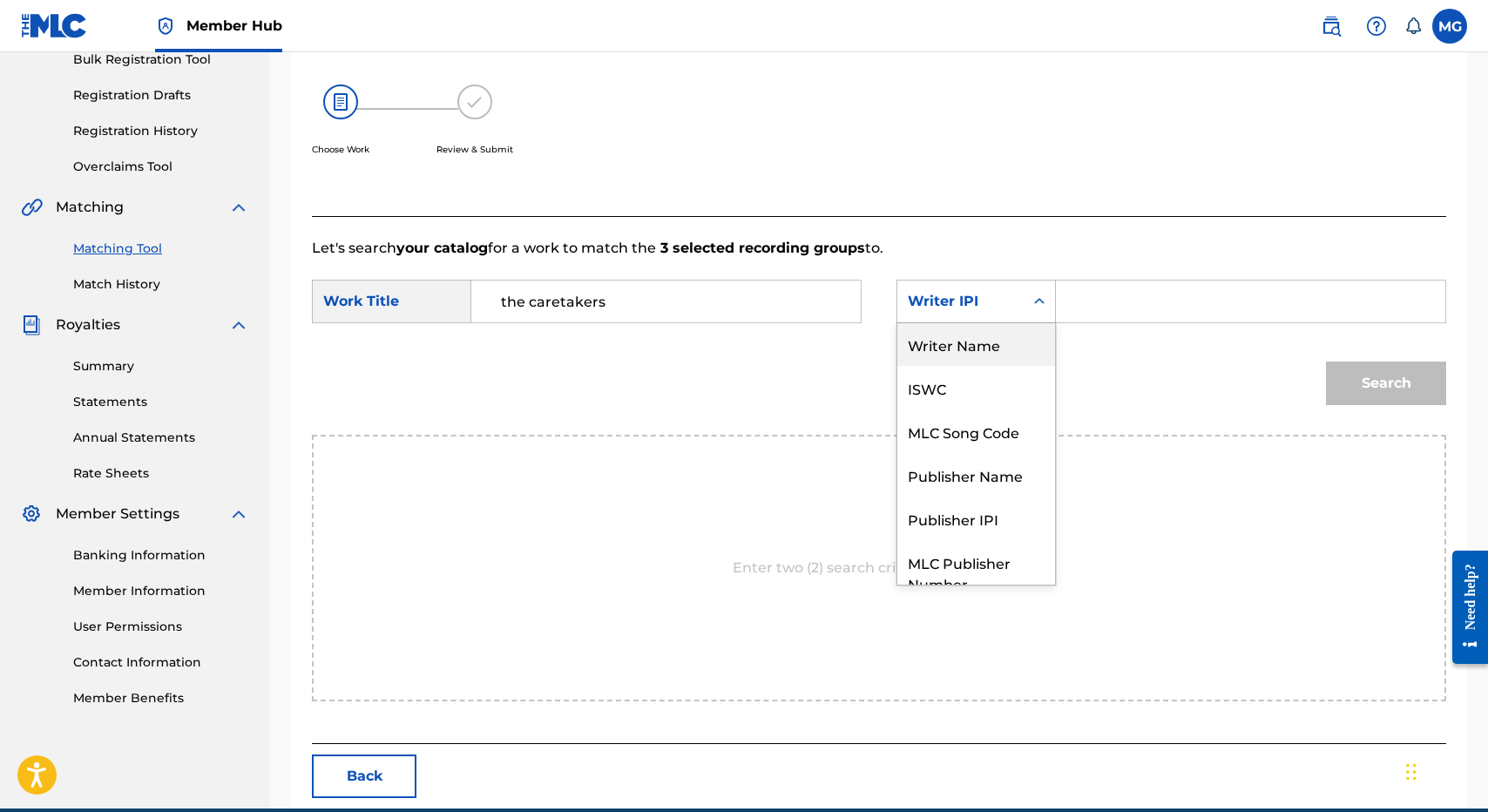
scroll to position [0, 0]
click at [1019, 347] on div "Writer Name" at bounding box center [976, 345] width 157 height 44
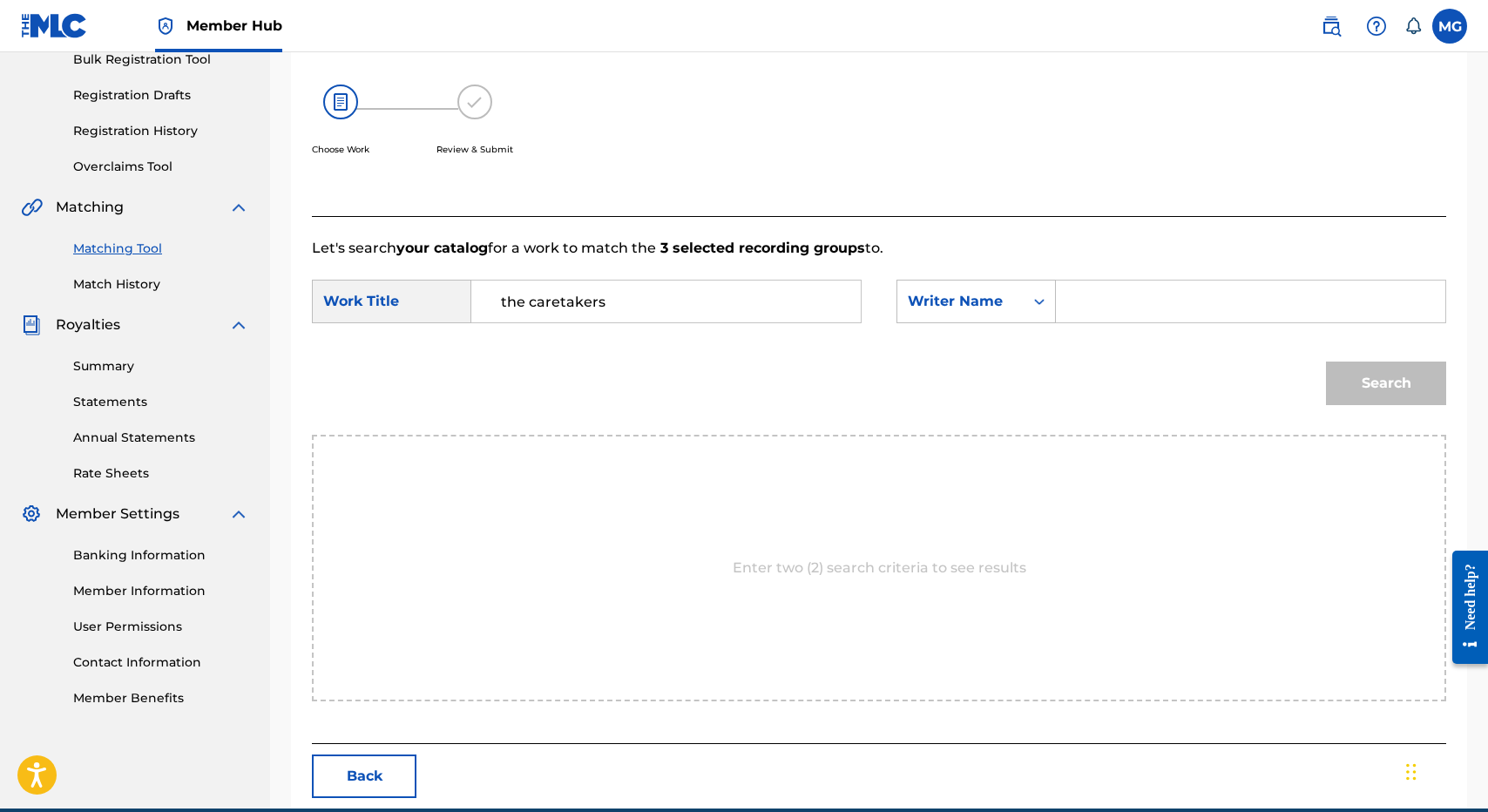
click at [1114, 319] on input "Search Form" at bounding box center [1250, 301] width 359 height 42
type input "isaac"
click at [1326, 361] on button "Search" at bounding box center [1386, 383] width 120 height 44
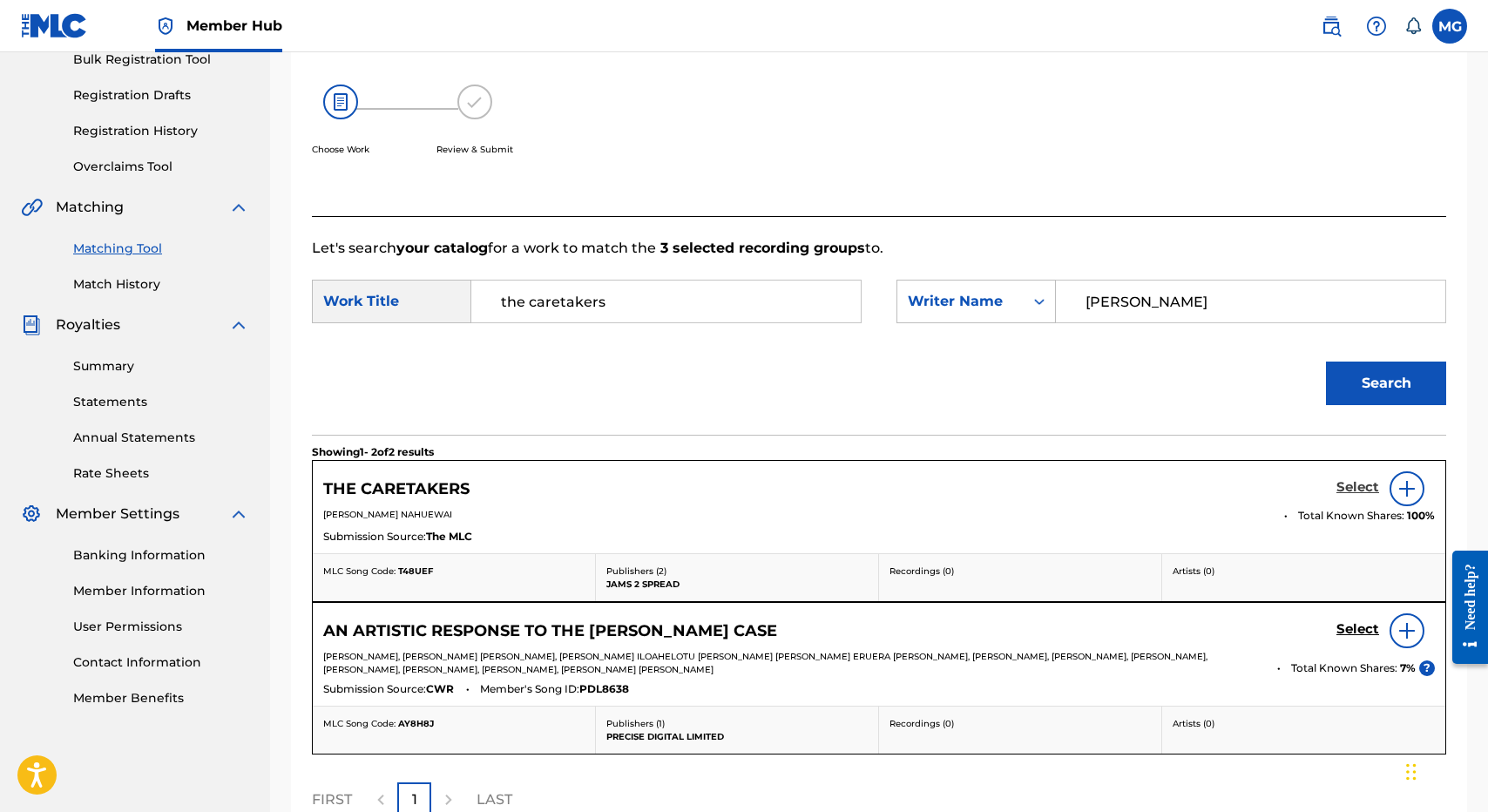
click at [1351, 482] on h5 "Select" at bounding box center [1357, 487] width 43 height 17
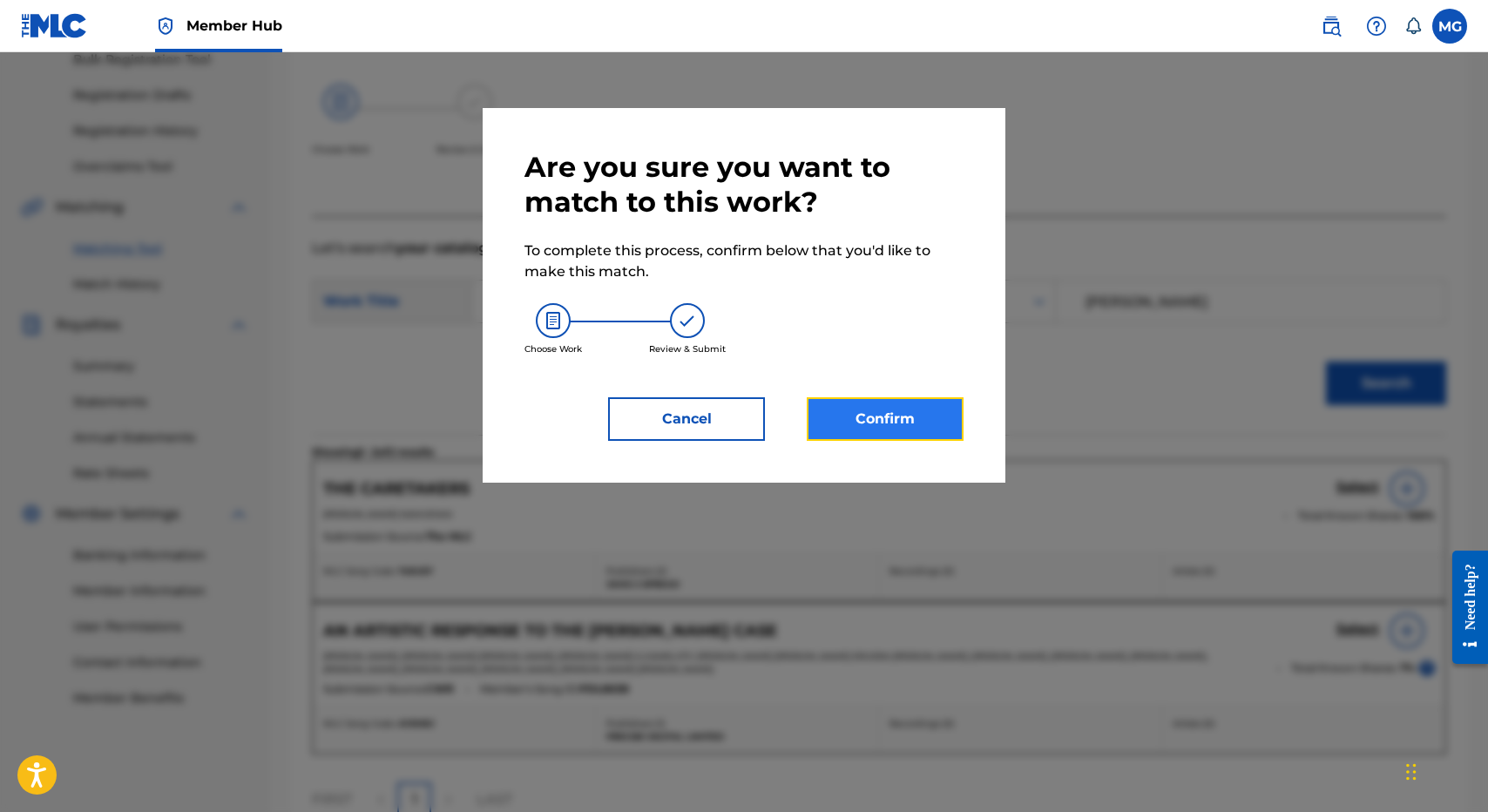
click at [839, 408] on button "Confirm" at bounding box center [885, 419] width 156 height 44
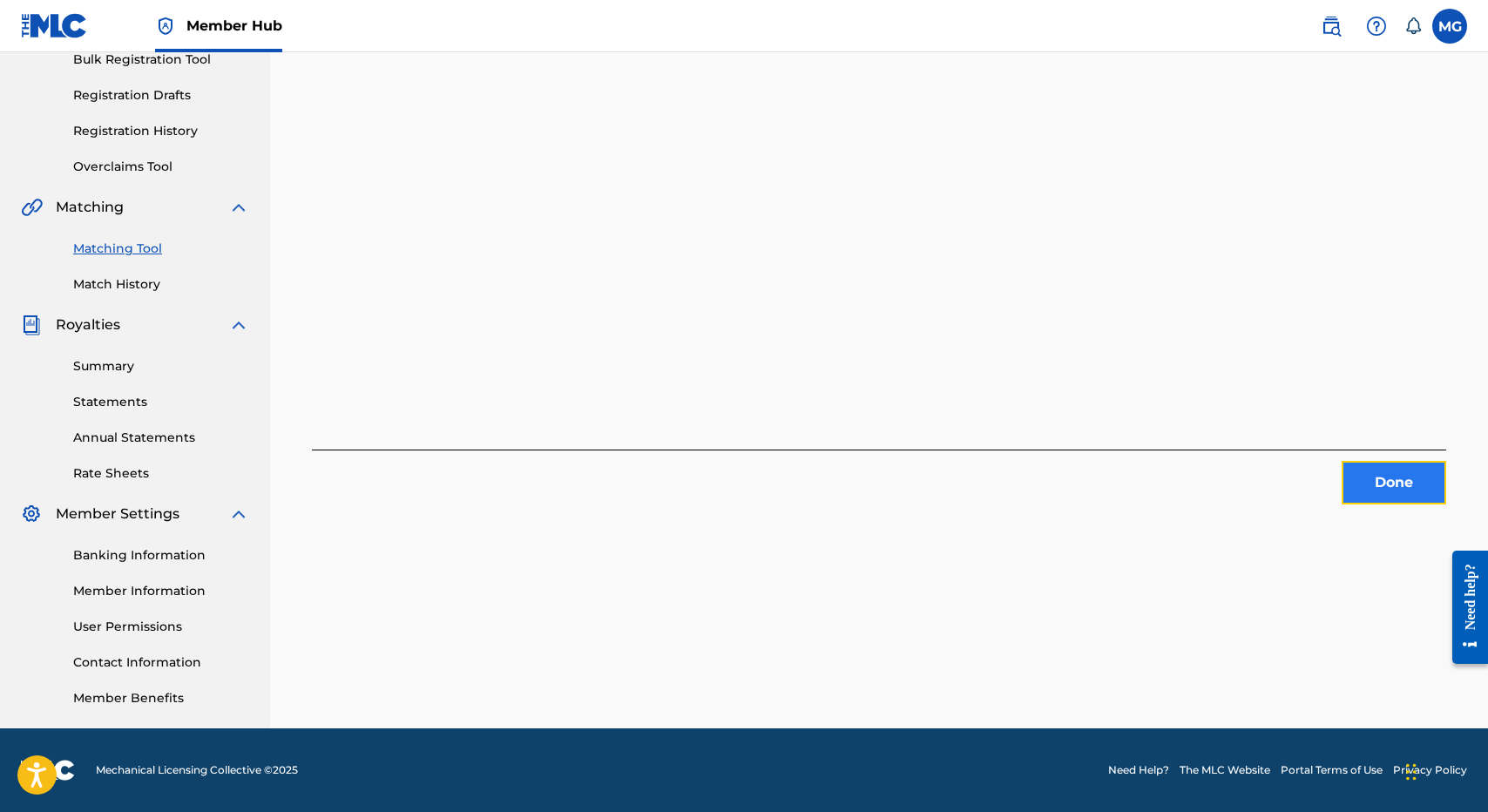
click at [1413, 470] on button "Done" at bounding box center [1393, 482] width 105 height 44
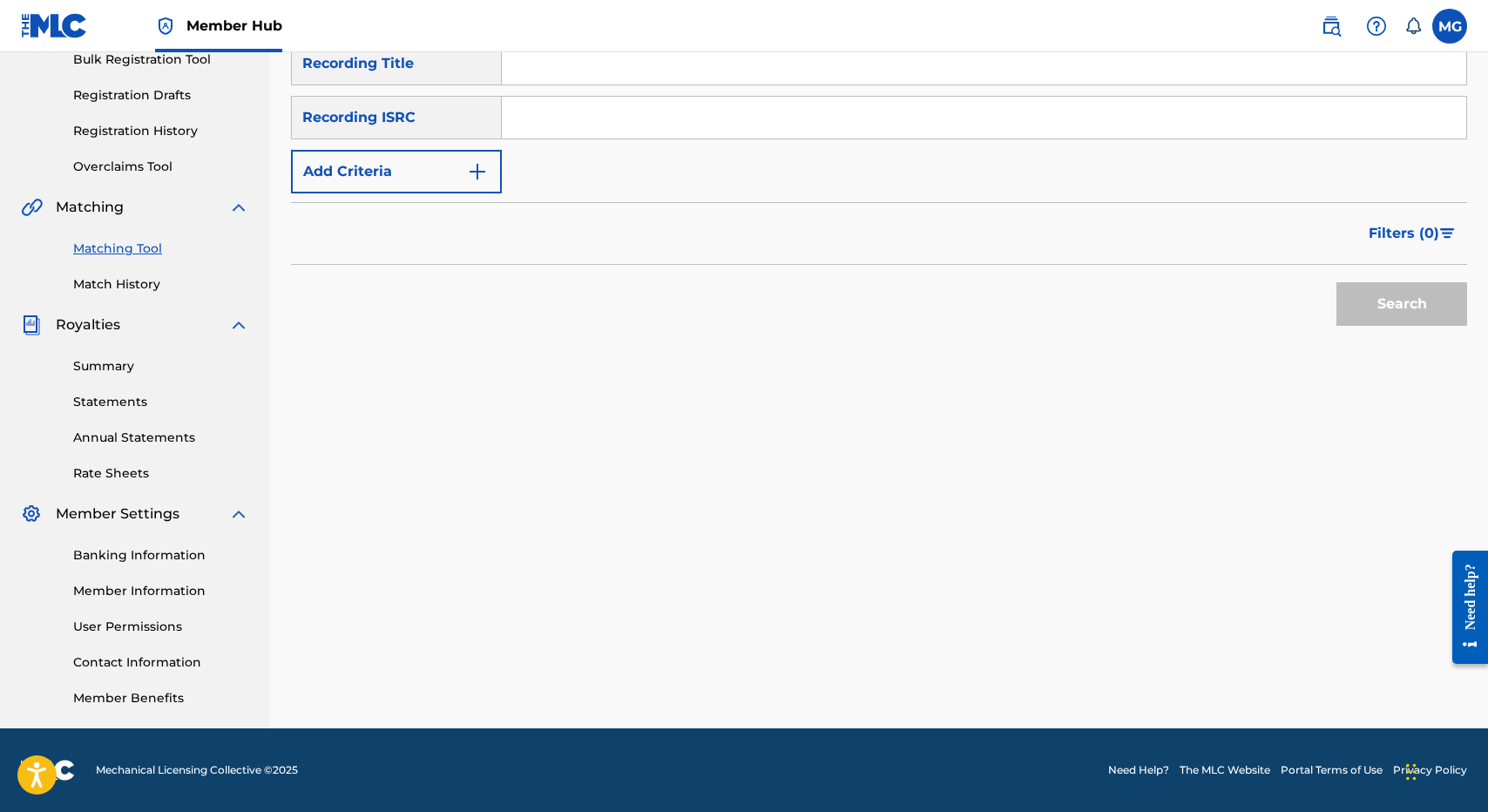
click at [692, 83] on input "Search Form" at bounding box center [984, 64] width 964 height 42
paste input "H.I.M. (HIS IMPERIAL MAJESTY)"
type input "H.I.M. (HIS IMPERIAL MAJESTY)"
click at [1336, 282] on button "Search" at bounding box center [1401, 304] width 131 height 44
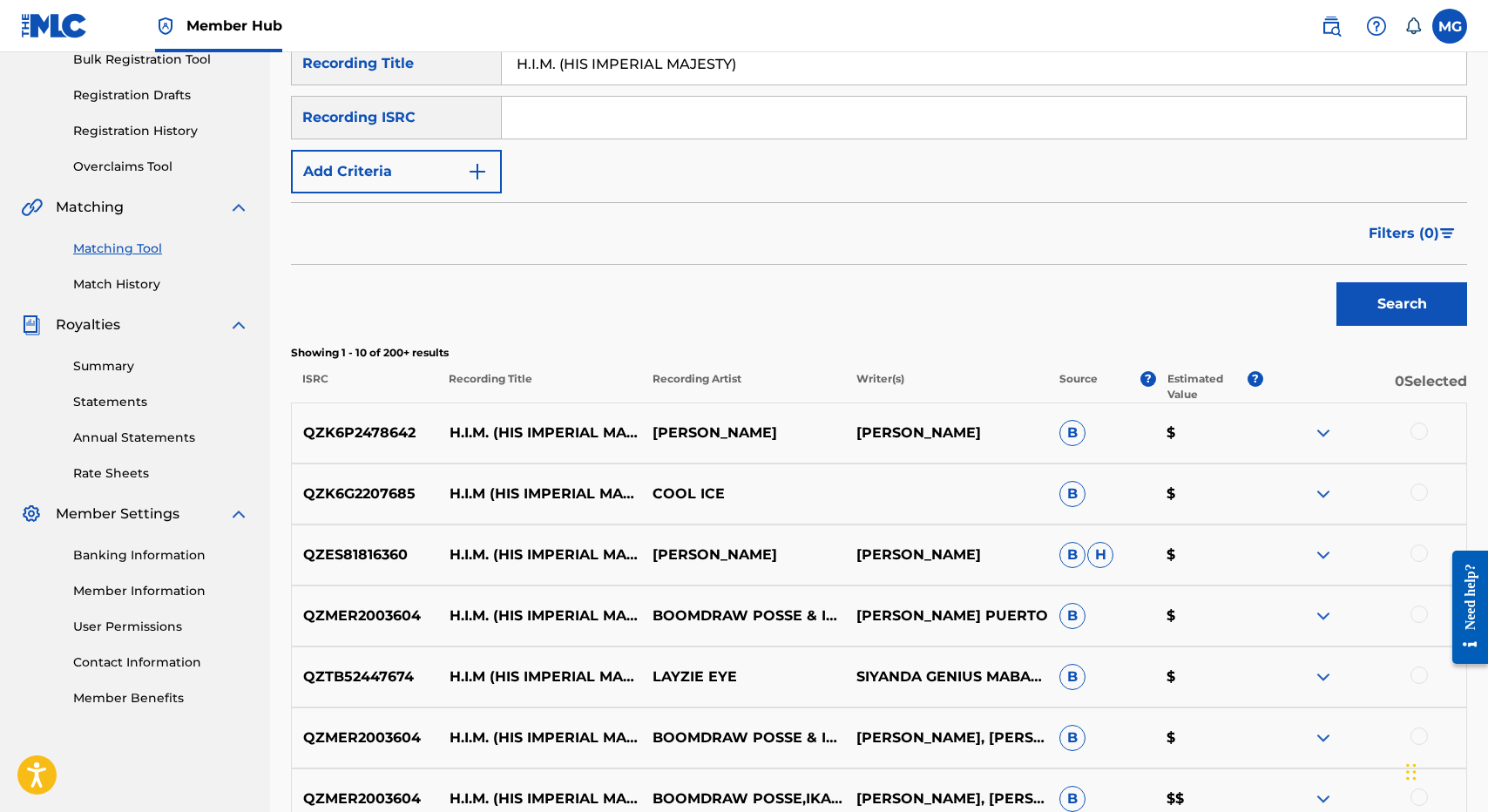
click at [311, 428] on p "QZK6P2478642" at bounding box center [365, 433] width 146 height 21
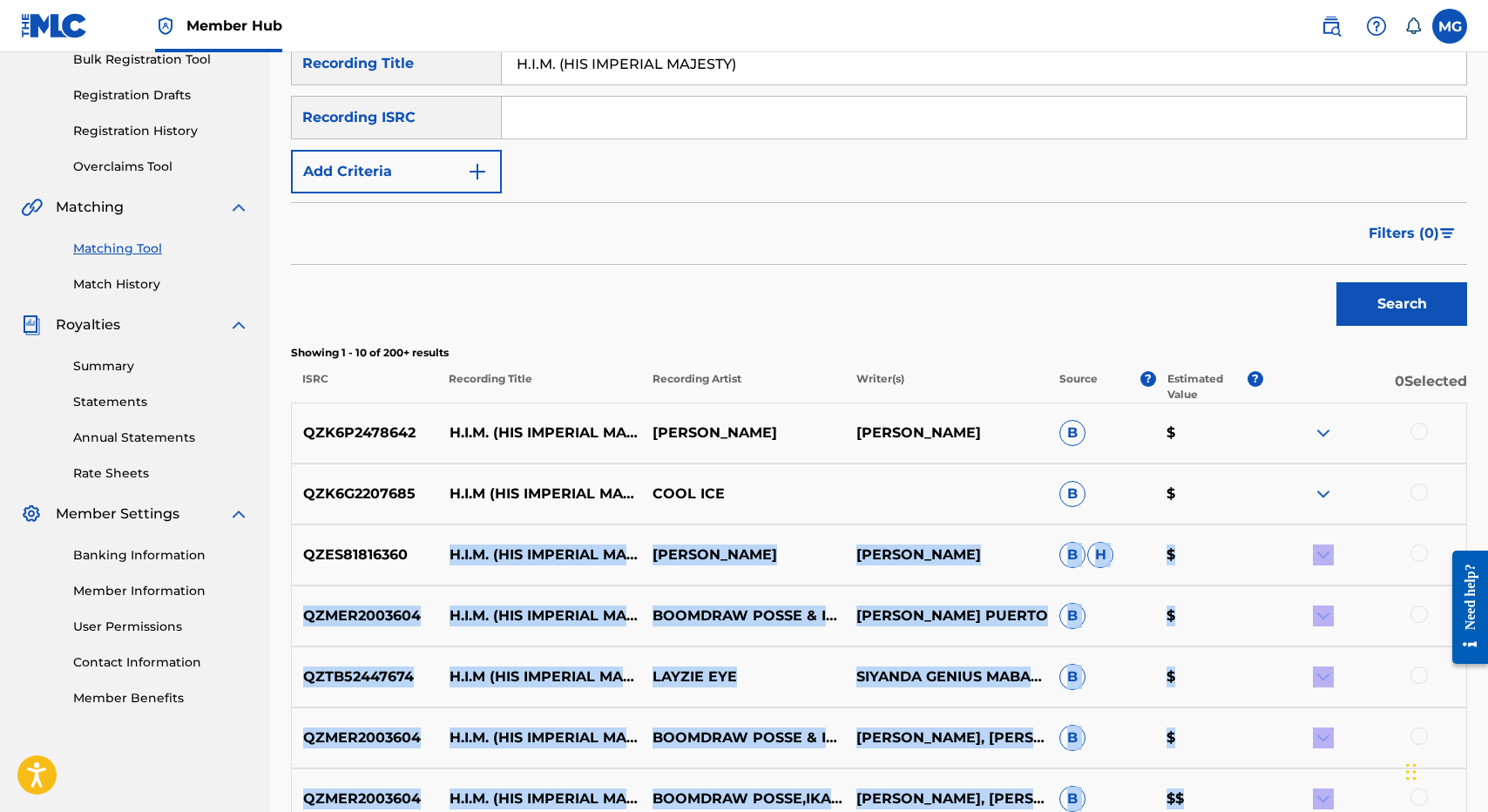
scroll to position [683, 0]
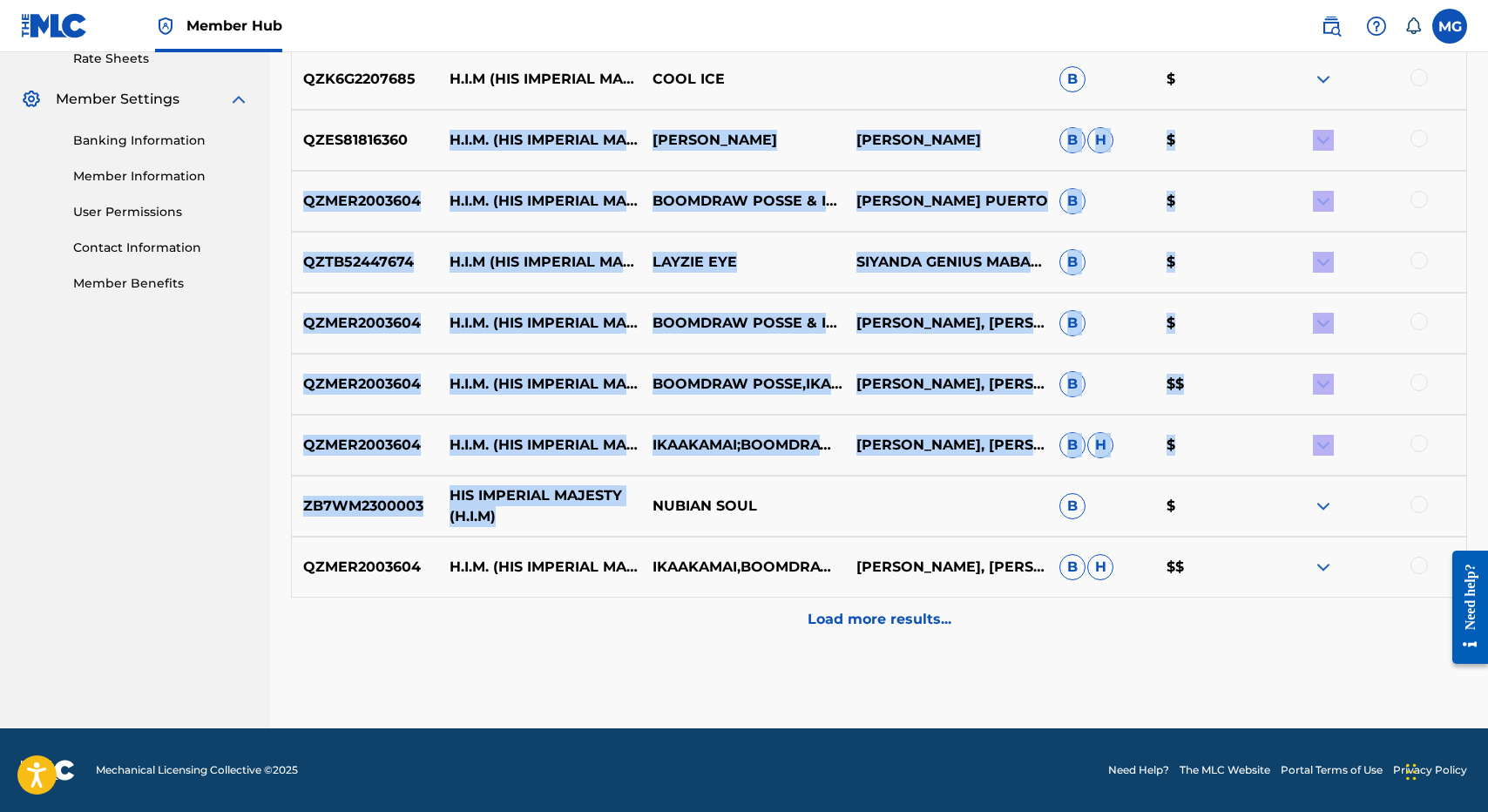
drag, startPoint x: 475, startPoint y: 528, endPoint x: 572, endPoint y: 516, distance: 97.7
click at [572, 516] on div "QZK6P2478642 H.I.M. (HIS IMPERIAL MAJESTY) SHAWN ARCHER SHAWN LINDSAY B $ QZK6G…" at bounding box center [879, 314] width 1176 height 653
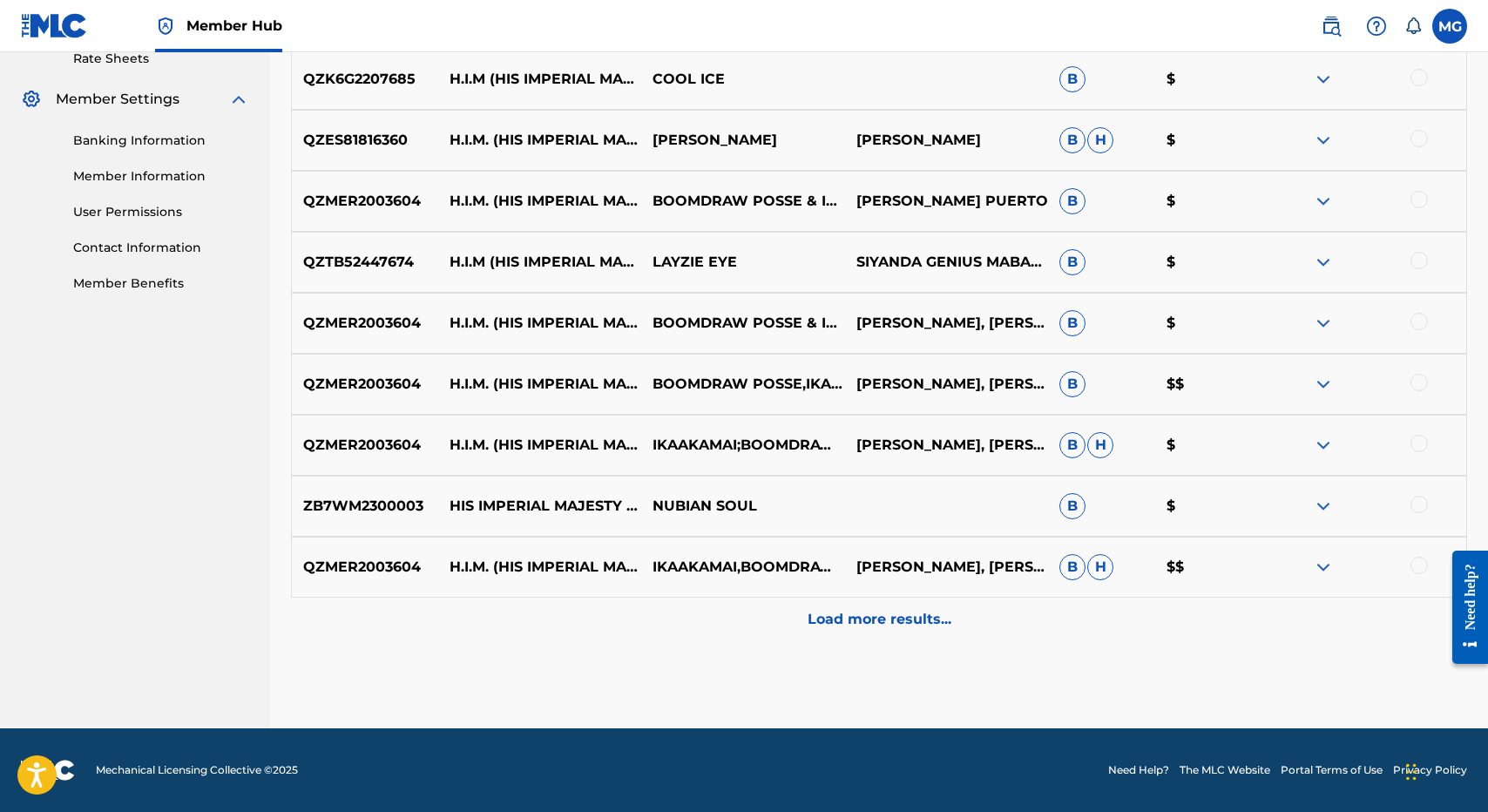
click at [355, 435] on p "QZMER2003604" at bounding box center [365, 446] width 146 height 21
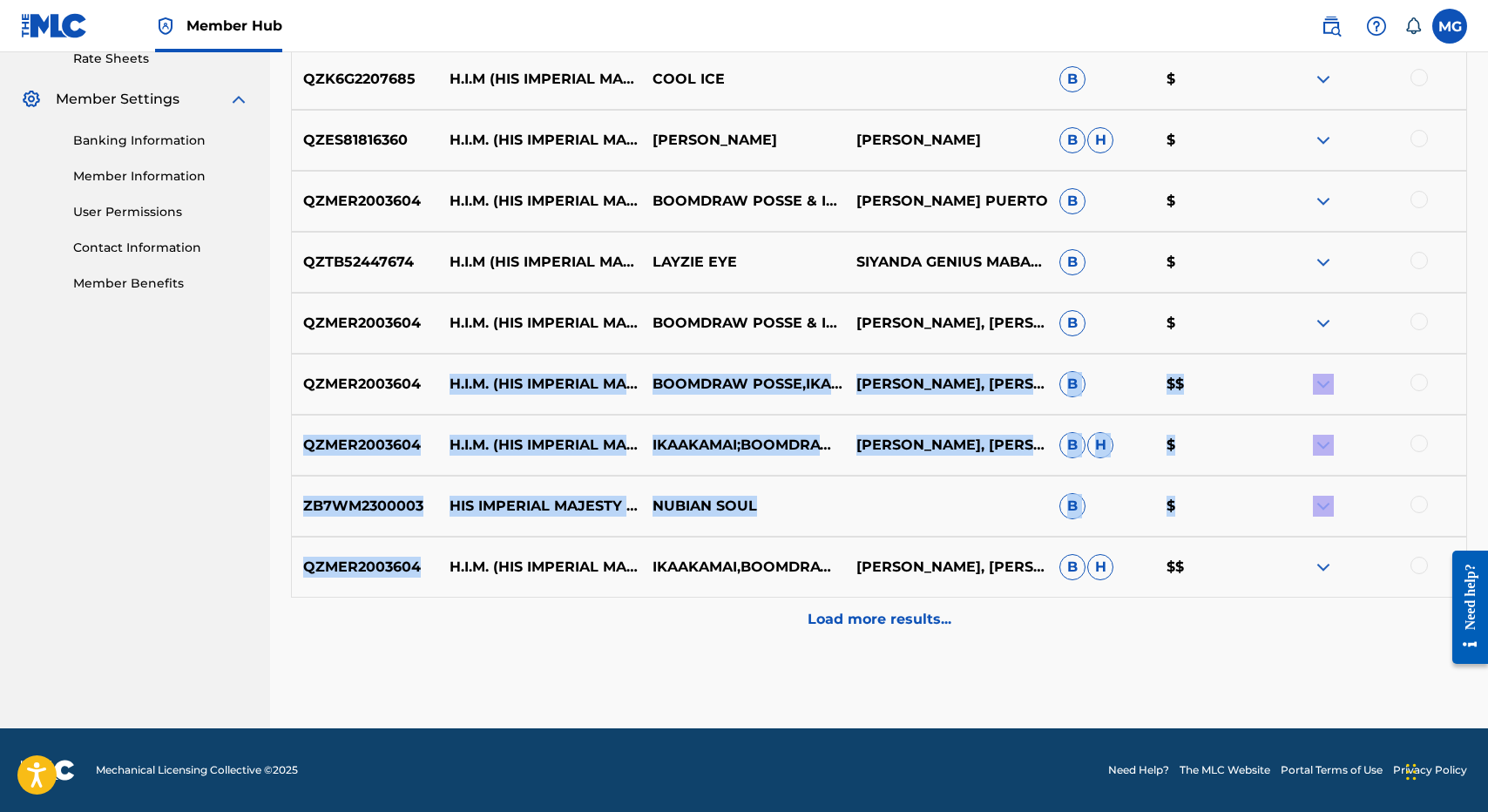
scroll to position [0, 0]
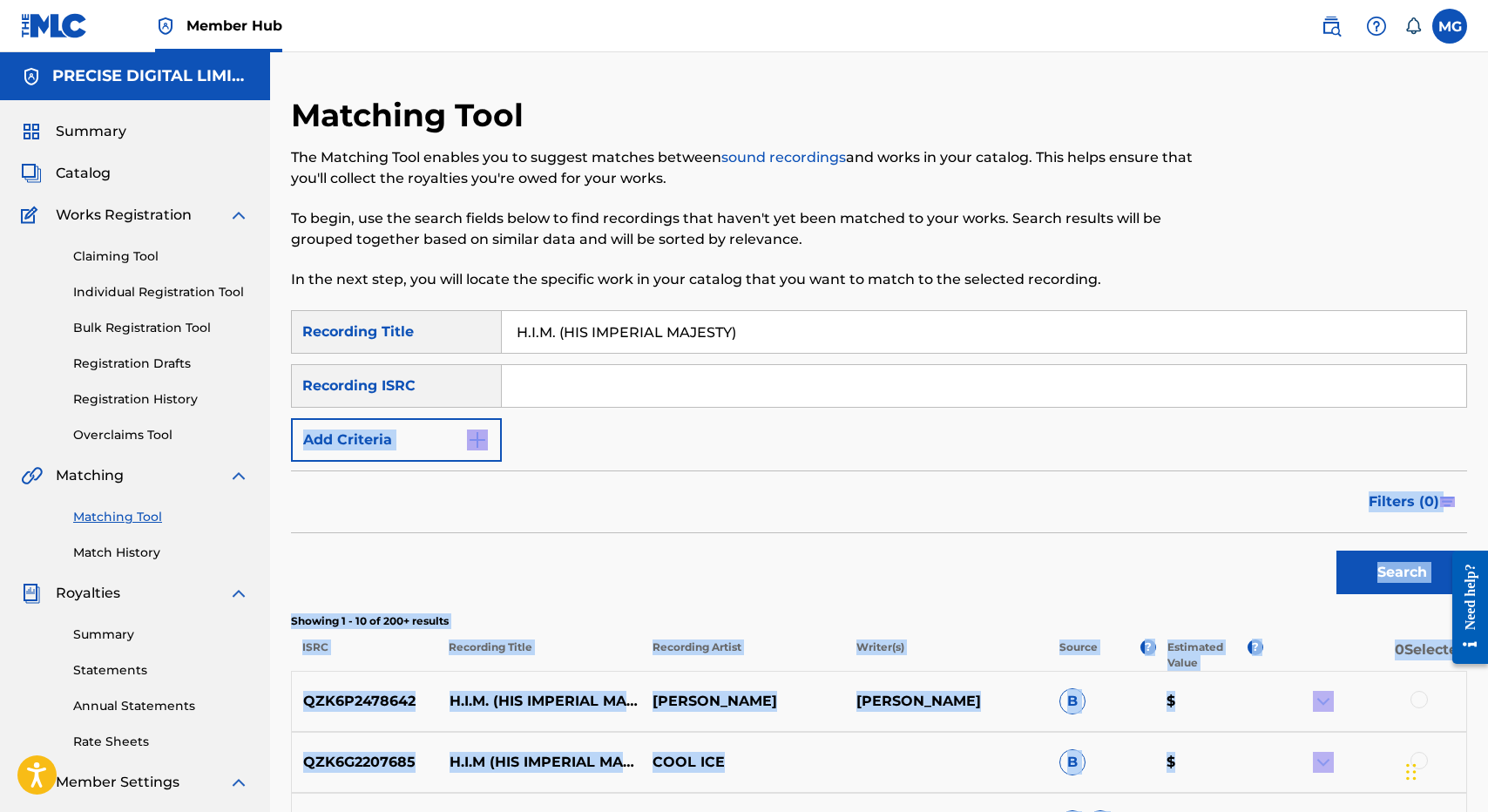
drag, startPoint x: 545, startPoint y: 549, endPoint x: 682, endPoint y: 401, distance: 201.7
click at [682, 401] on div "SearchWithCriteria96115abe-5abf-4a93-b70a-9e5a9c4f4785 Recording Title H.I.M. (…" at bounding box center [879, 817] width 1176 height 1014
click at [677, 395] on input "Search Form" at bounding box center [984, 386] width 964 height 42
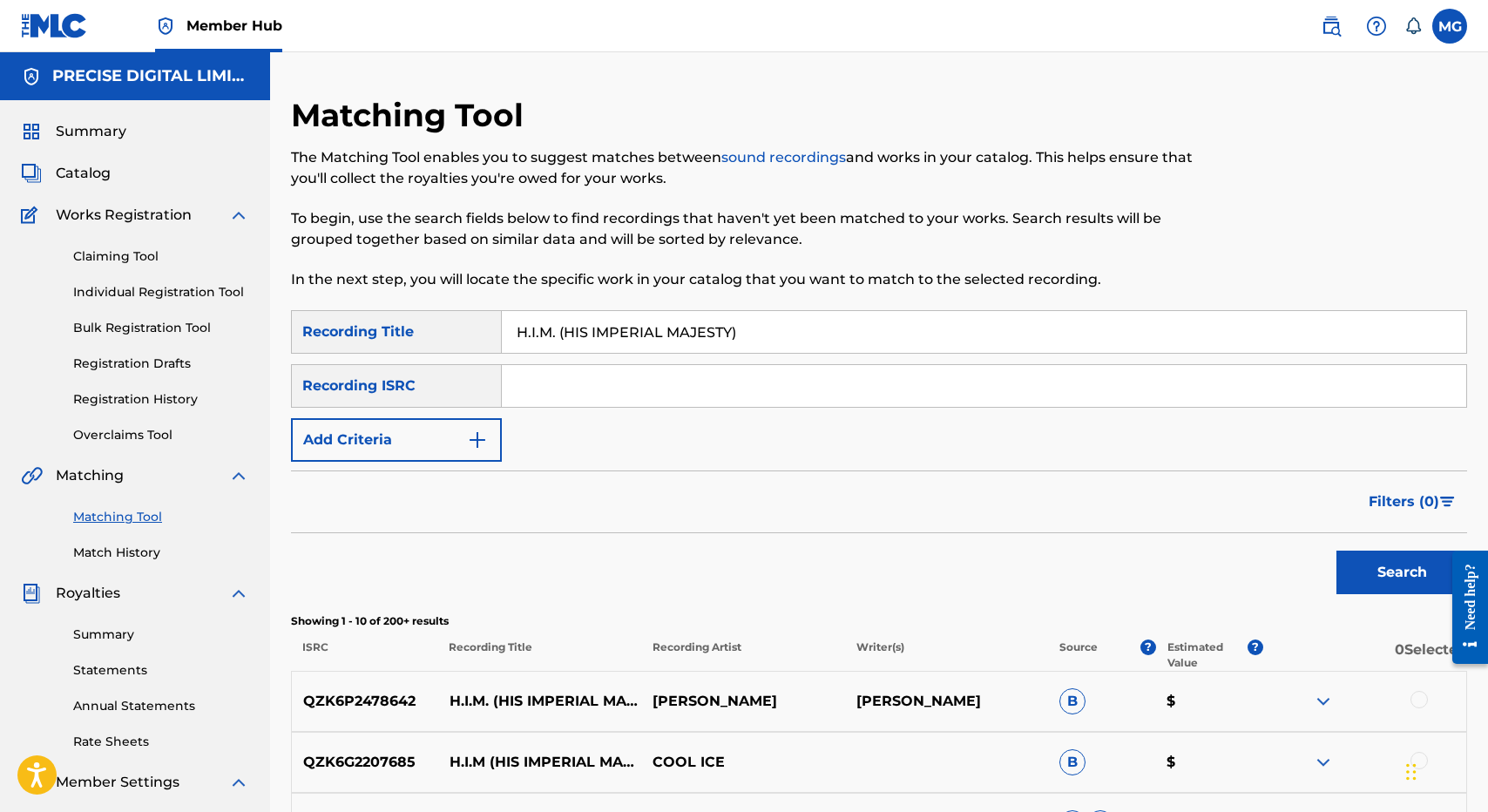
paste input "QZMER2003604"
type input "QZMER2003604"
click at [807, 323] on input "H.I.M. (HIS IMPERIAL MAJESTY)" at bounding box center [984, 332] width 964 height 42
click at [1336, 550] on button "Search" at bounding box center [1401, 572] width 131 height 44
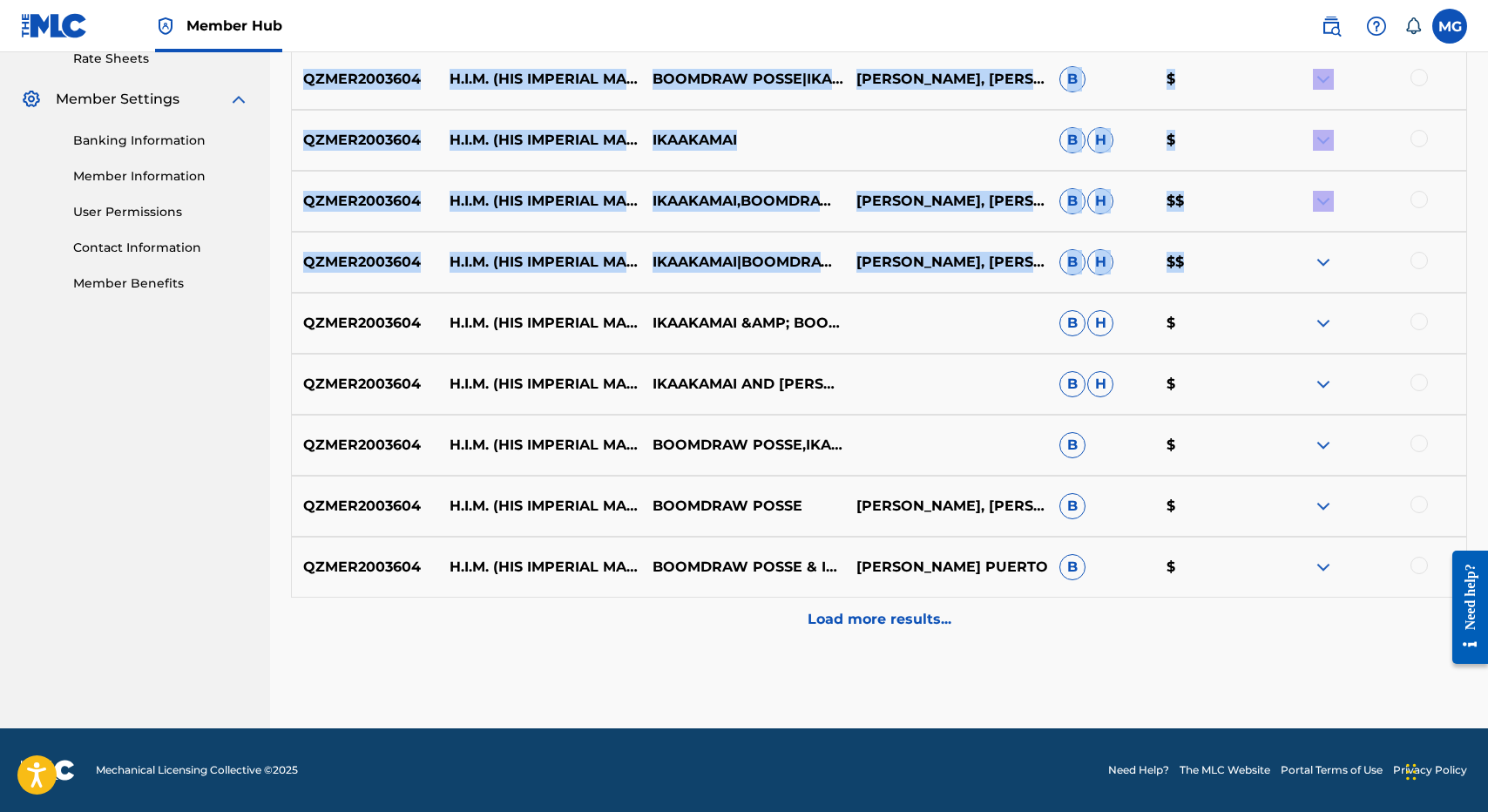
drag, startPoint x: 1053, startPoint y: 236, endPoint x: 1248, endPoint y: 226, distance: 195.3
click at [1243, 242] on div "Matching Tool The Matching Tool enables you to suggest matches between sound re…" at bounding box center [879, 70] width 1176 height 1316
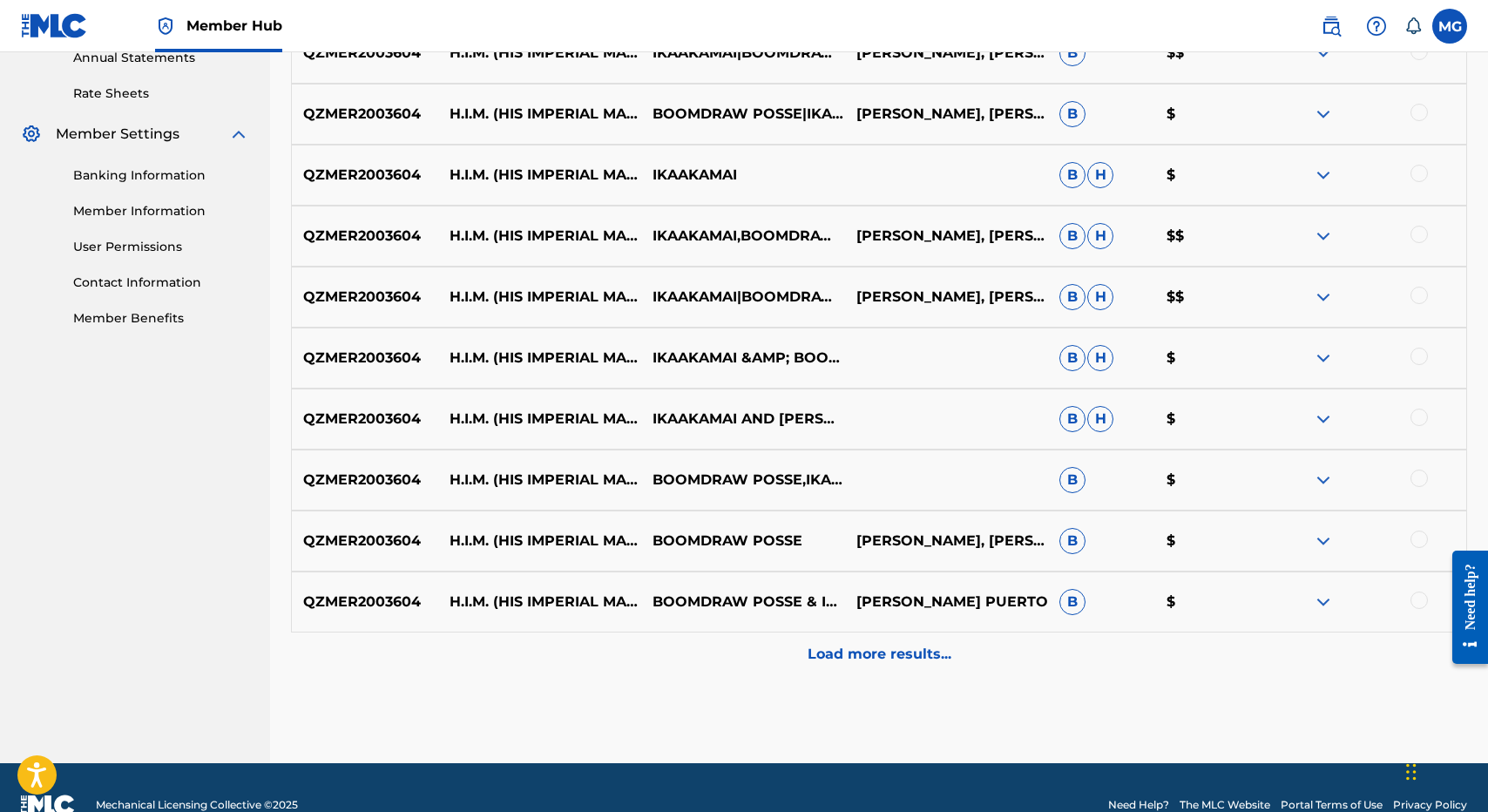
click at [889, 730] on div "Matching Tool The Matching Tool enables you to suggest matches between sound re…" at bounding box center [879, 105] width 1176 height 1316
click at [898, 684] on div "Matching Tool The Matching Tool enables you to suggest matches between sound re…" at bounding box center [879, 105] width 1176 height 1316
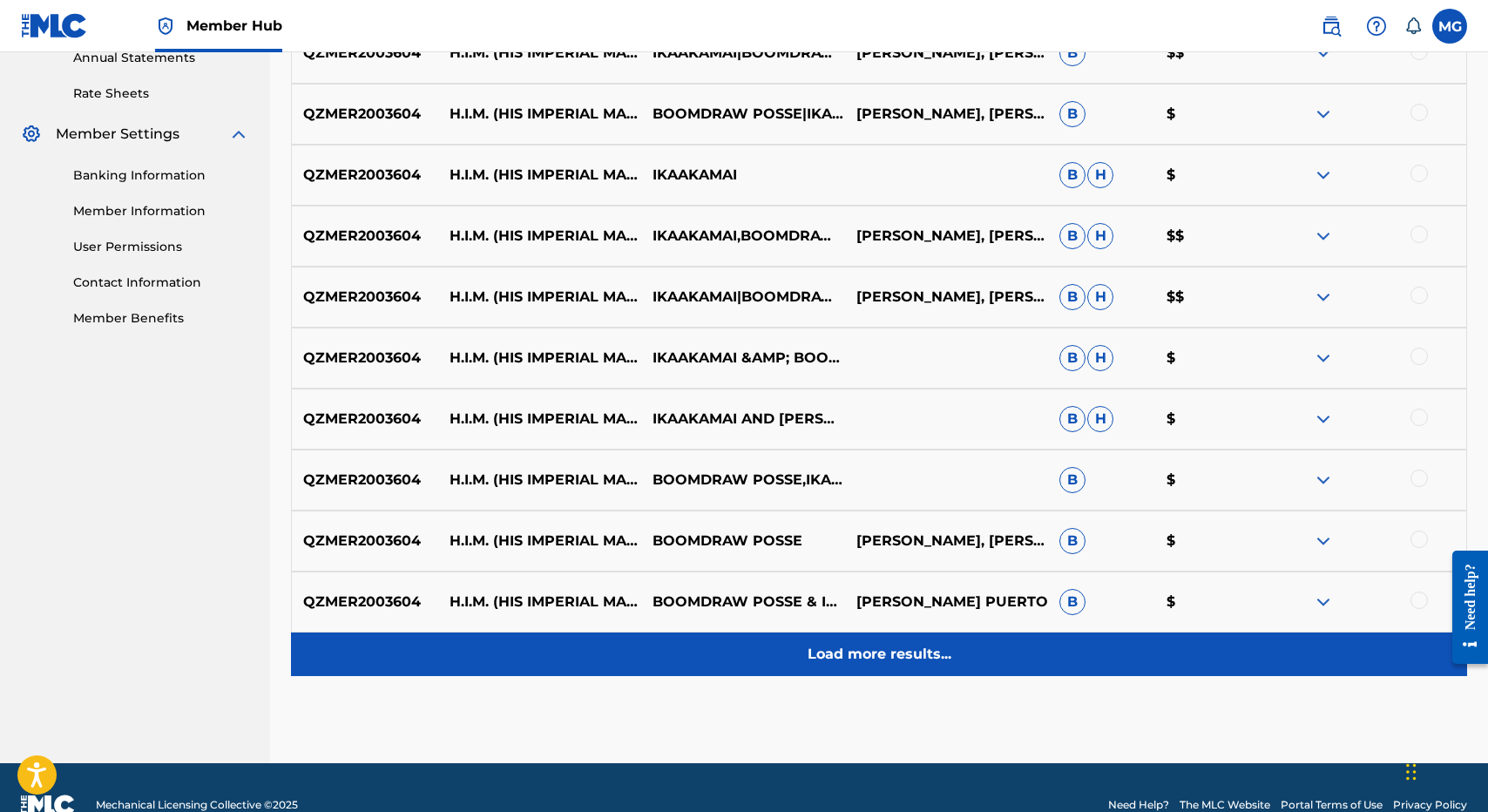
click at [899, 671] on div "Load more results..." at bounding box center [879, 655] width 1176 height 44
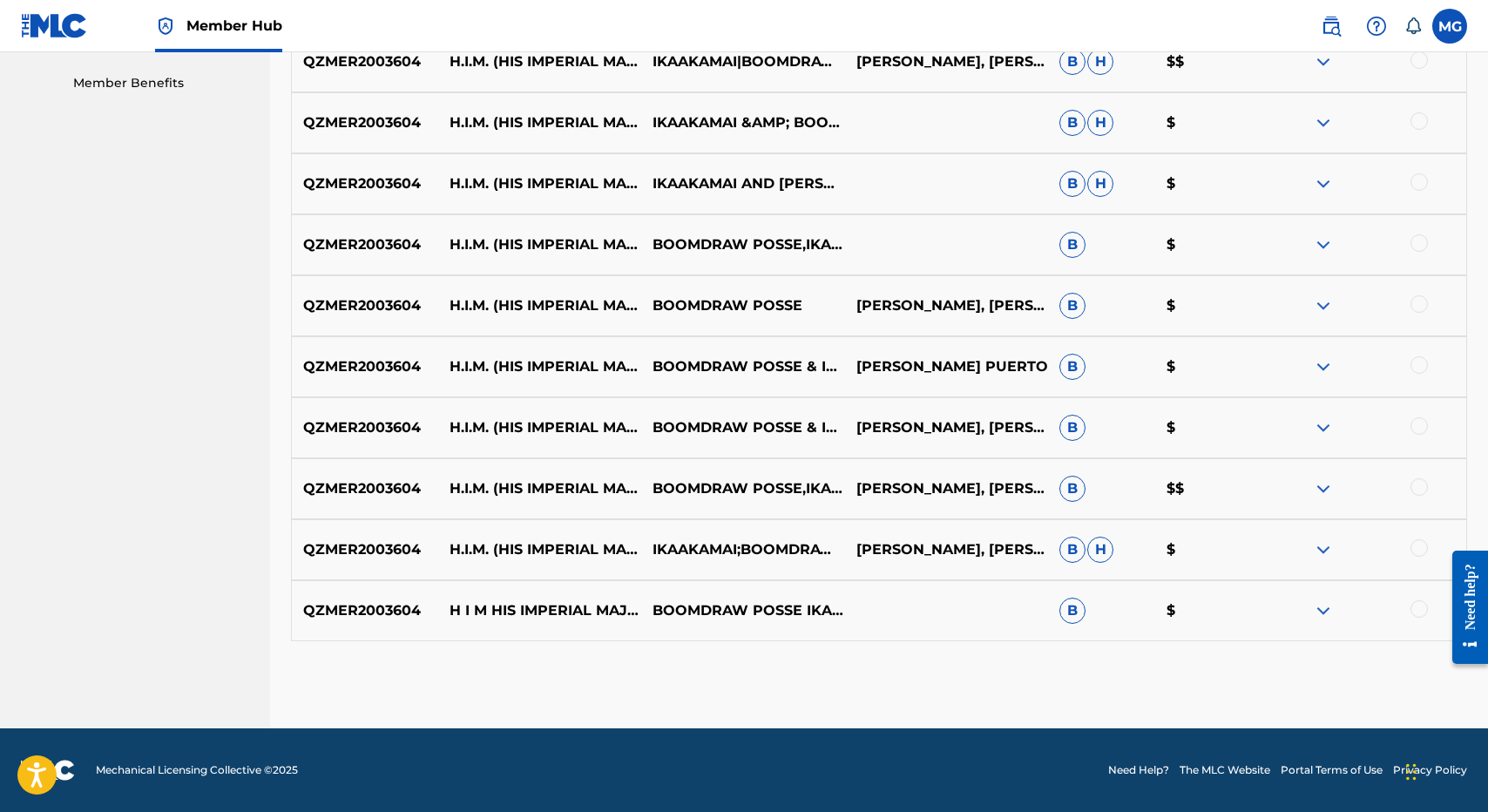
drag, startPoint x: 977, startPoint y: 359, endPoint x: 1032, endPoint y: 338, distance: 58.9
click at [1032, 336] on div "QZMER2003604 H.I.M. (HIS IMPERIAL MAJESTY) IKAAKAMAI|BOOMDRAW POSSE ISAAC KUUIP…" at bounding box center [879, 214] width 1176 height 853
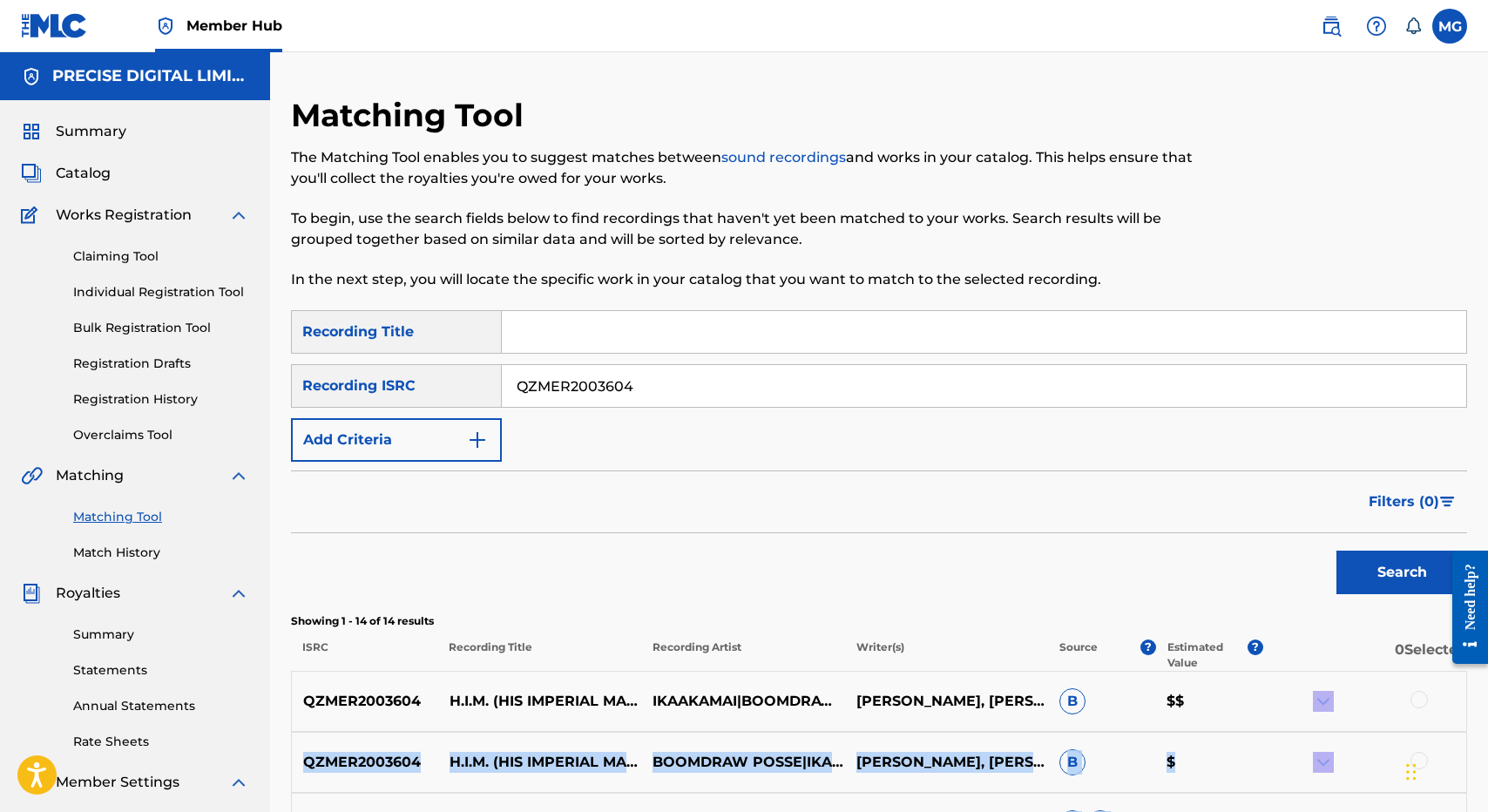
drag, startPoint x: 914, startPoint y: 564, endPoint x: 1256, endPoint y: 745, distance: 386.9
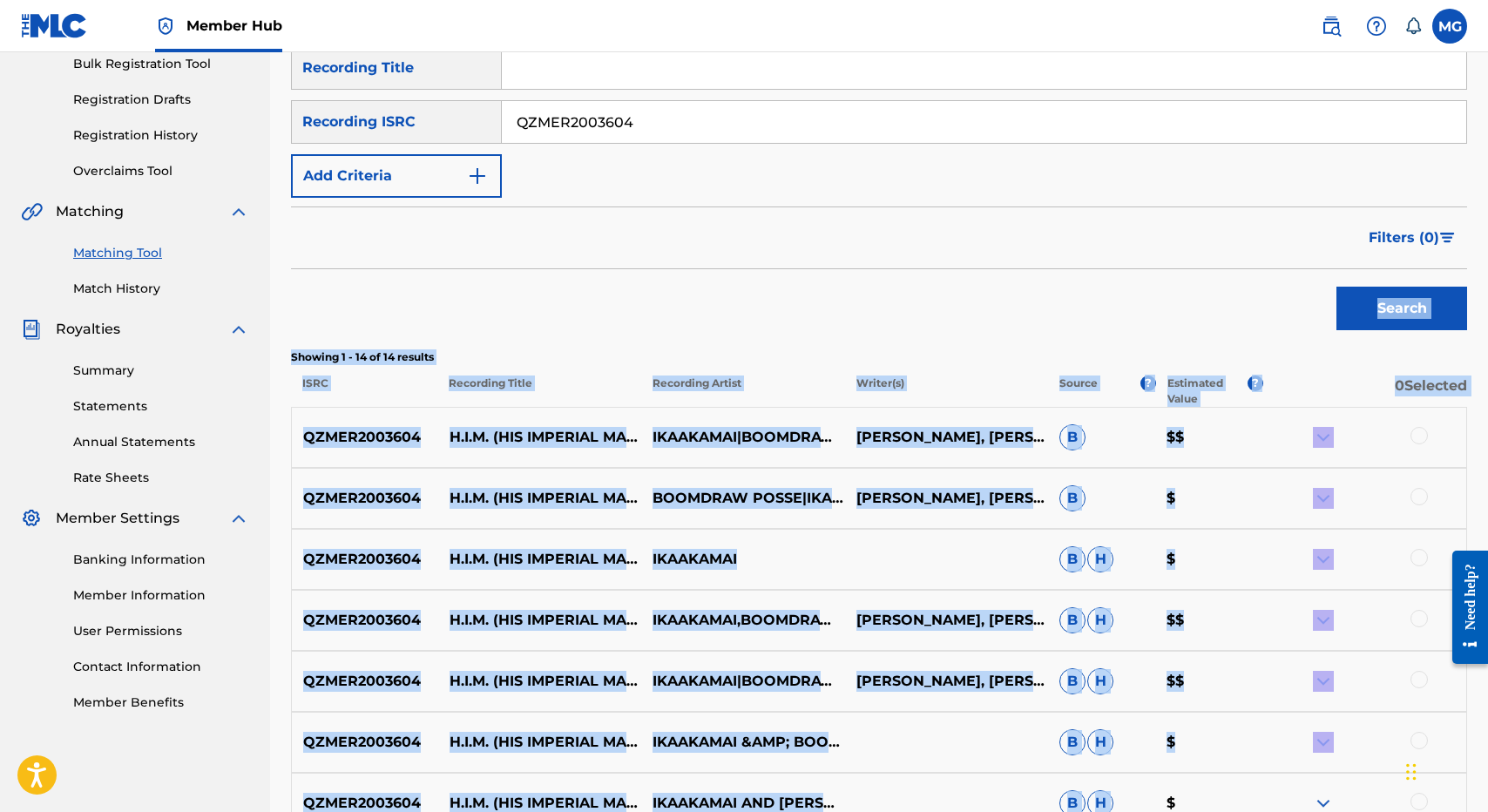
scroll to position [332, 0]
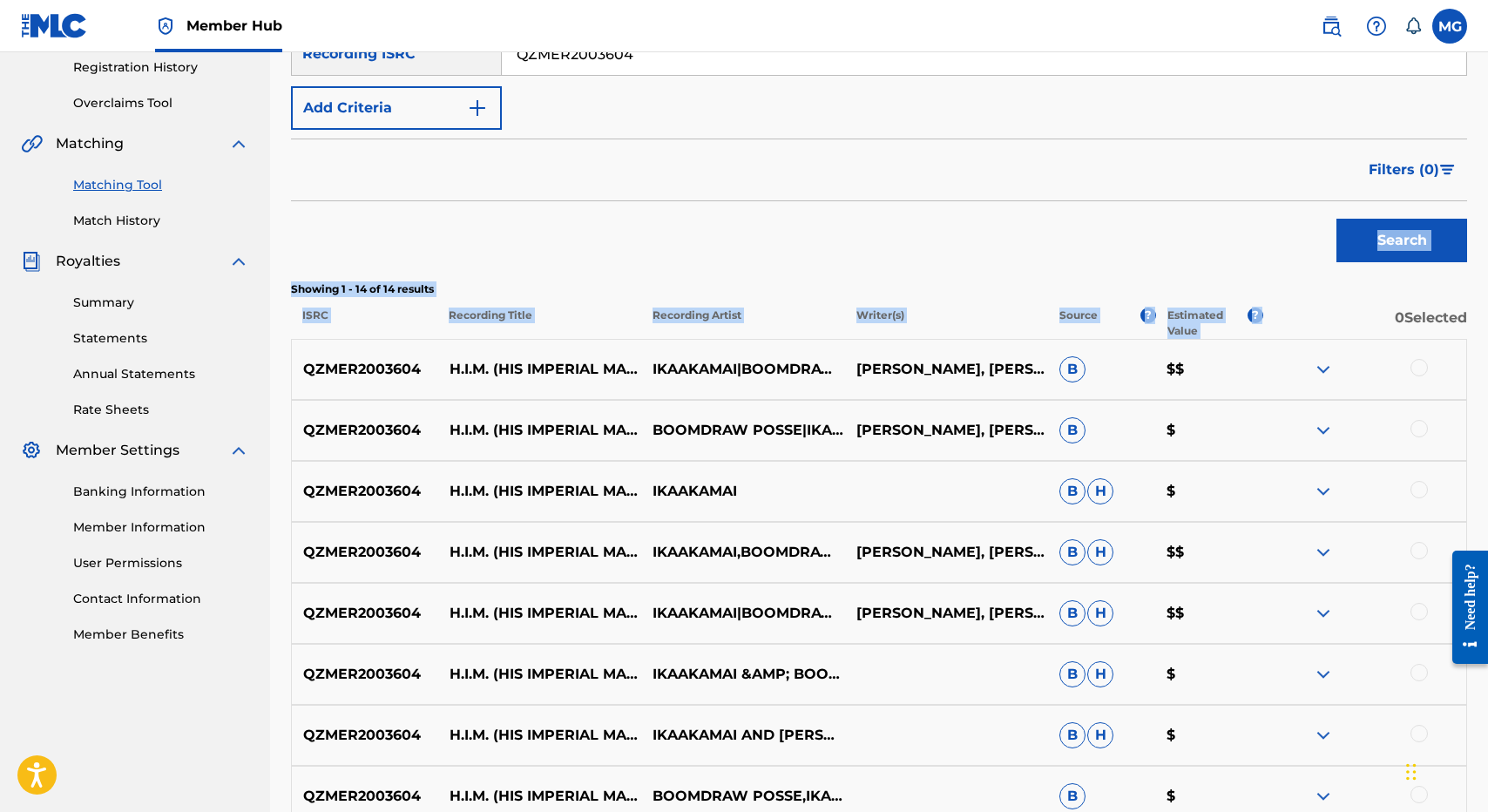
drag, startPoint x: 1220, startPoint y: 599, endPoint x: 1293, endPoint y: 321, distance: 287.4
click at [1293, 321] on div "SearchWithCriteria96115abe-5abf-4a93-b70a-9e5a9c4f4785 Recording Title SearchWi…" at bounding box center [879, 585] width 1176 height 1214
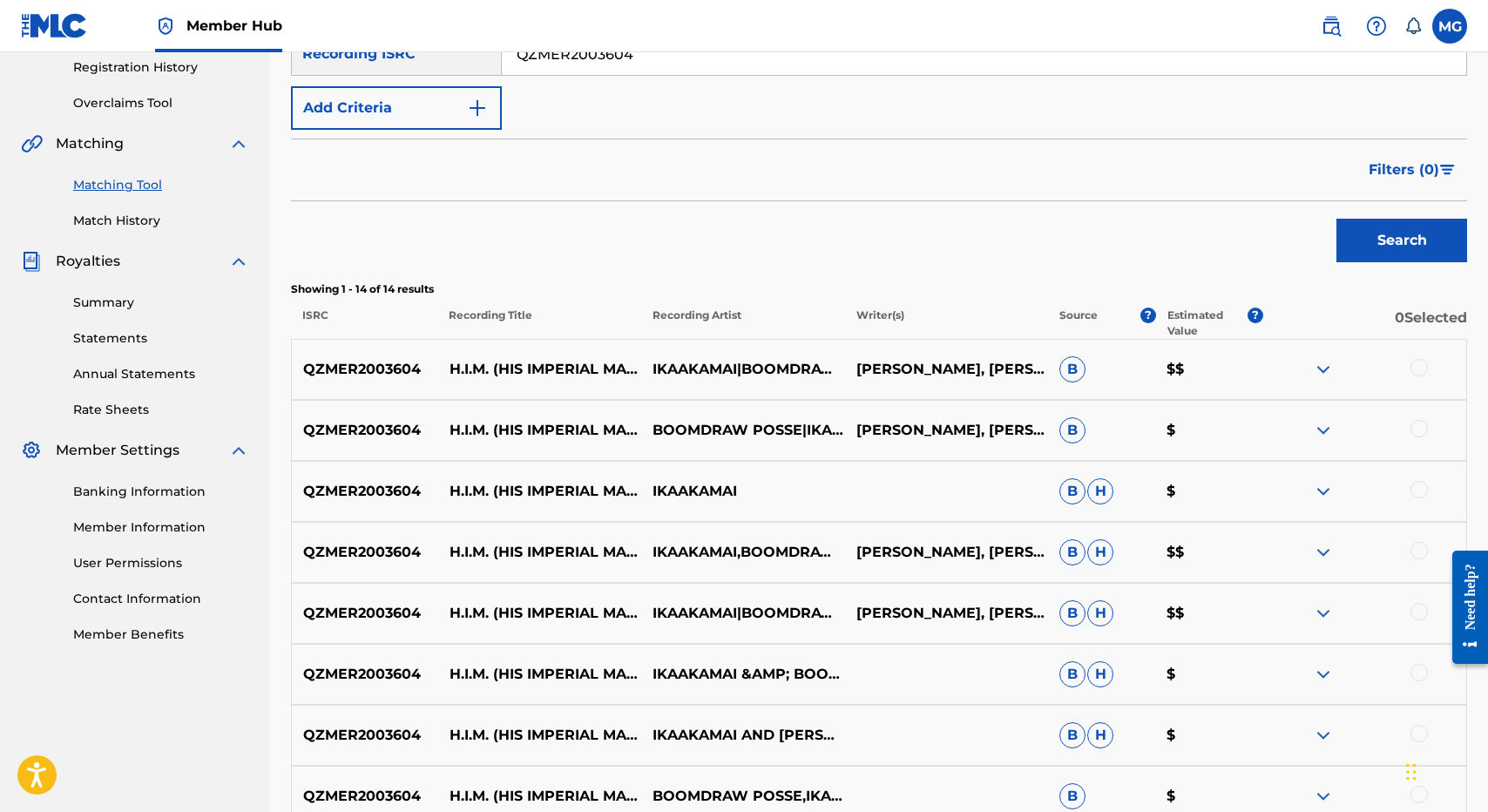
click at [1421, 366] on div at bounding box center [1419, 367] width 18 height 18
click at [1421, 435] on div at bounding box center [1419, 429] width 18 height 18
click at [1421, 515] on div "QZMER2003604 H.I.M. (HIS IMPERIAL MAJESTY) IKAAKAMAI B H $" at bounding box center [879, 490] width 1176 height 61
click at [1421, 496] on div at bounding box center [1419, 489] width 18 height 18
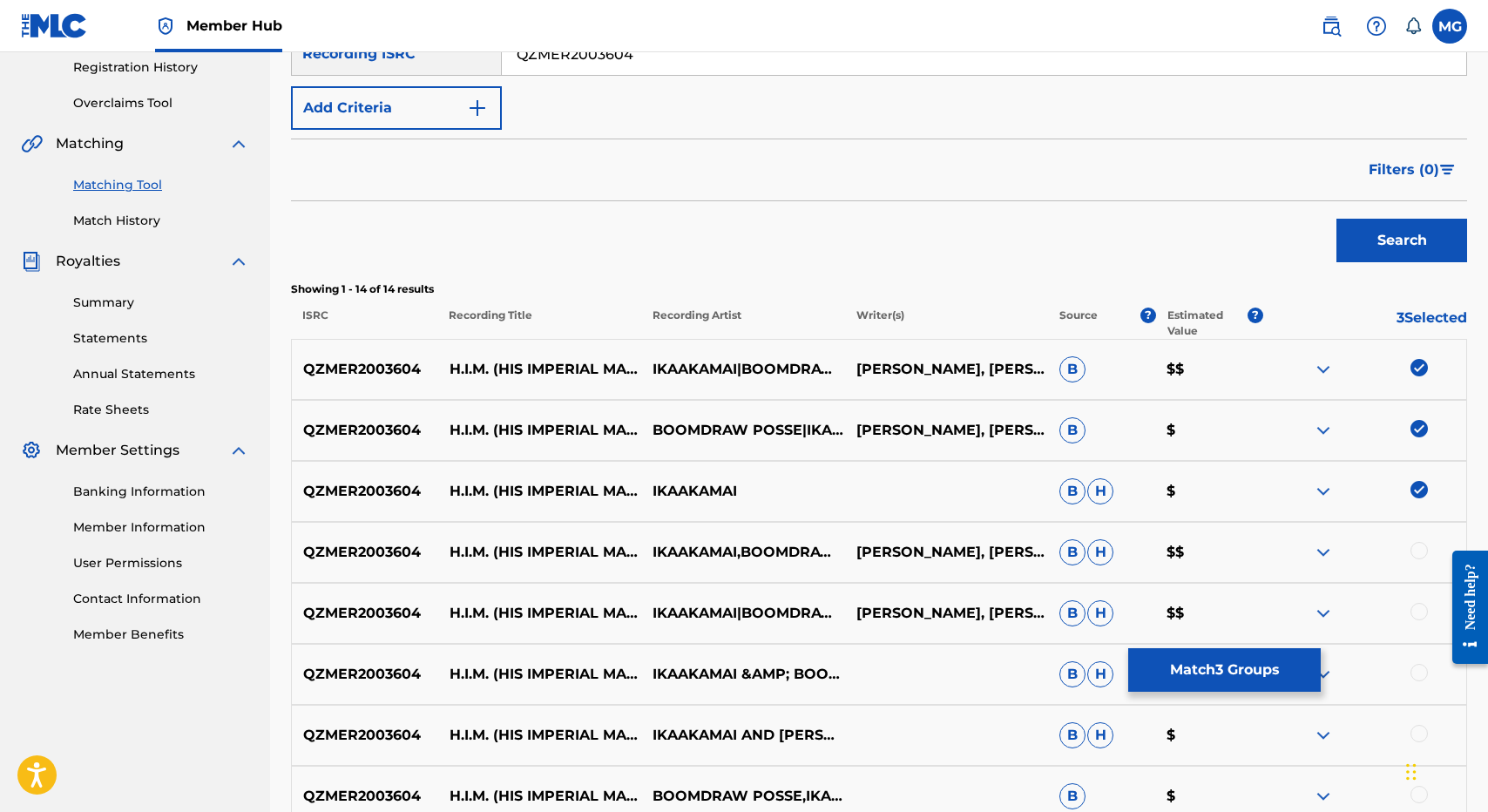
click at [1420, 544] on div at bounding box center [1419, 551] width 18 height 18
click at [1419, 609] on div at bounding box center [1419, 612] width 18 height 18
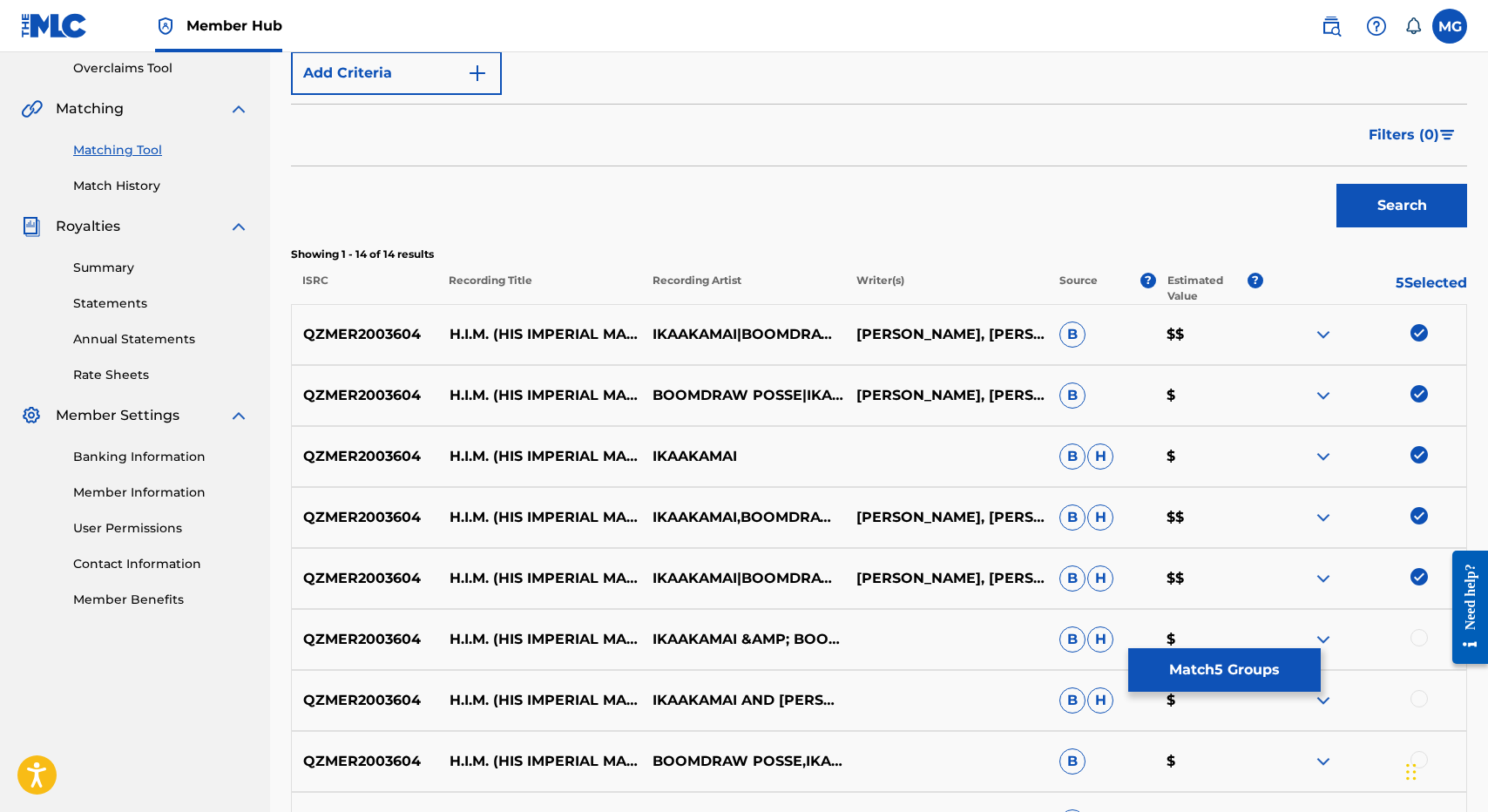
click at [1419, 627] on div "QZMER2003604 H.I.M. (HIS IMPERIAL MAJESTY) IKAAKAMAI &AMP; BOOMDRAW POSSE B H $" at bounding box center [879, 639] width 1176 height 61
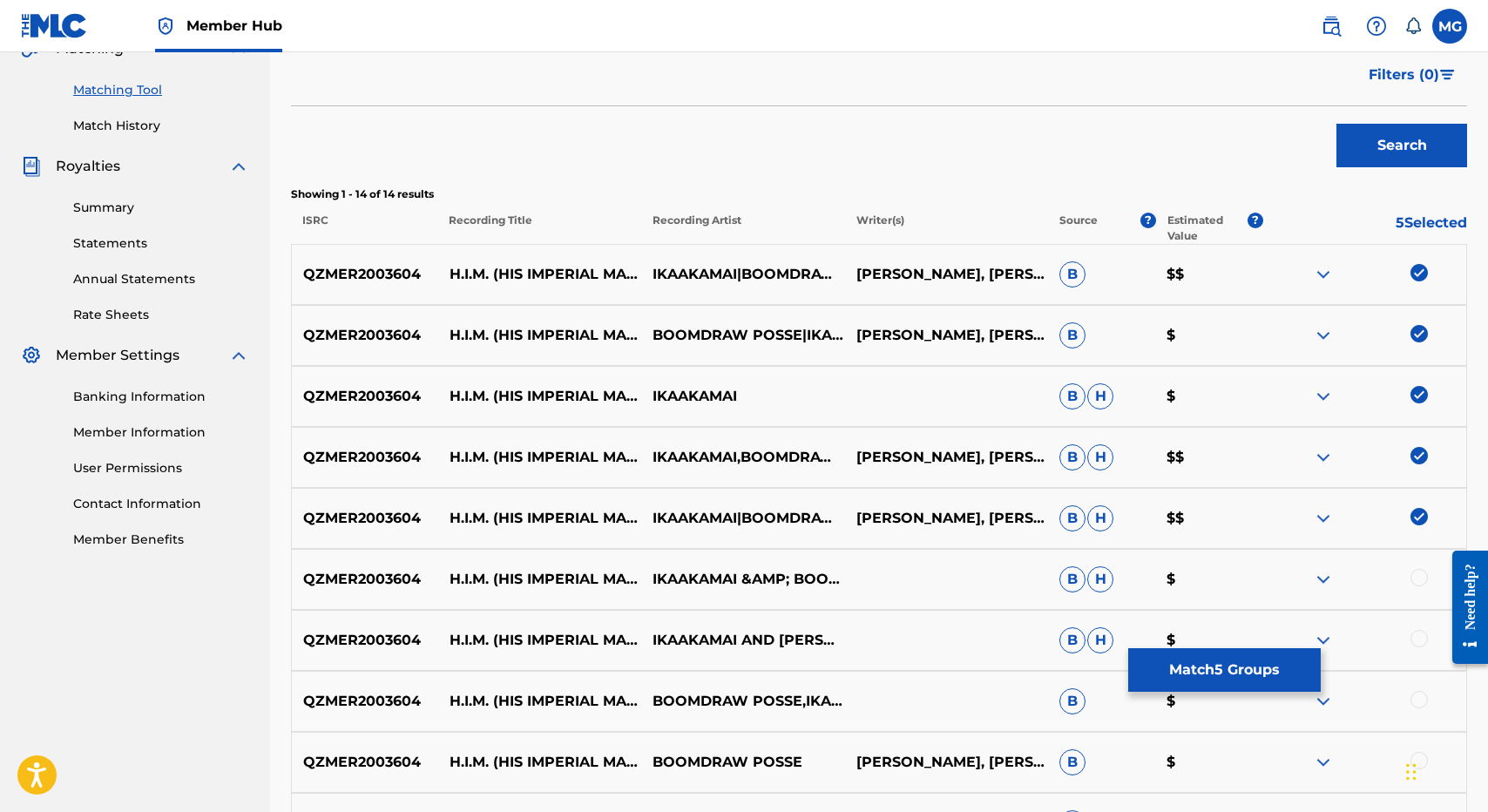
click at [1419, 627] on div "QZMER2003604 H.I.M. (HIS IMPERIAL MAJESTY) IKAAKAMAI|BOOMDRAW POSSE ISAAC KUUIP…" at bounding box center [879, 671] width 1176 height 853
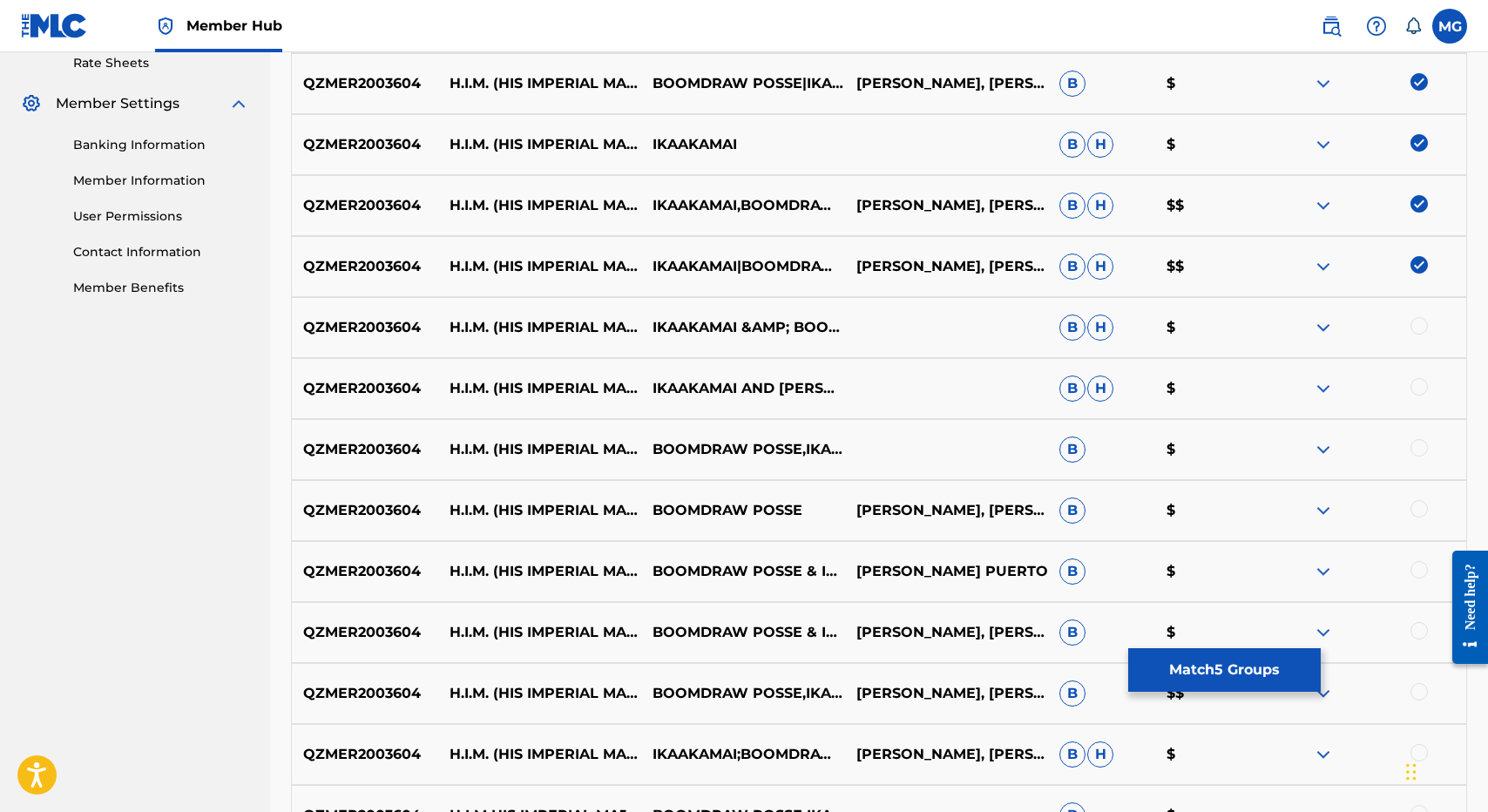
scroll to position [680, 0]
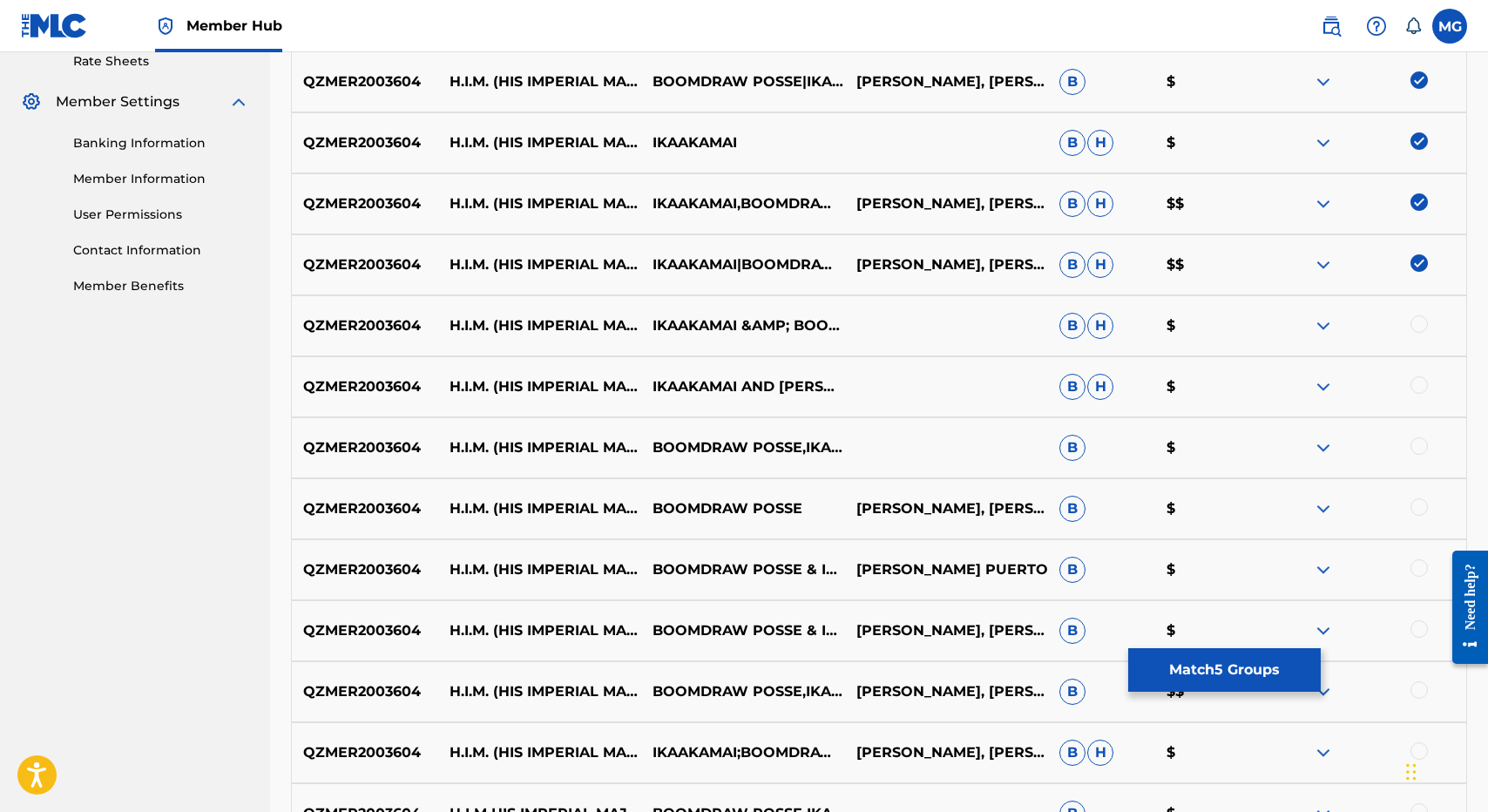
click at [1420, 324] on div at bounding box center [1419, 324] width 18 height 18
click at [1420, 391] on div at bounding box center [1419, 385] width 18 height 18
click at [1420, 453] on div at bounding box center [1419, 446] width 18 height 18
click at [1420, 449] on div at bounding box center [1364, 448] width 203 height 21
click at [1418, 528] on div "QZMER2003604 H.I.M. (HIS IMPERIAL MAJESTY) BOOMDRAW POSSE ISAAC KUUIPONOHEA NAH…" at bounding box center [879, 508] width 1176 height 61
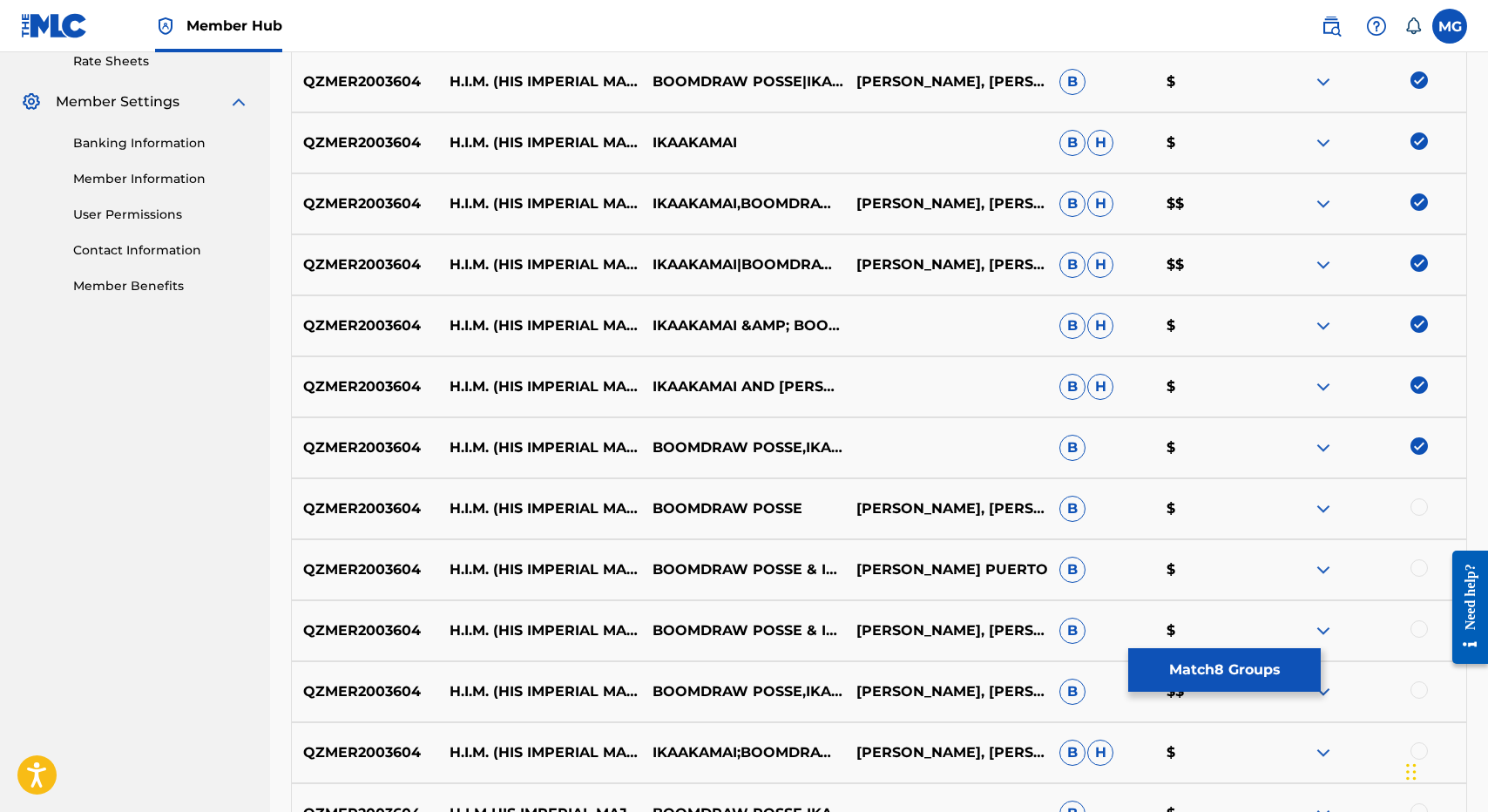
click at [1418, 509] on div at bounding box center [1419, 507] width 18 height 18
click at [1418, 571] on div at bounding box center [1419, 568] width 18 height 18
click at [1418, 624] on div at bounding box center [1419, 629] width 18 height 18
click at [1418, 654] on div "QZMER2003604 H.I.M. (HIS IMPERIAL MAJESTY) BOOMDRAW POSSE & IKAAKAMAI ISAAC KUU…" at bounding box center [879, 630] width 1176 height 61
click at [1418, 690] on div at bounding box center [1419, 690] width 18 height 18
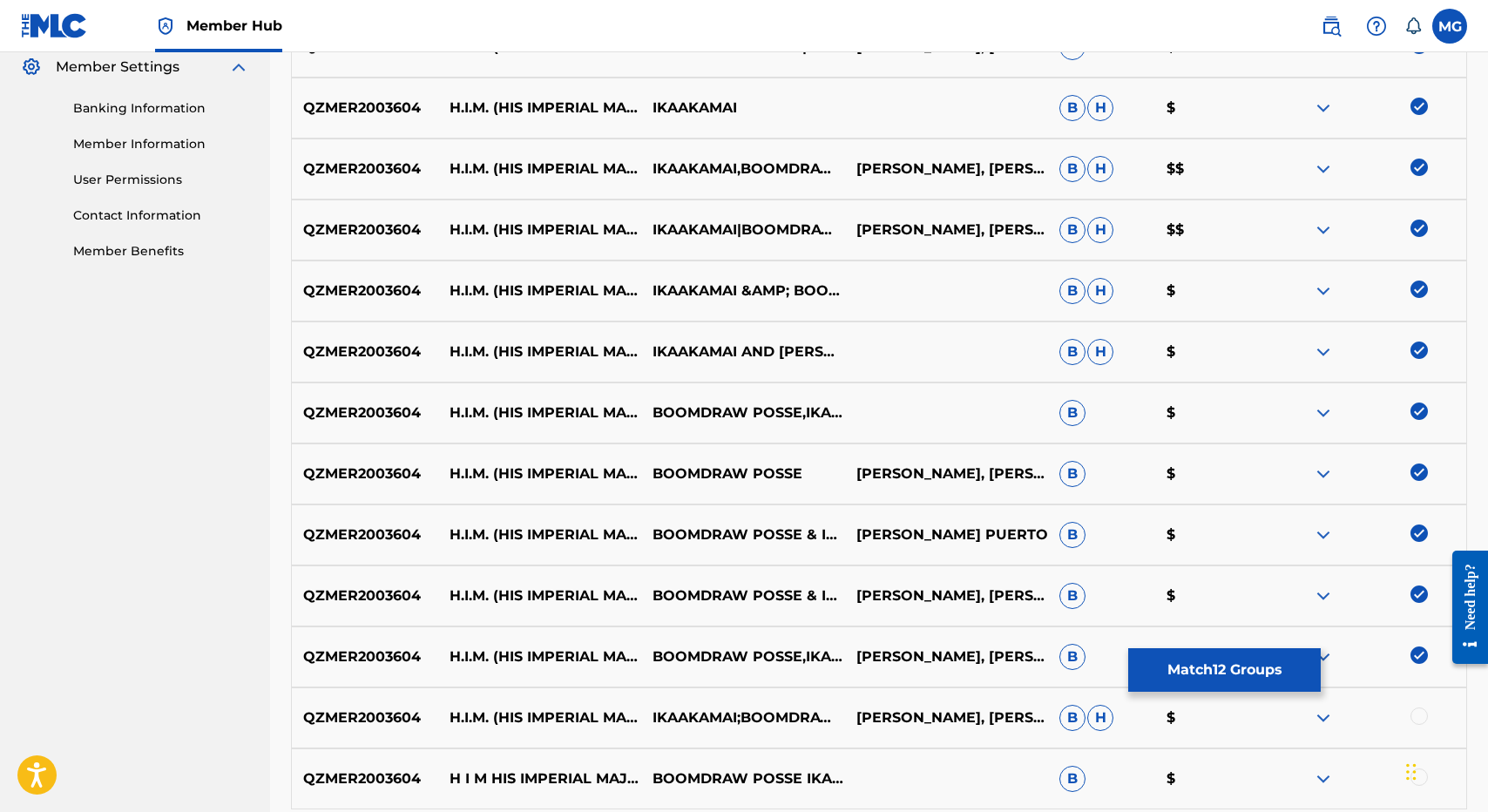
click at [1256, 438] on div "QZMER2003604 H.I.M. (HIS IMPERIAL MAJESTY) BOOMDRAW POSSE,IKAAKAMAI B $" at bounding box center [879, 412] width 1176 height 61
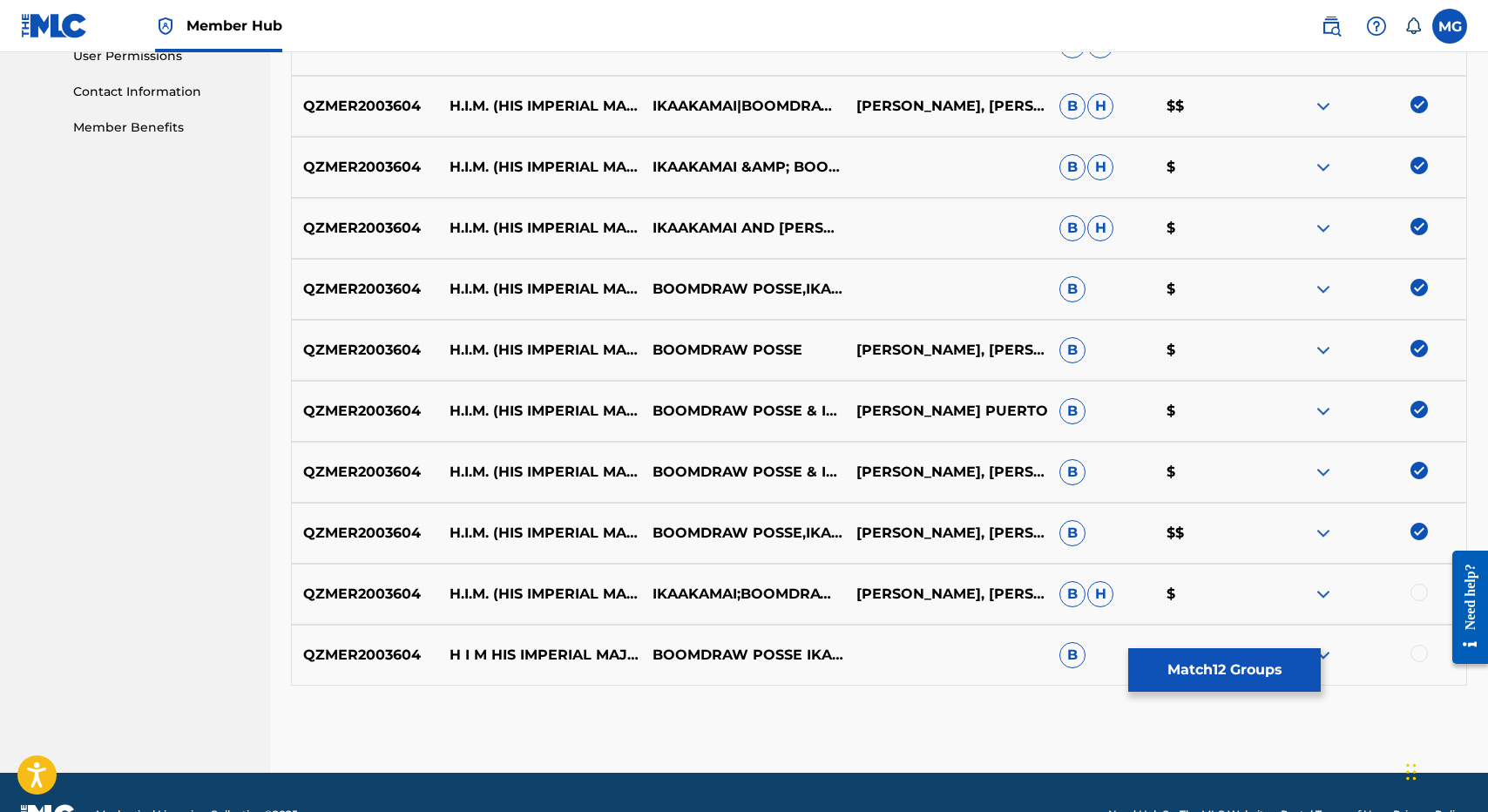
scroll to position [883, 0]
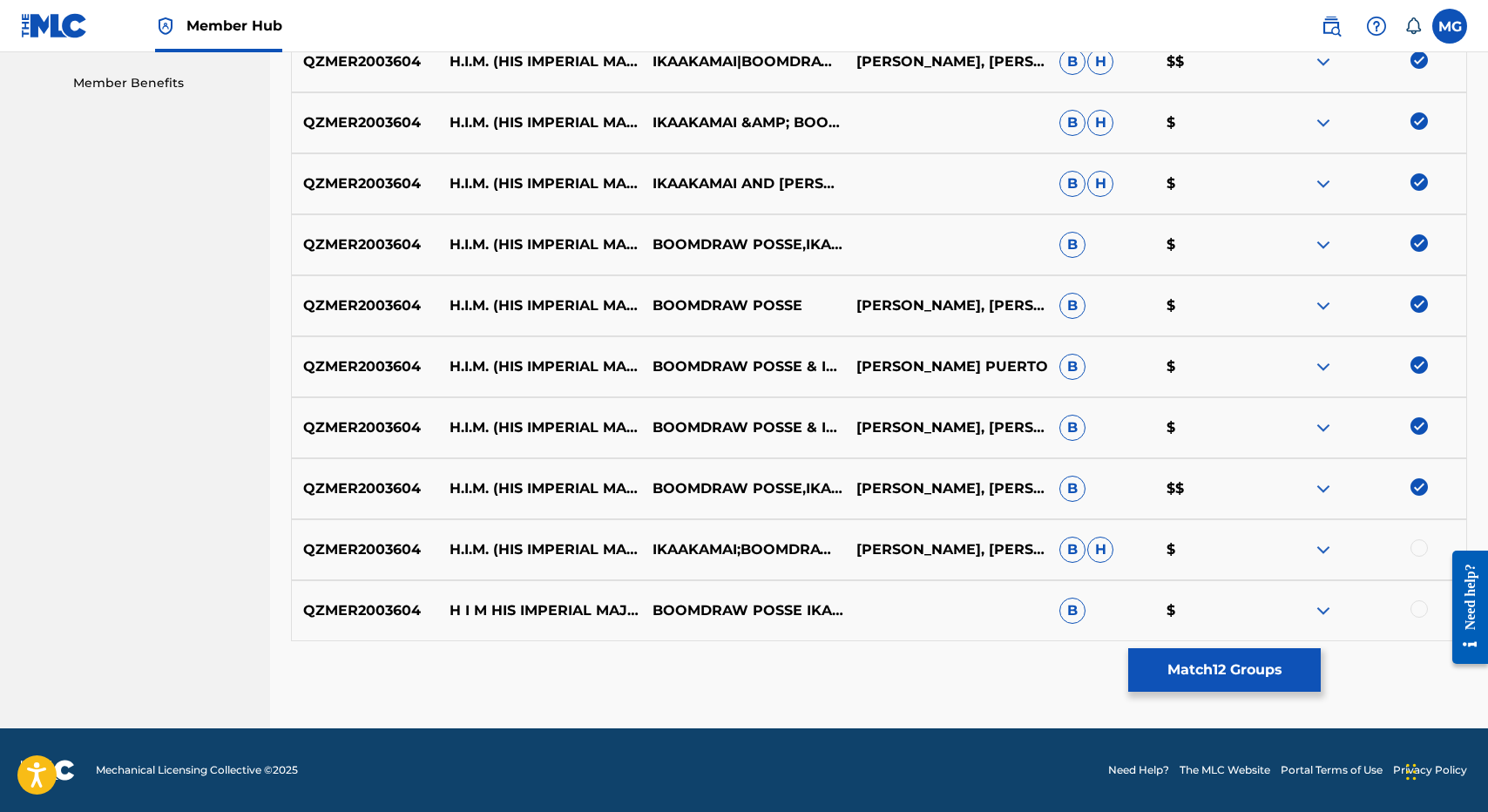
click at [1416, 544] on div at bounding box center [1419, 548] width 18 height 18
click at [1412, 628] on div "QZMER2003604 H I M HIS IMPERIAL MAJESTY BOOMDRAW POSSE IKAAKAMAI B $" at bounding box center [879, 610] width 1176 height 61
click at [1417, 614] on div at bounding box center [1419, 609] width 18 height 18
click at [454, 475] on p "H.I.M. (HIS IMPERIAL MAJESTY)" at bounding box center [539, 489] width 203 height 42
drag, startPoint x: 454, startPoint y: 475, endPoint x: 519, endPoint y: 502, distance: 70.4
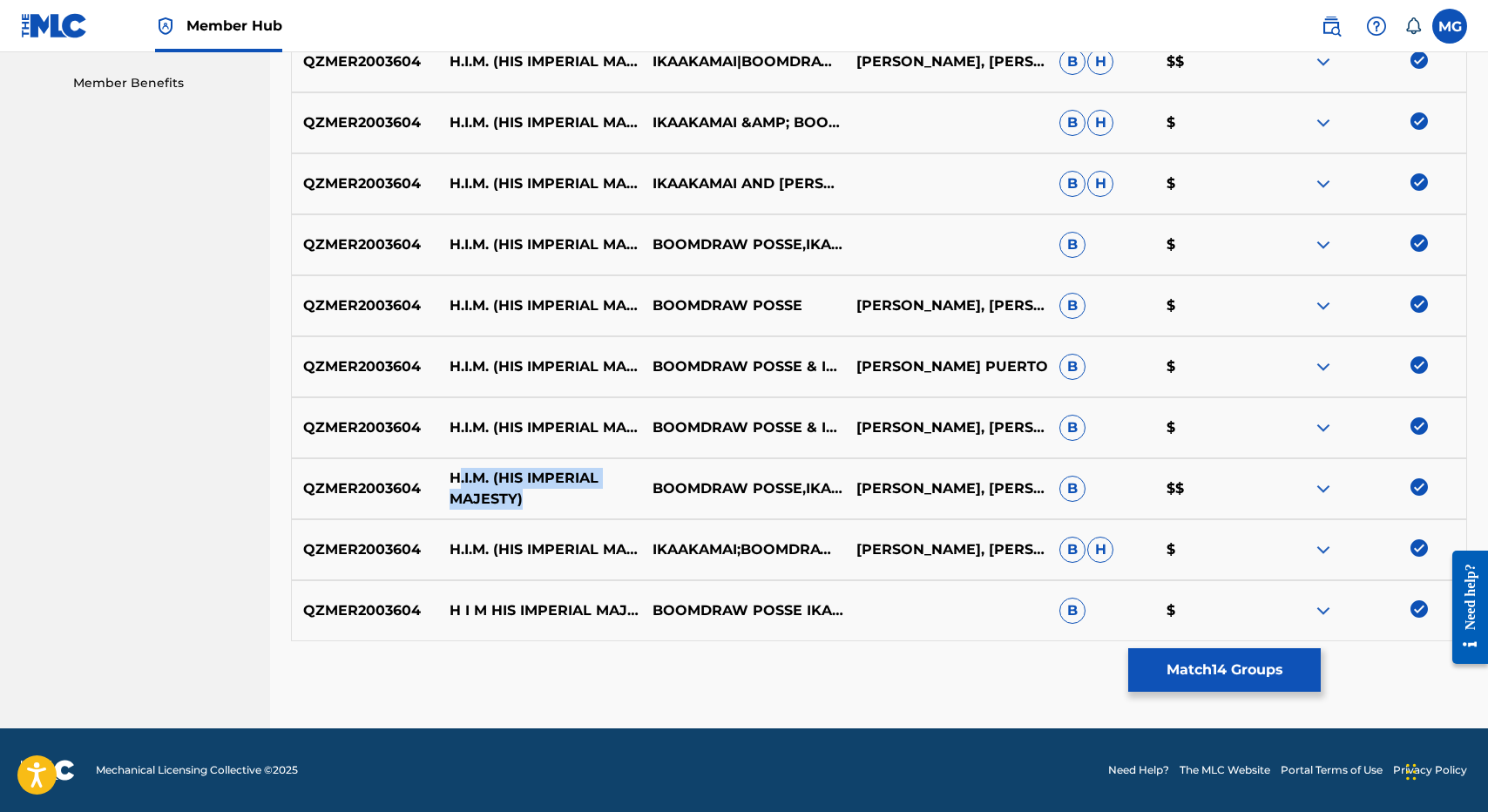
click at [519, 502] on p "H.I.M. (HIS IMPERIAL MAJESTY)" at bounding box center [539, 489] width 203 height 42
drag, startPoint x: 519, startPoint y: 502, endPoint x: 443, endPoint y: 478, distance: 79.7
click at [443, 478] on p "H.I.M. (HIS IMPERIAL MAJESTY)" at bounding box center [539, 489] width 203 height 42
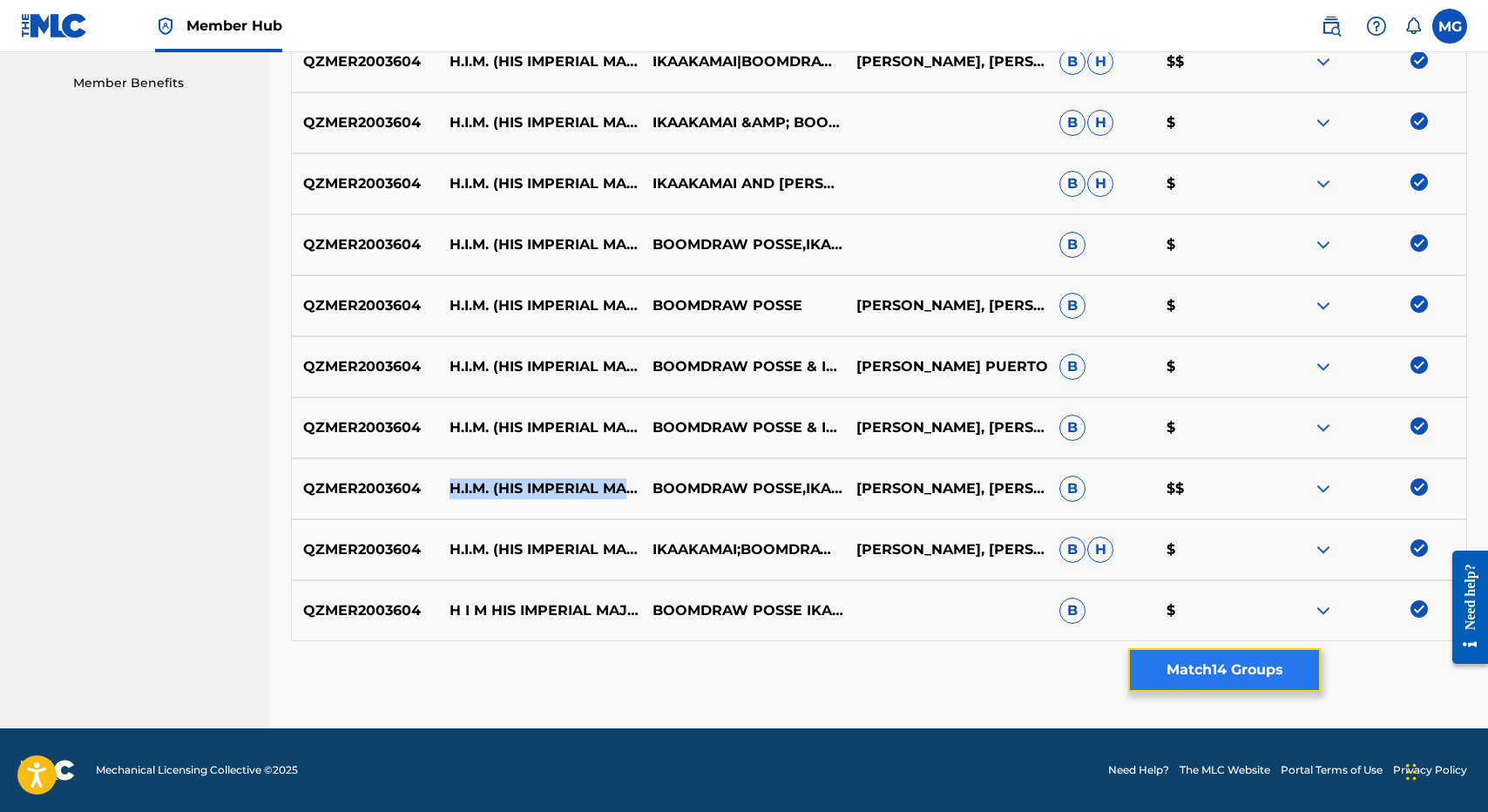
click at [1205, 656] on button "Match 14 Groups" at bounding box center [1224, 670] width 192 height 44
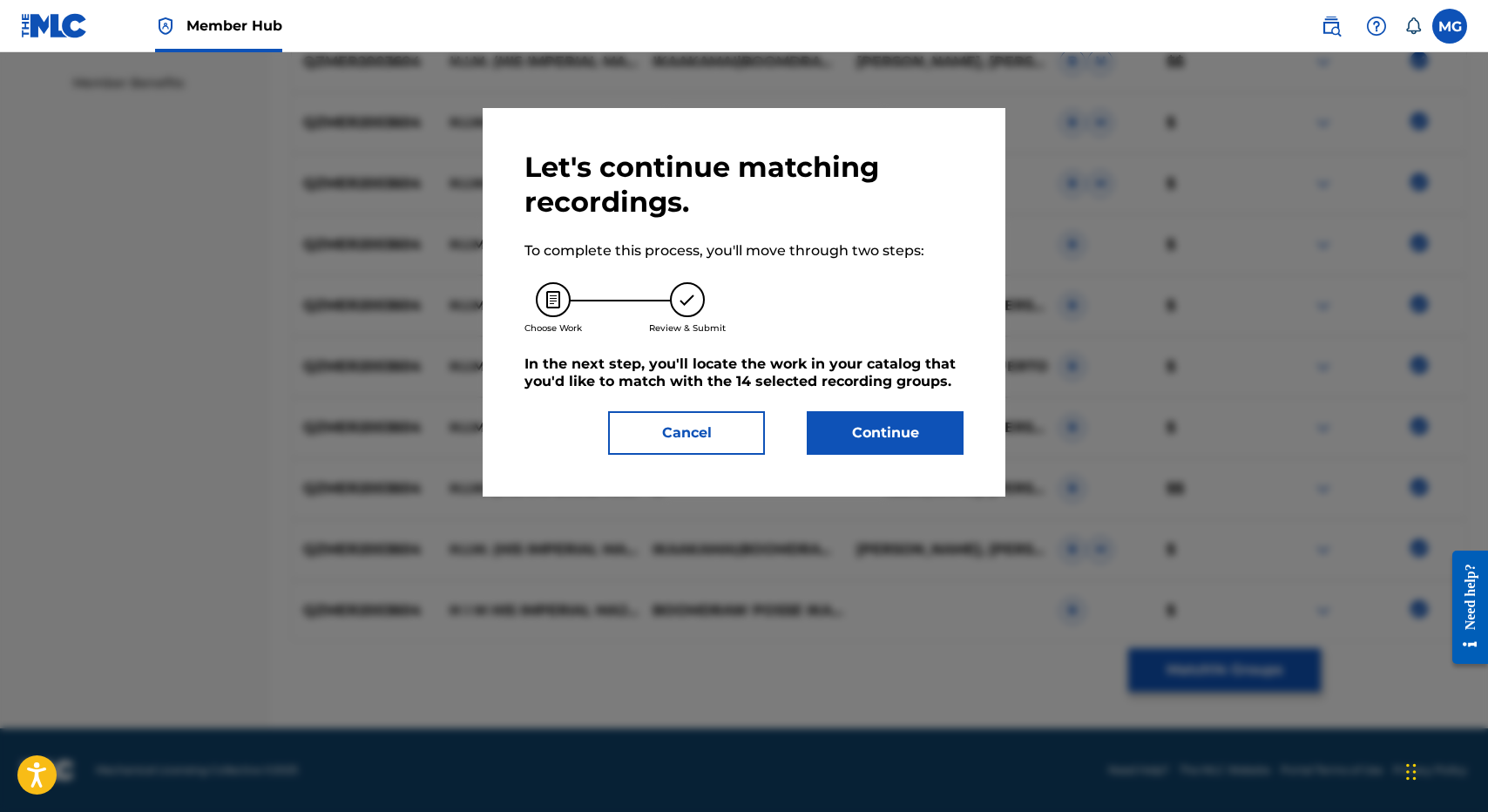
click at [879, 381] on h5 "In the next step, you'll locate the work in your catalog that you'd like to mat…" at bounding box center [744, 373] width 439 height 35
click at [879, 420] on button "Continue" at bounding box center [885, 433] width 156 height 44
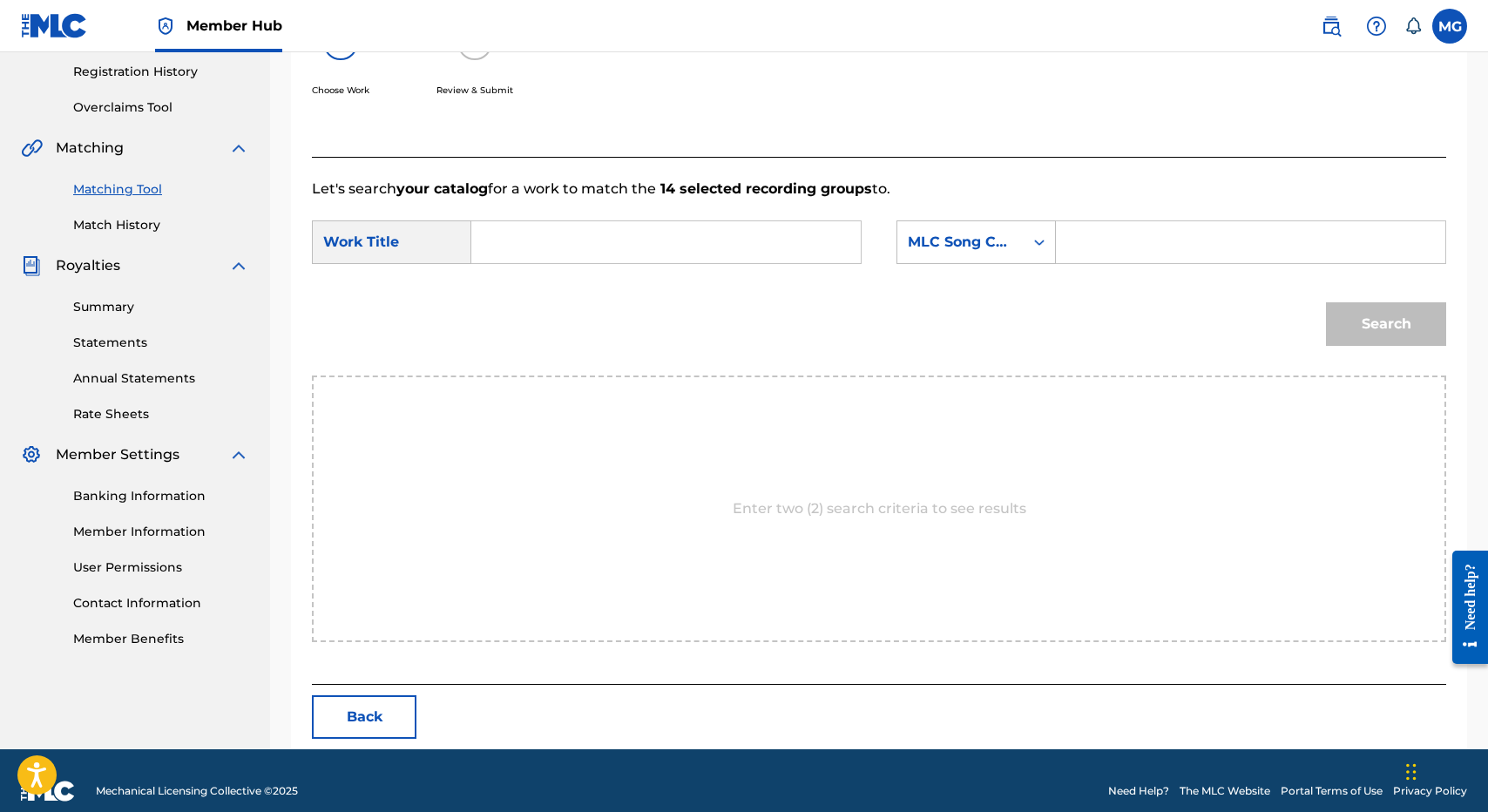
scroll to position [348, 0]
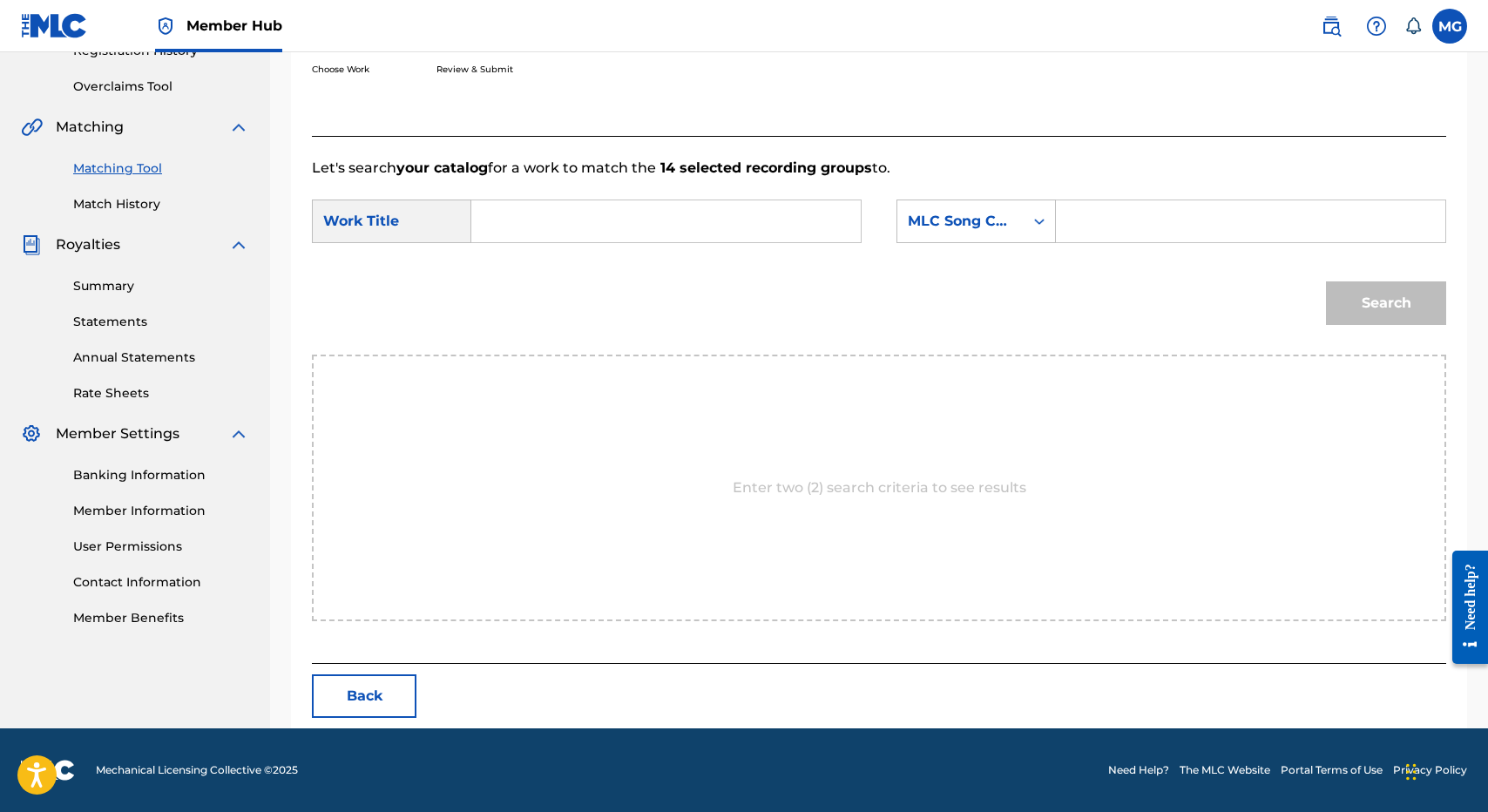
click at [642, 243] on div "Search Form" at bounding box center [666, 221] width 390 height 44
click at [690, 212] on input "Search Form" at bounding box center [665, 221] width 359 height 42
paste input "H.I.M. (HIS IMPERIAL MAJESTY)"
type input "H.I.M. (HIS IMPERIAL MAJESTY)"
click at [1049, 243] on div "SearchWithCriteriadbab7f0e-7c68-4ad0-ad55-5d8458469705 Work Title H.I.M. (HIS I…" at bounding box center [879, 226] width 1135 height 54
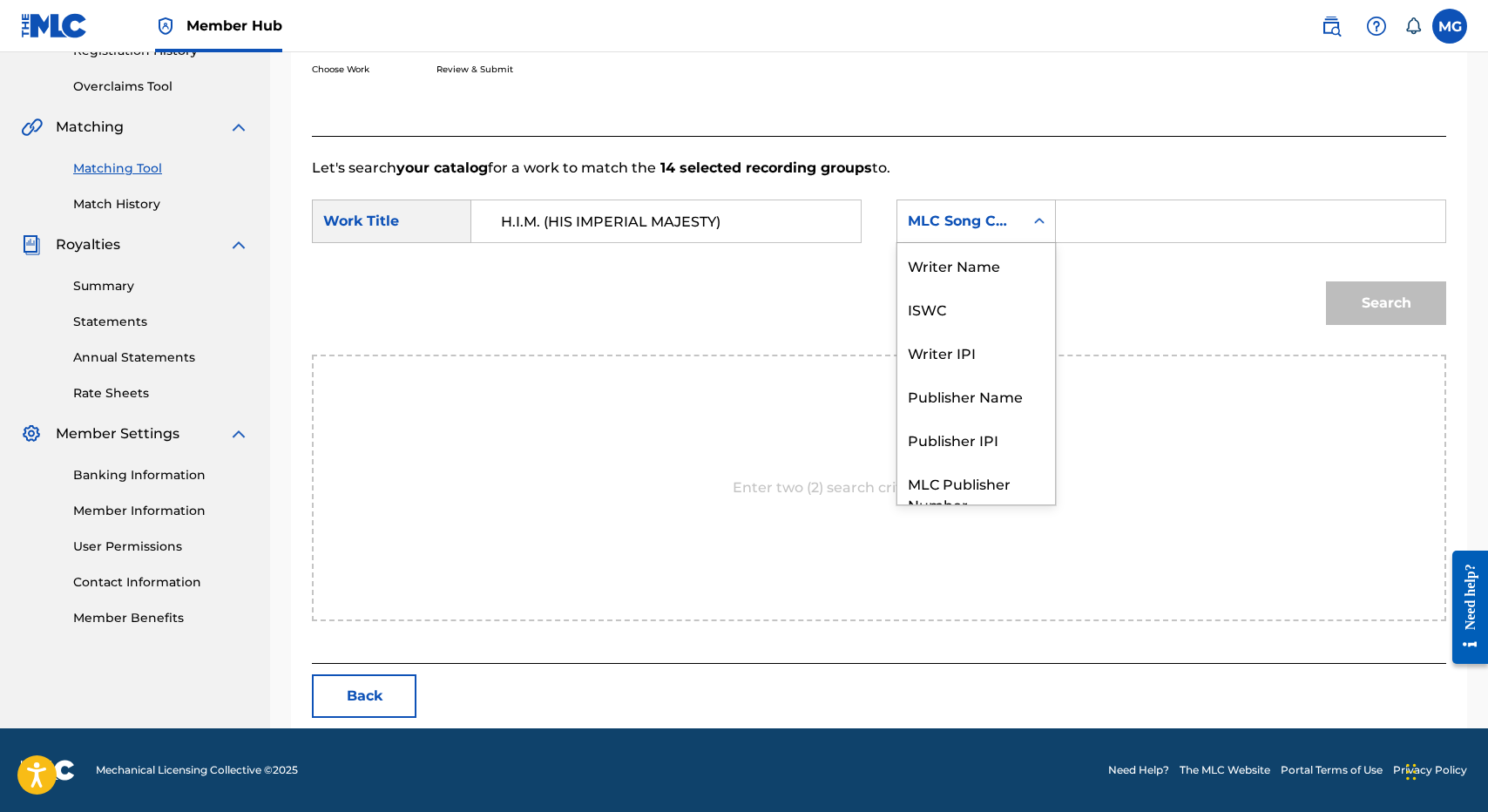
click at [1037, 229] on icon "Search Form" at bounding box center [1040, 221] width 18 height 18
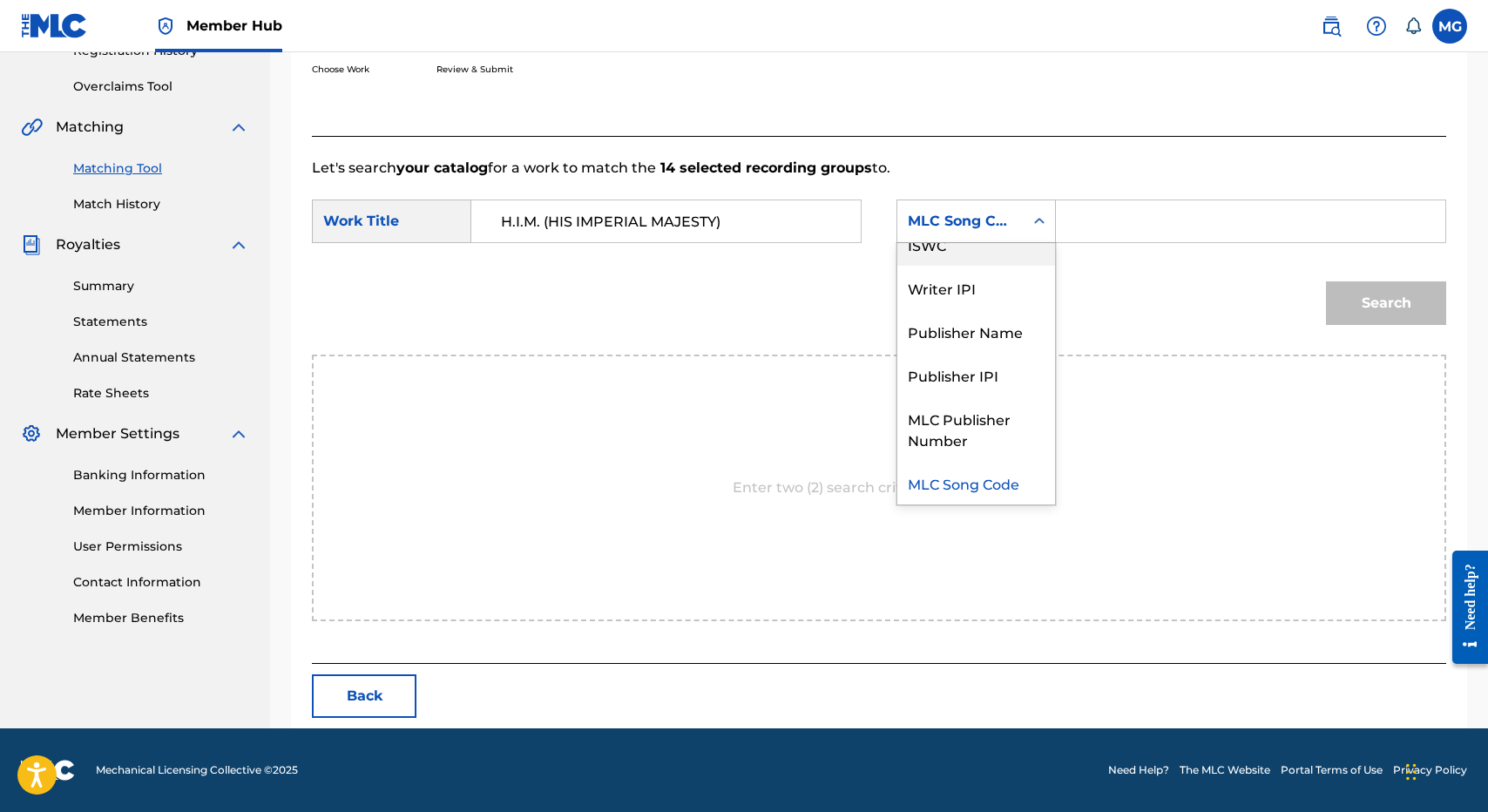
drag, startPoint x: 1037, startPoint y: 272, endPoint x: 1036, endPoint y: 261, distance: 11.0
click at [1036, 261] on div "Writer Name ISWC Writer IPI Publisher Name Publisher IPI MLC Publisher Number M…" at bounding box center [976, 373] width 157 height 261
click at [1037, 259] on div "ISWC" at bounding box center [976, 244] width 157 height 44
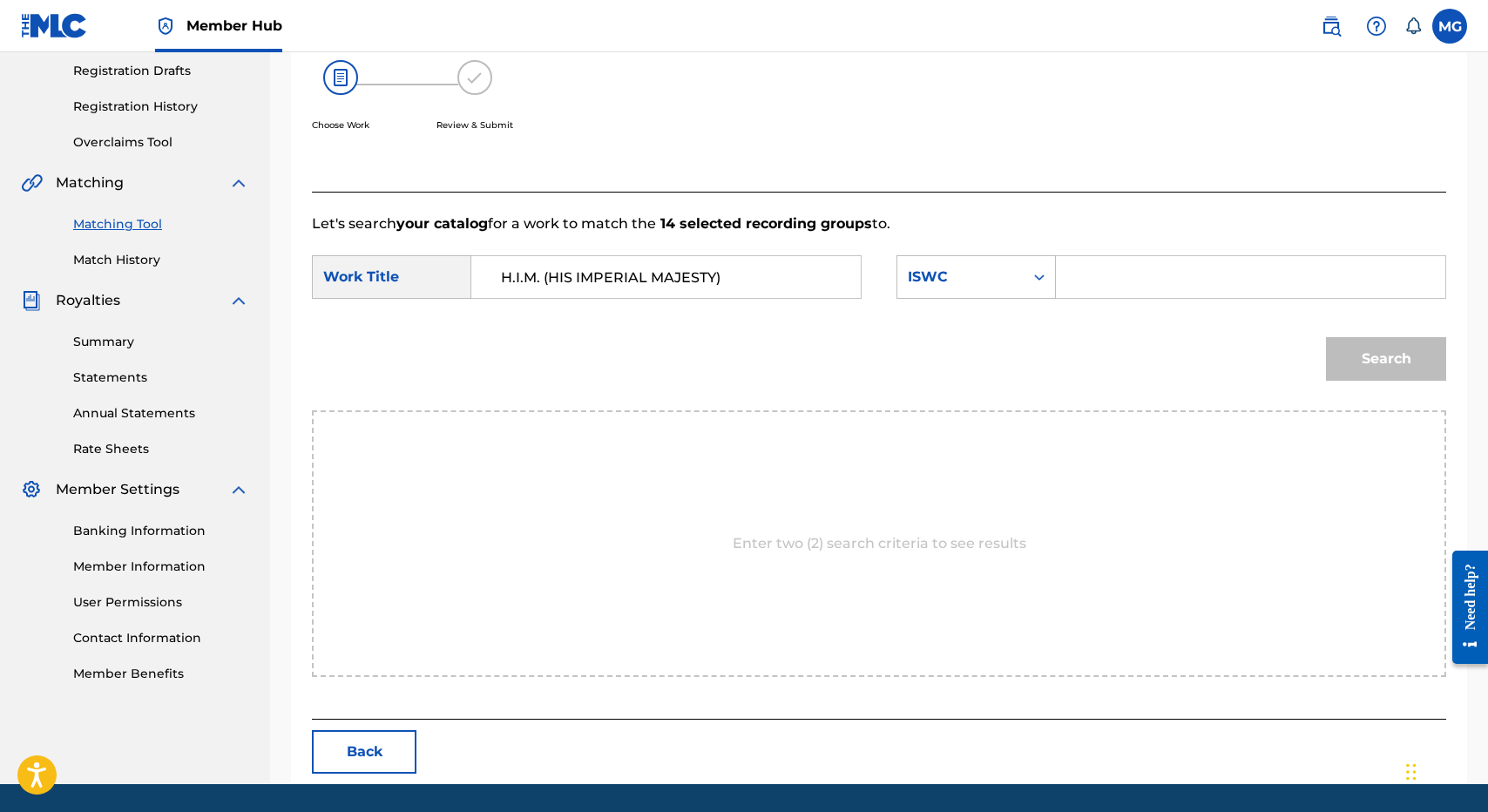
scroll to position [279, 0]
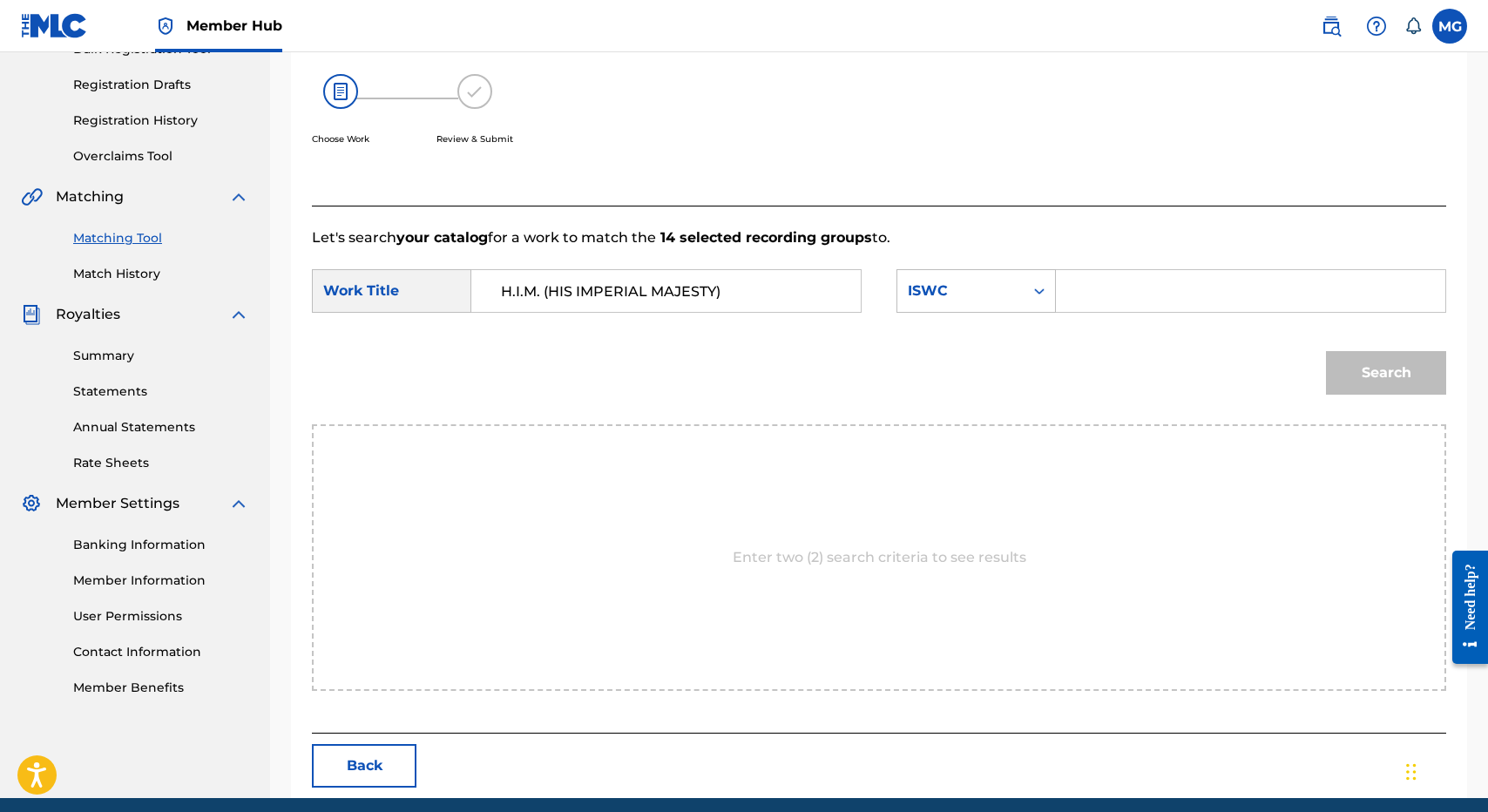
click at [1028, 237] on p "Let's search your catalog for a work to match the 14 selected recording groups …" at bounding box center [879, 238] width 1135 height 21
click at [1028, 290] on div "Search Form" at bounding box center [1040, 291] width 32 height 32
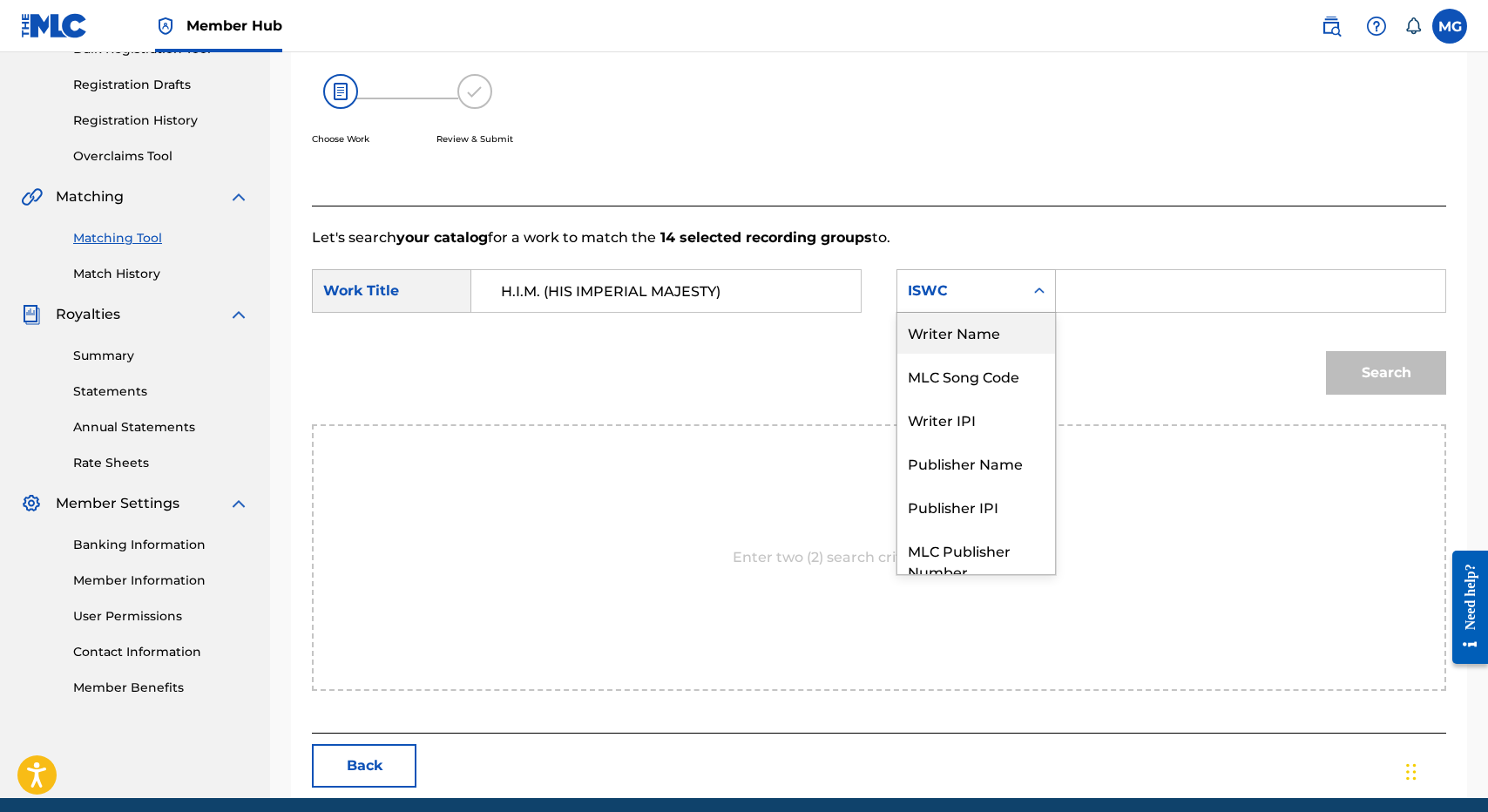
scroll to position [0, 0]
click at [1038, 340] on div "Writer Name" at bounding box center [976, 335] width 157 height 44
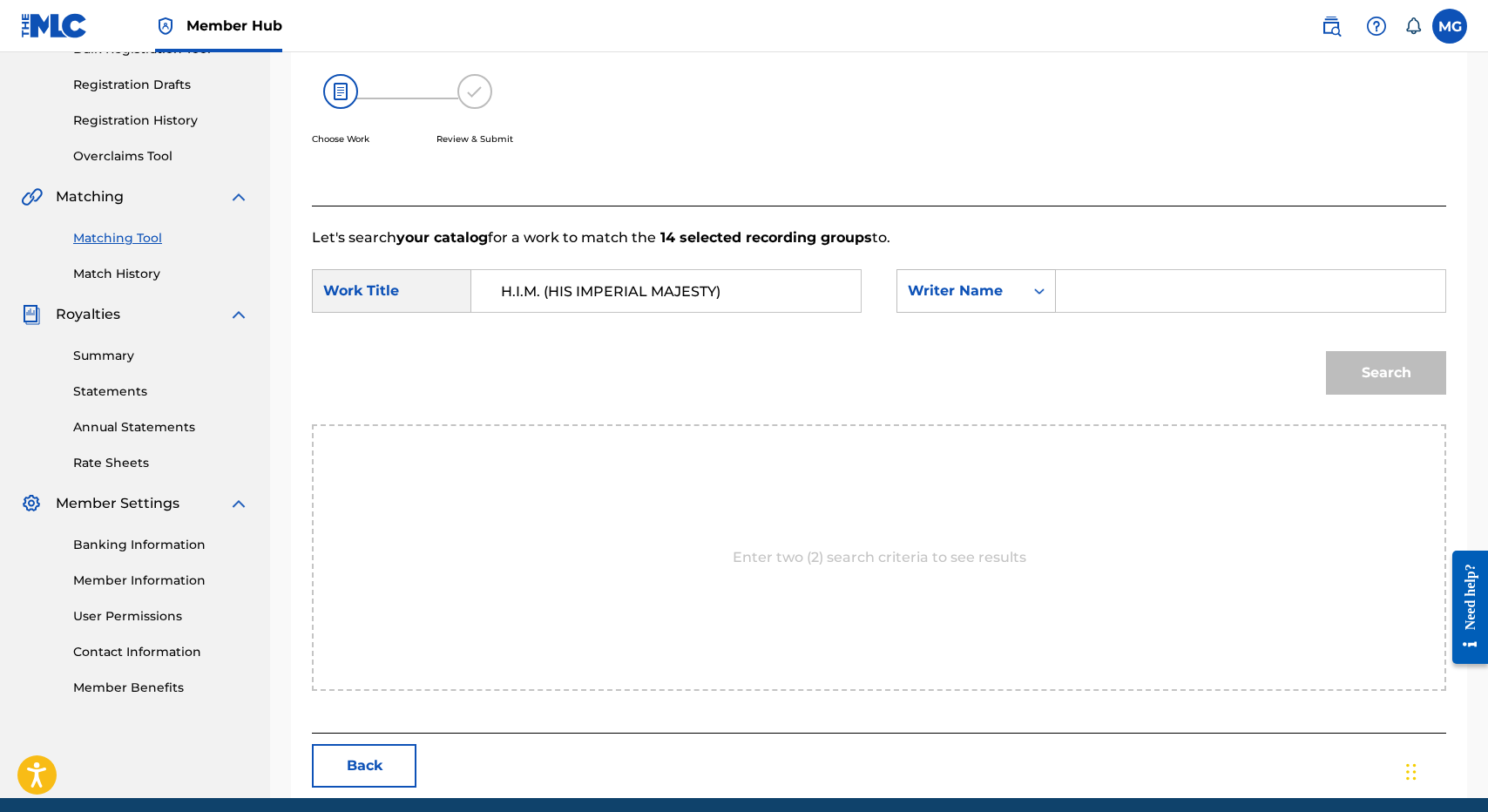
click at [1082, 315] on div "SearchWithCriteriadbab7f0e-7c68-4ad0-ad55-5d8458469705 Work Title H.I.M. (HIS I…" at bounding box center [879, 295] width 1135 height 54
click at [1084, 299] on input "Search Form" at bounding box center [1250, 291] width 359 height 42
type input "isaac"
click at [1326, 351] on button "Search" at bounding box center [1386, 373] width 120 height 44
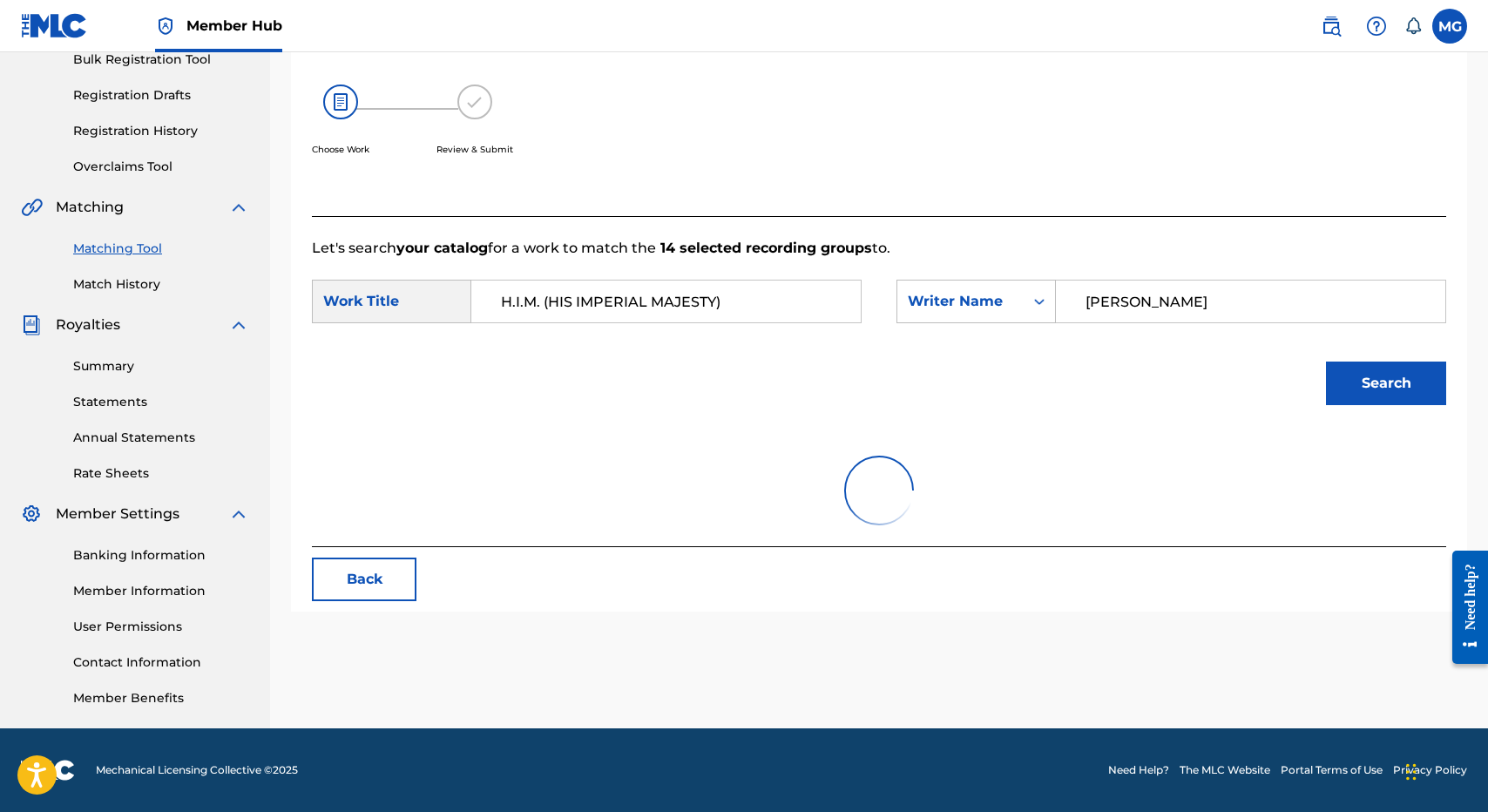
scroll to position [279, 0]
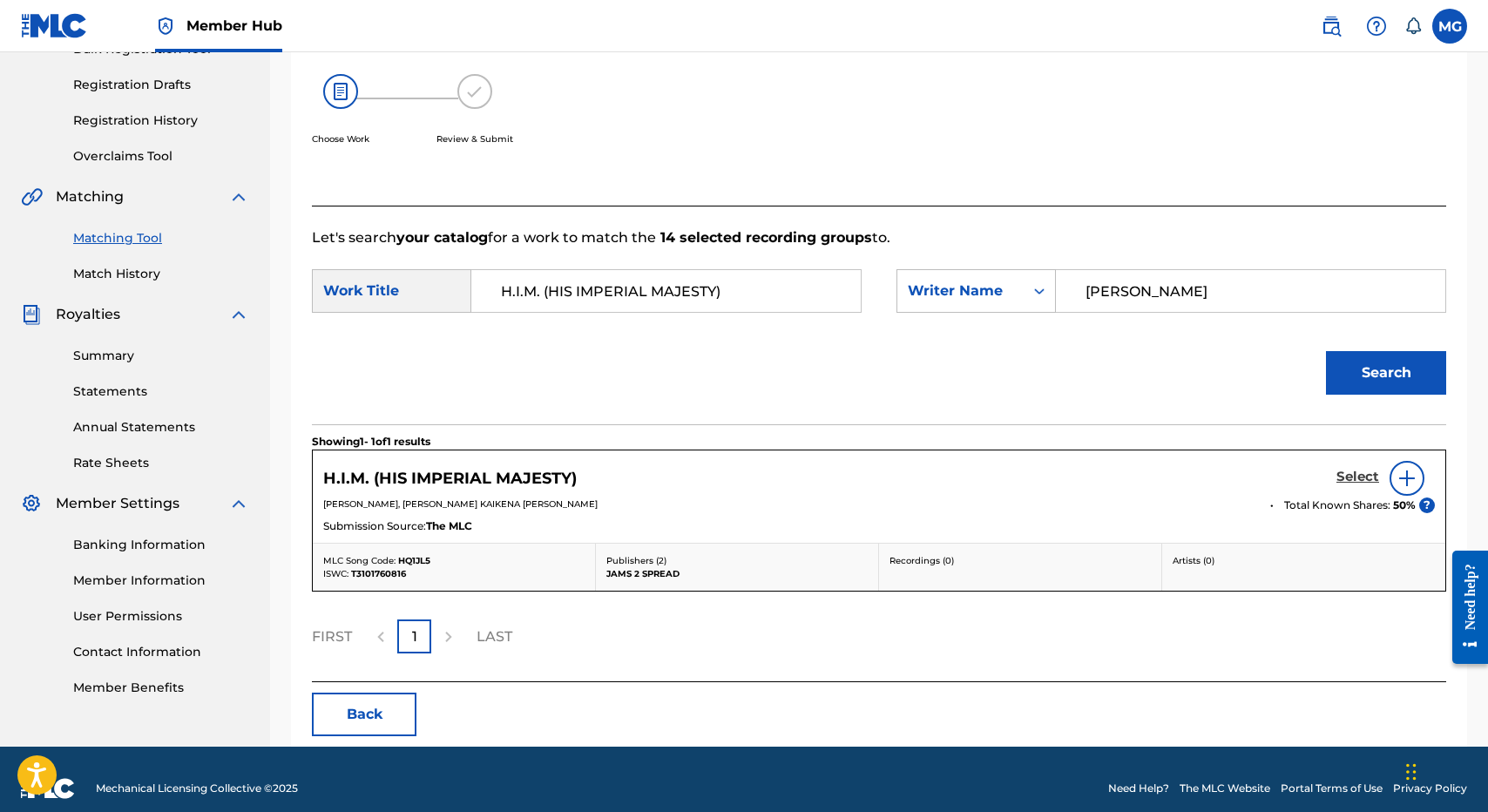
click at [1367, 474] on h5 "Select" at bounding box center [1357, 476] width 43 height 17
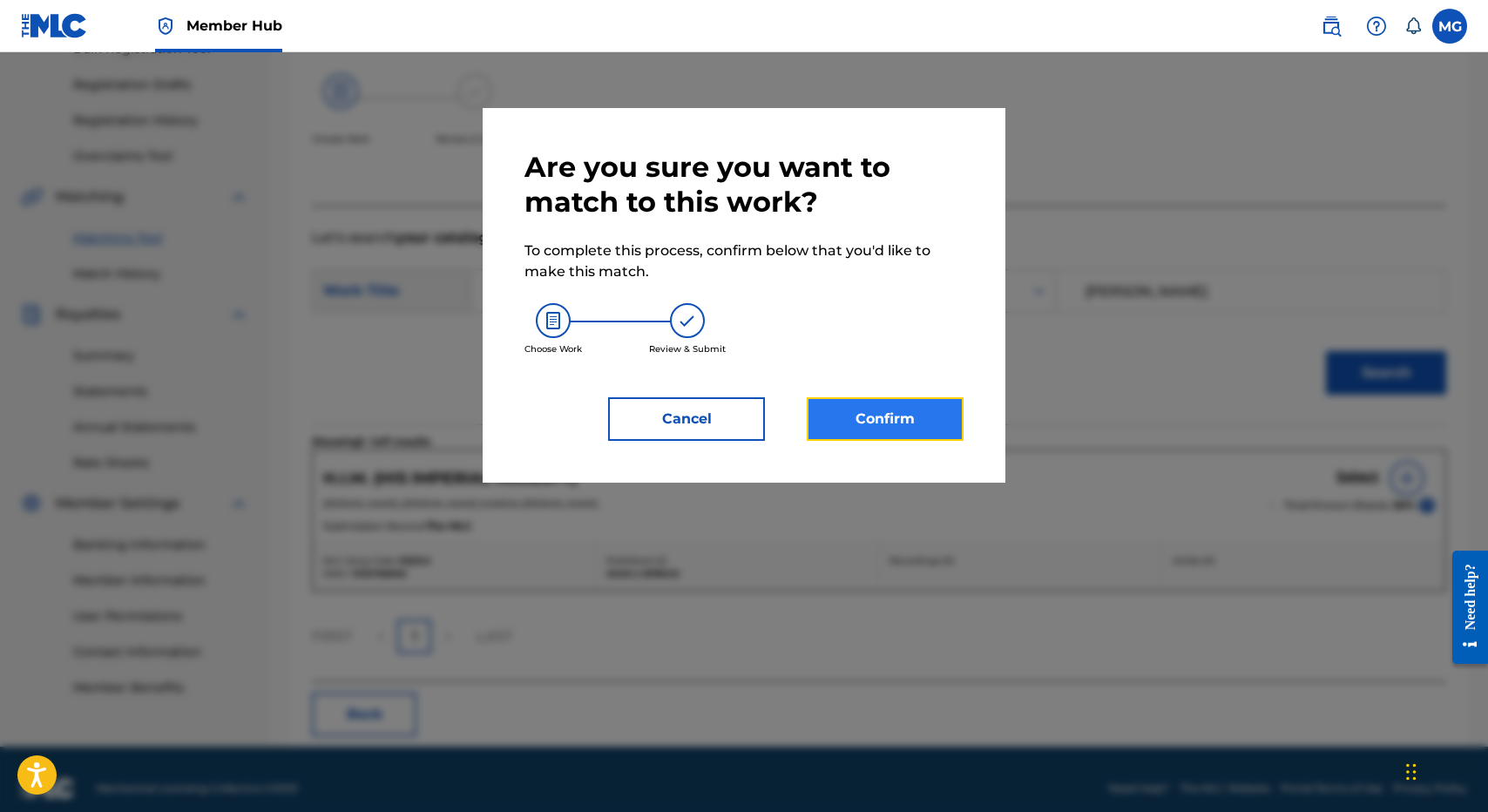
click at [913, 408] on button "Confirm" at bounding box center [885, 419] width 156 height 44
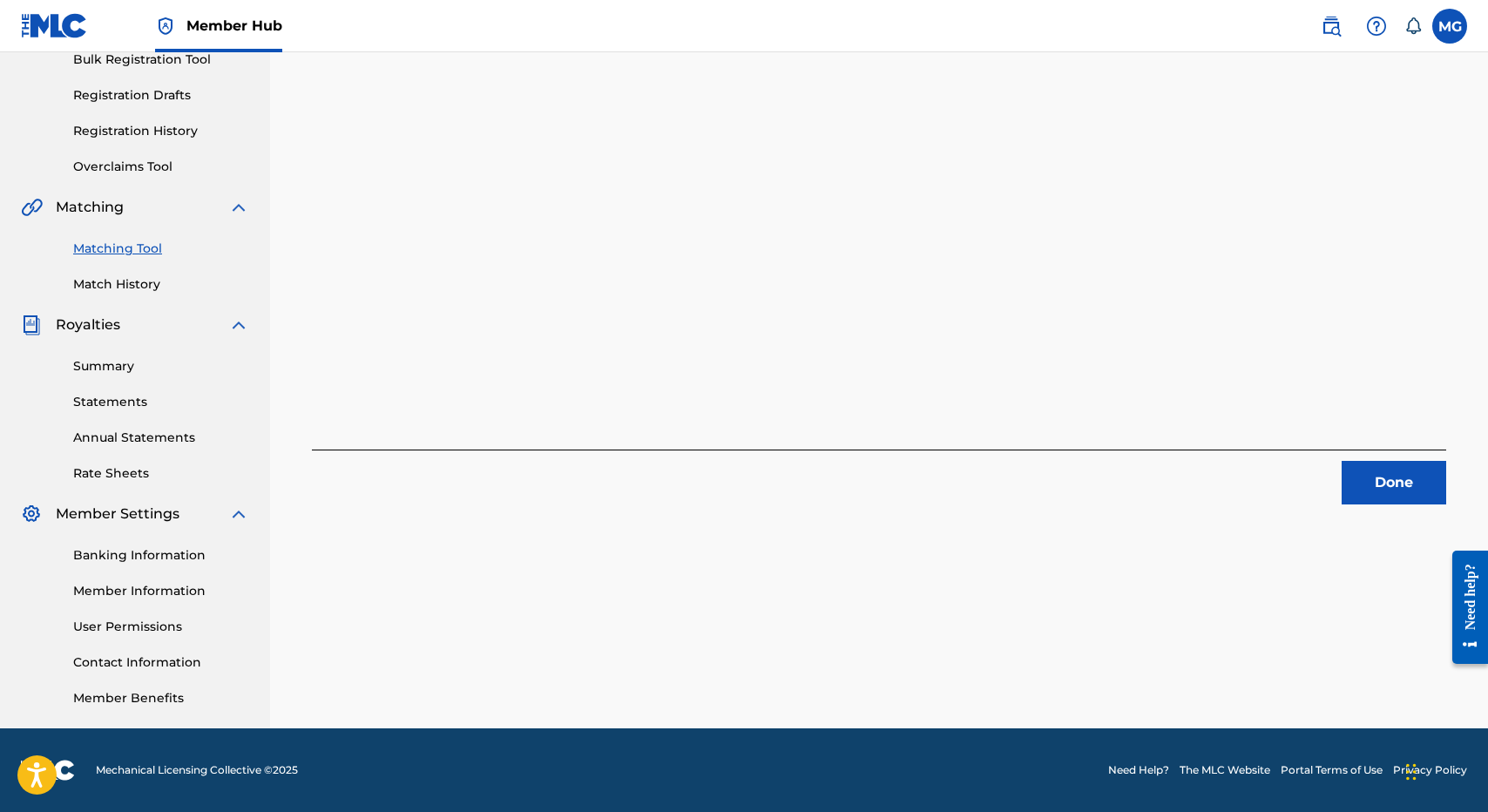
click at [1360, 445] on div "14 Recording Groups are pending usage match to the work H.I.M. (HIS IMPERIAL MA…" at bounding box center [879, 187] width 1135 height 634
click at [1360, 472] on button "Done" at bounding box center [1393, 482] width 105 height 44
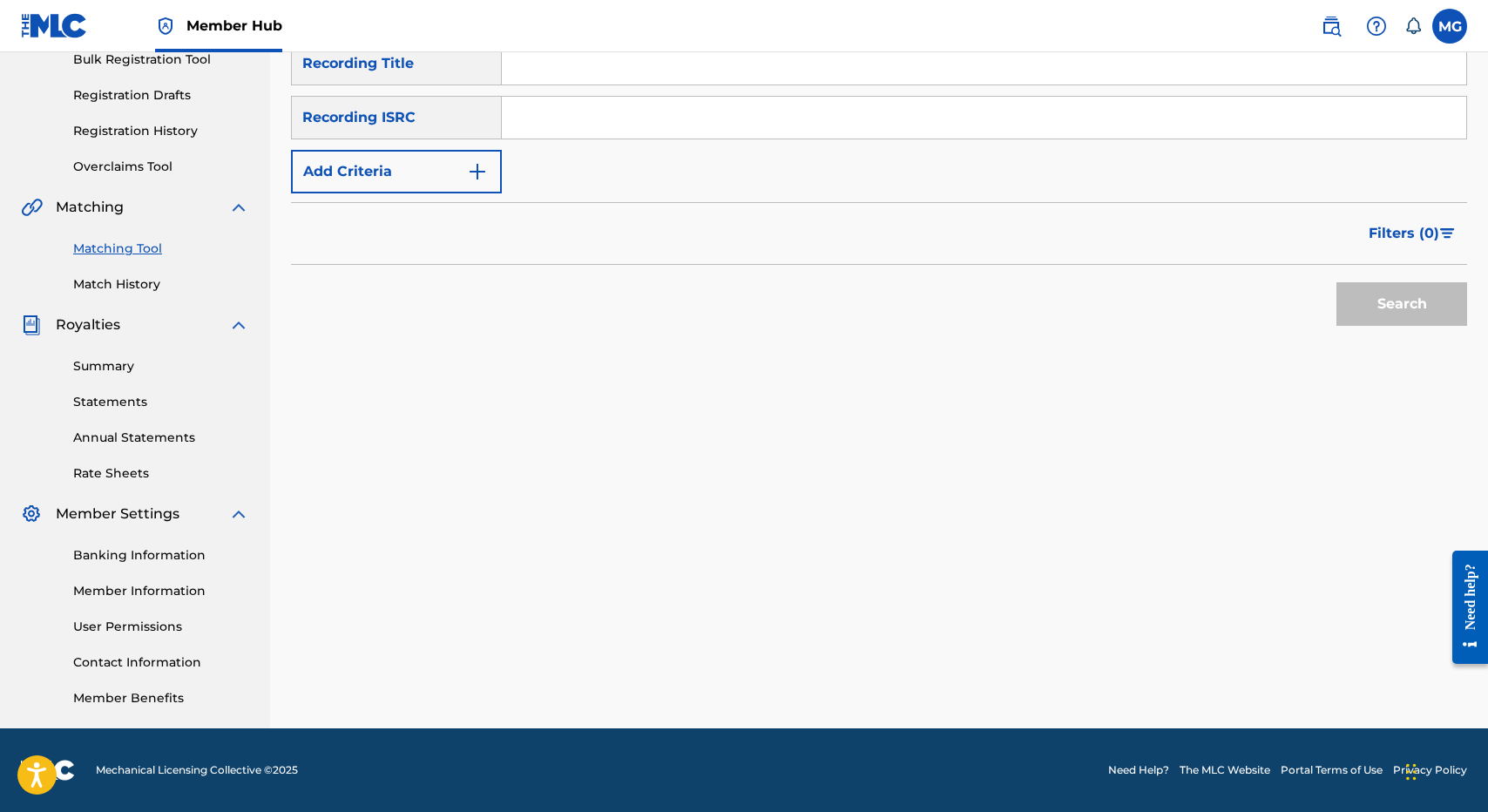
click at [609, 77] on input "Search Form" at bounding box center [984, 64] width 964 height 42
paste input "HANA KŪ"
type input "HANA KŪ"
click at [1336, 282] on button "Search" at bounding box center [1401, 304] width 131 height 44
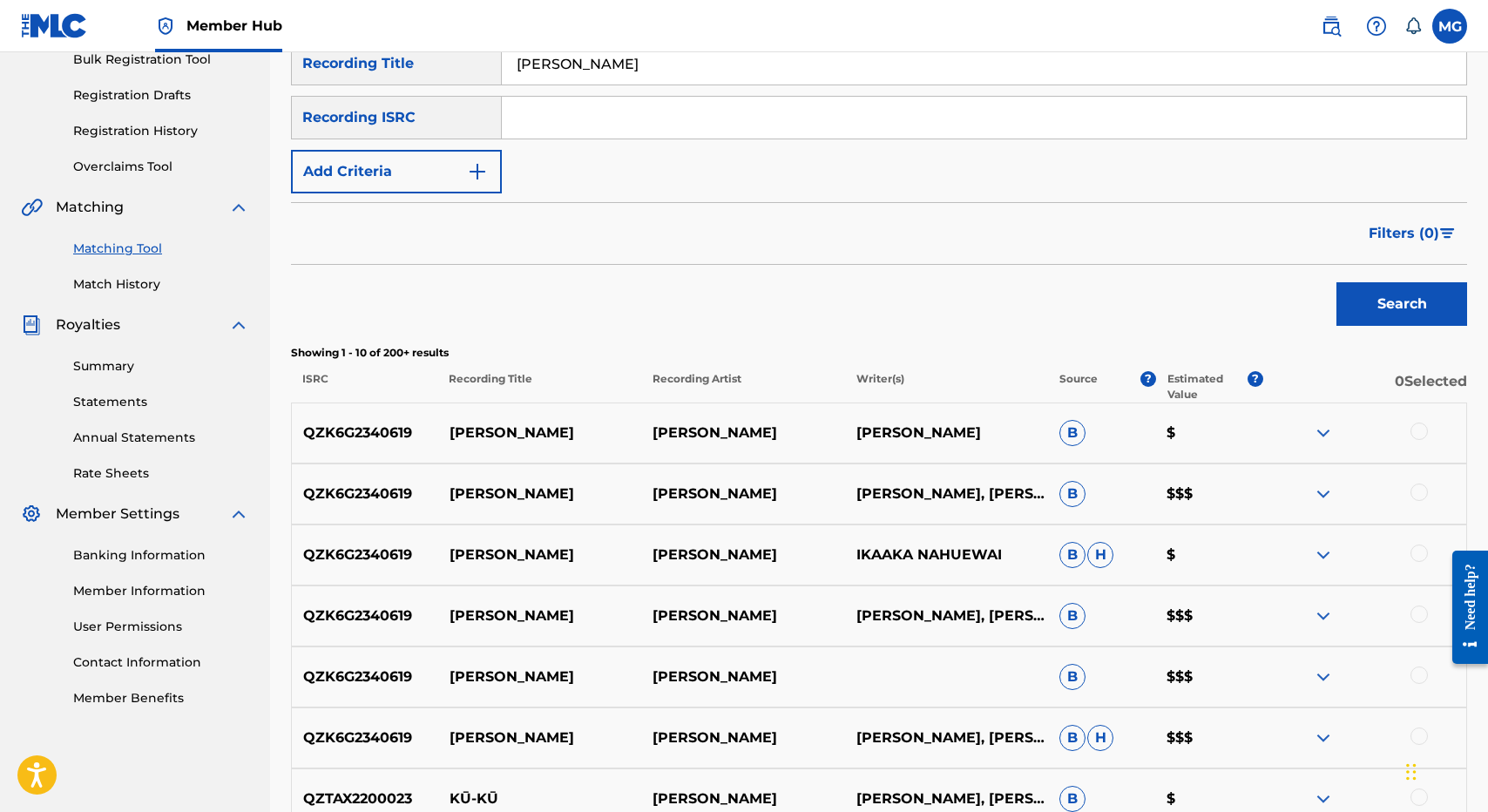
click at [391, 425] on p "QZK6G2340619" at bounding box center [365, 433] width 146 height 21
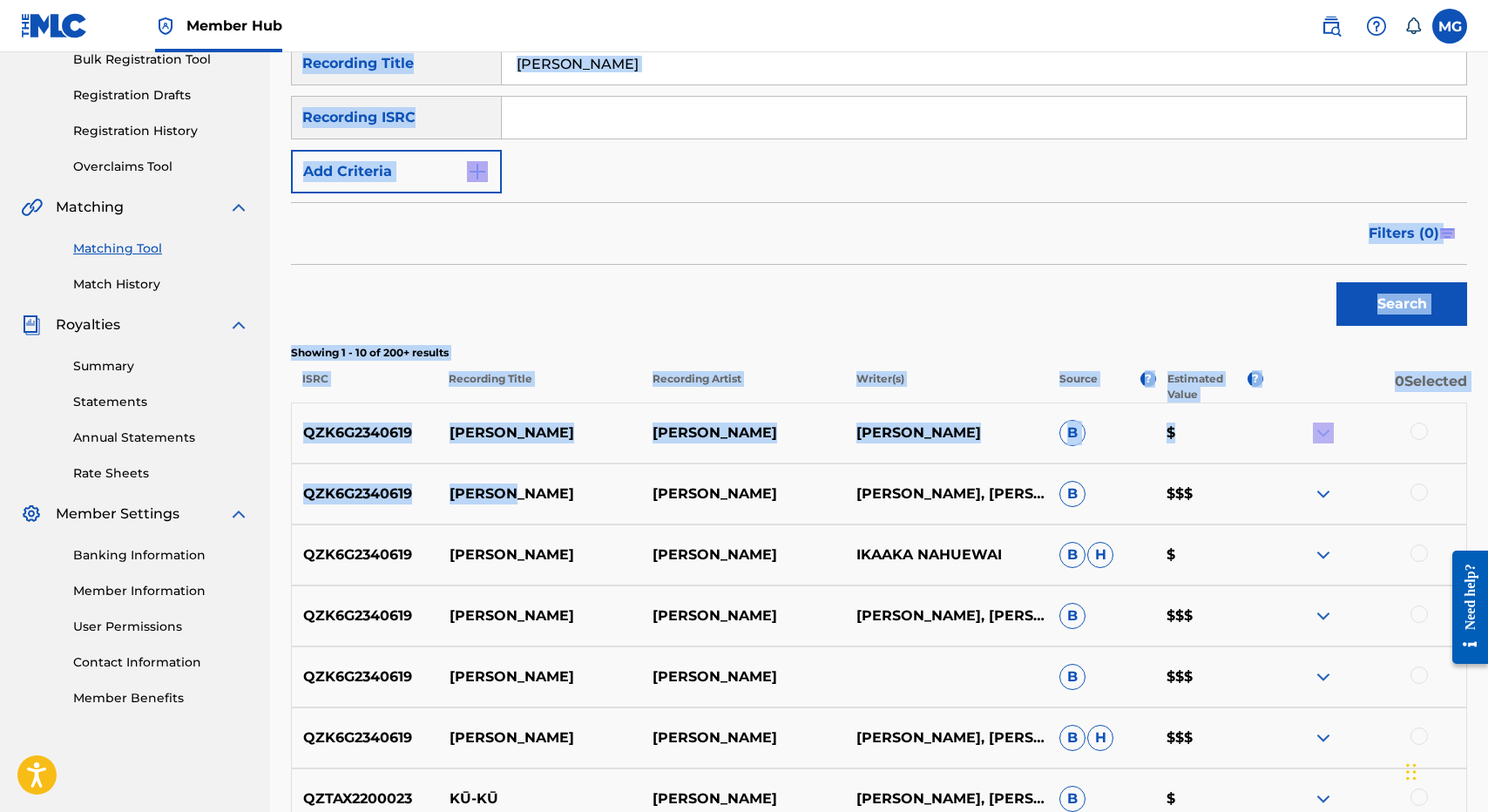
scroll to position [0, 0]
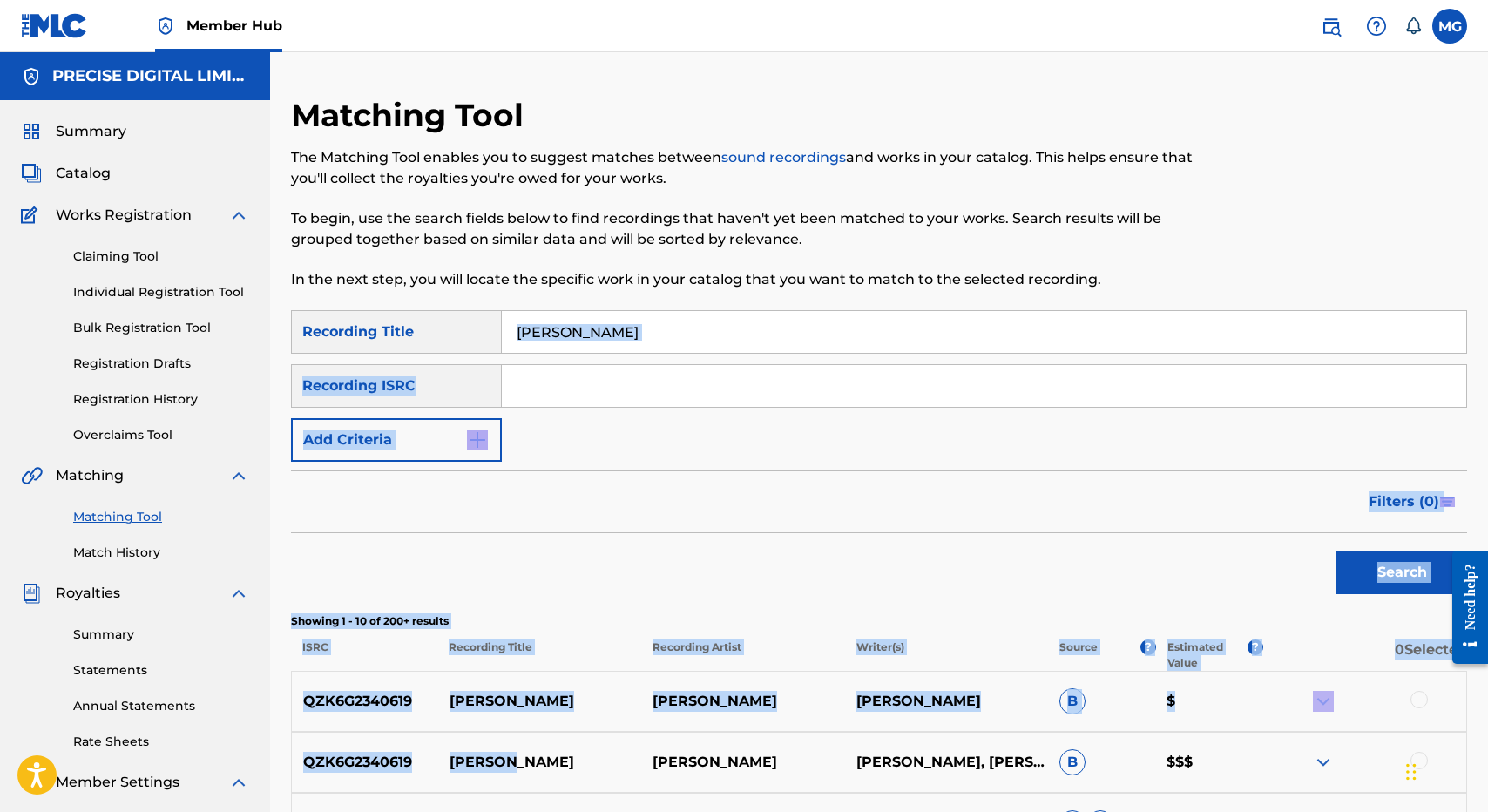
drag, startPoint x: 577, startPoint y: 502, endPoint x: 701, endPoint y: 383, distance: 171.9
click at [701, 383] on div "SearchWithCriteria96115abe-5abf-4a93-b70a-9e5a9c4f4785 Recording Title HANA KŪ …" at bounding box center [879, 817] width 1176 height 1014
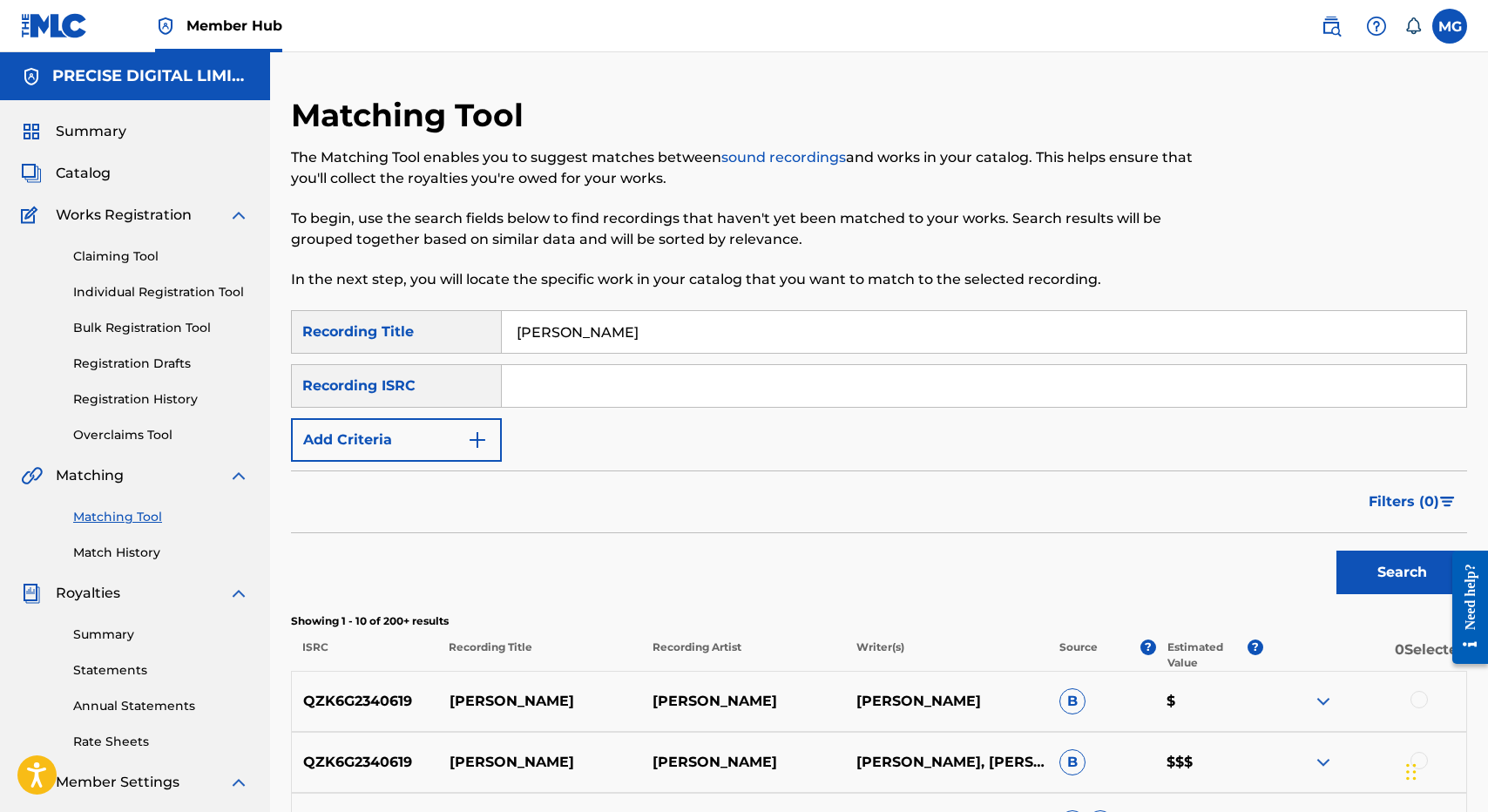
click at [686, 373] on input "Search Form" at bounding box center [984, 386] width 964 height 42
paste input "QZK6G2340619"
type input "QZK6G2340619"
click at [687, 340] on input "HANA KŪ" at bounding box center [984, 332] width 964 height 42
click at [1336, 550] on button "Search" at bounding box center [1401, 572] width 131 height 44
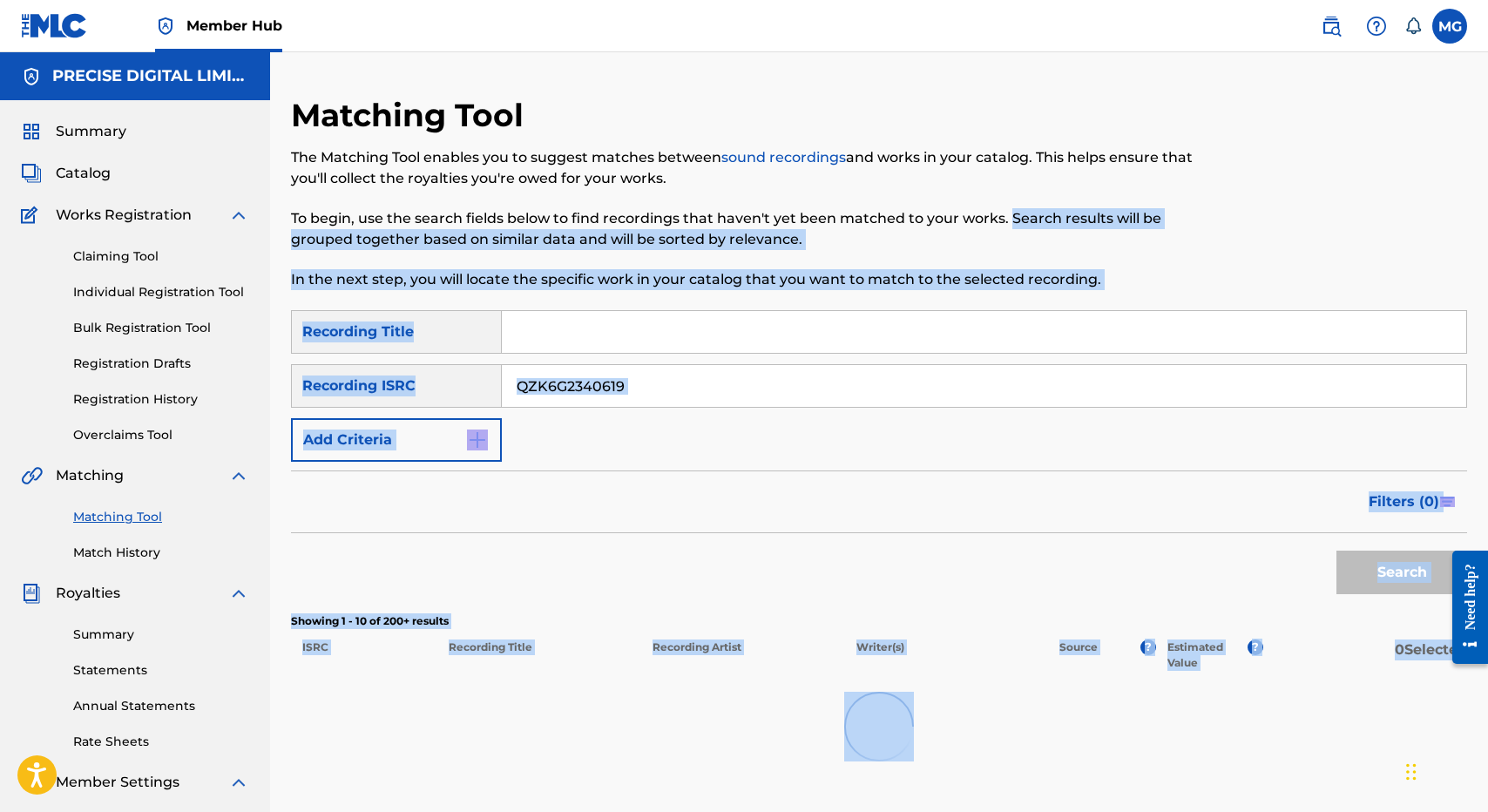
scroll to position [268, 0]
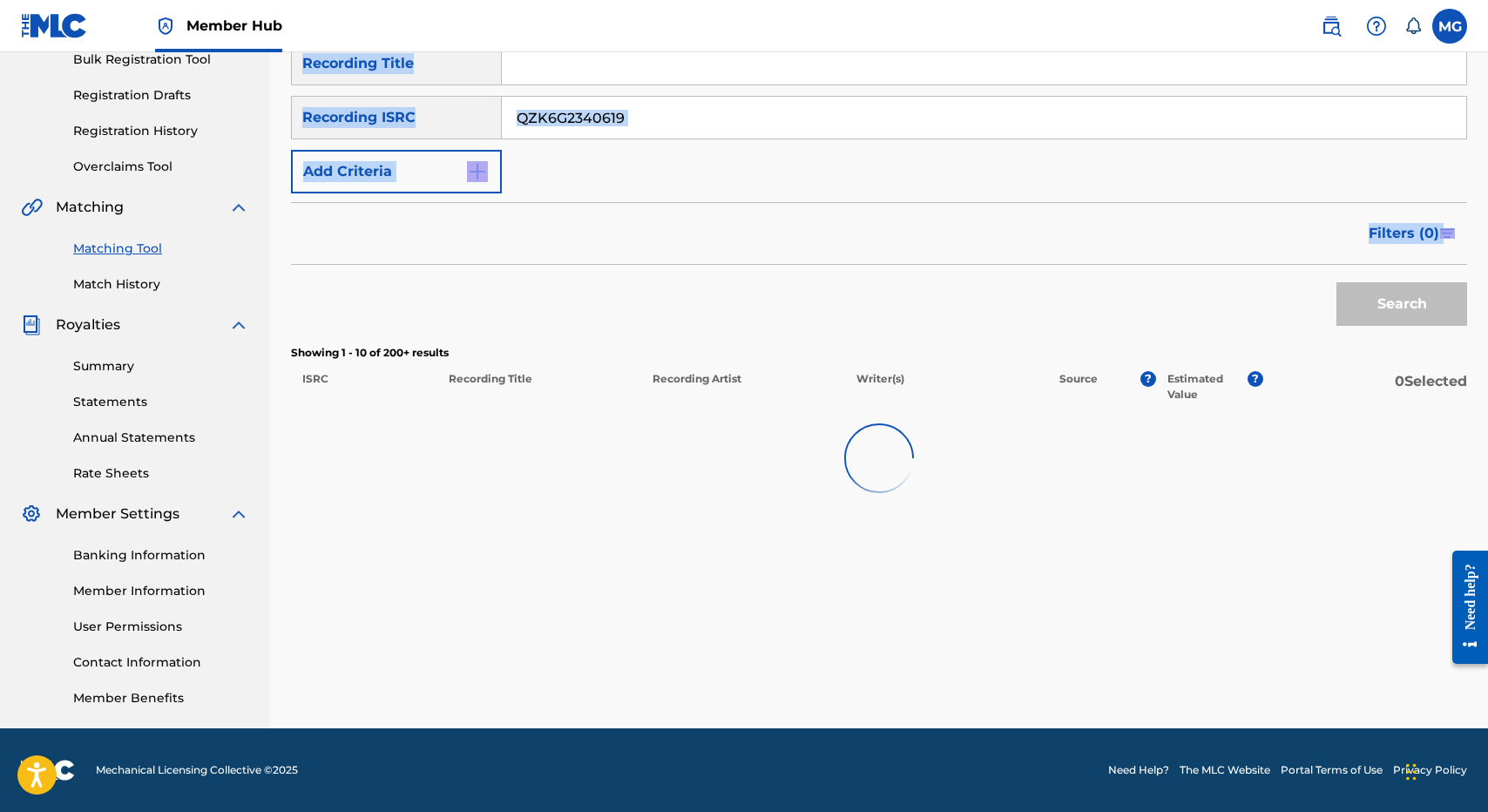
drag, startPoint x: 997, startPoint y: 230, endPoint x: 1009, endPoint y: 310, distance: 80.9
click at [1009, 310] on div "Matching Tool The Matching Tool enables you to suggest matches between sound re…" at bounding box center [879, 278] width 1176 height 901
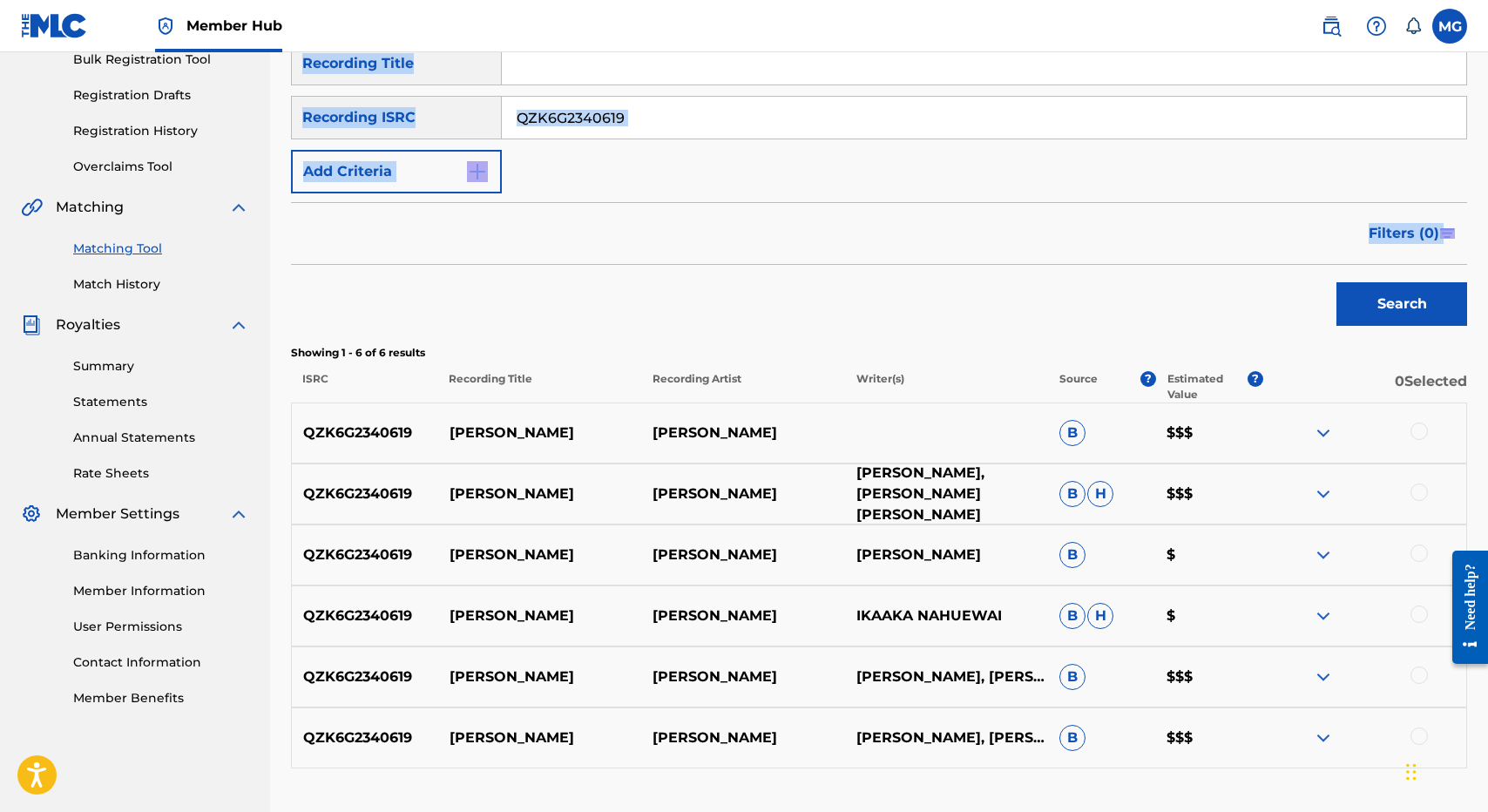
scroll to position [303, 0]
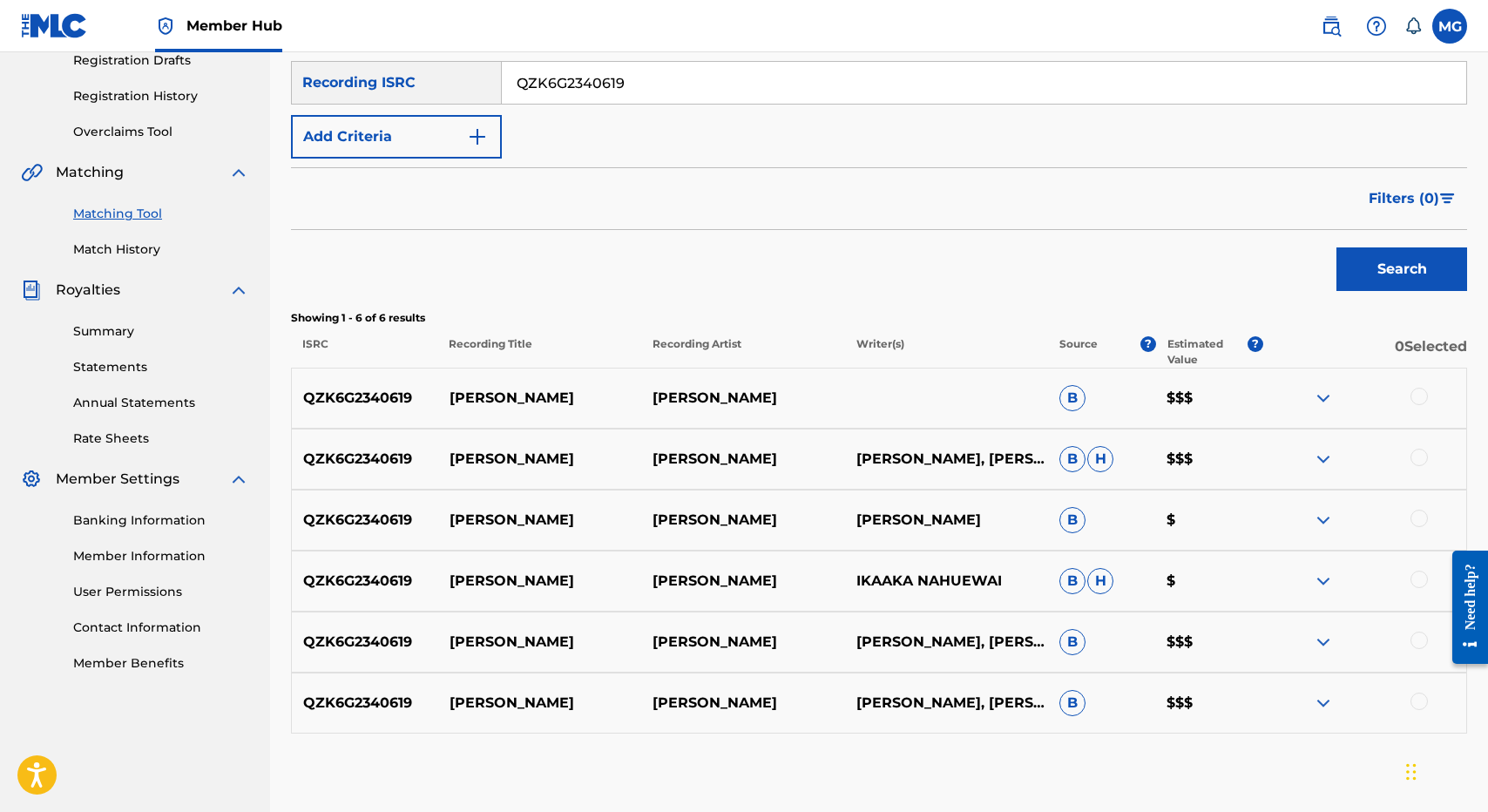
click at [1418, 389] on div at bounding box center [1419, 396] width 18 height 18
click at [1418, 459] on div at bounding box center [1419, 457] width 18 height 18
click at [1420, 512] on div at bounding box center [1419, 518] width 18 height 18
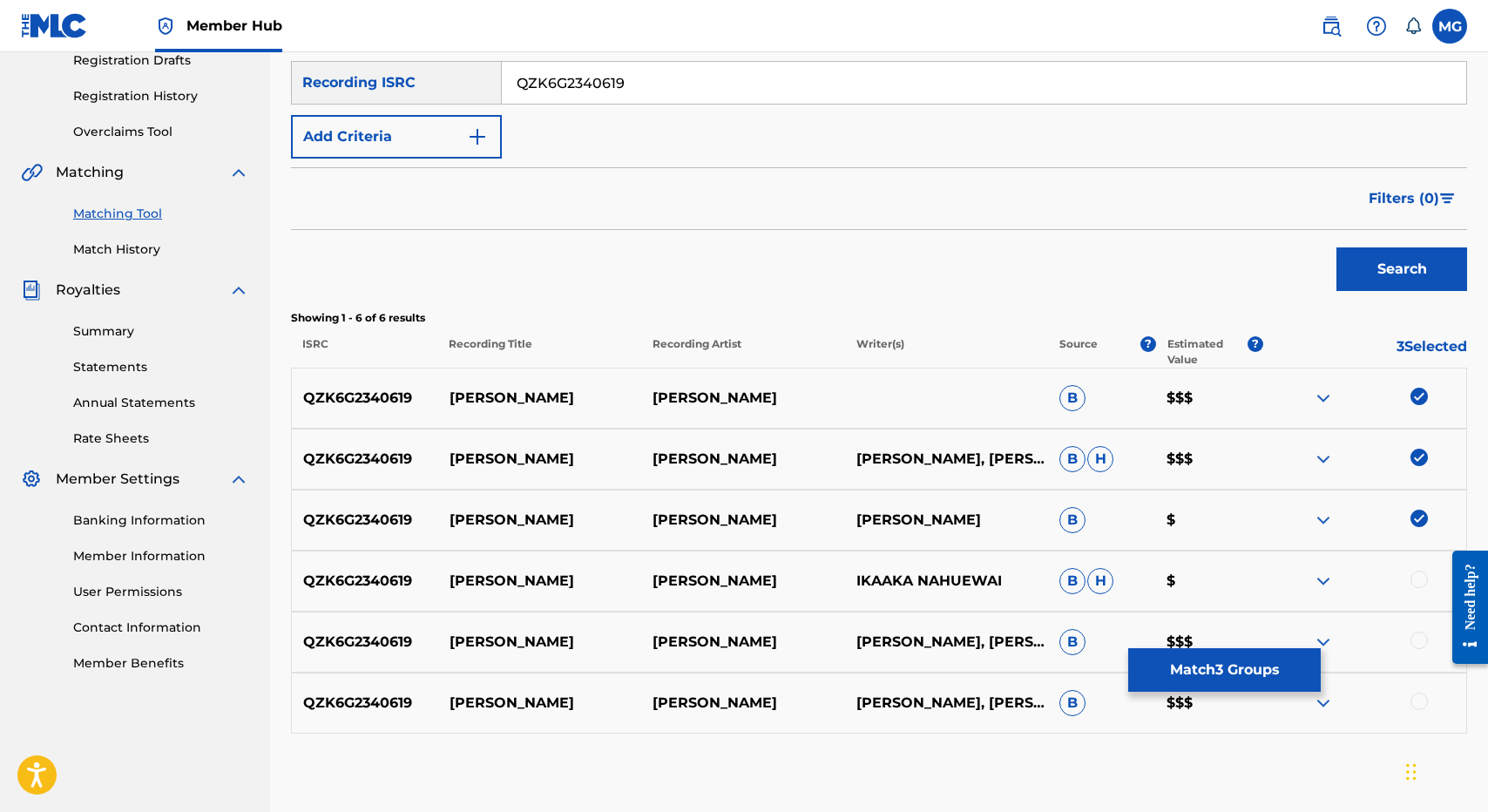
click at [1420, 571] on div at bounding box center [1419, 579] width 18 height 18
click at [1420, 634] on div at bounding box center [1419, 641] width 18 height 18
click at [1419, 700] on div at bounding box center [1419, 701] width 18 height 18
click at [444, 615] on div "QZK6G2340619 HANA KŪ KĀWIKA ASPILI IKAAKA NAHUEWAI, KĀWIKA ASPILI B $$$" at bounding box center [879, 642] width 1176 height 61
drag, startPoint x: 444, startPoint y: 615, endPoint x: 513, endPoint y: 628, distance: 70.2
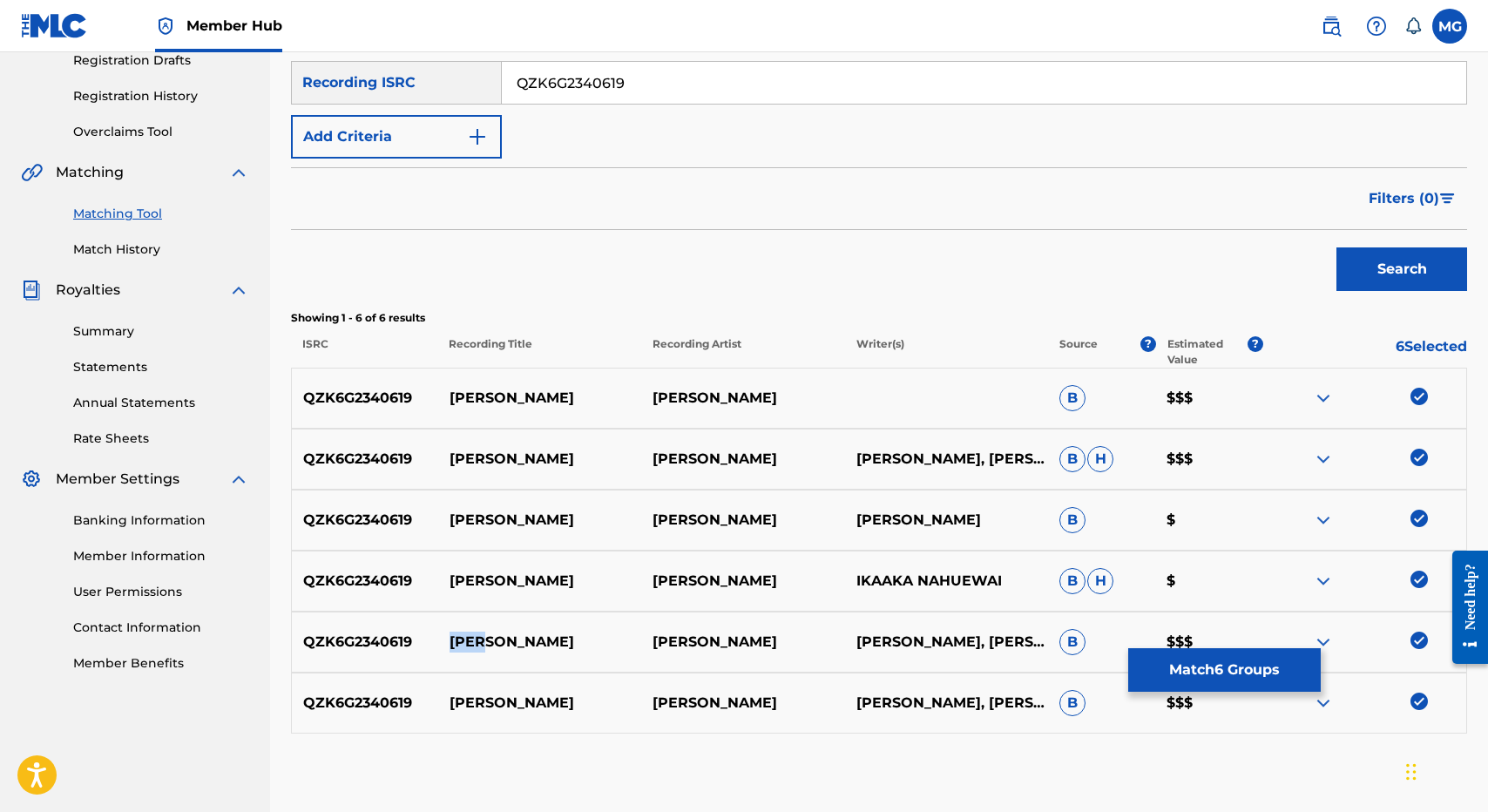
click at [513, 629] on div "QZK6G2340619 HANA KŪ KĀWIKA ASPILI IKAAKA NAHUEWAI, KĀWIKA ASPILI B $$$" at bounding box center [879, 642] width 1176 height 61
click at [525, 642] on p "HANA KŪ" at bounding box center [539, 642] width 203 height 21
drag, startPoint x: 525, startPoint y: 642, endPoint x: 447, endPoint y: 642, distance: 78.0
click at [447, 642] on p "HANA KŪ" at bounding box center [539, 642] width 203 height 21
click at [1175, 672] on button "Match 6 Groups" at bounding box center [1224, 670] width 192 height 44
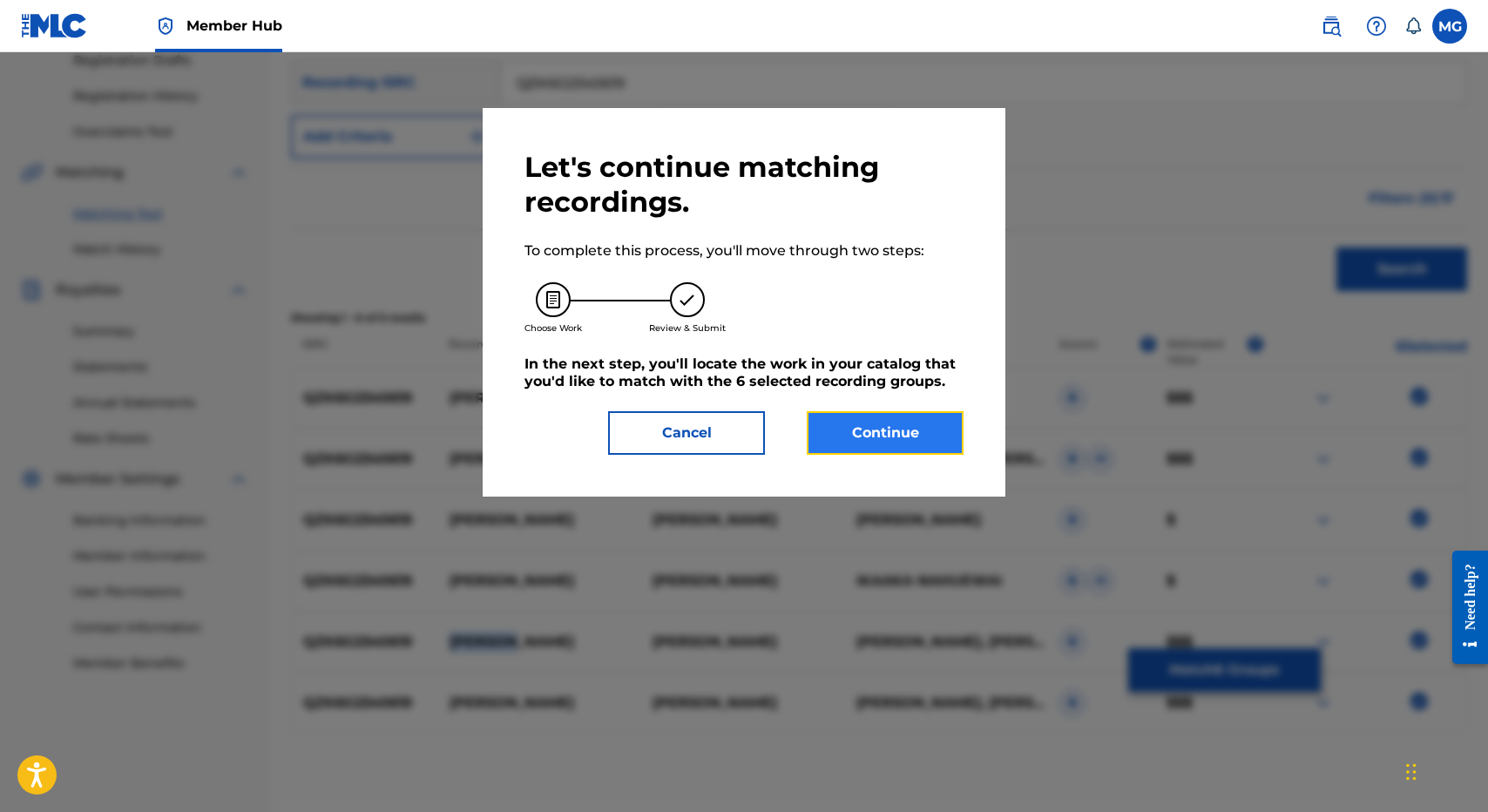
click at [871, 446] on button "Continue" at bounding box center [885, 433] width 156 height 44
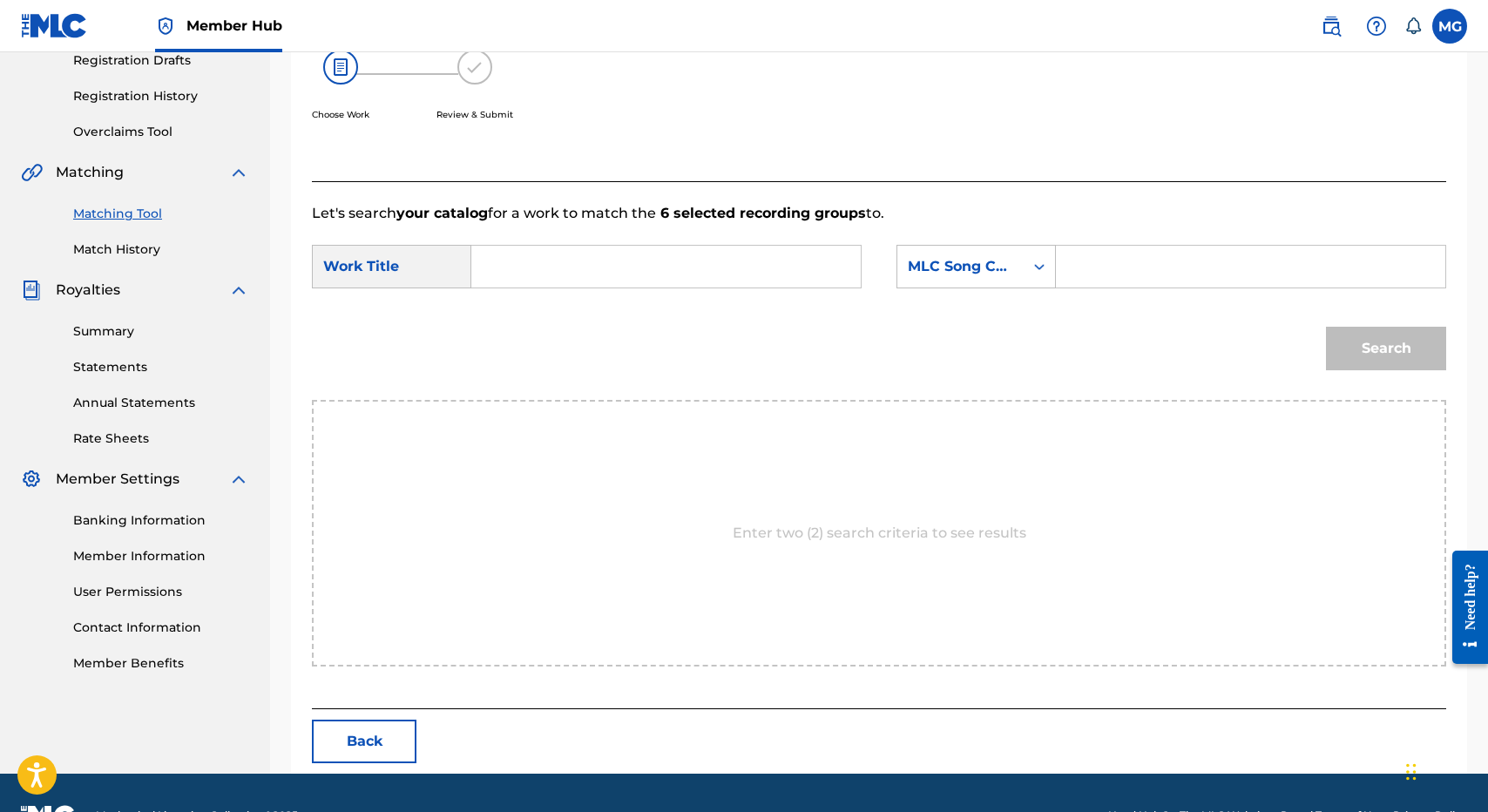
click at [689, 276] on input "Search Form" at bounding box center [665, 267] width 359 height 42
paste input "HANA KŪ"
type input "HANA KŪ"
click at [1062, 276] on div "Search Form" at bounding box center [1251, 267] width 390 height 44
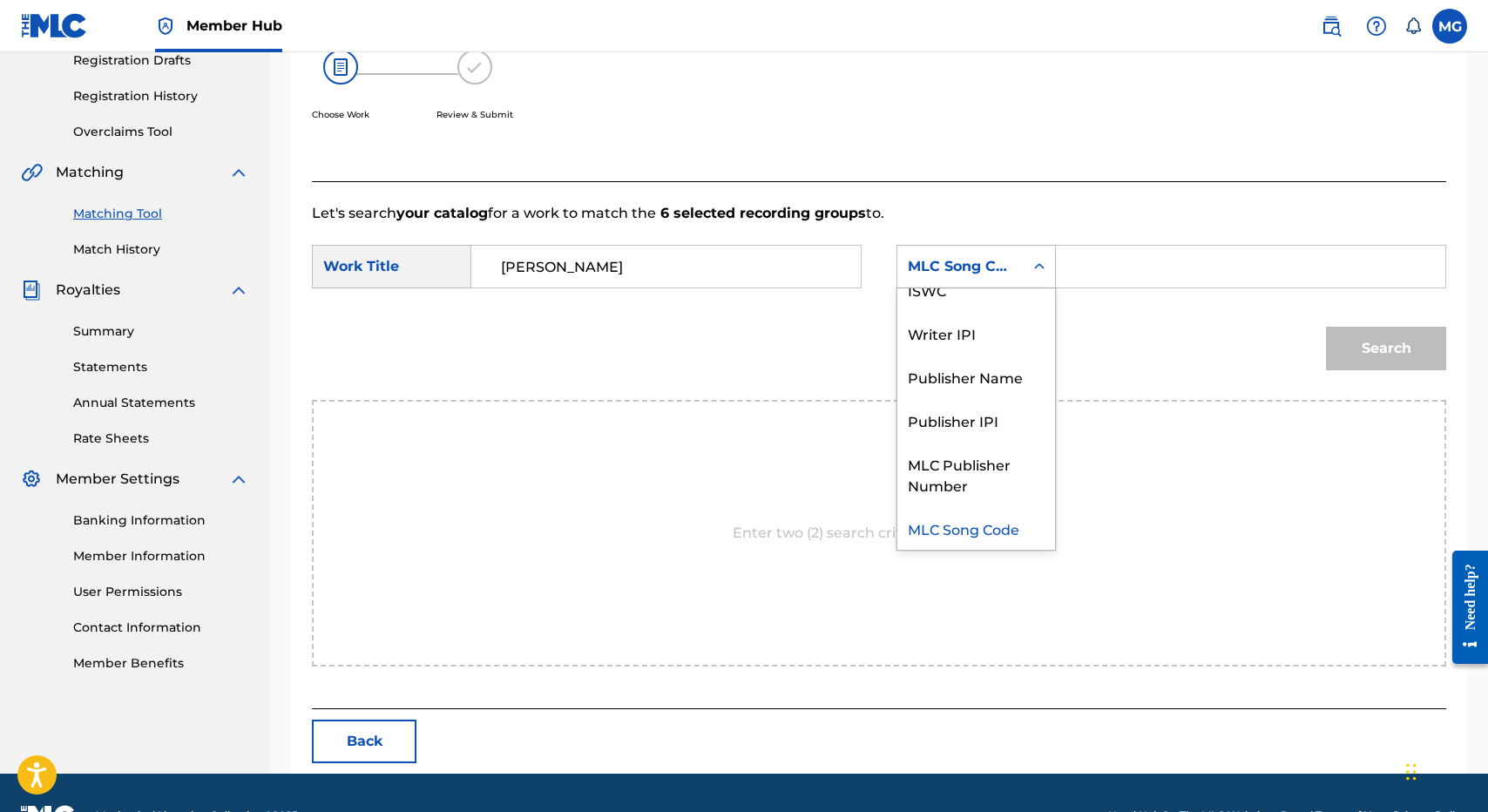
click at [1037, 285] on div "Search Form" at bounding box center [1040, 267] width 32 height 42
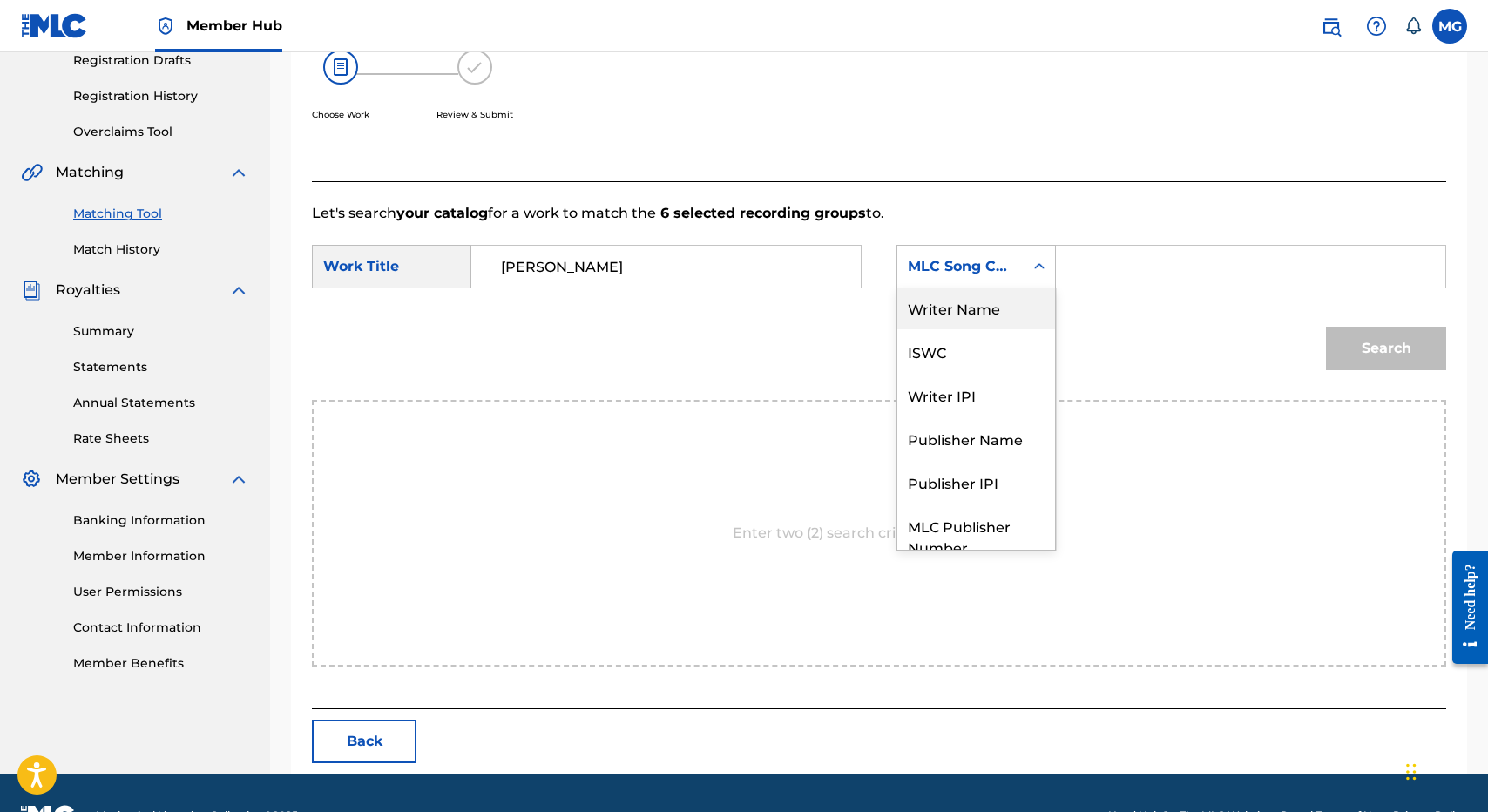
scroll to position [0, 0]
click at [1034, 288] on div "Writer Name" at bounding box center [976, 310] width 157 height 44
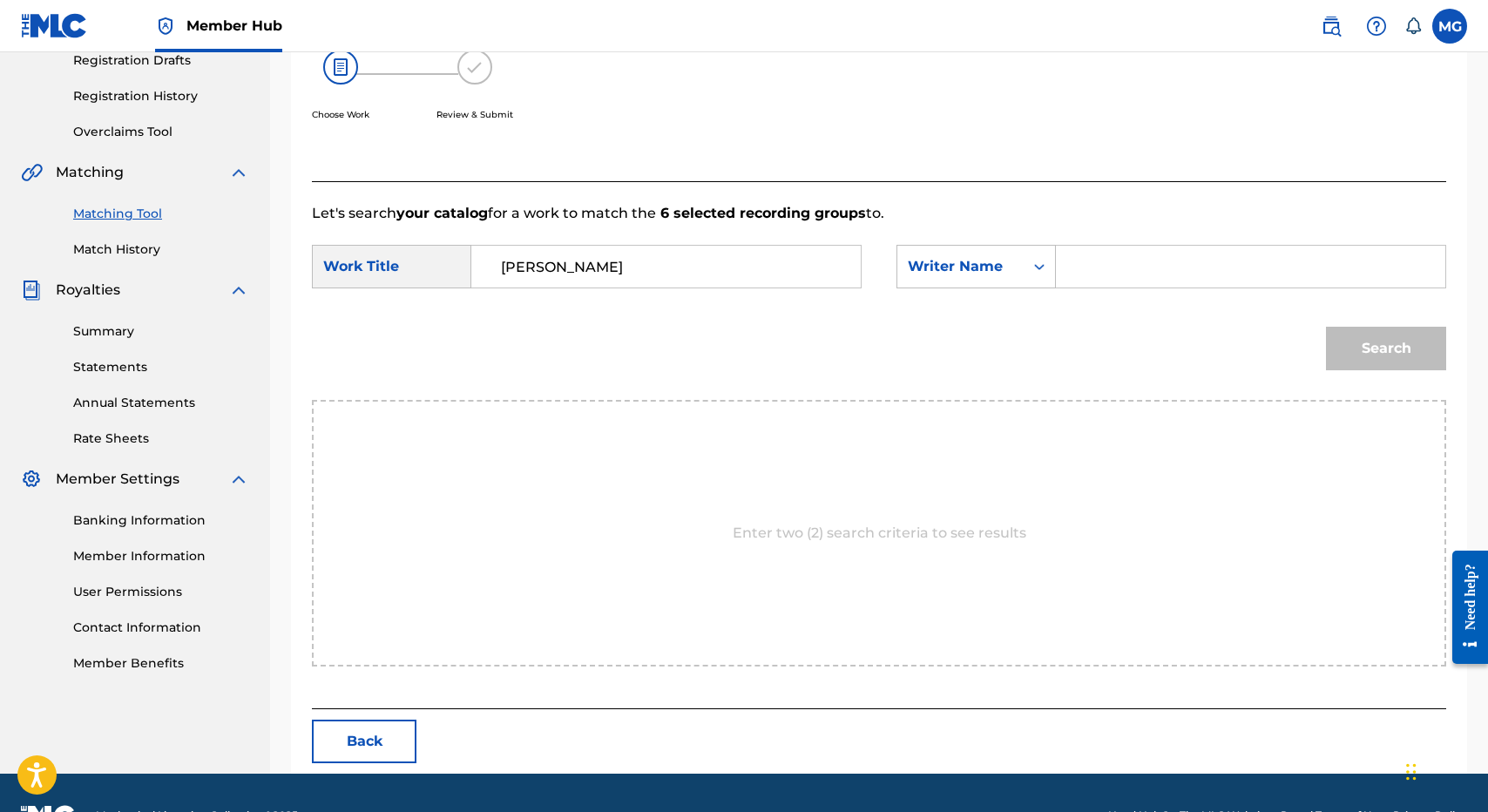
click at [1087, 287] on div "Search Form" at bounding box center [1251, 267] width 390 height 44
click at [1087, 279] on input "Search Form" at bounding box center [1250, 267] width 359 height 42
type input "isaac"
click at [1326, 327] on button "Search" at bounding box center [1386, 349] width 120 height 44
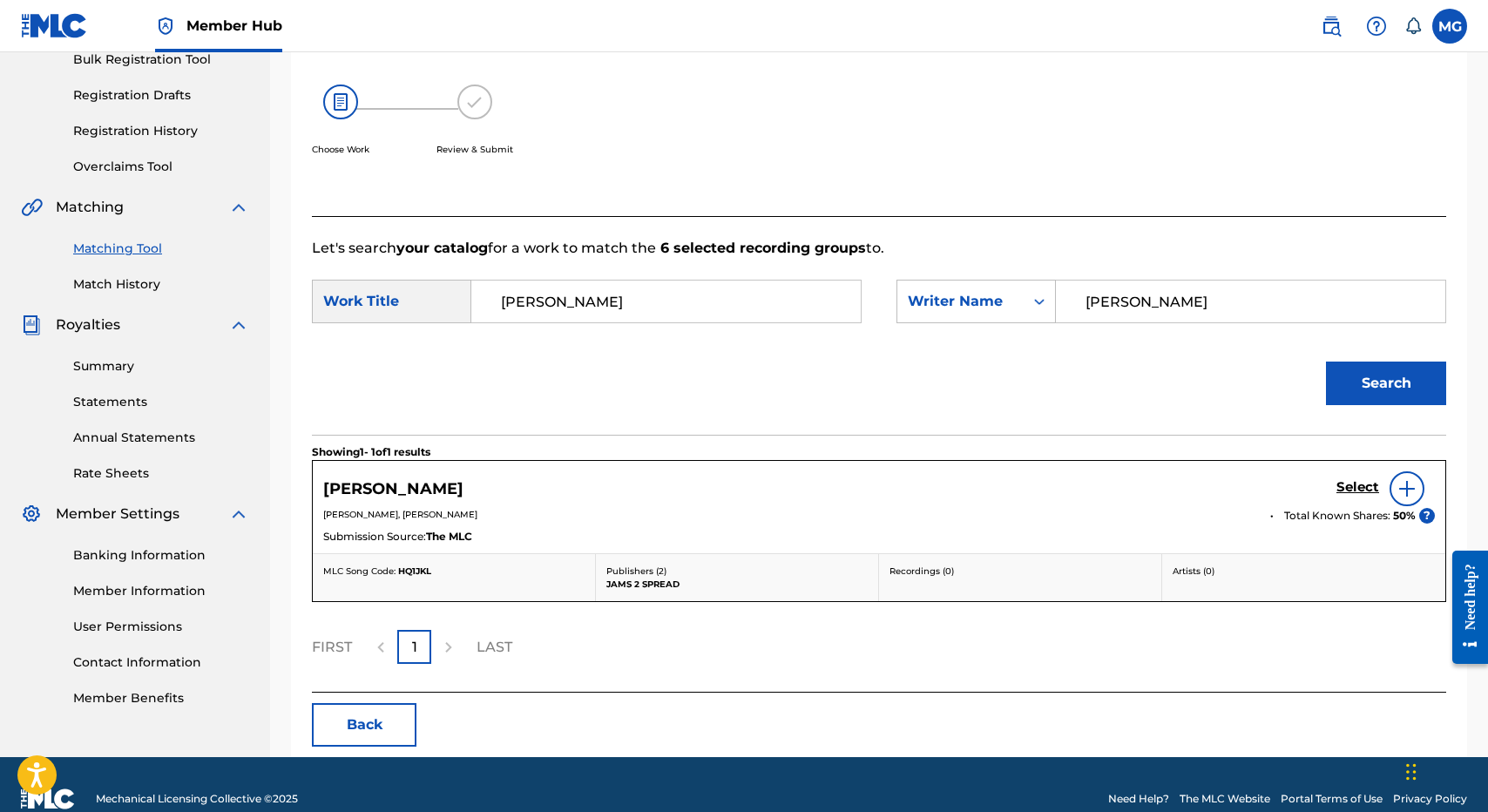
scroll to position [297, 0]
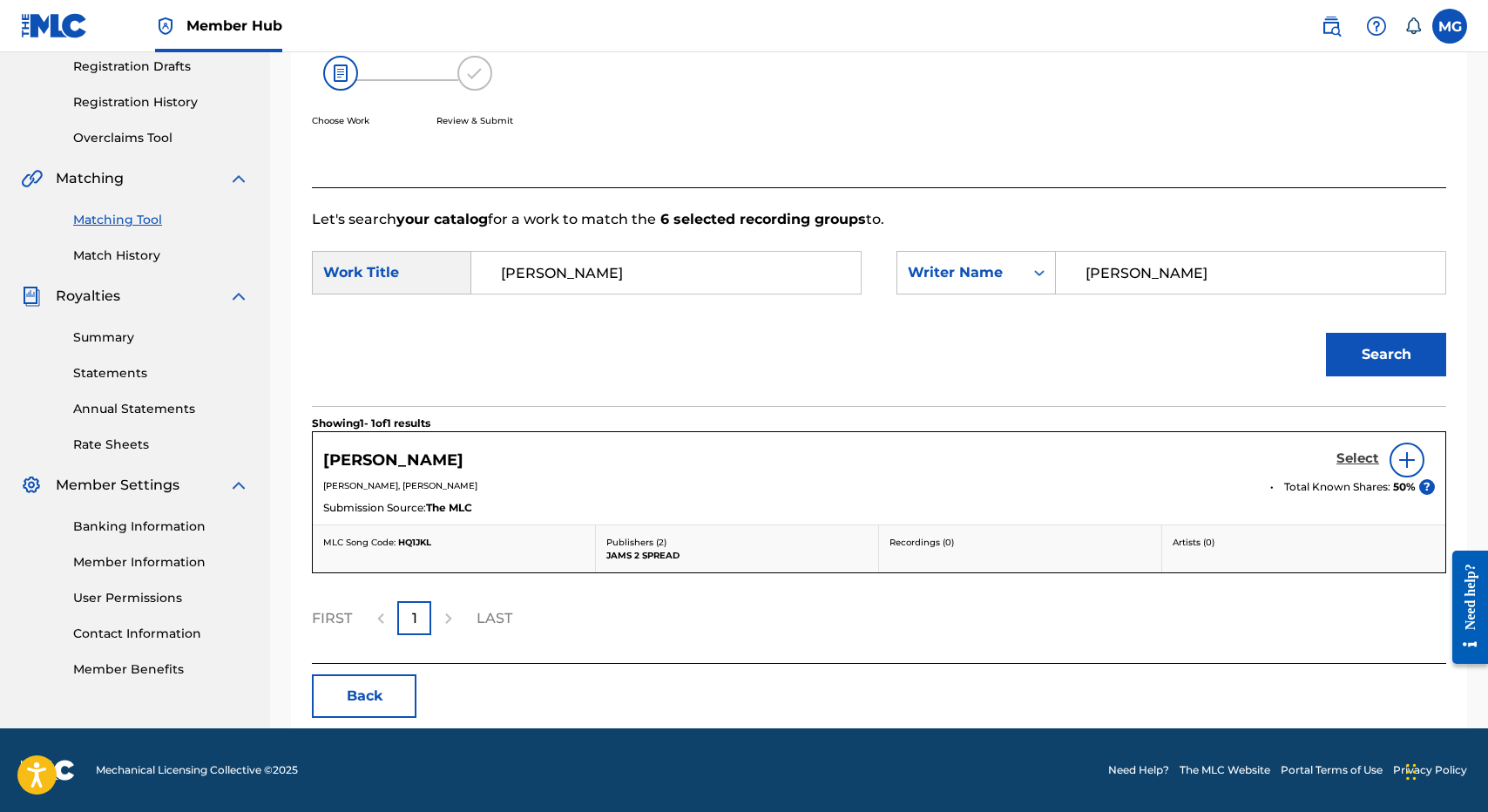
click at [1365, 457] on h5 "Select" at bounding box center [1357, 458] width 43 height 17
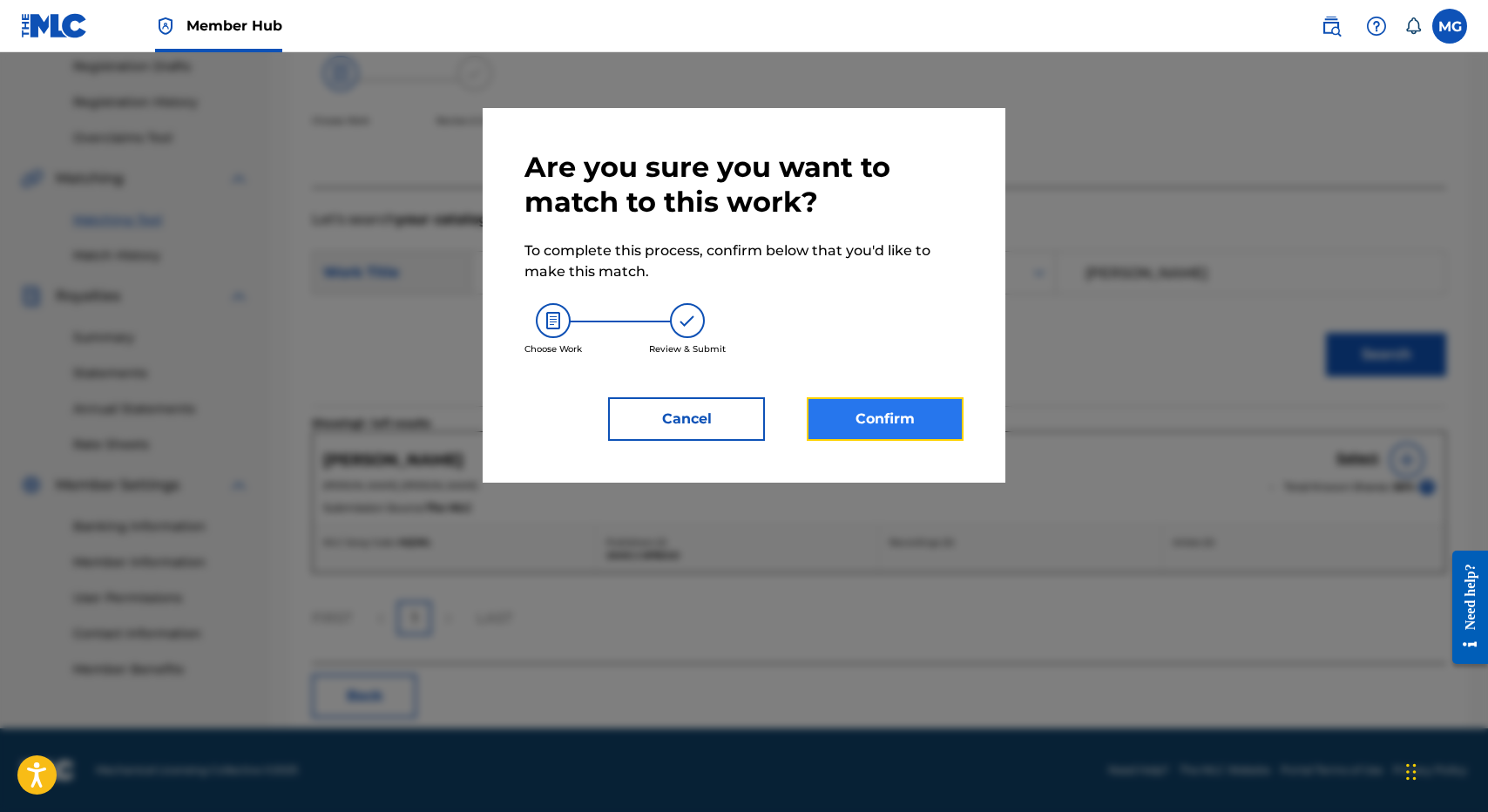
click at [890, 417] on button "Confirm" at bounding box center [885, 419] width 156 height 44
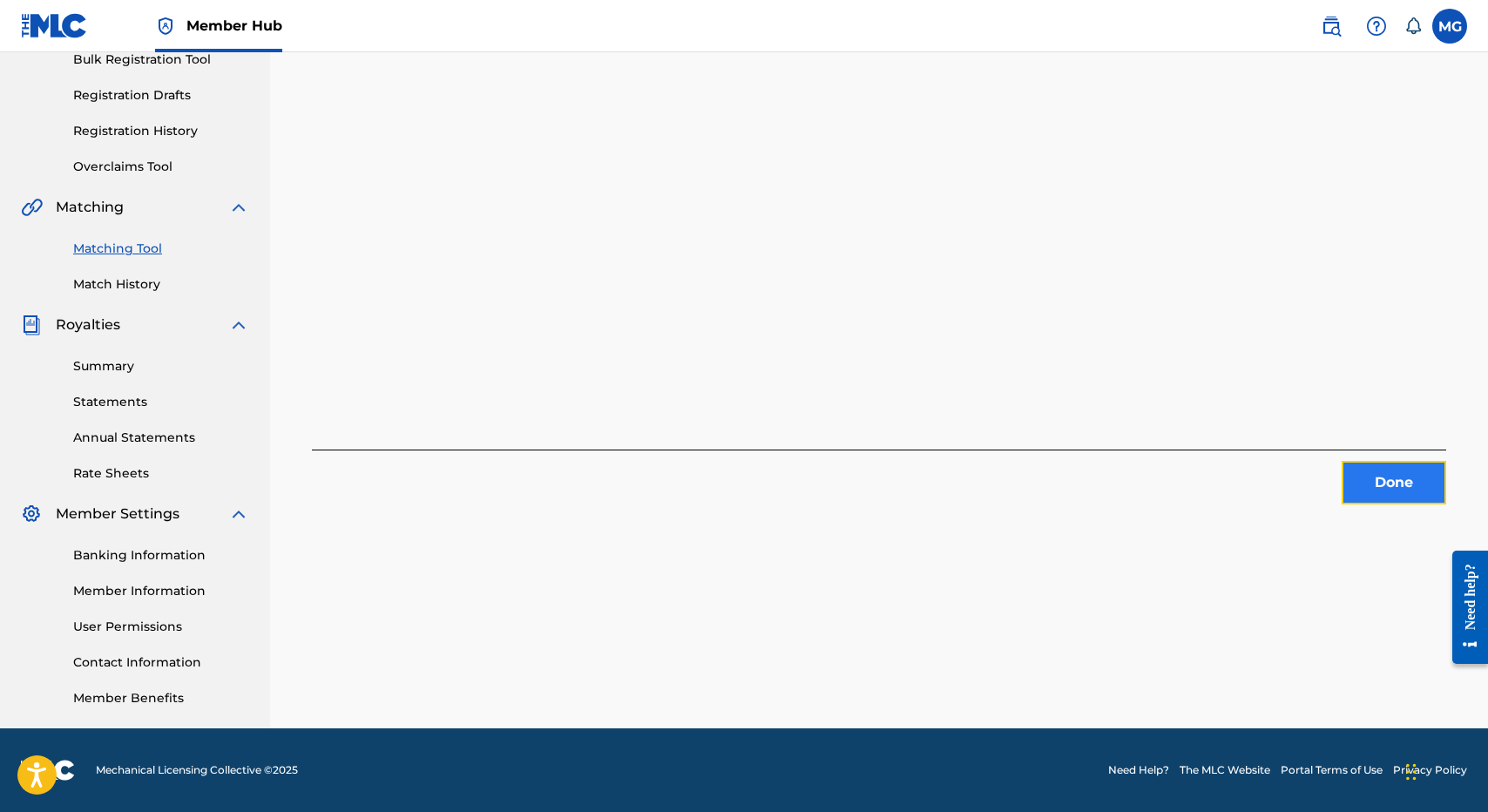
click at [1399, 497] on button "Done" at bounding box center [1393, 482] width 105 height 44
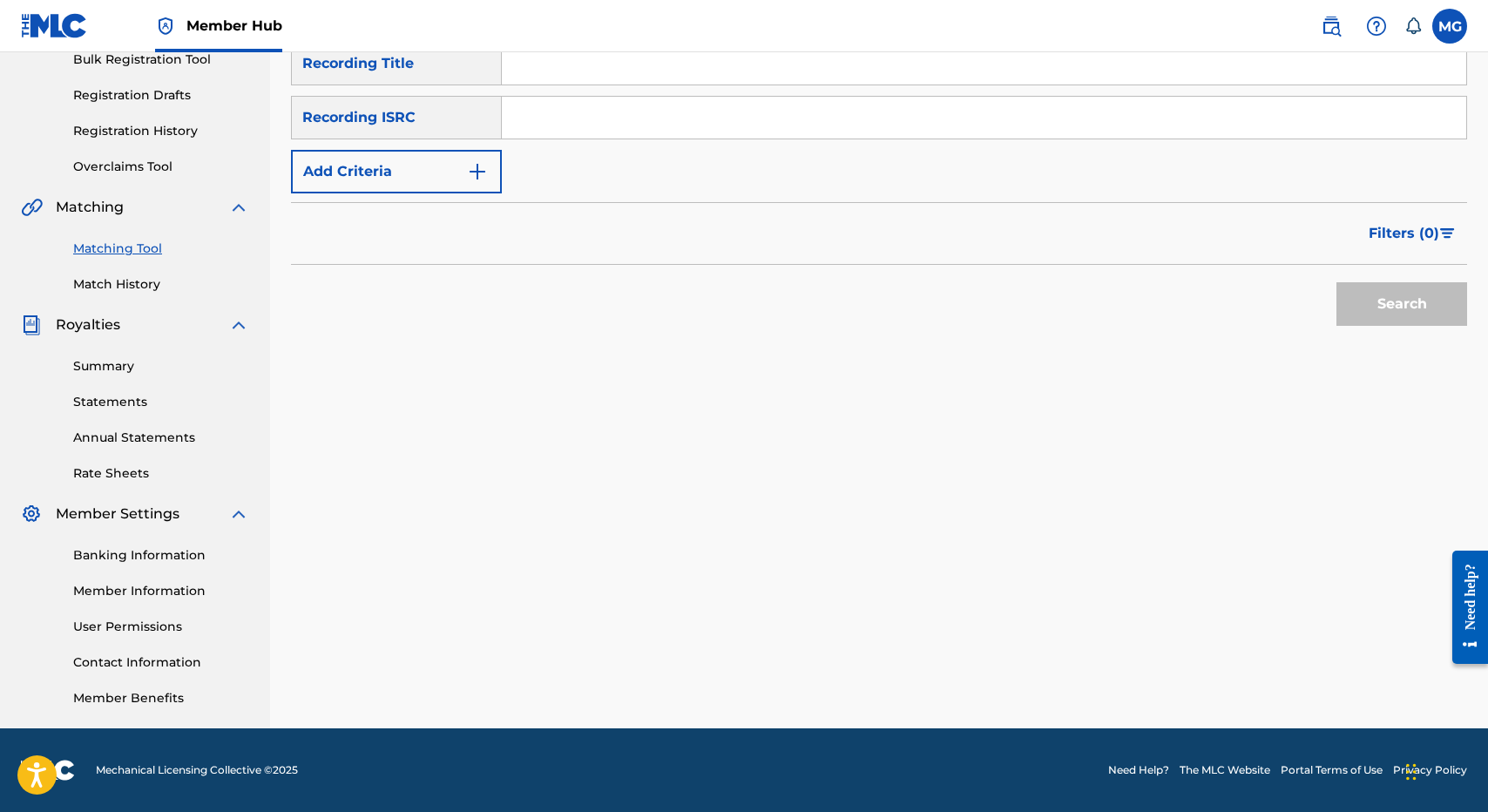
click at [671, 71] on input "Search Form" at bounding box center [984, 64] width 964 height 42
paste input "STAGNANT MENTALITY"
type input "STAGNANT MENTALITY"
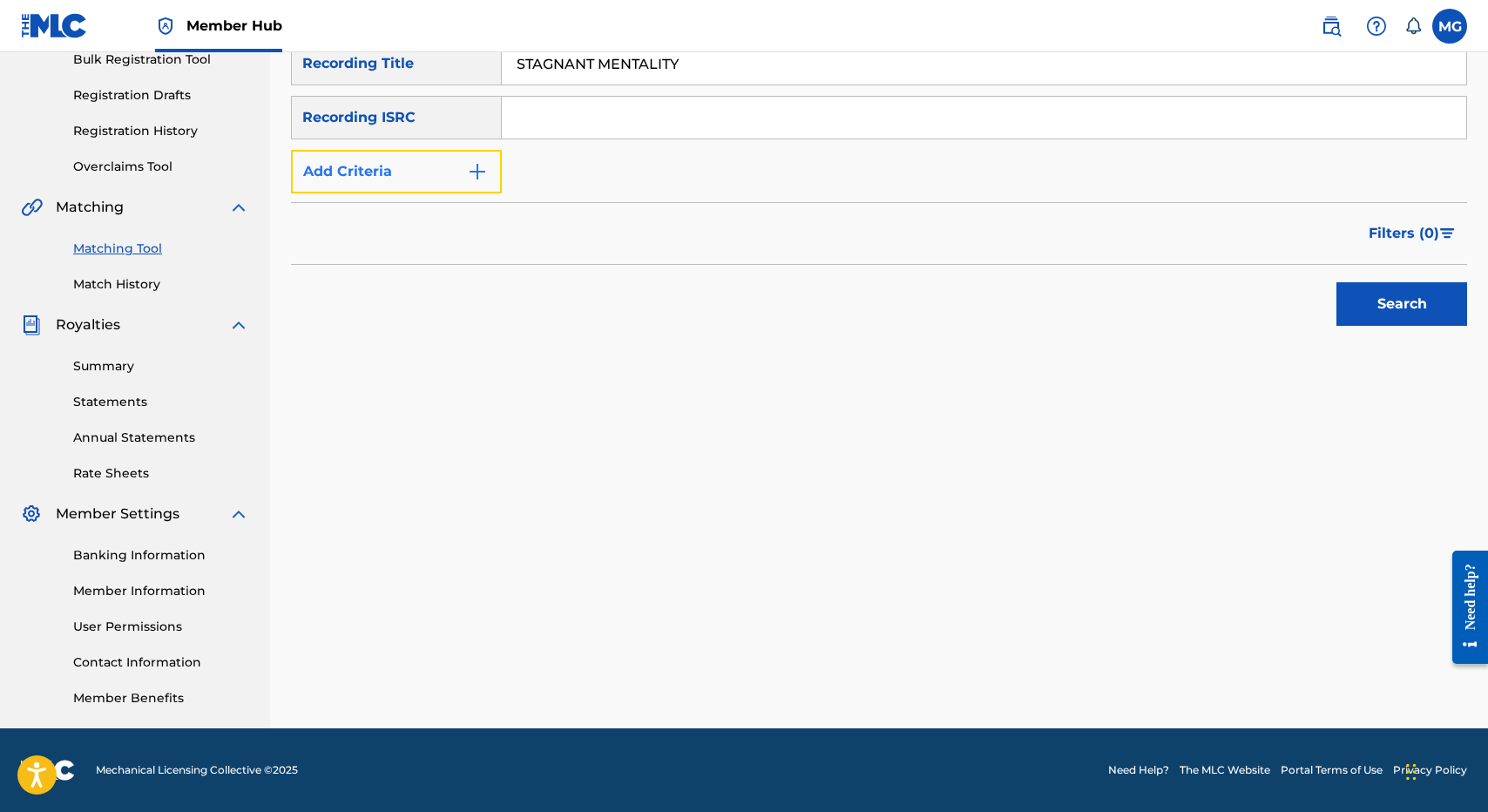
click at [466, 163] on button "Add Criteria" at bounding box center [396, 171] width 211 height 44
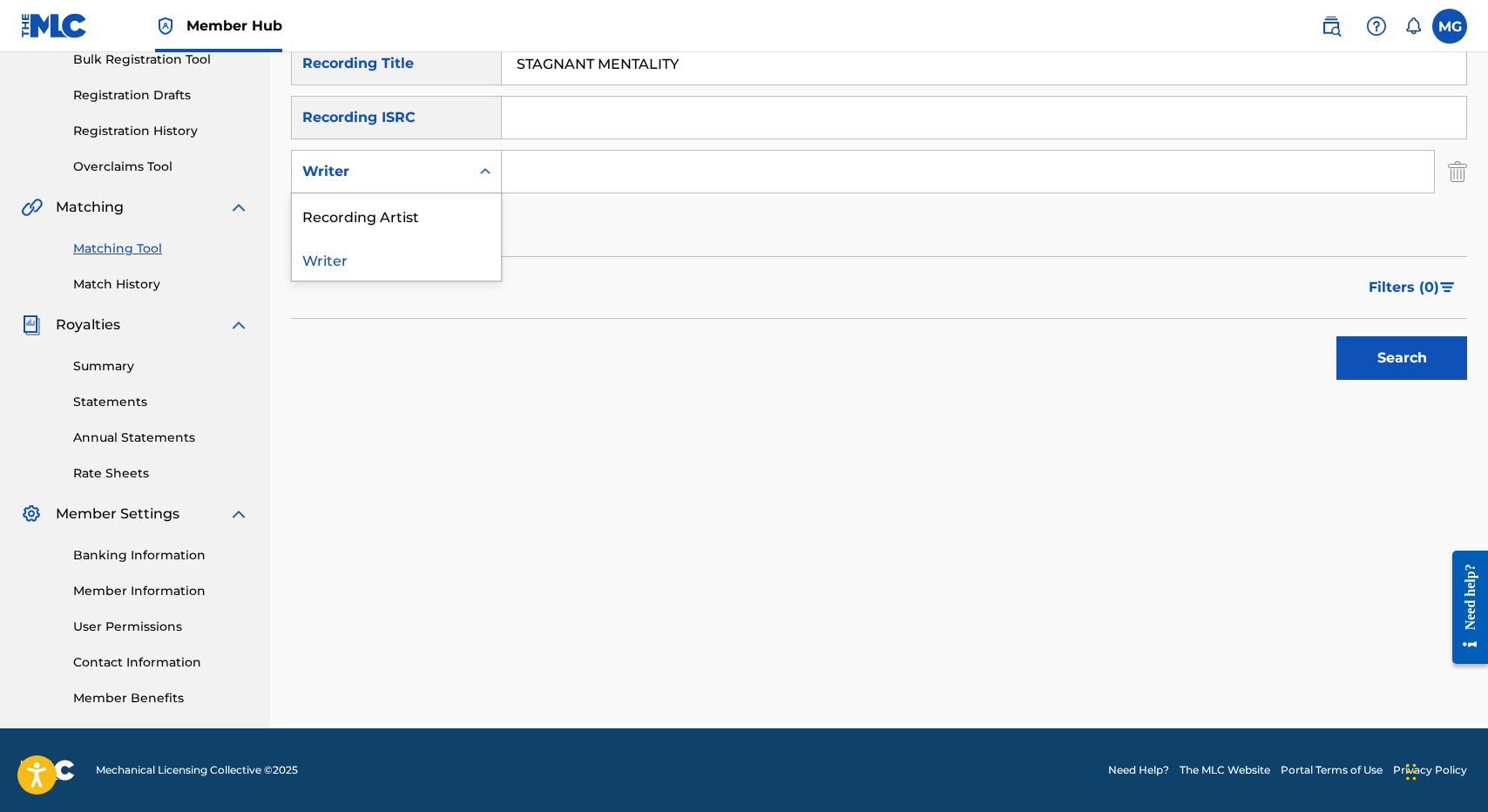
click
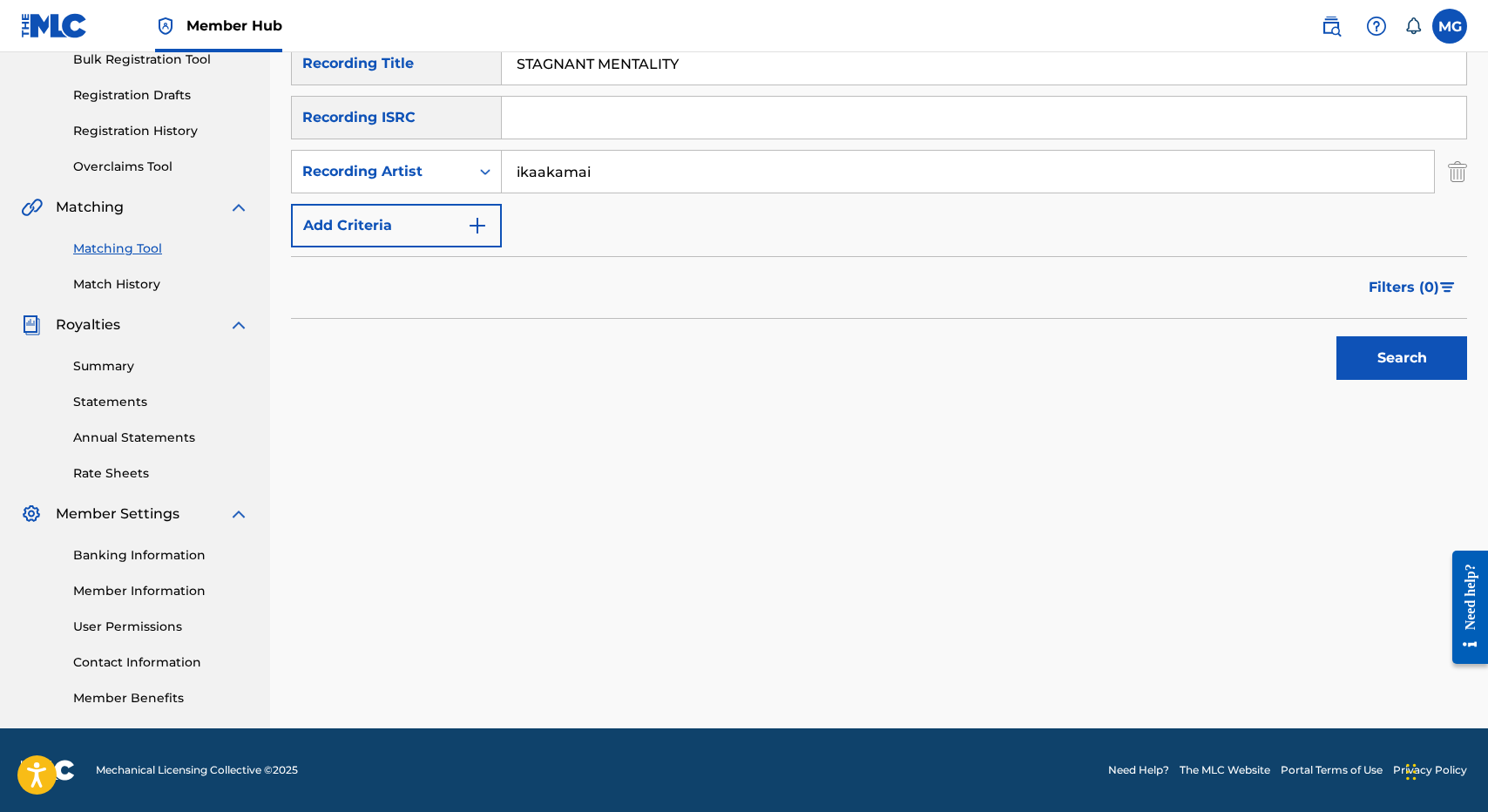
type input "ikaakamai"
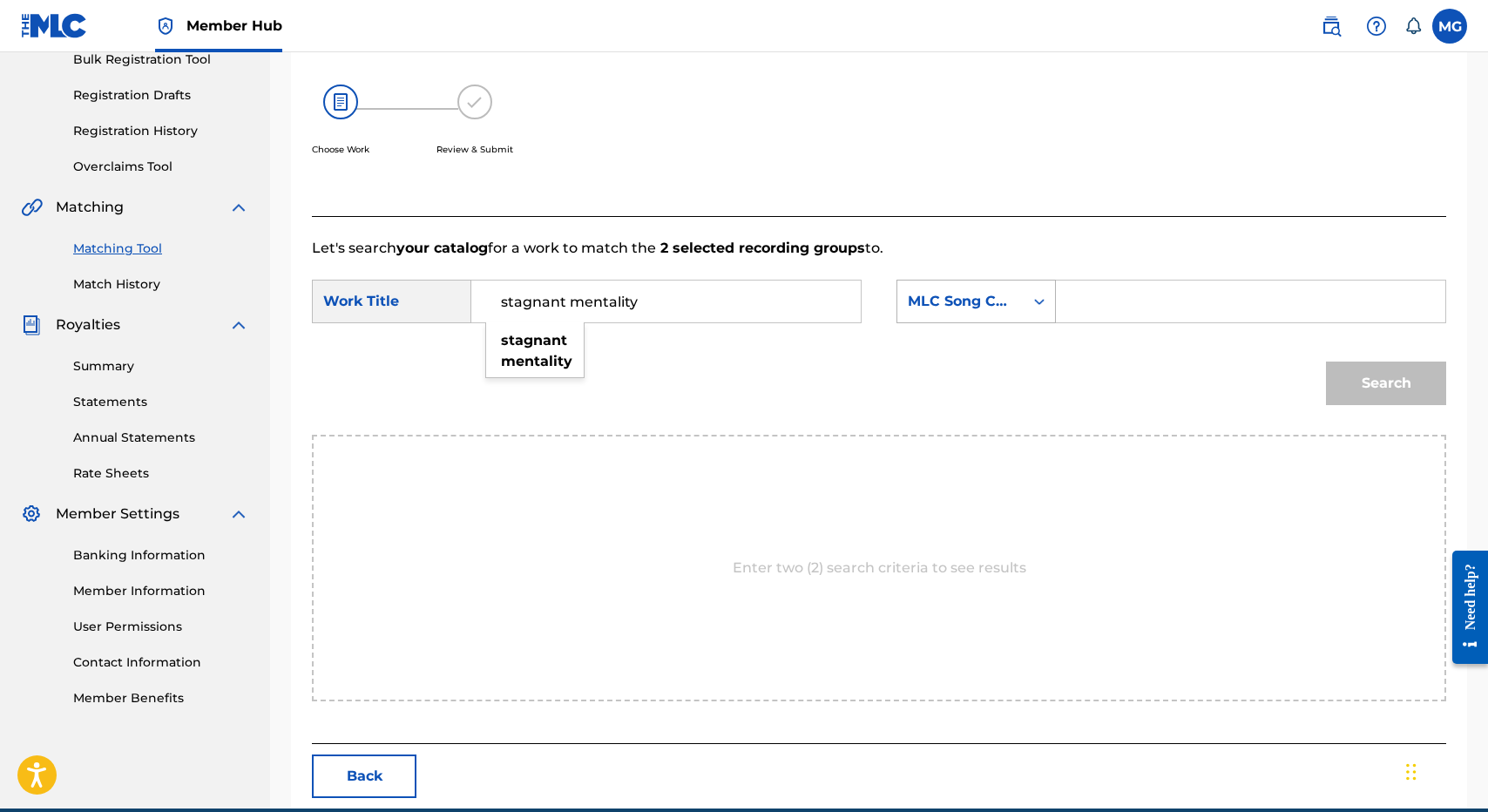
type input "stagnant mentality"
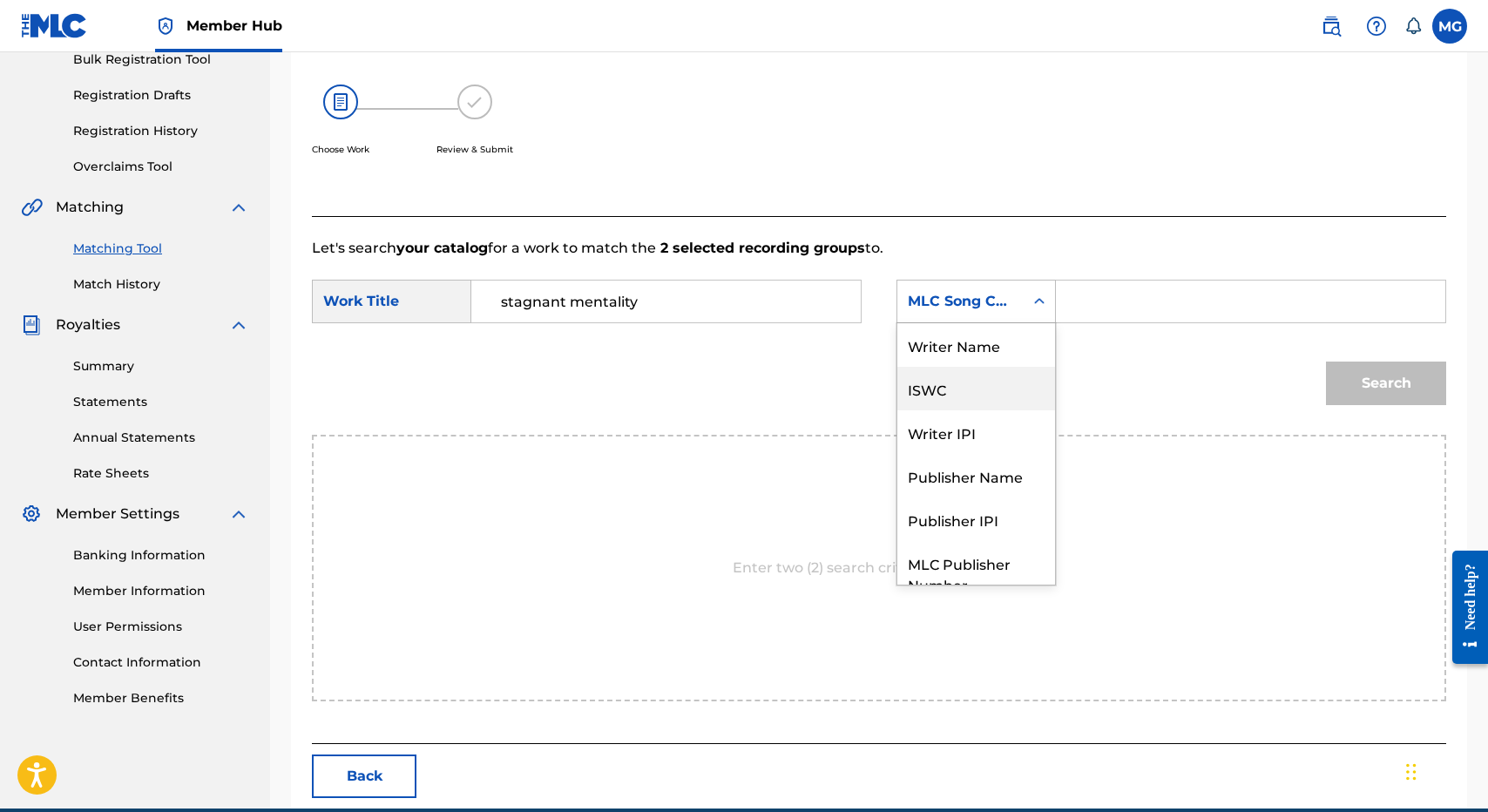
scroll to position [64, 0]
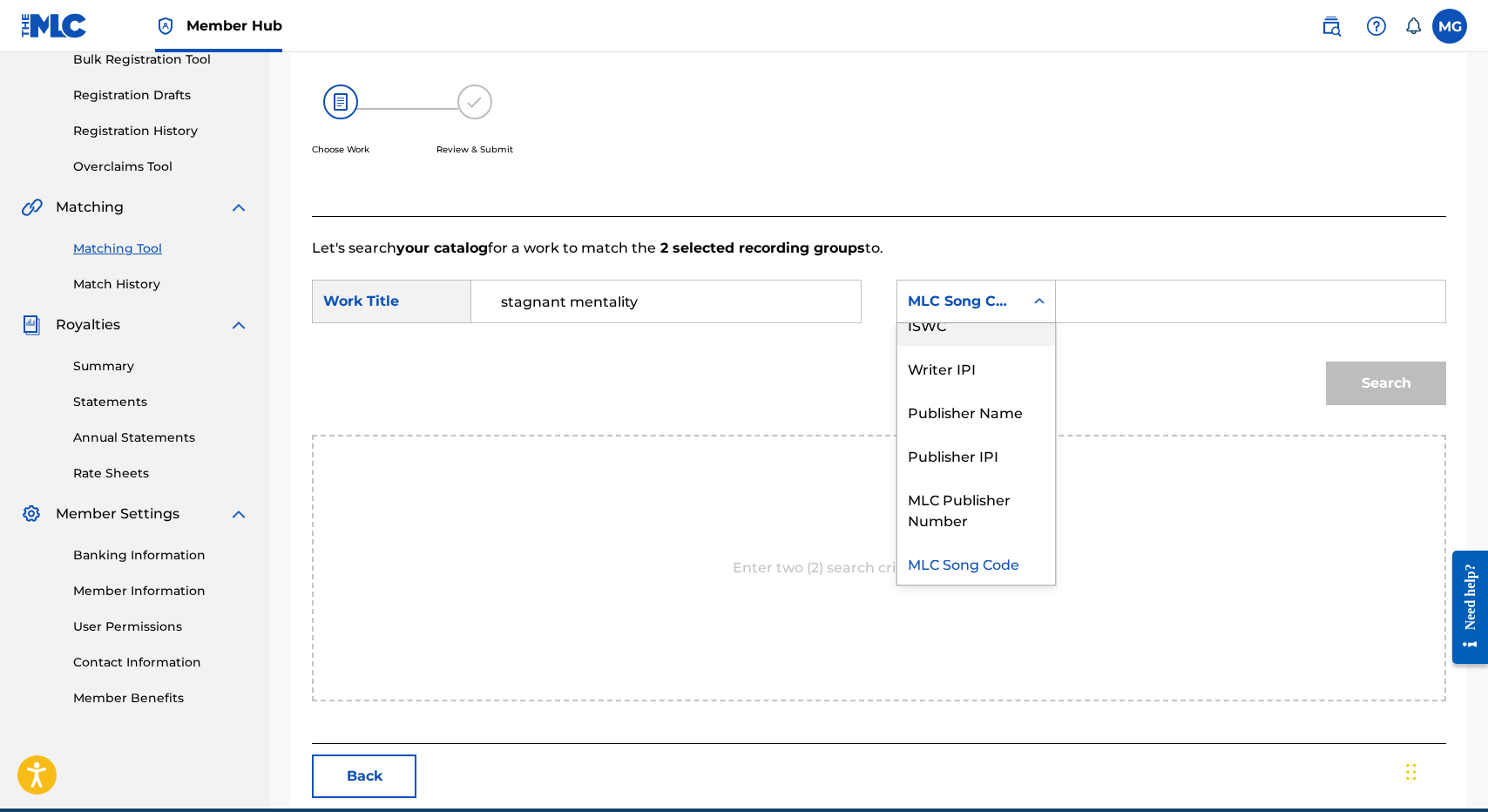
drag, startPoint x: 1037, startPoint y: 322, endPoint x: 1042, endPoint y: 334, distance: 13.0
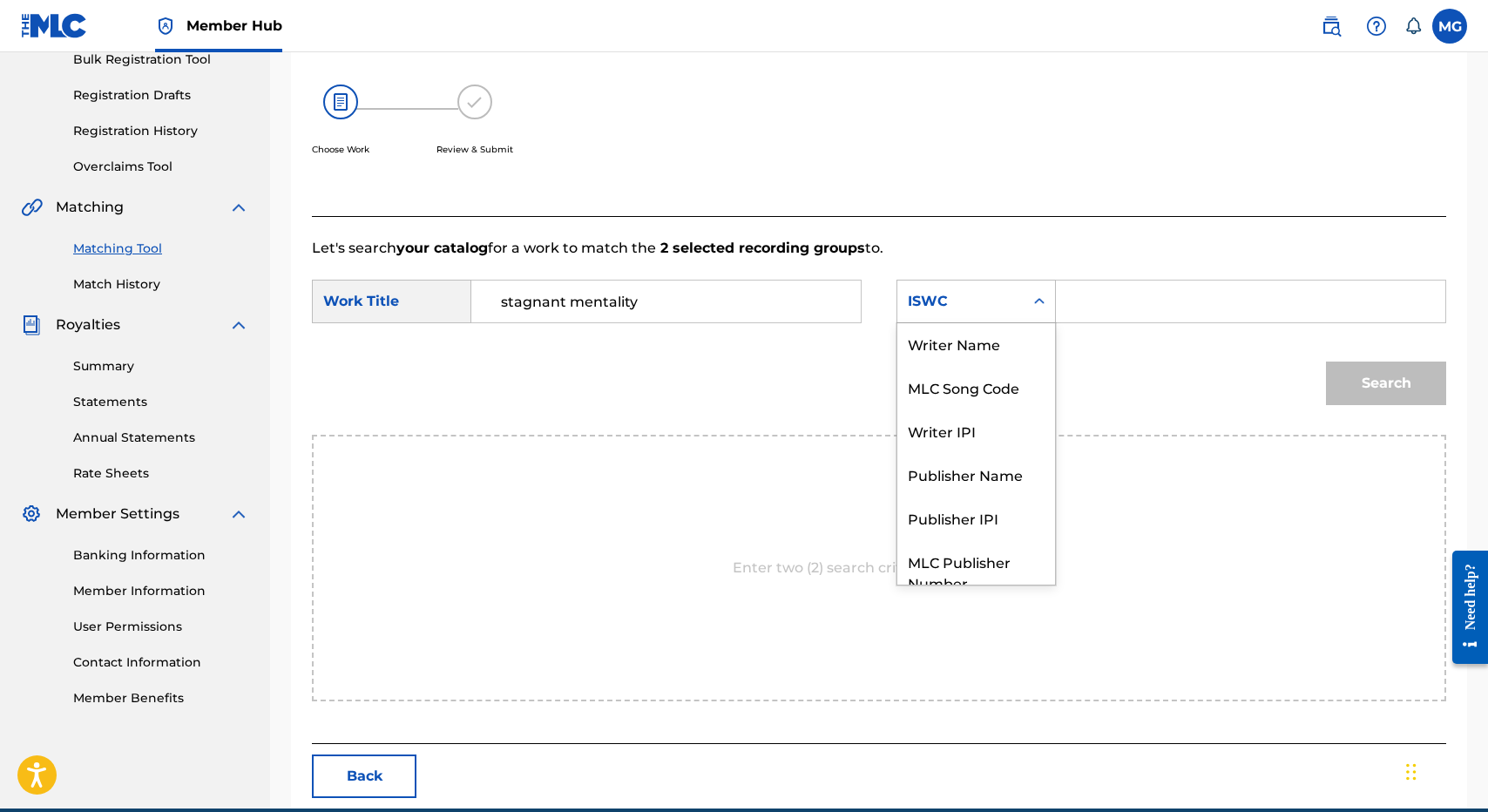
scroll to position [0, 0]
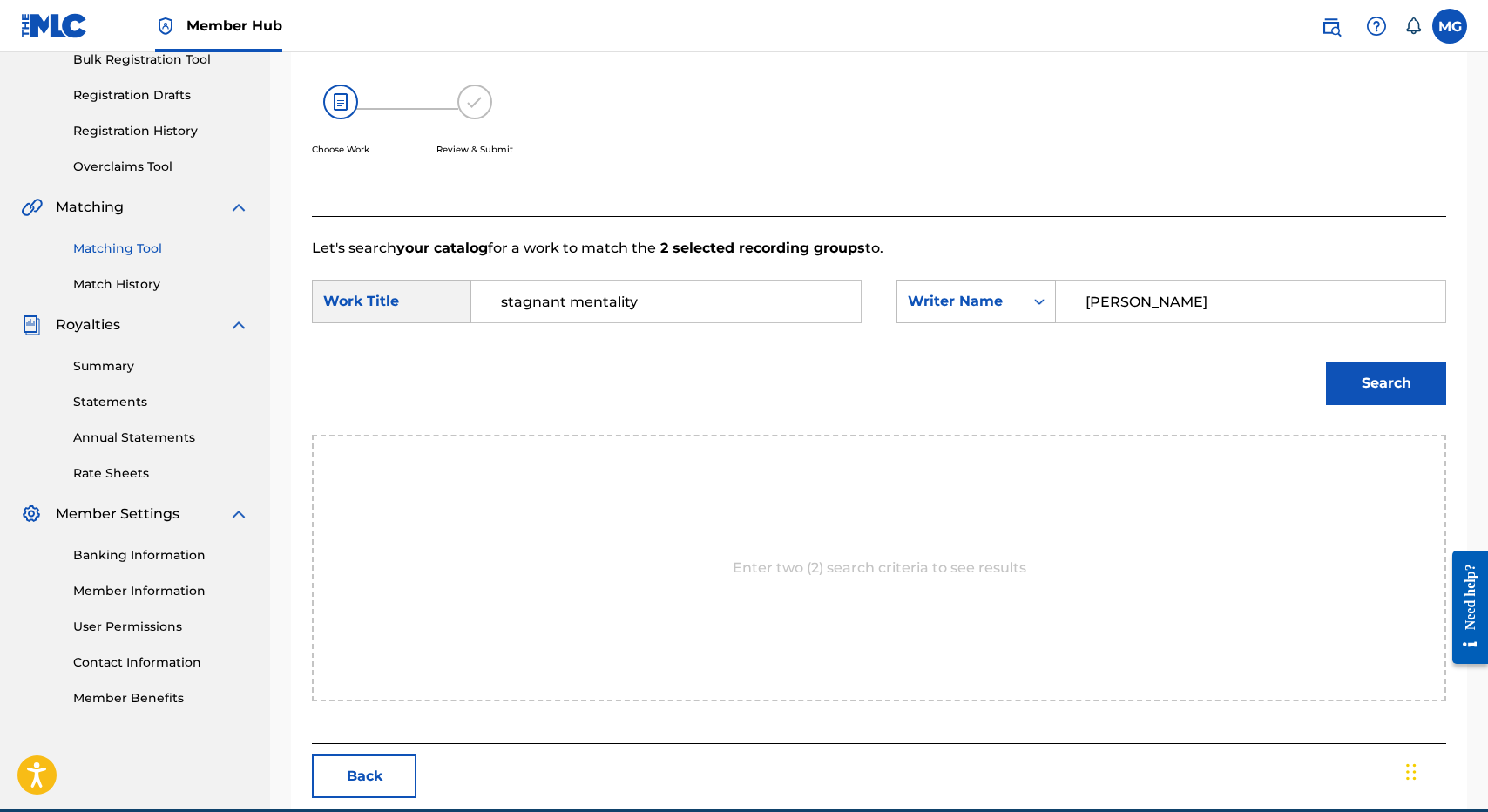
type input "isaac"
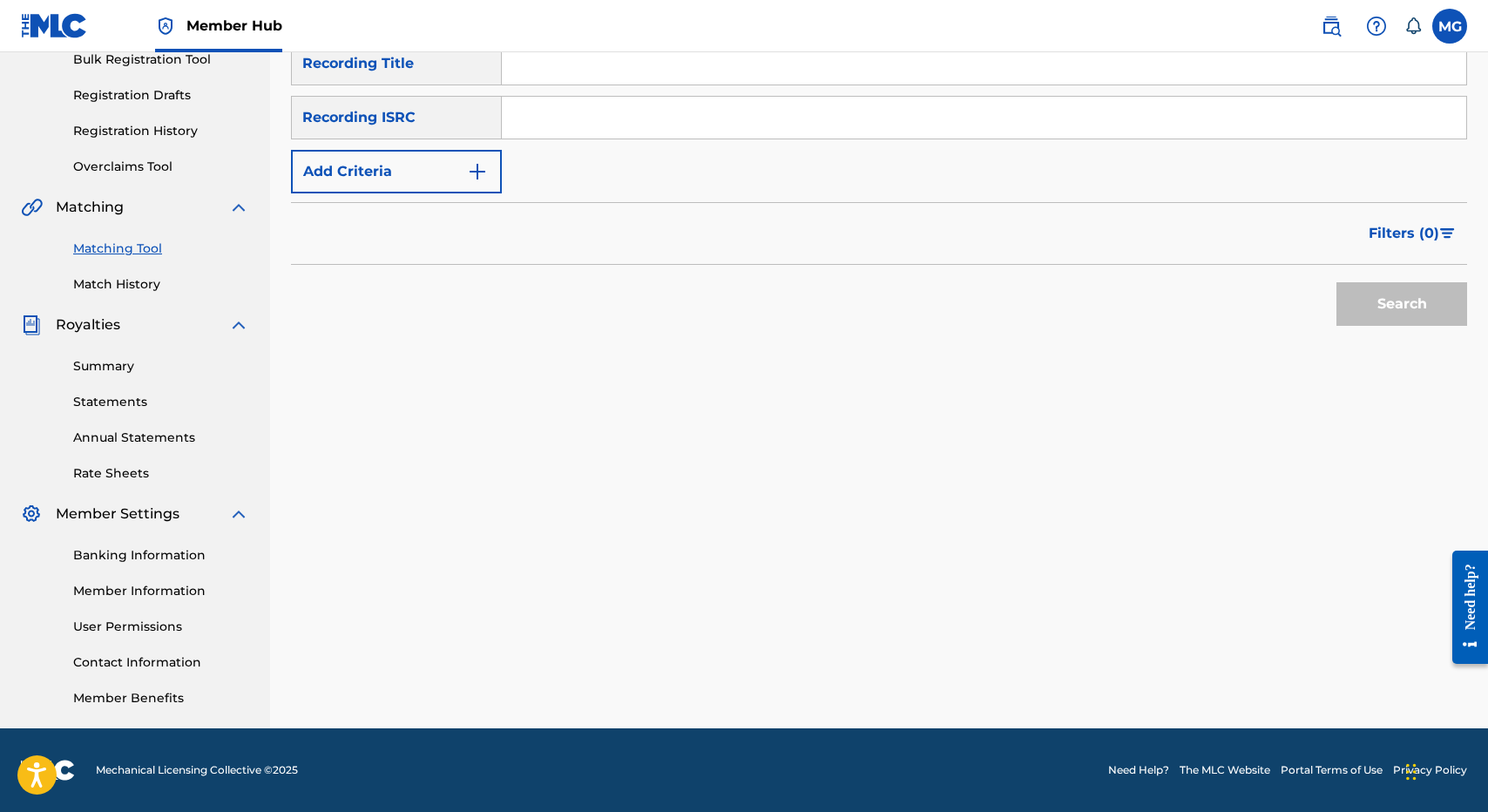
paste input "IKU KAU"
type input "IKU KAU"
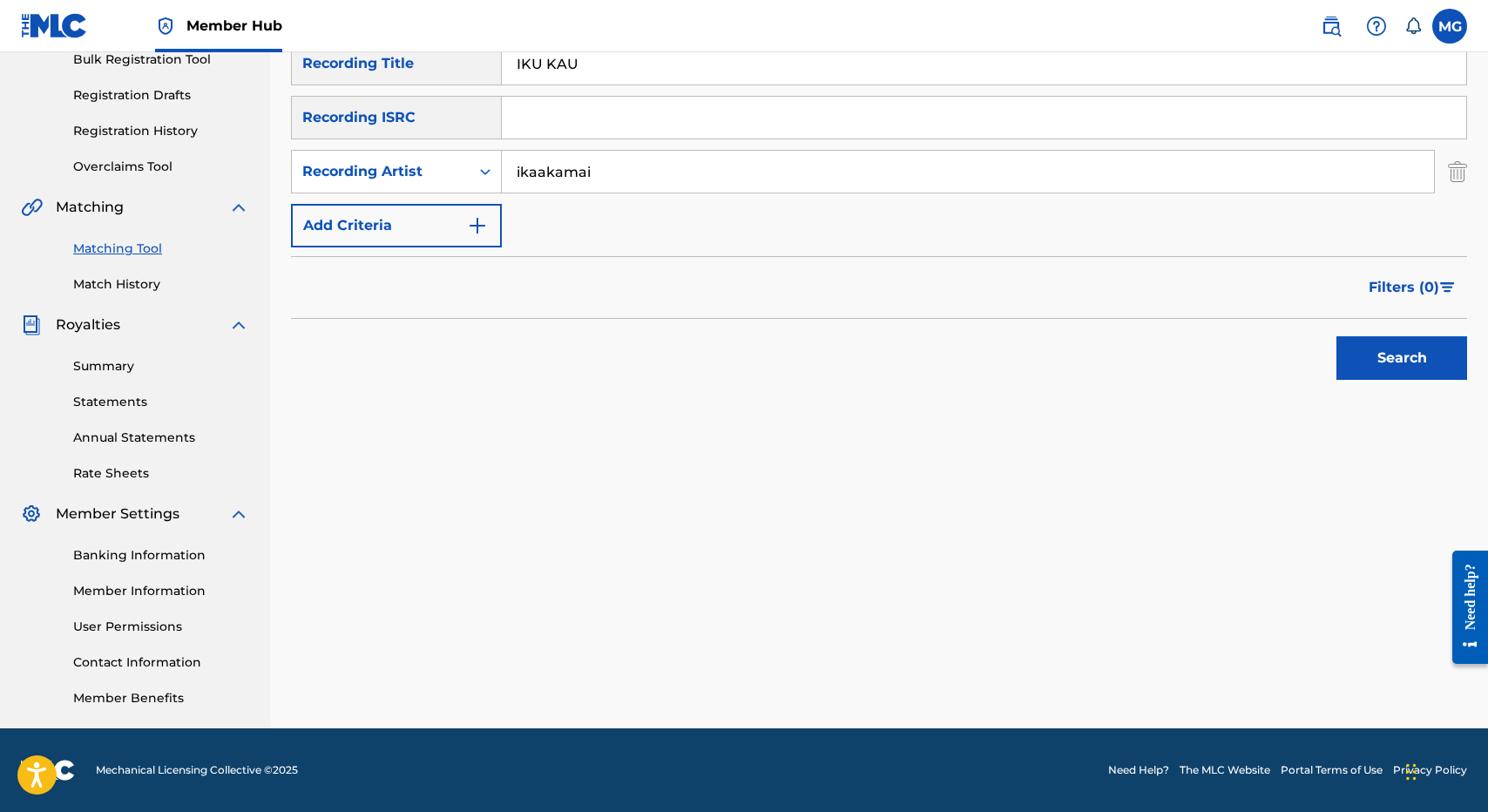
type input "ikaakamai"
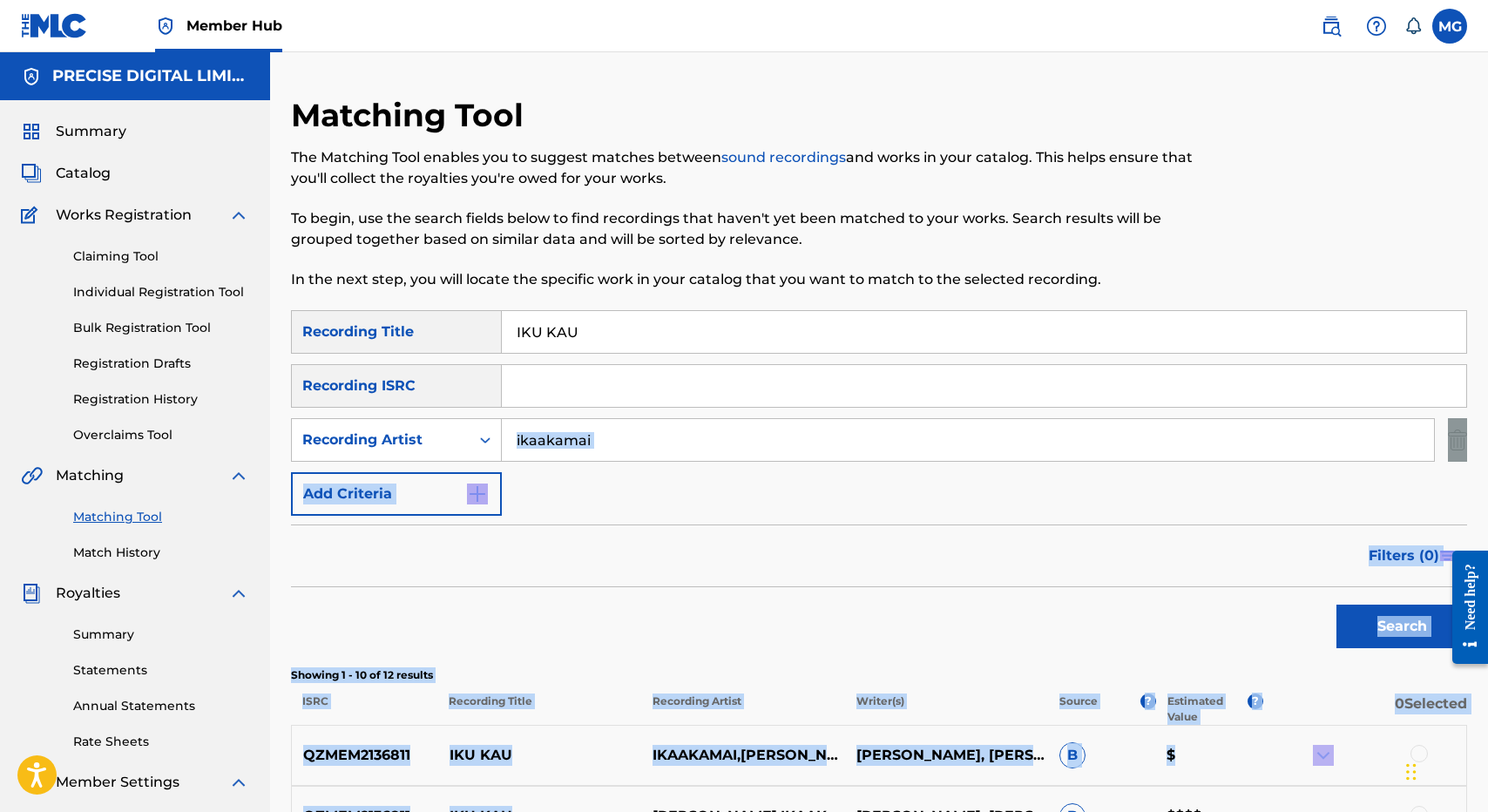
drag, startPoint x: 530, startPoint y: 558, endPoint x: 653, endPoint y: 508, distance: 132.8
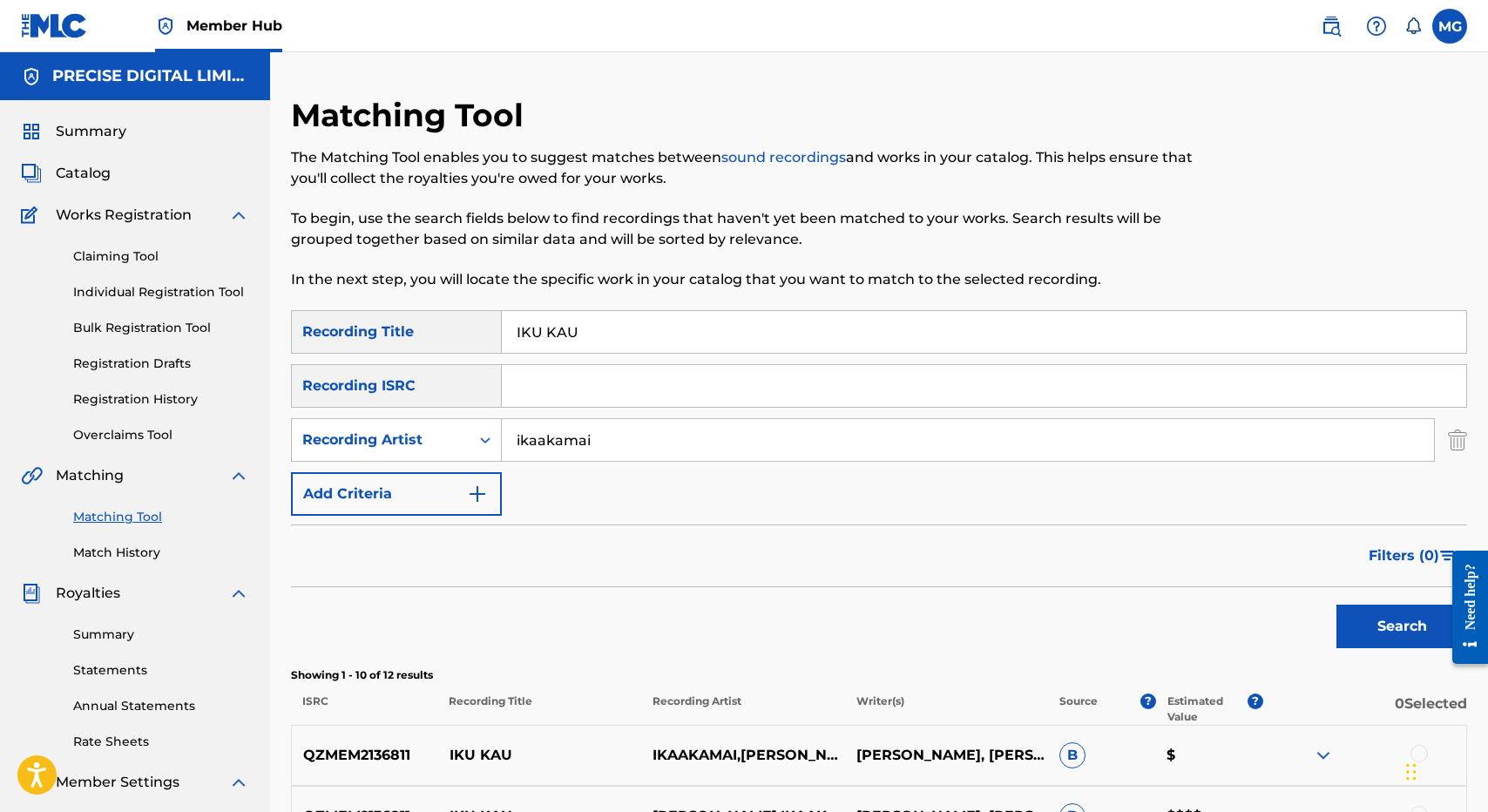
paste input "QZMEM2136811"
type input "QZMEM2136811"
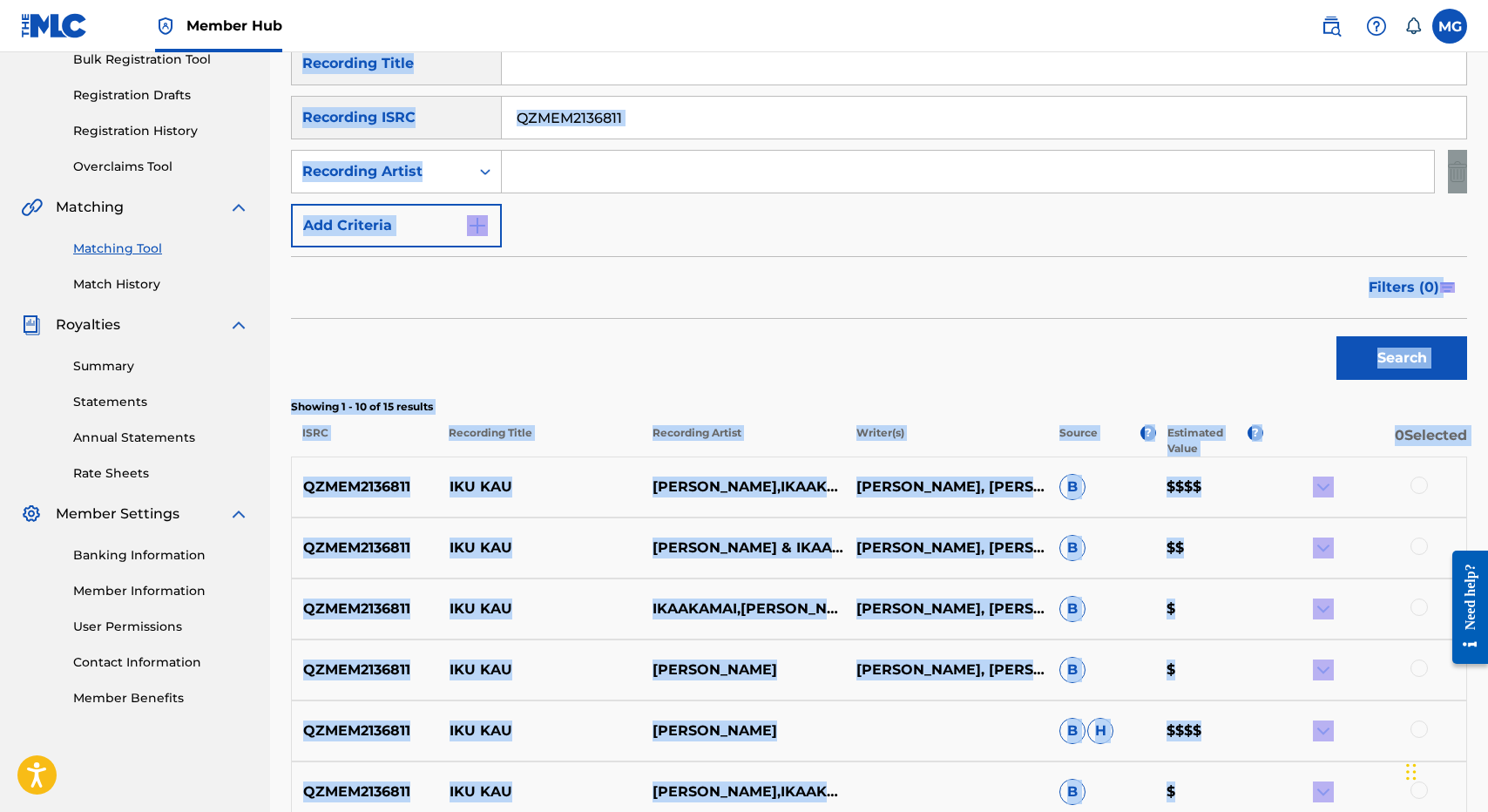
scroll to position [540, 0]
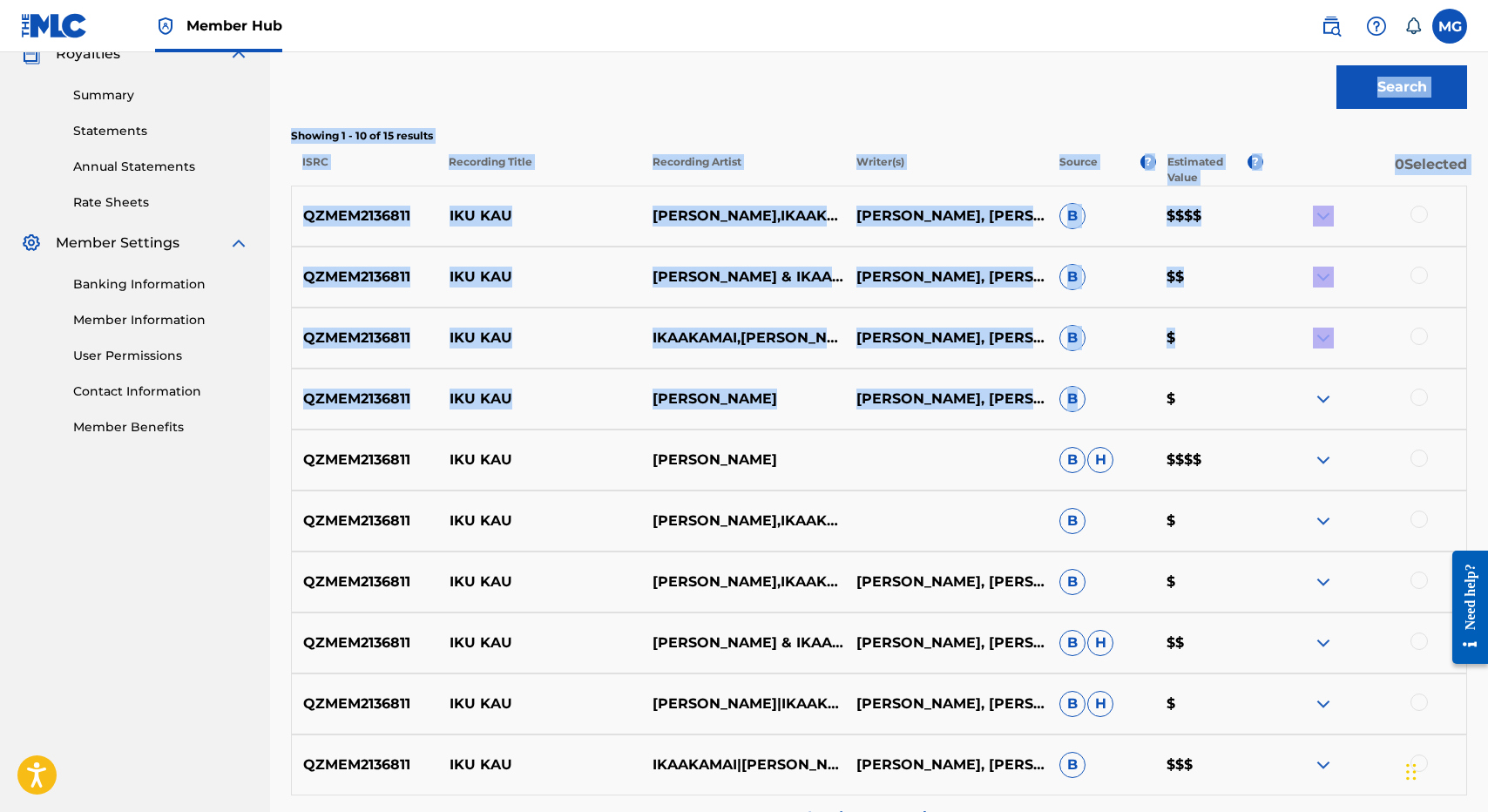
drag, startPoint x: 960, startPoint y: 259, endPoint x: 1135, endPoint y: 405, distance: 227.9
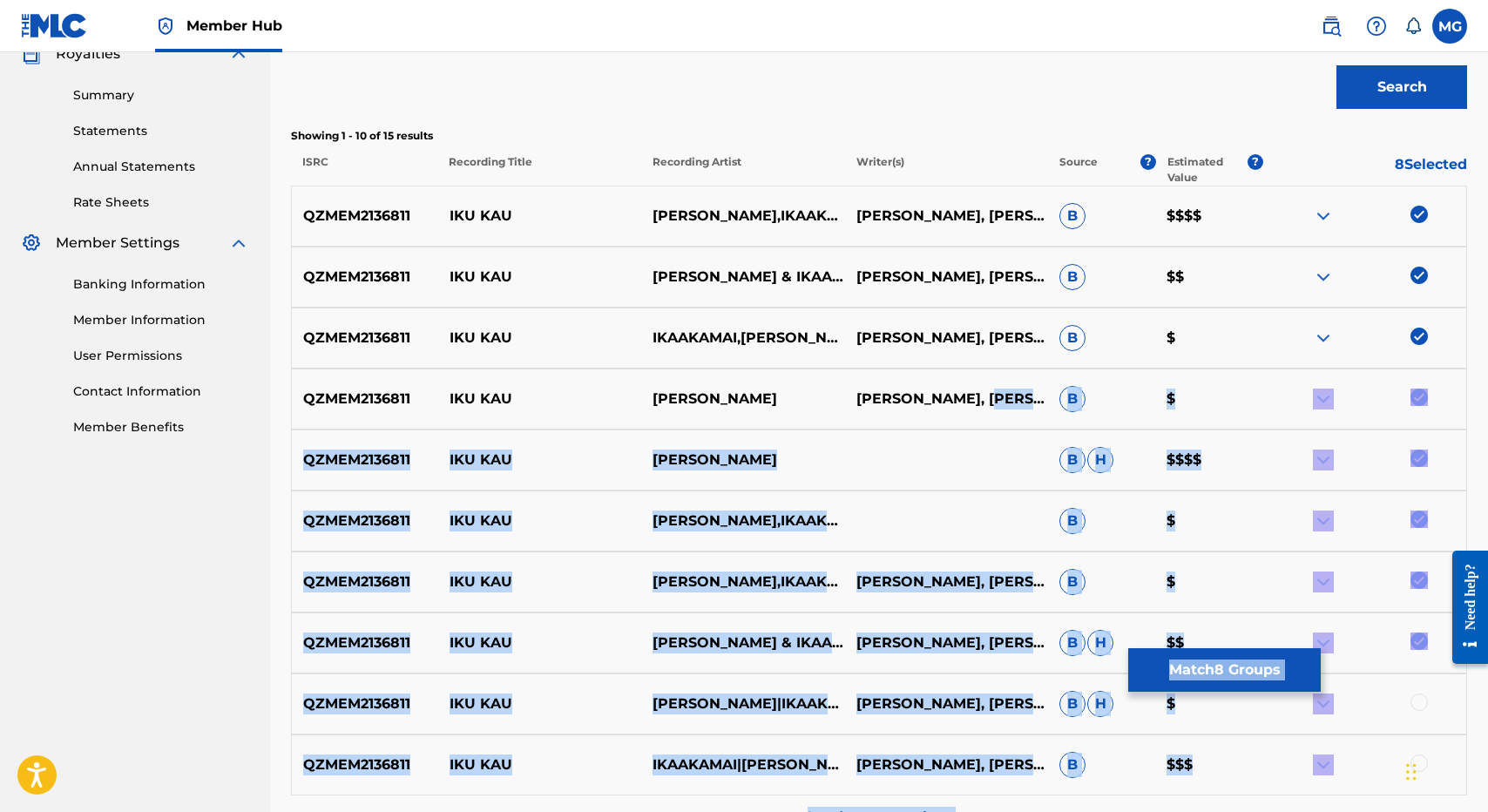
scroll to position [737, 0]
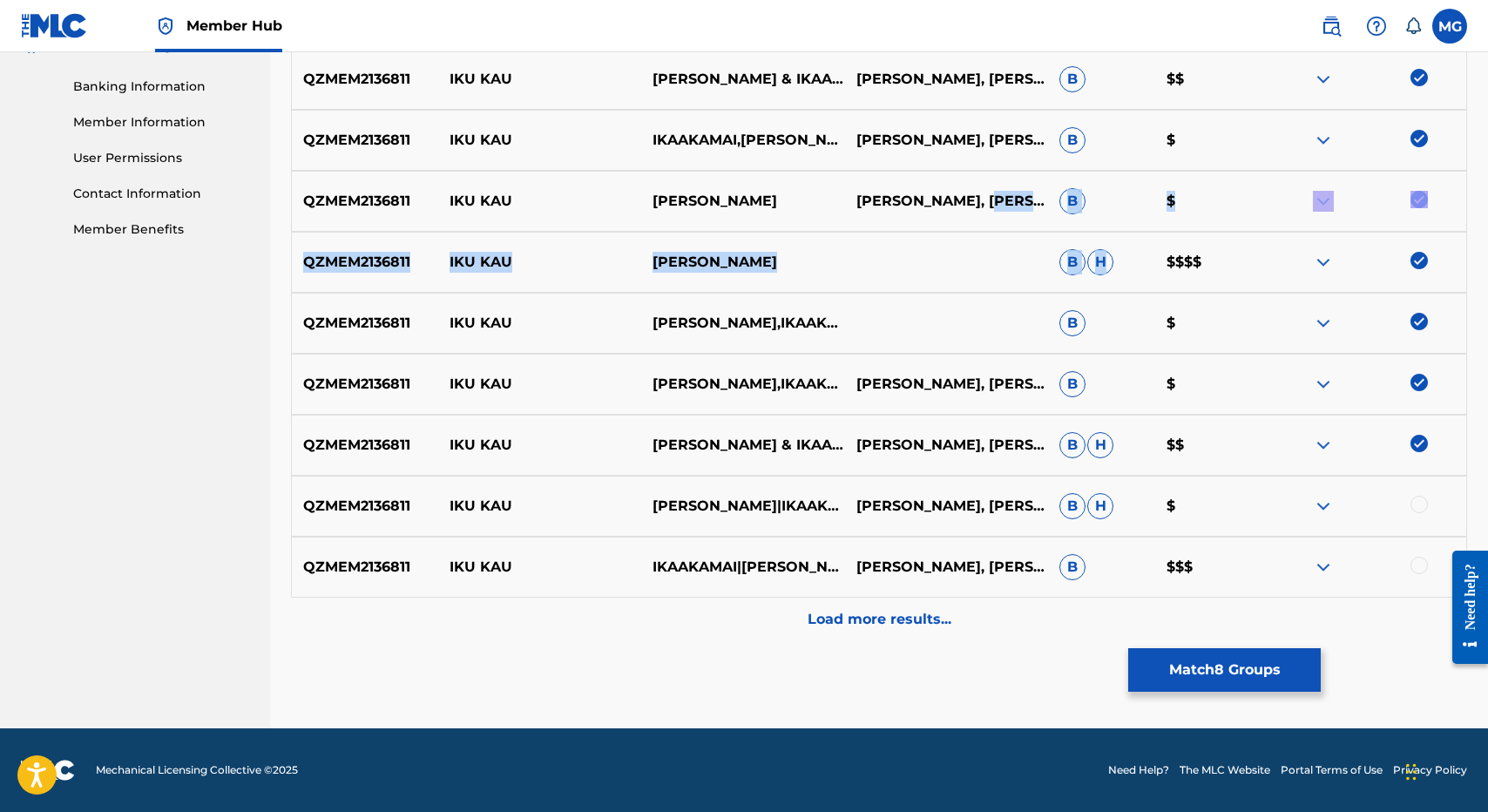
drag, startPoint x: 981, startPoint y: 853, endPoint x: 1103, endPoint y: 272, distance: 593.7
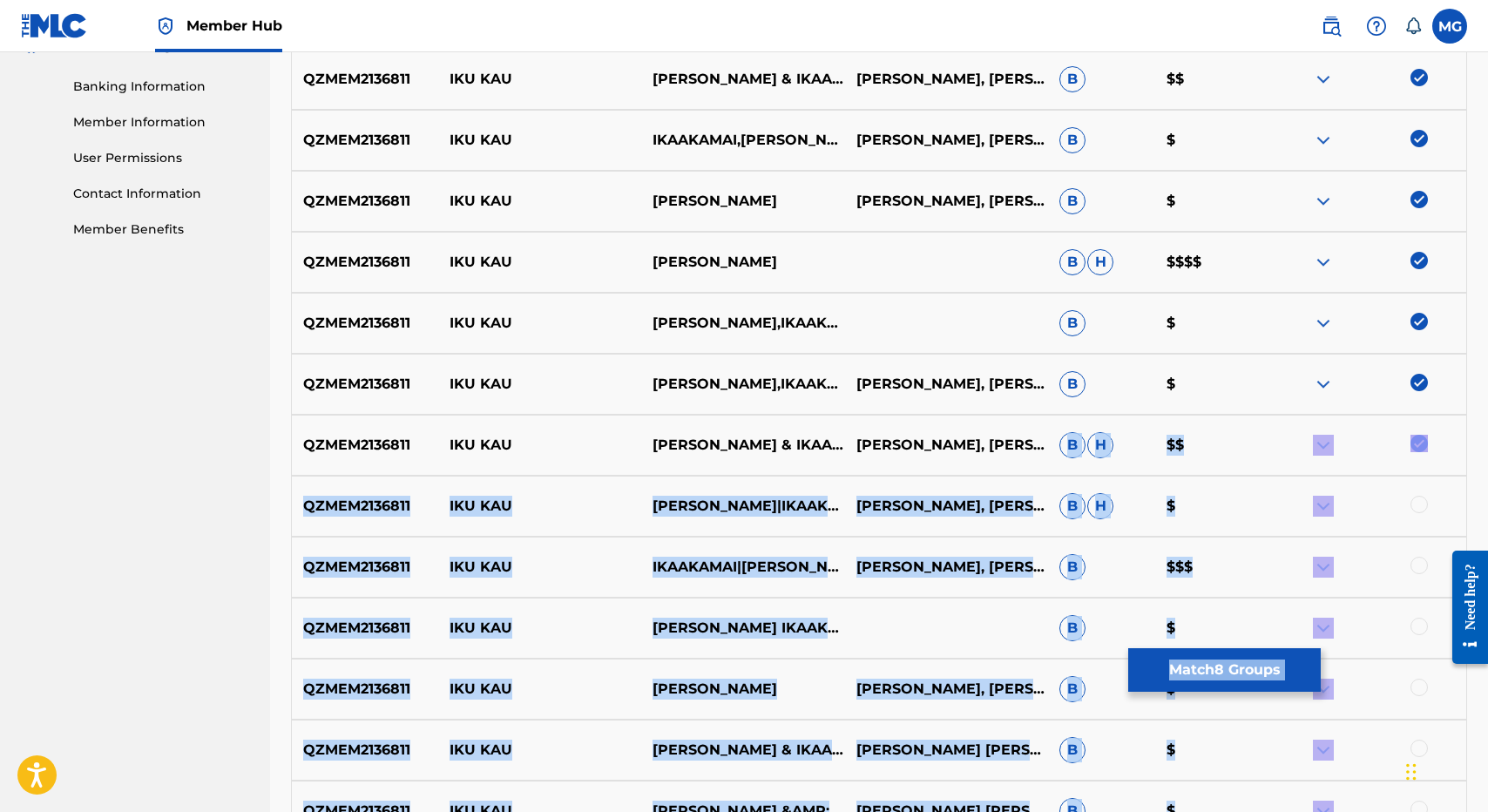
scroll to position [998, 0]
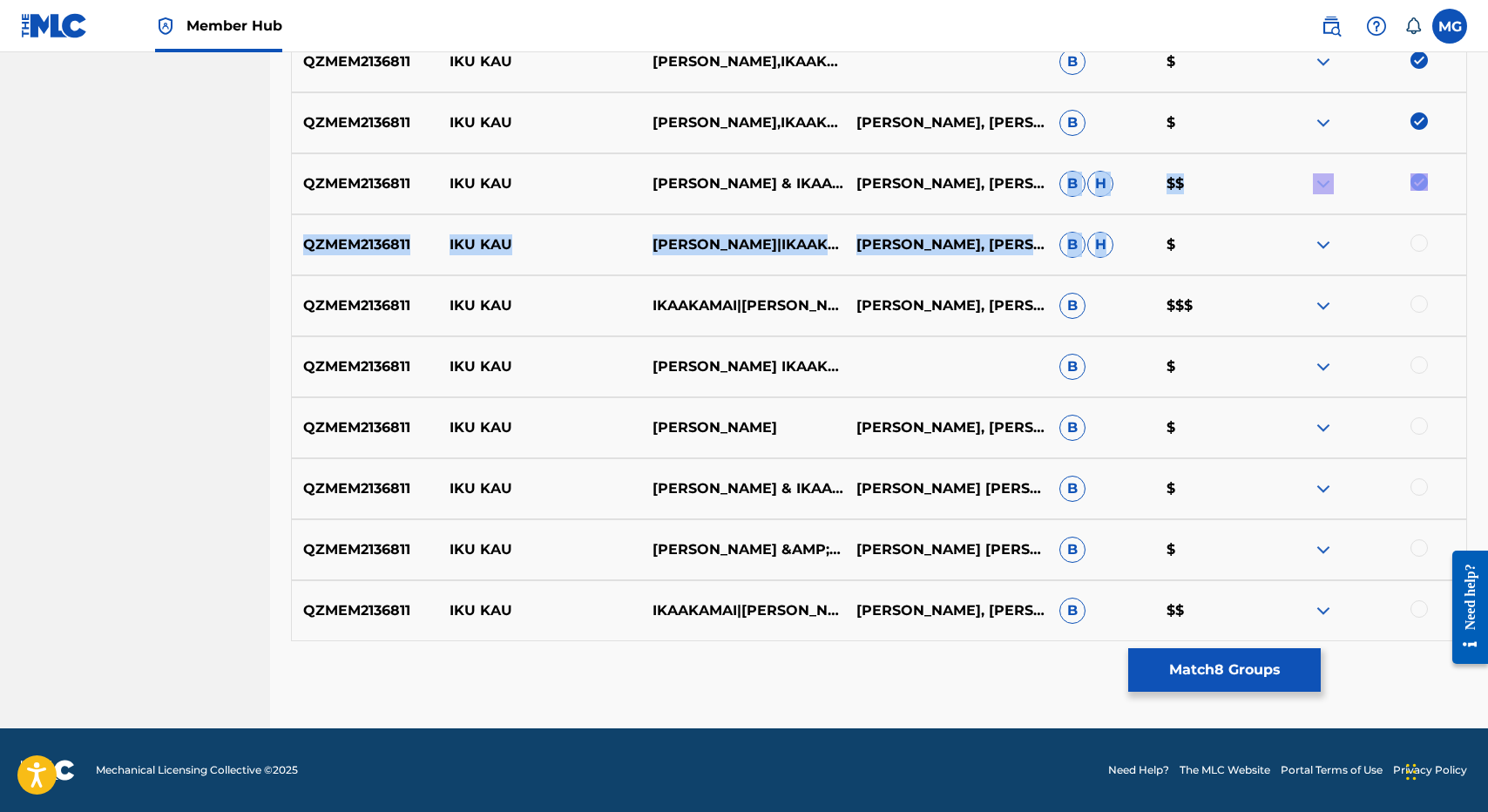
drag, startPoint x: 1056, startPoint y: 431, endPoint x: 1110, endPoint y: 250, distance: 188.9
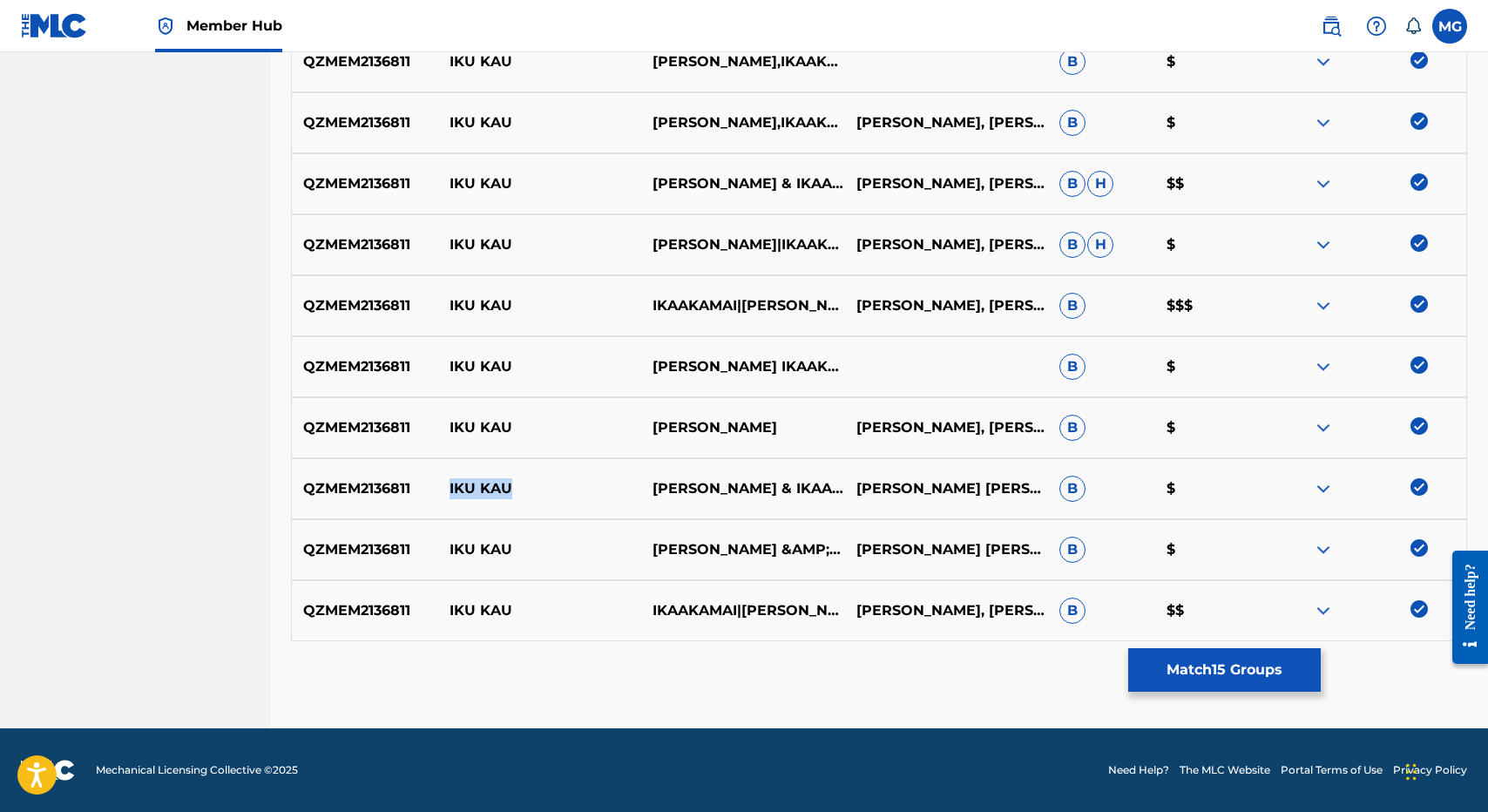
drag, startPoint x: 504, startPoint y: 491, endPoint x: 426, endPoint y: 491, distance: 78.0
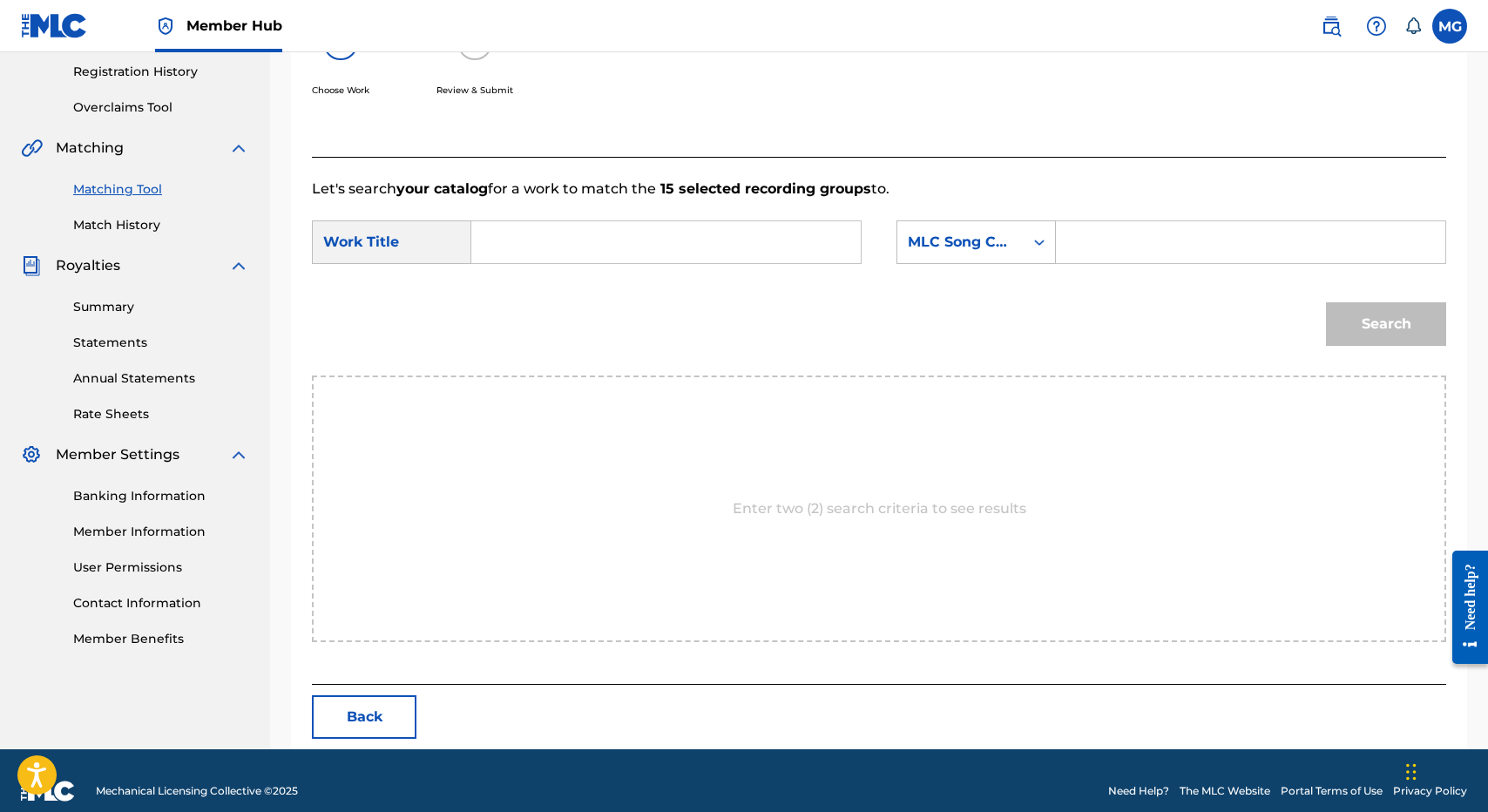
scroll to position [348, 0]
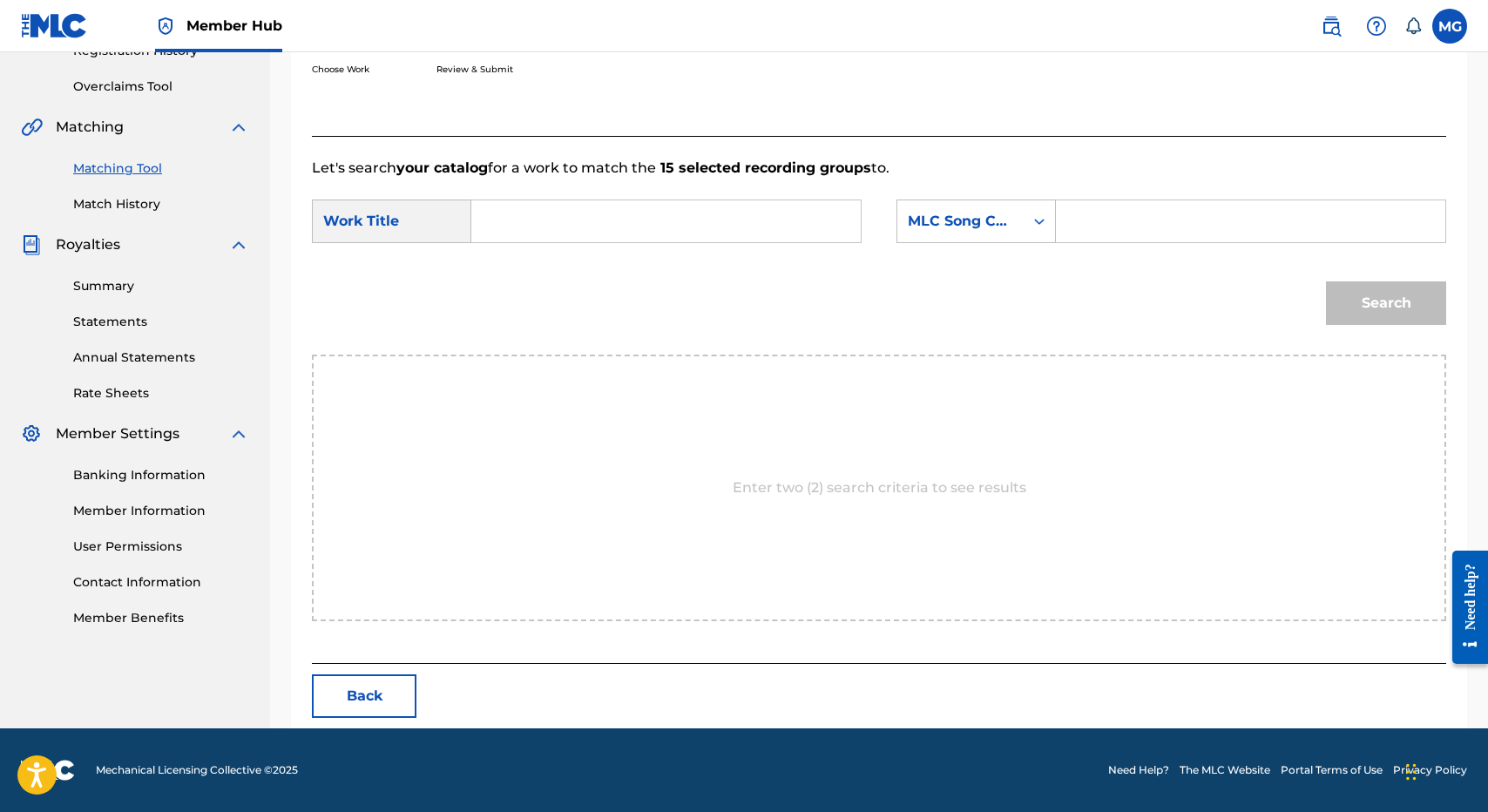
paste input "IKU KAU"
type input "IKU KAU"
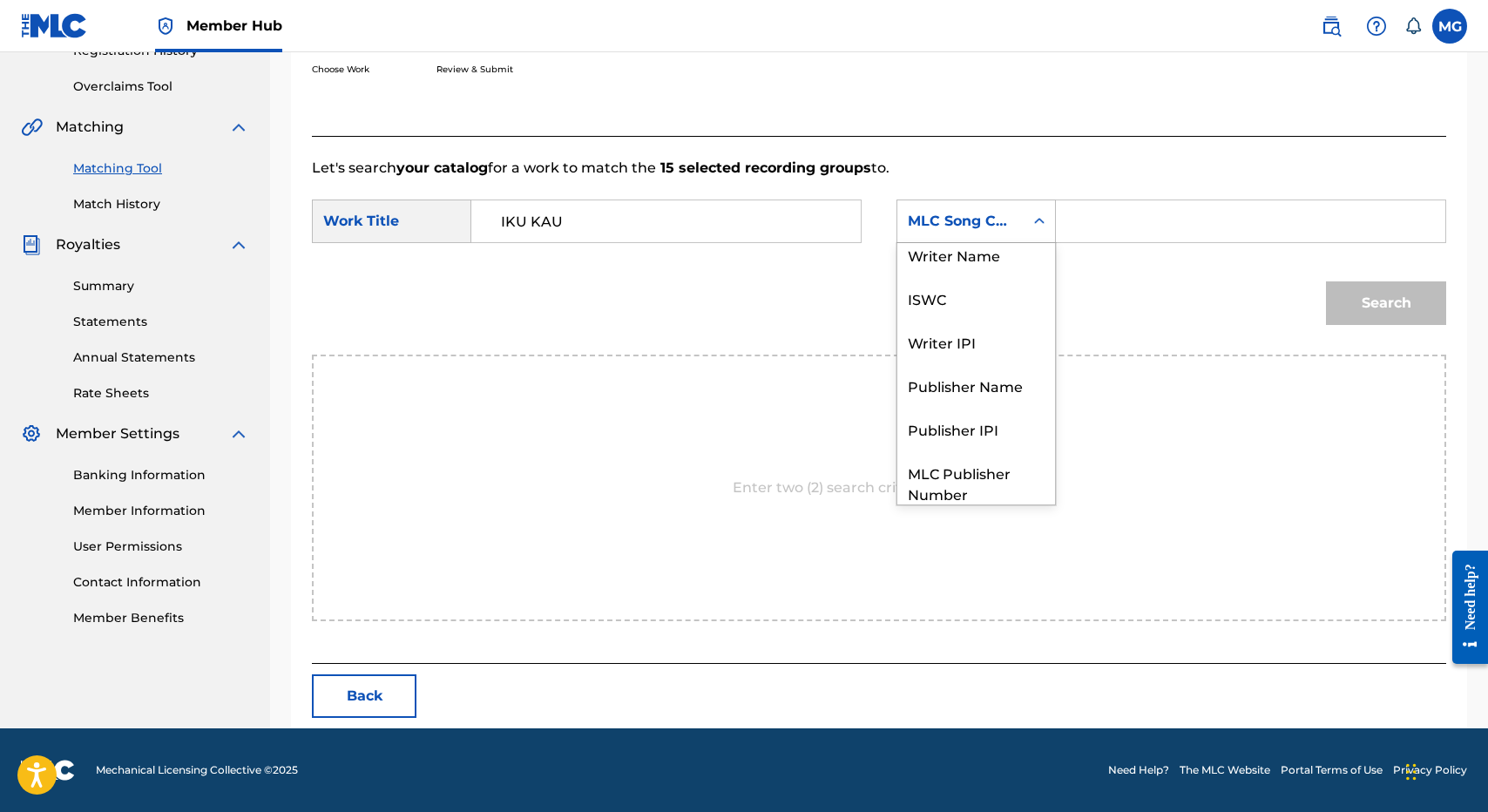
scroll to position [0, 0]
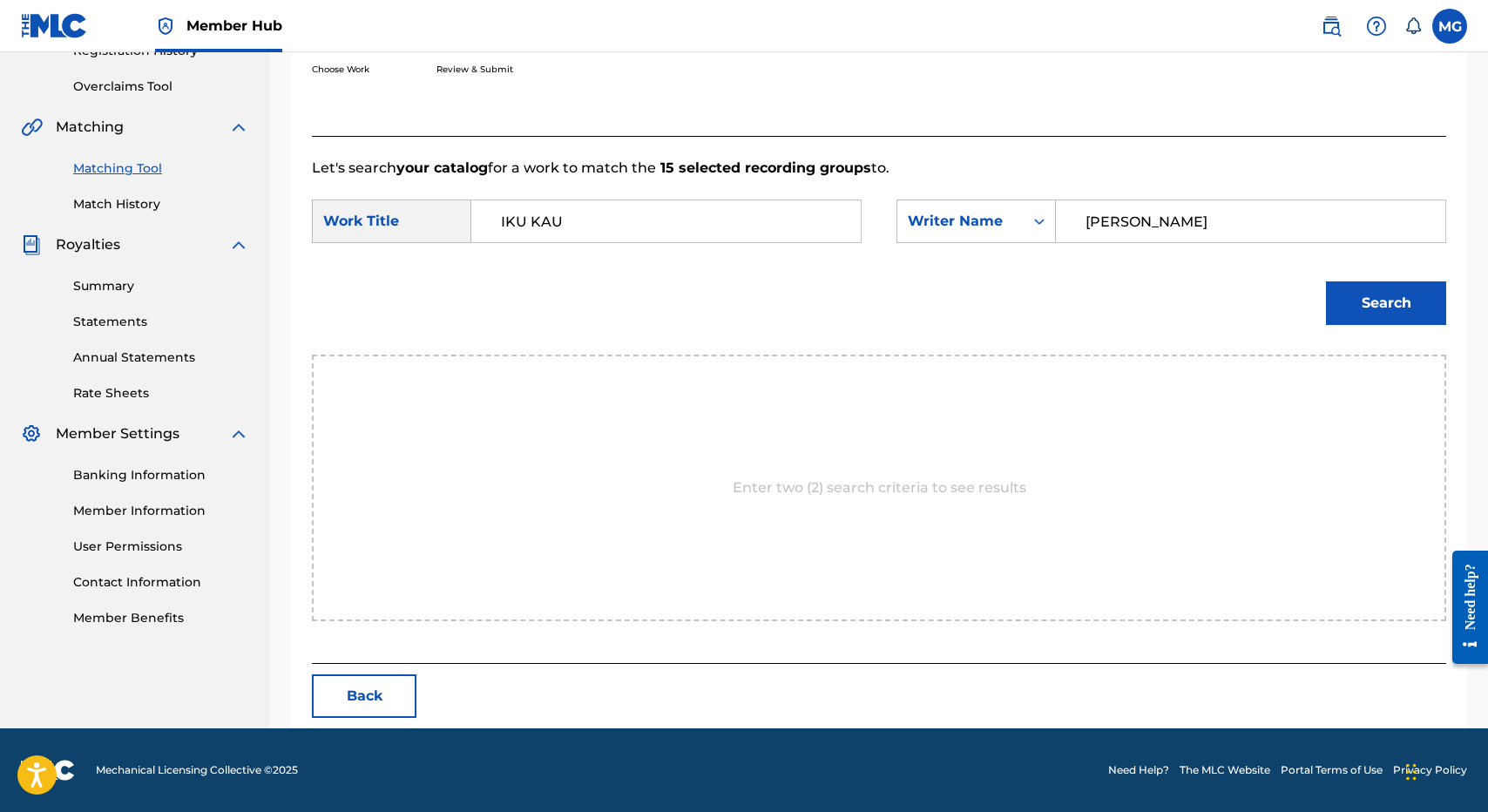
type input "isaac"
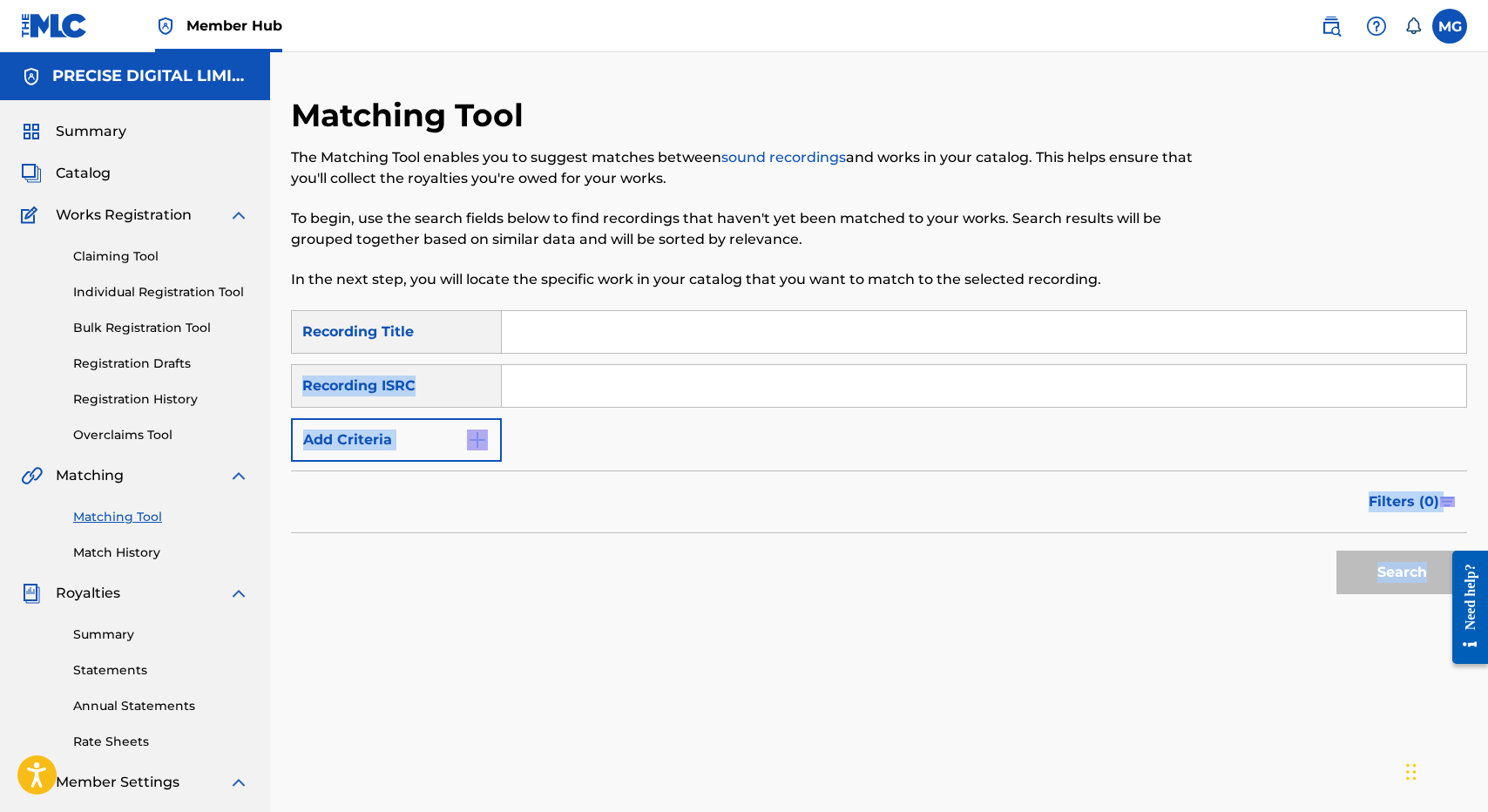
drag, startPoint x: 840, startPoint y: 348, endPoint x: 699, endPoint y: 355, distance: 141.2
paste input "PUʻUWAI KAHE LIKE"
type input "PUʻUWAI KAHE LIKE"
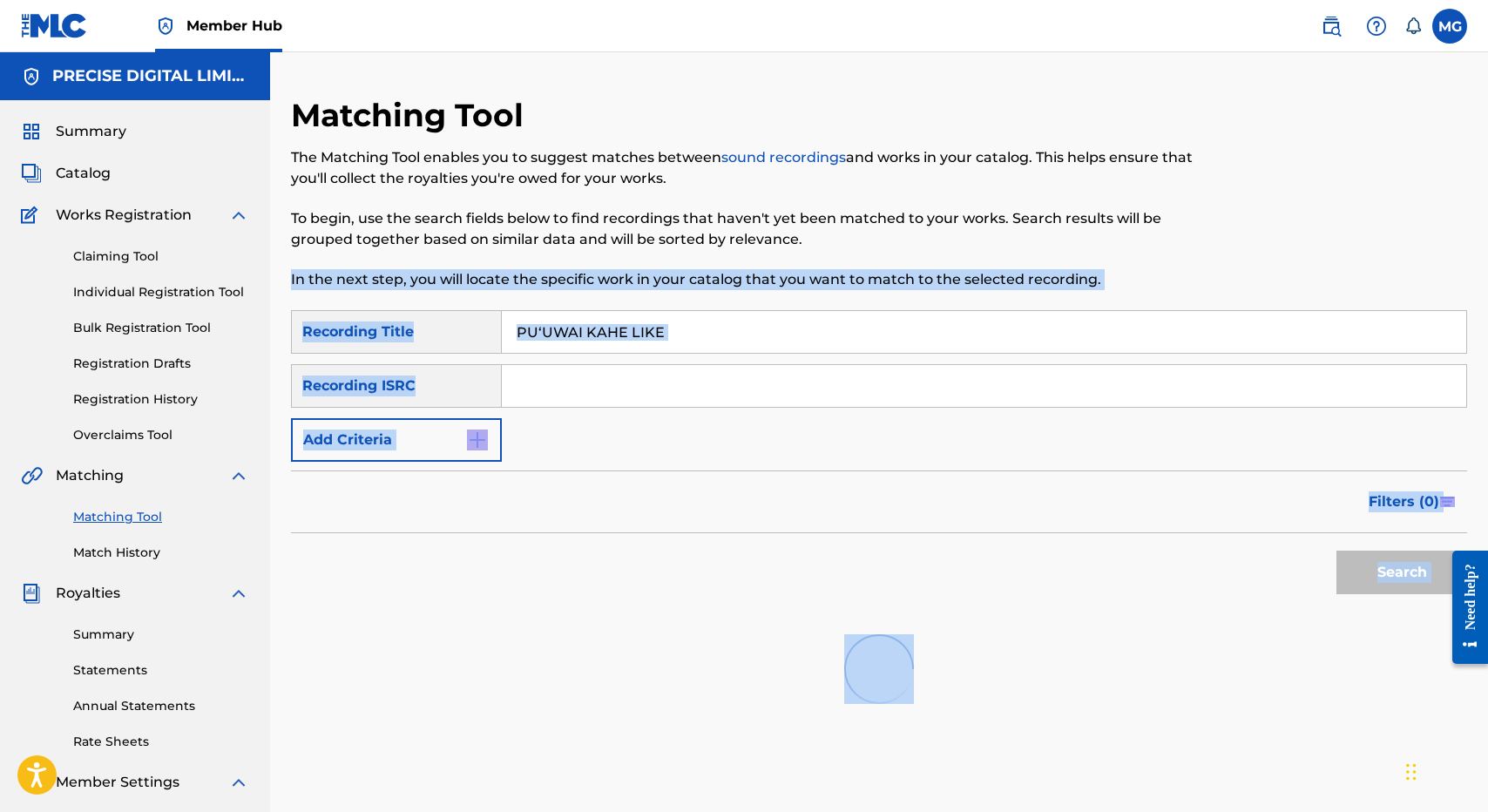
scroll to position [268, 0]
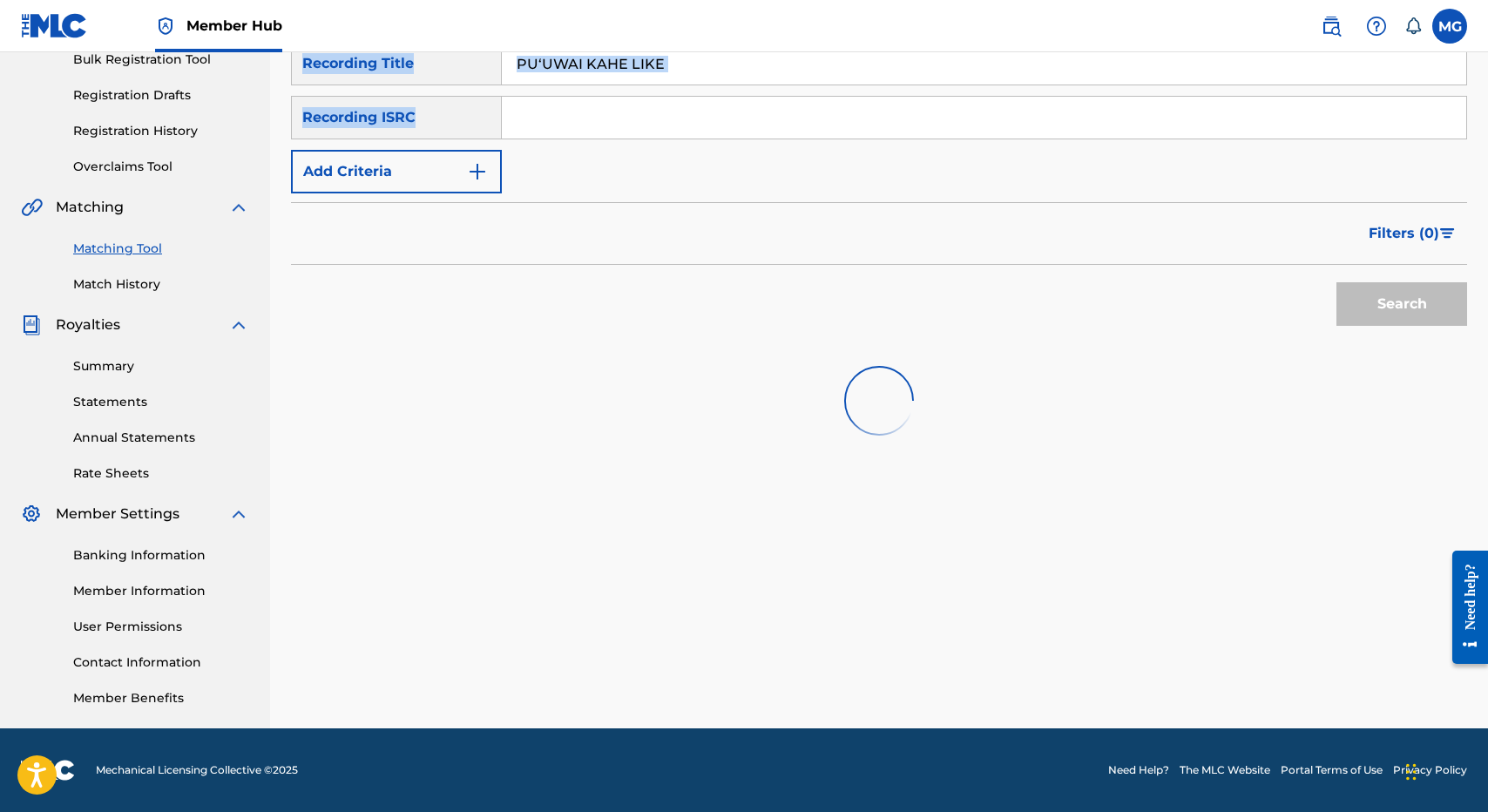
drag, startPoint x: 860, startPoint y: 242, endPoint x: 904, endPoint y: 124, distance: 125.9
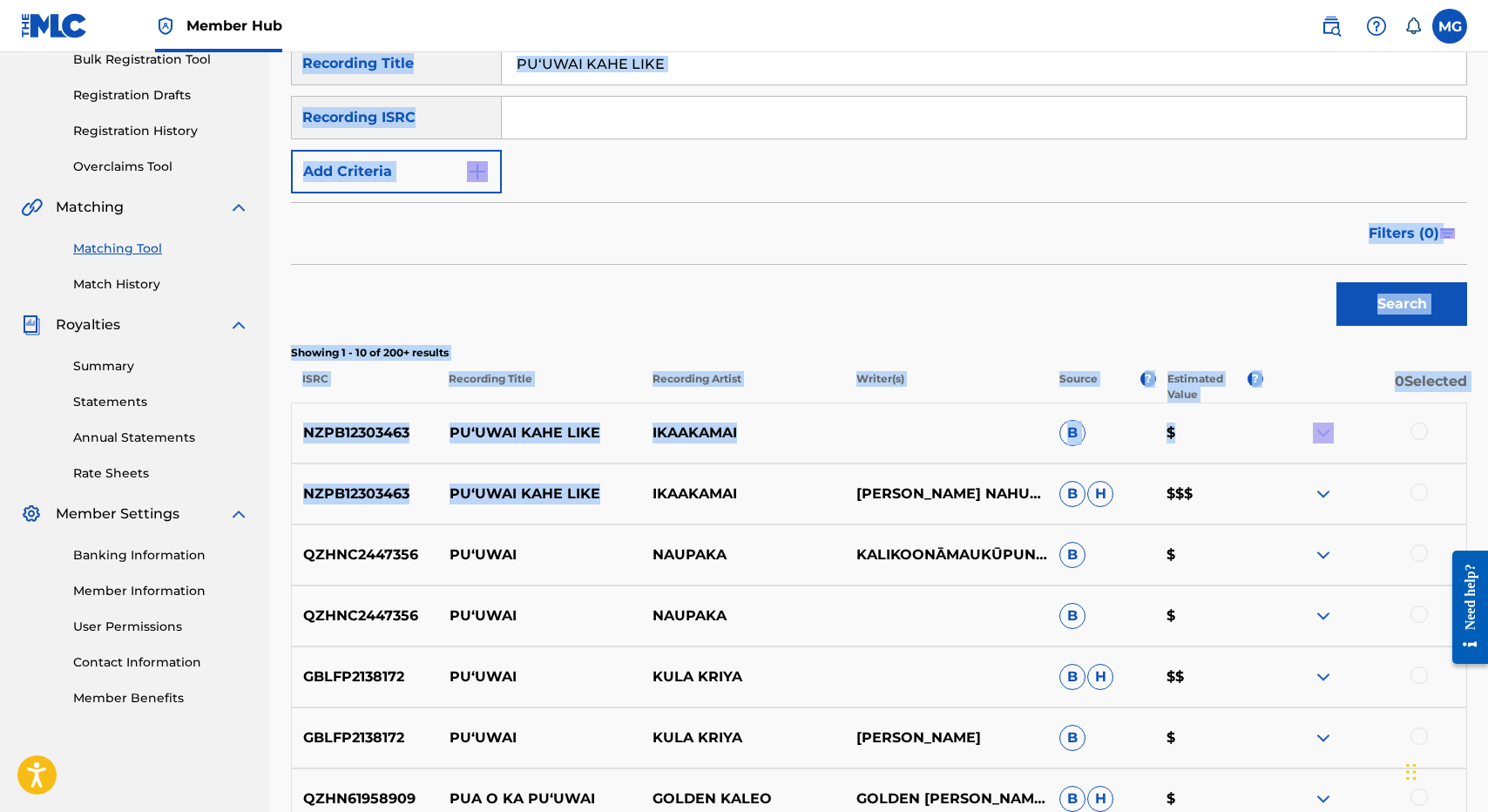
scroll to position [0, 0]
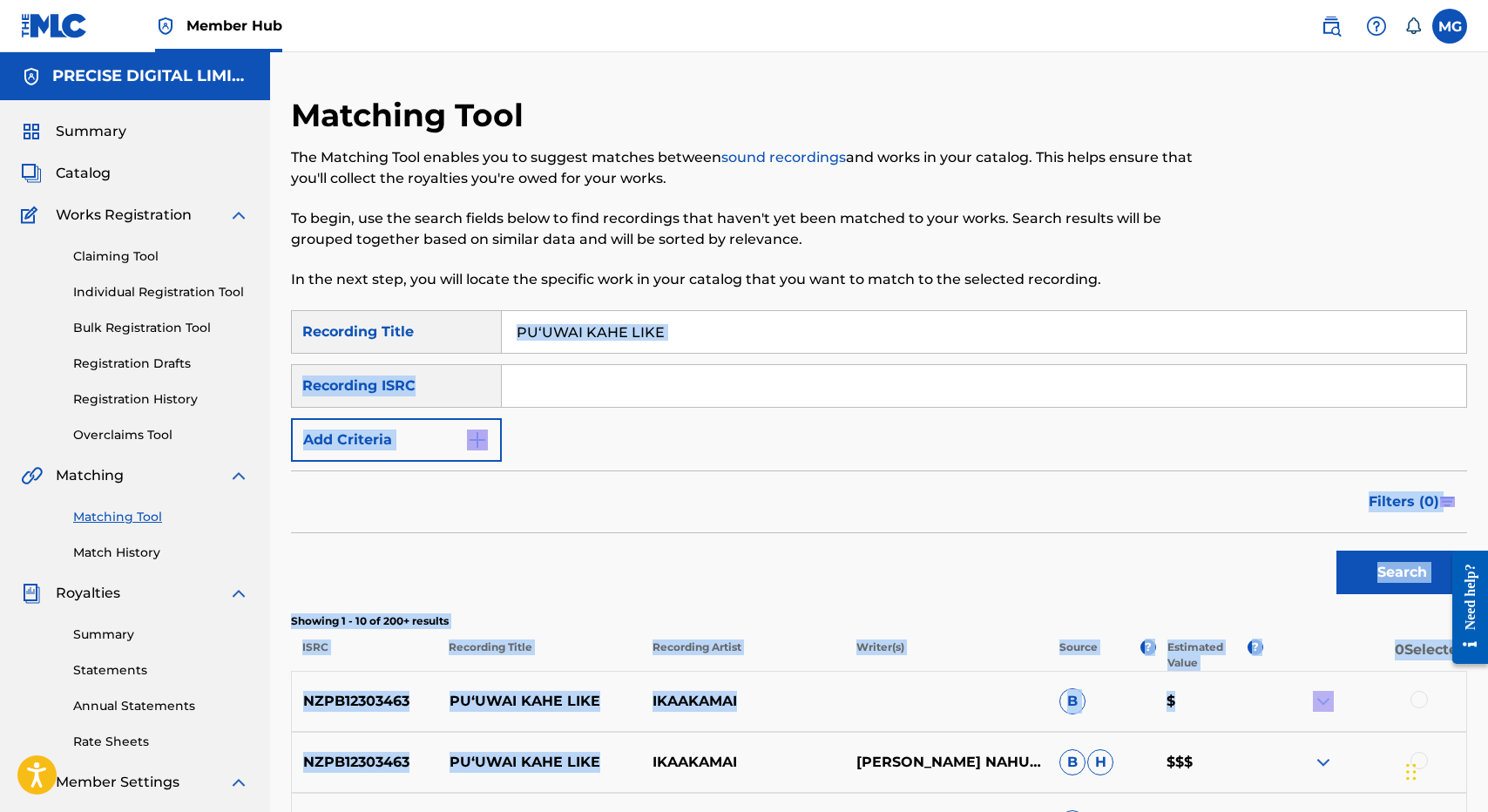
drag, startPoint x: 818, startPoint y: -109, endPoint x: 696, endPoint y: 350, distance: 474.9
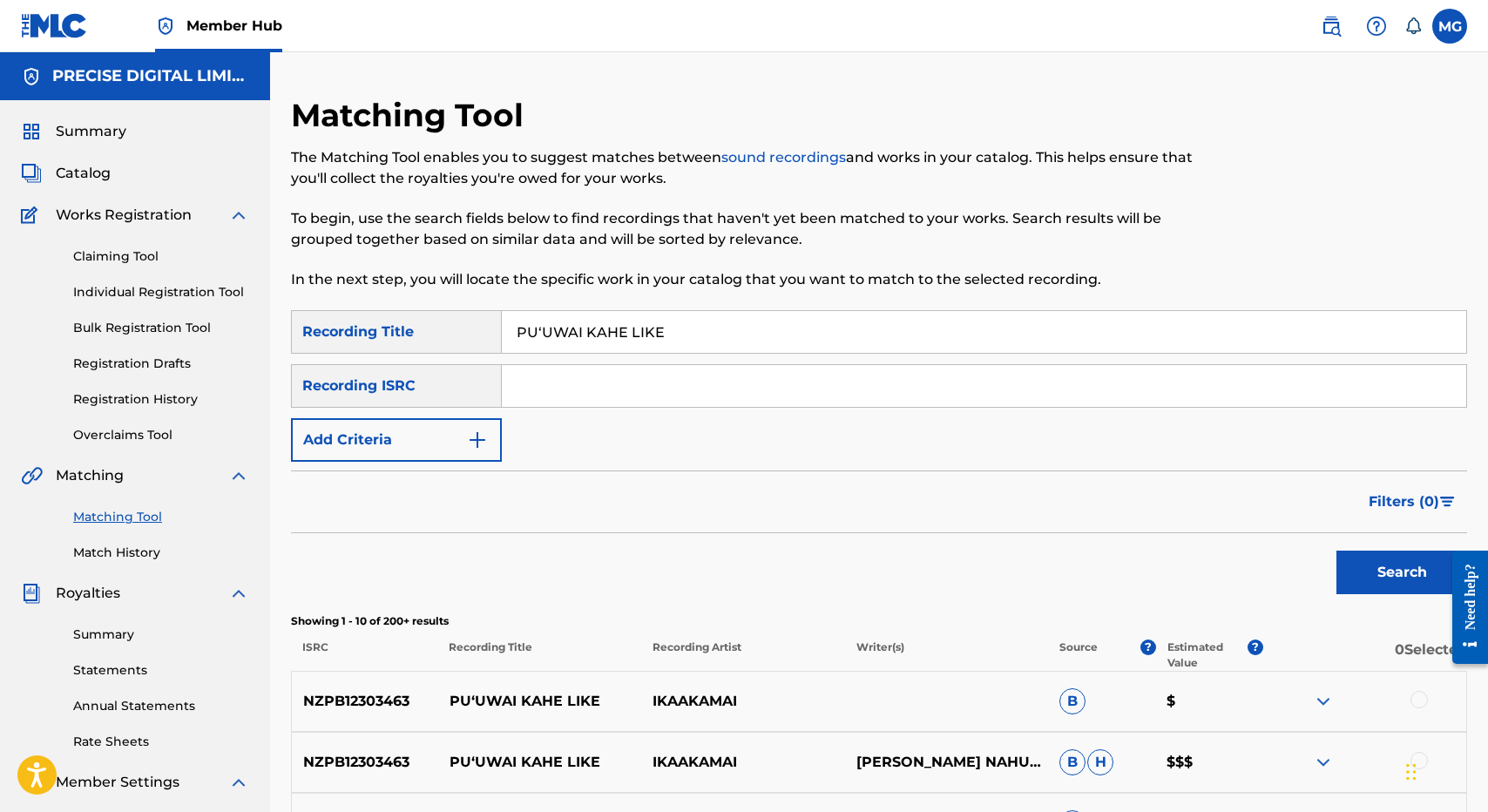
paste input "NZPB12303463"
type input "NZPB12303463"
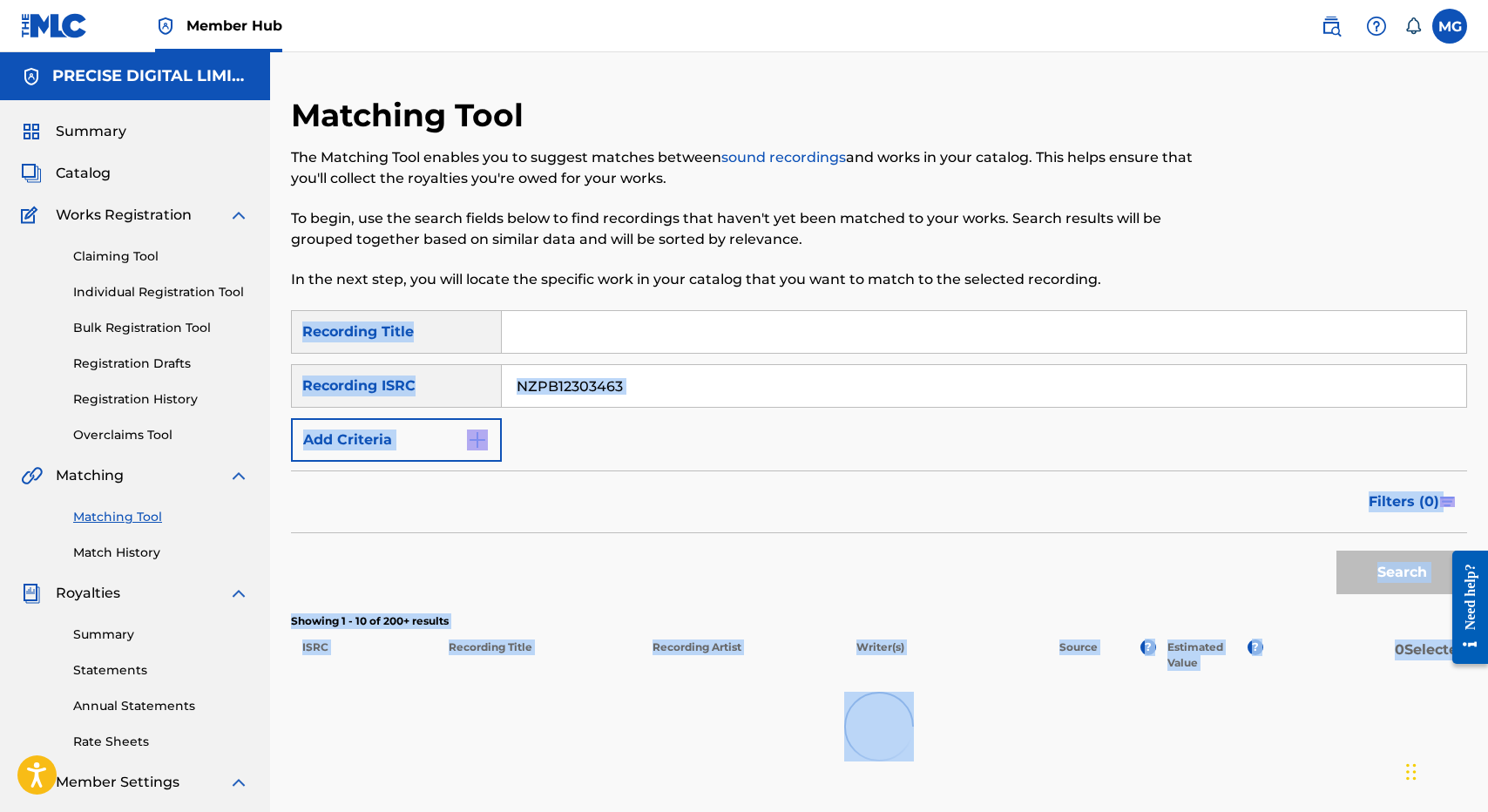
scroll to position [268, 0]
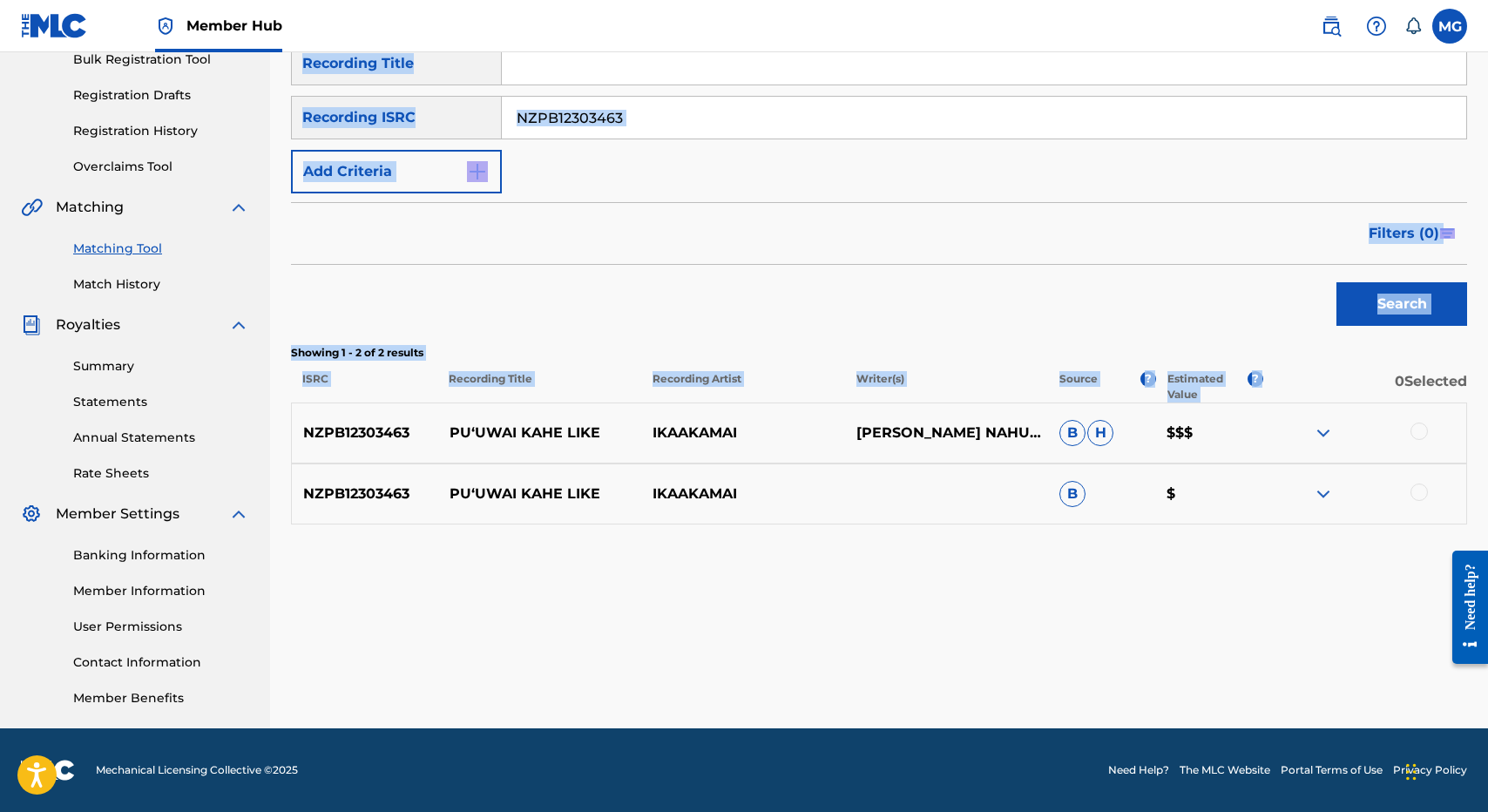
drag, startPoint x: 1229, startPoint y: 174, endPoint x: 1381, endPoint y: 379, distance: 255.2
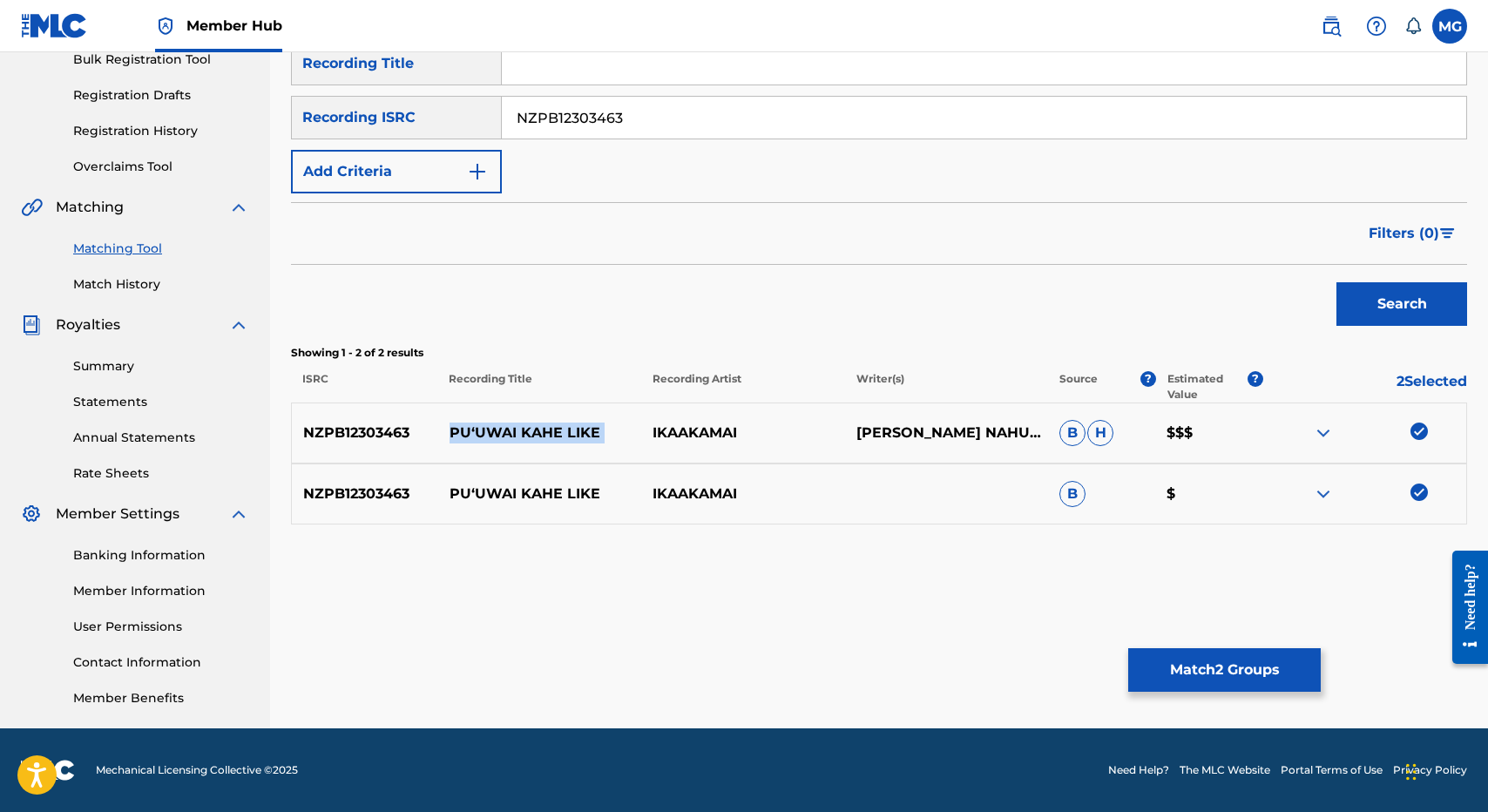
drag, startPoint x: 468, startPoint y: 421, endPoint x: 607, endPoint y: 424, distance: 139.0
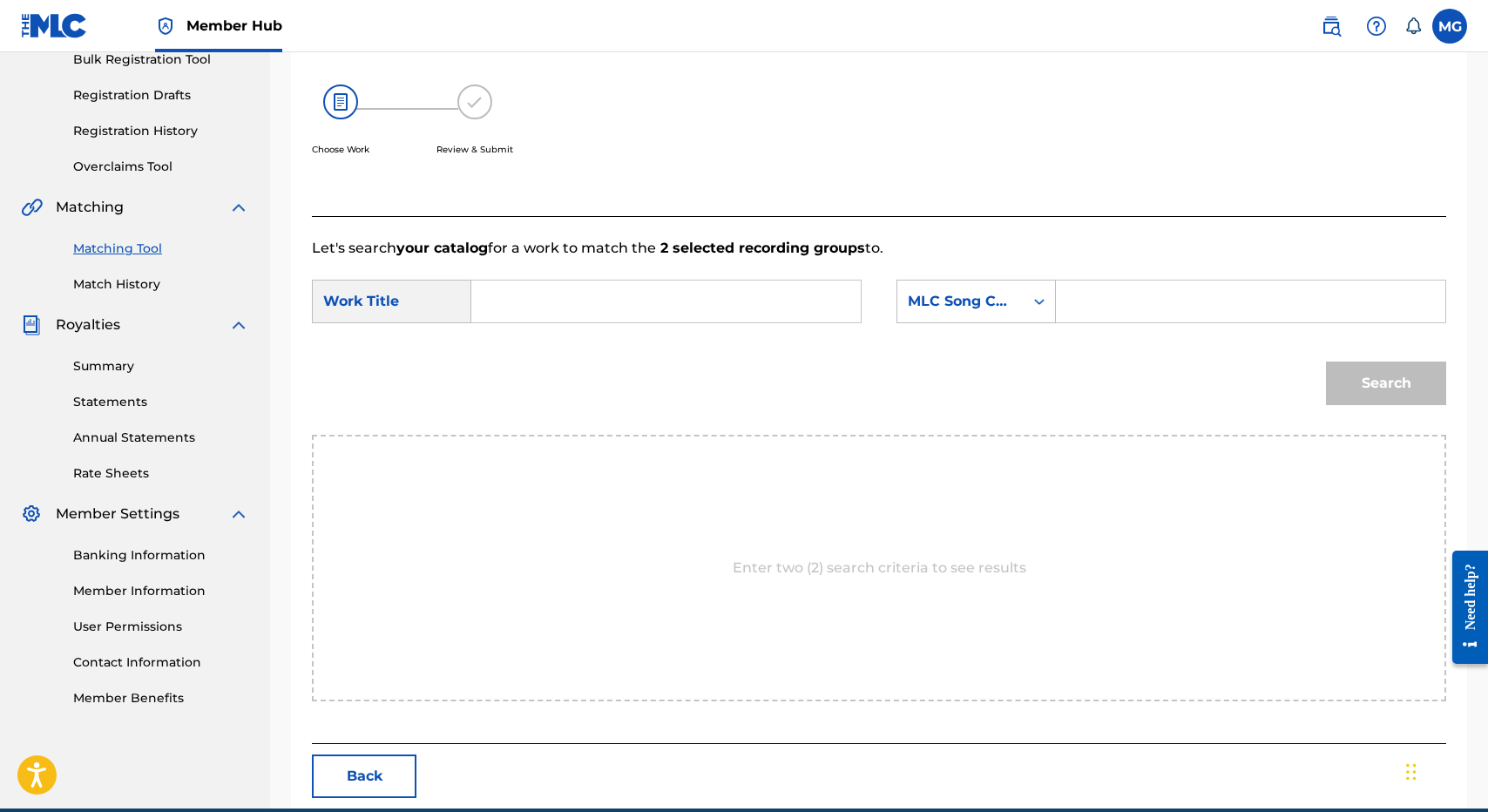
paste input "PUʻUWAI KAHE LIKE"
type input "PUʻUWAI KAHE LIKE"
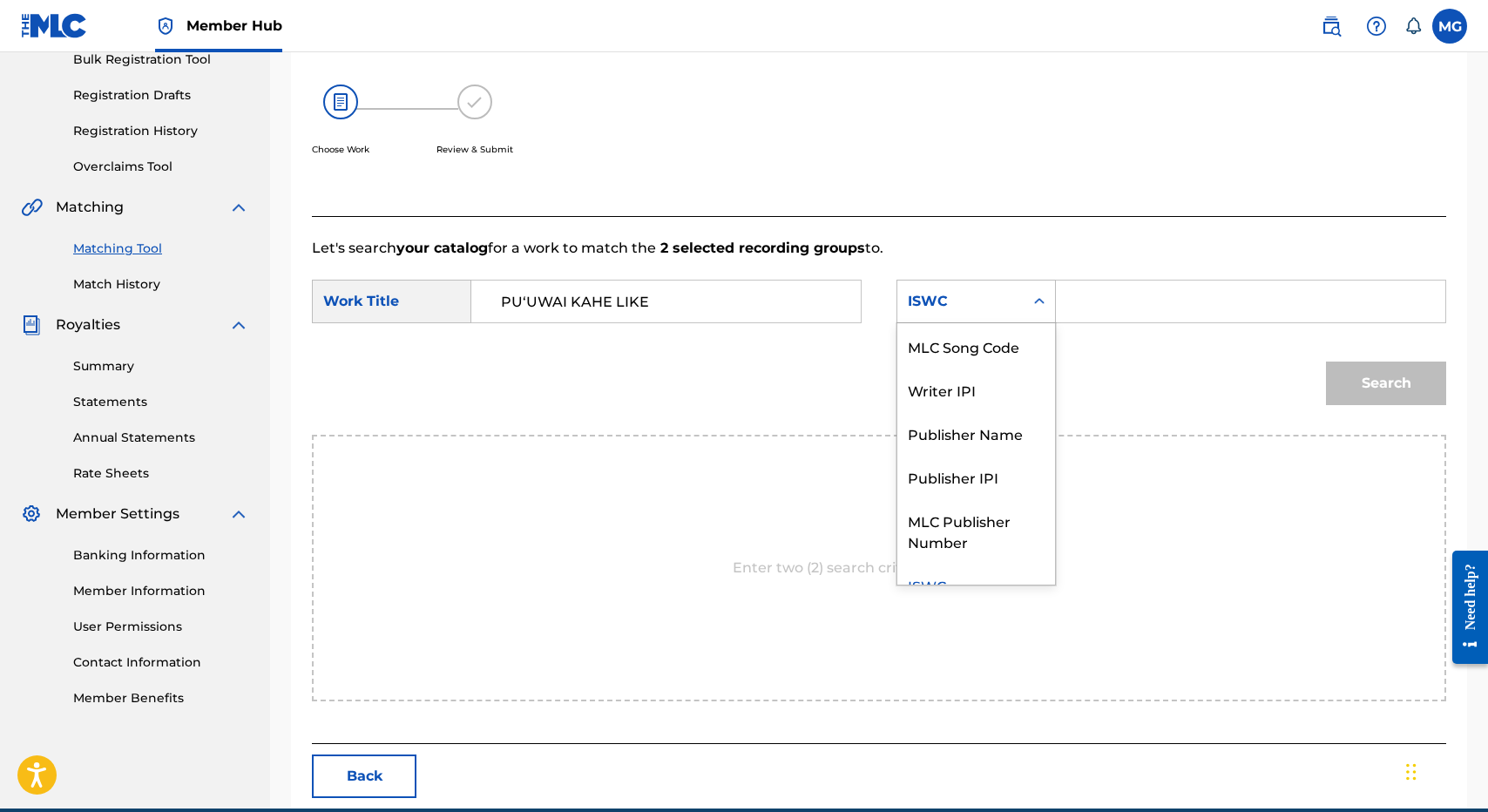
scroll to position [0, 0]
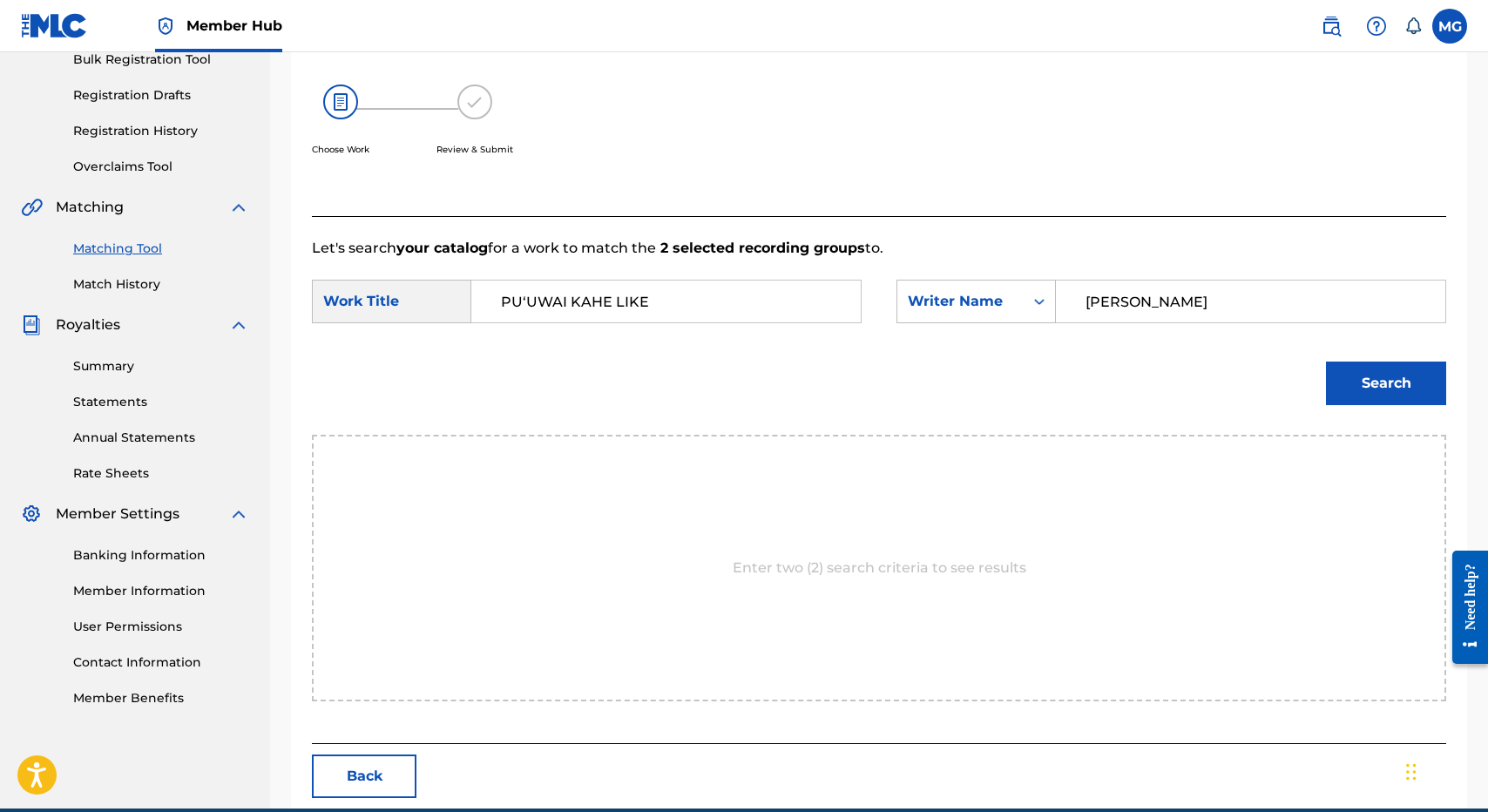
type input "isaac"
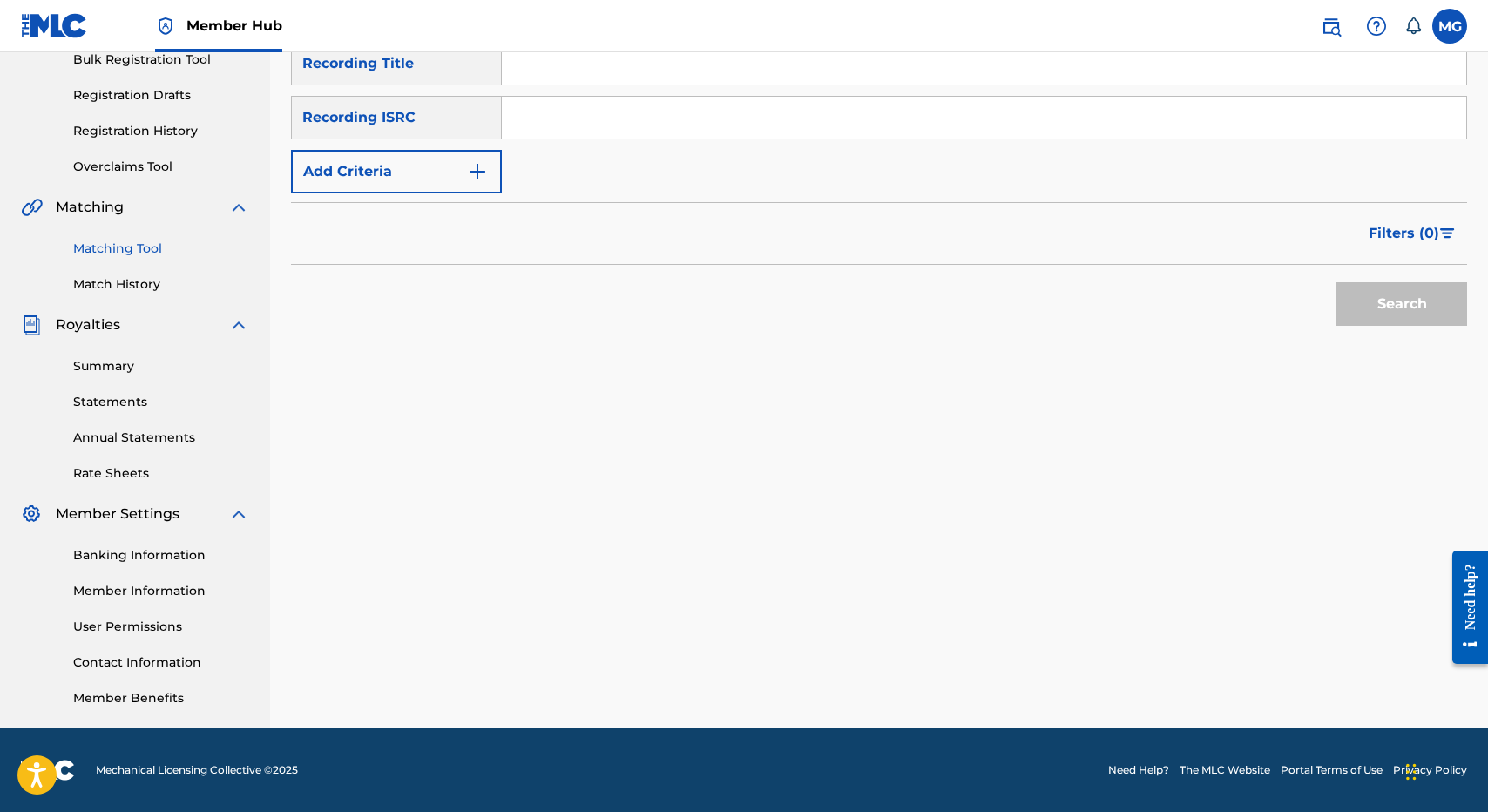
paste input "KUMU HONUA MAULI OLA"
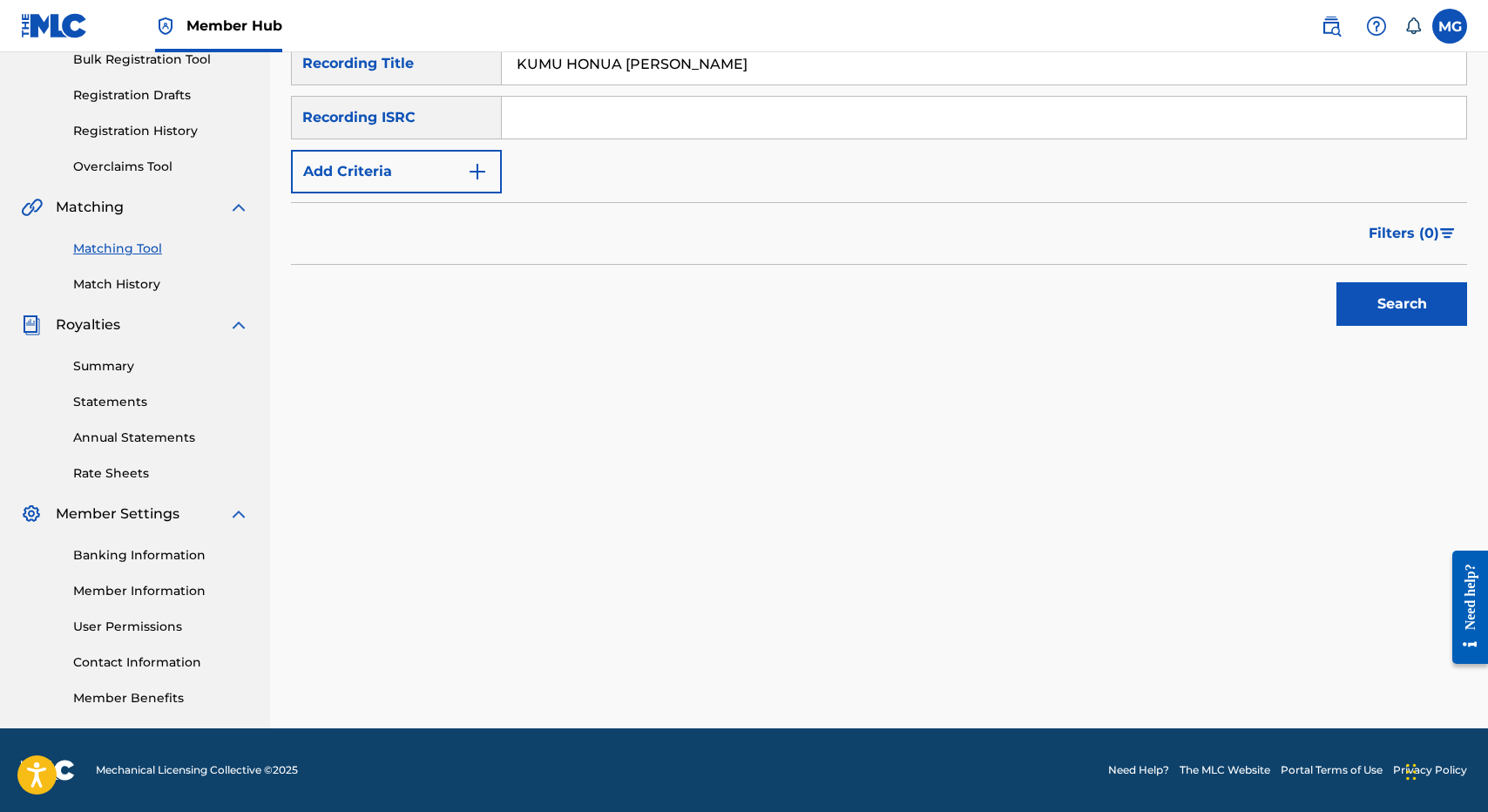
type input "KUMU HONUA MAULI OLA"
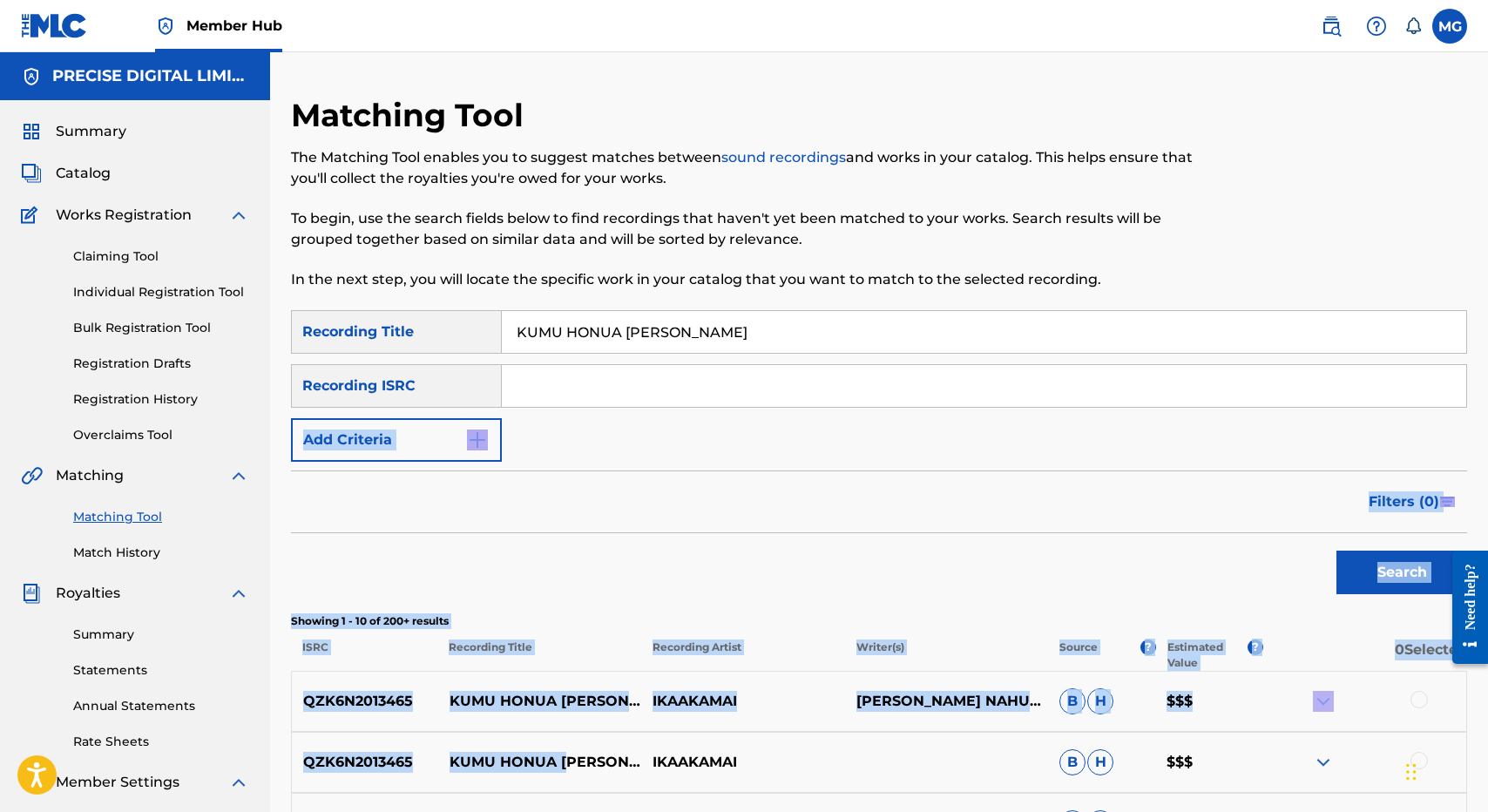
drag, startPoint x: 584, startPoint y: 257, endPoint x: 613, endPoint y: 361, distance: 108.0
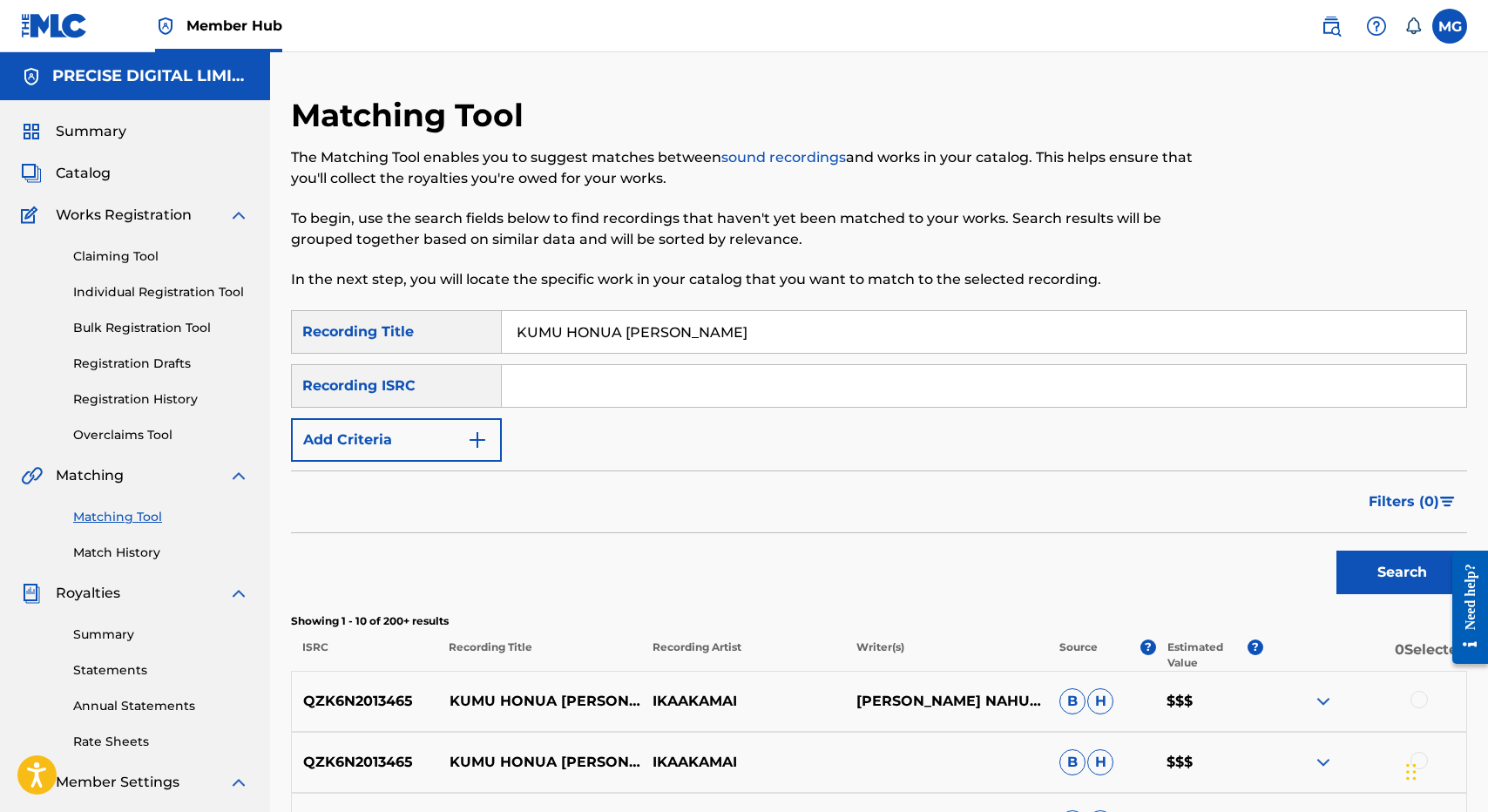
paste input "QZK6N2013465"
type input "QZK6N2013465"
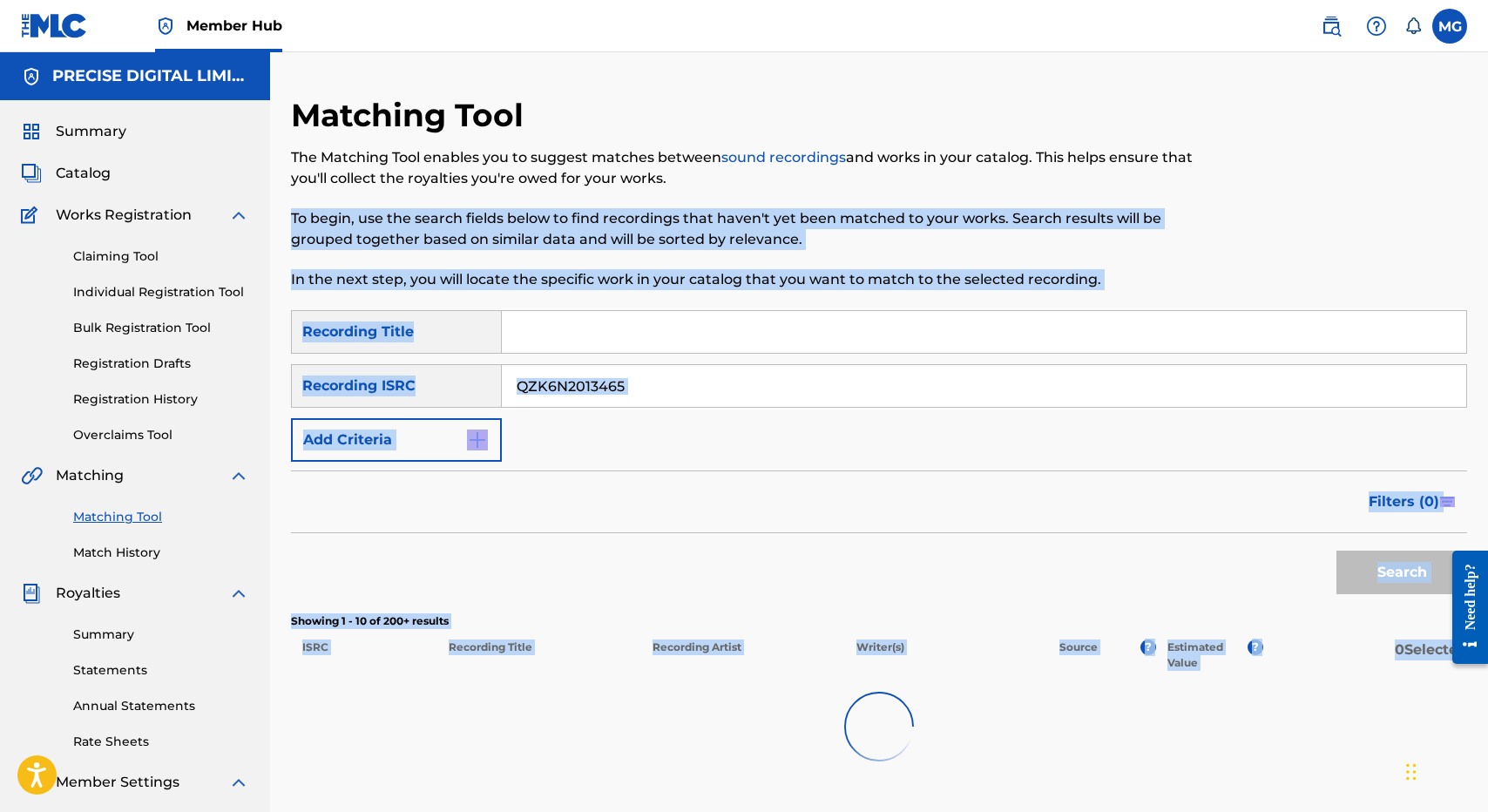
scroll to position [268, 0]
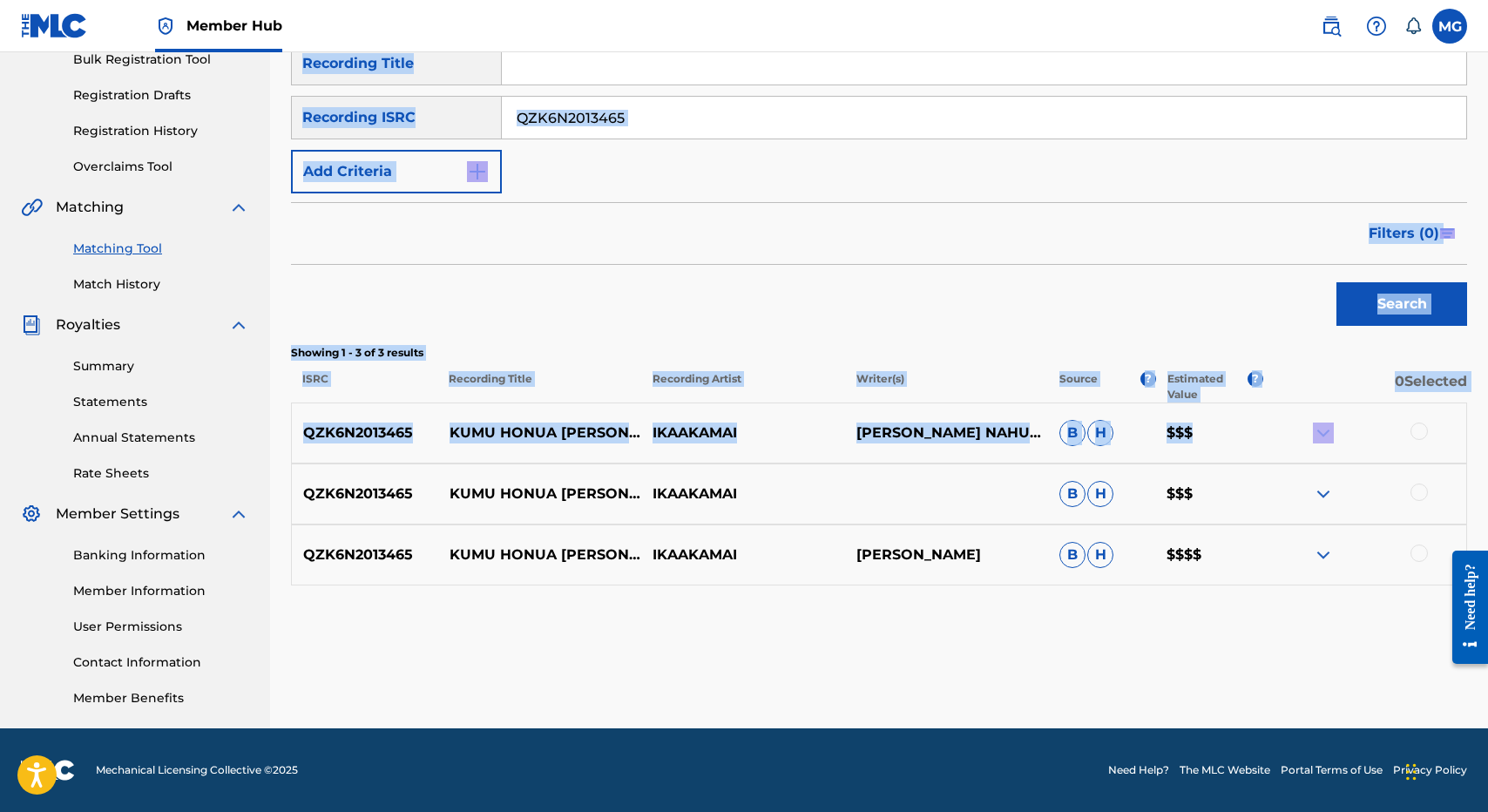
drag, startPoint x: 1143, startPoint y: 185, endPoint x: 1336, endPoint y: 431, distance: 312.7
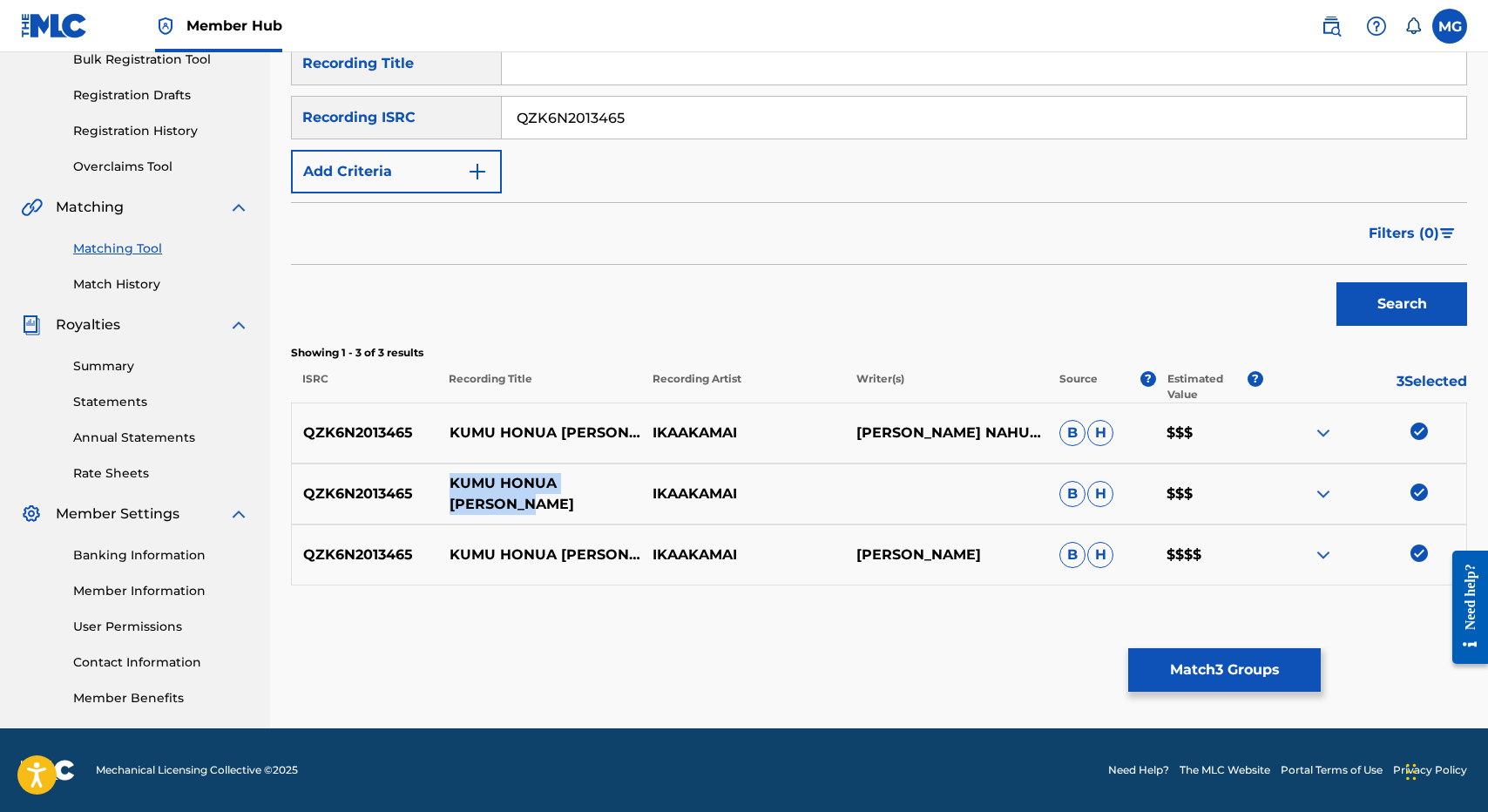
drag, startPoint x: 474, startPoint y: 489, endPoint x: 617, endPoint y: 488, distance: 143.0
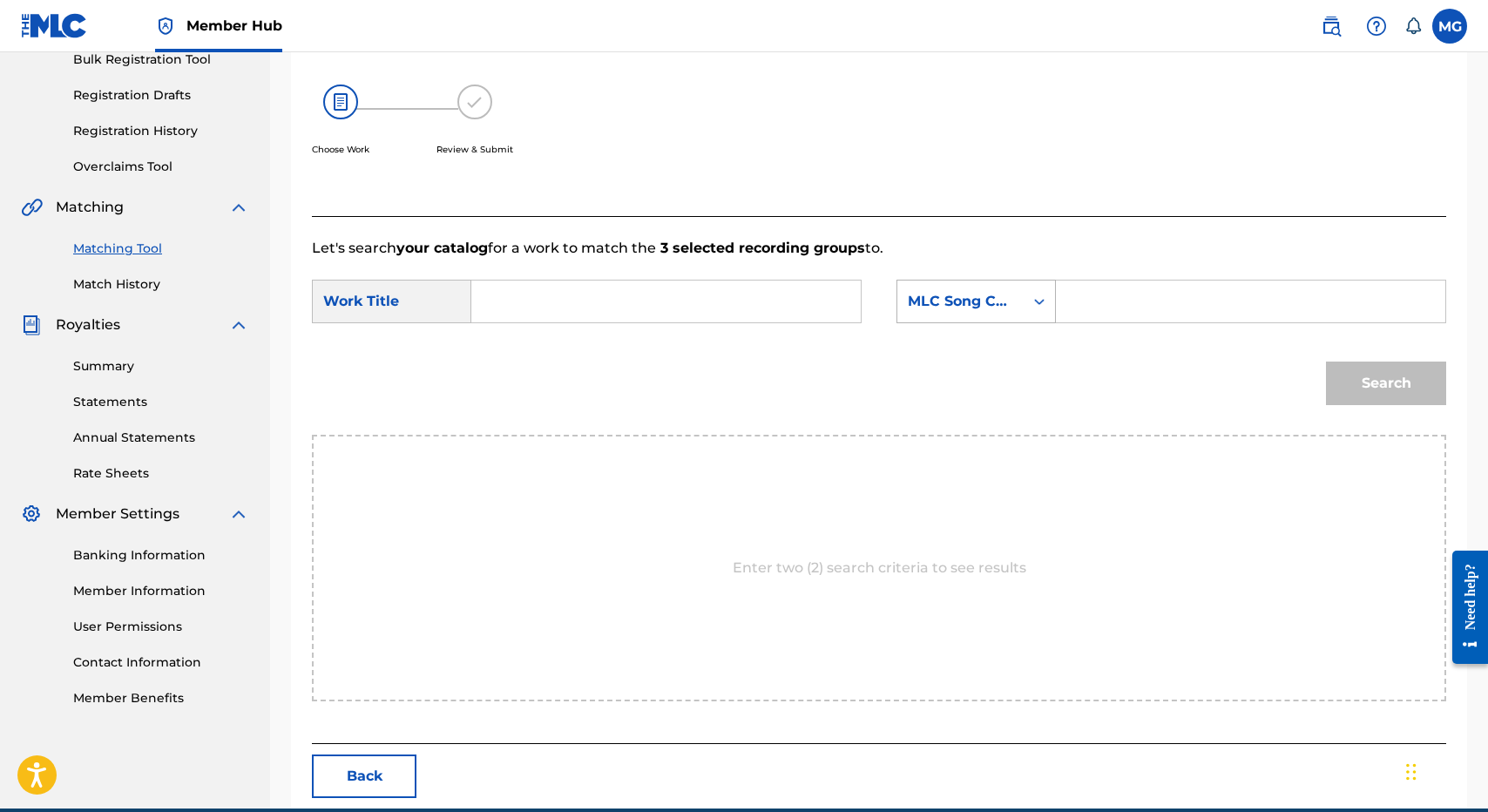
paste input "KUMU HONUA MAULI OLA"
type input "KUMU HONUA MAULI OLA"
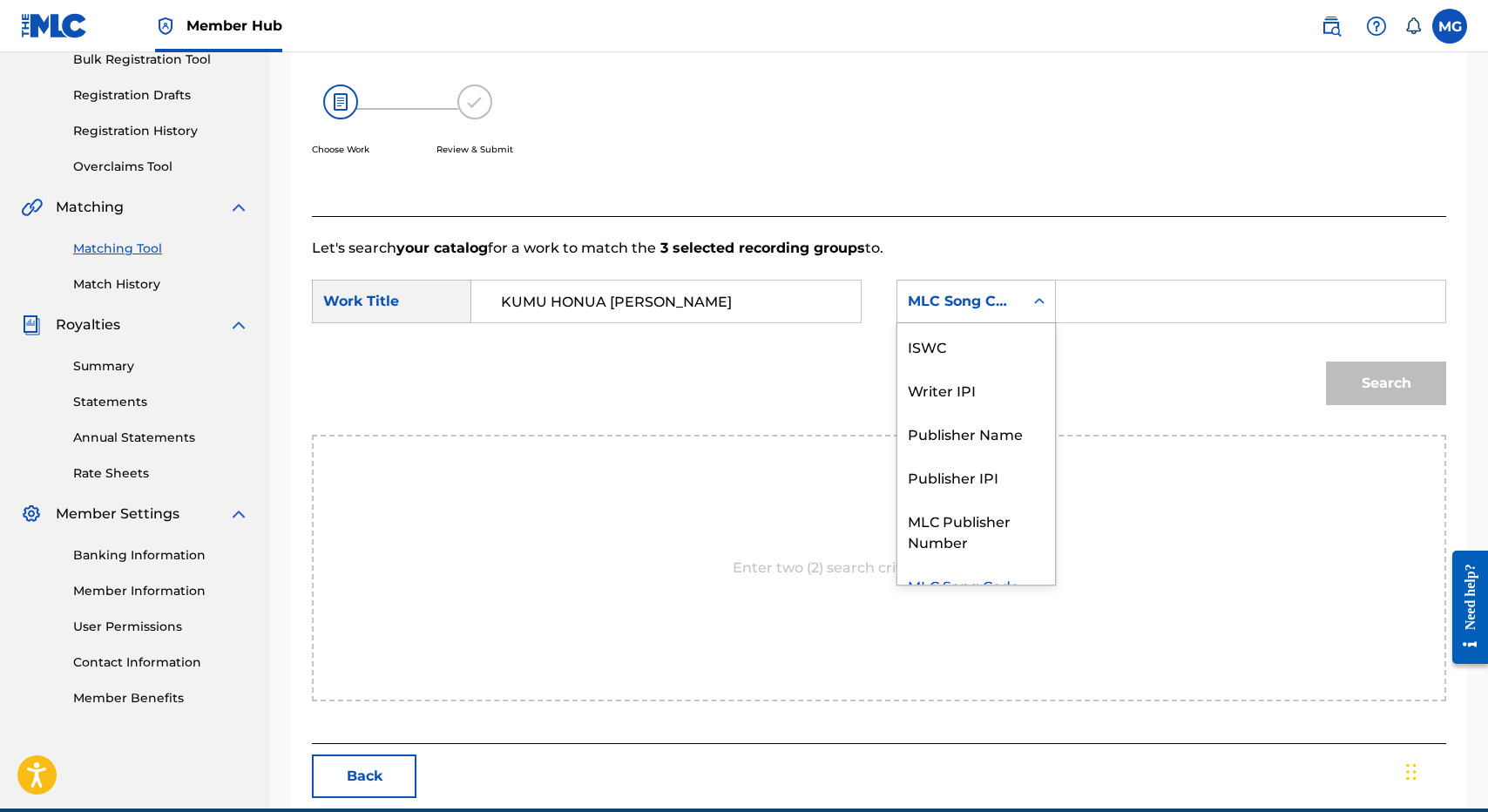
scroll to position [0, 0]
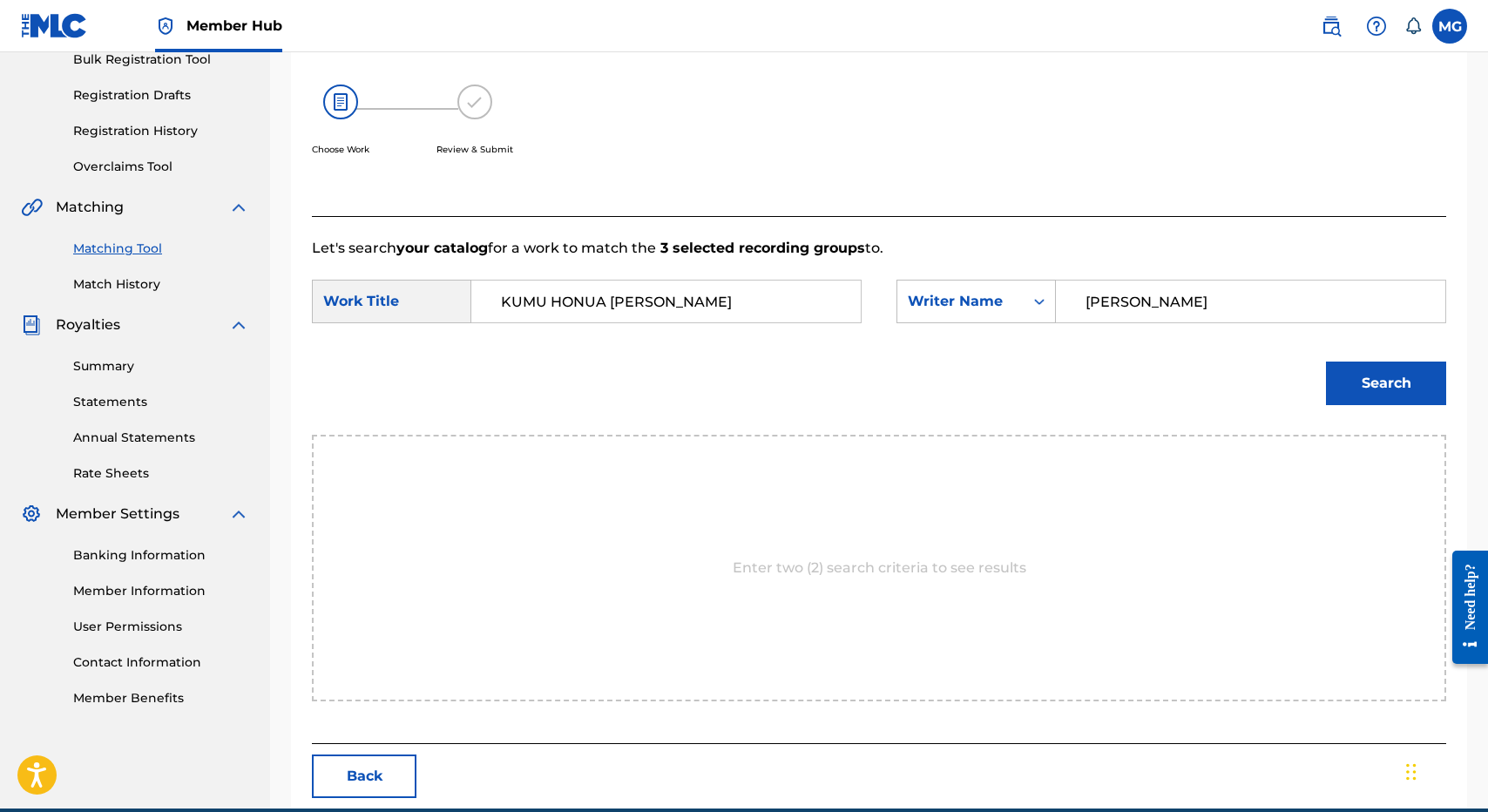
type input "isaac"
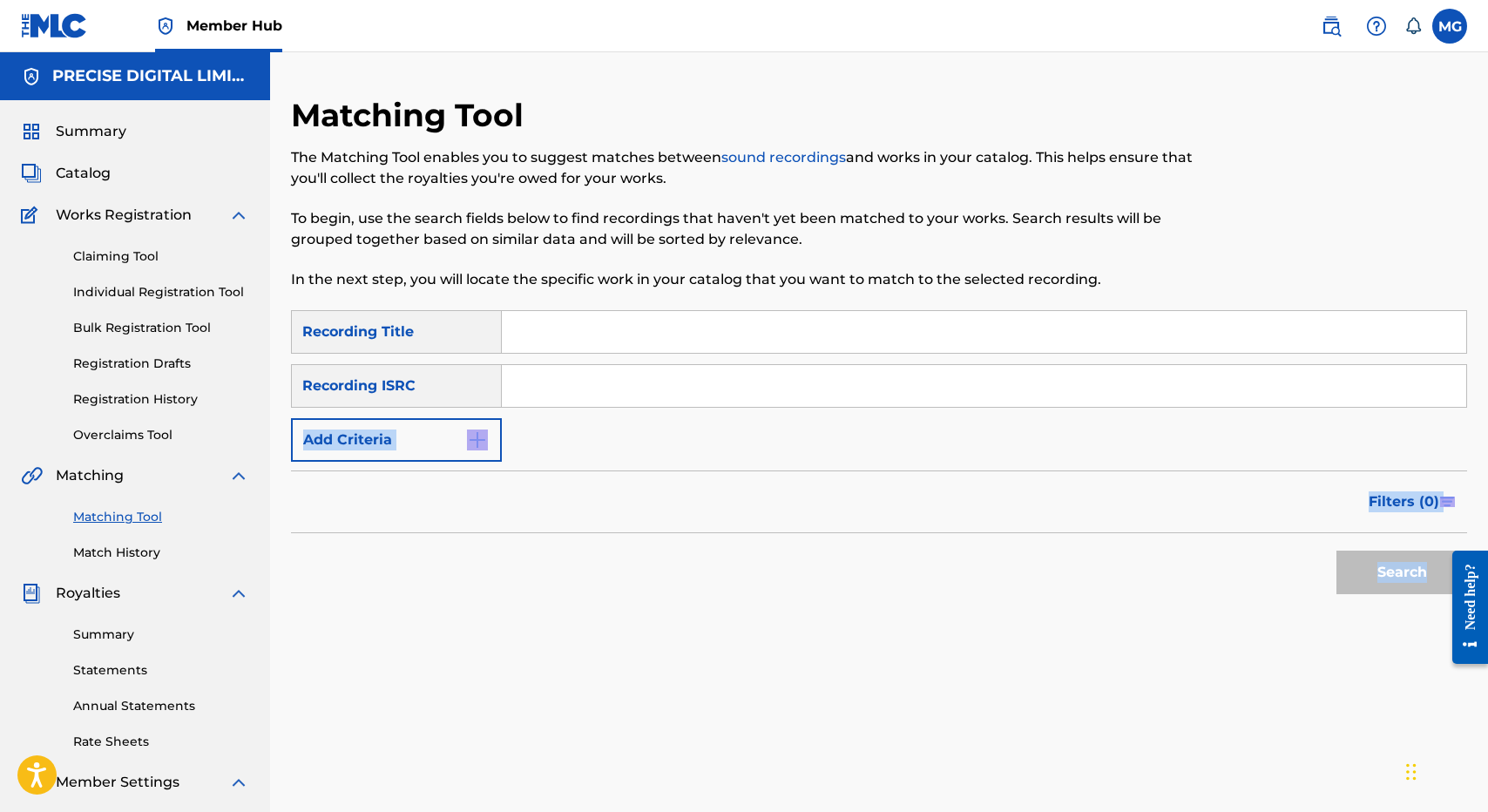
drag, startPoint x: 1402, startPoint y: 491, endPoint x: 502, endPoint y: 353, distance: 910.5
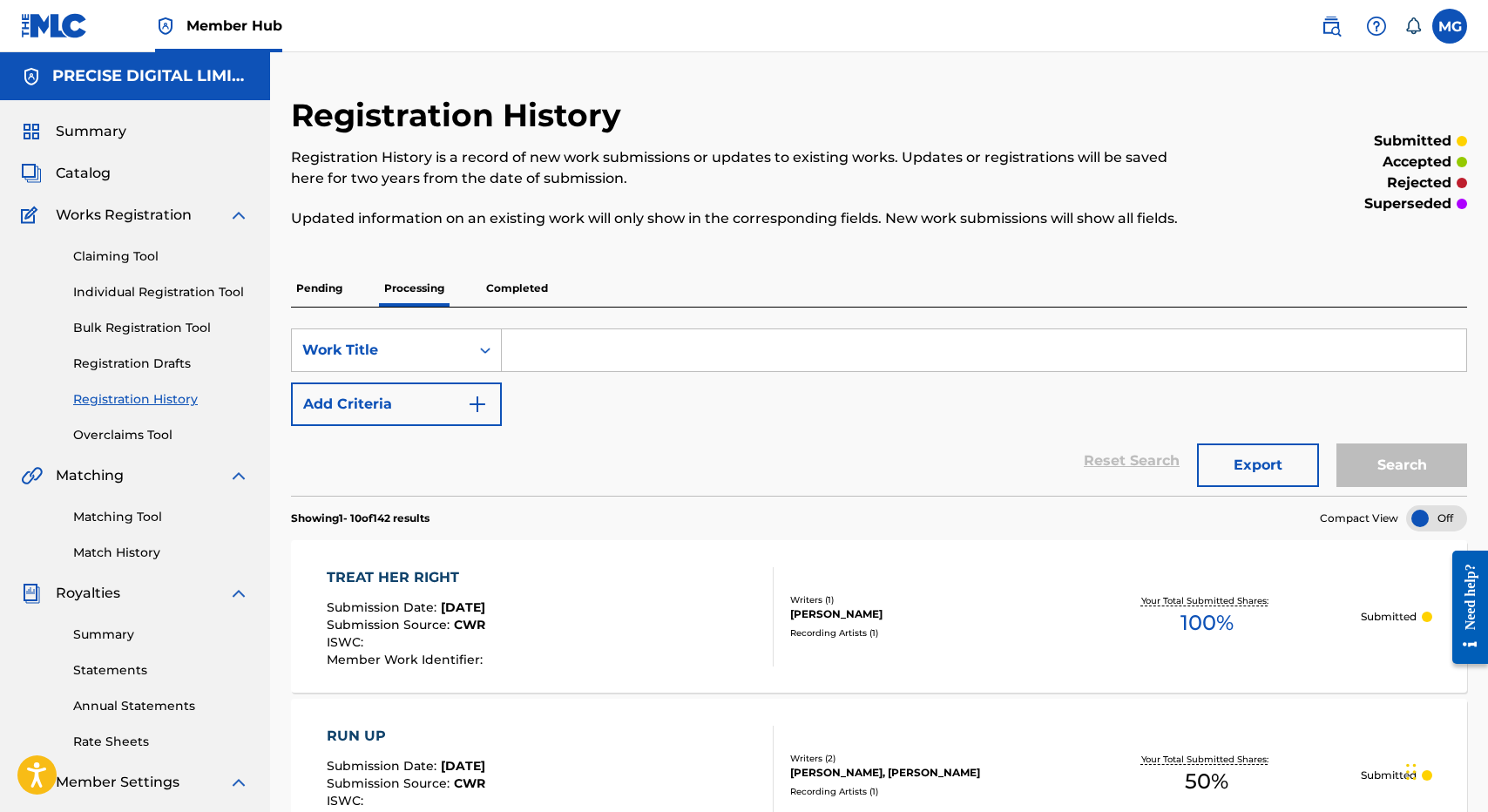
click at [497, 292] on p "Completed" at bounding box center [517, 288] width 72 height 37
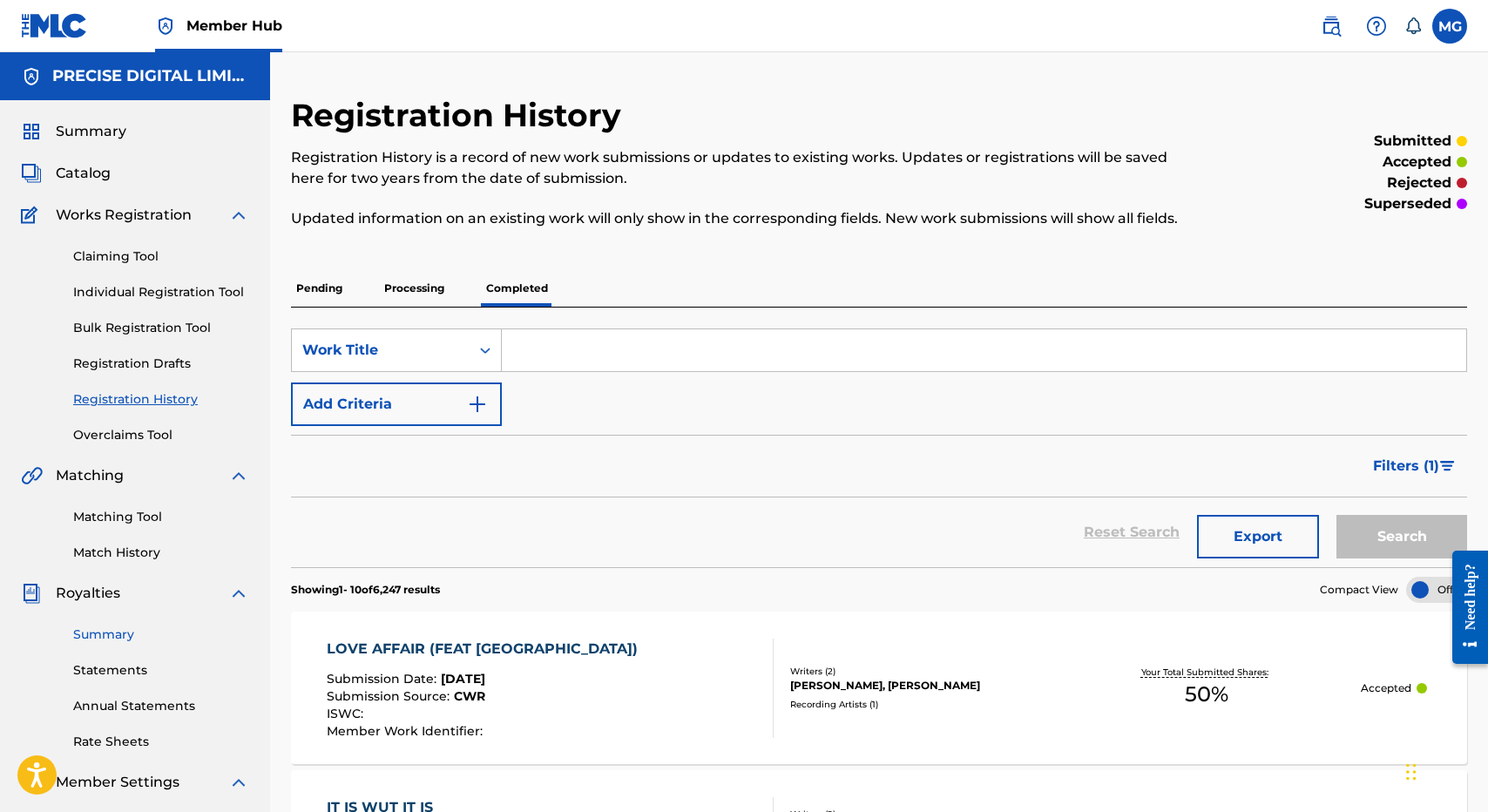
click at [104, 627] on link "Summary" at bounding box center [161, 634] width 176 height 18
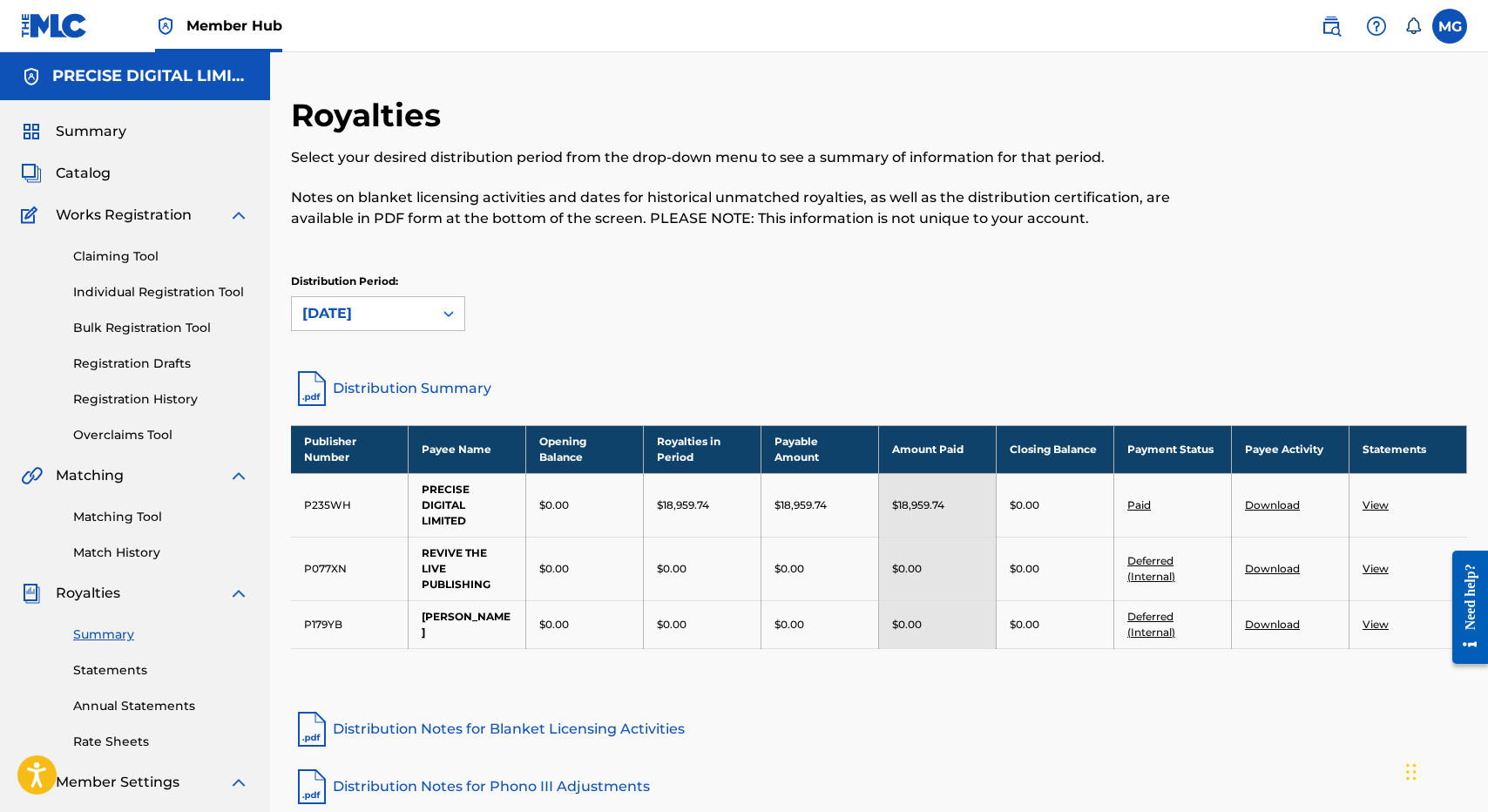
click at [439, 380] on link "Distribution Summary" at bounding box center [879, 388] width 1176 height 42
click at [758, 355] on div "Royalties Select your desired distribution period from the drop-down menu to se…" at bounding box center [879, 231] width 1176 height 272
click at [1394, 160] on div at bounding box center [1332, 172] width 271 height 153
click at [1024, 280] on div "Distribution Period: September 2025" at bounding box center [879, 301] width 1176 height 57
click at [882, 199] on p "Notes on blanket licensing activities and dates for historical unmatched royalt…" at bounding box center [744, 208] width 906 height 42
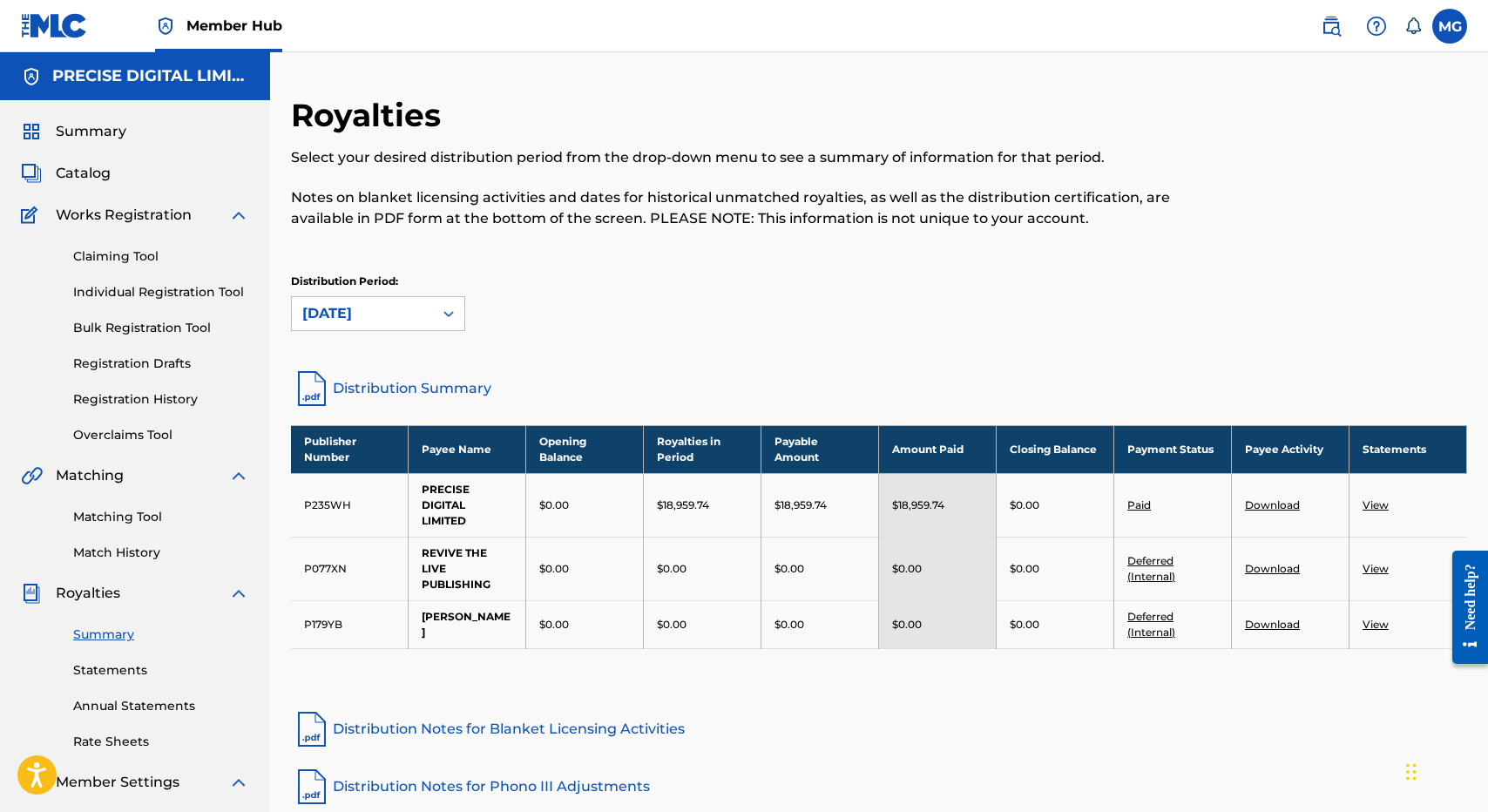
click at [308, 202] on p "Notes on blanket licensing activities and dates for historical unmatched royalt…" at bounding box center [744, 208] width 906 height 42
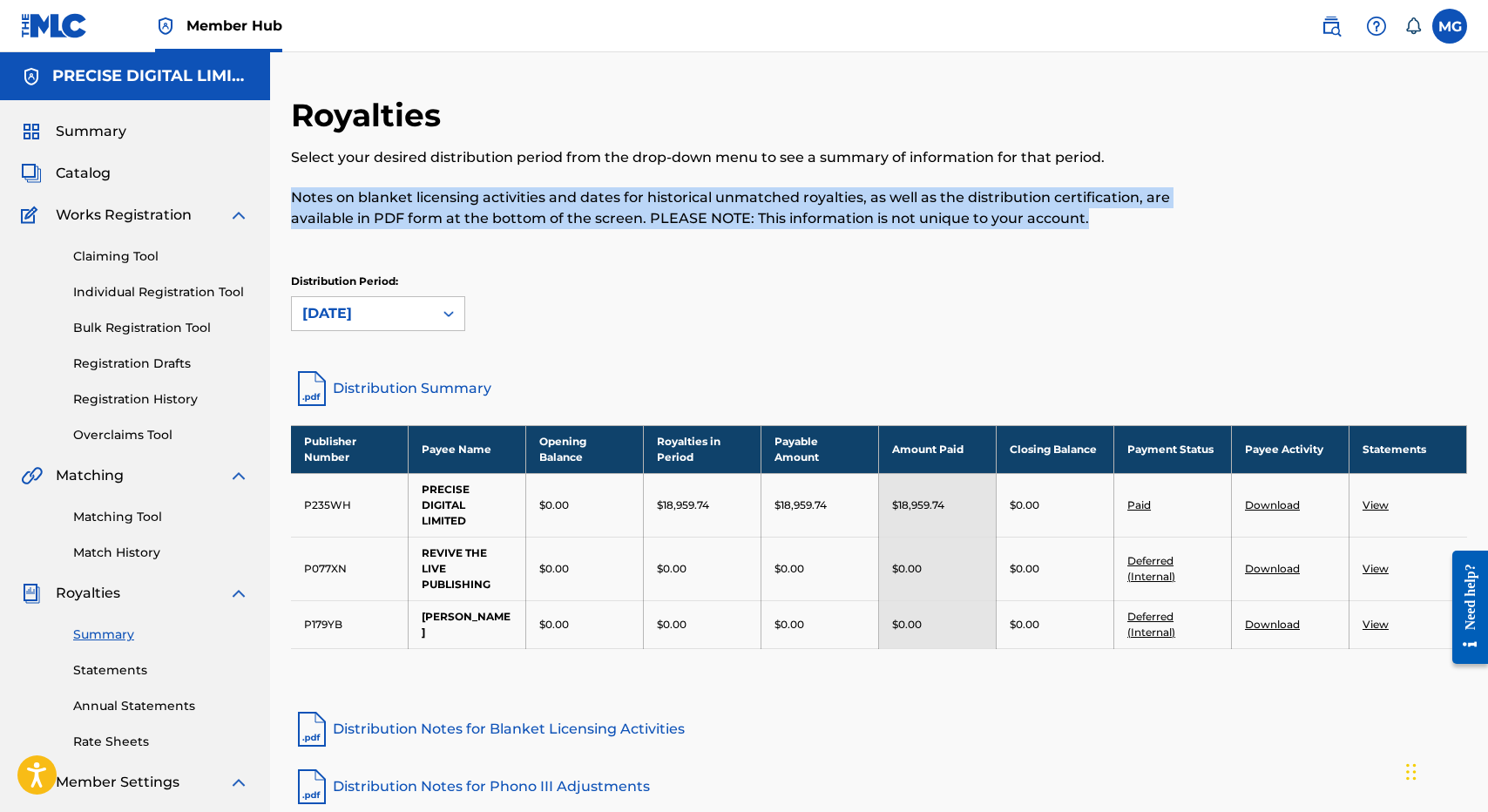
drag, startPoint x: 308, startPoint y: 202, endPoint x: 1055, endPoint y: 230, distance: 747.5
click at [1055, 230] on div "Royalties Select your desired distribution period from the drop-down menu to se…" at bounding box center [744, 172] width 906 height 153
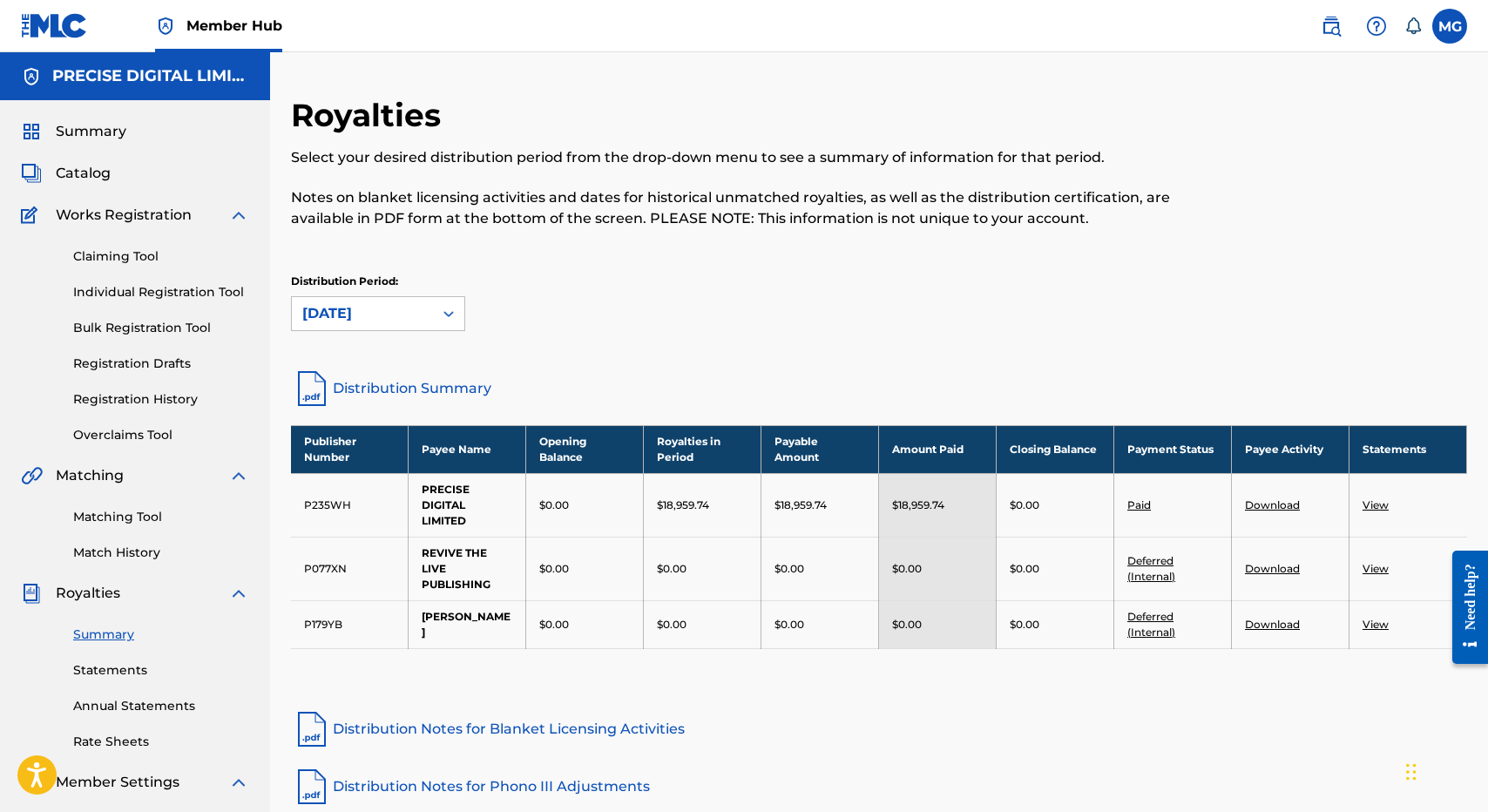
click at [918, 260] on div "Royalties Select your desired distribution period from the drop-down menu to se…" at bounding box center [879, 231] width 1176 height 272
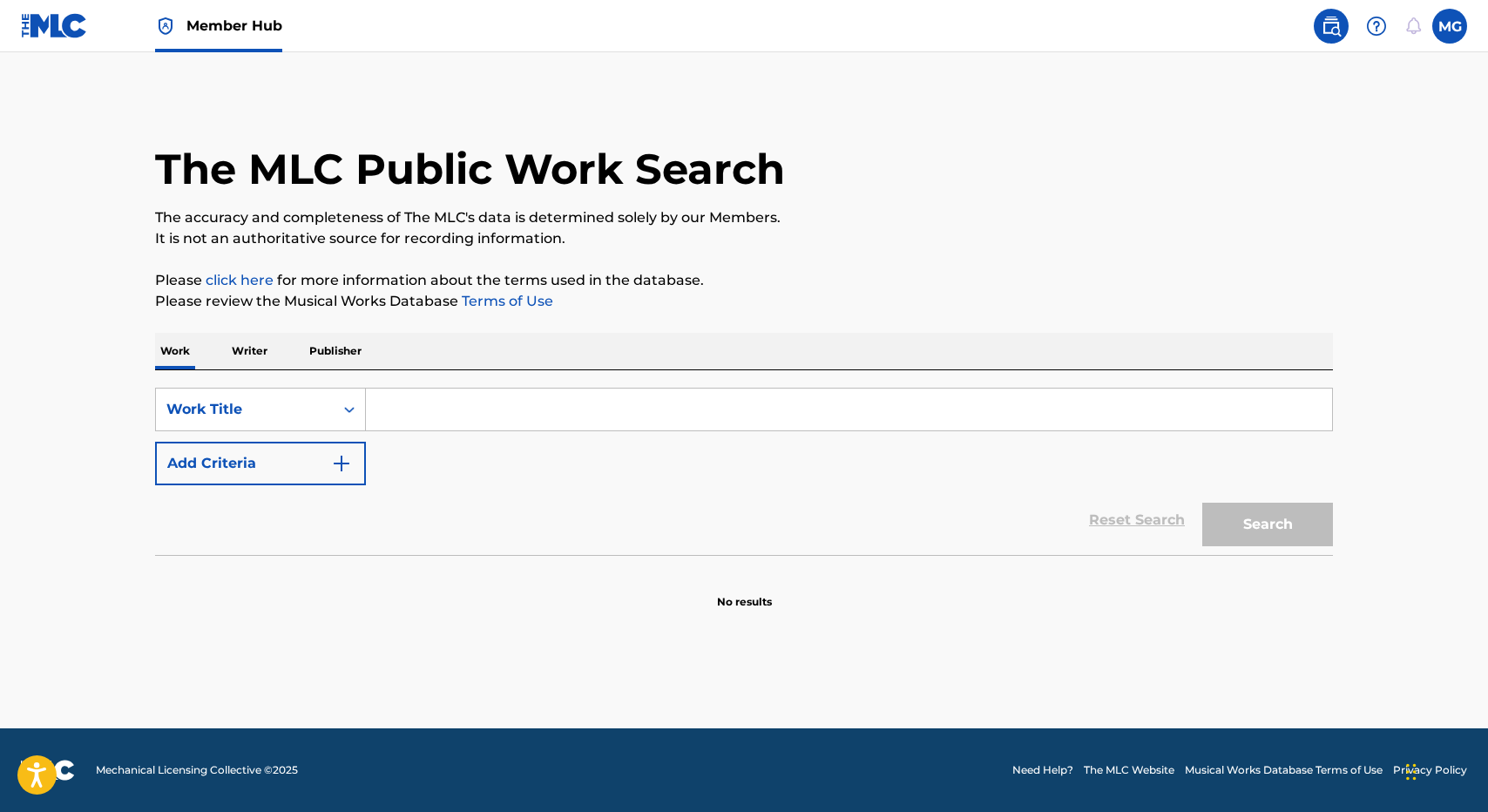
click at [577, 448] on div "SearchWithCriteriac2759851-0c8d-4135-96c6-fb98f052fbe0 Work Title Add Criteria" at bounding box center [744, 436] width 1178 height 98
click at [550, 412] on input "Search Form" at bounding box center [848, 410] width 966 height 42
paste input "EŌ"
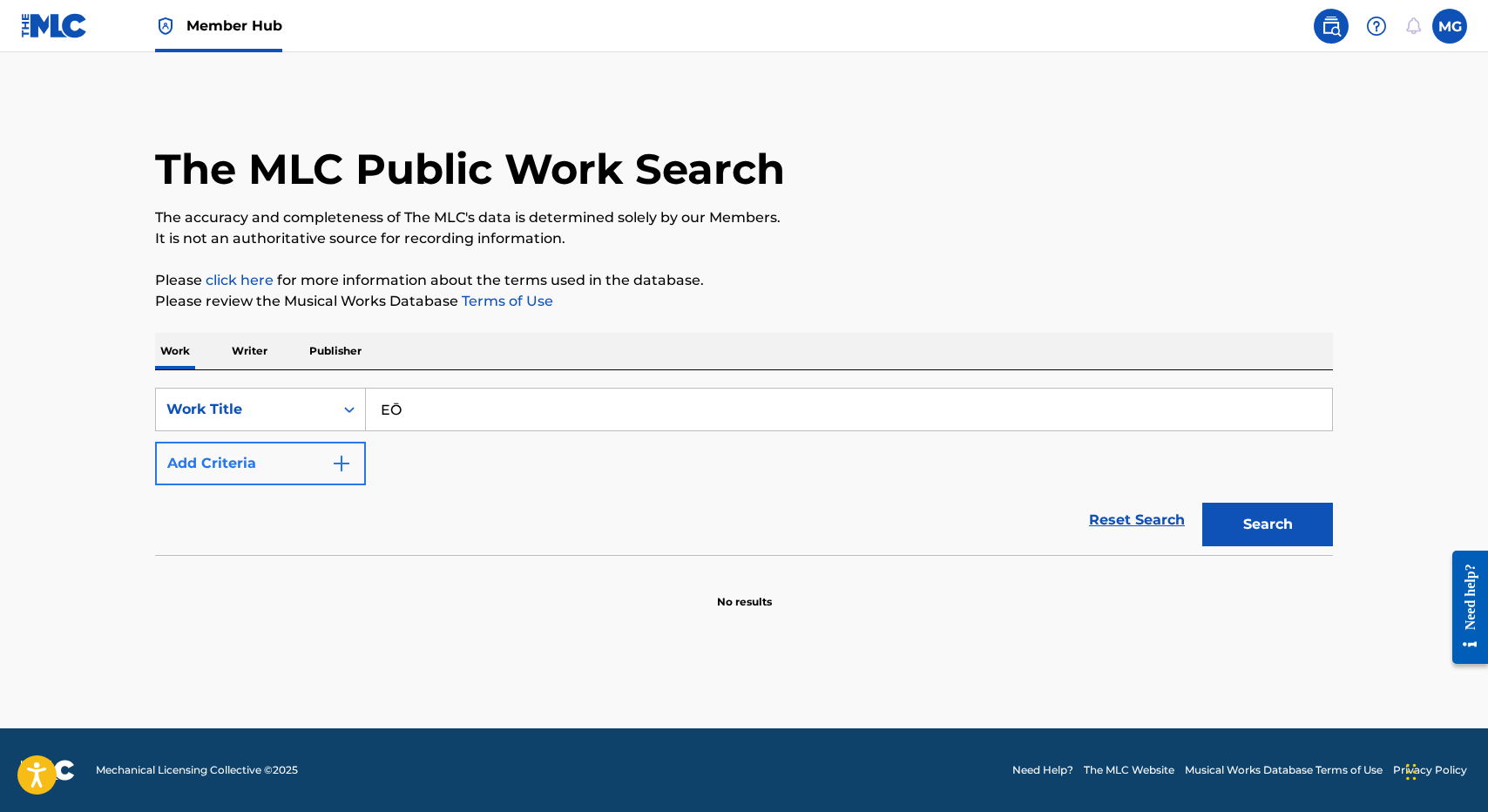
type input "EŌ"
click at [288, 480] on button "Add Criteria" at bounding box center [260, 464] width 211 height 44
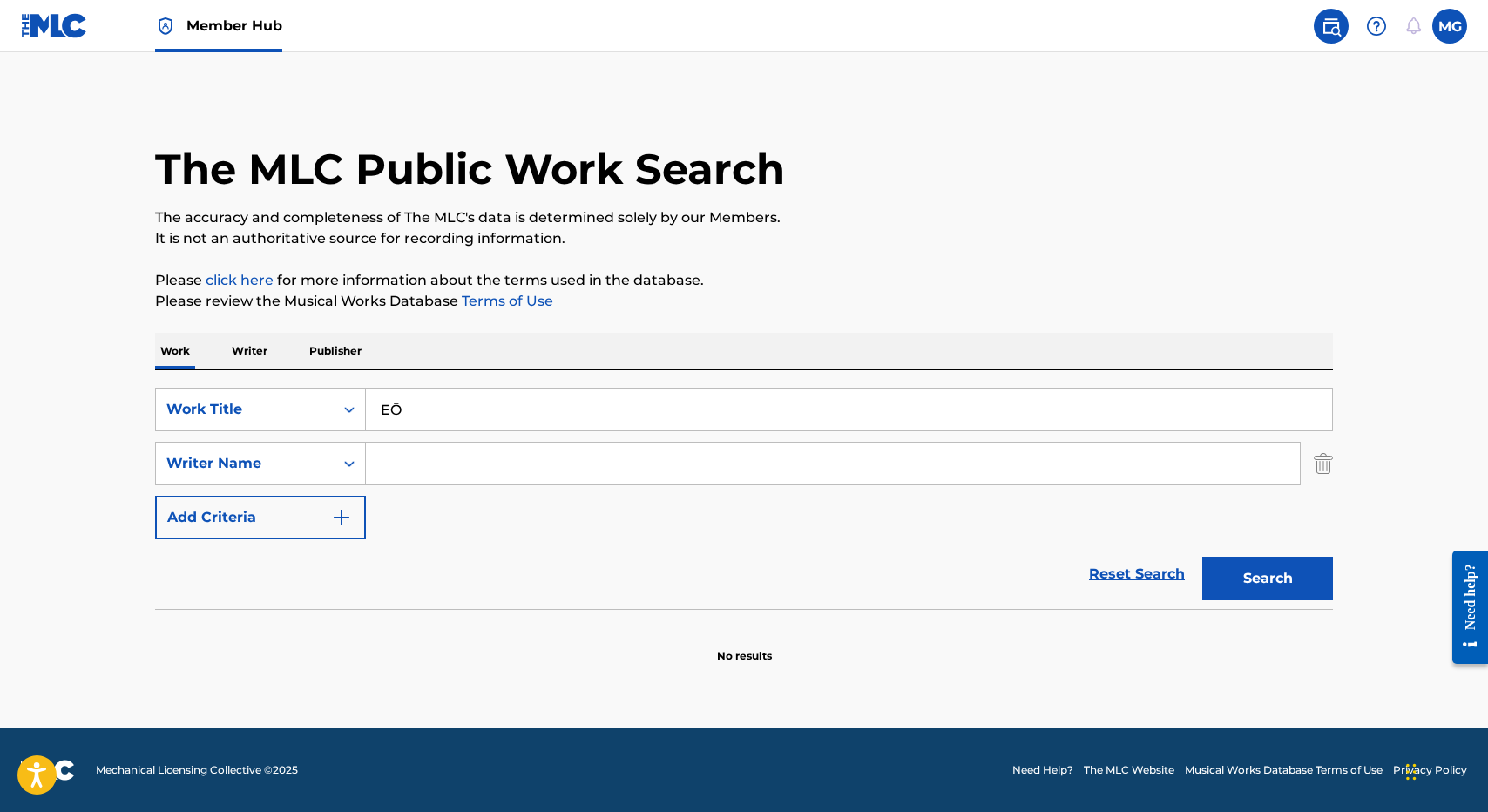
click at [440, 467] on input "Search Form" at bounding box center [832, 464] width 934 height 42
type input "[PERSON_NAME]"
click at [1202, 556] on button "Search" at bounding box center [1267, 578] width 131 height 44
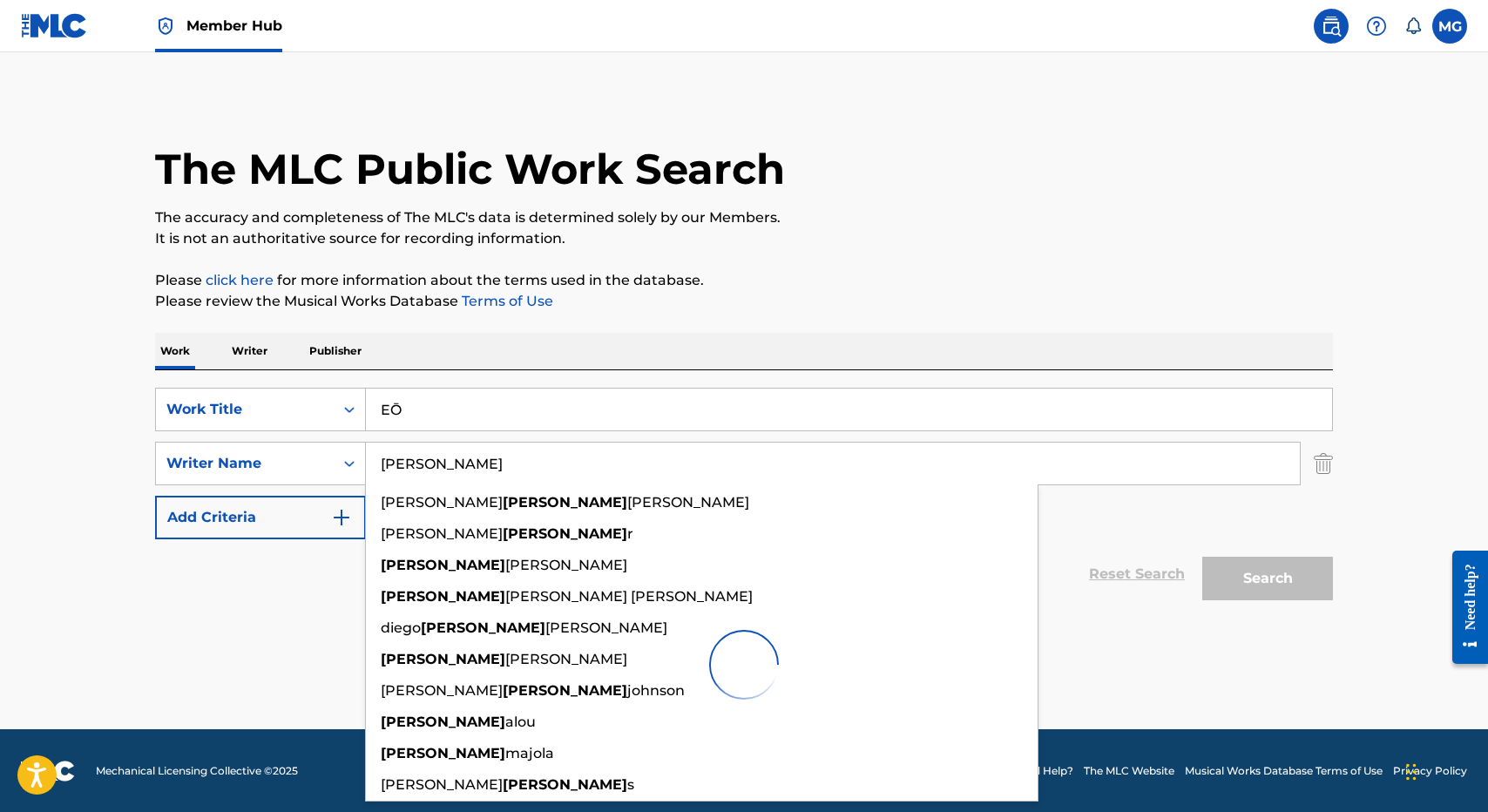
click at [785, 278] on p "Please click here for more information about the terms used in the database." at bounding box center [744, 280] width 1178 height 21
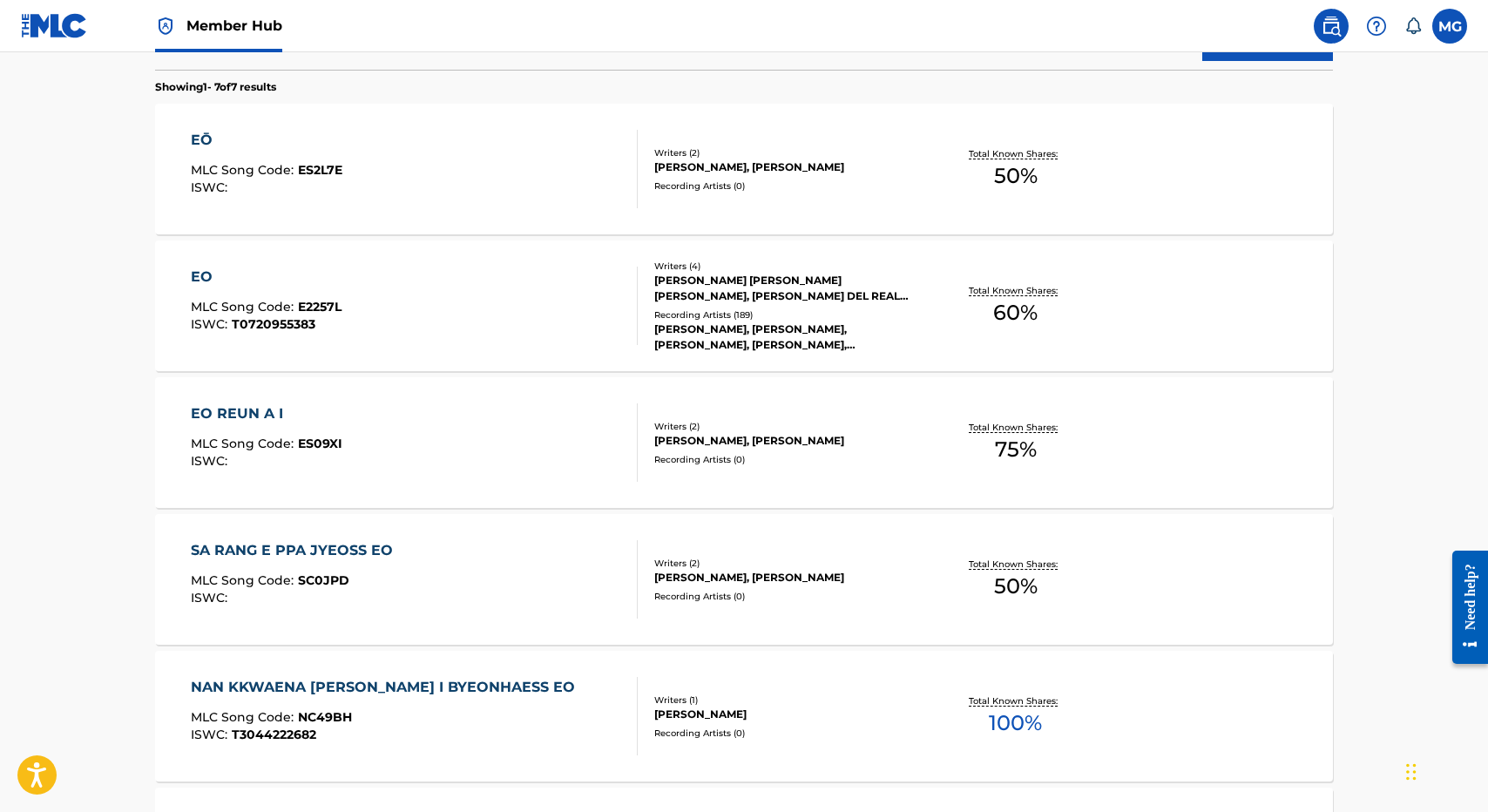
drag, startPoint x: 773, startPoint y: 278, endPoint x: 660, endPoint y: 75, distance: 232.3
click at [660, 75] on div "The MLC Public Work Search The accuracy and completeness of The MLC's data is d…" at bounding box center [744, 346] width 1220 height 1580
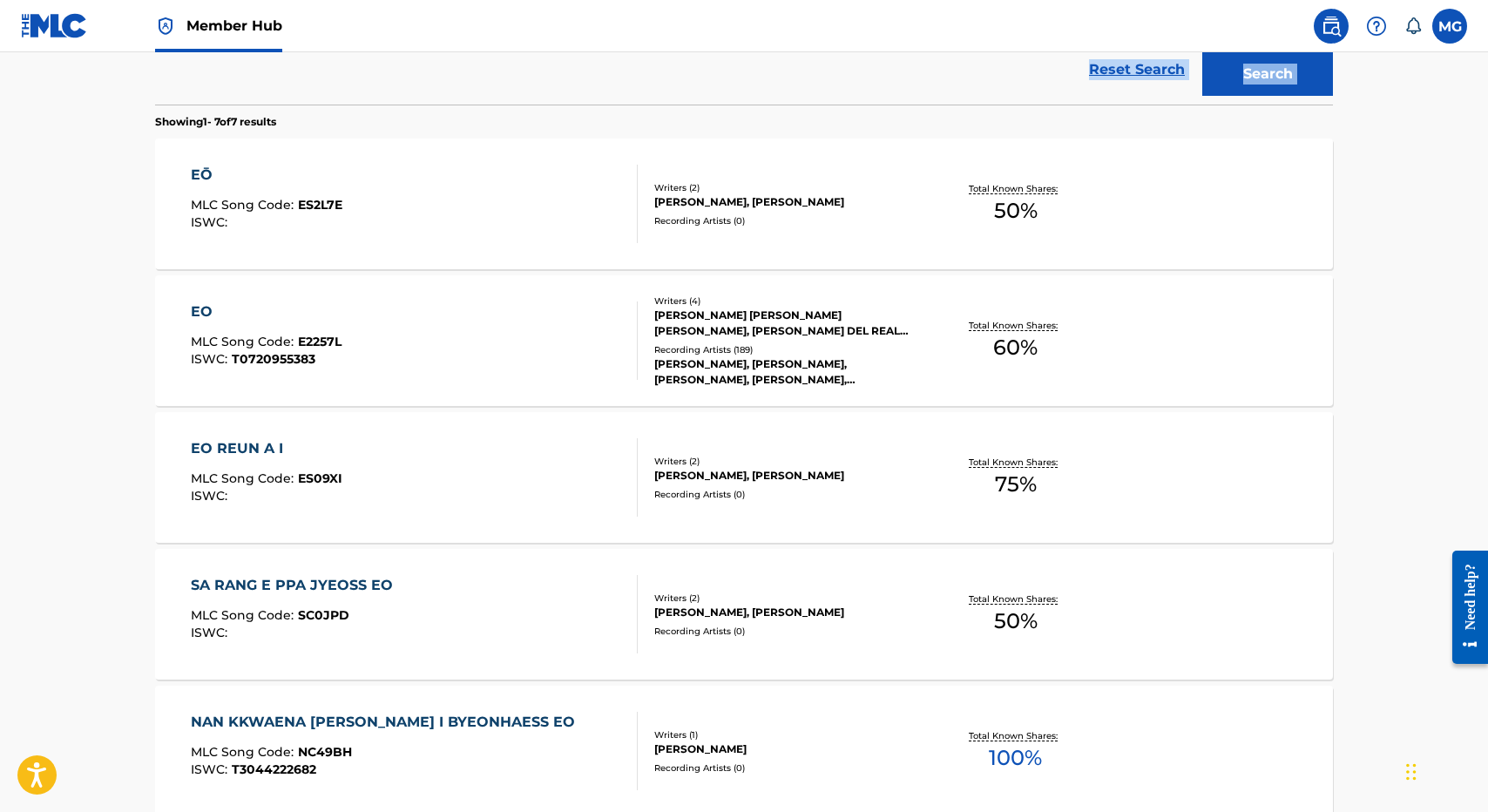
click at [536, 234] on div "EŌ MLC Song Code : ES2L7E ISWC :" at bounding box center [414, 203] width 447 height 78
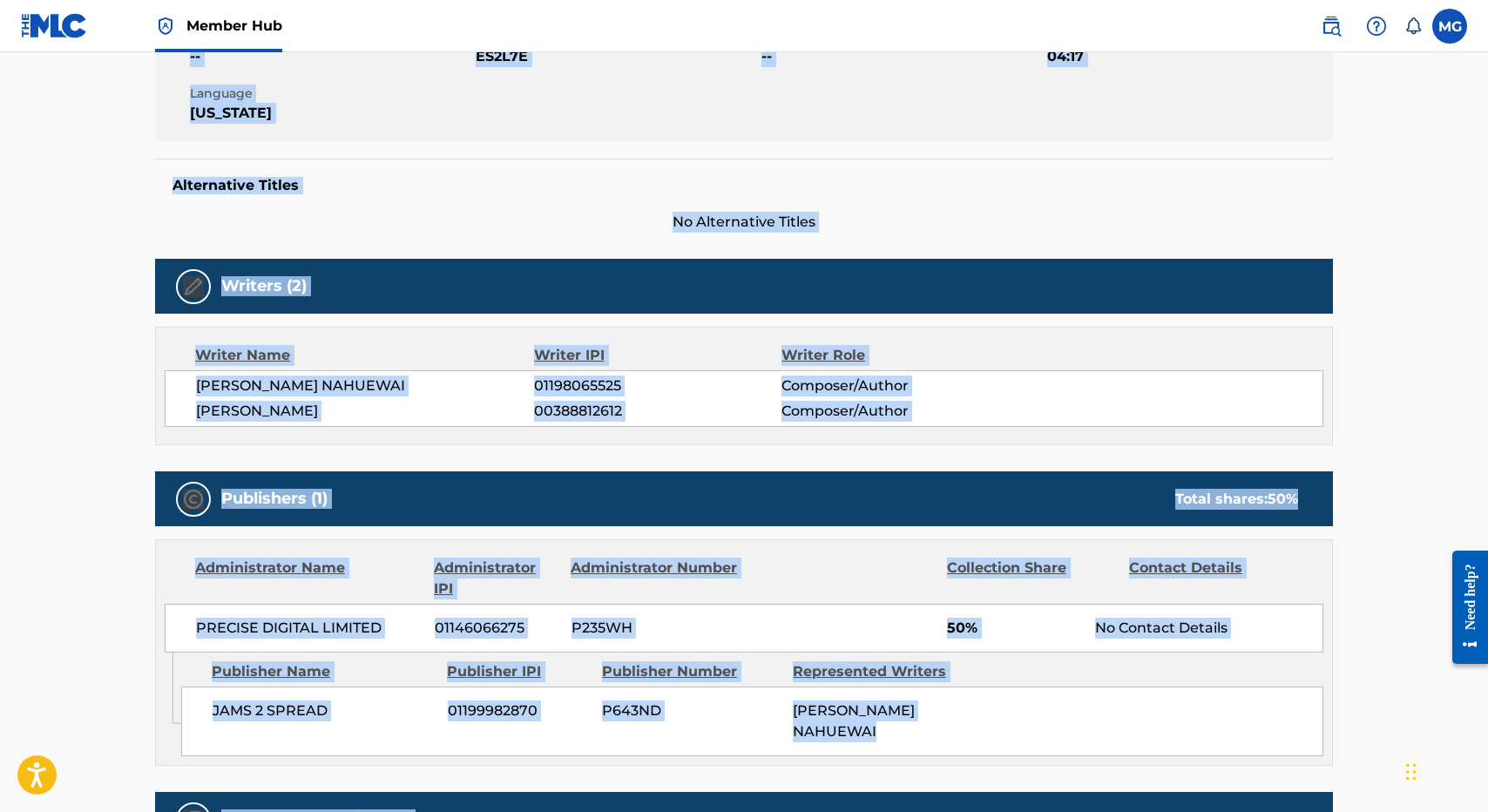
scroll to position [528, 0]
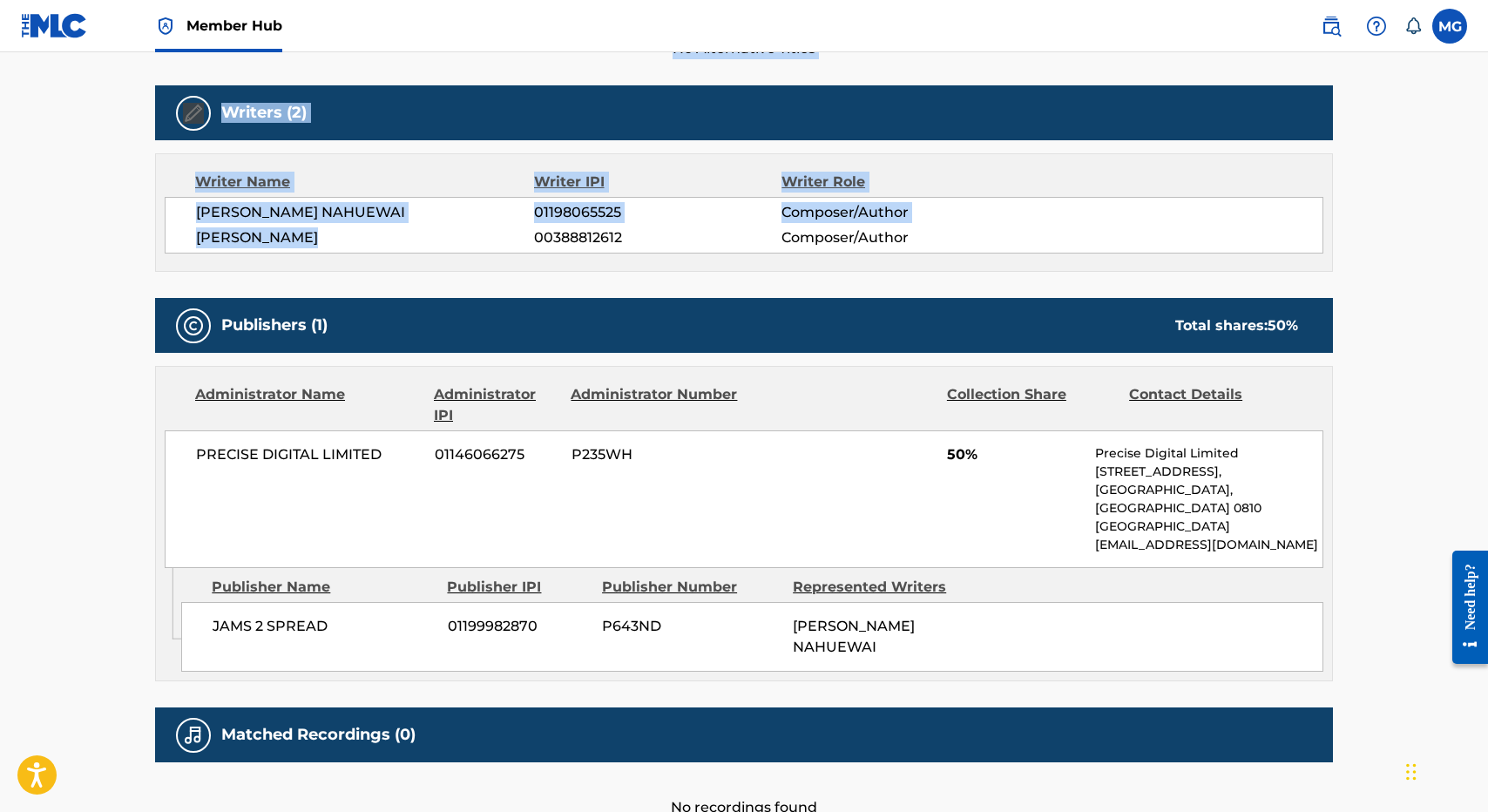
drag, startPoint x: 504, startPoint y: 337, endPoint x: 474, endPoint y: 249, distance: 93.0
click at [474, 247] on div "< Back to public search results Copy work link EŌ Work Detail Member Work Ident…" at bounding box center [744, 192] width 1220 height 1250
click at [474, 250] on div "[PERSON_NAME] NAHUEWAI 01198065525 Composer/Author [PERSON_NAME] 00388812612 Co…" at bounding box center [744, 225] width 1158 height 56
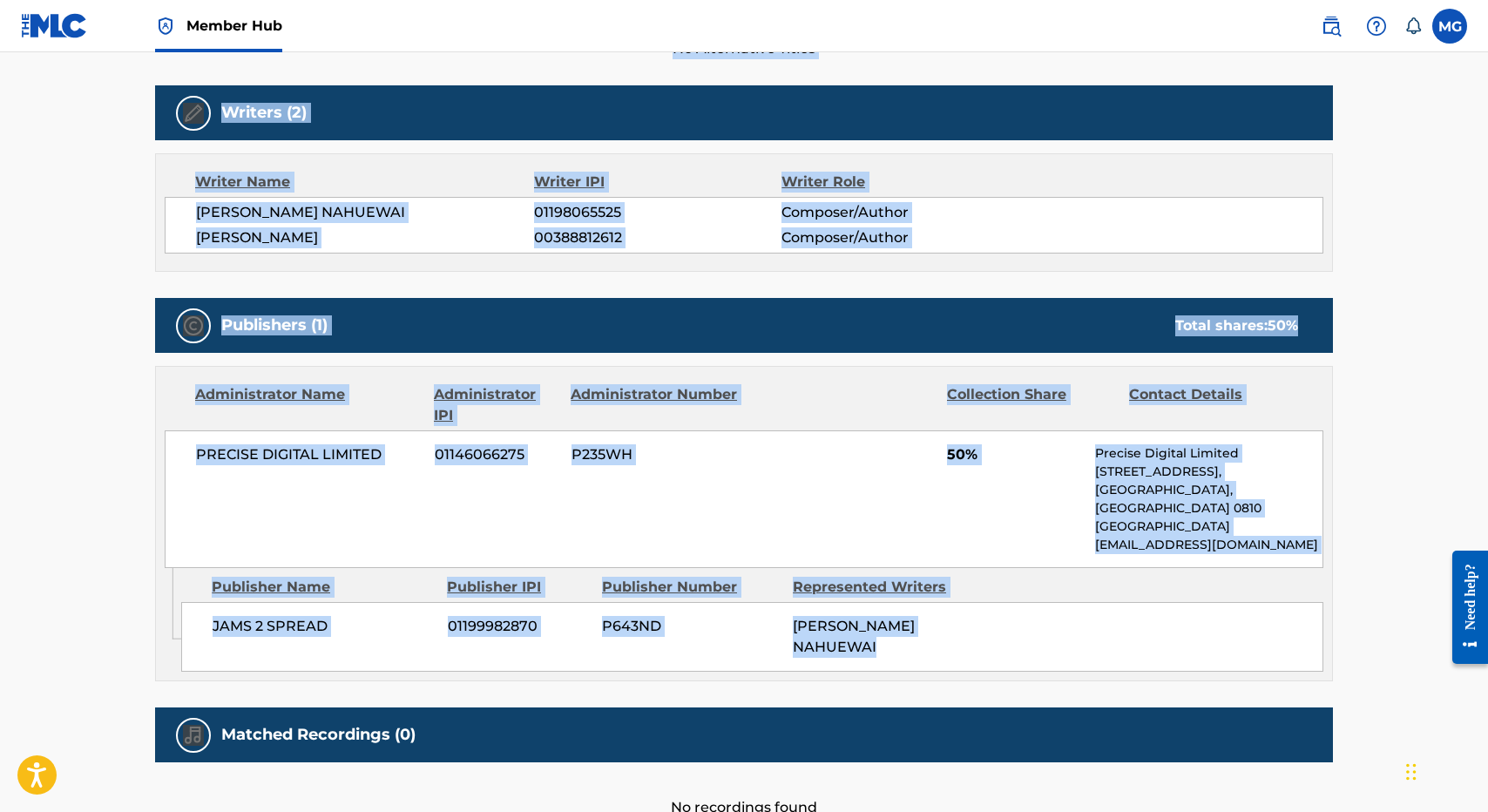
scroll to position [0, 0]
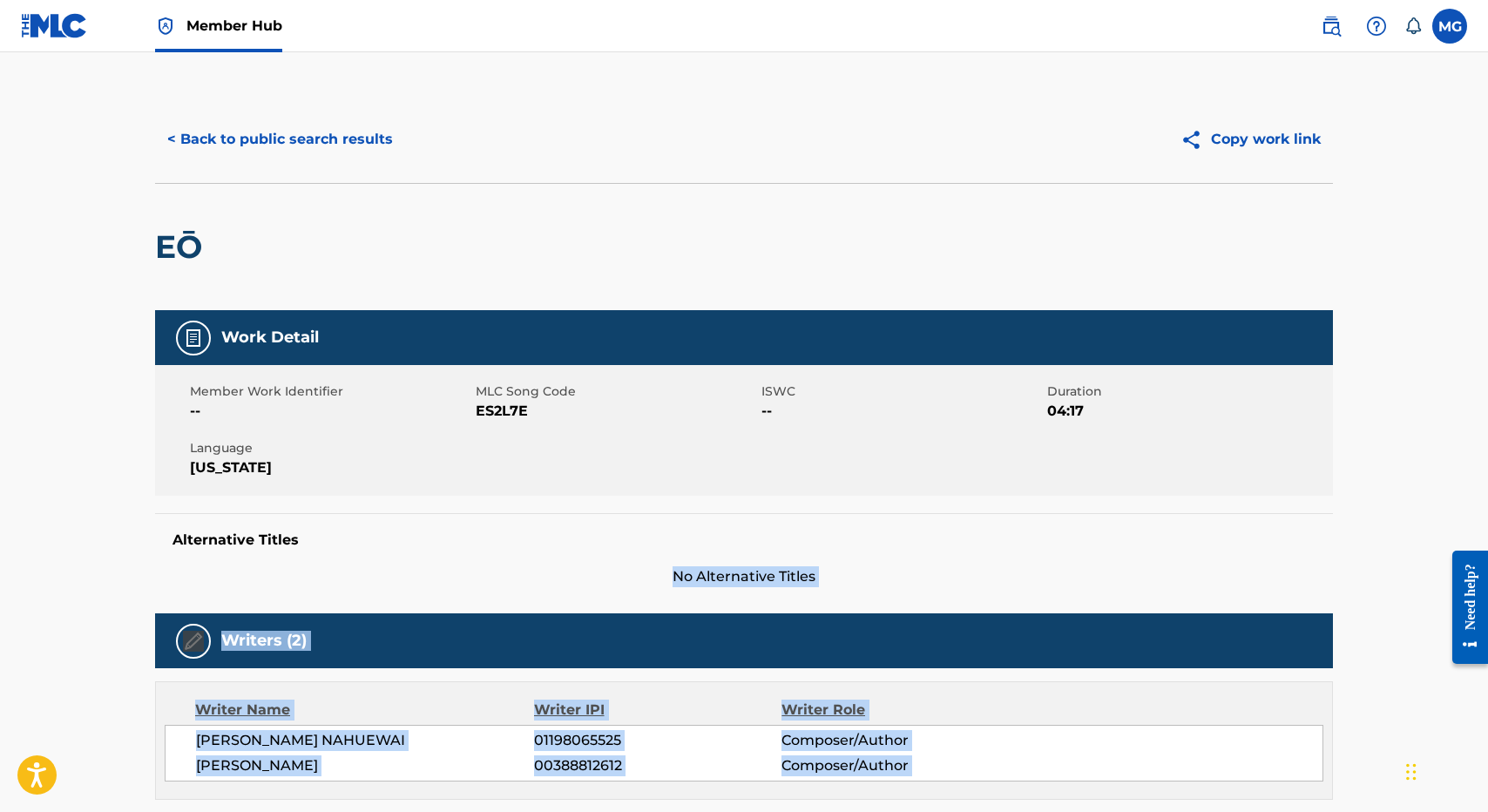
drag, startPoint x: 579, startPoint y: 699, endPoint x: 522, endPoint y: 590, distance: 123.0
click at [522, 590] on div "Work Detail Member Work Identifier -- MLC Song Code ES2L7E ISWC -- Duration 04:…" at bounding box center [744, 828] width 1178 height 1036
click at [296, 145] on button "< Back to public search results" at bounding box center [279, 140] width 250 height 44
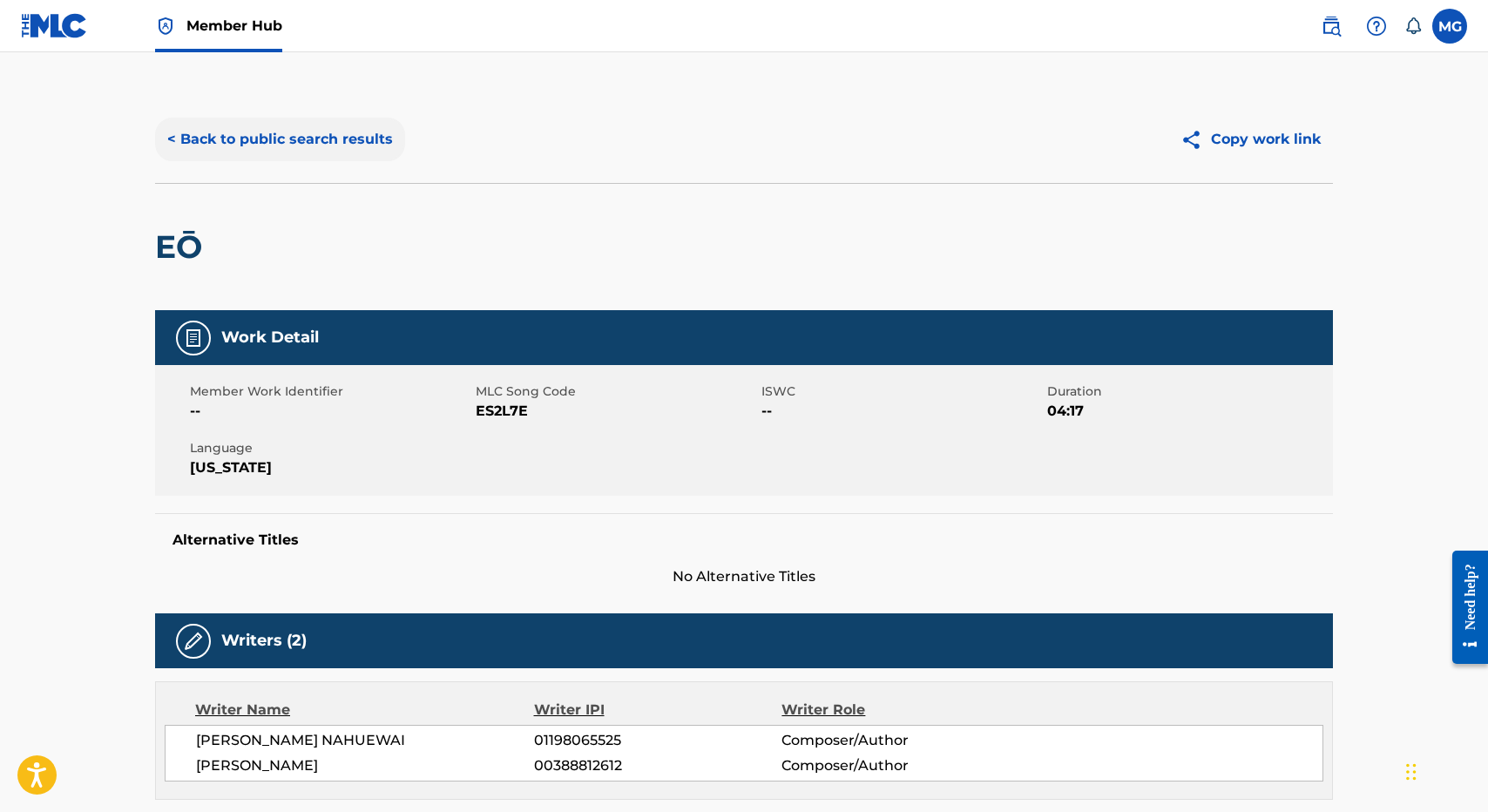
scroll to position [604, 0]
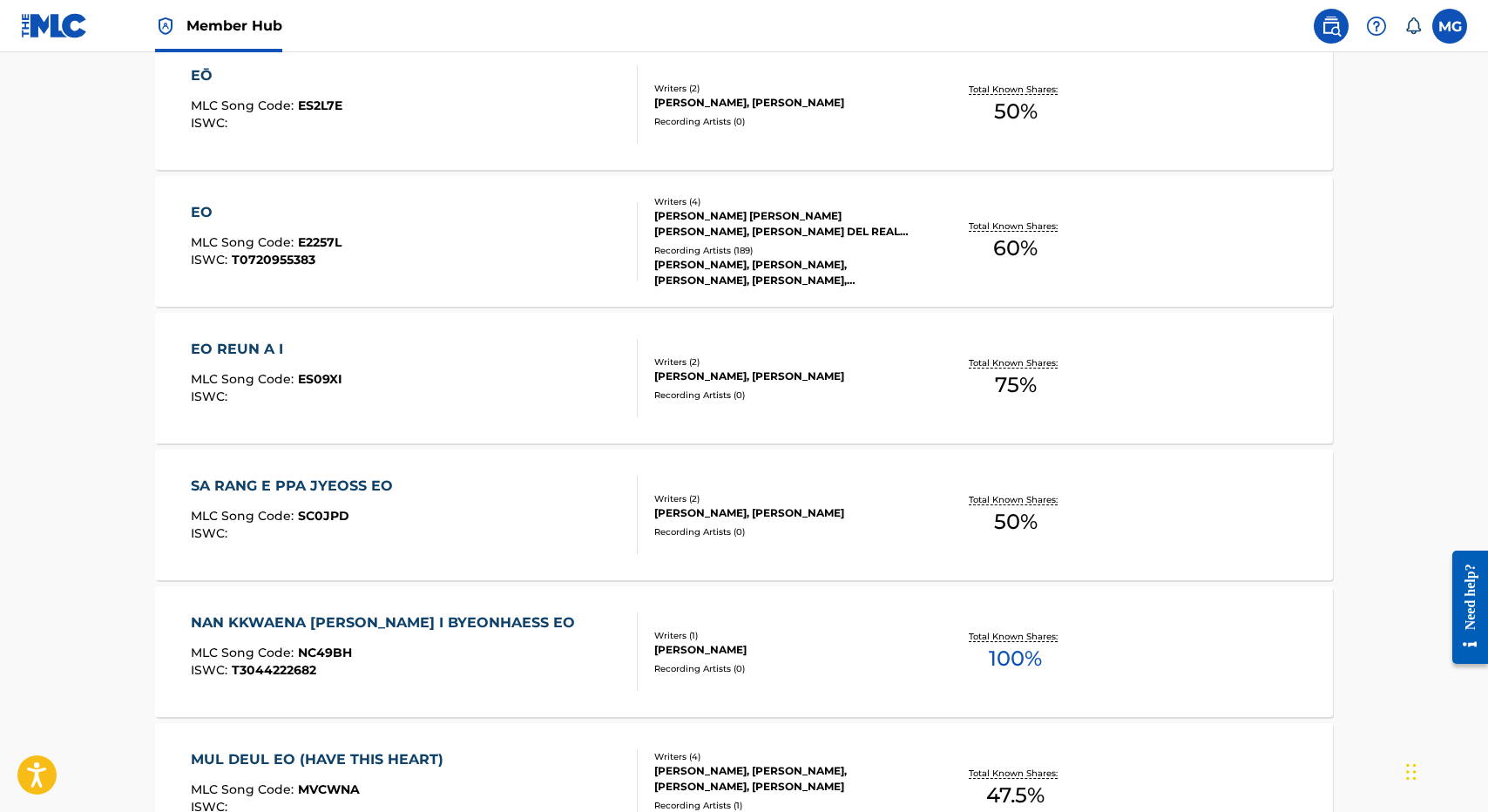
click at [311, 240] on span "E2257L" at bounding box center [320, 243] width 44 height 16
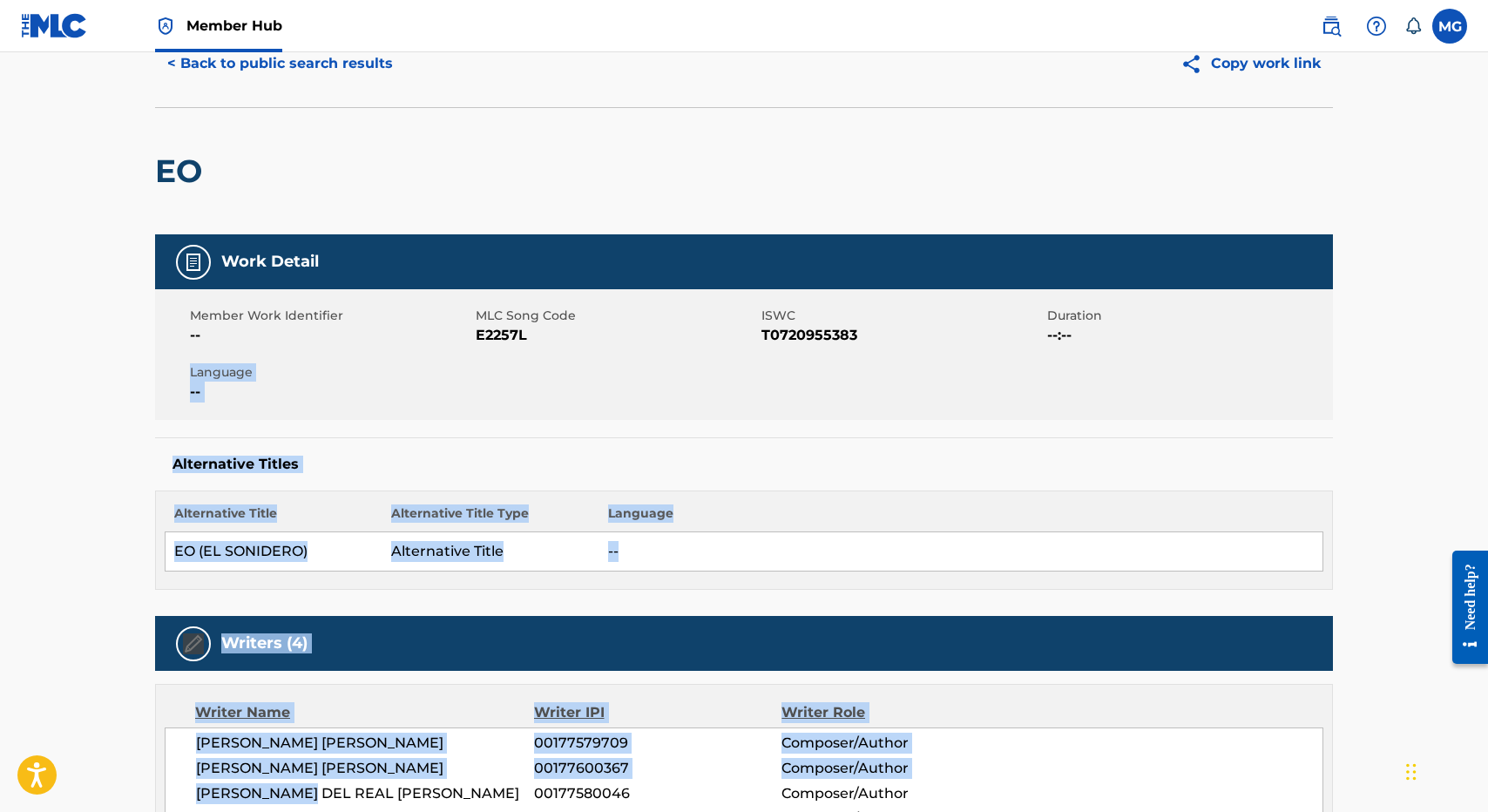
scroll to position [160, 0]
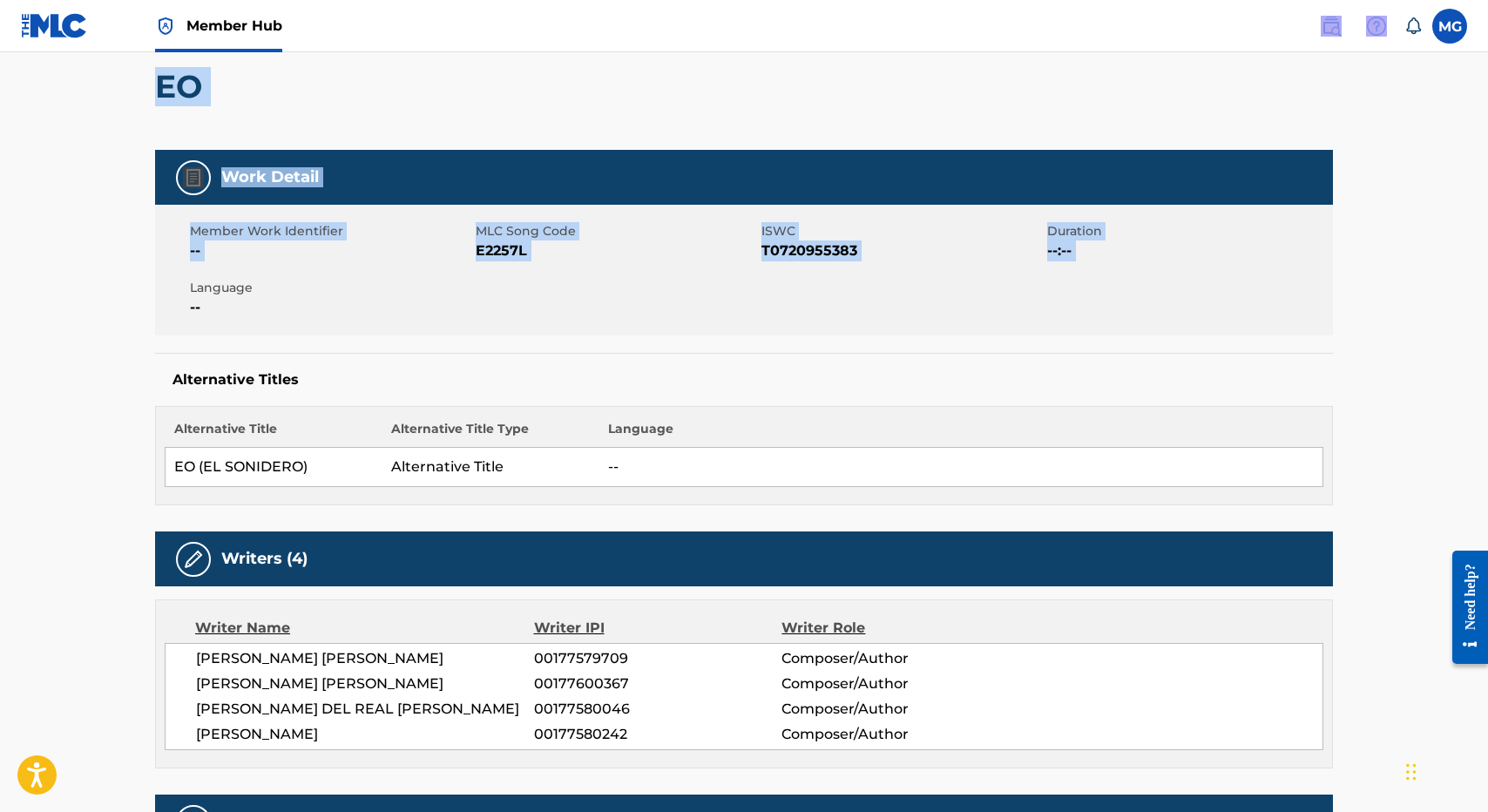
drag, startPoint x: 339, startPoint y: 433, endPoint x: 299, endPoint y: 24, distance: 411.0
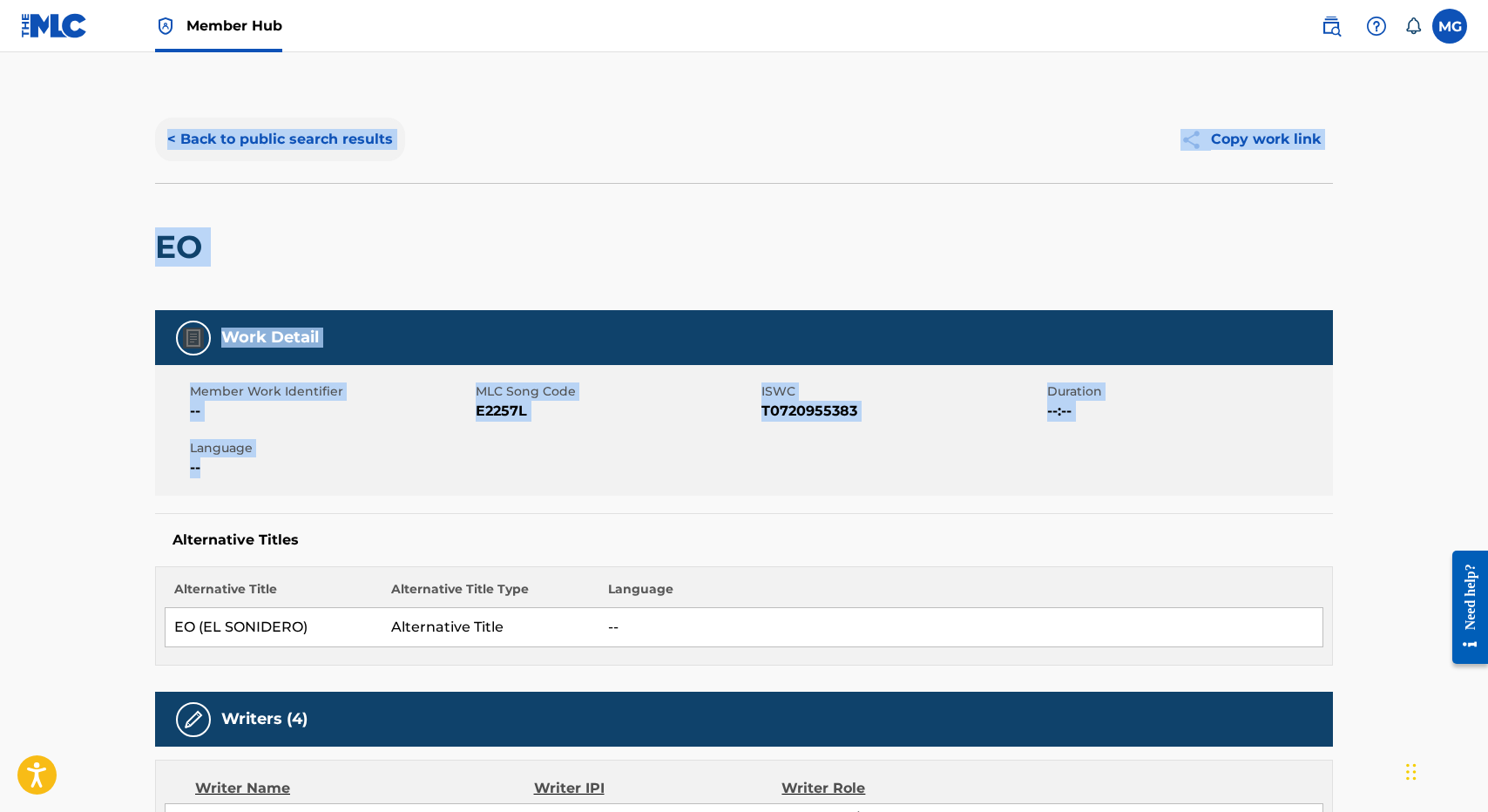
drag, startPoint x: 278, startPoint y: -109, endPoint x: 247, endPoint y: 141, distance: 251.9
click at [243, 160] on button "< Back to public search results" at bounding box center [279, 140] width 250 height 44
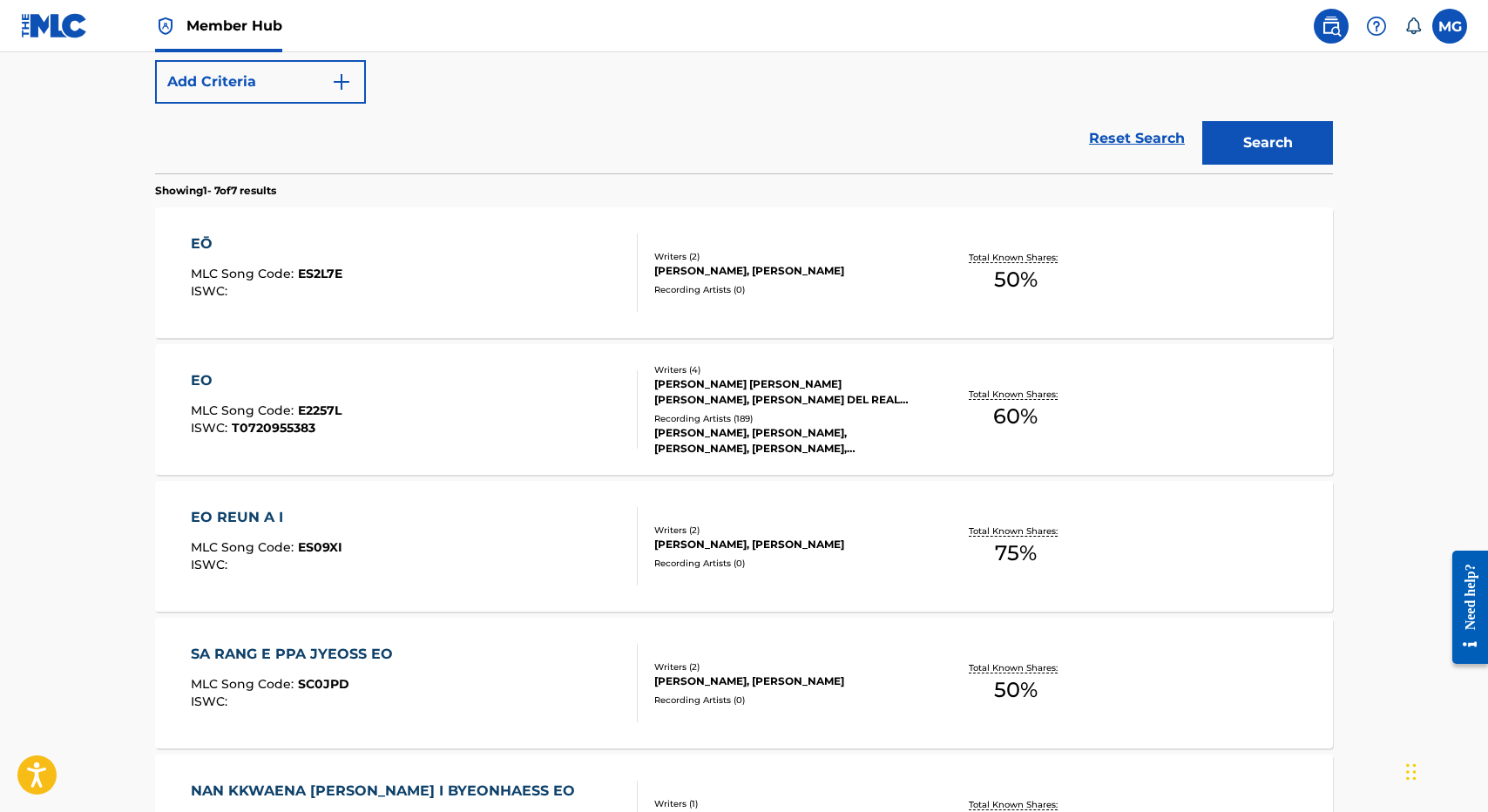
scroll to position [424, 0]
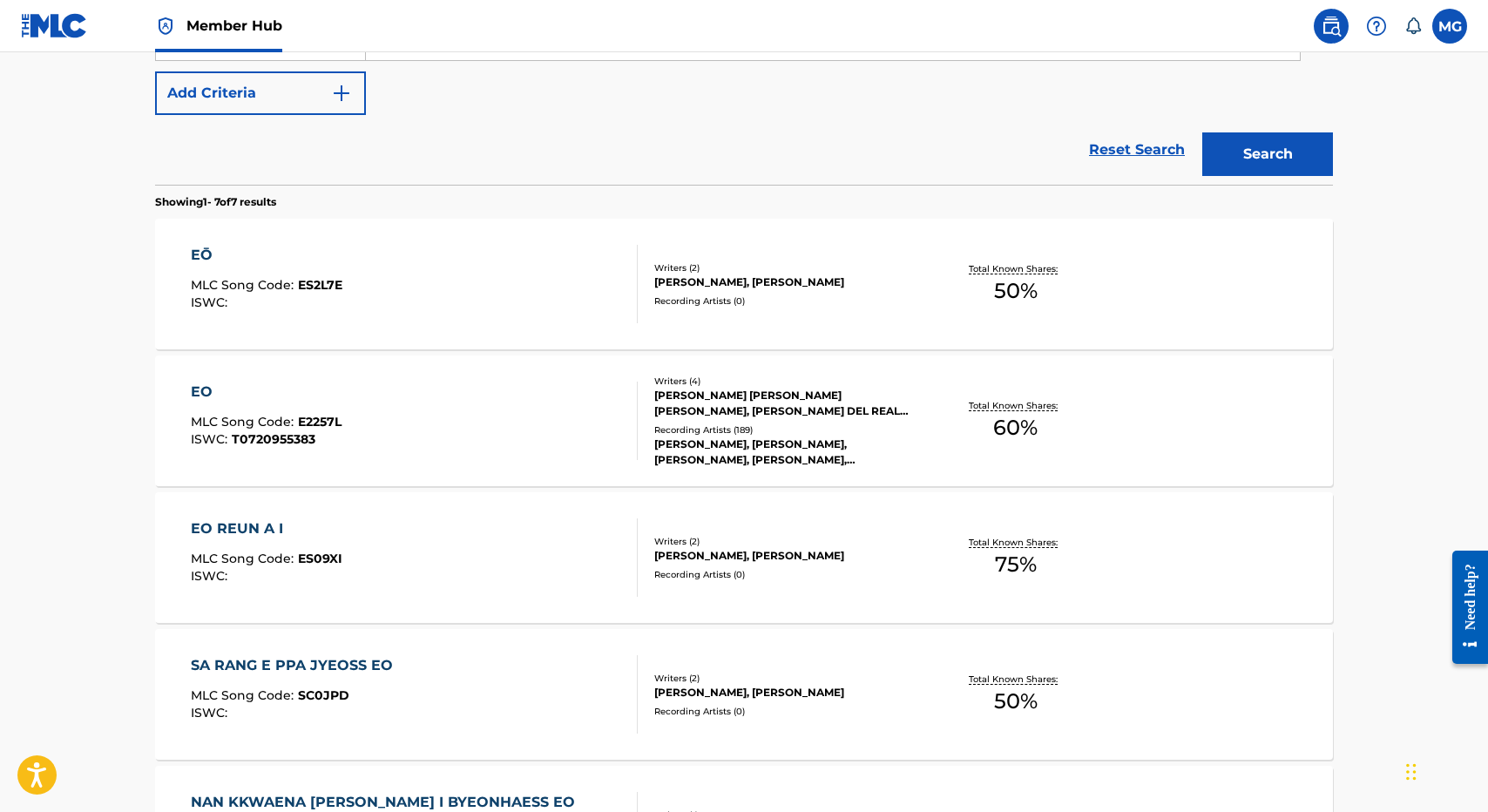
click at [348, 270] on div "EŌ MLC Song Code : ES2L7E ISWC :" at bounding box center [414, 284] width 447 height 78
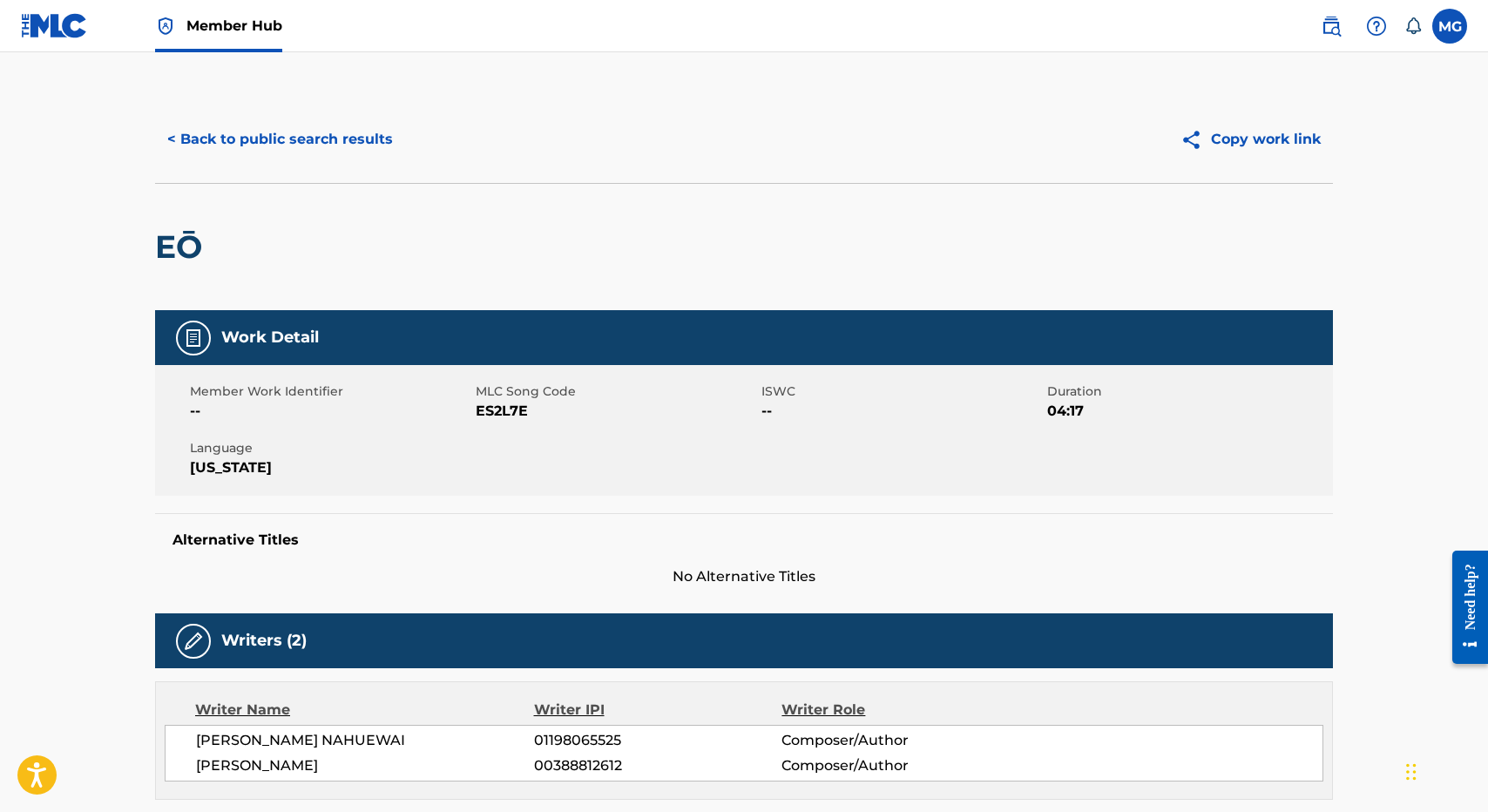
click at [573, 751] on div "ISAAC KUUIPONOHEA NAHUEWAI 01198065525 Composer/Author RYAN K ASPILI 0038881261…" at bounding box center [744, 753] width 1158 height 56
click at [573, 744] on span "01198065525" at bounding box center [657, 741] width 247 height 21
copy span "01198065525"
click at [240, 129] on button "< Back to public search results" at bounding box center [279, 140] width 250 height 44
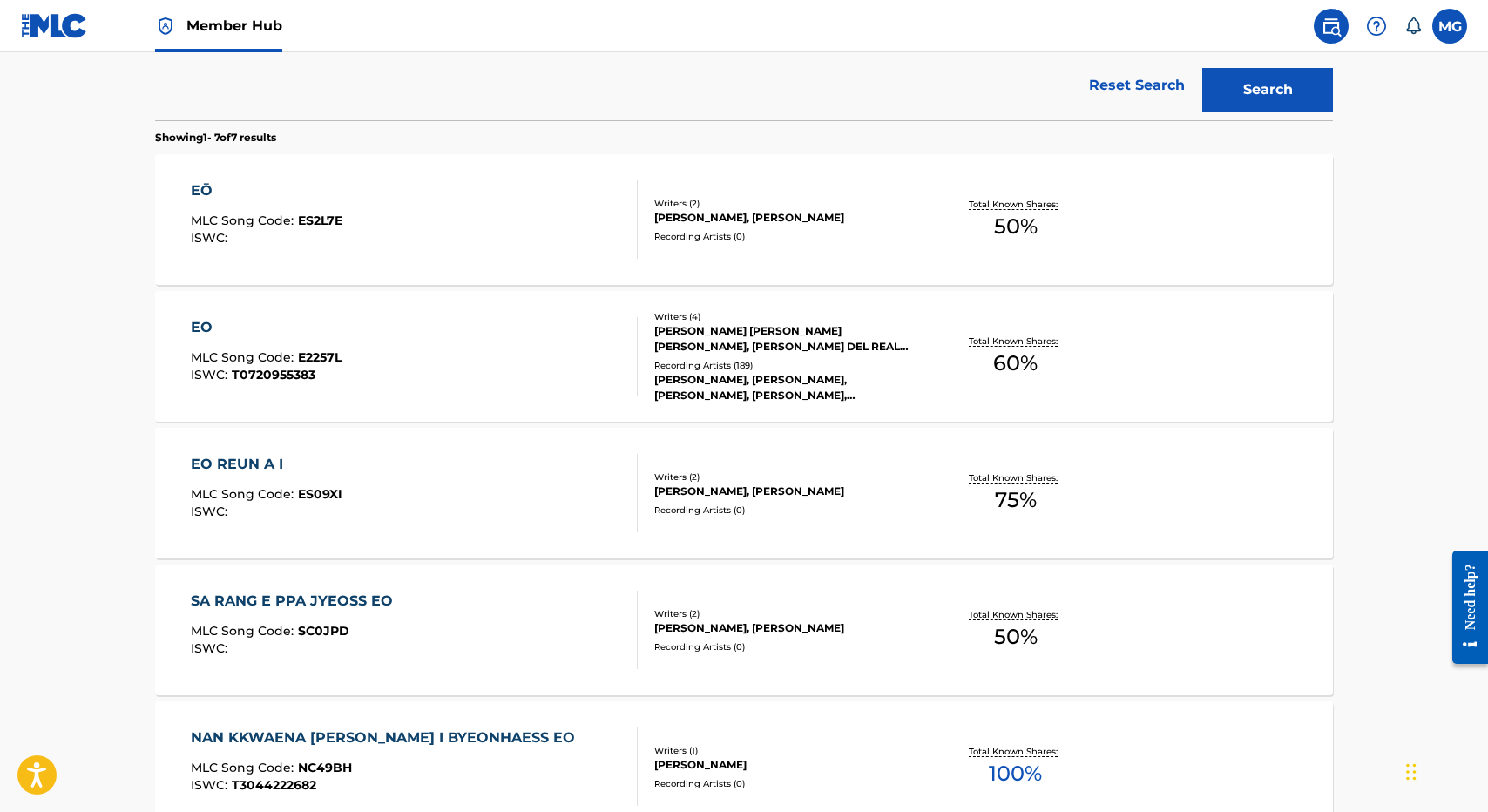
click at [262, 80] on div "Reset Search Search" at bounding box center [744, 84] width 1178 height 69
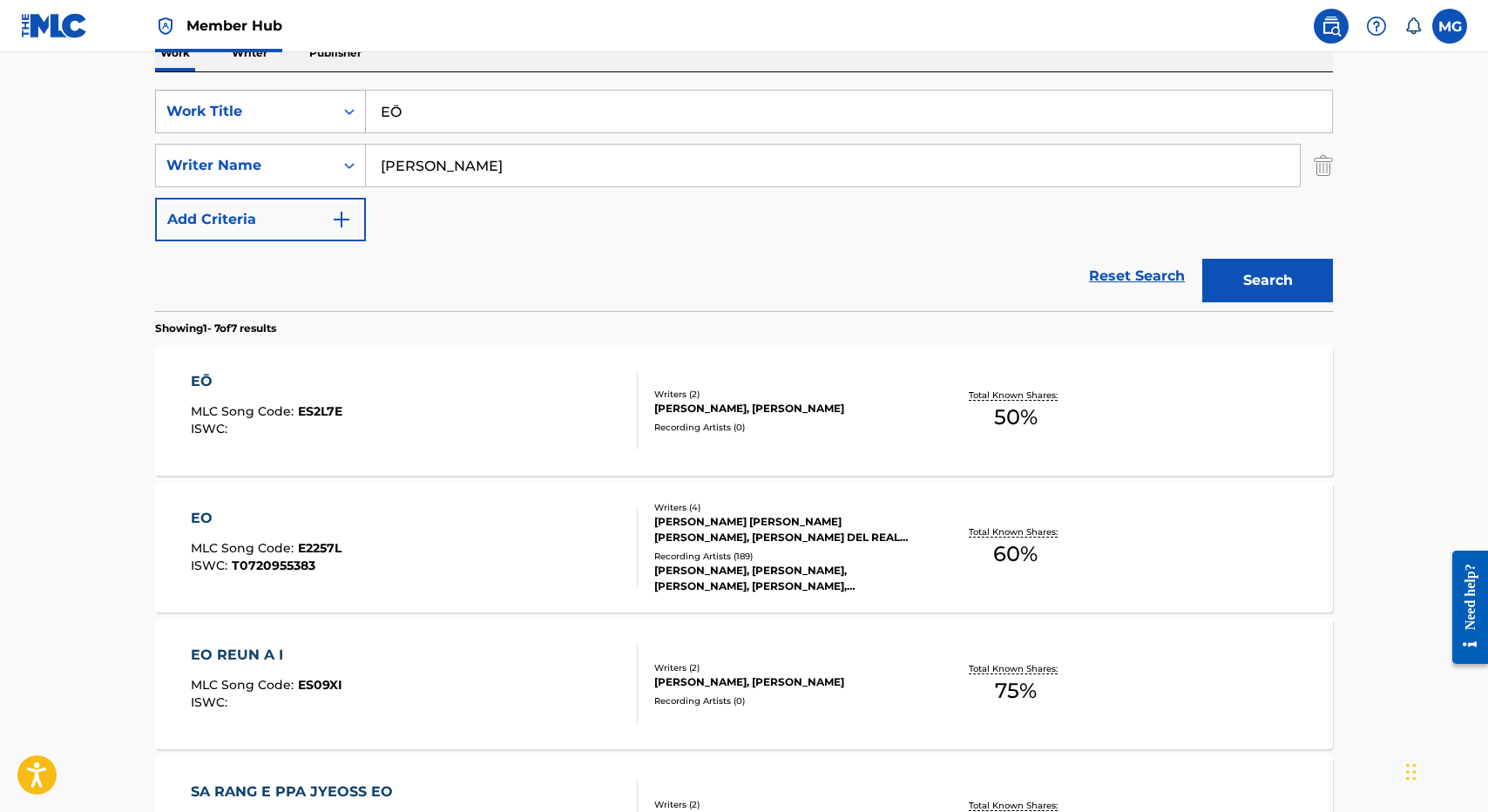
scroll to position [245, 0]
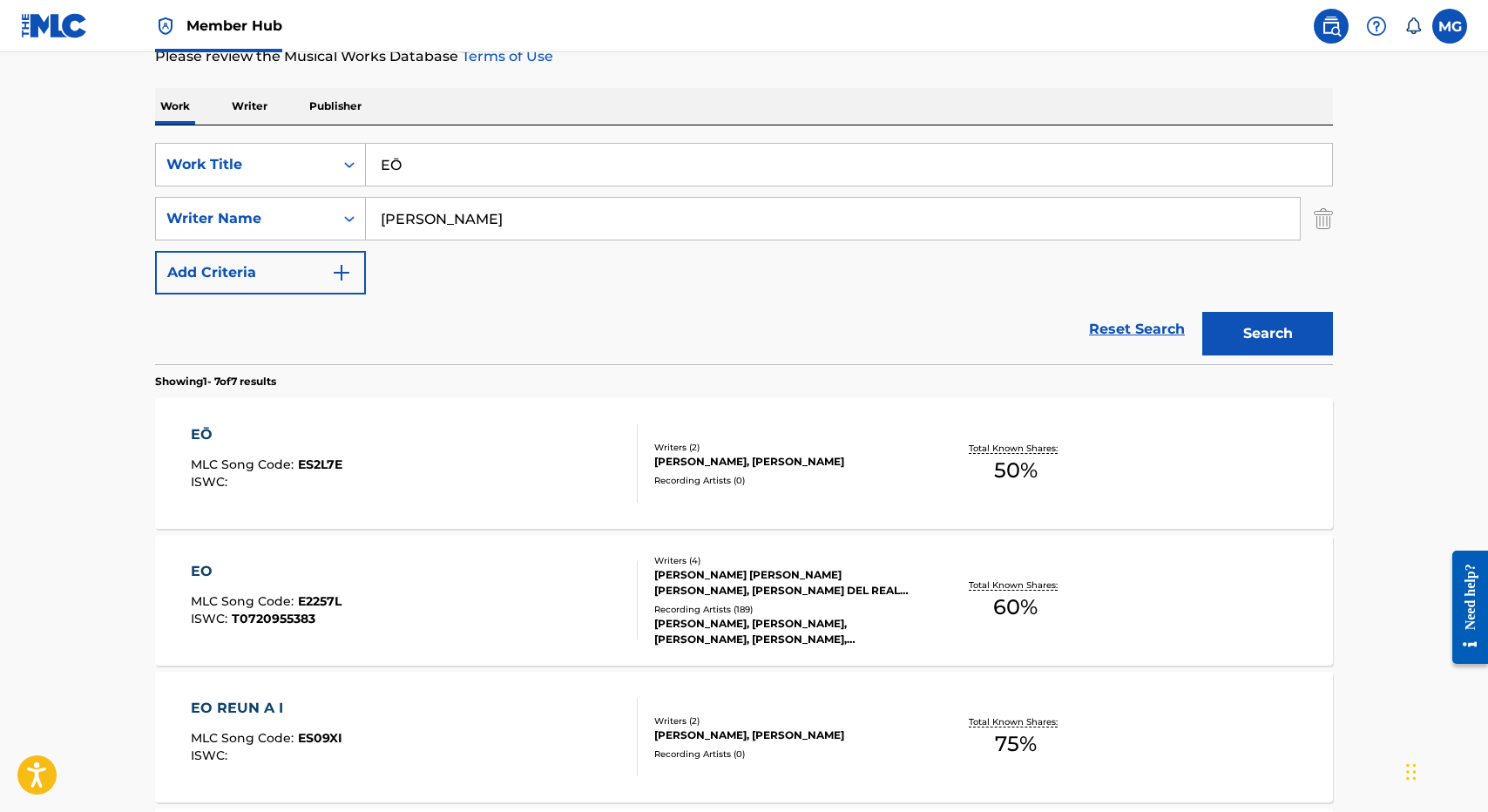
click at [287, 94] on div "Work Writer Publisher" at bounding box center [744, 106] width 1178 height 37
click at [270, 99] on p "Writer" at bounding box center [250, 106] width 47 height 37
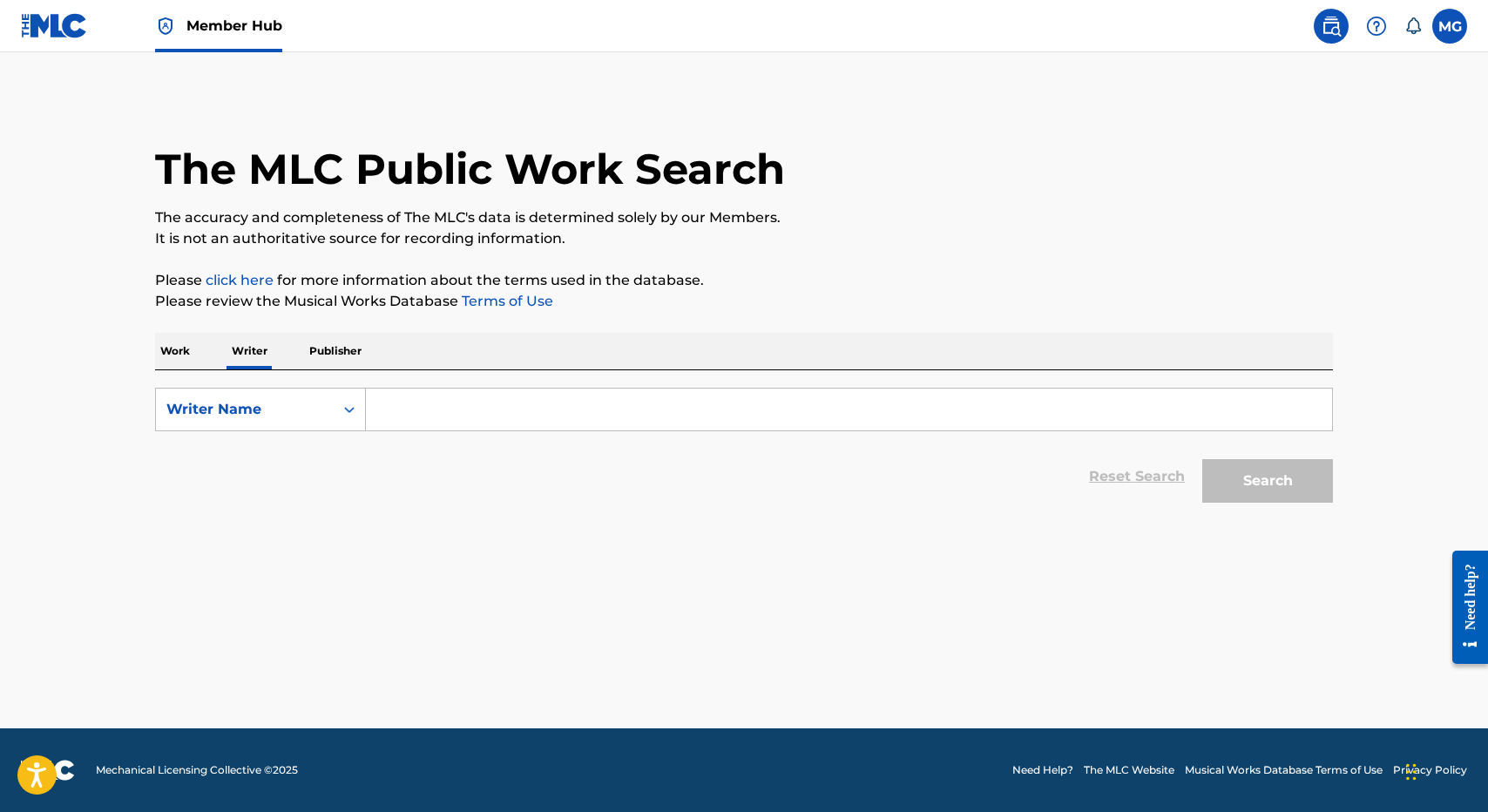
click at [255, 375] on div "SearchWithCriteriaf47f6f05-f4f0-4a01-9a8b-297bfd30f6b6 Writer Name Reset Search…" at bounding box center [744, 440] width 1178 height 141
click at [249, 427] on div "Writer Name" at bounding box center [260, 410] width 211 height 44
click at [255, 459] on div "Writer IPI" at bounding box center [260, 453] width 209 height 44
click at [431, 400] on input "Search Form" at bounding box center [848, 410] width 966 height 42
paste input "01198065525"
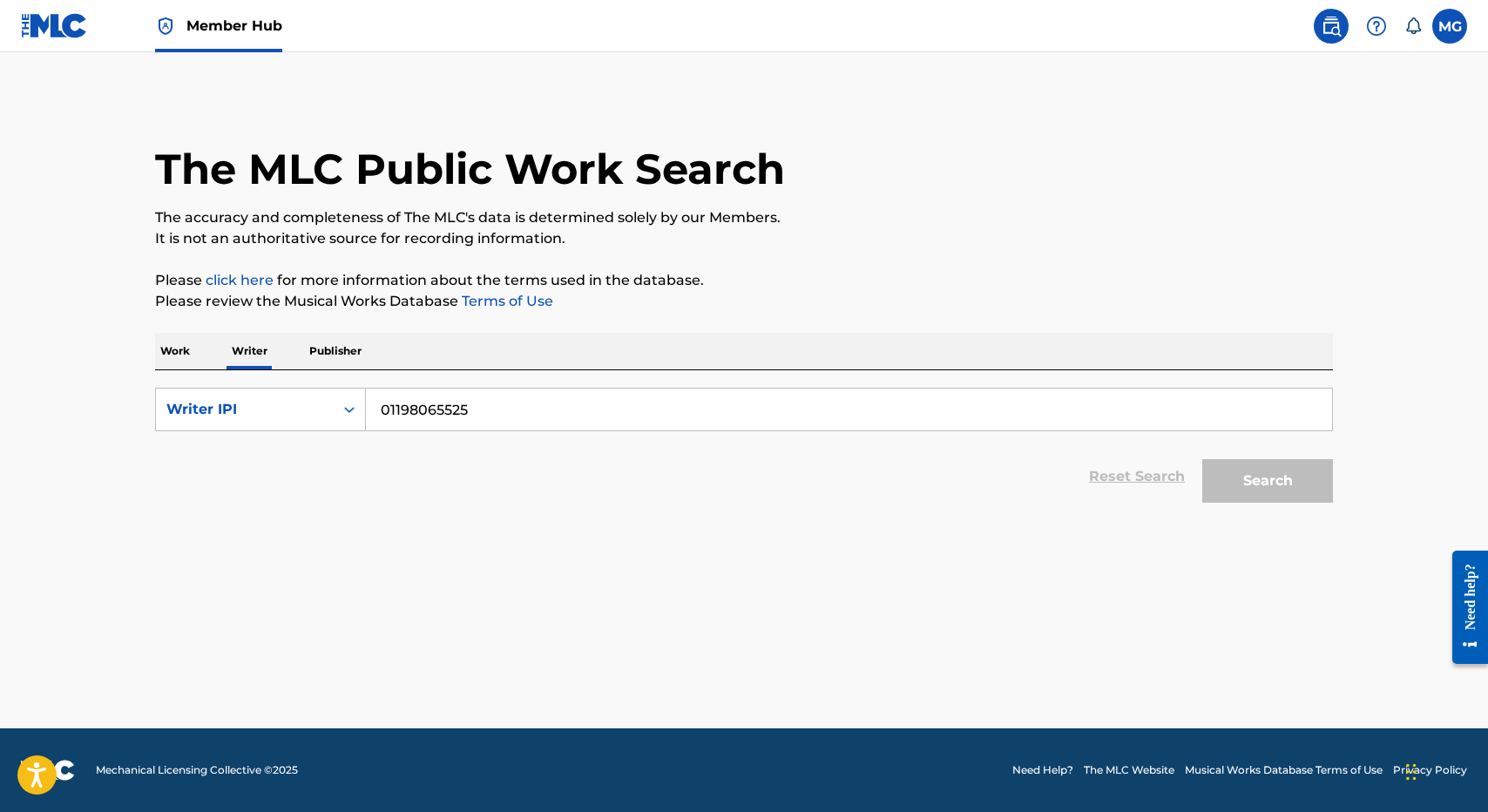
type input "01198065525"
click at [1202, 459] on button "Search" at bounding box center [1267, 481] width 131 height 44
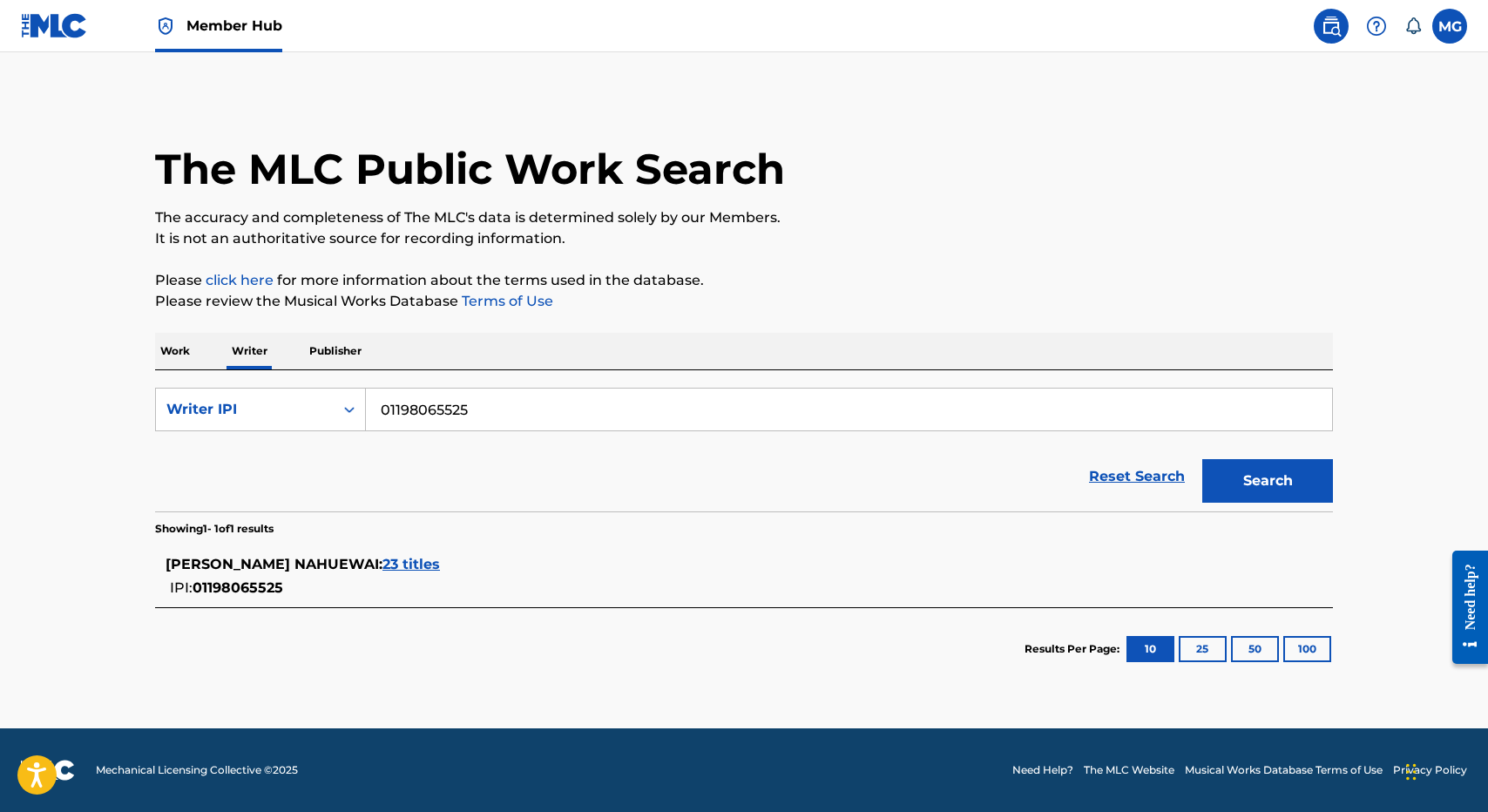
click at [440, 562] on span "23 titles" at bounding box center [410, 563] width 57 height 17
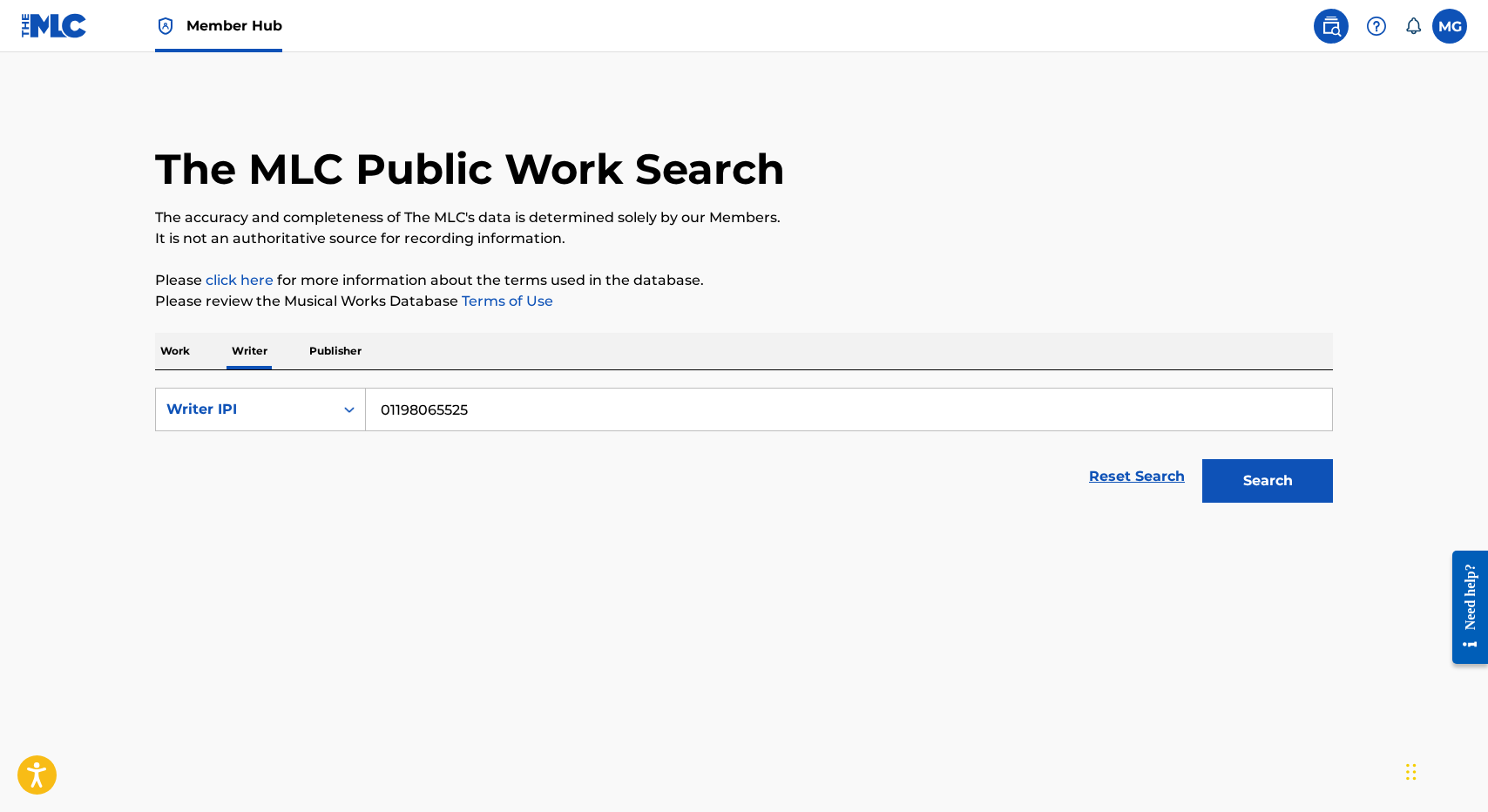
click at [728, 248] on p "It is not an authoritative source for recording information." at bounding box center [744, 239] width 1178 height 21
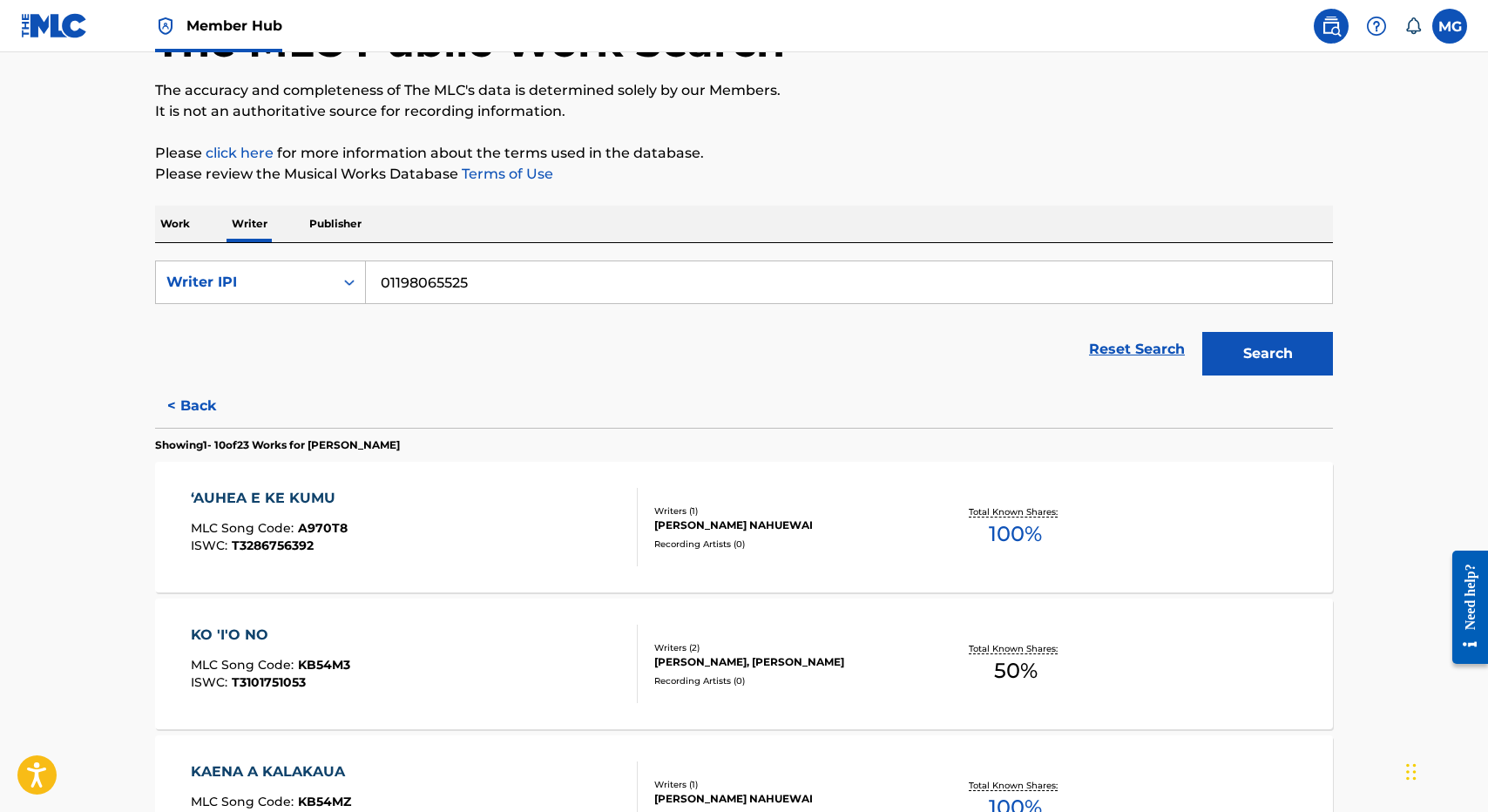
scroll to position [140, 0]
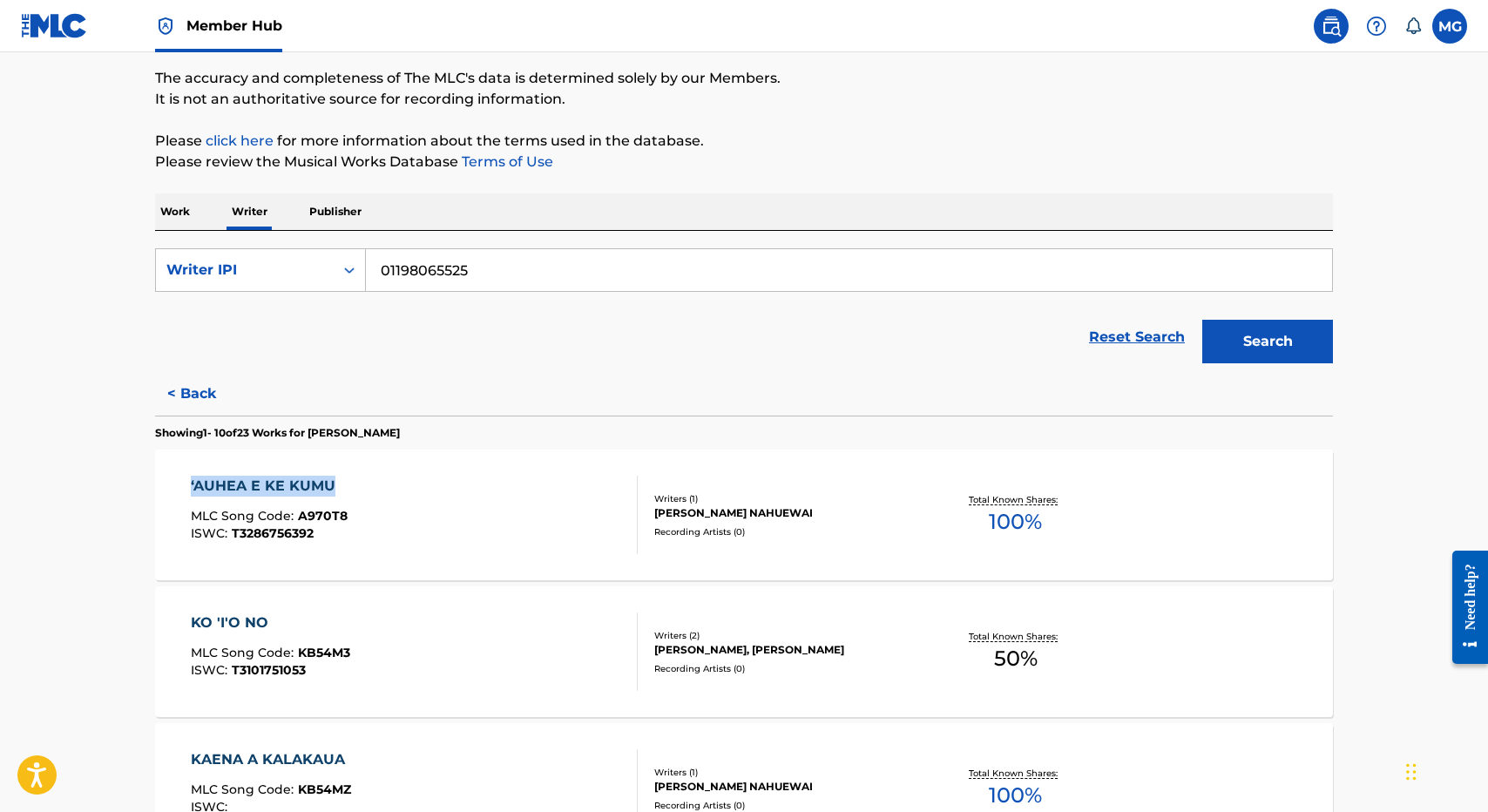
drag, startPoint x: 118, startPoint y: 480, endPoint x: 362, endPoint y: 489, distance: 244.2
copy div "ʻAUHEA E KE KUMU"
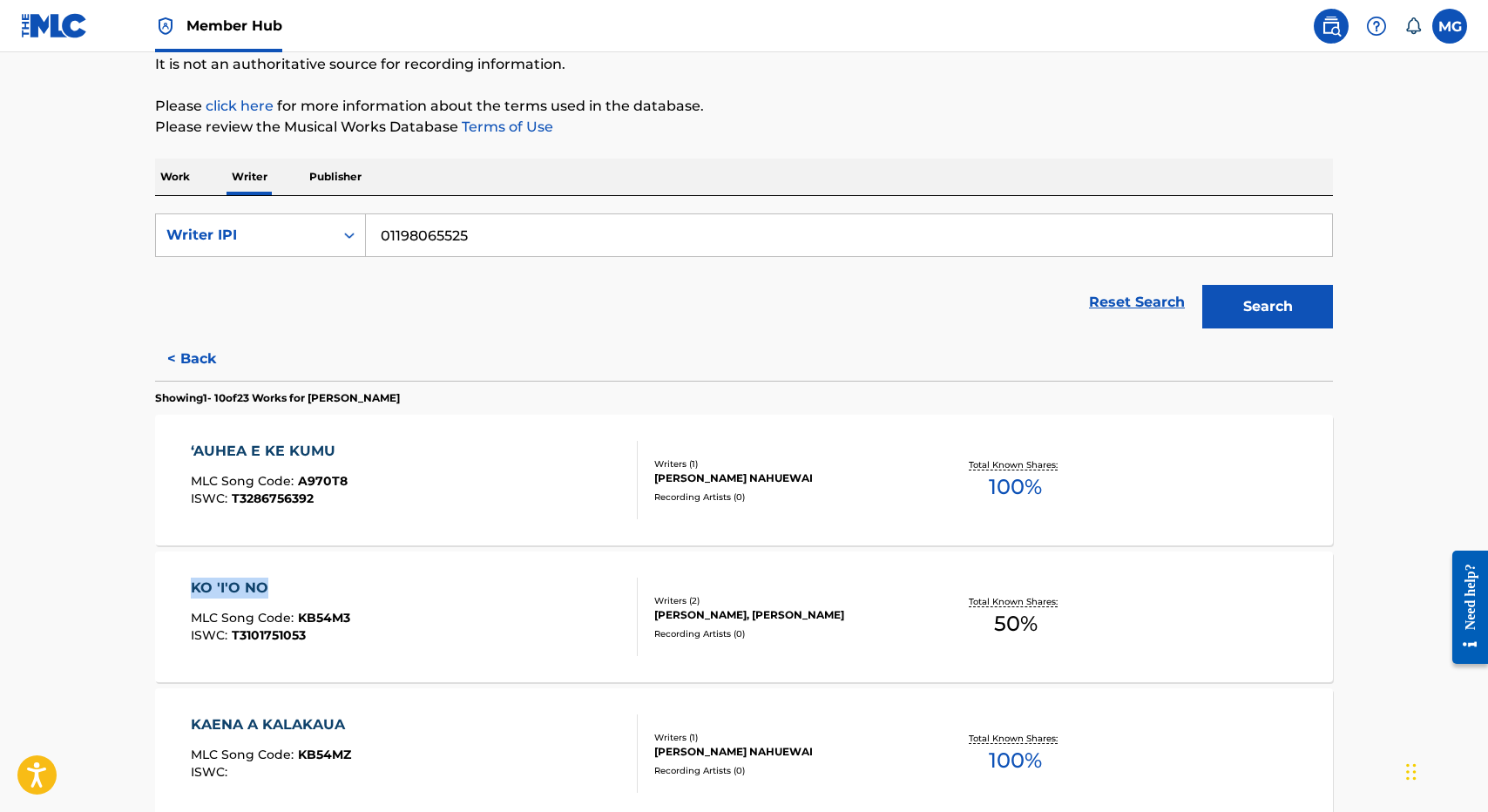
drag, startPoint x: 118, startPoint y: 593, endPoint x: 279, endPoint y: 586, distance: 161.2
copy div "KO 'I'O NO"
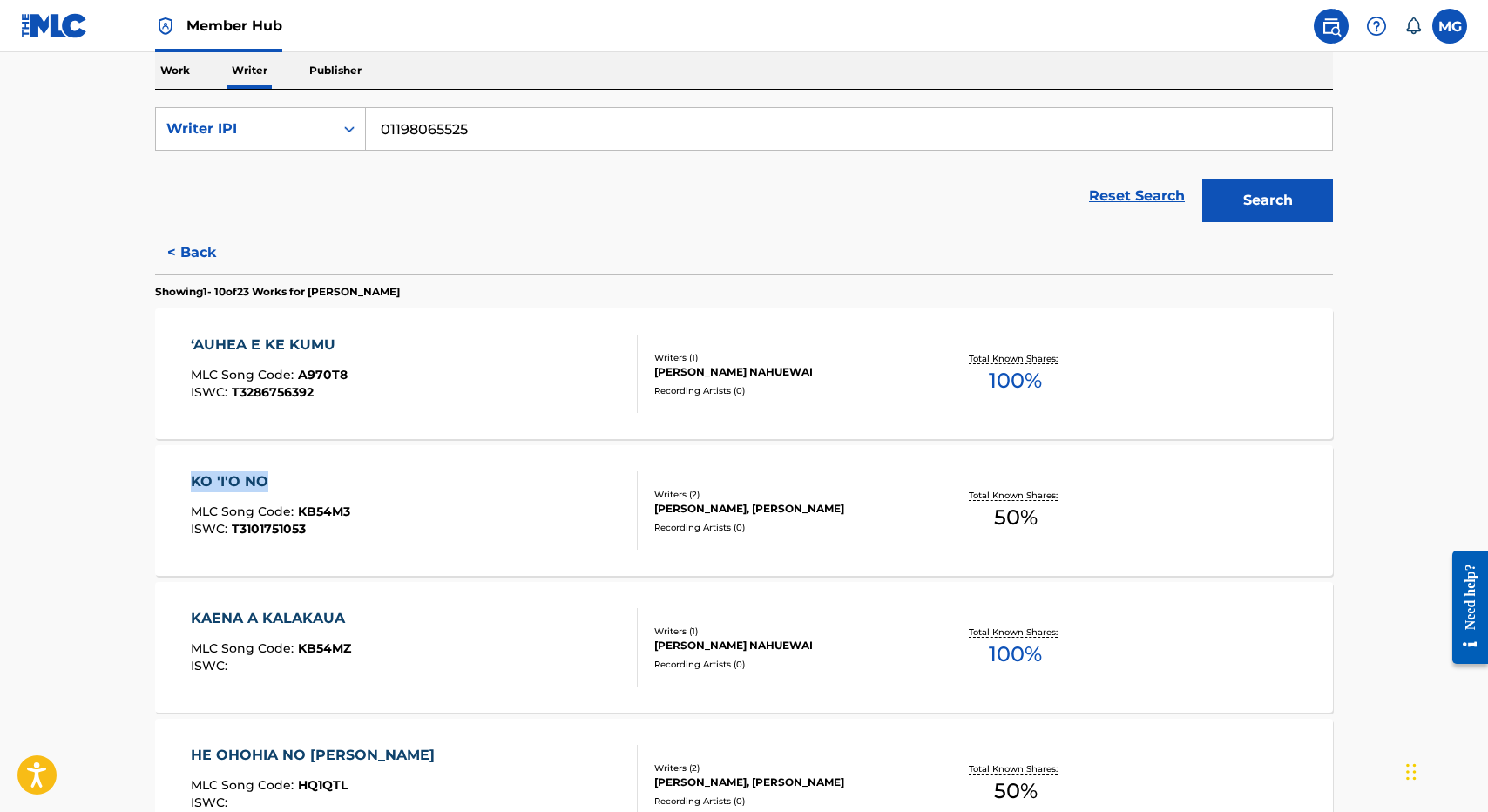
scroll to position [314, 0]
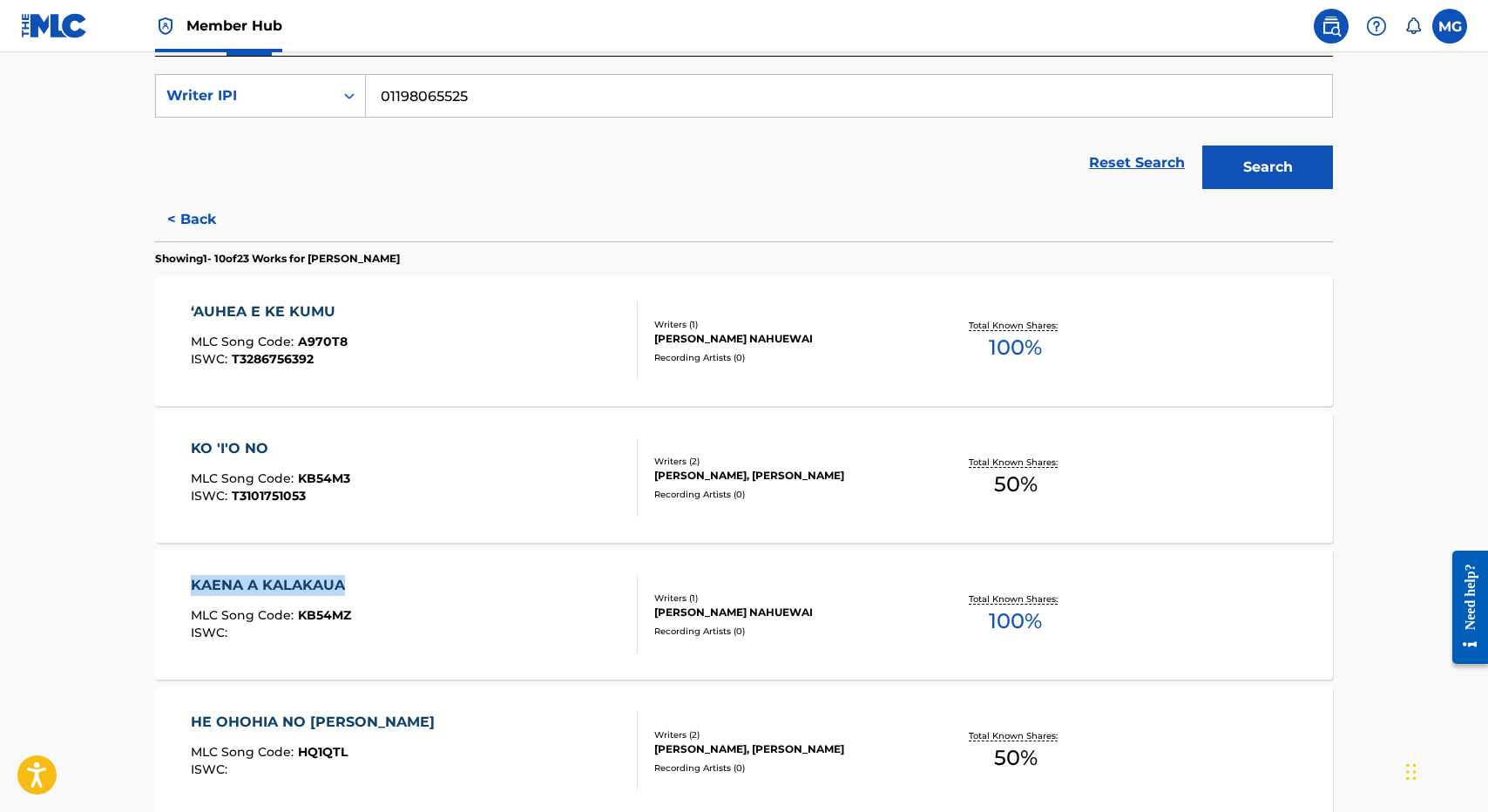
drag, startPoint x: 113, startPoint y: 568, endPoint x: 396, endPoint y: 579, distance: 283.2
click at [396, 580] on main "The MLC Public Work Search The accuracy and completeness of The MLC's data is d…" at bounding box center [744, 737] width 1488 height 1997
copy div "KAENA A KALAKAUA"
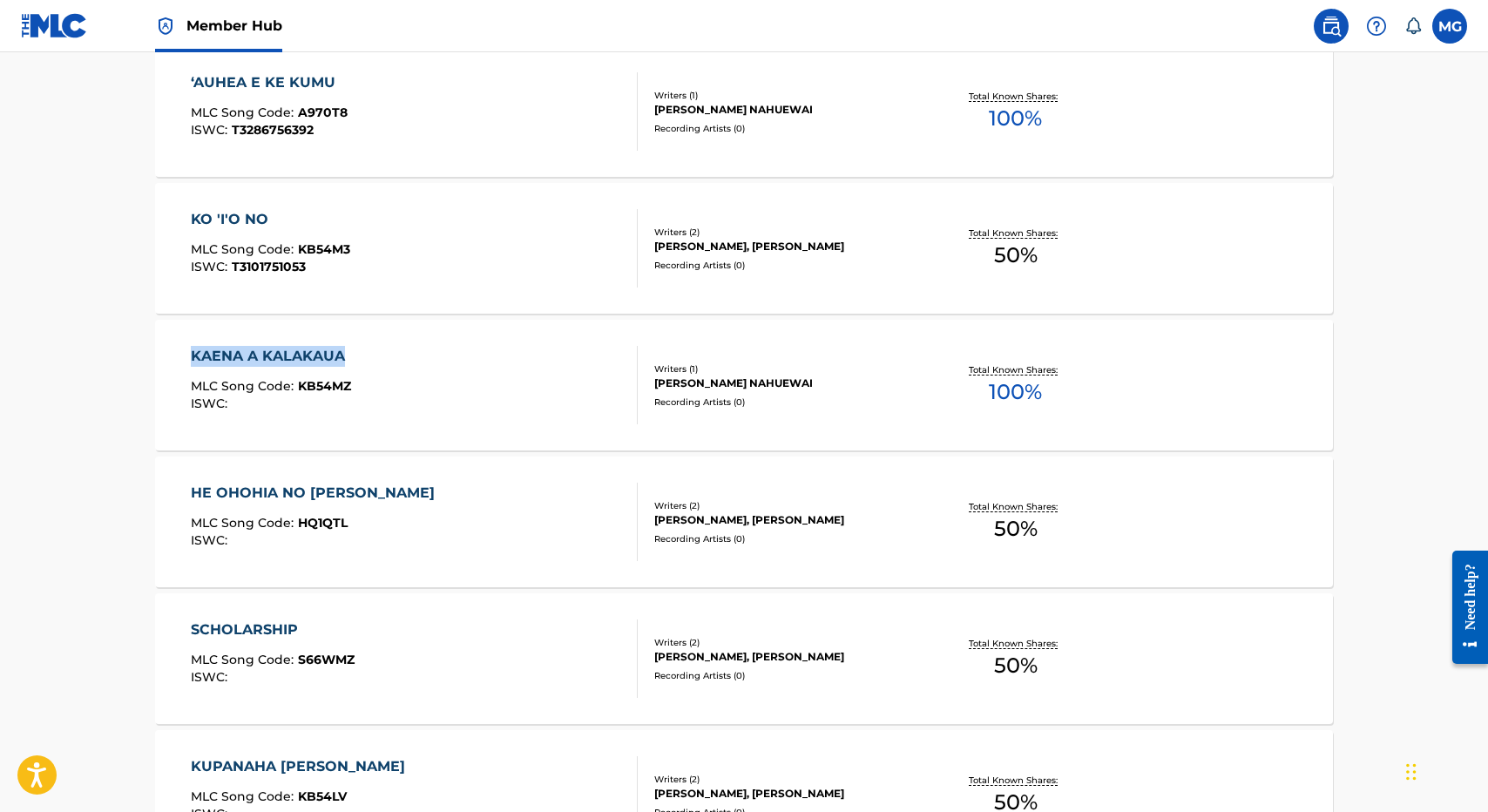
scroll to position [592, 0]
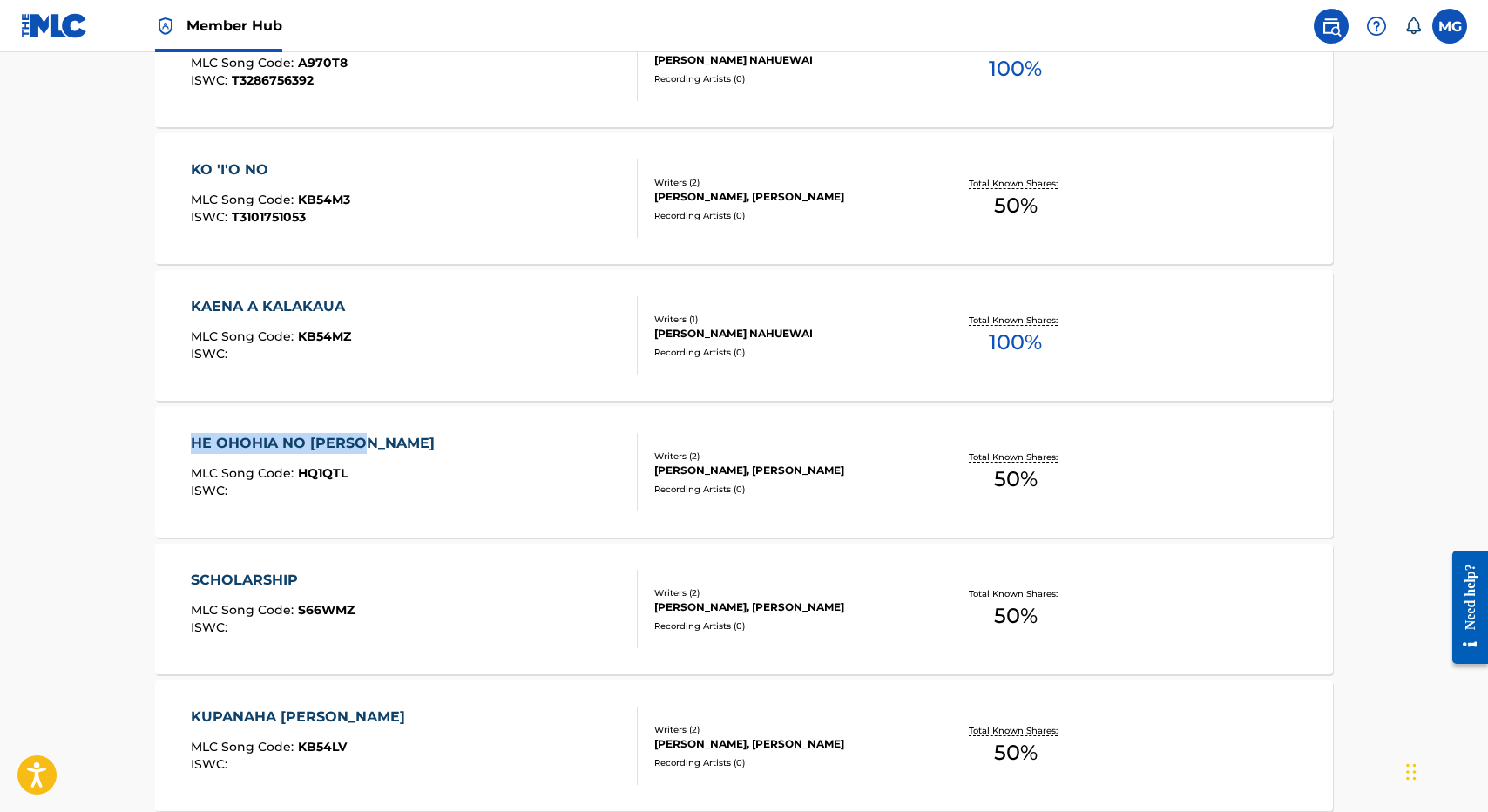
drag, startPoint x: 152, startPoint y: 436, endPoint x: 443, endPoint y: 439, distance: 291.0
click at [443, 439] on div "The MLC Public Work Search The accuracy and completeness of The MLC's data is d…" at bounding box center [744, 475] width 1220 height 1944
copy div "HE OHOHIA NO KAULIA"
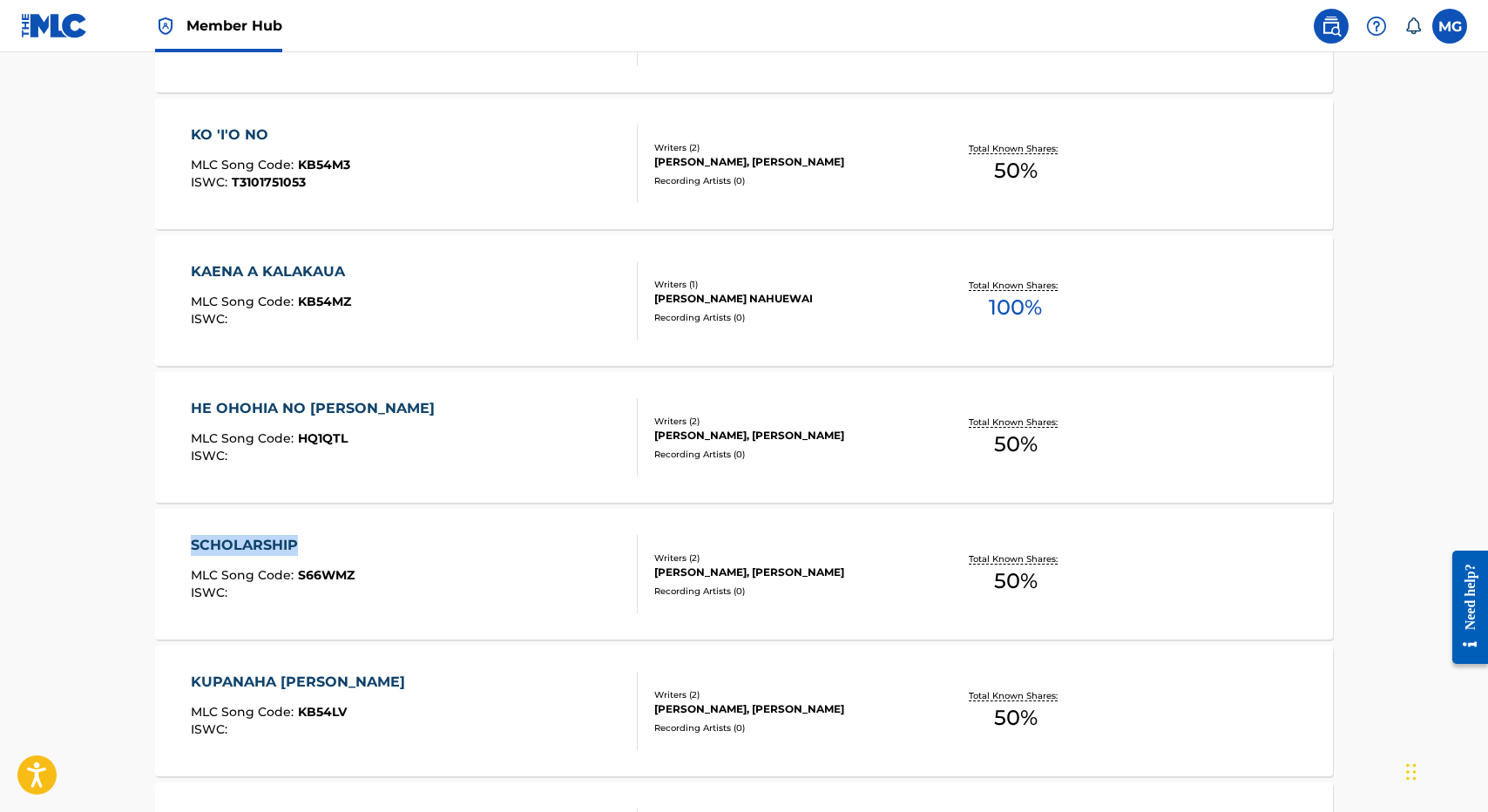
drag, startPoint x: 134, startPoint y: 558, endPoint x: 163, endPoint y: 532, distance: 38.9
click at [163, 532] on main "The MLC Public Work Search The accuracy and completeness of The MLC's data is d…" at bounding box center [744, 424] width 1488 height 1997
copy div "SCHOLARSHIP"
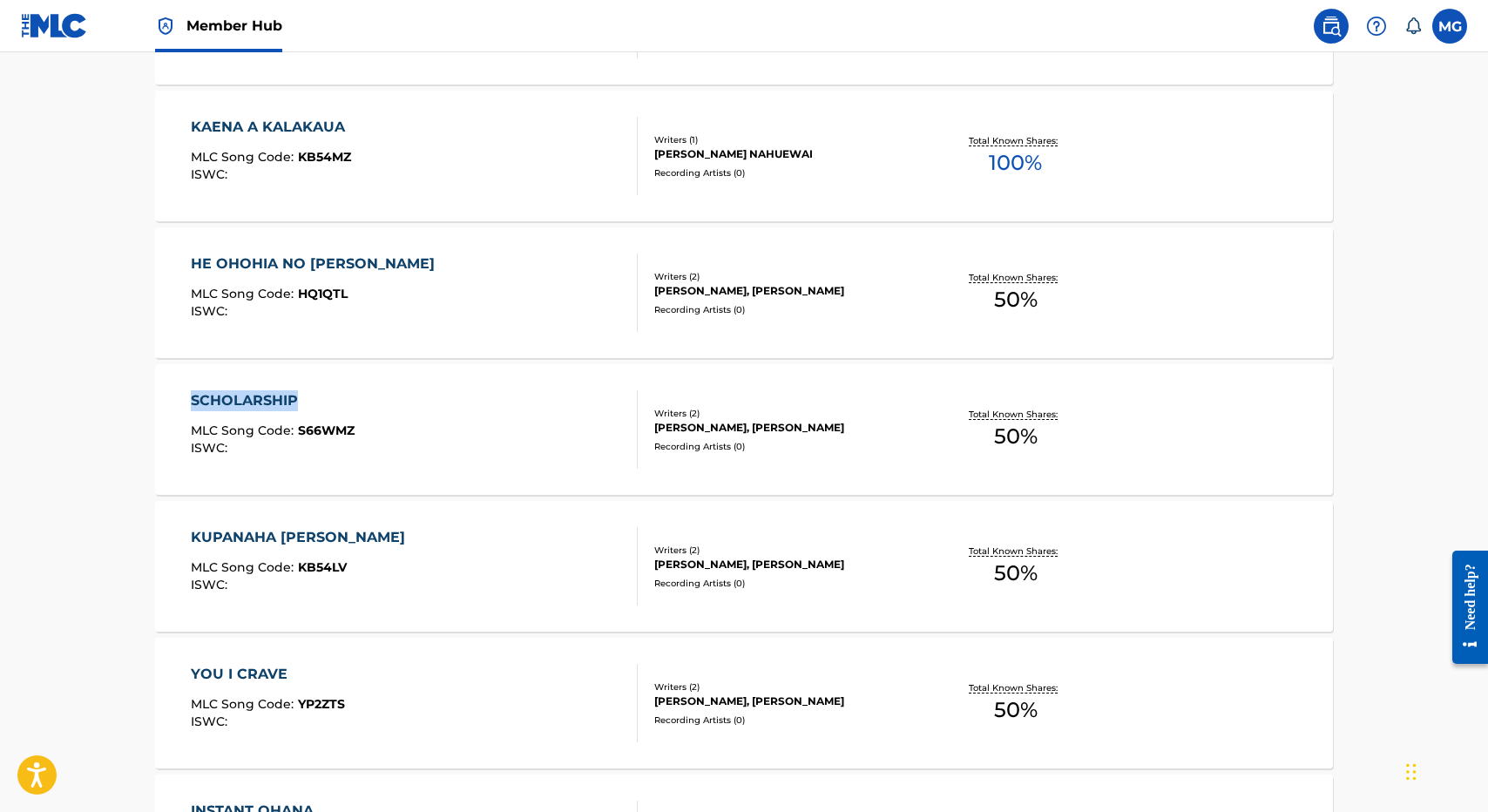
scroll to position [801, 0]
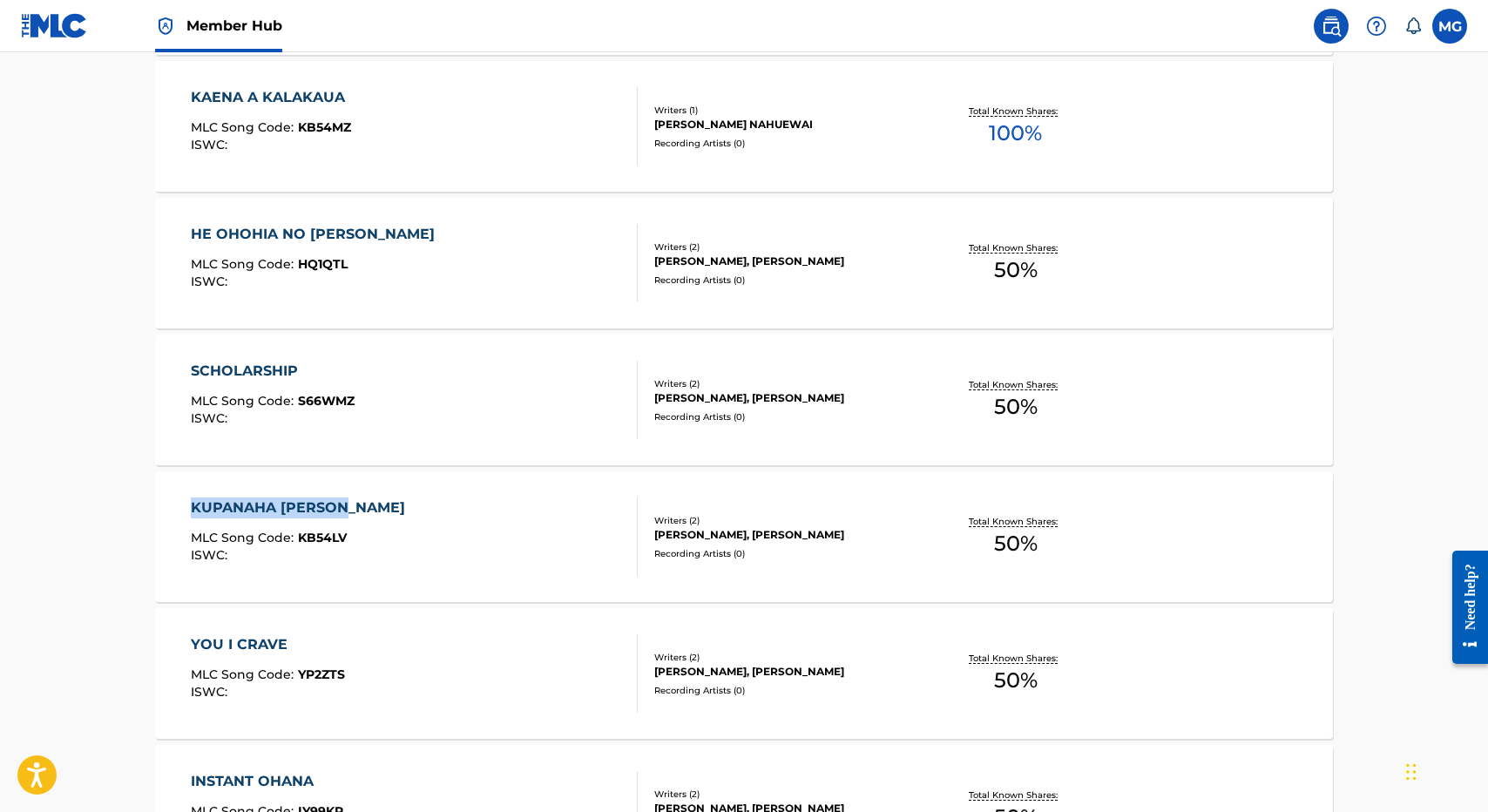
drag, startPoint x: 132, startPoint y: 504, endPoint x: 392, endPoint y: 505, distance: 260.0
click at [392, 505] on main "The MLC Public Work Search The accuracy and completeness of The MLC's data is d…" at bounding box center [744, 250] width 1488 height 1997
copy div "KUPANAHA HOI KAU"
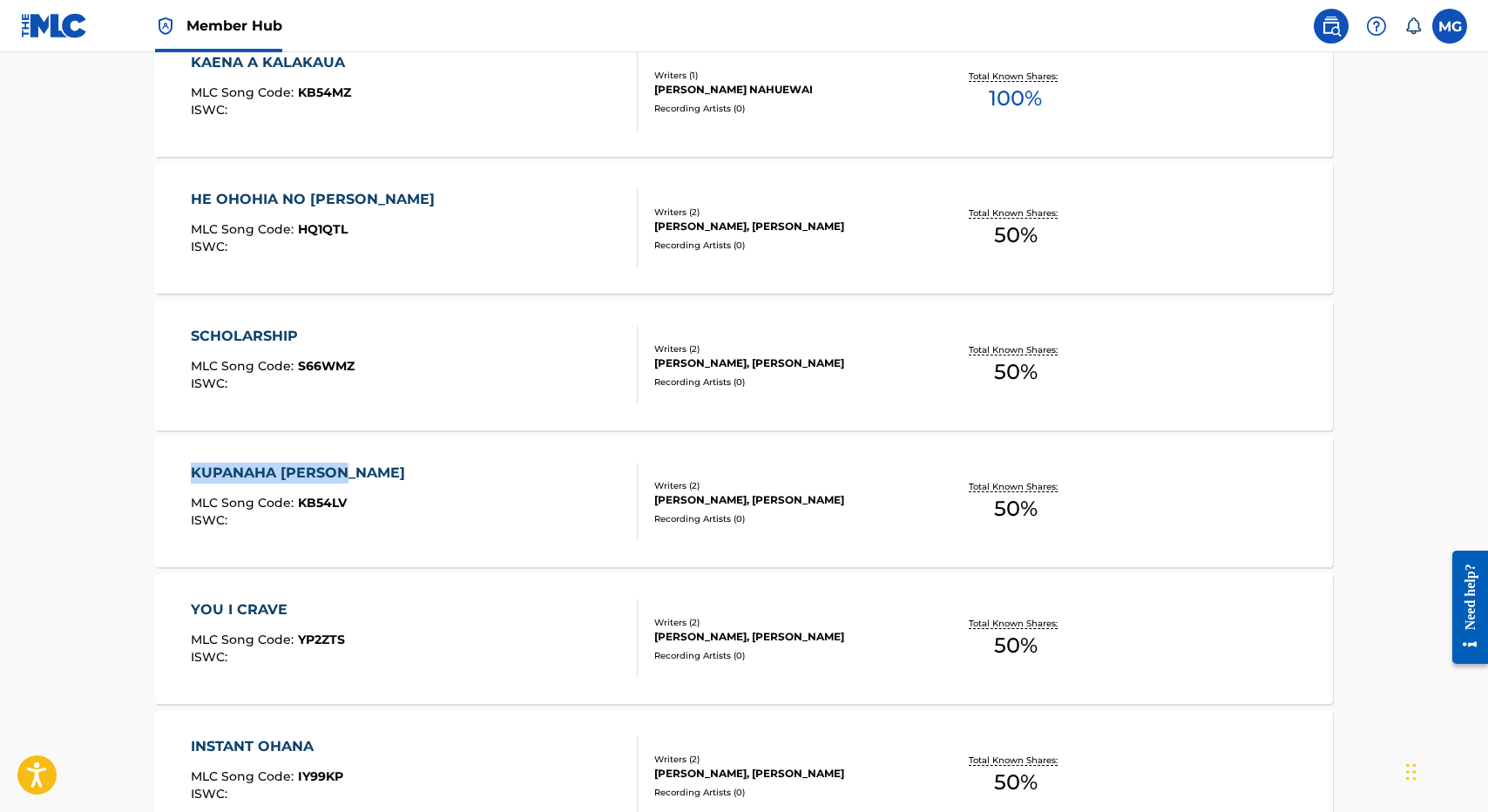
copy div "KUPANAHA HOI KAU"
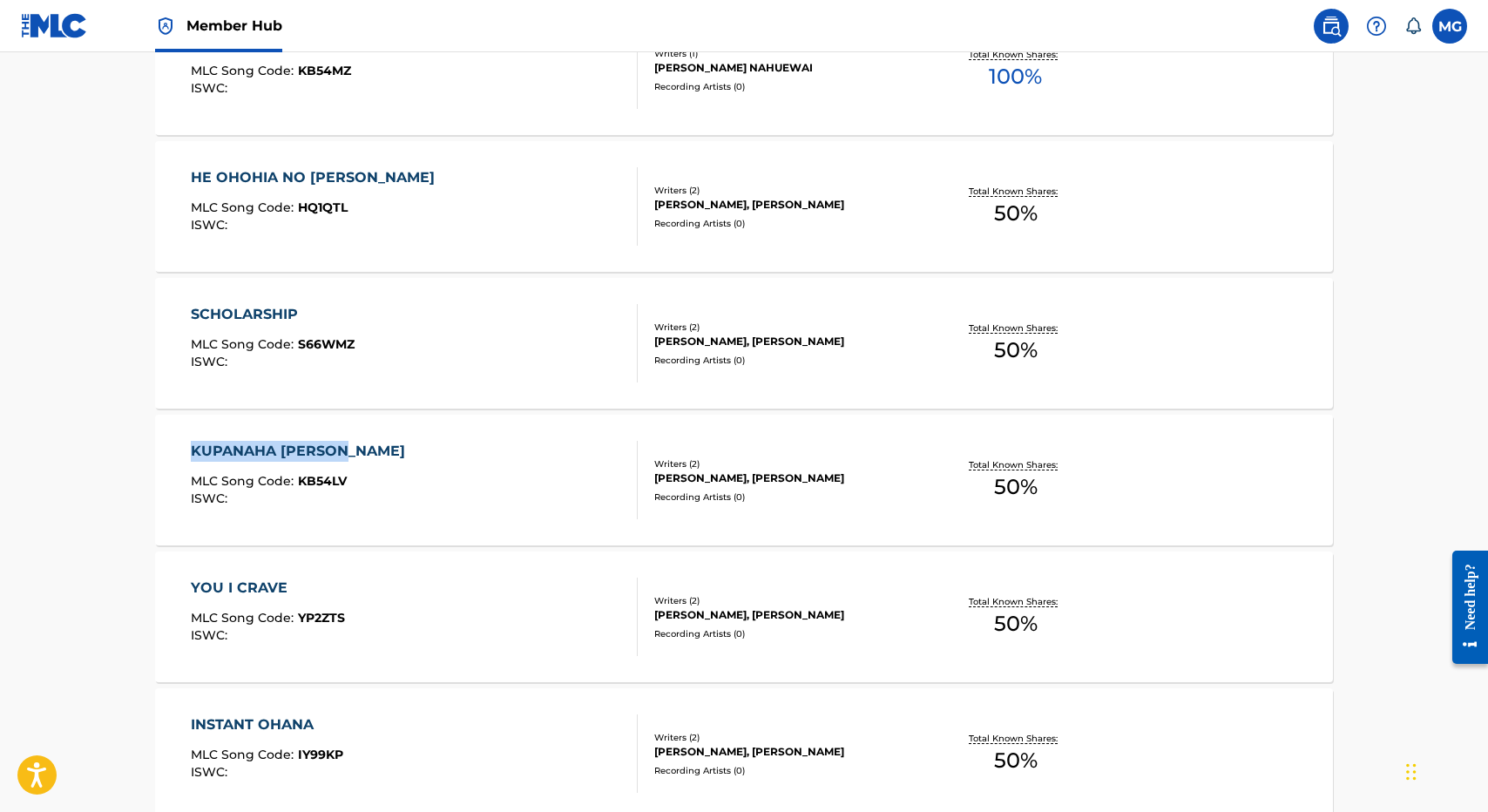
scroll to position [871, 0]
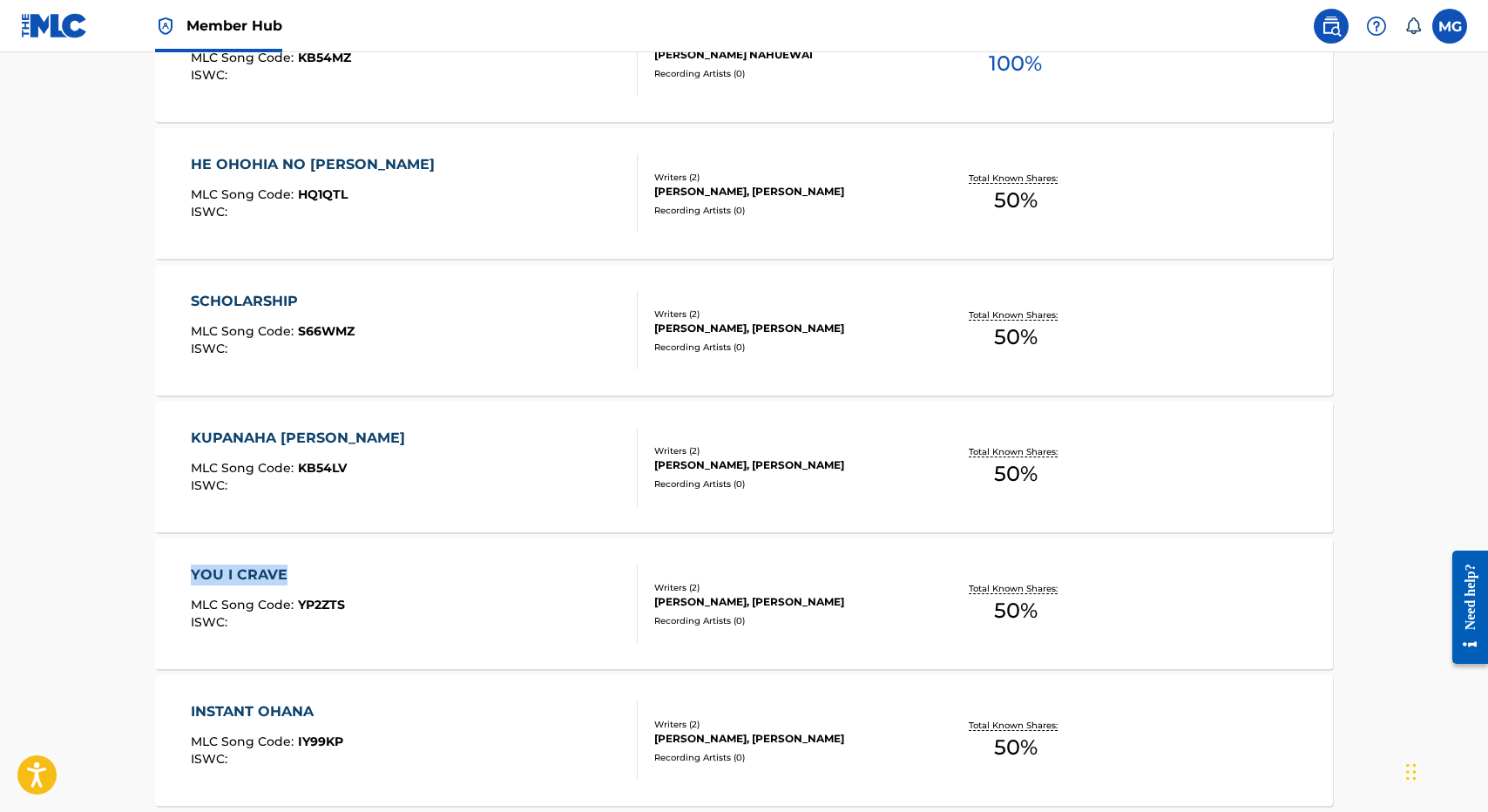
drag, startPoint x: 120, startPoint y: 564, endPoint x: 424, endPoint y: 584, distance: 304.7
click at [424, 584] on main "The MLC Public Work Search The accuracy and completeness of The MLC's data is d…" at bounding box center [744, 179] width 1488 height 1997
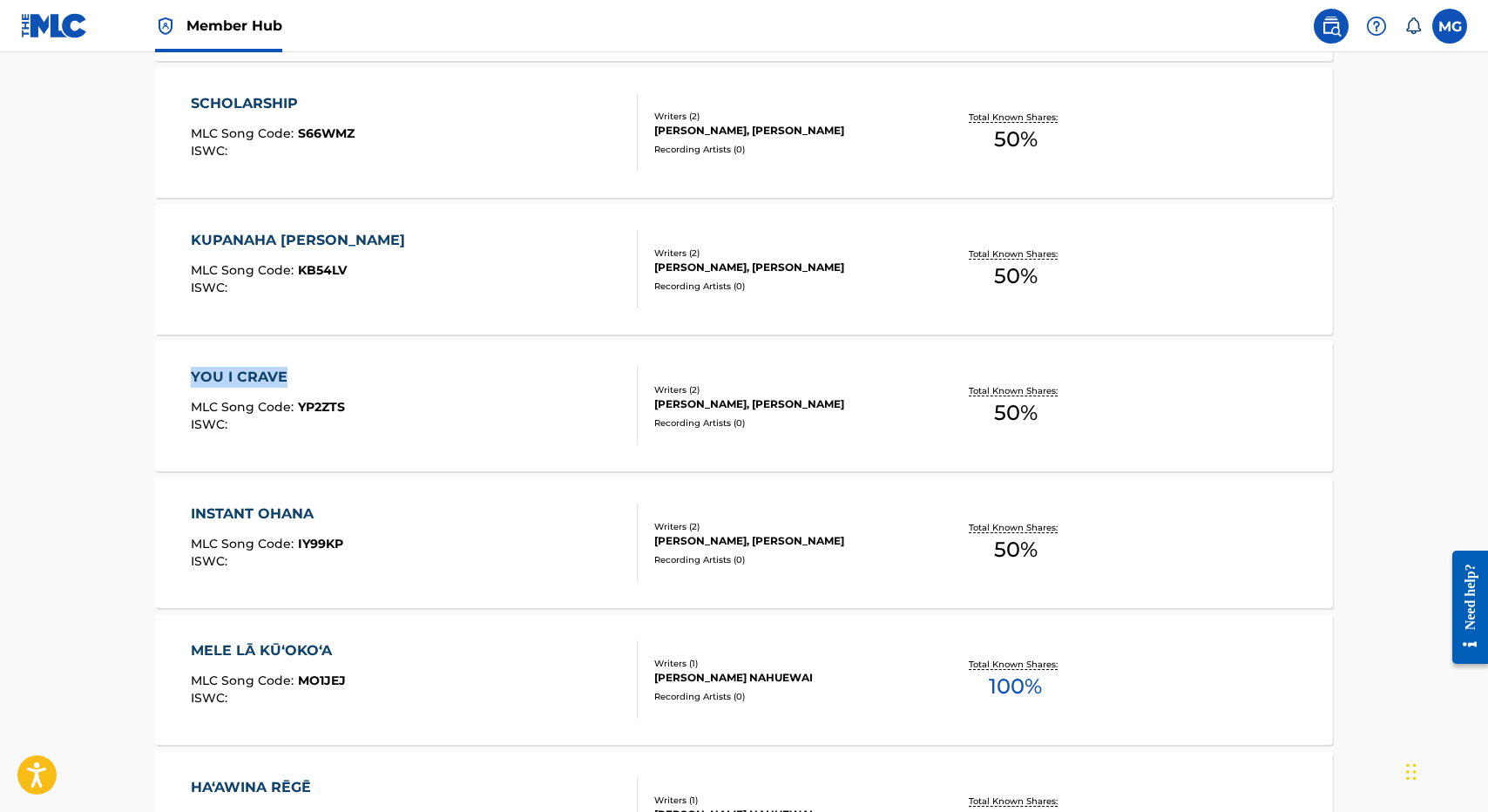
scroll to position [1080, 0]
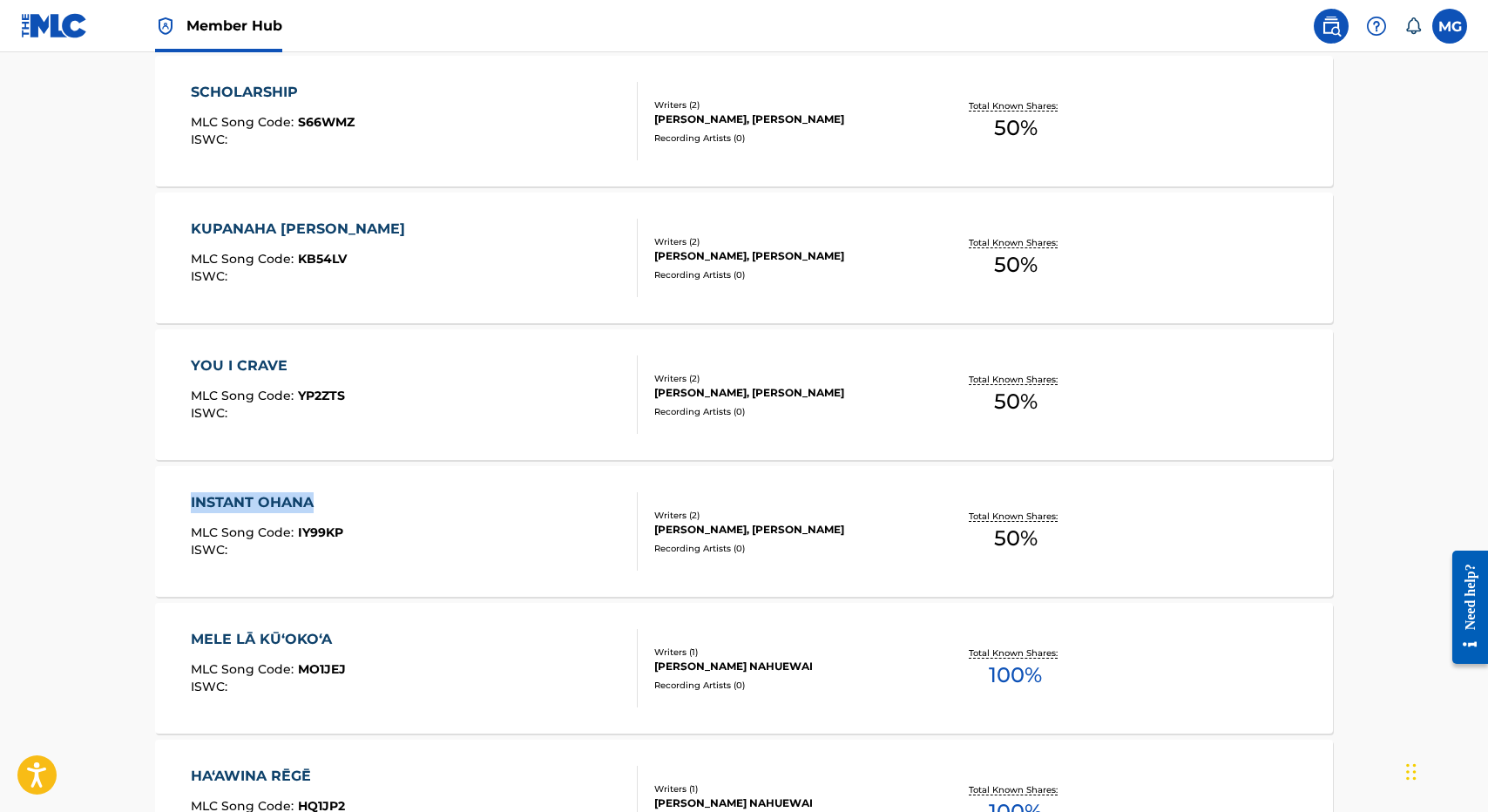
drag, startPoint x: 137, startPoint y: 493, endPoint x: 334, endPoint y: 496, distance: 197.0
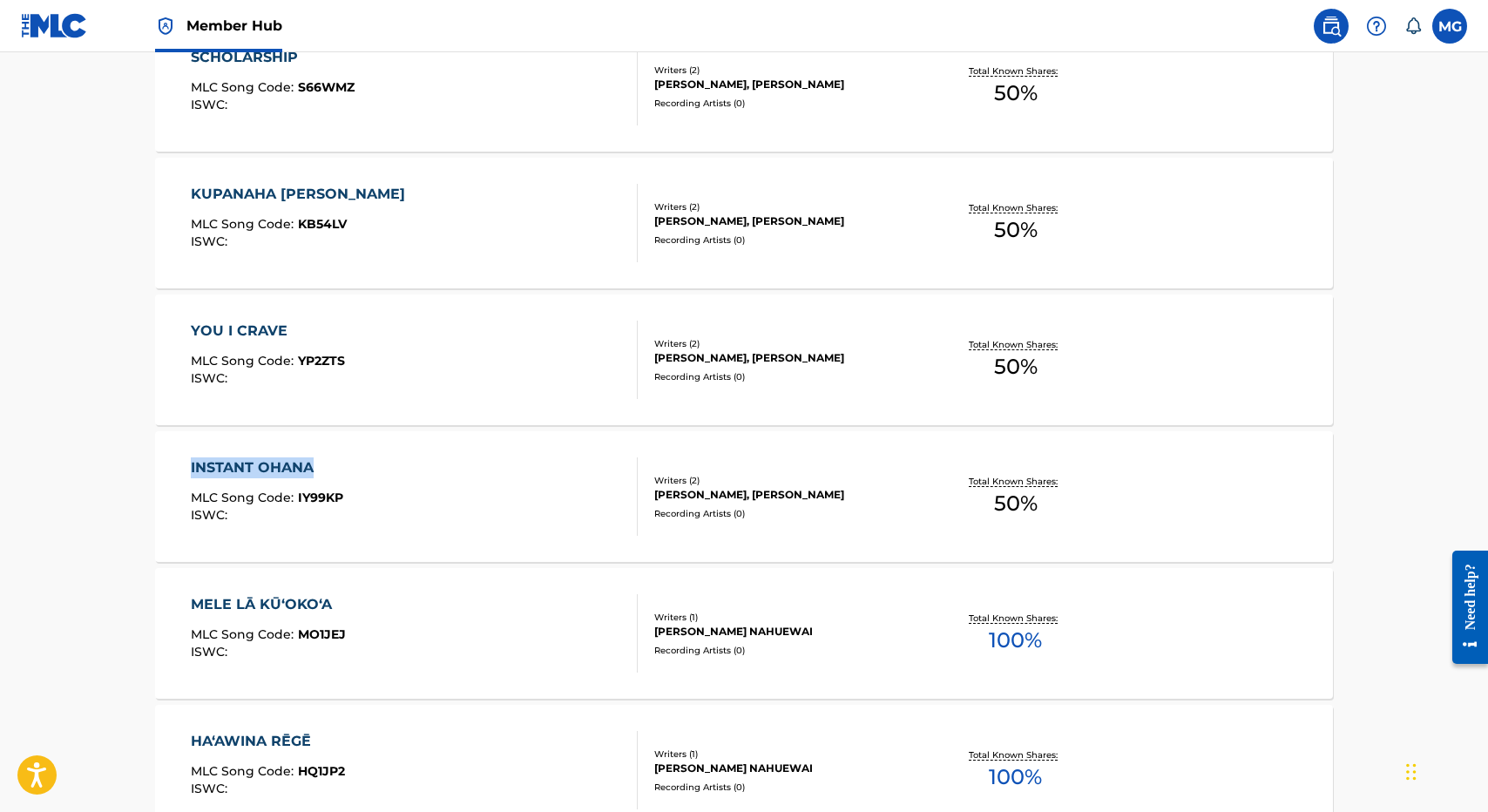
scroll to position [1149, 0]
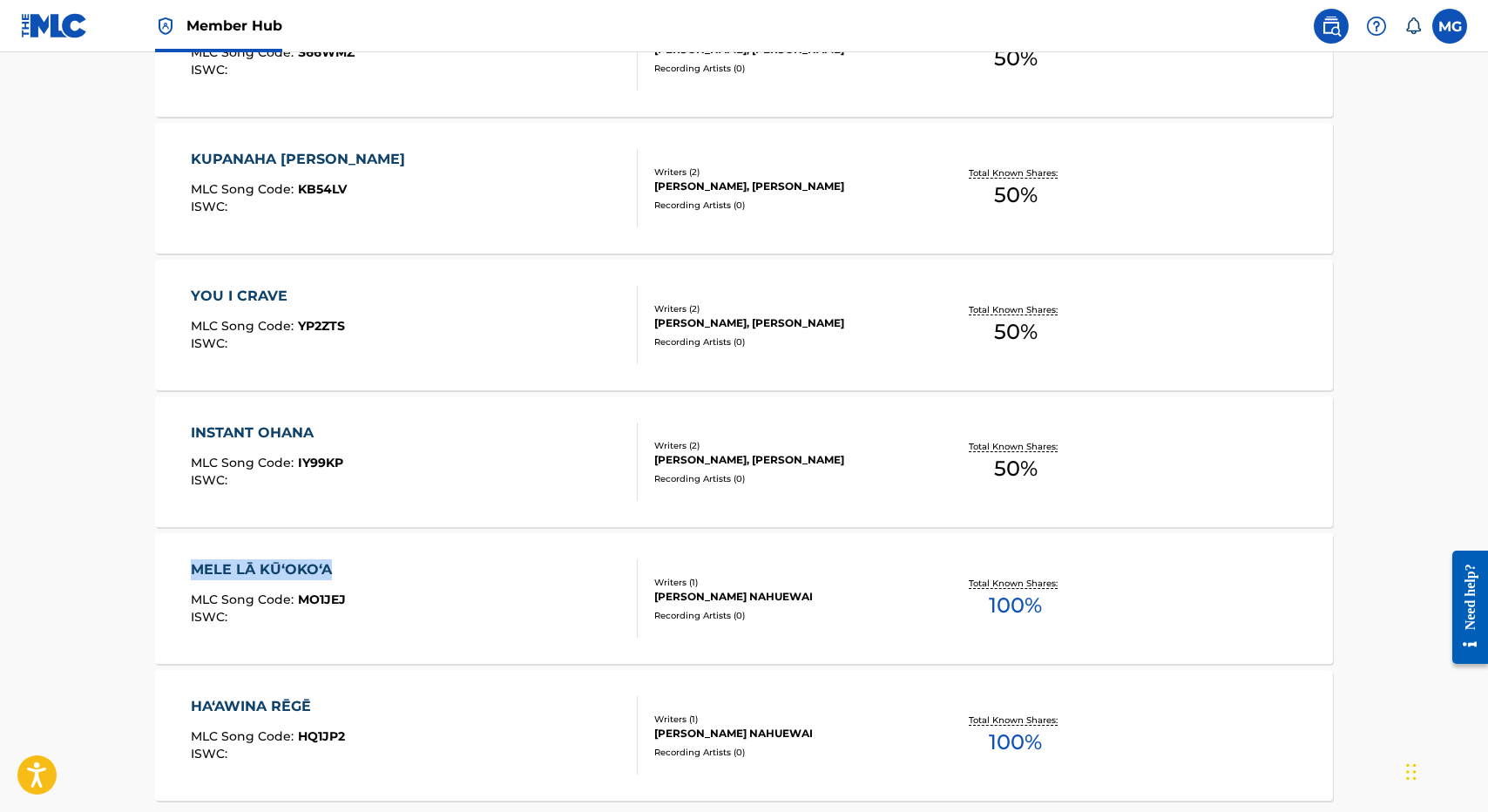
drag, startPoint x: 125, startPoint y: 561, endPoint x: 360, endPoint y: 561, distance: 235.0
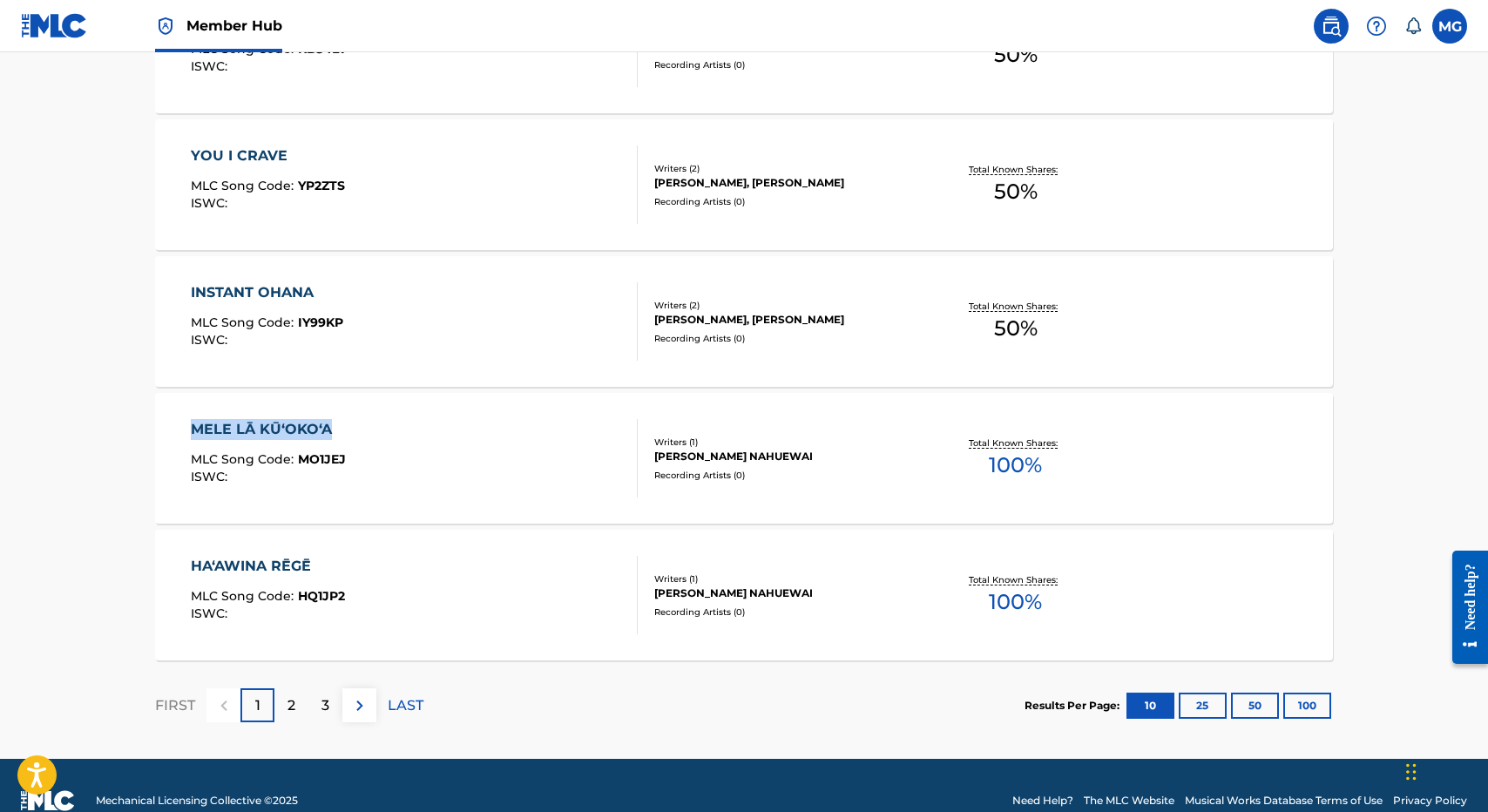
scroll to position [1321, 0]
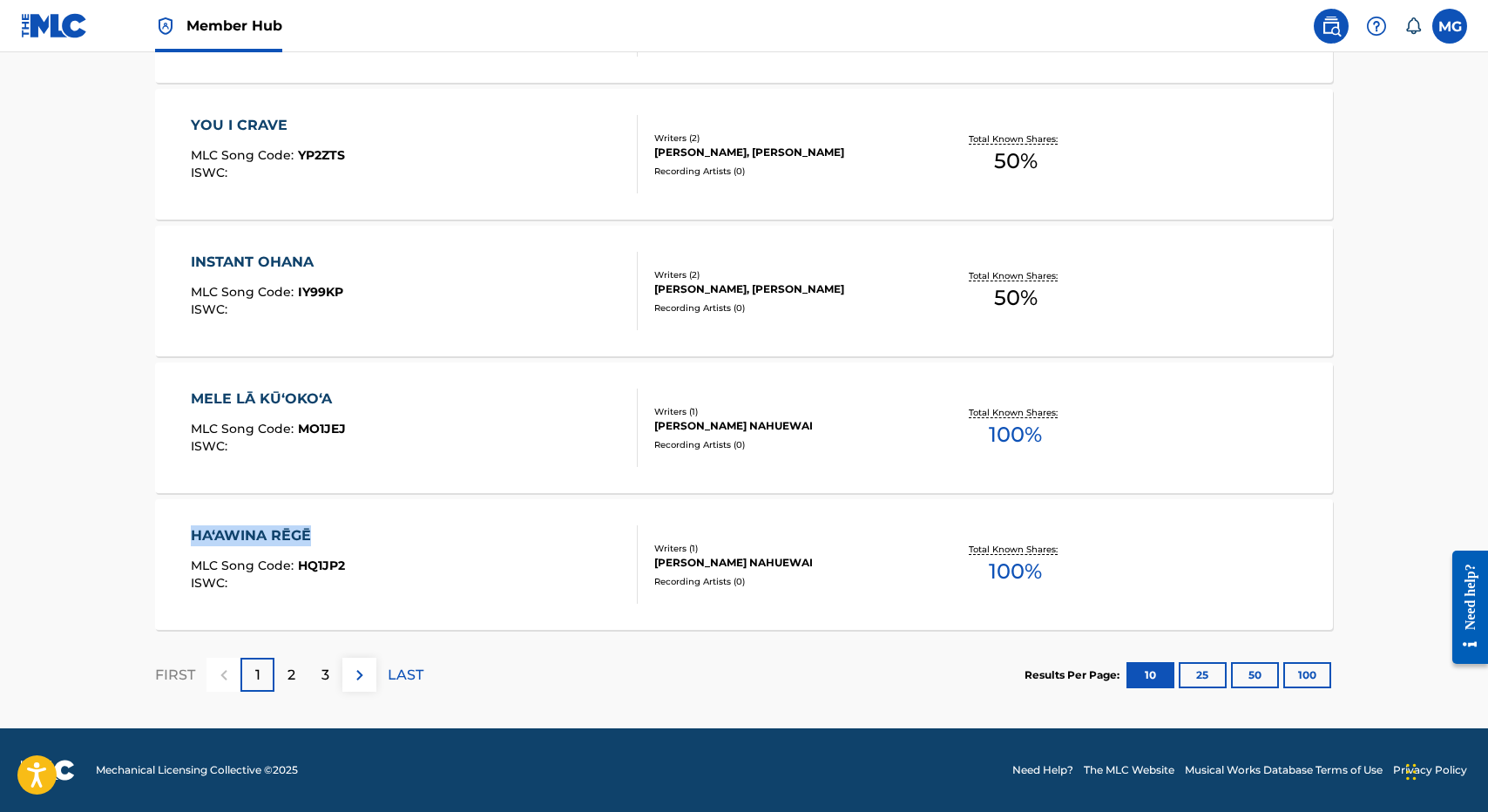
drag, startPoint x: 142, startPoint y: 541, endPoint x: 375, endPoint y: 538, distance: 233.0
click at [296, 669] on div "2" at bounding box center [291, 674] width 34 height 34
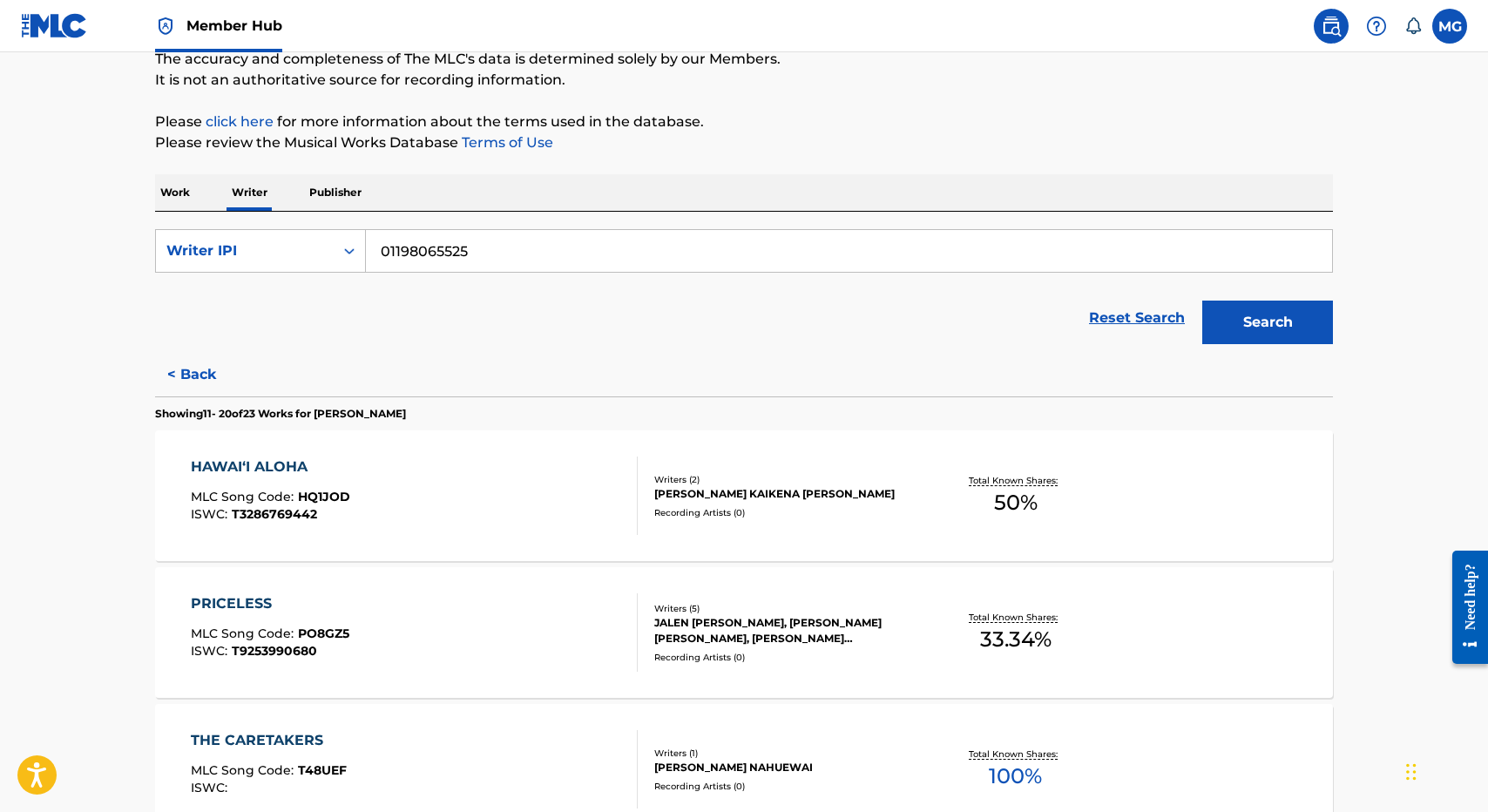
scroll to position [174, 0]
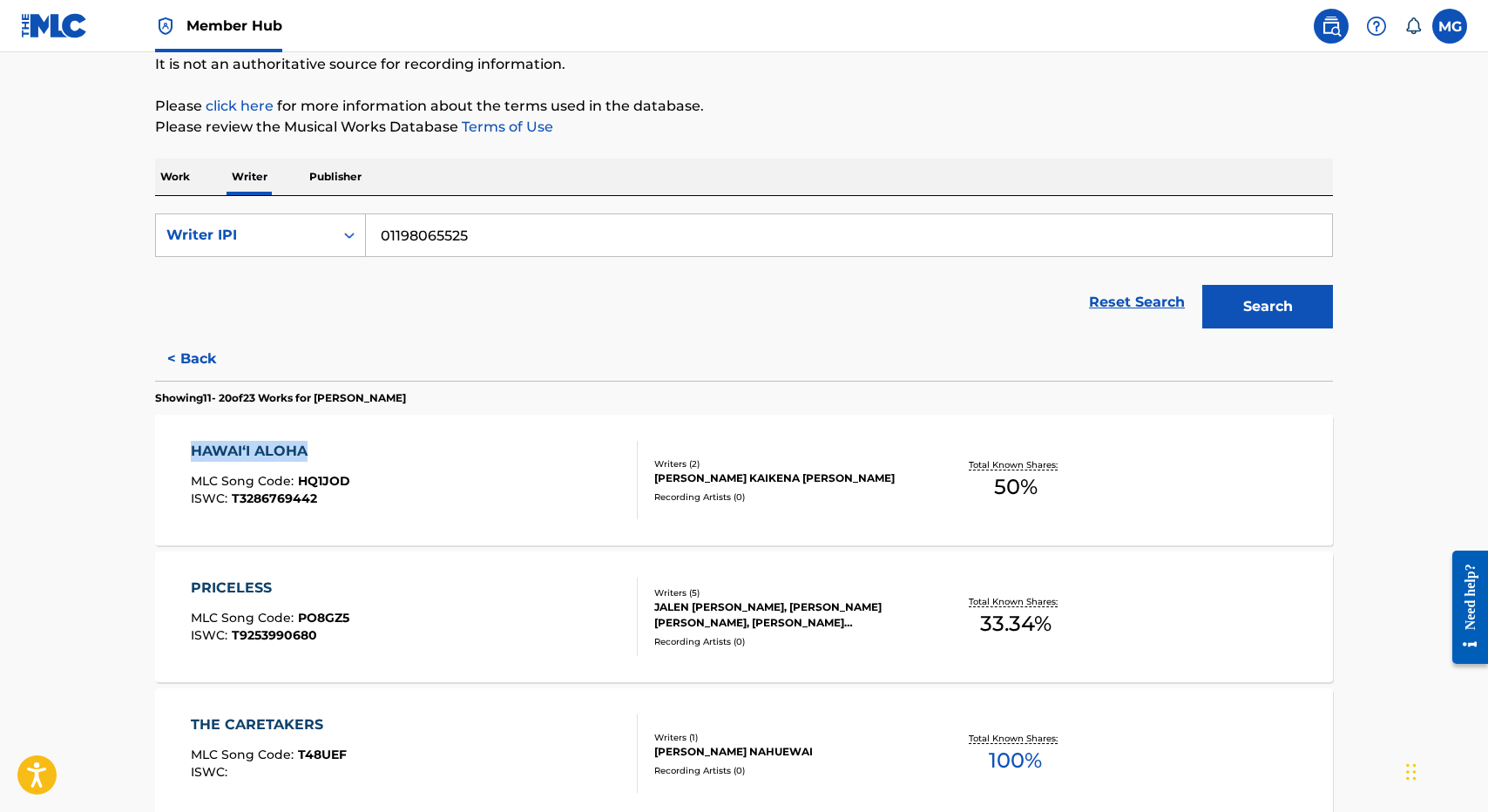
drag, startPoint x: 138, startPoint y: 446, endPoint x: 335, endPoint y: 447, distance: 197.0
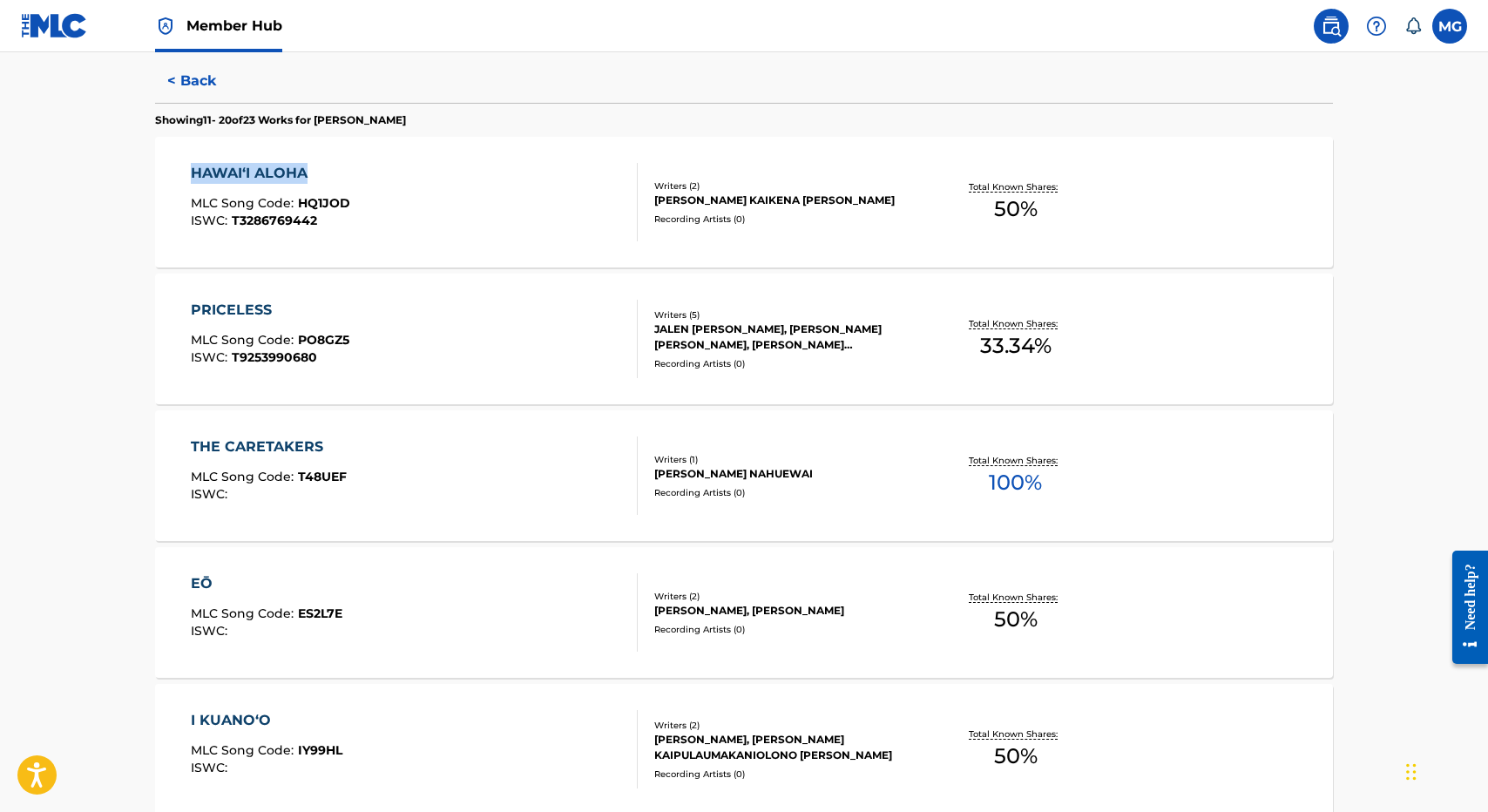
scroll to position [453, 0]
drag, startPoint x: 138, startPoint y: 296, endPoint x: 323, endPoint y: 305, distance: 185.2
click at [323, 305] on div "The MLC Public Work Search The accuracy and completeness of The MLC's data is d…" at bounding box center [744, 615] width 1220 height 1944
drag, startPoint x: 134, startPoint y: 440, endPoint x: 449, endPoint y: 444, distance: 315.0
click at [449, 444] on div "The MLC Public Work Search The accuracy and completeness of The MLC's data is d…" at bounding box center [744, 615] width 1220 height 1944
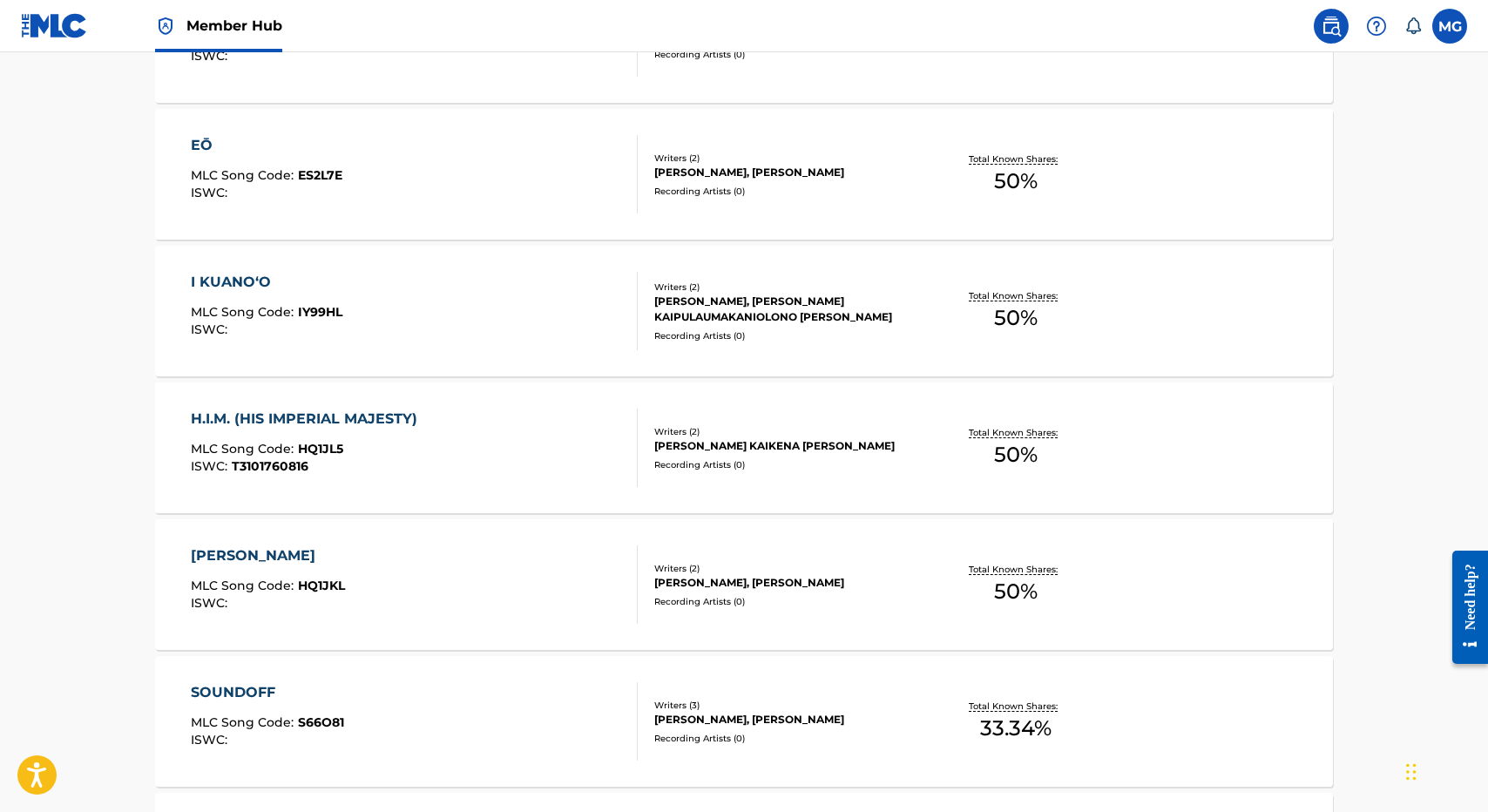
scroll to position [906, 0]
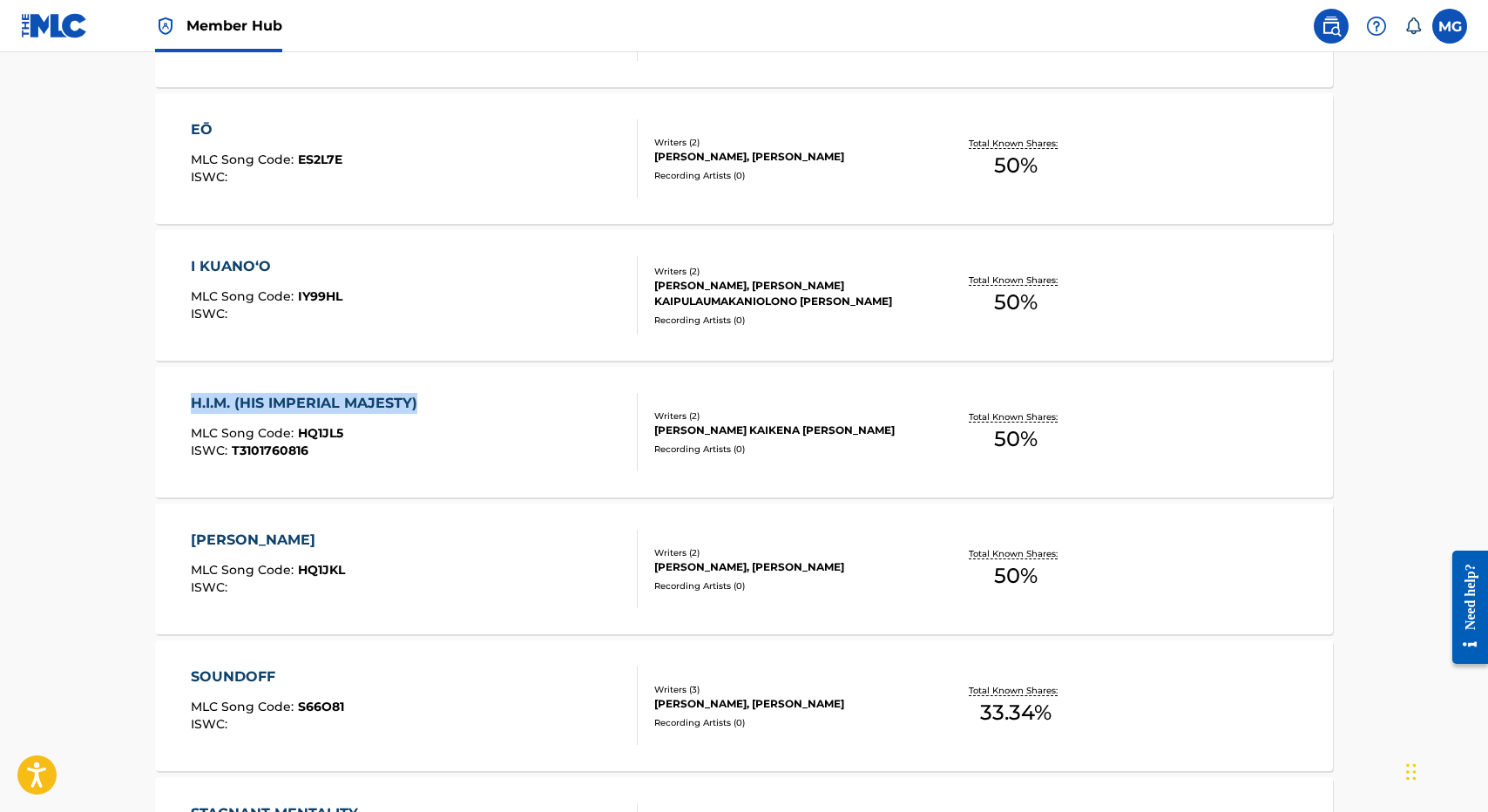
drag, startPoint x: 138, startPoint y: 390, endPoint x: 442, endPoint y: 410, distance: 304.7
click at [441, 410] on div "The MLC Public Work Search The accuracy and completeness of The MLC's data is d…" at bounding box center [744, 162] width 1220 height 1944
drag, startPoint x: 128, startPoint y: 255, endPoint x: 348, endPoint y: 257, distance: 220.0
click at [348, 257] on main "The MLC Public Work Search The accuracy and completeness of The MLC's data is d…" at bounding box center [744, 145] width 1488 height 1997
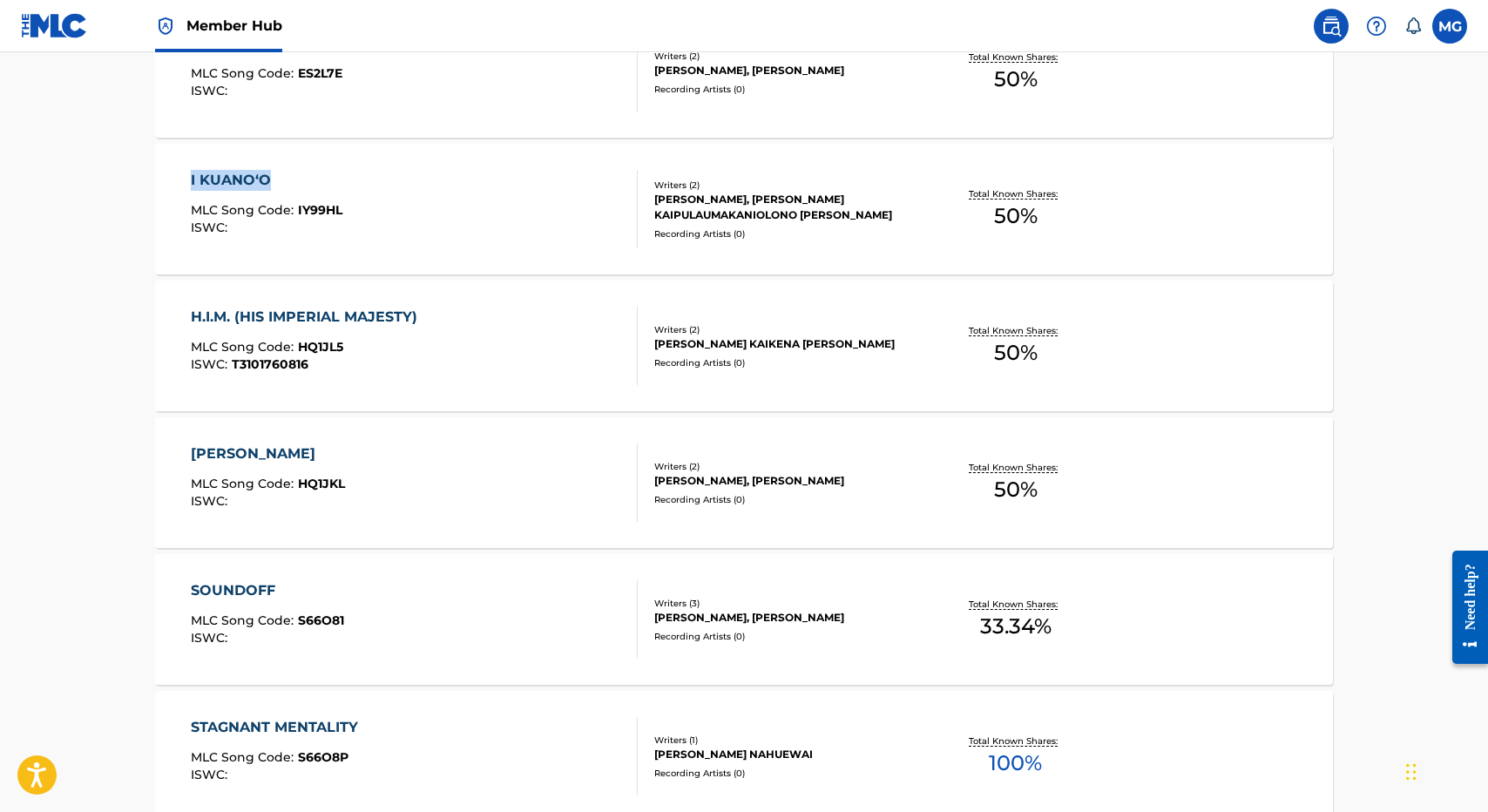
scroll to position [1045, 0]
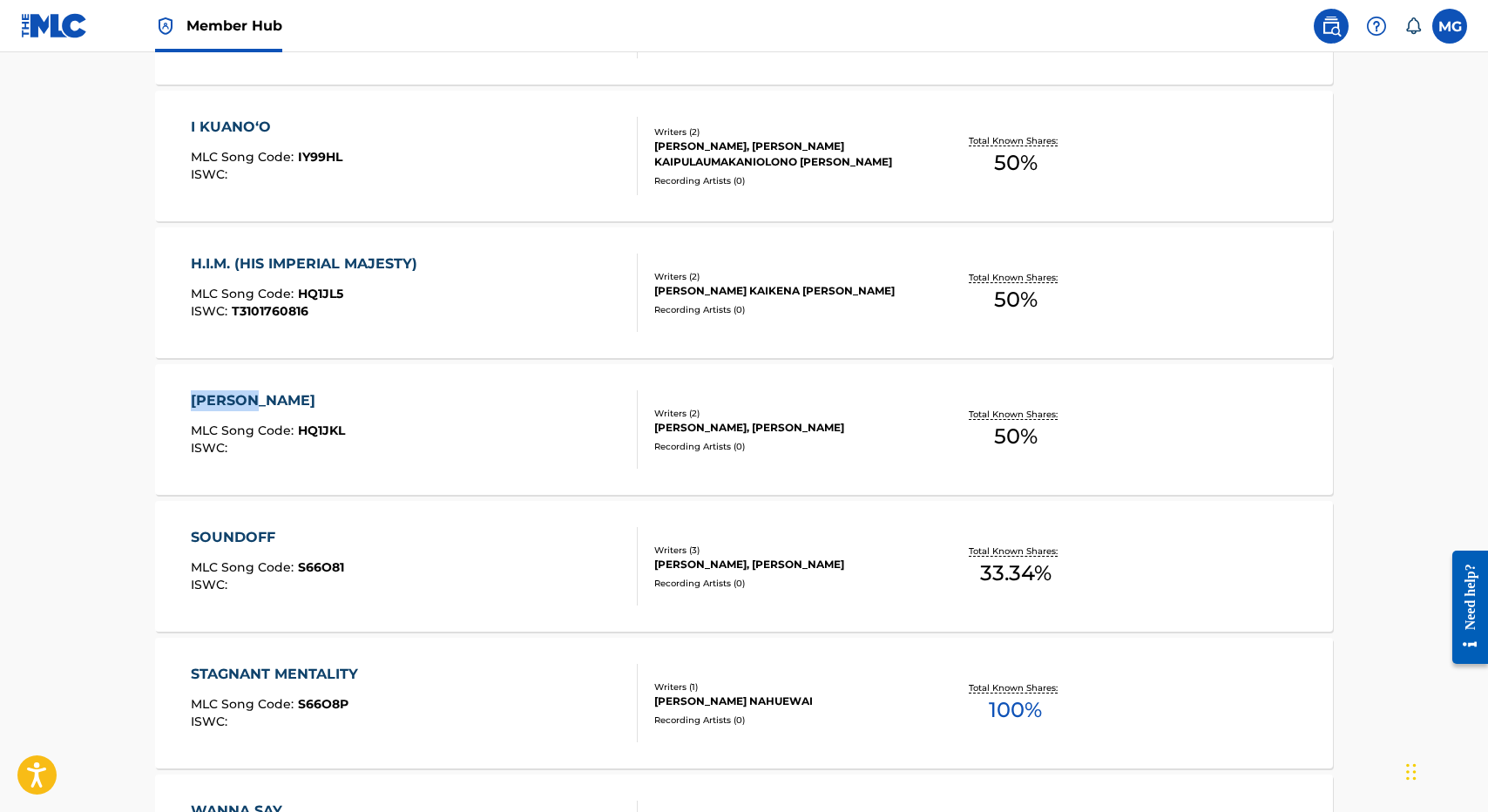
drag, startPoint x: 168, startPoint y: 395, endPoint x: 315, endPoint y: 393, distance: 147.0
click at [315, 394] on main "The MLC Public Work Search The accuracy and completeness of The MLC's data is d…" at bounding box center [744, 5] width 1488 height 1997
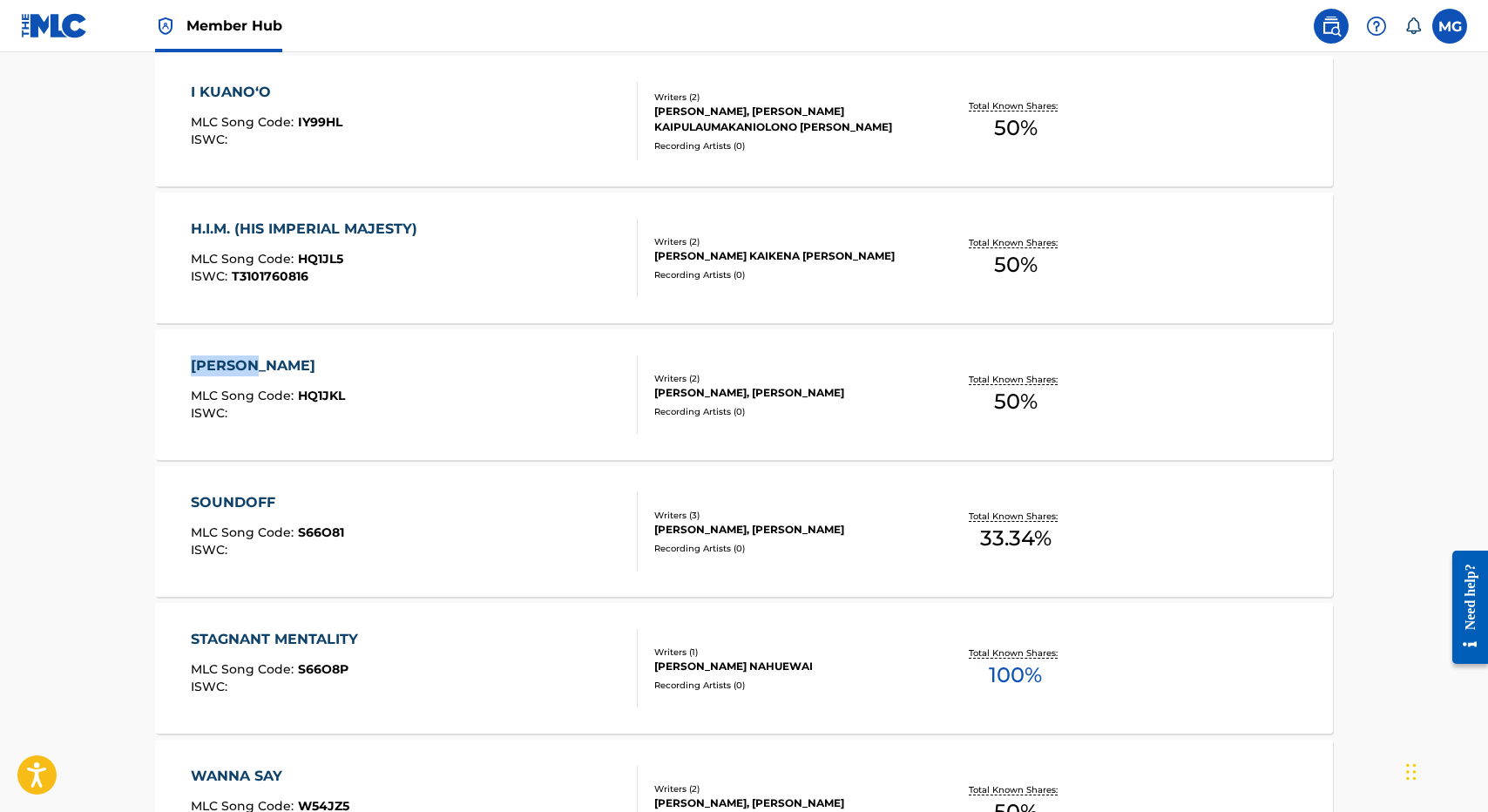
scroll to position [1115, 0]
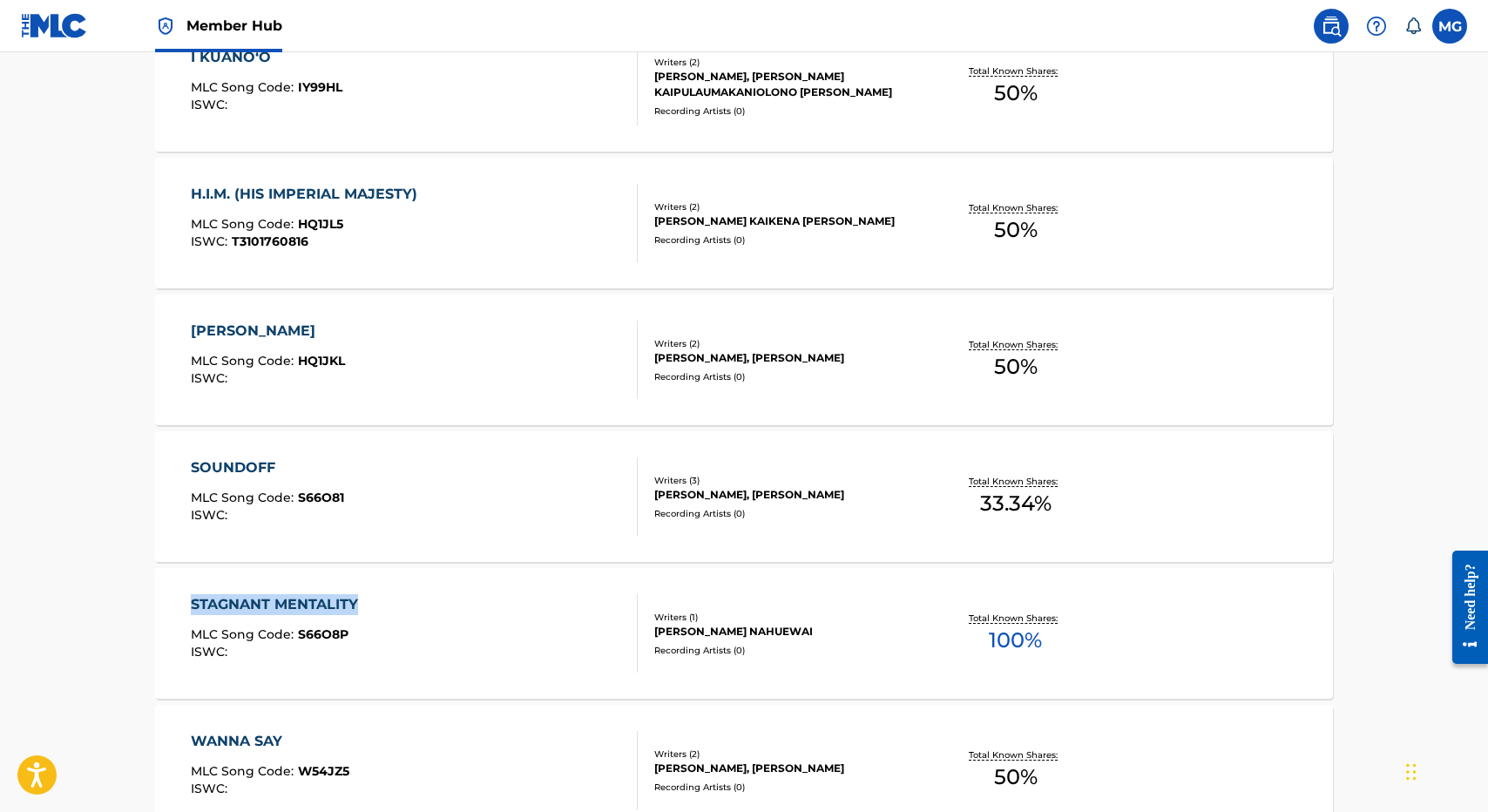
drag, startPoint x: 142, startPoint y: 609, endPoint x: 385, endPoint y: 609, distance: 243.0
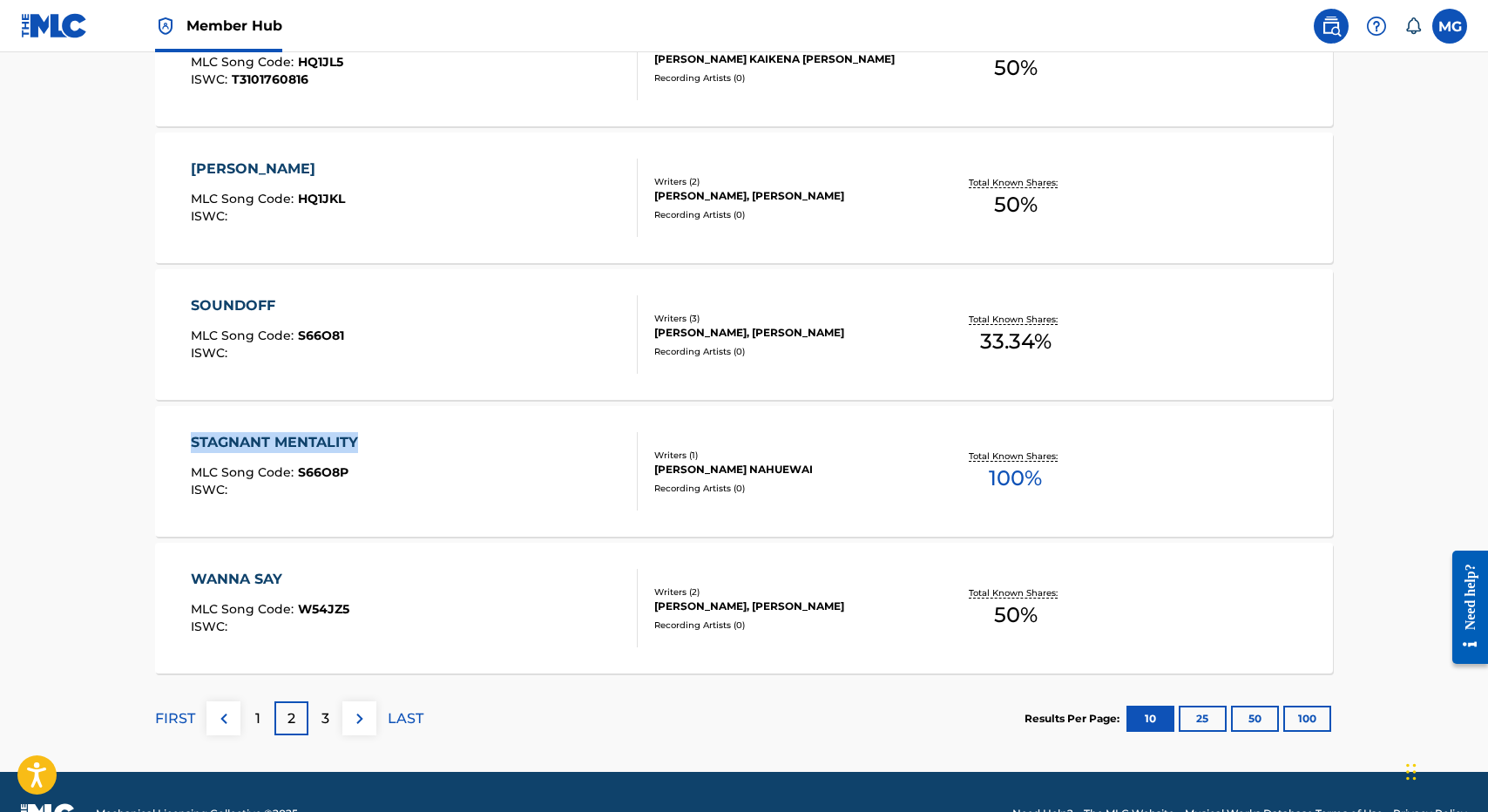
scroll to position [1321, 0]
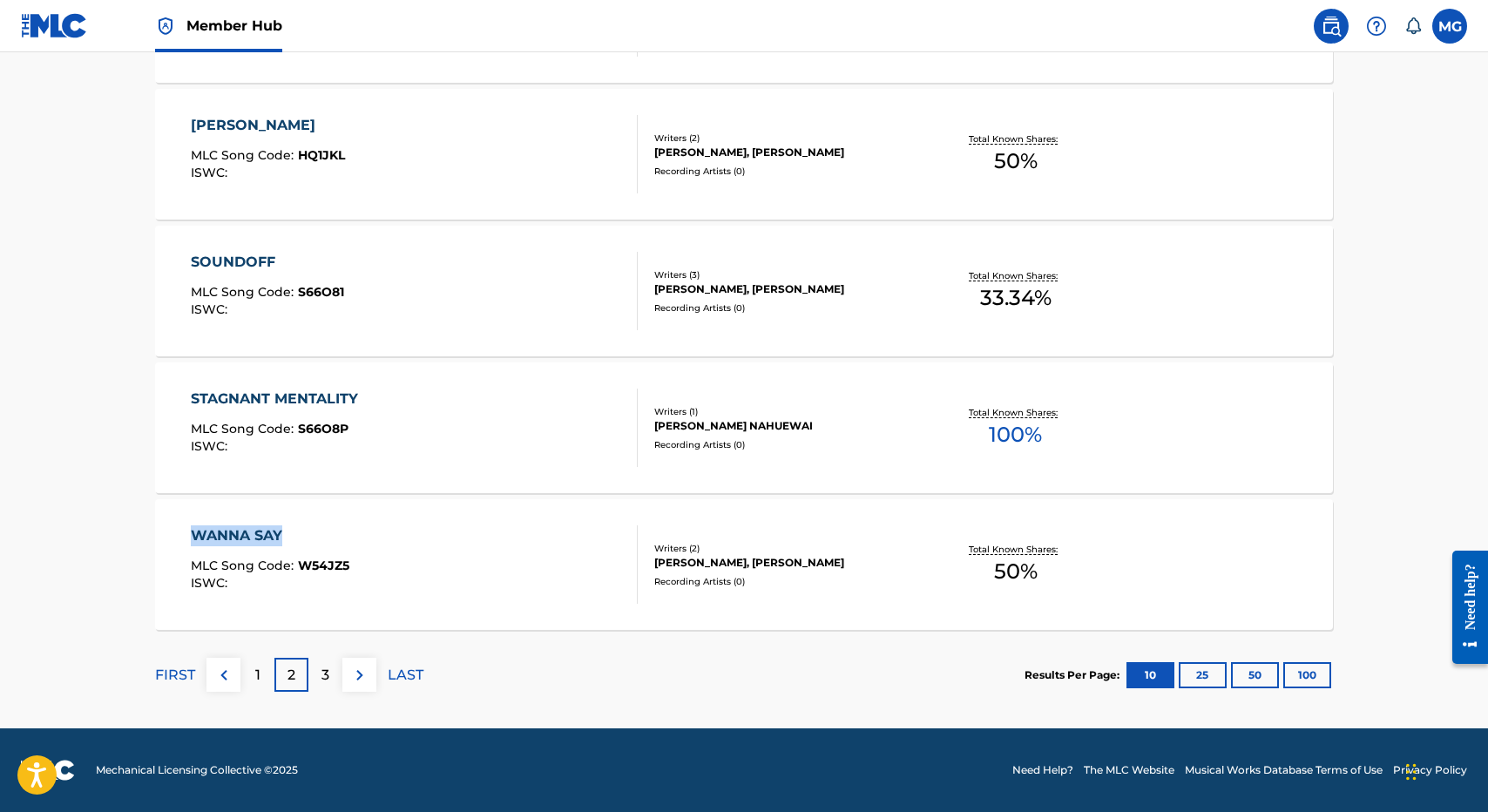
drag, startPoint x: 186, startPoint y: 519, endPoint x: 338, endPoint y: 528, distance: 152.3
click at [329, 671] on p "3" at bounding box center [325, 675] width 8 height 21
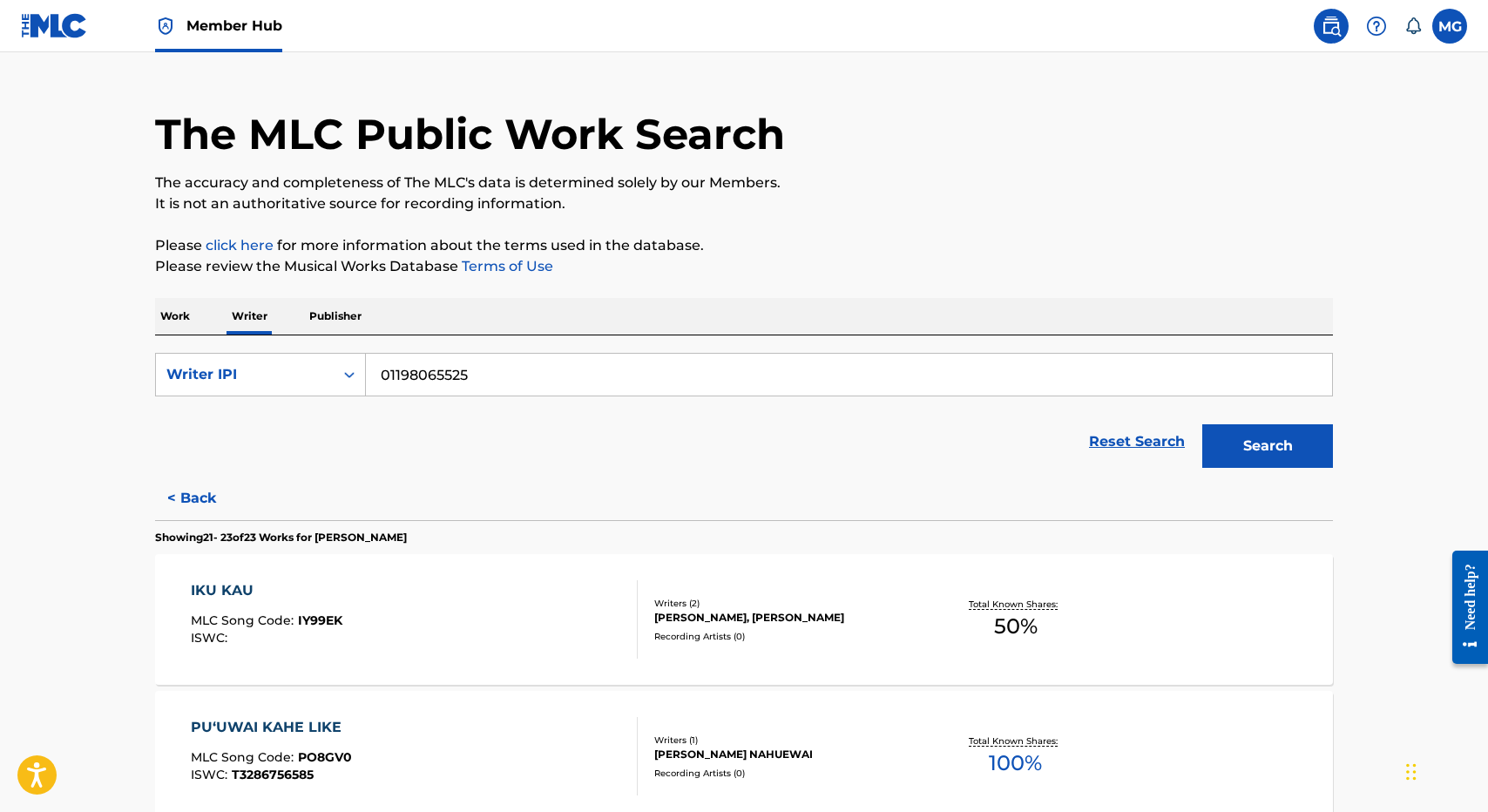
click at [468, 439] on div "Reset Search Search" at bounding box center [744, 441] width 1178 height 69
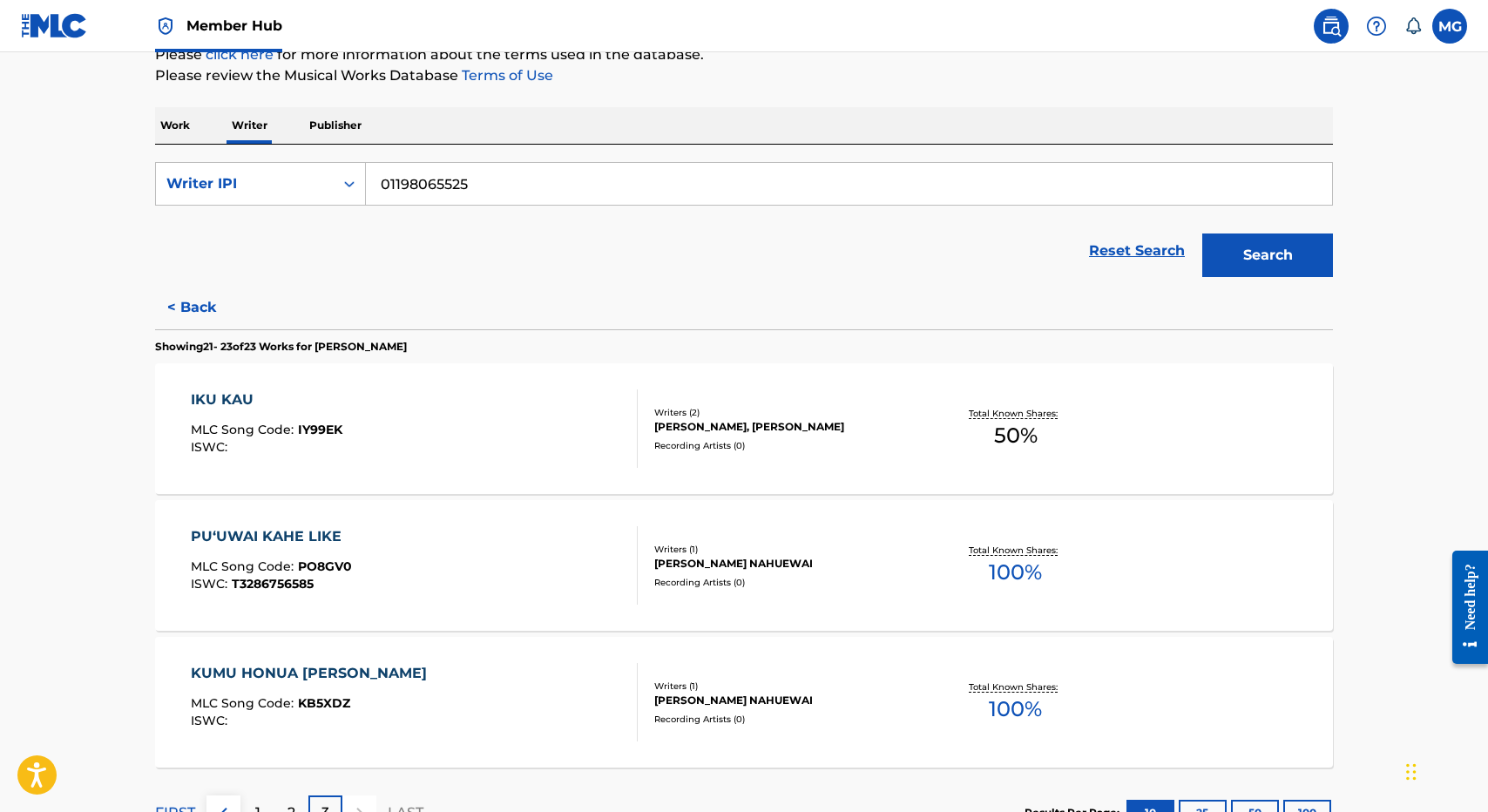
scroll to position [244, 0]
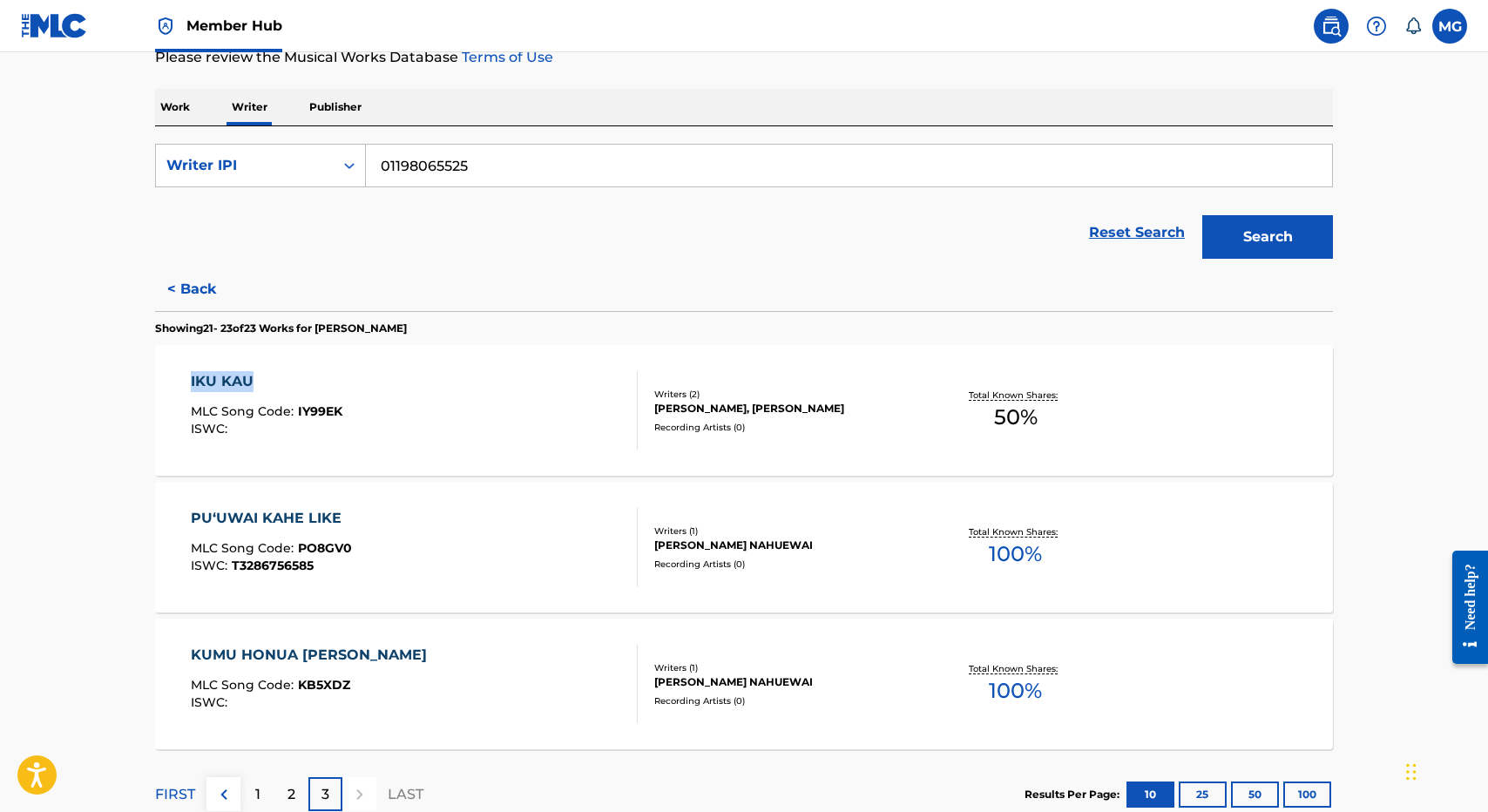
drag, startPoint x: 126, startPoint y: 364, endPoint x: 304, endPoint y: 383, distance: 179.0
click at [304, 384] on main "The MLC Public Work Search The accuracy and completeness of The MLC's data is d…" at bounding box center [744, 328] width 1488 height 1039
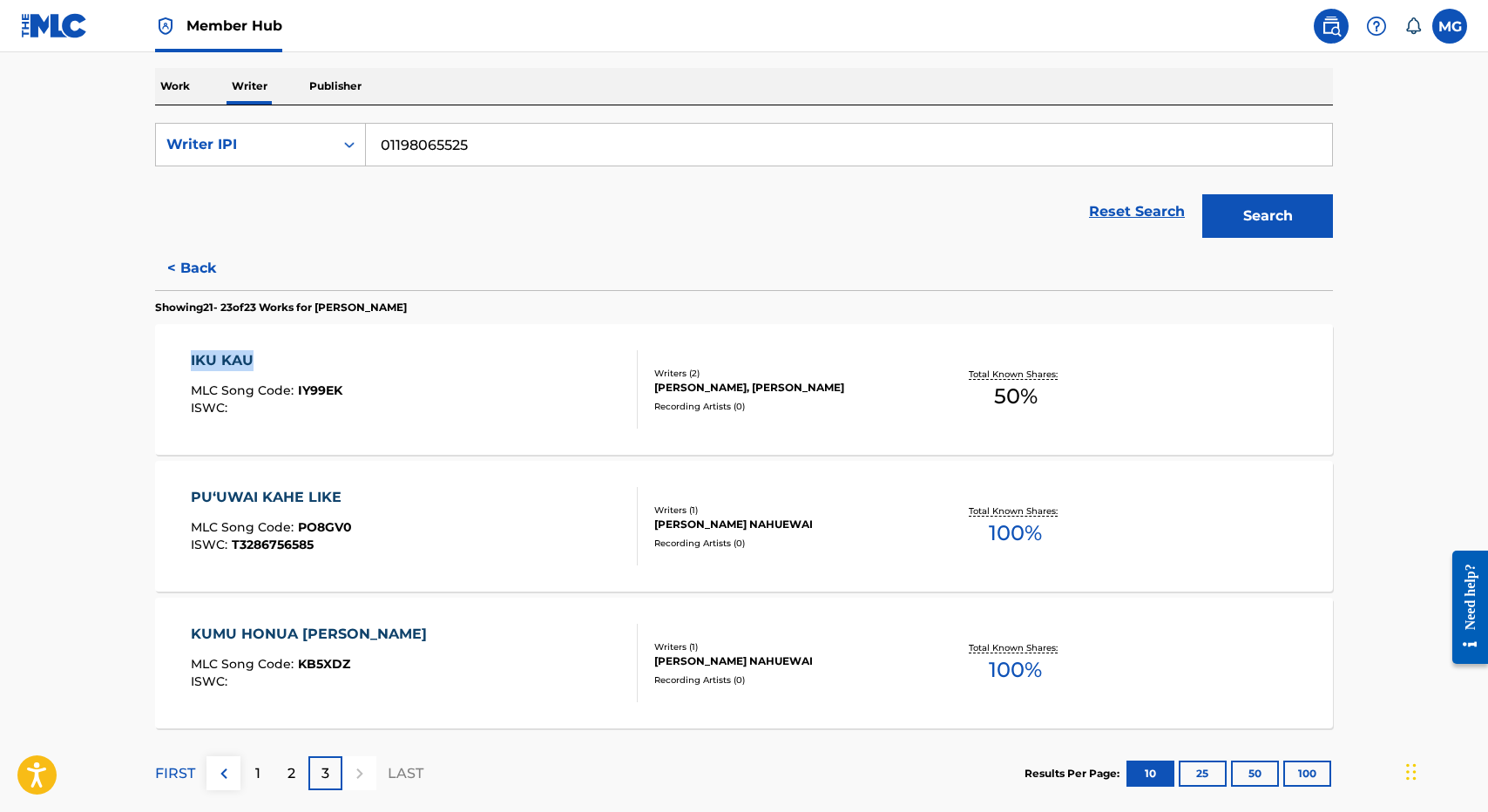
scroll to position [279, 0]
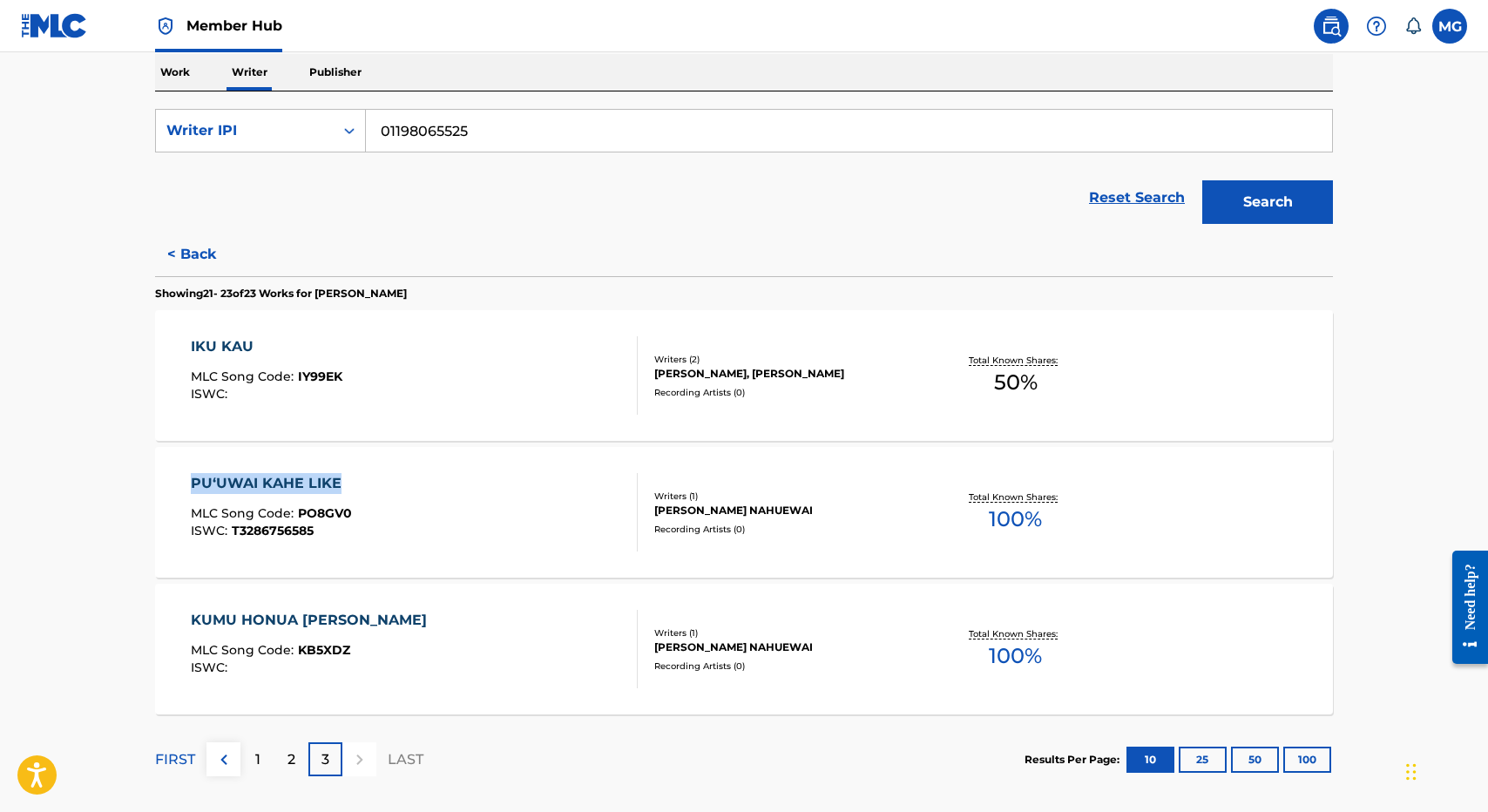
drag, startPoint x: 137, startPoint y: 475, endPoint x: 445, endPoint y: 479, distance: 308.0
click at [446, 479] on div "The MLC Public Work Search The accuracy and completeness of The MLC's data is d…" at bounding box center [744, 310] width 1220 height 987
drag, startPoint x: 131, startPoint y: 595, endPoint x: 438, endPoint y: 611, distance: 307.4
click at [439, 612] on main "The MLC Public Work Search The accuracy and completeness of The MLC's data is d…" at bounding box center [744, 293] width 1488 height 1039
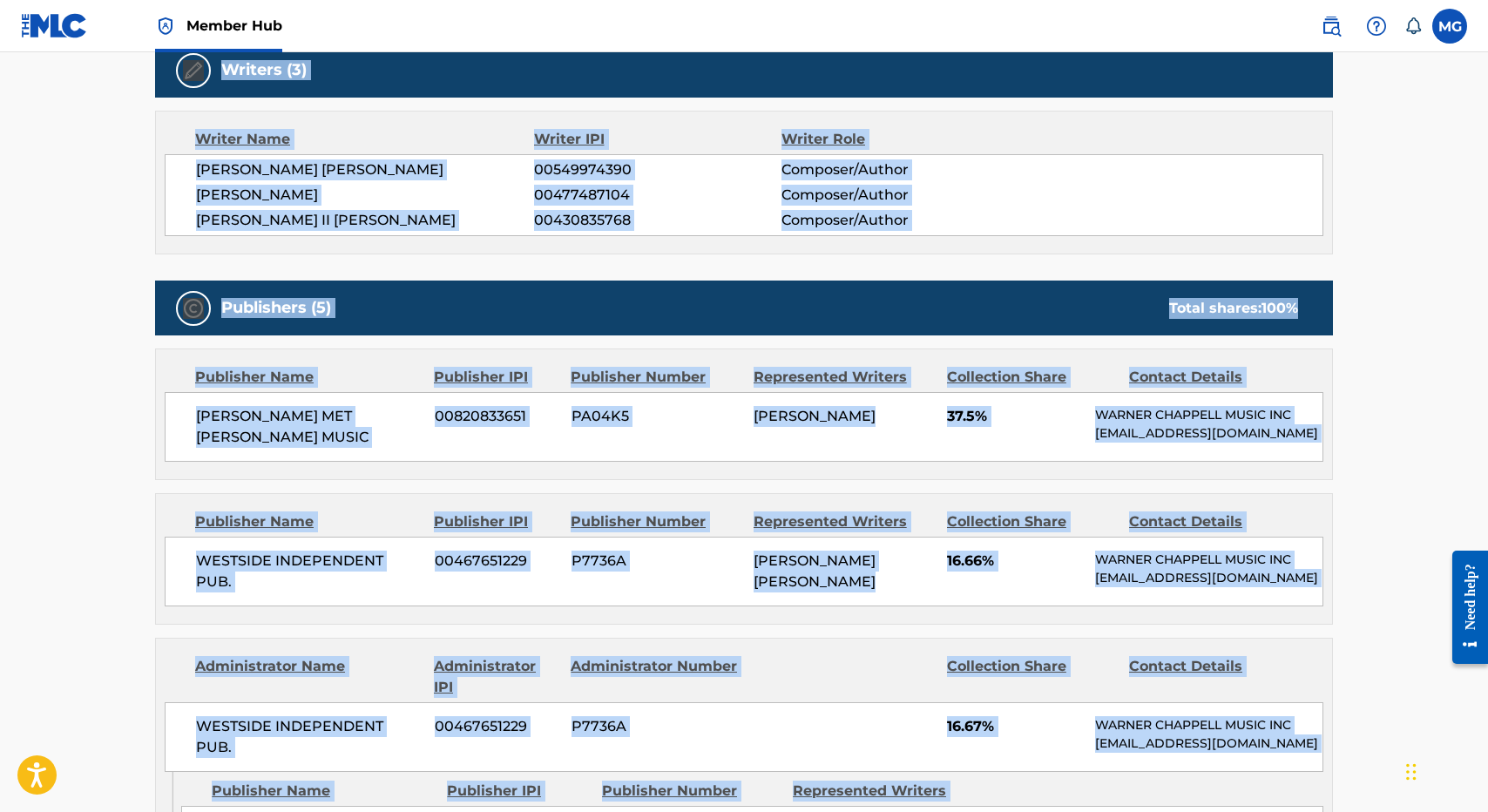
scroll to position [864, 0]
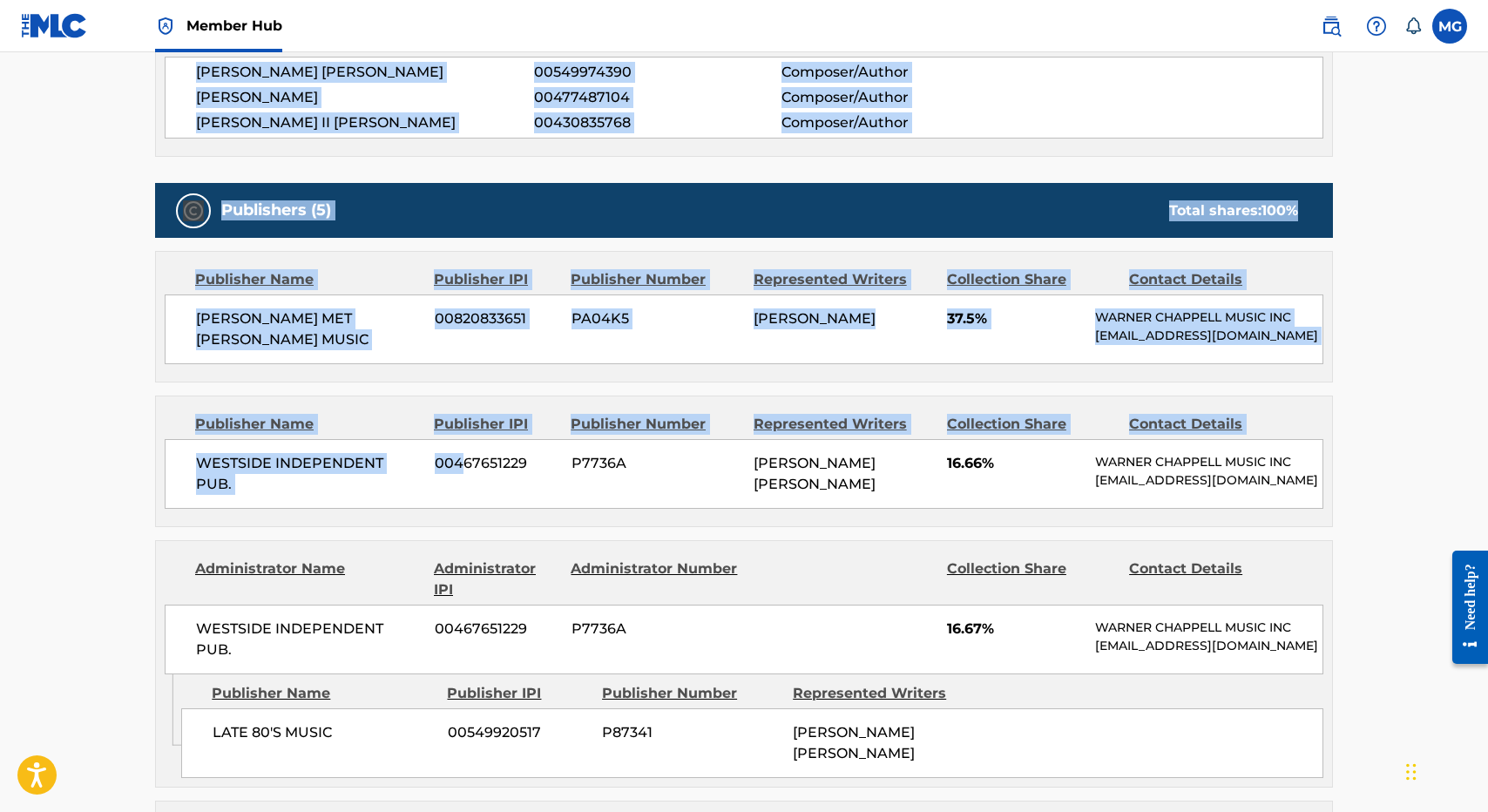
drag, startPoint x: 437, startPoint y: 679, endPoint x: 461, endPoint y: 467, distance: 213.4
click at [461, 467] on div "Work Detail Member Work Identifier -- MLC Song Code TVB7AA ISWC T9200715293 Dur…" at bounding box center [744, 721] width 1178 height 2550
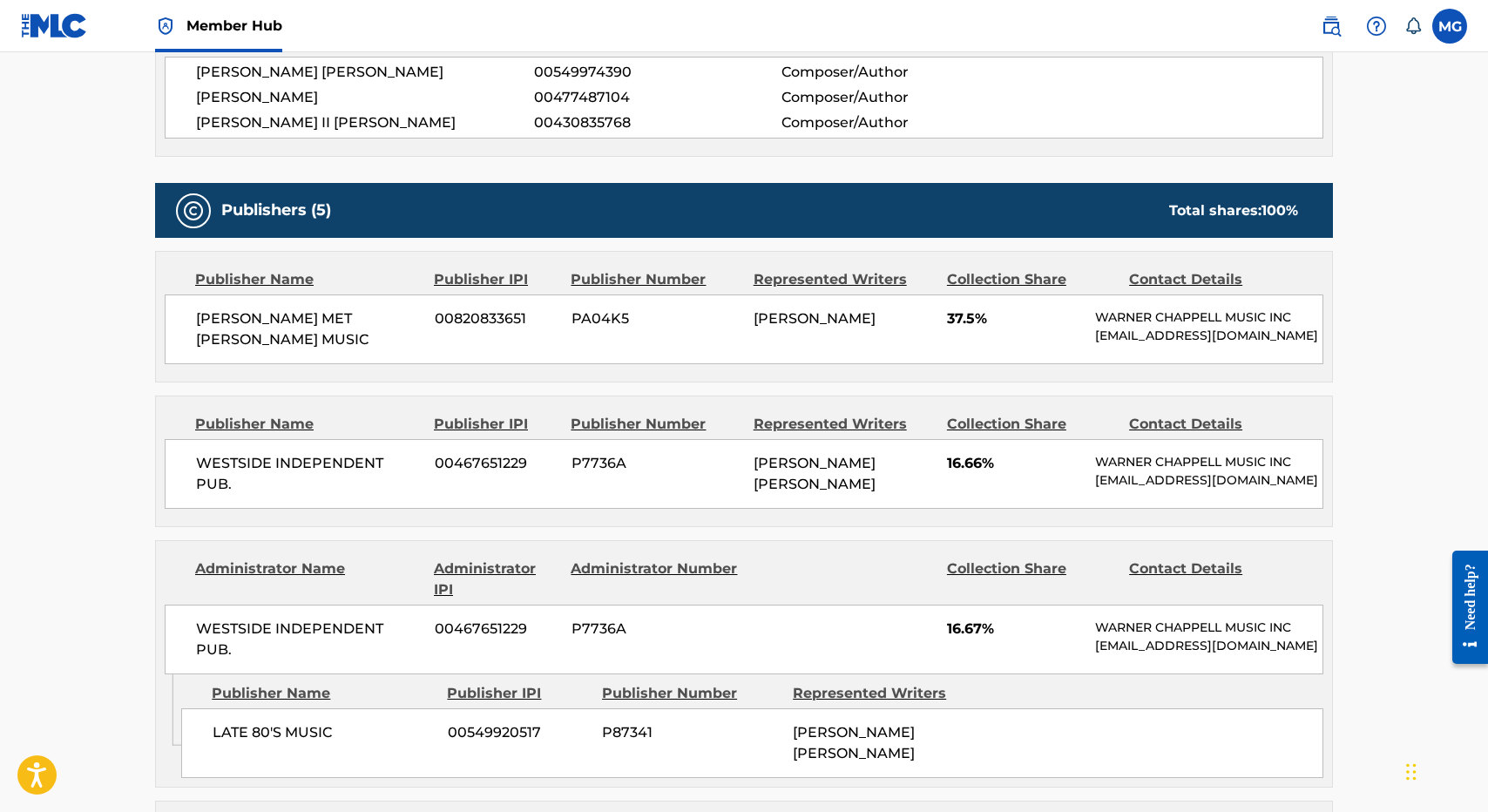
click at [461, 475] on div "WESTSIDE INDEPENDENT PUB. 00467651229 P7736A [PERSON_NAME] [PERSON_NAME] 16.66%…" at bounding box center [744, 474] width 1158 height 69
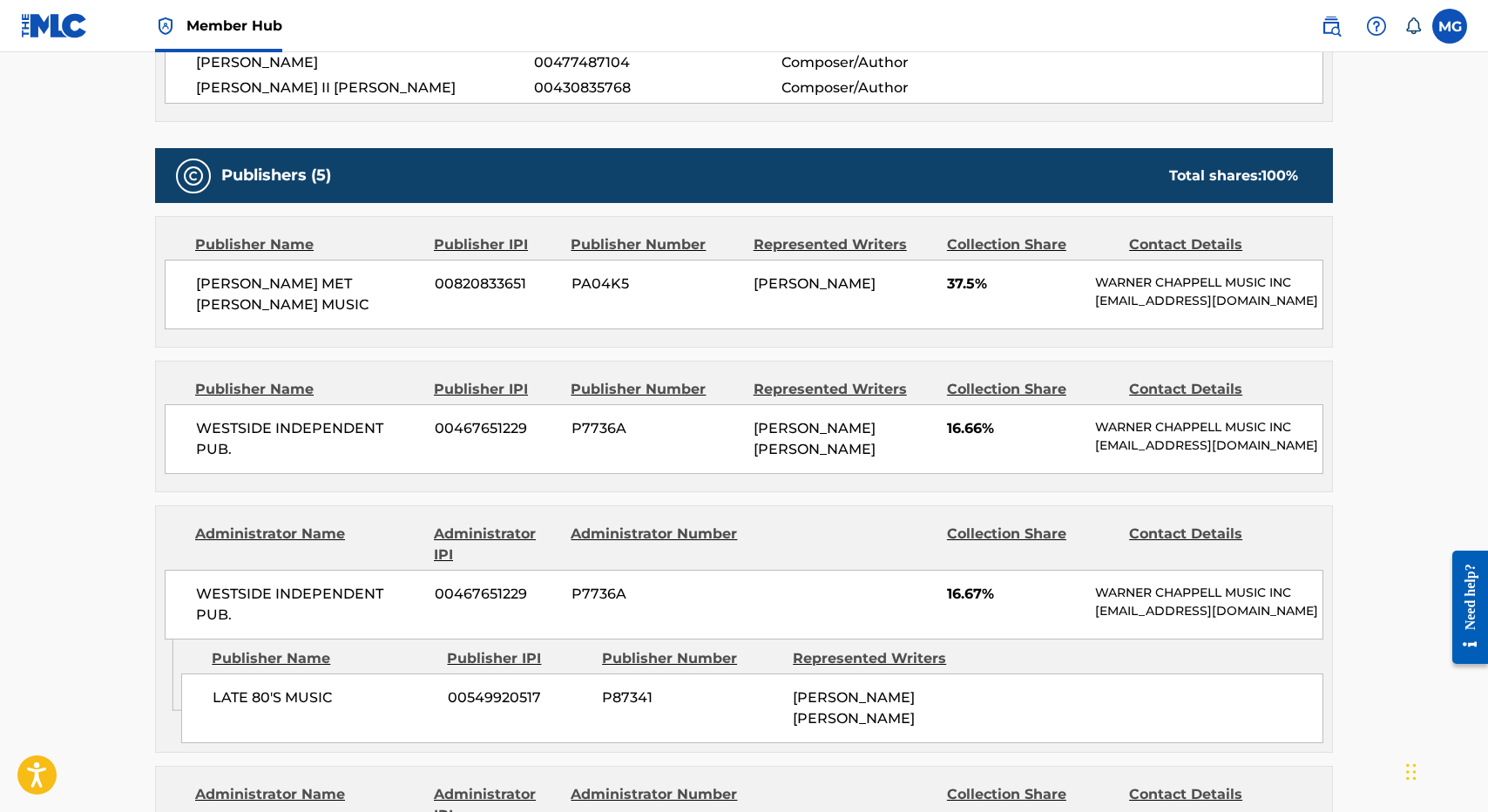
click at [461, 475] on div "Publisher Name Publisher IPI Publisher Number Represented Writers Collection Sh…" at bounding box center [744, 426] width 1176 height 130
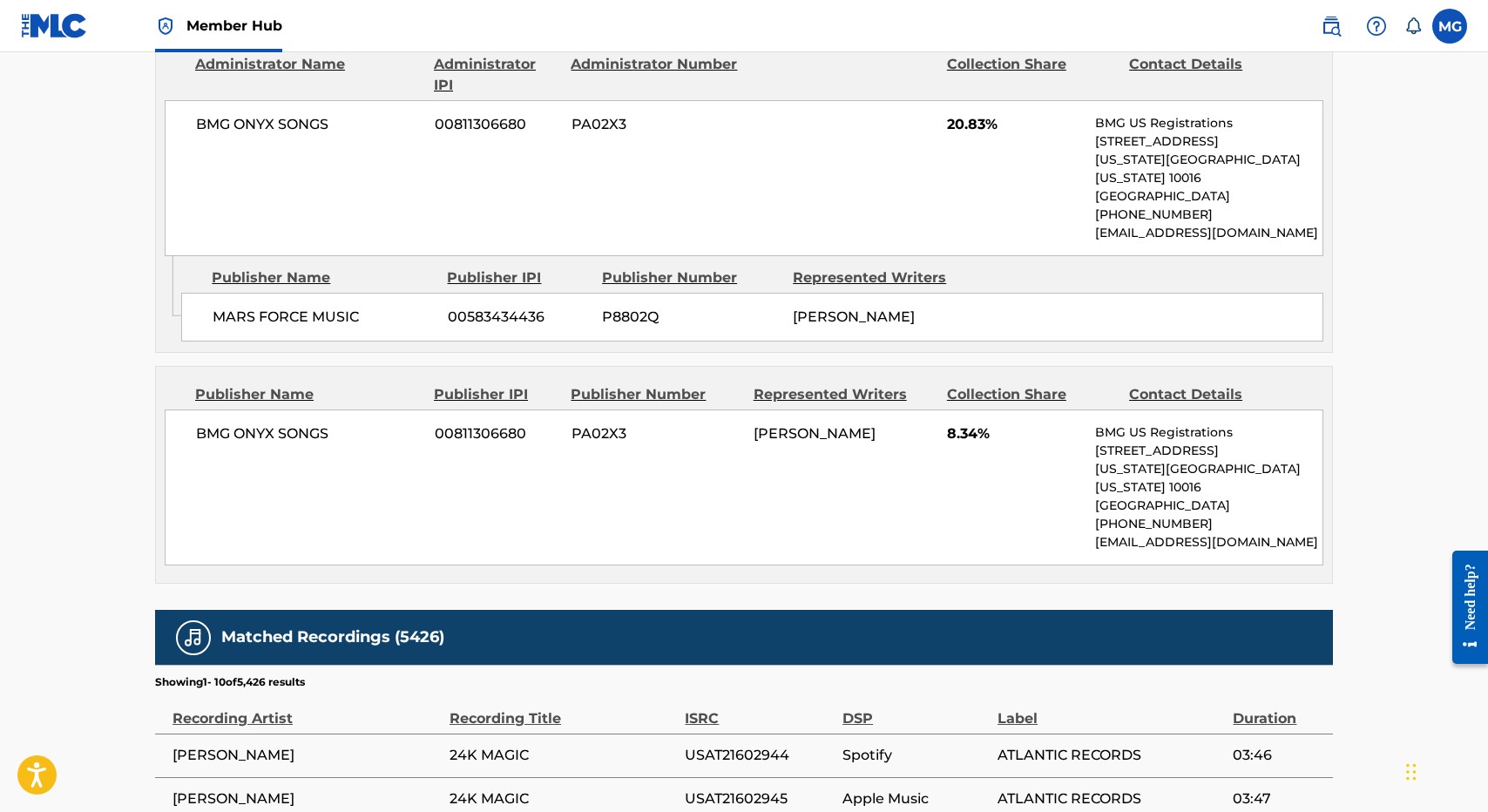
scroll to position [1631, 0]
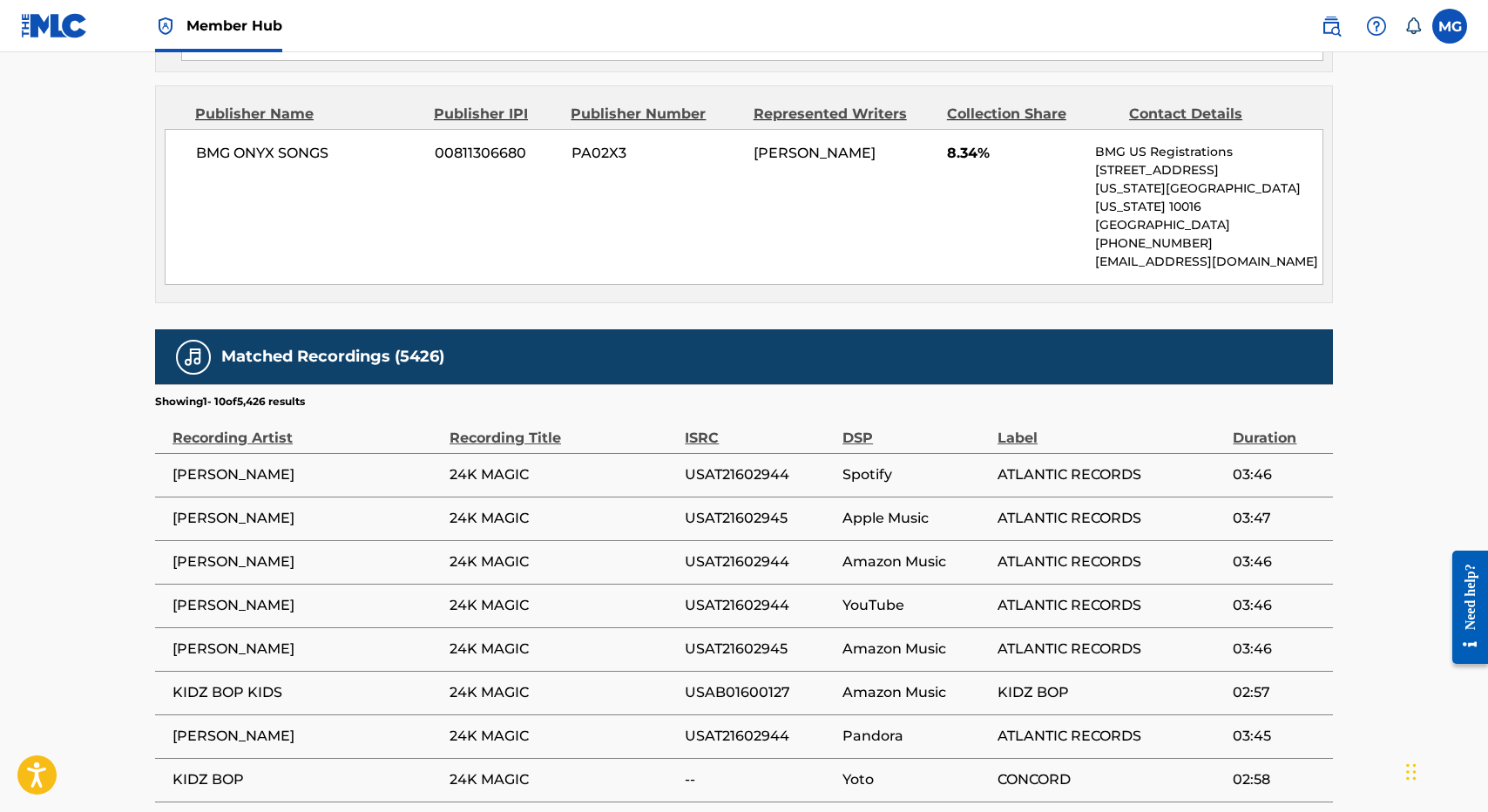
click at [356, 230] on div "BMG ONYX SONGS 00811306680 PA02X3 [PERSON_NAME] 8.34% BMG US Registrations [STR…" at bounding box center [744, 207] width 1158 height 156
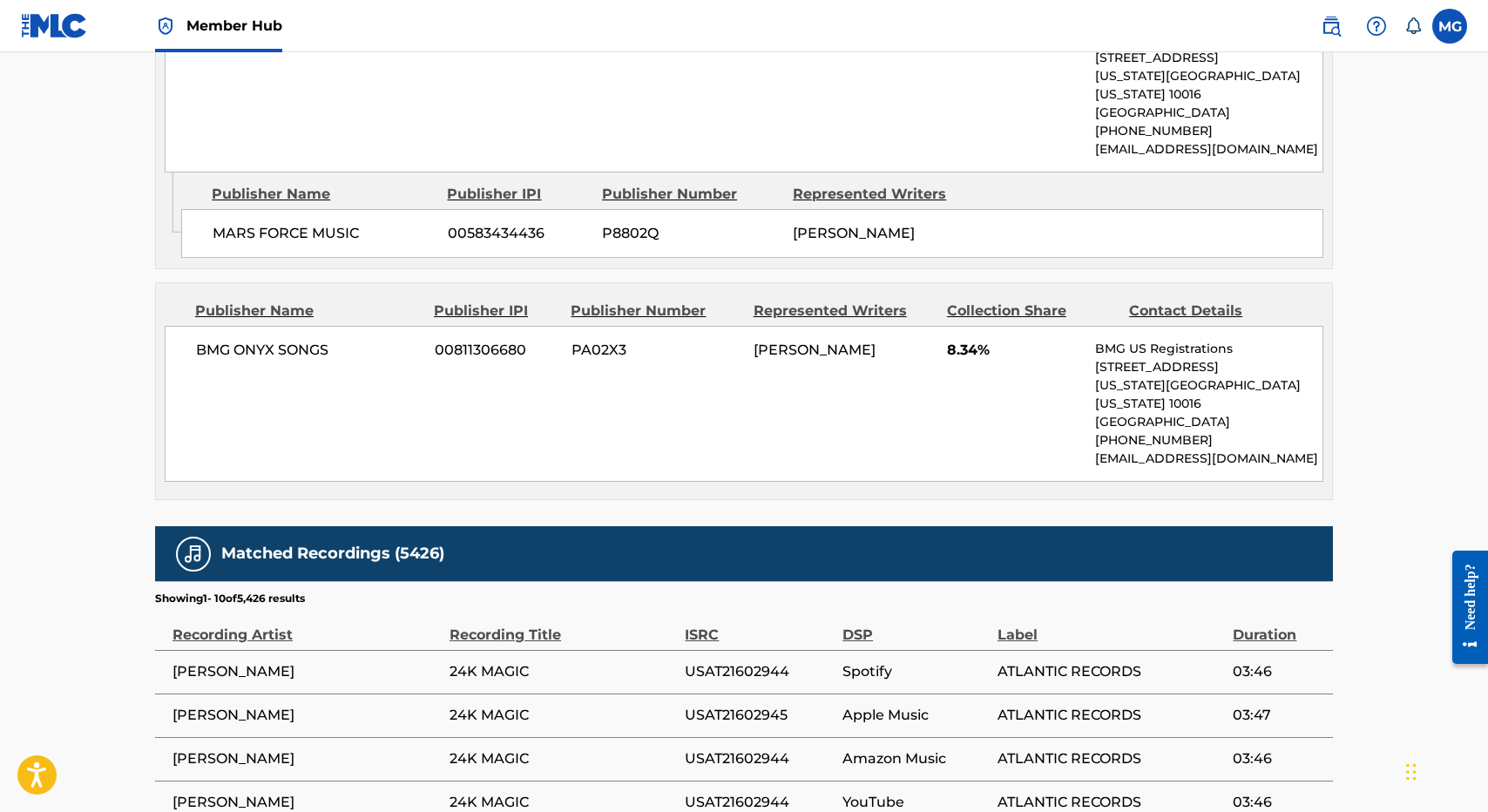
scroll to position [1700, 0]
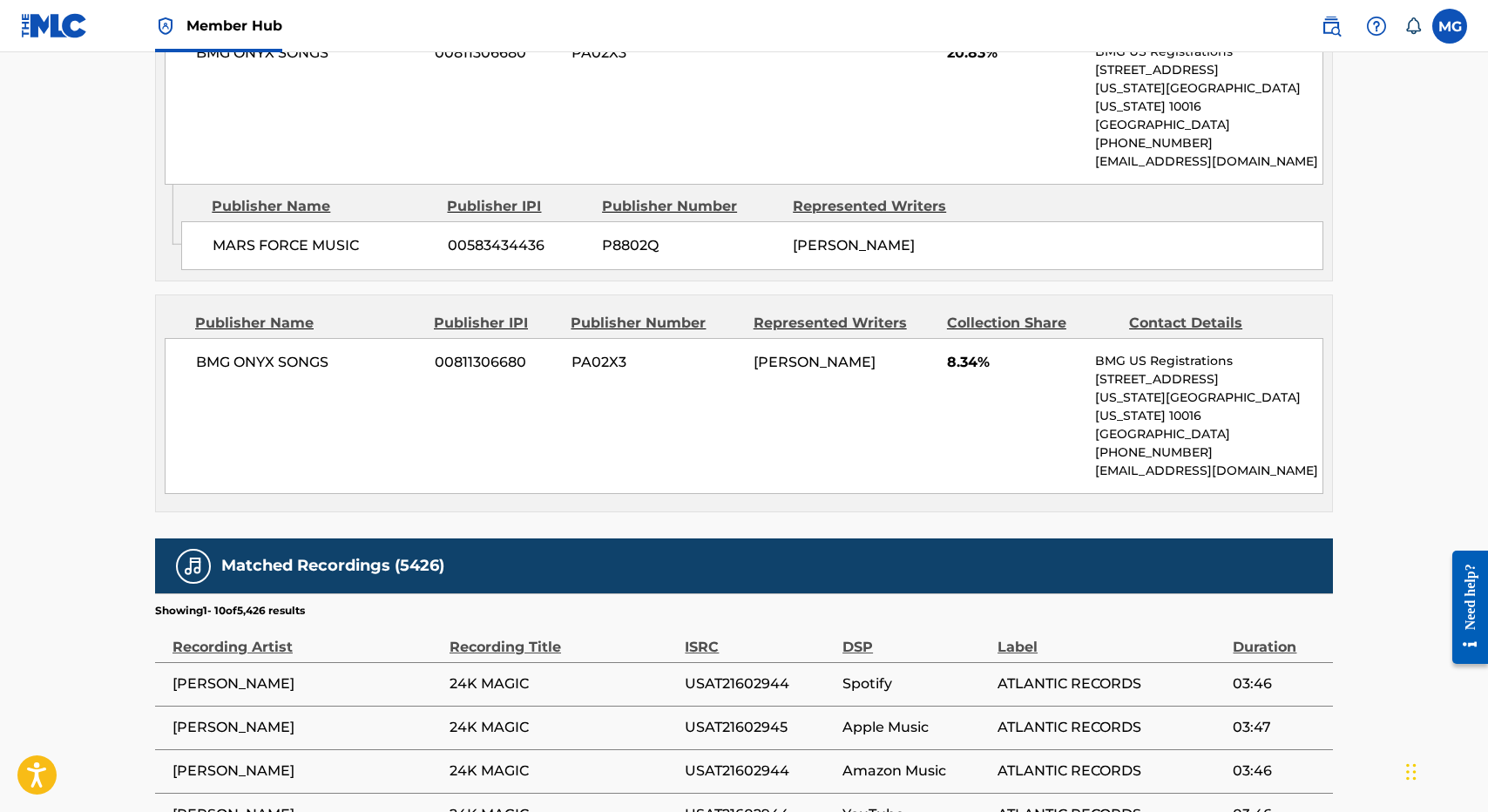
click at [814, 237] on span "[PERSON_NAME]" at bounding box center [853, 245] width 122 height 17
drag, startPoint x: 814, startPoint y: 225, endPoint x: 865, endPoint y: 251, distance: 57.2
click at [865, 253] on div "MARS FORCE MUSIC 00583434436 P8802Q [PERSON_NAME]" at bounding box center [751, 246] width 1142 height 49
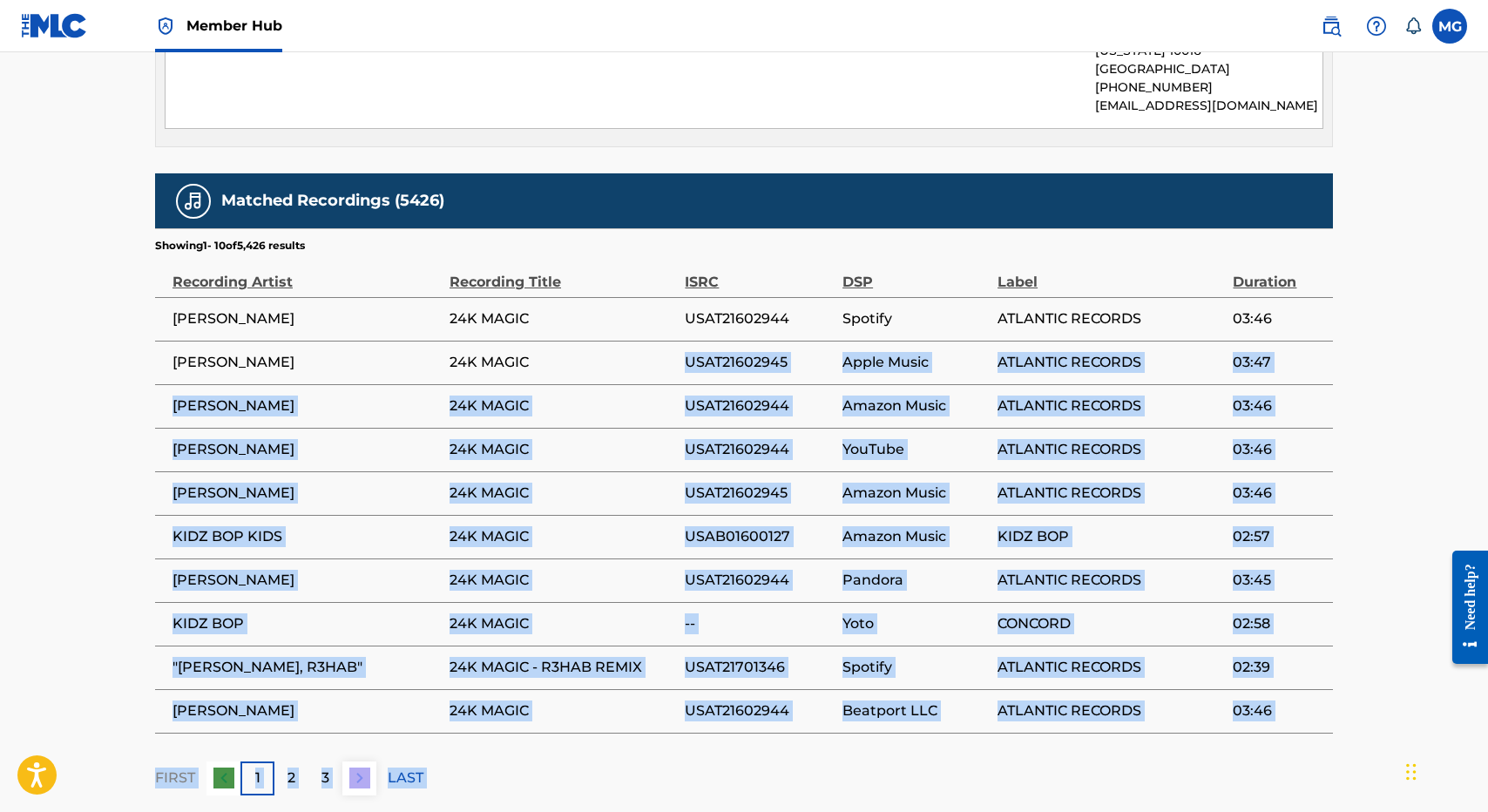
scroll to position [2127, 0]
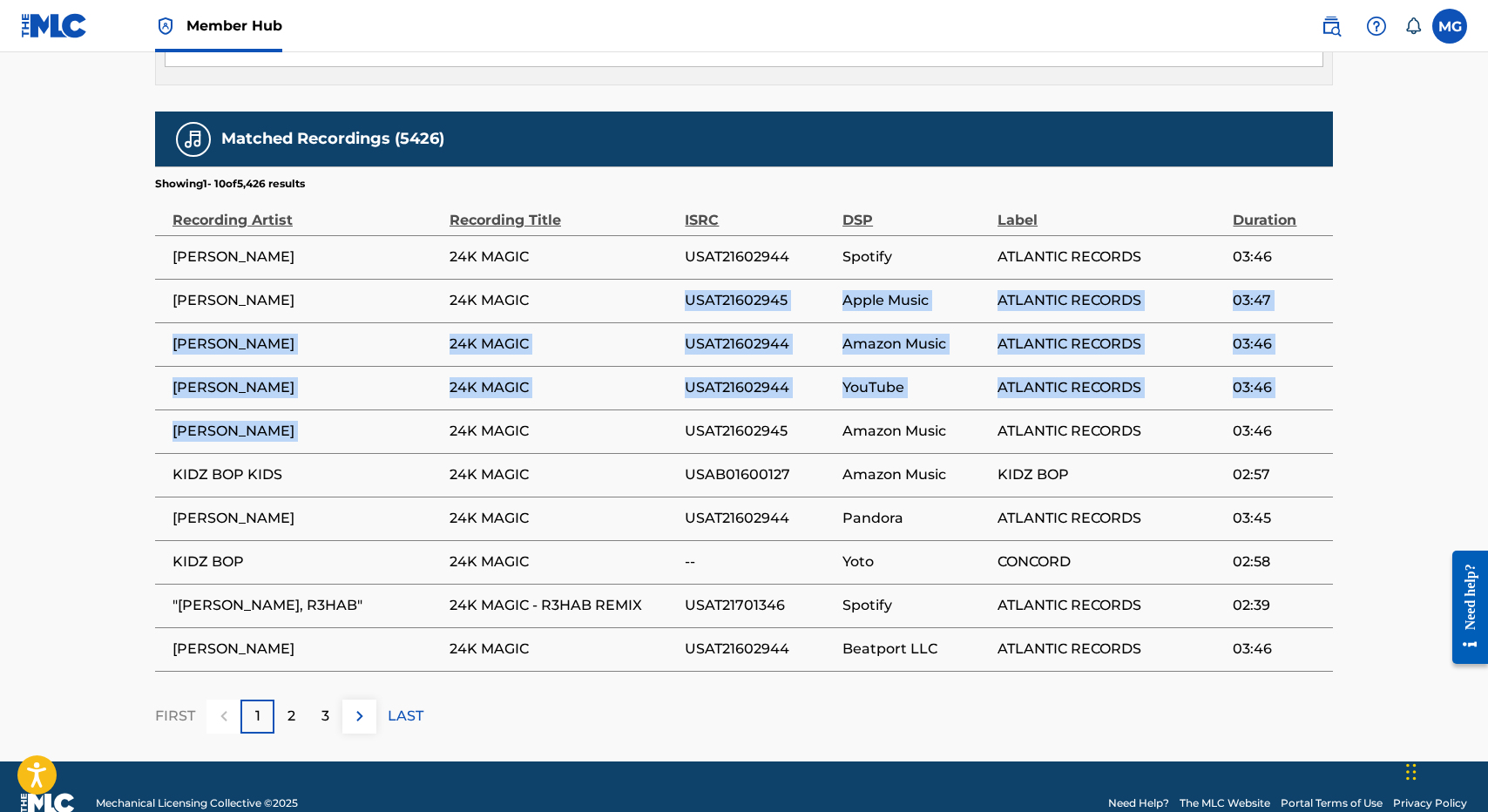
drag, startPoint x: 512, startPoint y: 708, endPoint x: 544, endPoint y: 388, distance: 321.6
click at [544, 388] on tbody "[PERSON_NAME] 24K MAGIC USAT21602944 Spotify ATLANTIC RECORDS 03:46 [PERSON_NAM…" at bounding box center [744, 453] width 1178 height 436
click at [544, 421] on span "24K MAGIC" at bounding box center [563, 431] width 227 height 21
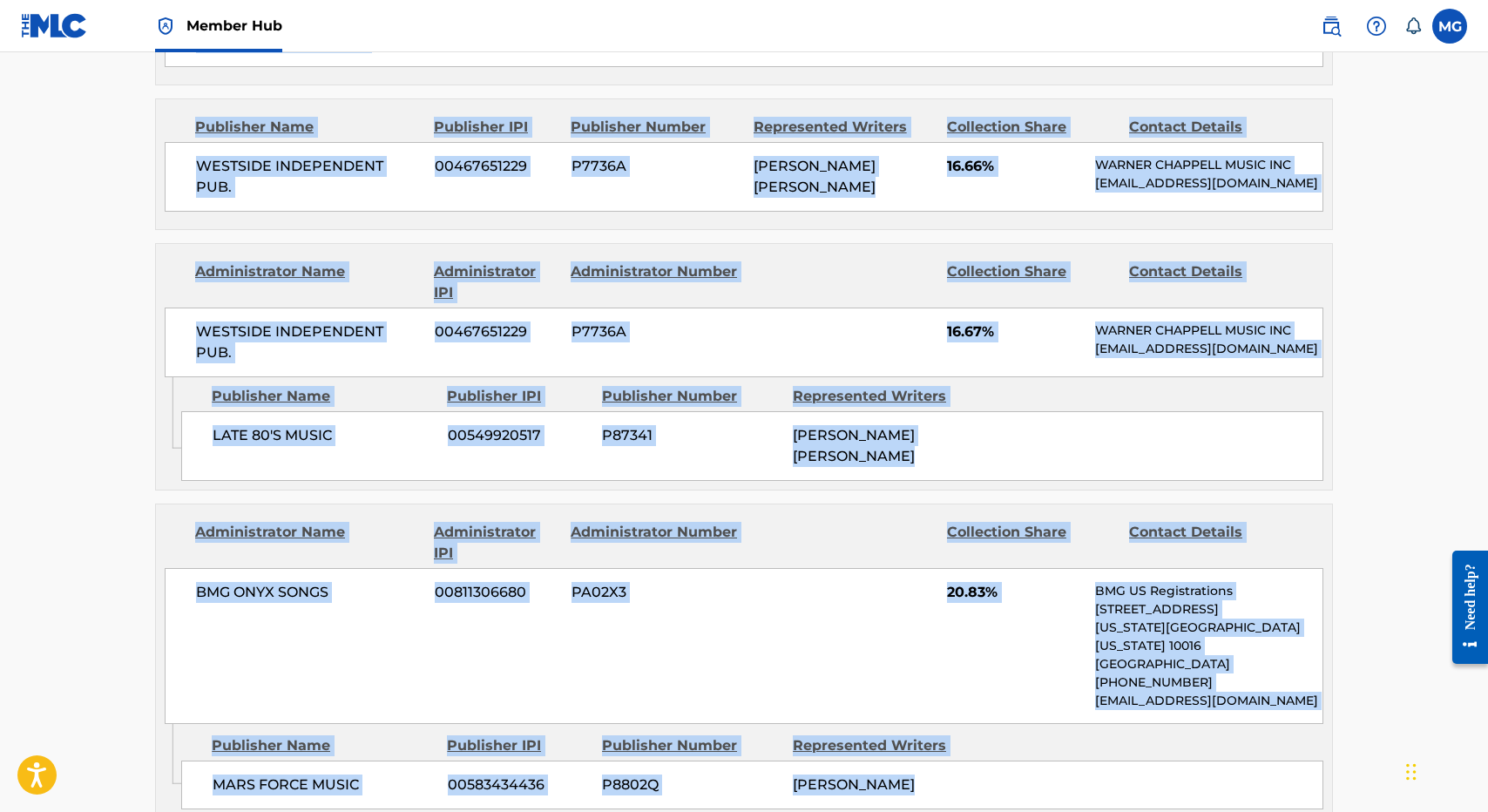
scroll to position [0, 0]
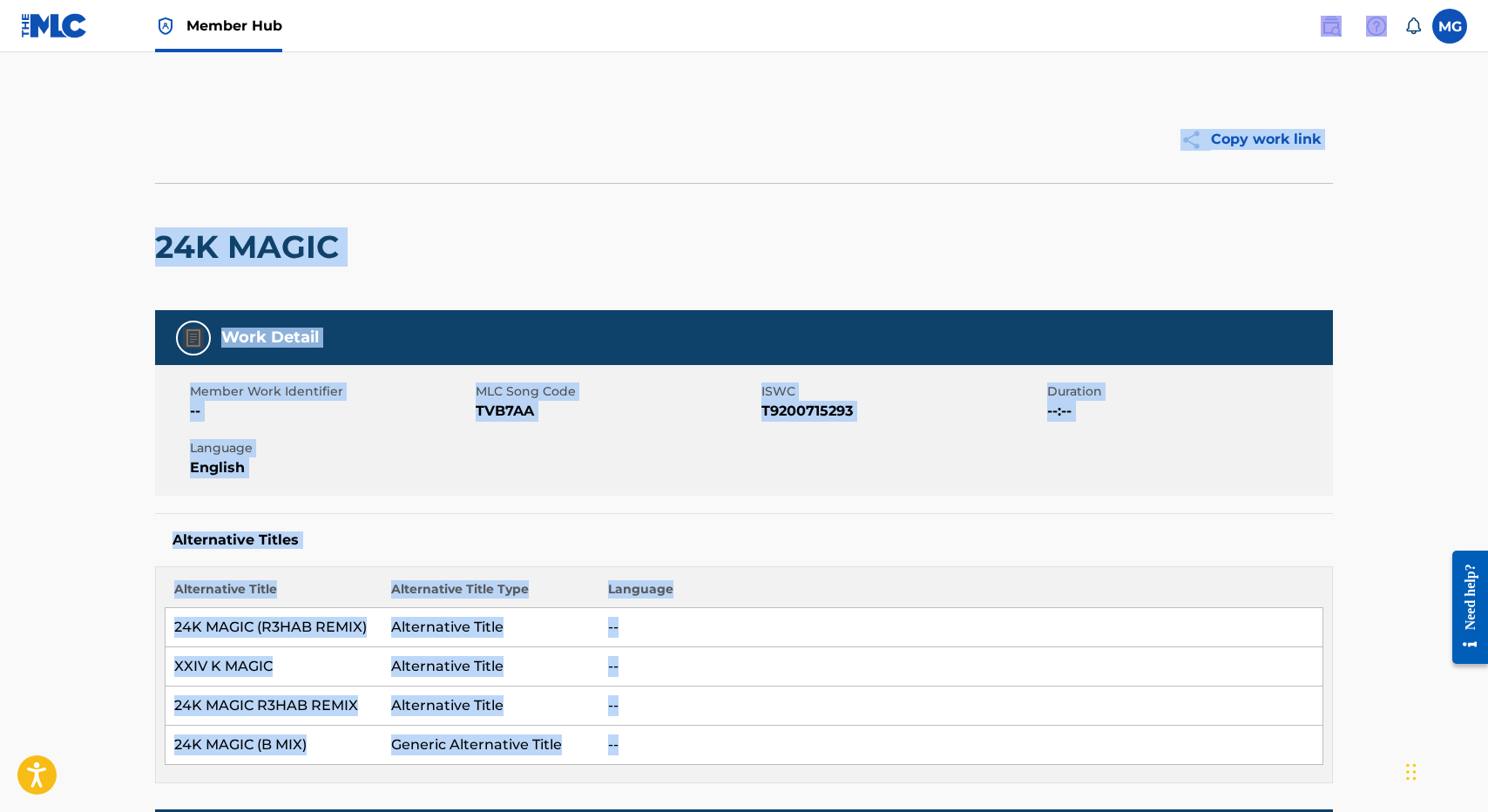
drag, startPoint x: 544, startPoint y: 388, endPoint x: 1105, endPoint y: 40, distance: 660.2
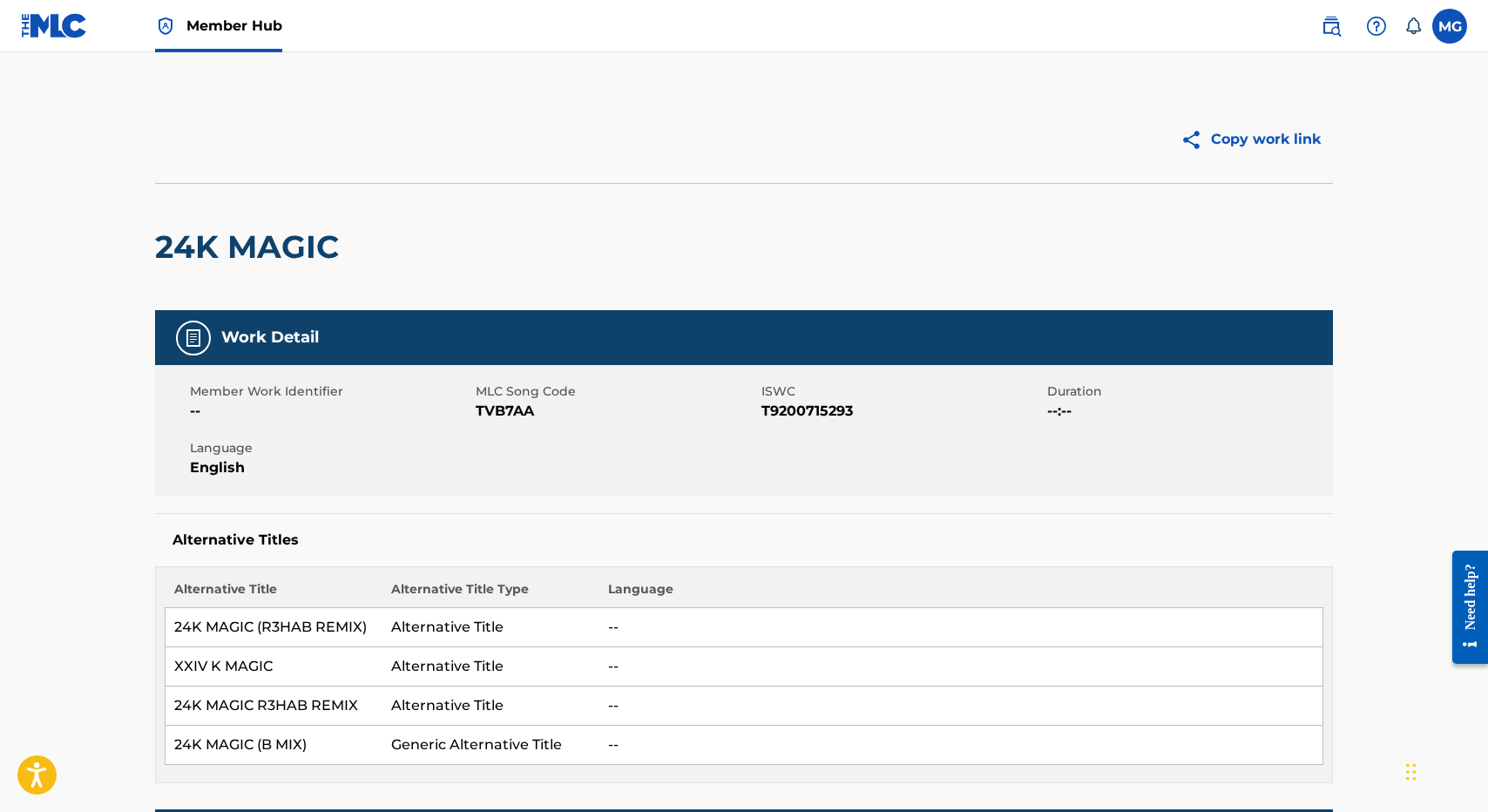
click at [621, 381] on div "Member Work Identifier -- MLC Song Code TVB7AA ISWC T9200715293 Duration --:-- …" at bounding box center [744, 430] width 1178 height 131
drag, startPoint x: 1331, startPoint y: 19, endPoint x: 1364, endPoint y: 25, distance: 33.5
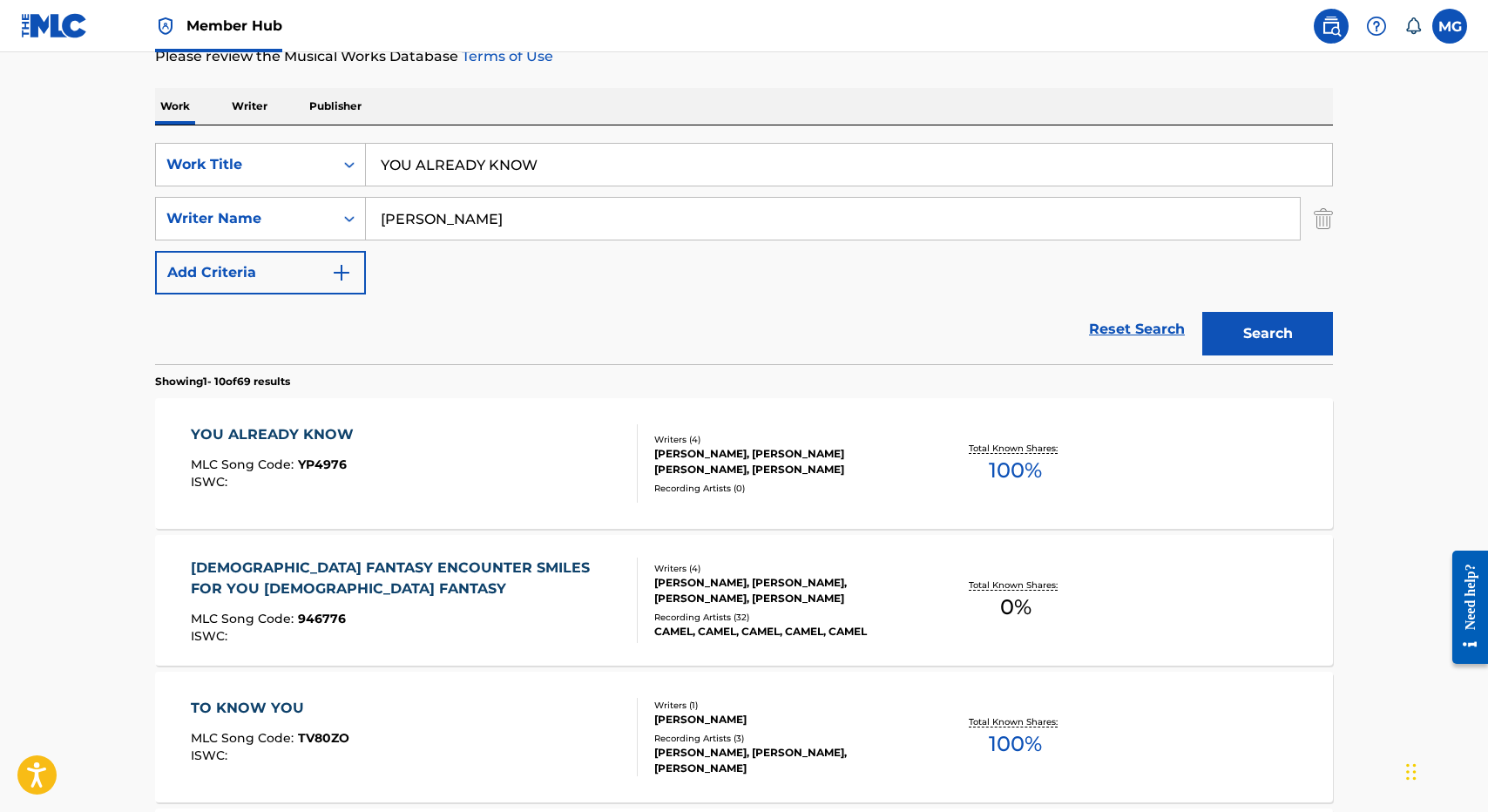
click at [362, 100] on p "Publisher" at bounding box center [335, 106] width 62 height 37
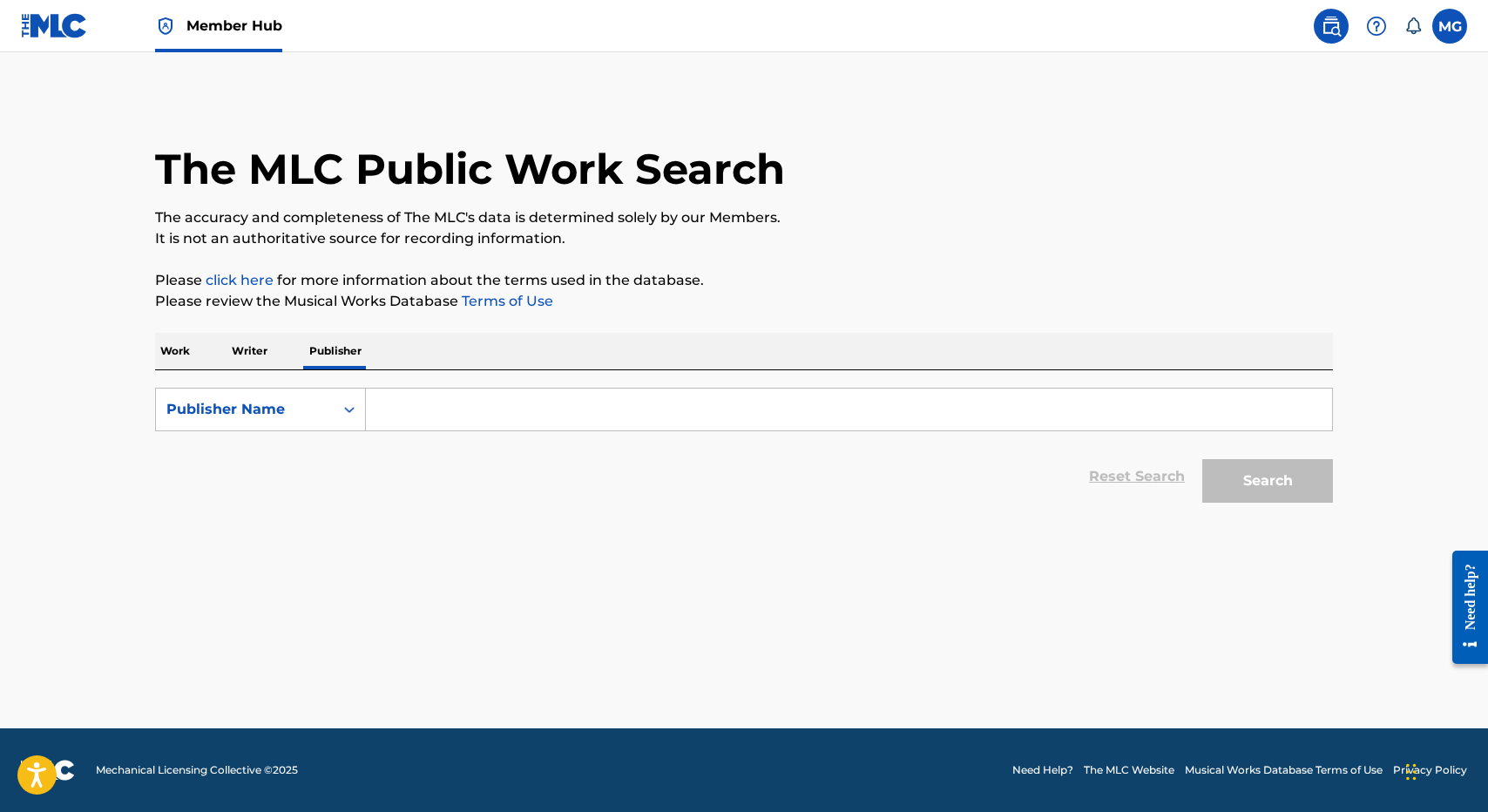
click at [415, 382] on div "SearchWithCriteria26b729a7-b2a1-44d0-b347-e196ae36b8a4 Publisher Name Reset Sea…" at bounding box center [744, 440] width 1178 height 141
click at [392, 397] on input "Search Form" at bounding box center [848, 410] width 966 height 42
click at [397, 421] on input "Search Form" at bounding box center [848, 410] width 966 height 42
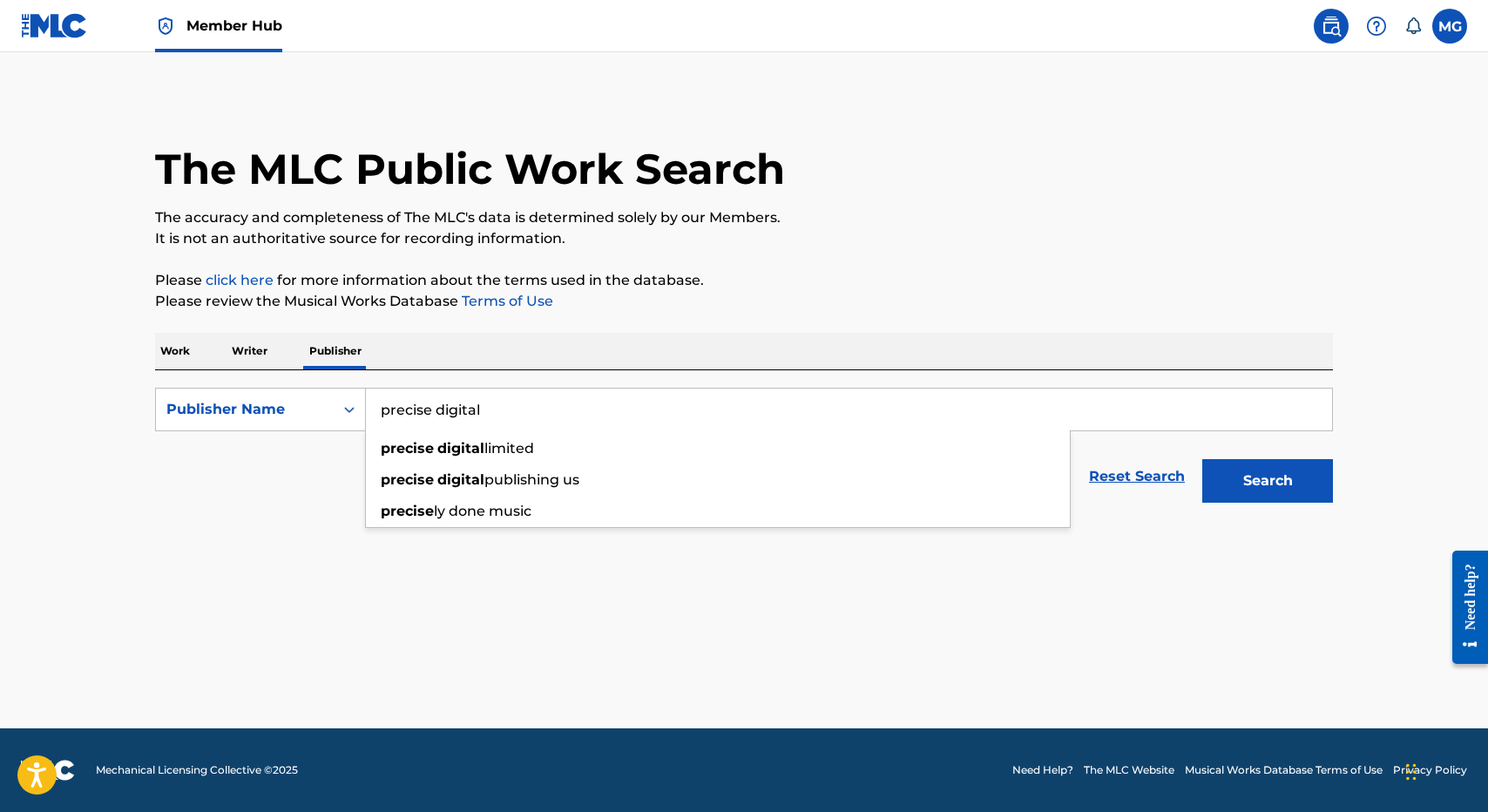
type input "precise digital"
click at [1202, 459] on button "Search" at bounding box center [1267, 481] width 131 height 44
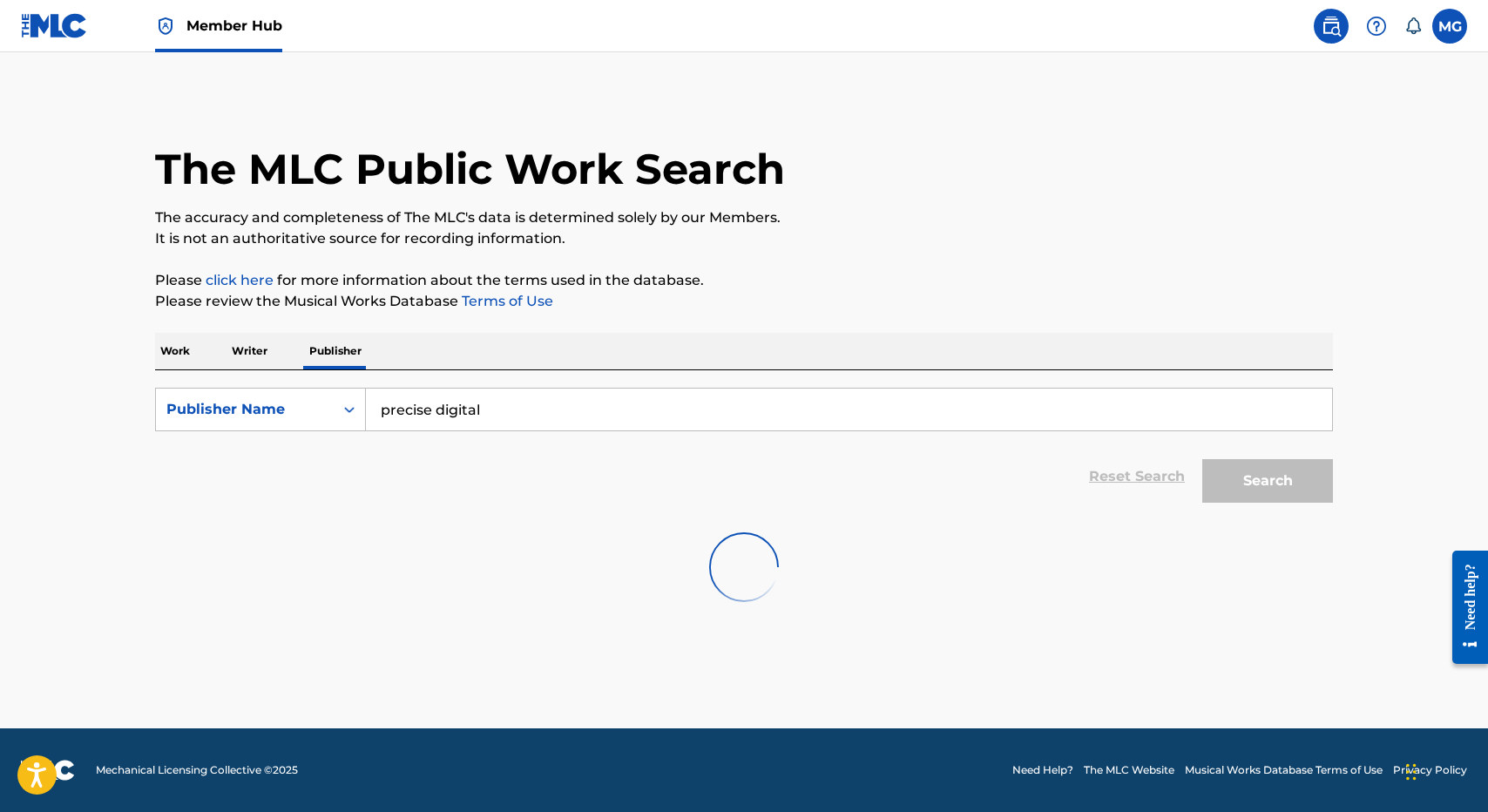
click at [728, 286] on p "Please click here for more information about the terms used in the database." at bounding box center [744, 280] width 1178 height 21
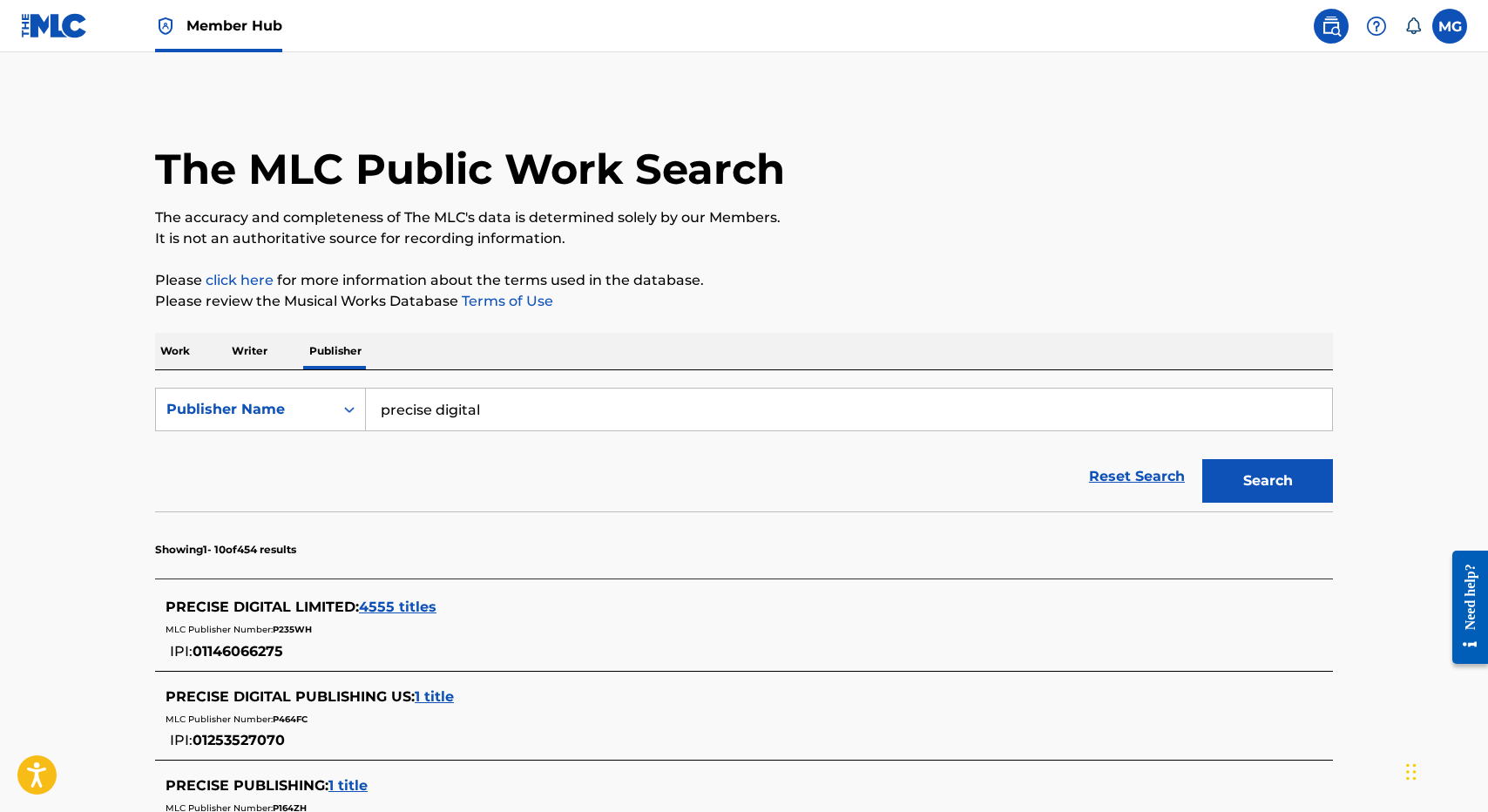
click at [728, 286] on p "Please click here for more information about the terms used in the database." at bounding box center [744, 280] width 1178 height 21
click at [394, 614] on span "4555 titles" at bounding box center [397, 606] width 77 height 17
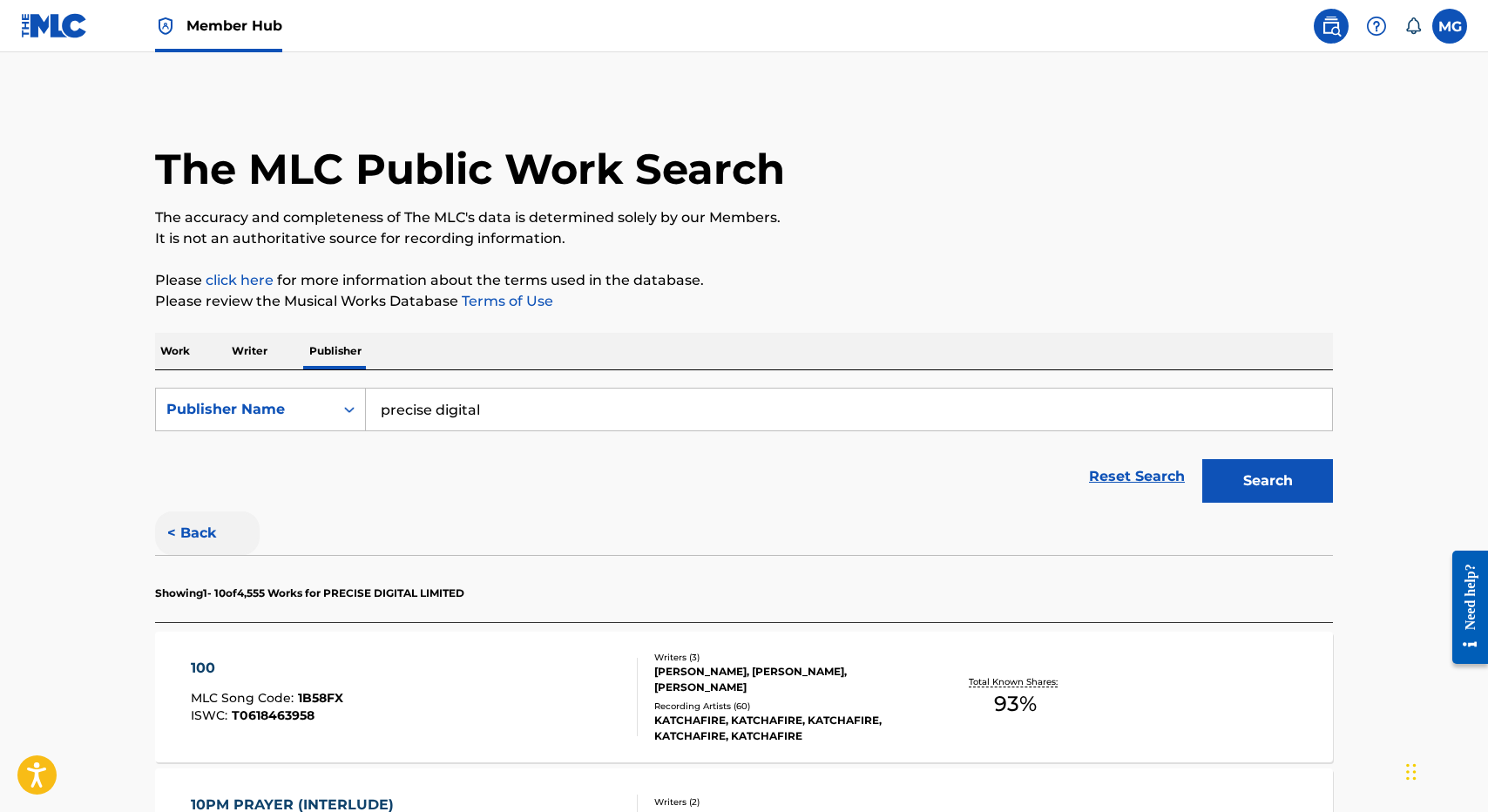
click at [229, 549] on button "< Back" at bounding box center [207, 533] width 105 height 44
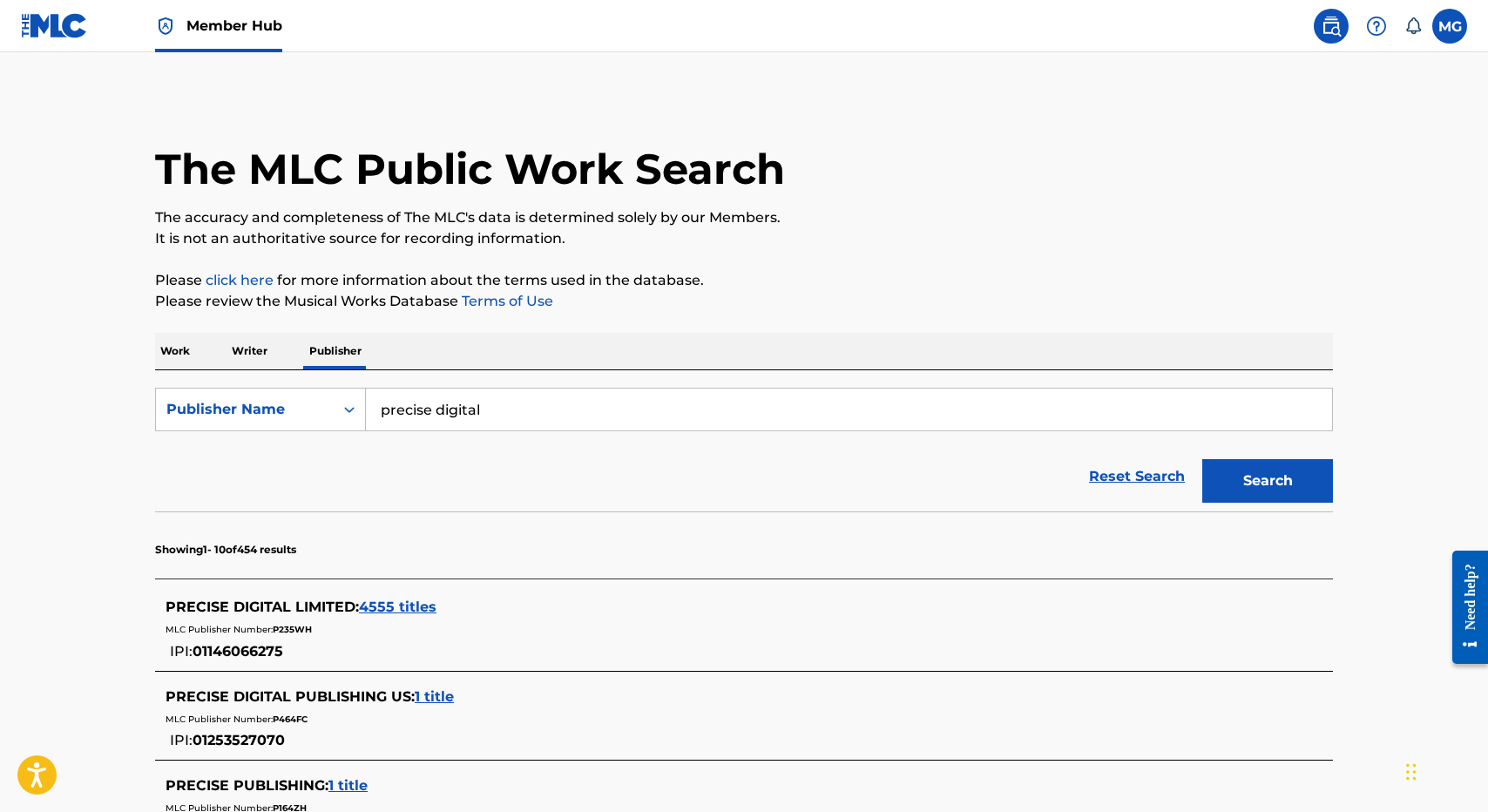
click at [384, 603] on span "4555 titles" at bounding box center [397, 606] width 77 height 17
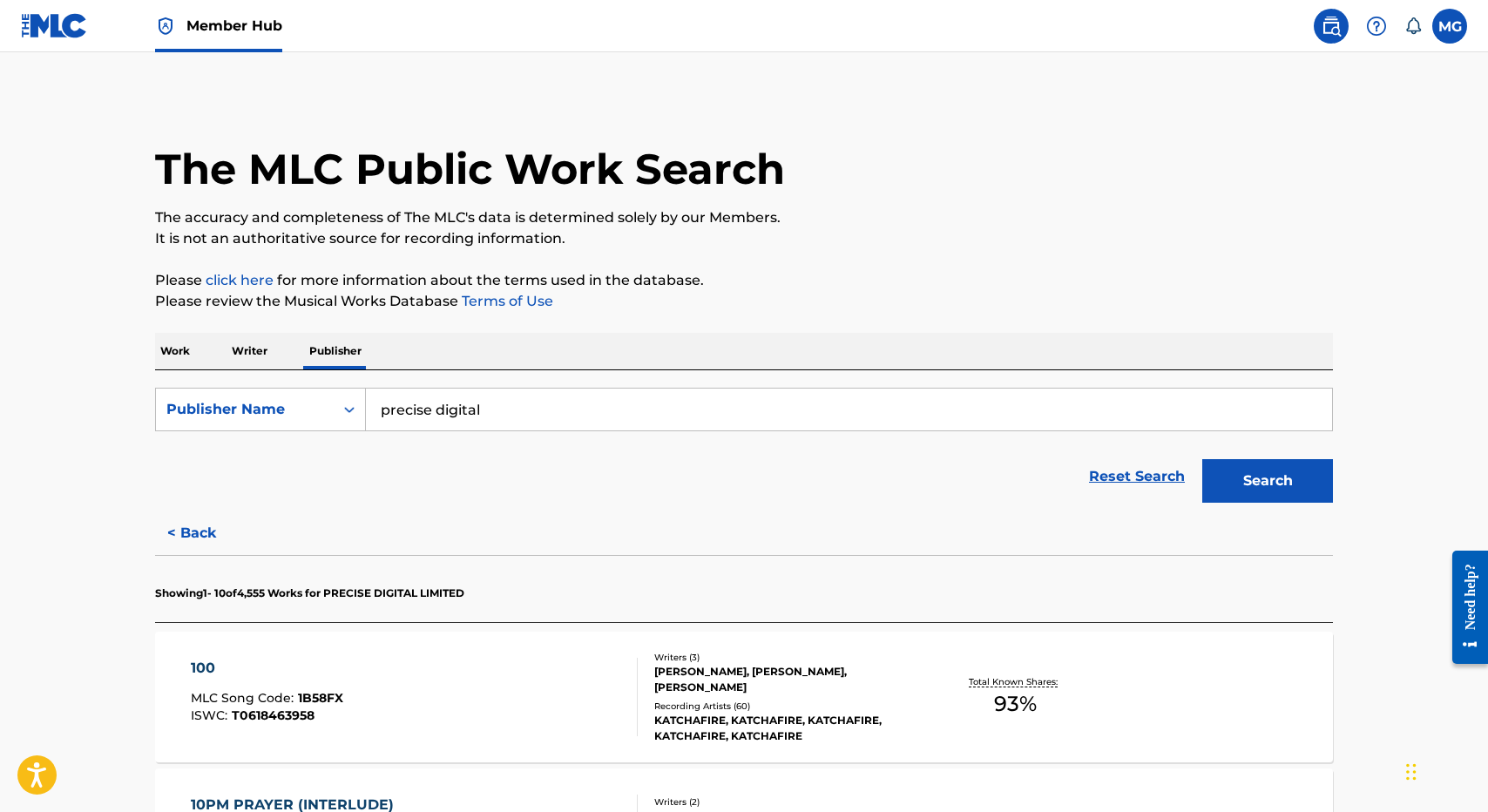
click at [188, 535] on button "< Back" at bounding box center [207, 533] width 105 height 44
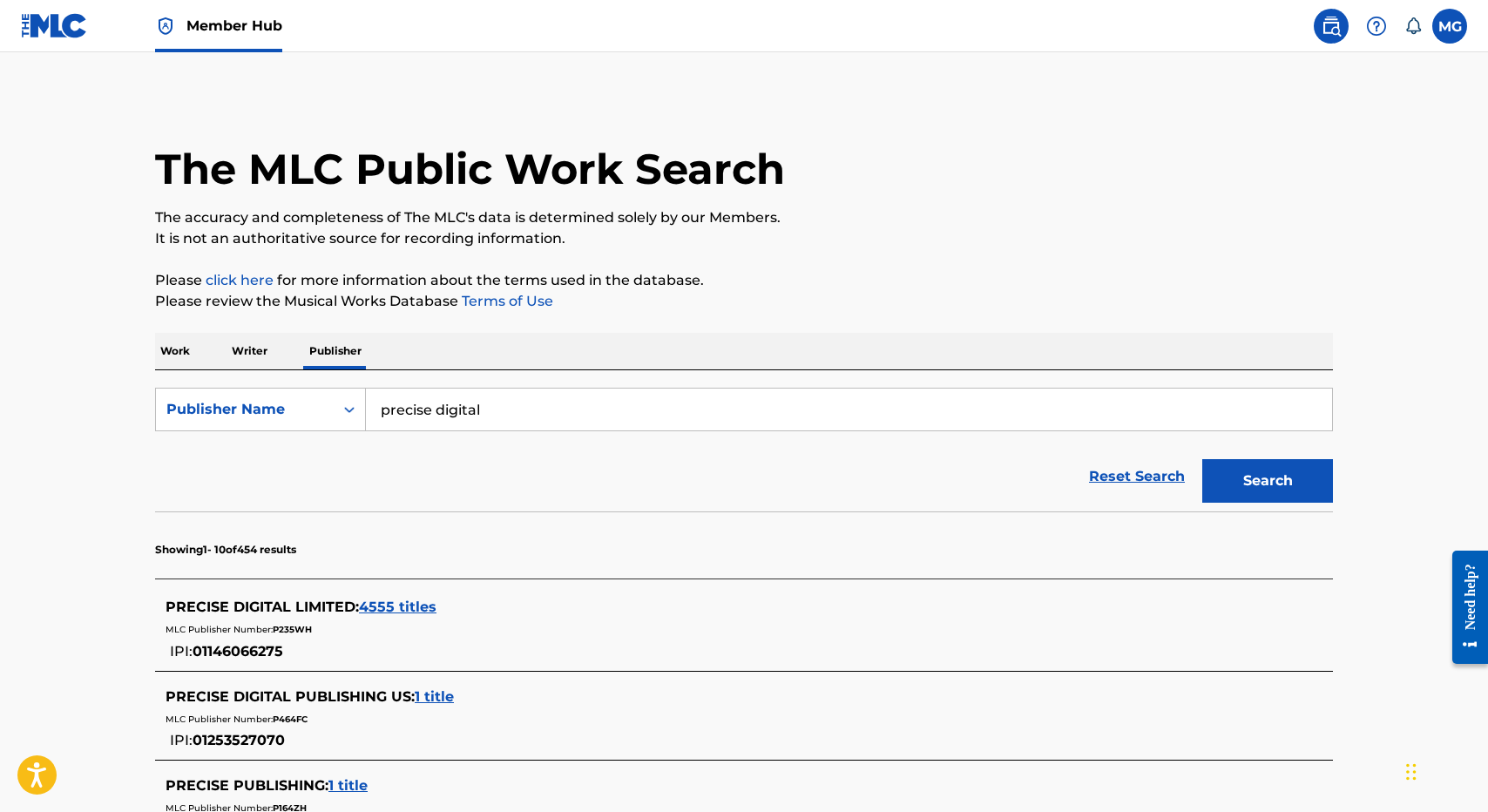
click at [419, 596] on div "PRECISE DIGITAL LIMITED : 4555 titles MLC Publisher Number: P235WH IPI: 0114606…" at bounding box center [744, 629] width 1178 height 83
click at [413, 598] on div "PRECISE DIGITAL LIMITED : 4555 titles" at bounding box center [721, 607] width 1112 height 21
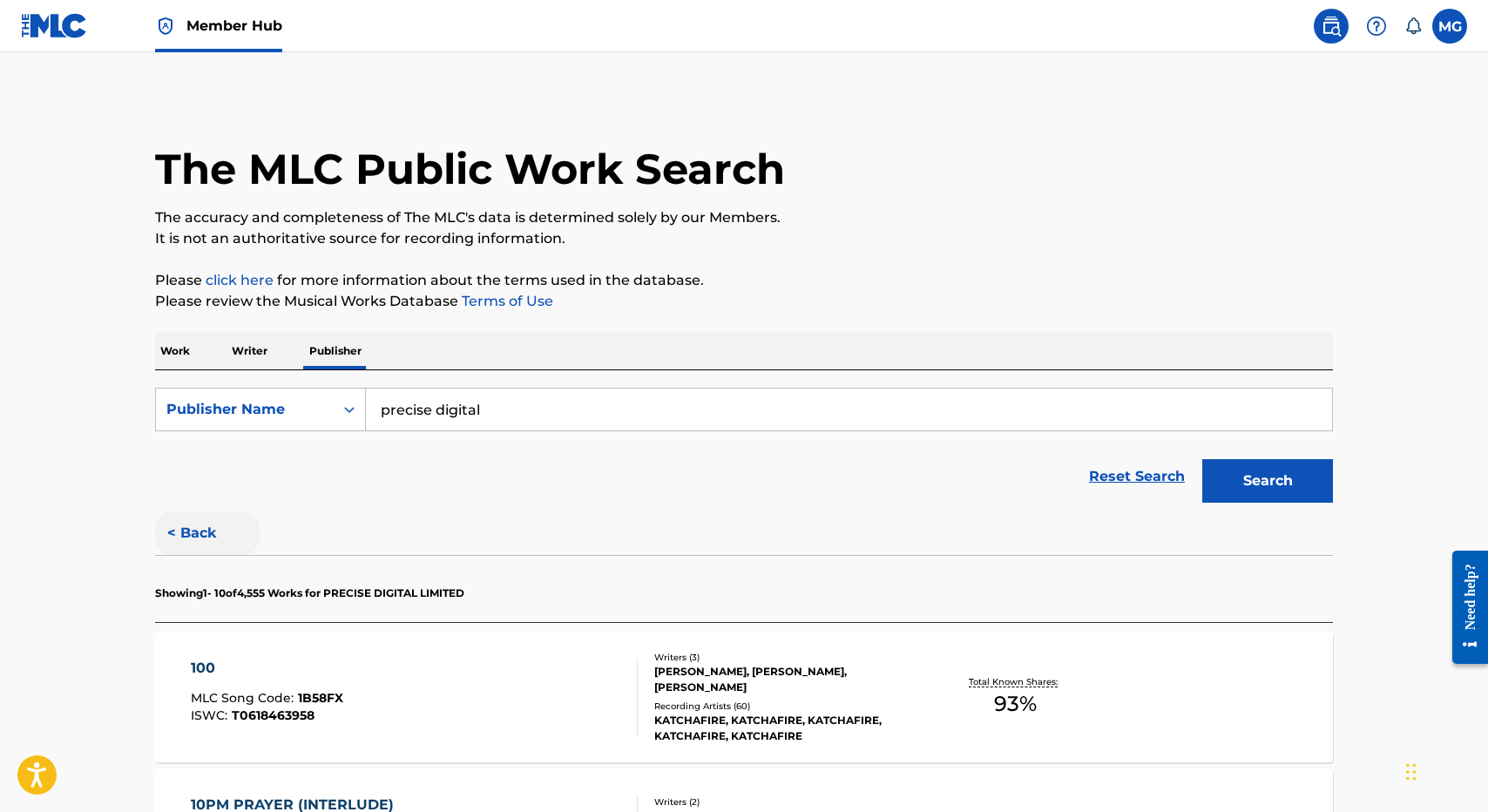
click at [204, 524] on button "< Back" at bounding box center [207, 533] width 105 height 44
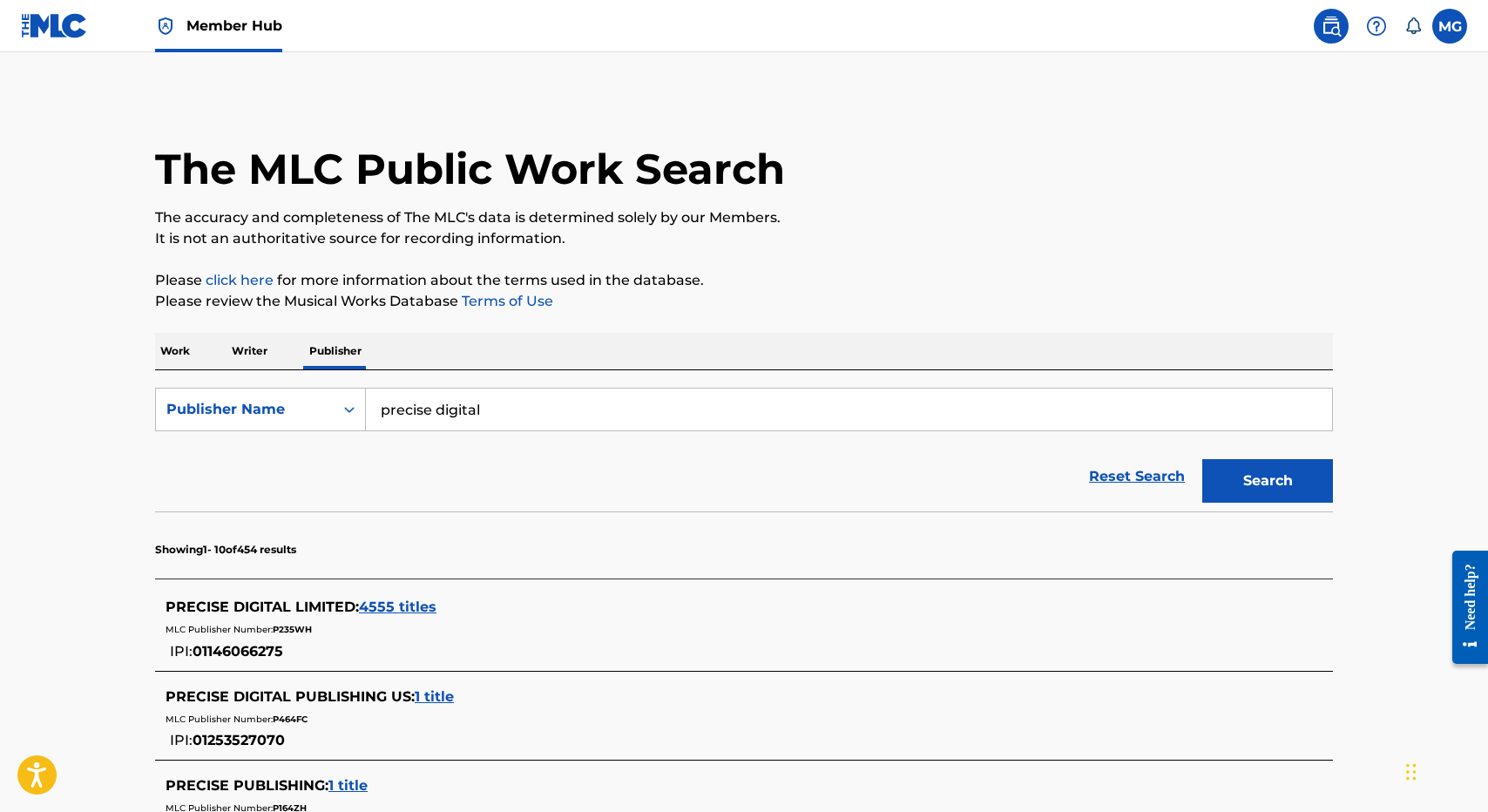
click at [708, 192] on h1 "The MLC Public Work Search" at bounding box center [469, 169] width 630 height 52
click at [312, 547] on section "Showing 1 - 10 of 454 results" at bounding box center [744, 545] width 1178 height 67
click at [386, 604] on span "4555 titles" at bounding box center [397, 606] width 77 height 17
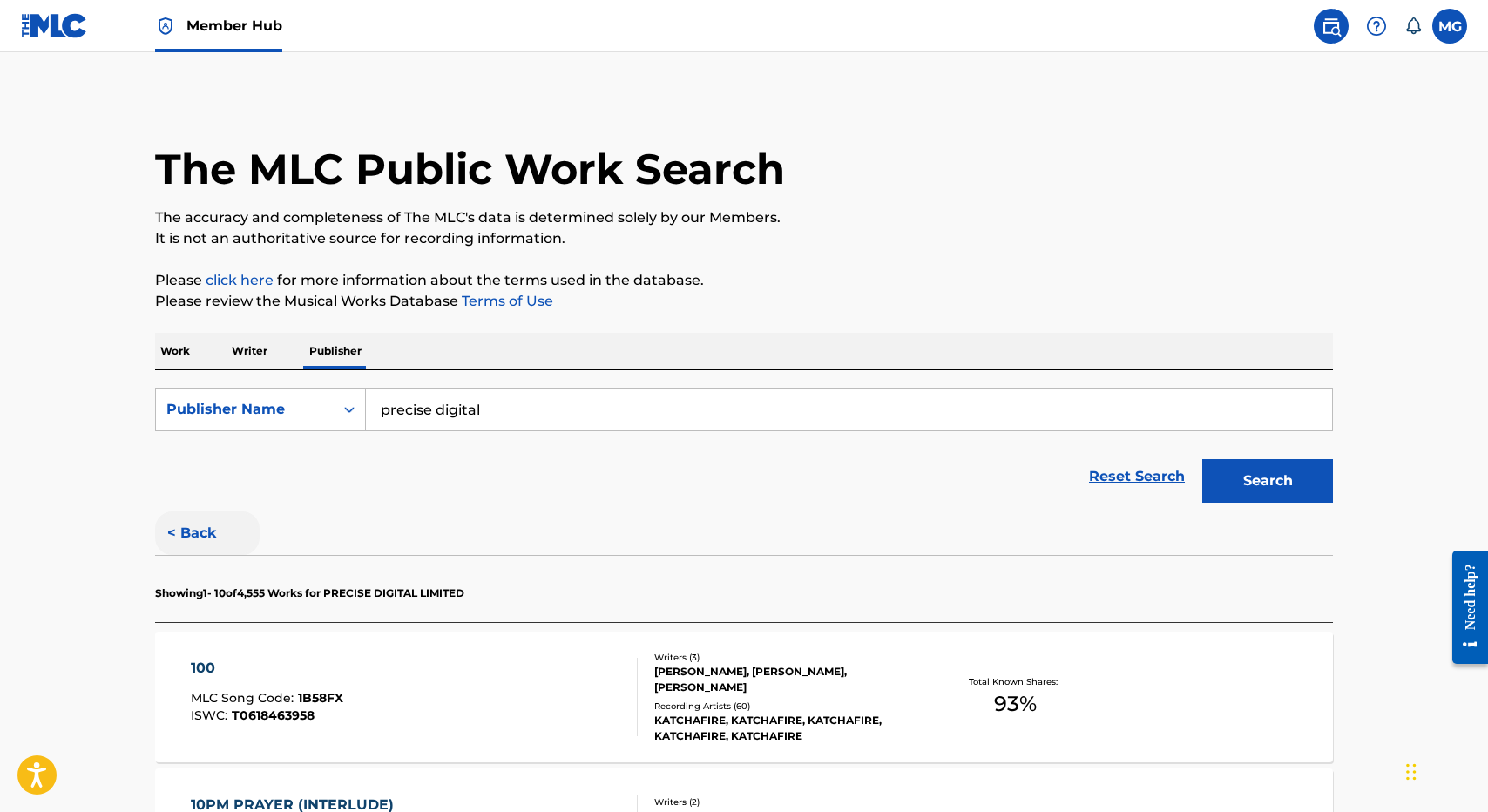
click at [192, 547] on button "< Back" at bounding box center [207, 533] width 105 height 44
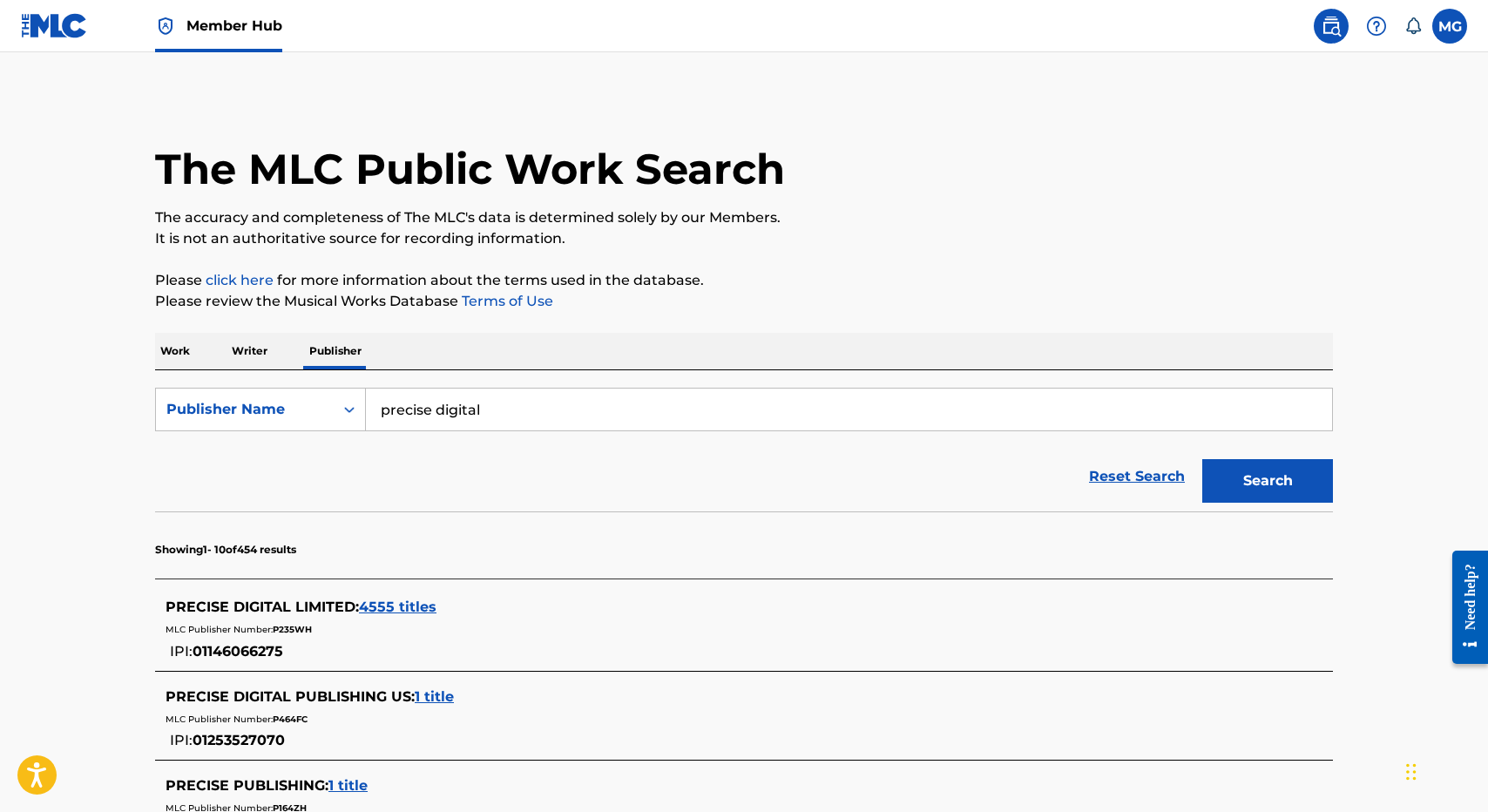
click at [376, 591] on div "PRECISE DIGITAL LIMITED : 4555 titles MLC Publisher Number: P235WH IPI: 0114606…" at bounding box center [744, 629] width 1178 height 83
click at [376, 603] on span "4555 titles" at bounding box center [397, 606] width 77 height 17
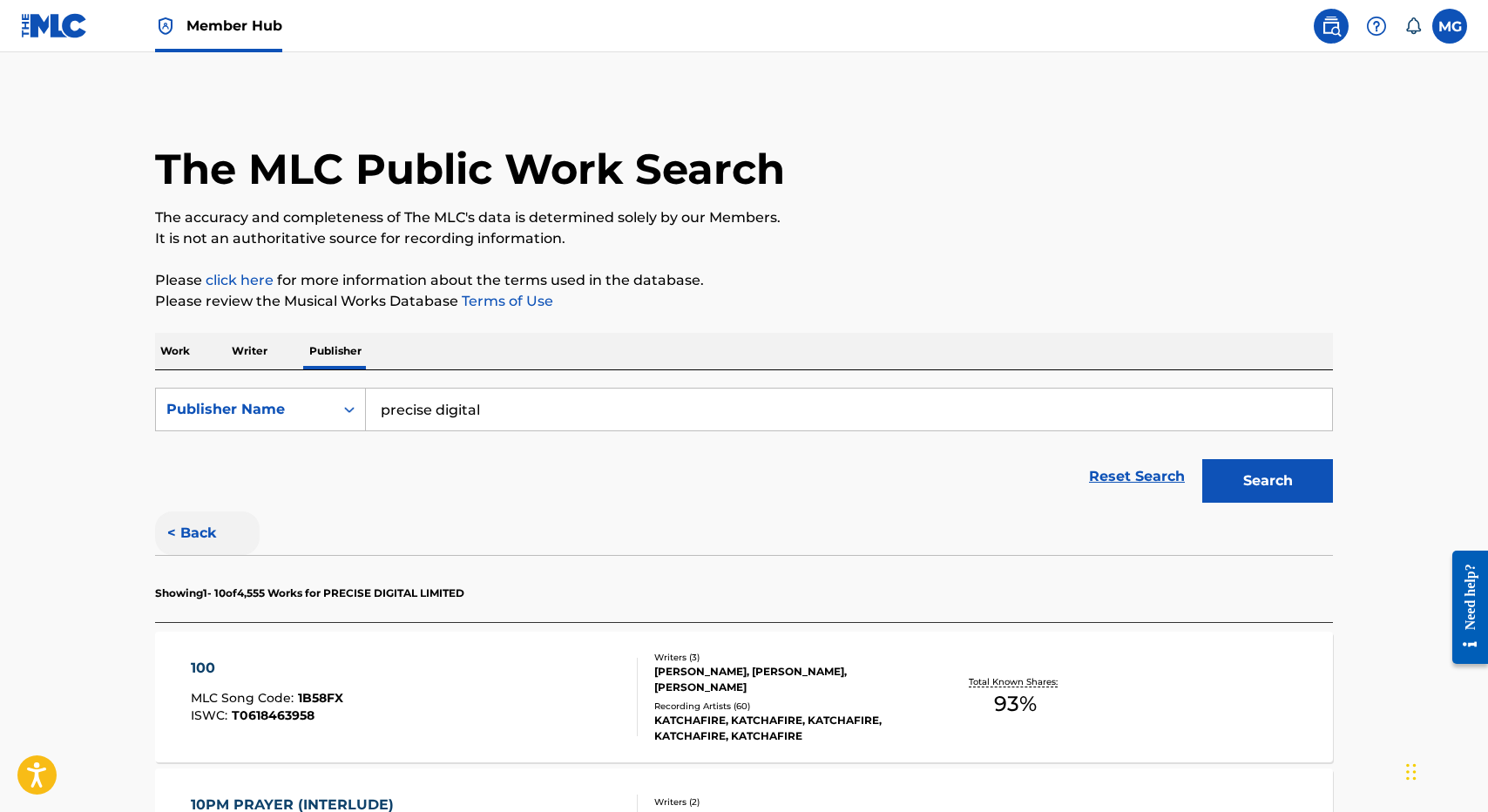
click at [197, 541] on button "< Back" at bounding box center [207, 533] width 105 height 44
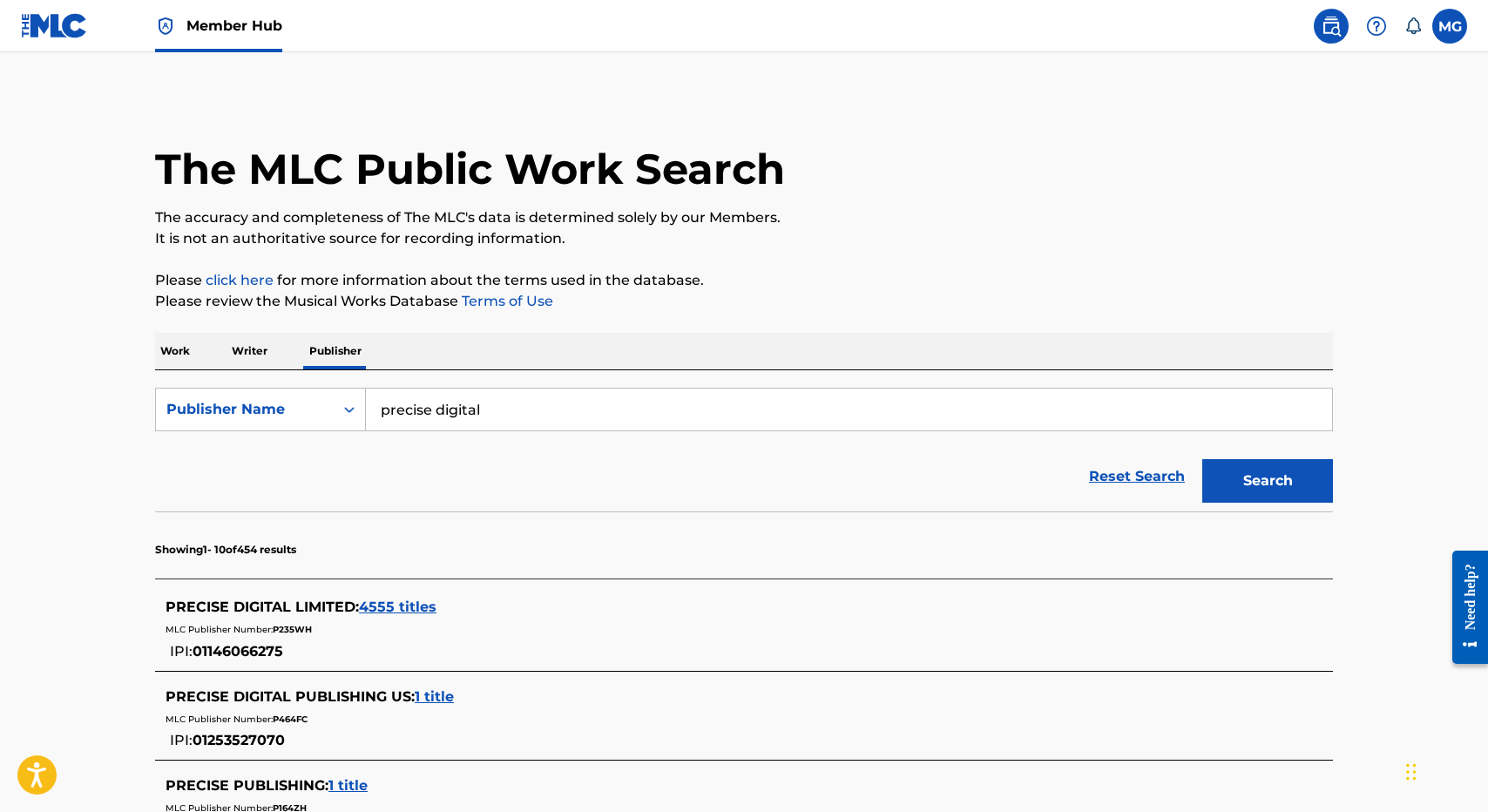
click at [377, 595] on div "PRECISE DIGITAL LIMITED : 4555 titles MLC Publisher Number: P235WH IPI: 0114606…" at bounding box center [744, 629] width 1178 height 83
click at [377, 599] on span "4555 titles" at bounding box center [397, 606] width 77 height 17
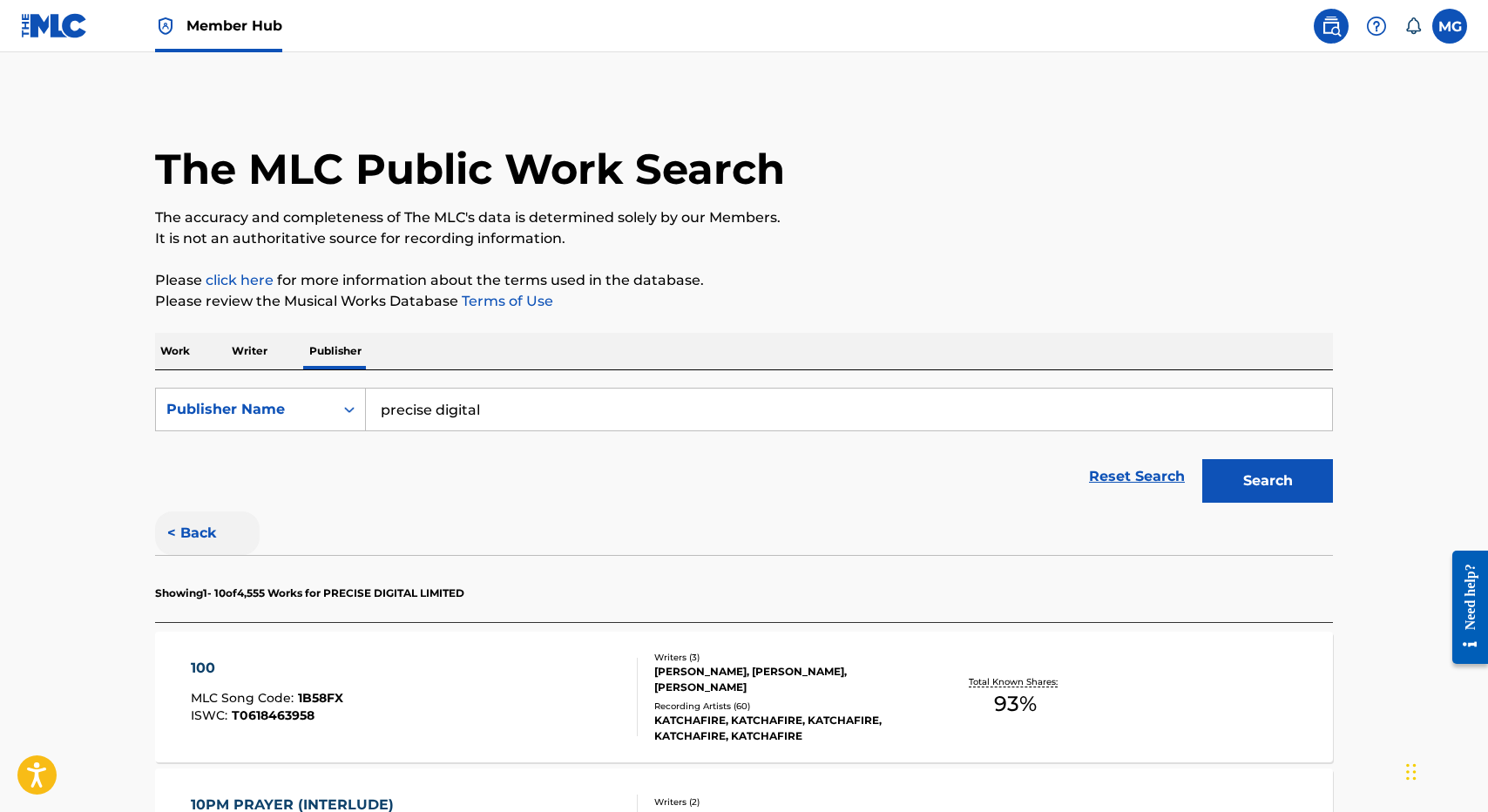
click at [203, 552] on button "< Back" at bounding box center [207, 533] width 105 height 44
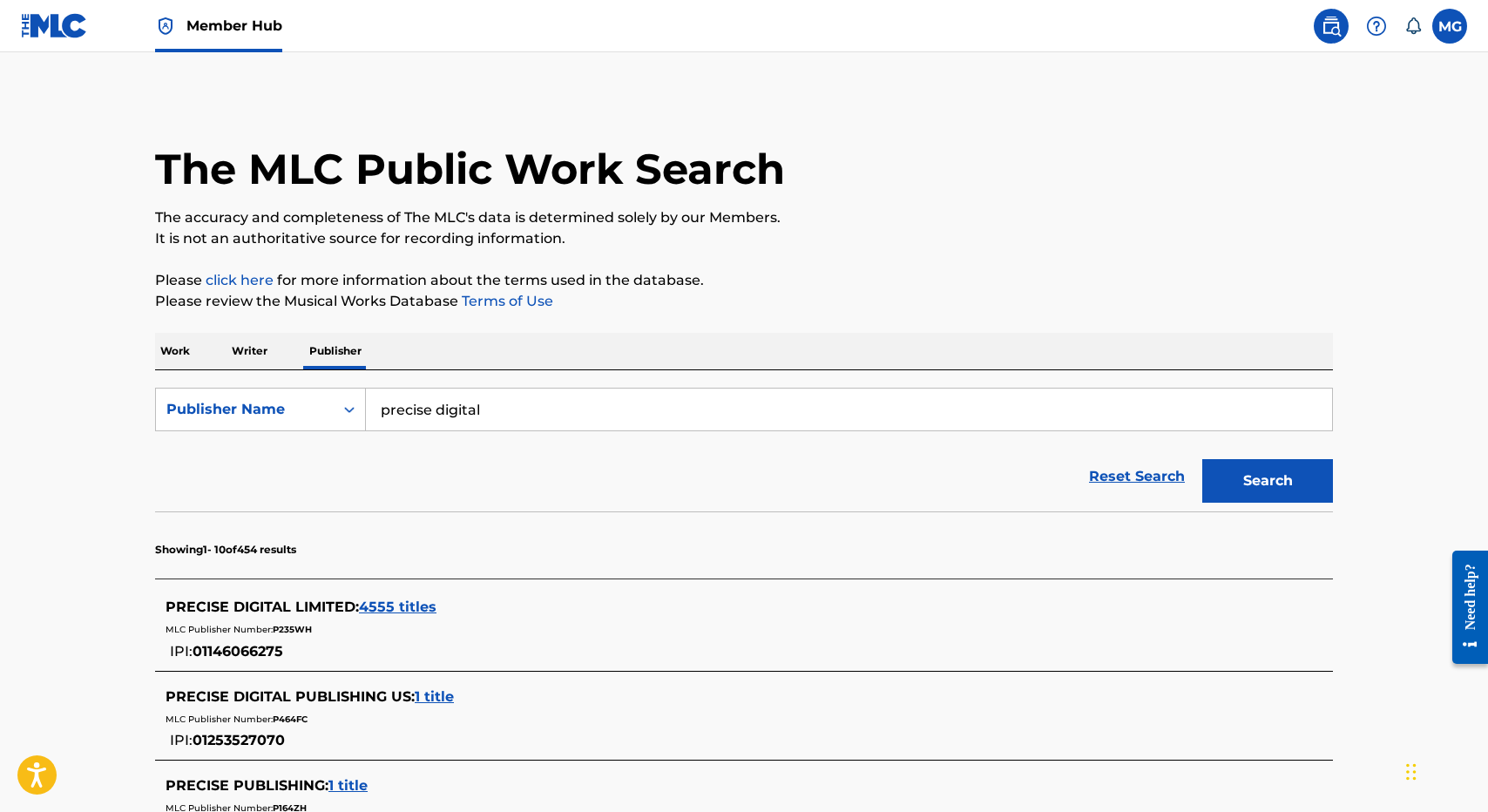
click at [424, 615] on span "4555 titles" at bounding box center [397, 606] width 77 height 17
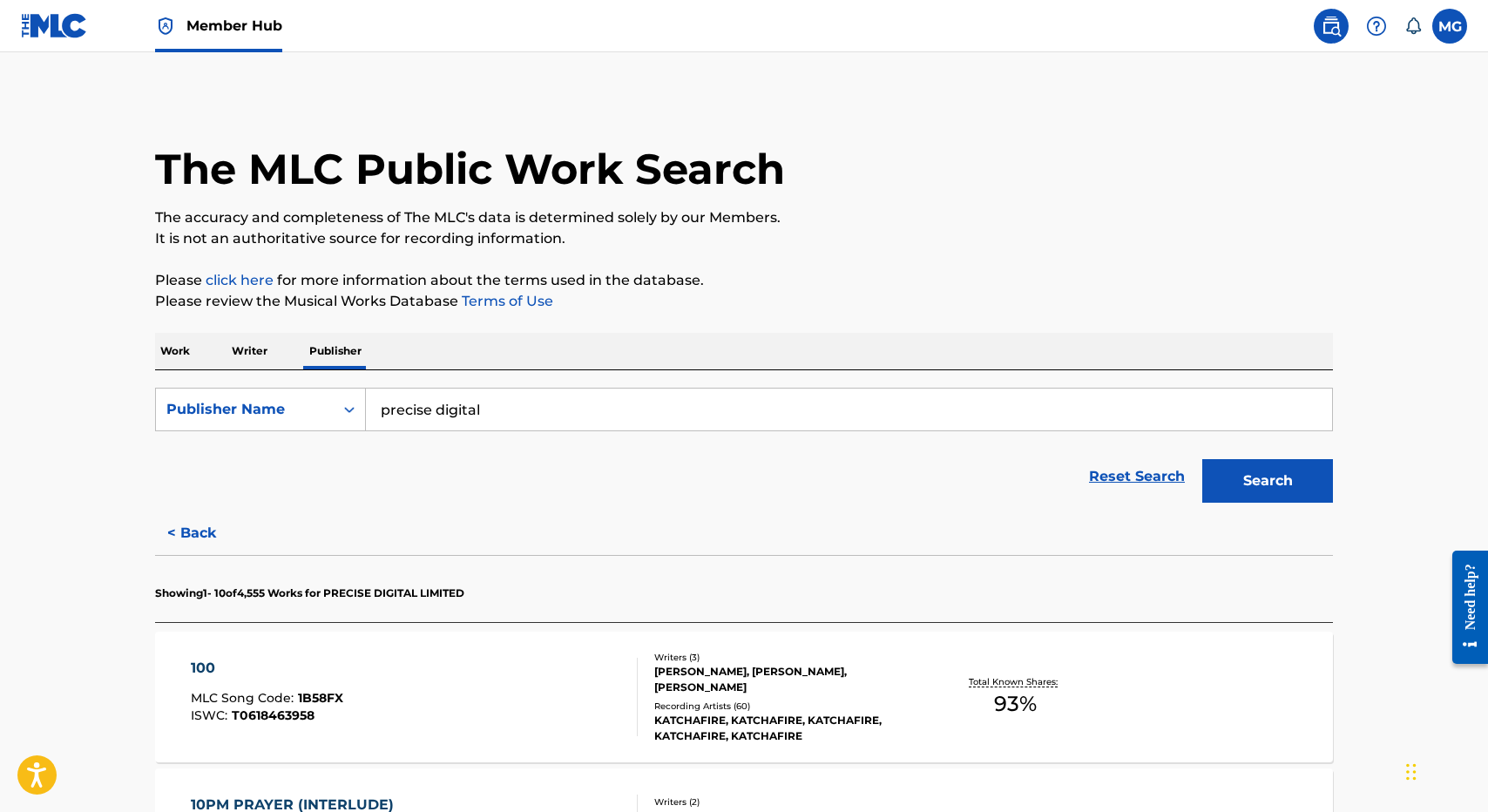
click at [178, 561] on section "Showing 1 - 10 of 4,555 Works for PRECISE DIGITAL LIMITED" at bounding box center [744, 588] width 1178 height 67
click at [178, 540] on button "< Back" at bounding box center [207, 533] width 105 height 44
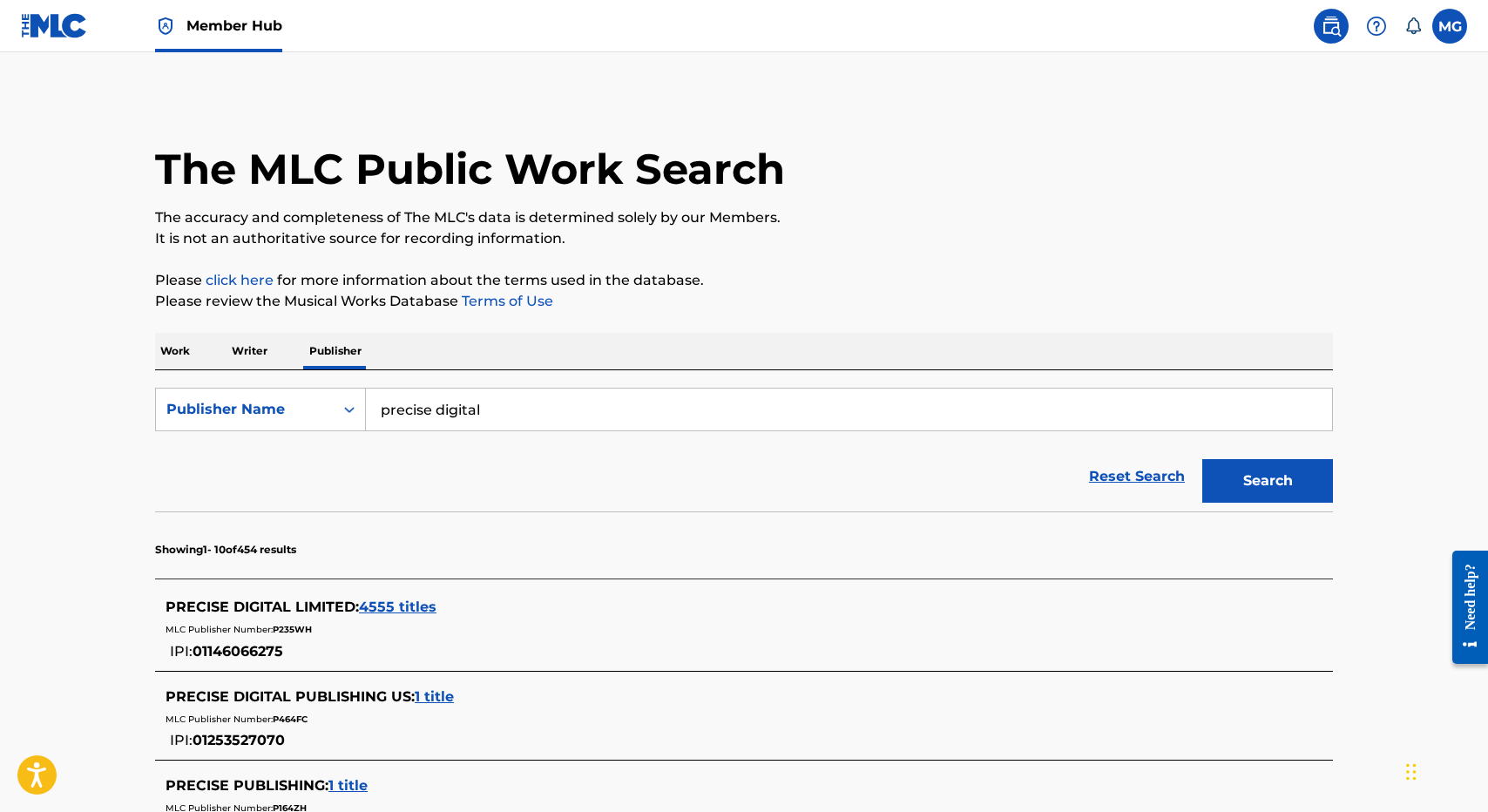
click at [424, 606] on span "4555 titles" at bounding box center [397, 606] width 77 height 17
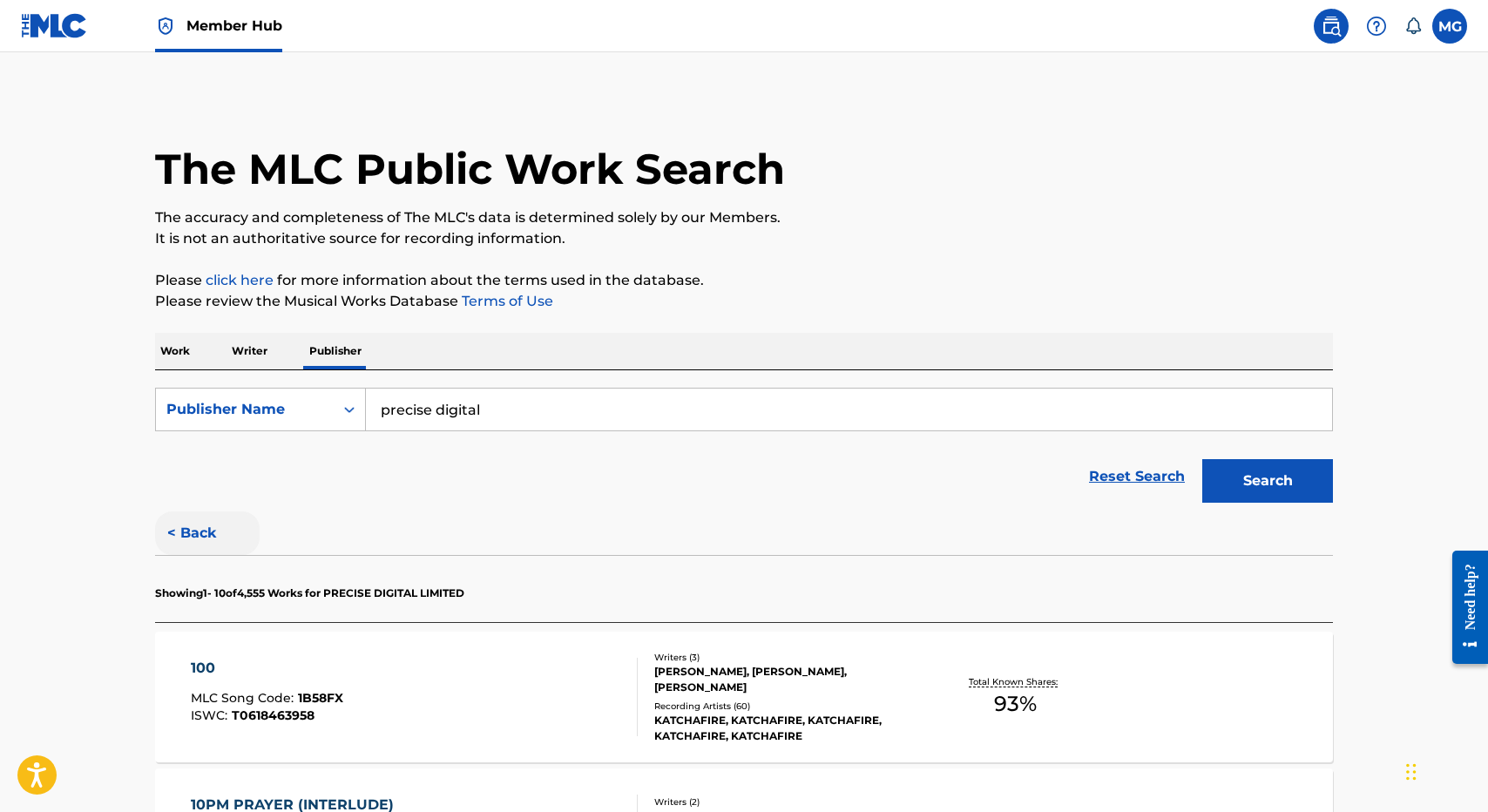
click at [195, 544] on button "< Back" at bounding box center [207, 533] width 105 height 44
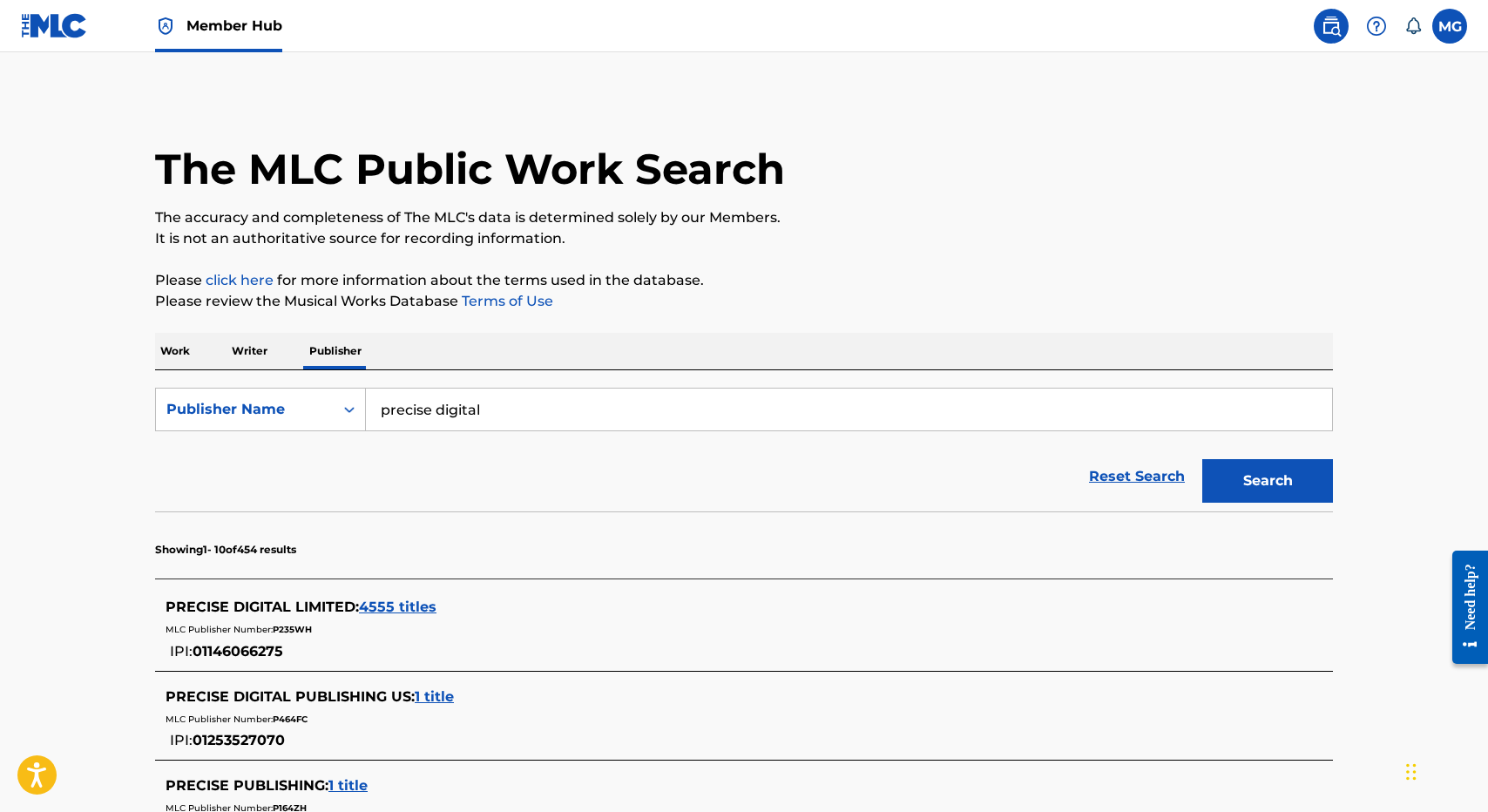
click at [425, 589] on div "PRECISE DIGITAL LIMITED : 4555 titles MLC Publisher Number: P235WH IPI: 0114606…" at bounding box center [744, 629] width 1178 height 83
click at [400, 590] on div "PRECISE DIGITAL LIMITED : 4555 titles MLC Publisher Number: P235WH IPI: 0114606…" at bounding box center [744, 629] width 1178 height 83
click at [400, 598] on span "4555 titles" at bounding box center [397, 606] width 77 height 17
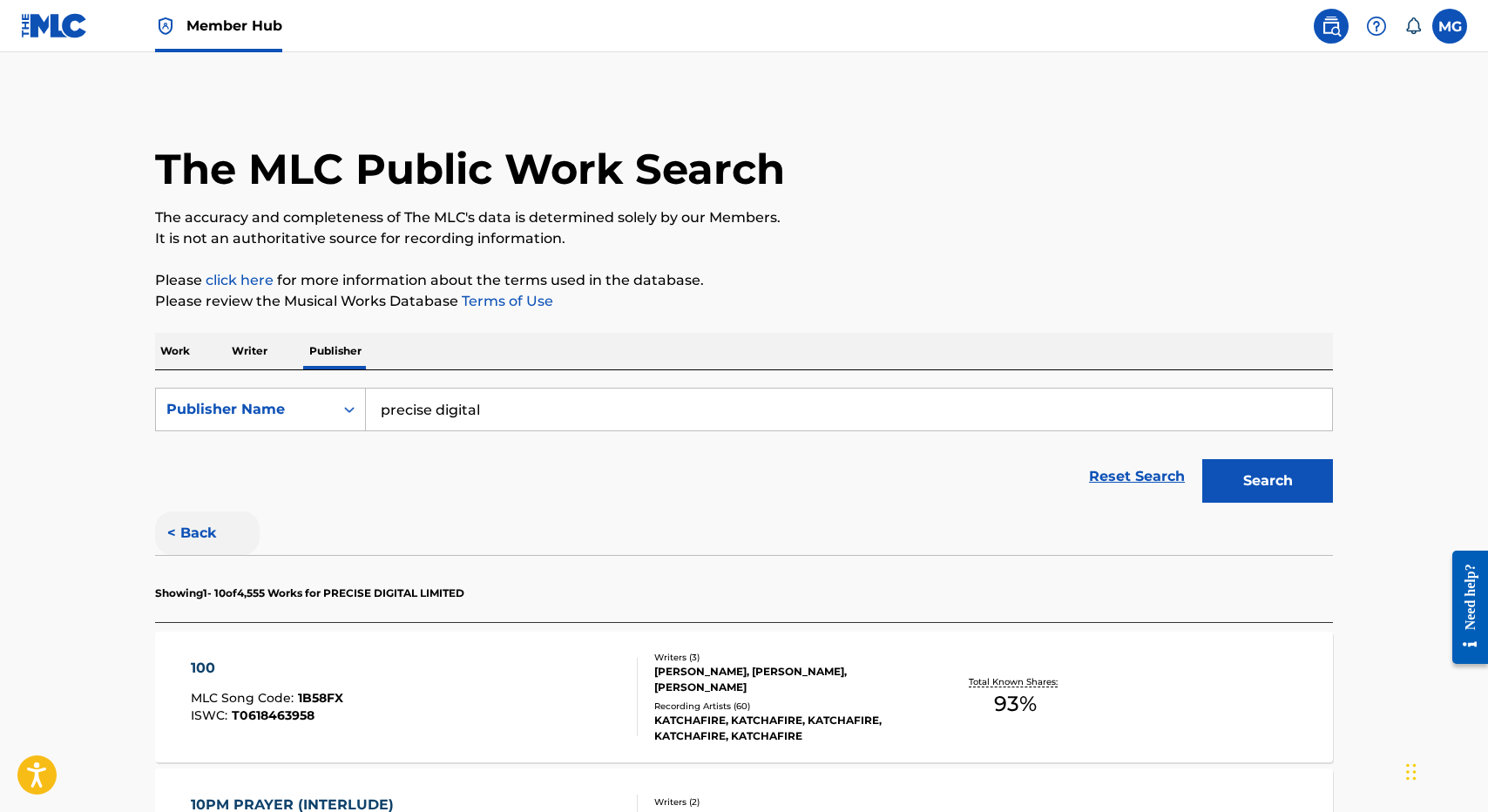
click at [202, 532] on button "< Back" at bounding box center [207, 533] width 105 height 44
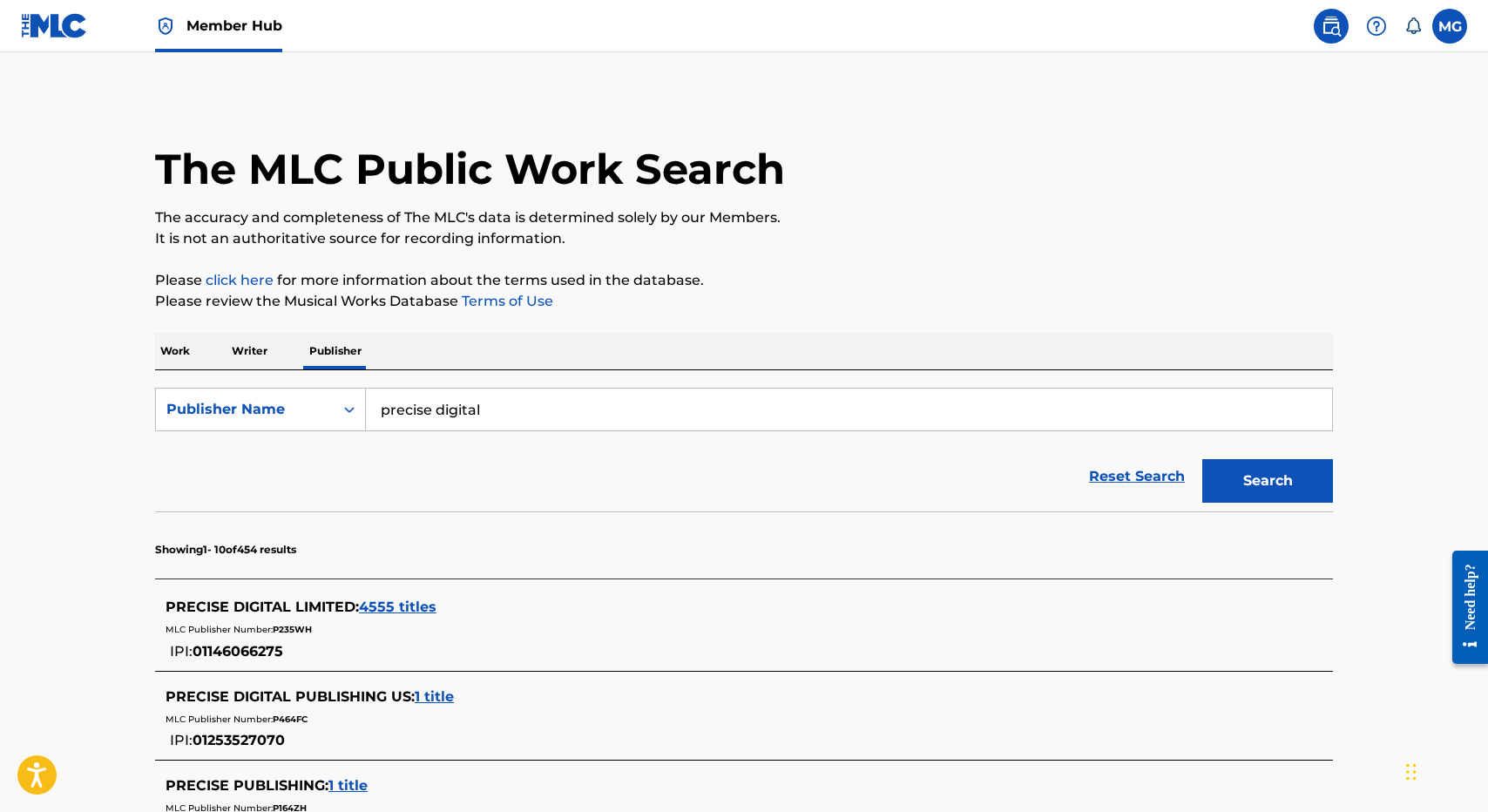
click at [419, 595] on div "PRECISE DIGITAL LIMITED : 4555 titles MLC Publisher Number: P235WH IPI: 0114606…" at bounding box center [744, 629] width 1178 height 83
click at [414, 613] on span "4555 titles" at bounding box center [397, 606] width 77 height 17
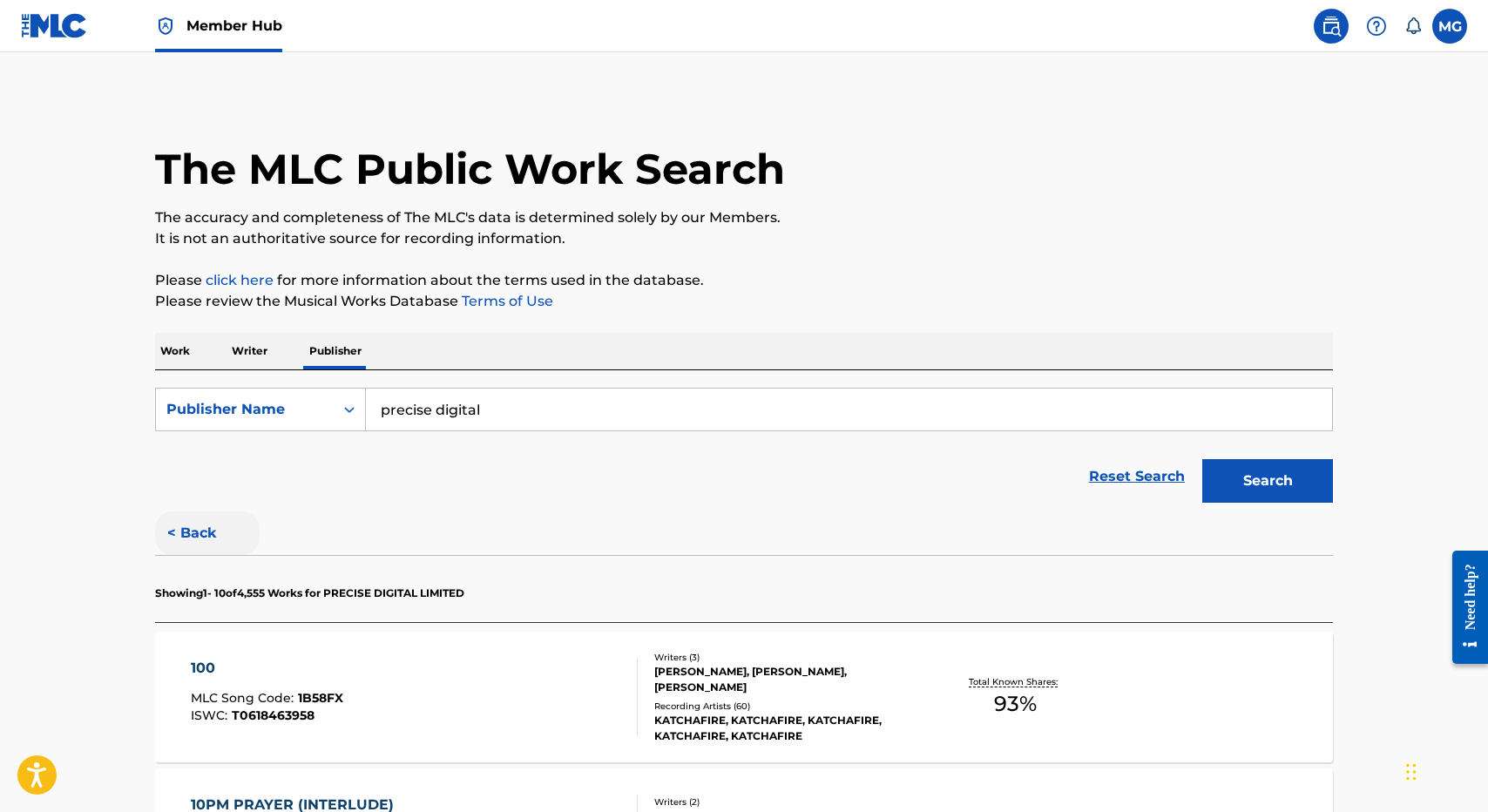
click at [191, 530] on button "< Back" at bounding box center [207, 533] width 105 height 44
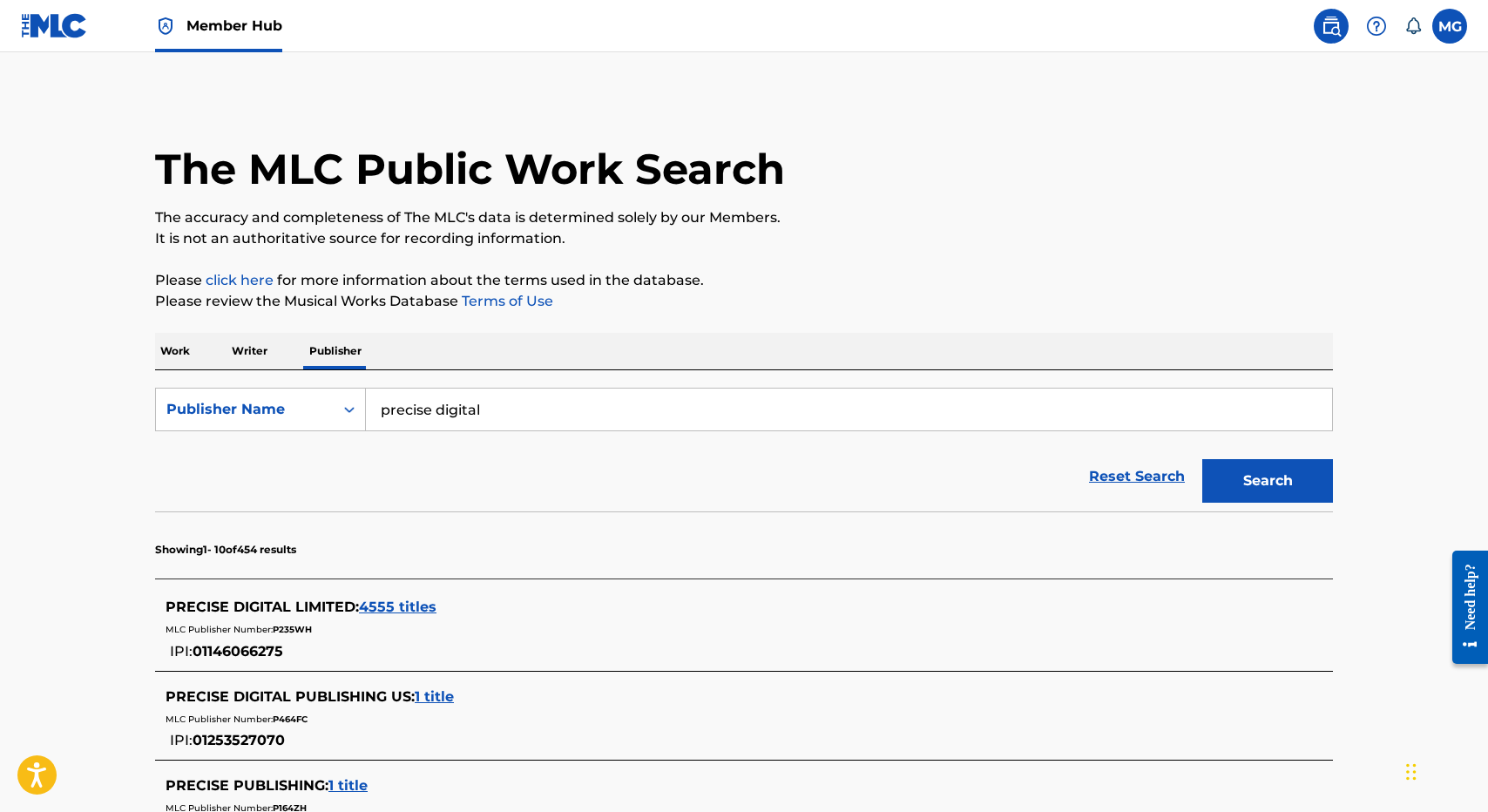
click at [392, 602] on span "4555 titles" at bounding box center [397, 606] width 77 height 17
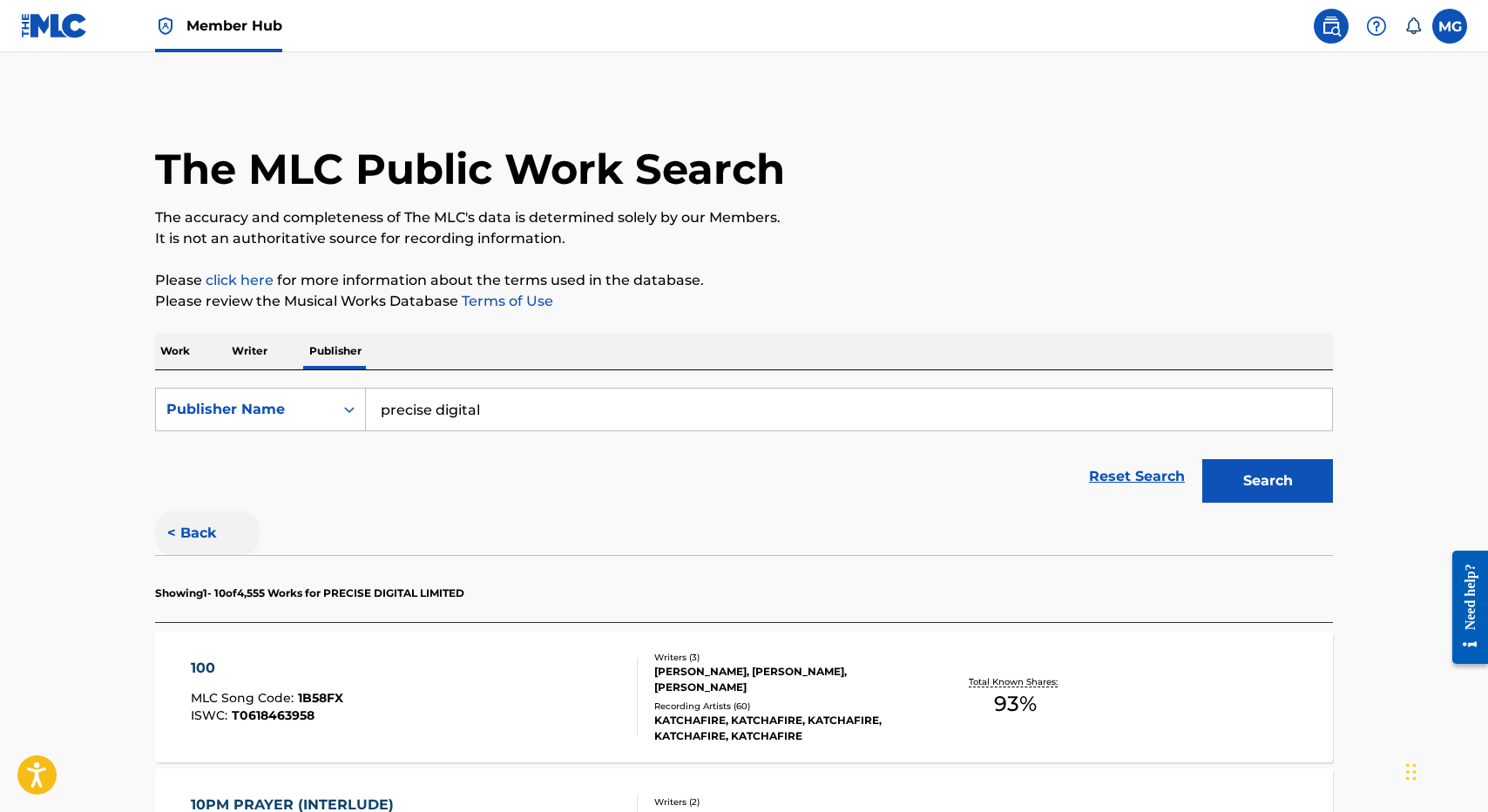
click at [165, 516] on button "< Back" at bounding box center [207, 533] width 105 height 44
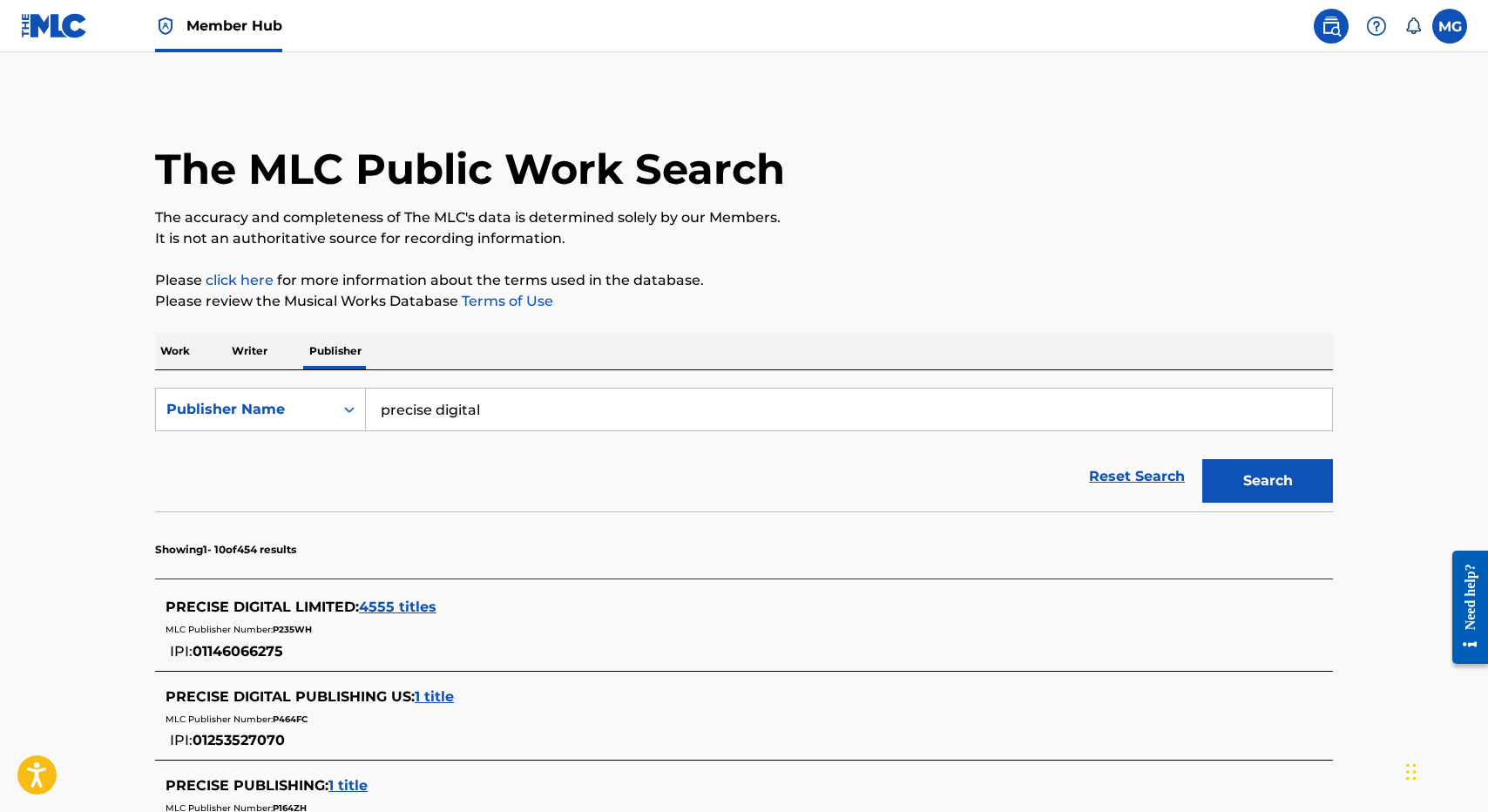
click at [374, 598] on span "4555 titles" at bounding box center [397, 606] width 77 height 17
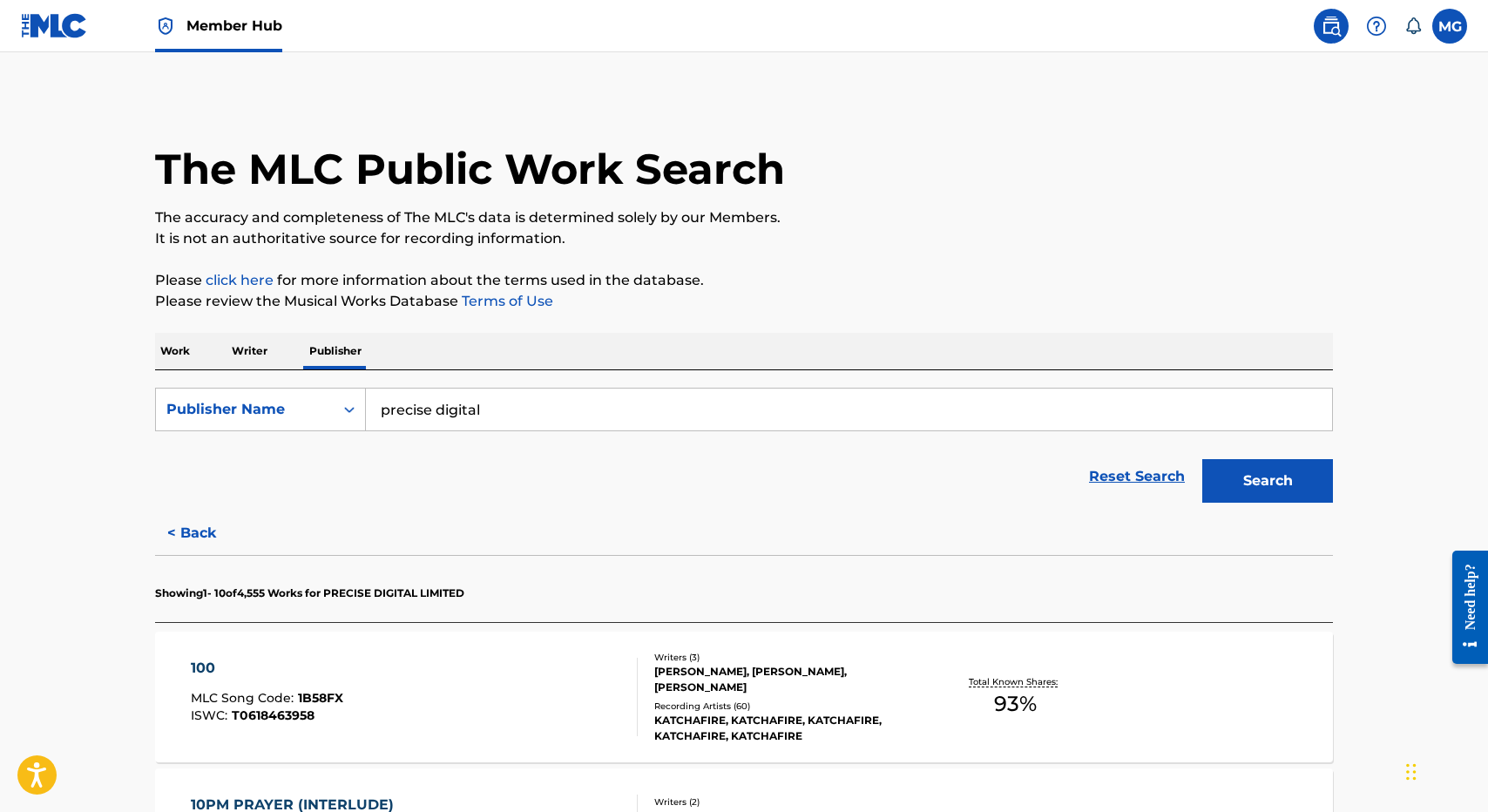
click at [191, 531] on button "< Back" at bounding box center [207, 533] width 105 height 44
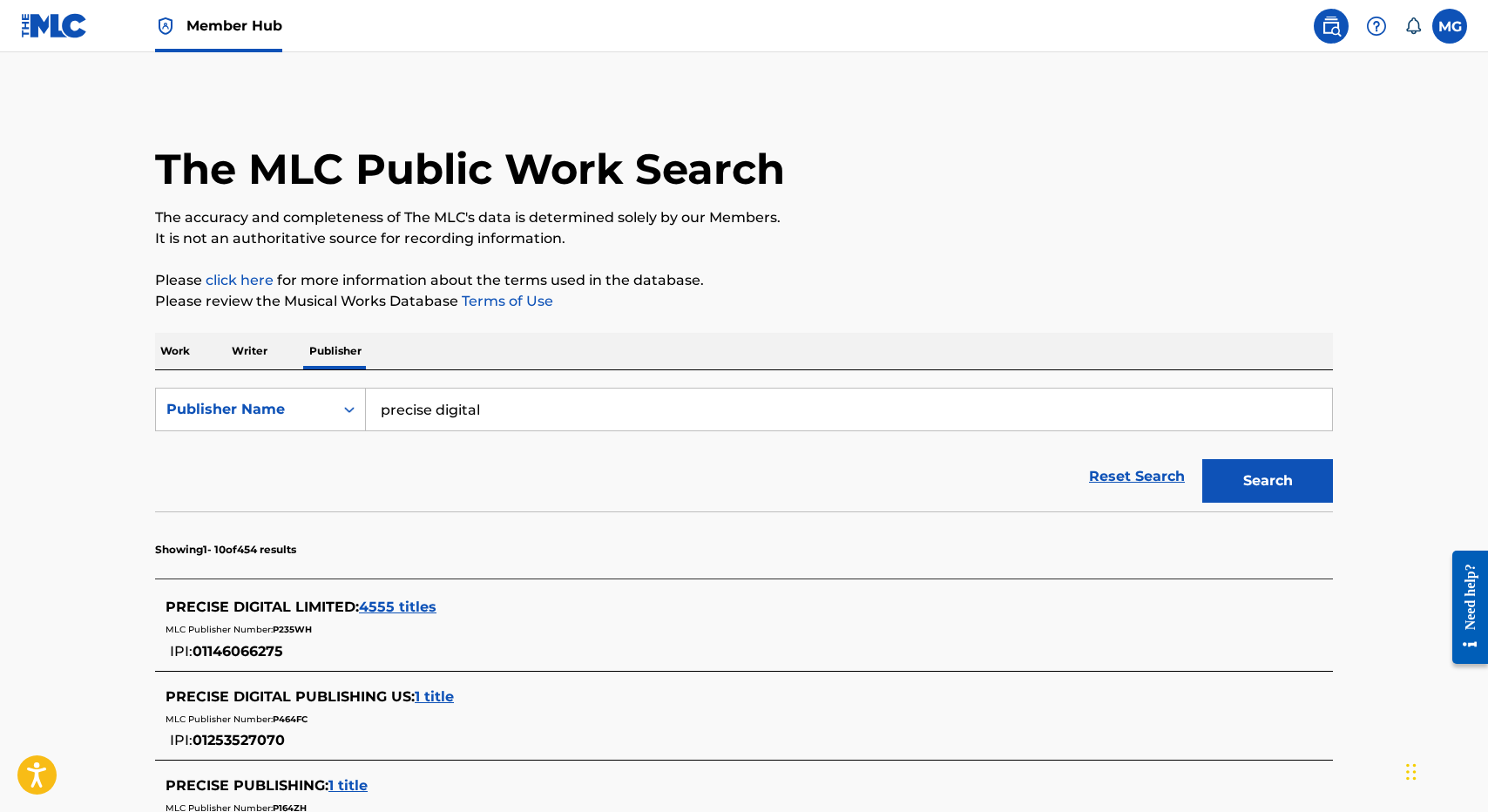
click at [397, 614] on span "4555 titles" at bounding box center [397, 606] width 77 height 17
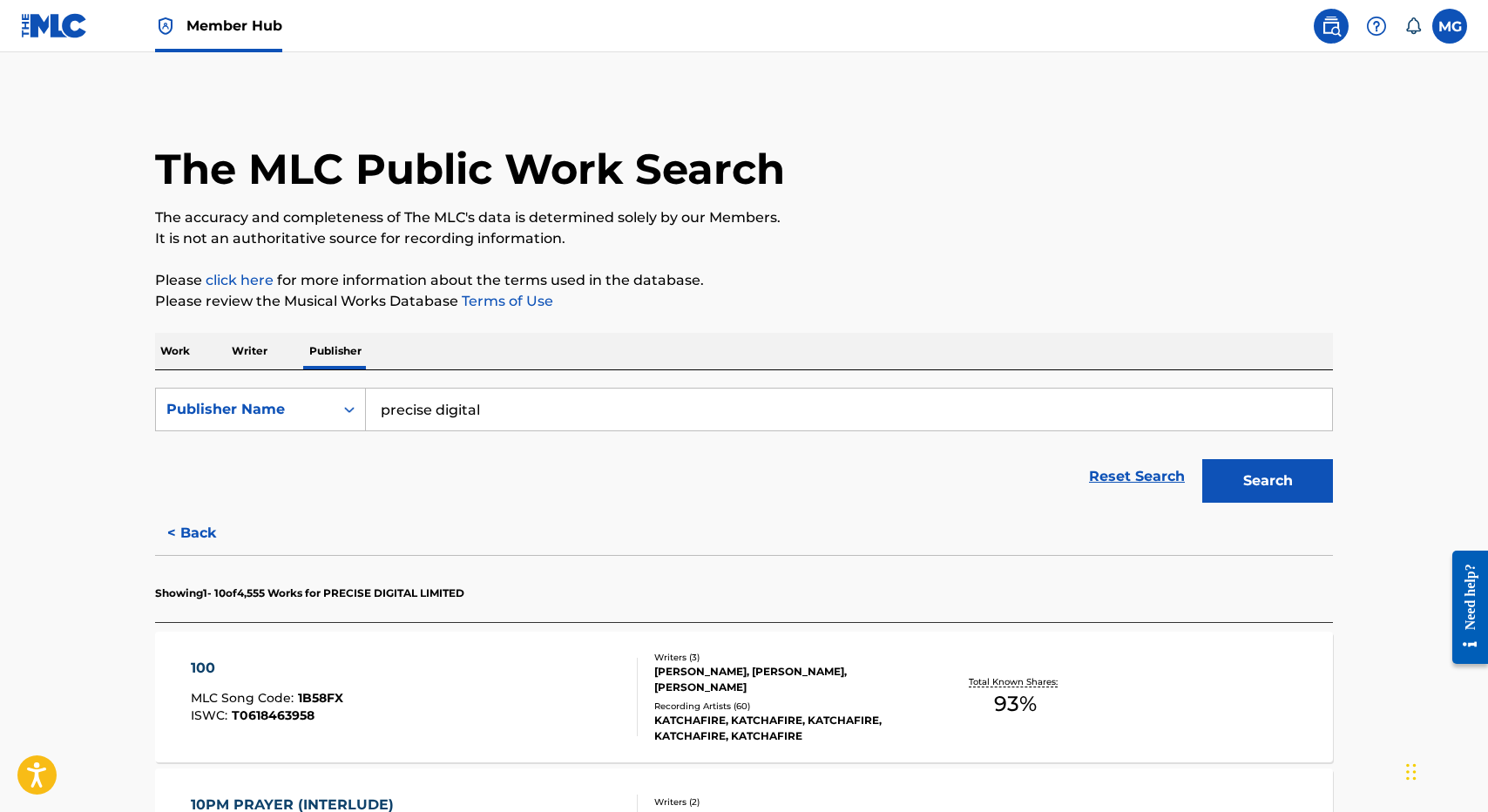
click at [391, 596] on p "Showing 1 - 10 of 4,555 Works for PRECISE DIGITAL LIMITED" at bounding box center [309, 593] width 309 height 16
